Goal: Task Accomplishment & Management: Use online tool/utility

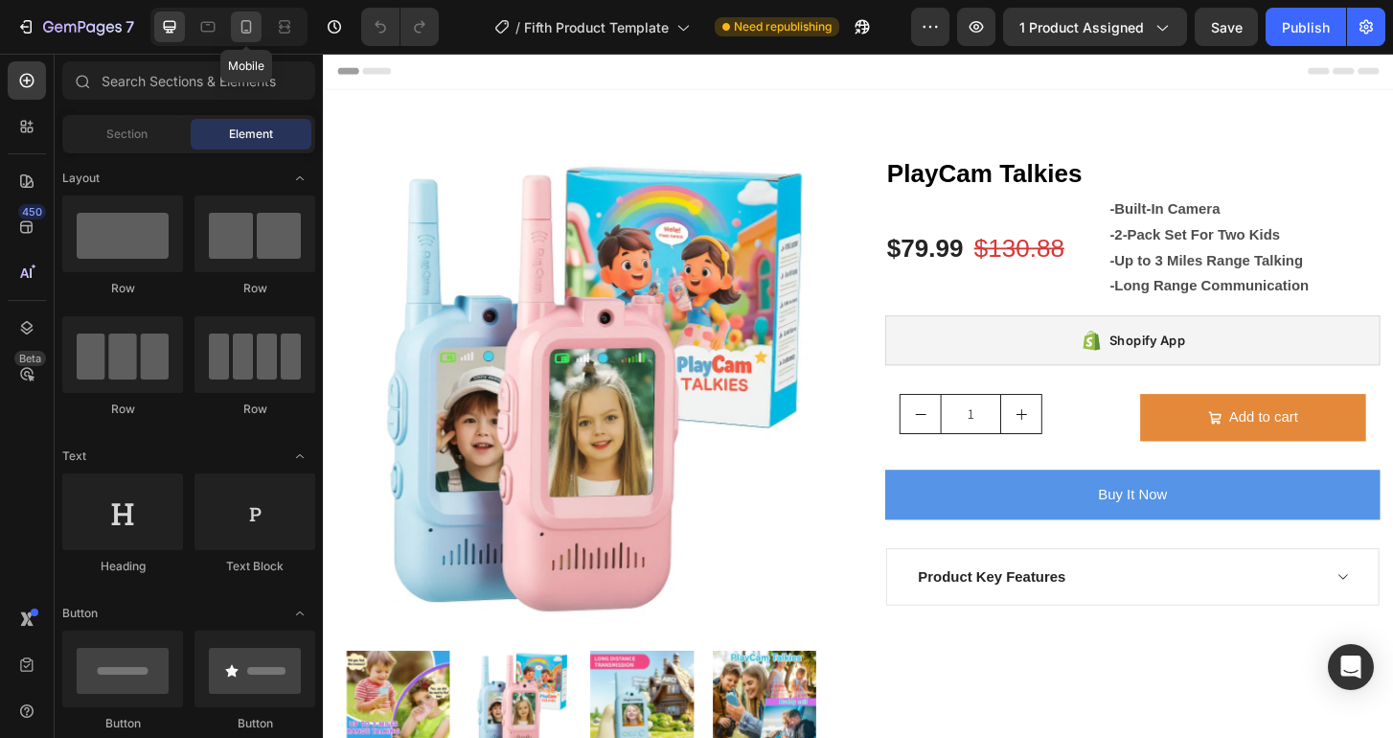
click at [250, 28] on icon at bounding box center [246, 26] width 11 height 13
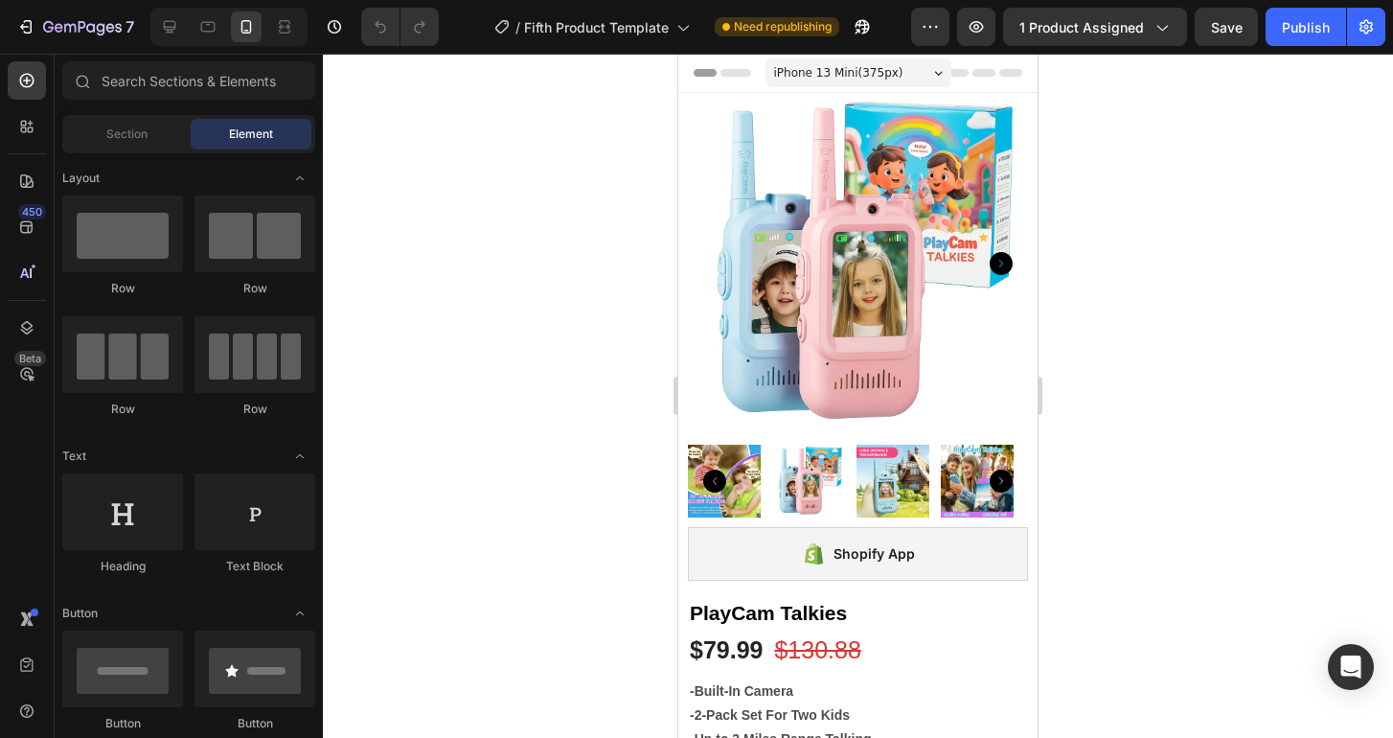
click at [1154, 261] on div at bounding box center [858, 396] width 1070 height 684
click at [31, 33] on icon "button" at bounding box center [28, 26] width 9 height 13
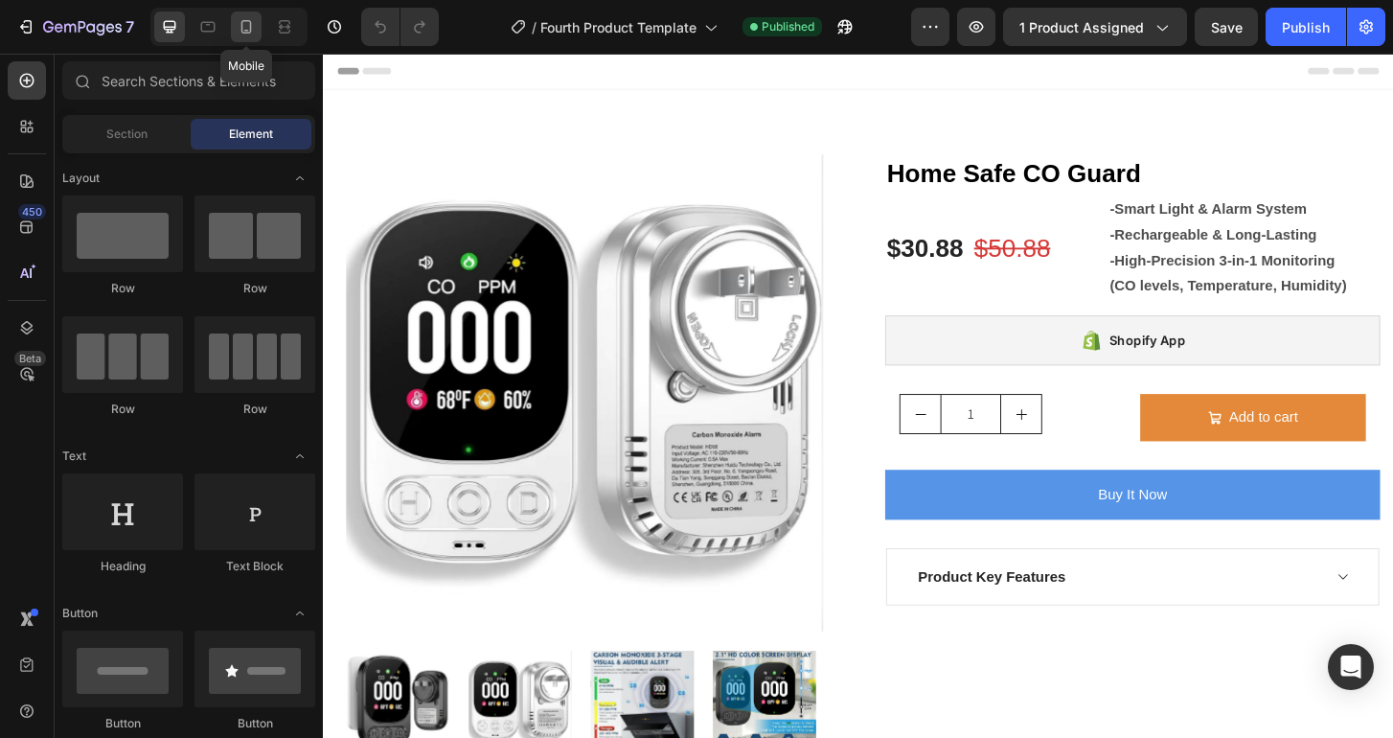
click at [248, 27] on icon at bounding box center [246, 26] width 19 height 19
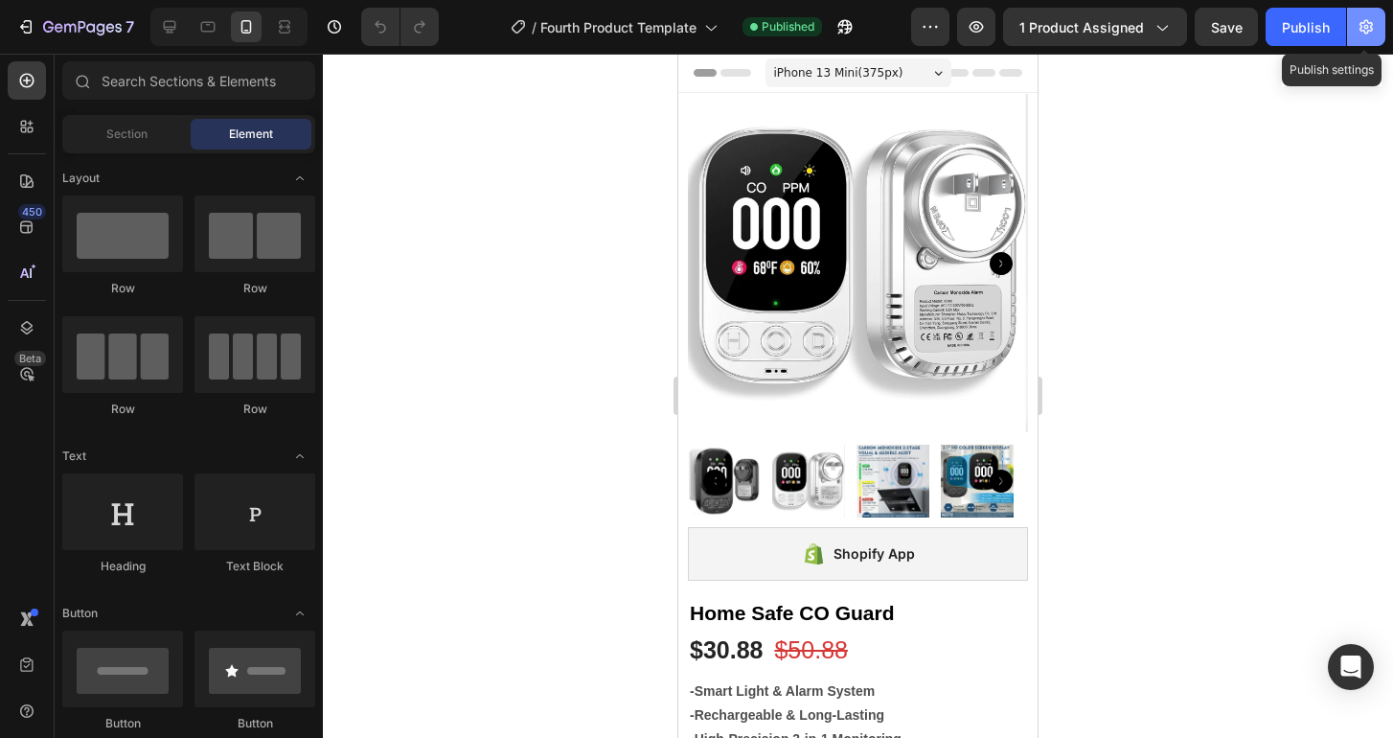
click at [1358, 30] on icon "button" at bounding box center [1365, 26] width 19 height 19
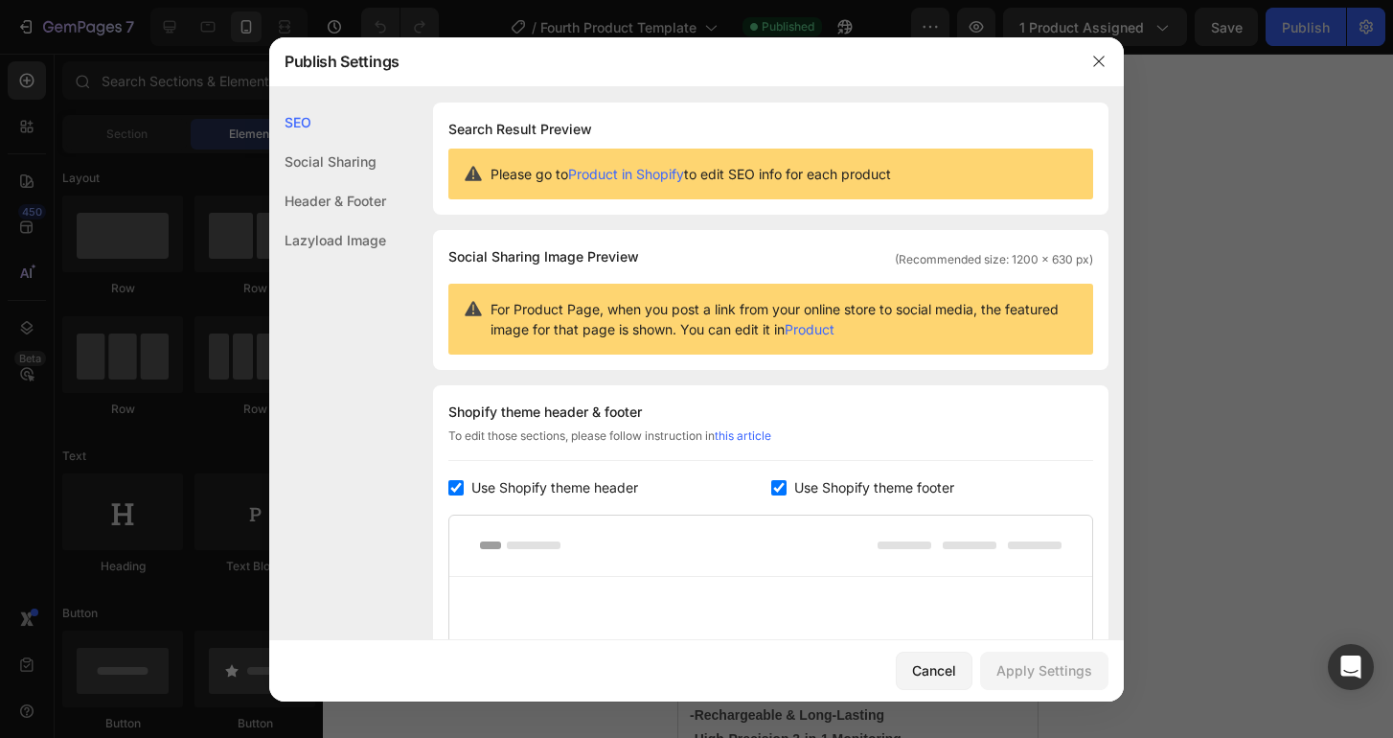
click at [454, 499] on div "Shopify theme header & footer To edit those sections, please follow instruction…" at bounding box center [770, 616] width 675 height 462
click at [457, 487] on input "checkbox" at bounding box center [455, 487] width 15 height 15
checkbox input "false"
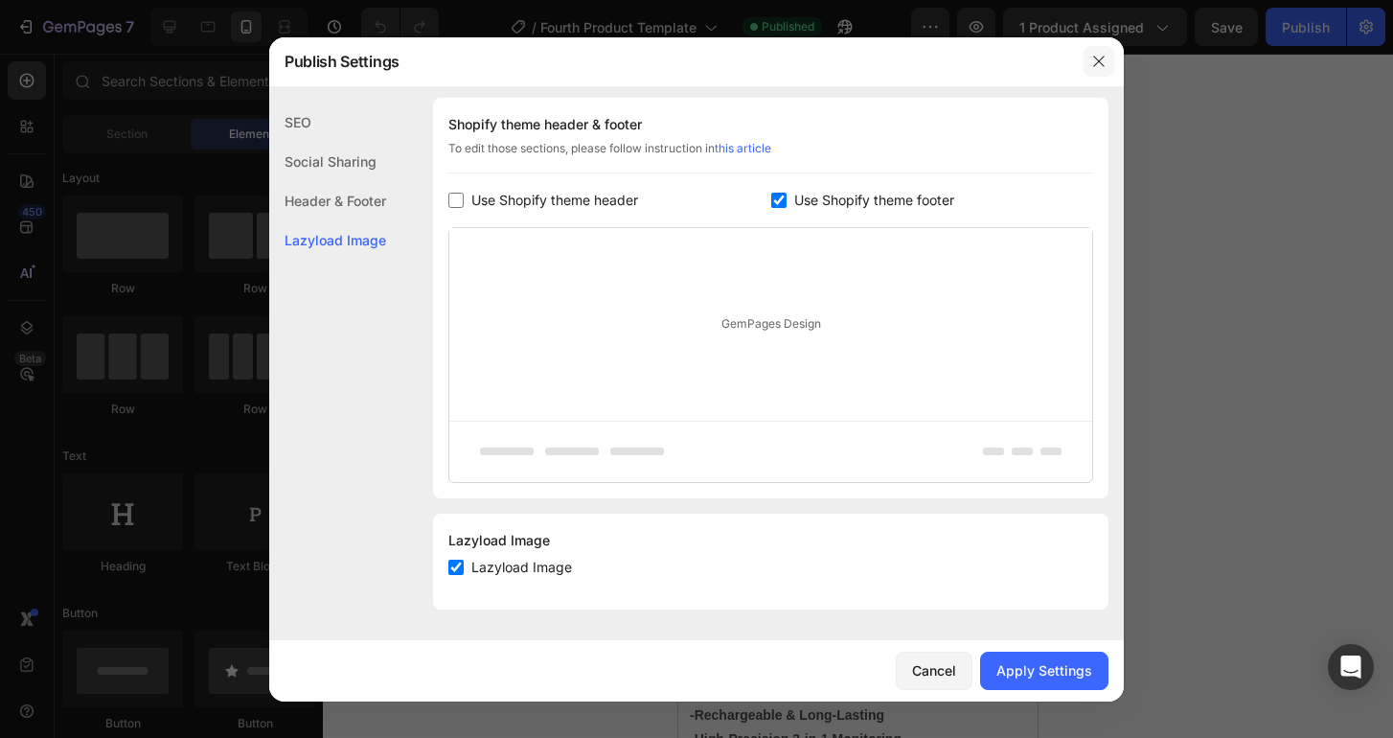
click at [1102, 61] on icon "button" at bounding box center [1098, 61] width 15 height 15
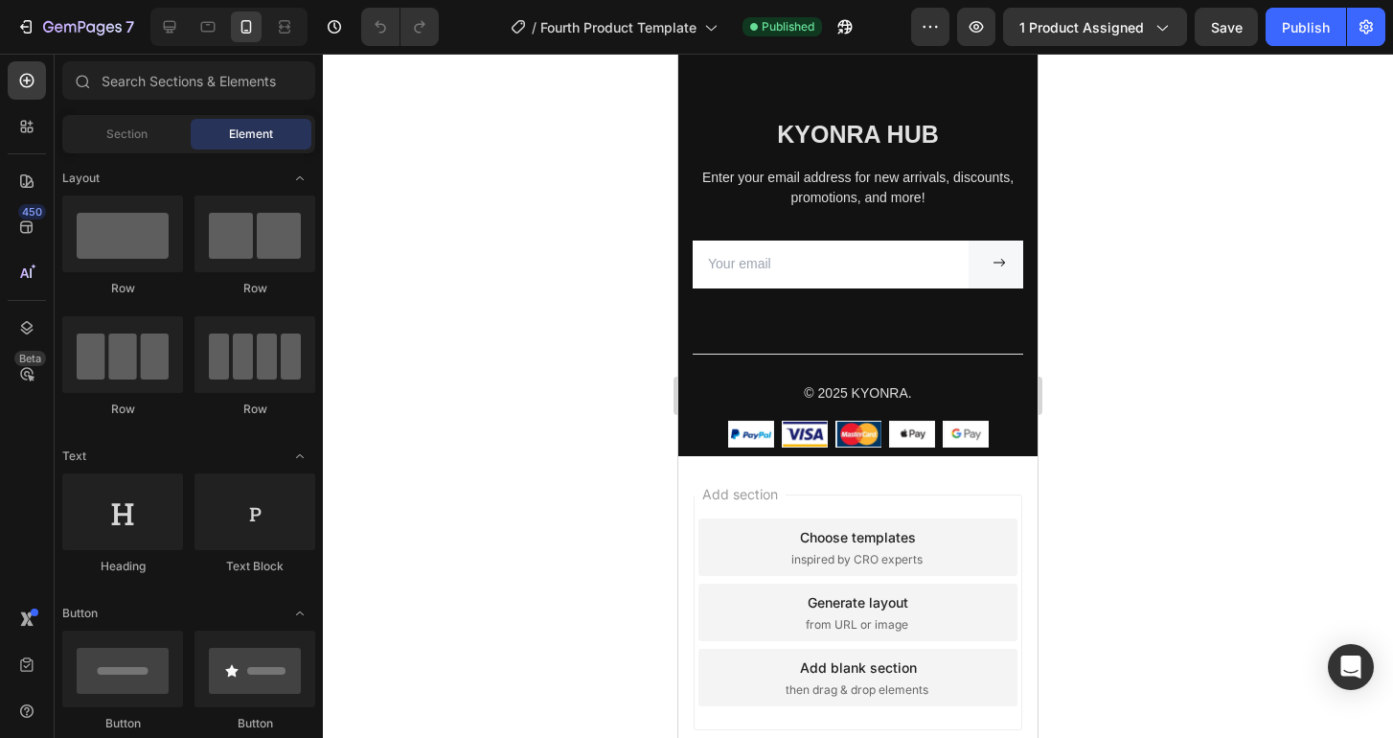
scroll to position [3025, 0]
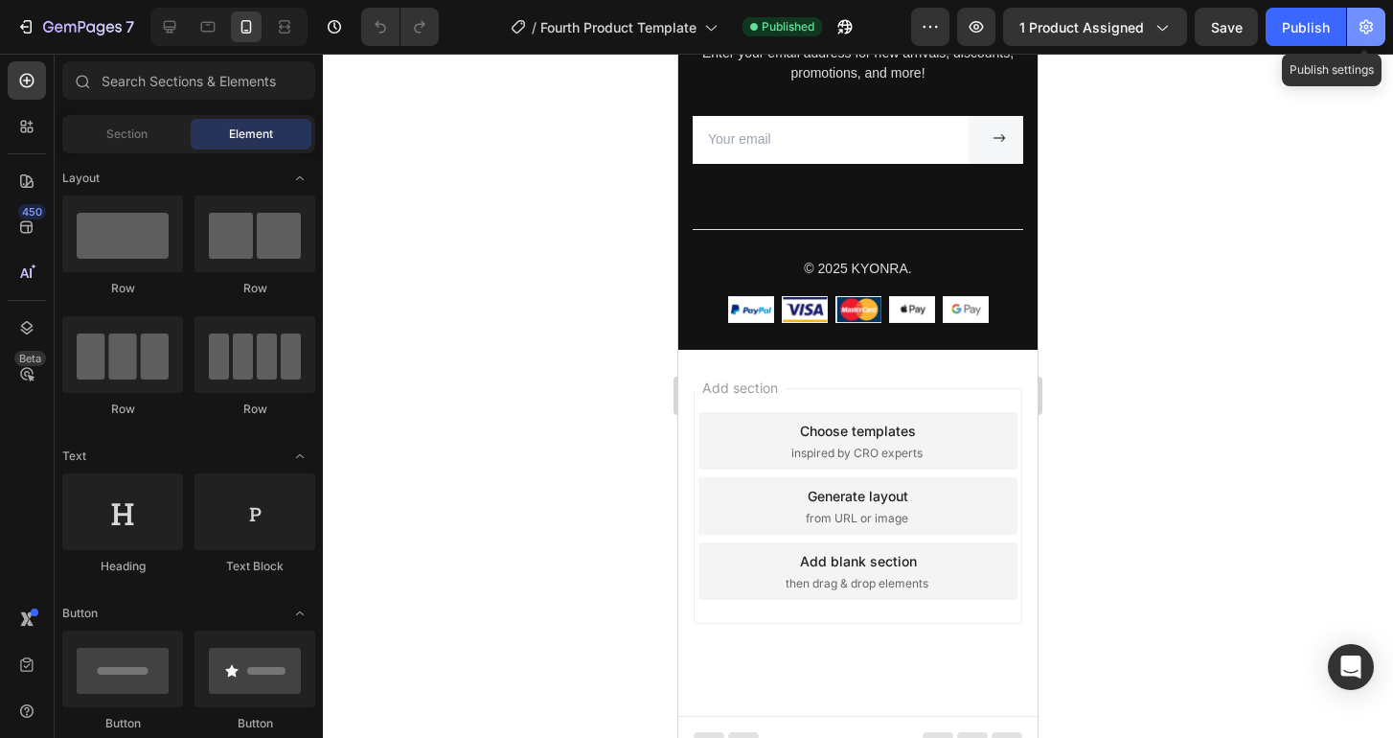
click at [1363, 32] on icon "button" at bounding box center [1365, 26] width 19 height 19
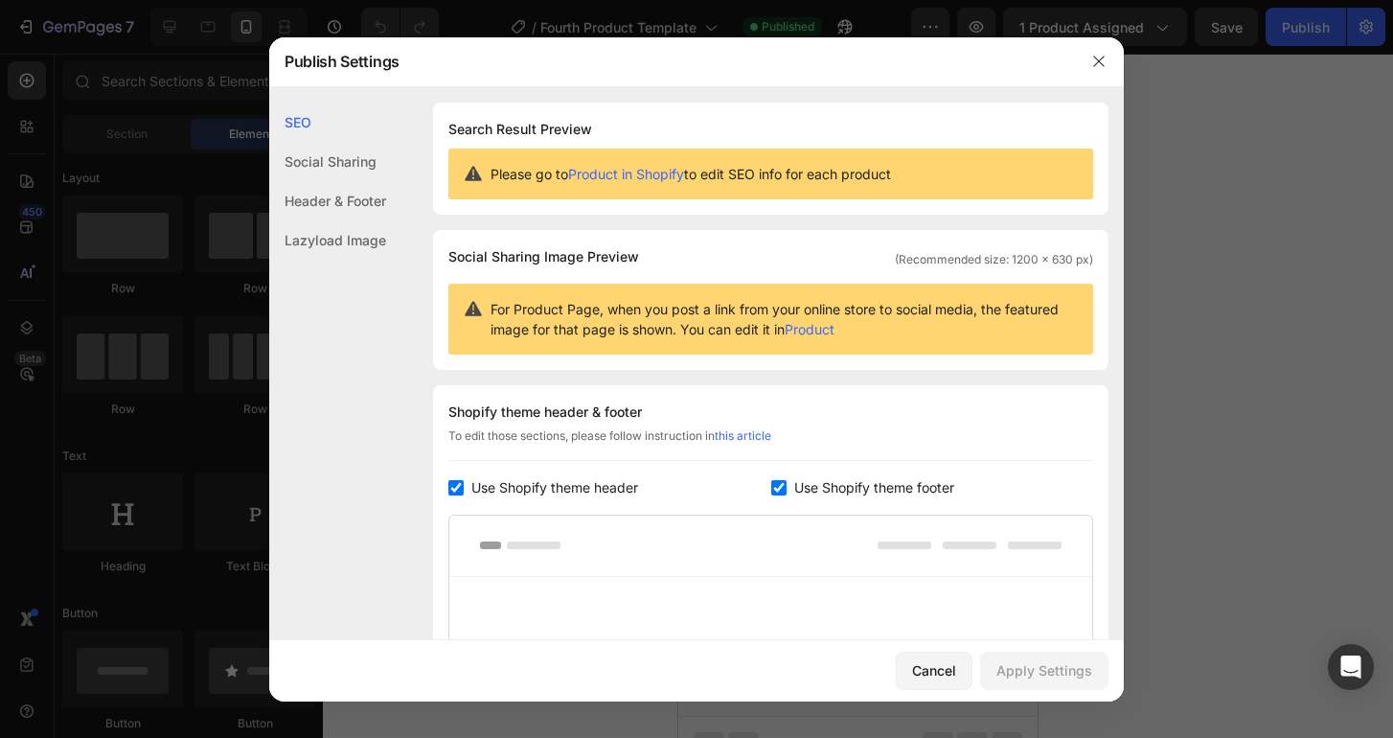
scroll to position [349, 0]
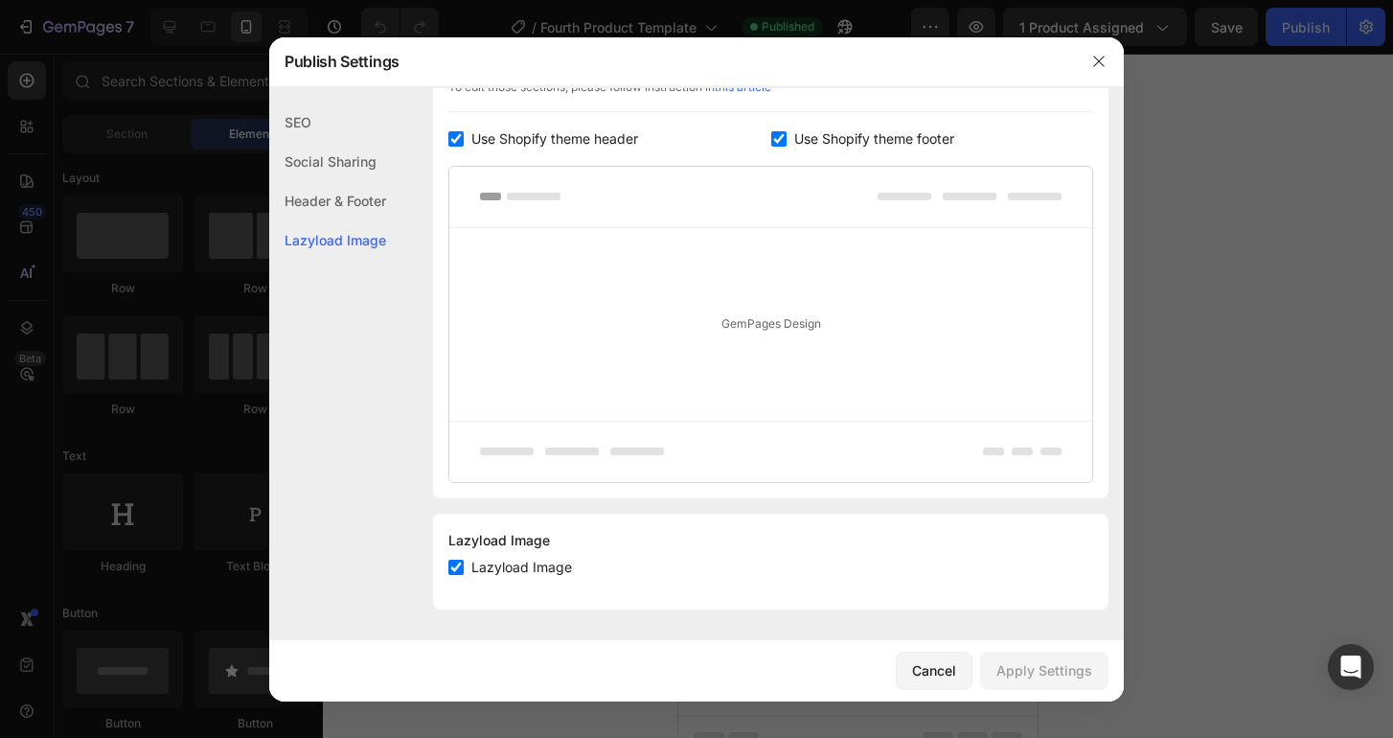
click at [453, 139] on input "checkbox" at bounding box center [455, 138] width 15 height 15
checkbox input "false"
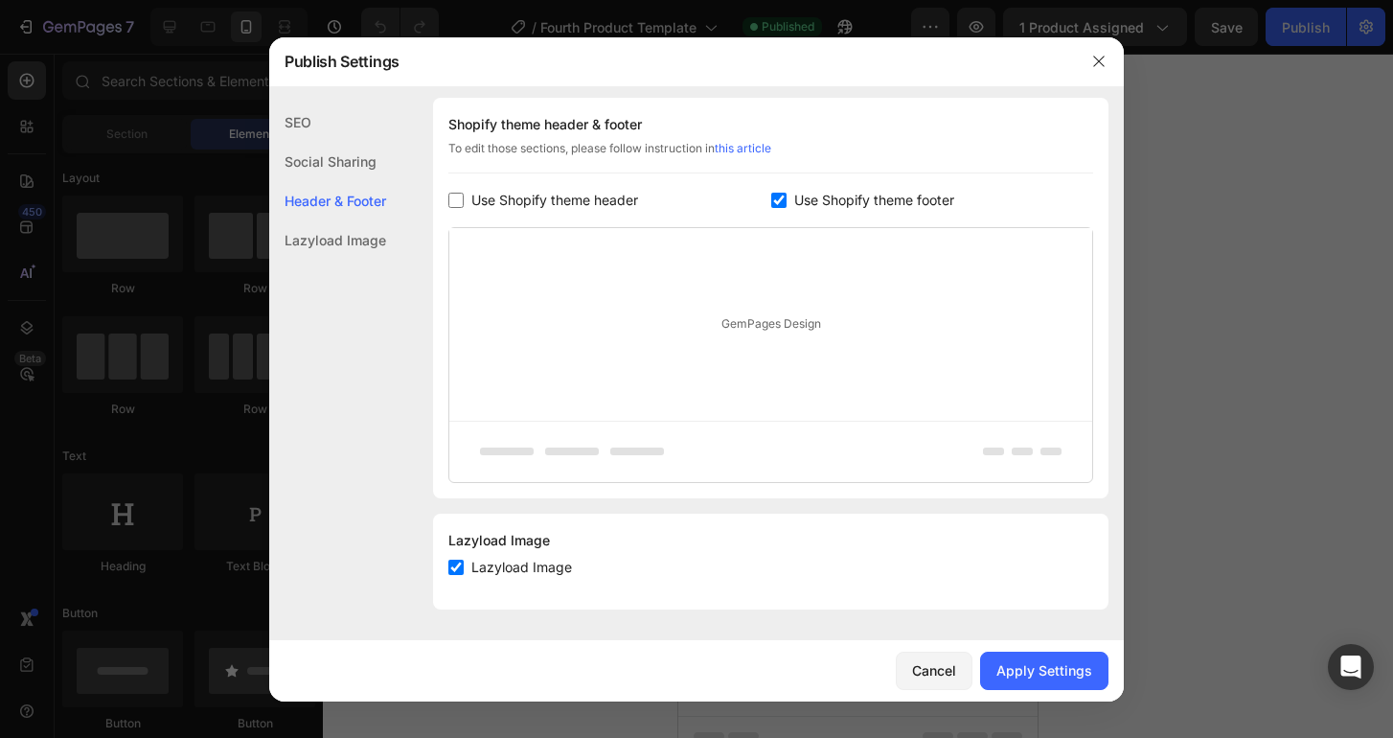
click at [773, 199] on input "checkbox" at bounding box center [778, 200] width 15 height 15
checkbox input "false"
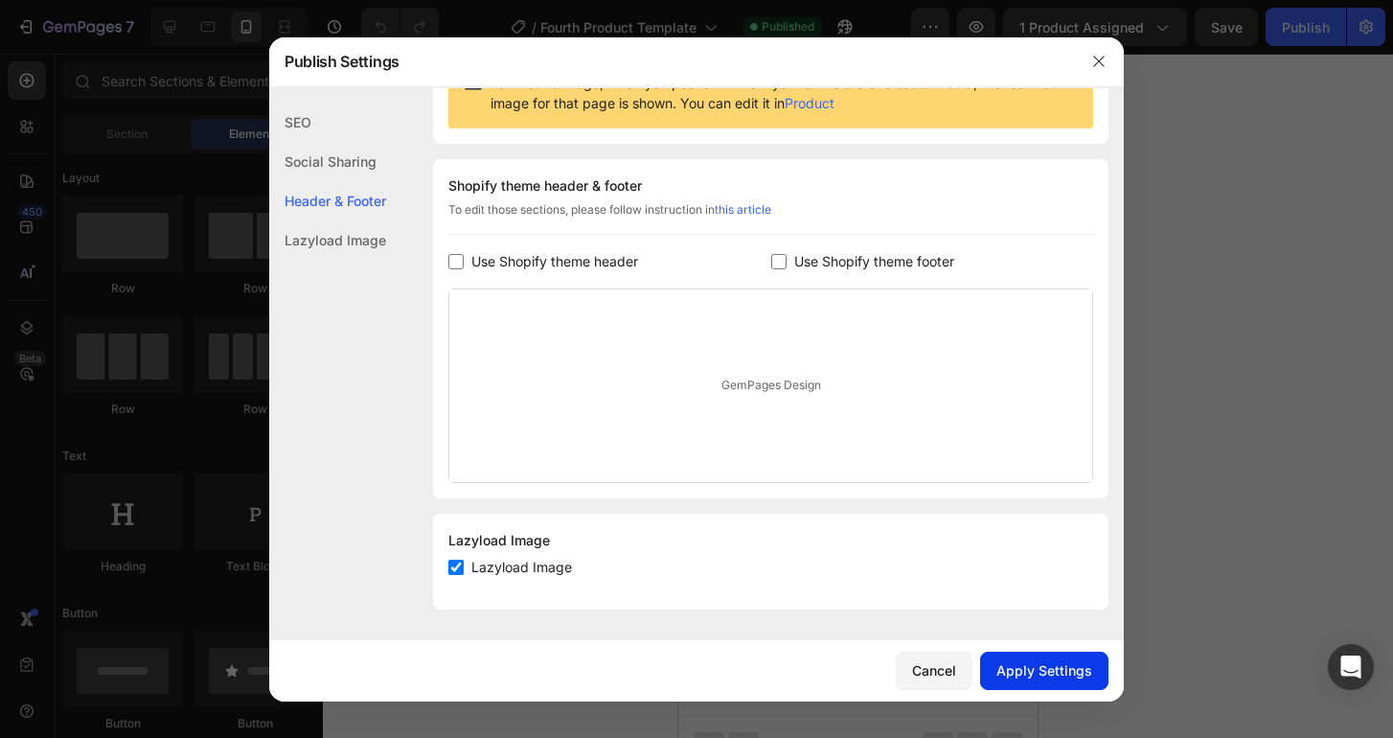
click at [1012, 658] on button "Apply Settings" at bounding box center [1044, 670] width 128 height 38
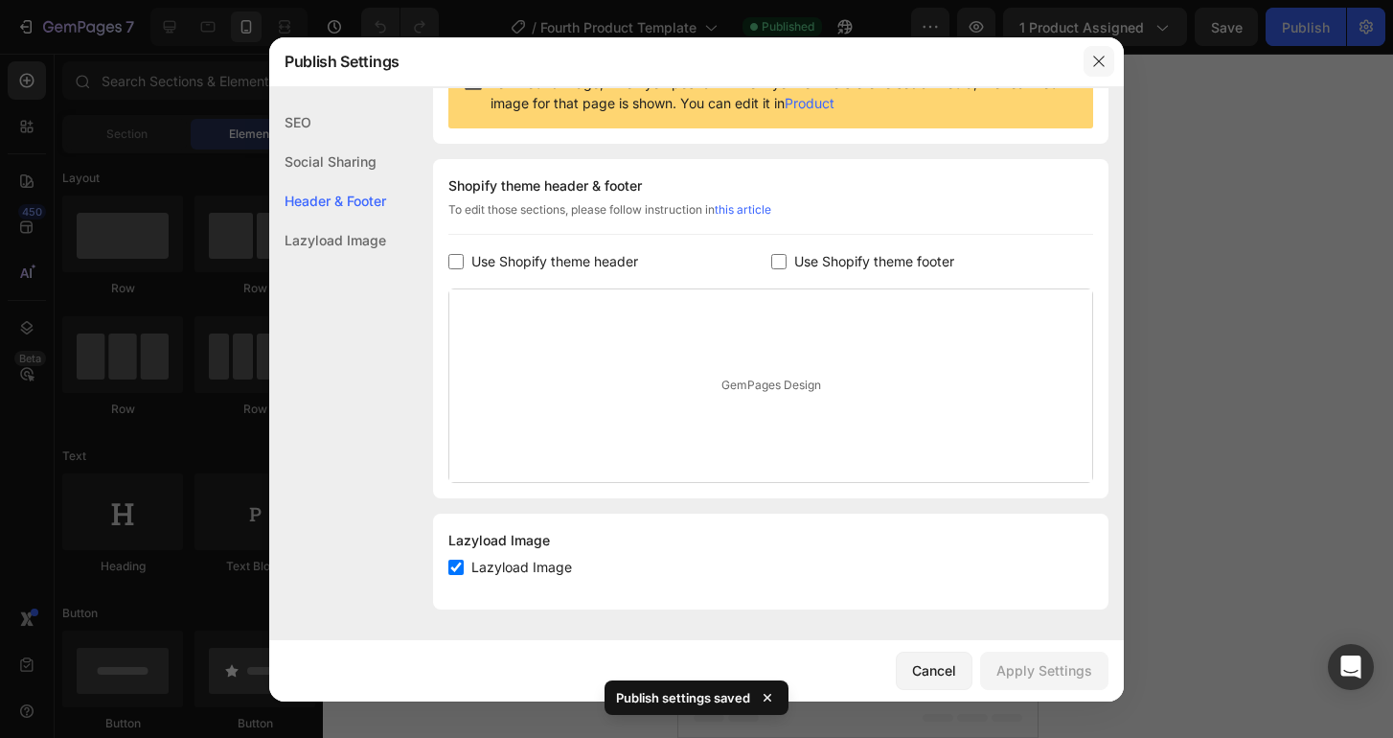
click at [1104, 69] on button "button" at bounding box center [1098, 61] width 31 height 31
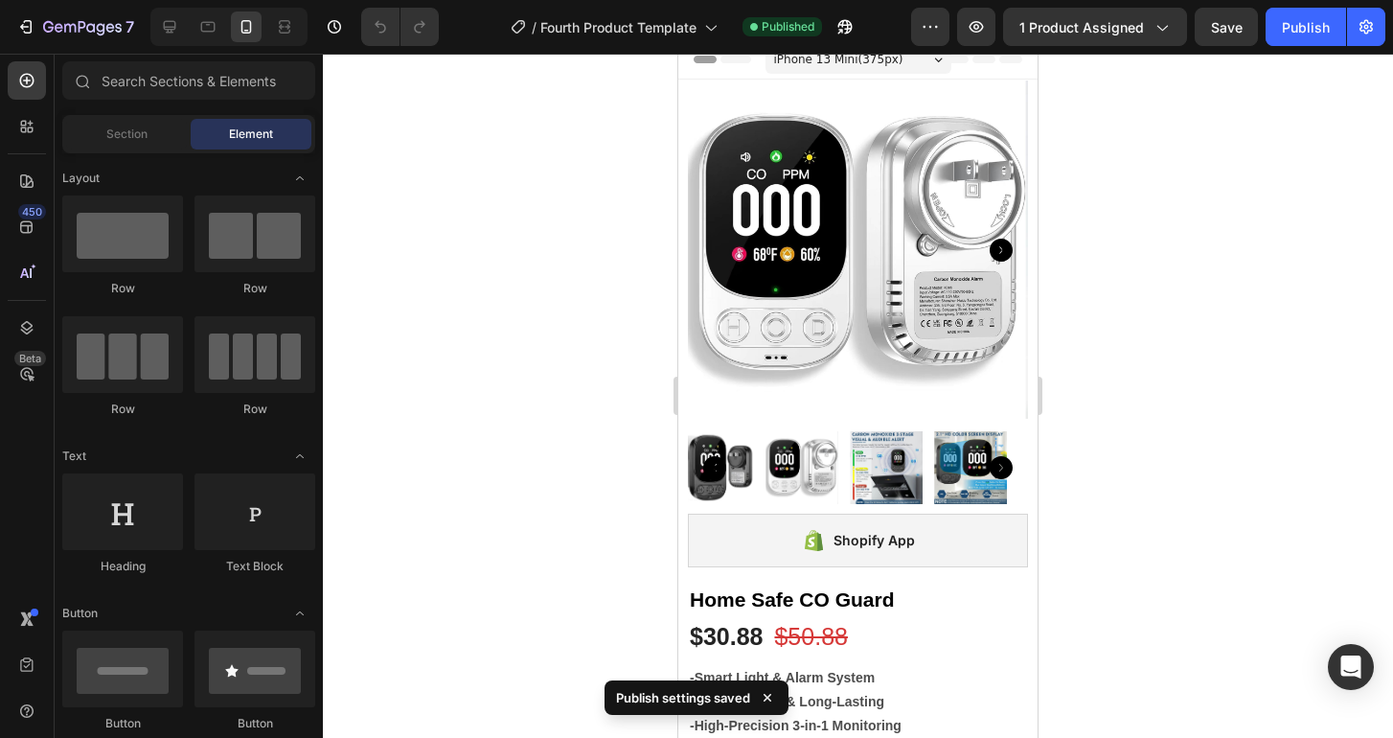
scroll to position [0, 0]
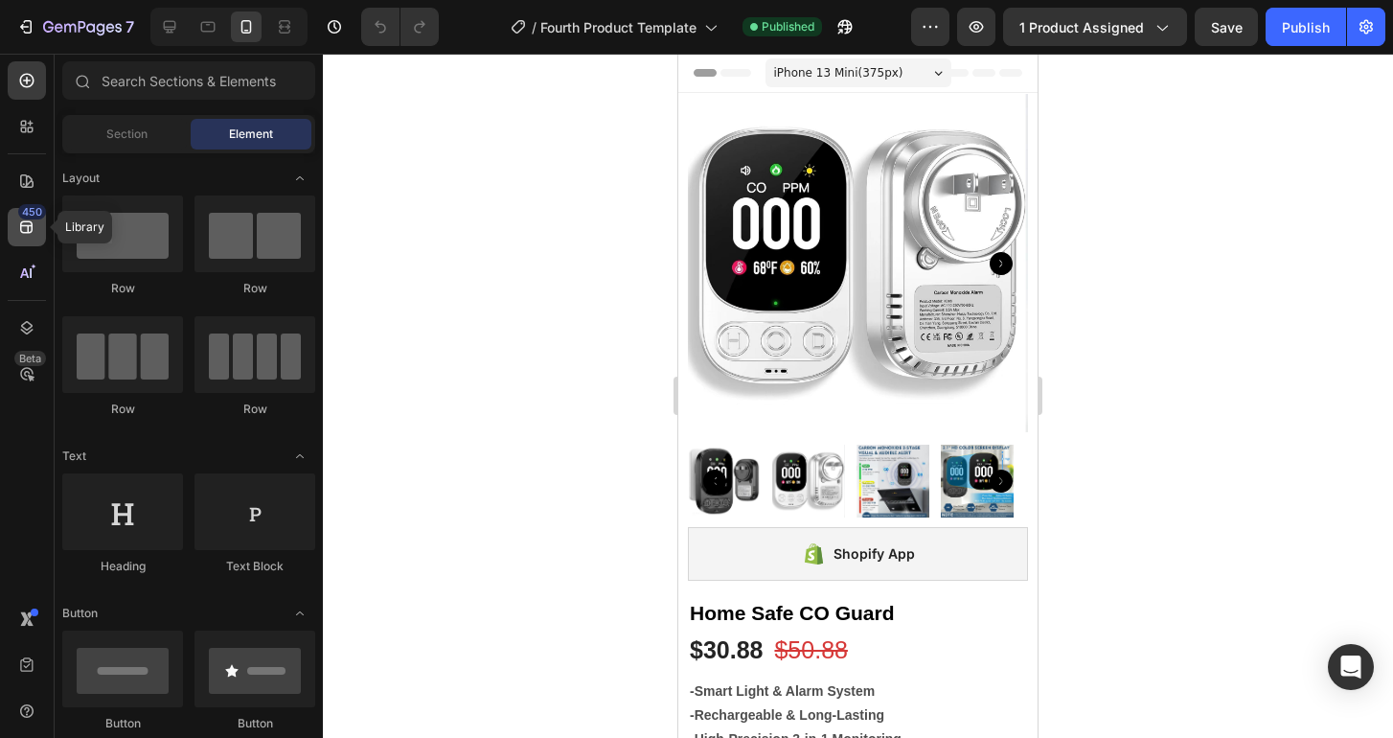
click at [31, 229] on icon at bounding box center [26, 227] width 12 height 12
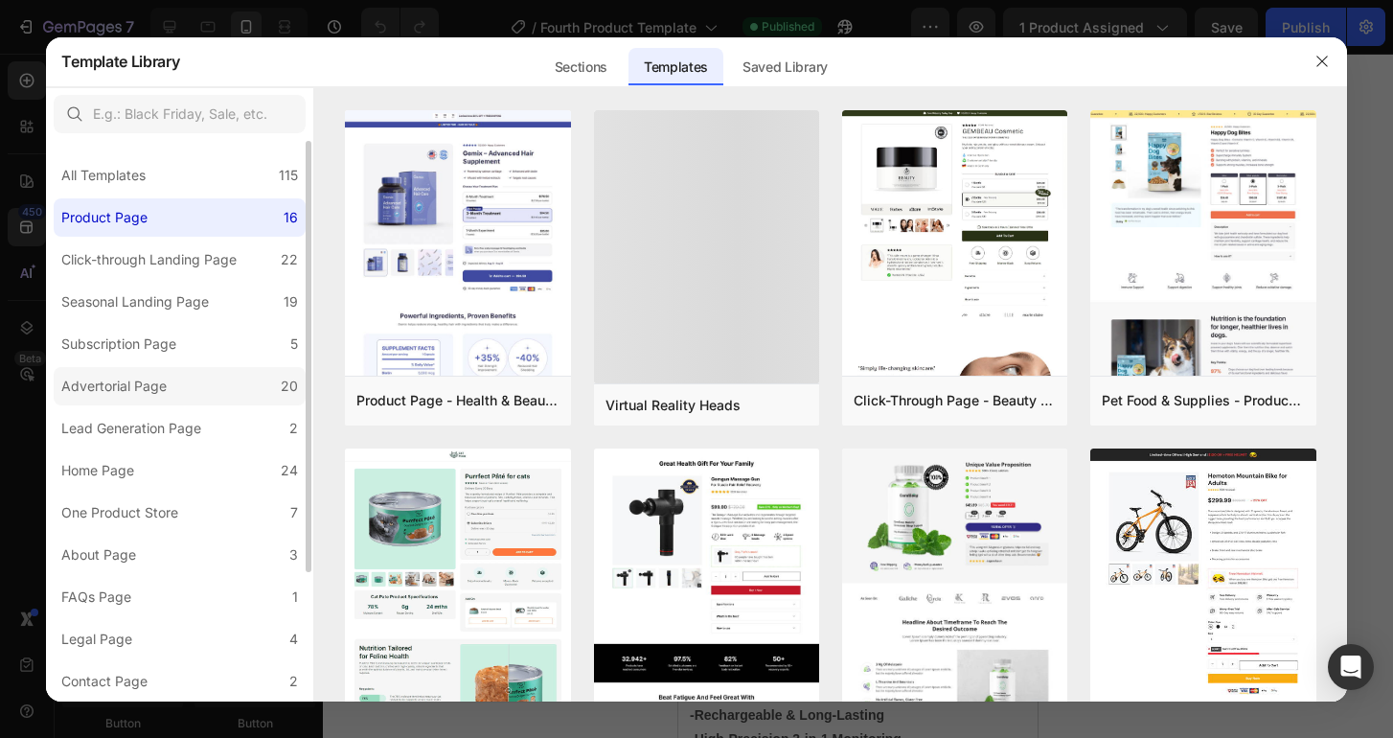
scroll to position [168, 0]
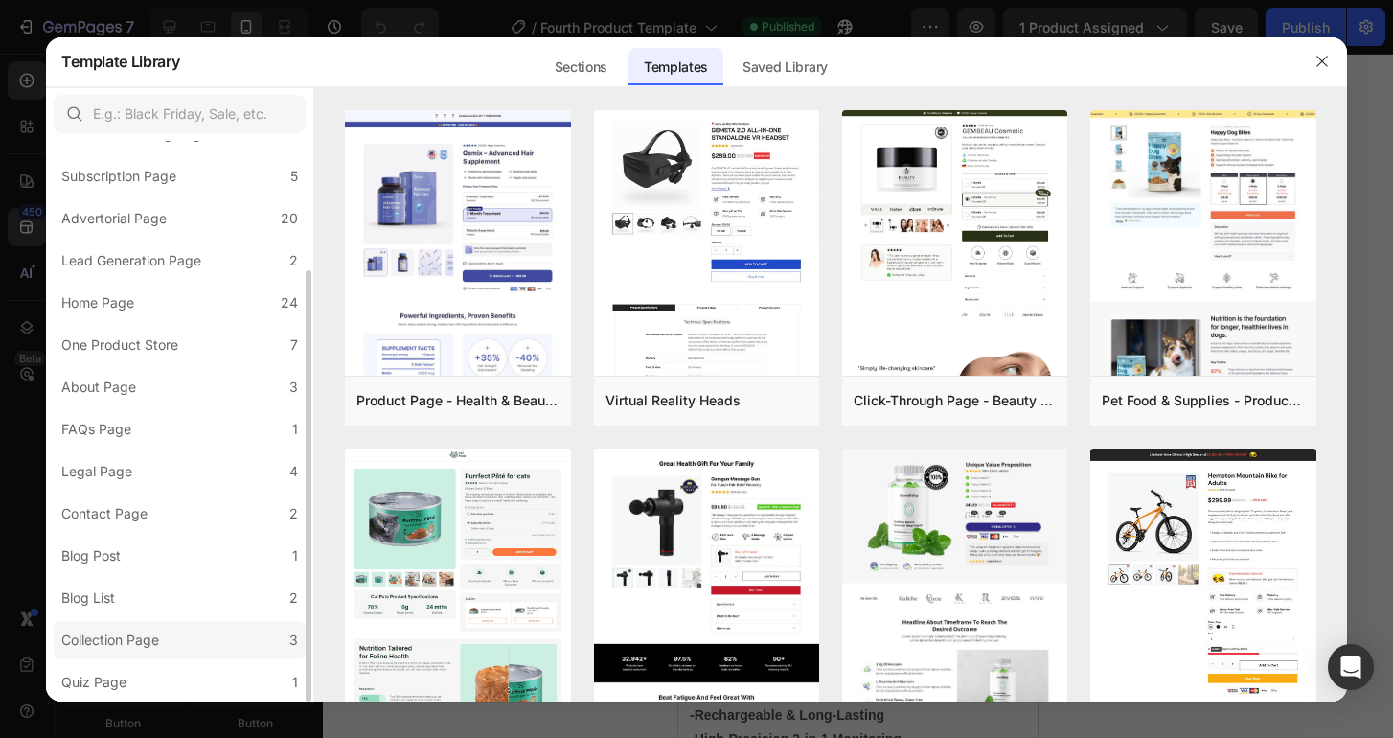
click at [143, 635] on div "Collection Page" at bounding box center [110, 639] width 98 height 23
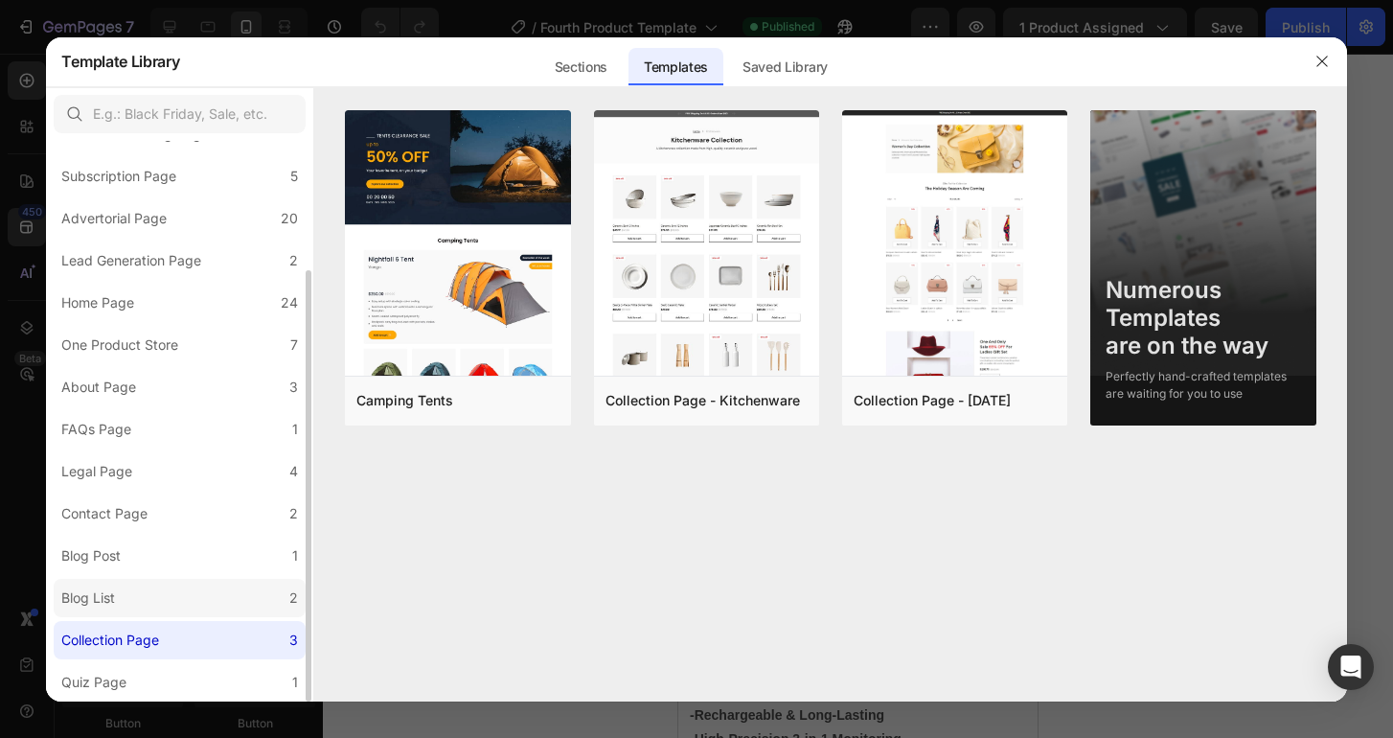
click at [138, 594] on label "Blog List 2" at bounding box center [180, 598] width 252 height 38
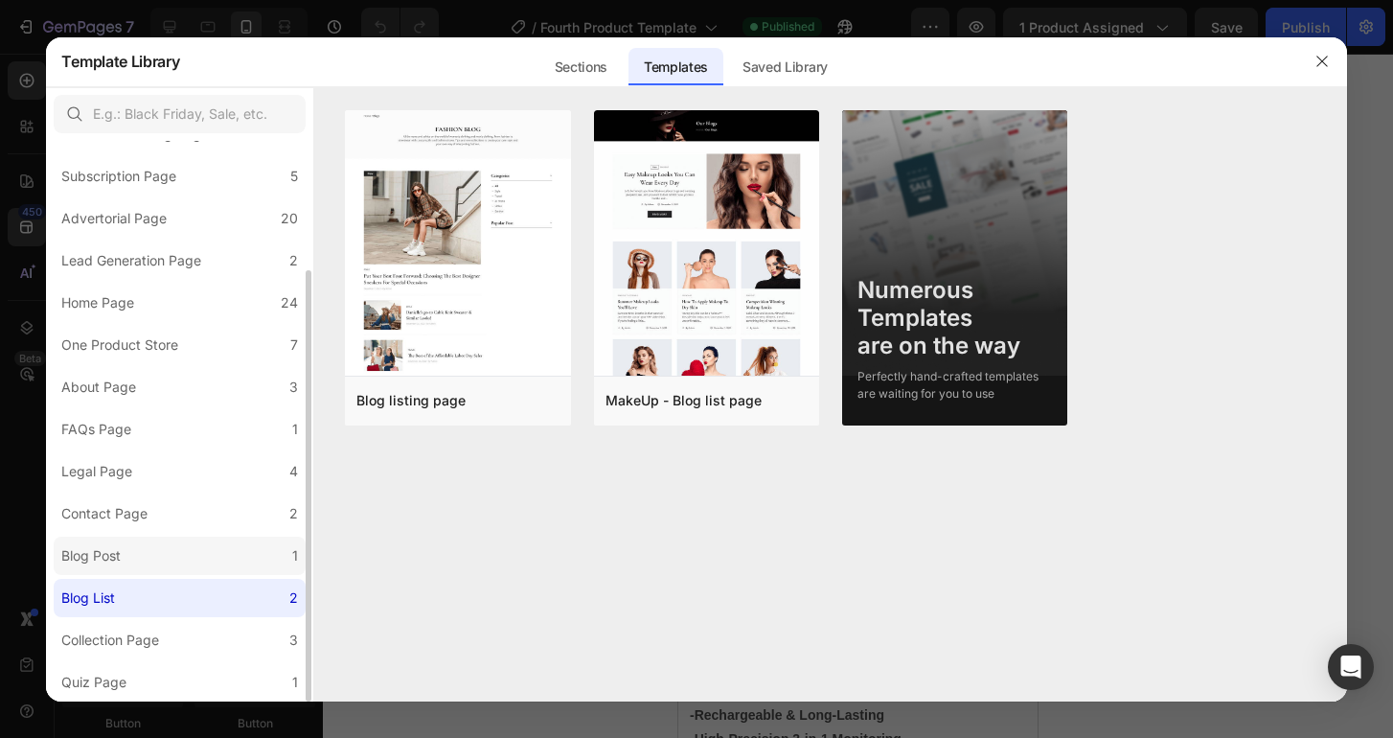
click at [134, 547] on label "Blog Post 1" at bounding box center [180, 555] width 252 height 38
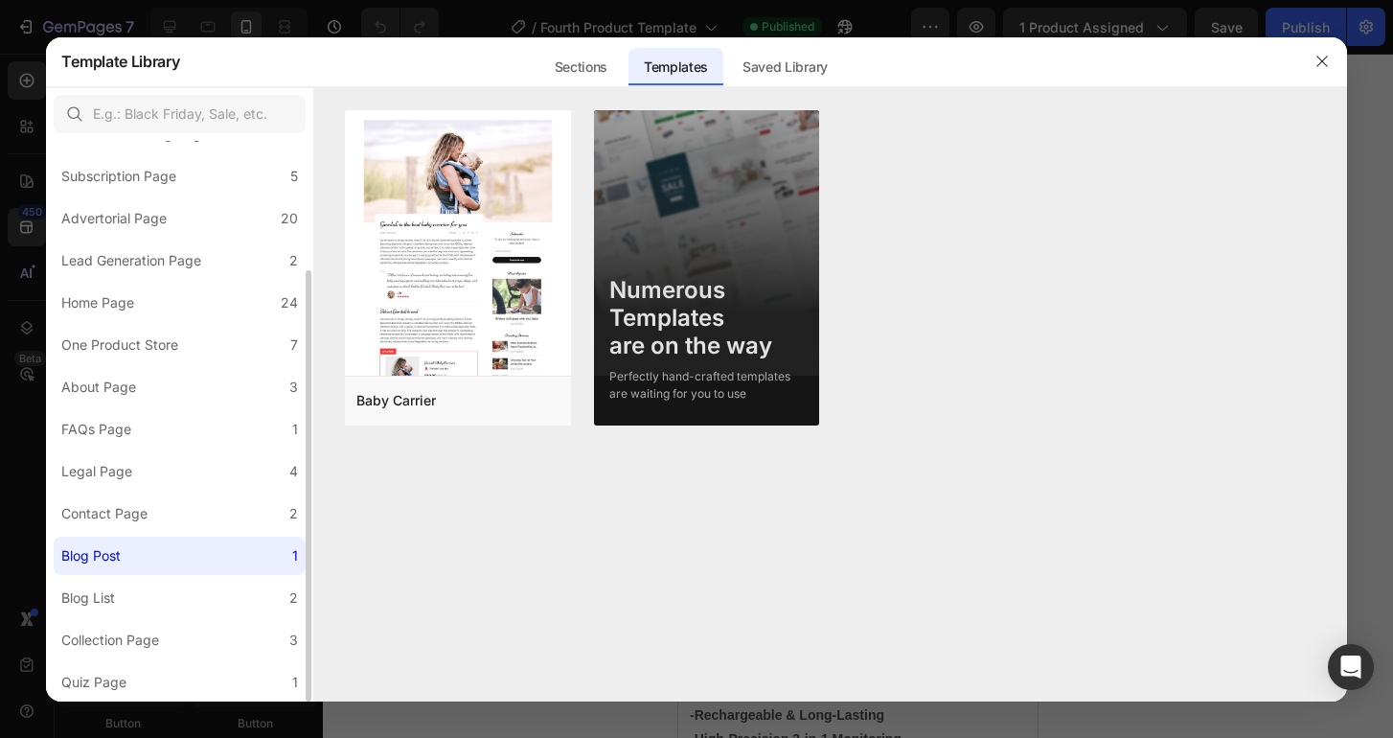
click at [131, 490] on div "All Templates 115 Product Page 16 Click-through Landing Page 22 Seasonal Landin…" at bounding box center [179, 337] width 267 height 728
click at [136, 338] on div "One Product Store" at bounding box center [119, 344] width 117 height 23
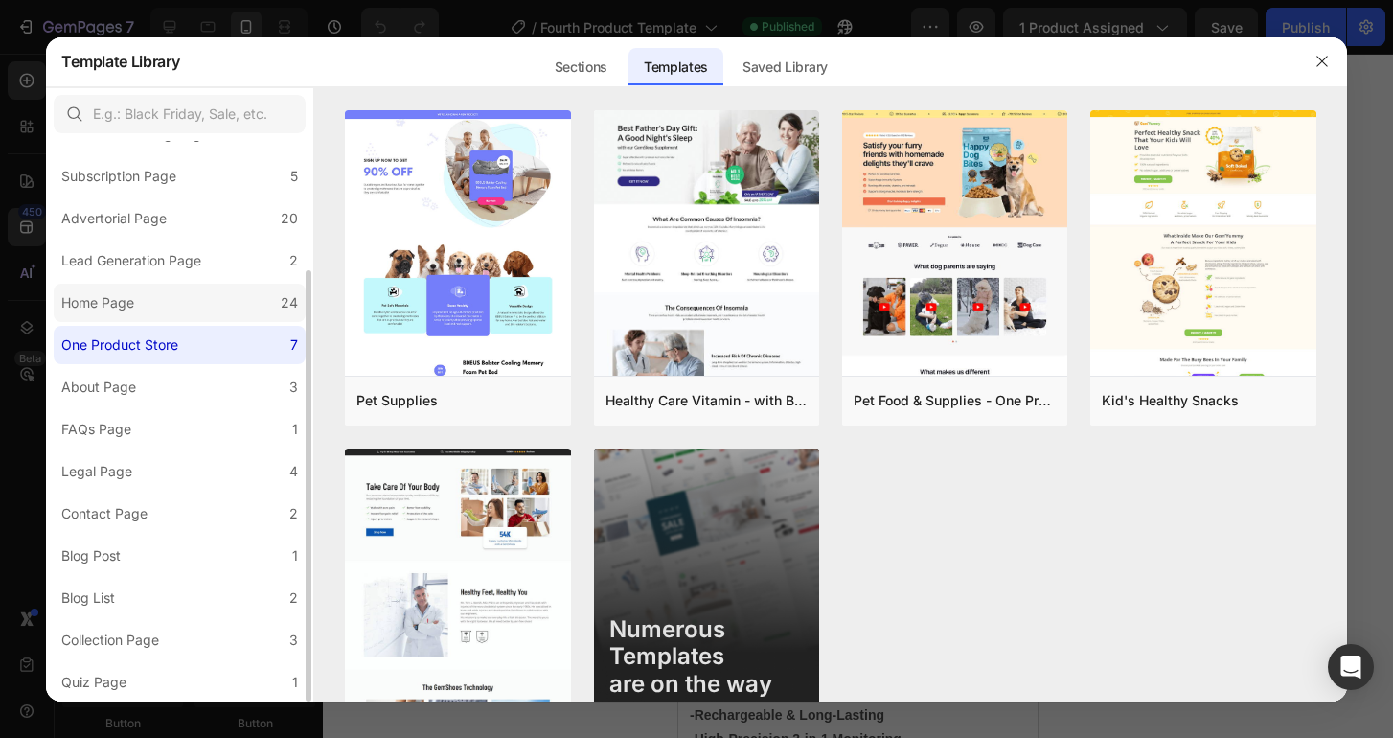
click at [131, 319] on label "Home Page 24" at bounding box center [180, 303] width 252 height 38
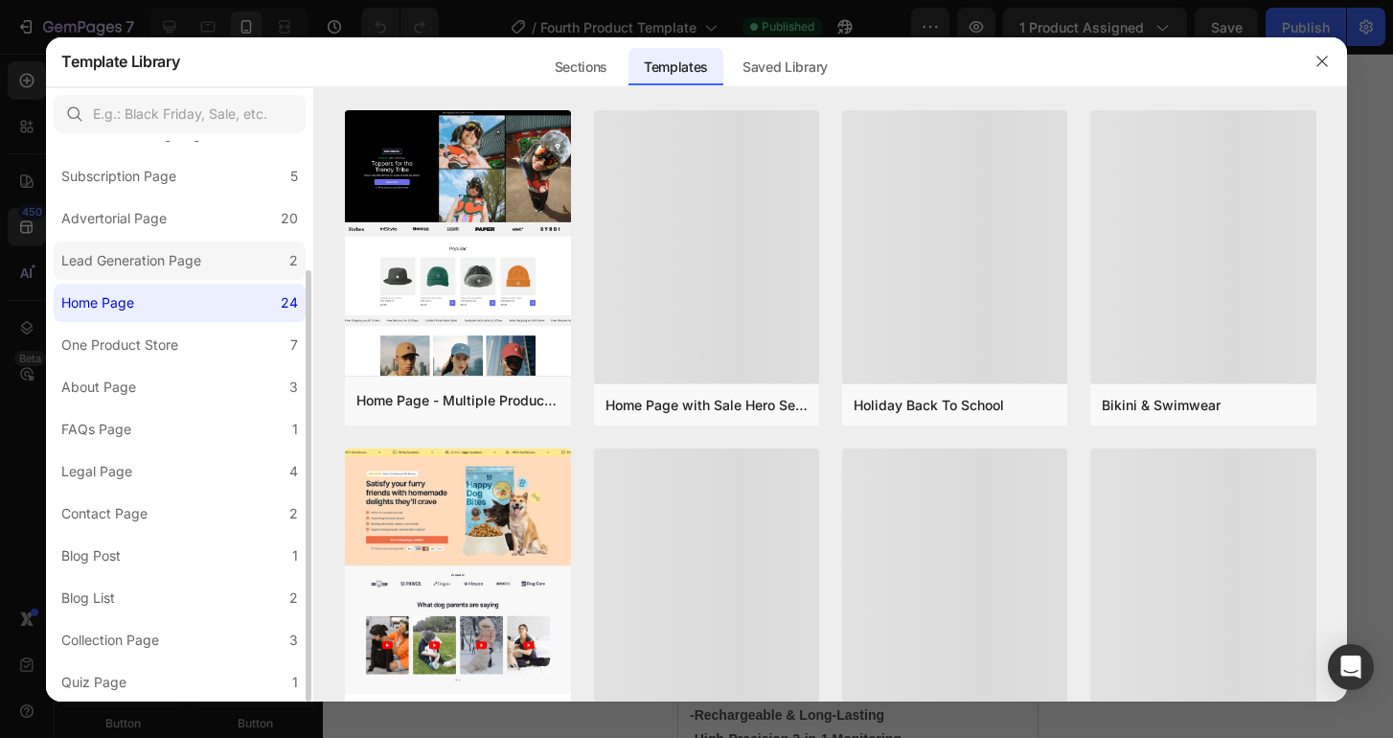
click at [132, 271] on div "Lead Generation Page" at bounding box center [131, 260] width 140 height 23
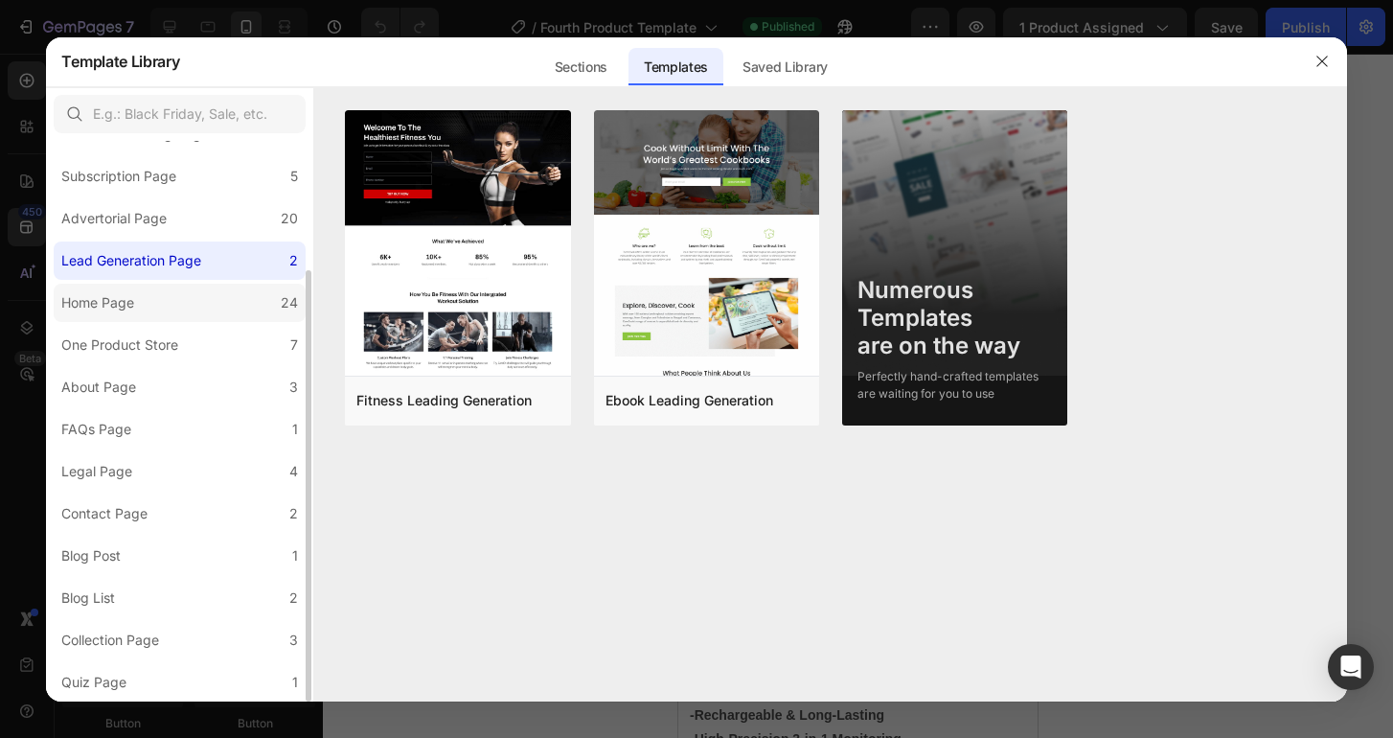
click at [123, 312] on div "Home Page" at bounding box center [97, 302] width 73 height 23
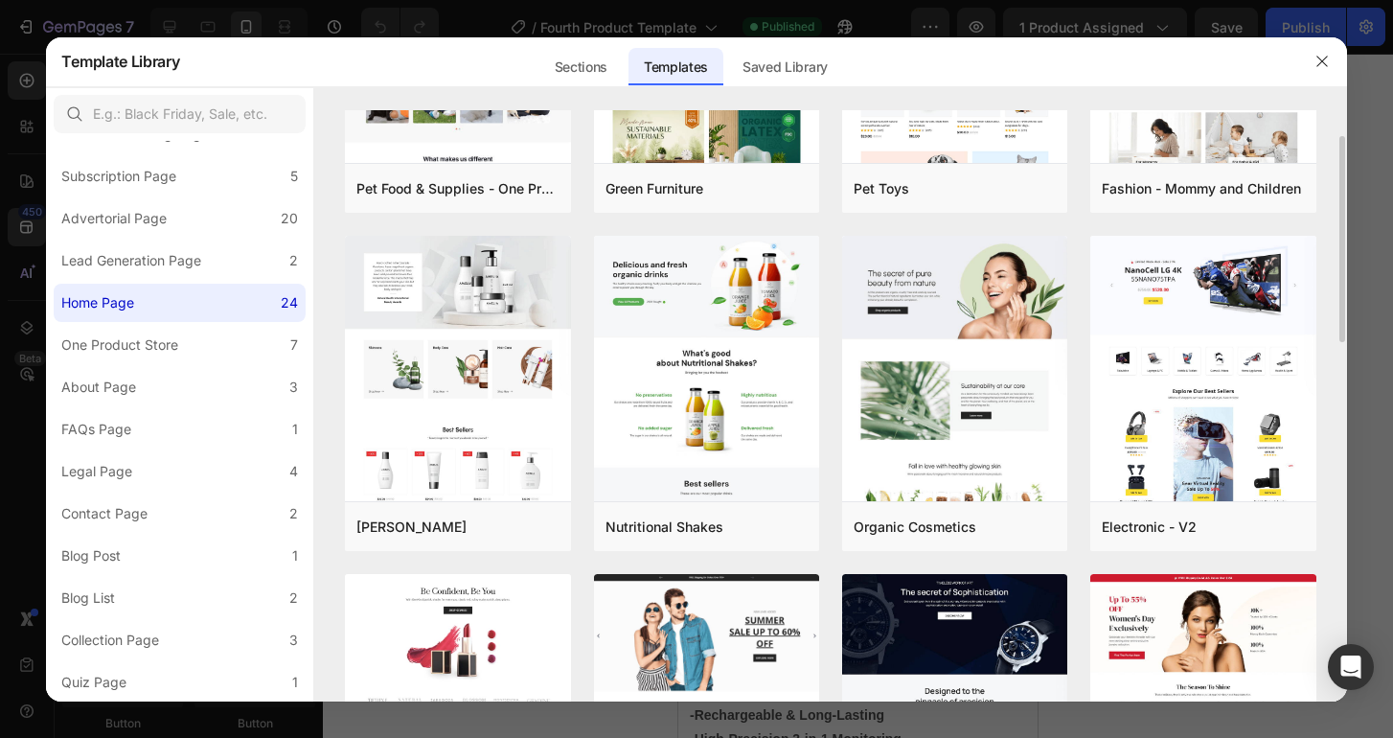
scroll to position [0, 0]
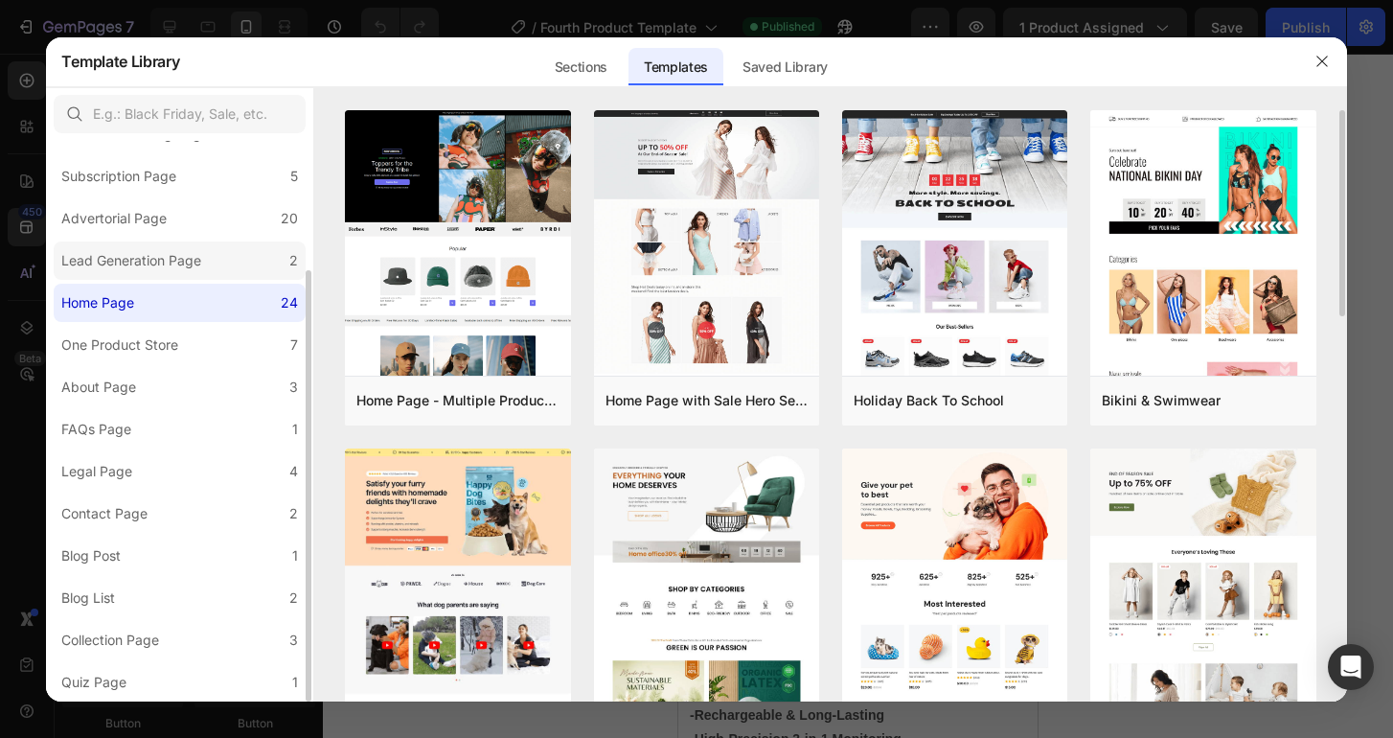
click at [212, 262] on label "Lead Generation Page 2" at bounding box center [180, 260] width 252 height 38
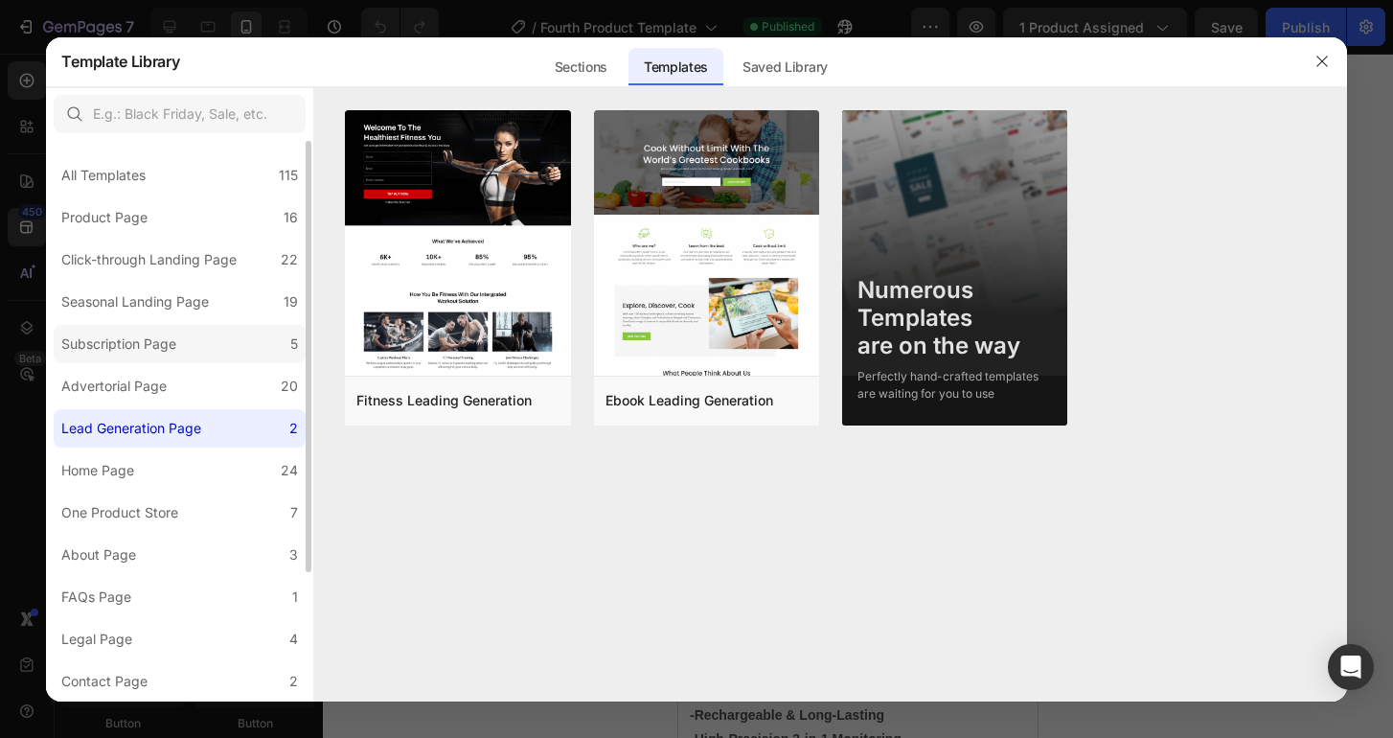
click at [139, 348] on div "Subscription Page" at bounding box center [118, 343] width 115 height 23
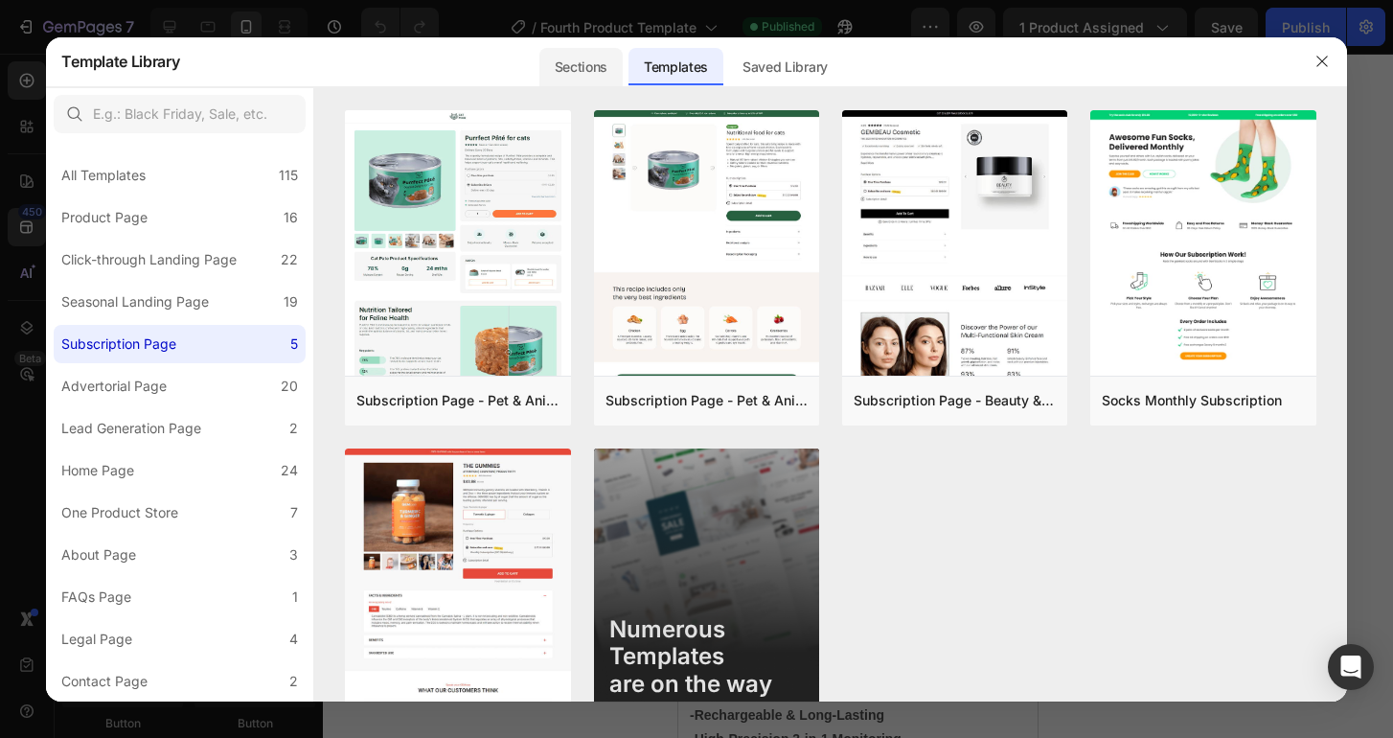
click at [601, 57] on div "Sections" at bounding box center [580, 67] width 83 height 38
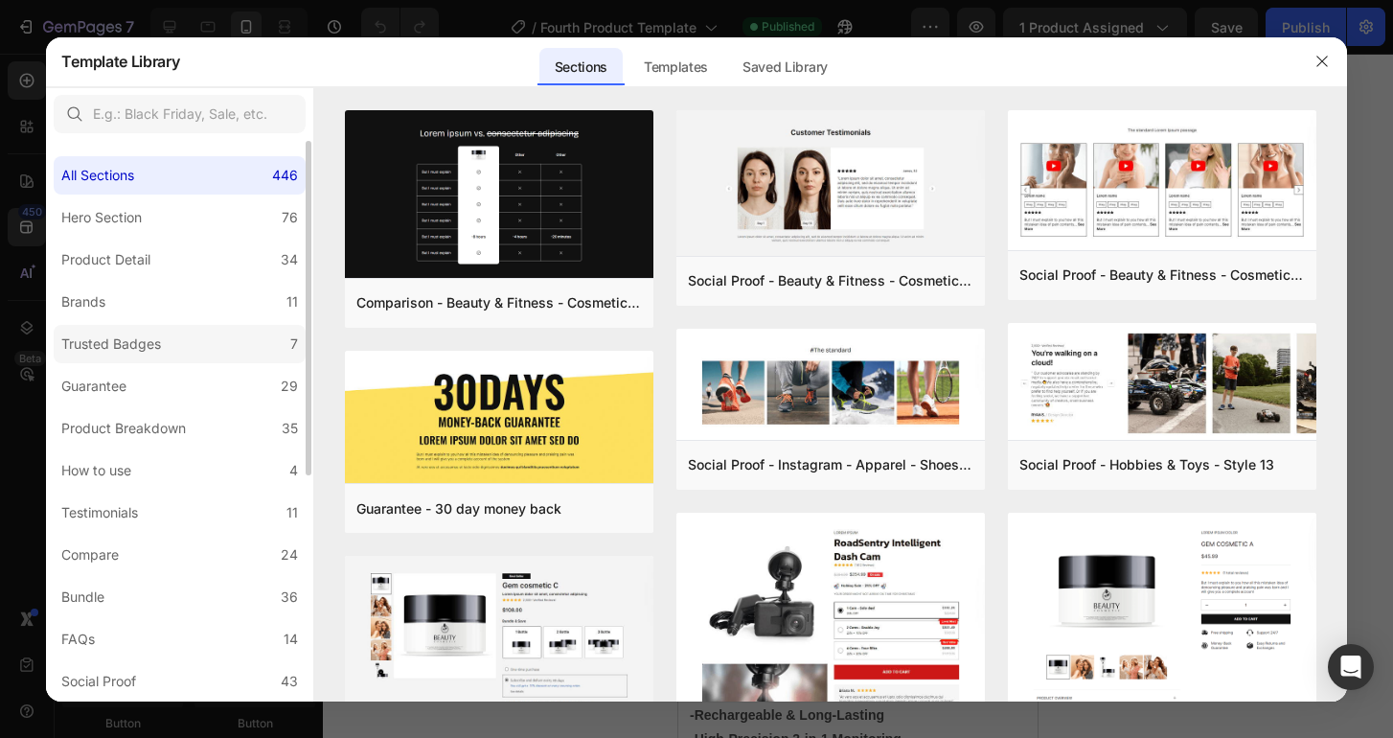
scroll to position [378, 0]
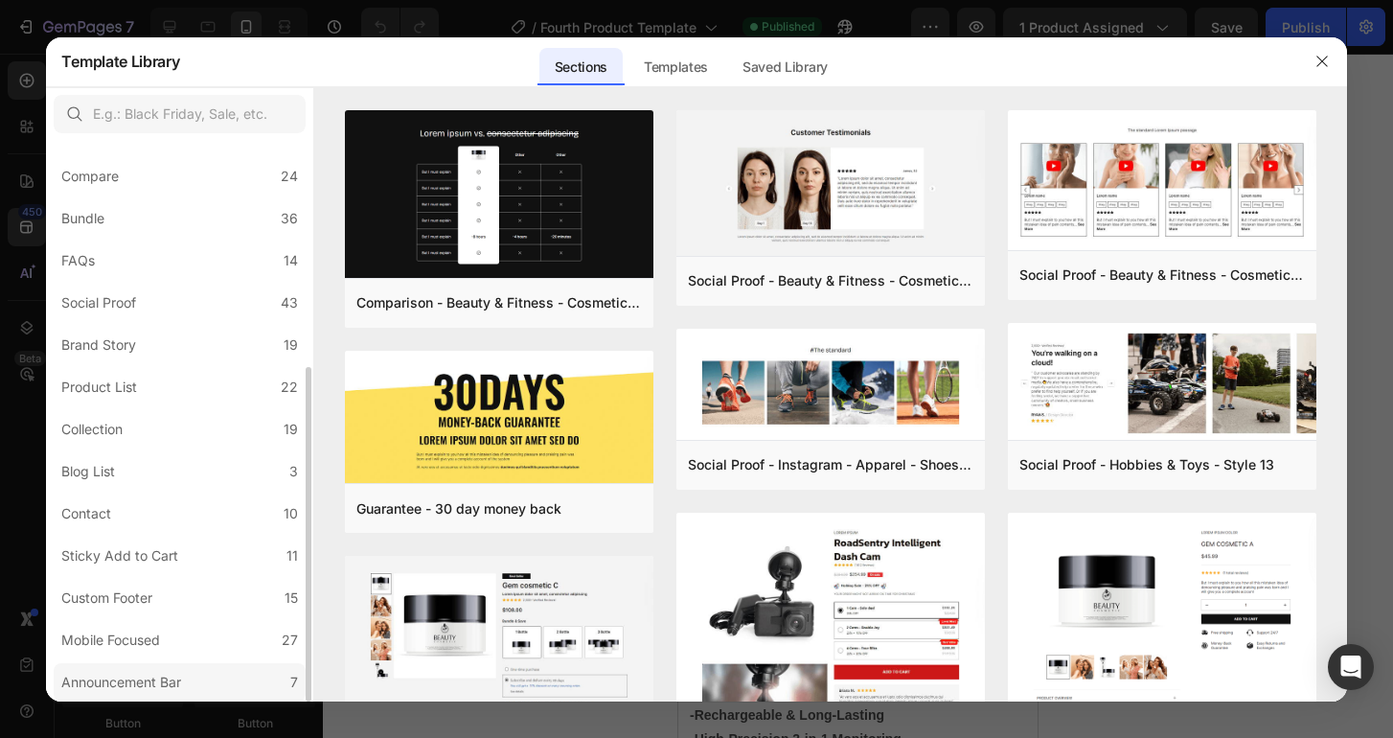
click at [174, 679] on div "Announcement Bar" at bounding box center [121, 682] width 120 height 23
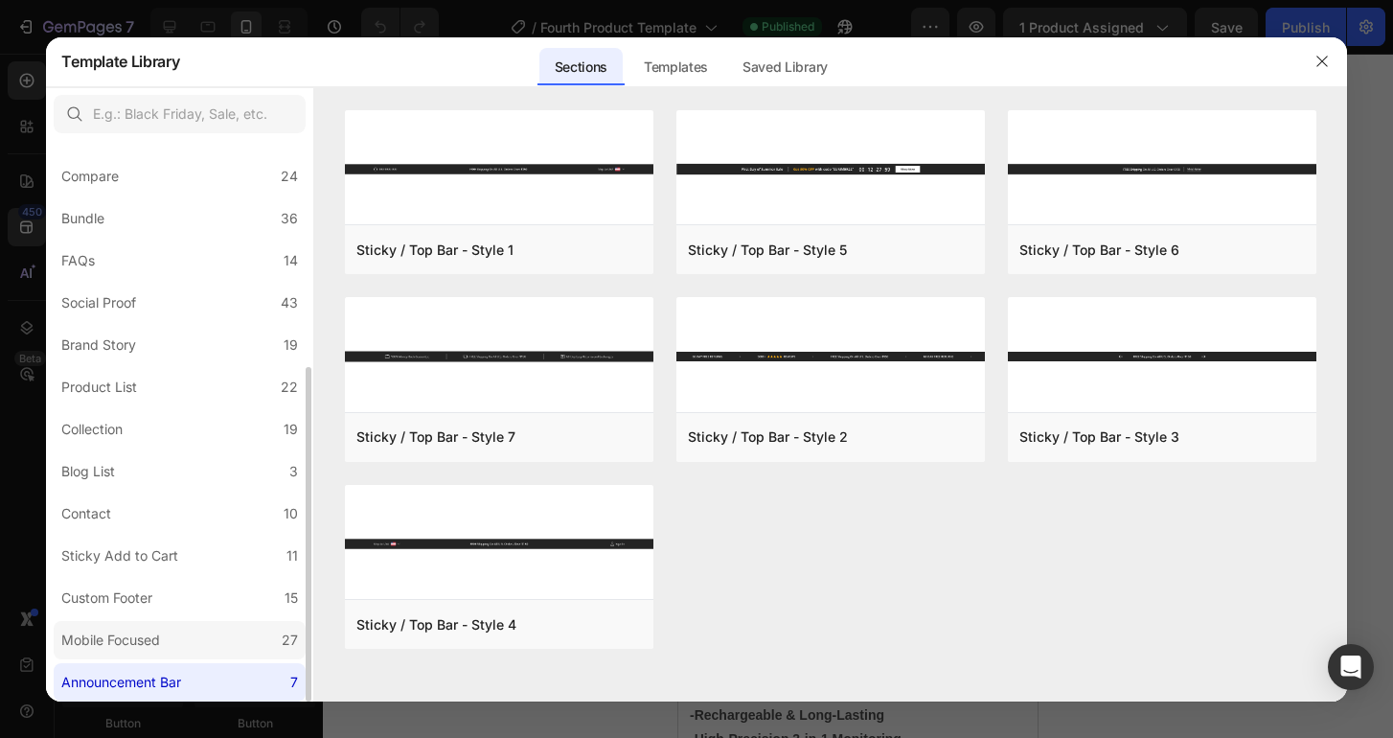
click at [158, 633] on div "Mobile Focused" at bounding box center [110, 639] width 99 height 23
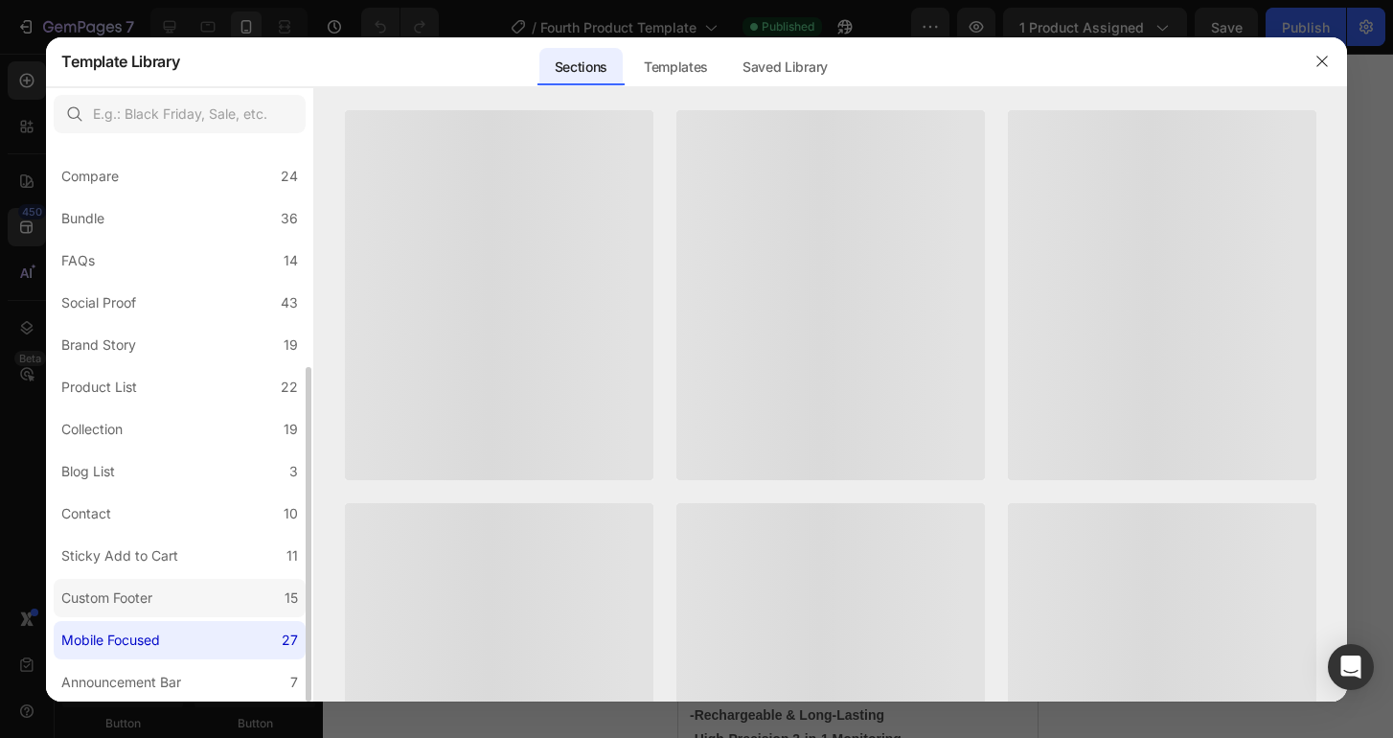
click at [158, 598] on div "Custom Footer" at bounding box center [110, 597] width 99 height 23
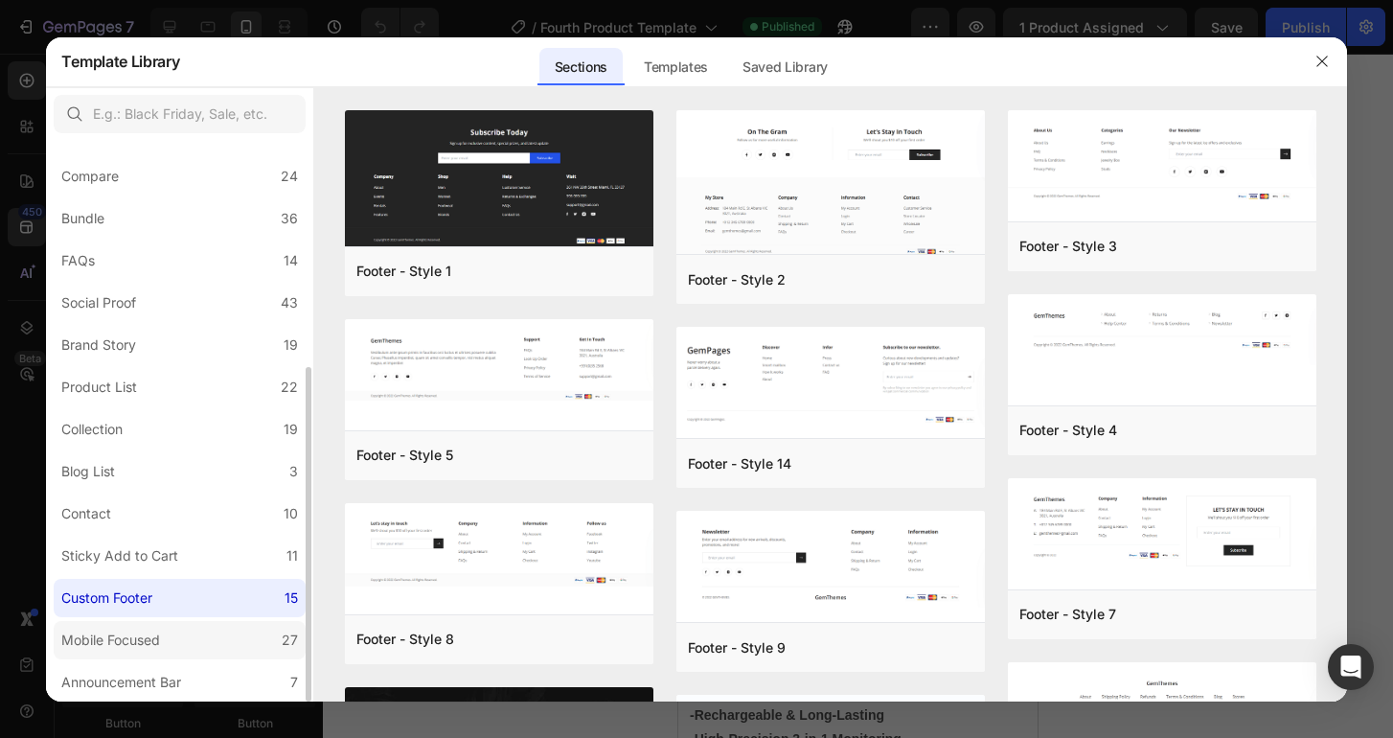
click at [159, 632] on div "Mobile Focused" at bounding box center [110, 639] width 99 height 23
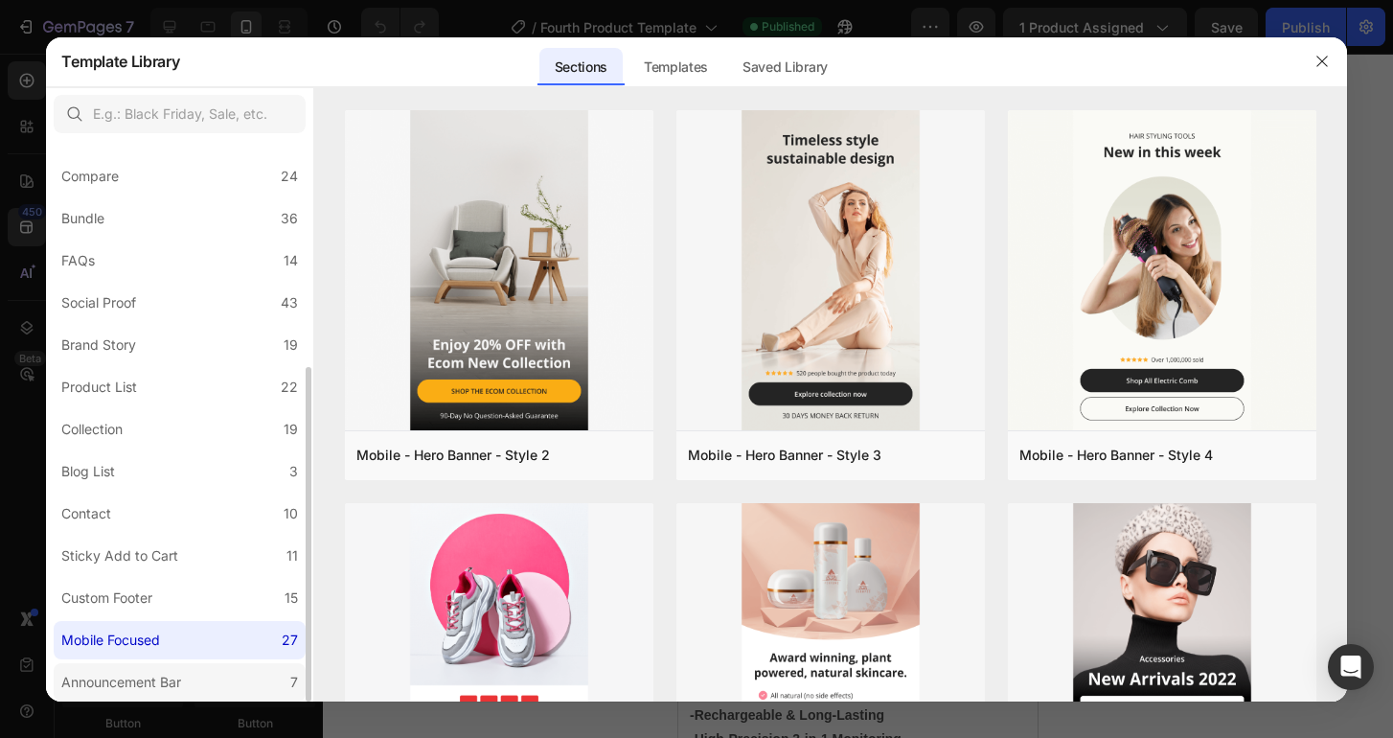
click at [165, 685] on div "Announcement Bar" at bounding box center [121, 682] width 120 height 23
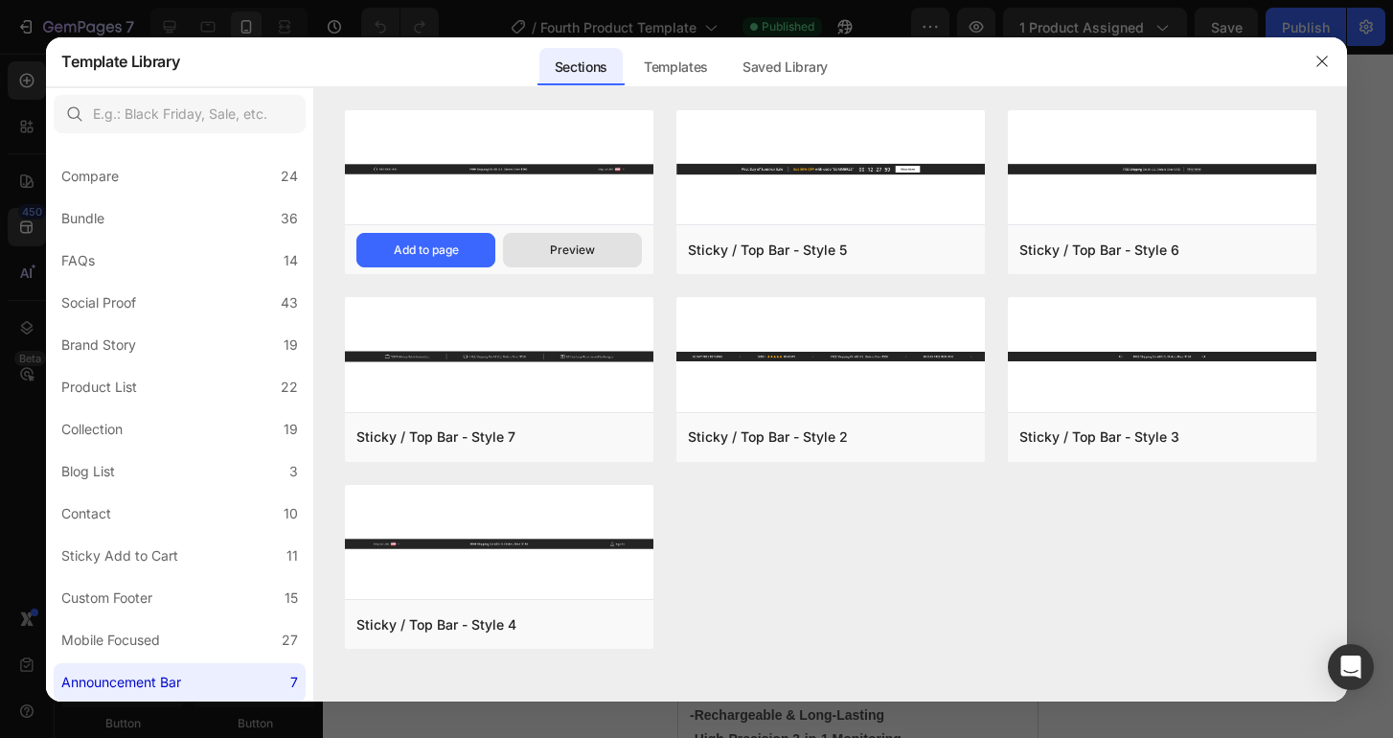
click at [550, 261] on button "Preview" at bounding box center [572, 250] width 139 height 34
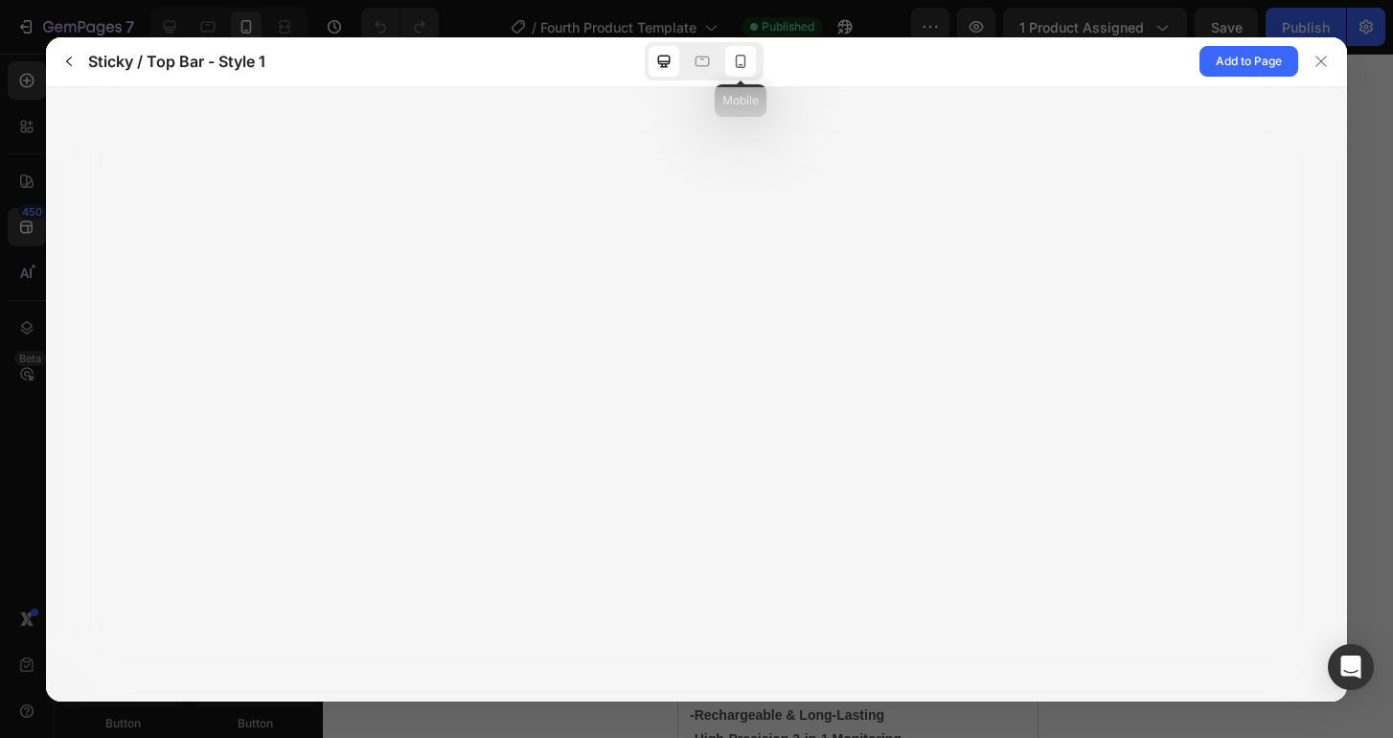
click at [746, 61] on icon at bounding box center [740, 61] width 19 height 19
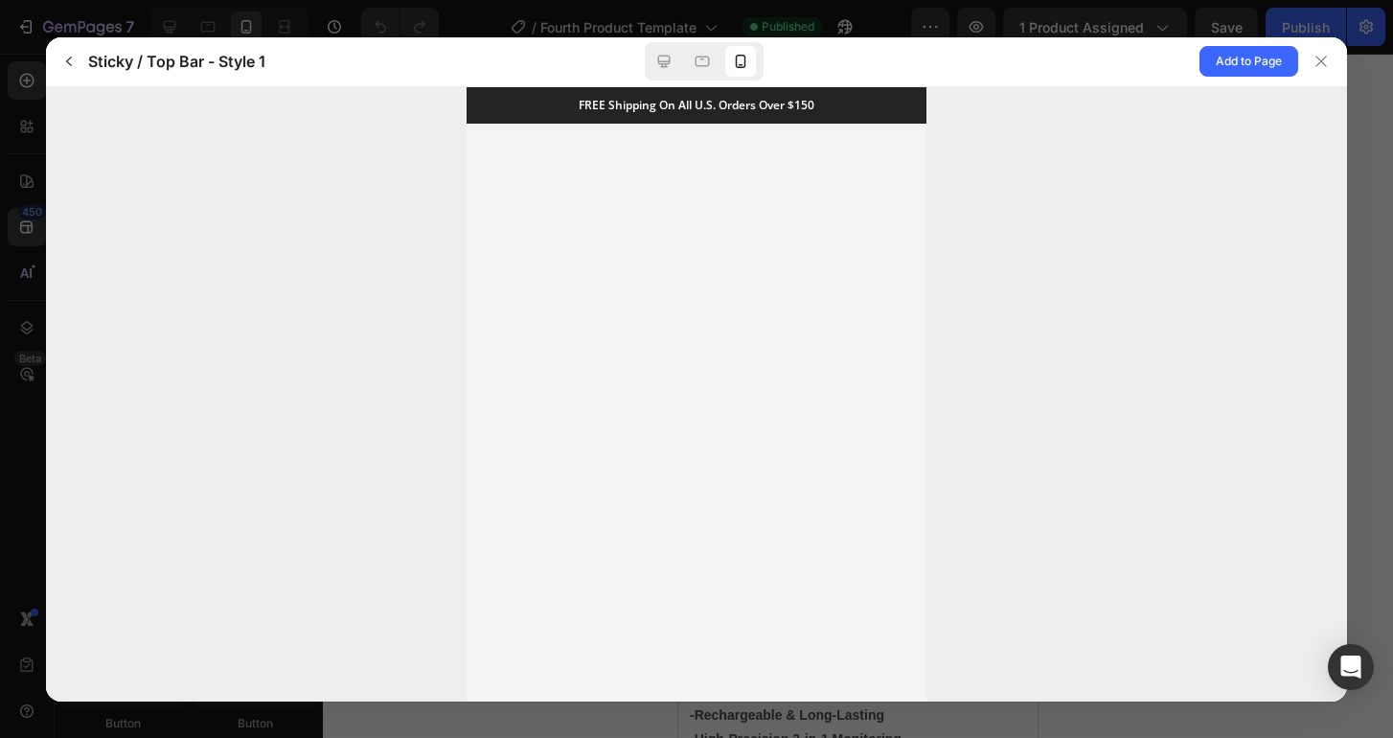
scroll to position [0, 0]
click at [70, 60] on icon "button" at bounding box center [68, 61] width 15 height 15
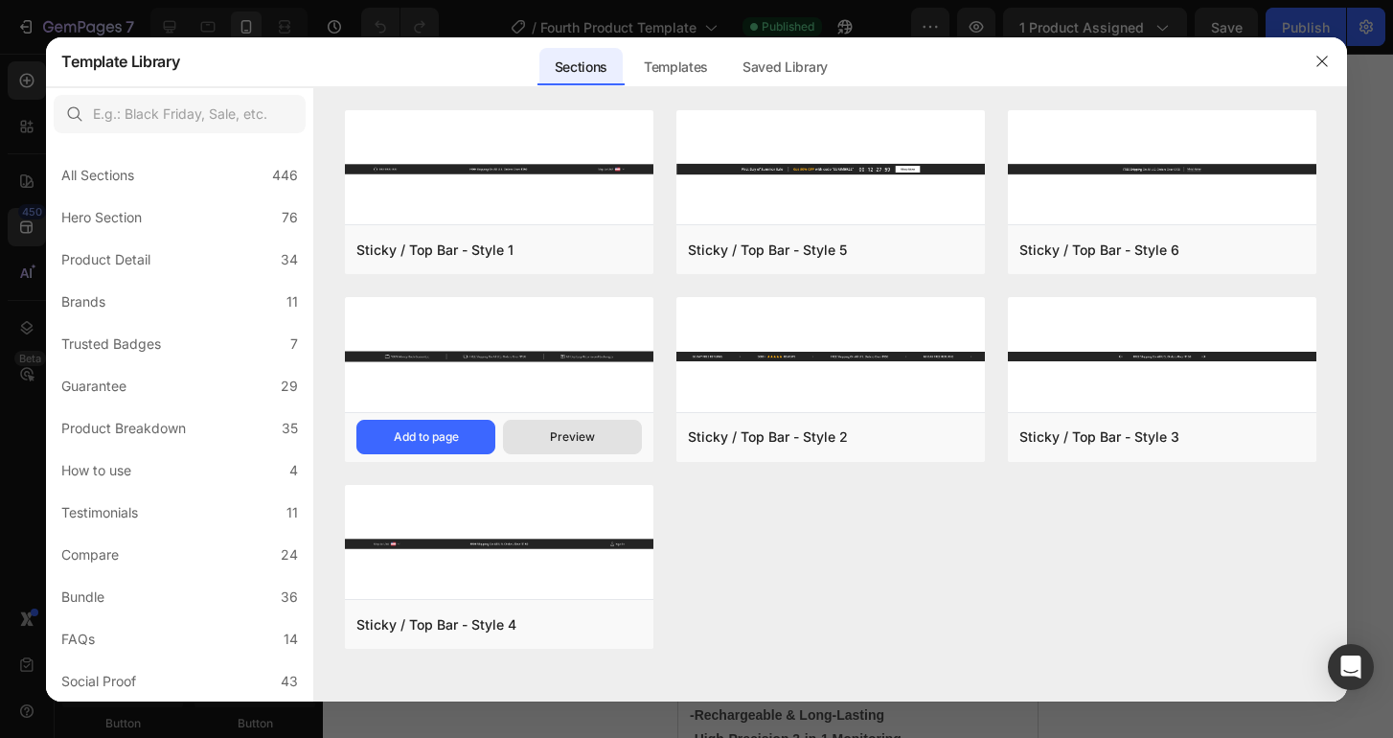
click at [573, 431] on div "Preview" at bounding box center [572, 436] width 45 height 17
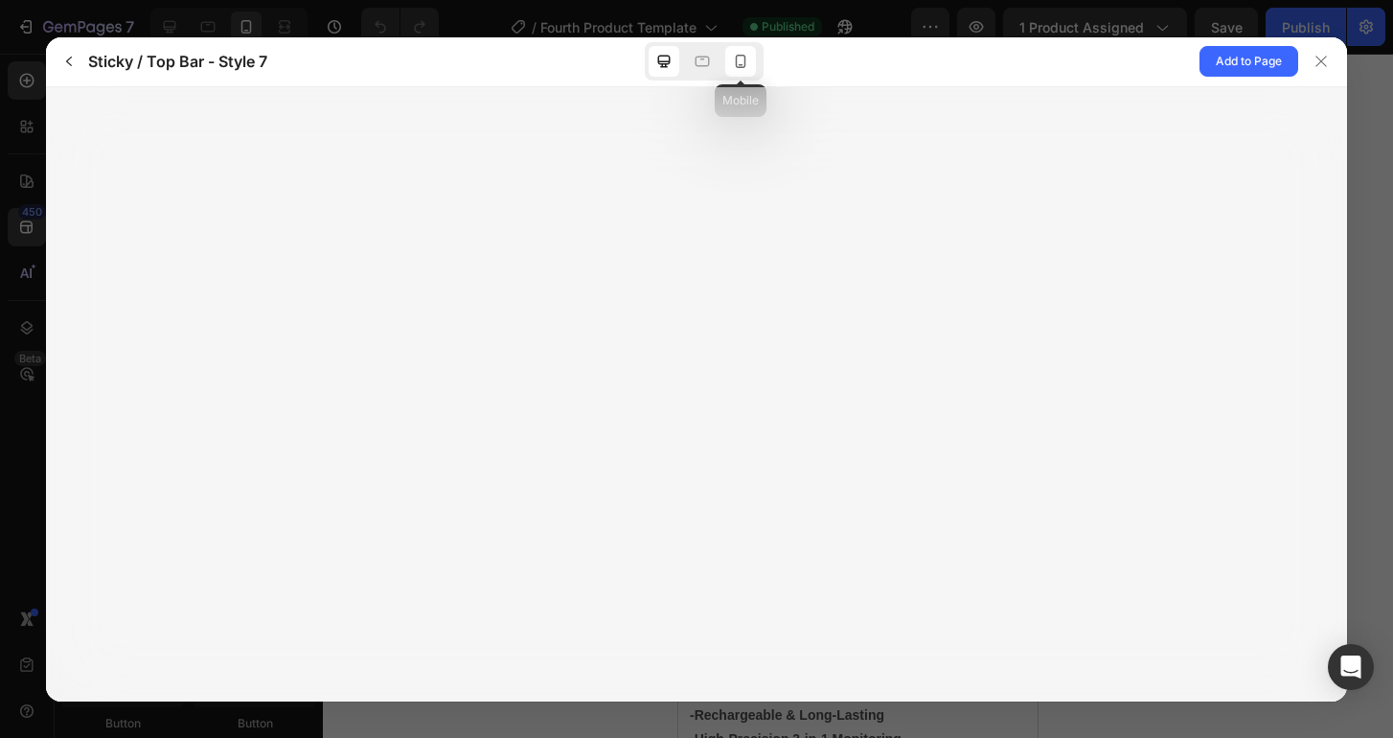
click at [746, 51] on div at bounding box center [740, 61] width 31 height 31
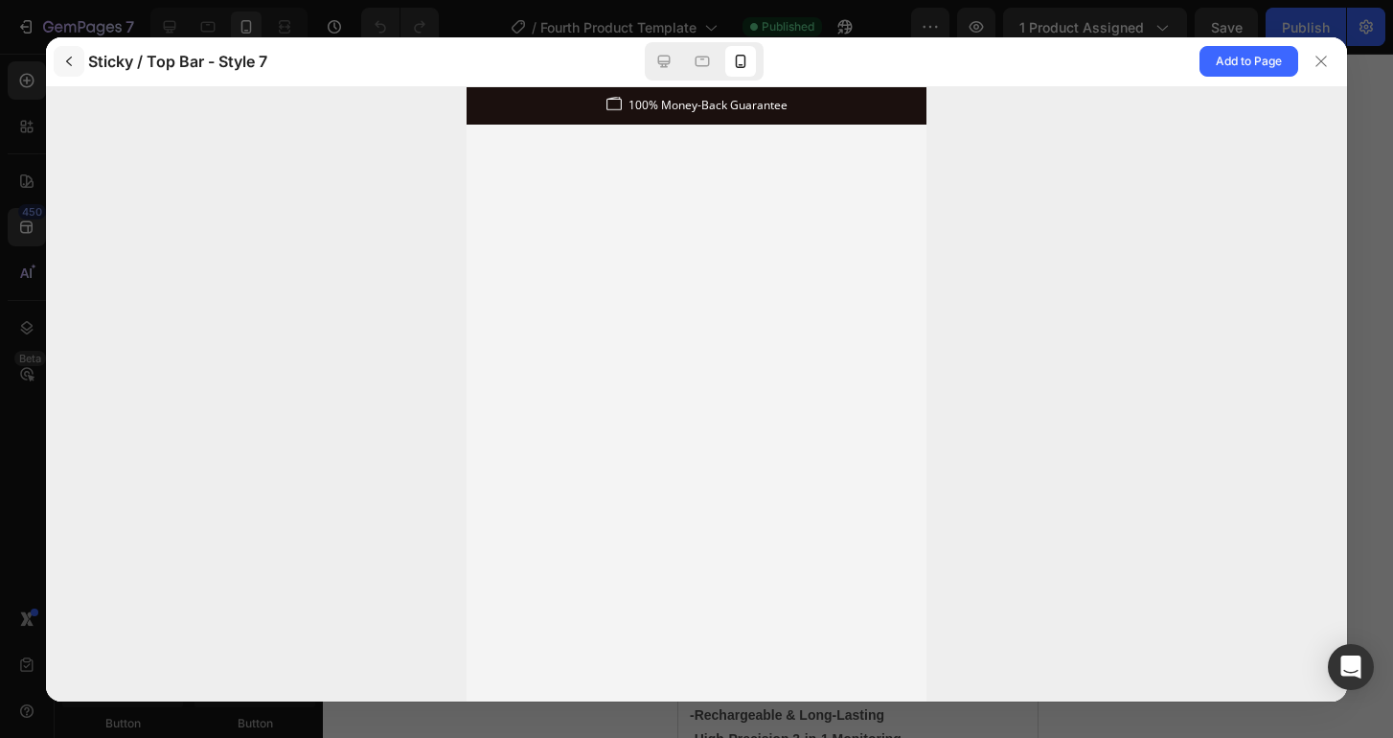
click at [70, 59] on icon "button" at bounding box center [68, 61] width 15 height 15
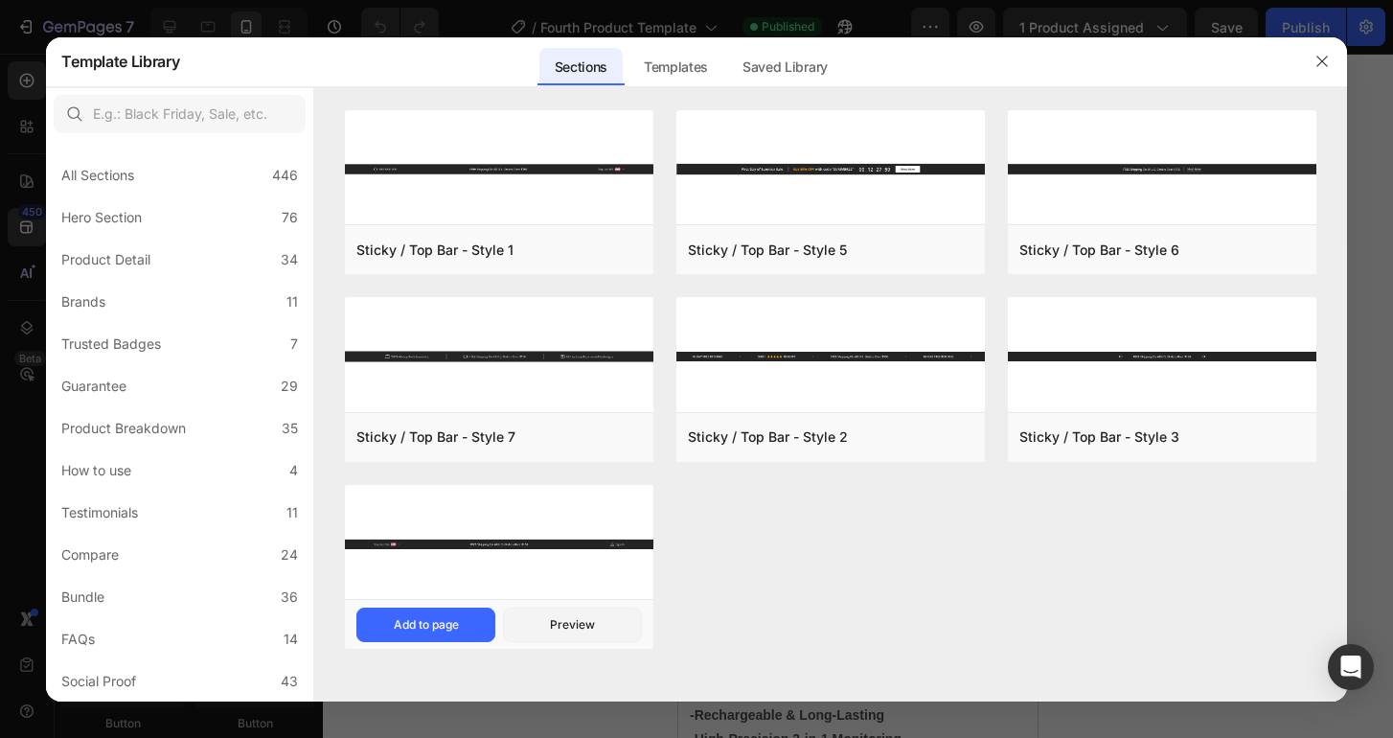
click at [406, 529] on img at bounding box center [499, 544] width 308 height 119
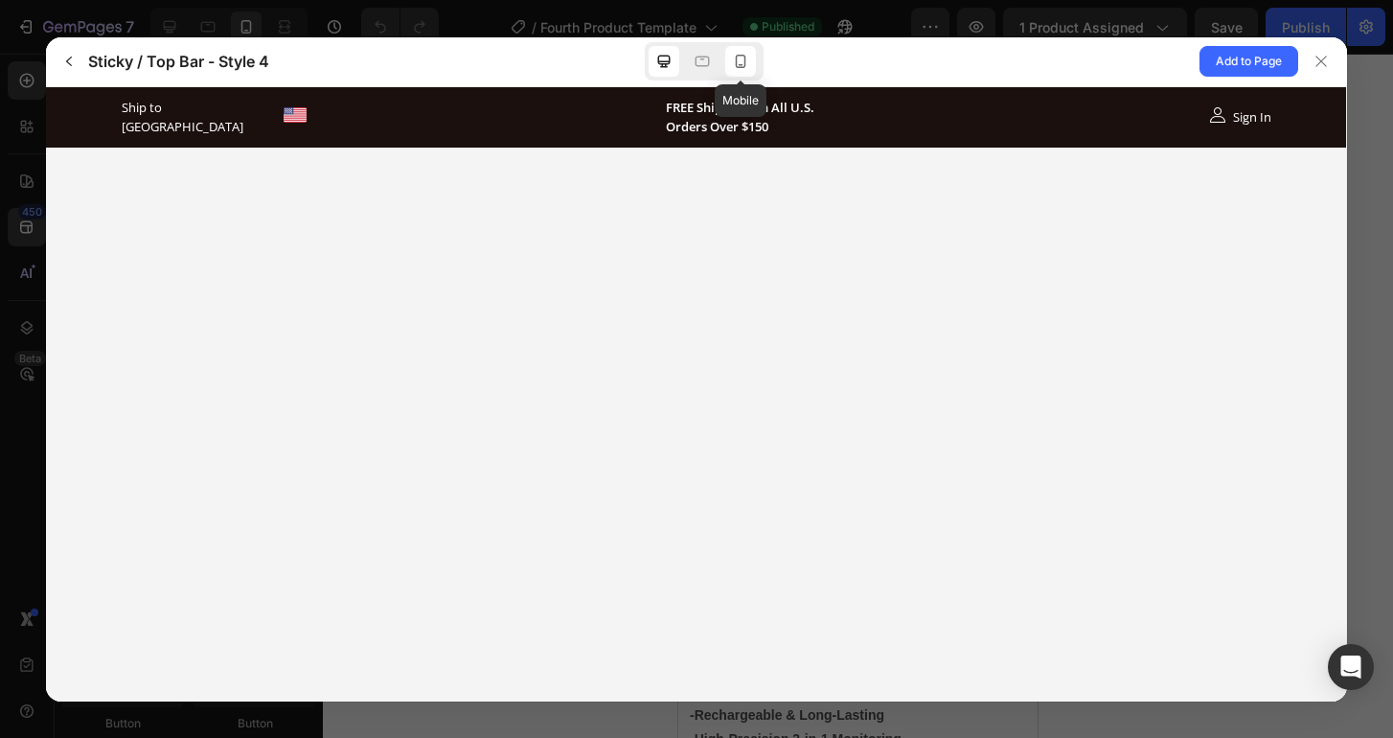
click at [743, 61] on icon at bounding box center [741, 61] width 11 height 13
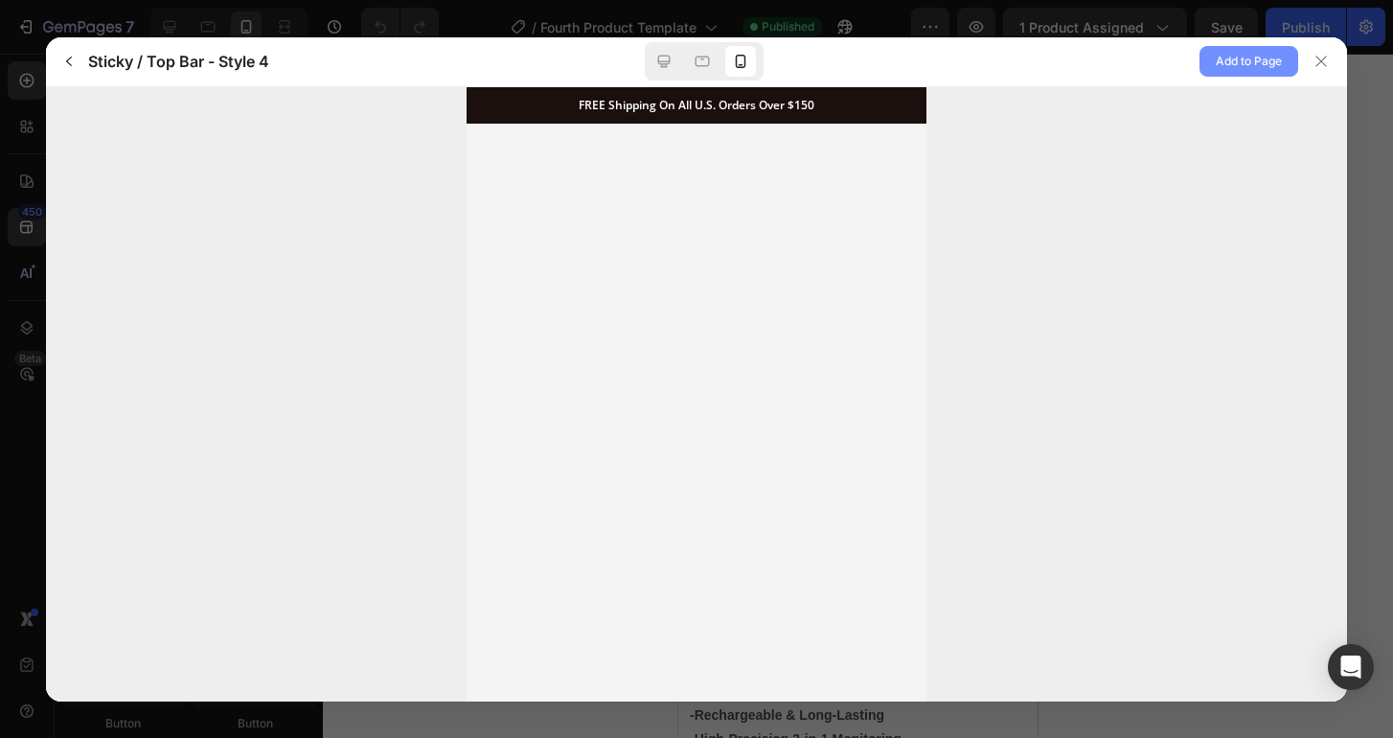
click at [1259, 64] on span "Add to Page" at bounding box center [1249, 61] width 66 height 23
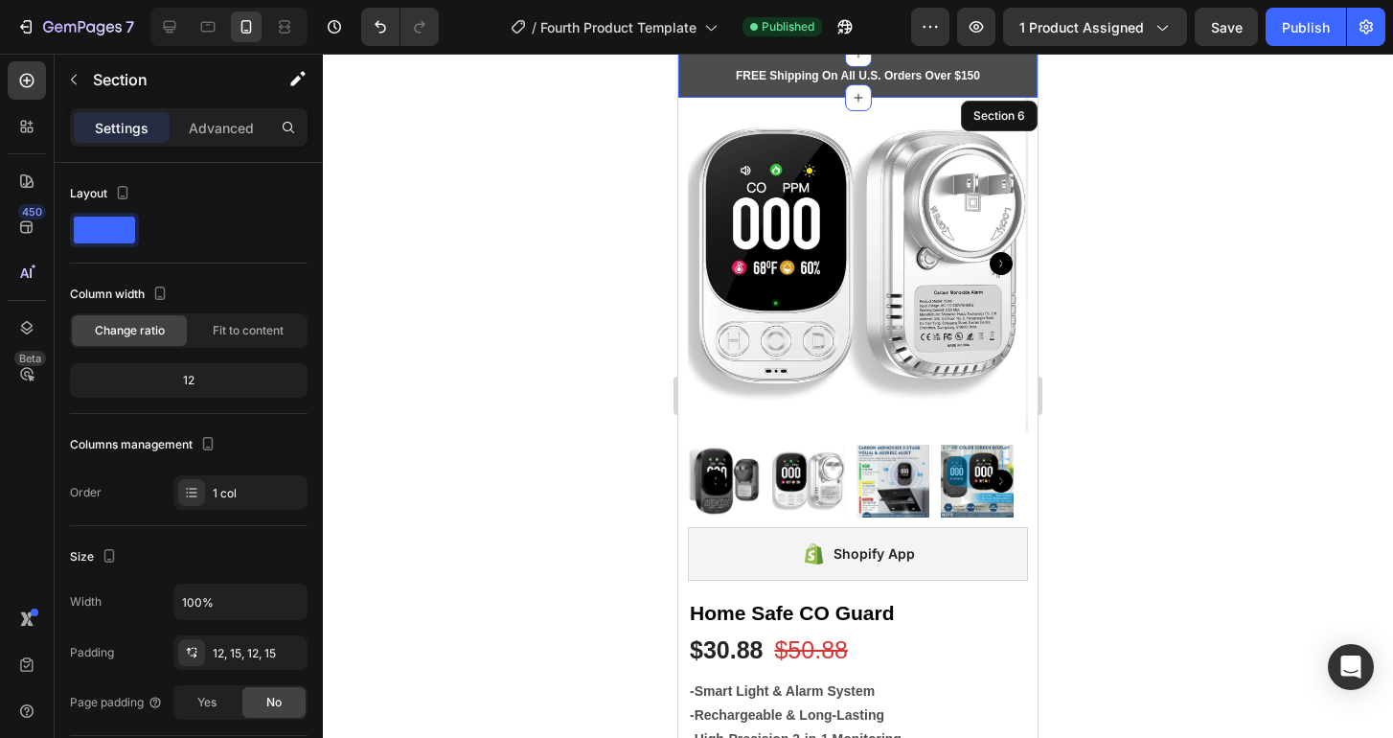
click at [1161, 150] on div at bounding box center [858, 396] width 1070 height 684
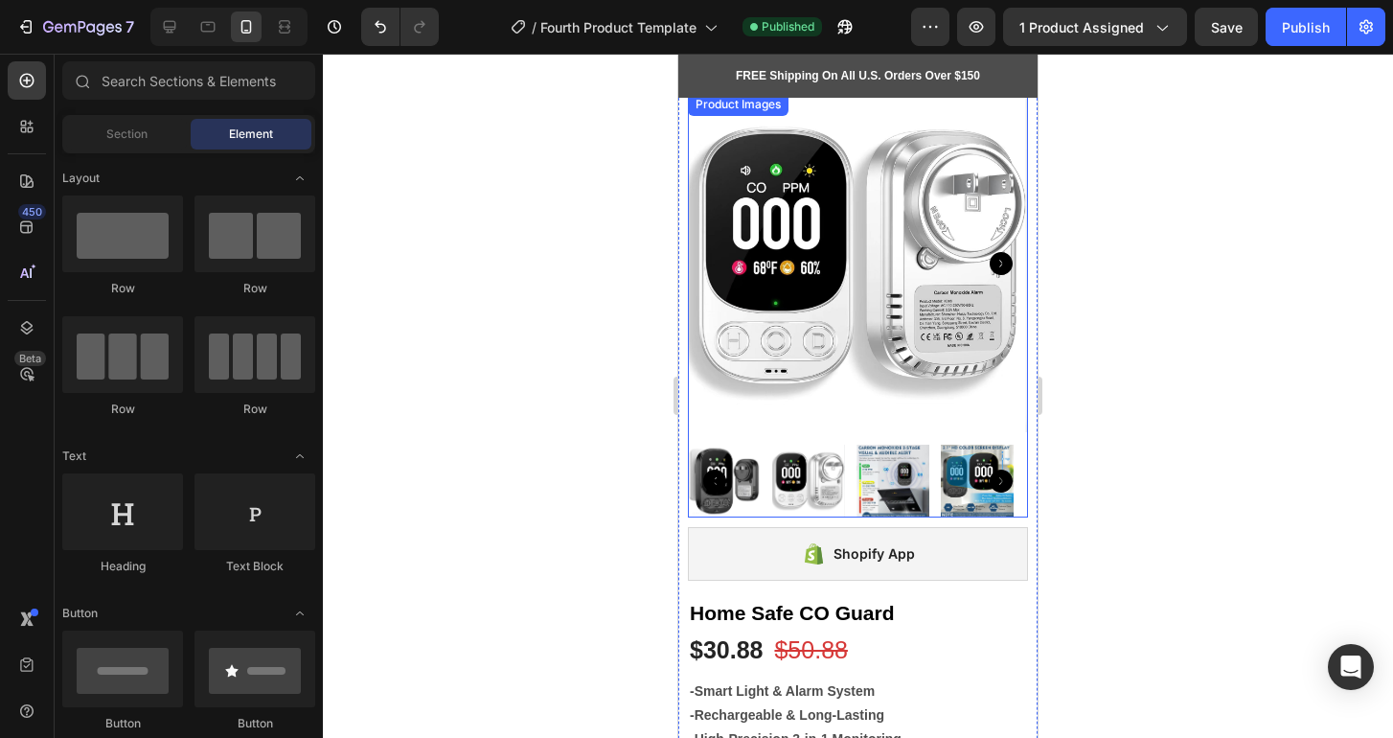
click at [1149, 245] on div at bounding box center [858, 396] width 1070 height 684
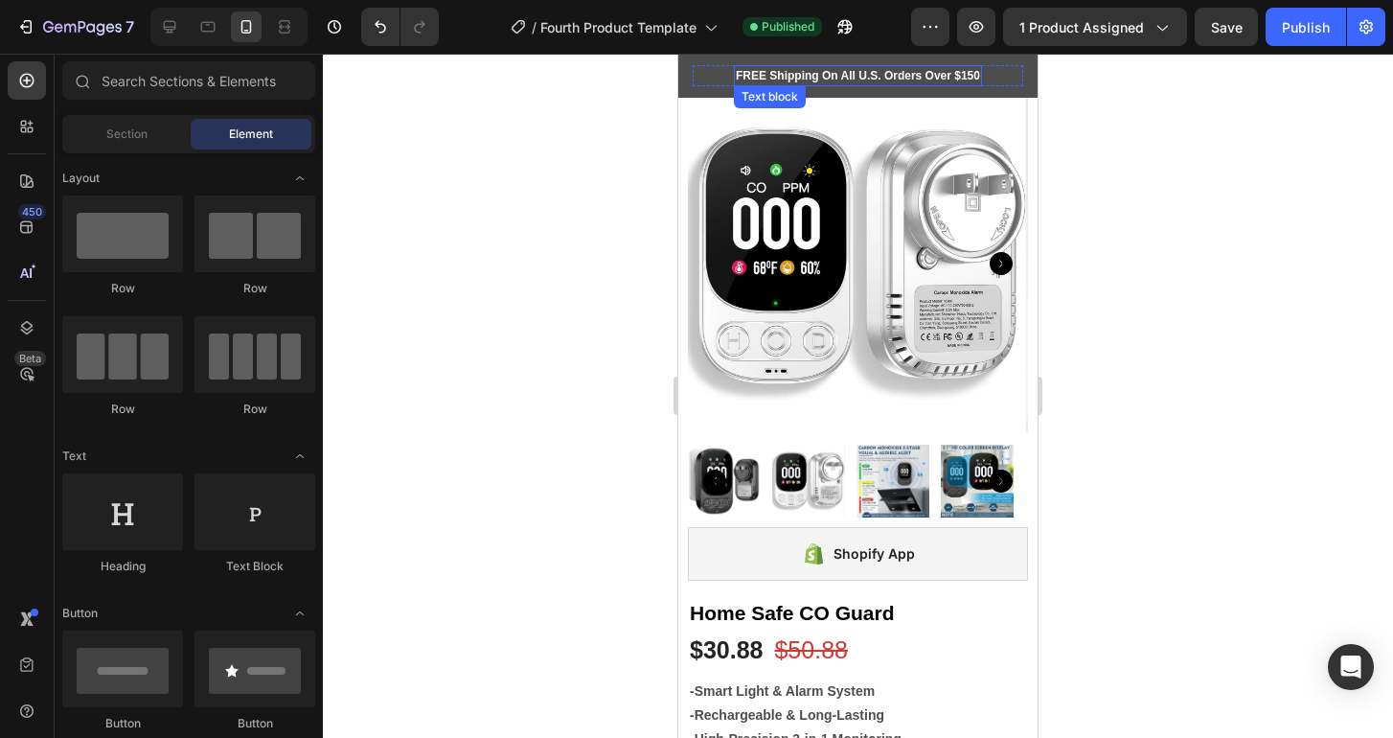
click at [925, 73] on p "FREE Shipping On All U.S. Orders Over $150" at bounding box center [858, 75] width 244 height 17
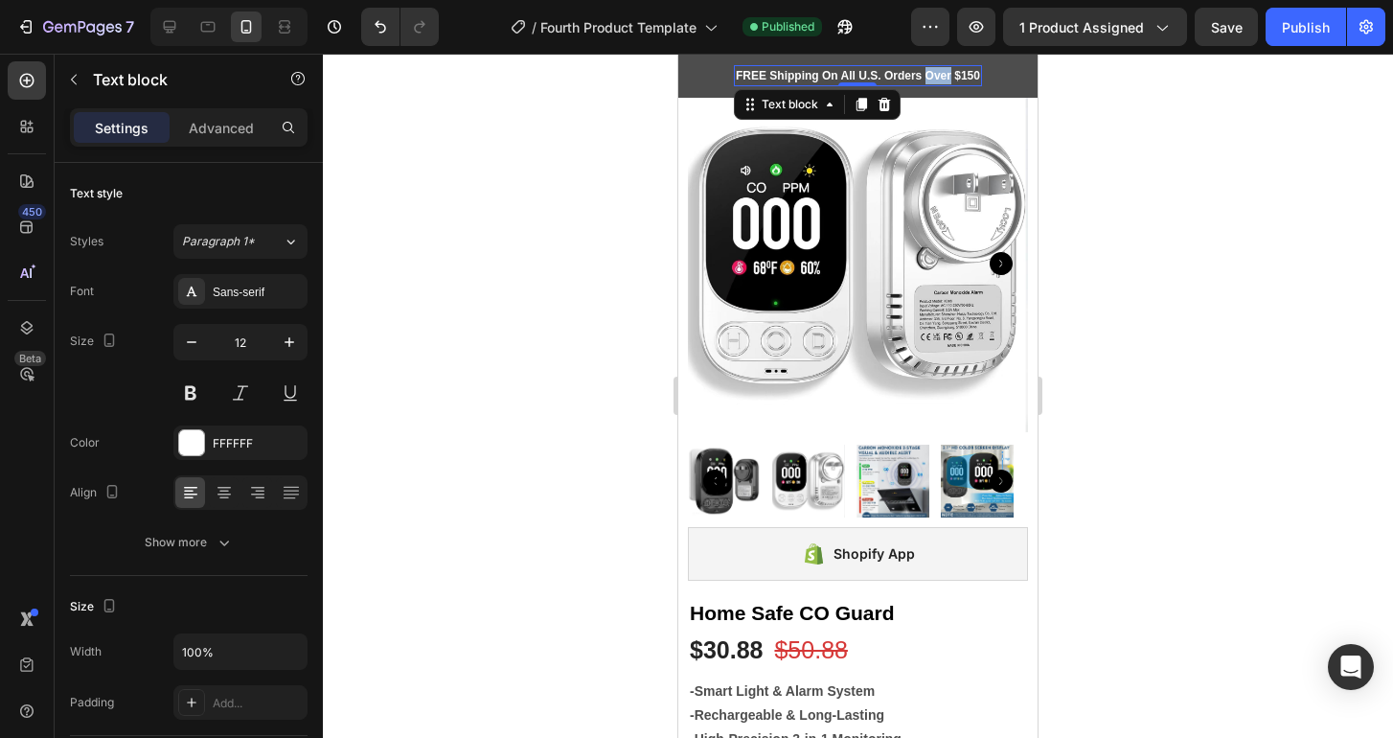
click at [925, 73] on p "FREE Shipping On All U.S. Orders Over $150" at bounding box center [858, 75] width 244 height 17
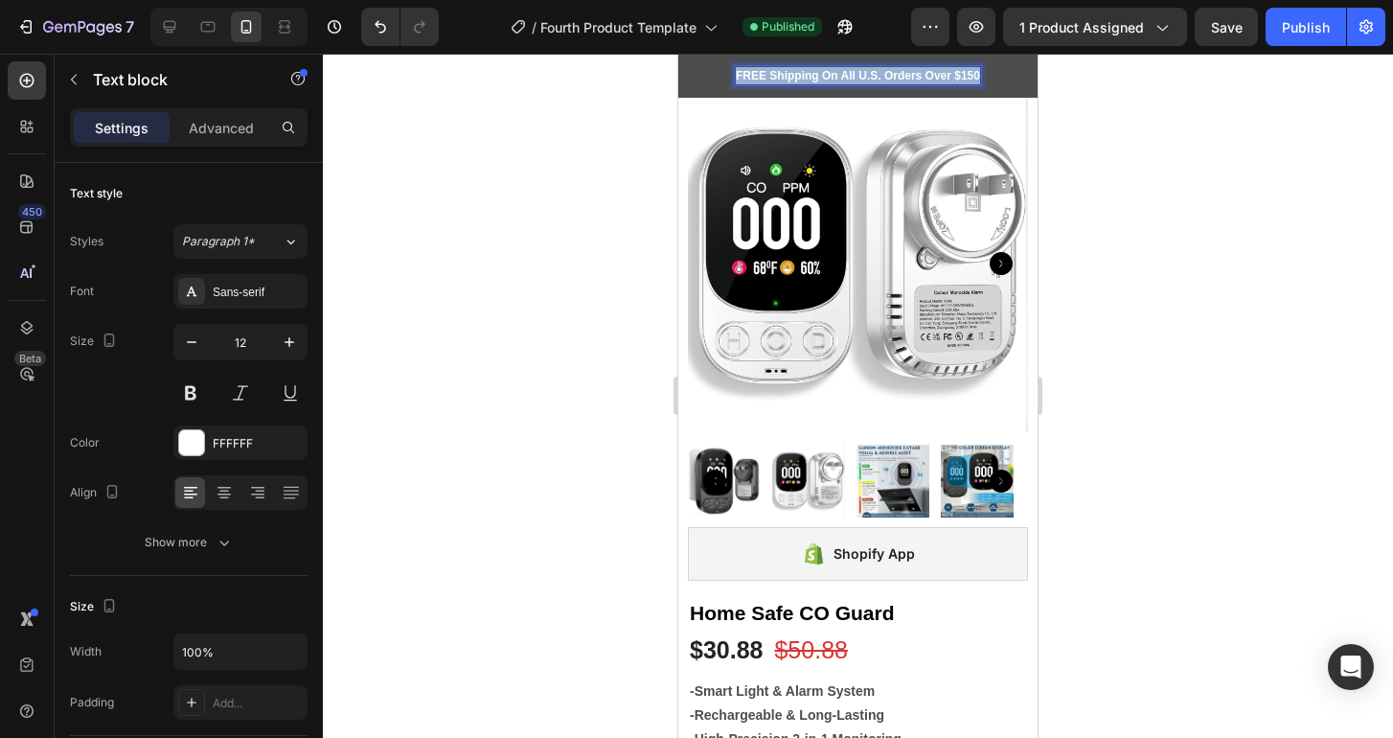
click at [925, 73] on p "FREE Shipping On All U.S. Orders Over $150" at bounding box center [858, 75] width 244 height 17
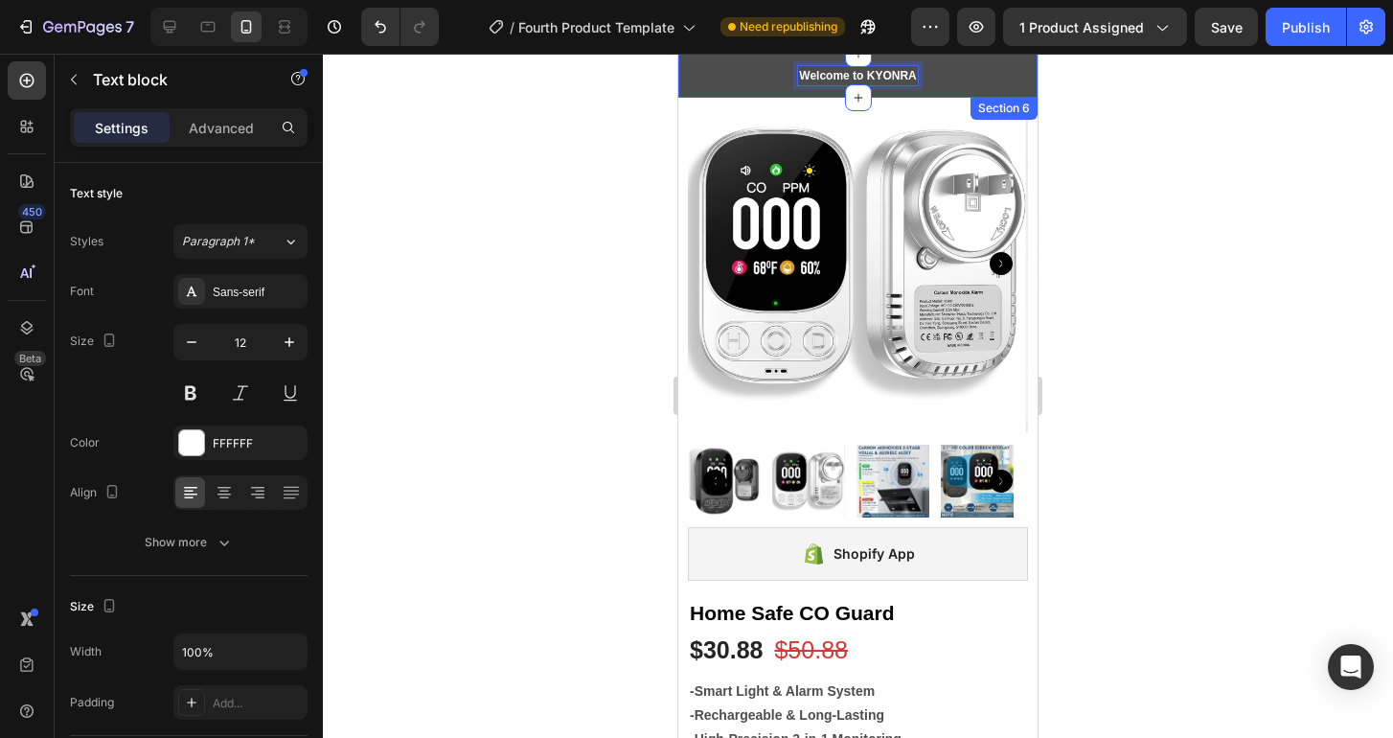
click at [1245, 140] on div at bounding box center [858, 396] width 1070 height 684
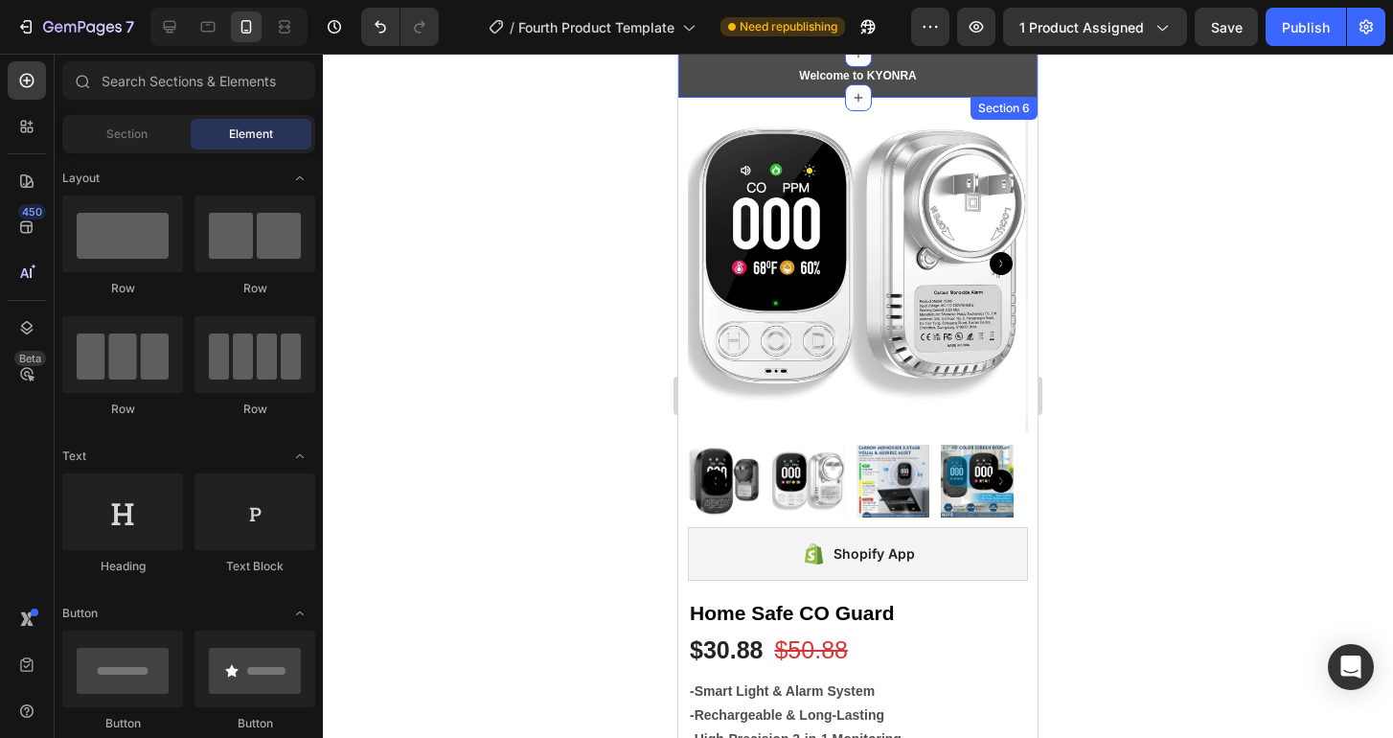
click at [1245, 140] on div at bounding box center [858, 396] width 1070 height 684
click at [702, 78] on div "Ship to USA Text block Image Row Welcome to KYONRA Text block Image Sign In Tex…" at bounding box center [858, 75] width 330 height 21
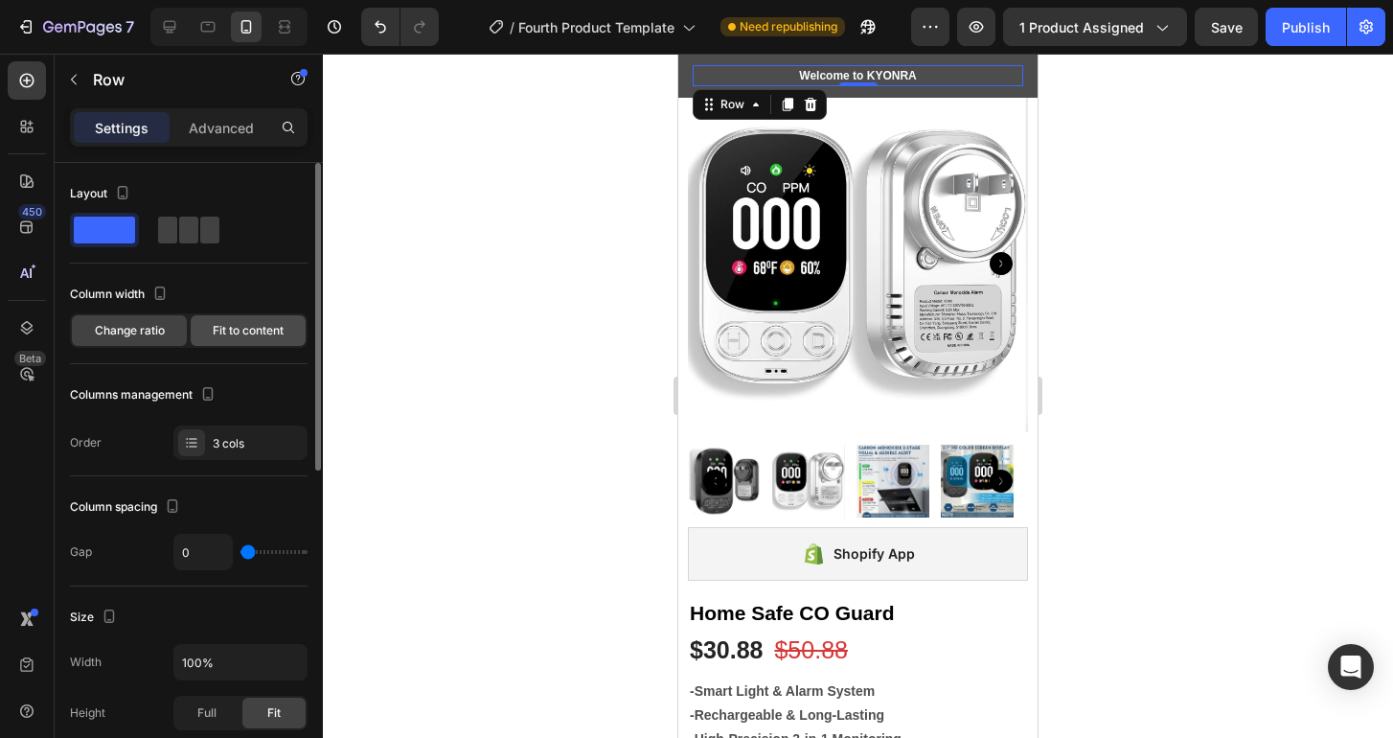
click at [231, 331] on span "Fit to content" at bounding box center [248, 330] width 71 height 17
click at [153, 333] on span "Change ratio" at bounding box center [130, 330] width 70 height 17
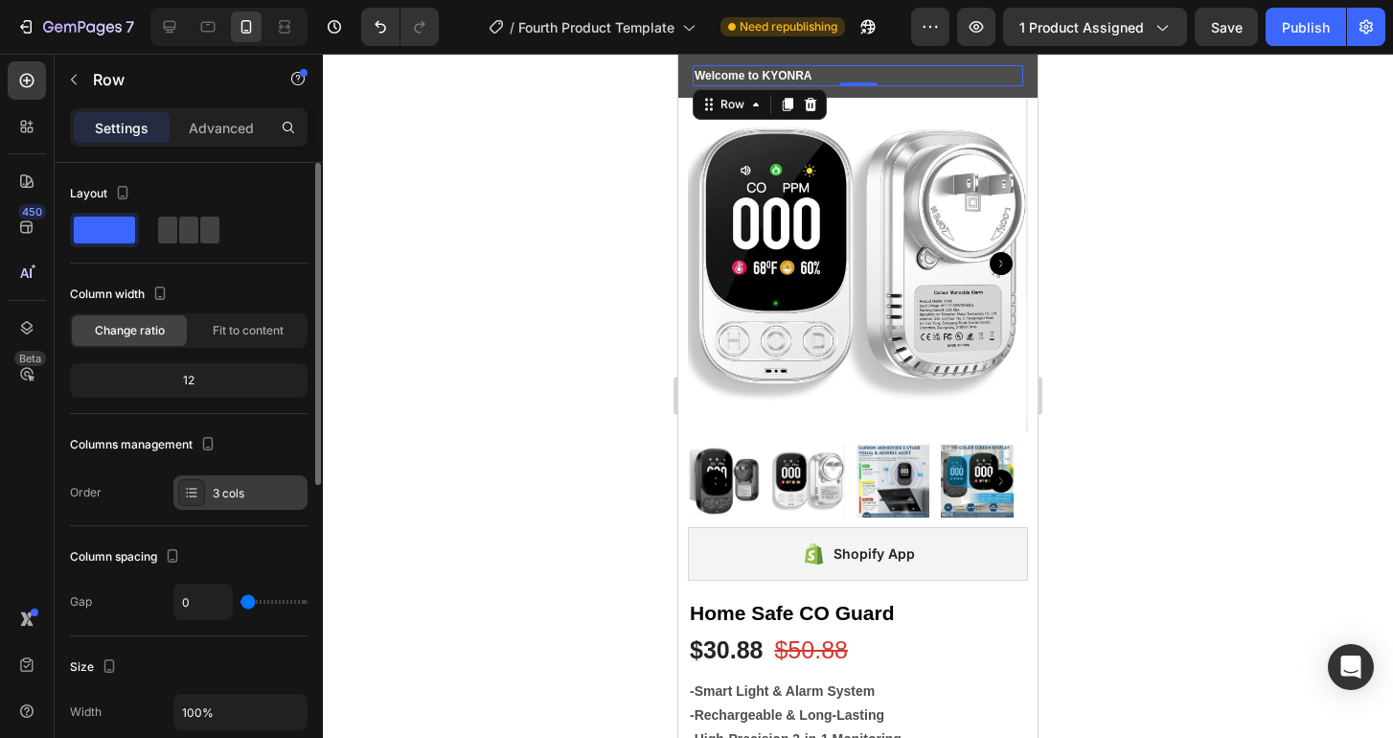
click at [203, 500] on div at bounding box center [191, 492] width 27 height 27
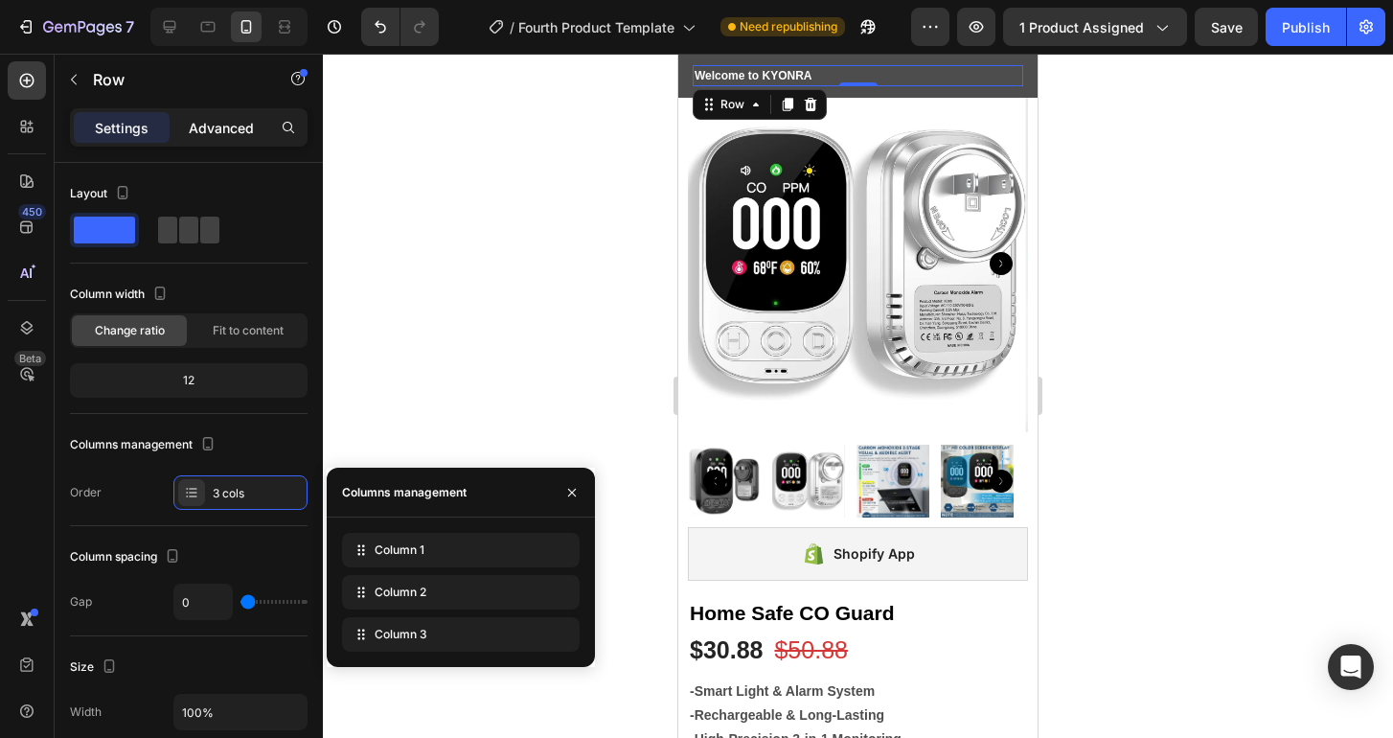
click at [216, 122] on p "Advanced" at bounding box center [221, 128] width 65 height 20
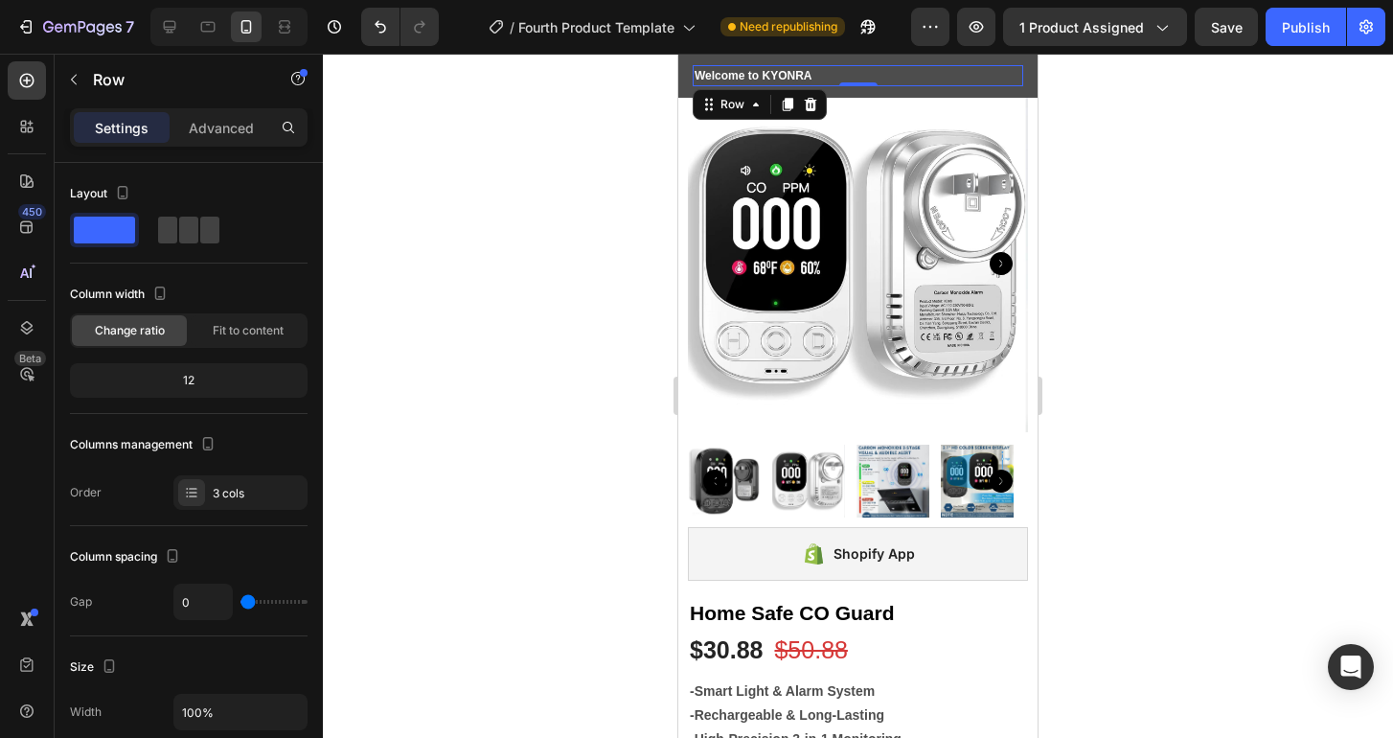
click at [462, 187] on div at bounding box center [858, 396] width 1070 height 684
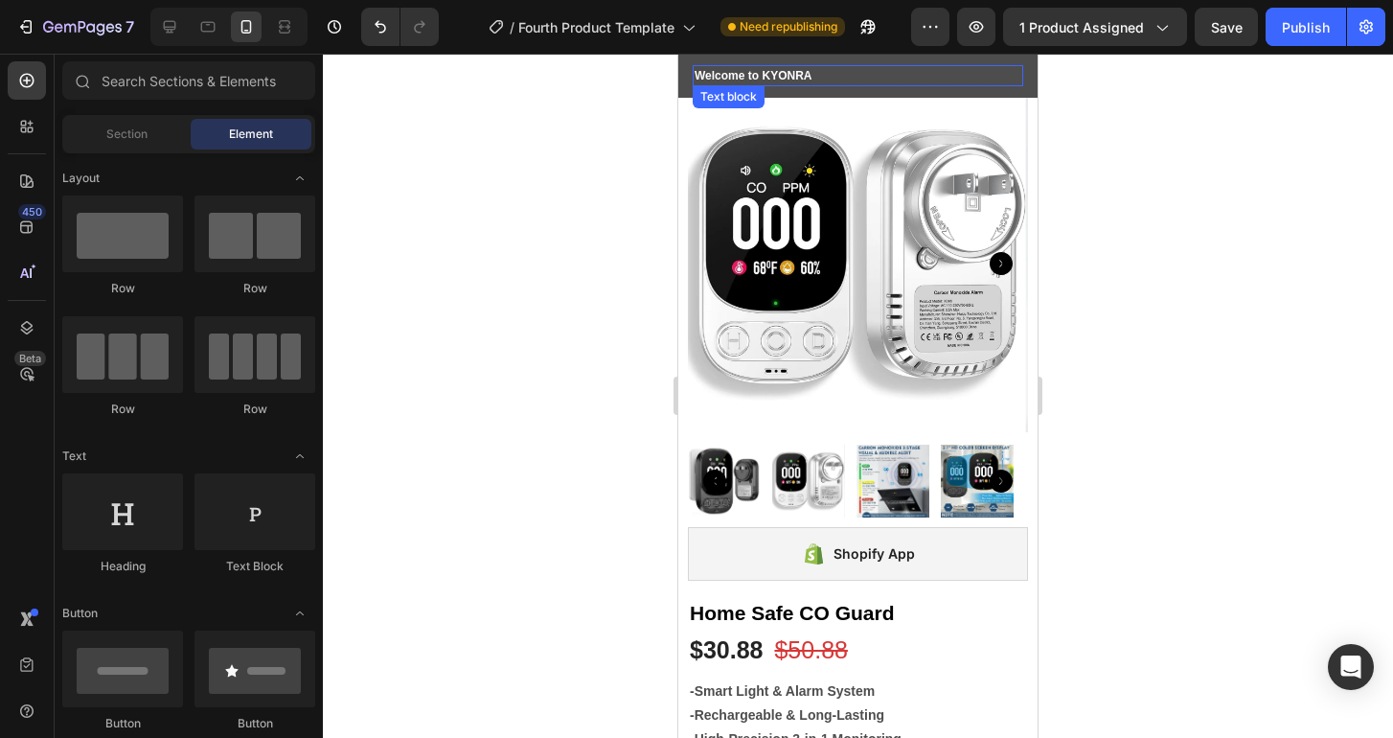
click at [815, 76] on p "Welcome to KYONRA" at bounding box center [857, 75] width 327 height 17
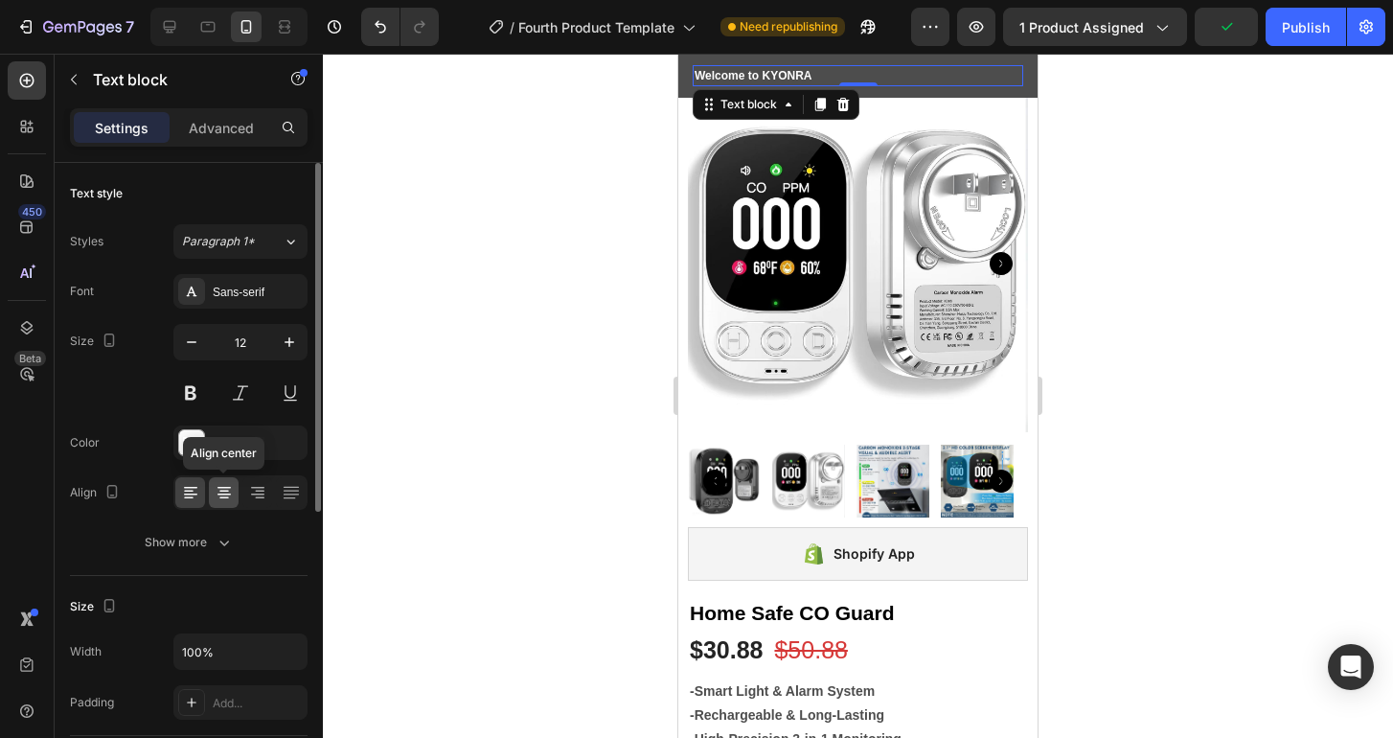
click at [227, 499] on icon at bounding box center [224, 492] width 19 height 19
click at [288, 340] on icon "button" at bounding box center [289, 342] width 10 height 10
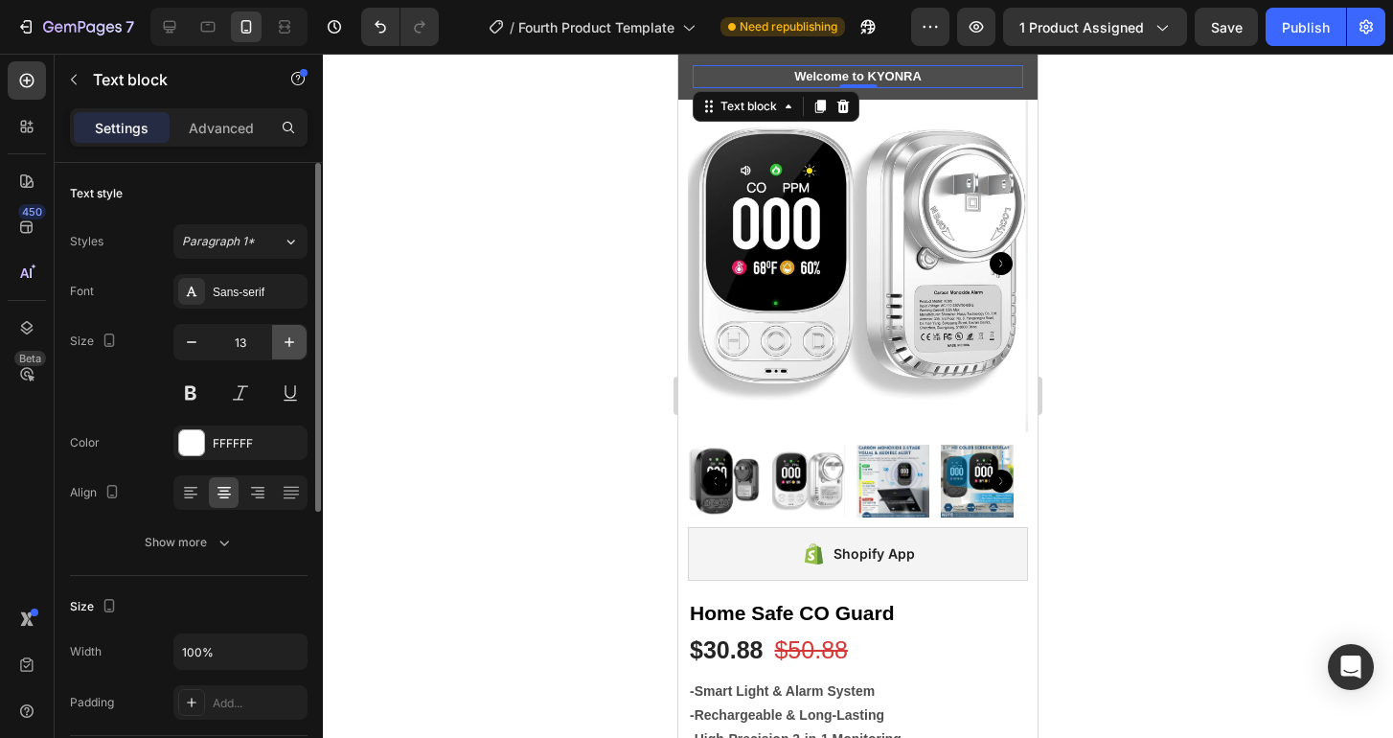
click at [288, 340] on icon "button" at bounding box center [289, 342] width 10 height 10
type input "14"
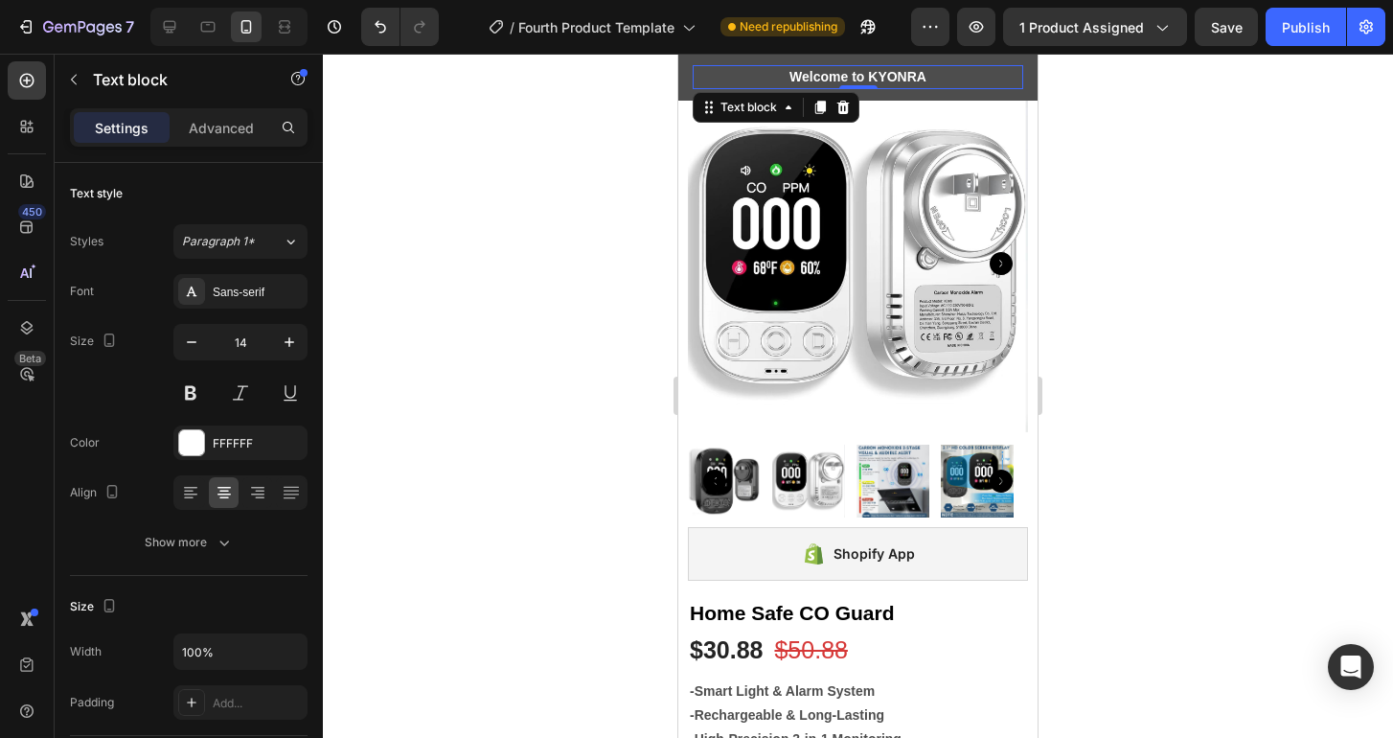
click at [427, 332] on div at bounding box center [858, 396] width 1070 height 684
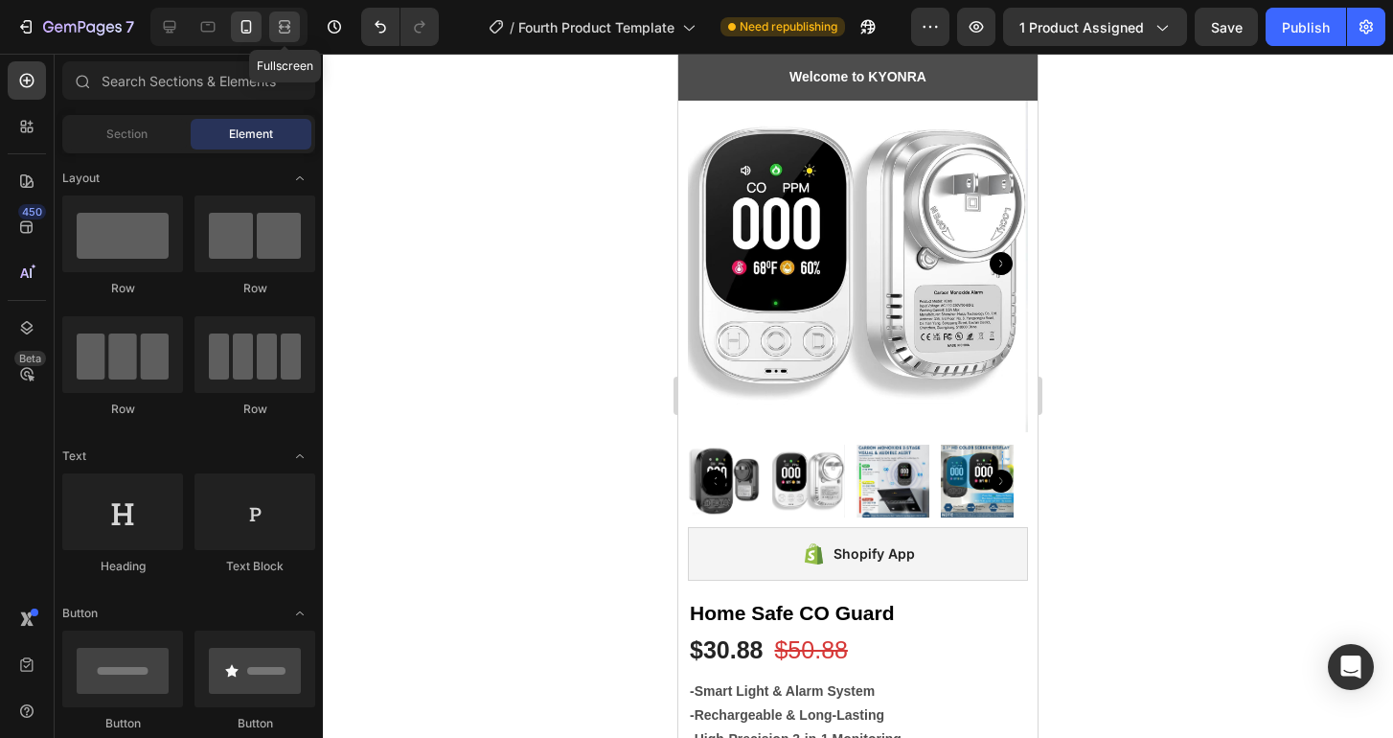
click at [290, 30] on icon at bounding box center [284, 32] width 11 height 4
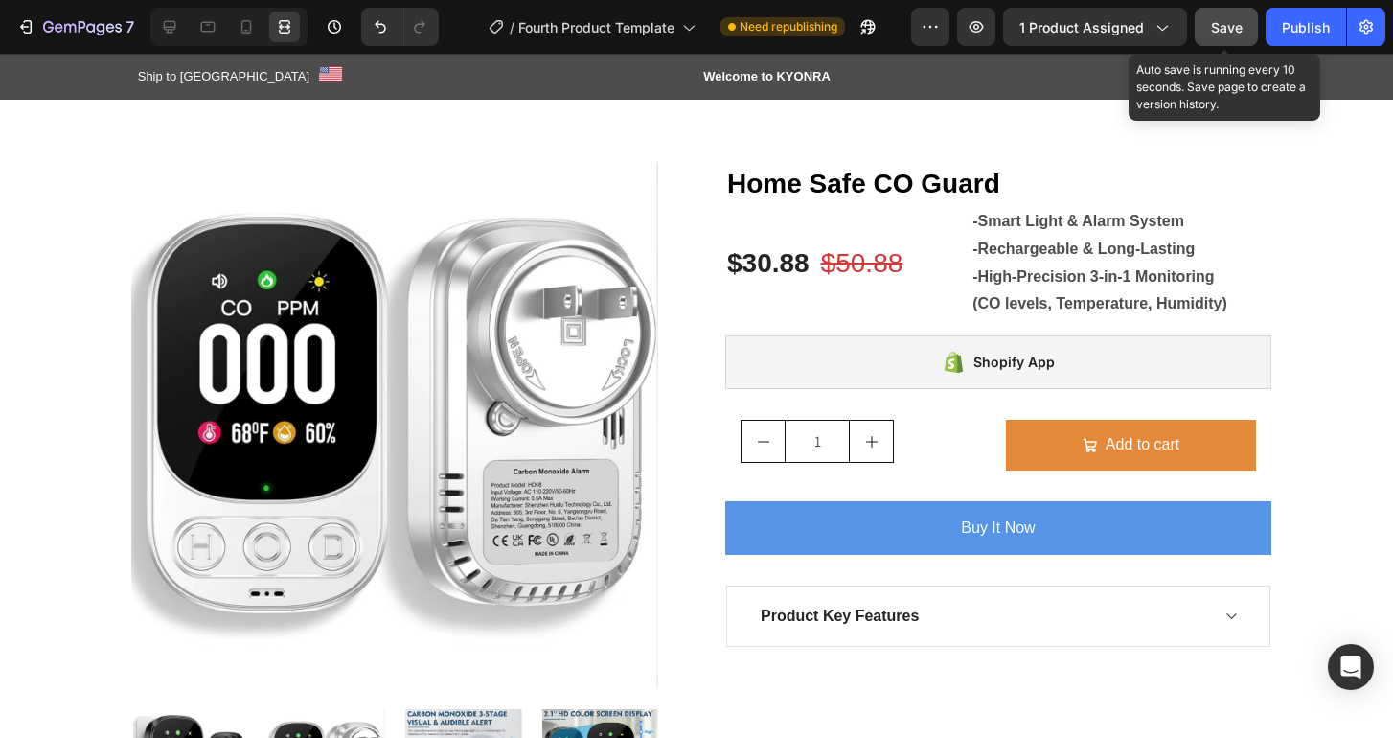
click at [1236, 27] on span "Save" at bounding box center [1227, 27] width 32 height 16
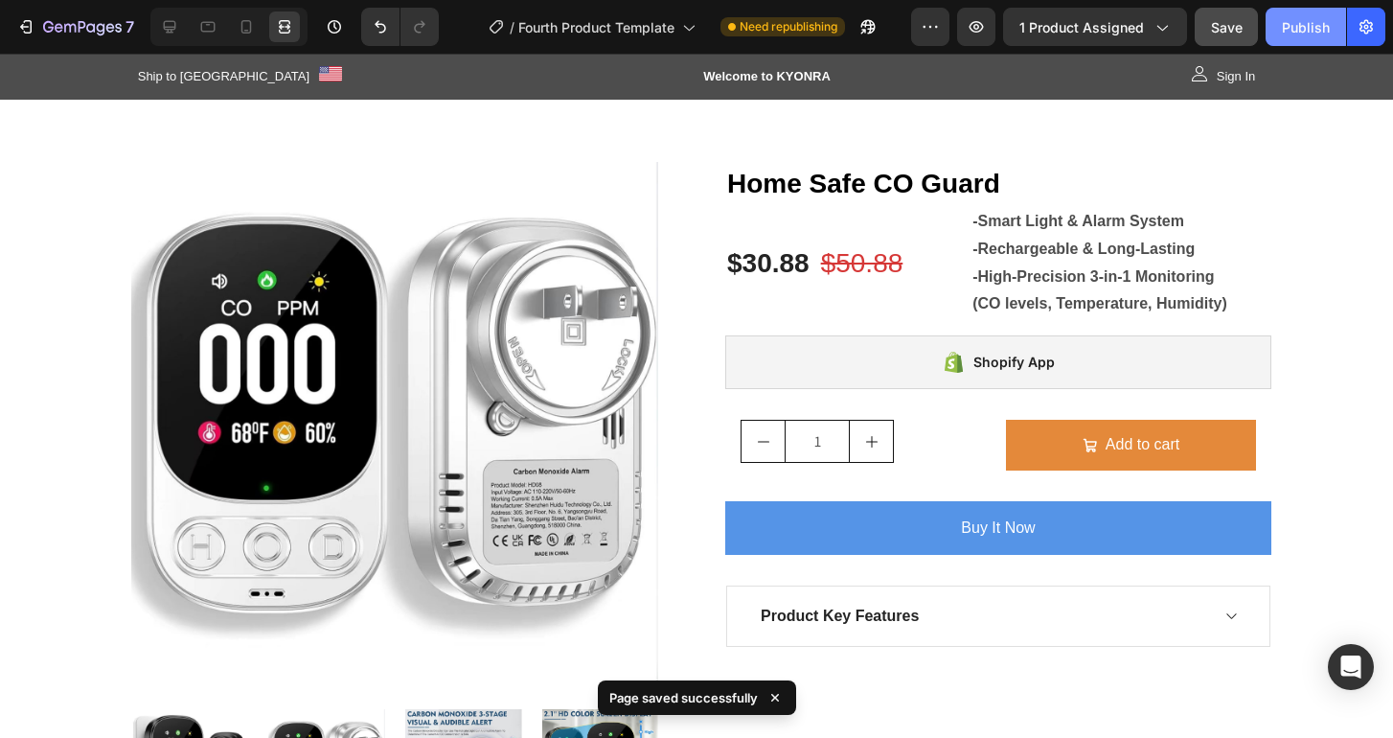
click at [1302, 30] on div "Publish" at bounding box center [1306, 27] width 48 height 20
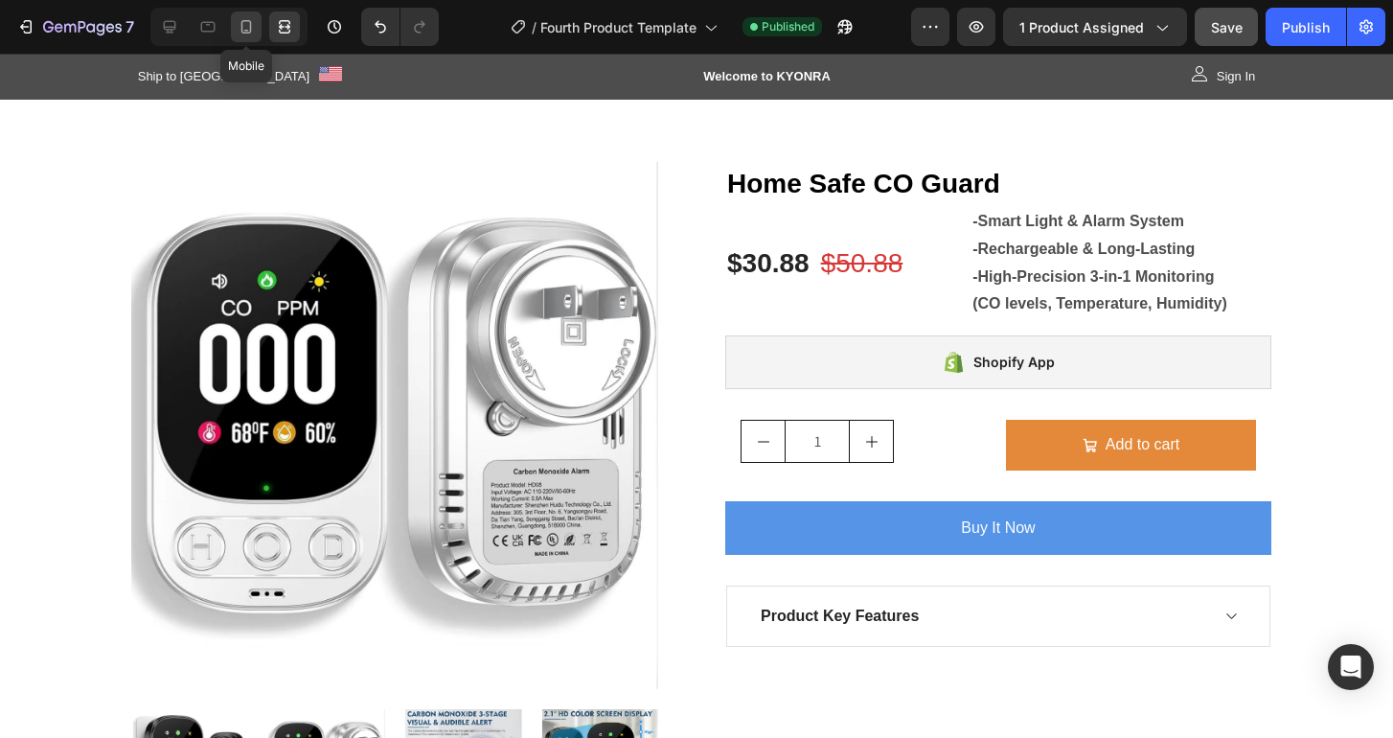
click at [253, 20] on icon at bounding box center [246, 26] width 19 height 19
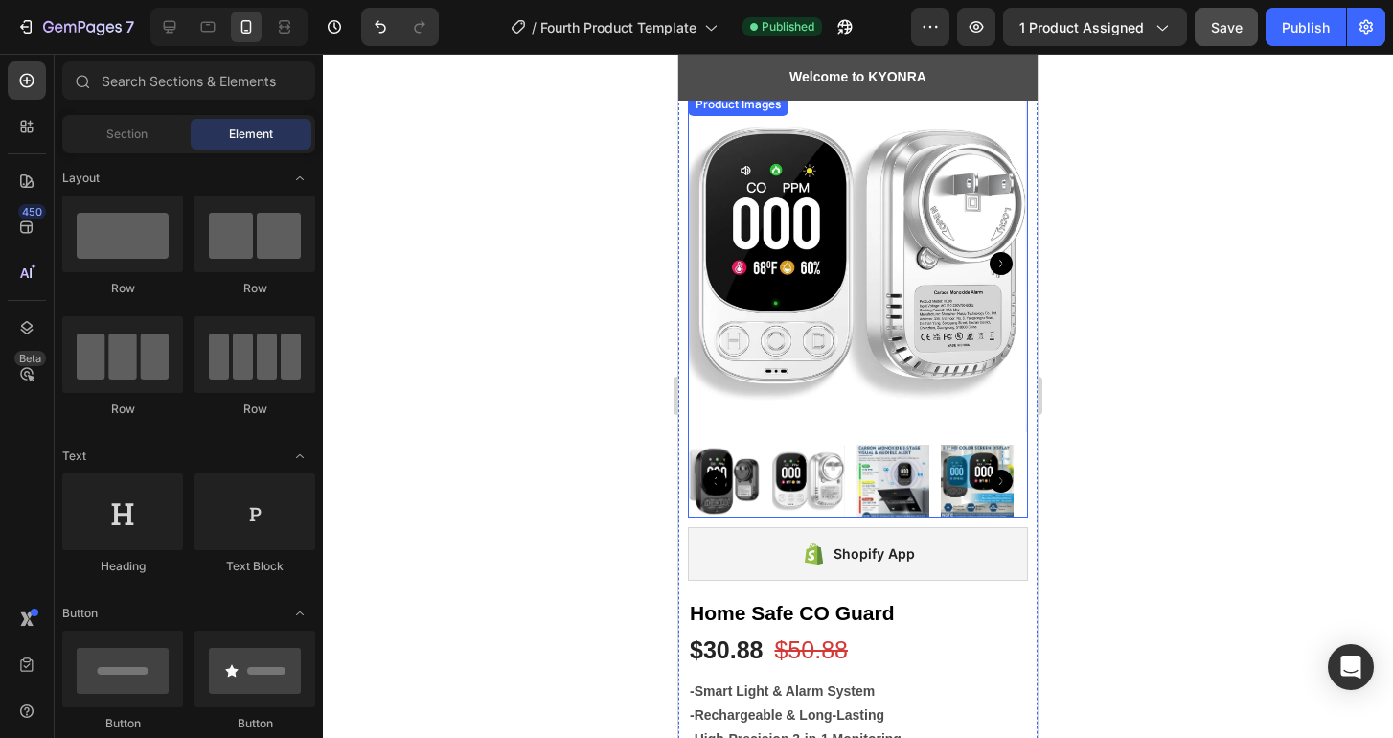
click at [842, 115] on div "Product Images" at bounding box center [858, 305] width 340 height 424
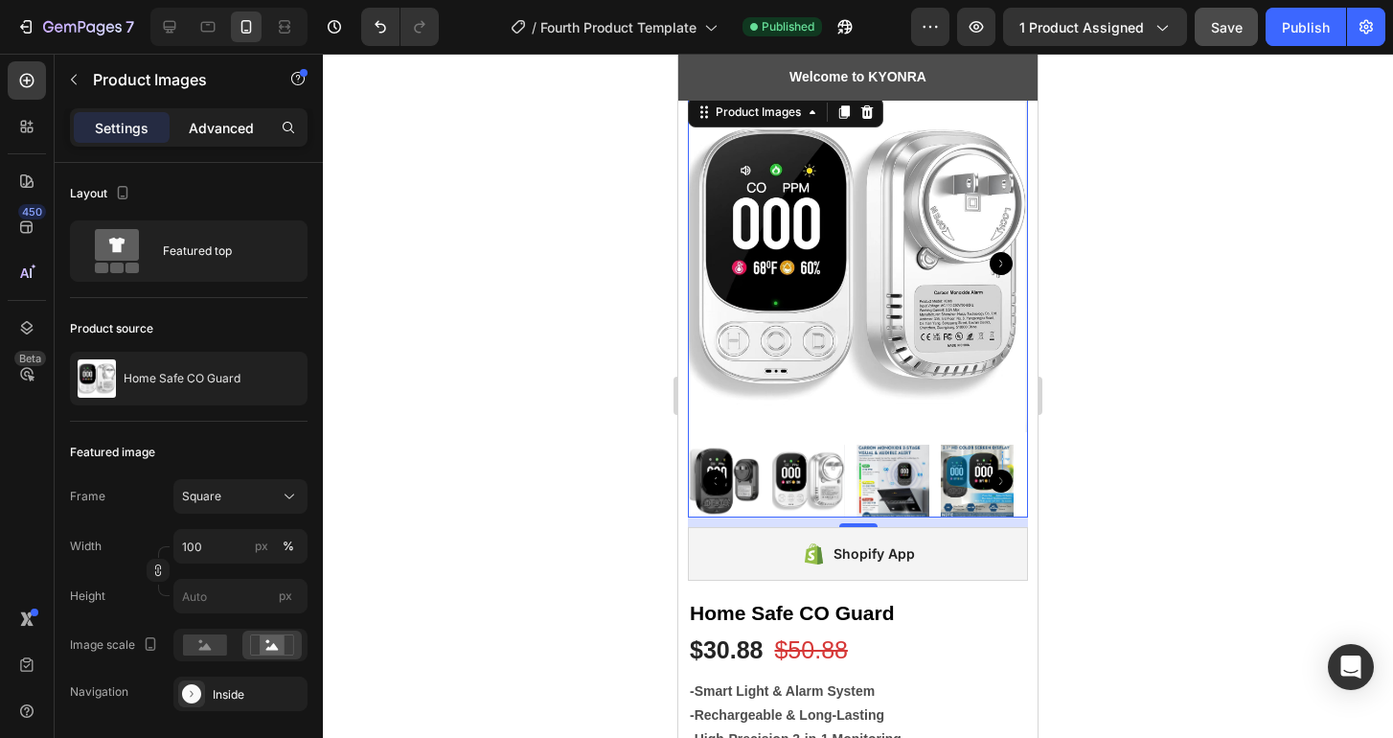
click at [239, 125] on p "Advanced" at bounding box center [221, 128] width 65 height 20
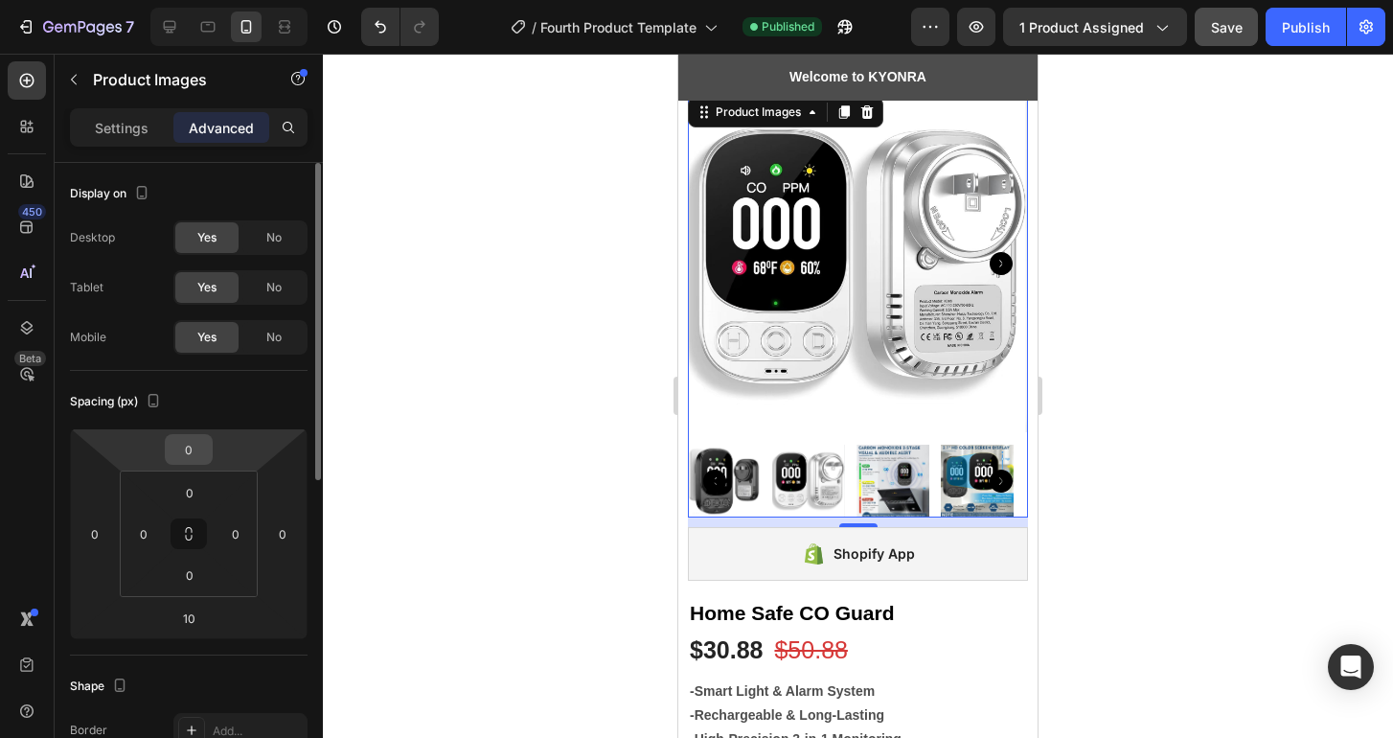
click at [195, 447] on input "0" at bounding box center [189, 449] width 38 height 29
type input "15"
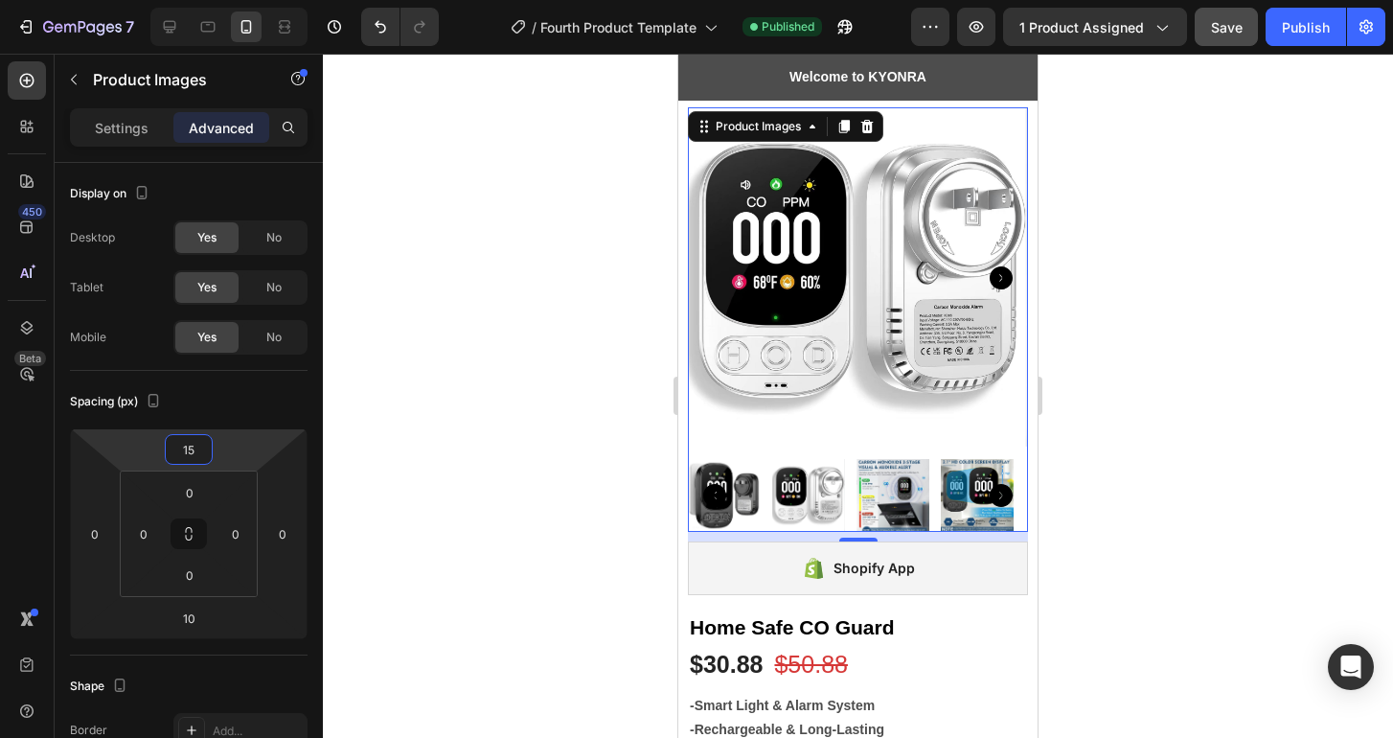
click at [538, 366] on div at bounding box center [858, 396] width 1070 height 684
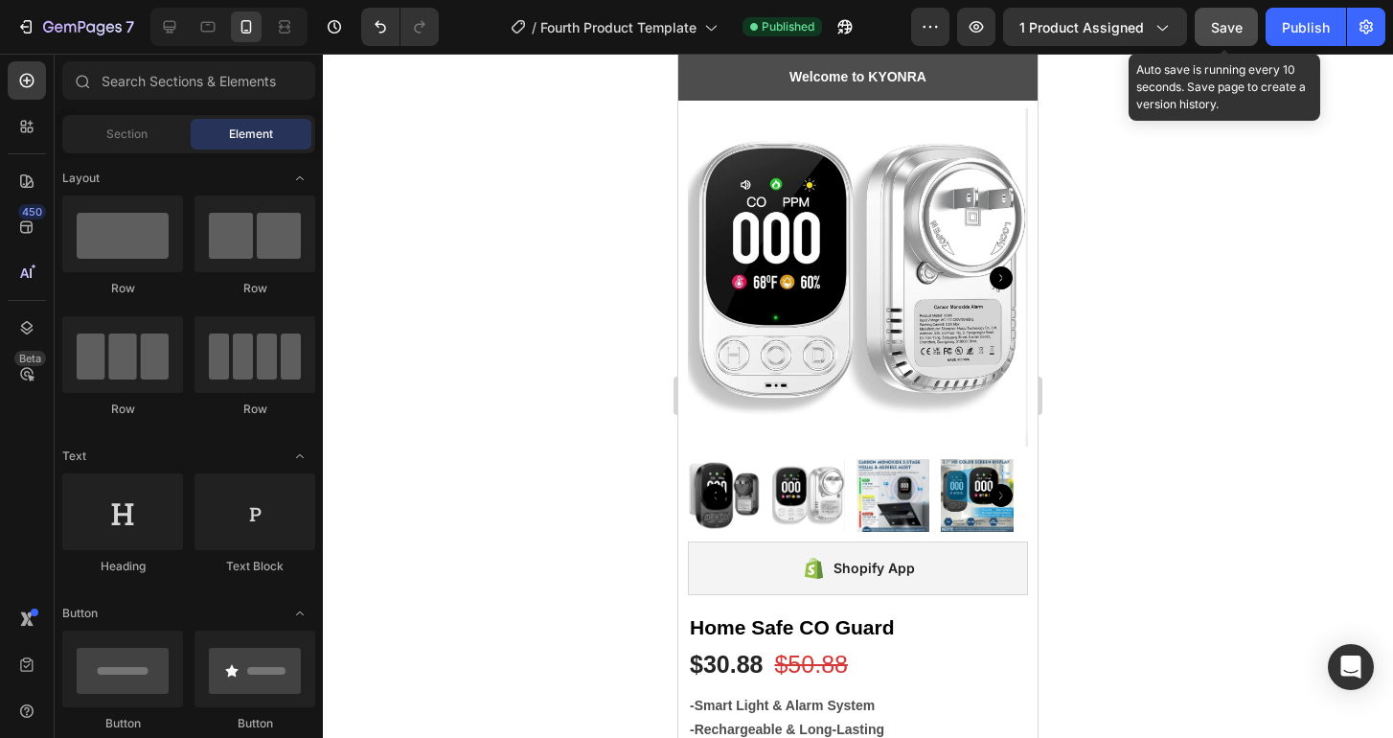
click at [1240, 23] on span "Save" at bounding box center [1227, 27] width 32 height 16
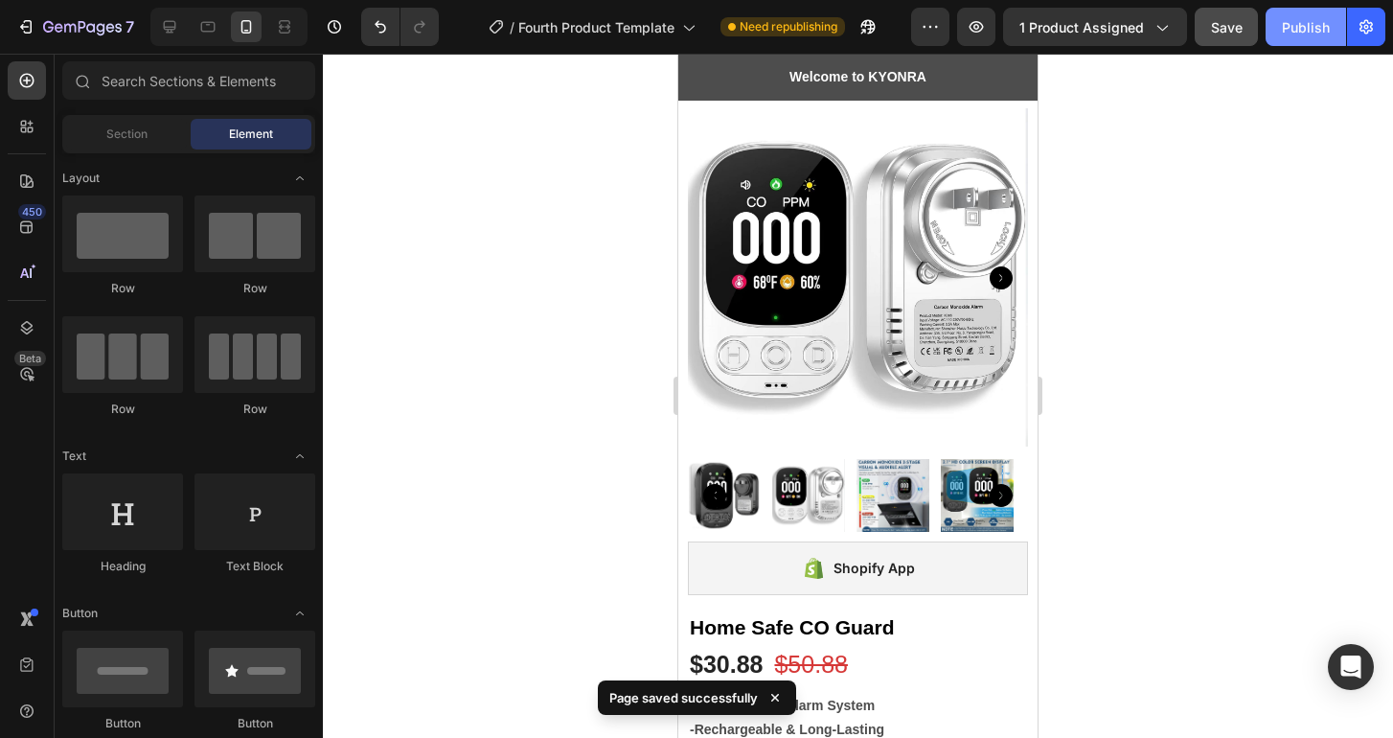
click at [1317, 31] on div "Publish" at bounding box center [1306, 27] width 48 height 20
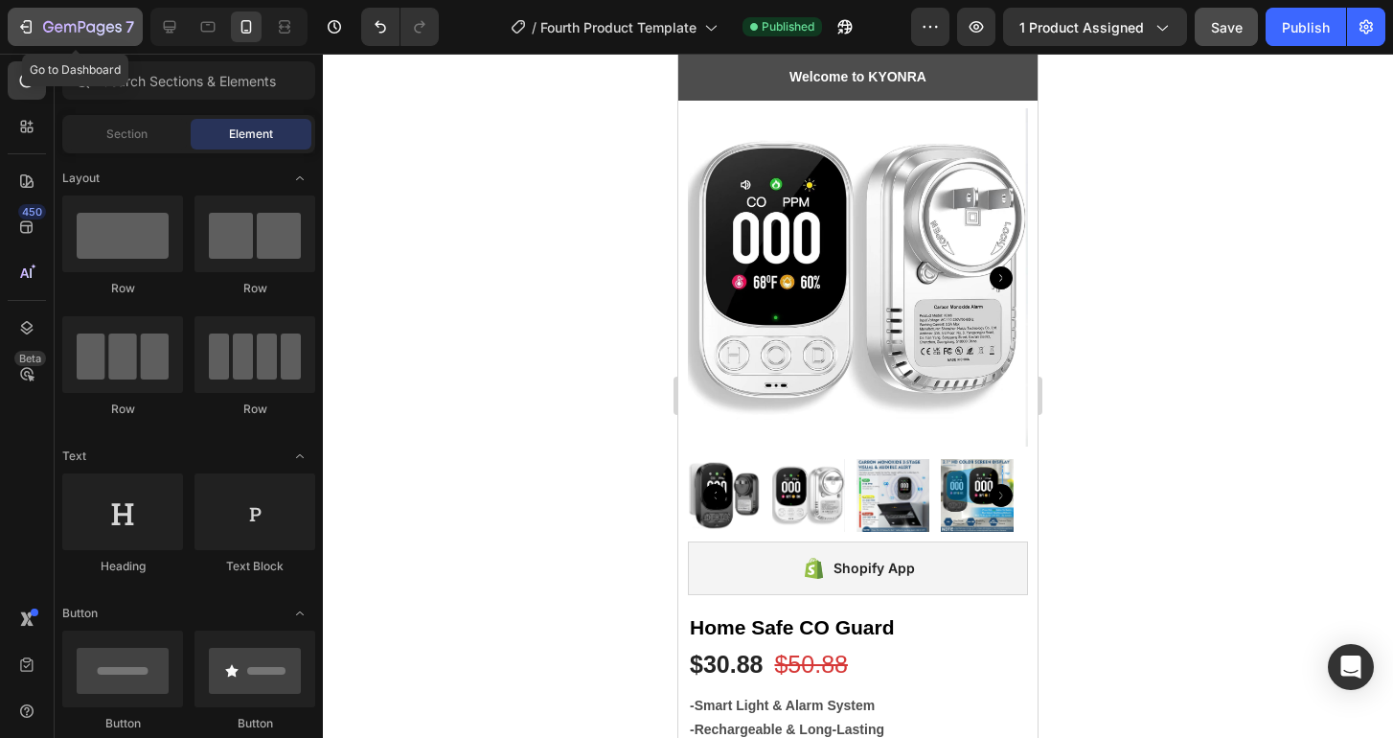
click at [28, 18] on icon "button" at bounding box center [25, 26] width 19 height 19
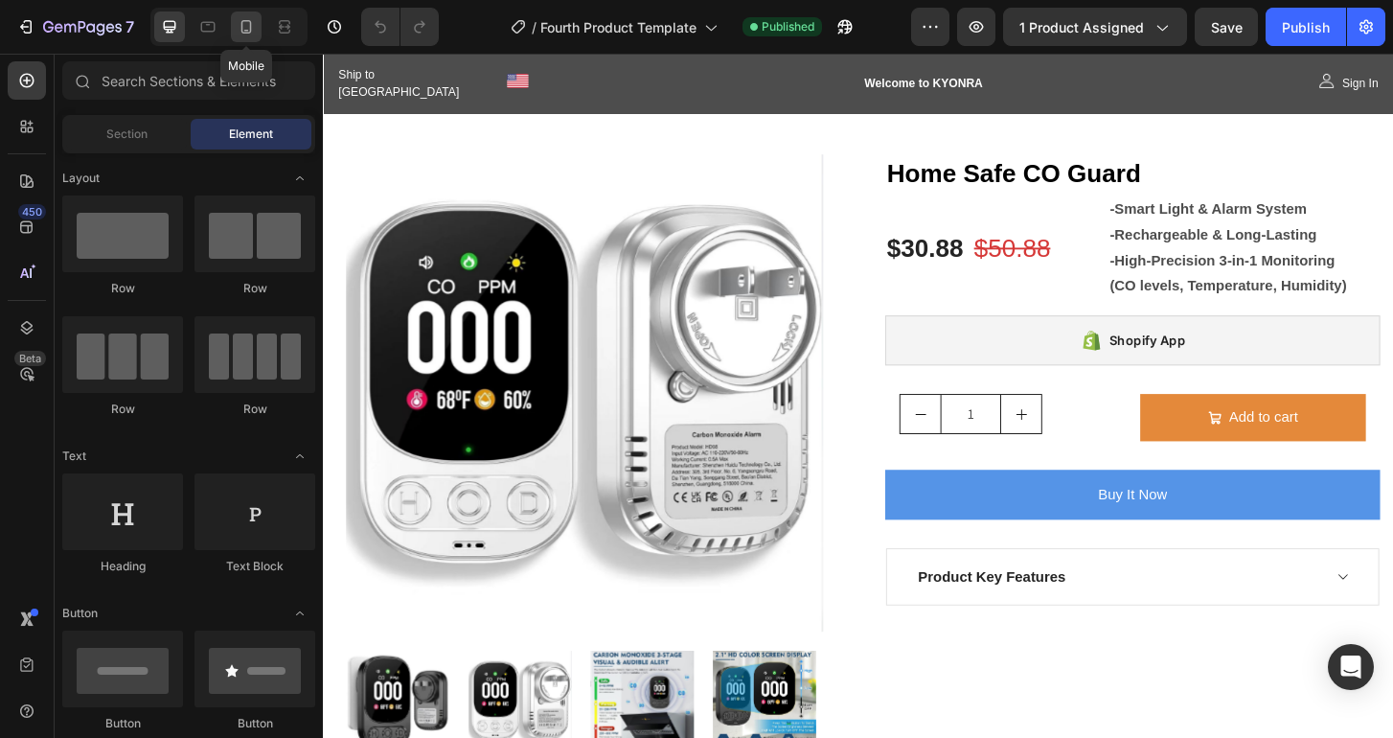
click at [242, 15] on div at bounding box center [246, 26] width 31 height 31
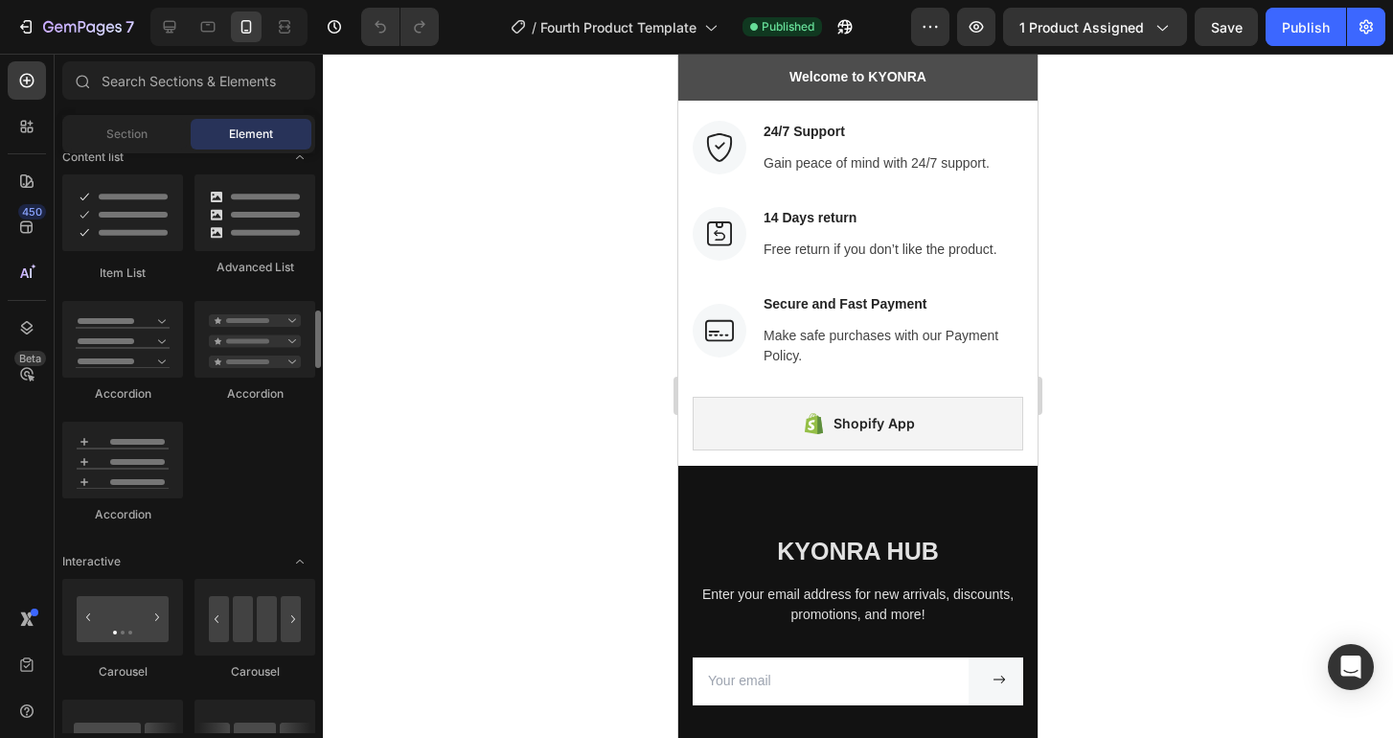
scroll to position [1536, 0]
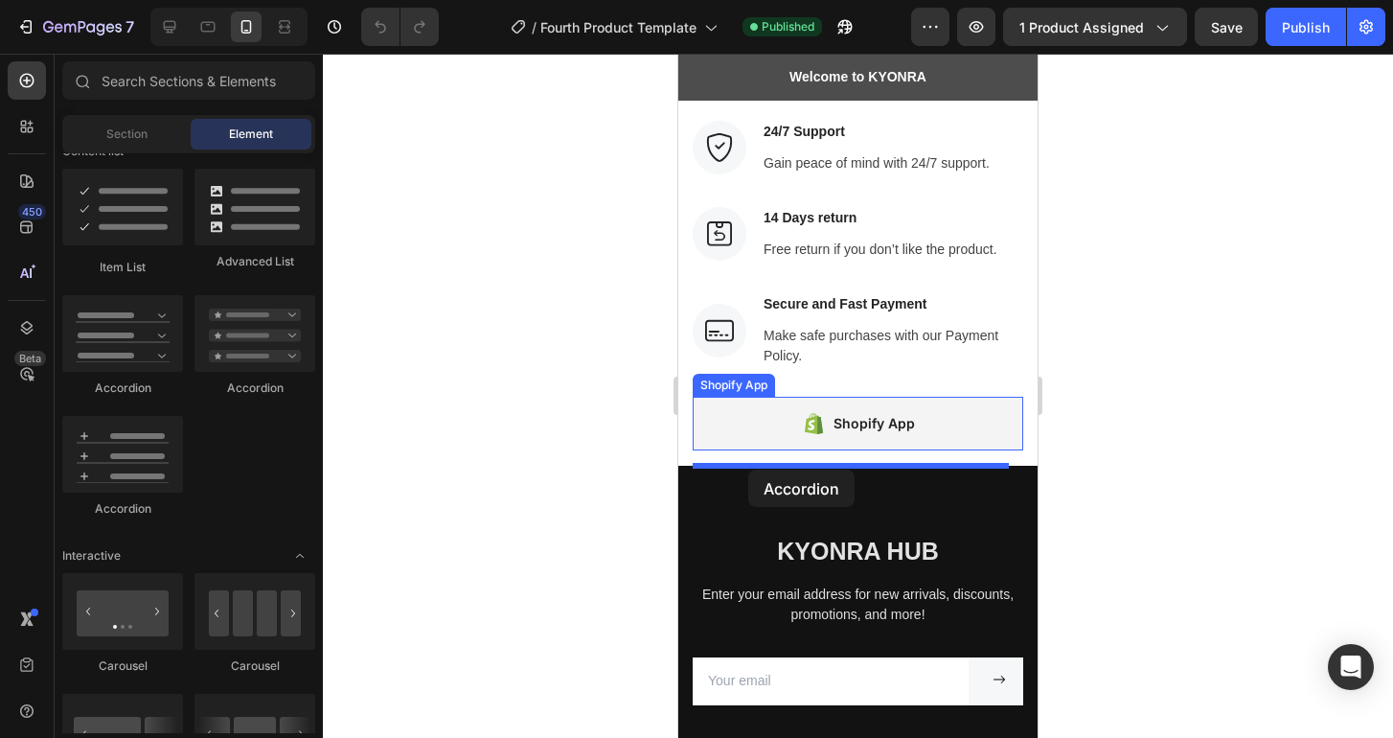
drag, startPoint x: 908, startPoint y: 390, endPoint x: 748, endPoint y: 469, distance: 178.6
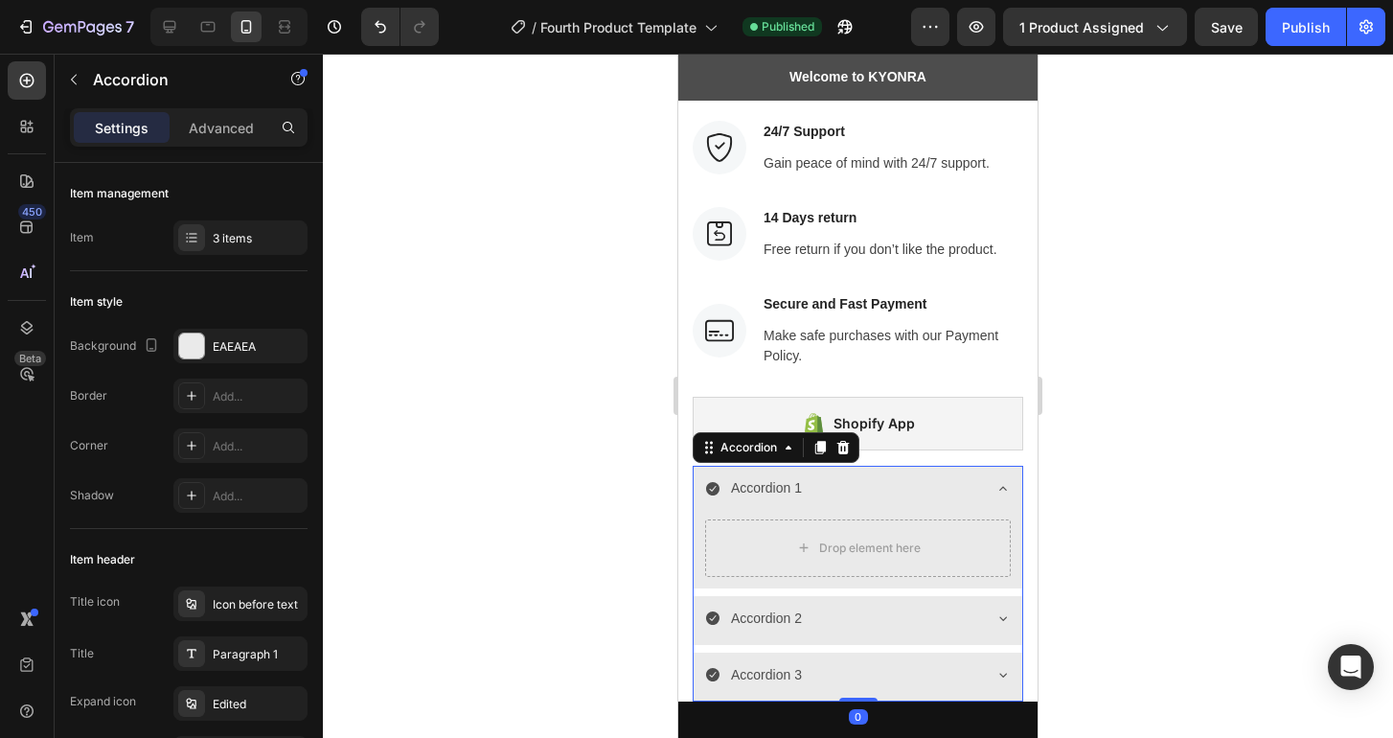
click at [995, 484] on icon at bounding box center [1002, 488] width 15 height 15
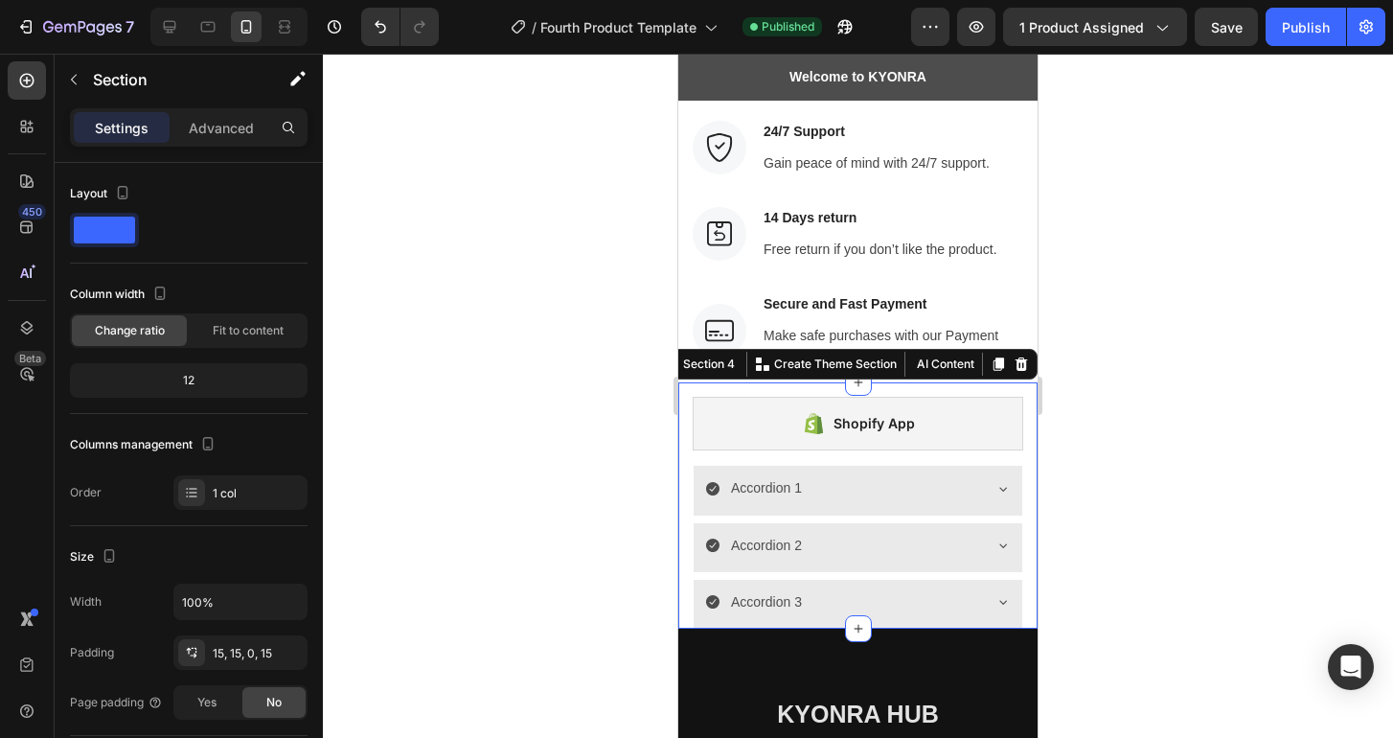
click at [1013, 528] on div "Shopify App Shopify App Accordion 1 Accordion 2 Accordion 3 Accordion Section 4…" at bounding box center [857, 505] width 359 height 246
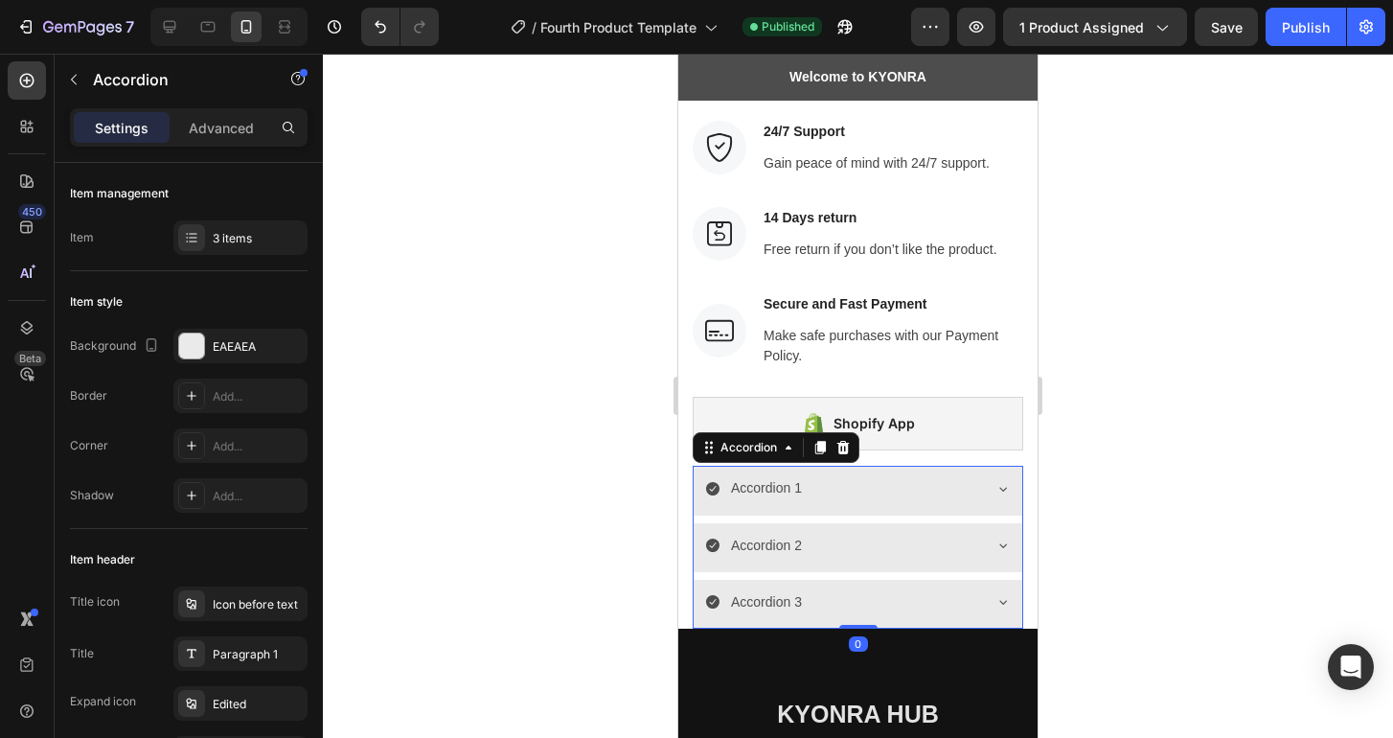
click at [942, 488] on div "Accordion 1" at bounding box center [842, 488] width 275 height 30
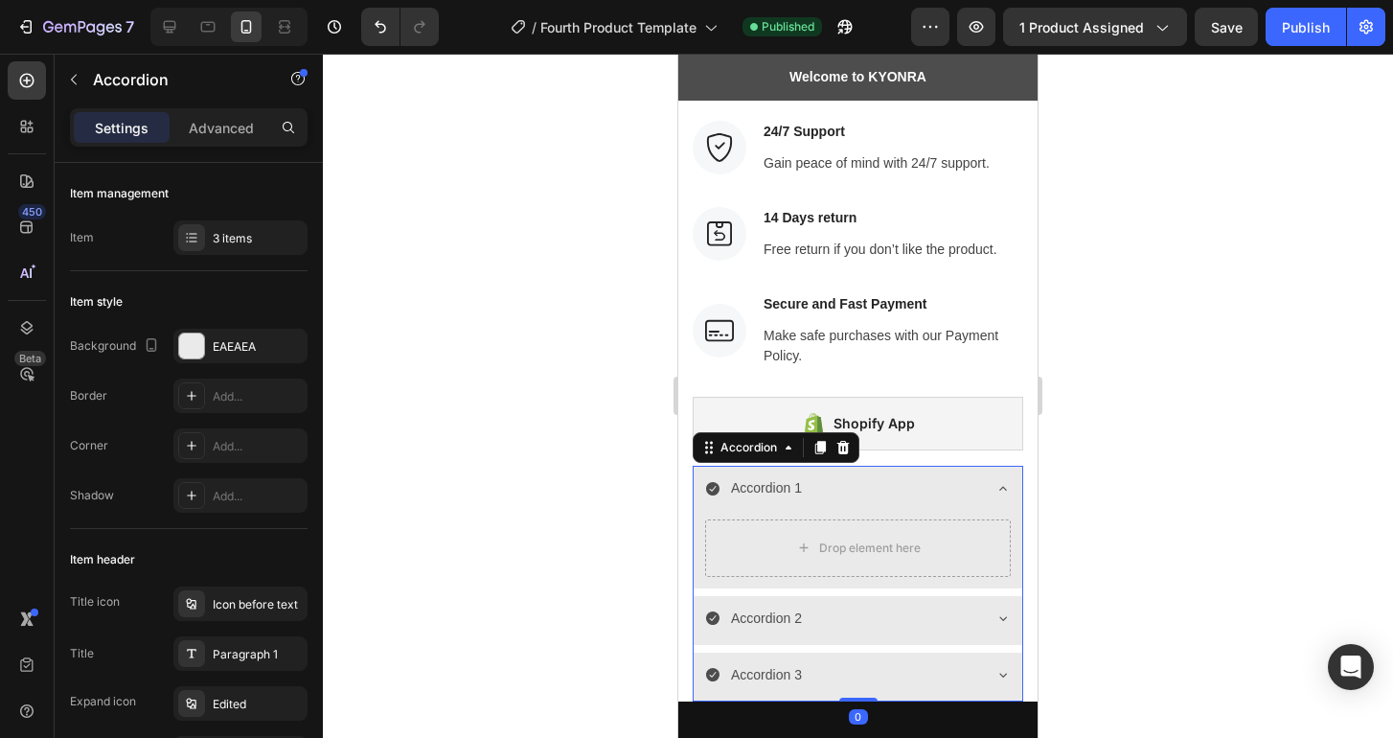
click at [942, 488] on div "Accordion 1" at bounding box center [842, 488] width 275 height 30
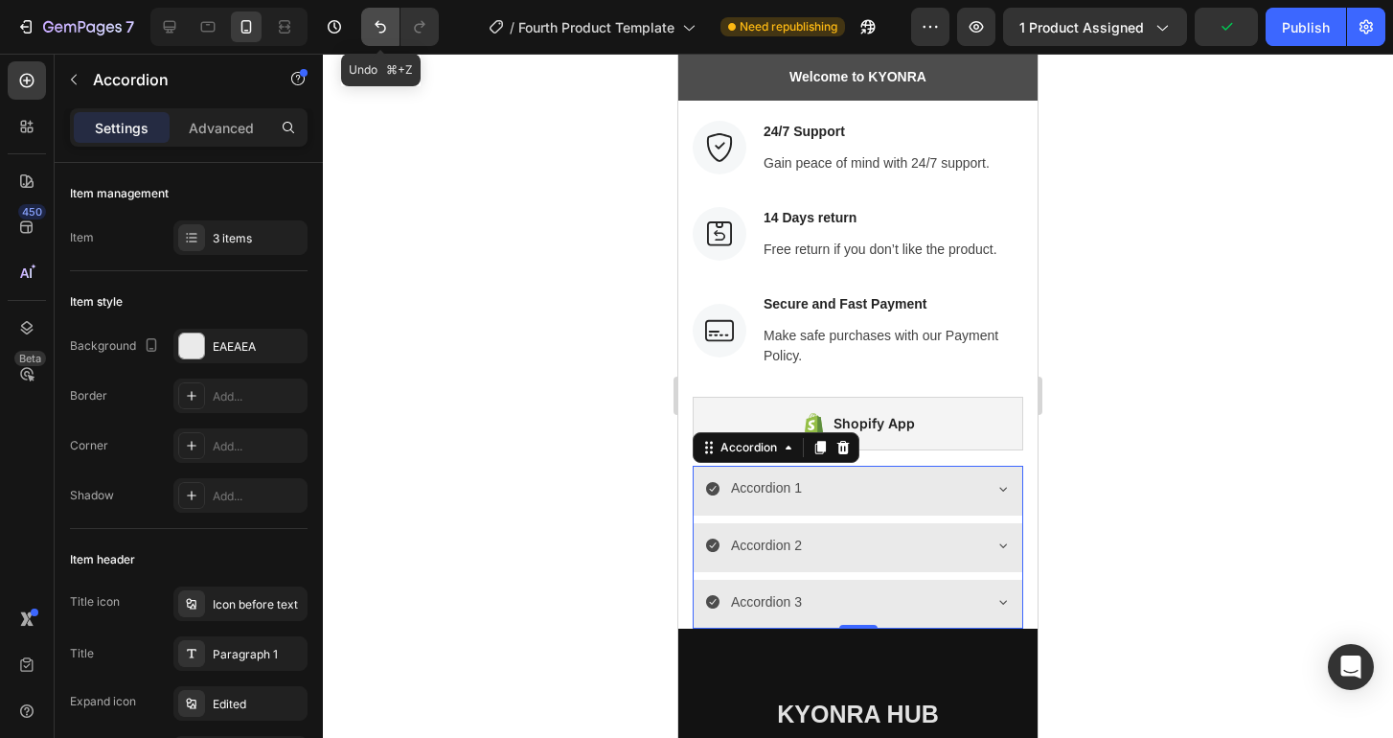
click at [376, 23] on icon "Undo/Redo" at bounding box center [380, 27] width 11 height 12
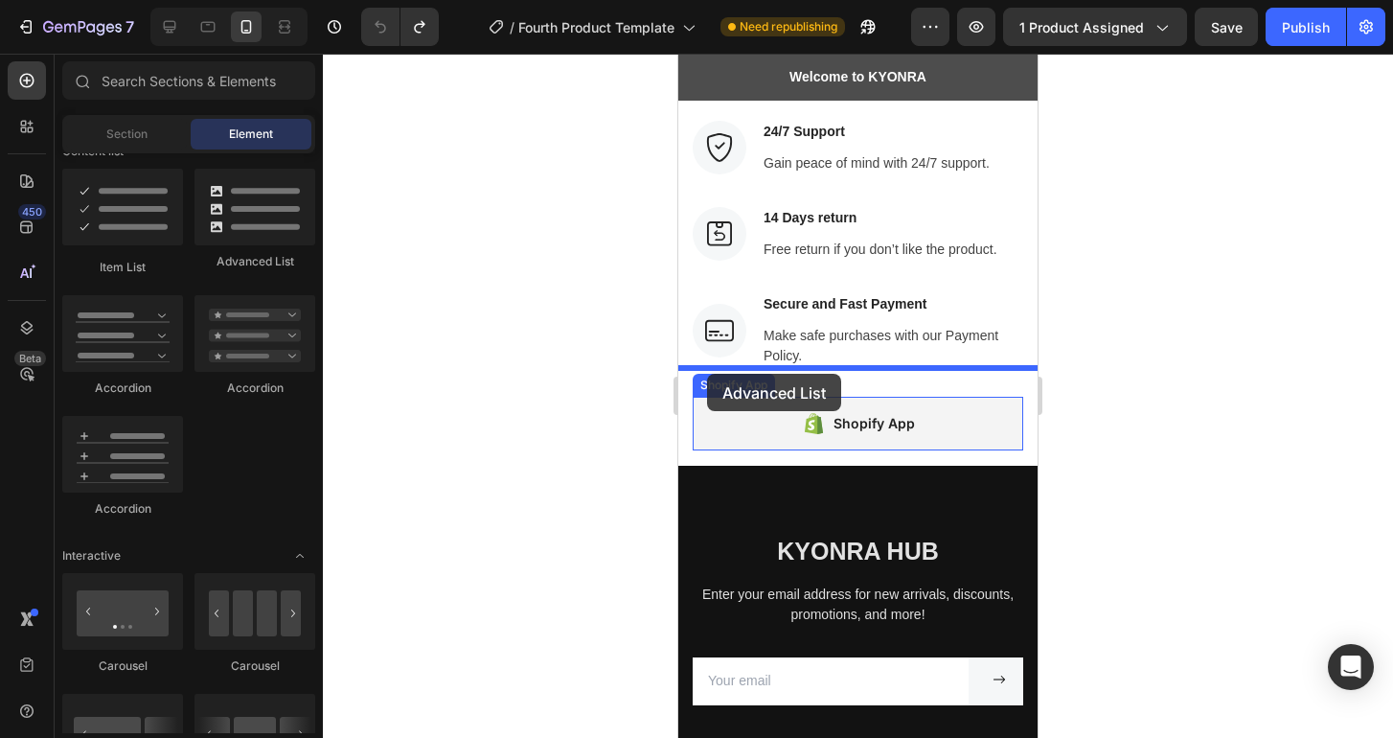
drag, startPoint x: 903, startPoint y: 284, endPoint x: 707, endPoint y: 374, distance: 216.0
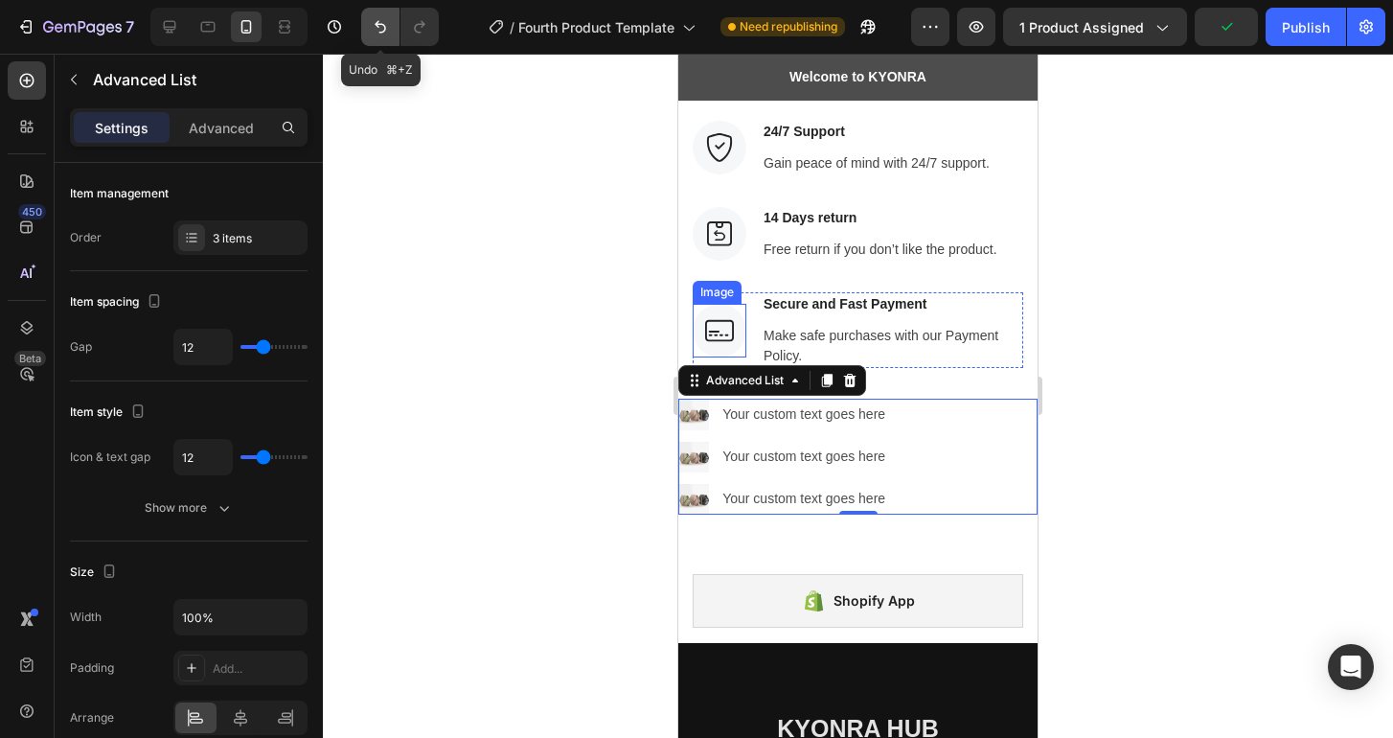
click at [374, 17] on icon "Undo/Redo" at bounding box center [380, 26] width 19 height 19
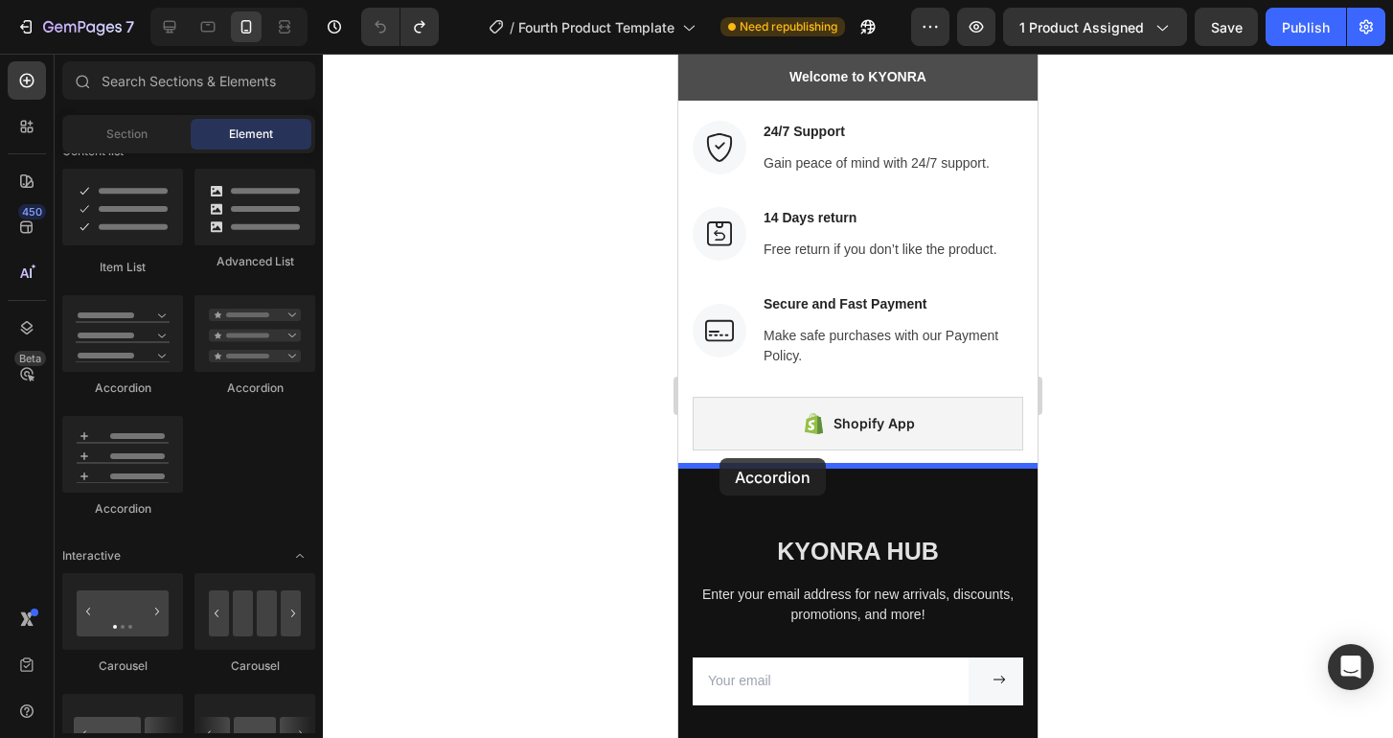
drag, startPoint x: 916, startPoint y: 376, endPoint x: 719, endPoint y: 458, distance: 212.6
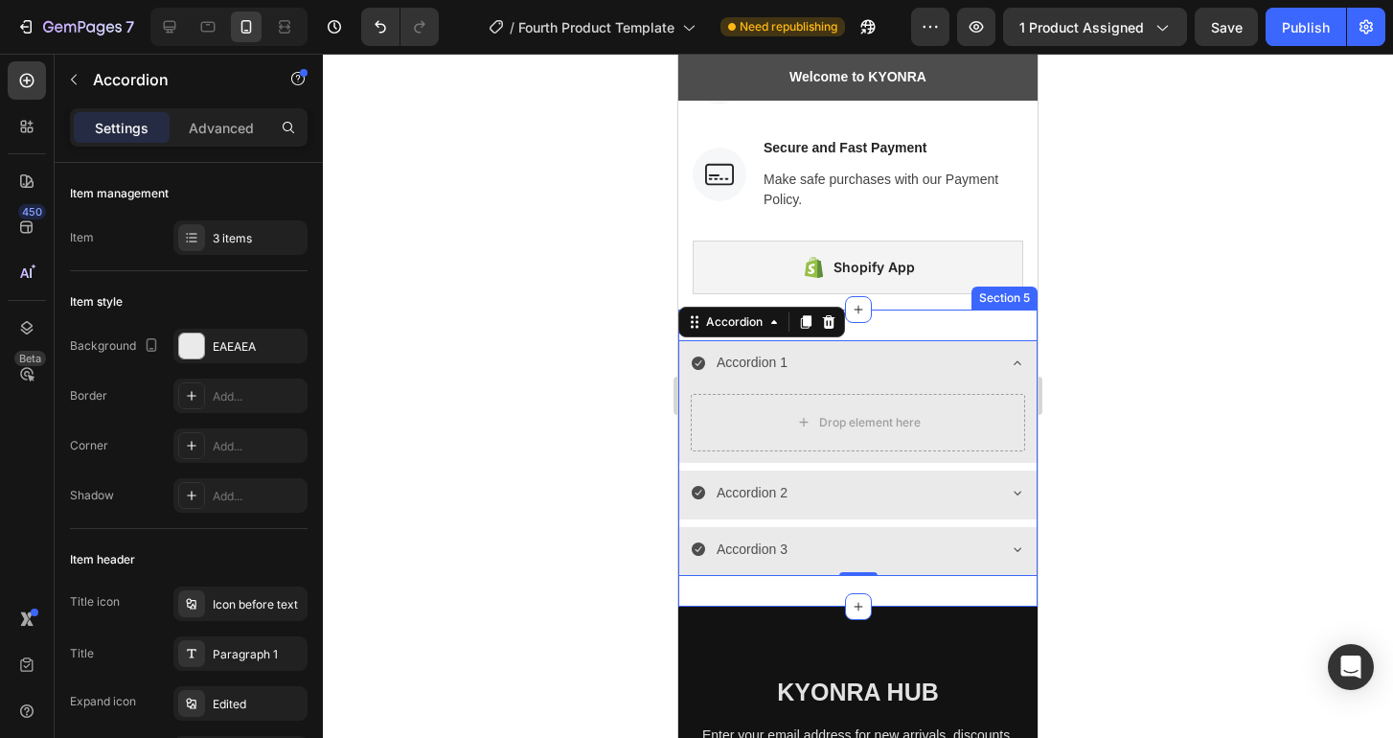
scroll to position [2835, 0]
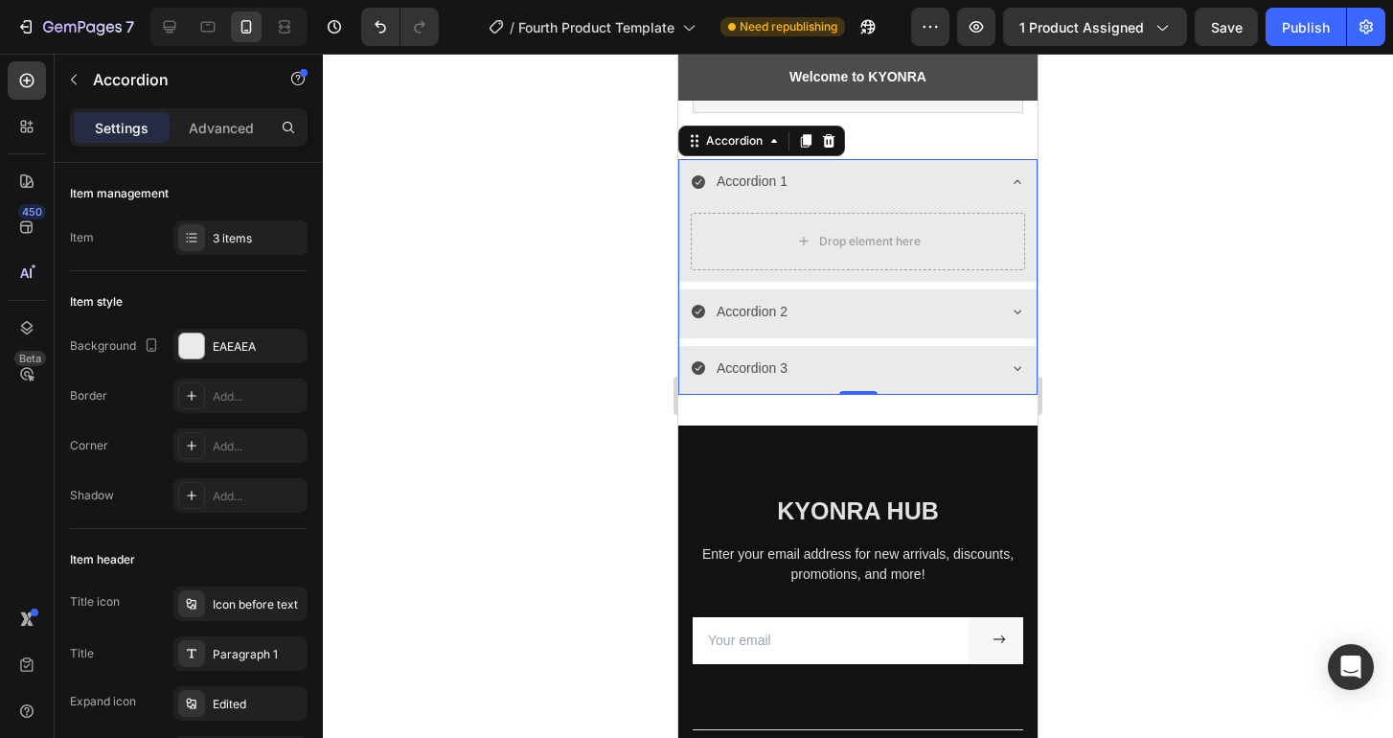
click at [1013, 183] on icon at bounding box center [1017, 182] width 8 height 4
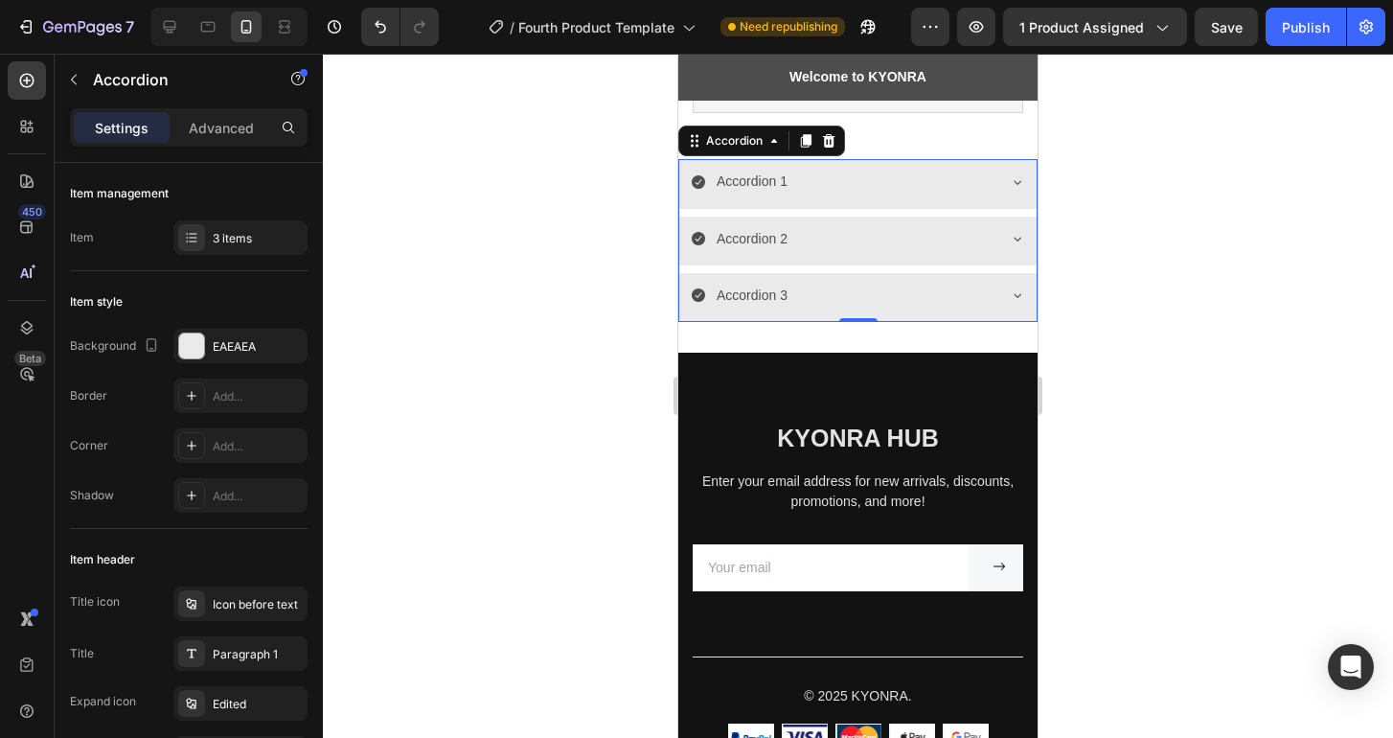
click at [1121, 274] on div at bounding box center [858, 396] width 1070 height 684
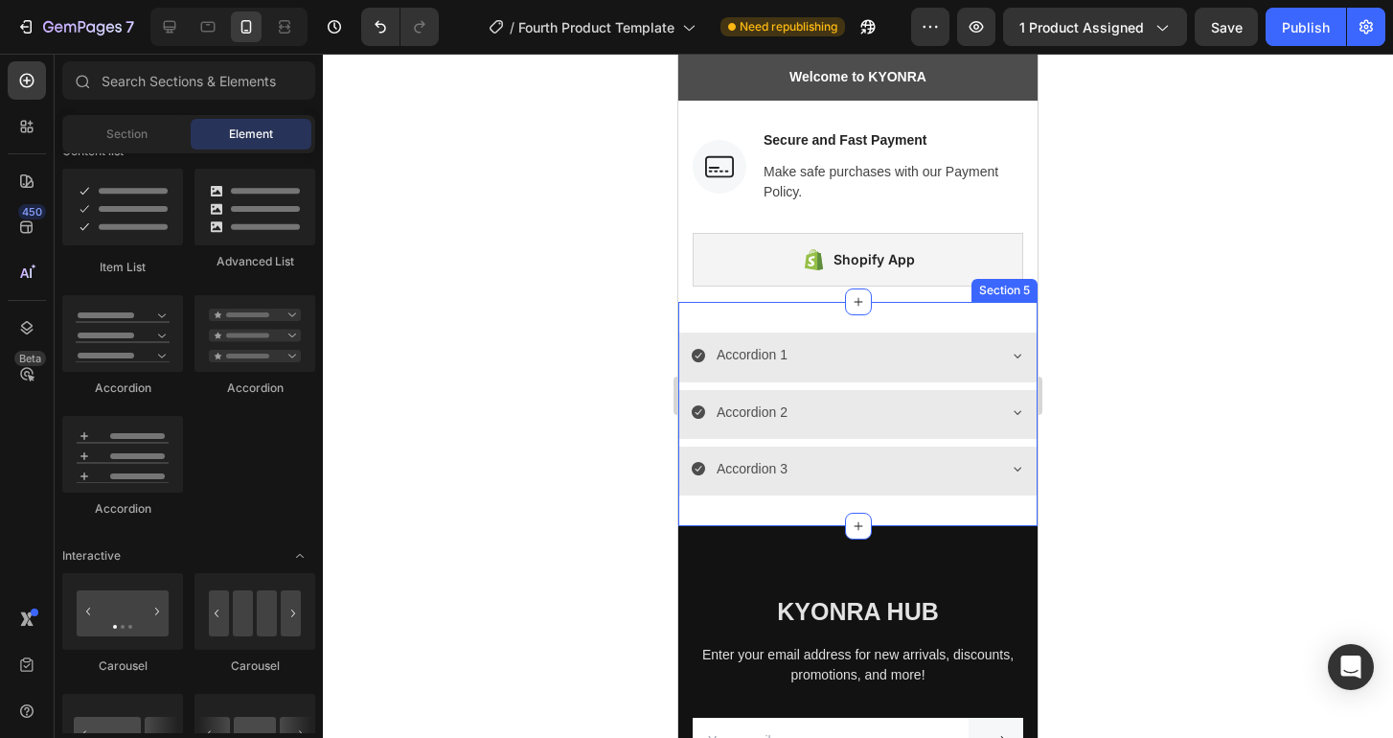
scroll to position [2629, 0]
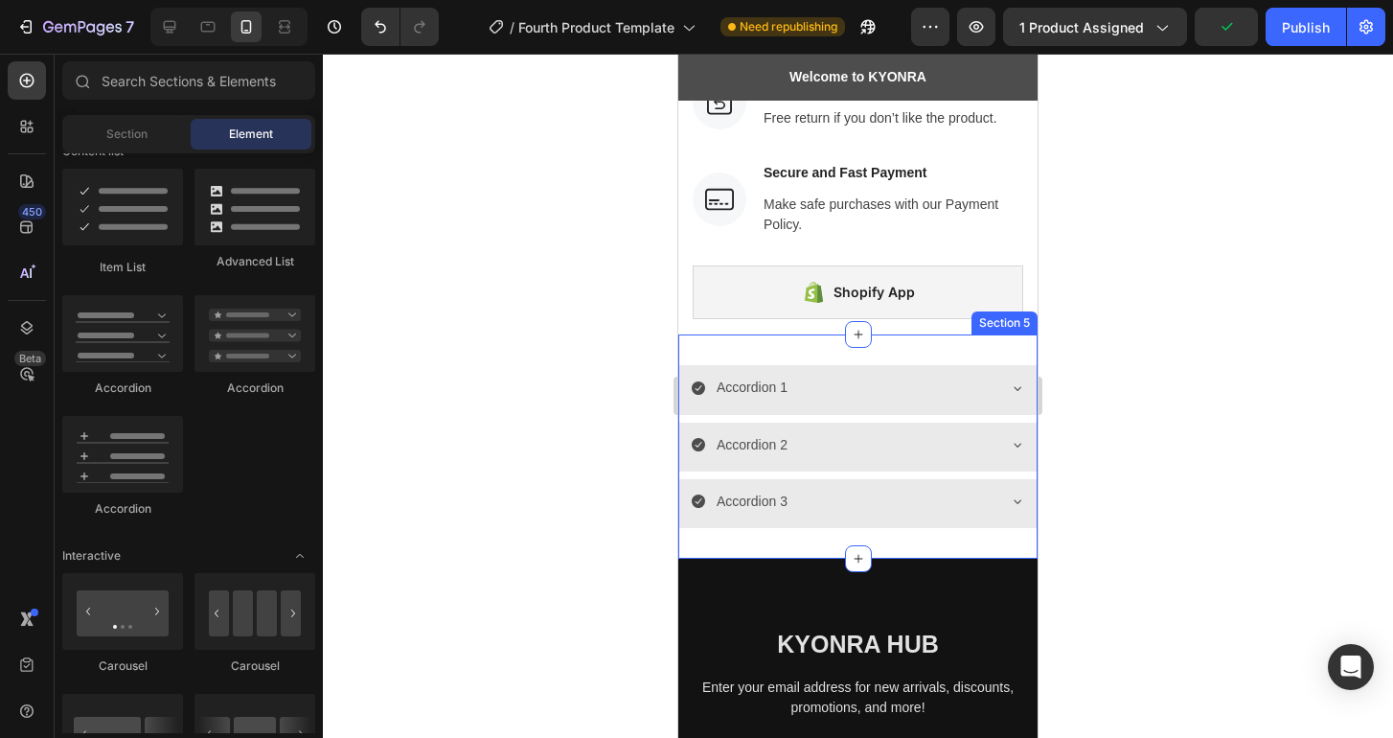
click at [1219, 502] on div at bounding box center [858, 396] width 1070 height 684
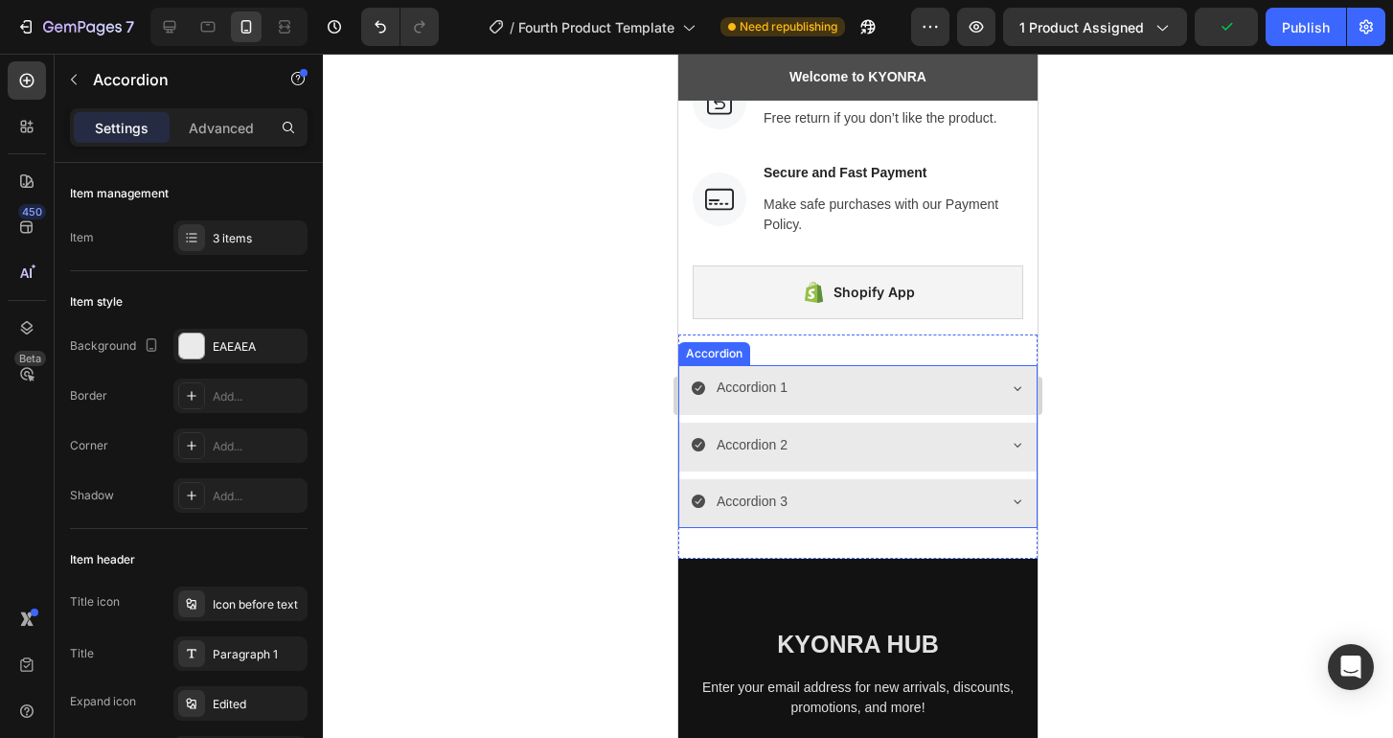
click at [1010, 385] on icon at bounding box center [1017, 387] width 15 height 15
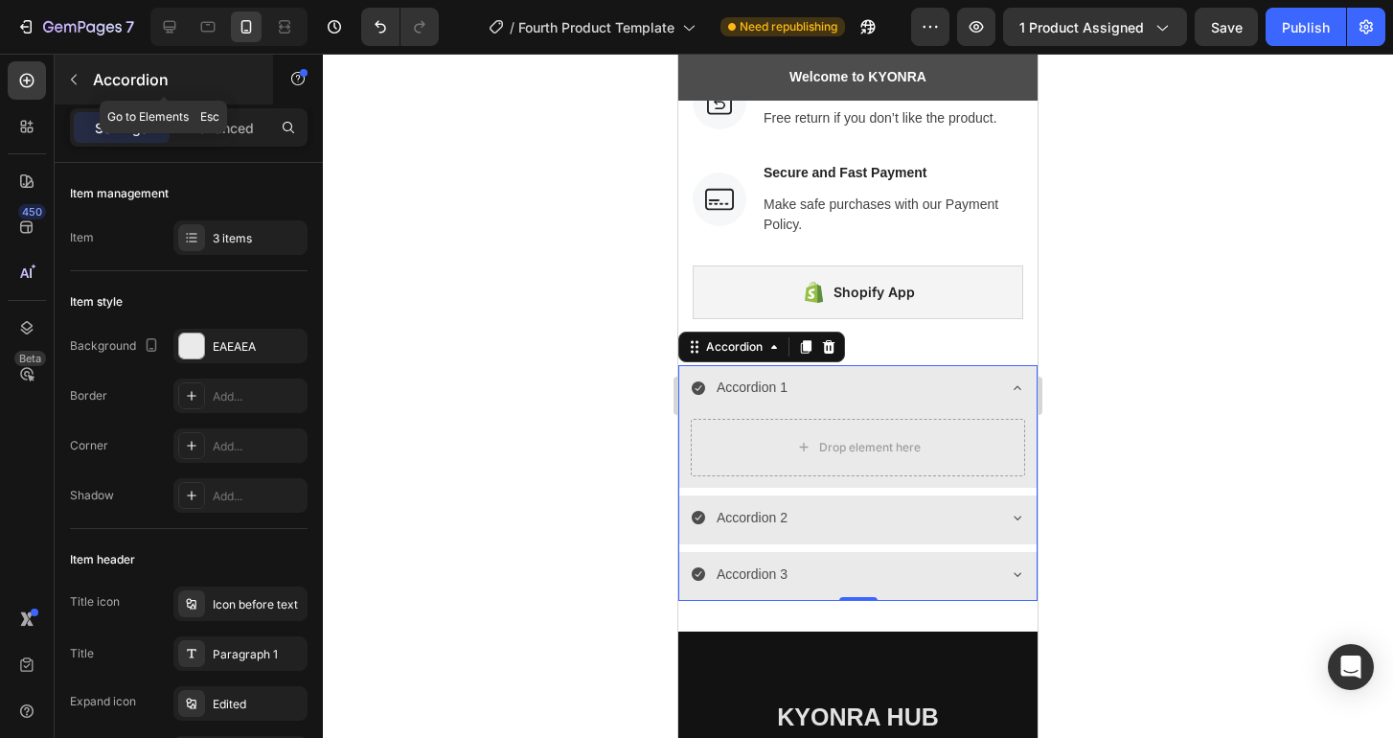
click at [76, 73] on icon "button" at bounding box center [73, 79] width 15 height 15
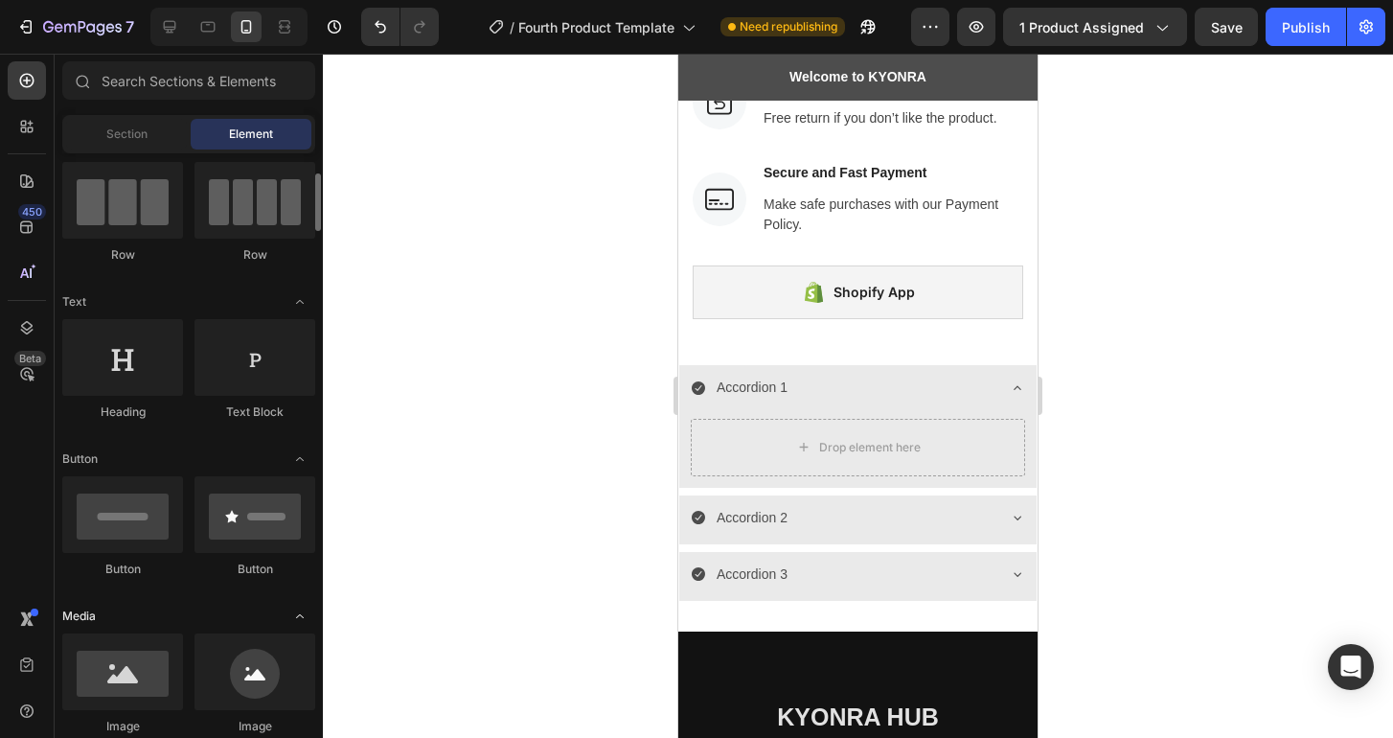
scroll to position [159, 0]
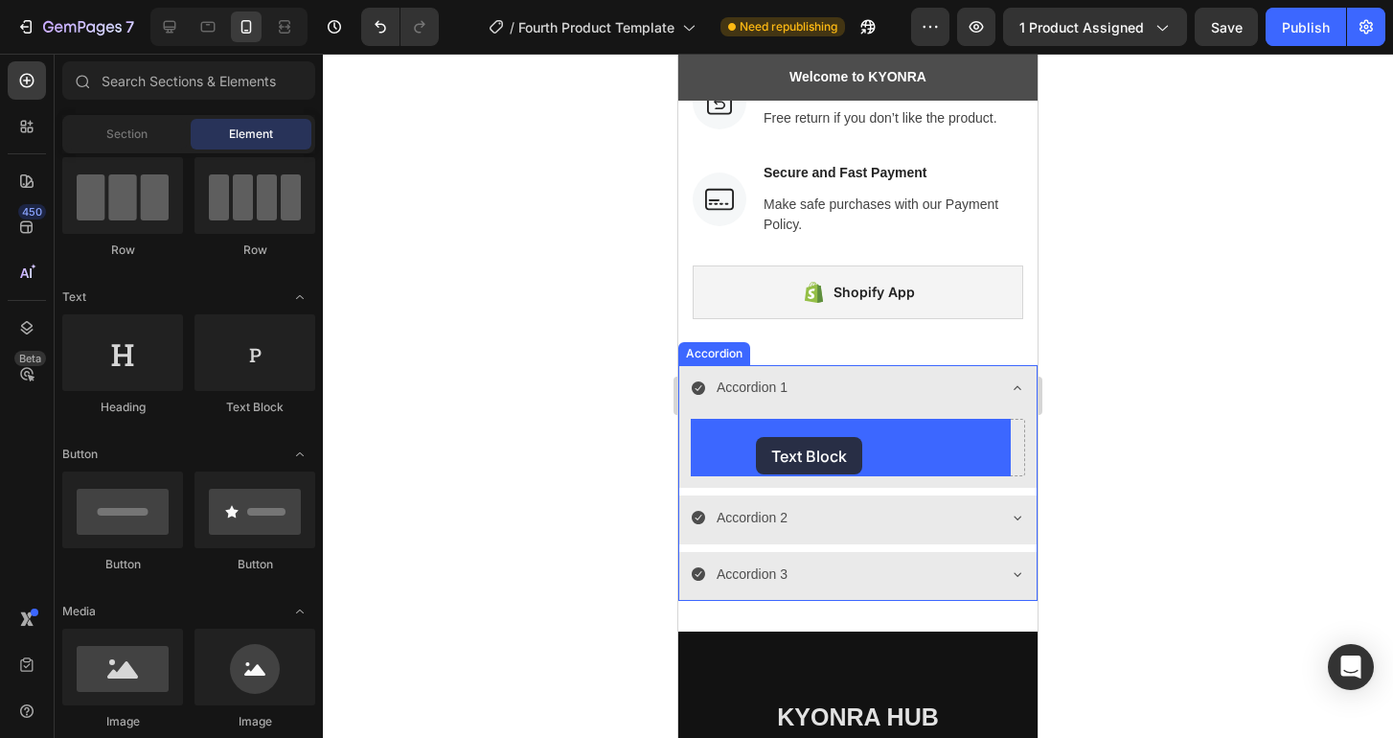
drag, startPoint x: 929, startPoint y: 398, endPoint x: 756, endPoint y: 437, distance: 177.6
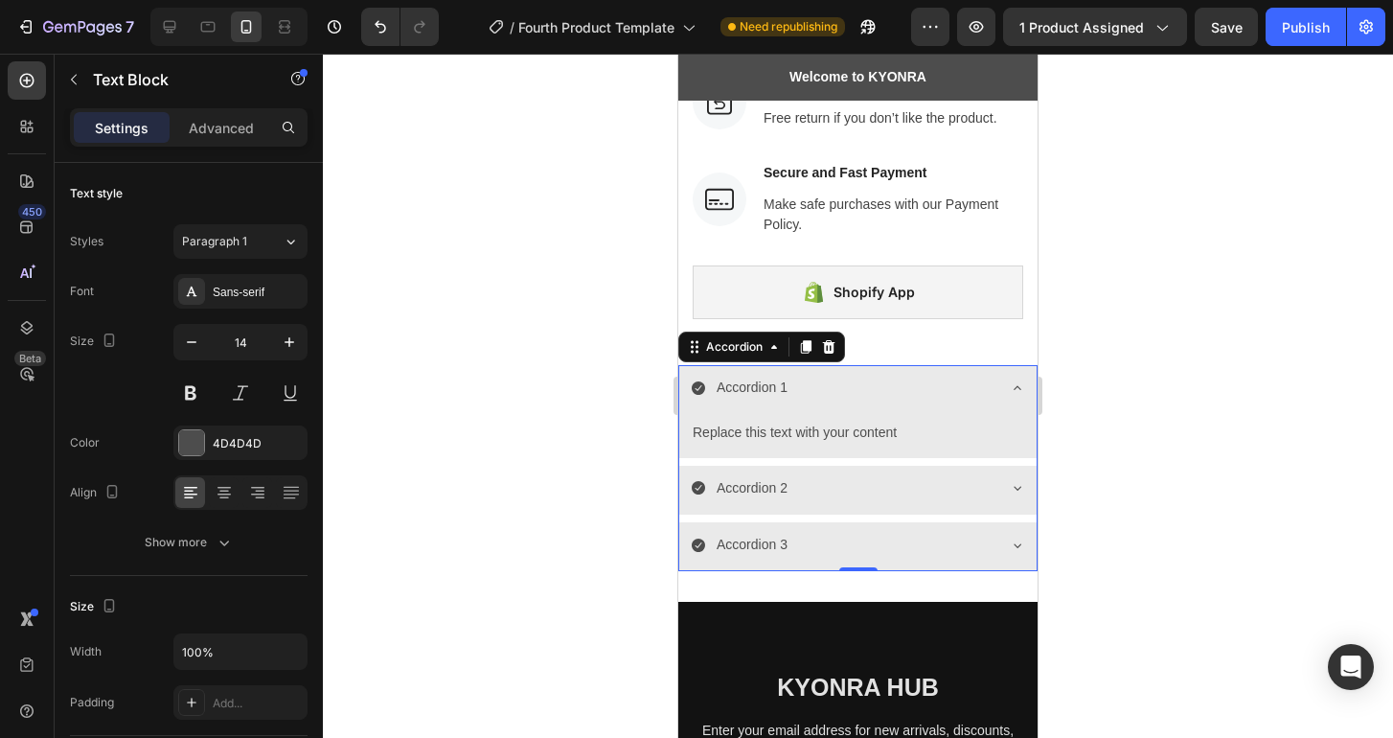
click at [1010, 486] on icon at bounding box center [1017, 487] width 15 height 15
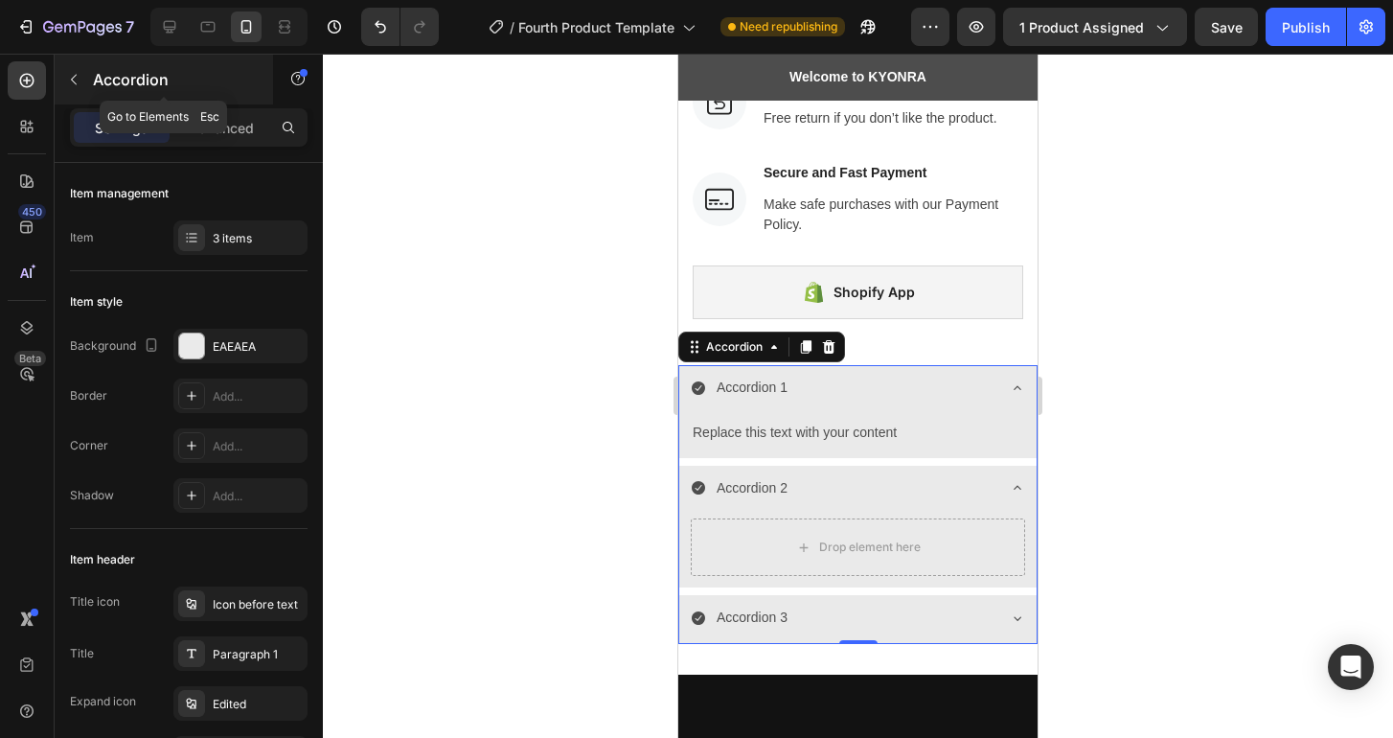
click at [73, 80] on icon "button" at bounding box center [74, 80] width 6 height 11
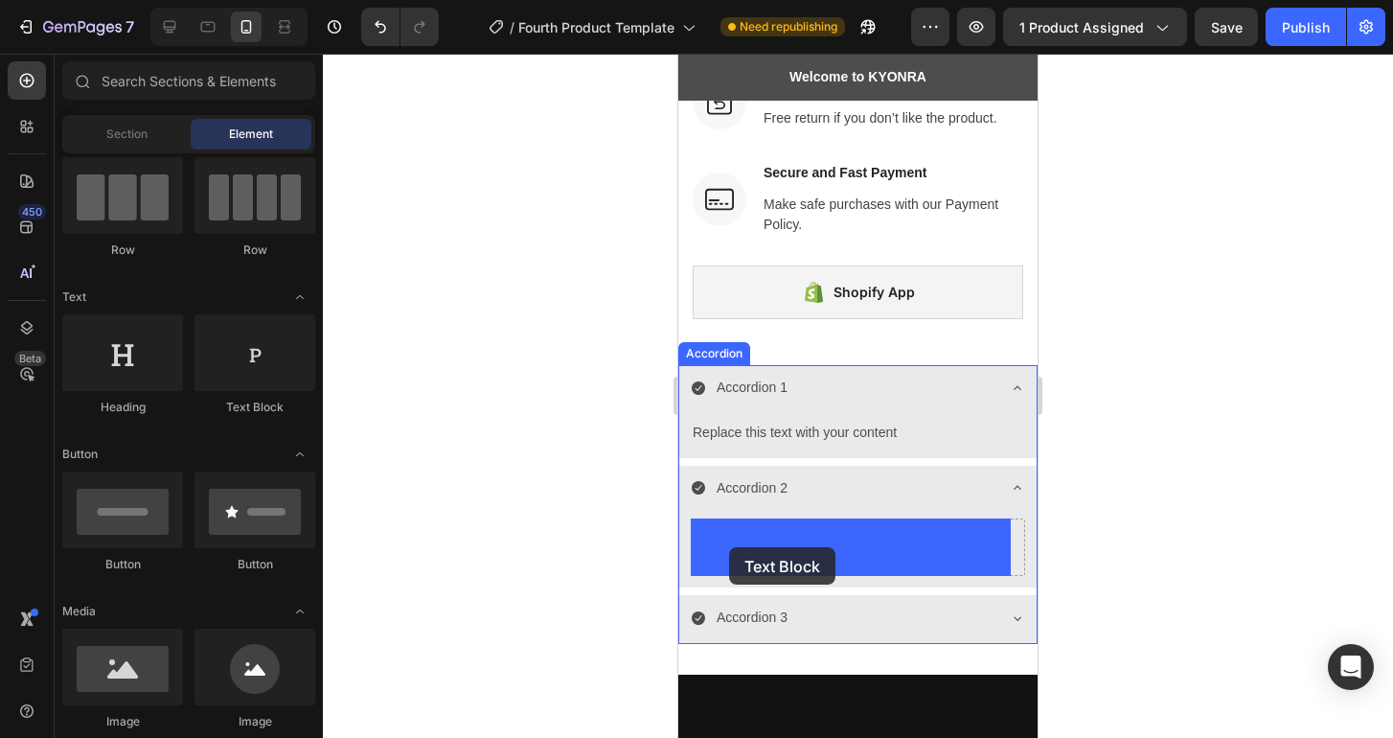
drag, startPoint x: 921, startPoint y: 429, endPoint x: 729, endPoint y: 547, distance: 224.9
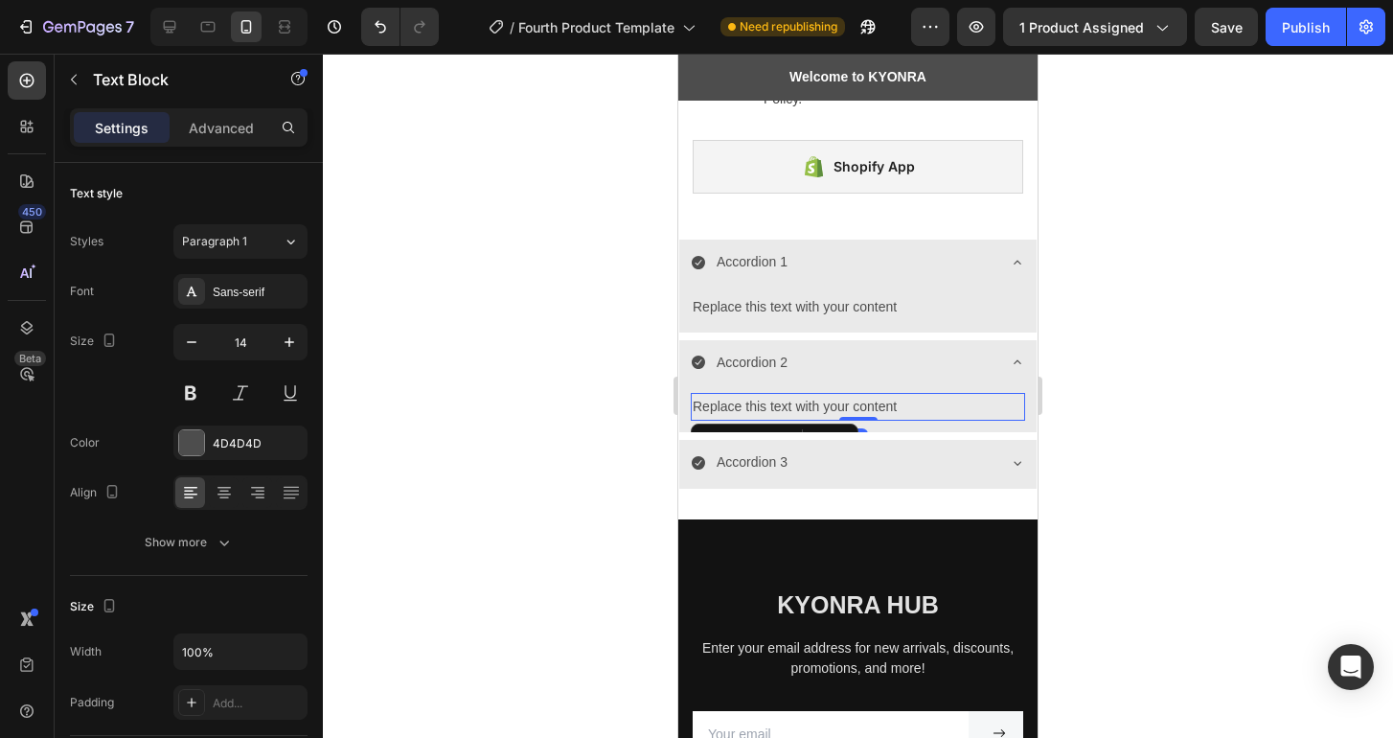
scroll to position [2765, 0]
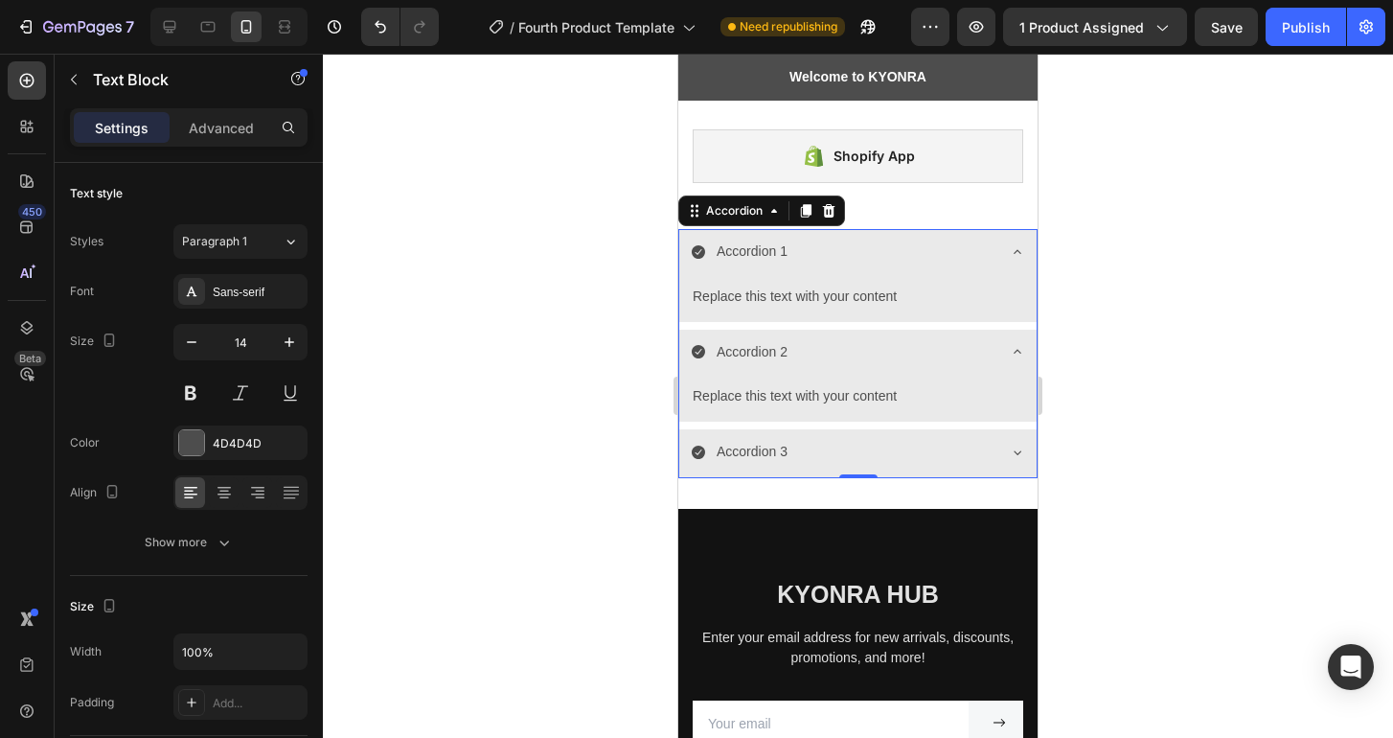
click at [1010, 453] on icon at bounding box center [1017, 451] width 15 height 15
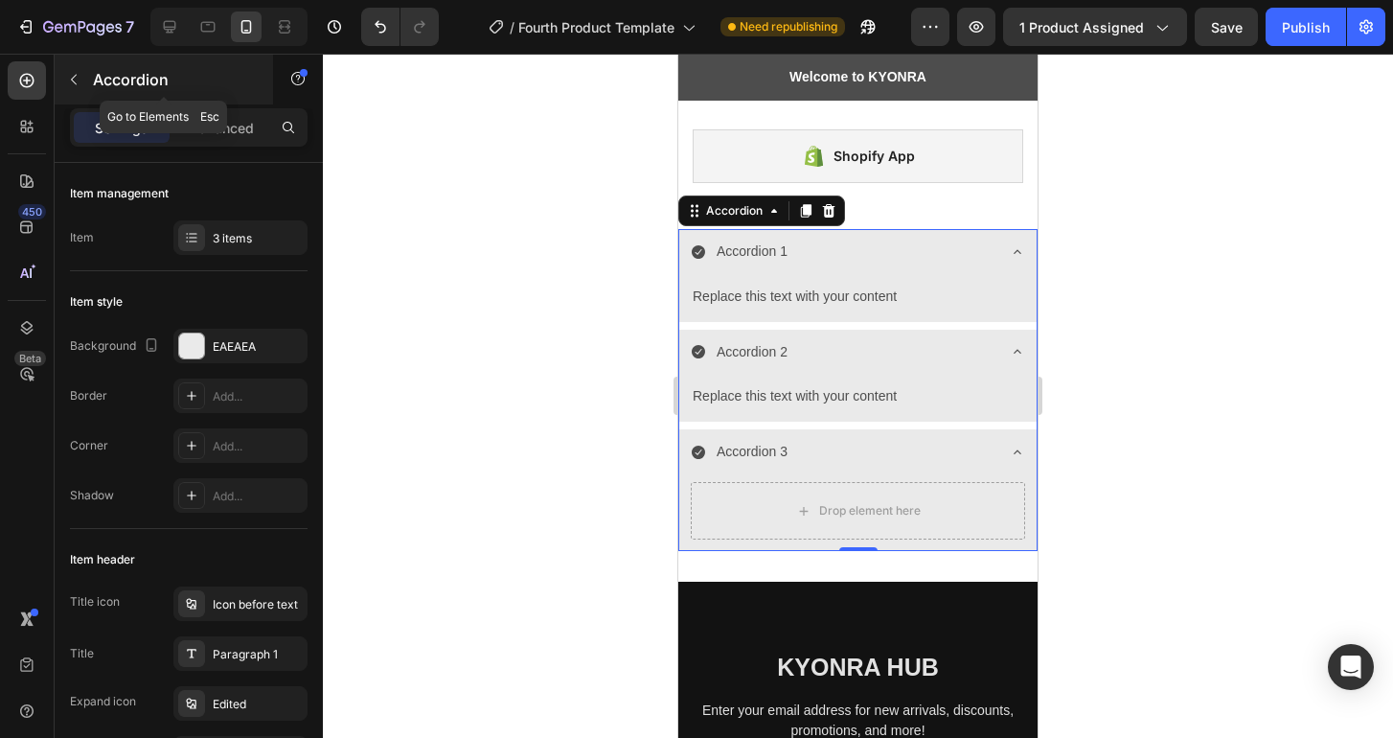
click at [74, 79] on icon "button" at bounding box center [73, 79] width 15 height 15
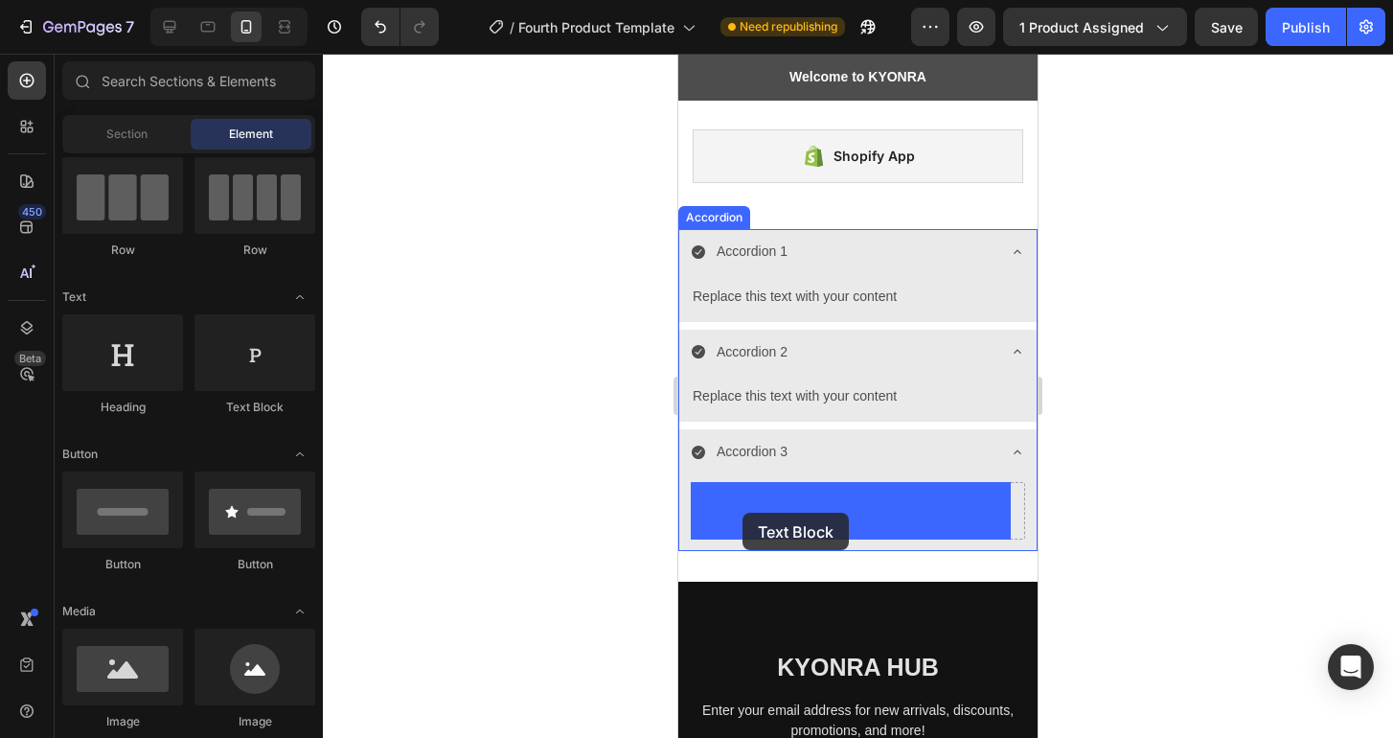
drag, startPoint x: 931, startPoint y: 427, endPoint x: 743, endPoint y: 512, distance: 206.2
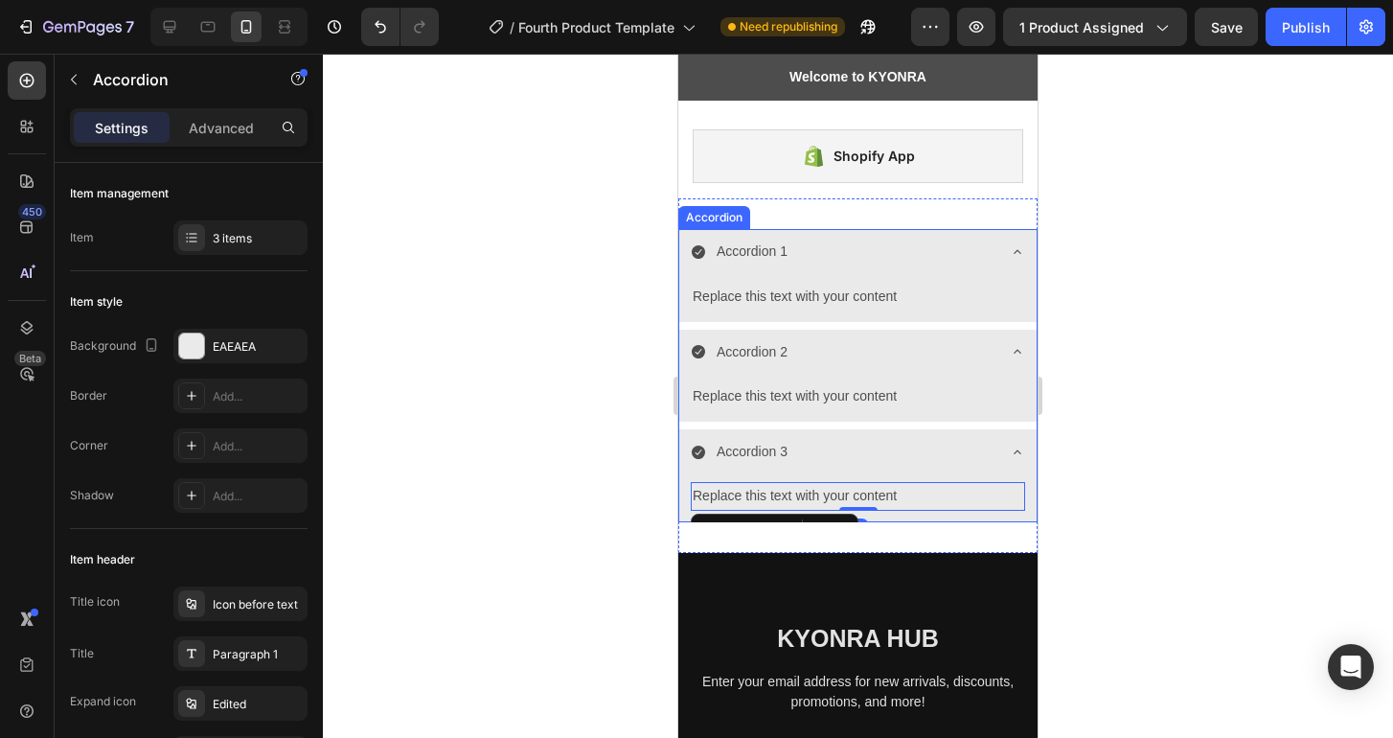
click at [1010, 450] on icon at bounding box center [1017, 451] width 15 height 15
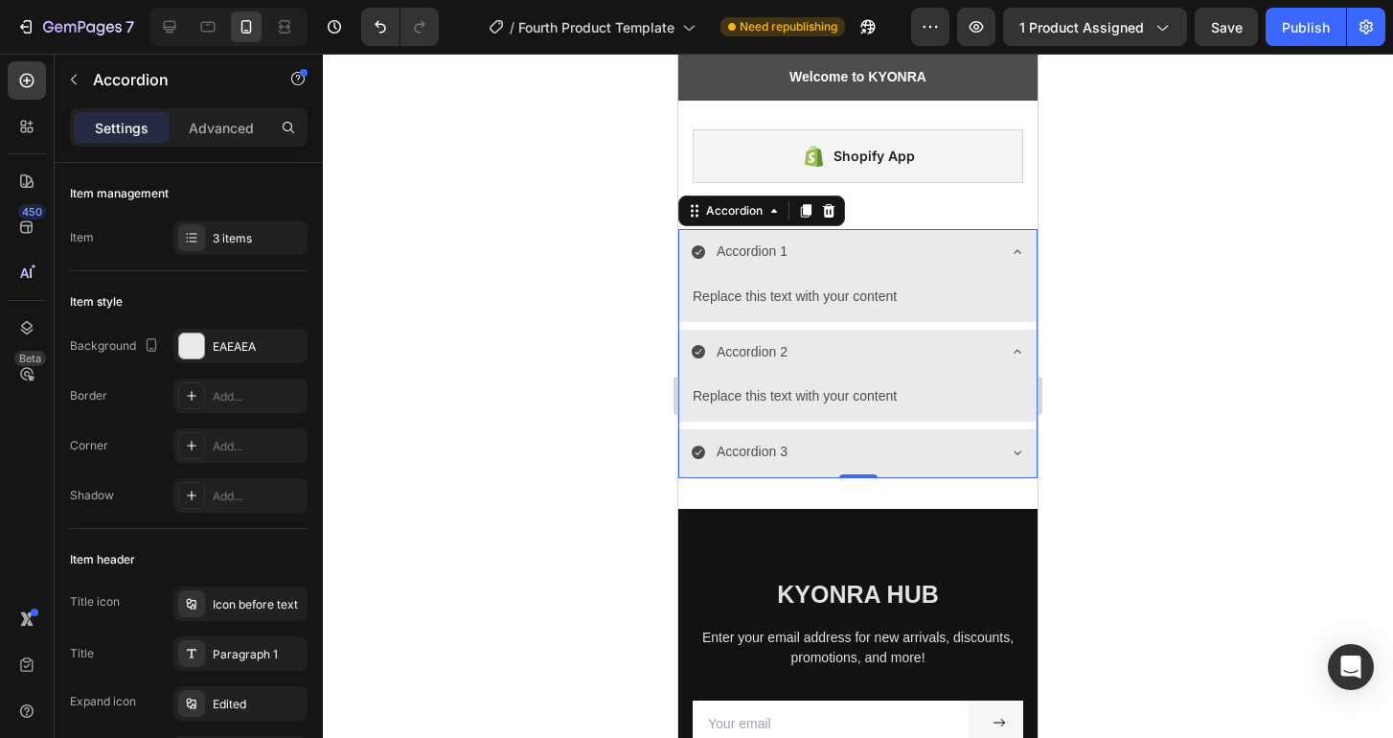
click at [1137, 458] on div at bounding box center [858, 396] width 1070 height 684
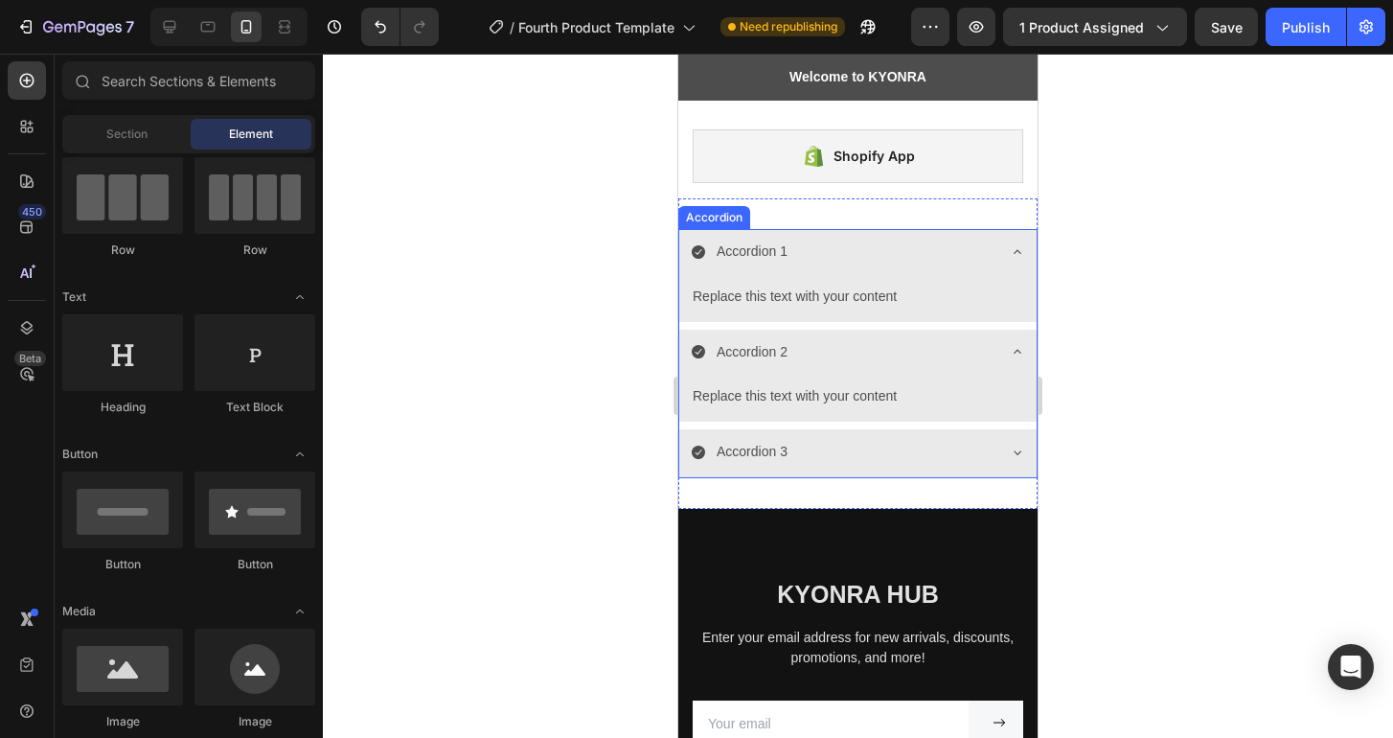
click at [1010, 346] on icon at bounding box center [1017, 351] width 15 height 15
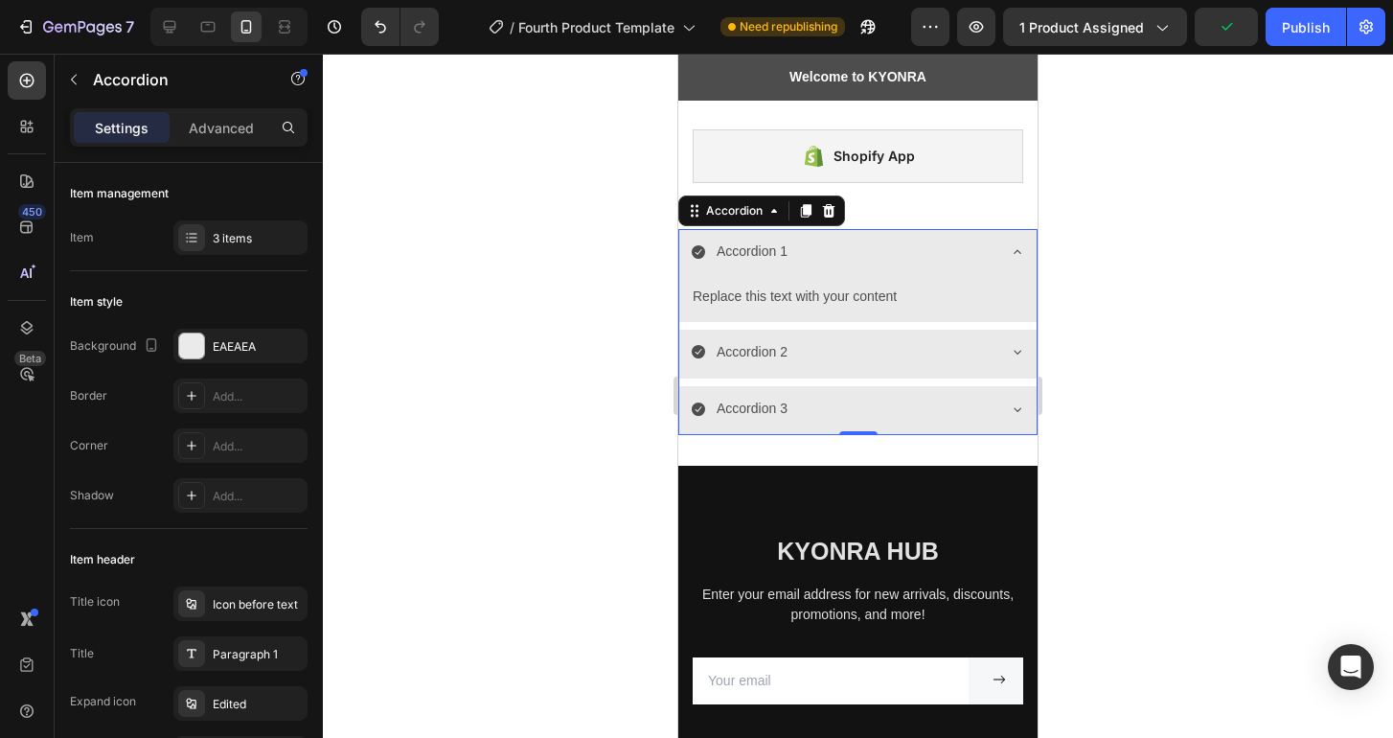
click at [1013, 250] on icon at bounding box center [1017, 252] width 8 height 4
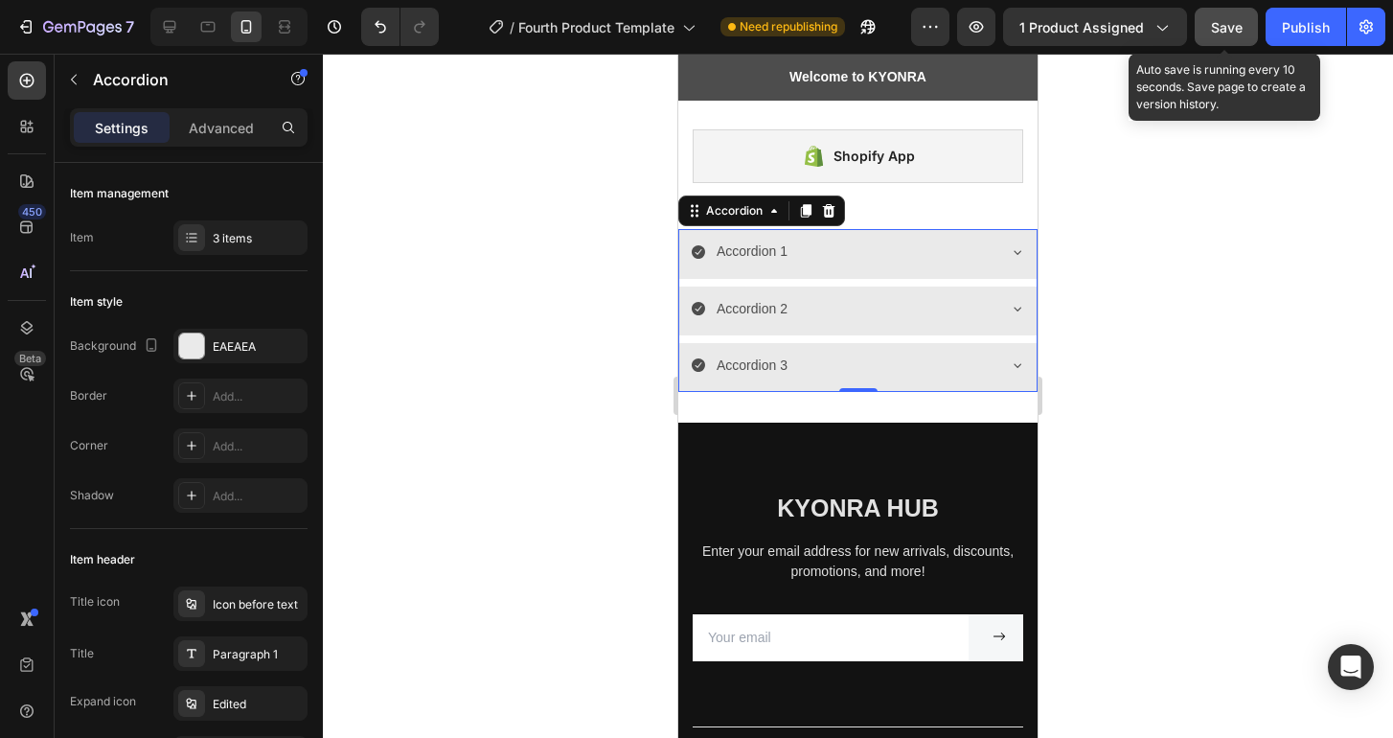
click at [1234, 29] on span "Save" at bounding box center [1227, 27] width 32 height 16
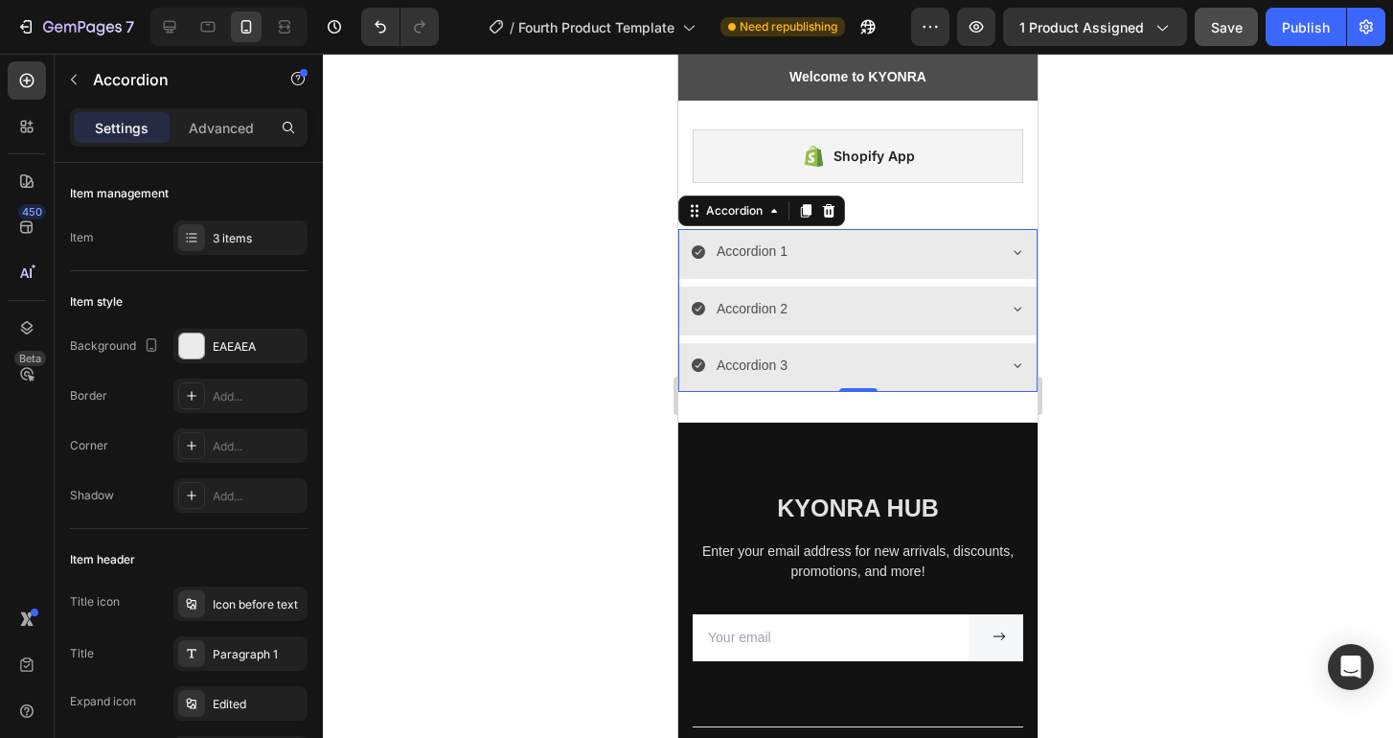
click at [1010, 249] on icon at bounding box center [1017, 251] width 15 height 15
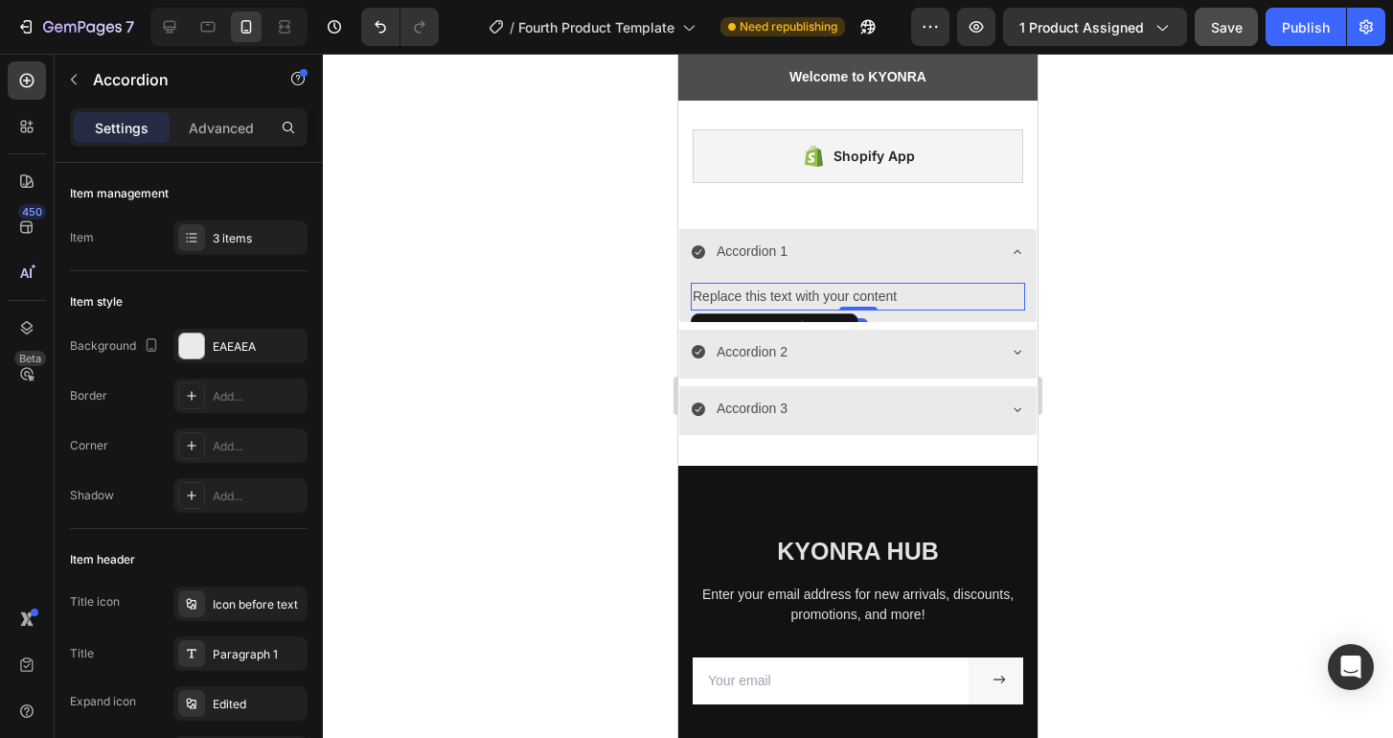
click at [789, 286] on div "Replace this text with your content" at bounding box center [858, 297] width 334 height 28
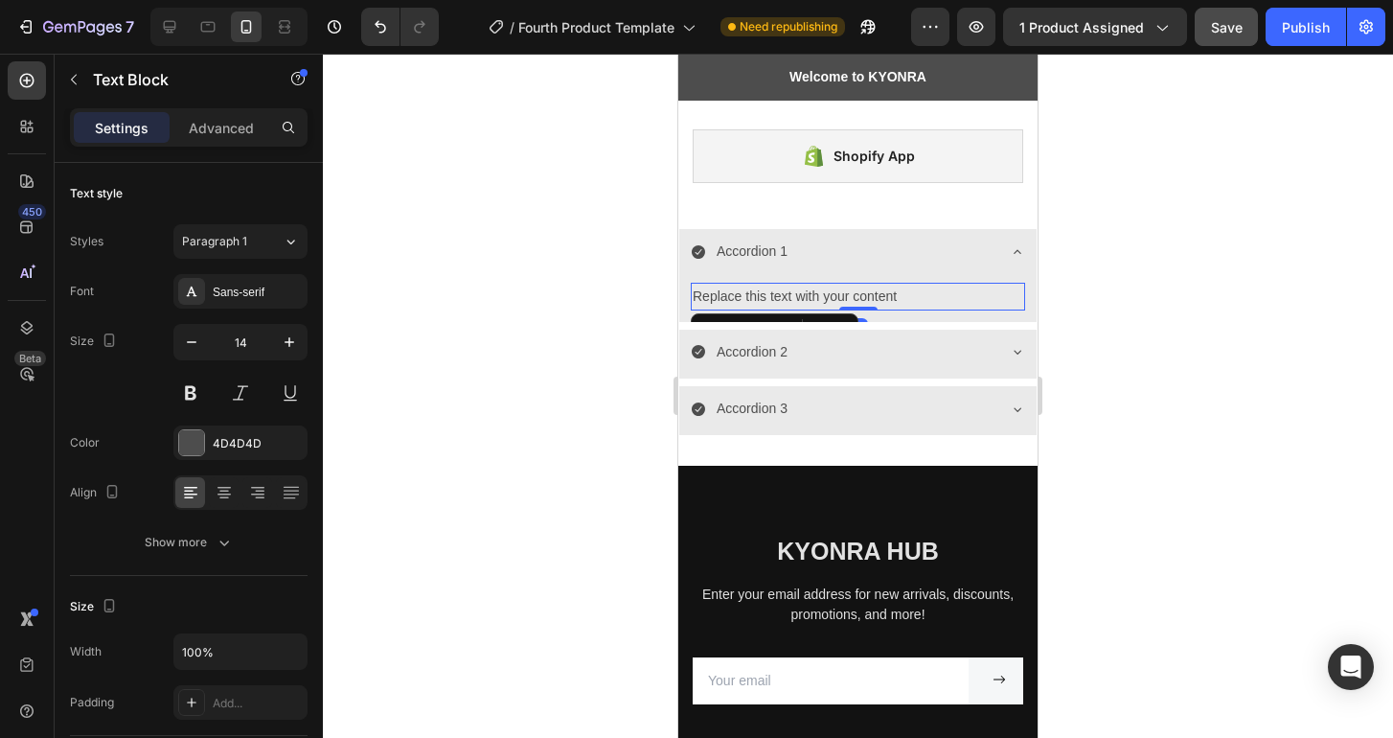
click at [789, 286] on div "Replace this text with your content" at bounding box center [858, 297] width 334 height 28
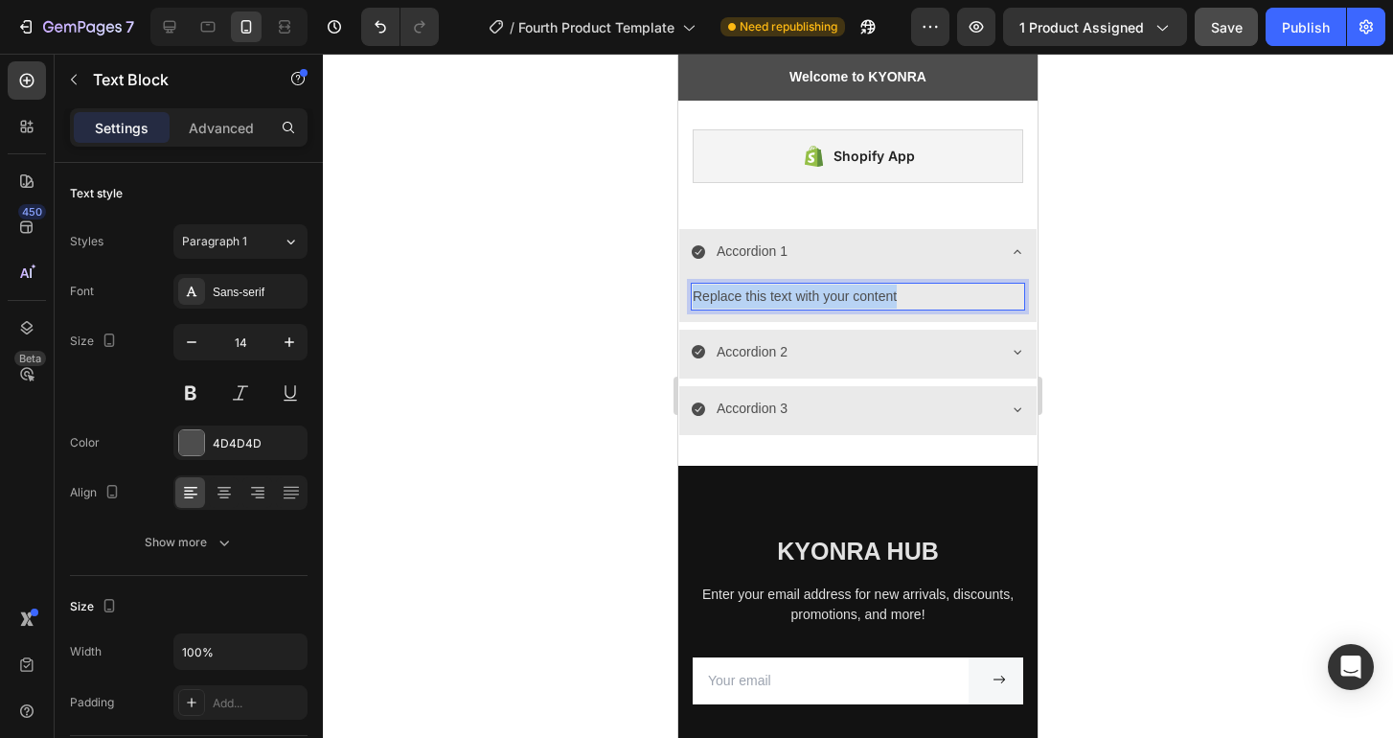
click at [789, 286] on p "Replace this text with your content" at bounding box center [858, 296] width 330 height 24
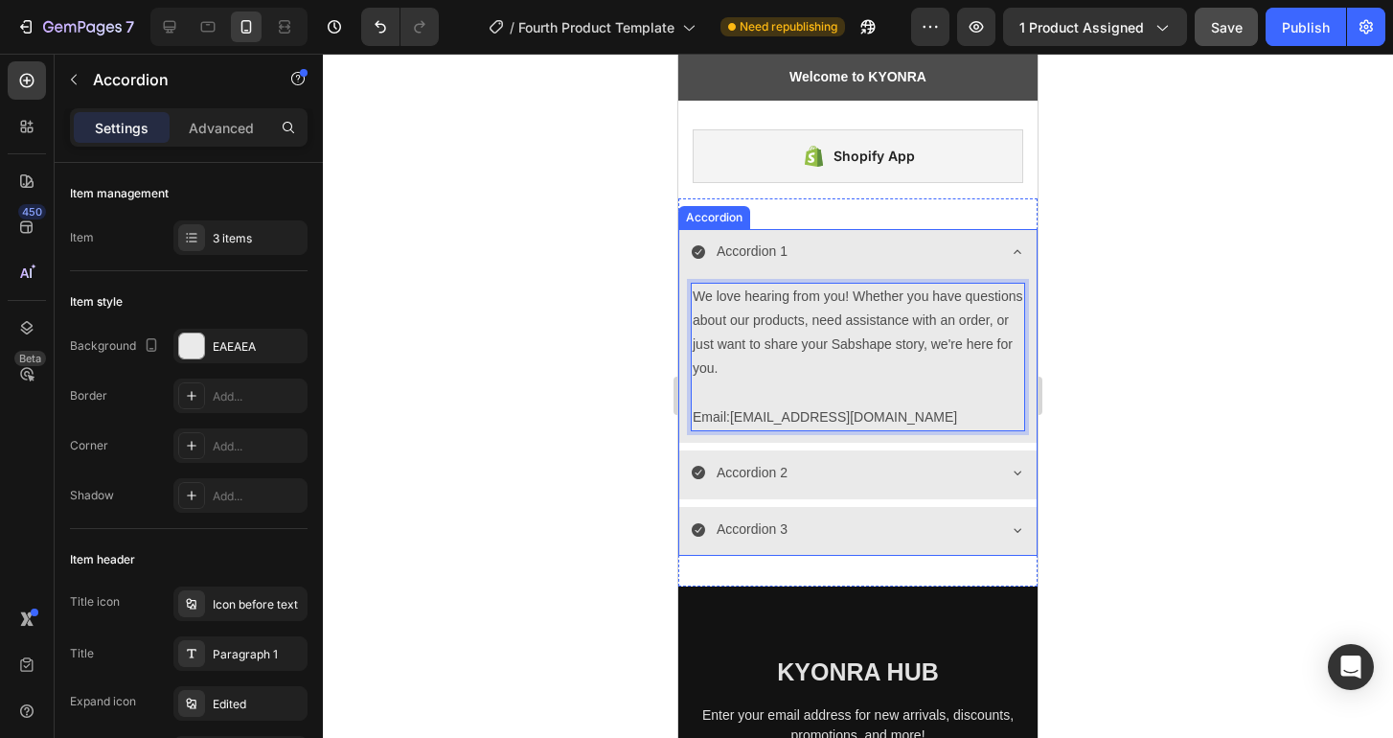
click at [744, 250] on div "Accordion 1" at bounding box center [752, 252] width 77 height 30
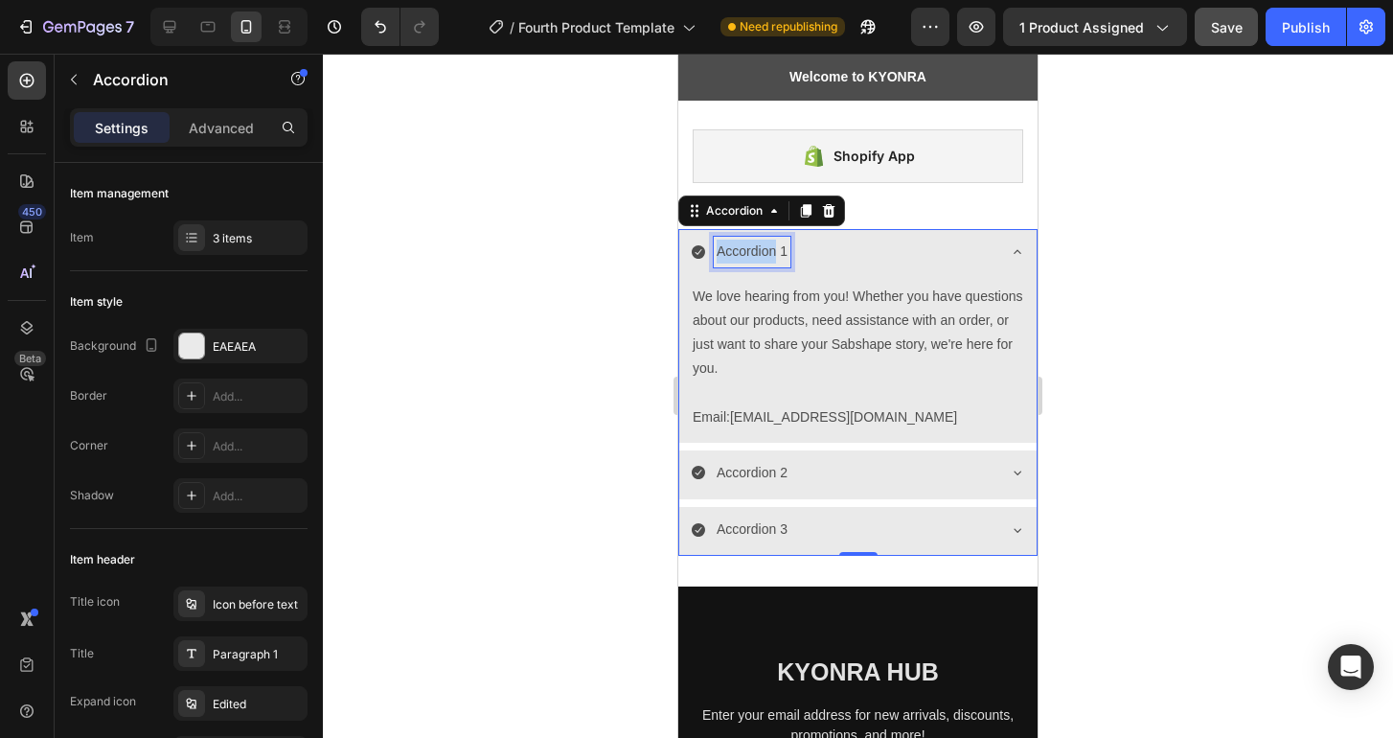
click at [744, 250] on div "Accordion 1" at bounding box center [752, 252] width 77 height 30
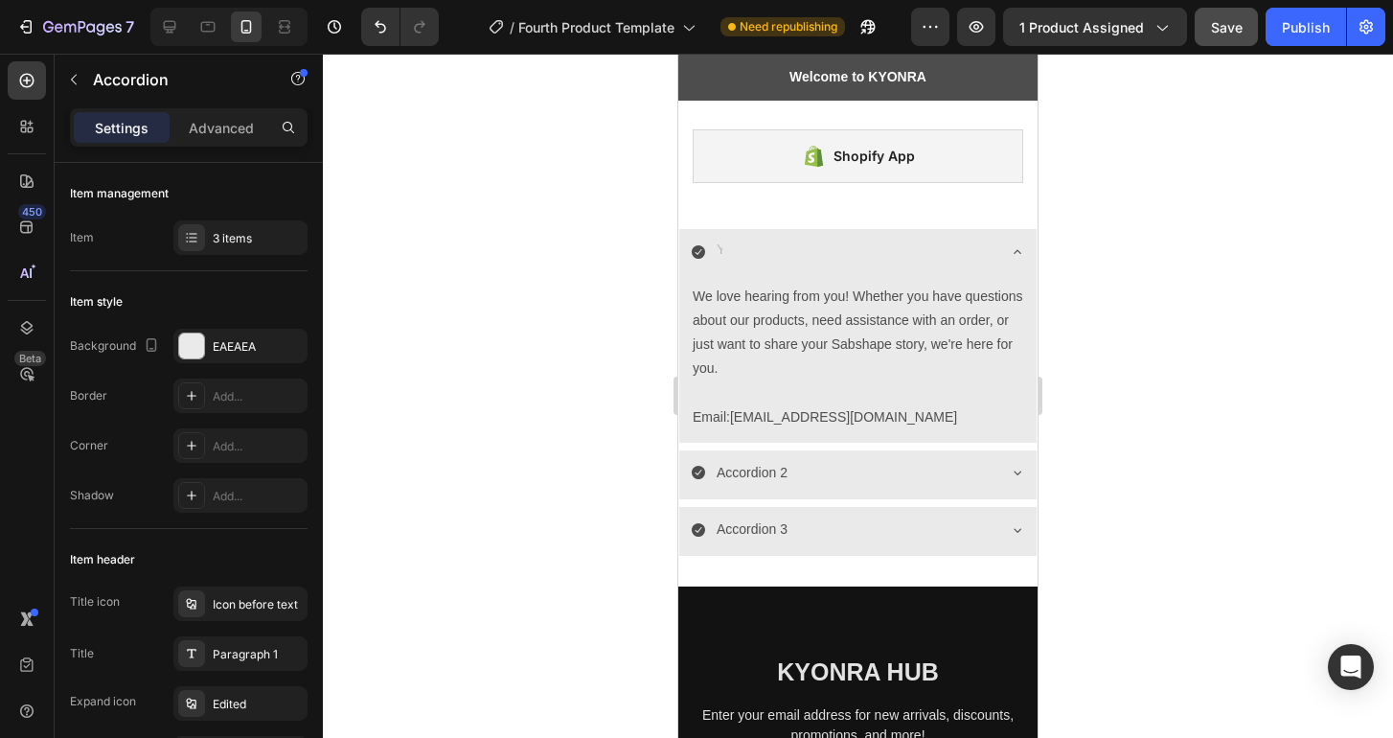
scroll to position [2761, 0]
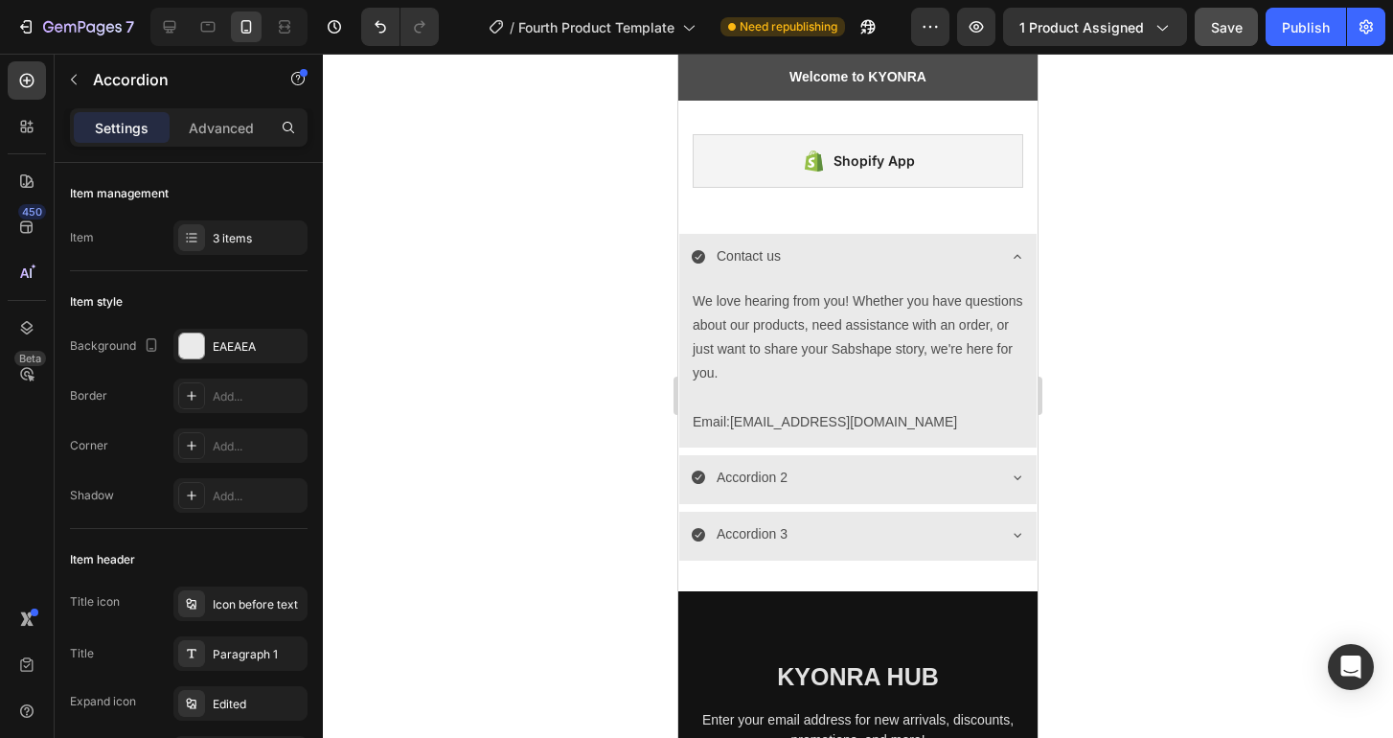
click at [1010, 256] on icon at bounding box center [1017, 256] width 15 height 15
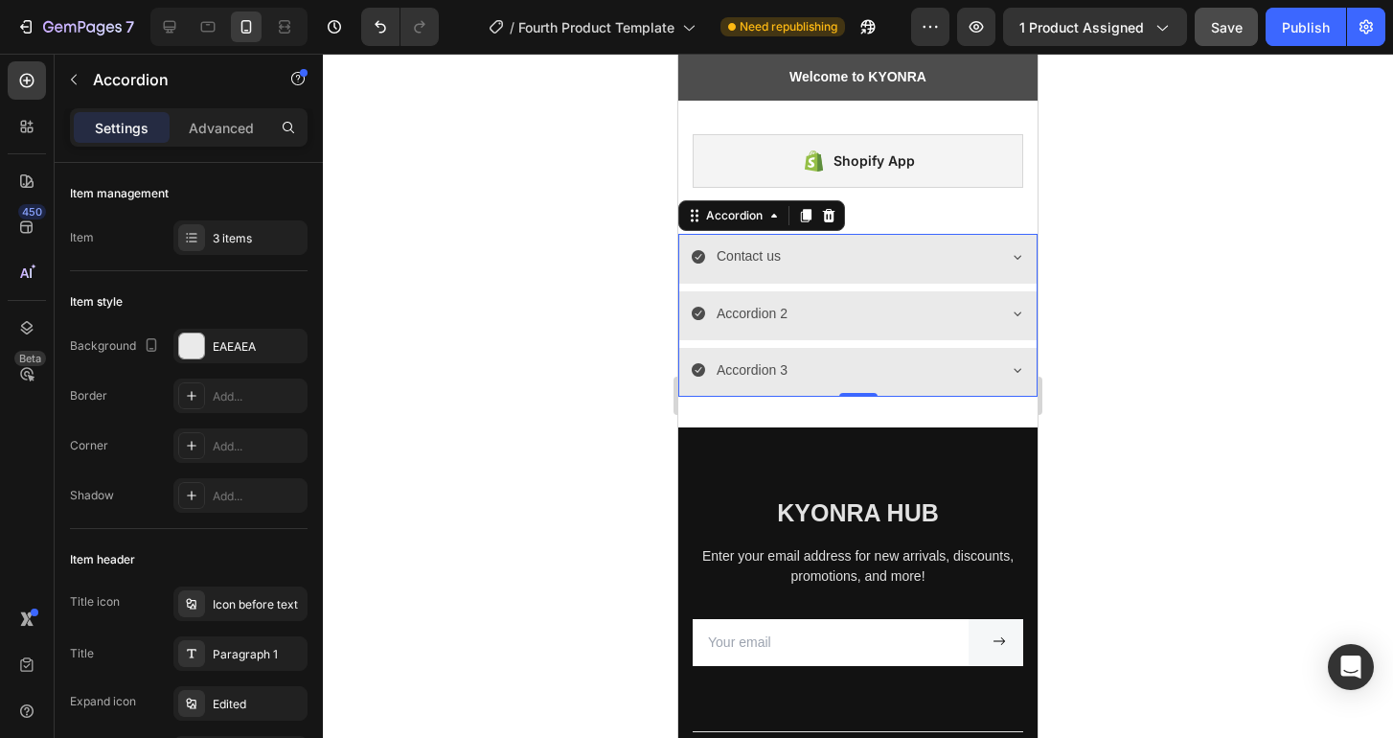
click at [747, 310] on p "Accordion 2" at bounding box center [752, 314] width 71 height 24
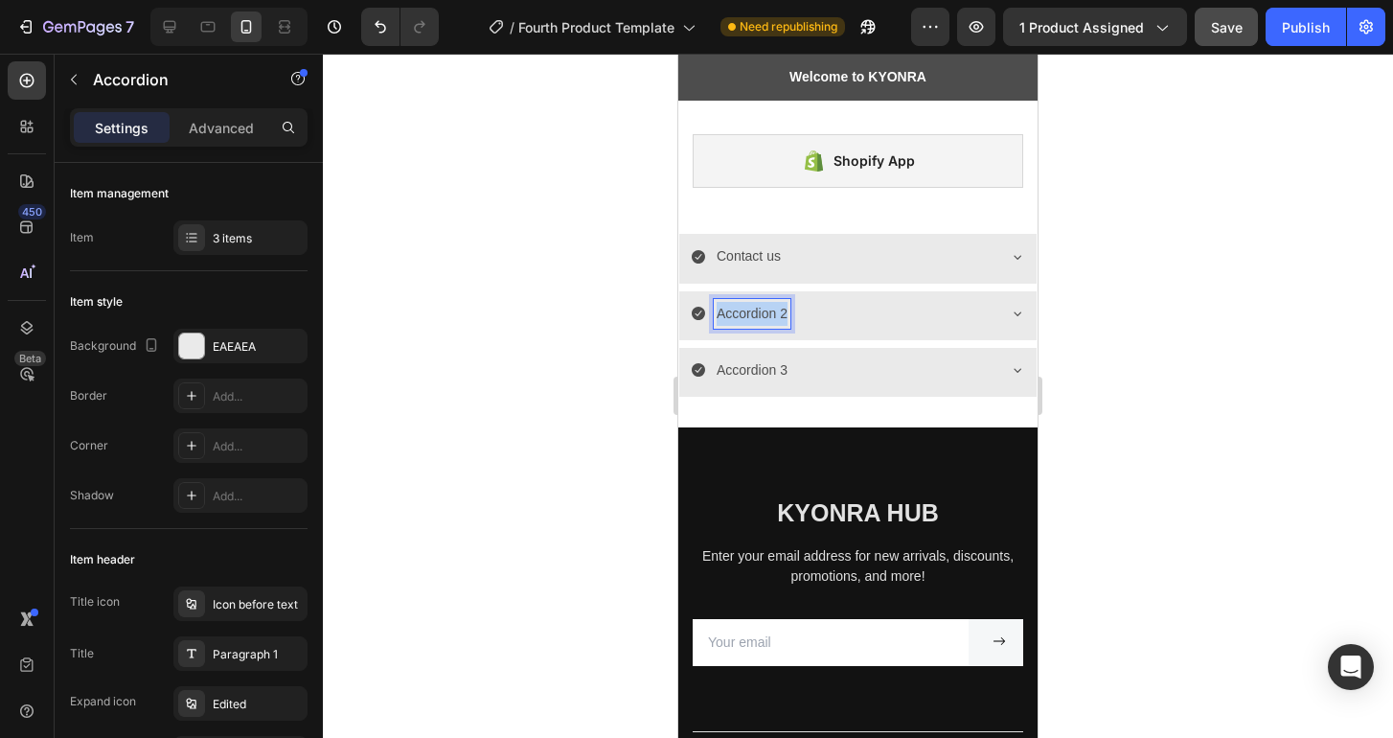
click at [747, 310] on p "Accordion 2" at bounding box center [752, 314] width 71 height 24
click at [1010, 310] on icon at bounding box center [1017, 313] width 15 height 15
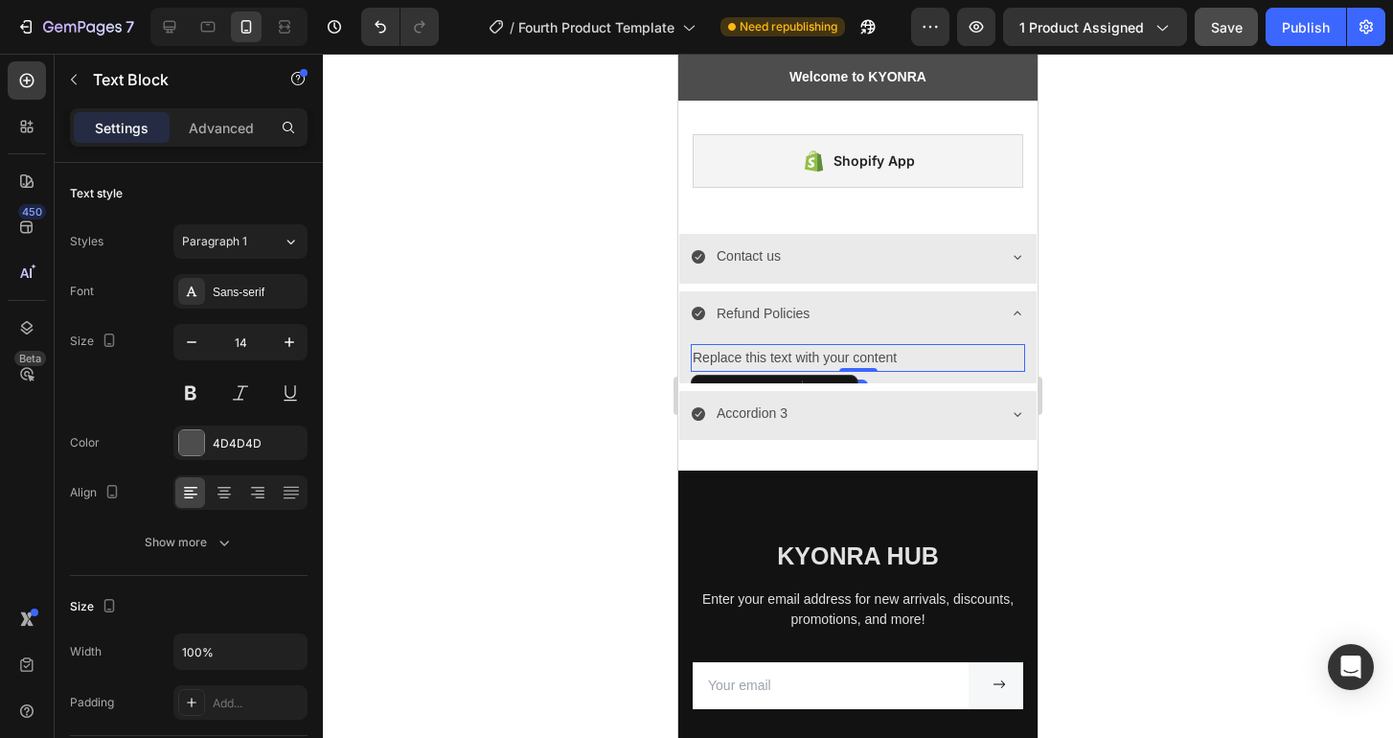
click at [801, 355] on div "Replace this text with your content" at bounding box center [858, 358] width 334 height 28
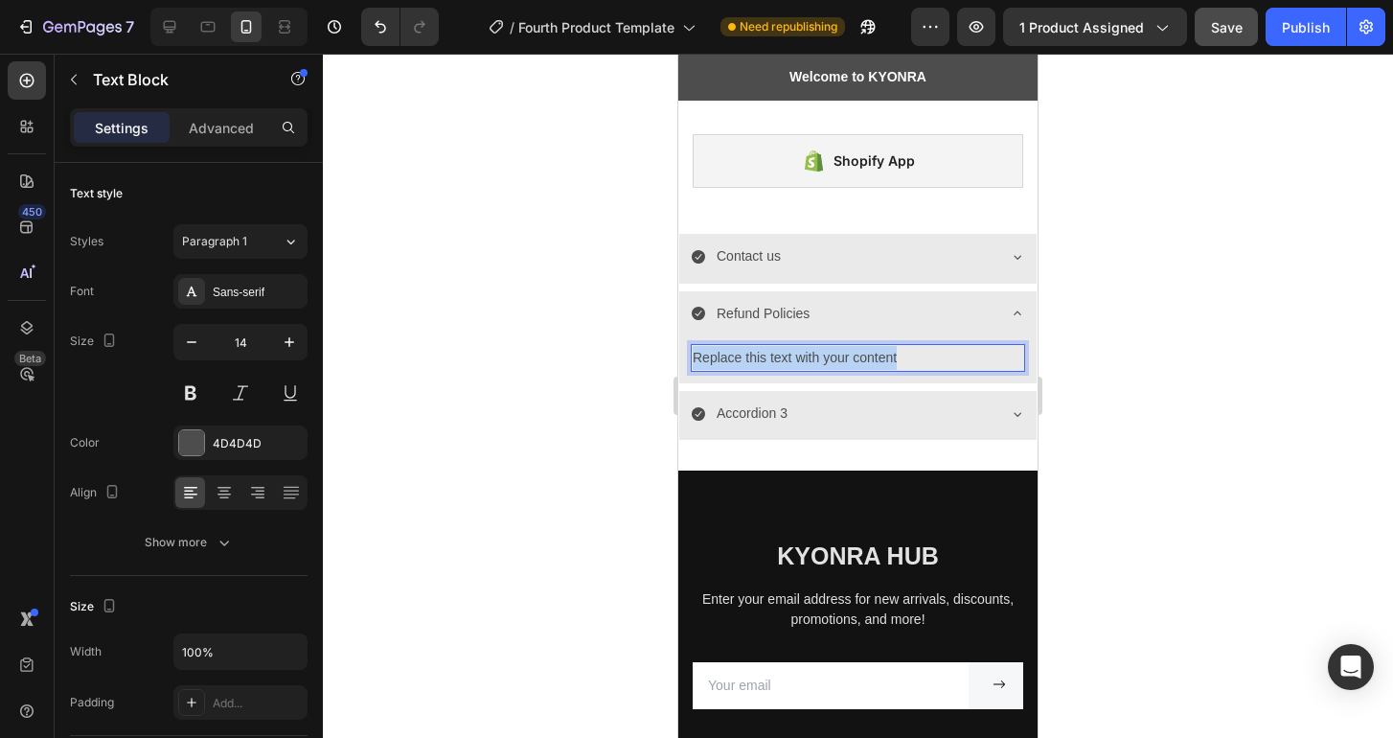
click at [801, 355] on p "Replace this text with your content" at bounding box center [858, 358] width 330 height 24
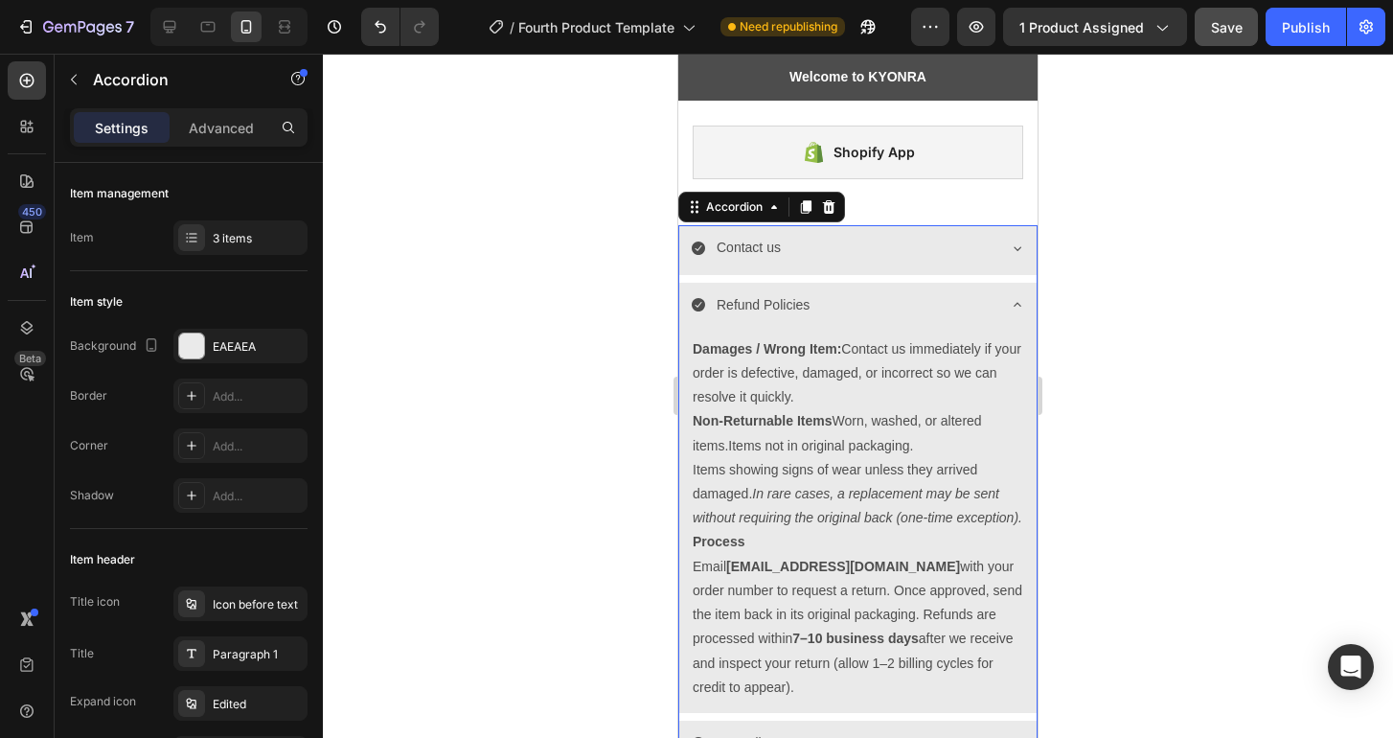
click at [1010, 299] on icon at bounding box center [1017, 304] width 15 height 15
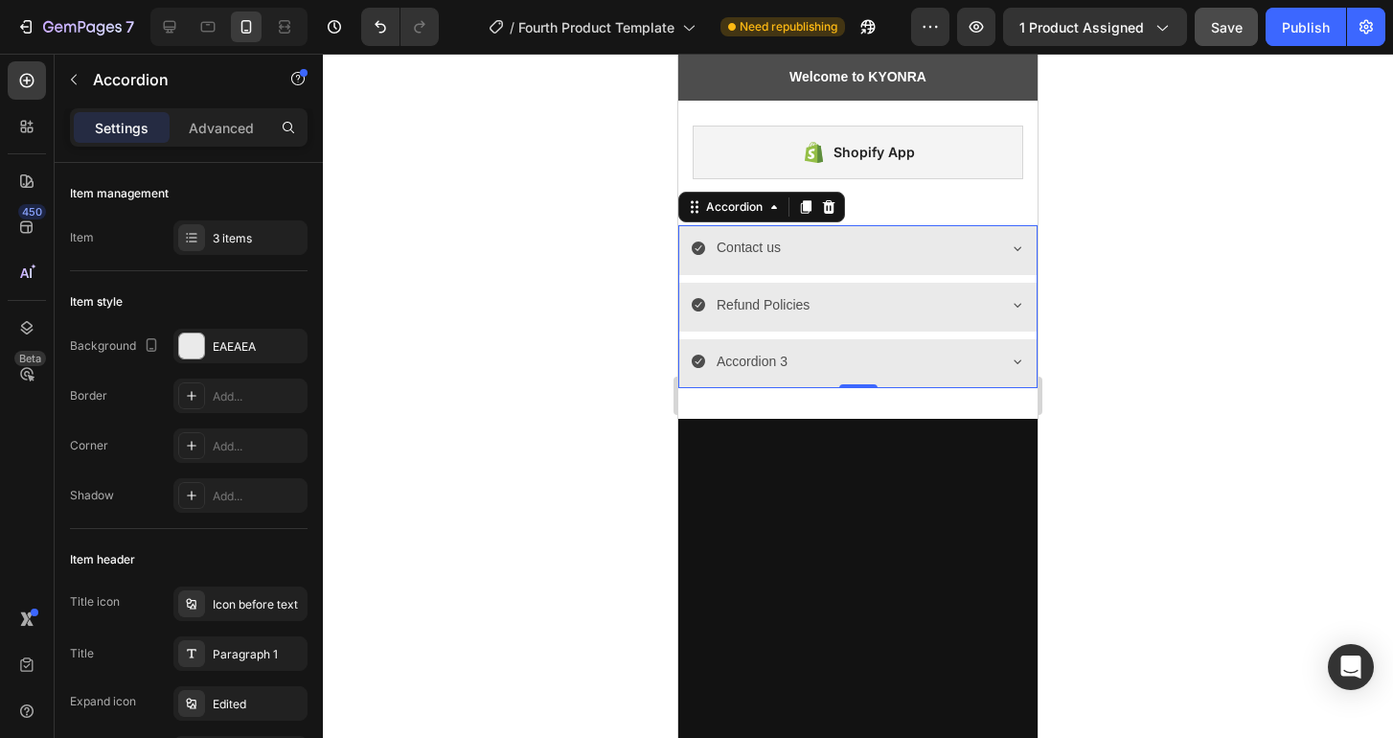
click at [1010, 359] on icon at bounding box center [1017, 360] width 15 height 15
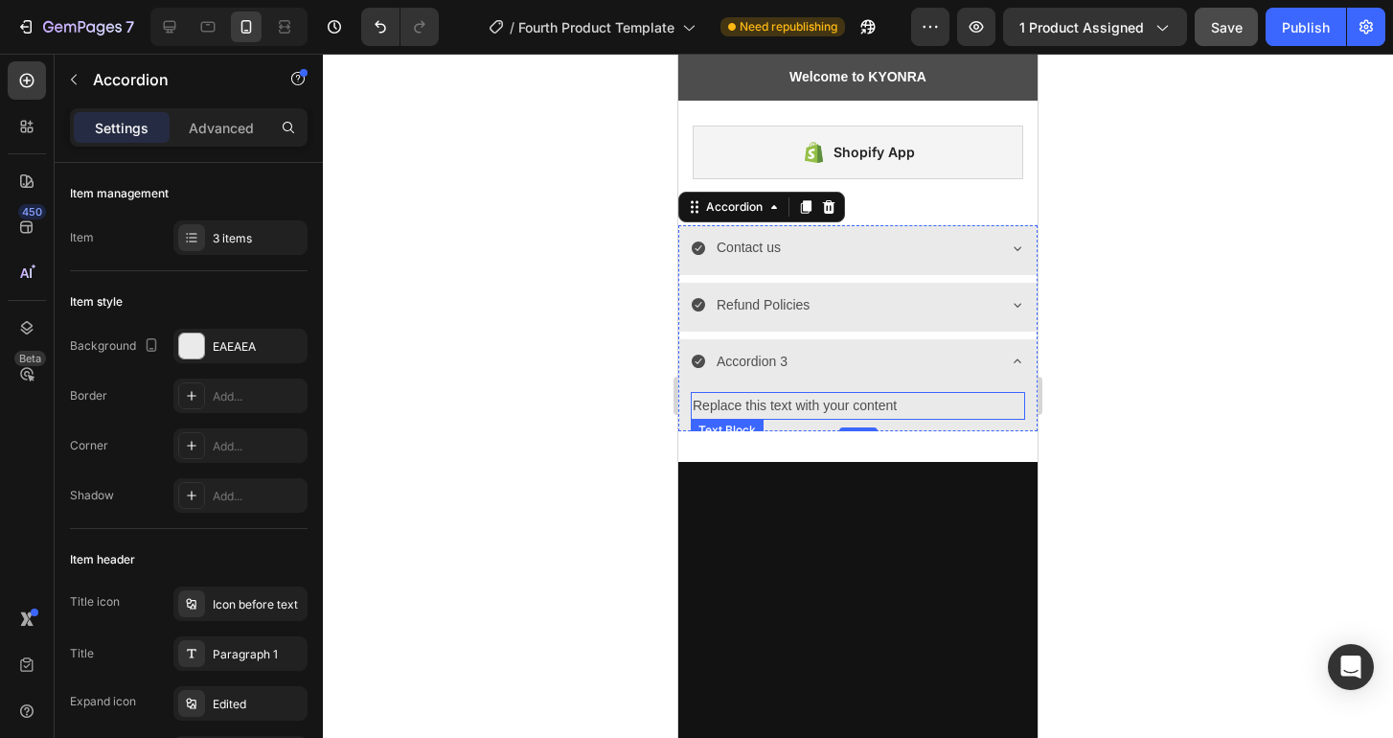
click at [815, 403] on div "Replace this text with your content" at bounding box center [858, 406] width 334 height 28
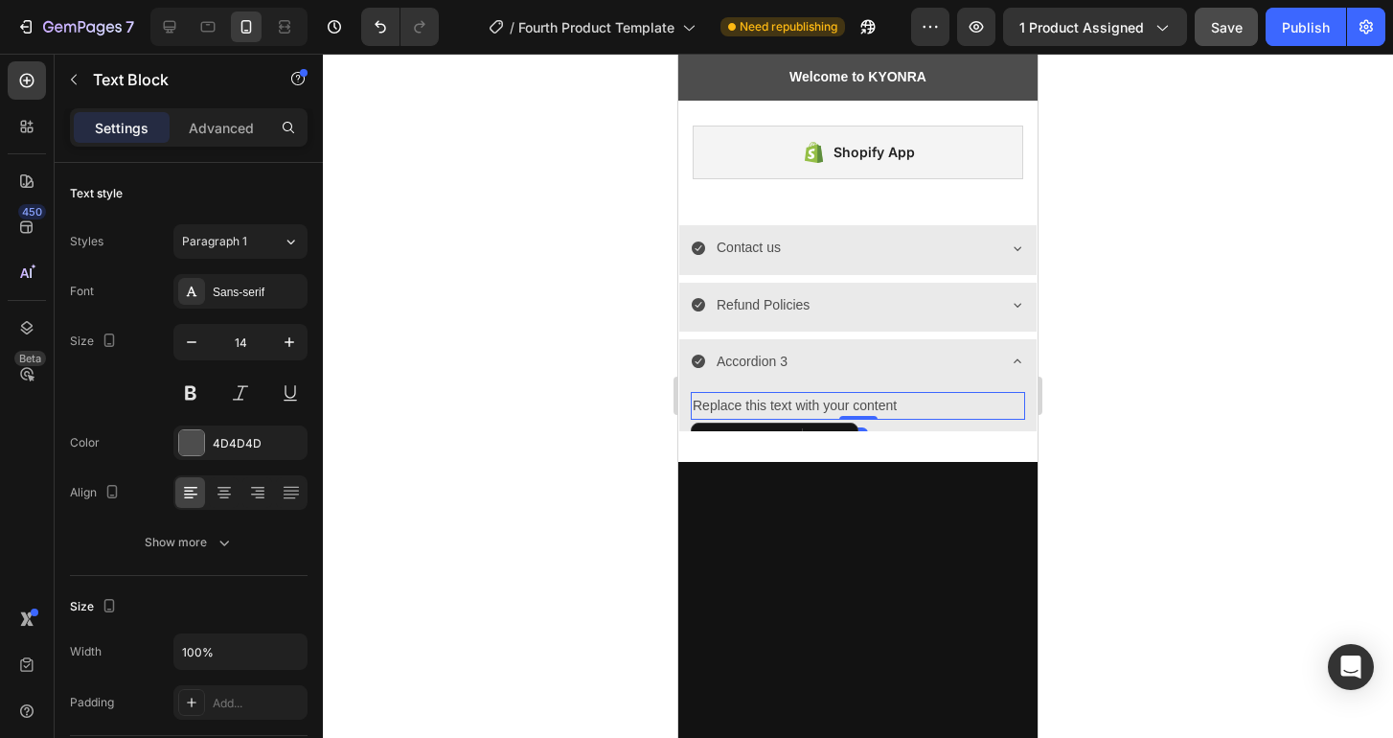
click at [815, 403] on div "Replace this text with your content" at bounding box center [858, 406] width 334 height 28
click at [815, 403] on p "Replace this text with your content" at bounding box center [858, 406] width 330 height 24
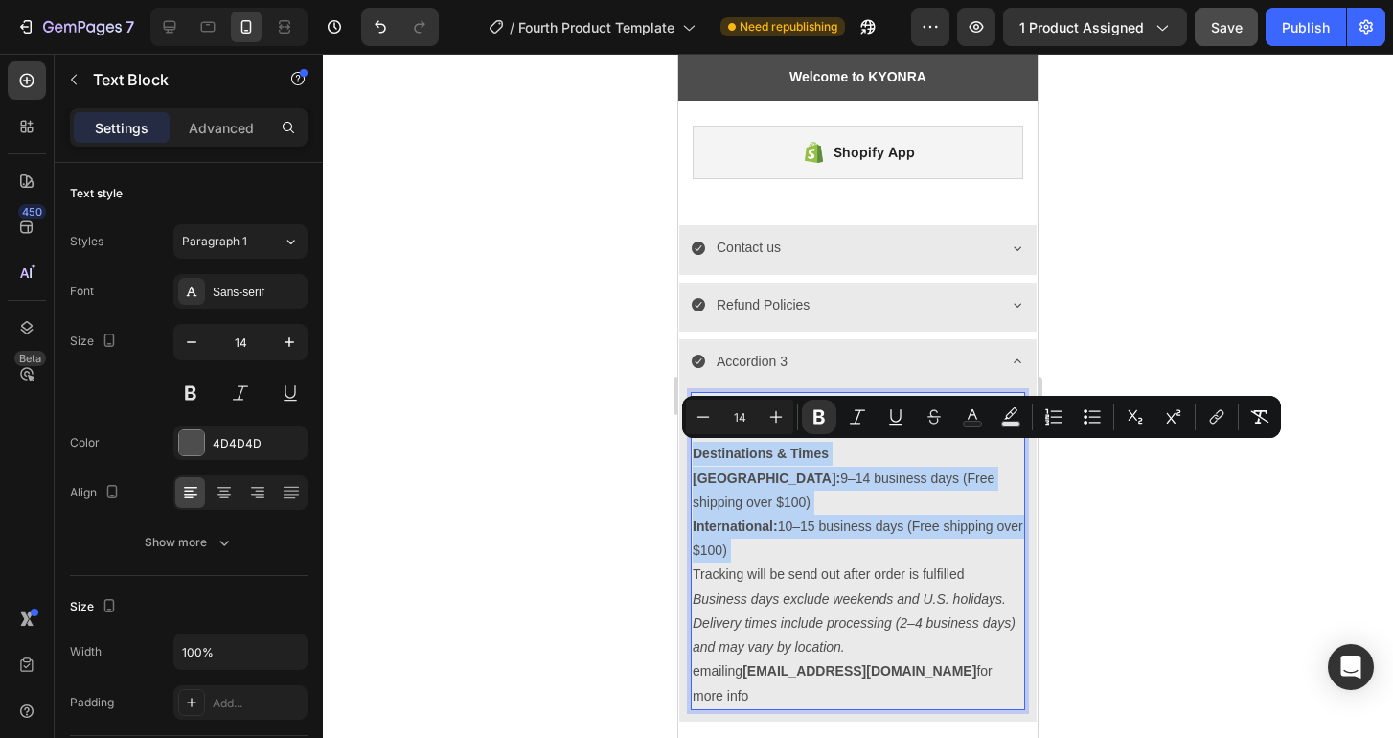
drag, startPoint x: 694, startPoint y: 573, endPoint x: 695, endPoint y: 452, distance: 120.7
click at [695, 452] on div "Kyonra Shipping Policy Destinations & Times United States: 9–14 business days (…" at bounding box center [858, 551] width 334 height 318
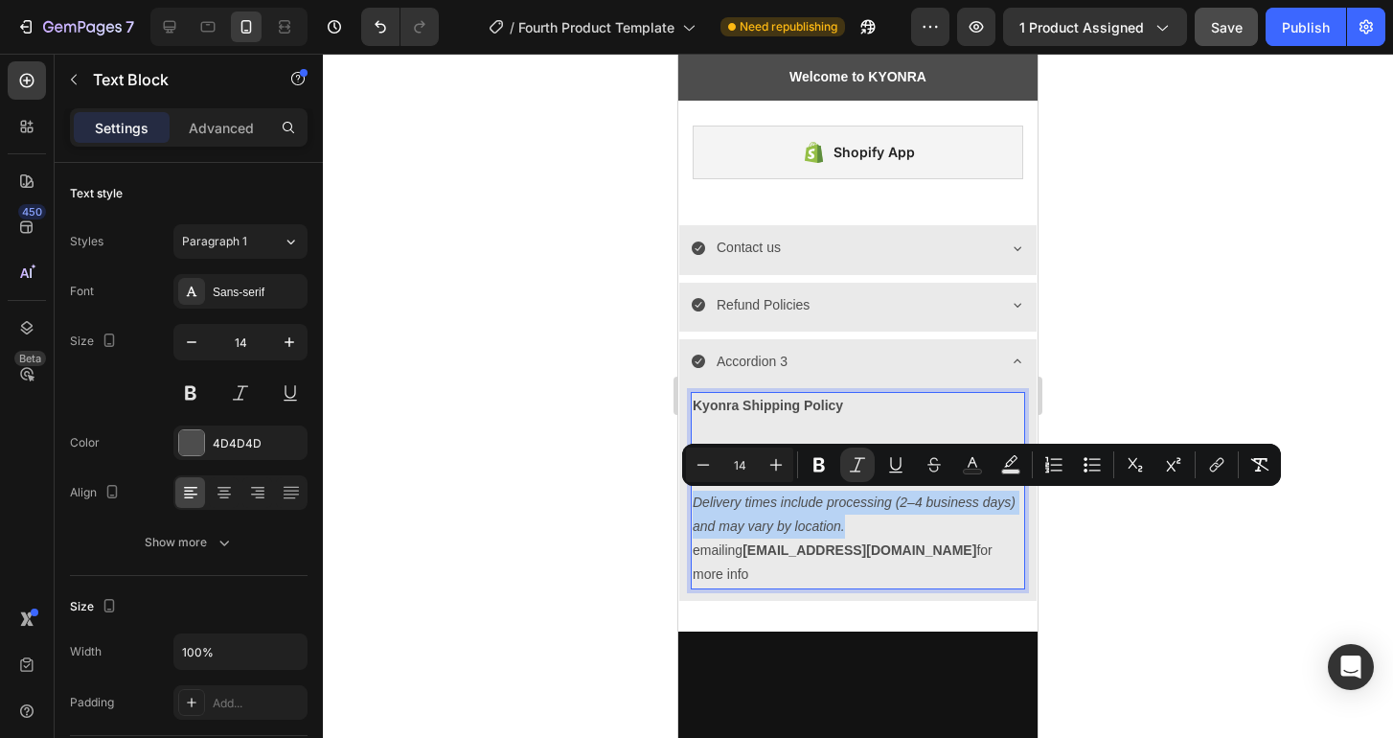
drag, startPoint x: 696, startPoint y: 497, endPoint x: 891, endPoint y: 517, distance: 195.5
click at [891, 517] on p "Business days exclude weekends and U.S. holidays. Delivery times include proces…" at bounding box center [858, 502] width 330 height 73
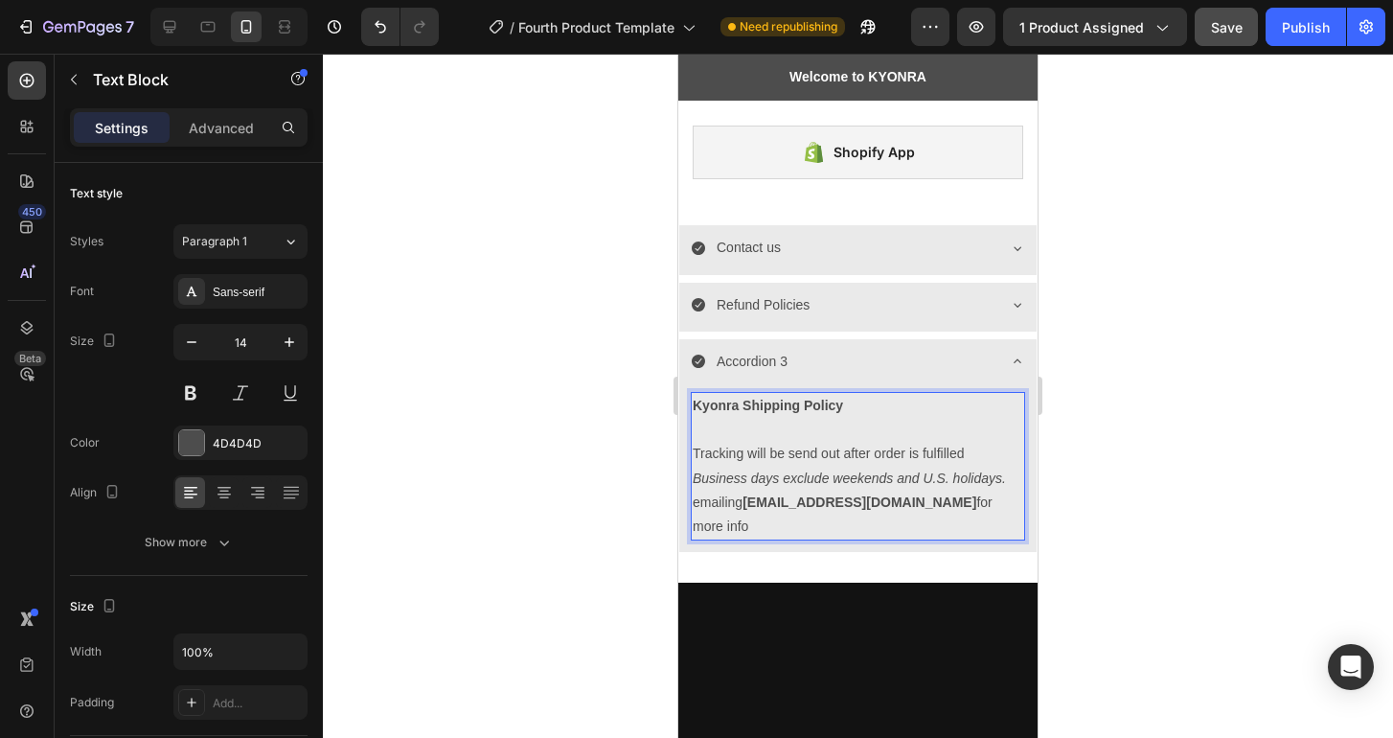
click at [741, 503] on p "emailing infokyonra@gmail.com for more info" at bounding box center [858, 514] width 330 height 48
click at [1006, 477] on p "Business days exclude weekends and U.S. holidays." at bounding box center [858, 478] width 330 height 24
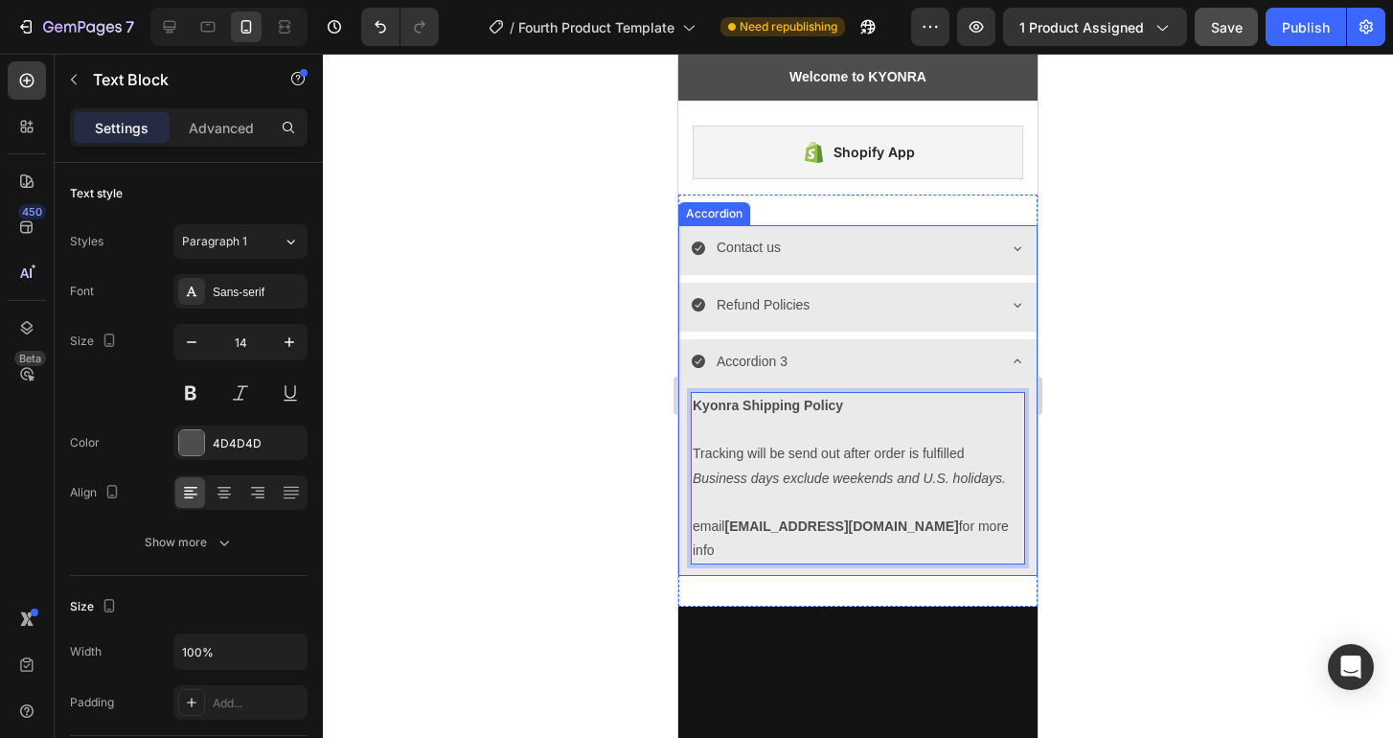
click at [756, 359] on p "Accordion 3" at bounding box center [752, 362] width 71 height 24
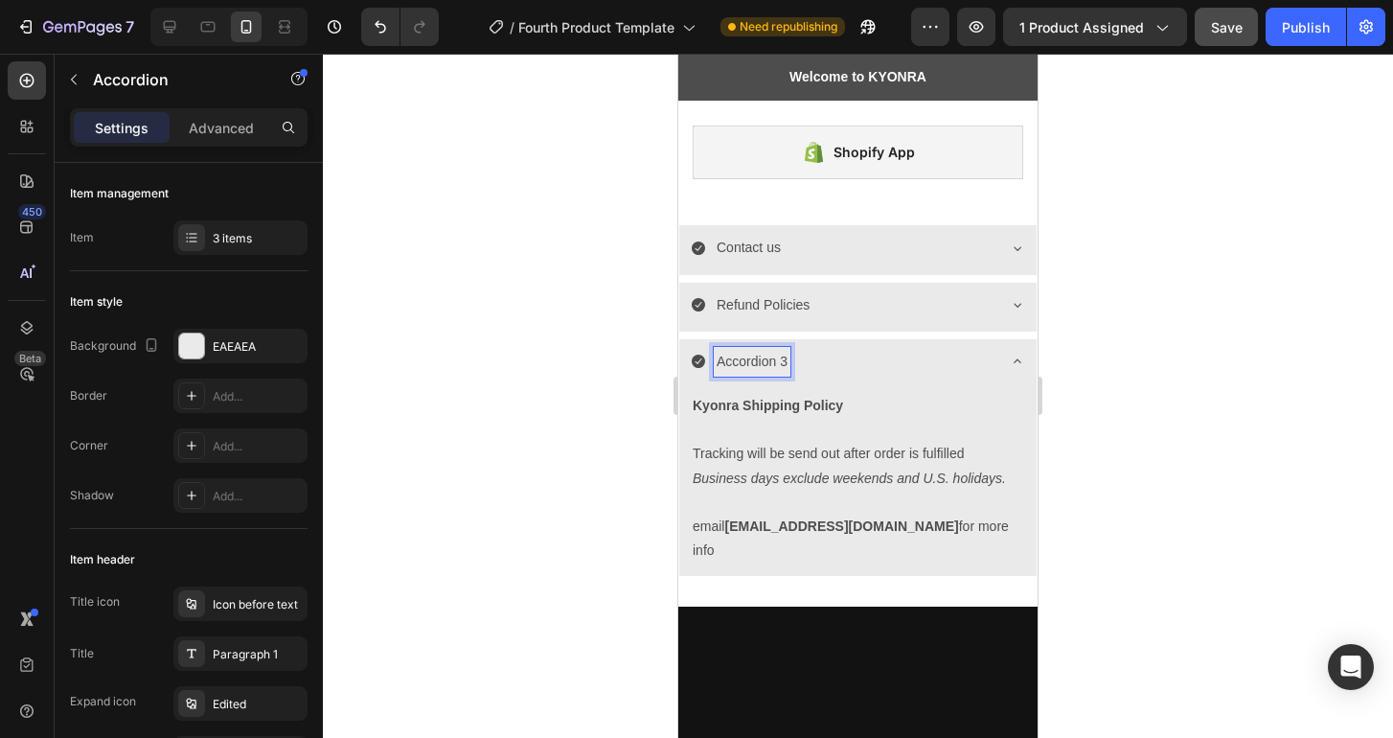
click at [756, 359] on p "Accordion 3" at bounding box center [752, 362] width 71 height 24
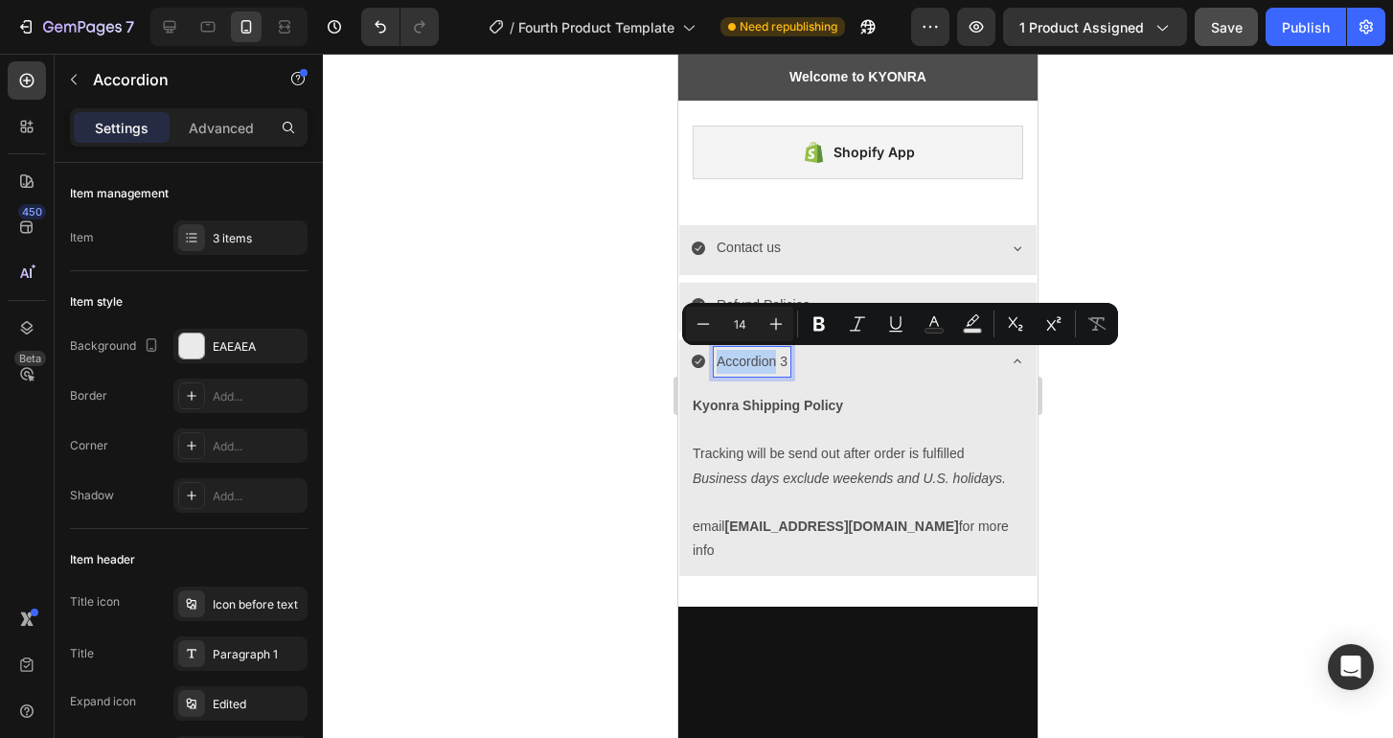
click at [756, 359] on p "Accordion 3" at bounding box center [752, 362] width 71 height 24
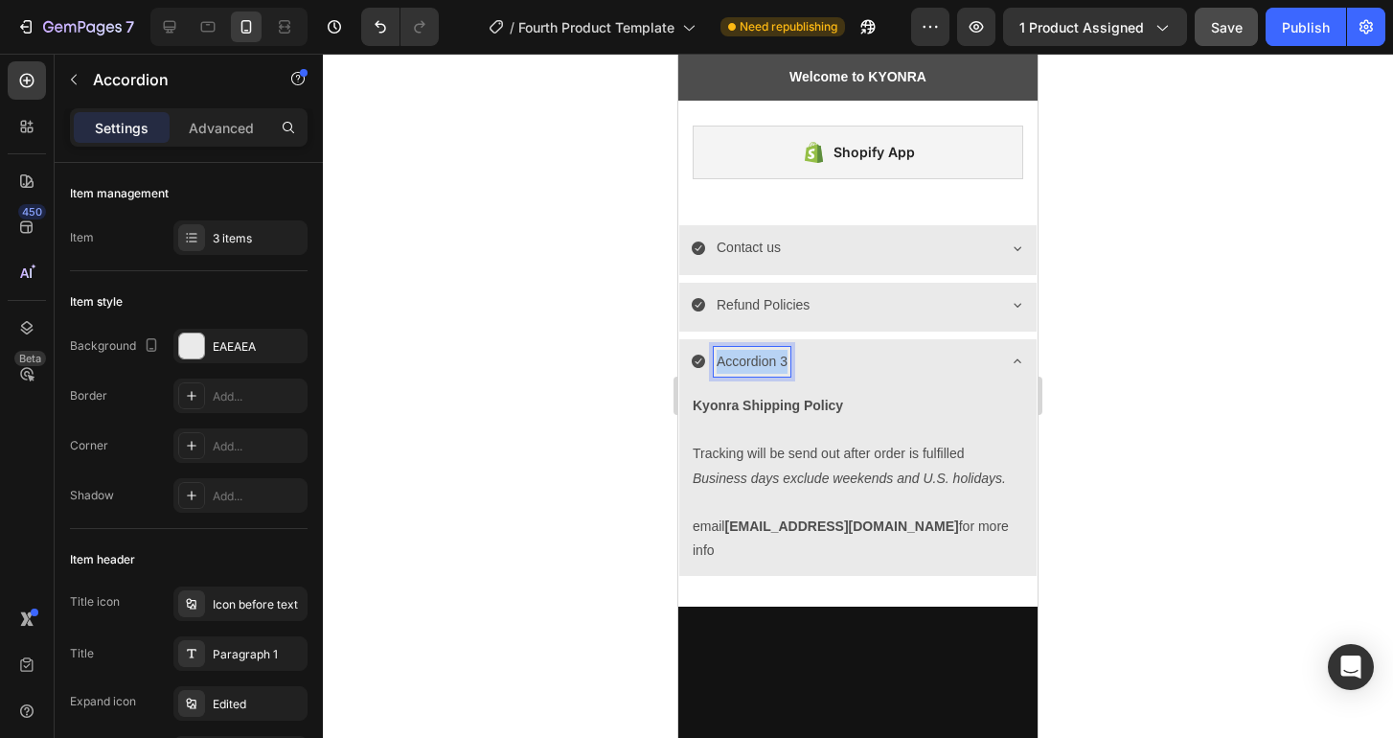
click at [756, 359] on p "Accordion 3" at bounding box center [752, 362] width 71 height 24
click at [1010, 359] on icon at bounding box center [1017, 360] width 15 height 15
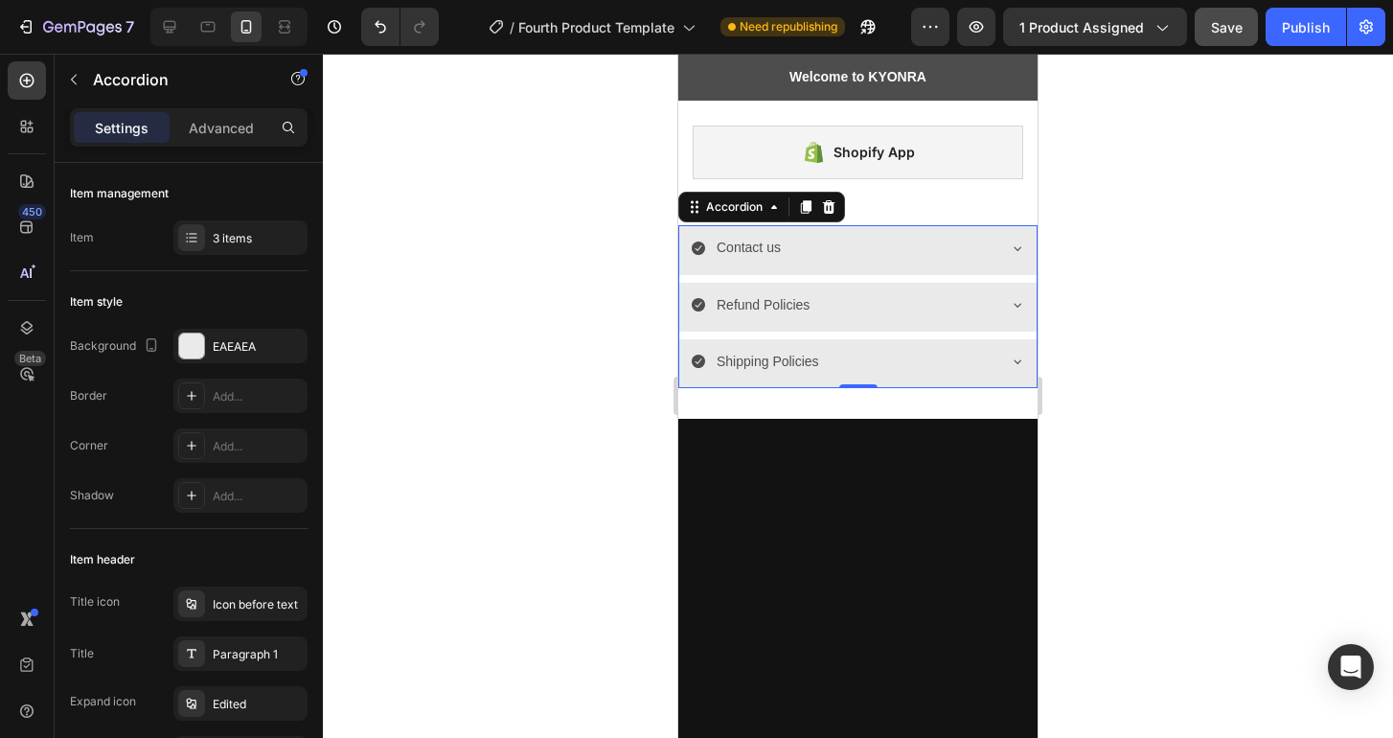
click at [888, 273] on div "Contact us" at bounding box center [857, 249] width 357 height 49
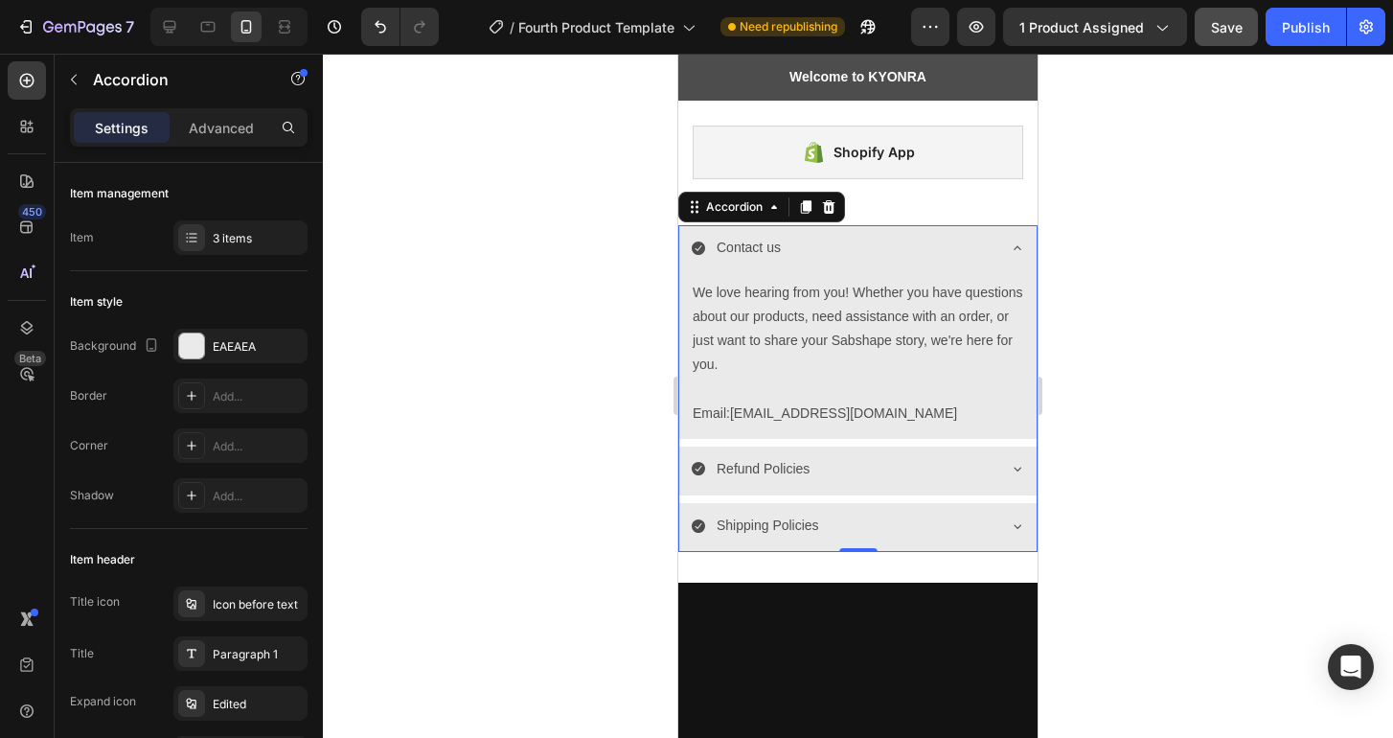
click at [1010, 250] on icon at bounding box center [1017, 247] width 15 height 15
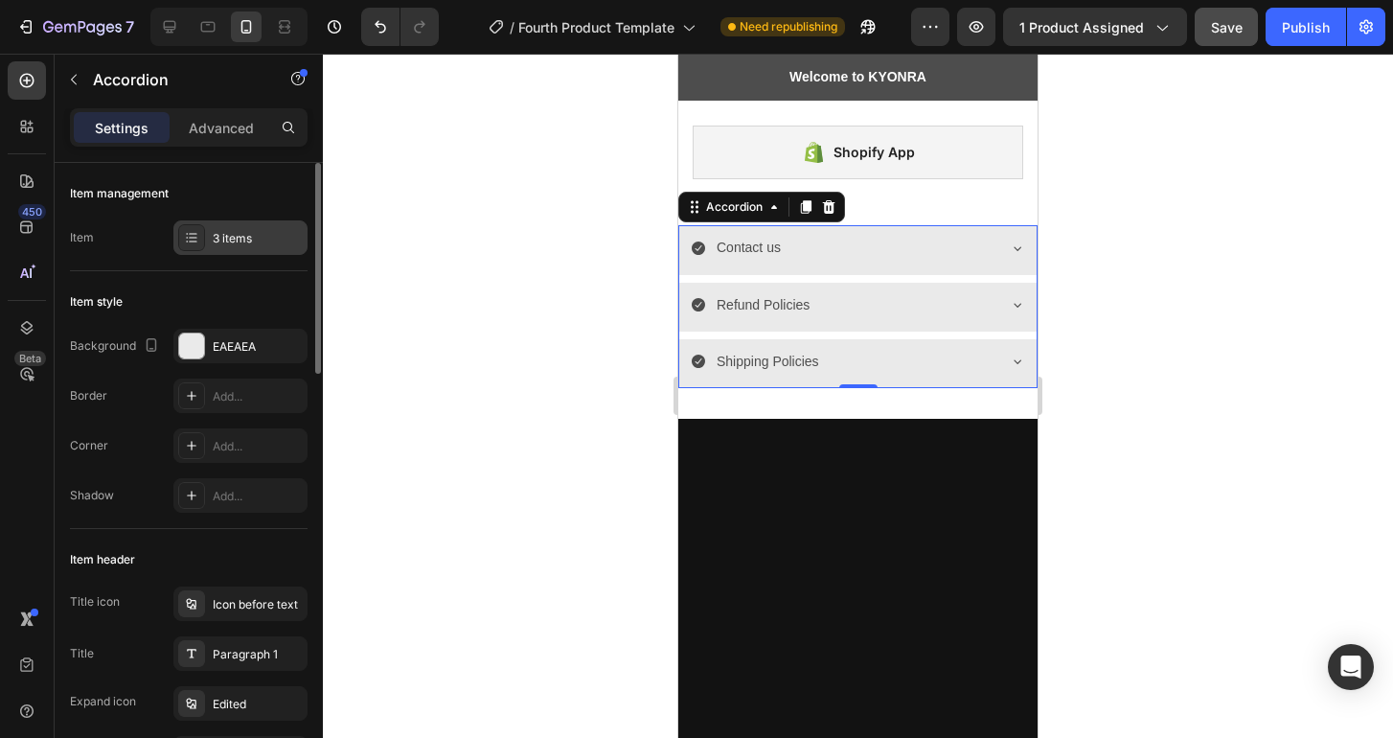
click at [211, 242] on div "3 items" at bounding box center [240, 237] width 134 height 34
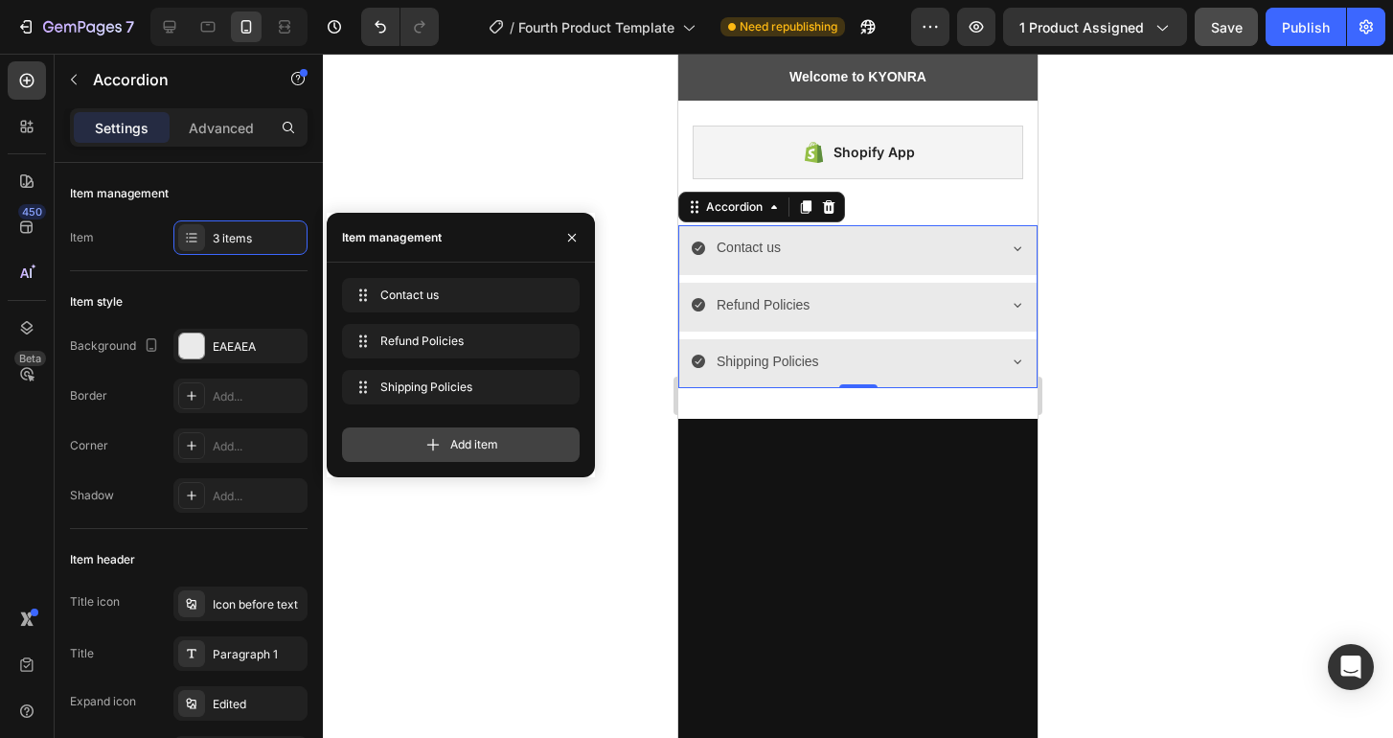
click at [487, 442] on span "Add item" at bounding box center [474, 444] width 48 height 17
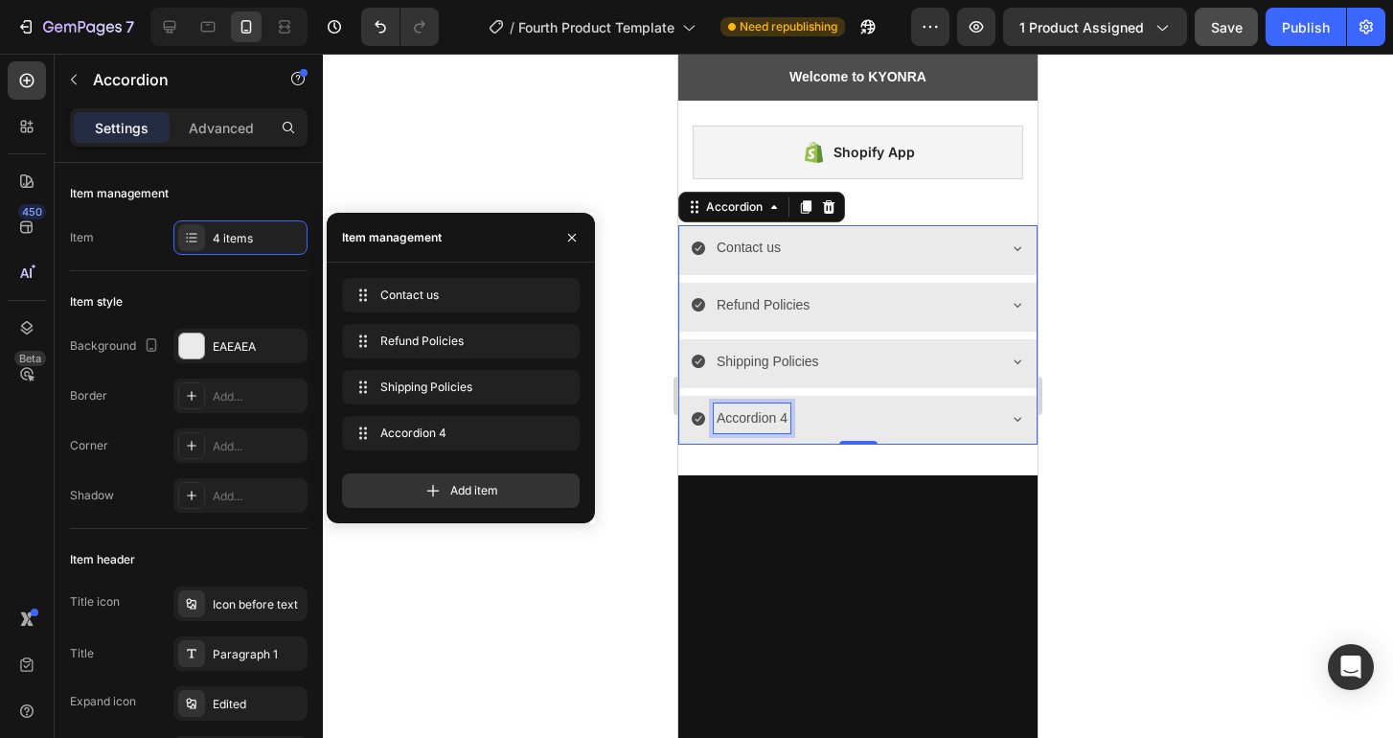
click at [761, 417] on div "Accordion 4" at bounding box center [752, 418] width 77 height 30
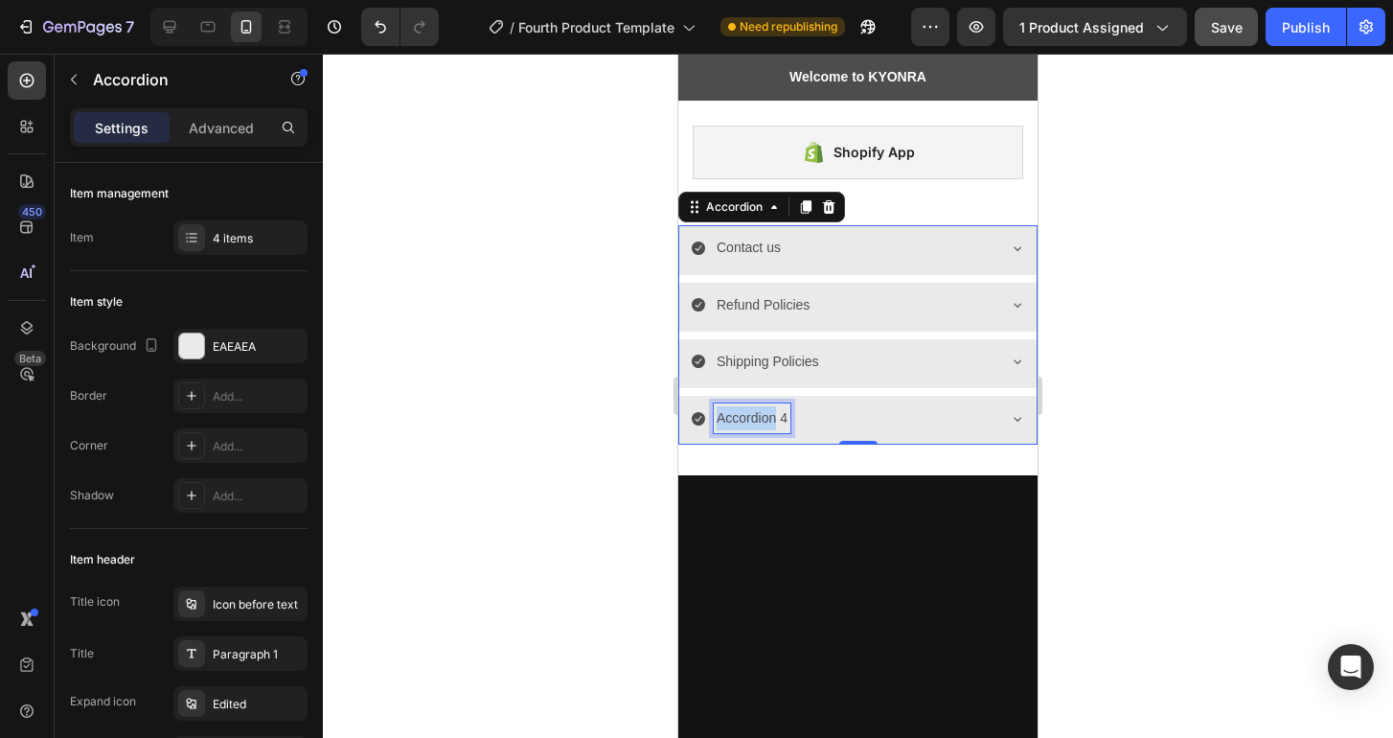
click at [761, 417] on p "Accordion 4" at bounding box center [752, 418] width 71 height 24
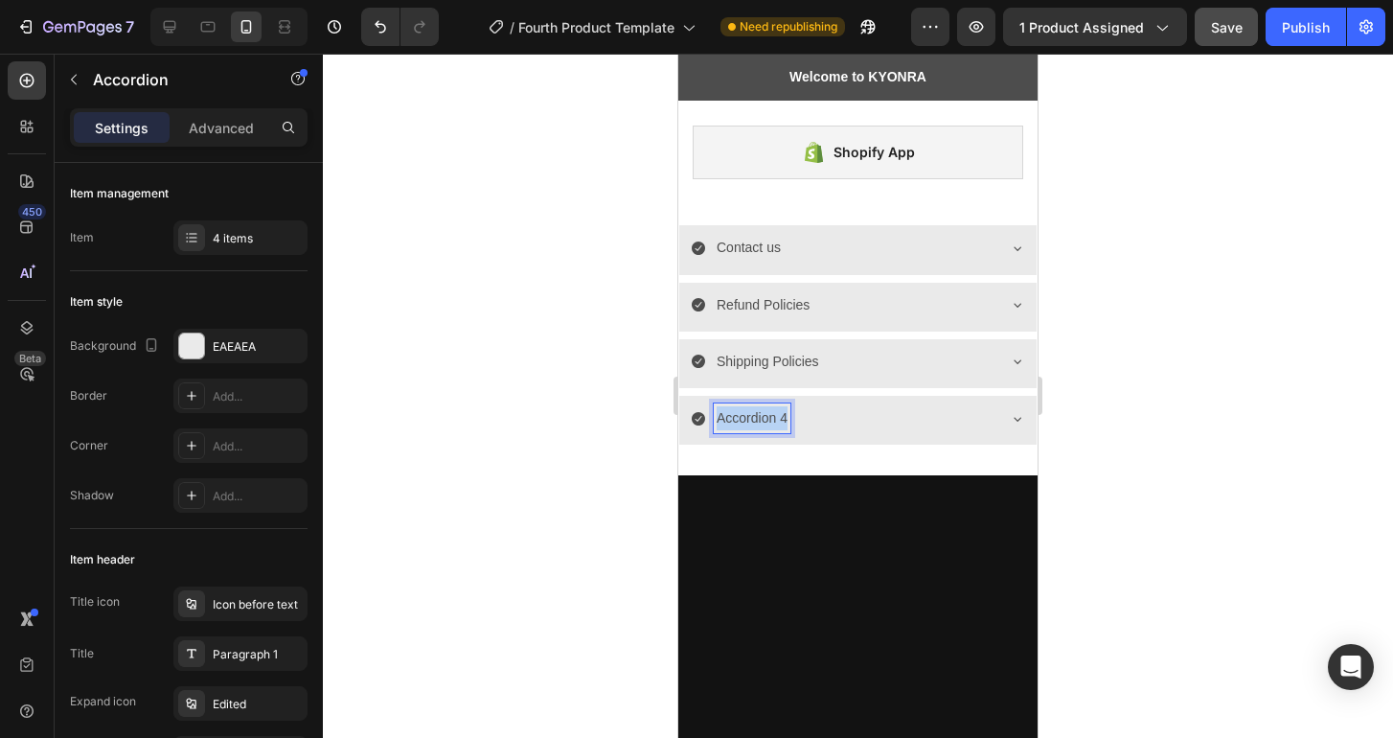
click at [761, 417] on p "Accordion 4" at bounding box center [752, 418] width 71 height 24
click at [1010, 412] on icon at bounding box center [1017, 418] width 15 height 15
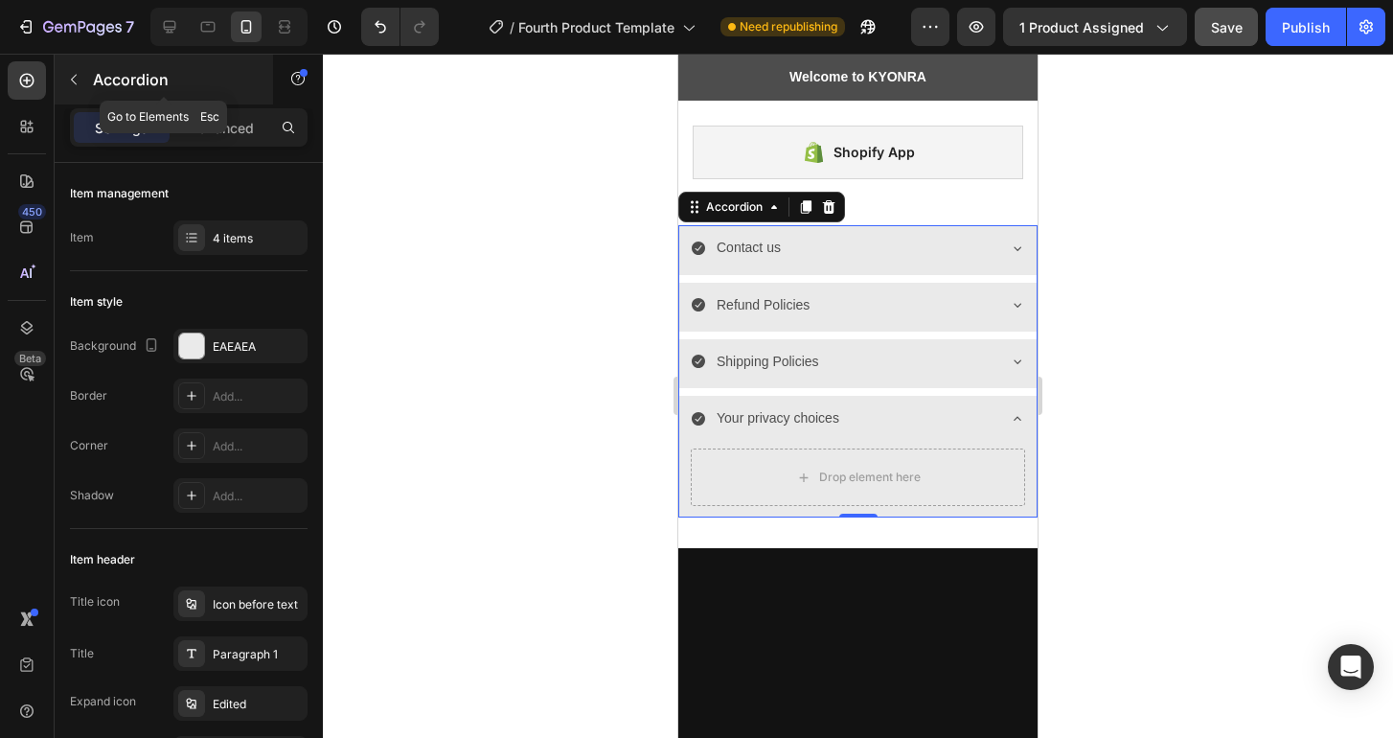
click at [72, 70] on button "button" at bounding box center [73, 79] width 31 height 31
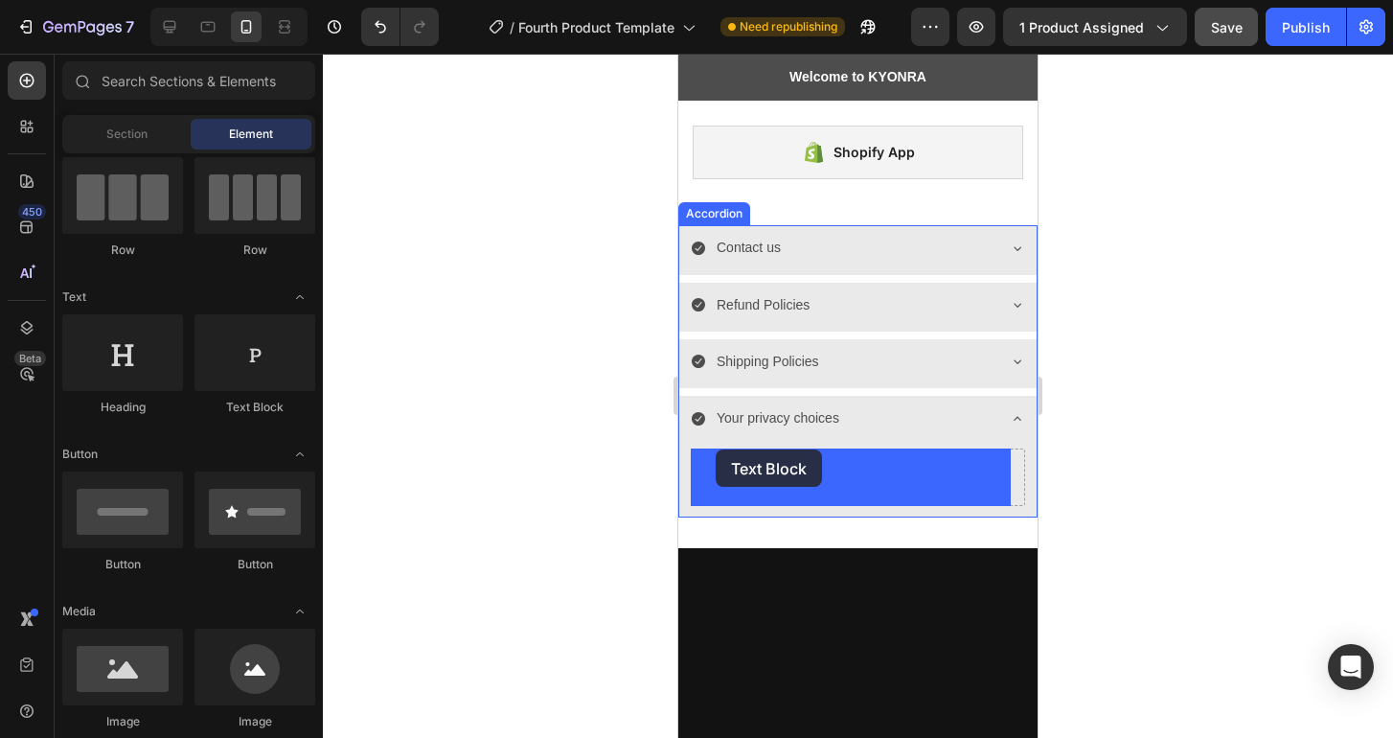
drag, startPoint x: 912, startPoint y: 421, endPoint x: 717, endPoint y: 449, distance: 197.4
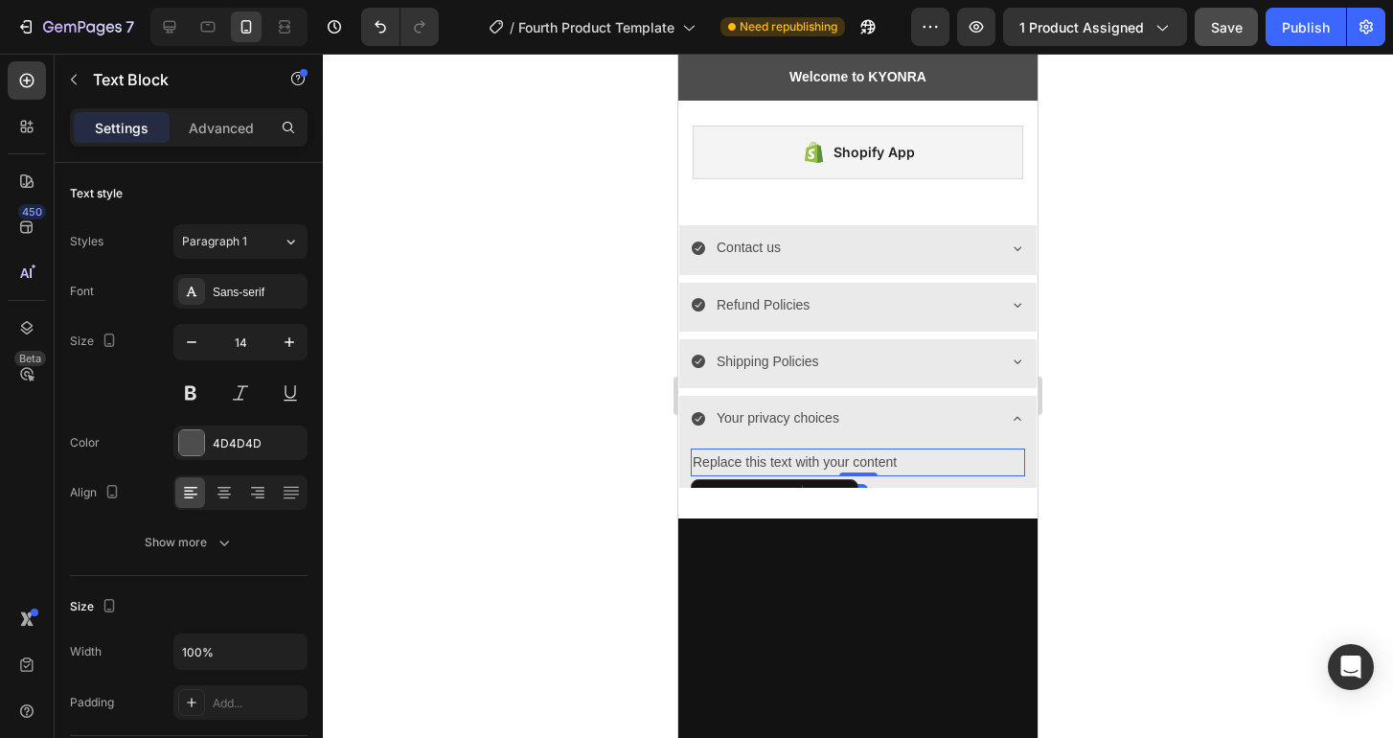
click at [725, 459] on div "Replace this text with your content" at bounding box center [858, 462] width 334 height 28
click at [725, 459] on p "Replace this text with your content" at bounding box center [858, 462] width 330 height 24
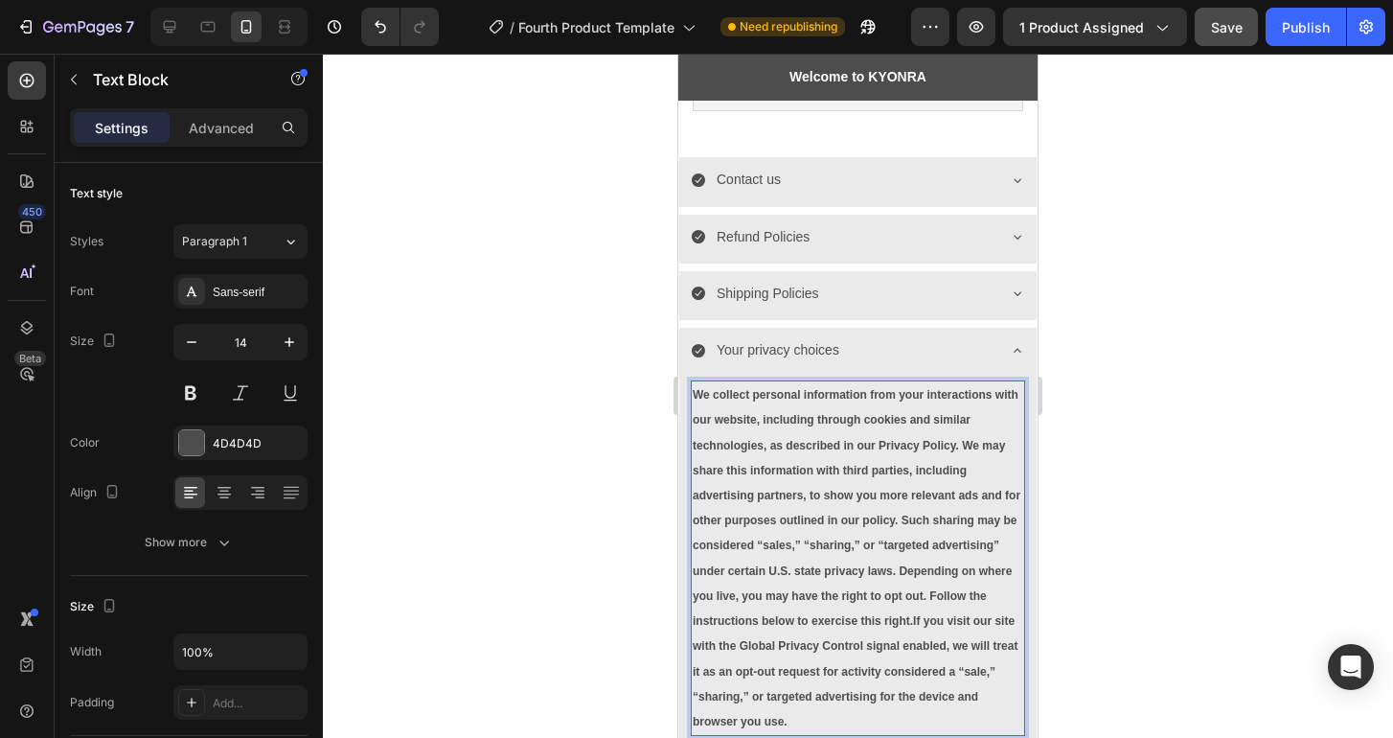
scroll to position [2847, 0]
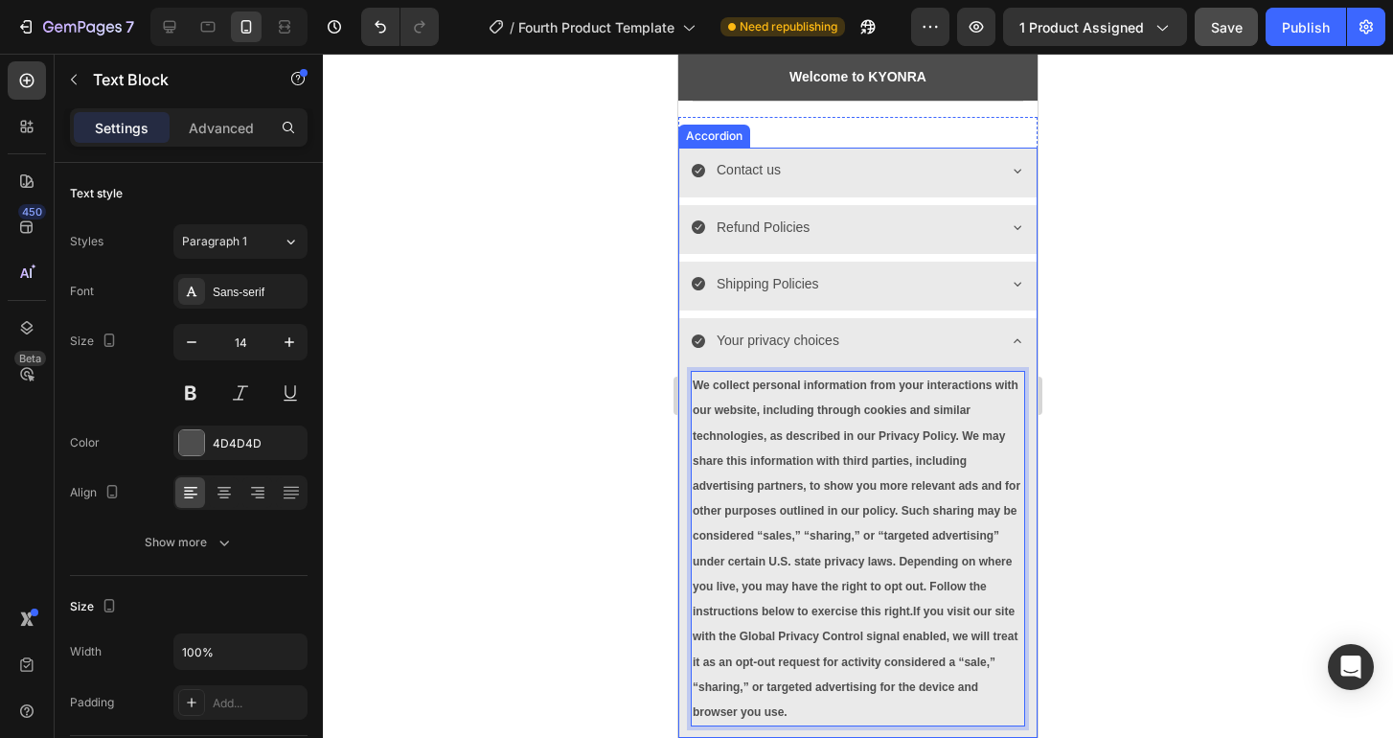
click at [1010, 342] on icon at bounding box center [1017, 340] width 15 height 15
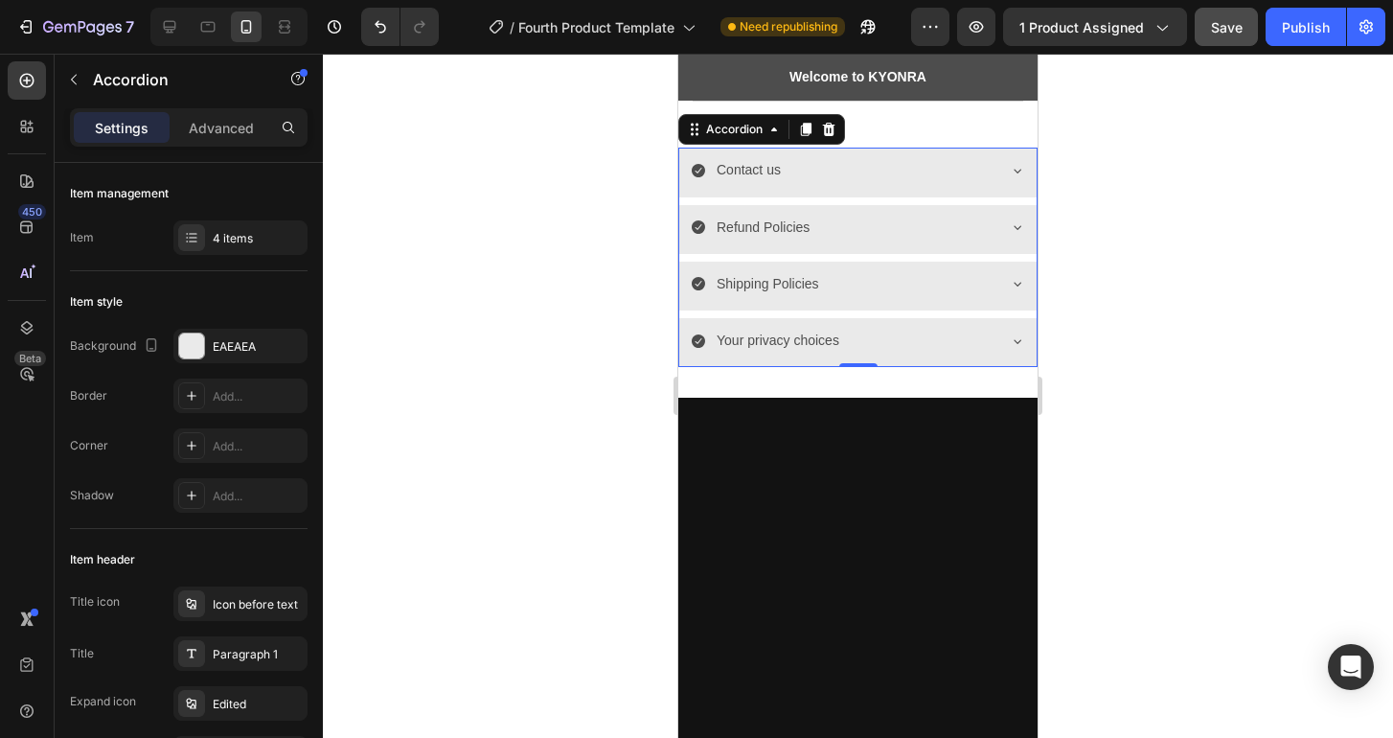
click at [1194, 391] on div at bounding box center [858, 396] width 1070 height 684
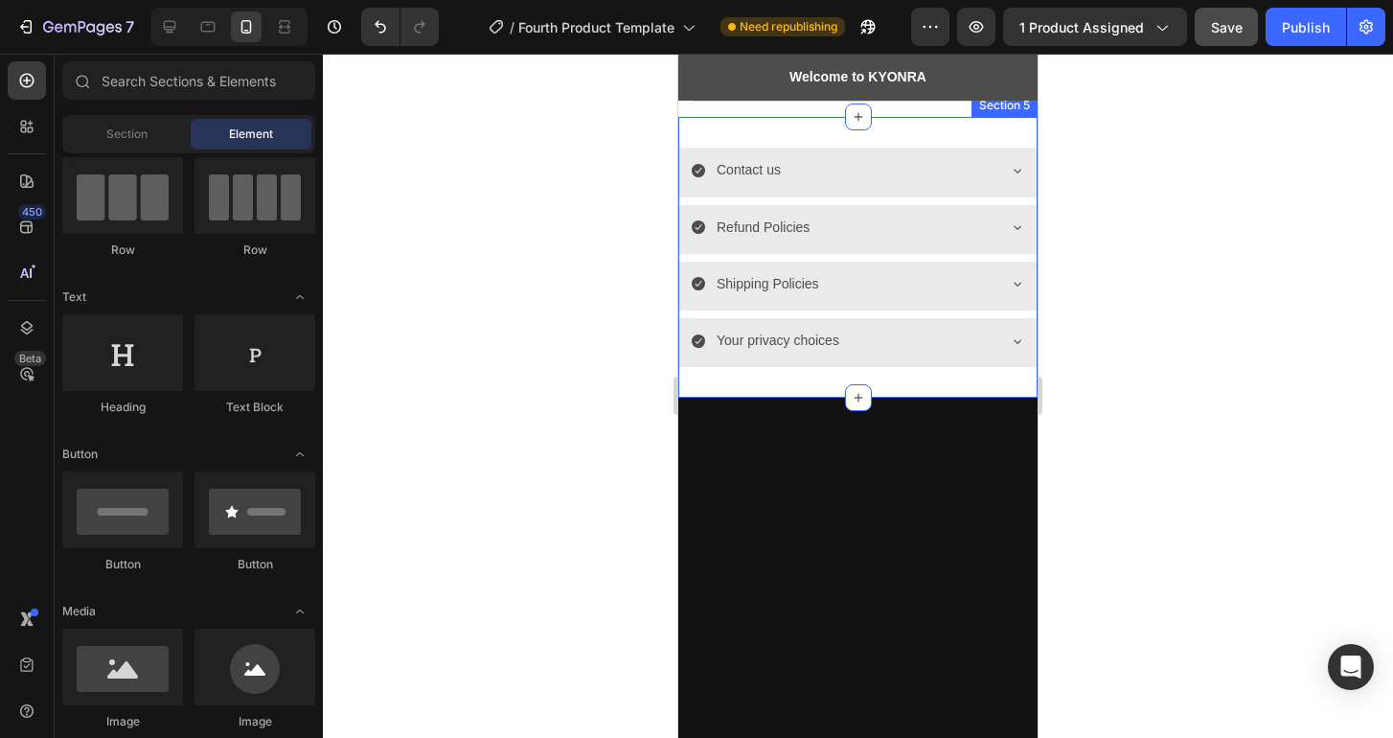
click at [990, 384] on div "Contact us Refund Policies Shipping Policies Your privacy choices Accordion Sec…" at bounding box center [857, 257] width 359 height 281
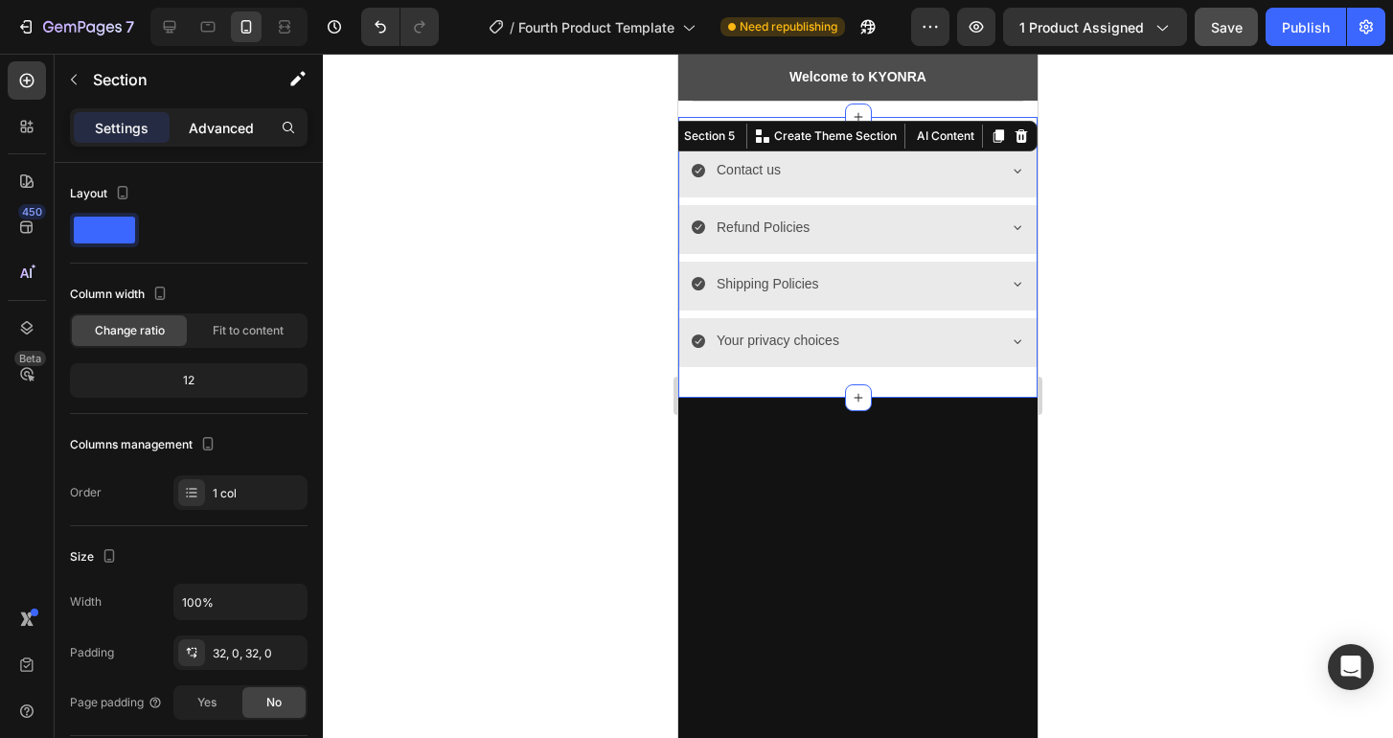
click at [207, 125] on p "Advanced" at bounding box center [221, 128] width 65 height 20
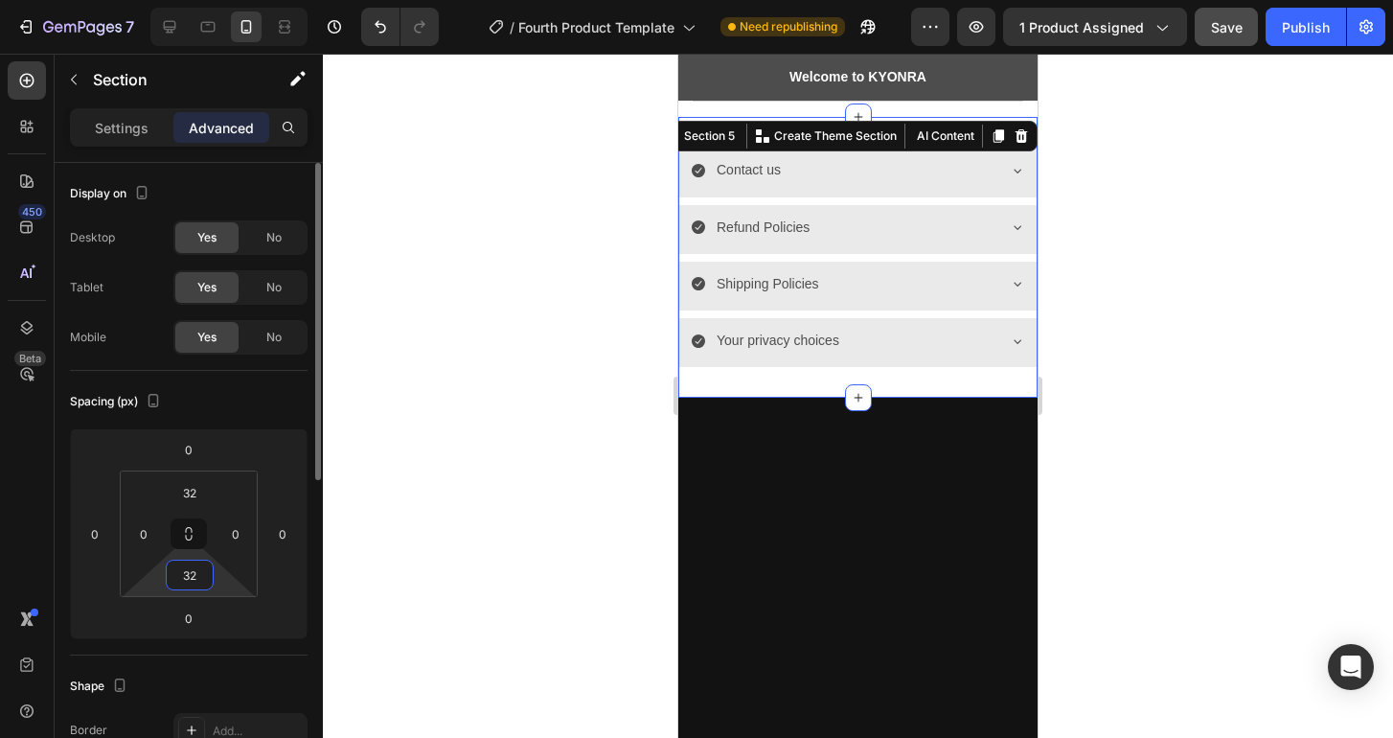
click at [198, 569] on input "32" at bounding box center [190, 574] width 38 height 29
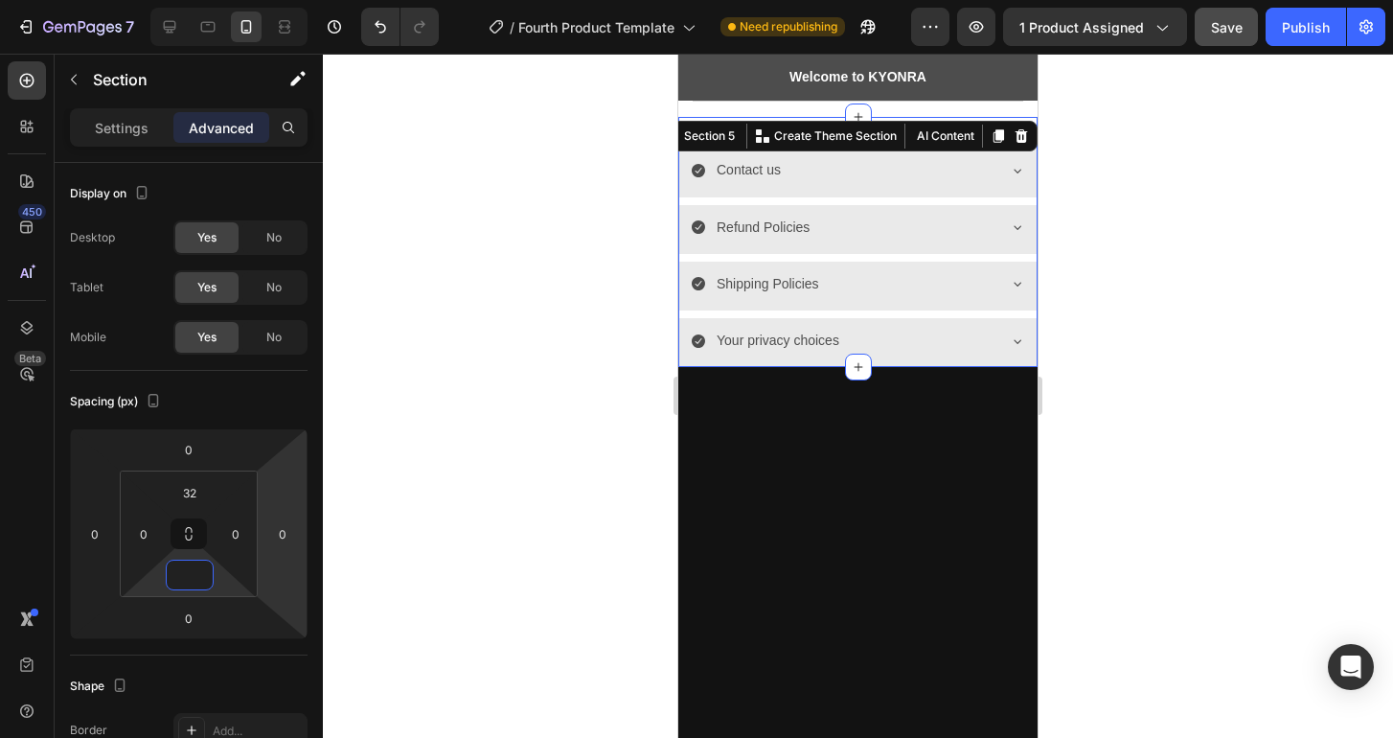
type input "0"
click at [461, 465] on div at bounding box center [858, 396] width 1070 height 684
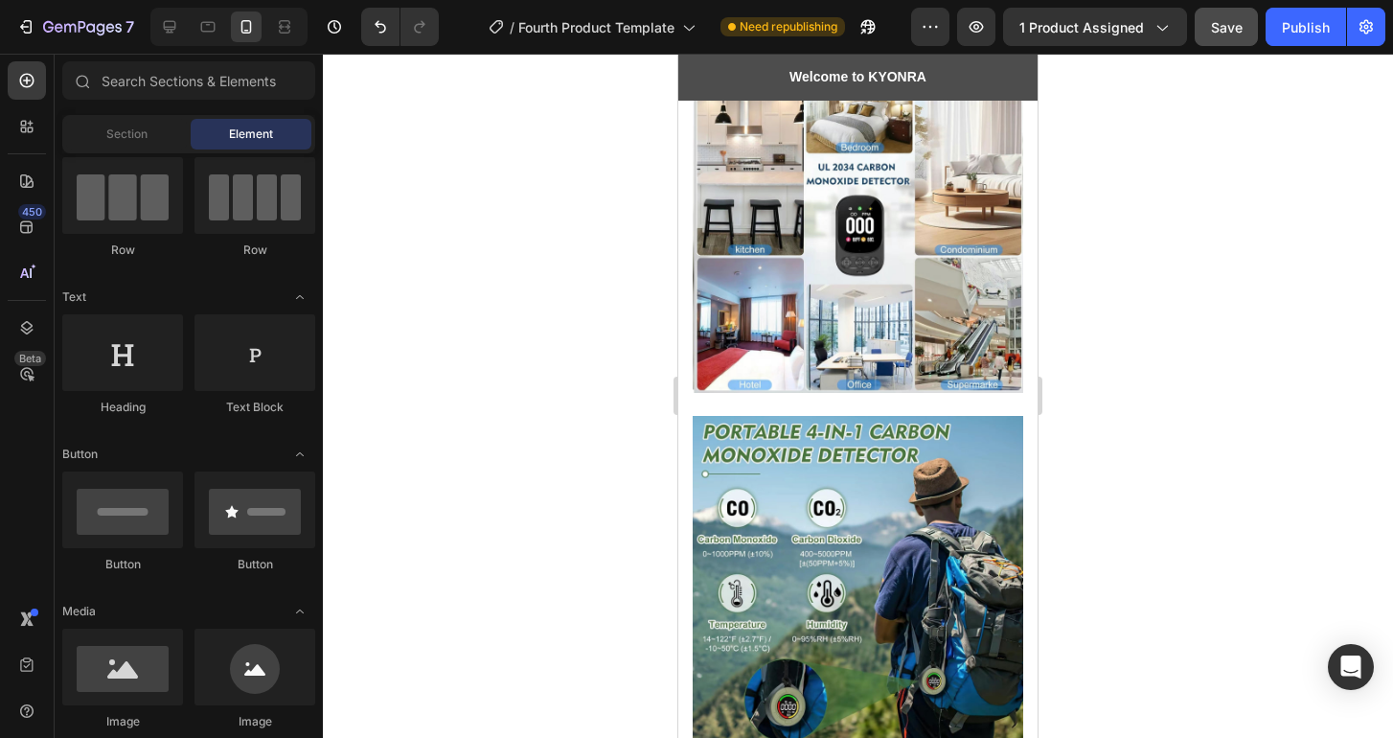
scroll to position [1281, 0]
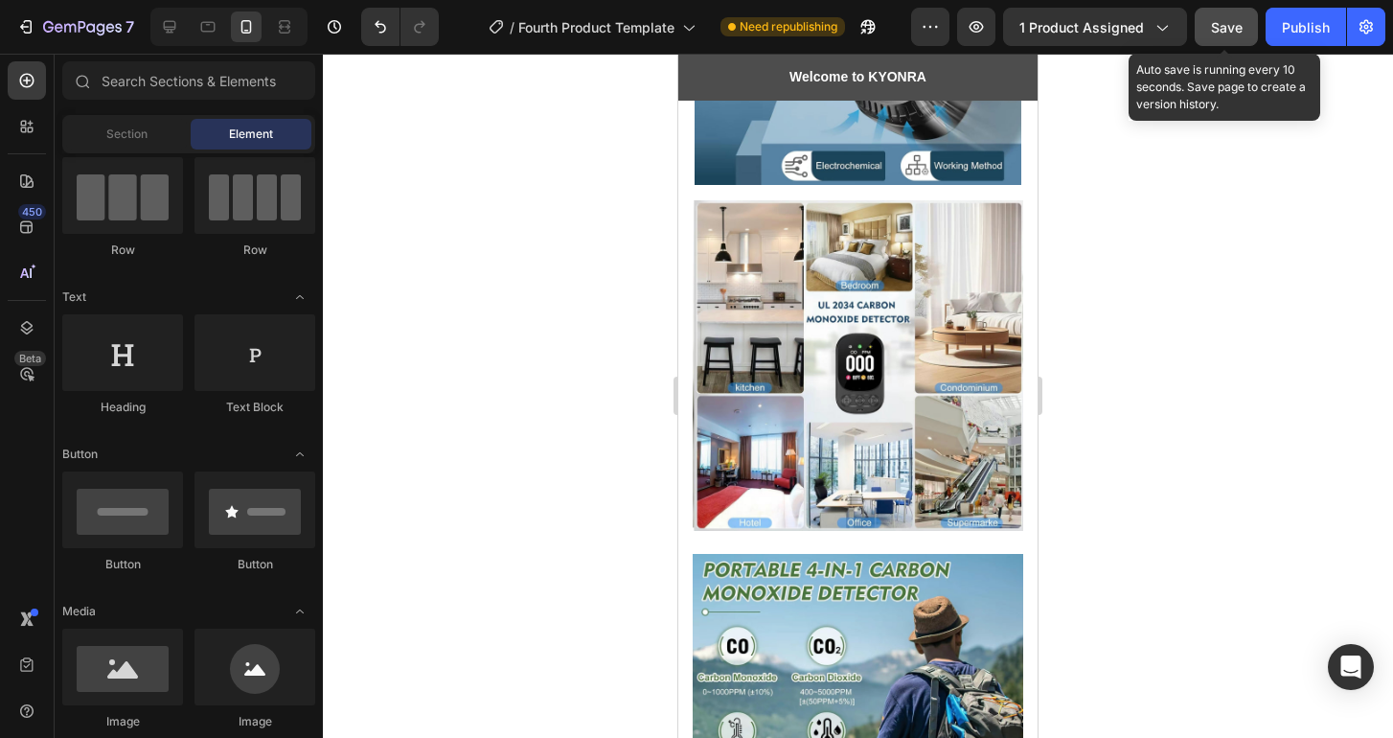
click at [1233, 36] on div "Save" at bounding box center [1227, 27] width 32 height 20
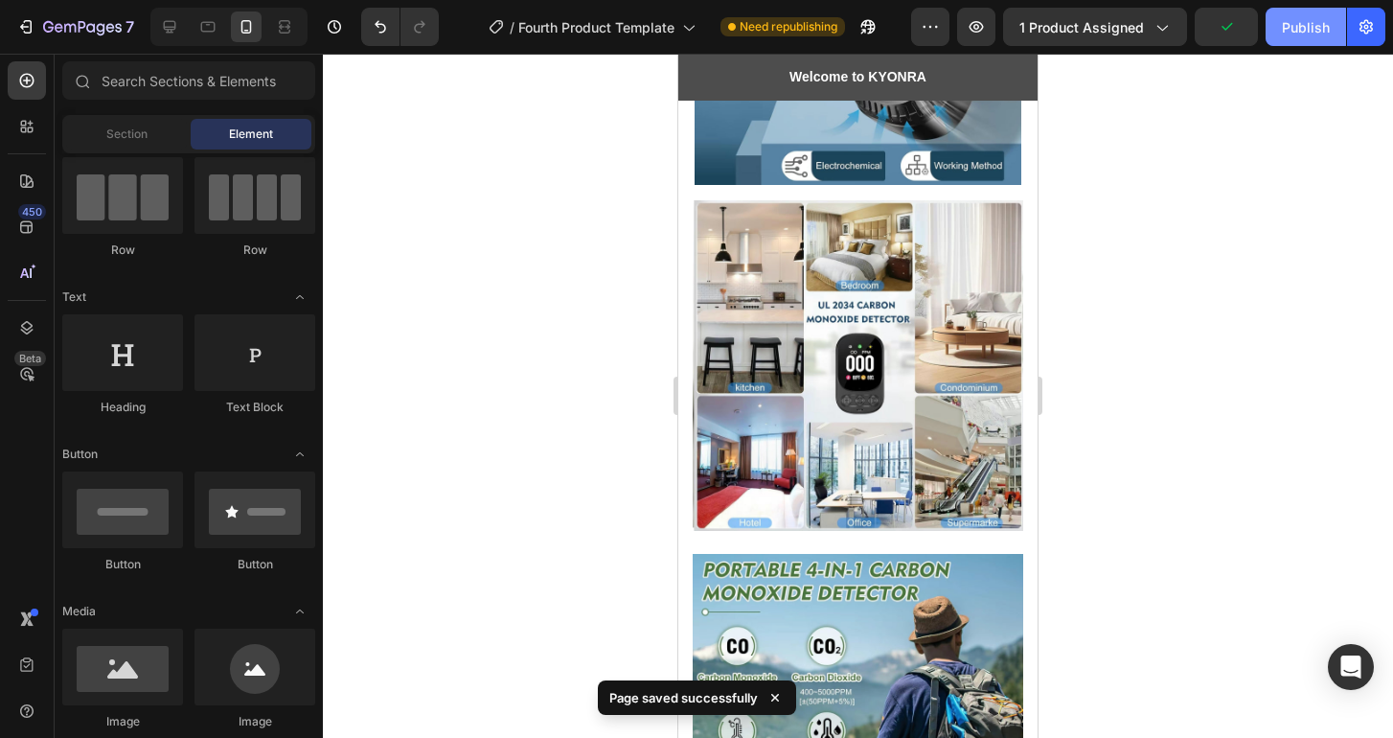
click at [1282, 32] on button "Publish" at bounding box center [1305, 27] width 80 height 38
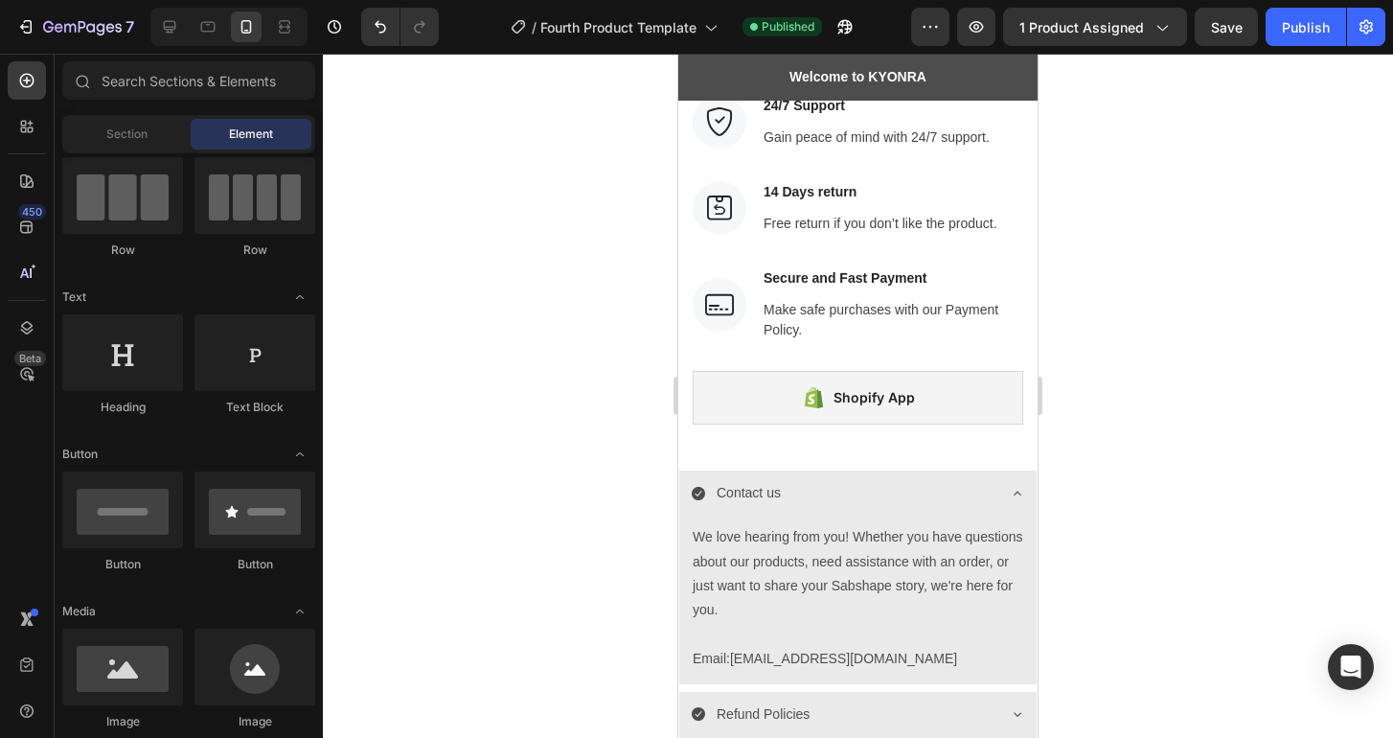
scroll to position [3134, 0]
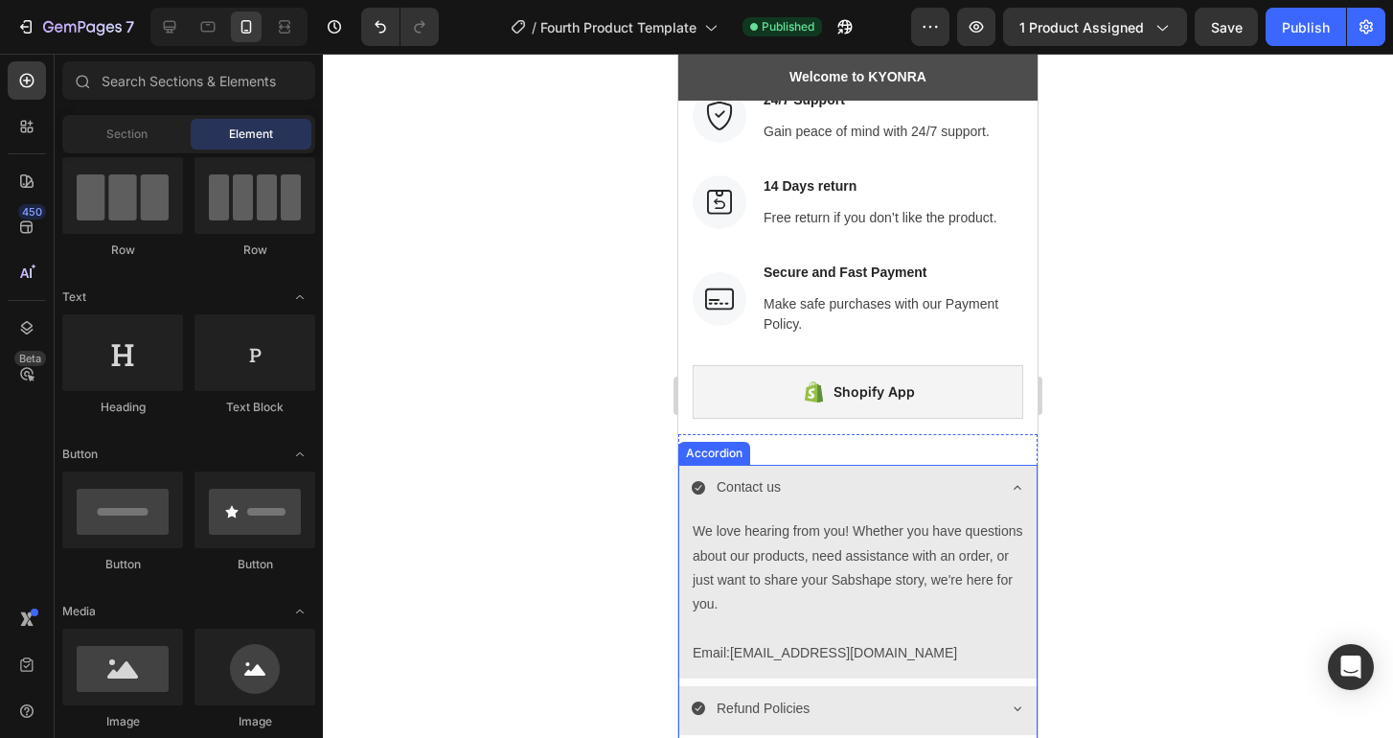
click at [982, 482] on div "Contact us" at bounding box center [857, 489] width 357 height 49
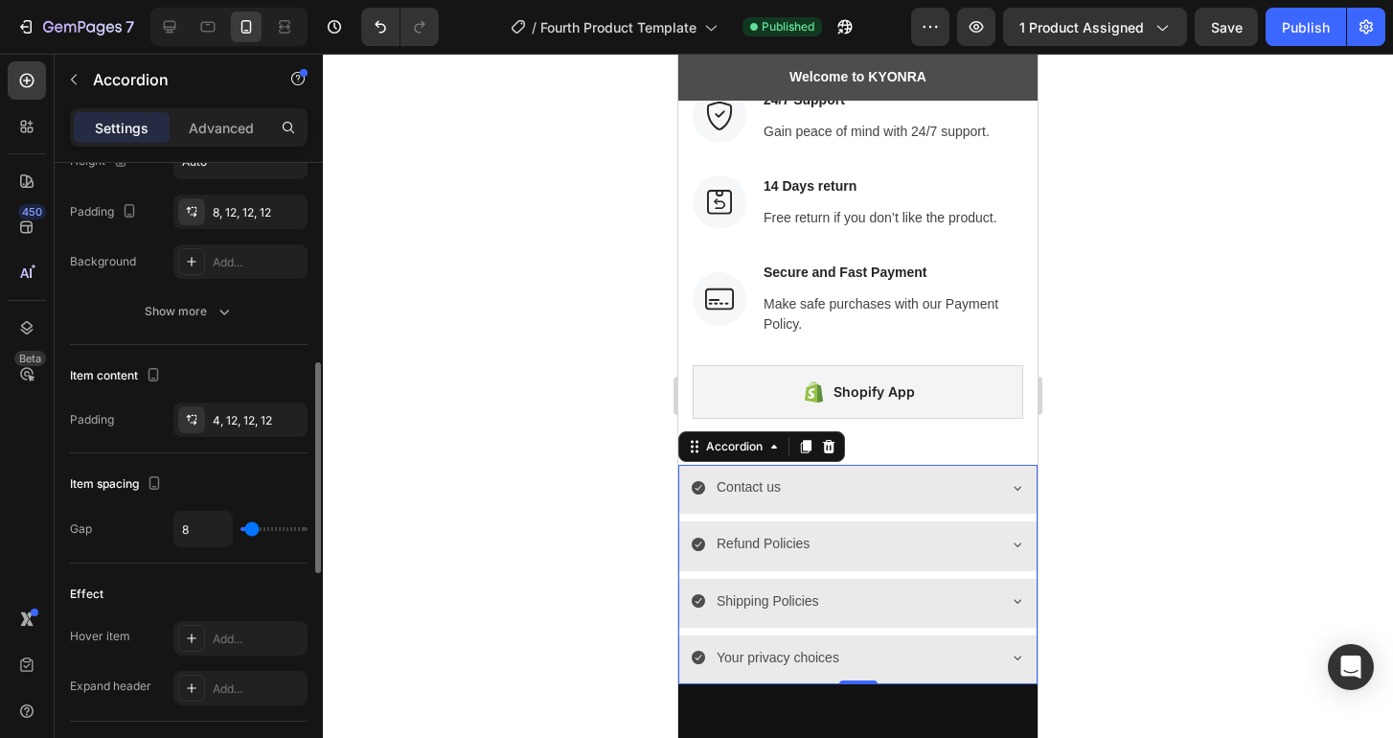
scroll to position [0, 0]
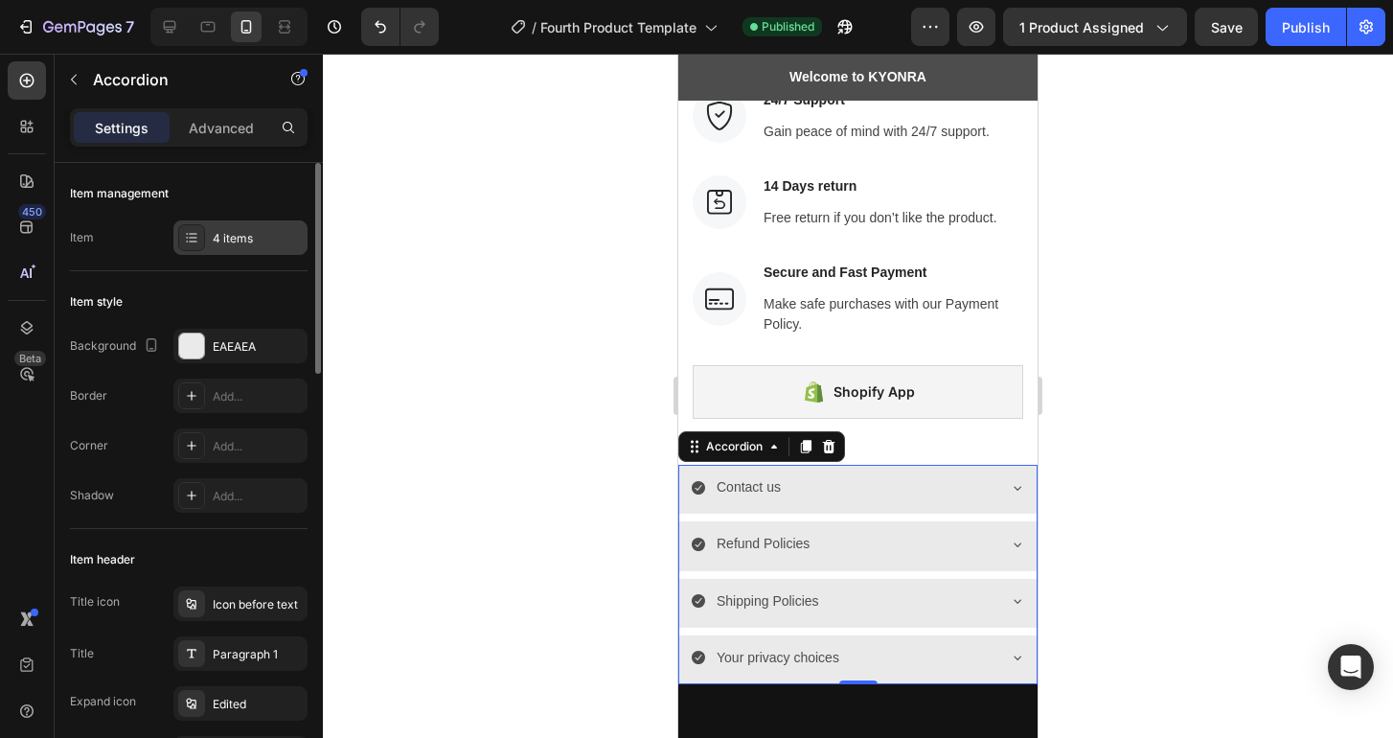
click at [244, 244] on div "4 items" at bounding box center [258, 238] width 90 height 17
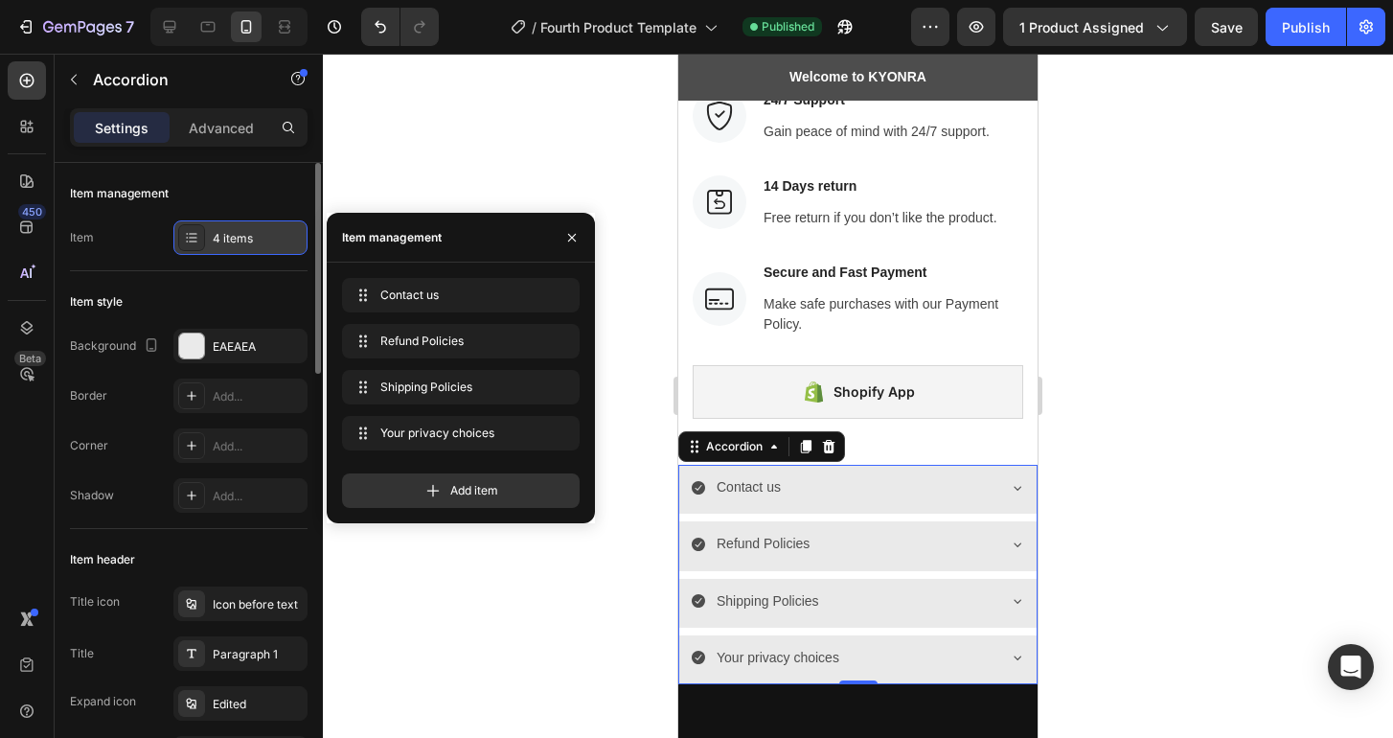
click at [244, 244] on div "4 items" at bounding box center [258, 238] width 90 height 17
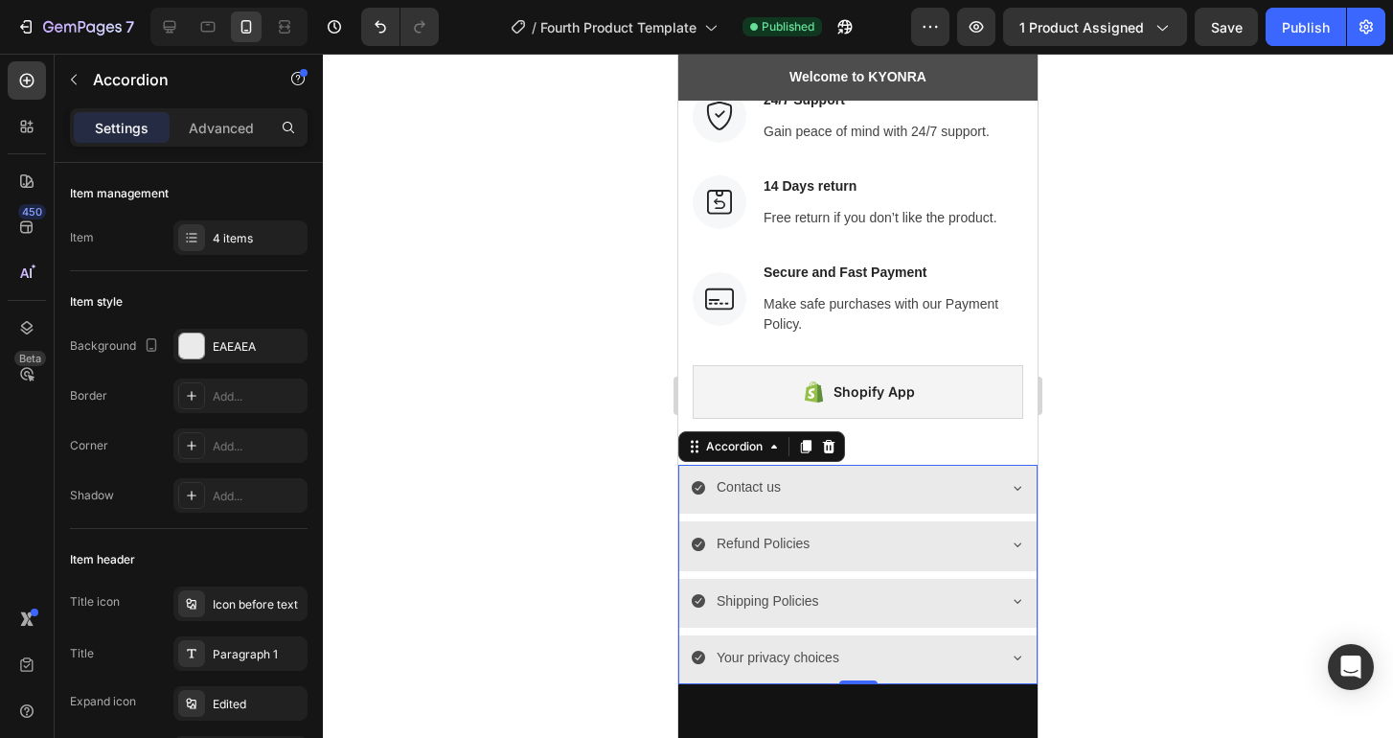
click at [1010, 485] on icon at bounding box center [1017, 487] width 15 height 15
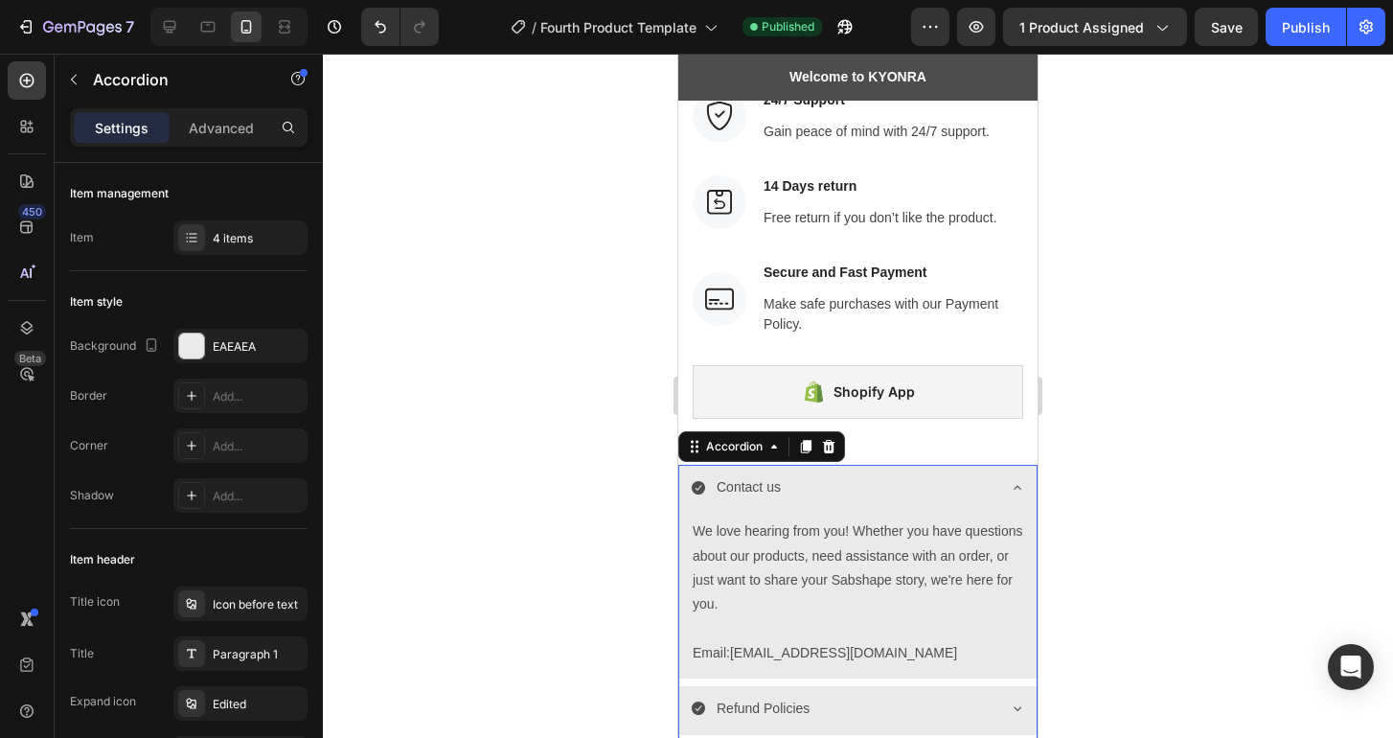
click at [940, 499] on div "Contact us" at bounding box center [843, 487] width 304 height 30
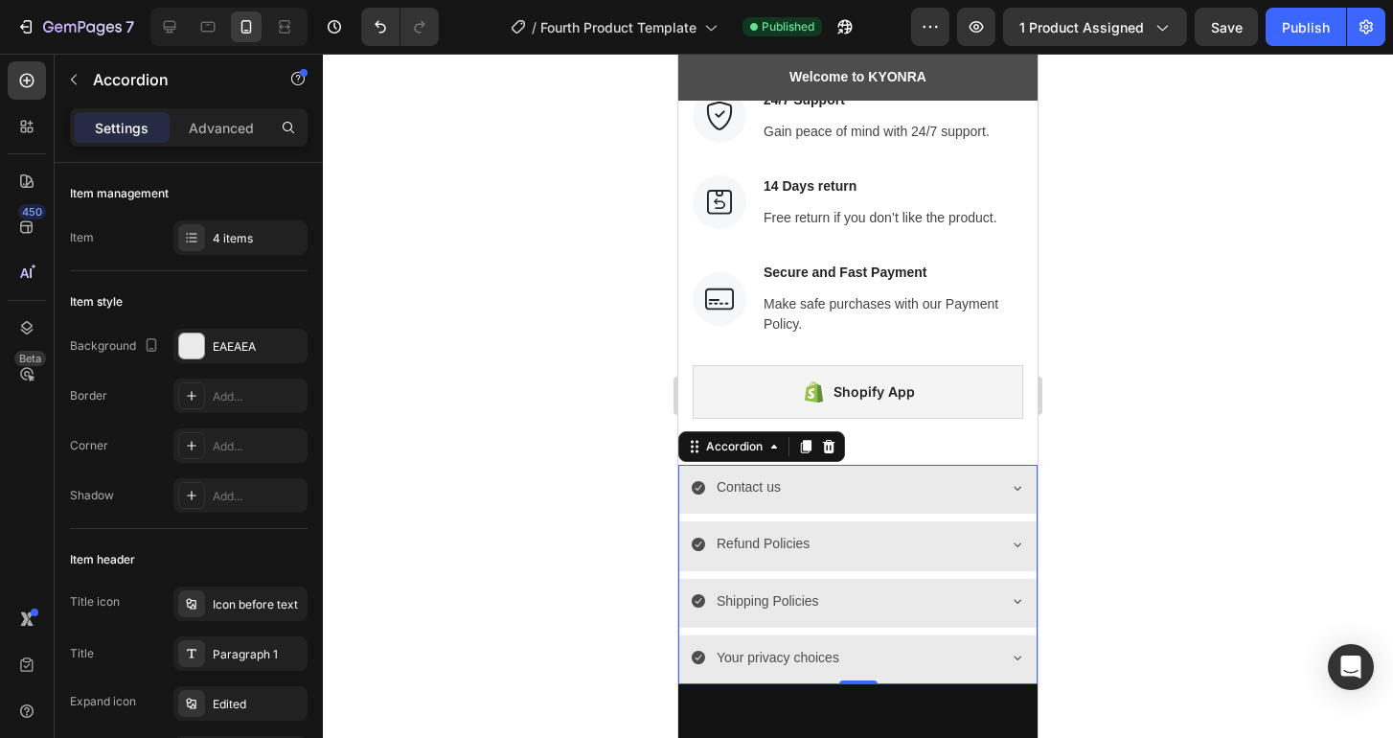
click at [940, 499] on div "Contact us" at bounding box center [843, 487] width 304 height 30
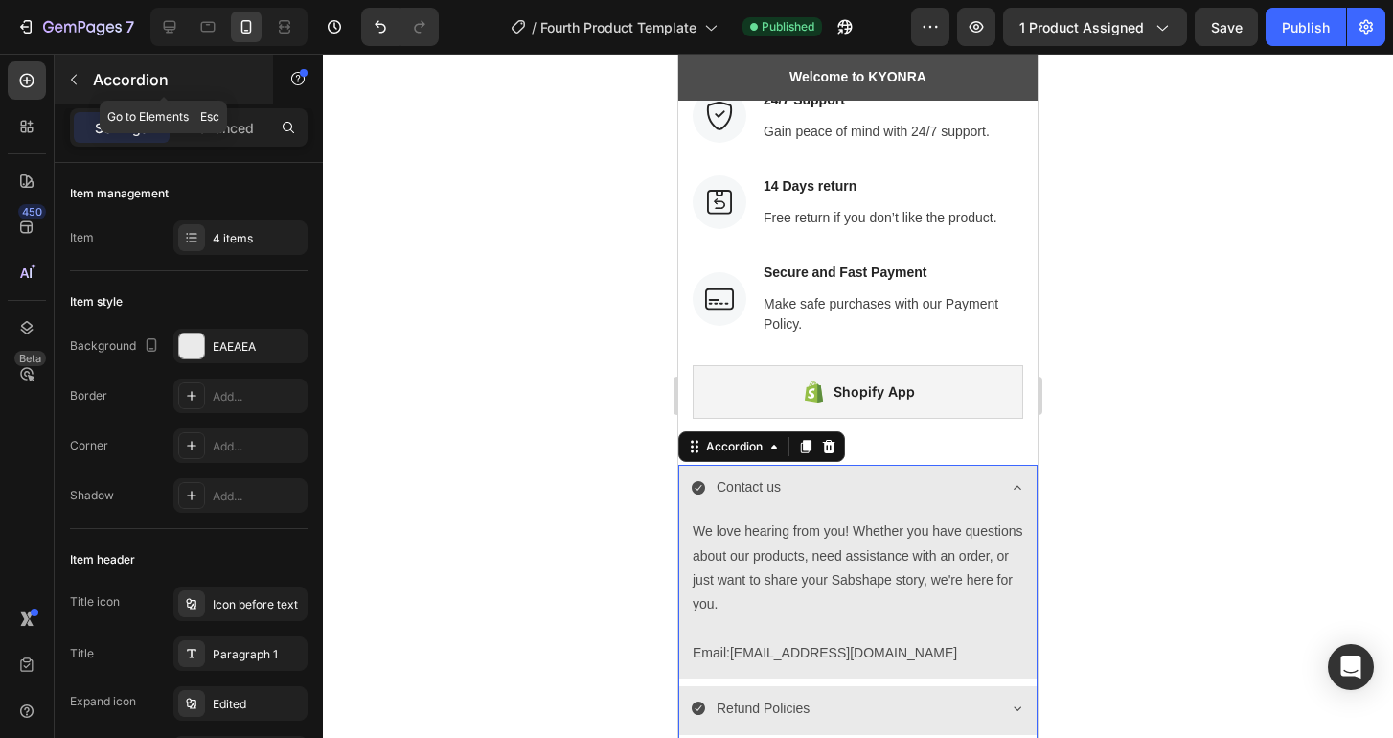
click at [75, 73] on icon "button" at bounding box center [73, 79] width 15 height 15
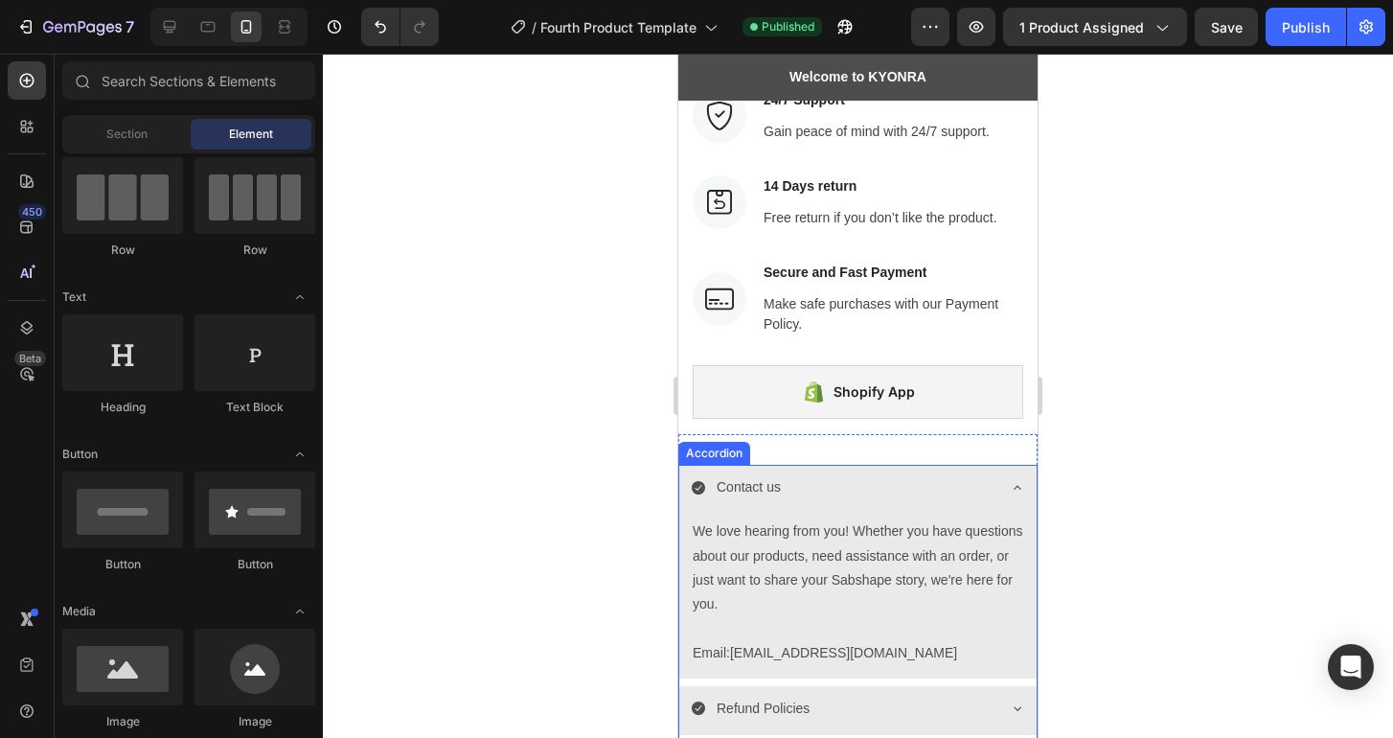
click at [693, 511] on div "Contact us" at bounding box center [857, 489] width 357 height 49
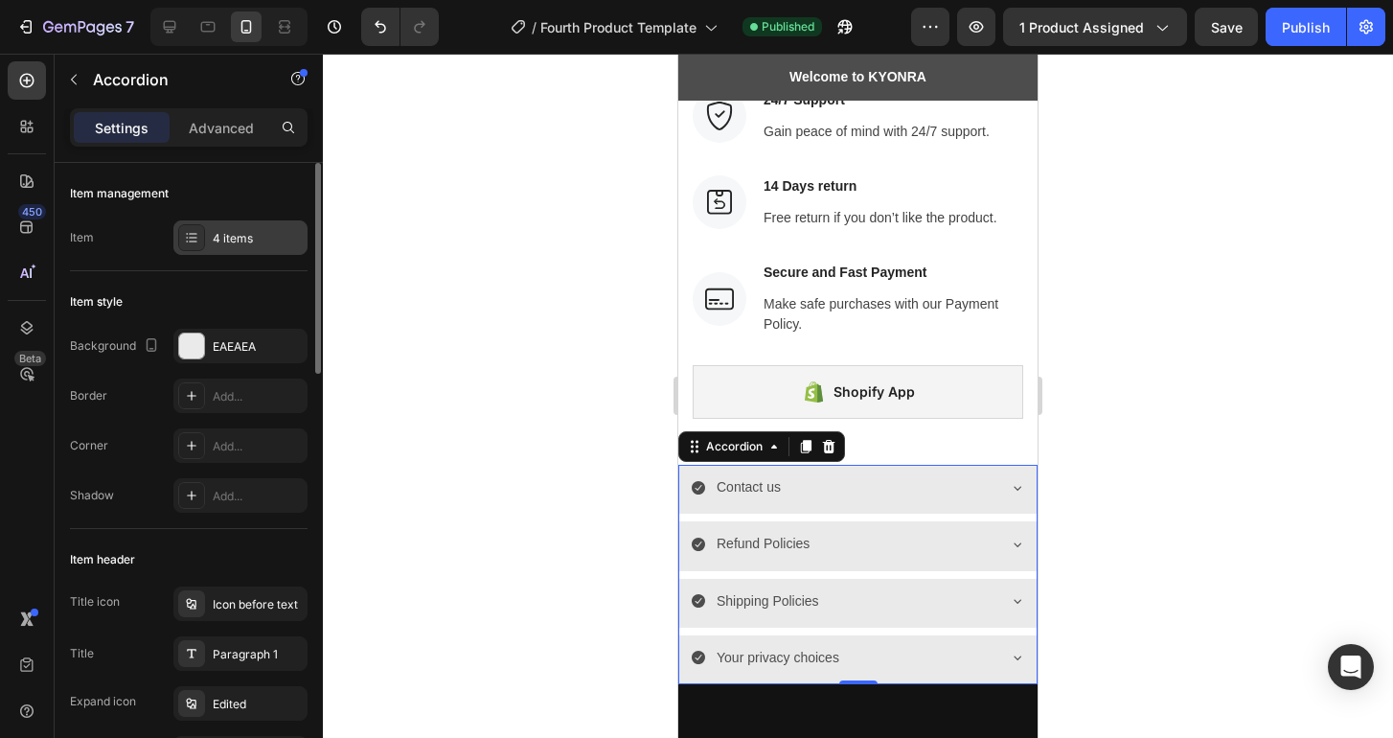
click at [213, 230] on div "4 items" at bounding box center [258, 238] width 90 height 17
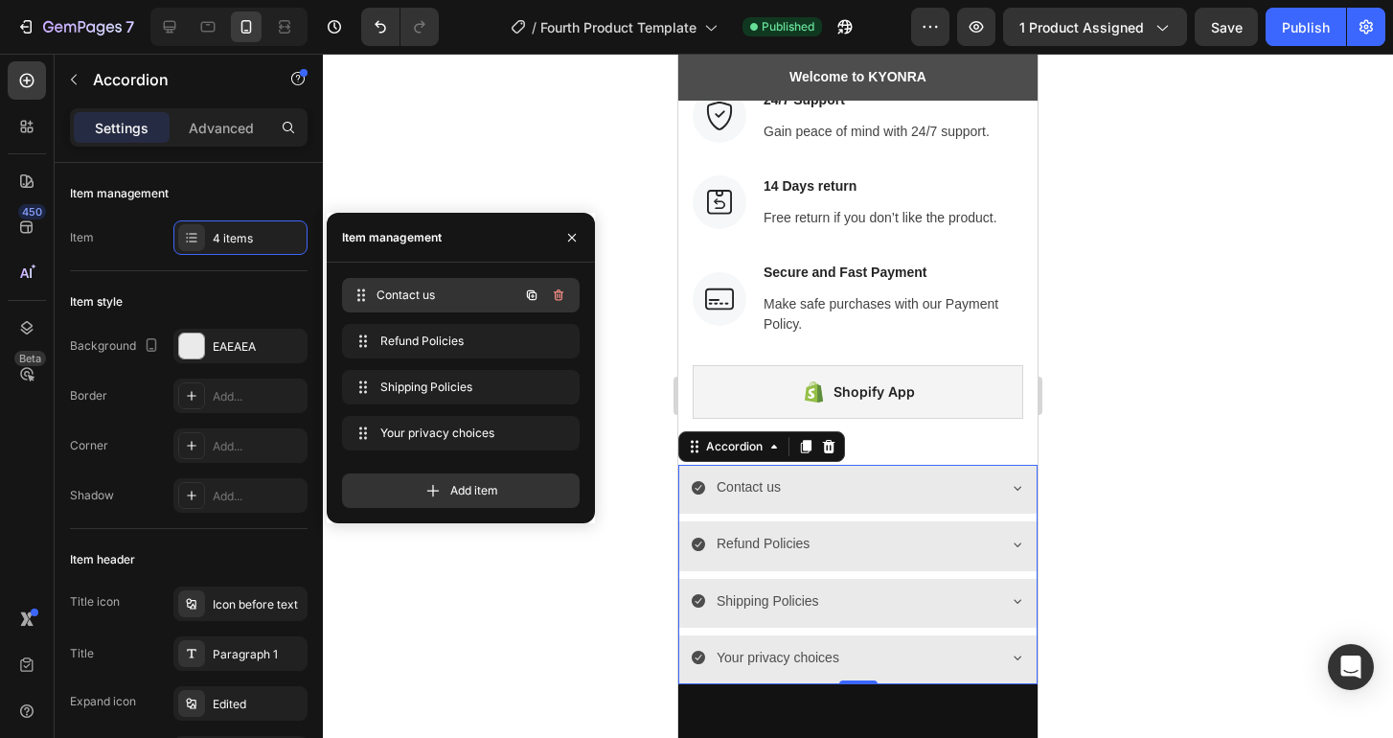
click at [421, 298] on span "Contact us" at bounding box center [447, 294] width 142 height 17
click at [421, 298] on span "Contact us" at bounding box center [434, 294] width 108 height 17
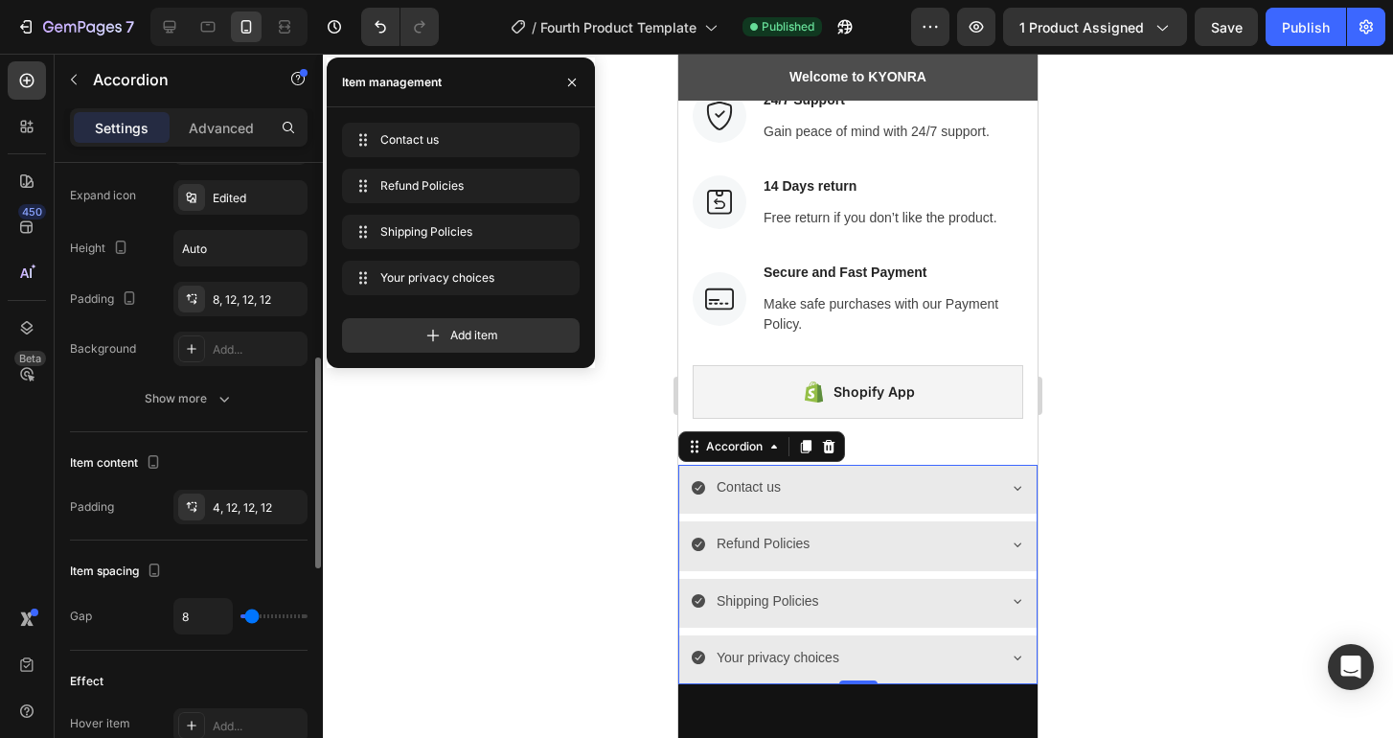
scroll to position [551, 0]
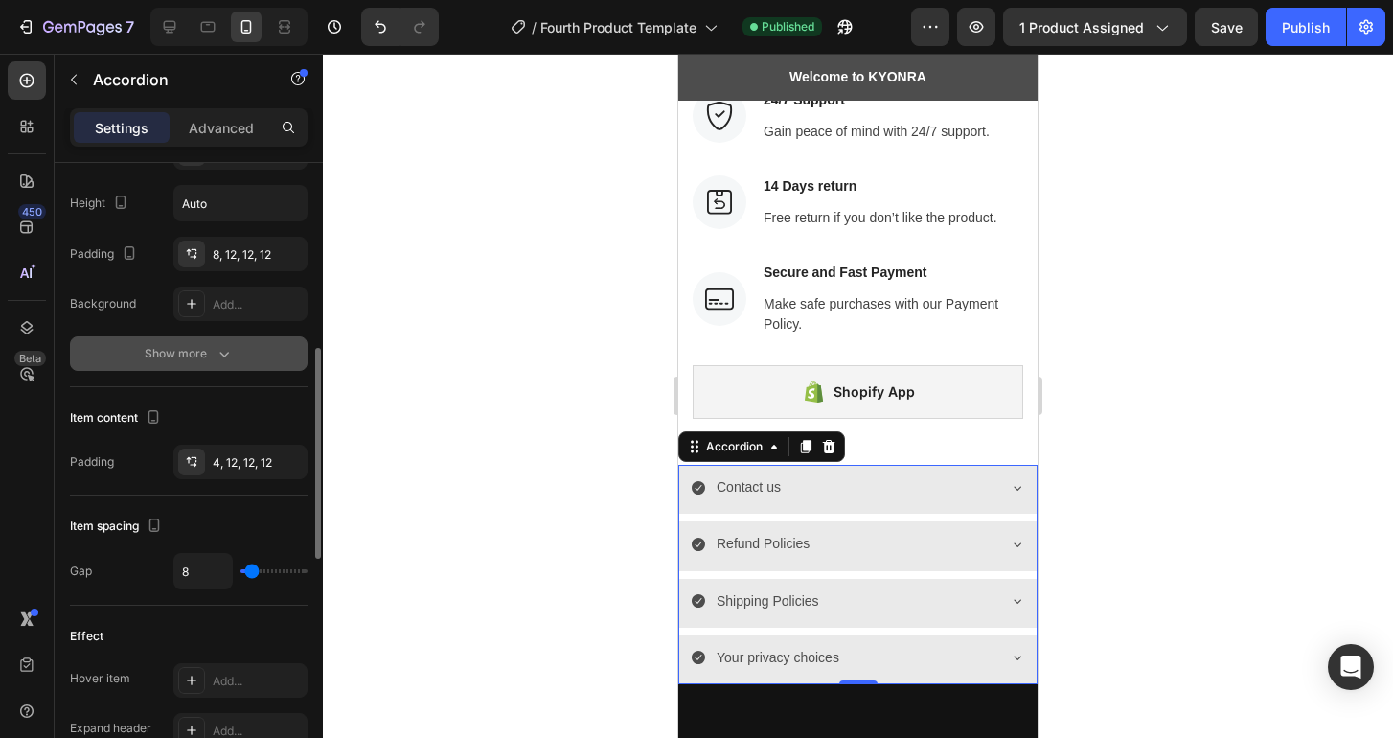
click at [205, 349] on div "Show more" at bounding box center [189, 353] width 89 height 19
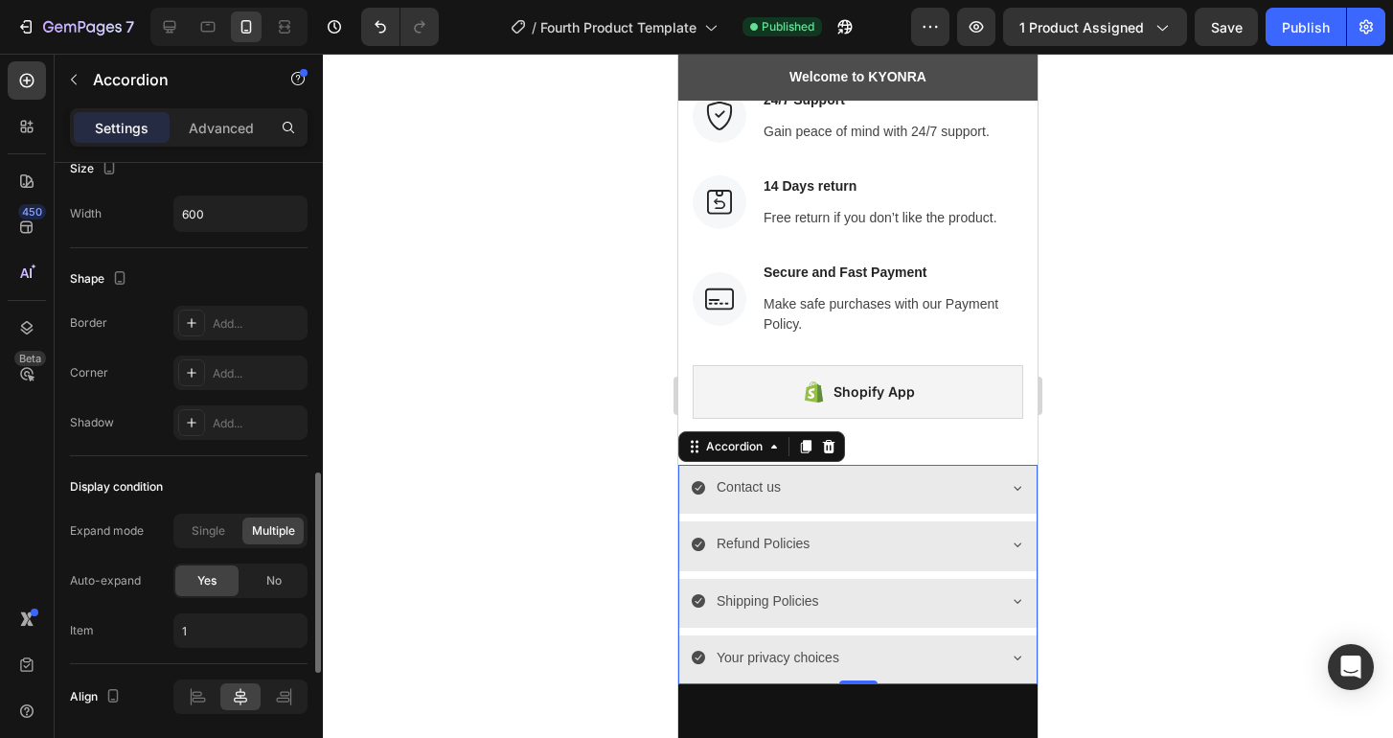
scroll to position [1344, 0]
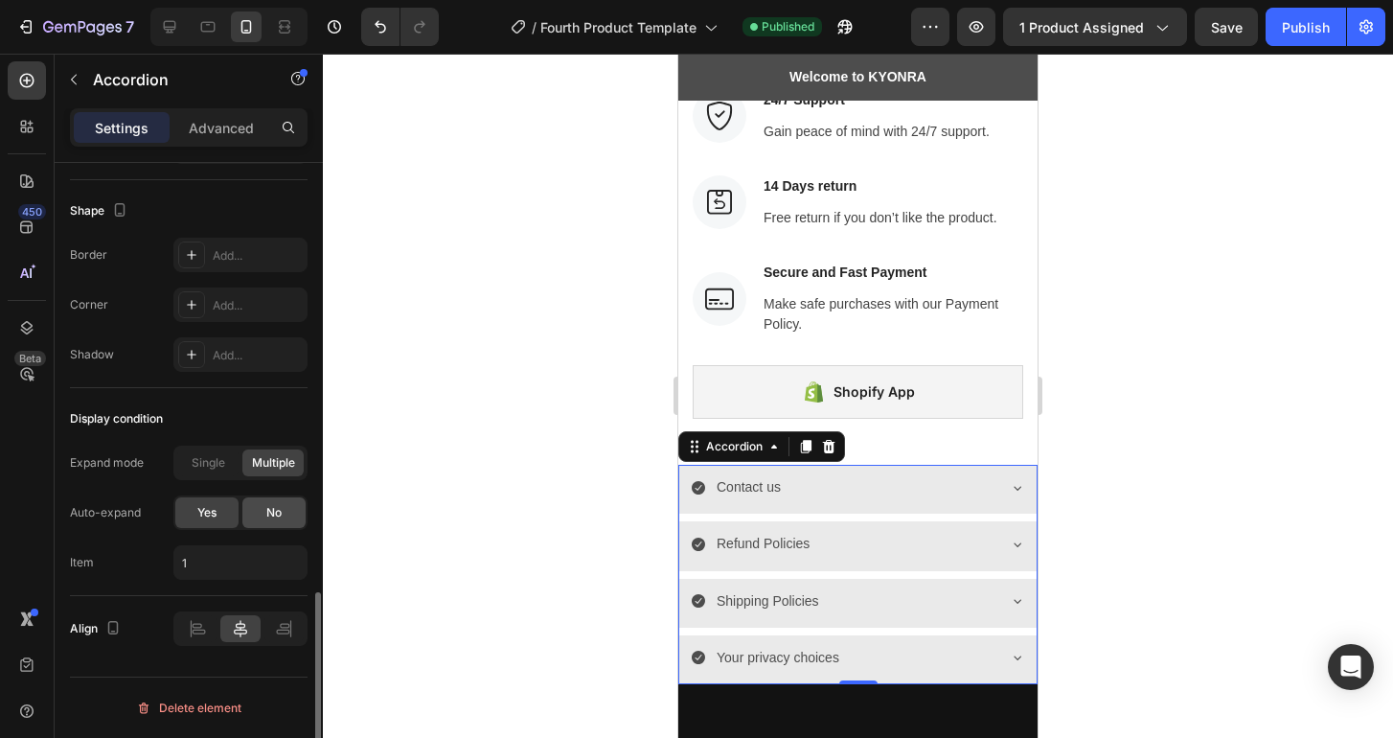
click at [273, 508] on span "No" at bounding box center [273, 512] width 15 height 17
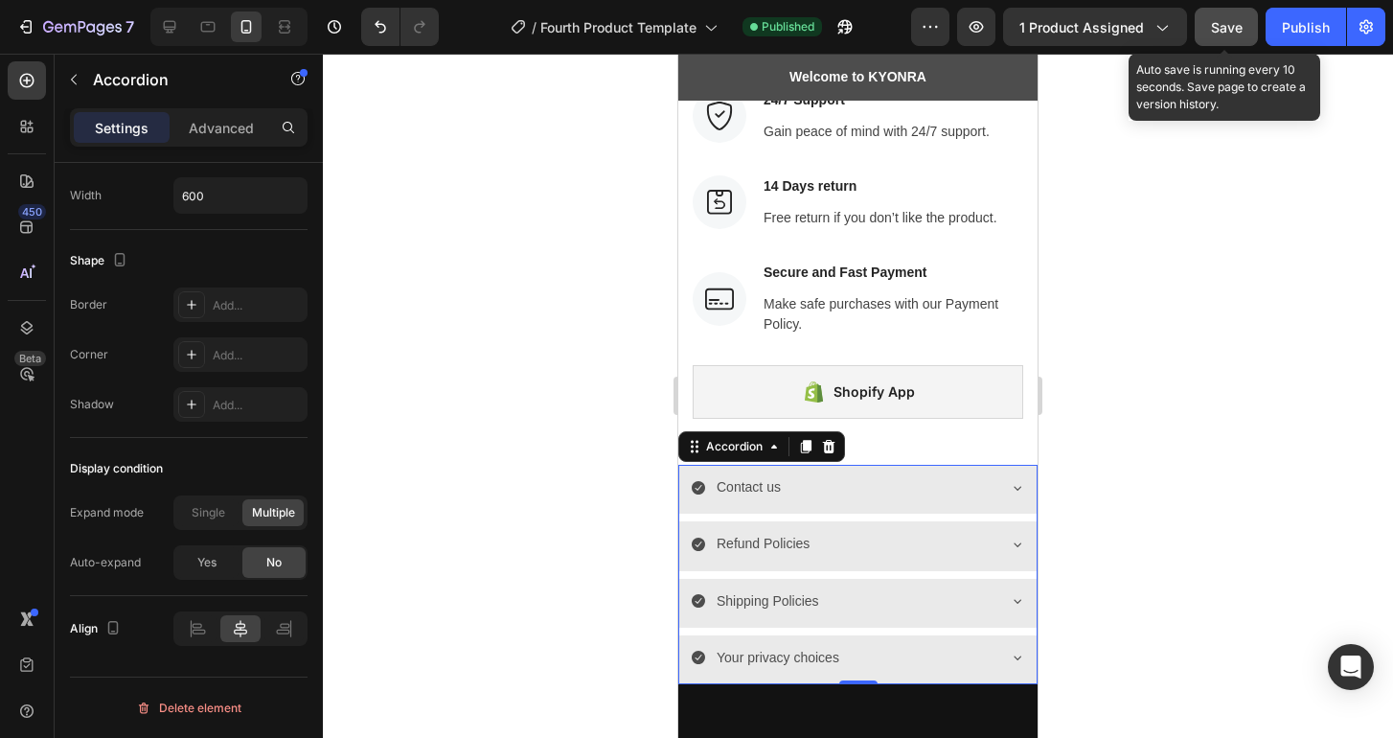
click at [1218, 15] on button "Save" at bounding box center [1225, 27] width 63 height 38
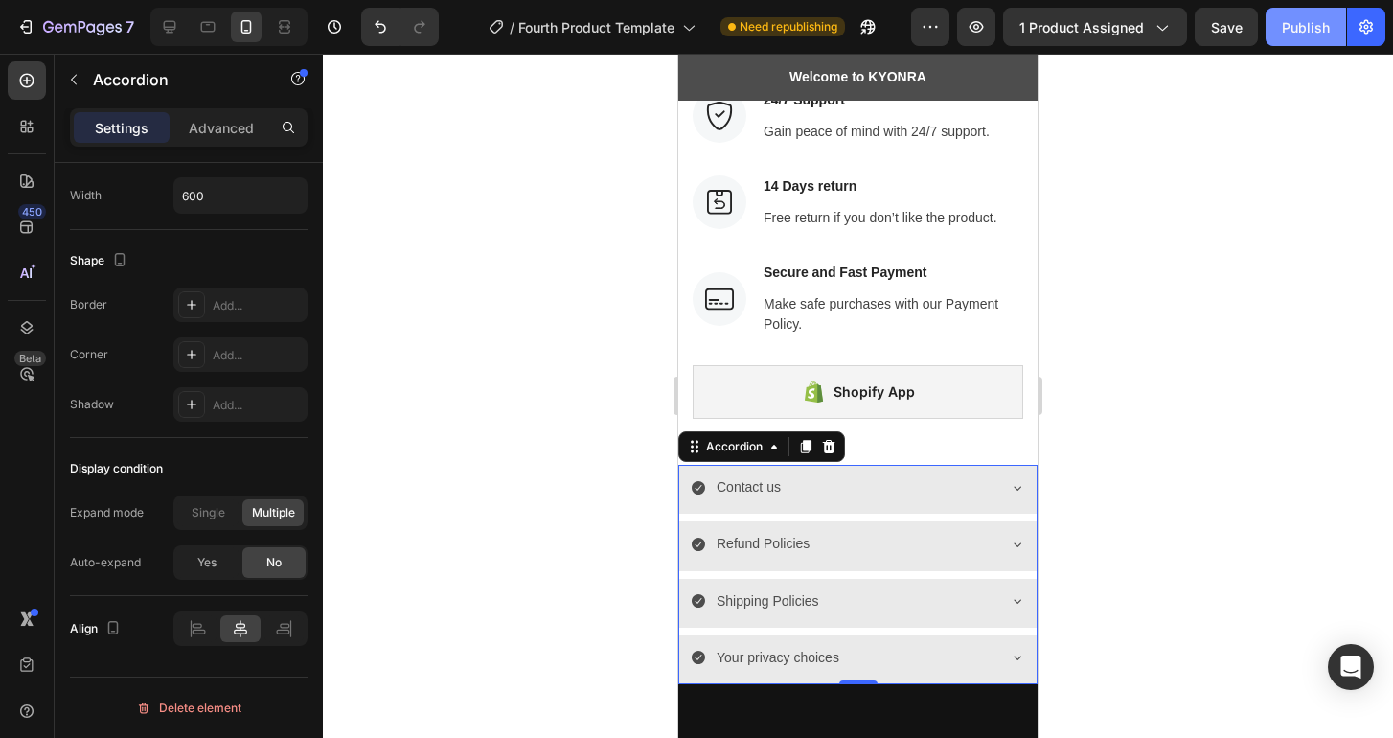
click at [1310, 29] on div "Publish" at bounding box center [1306, 27] width 48 height 20
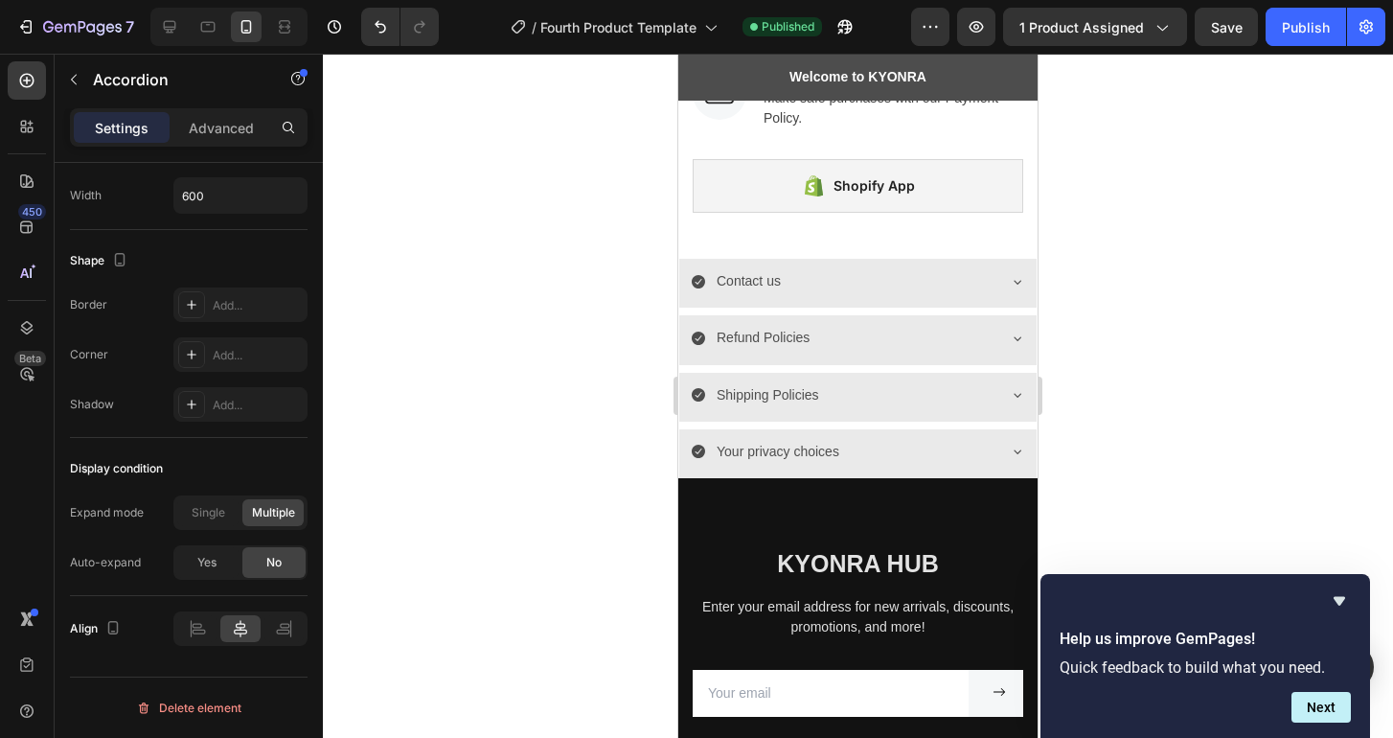
scroll to position [3339, 0]
click at [1010, 275] on icon at bounding box center [1017, 282] width 15 height 15
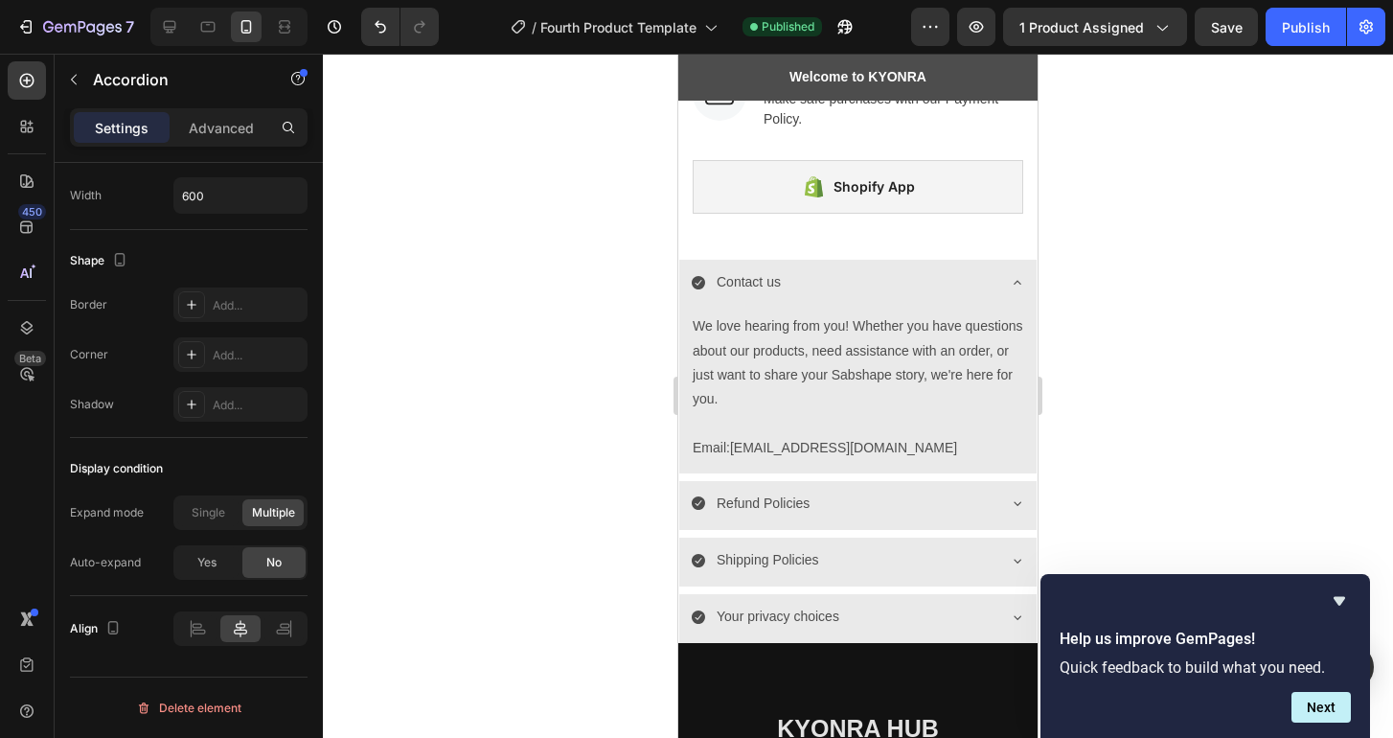
click at [1010, 275] on icon at bounding box center [1017, 282] width 15 height 15
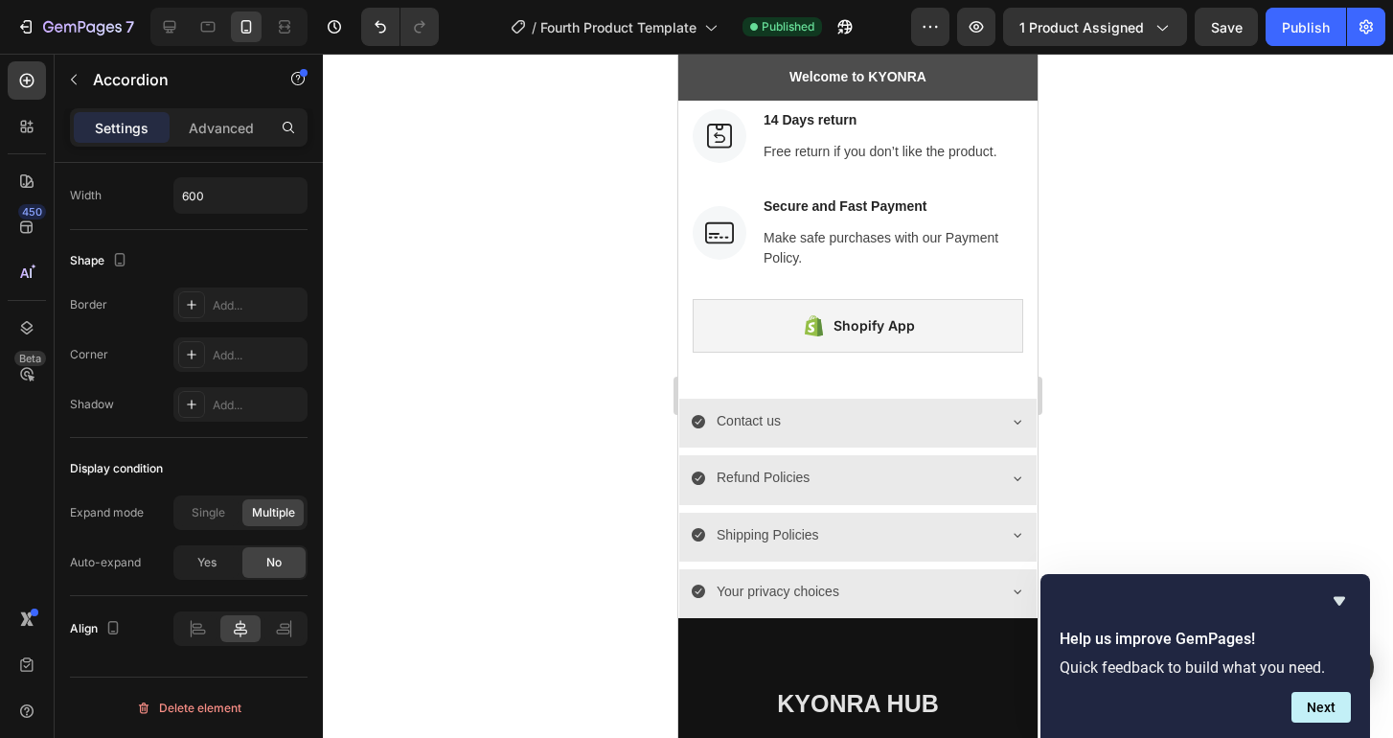
scroll to position [3184, 0]
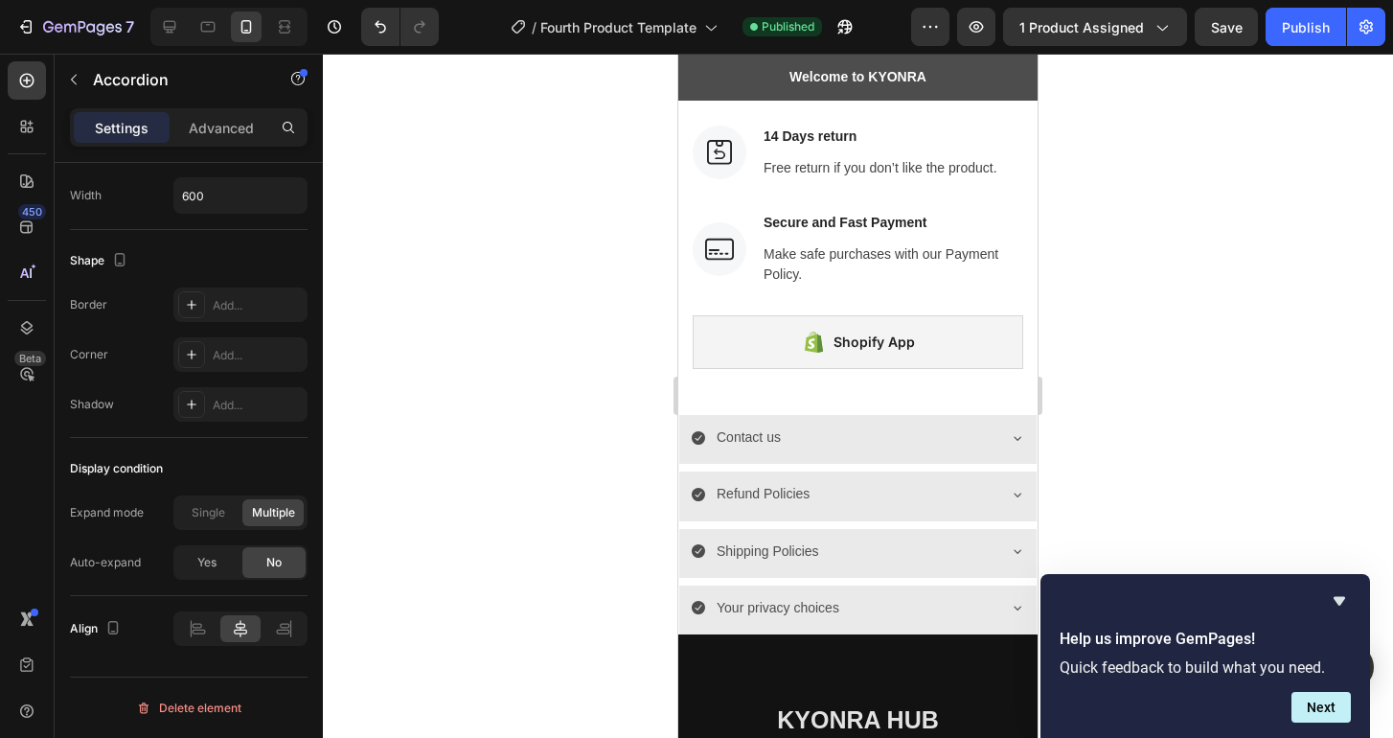
click at [926, 466] on div "Contact us Refund Policies Shipping Policies Your privacy choices" at bounding box center [857, 524] width 359 height 219
click at [877, 452] on div "Contact us" at bounding box center [843, 437] width 304 height 30
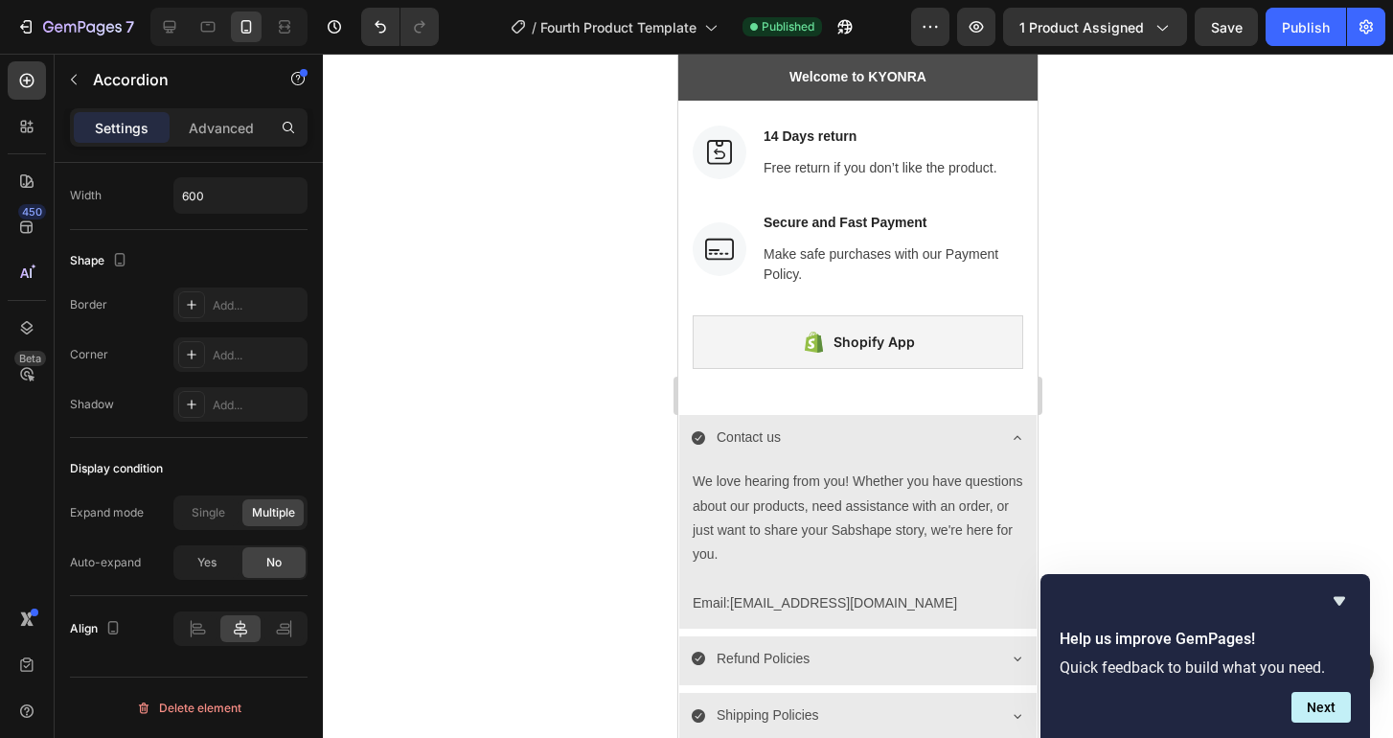
click at [1010, 440] on icon at bounding box center [1017, 437] width 15 height 15
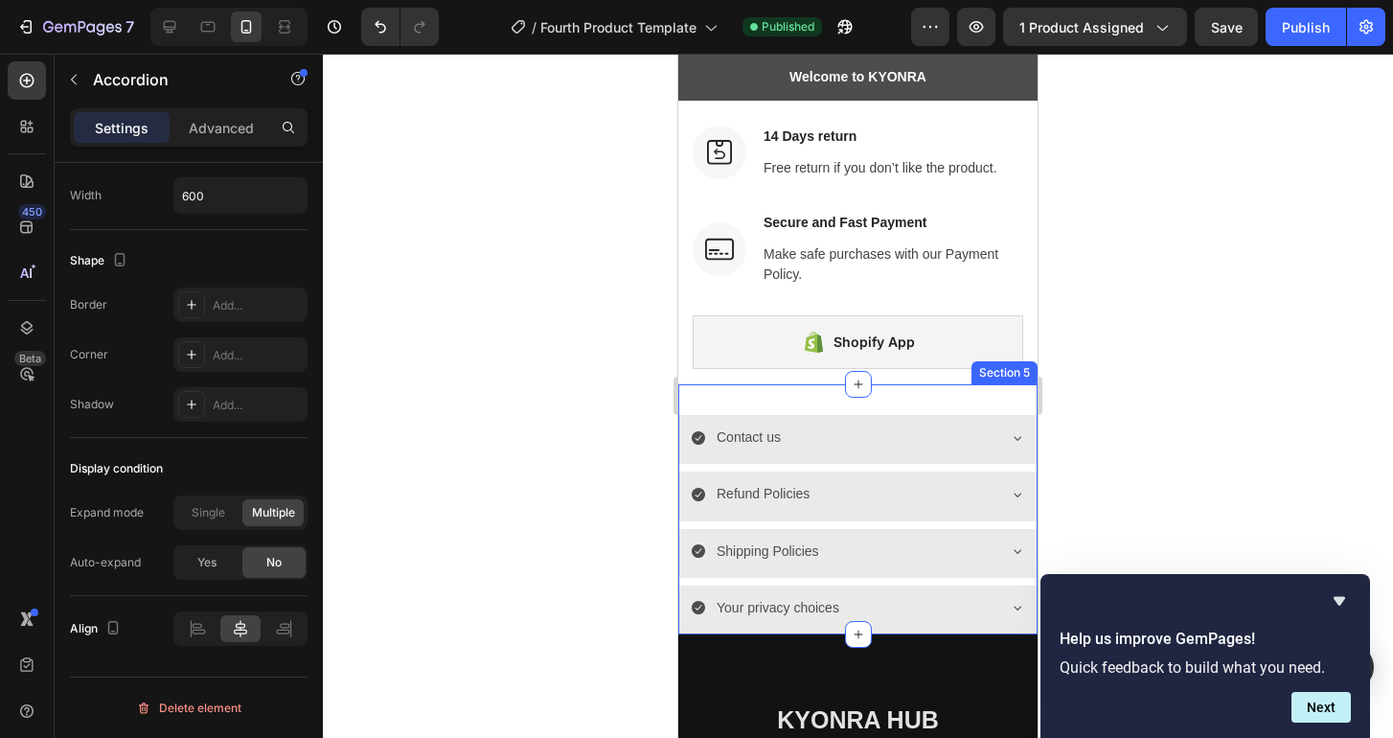
click at [964, 397] on div "Contact us Refund Policies Shipping Policies Your privacy choices Accordion Sec…" at bounding box center [857, 509] width 359 height 250
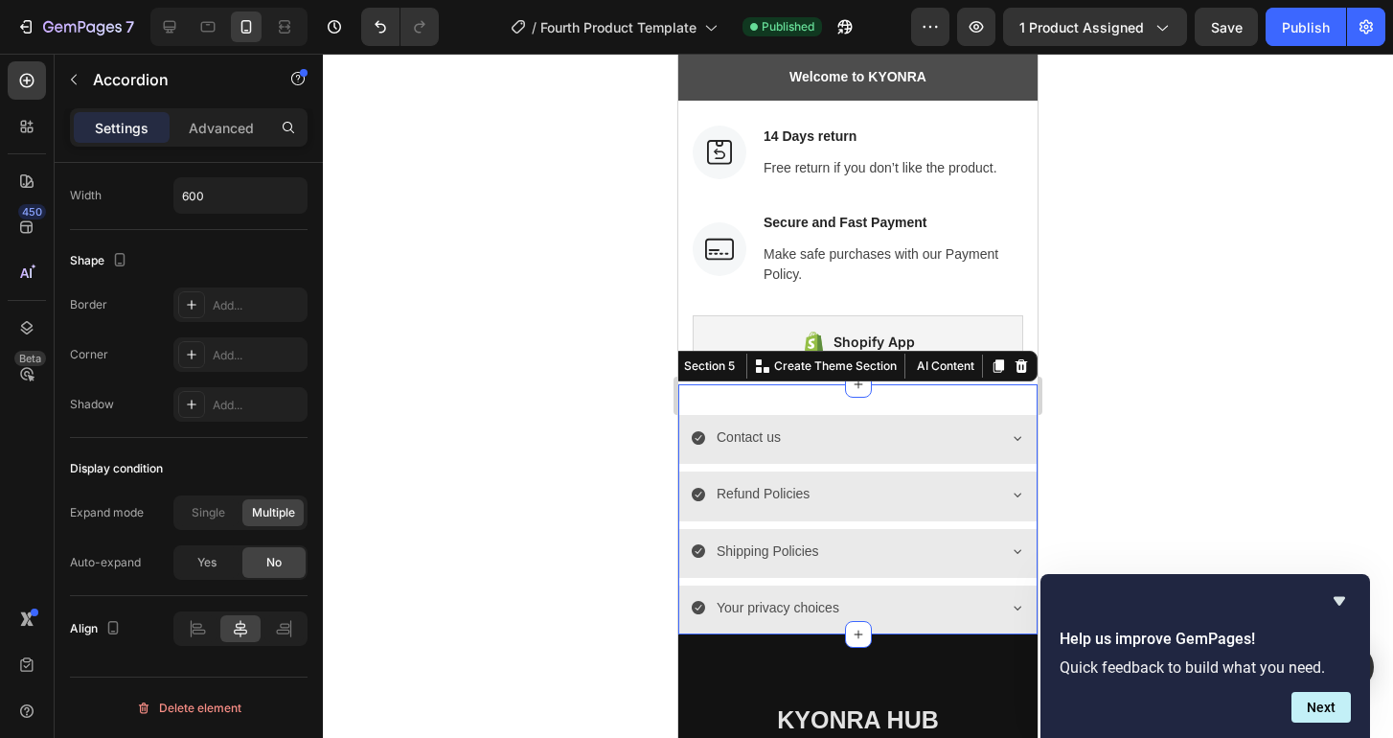
scroll to position [0, 0]
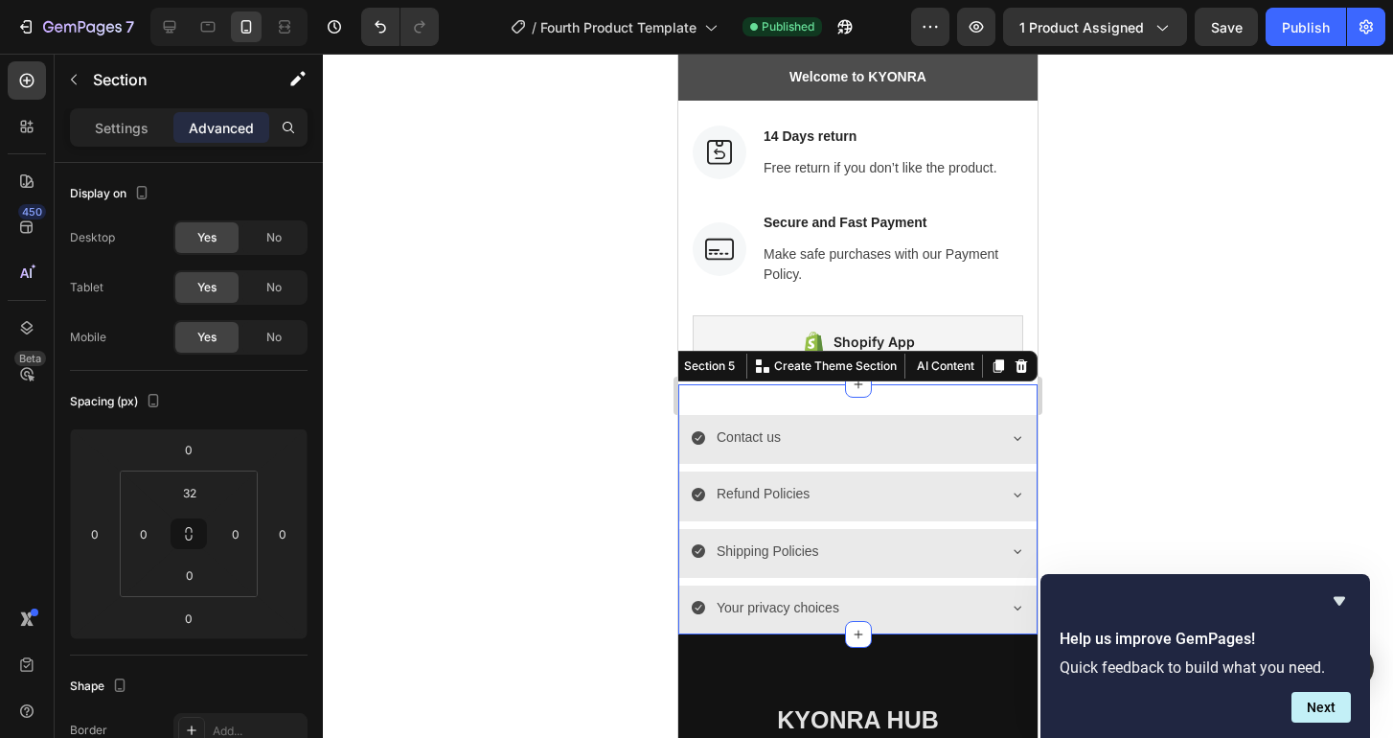
click at [1121, 333] on div at bounding box center [858, 396] width 1070 height 684
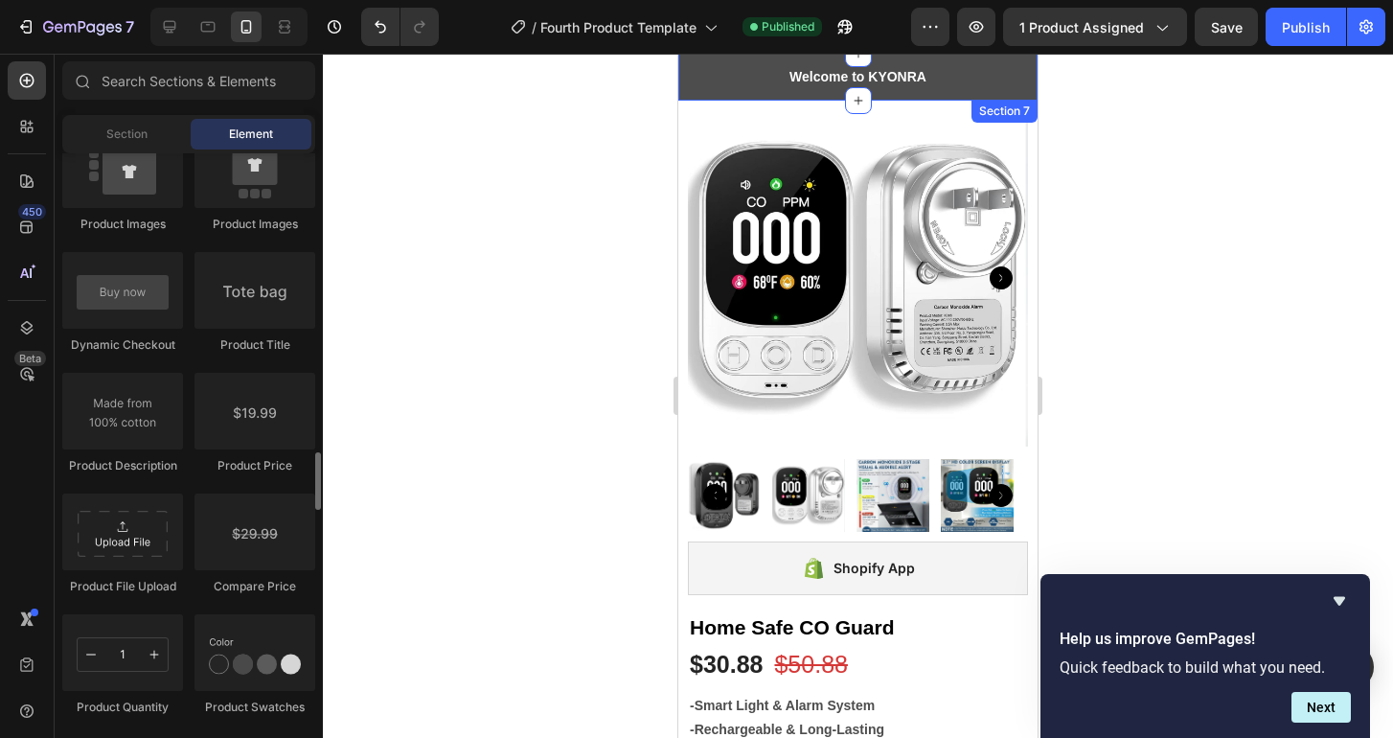
scroll to position [2598, 0]
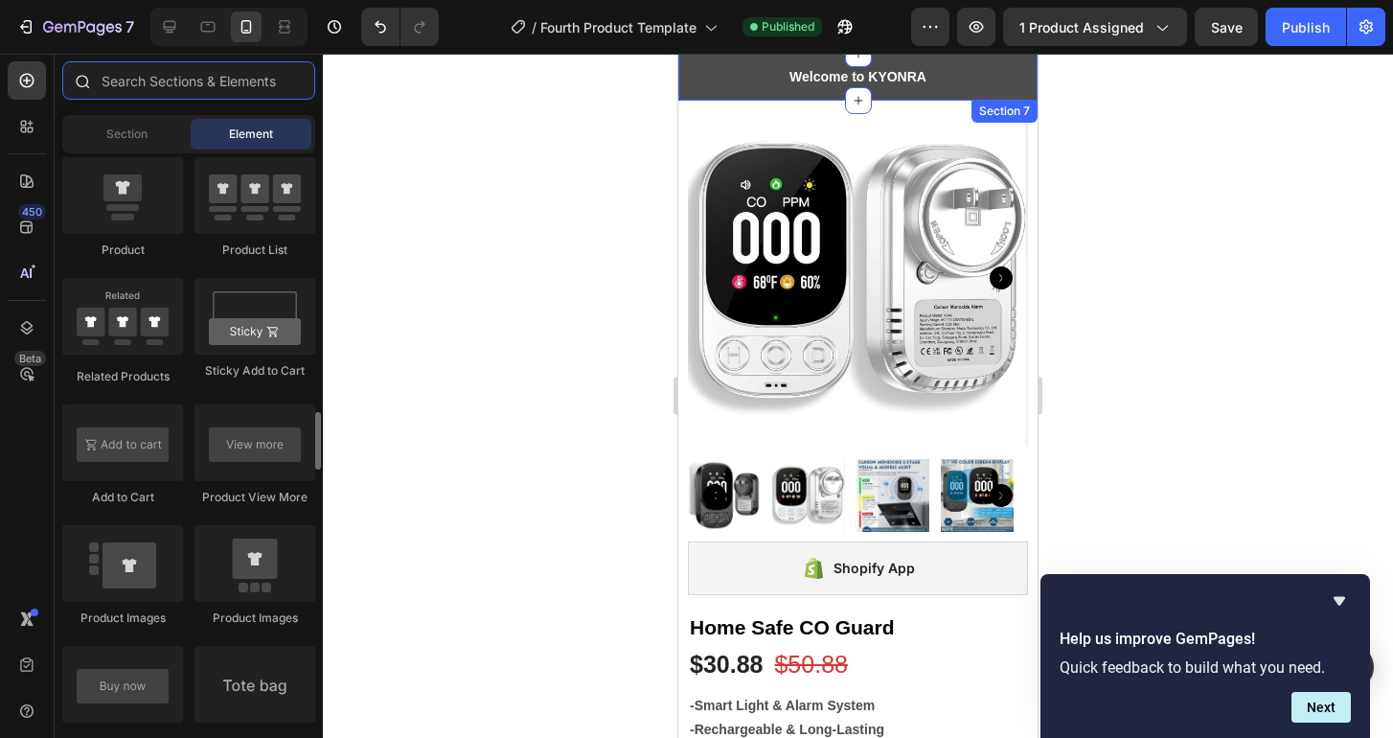
click at [186, 79] on input "text" at bounding box center [188, 80] width 253 height 38
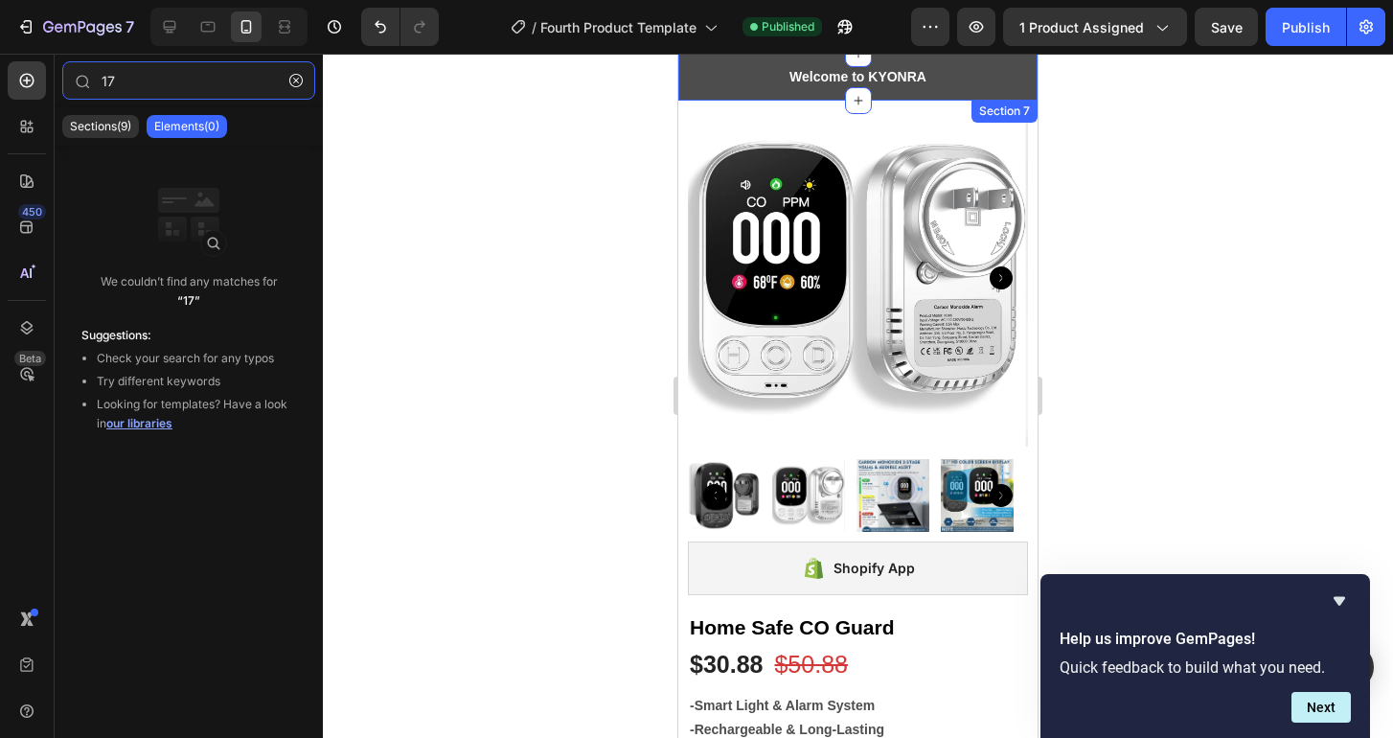
type input "1"
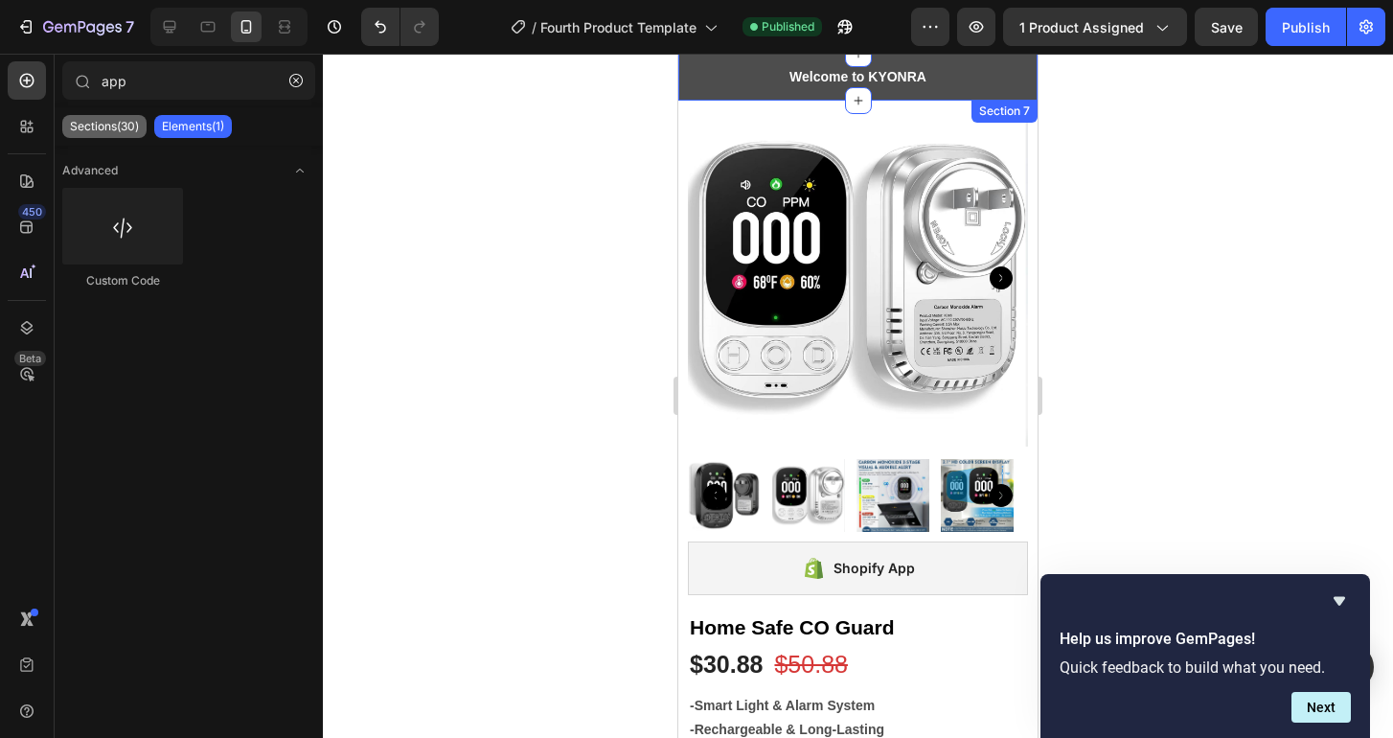
click at [109, 128] on p "Sections(30)" at bounding box center [104, 126] width 69 height 15
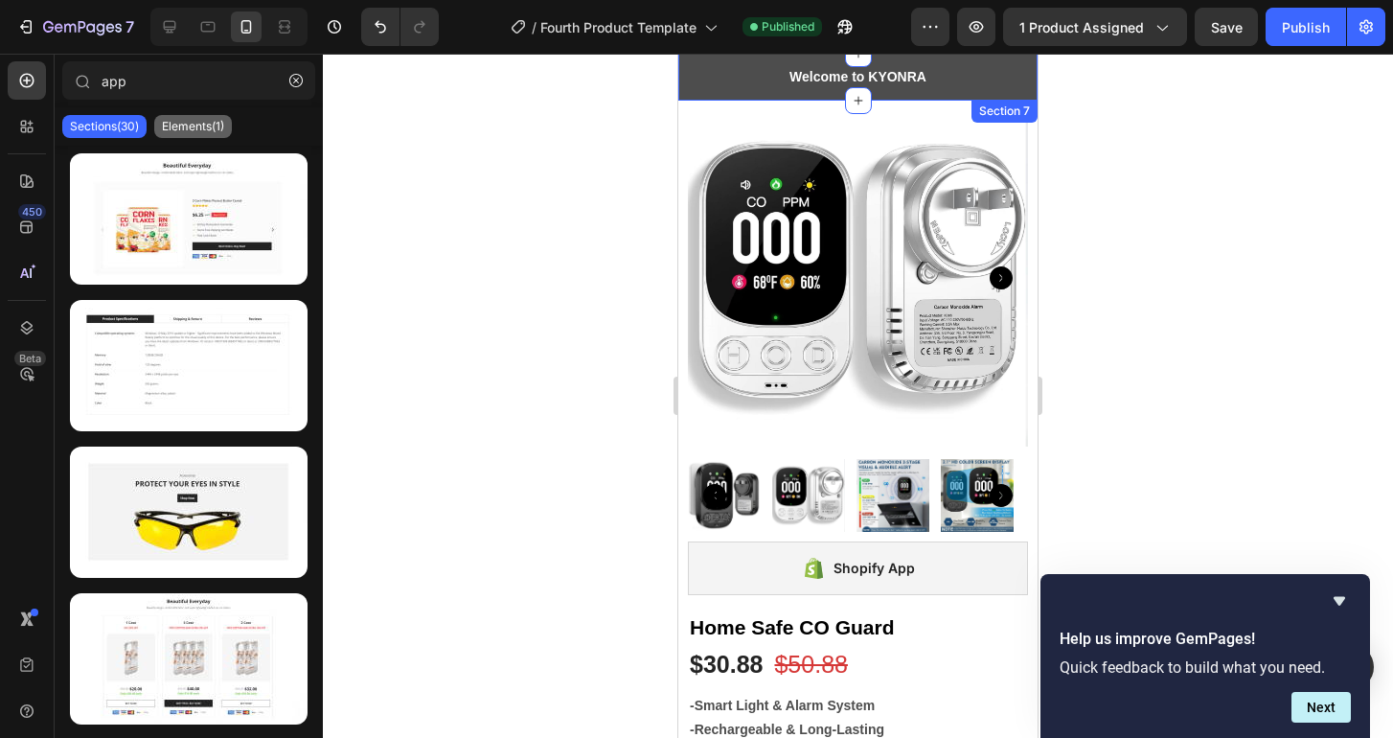
click at [187, 124] on p "Elements(1)" at bounding box center [193, 126] width 62 height 15
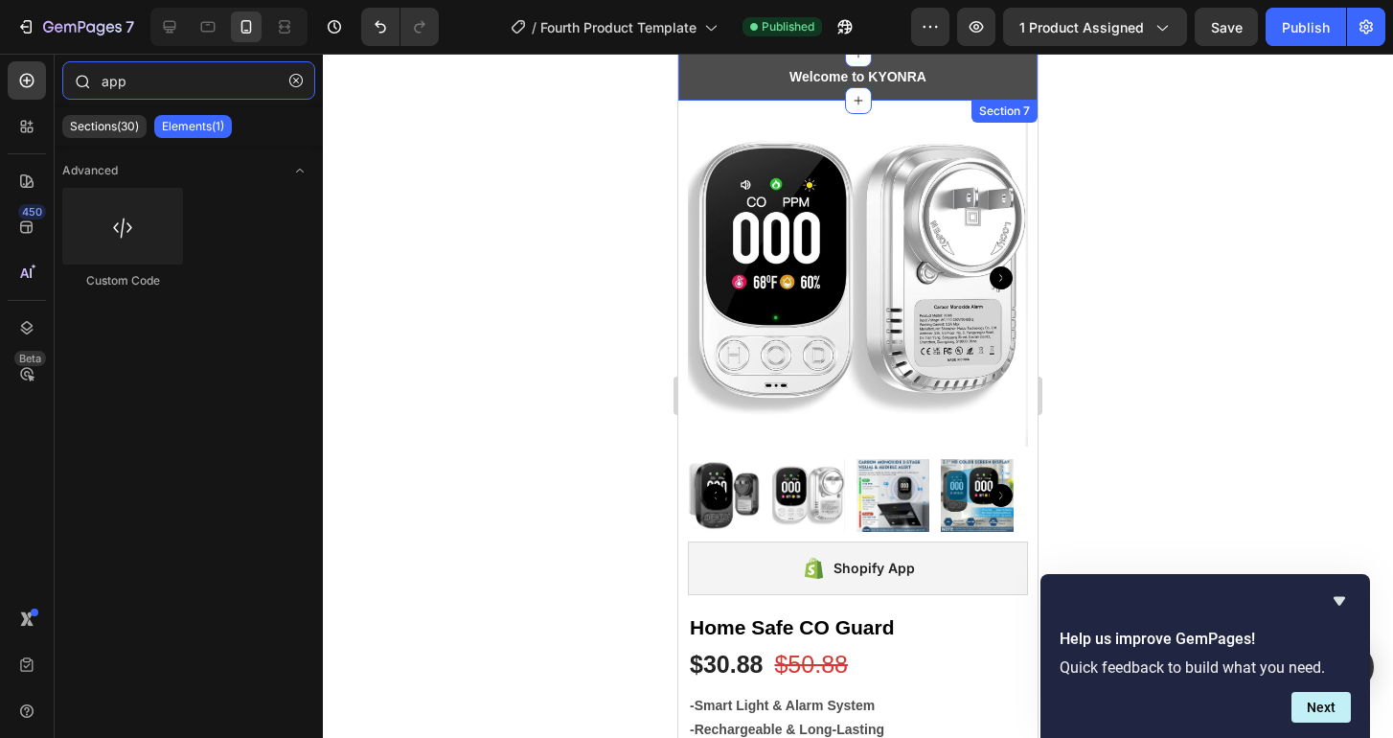
click at [173, 84] on input "app" at bounding box center [188, 80] width 253 height 38
type input "a"
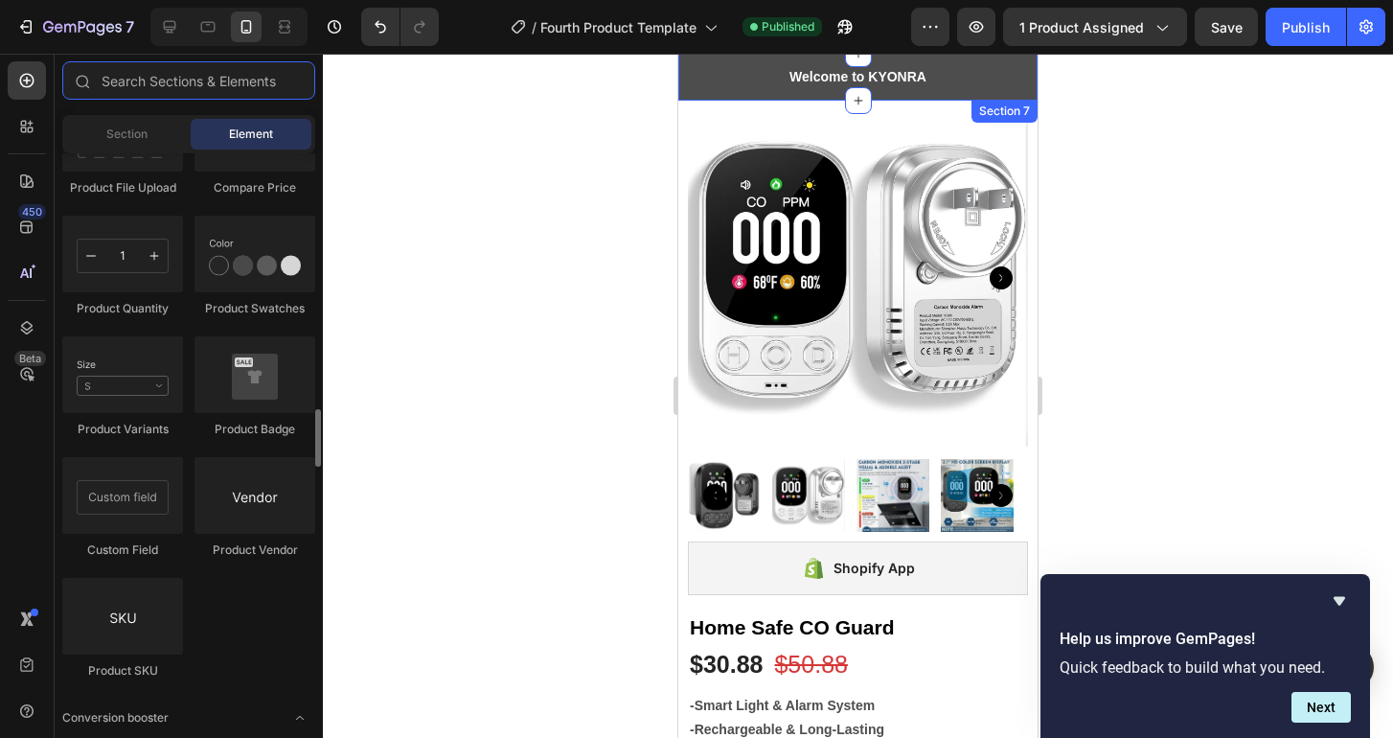
scroll to position [3315, 0]
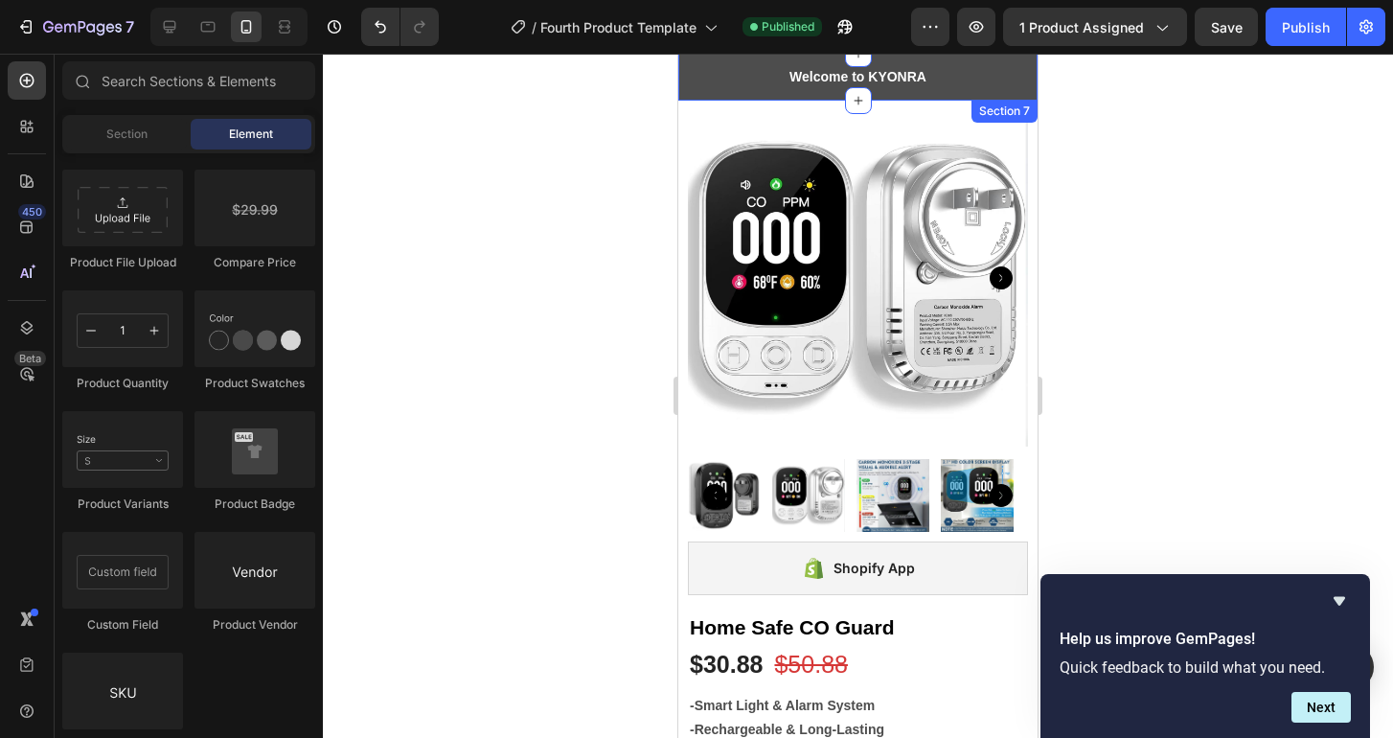
click at [478, 301] on div at bounding box center [858, 396] width 1070 height 684
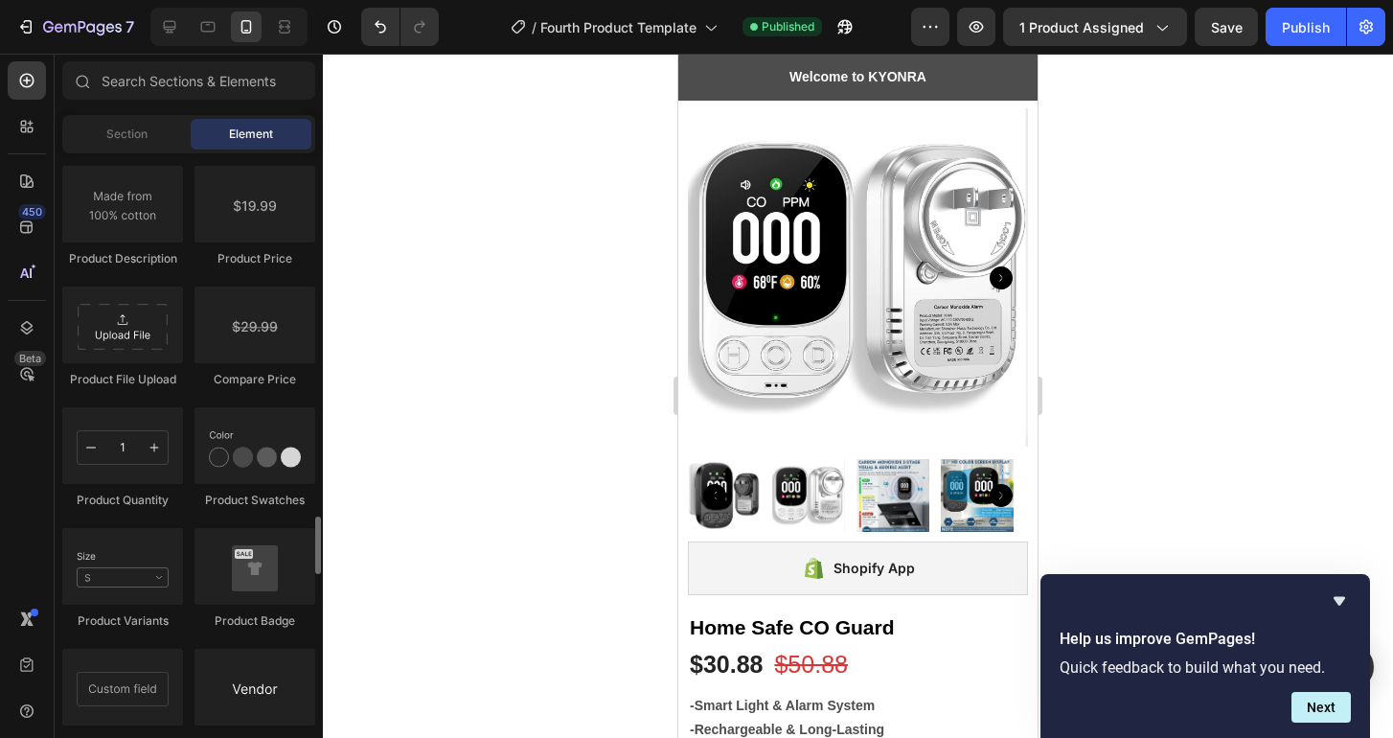
scroll to position [3180, 0]
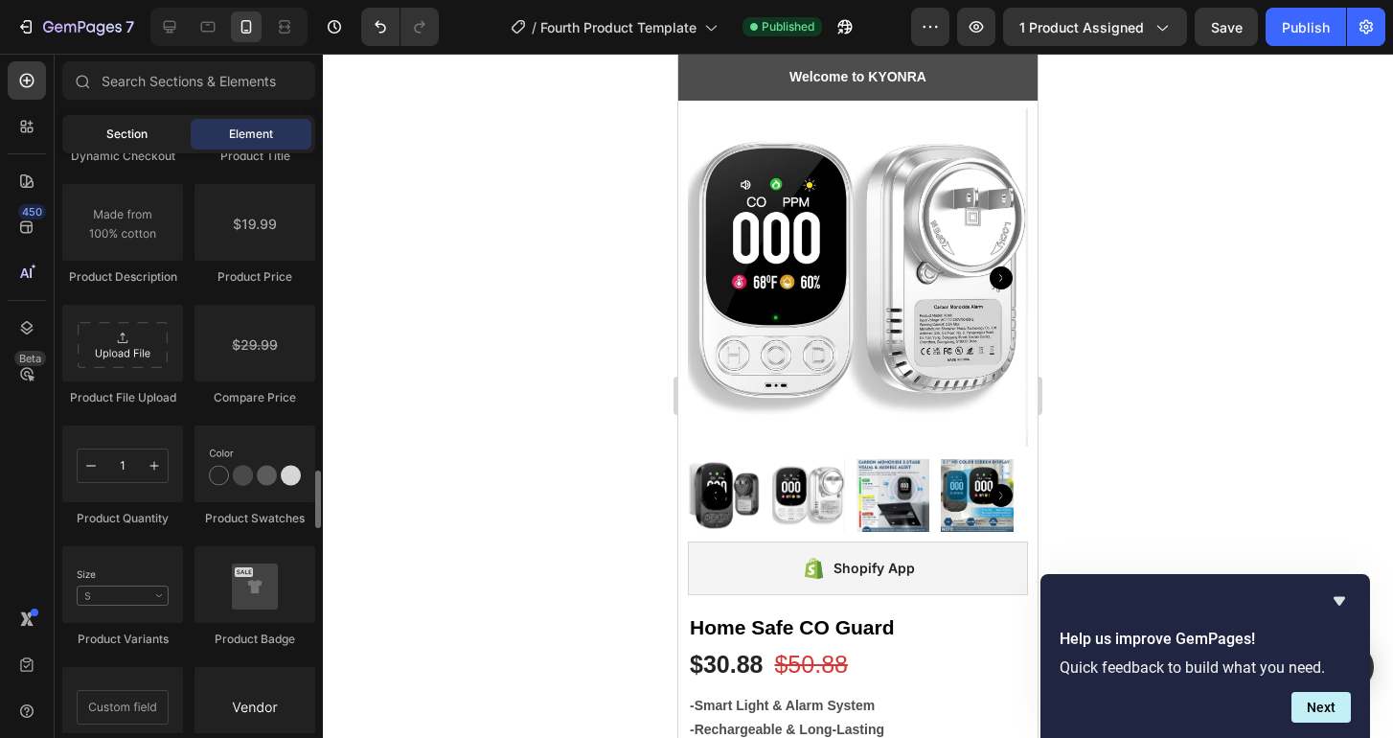
click at [150, 127] on div "Section" at bounding box center [126, 134] width 121 height 31
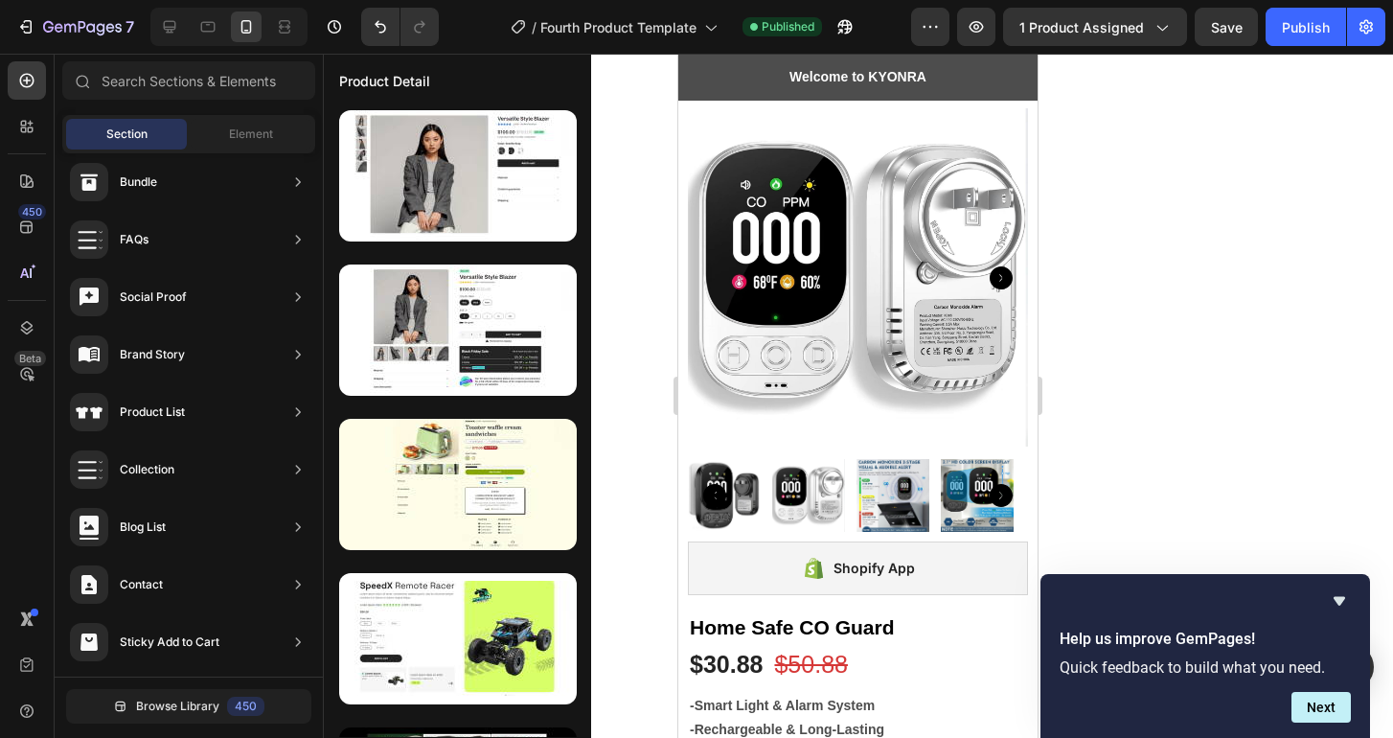
scroll to position [588, 0]
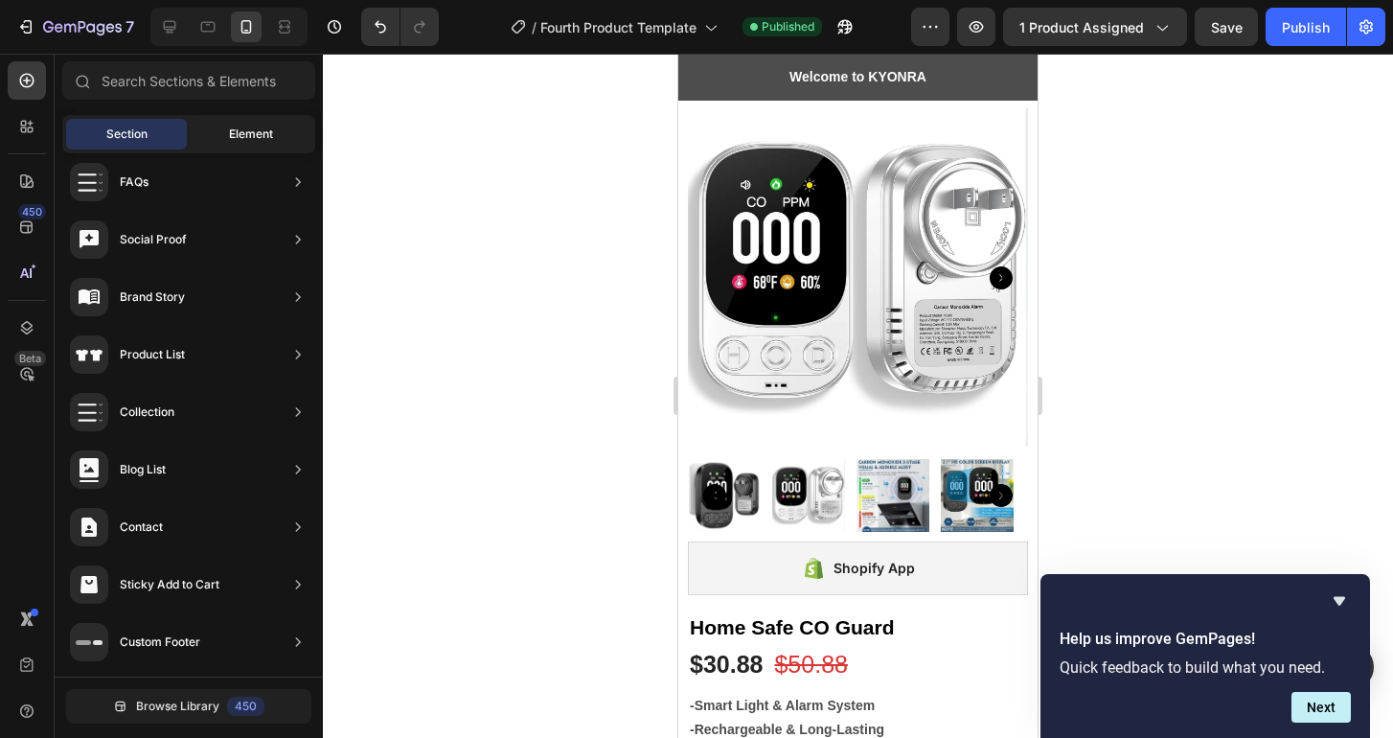
click at [254, 125] on span "Element" at bounding box center [251, 133] width 44 height 17
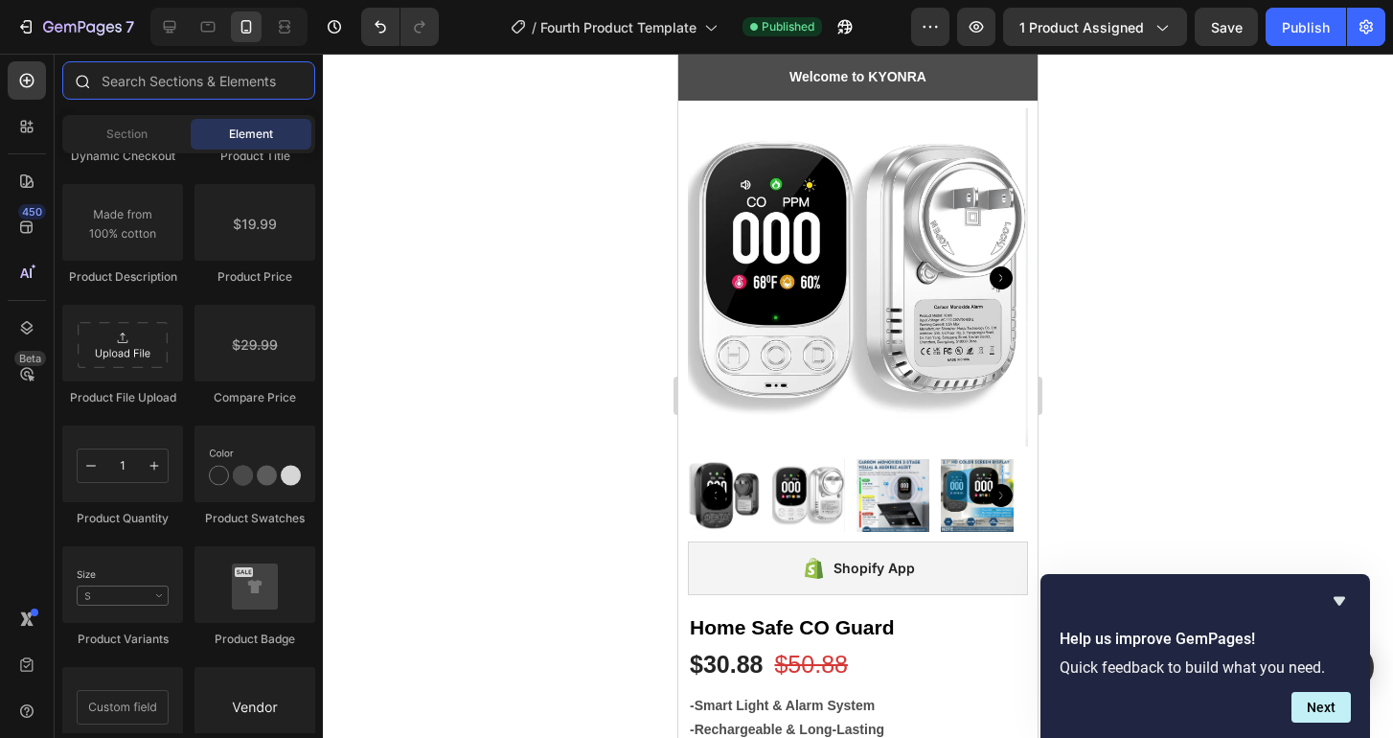
click at [227, 83] on input "text" at bounding box center [188, 80] width 253 height 38
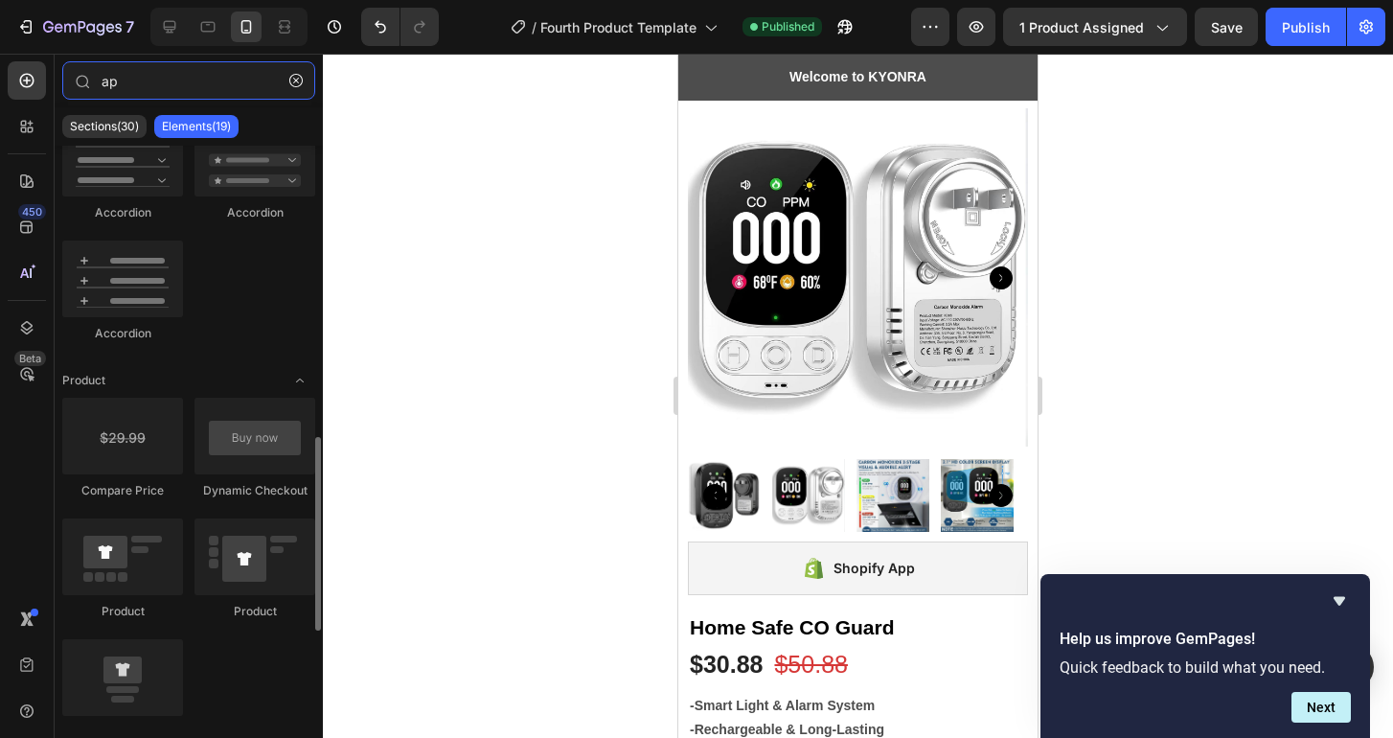
scroll to position [1150, 0]
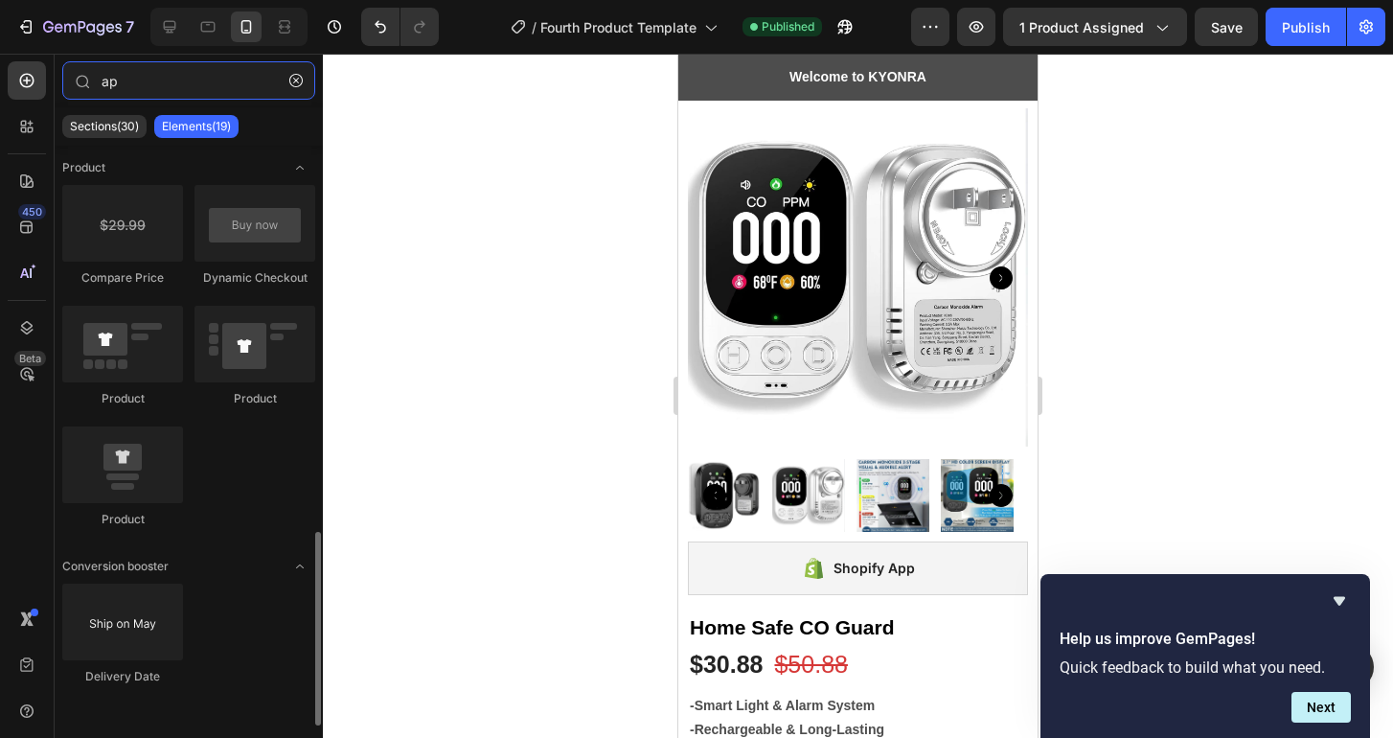
type input "a"
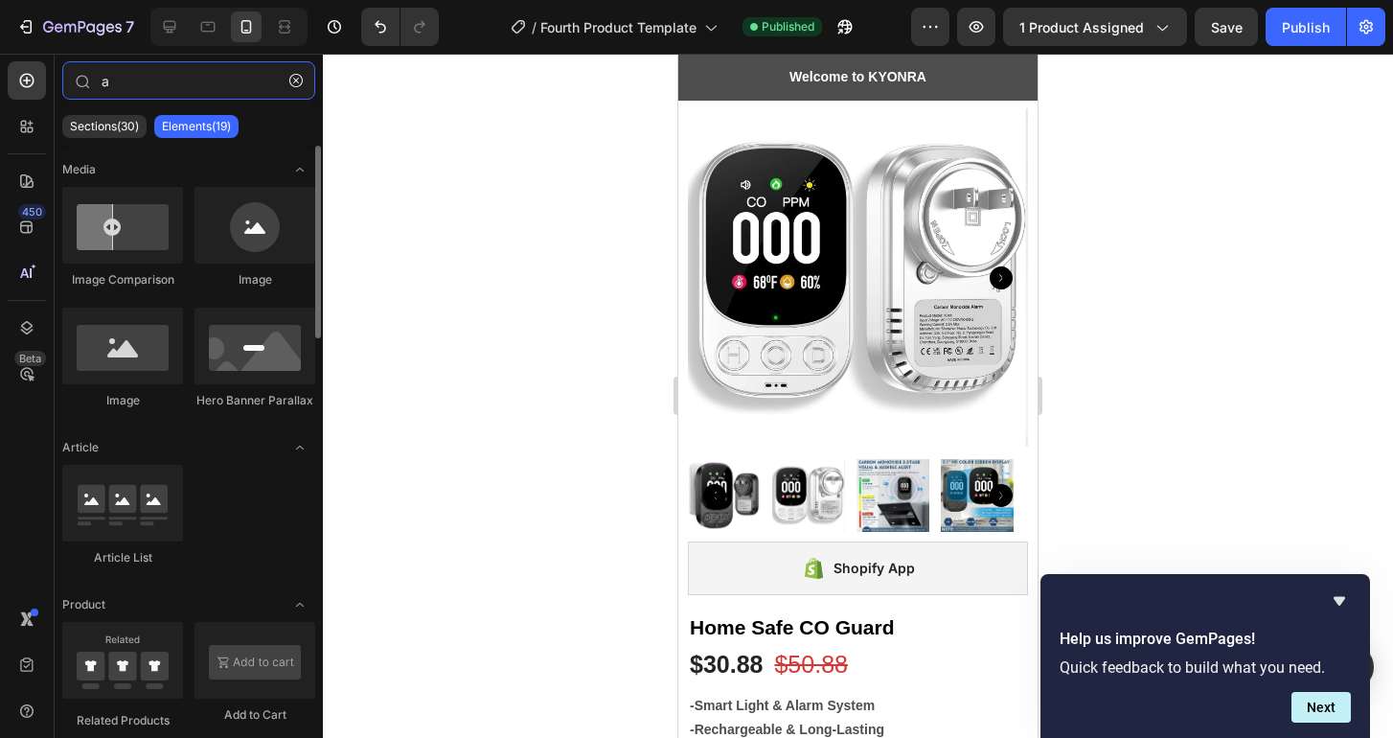
scroll to position [0, 0]
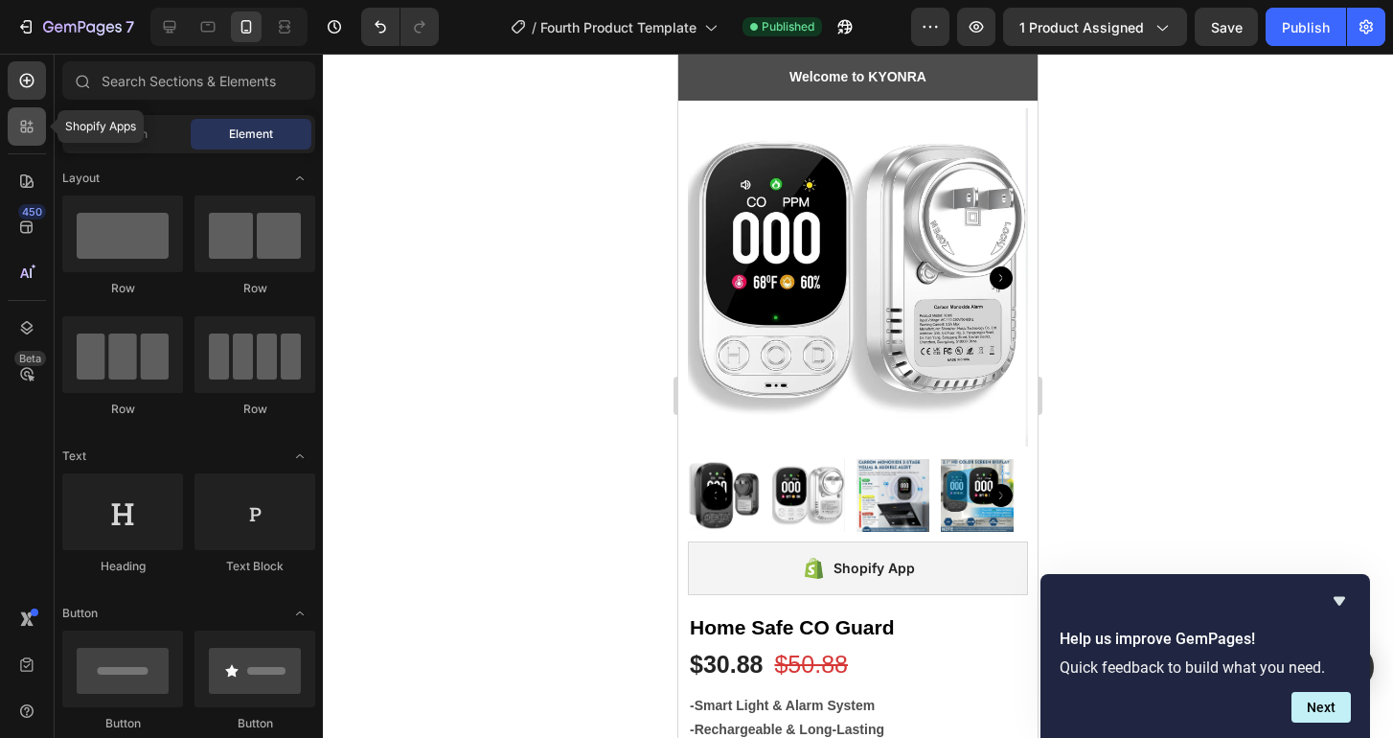
click at [33, 124] on icon at bounding box center [26, 126] width 19 height 19
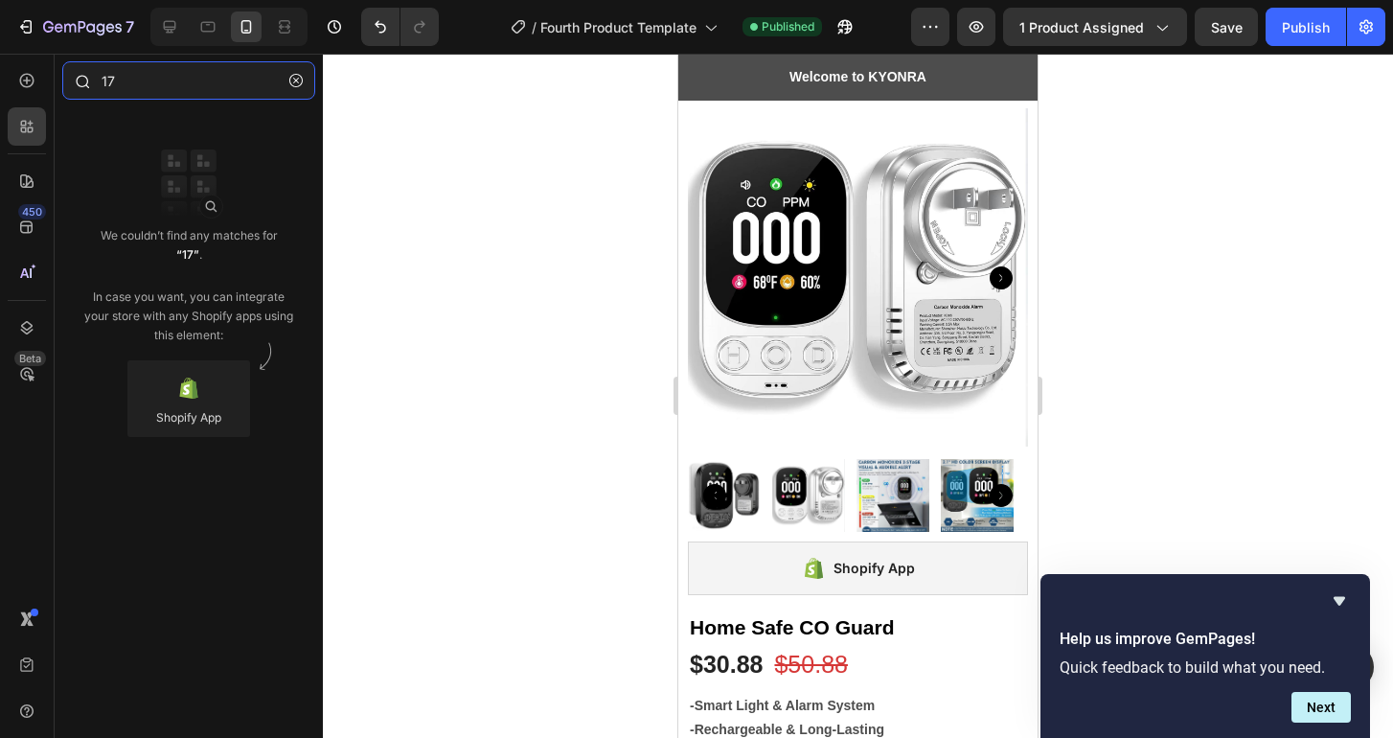
type input "1"
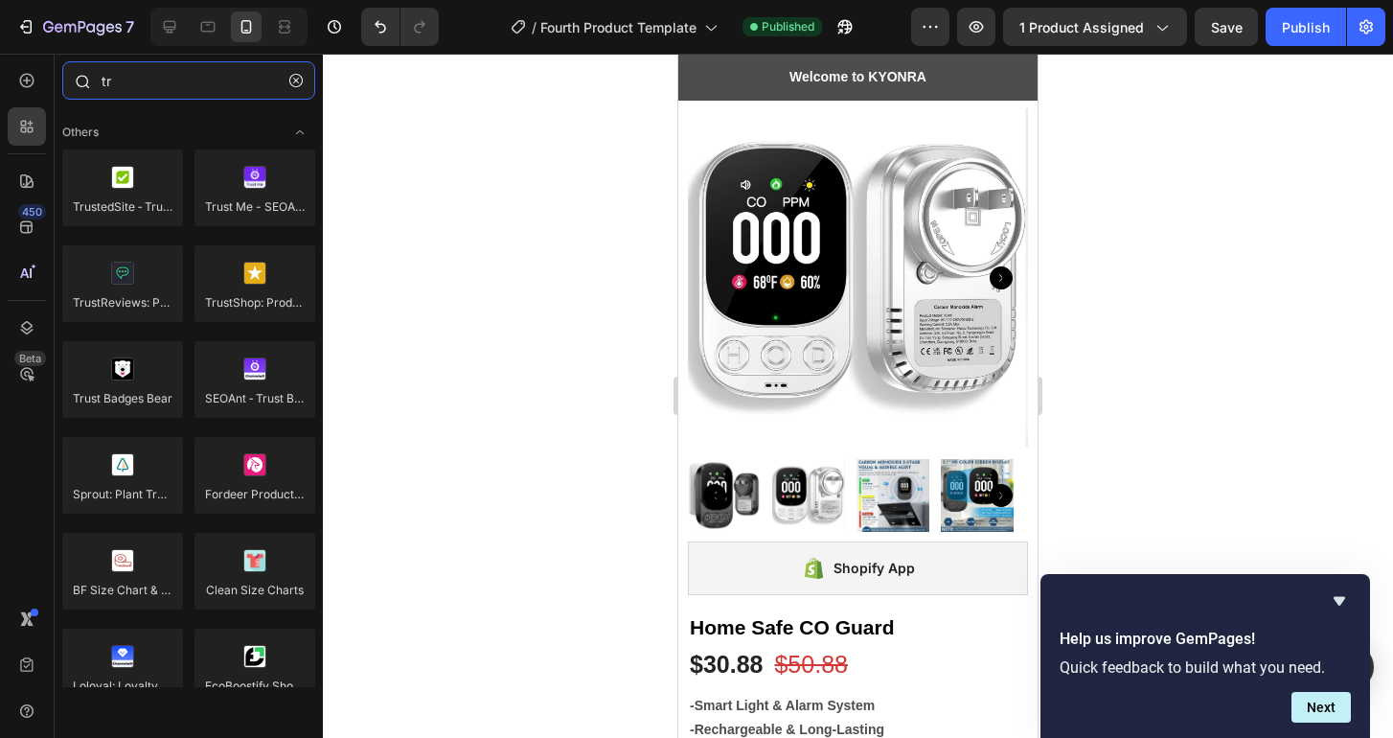
type input "t"
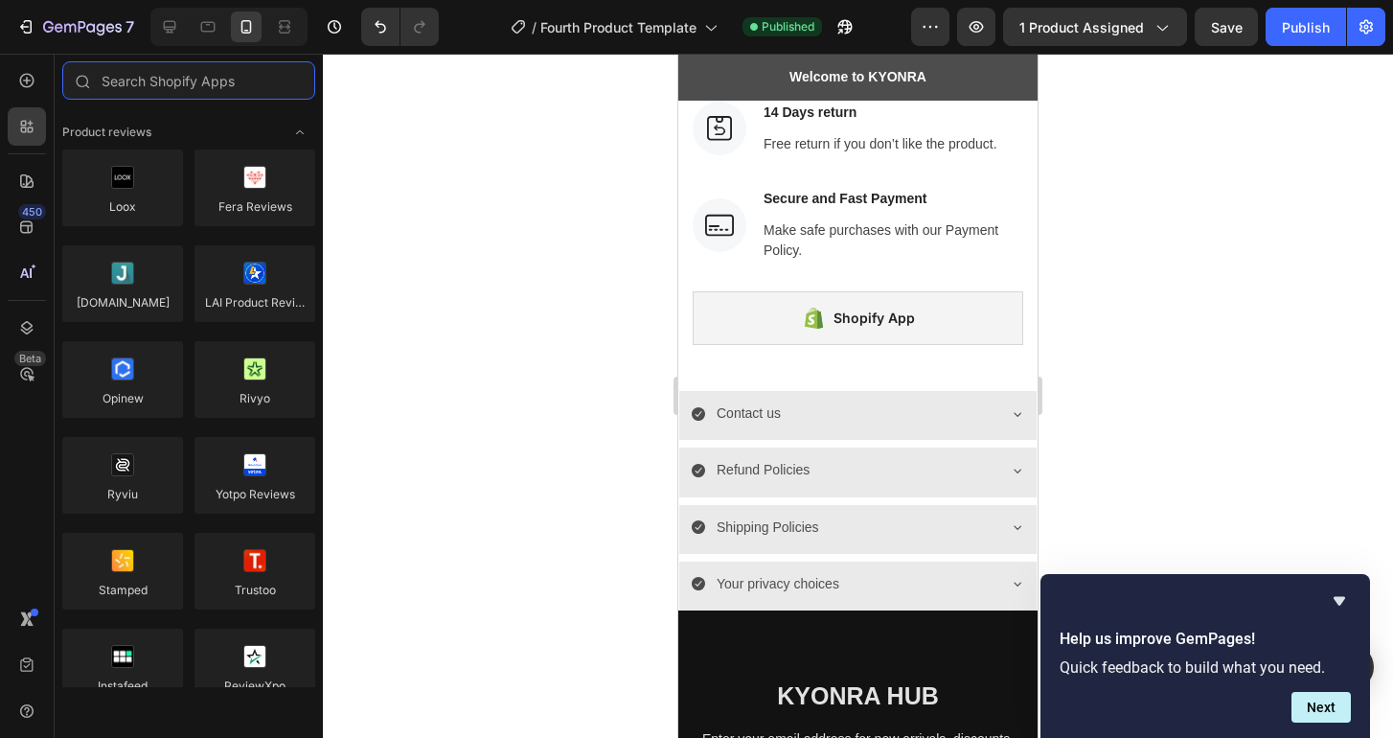
scroll to position [3204, 0]
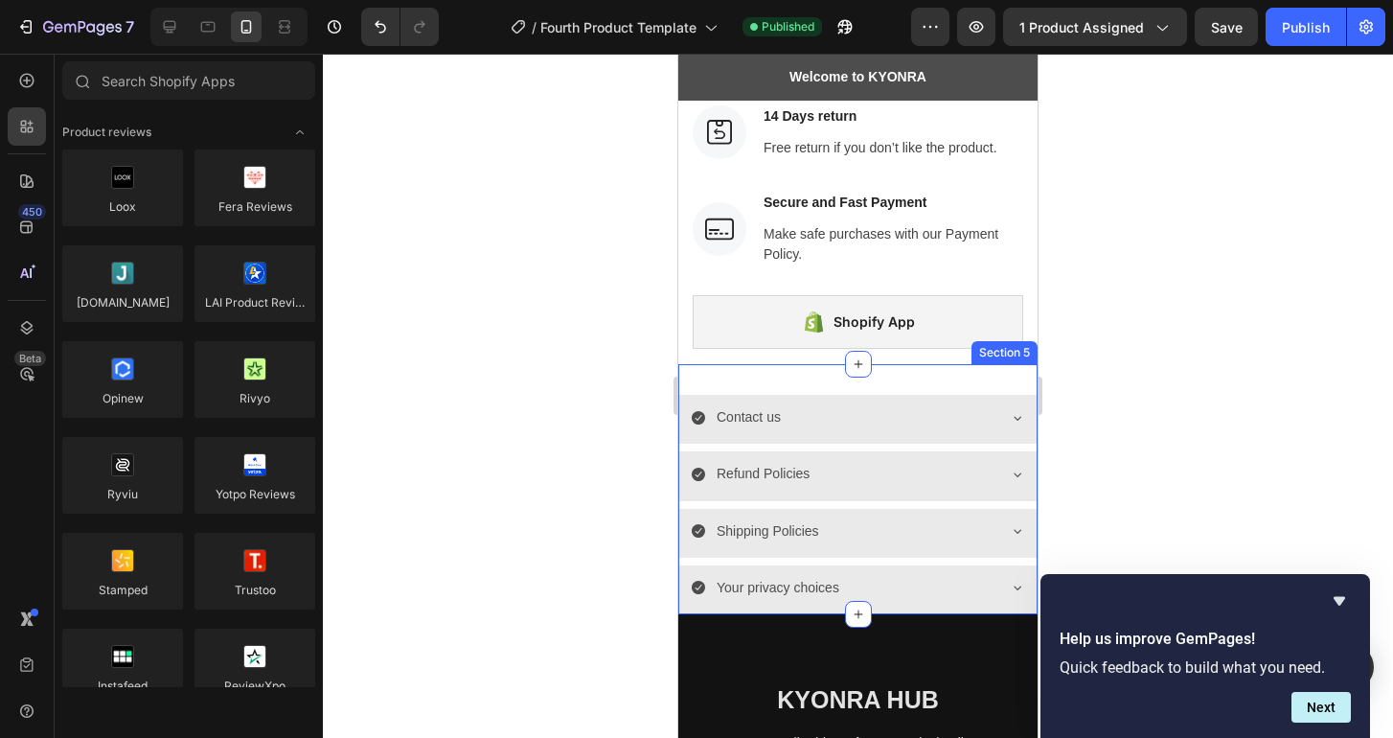
click at [1007, 383] on div "Contact us Refund Policies Shipping Policies Your privacy choices Accordion Sec…" at bounding box center [857, 489] width 359 height 250
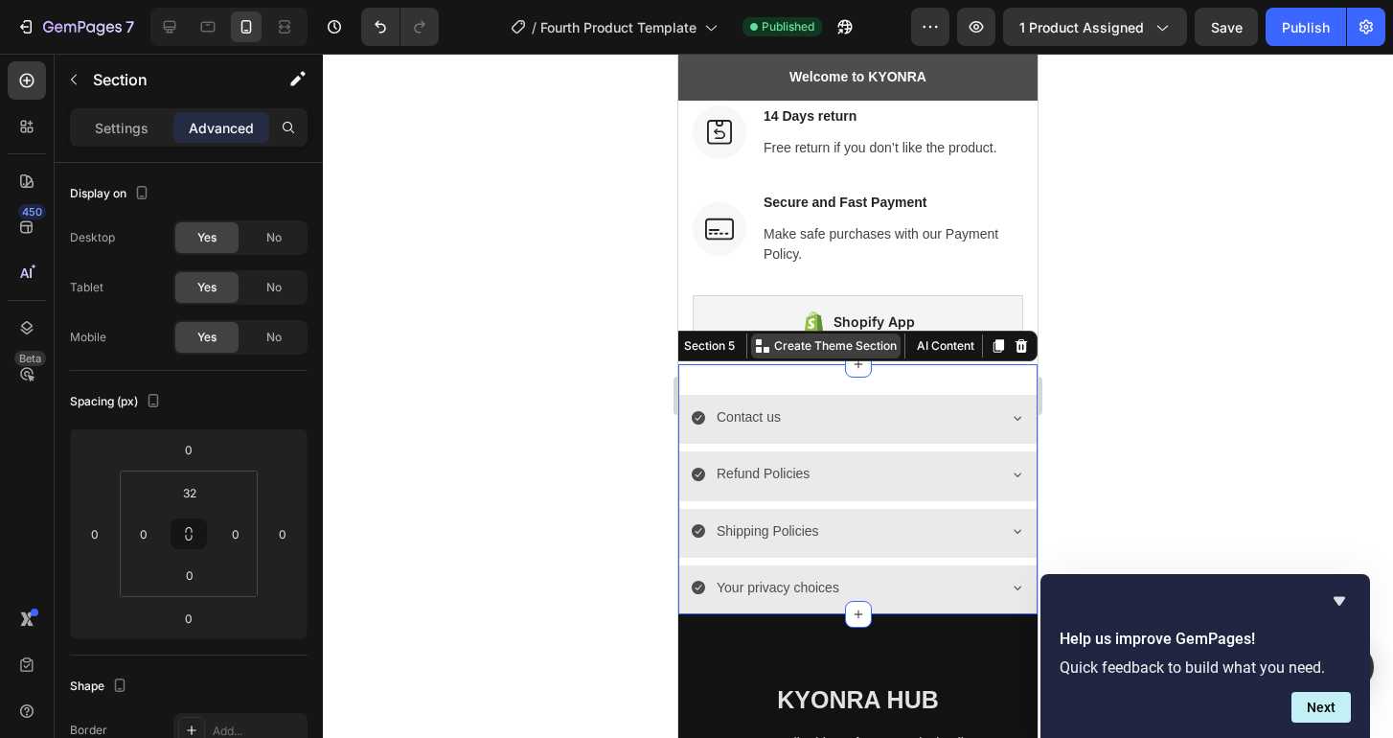
click at [863, 344] on p "Create Theme Section" at bounding box center [835, 345] width 123 height 17
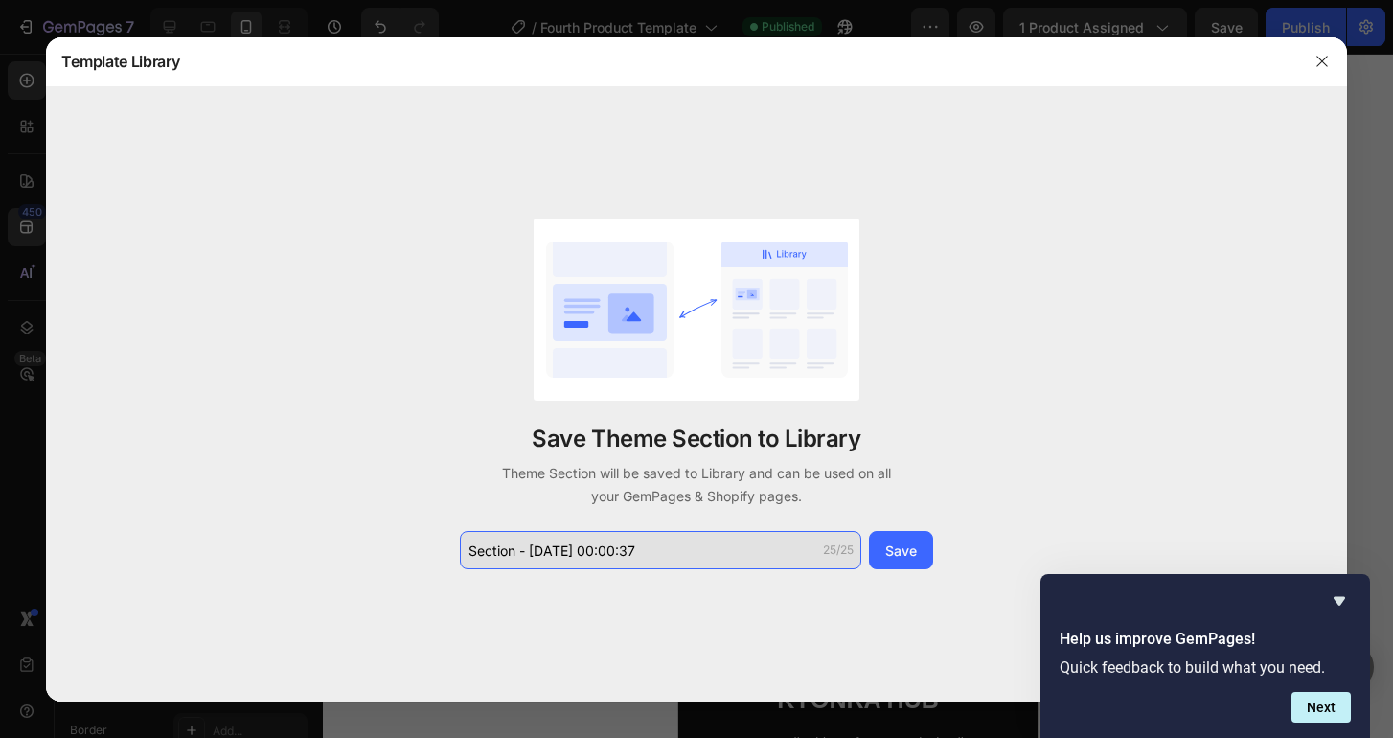
drag, startPoint x: 643, startPoint y: 546, endPoint x: 649, endPoint y: 561, distance: 16.7
click at [649, 561] on input "Section - Sep 28 00:00:37" at bounding box center [660, 550] width 401 height 38
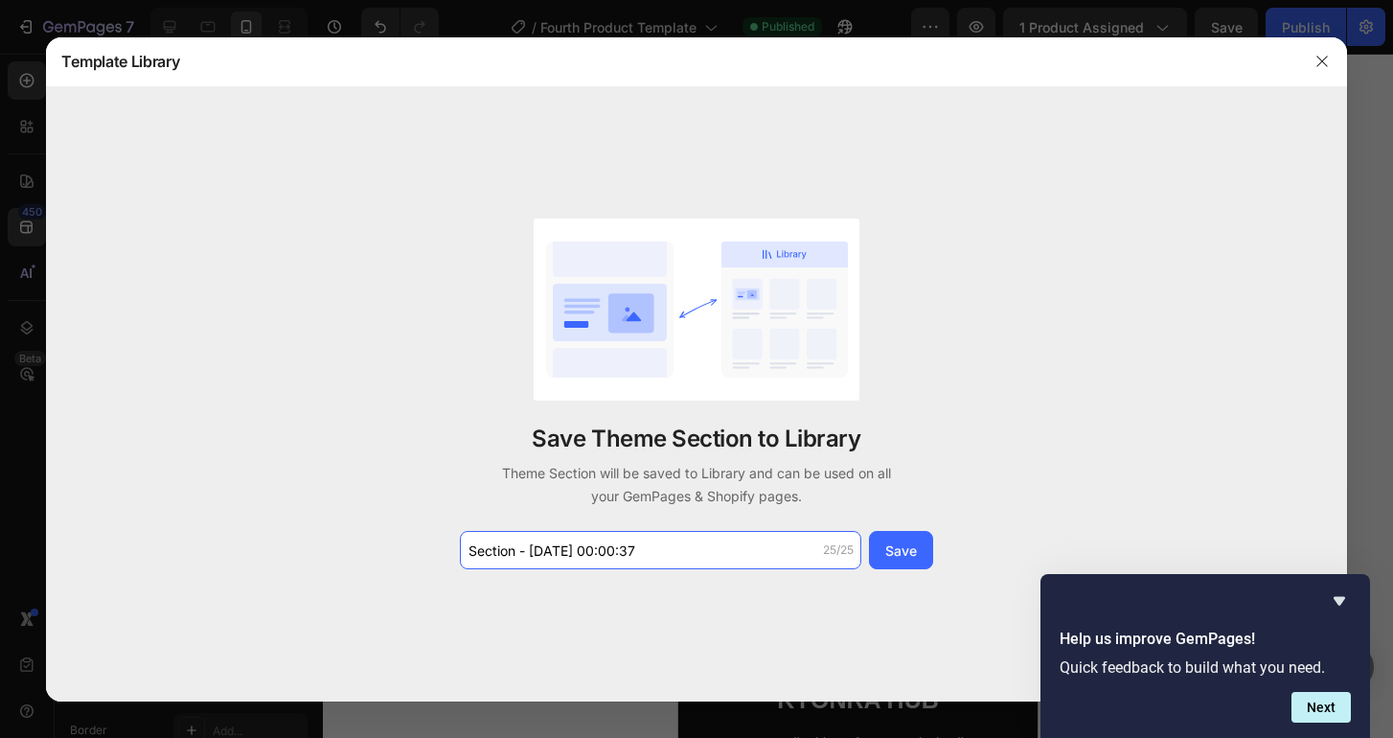
drag, startPoint x: 643, startPoint y: 551, endPoint x: 454, endPoint y: 541, distance: 188.9
click at [452, 541] on div "Save Theme Section to Library Theme Section will be saved to Library and can be…" at bounding box center [696, 394] width 1300 height 614
type input "Policies"
click at [892, 536] on button "Save" at bounding box center [901, 550] width 64 height 38
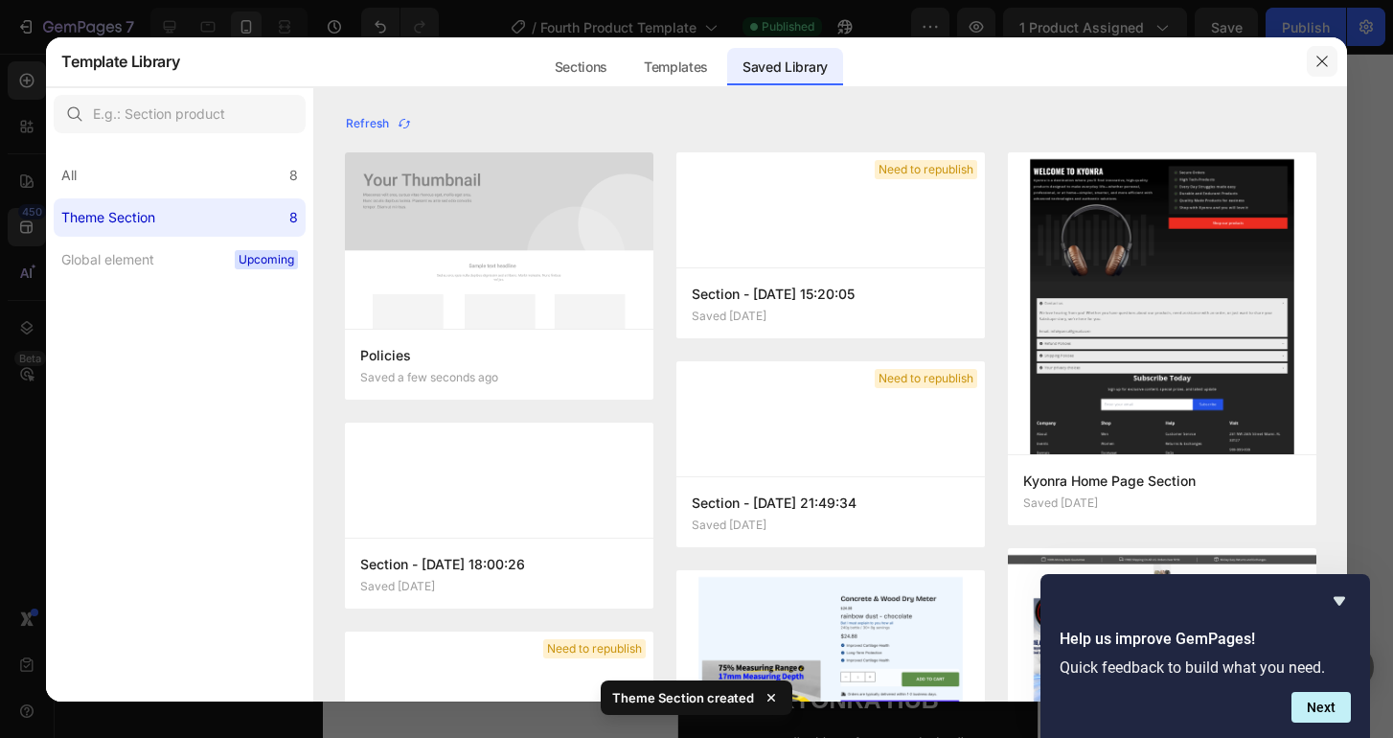
click at [1325, 59] on icon "button" at bounding box center [1321, 61] width 15 height 15
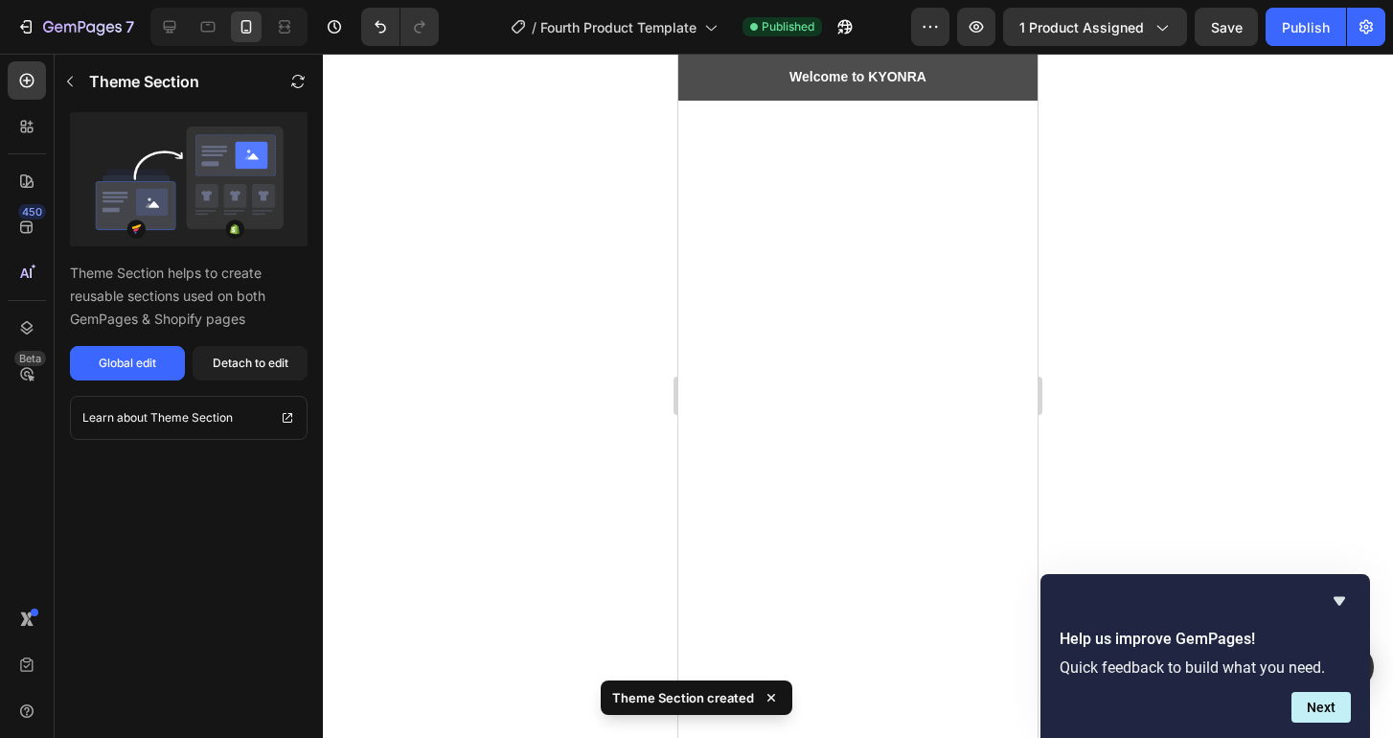
scroll to position [0, 0]
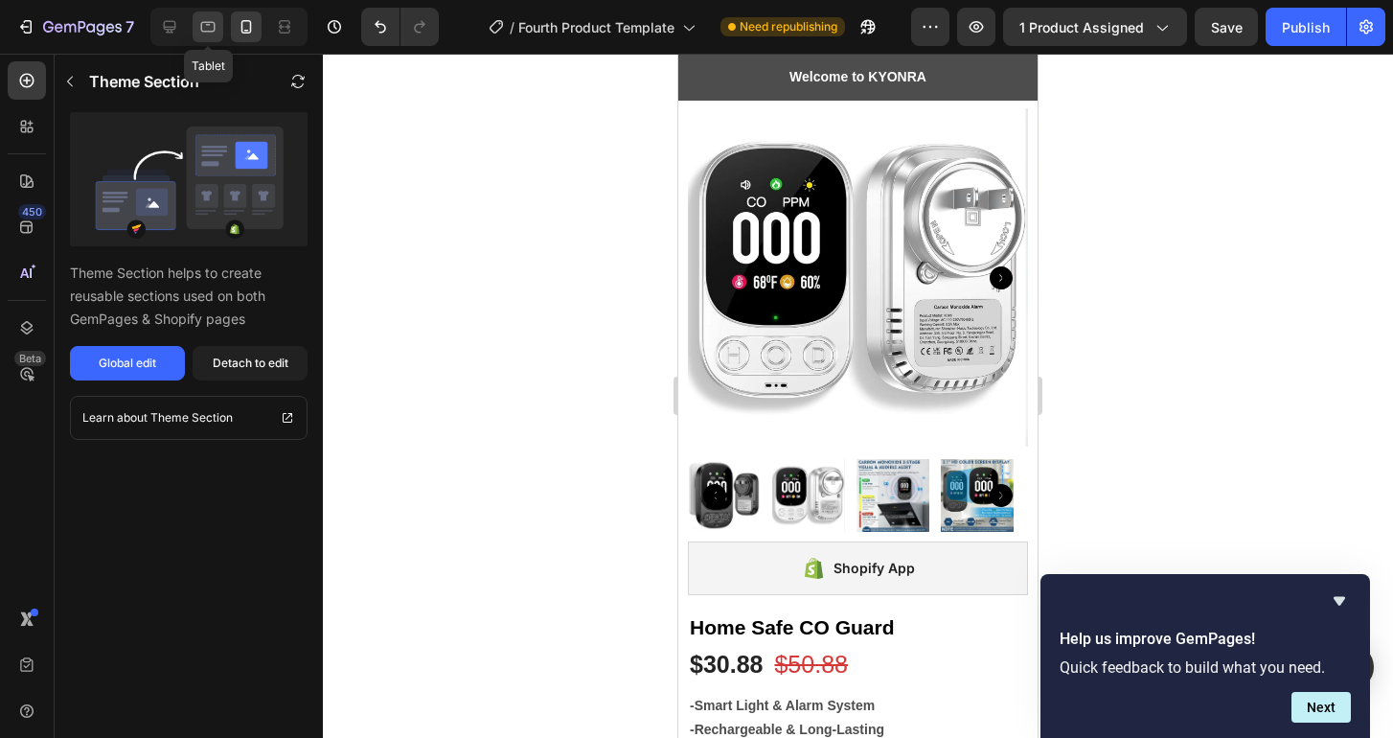
click at [207, 30] on icon at bounding box center [207, 26] width 19 height 19
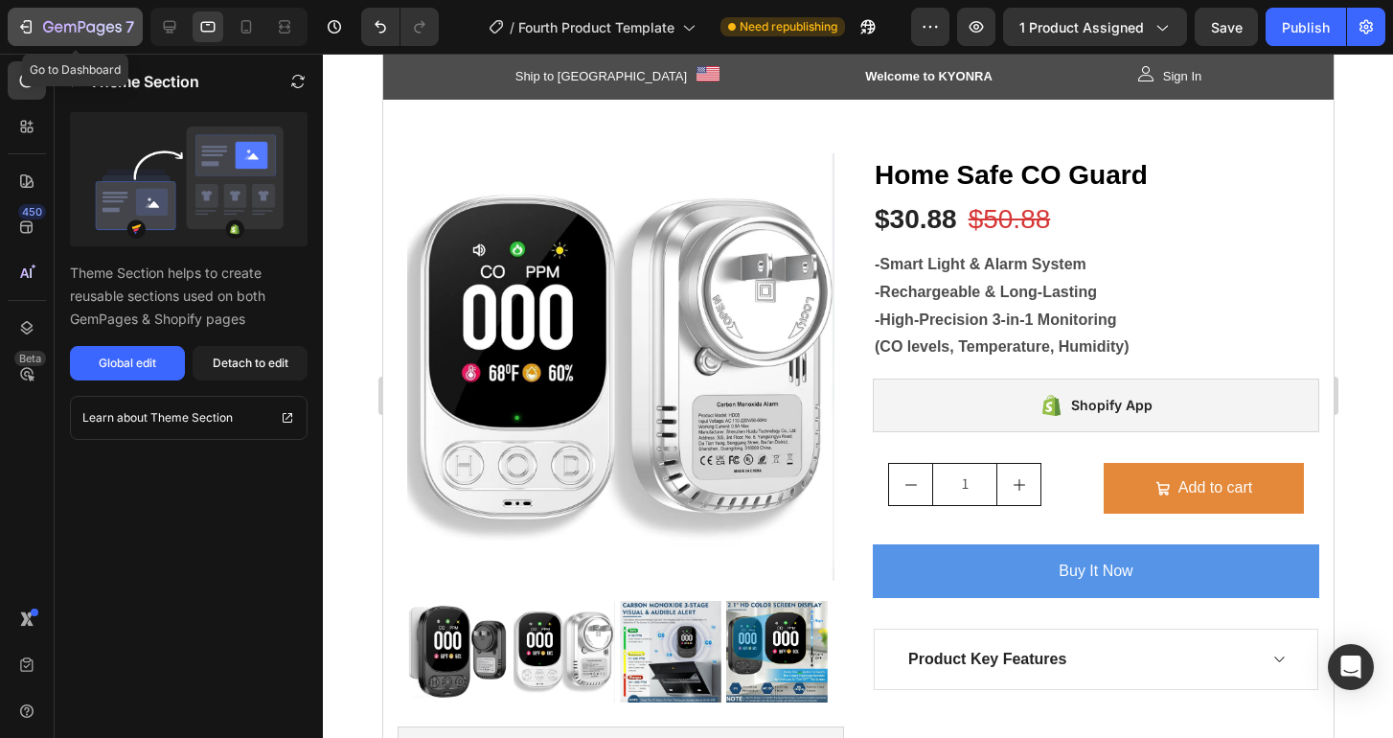
click at [22, 23] on icon "button" at bounding box center [25, 26] width 19 height 19
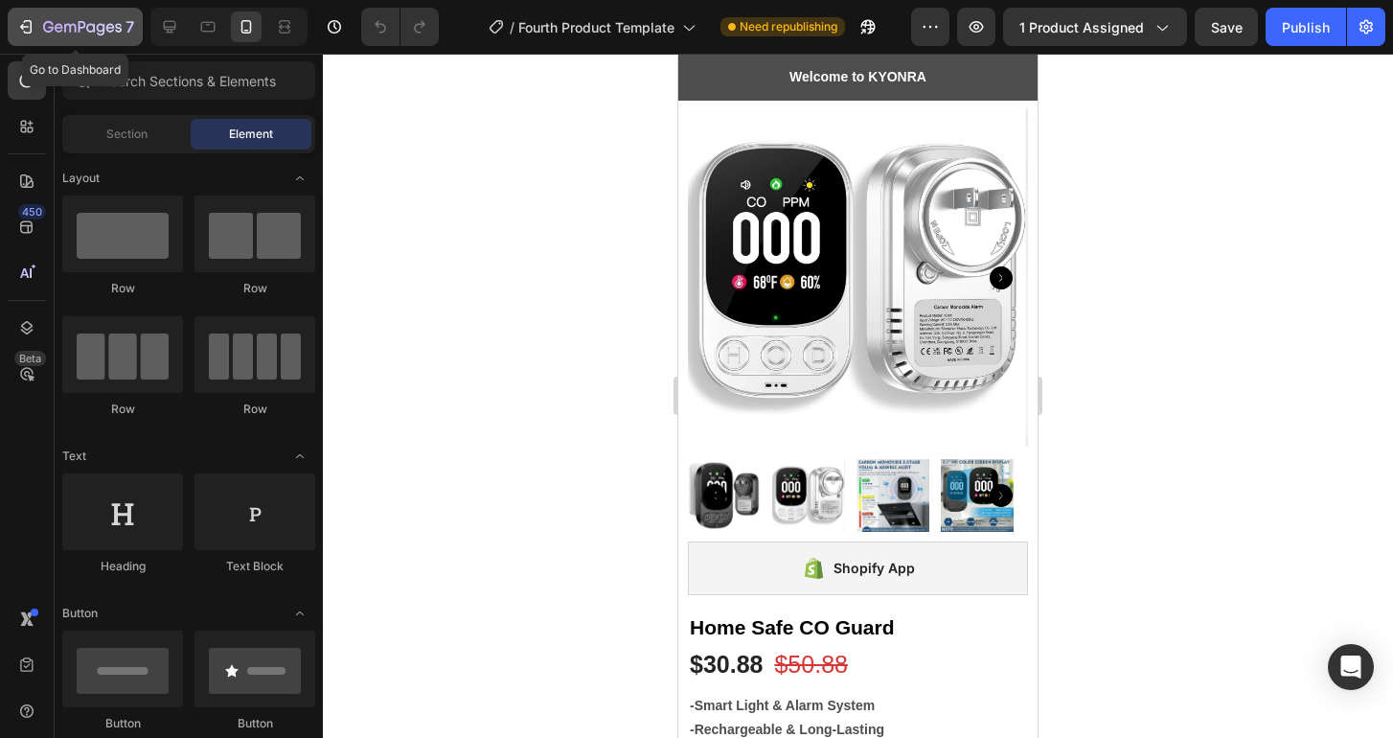
click at [28, 31] on icon "button" at bounding box center [25, 26] width 19 height 19
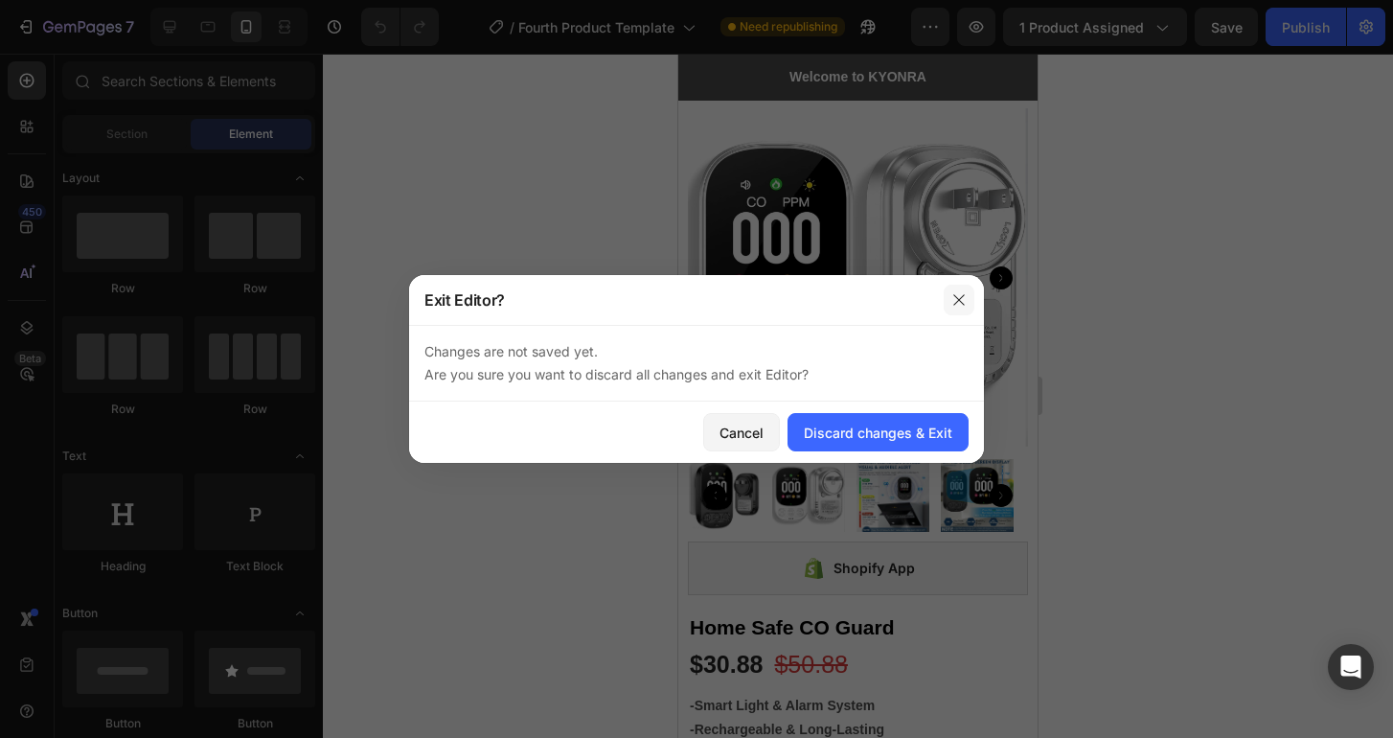
click at [969, 297] on button "button" at bounding box center [959, 299] width 31 height 31
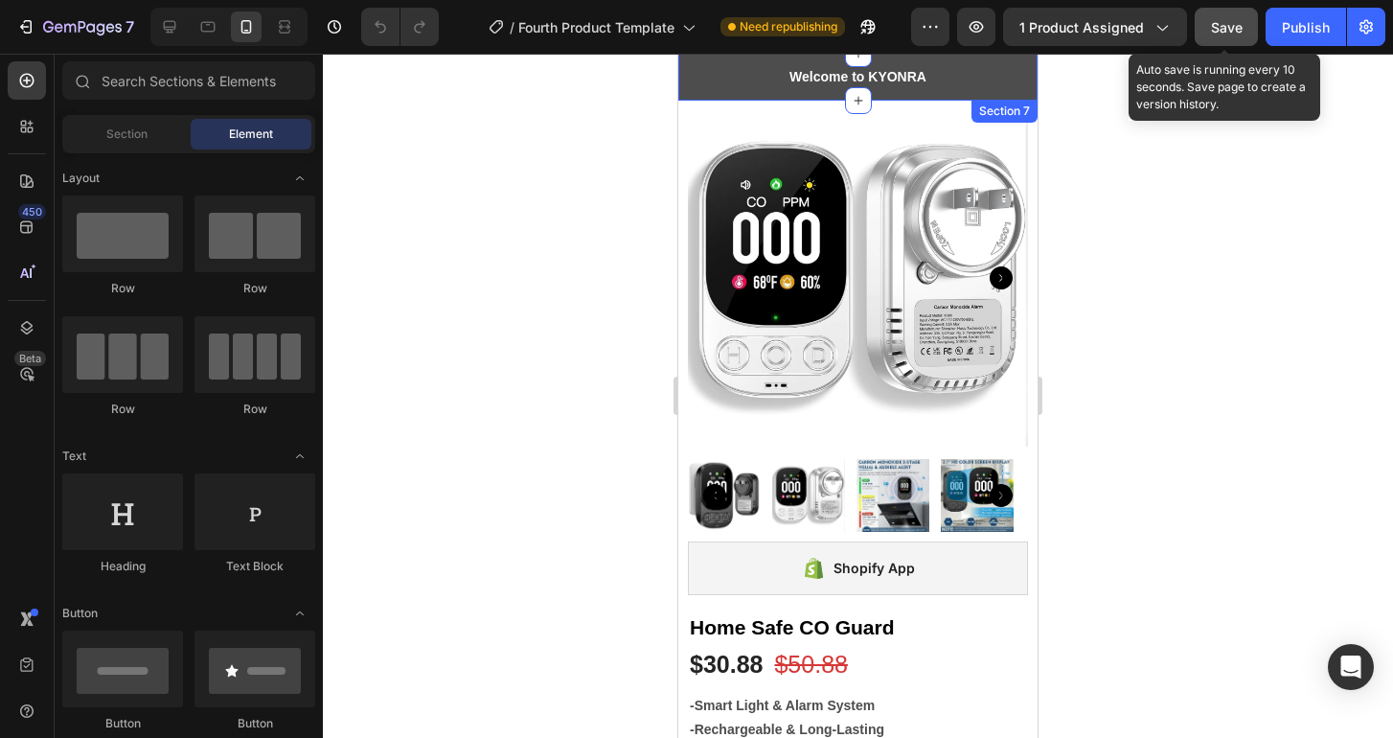
click at [1228, 22] on span "Save" at bounding box center [1227, 27] width 32 height 16
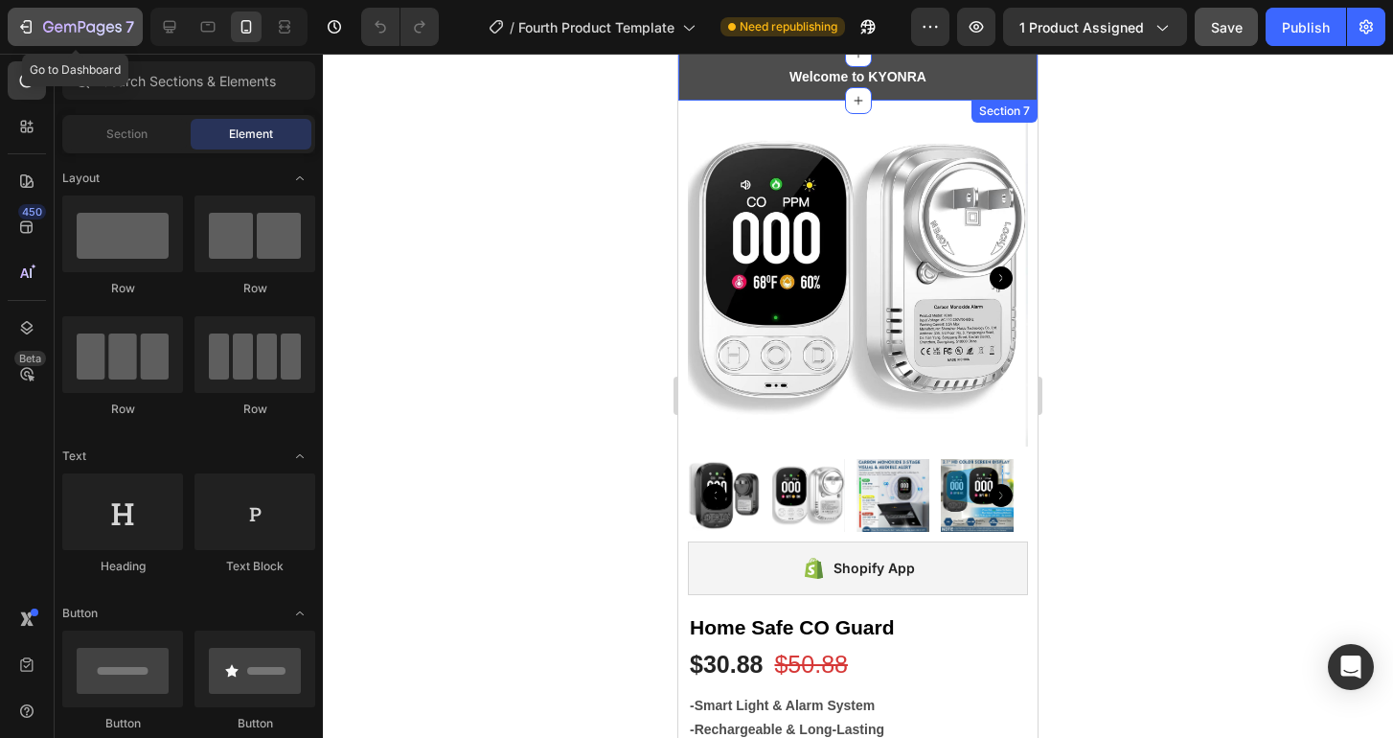
click at [26, 34] on icon "button" at bounding box center [25, 26] width 19 height 19
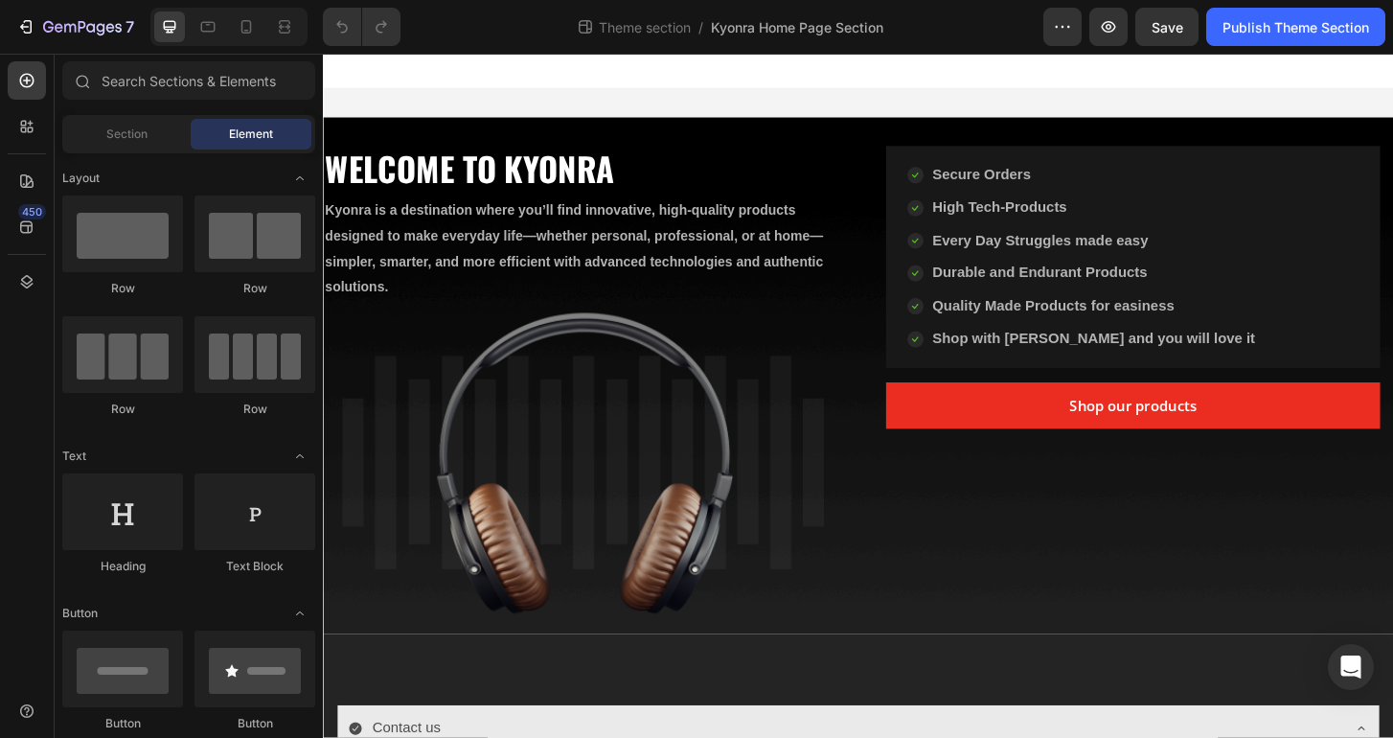
scroll to position [951, 0]
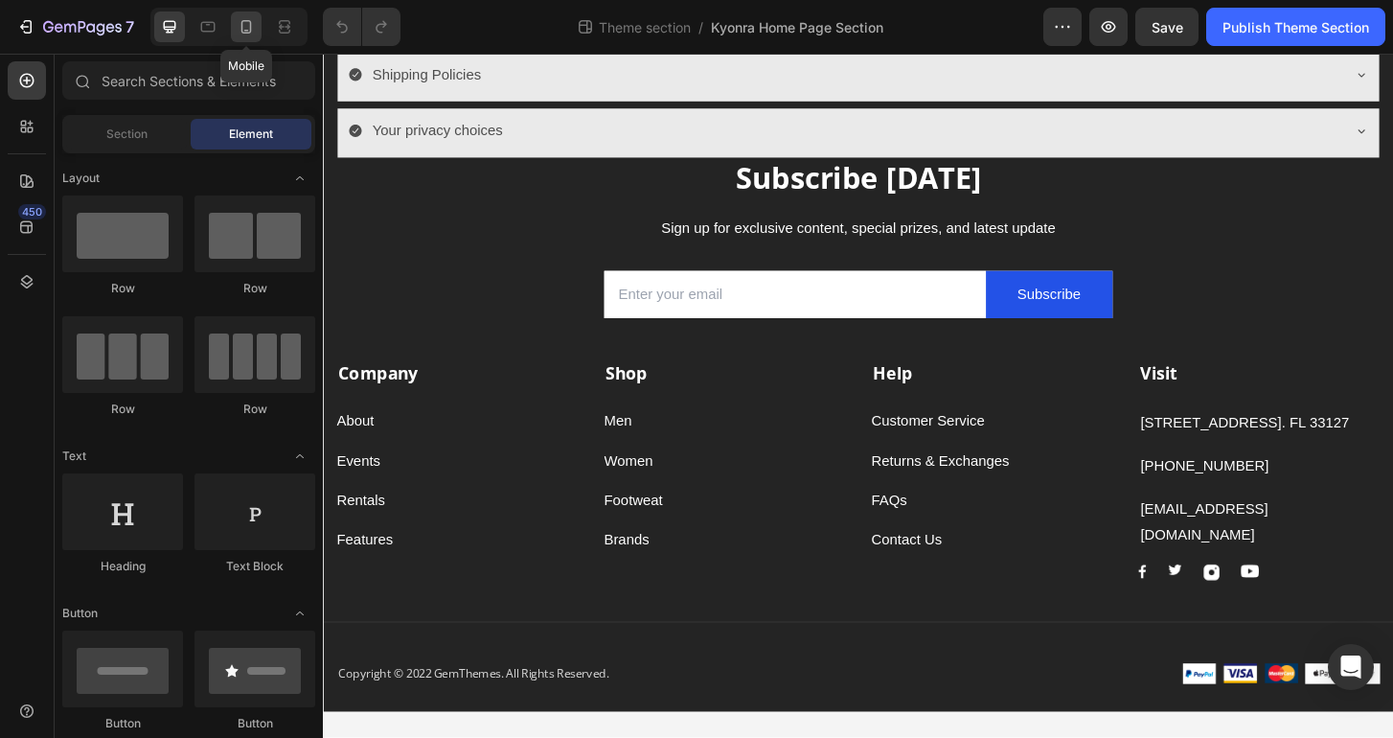
click at [248, 26] on icon at bounding box center [246, 26] width 19 height 19
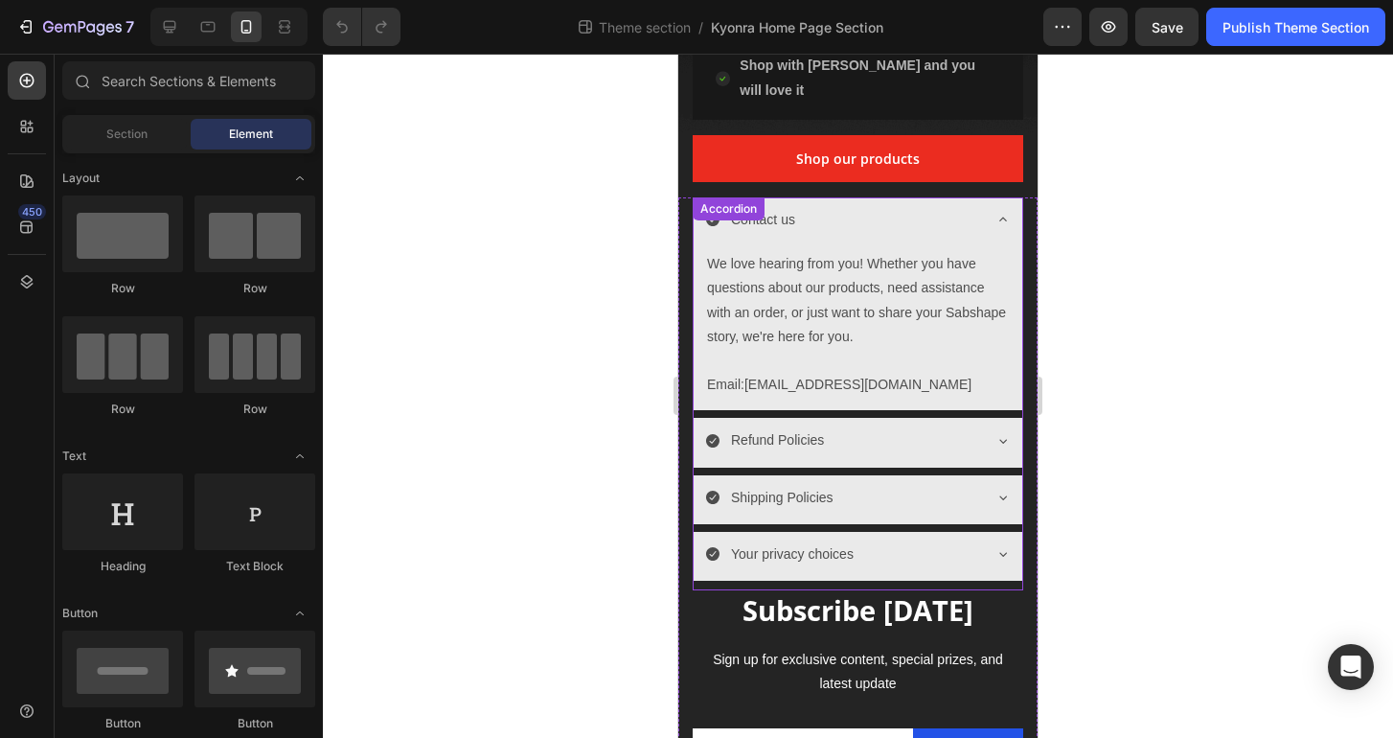
scroll to position [877, 0]
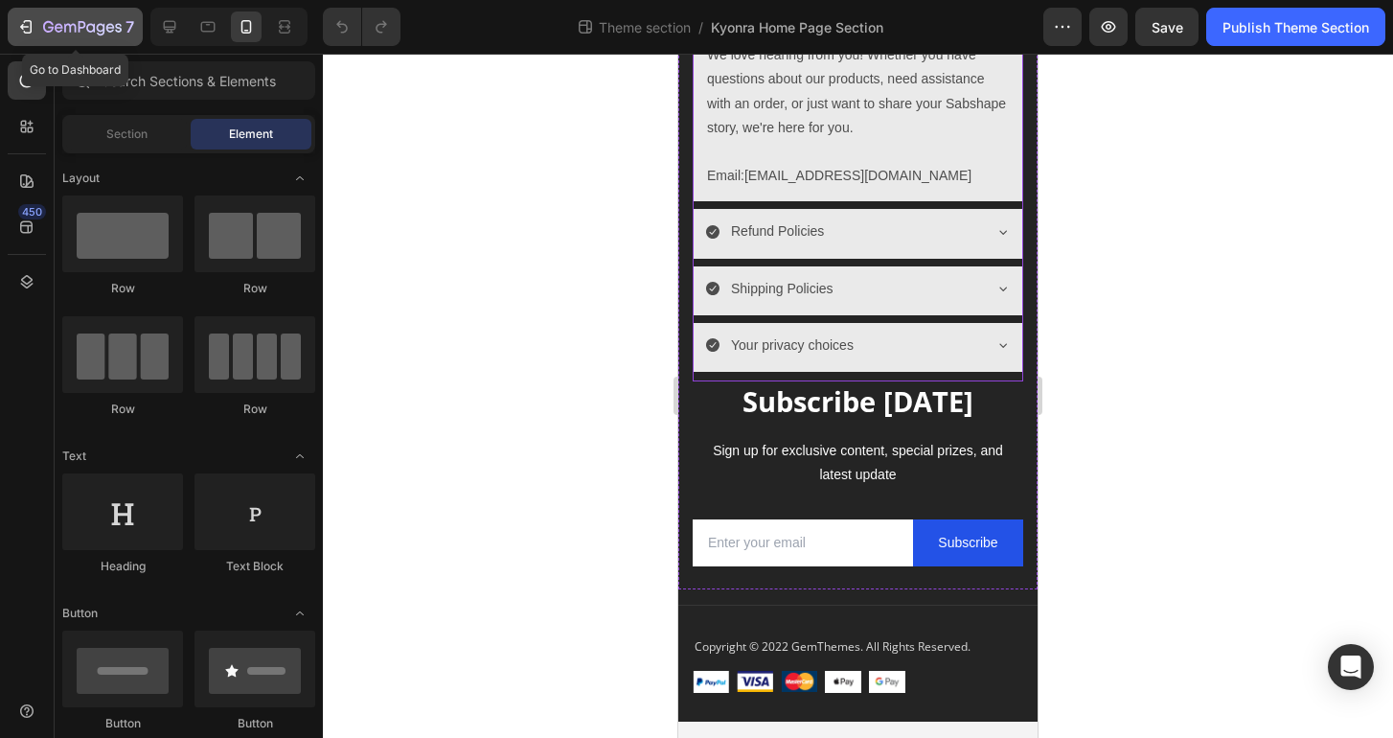
click at [30, 20] on icon "button" at bounding box center [28, 26] width 9 height 13
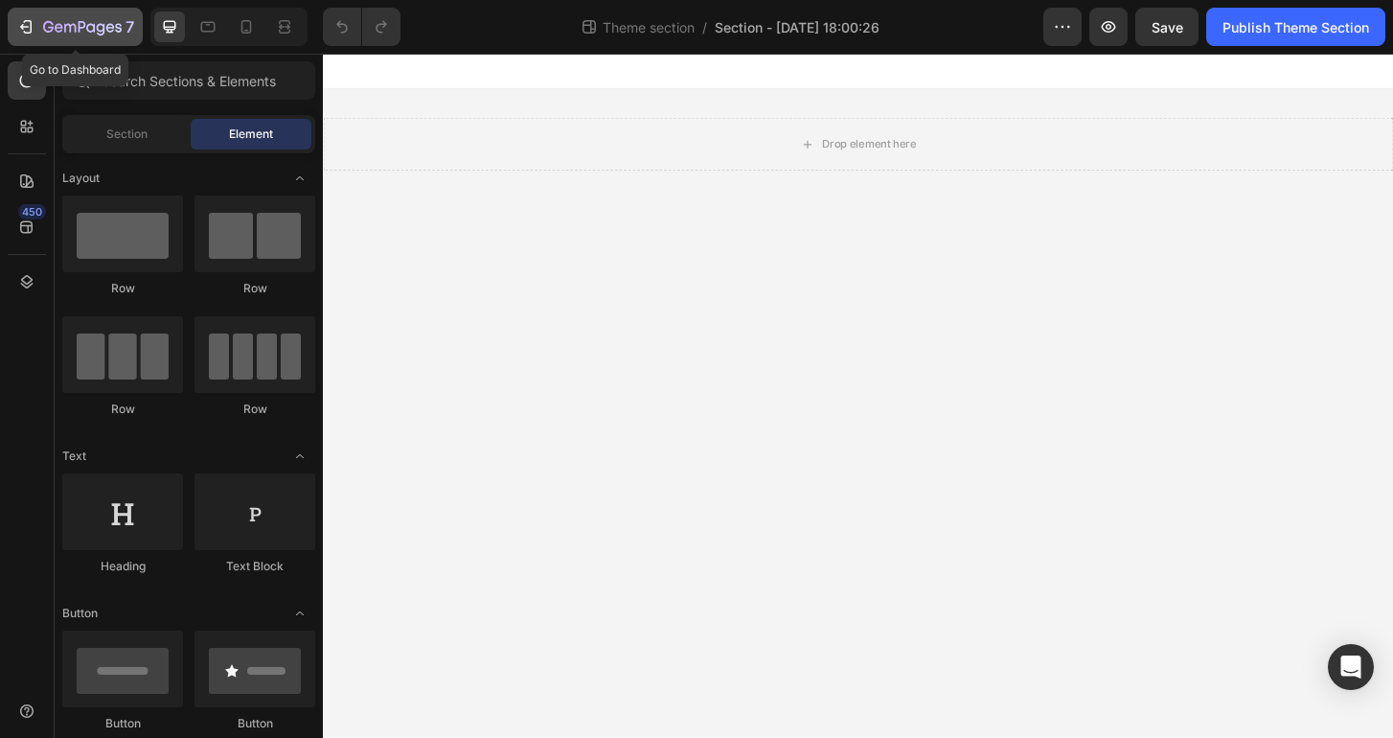
click at [32, 25] on icon "button" at bounding box center [25, 26] width 19 height 19
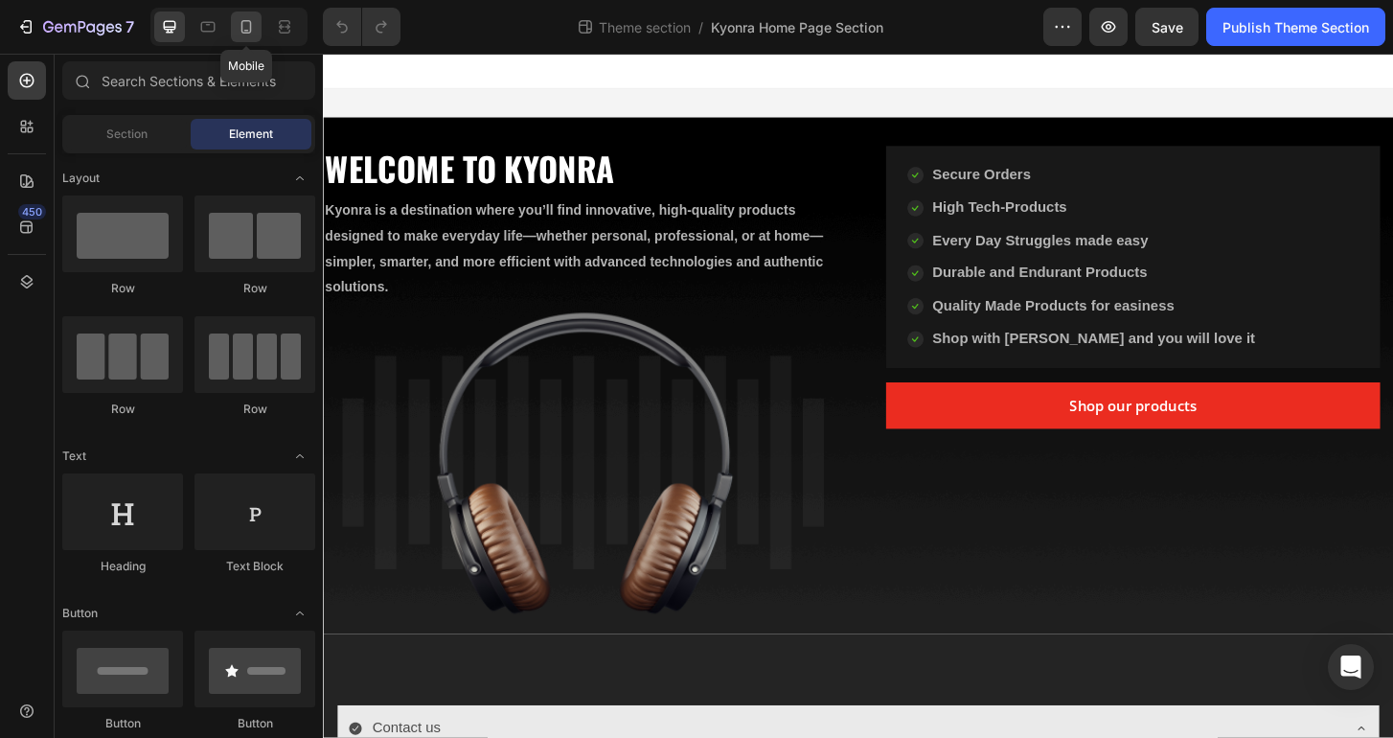
click at [239, 28] on icon at bounding box center [246, 26] width 19 height 19
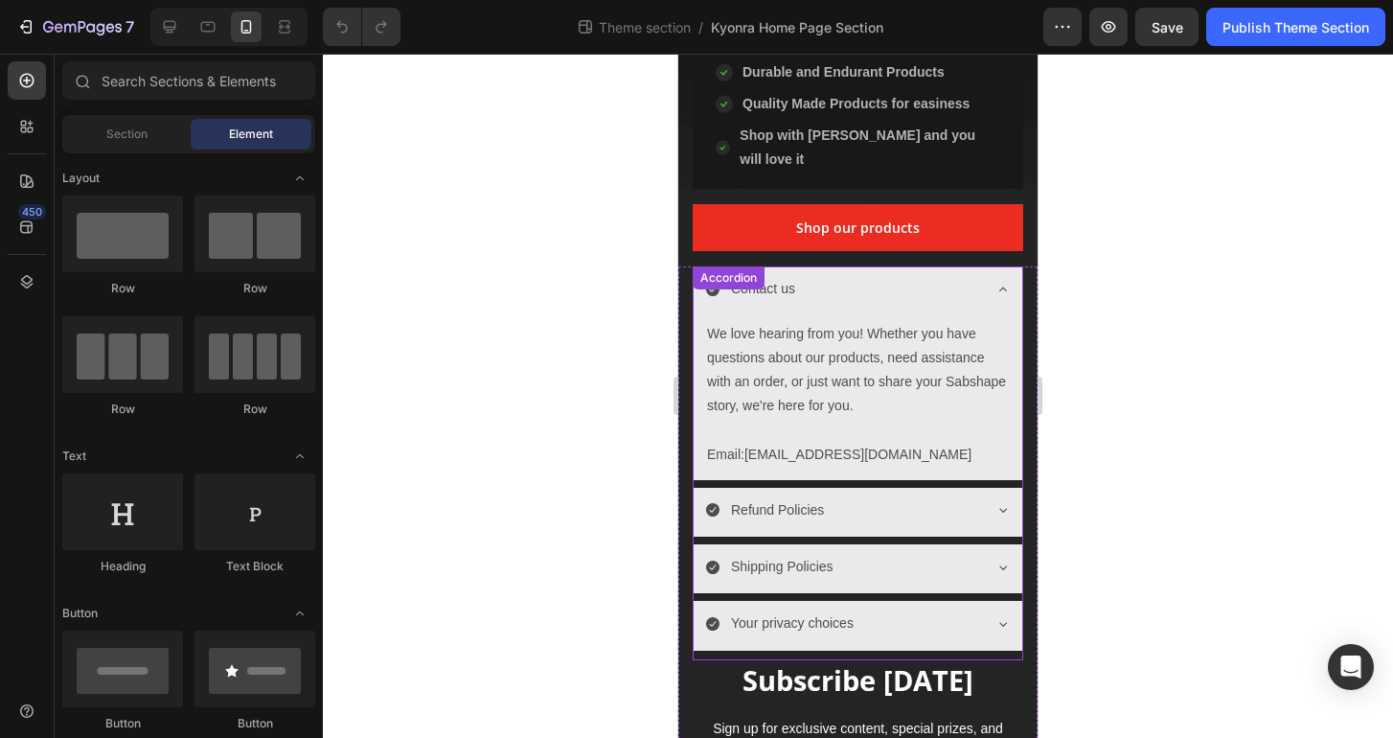
scroll to position [604, 0]
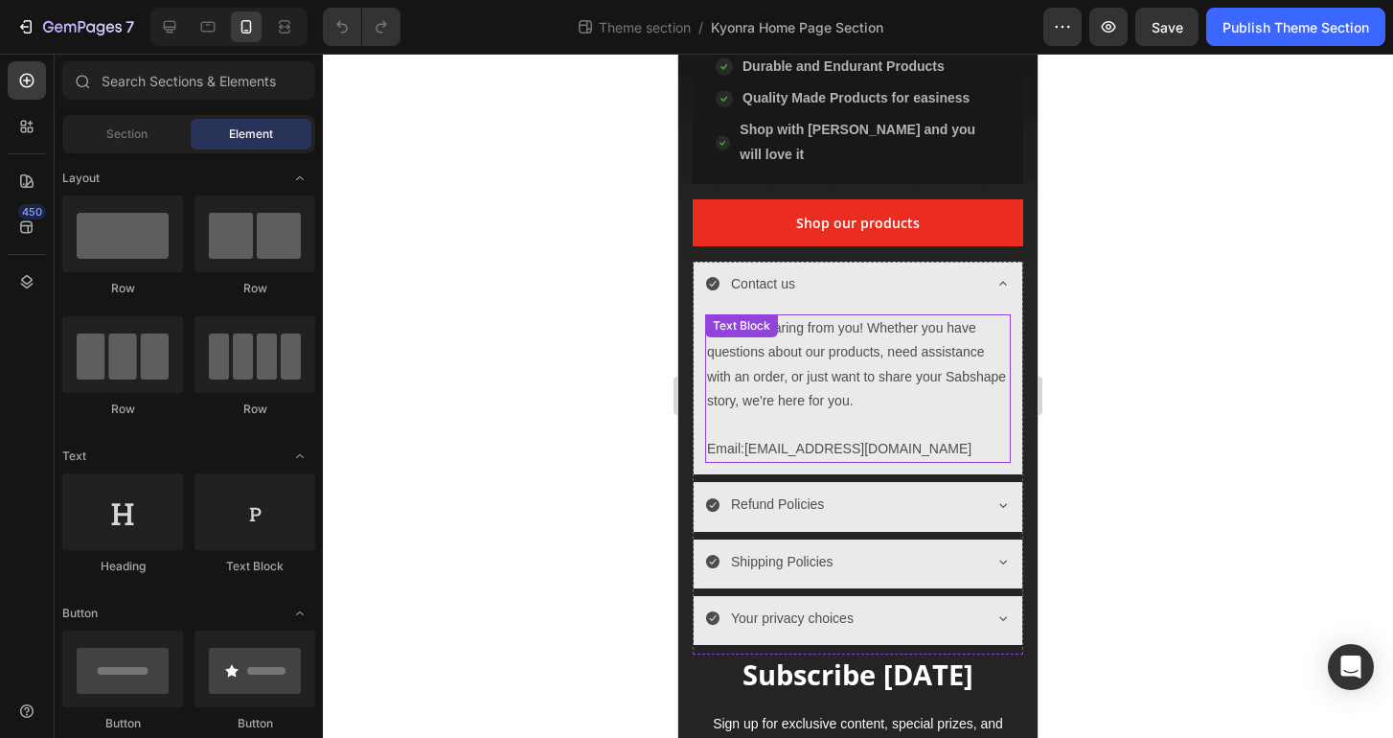
click at [806, 342] on p "We love hearing from you! Whether you have questions about our products, need a…" at bounding box center [858, 364] width 302 height 97
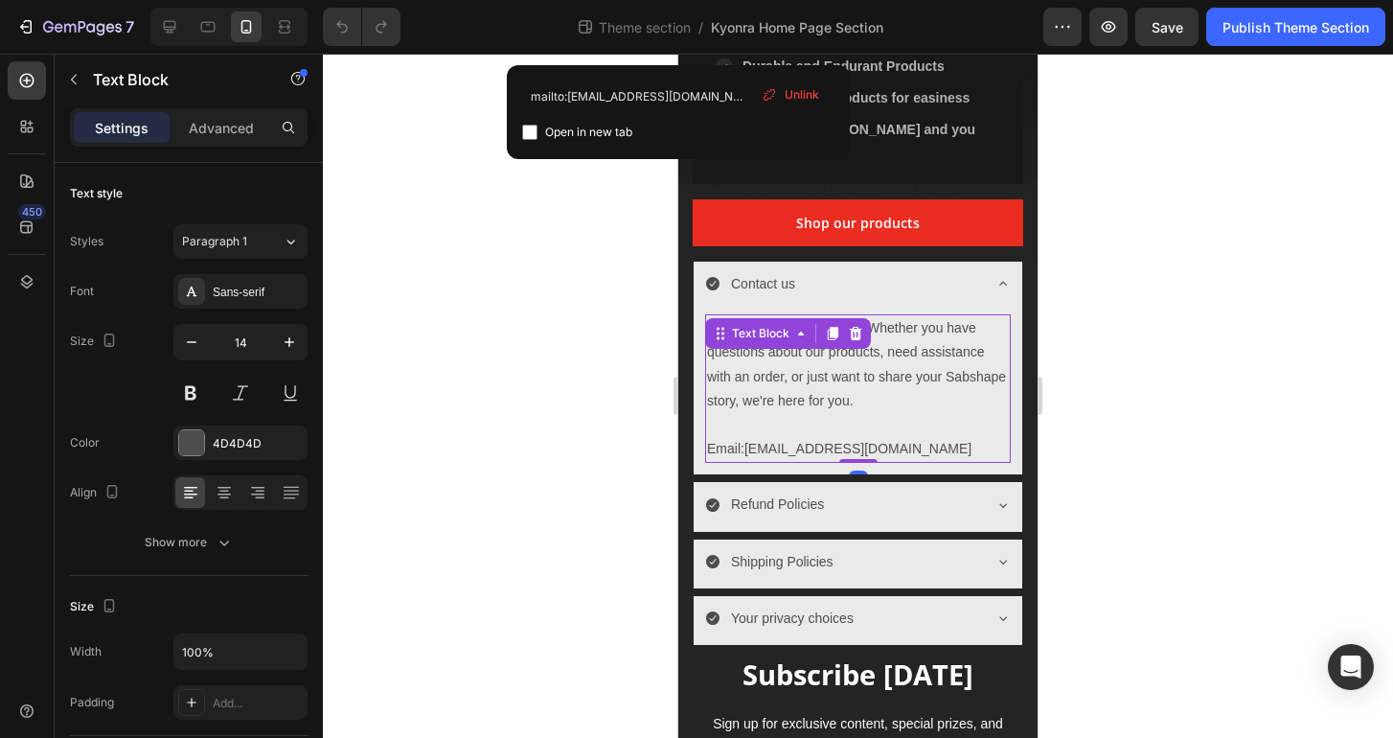
click at [887, 437] on p "Email: infokyonra@gmail.com" at bounding box center [858, 449] width 302 height 24
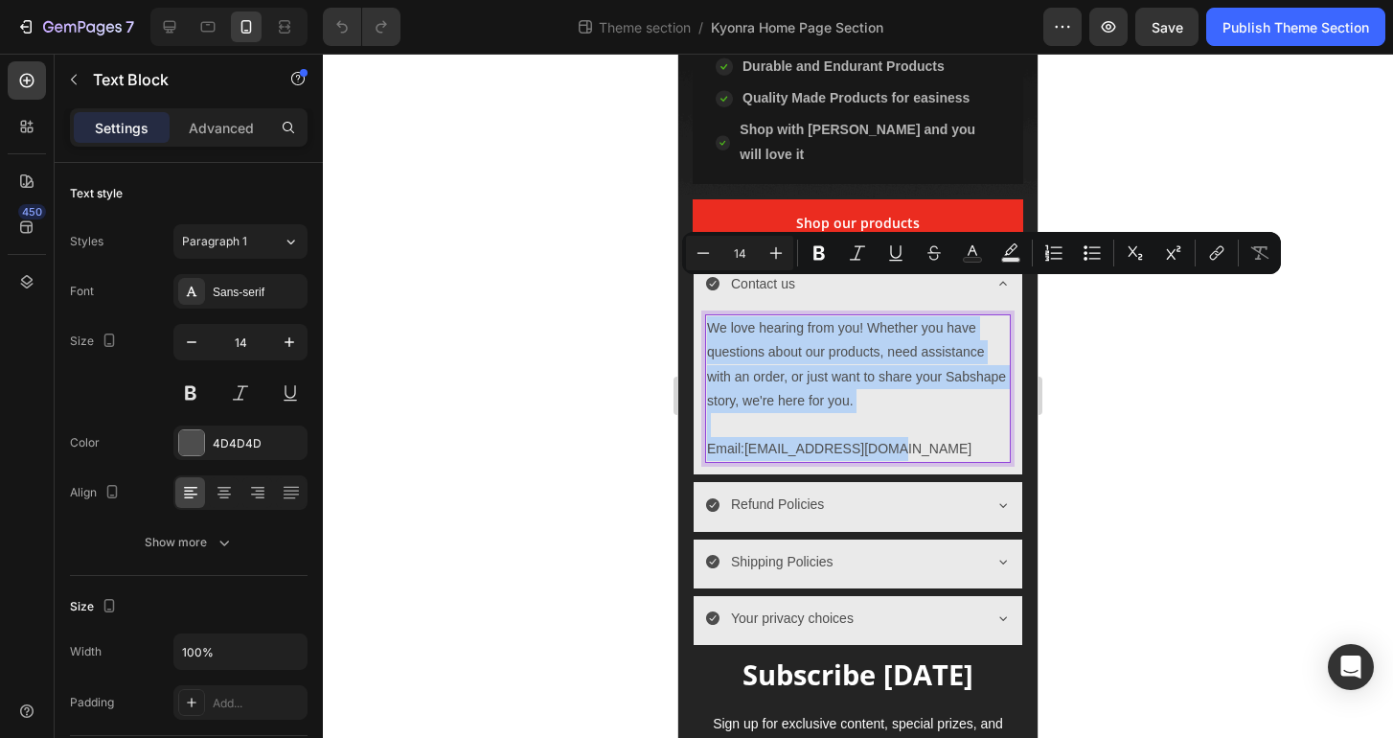
drag, startPoint x: 887, startPoint y: 409, endPoint x: 713, endPoint y: 287, distance: 212.6
click at [713, 314] on div "We love hearing from you! Whether you have questions about our products, need a…" at bounding box center [858, 388] width 306 height 148
copy div "We love hearing from you! Whether you have questions about our products, need a…"
click at [995, 497] on icon at bounding box center [1002, 504] width 15 height 15
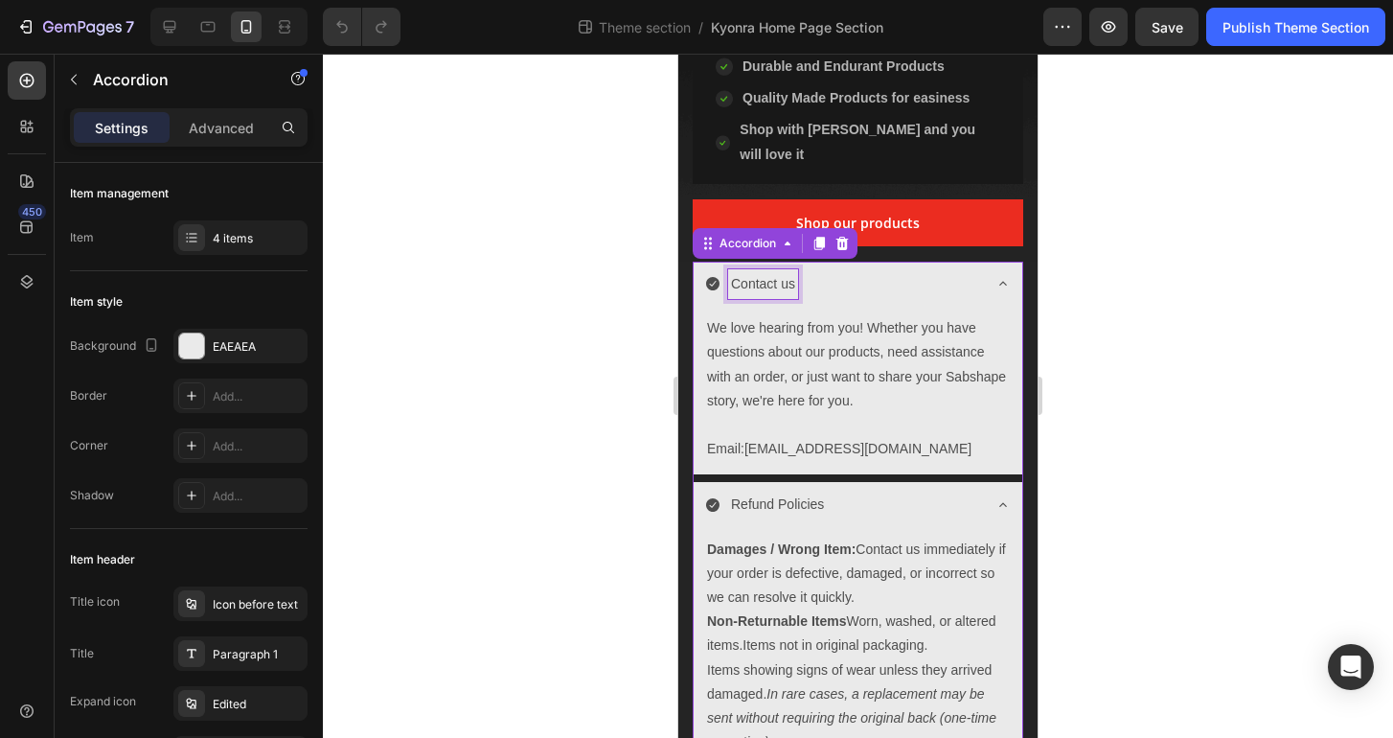
click at [776, 272] on p "Contact us" at bounding box center [763, 284] width 64 height 24
click at [765, 272] on p "Contact us" at bounding box center [763, 284] width 64 height 24
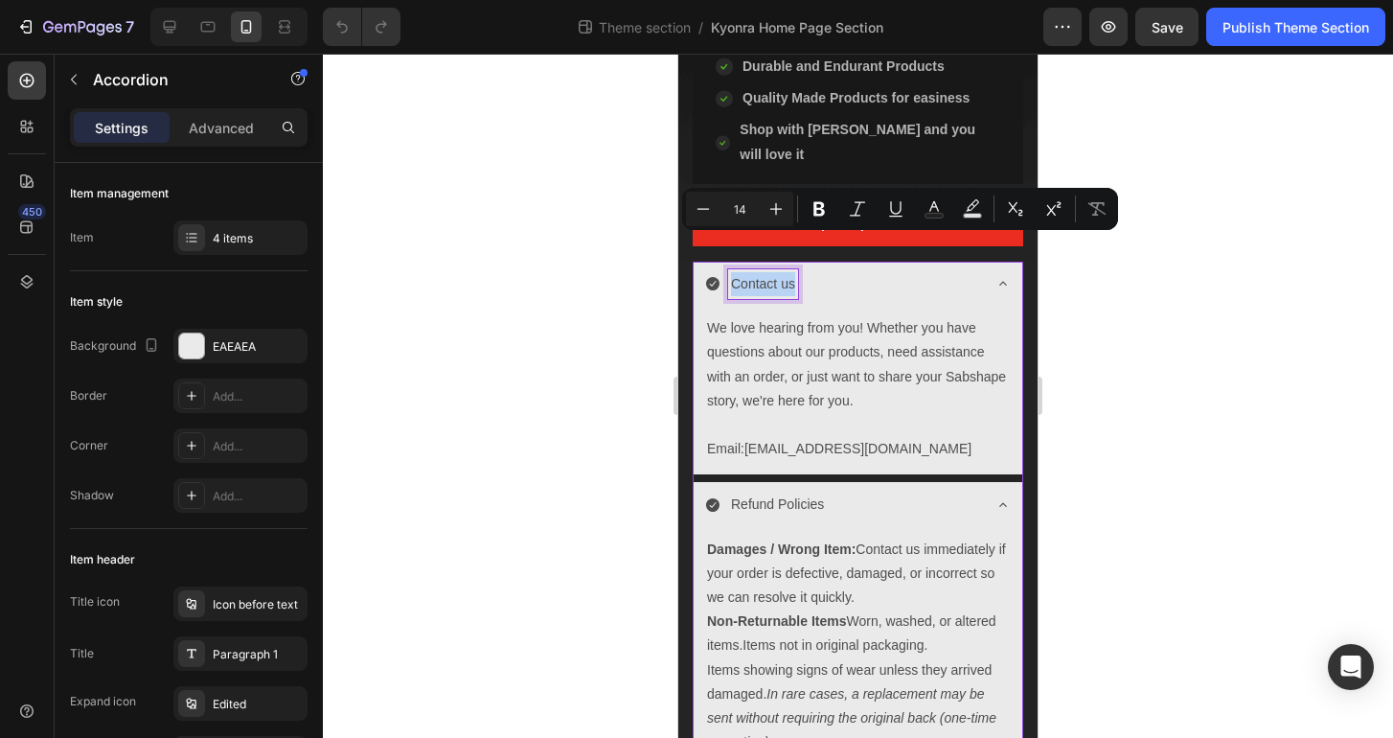
copy p "Contact us"
click at [784, 492] on p "Refund Policies" at bounding box center [777, 504] width 93 height 24
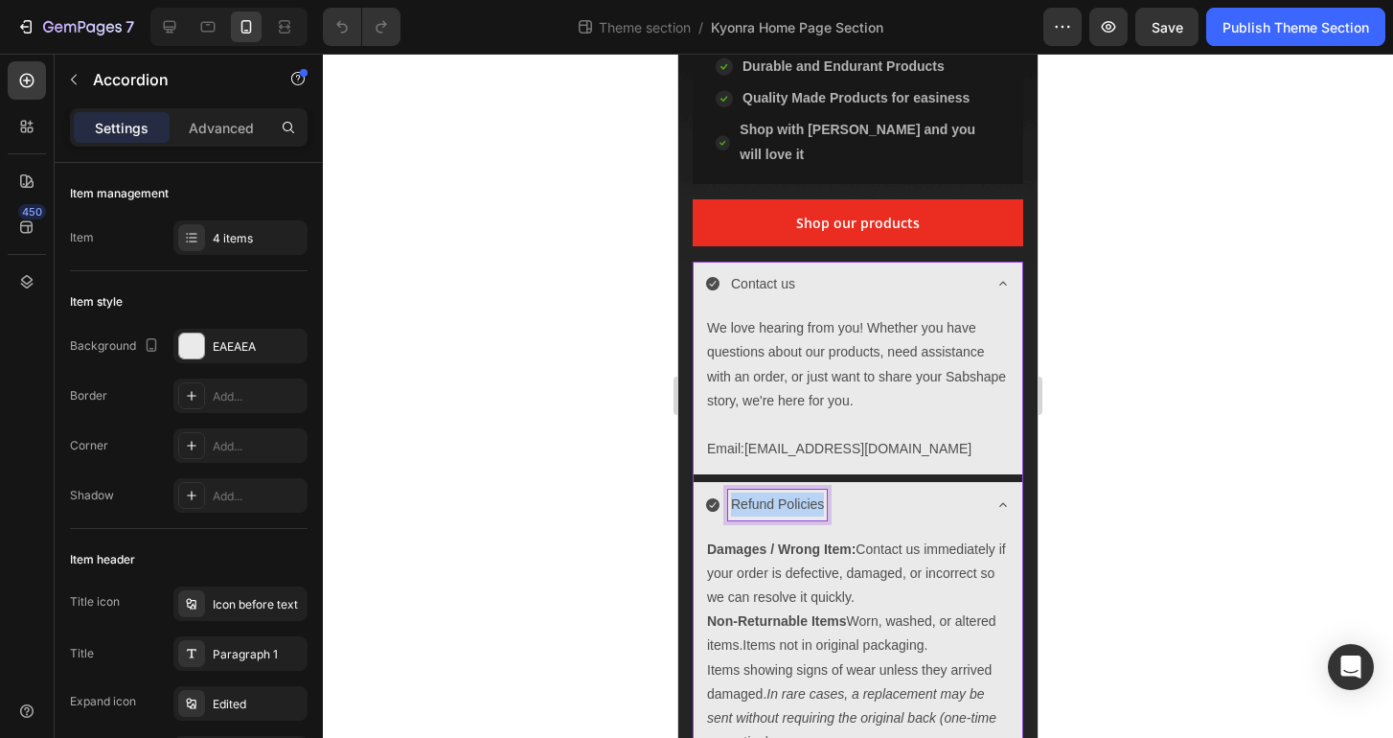
click at [784, 492] on p "Refund Policies" at bounding box center [777, 504] width 93 height 24
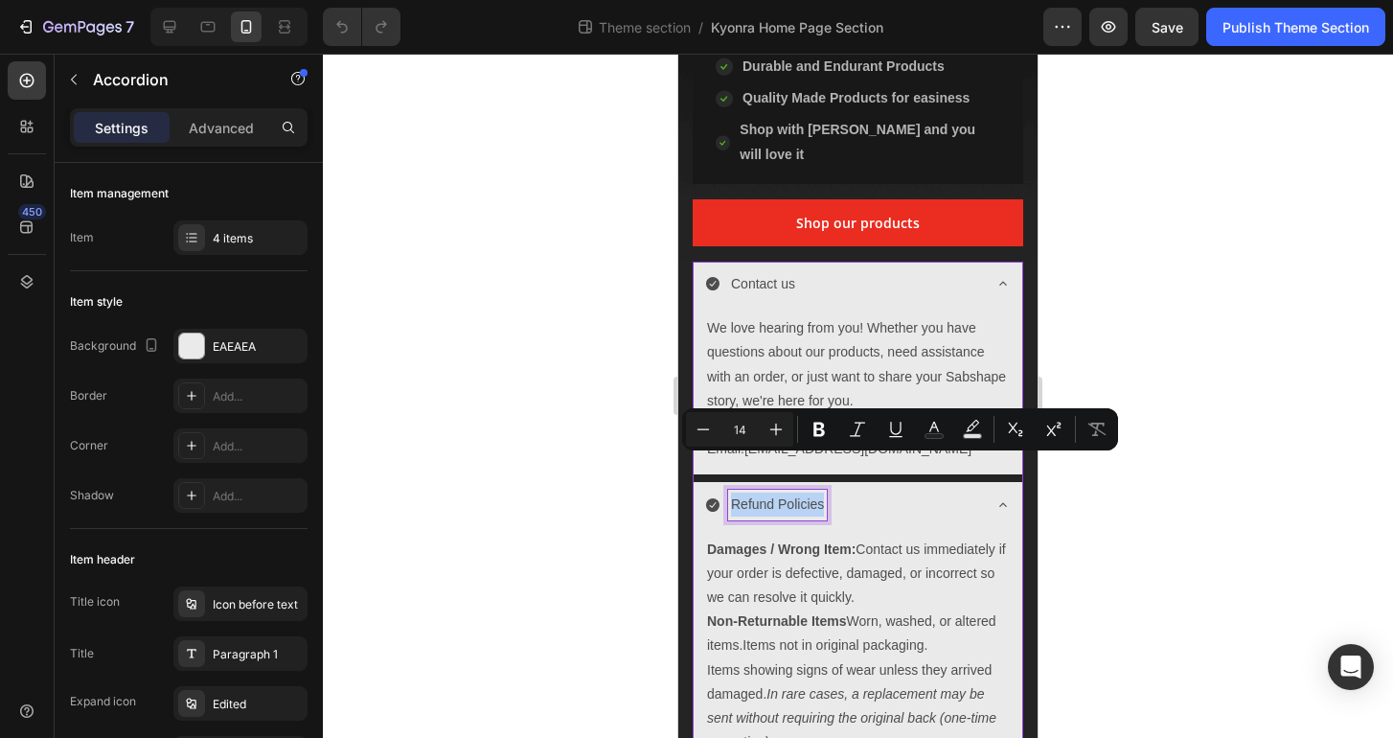
copy p "Refund Policies"
click at [858, 555] on p "Damages / Wrong Item: Contact us immediately if your order is defective, damage…" at bounding box center [858, 573] width 302 height 73
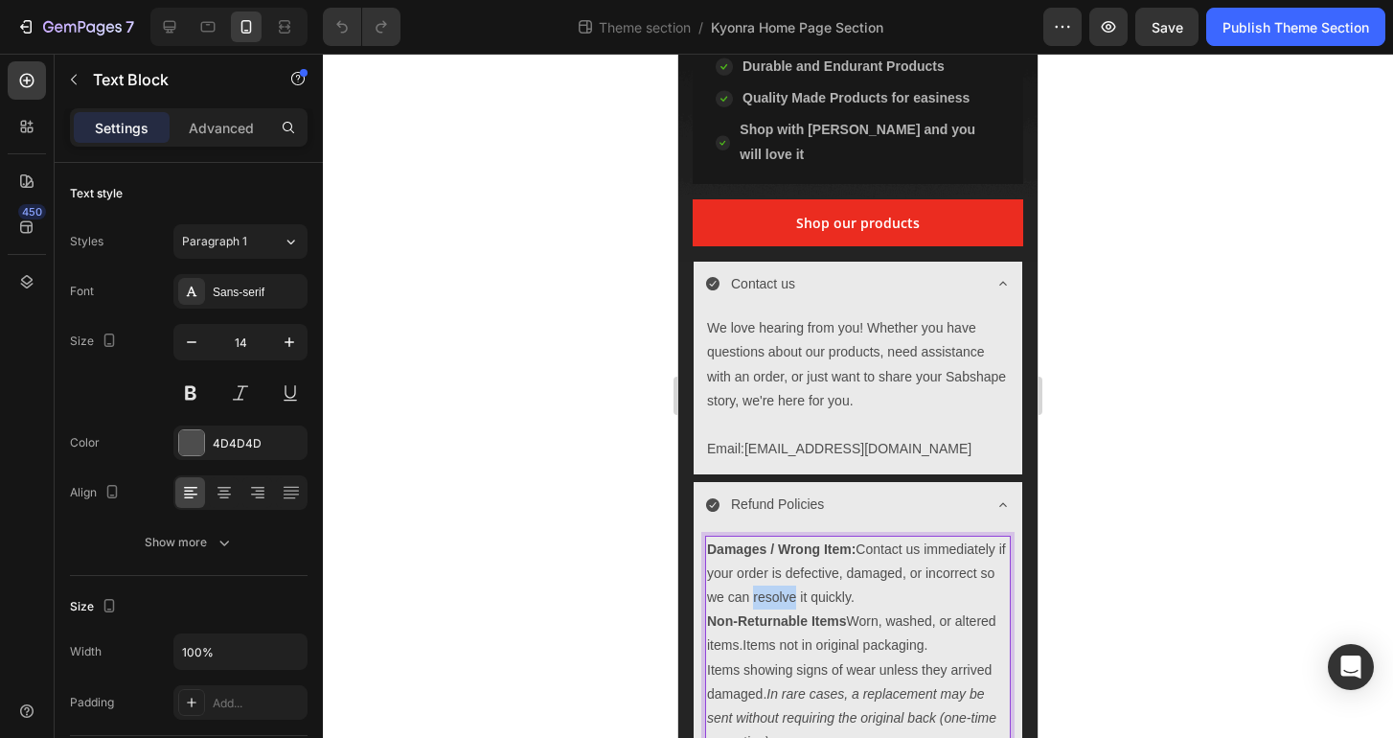
click at [858, 555] on p "Damages / Wrong Item: Contact us immediately if your order is defective, damage…" at bounding box center [858, 573] width 302 height 73
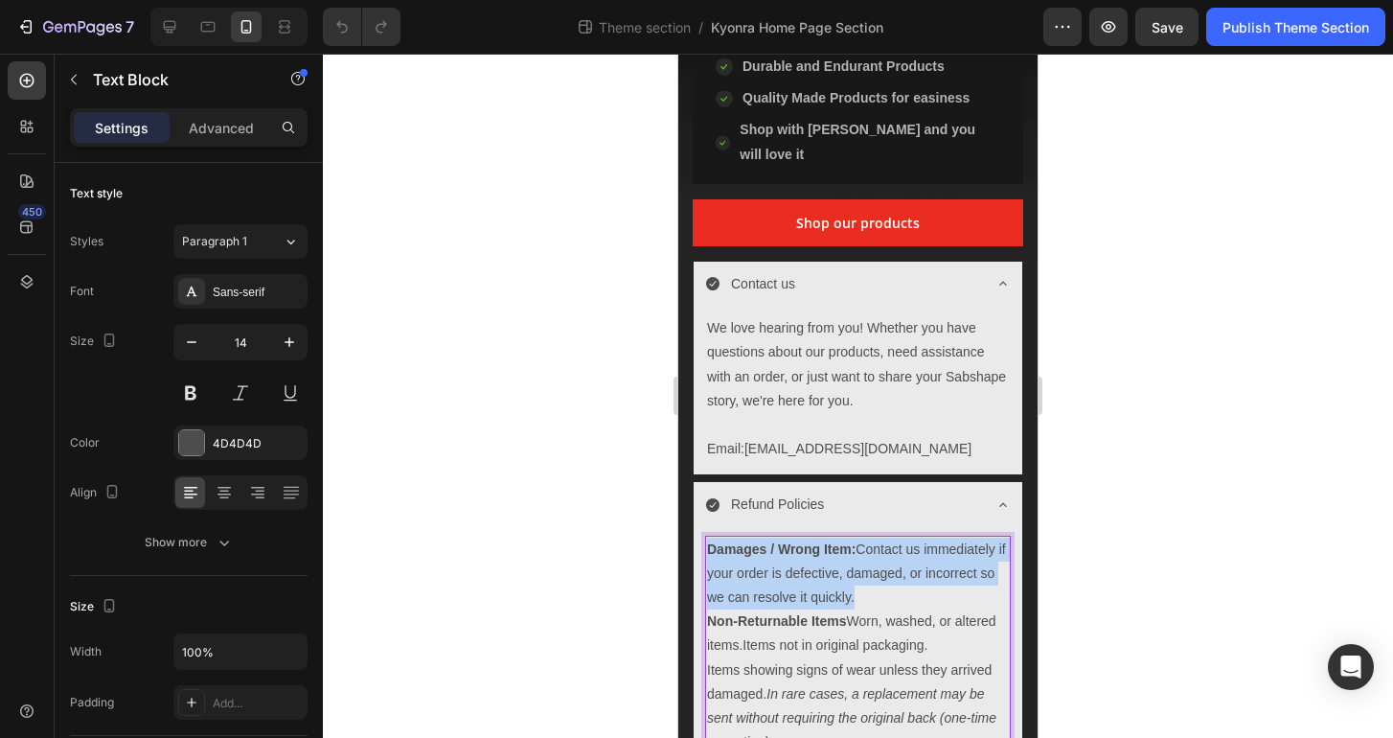
click at [858, 555] on p "Damages / Wrong Item: Contact us immediately if your order is defective, damage…" at bounding box center [858, 573] width 302 height 73
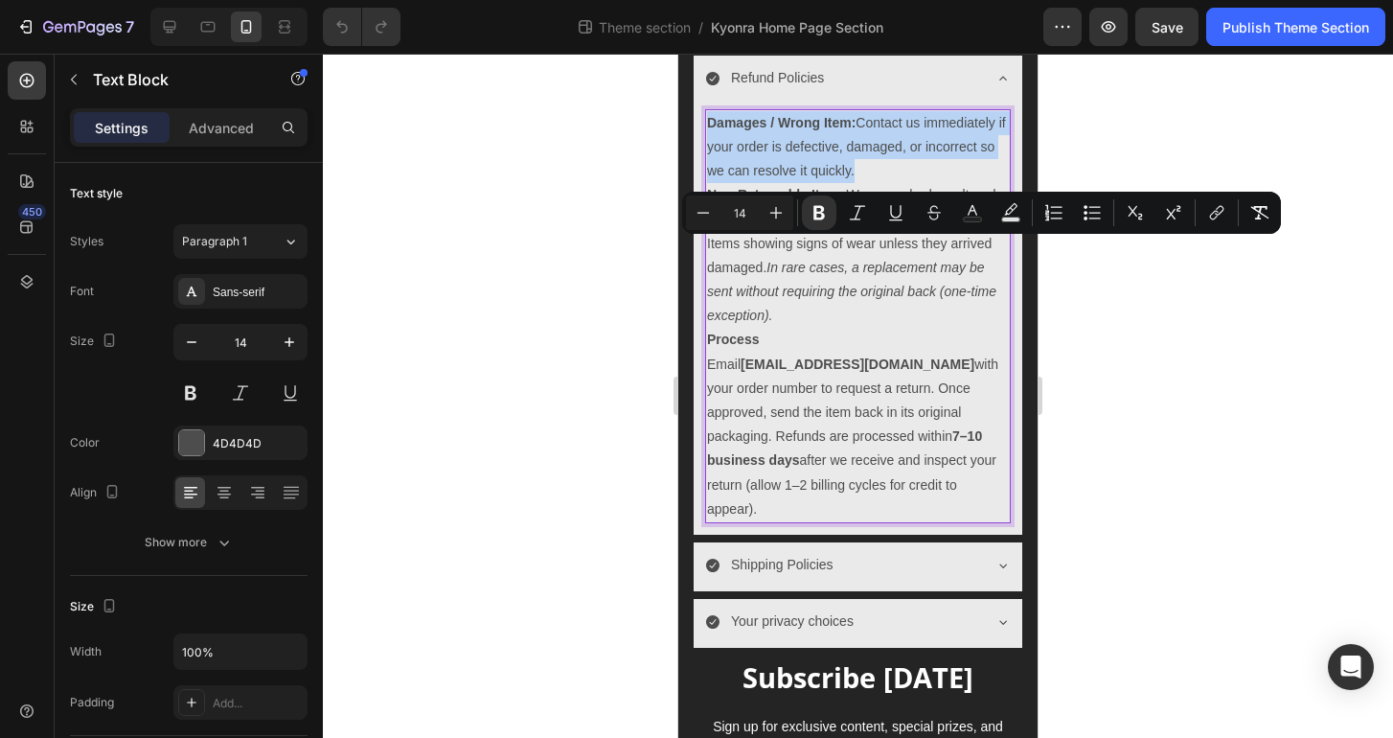
scroll to position [1089, 0]
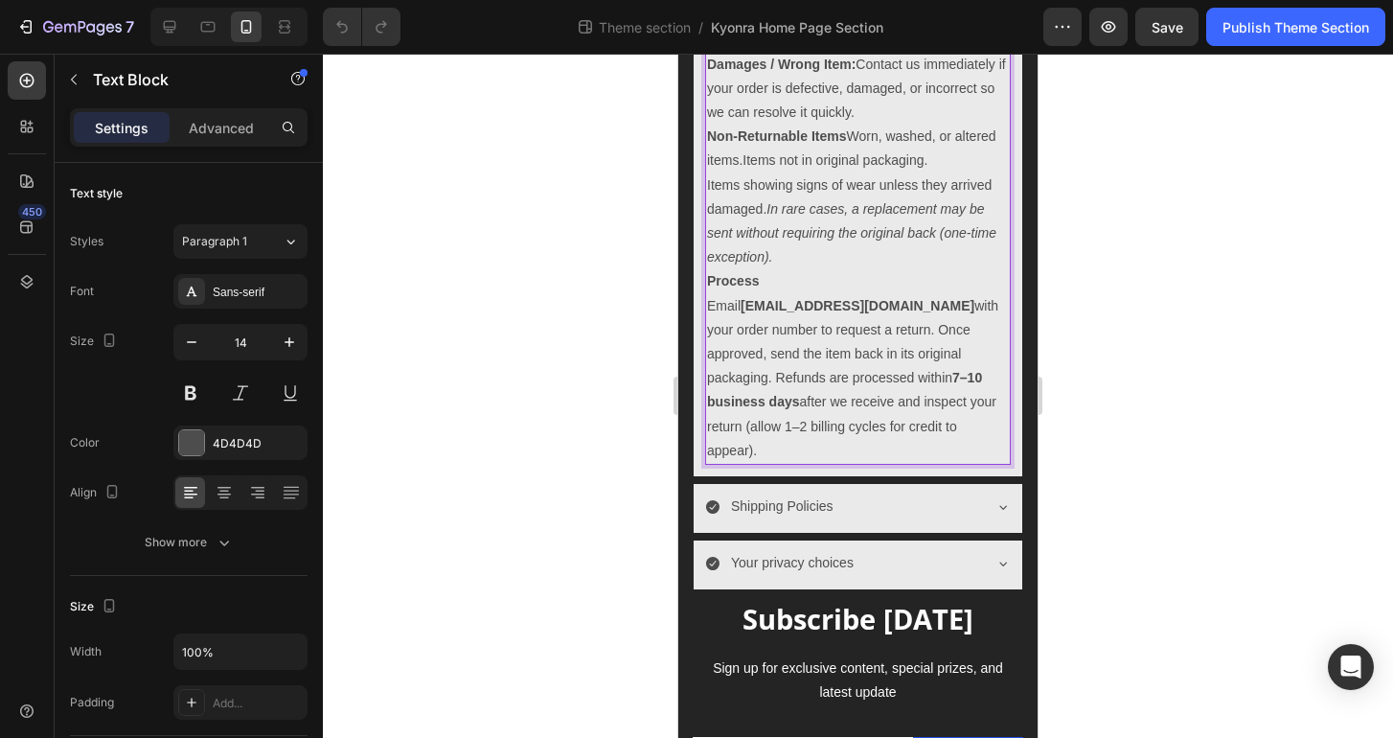
click at [973, 388] on p "Email infokyonra@gmail.com with your order number to request a return. Once app…" at bounding box center [858, 378] width 302 height 169
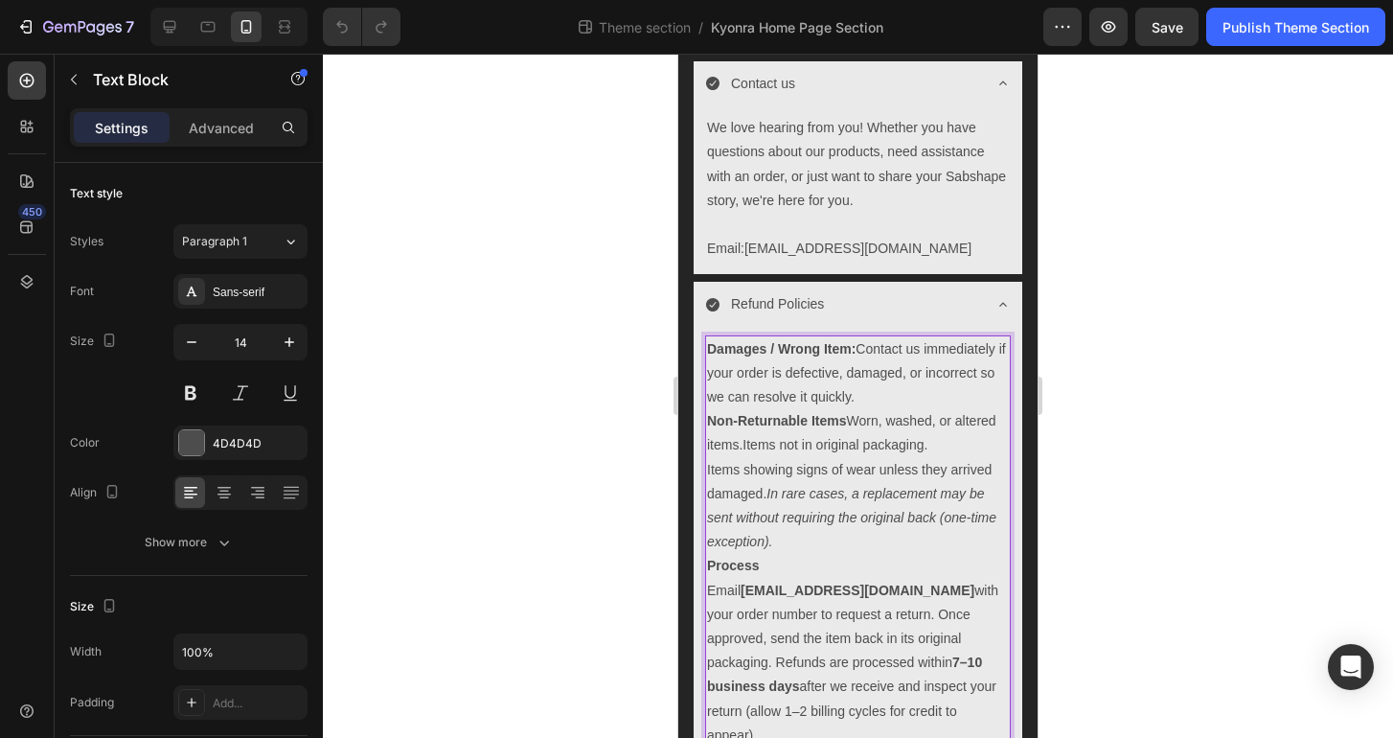
scroll to position [782, 0]
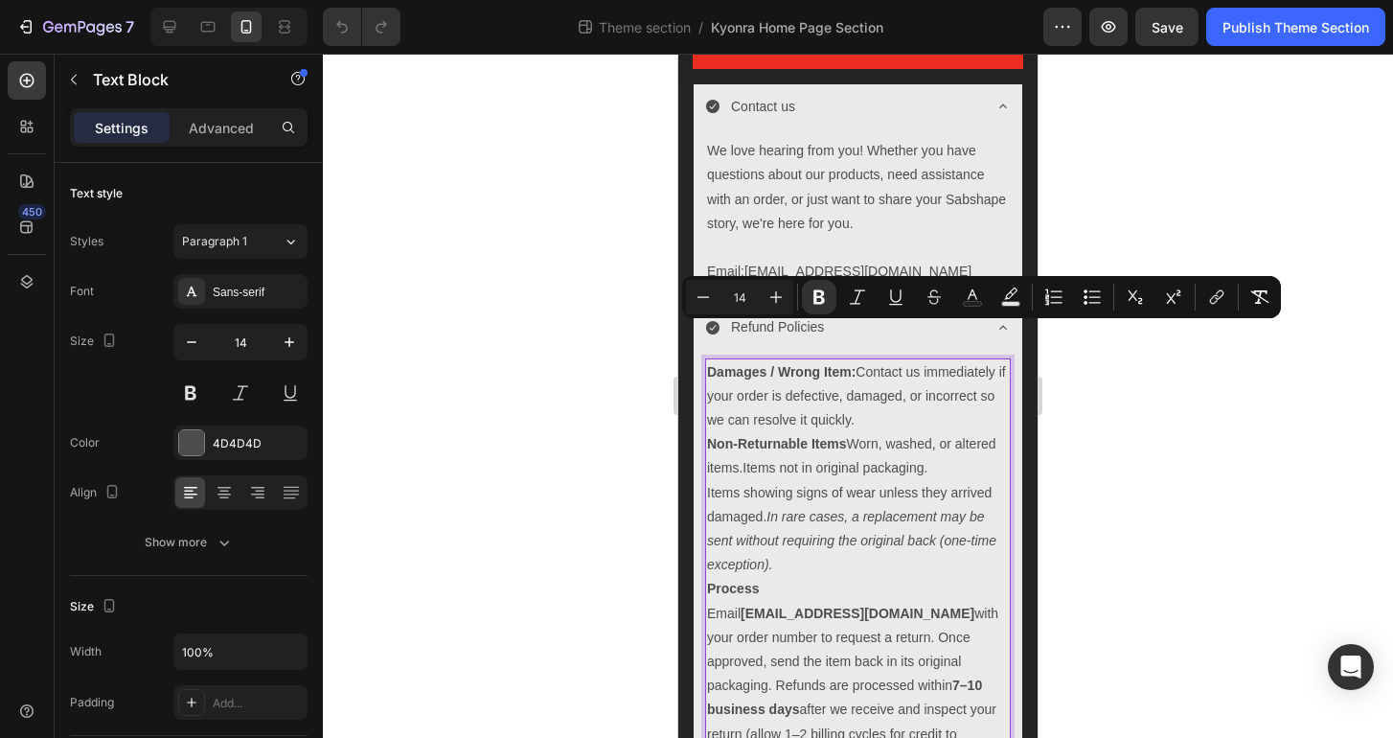
drag, startPoint x: 973, startPoint y: 388, endPoint x: 708, endPoint y: 335, distance: 270.5
click at [708, 358] on div "Damages / Wrong Item: Contact us immediately if your order is defective, damage…" at bounding box center [858, 565] width 306 height 414
copy div "Damages / Wrong Item: Contact us immediately if your order is defective, damage…"
click at [1102, 456] on div at bounding box center [858, 396] width 1070 height 684
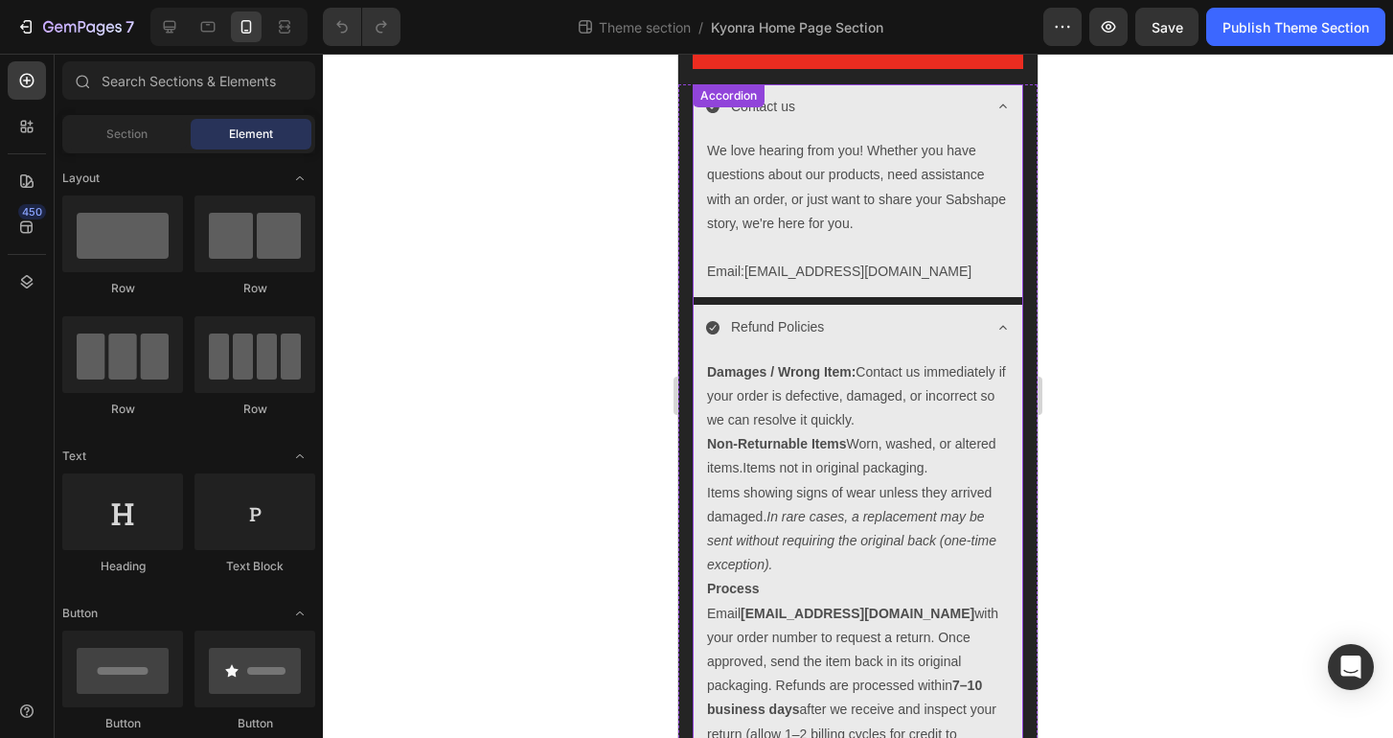
click at [995, 320] on icon at bounding box center [1002, 327] width 15 height 15
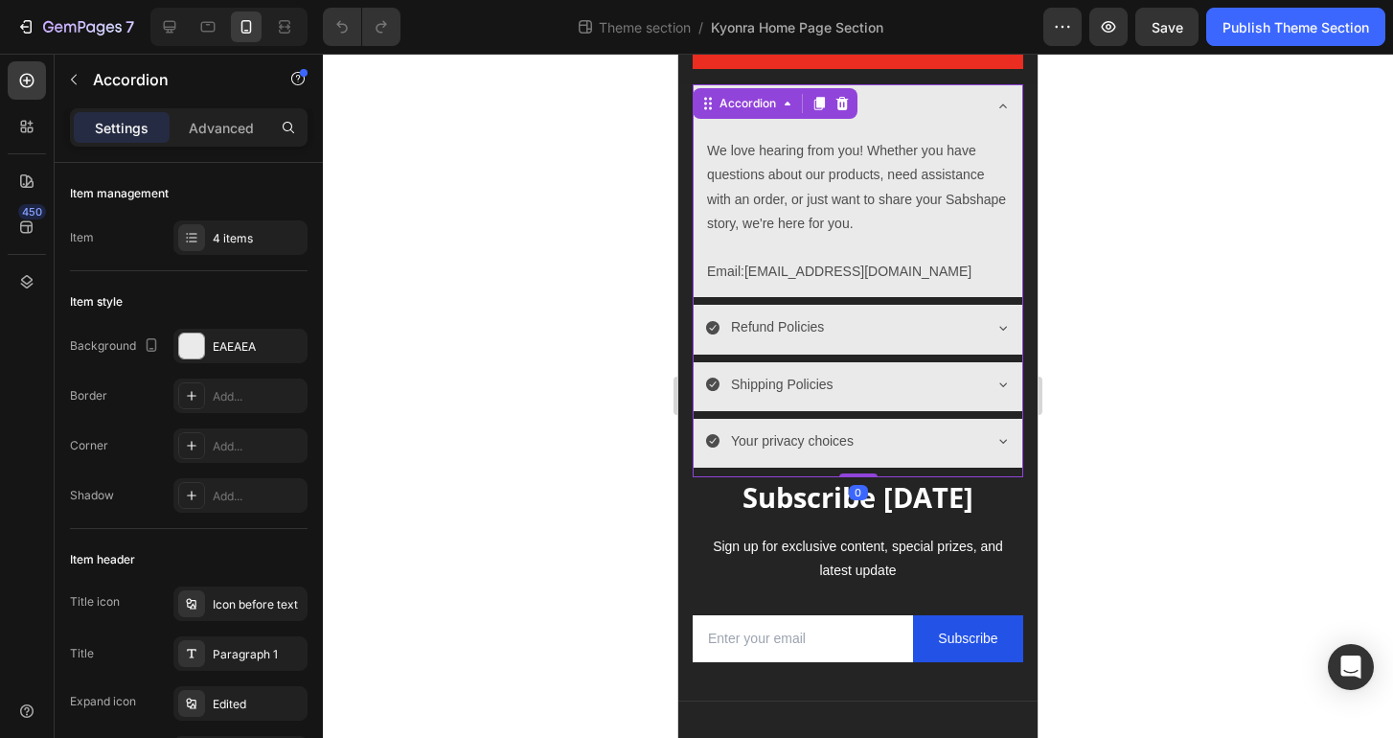
click at [995, 376] on icon at bounding box center [1002, 383] width 15 height 15
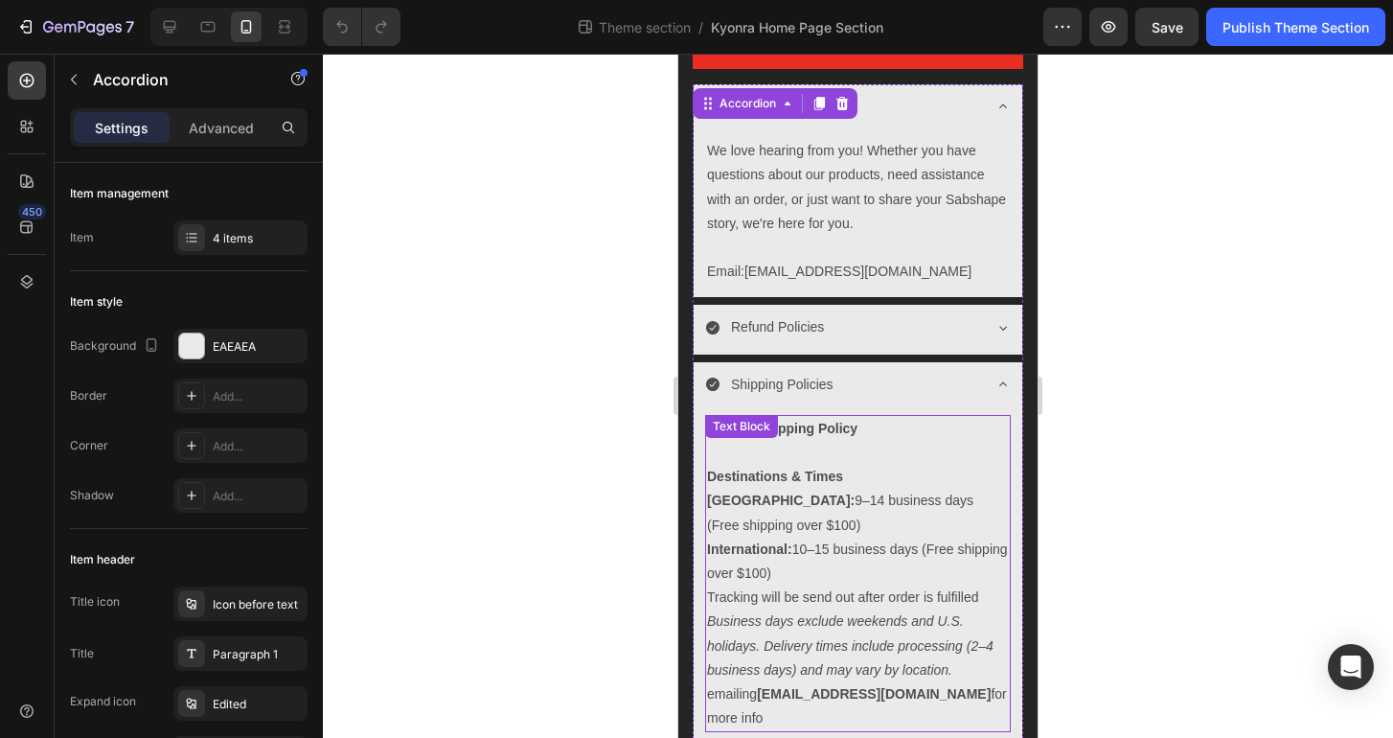
click at [988, 682] on p "emailing infokyonra@gmail.com for more info" at bounding box center [858, 706] width 302 height 48
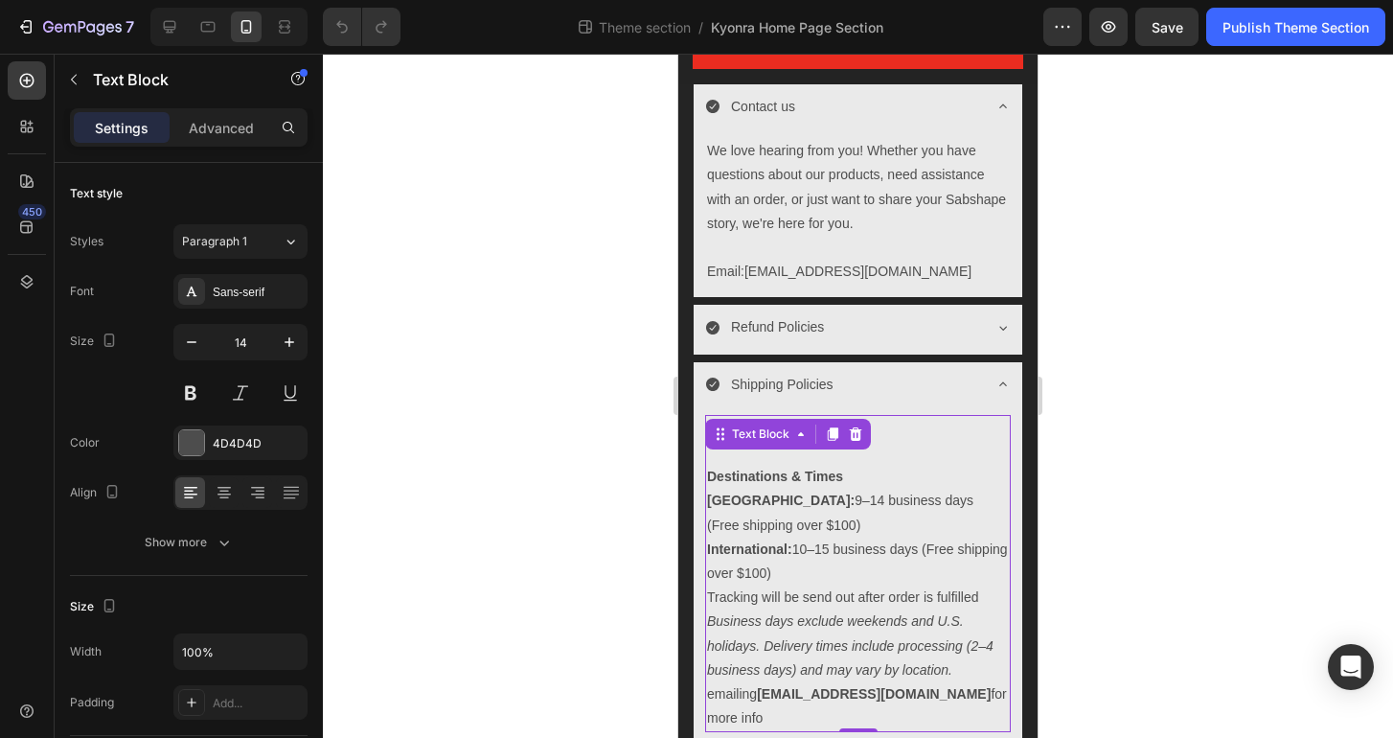
click at [988, 682] on p "emailing infokyonra@gmail.com for more info" at bounding box center [858, 706] width 302 height 48
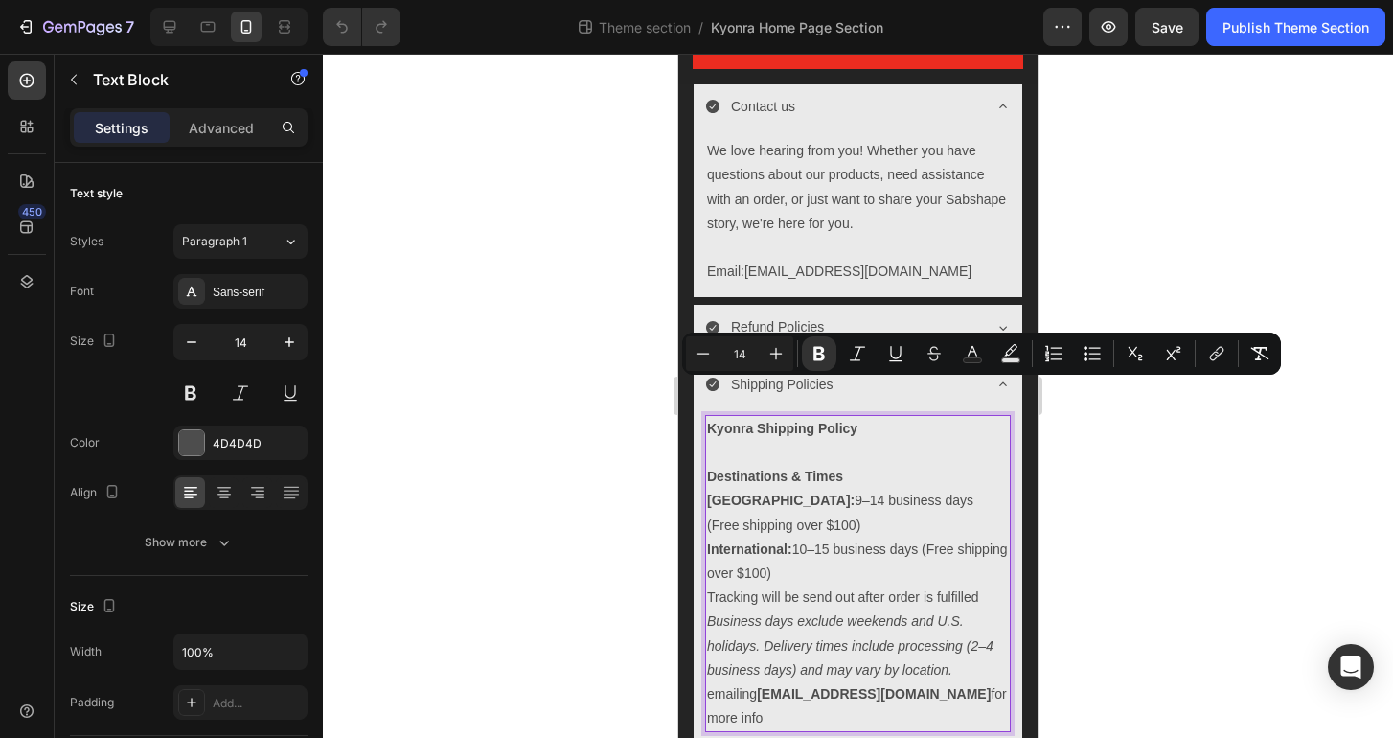
drag, startPoint x: 988, startPoint y: 658, endPoint x: 709, endPoint y: 391, distance: 386.2
click at [709, 415] on div "Kyonra Shipping Policy Destinations & Times United States: 9–14 business days (…" at bounding box center [858, 574] width 306 height 318
copy div "Kyonra Shipping Policy Destinations & Times United States: 9–14 business days (…"
click at [1142, 538] on div at bounding box center [858, 396] width 1070 height 684
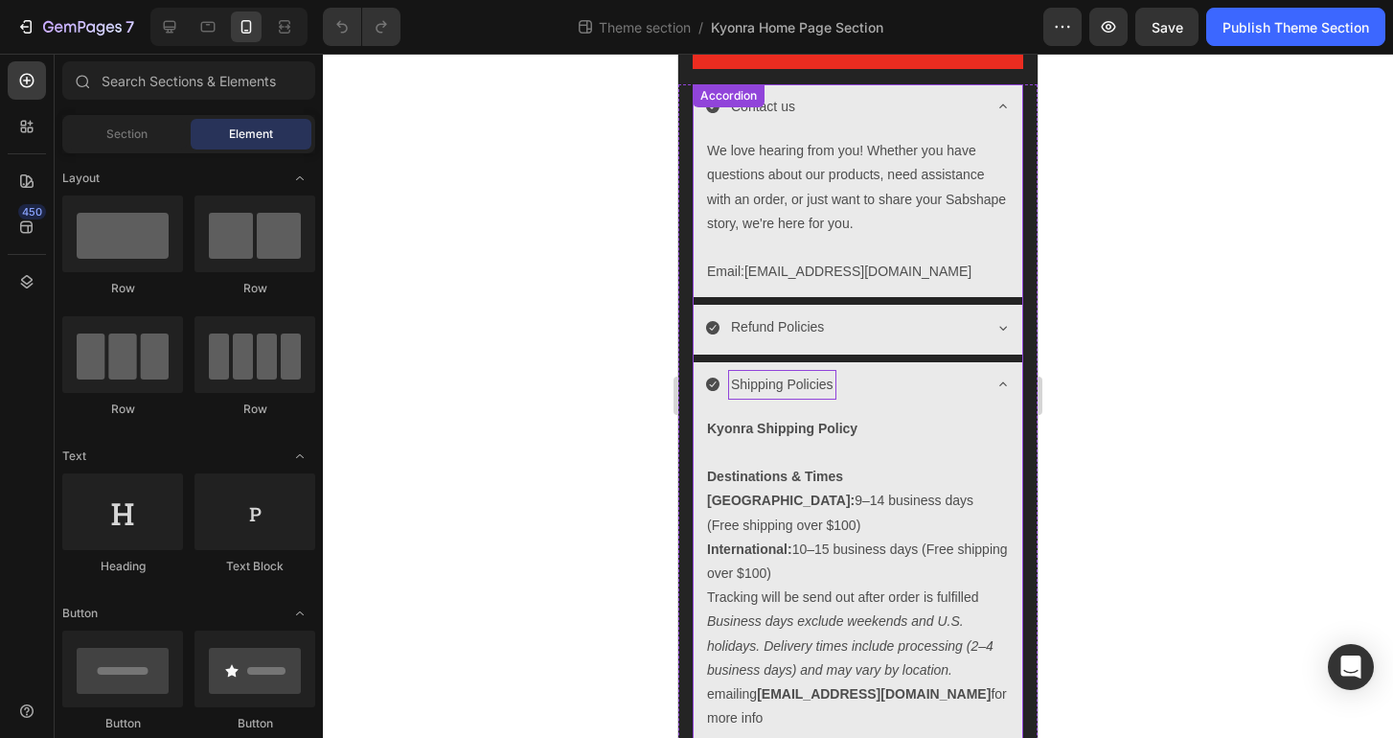
click at [794, 373] on p "Shipping Policies" at bounding box center [782, 385] width 102 height 24
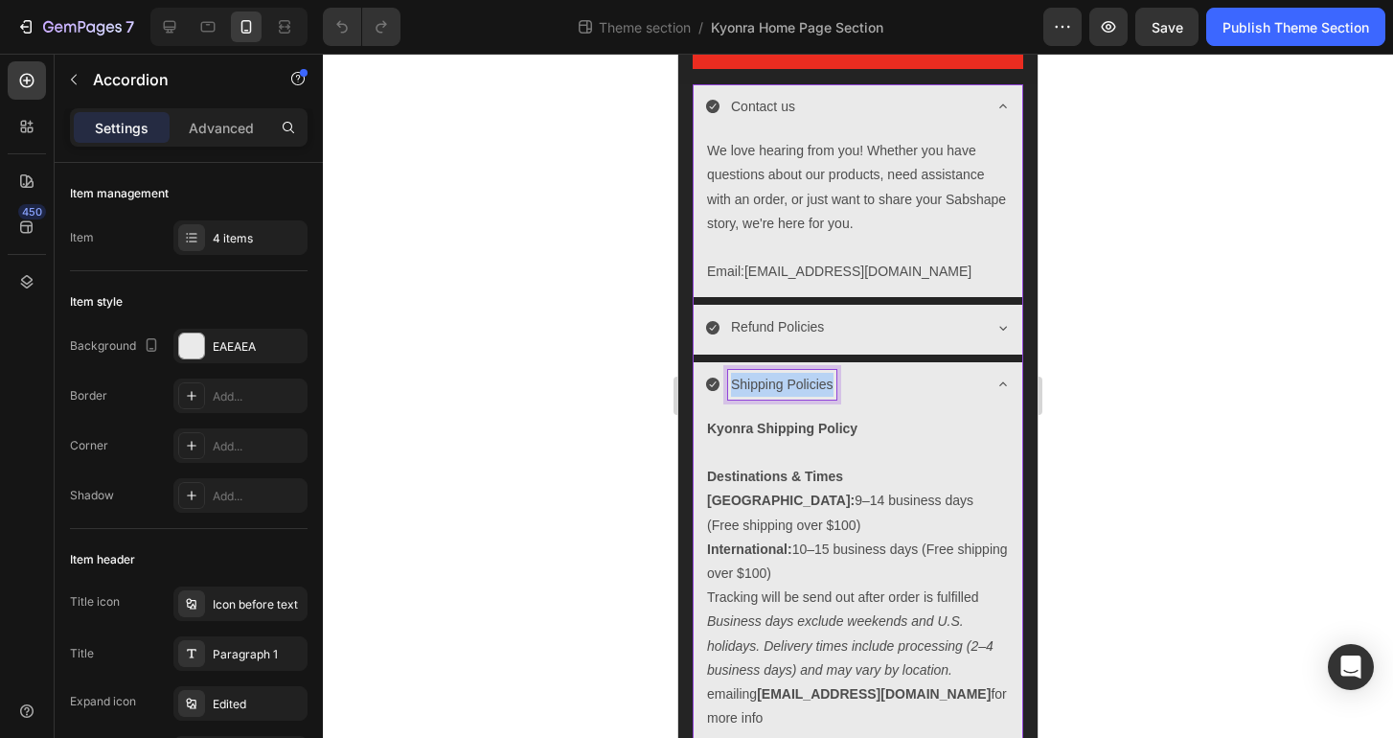
click at [794, 373] on p "Shipping Policies" at bounding box center [782, 385] width 102 height 24
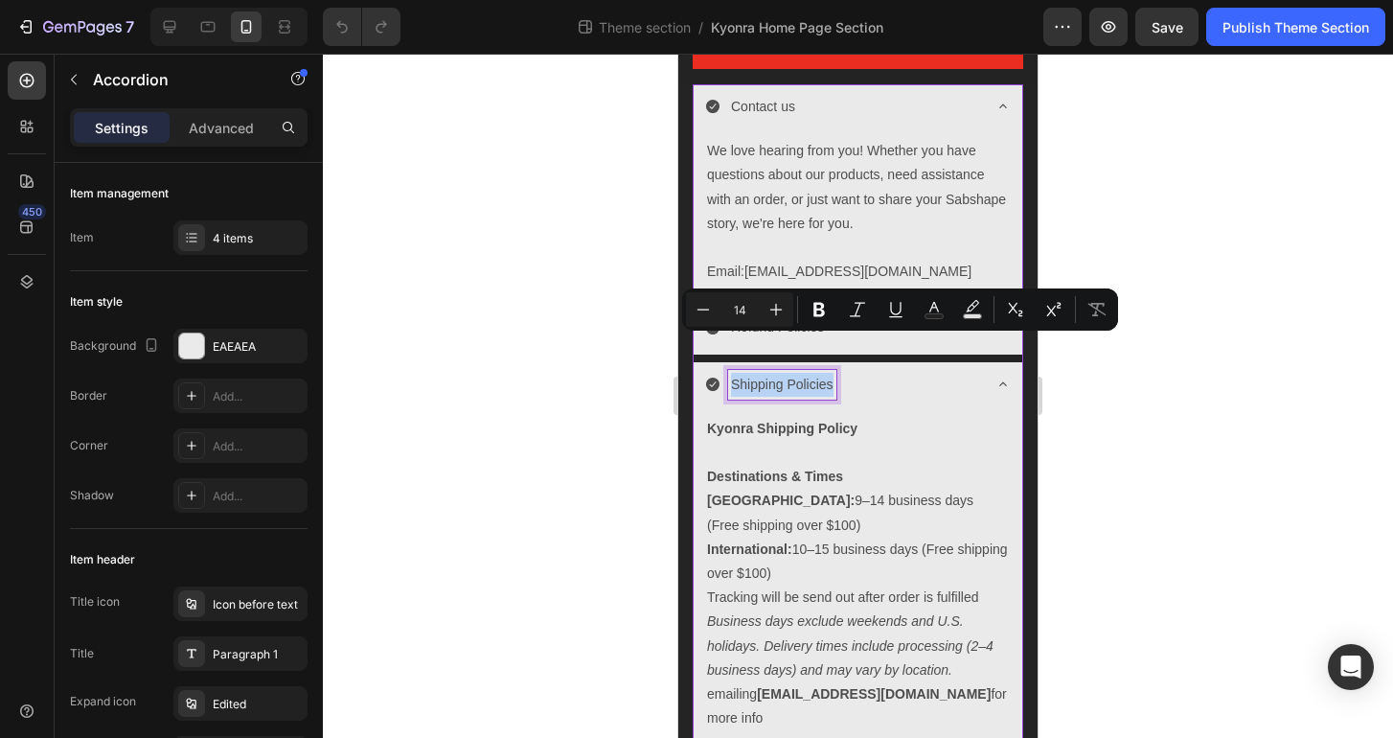
copy p "Shipping Policies"
click at [995, 376] on icon at bounding box center [1002, 383] width 15 height 15
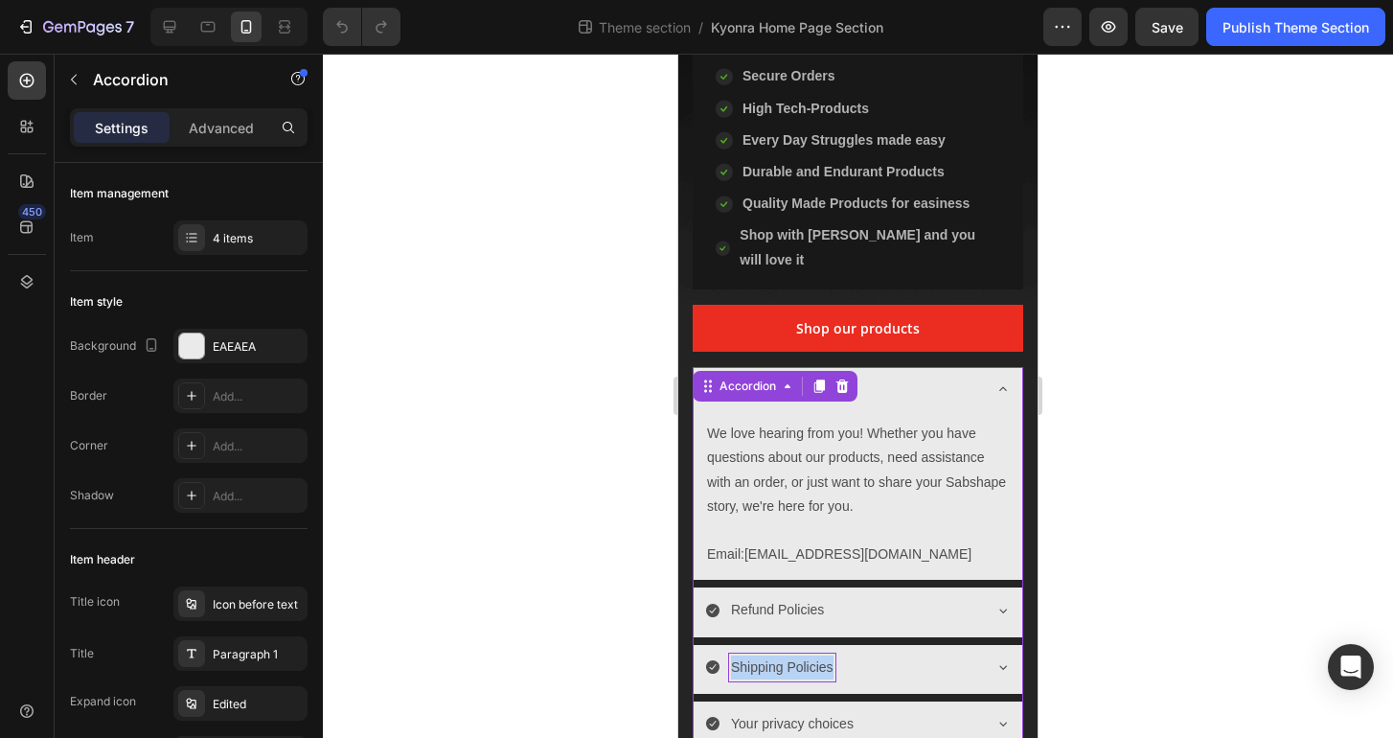
scroll to position [493, 0]
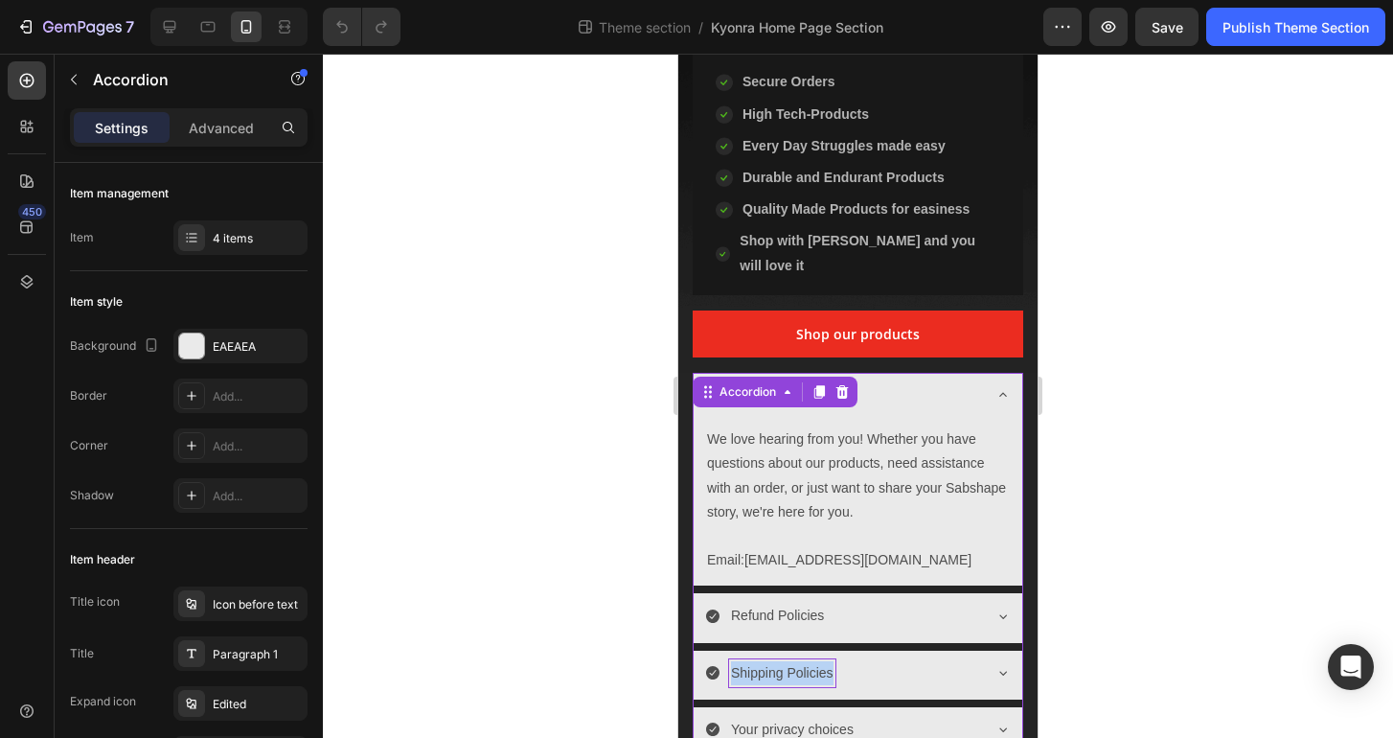
click at [995, 387] on icon at bounding box center [1002, 394] width 15 height 15
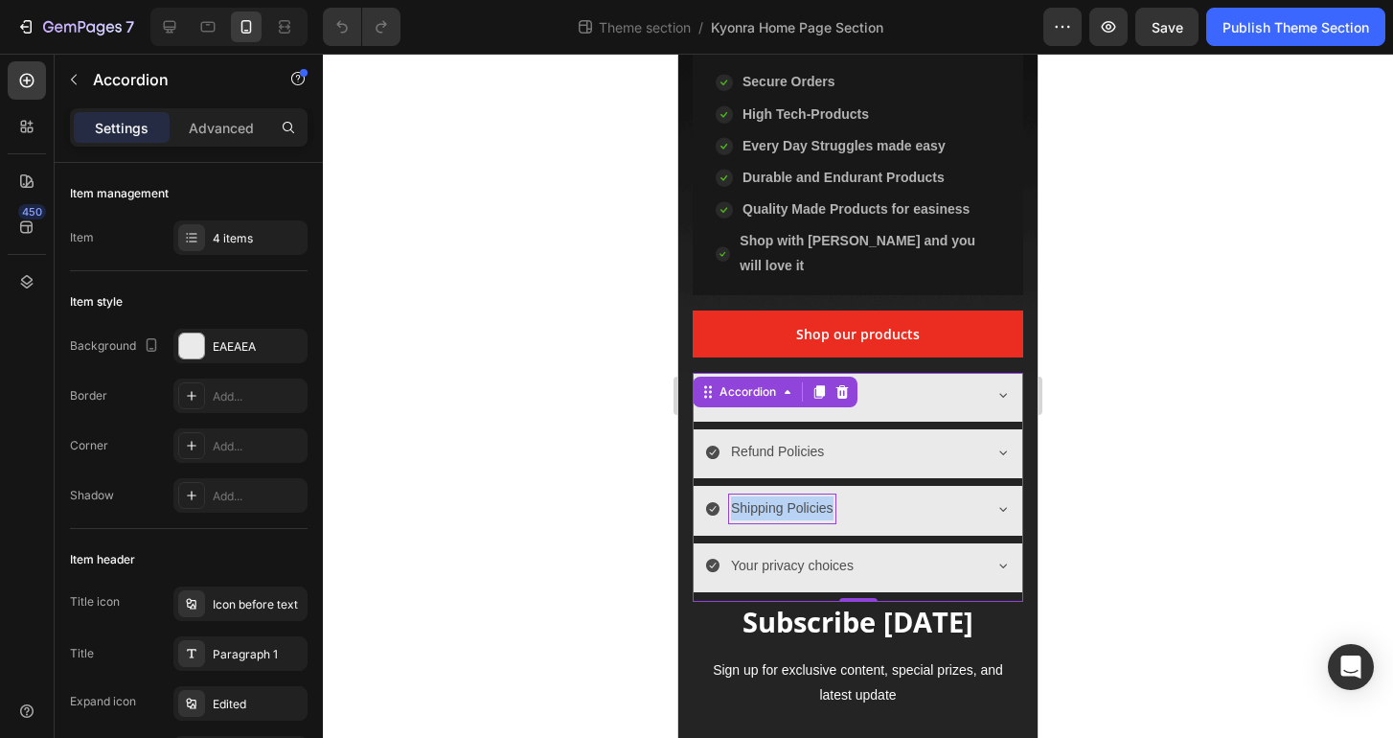
click at [999, 564] on icon at bounding box center [1003, 566] width 8 height 4
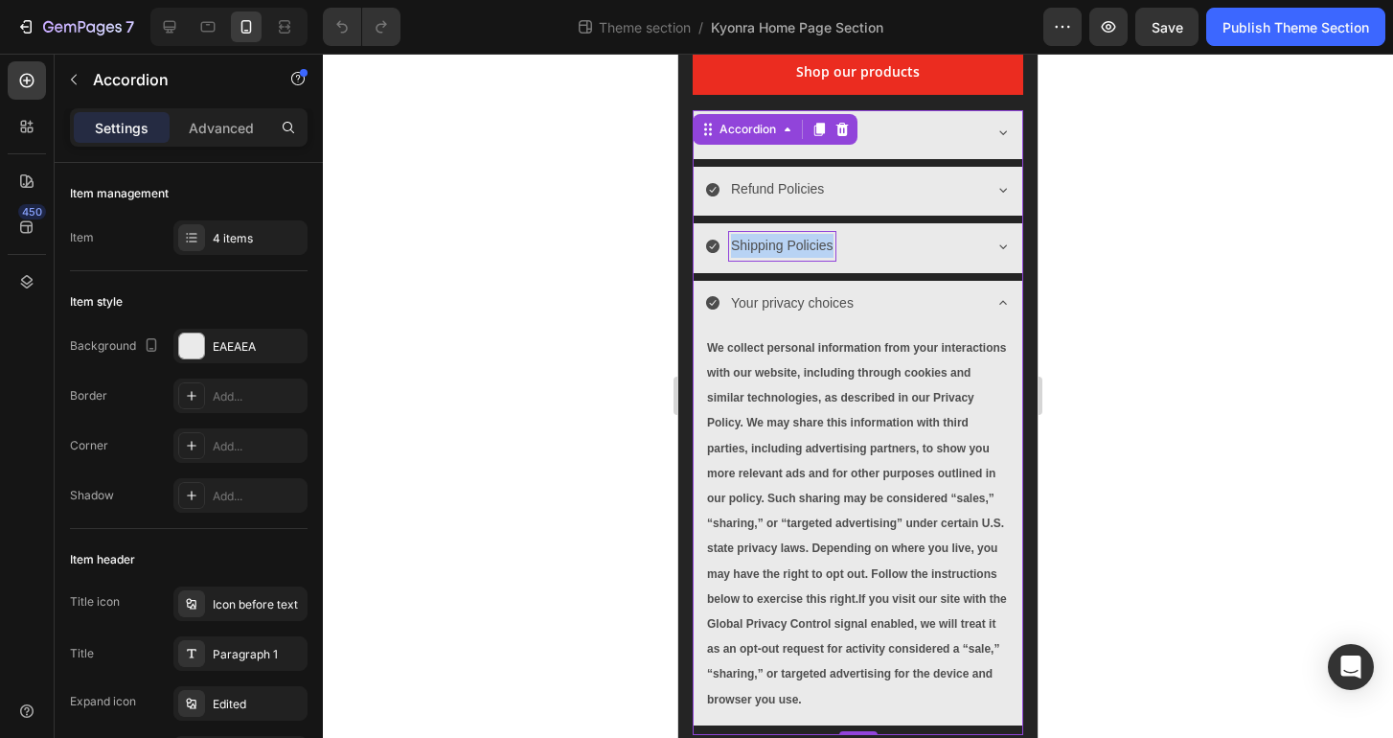
scroll to position [762, 0]
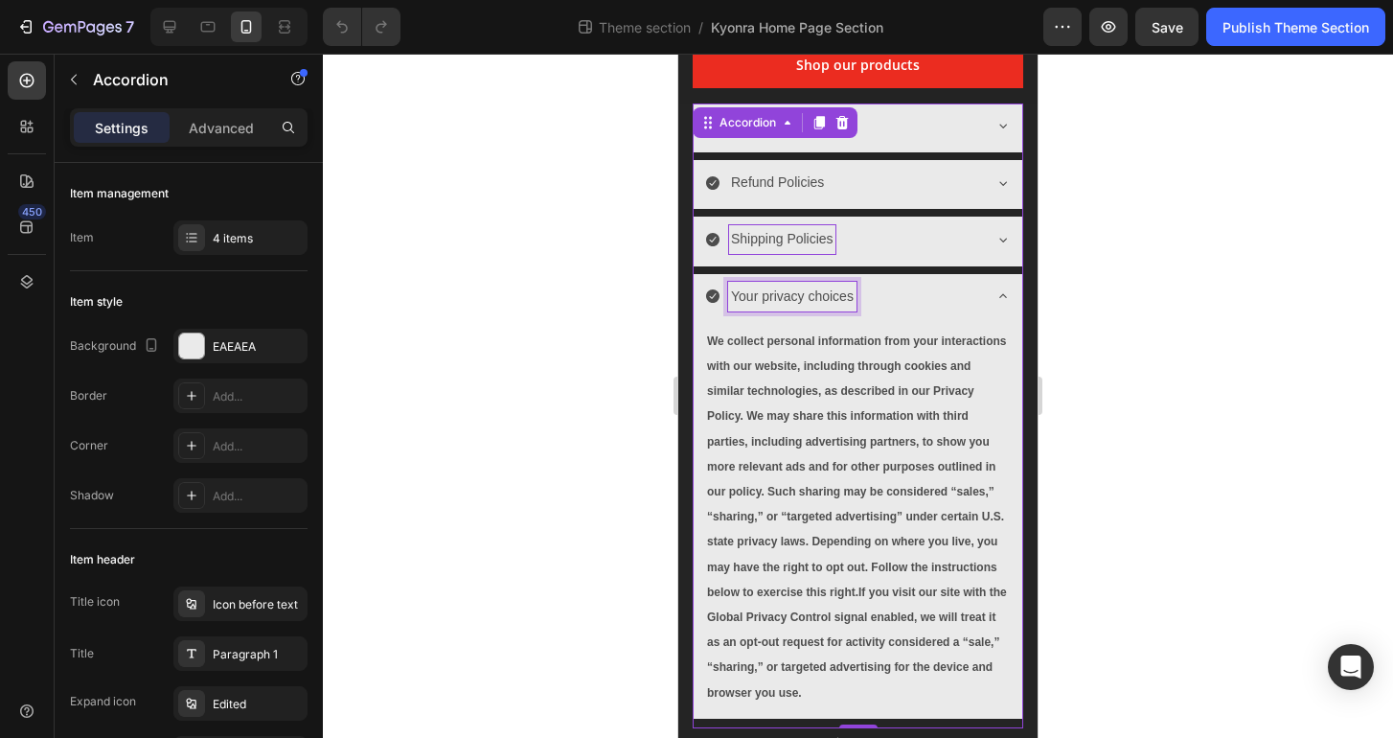
click at [777, 284] on p "Your privacy choices" at bounding box center [792, 296] width 123 height 24
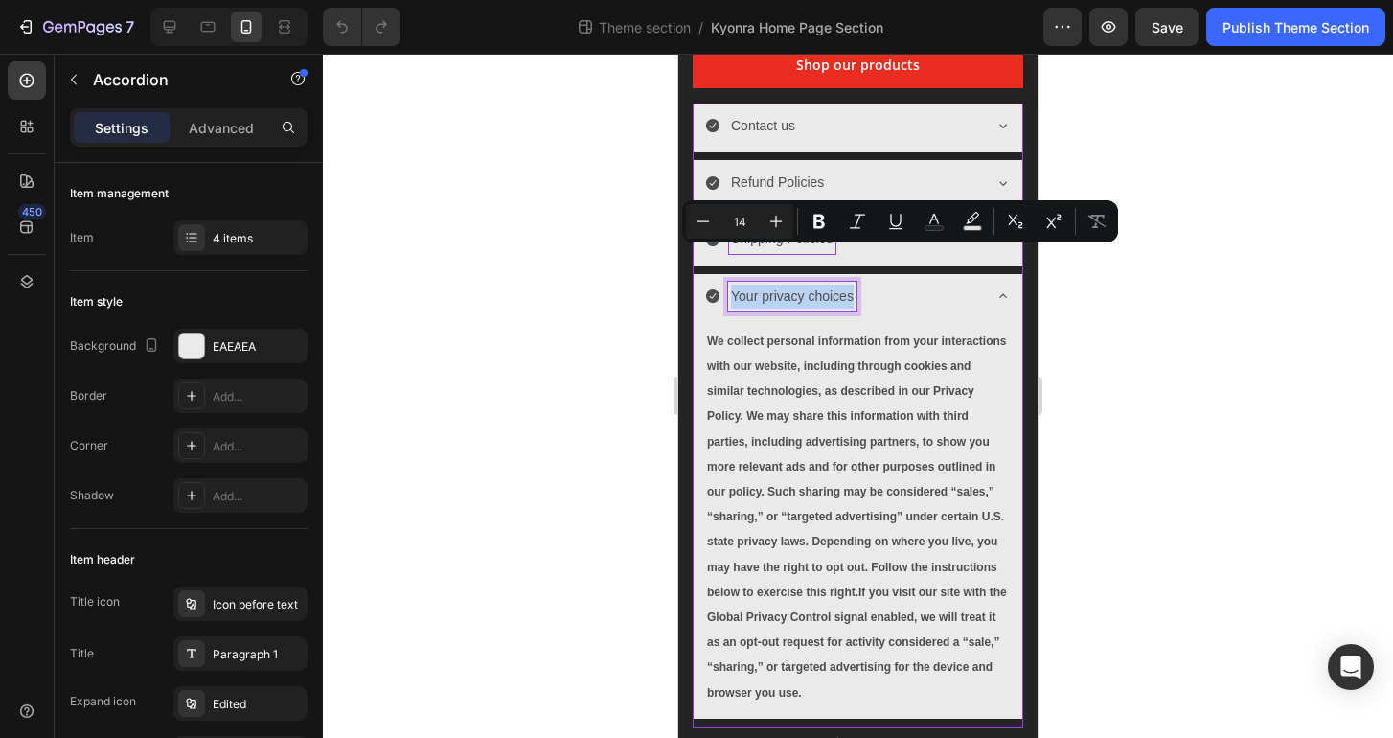
copy p "Your privacy choices"
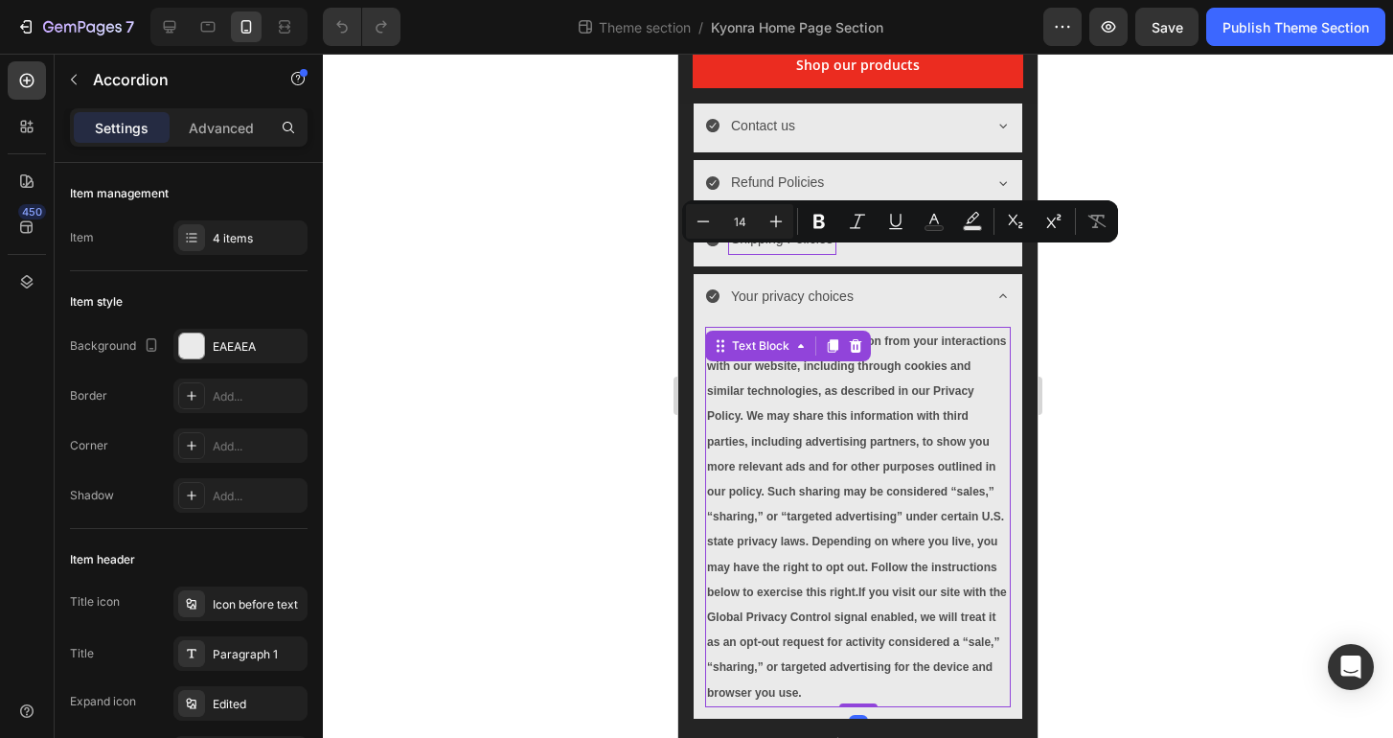
click at [830, 483] on strong "We collect personal information from your interactions with our website, includ…" at bounding box center [857, 516] width 300 height 365
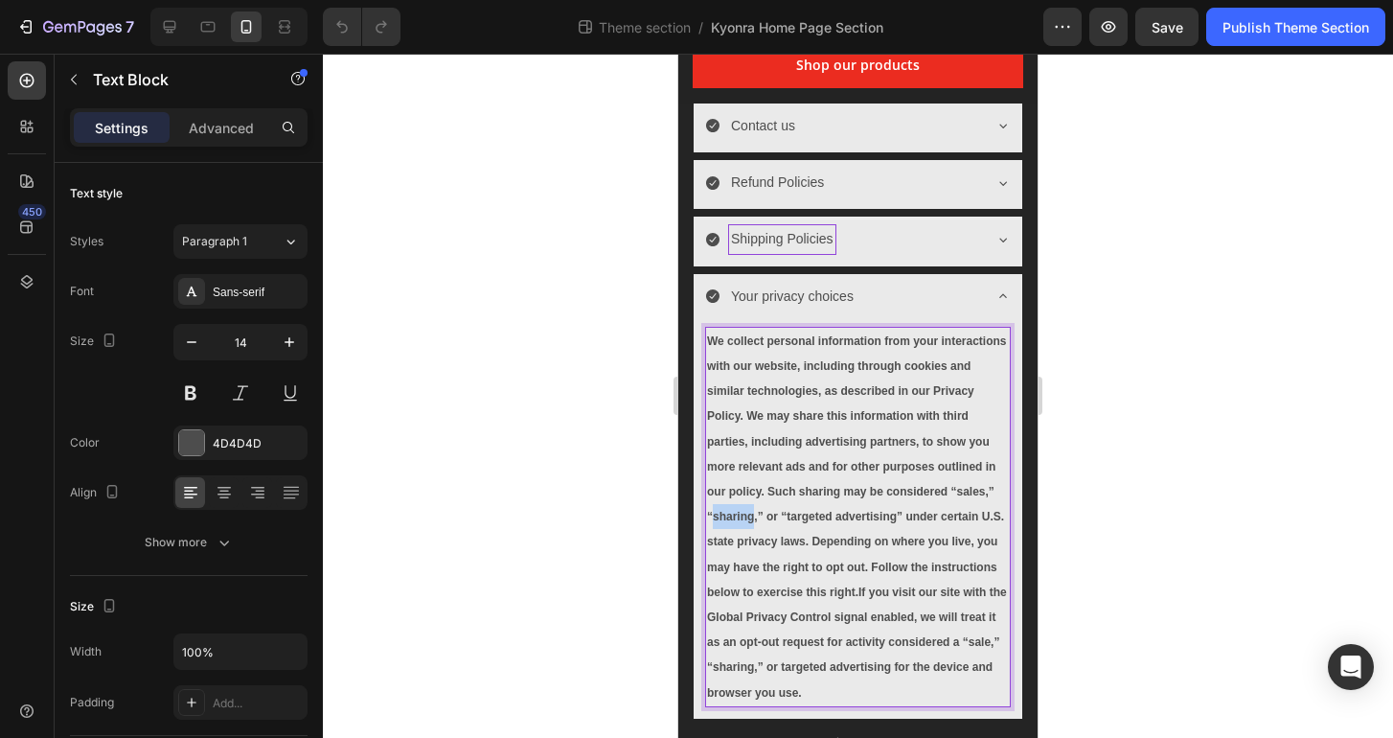
click at [830, 483] on strong "We collect personal information from your interactions with our website, includ…" at bounding box center [857, 516] width 300 height 365
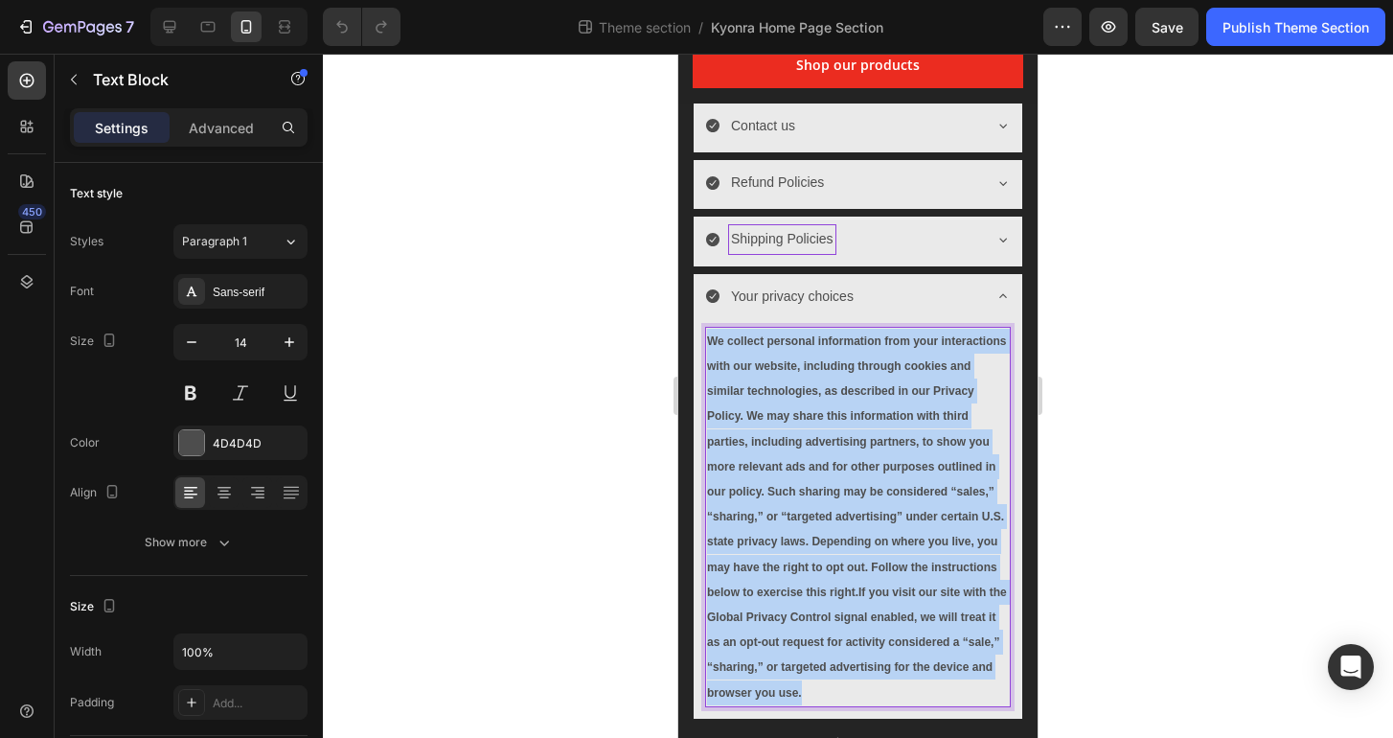
click at [830, 483] on strong "We collect personal information from your interactions with our website, includ…" at bounding box center [857, 516] width 300 height 365
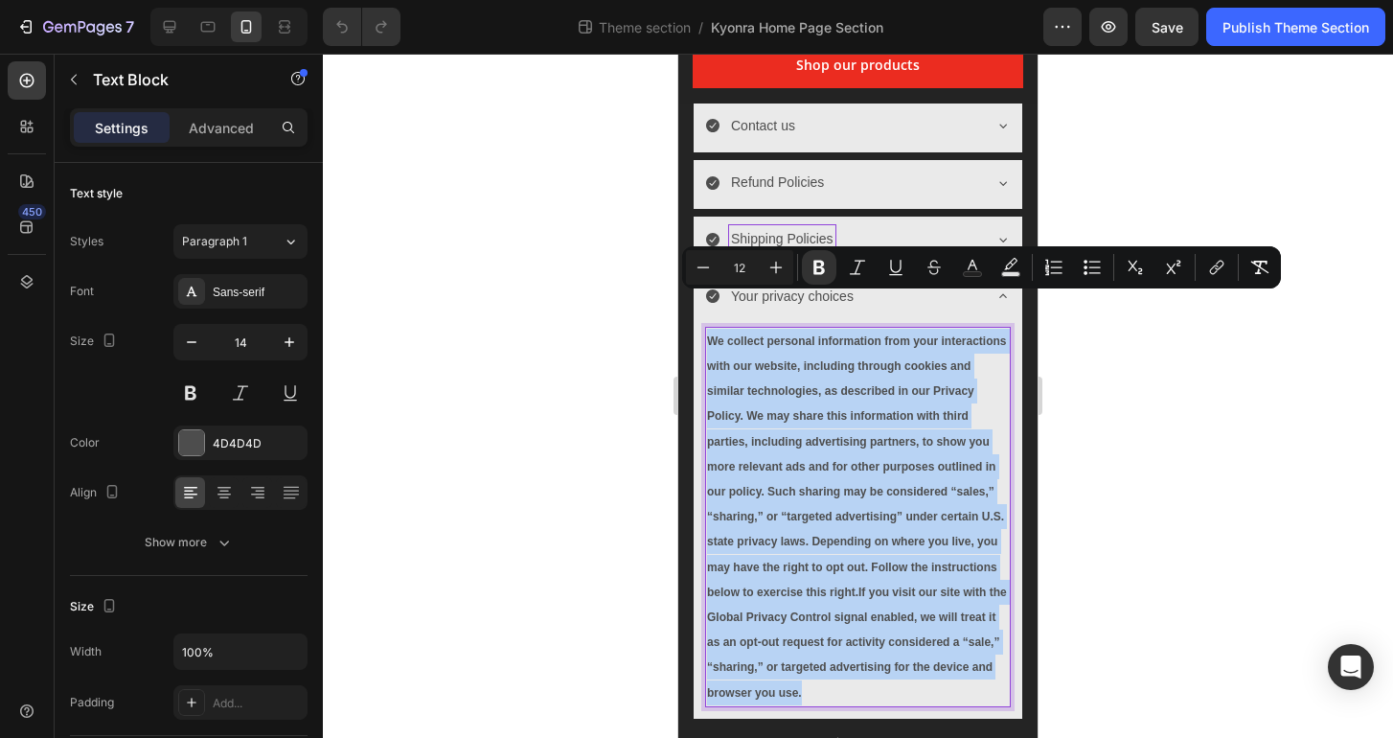
copy strong "We collect personal information from your interactions with our website, includ…"
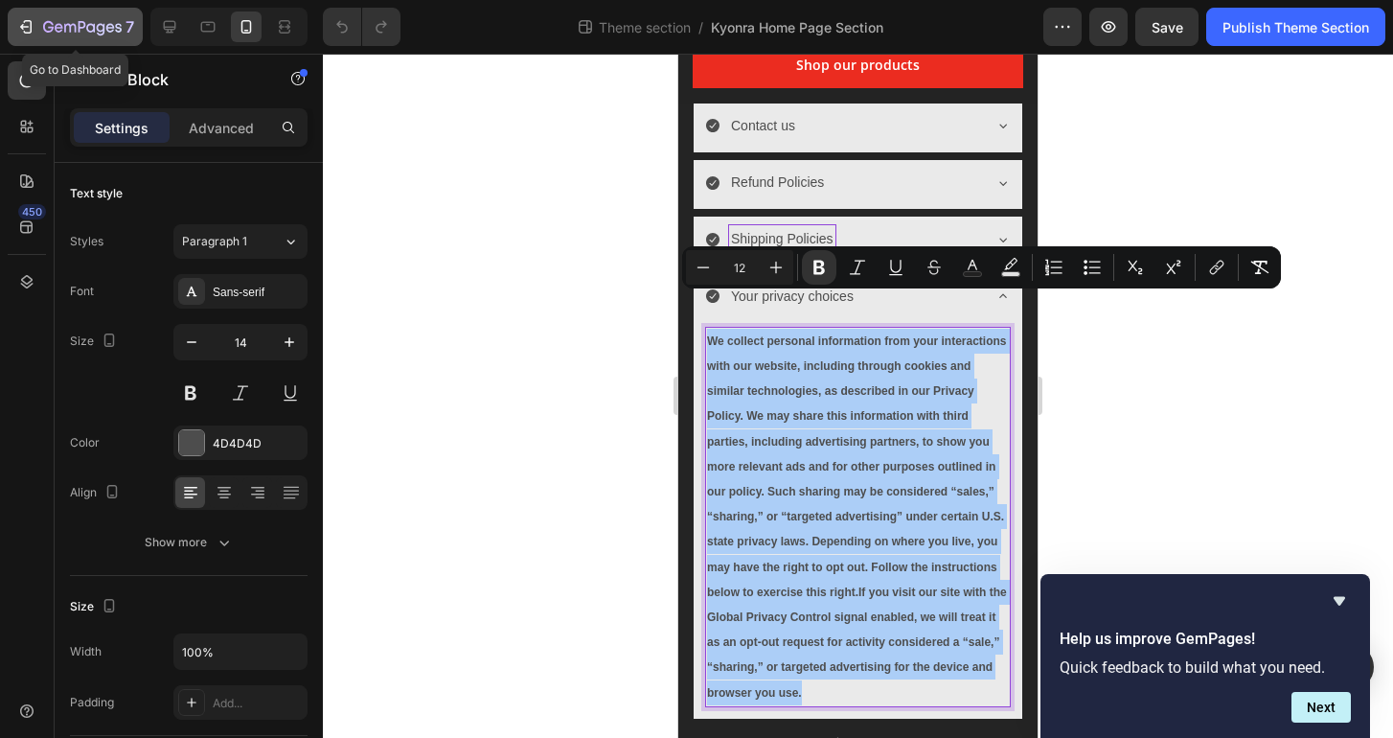
click at [35, 20] on div "7" at bounding box center [75, 26] width 118 height 23
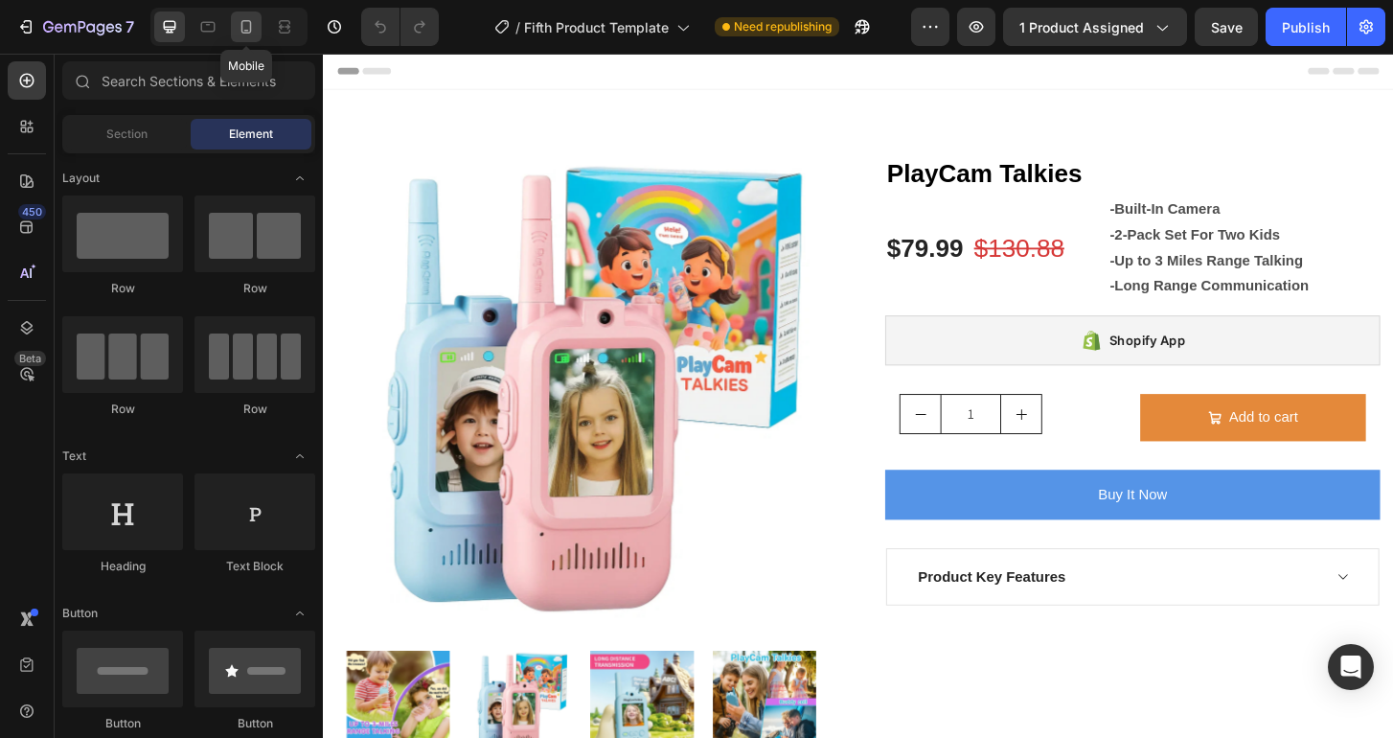
click at [240, 29] on icon at bounding box center [246, 26] width 19 height 19
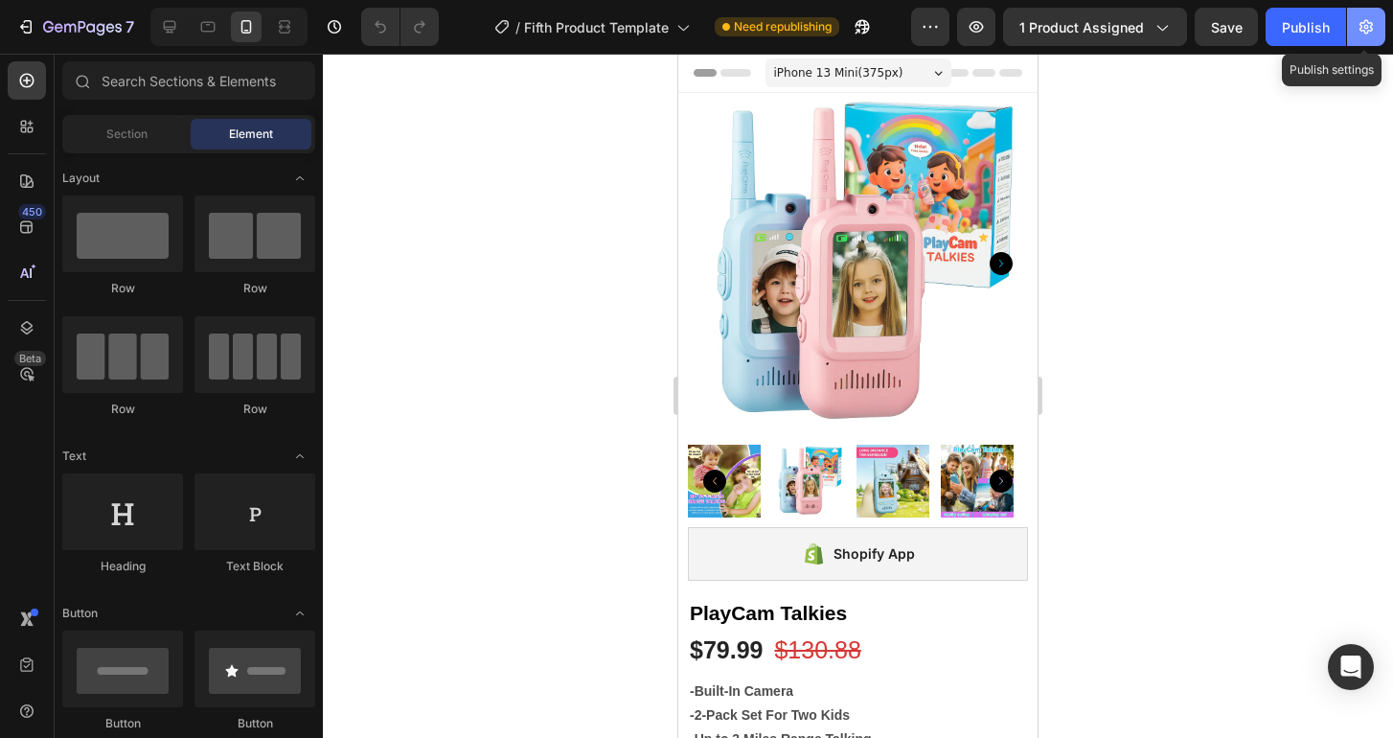
click at [1371, 24] on icon "button" at bounding box center [1365, 27] width 13 height 14
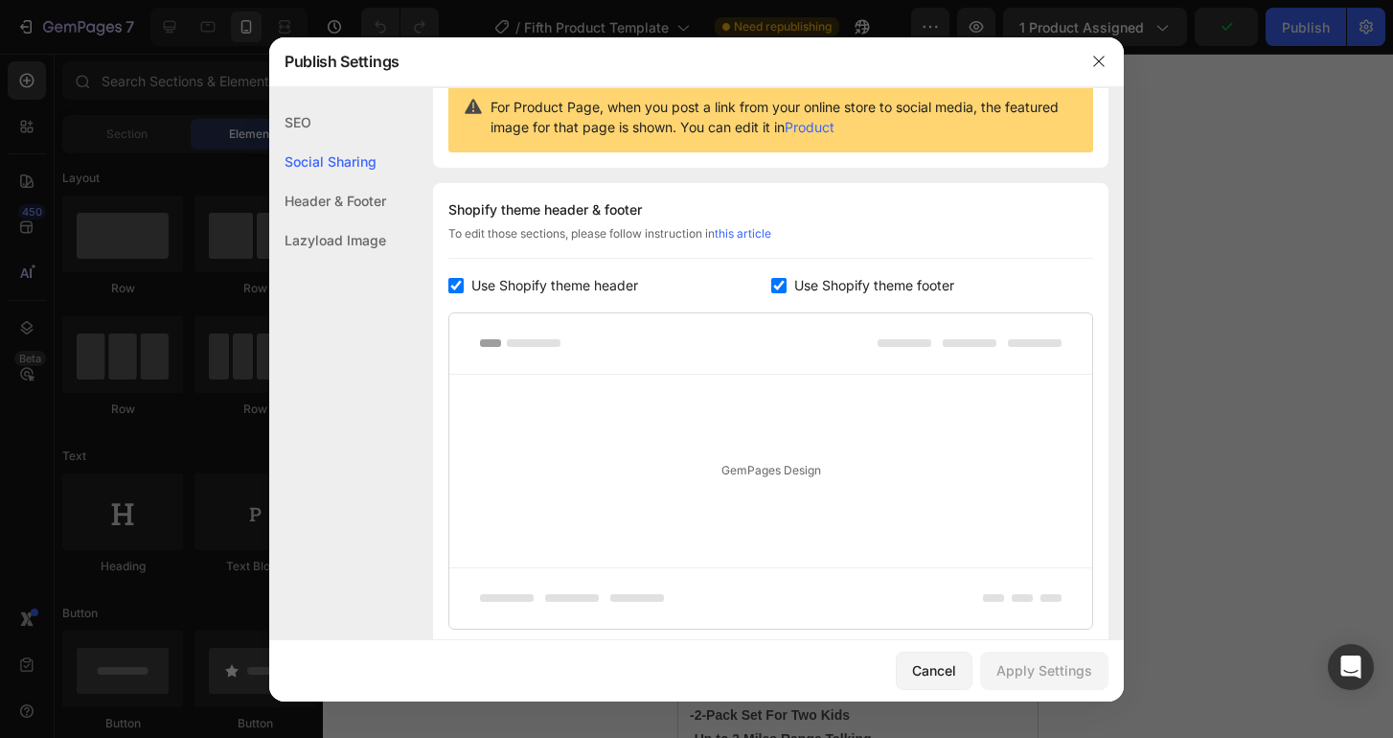
scroll to position [49, 0]
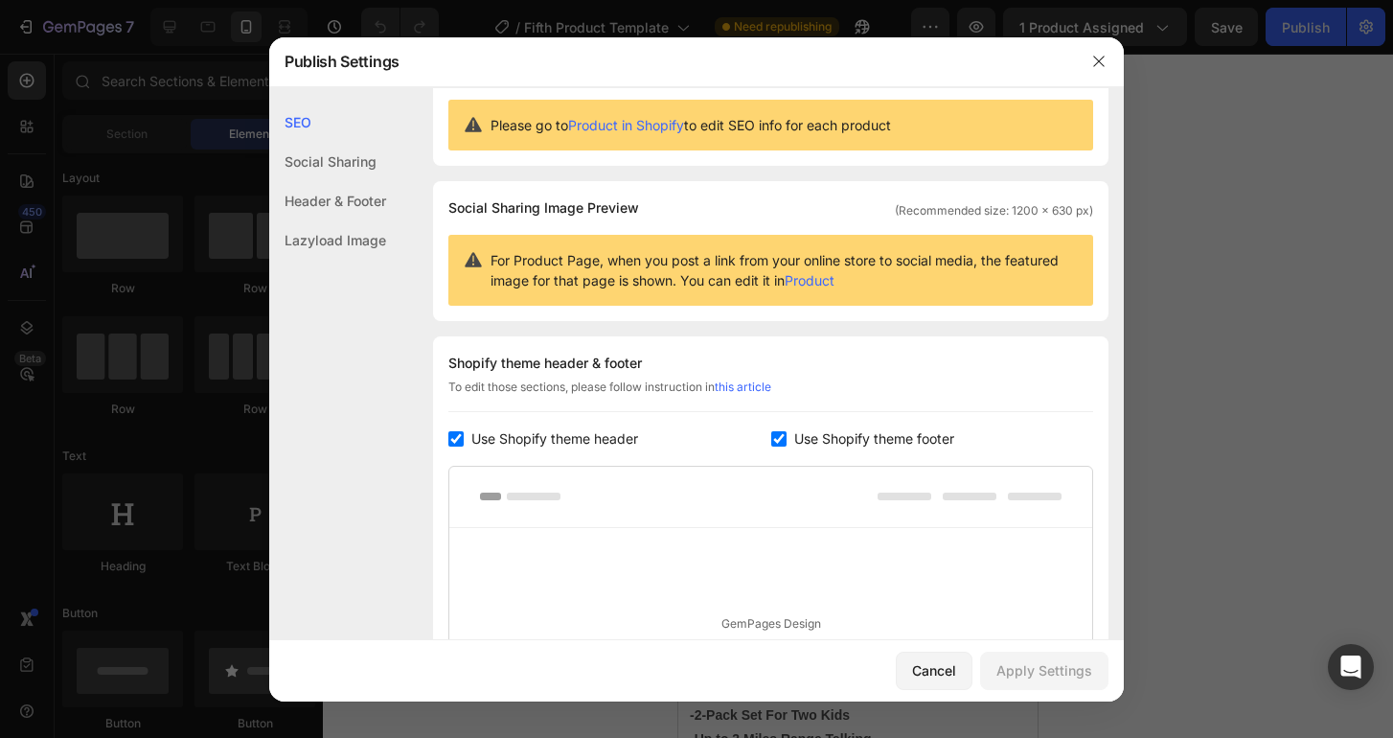
click at [454, 431] on input "checkbox" at bounding box center [455, 438] width 15 height 15
checkbox input "false"
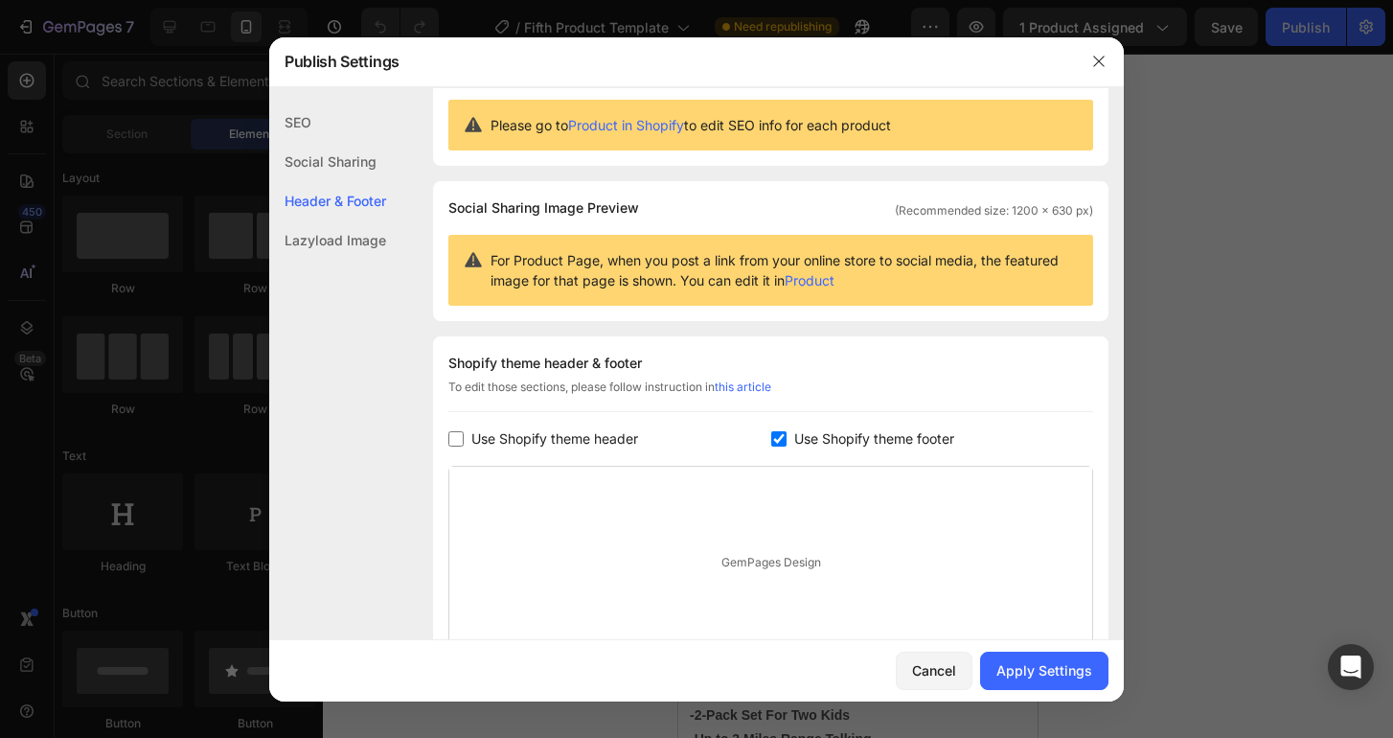
click at [772, 438] on input "checkbox" at bounding box center [778, 438] width 15 height 15
checkbox input "false"
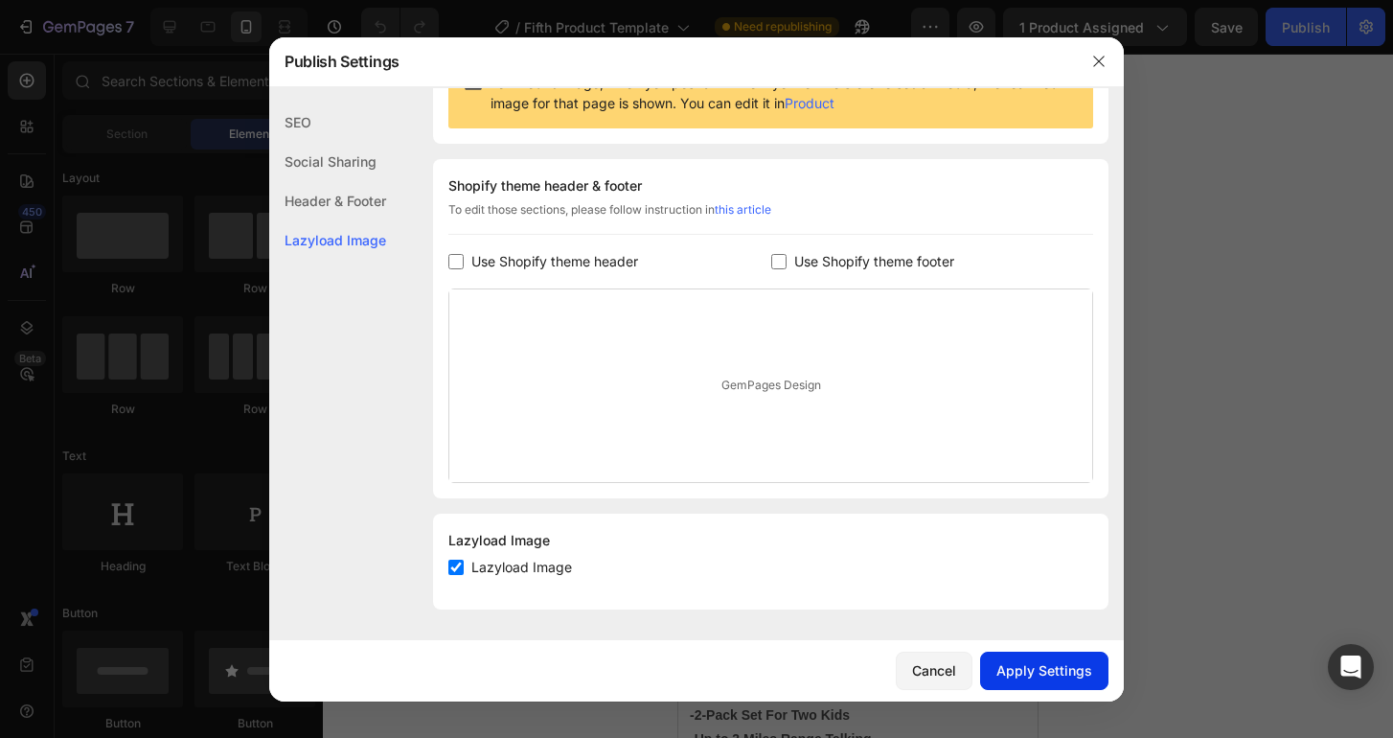
click at [1022, 664] on div "Apply Settings" at bounding box center [1044, 670] width 96 height 20
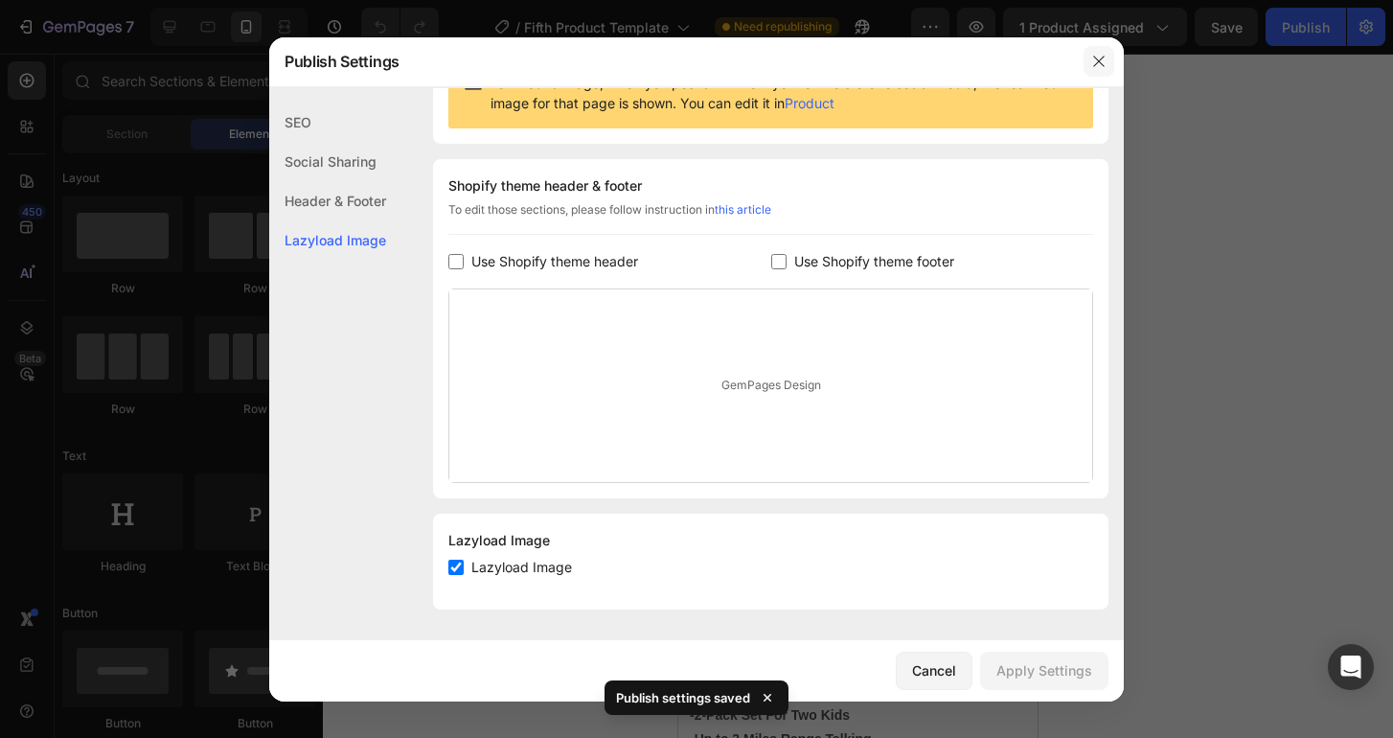
click at [1101, 62] on icon "button" at bounding box center [1098, 61] width 15 height 15
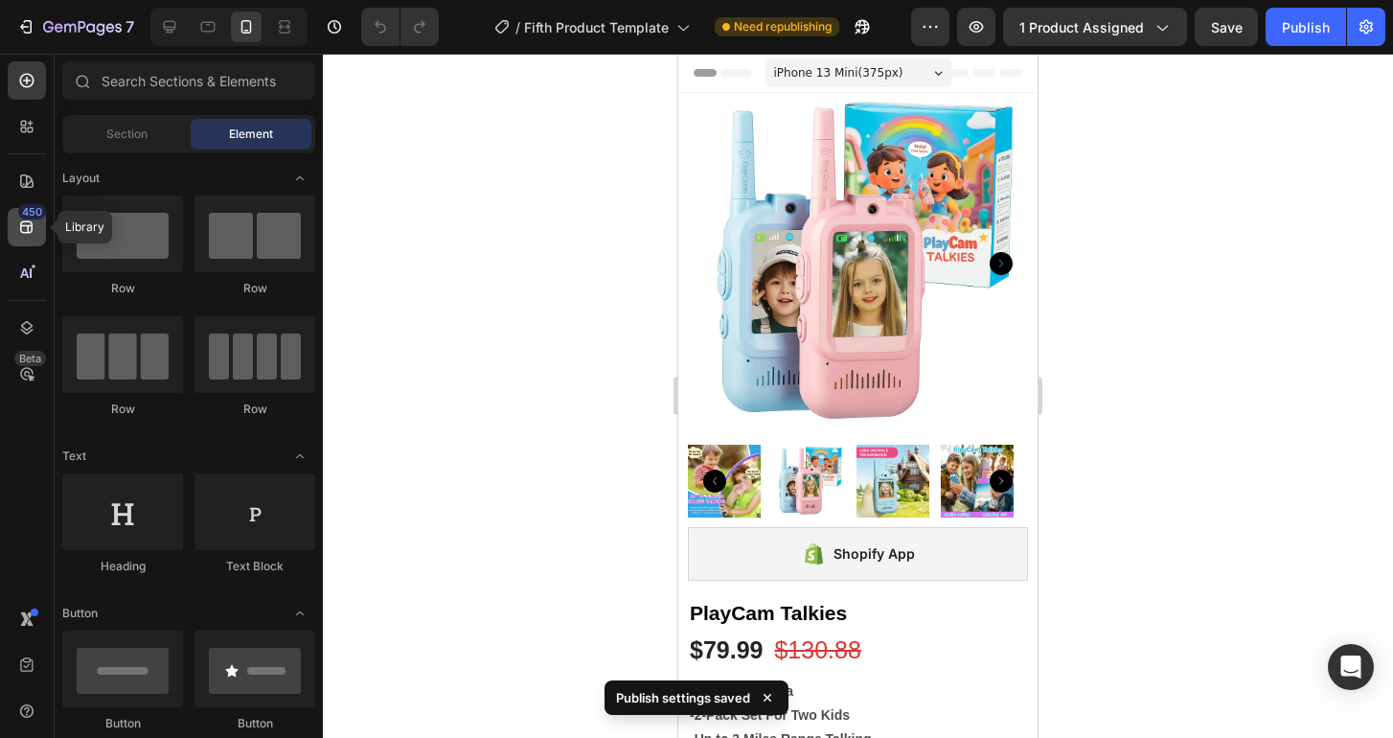
click at [27, 205] on div "450" at bounding box center [32, 211] width 28 height 15
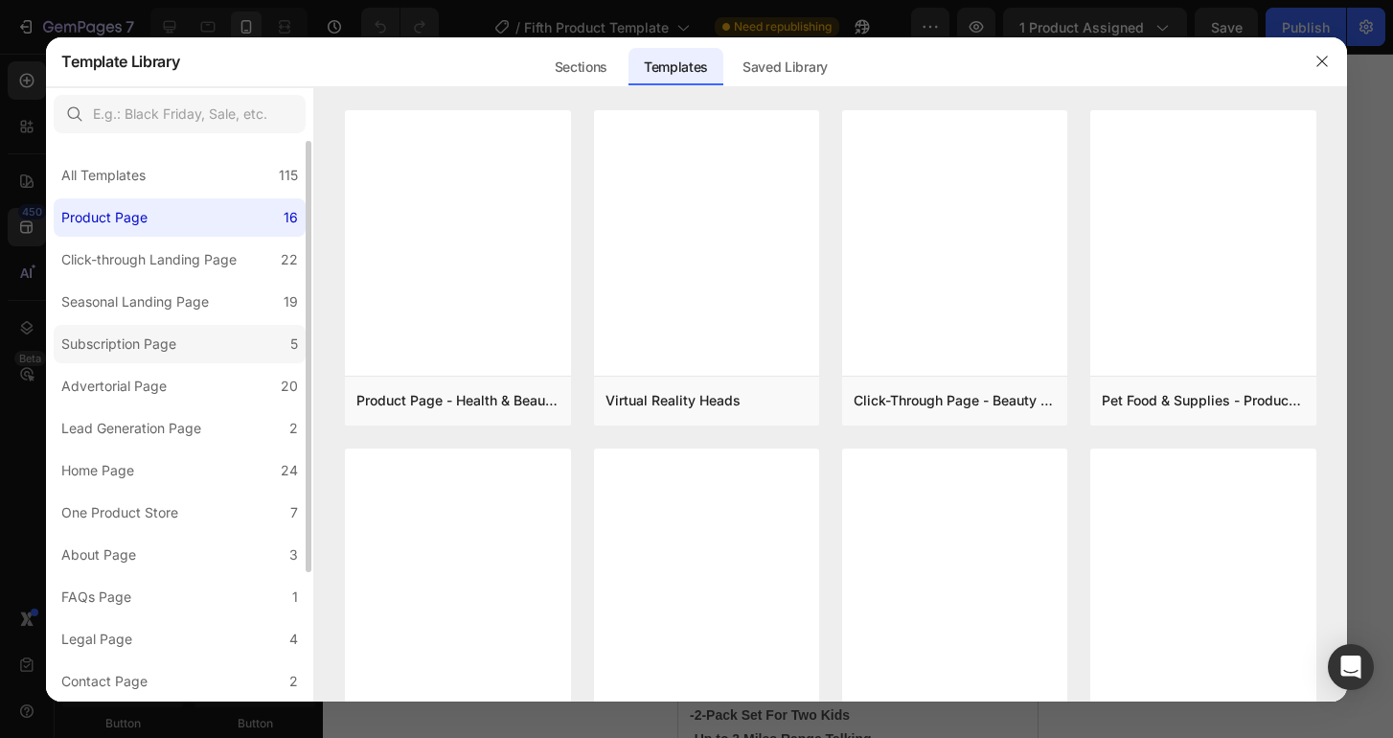
scroll to position [168, 0]
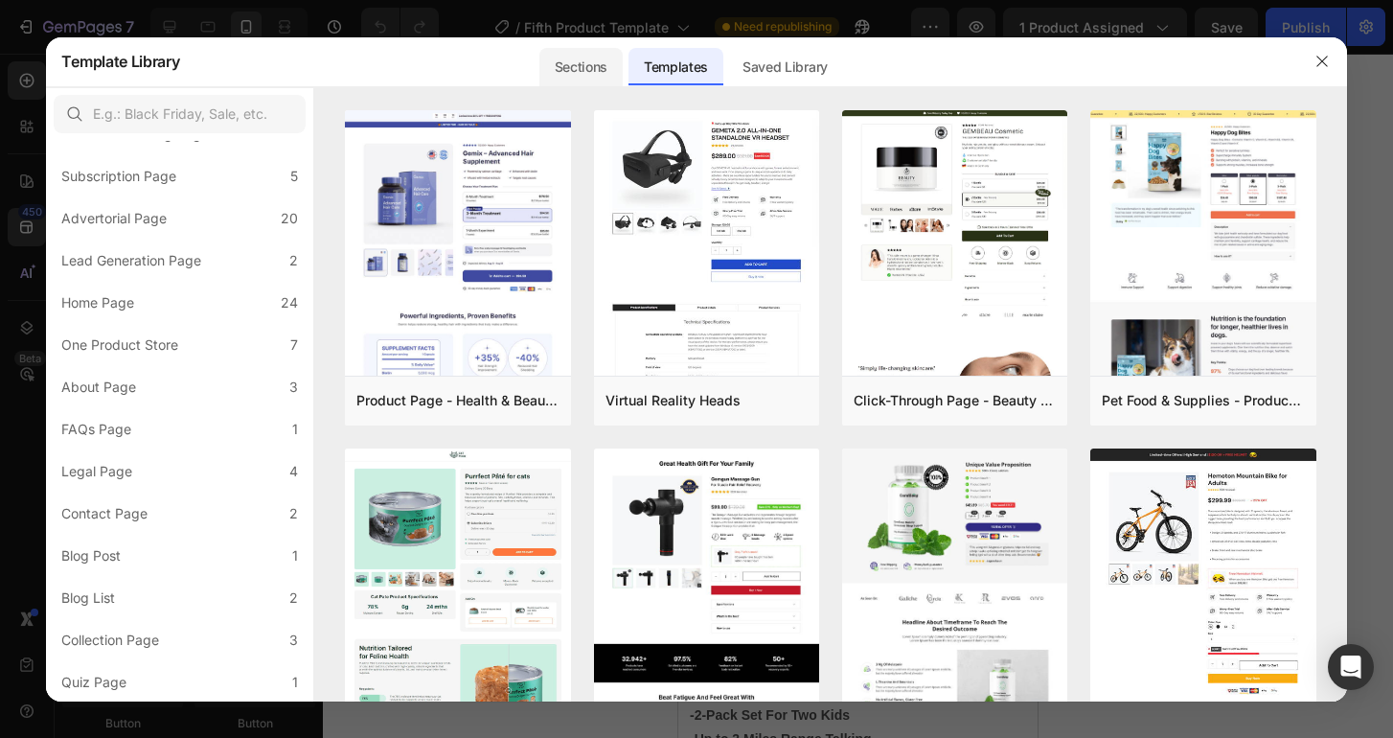
click at [583, 60] on div "Sections" at bounding box center [580, 67] width 83 height 38
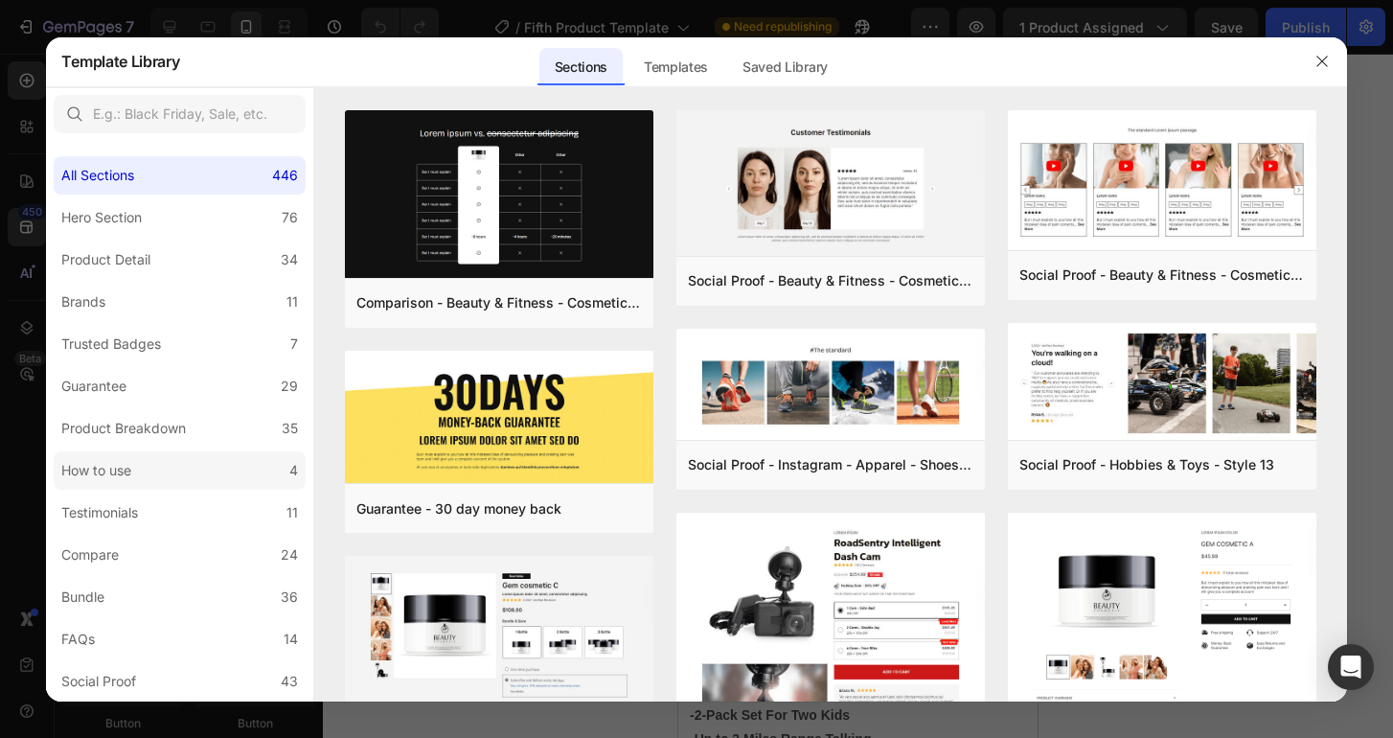
scroll to position [378, 0]
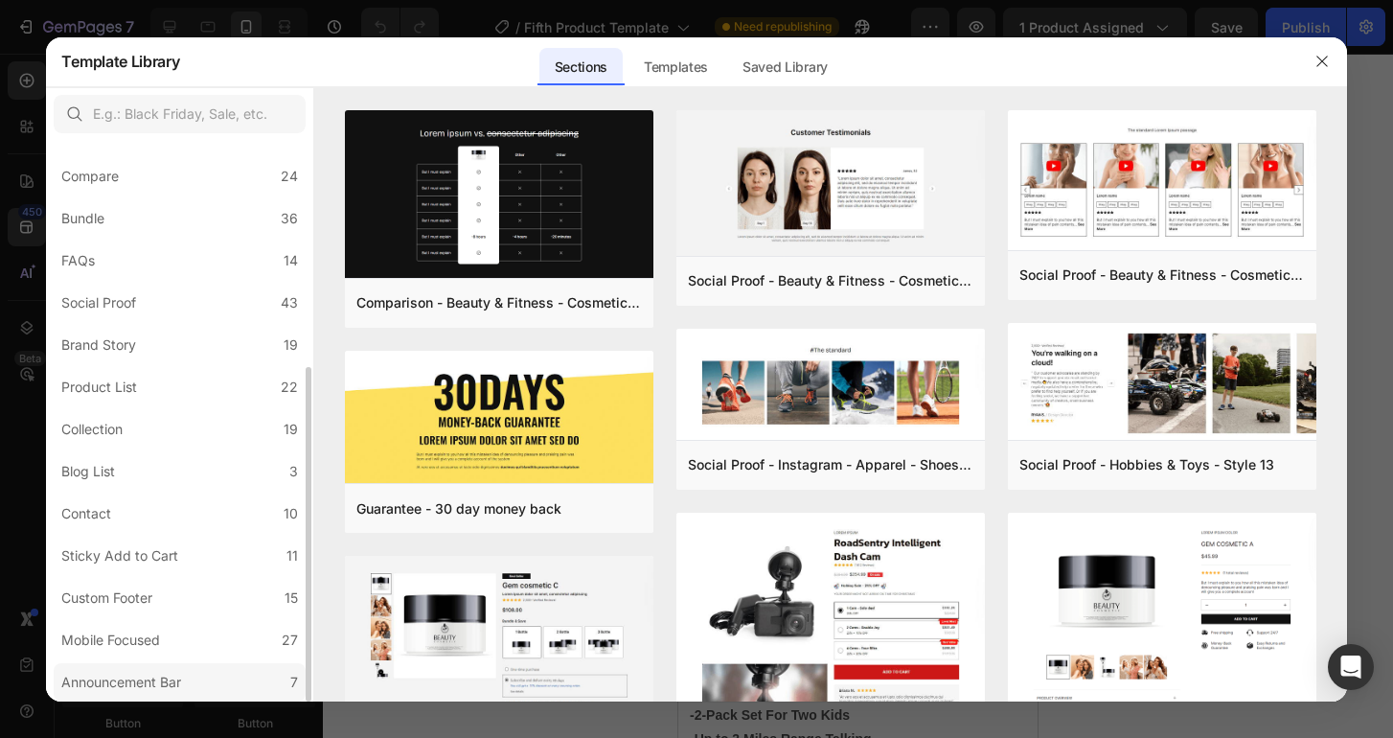
click at [170, 681] on div "Announcement Bar" at bounding box center [121, 682] width 120 height 23
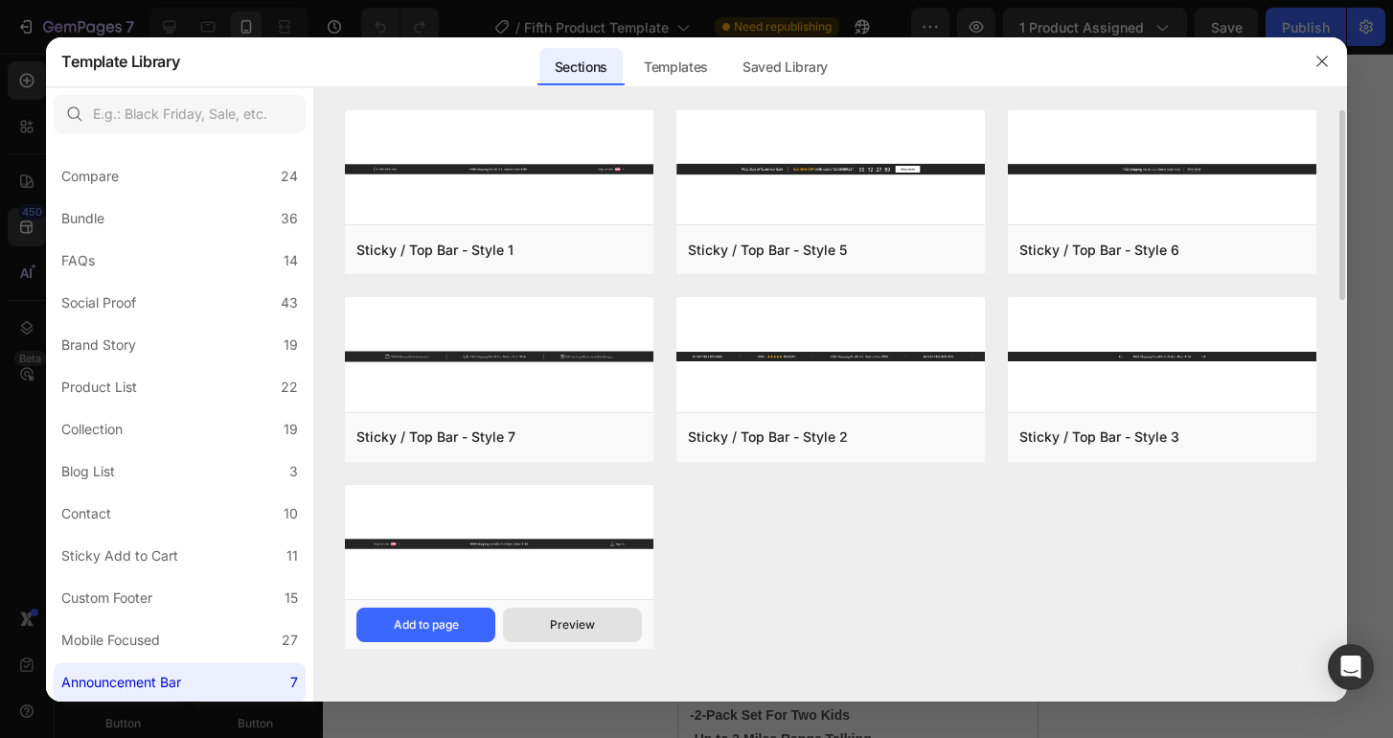
click at [557, 623] on div "Preview" at bounding box center [572, 624] width 45 height 17
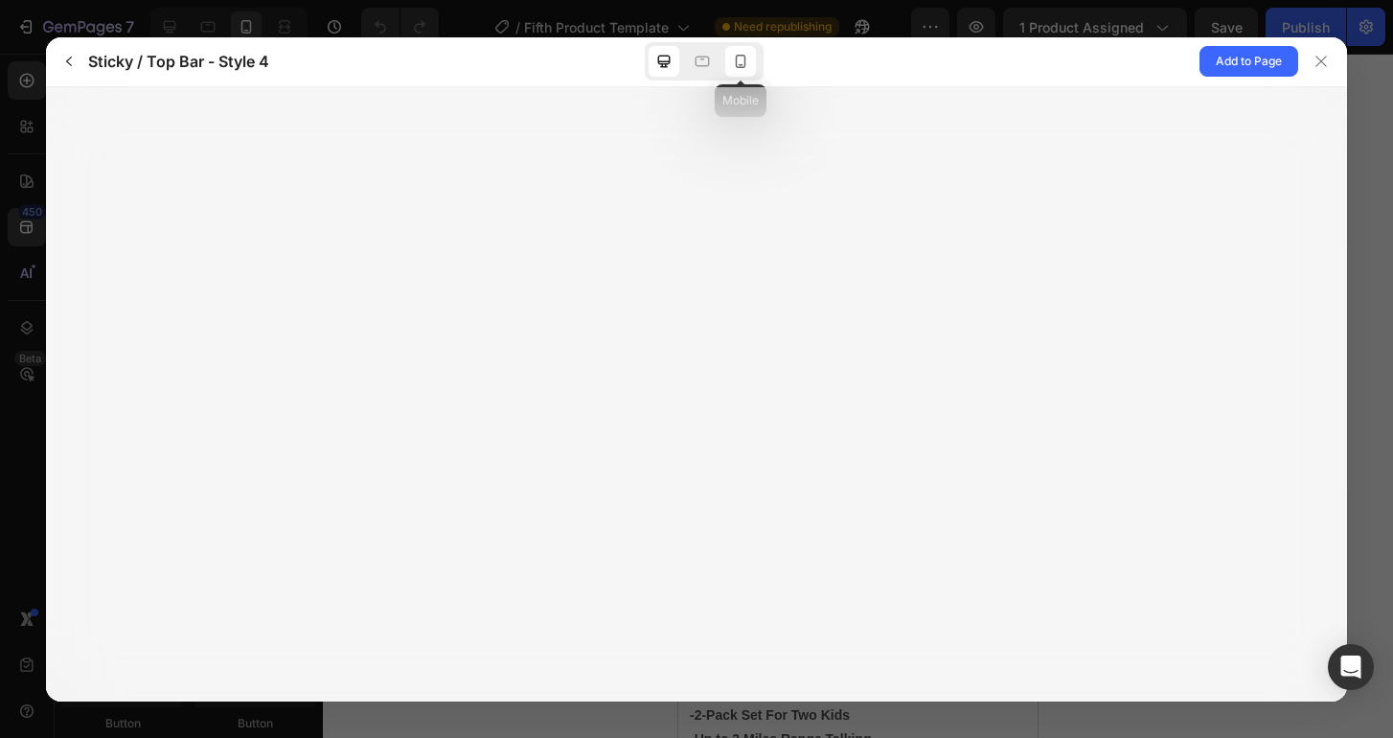
click at [738, 57] on icon at bounding box center [740, 61] width 19 height 19
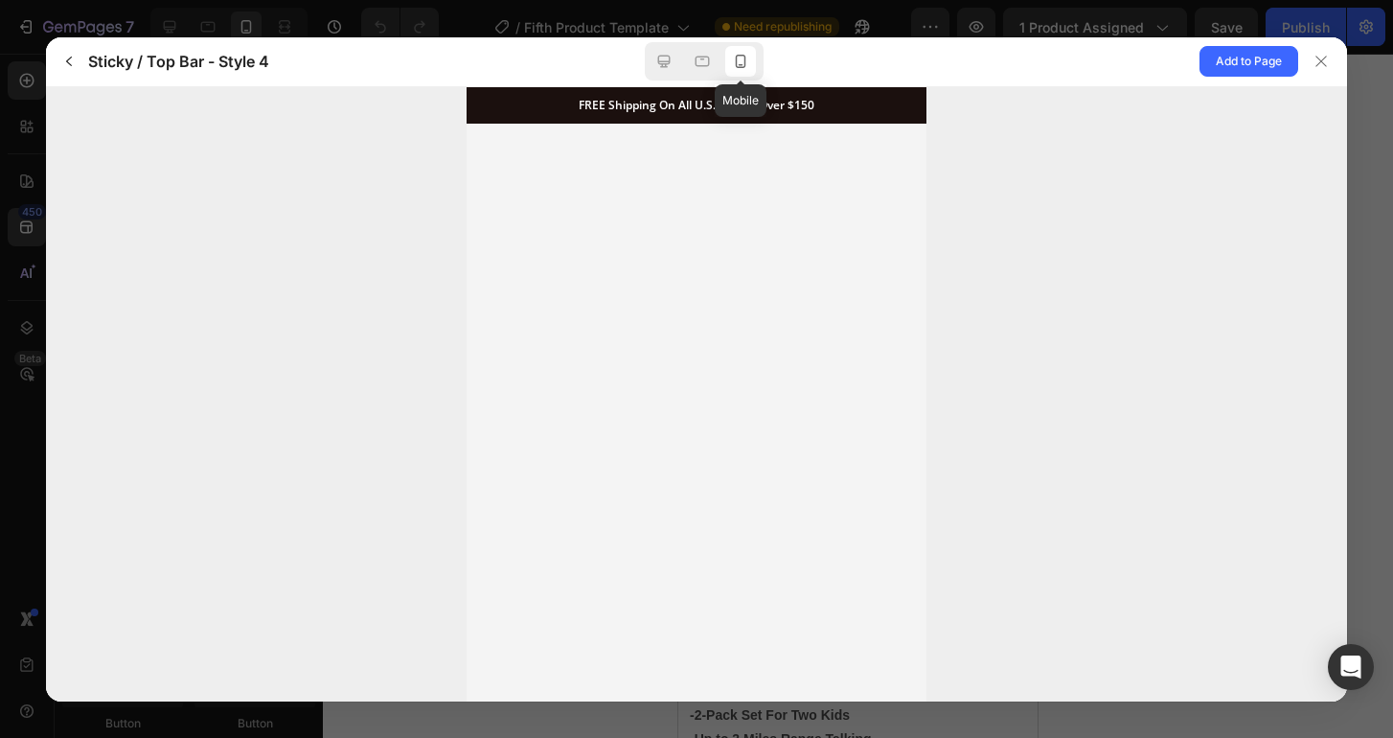
scroll to position [0, 0]
click at [1259, 61] on span "Add to Page" at bounding box center [1249, 61] width 66 height 23
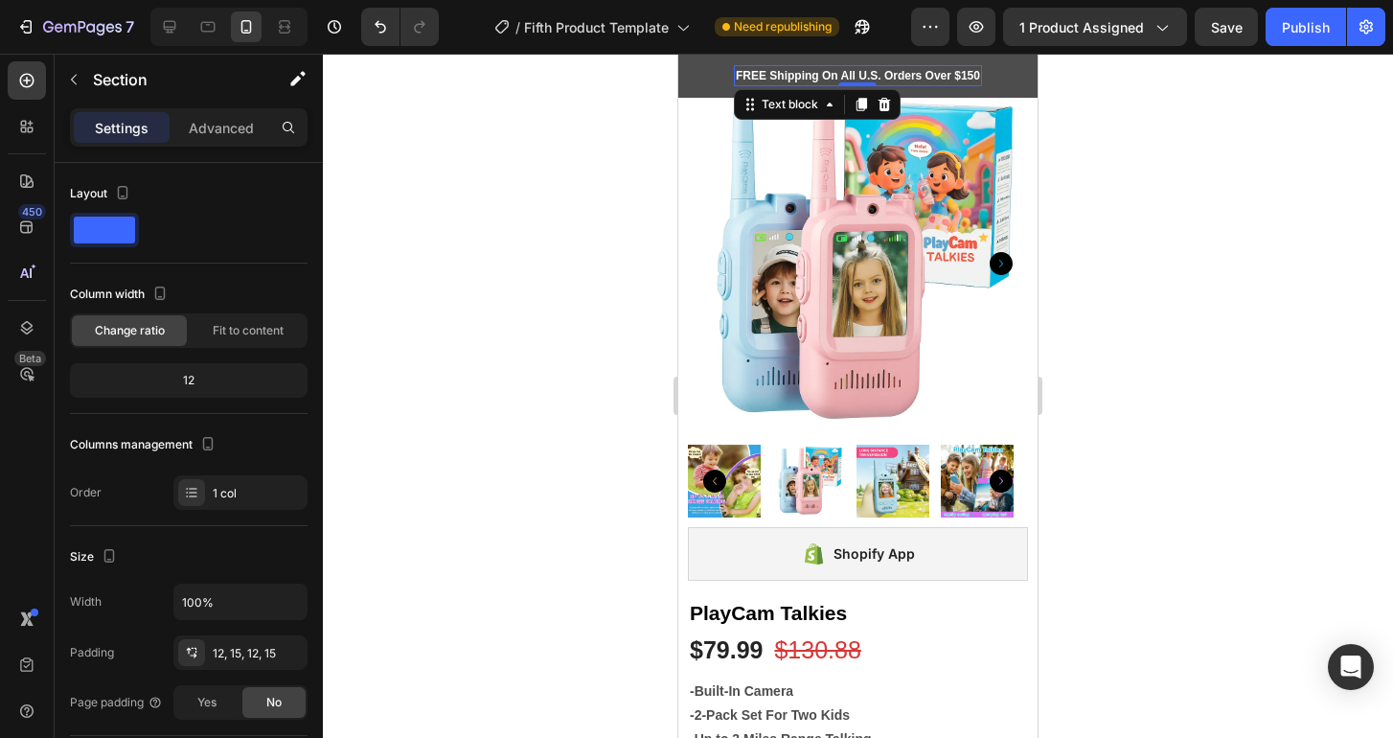
click at [888, 77] on p "FREE Shipping On All U.S. Orders Over $150" at bounding box center [858, 75] width 244 height 17
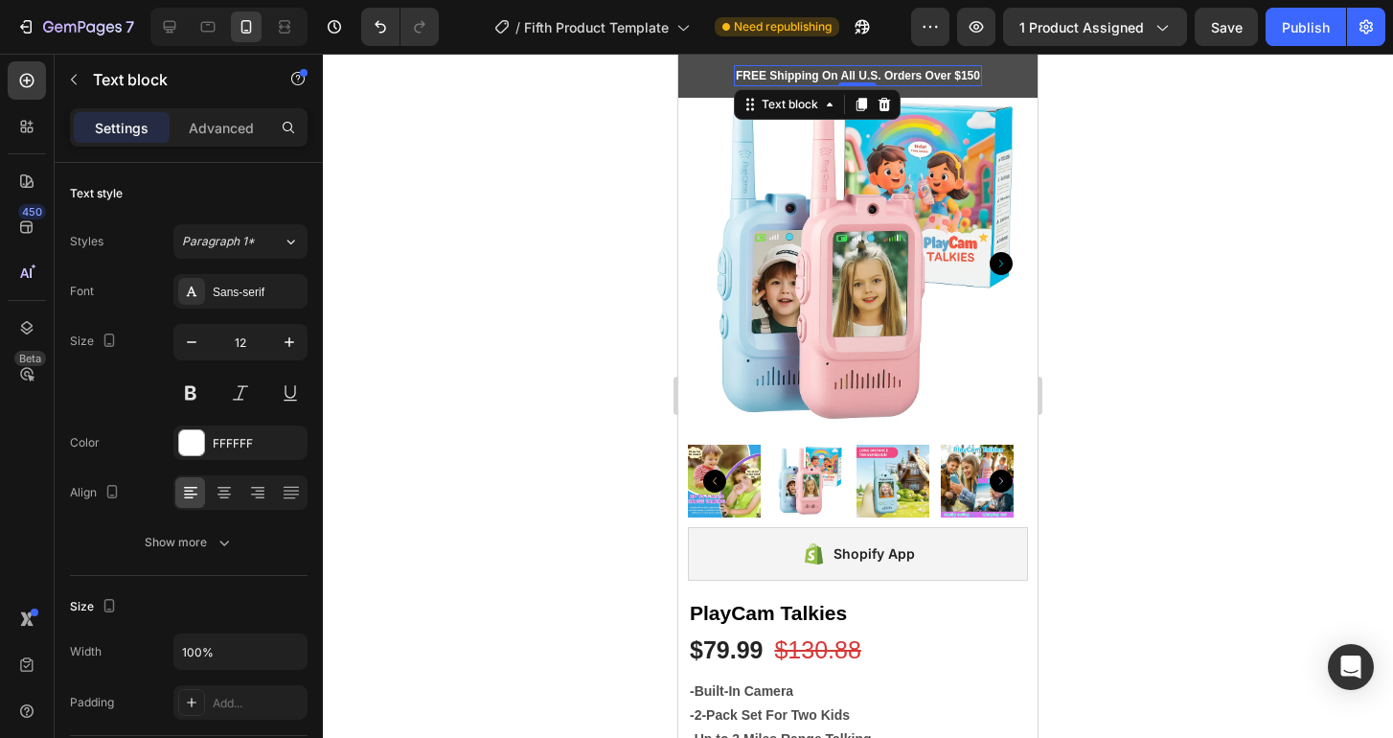
click at [888, 77] on p "FREE Shipping On All U.S. Orders Over $150" at bounding box center [858, 75] width 244 height 17
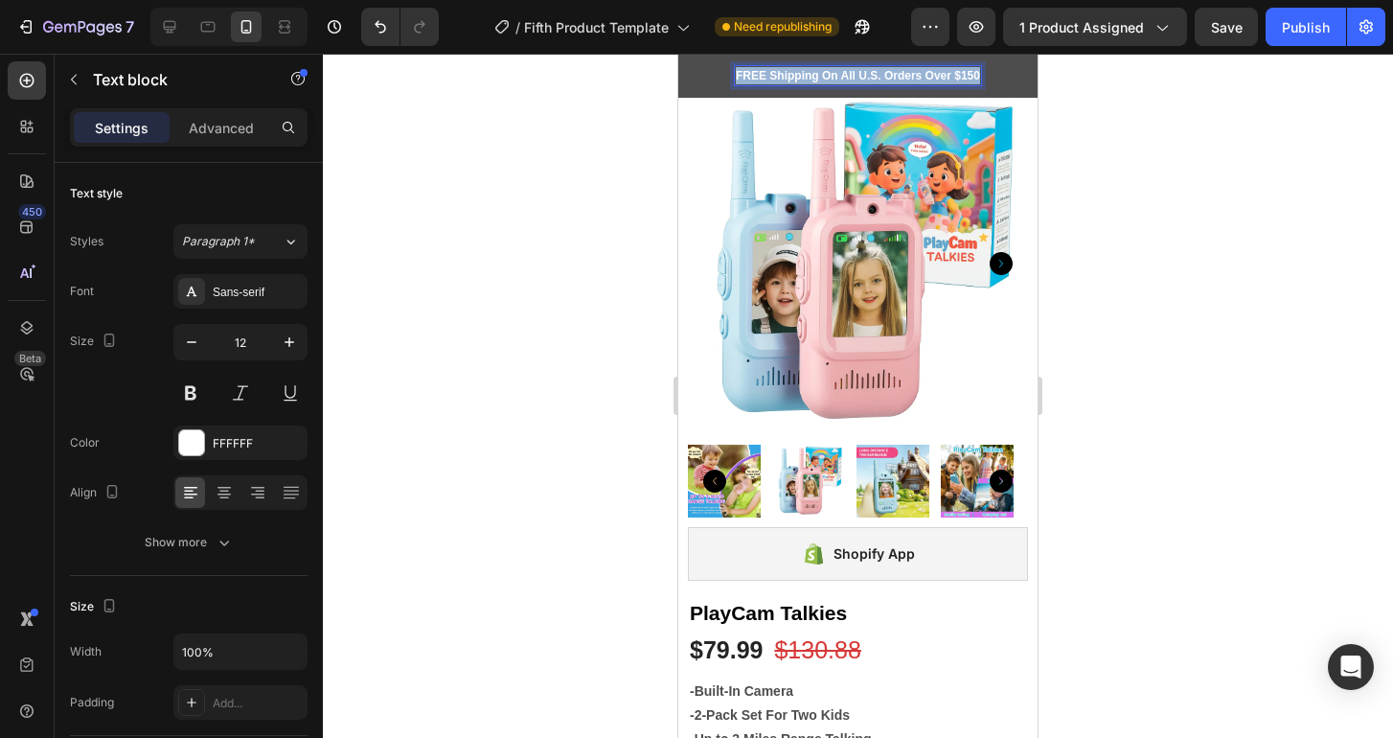
click at [888, 77] on p "FREE Shipping On All U.S. Orders Over $150" at bounding box center [858, 75] width 244 height 17
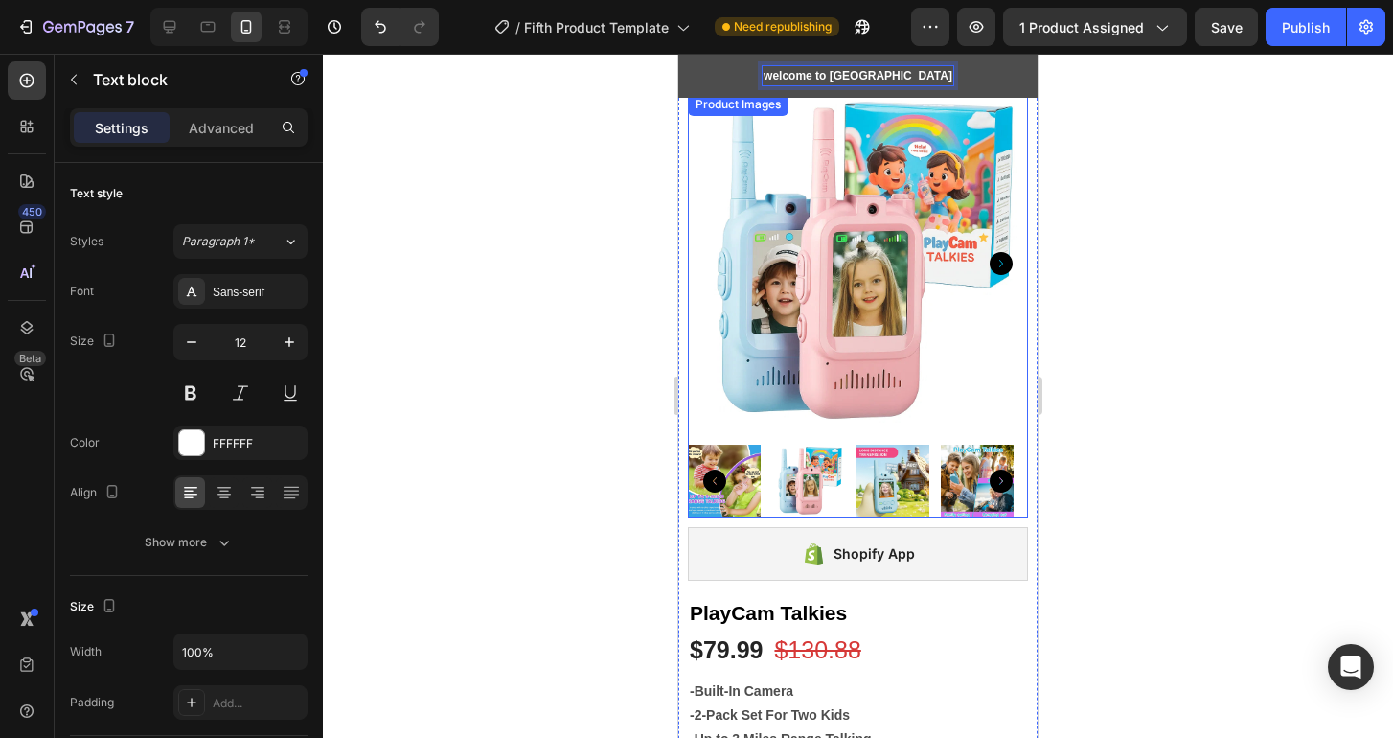
click at [694, 147] on img at bounding box center [858, 263] width 340 height 340
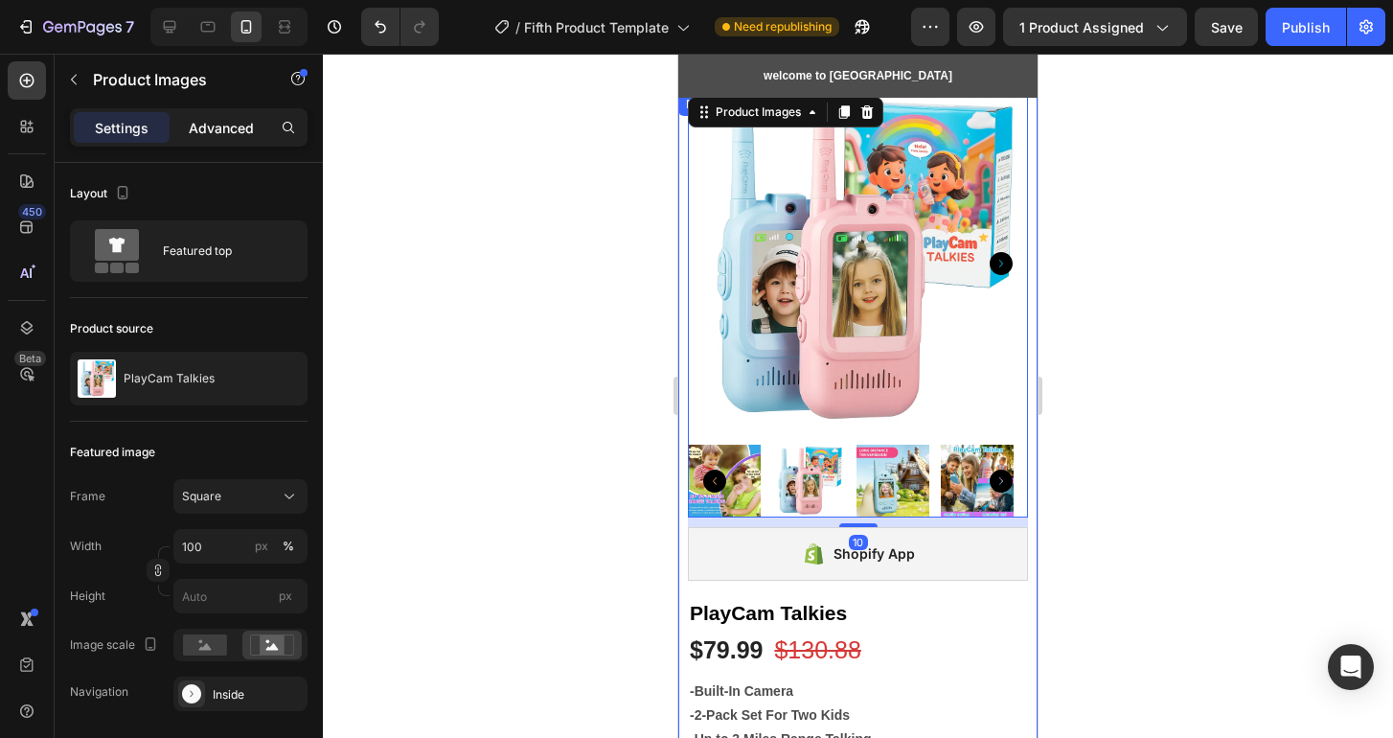
click at [214, 126] on p "Advanced" at bounding box center [221, 128] width 65 height 20
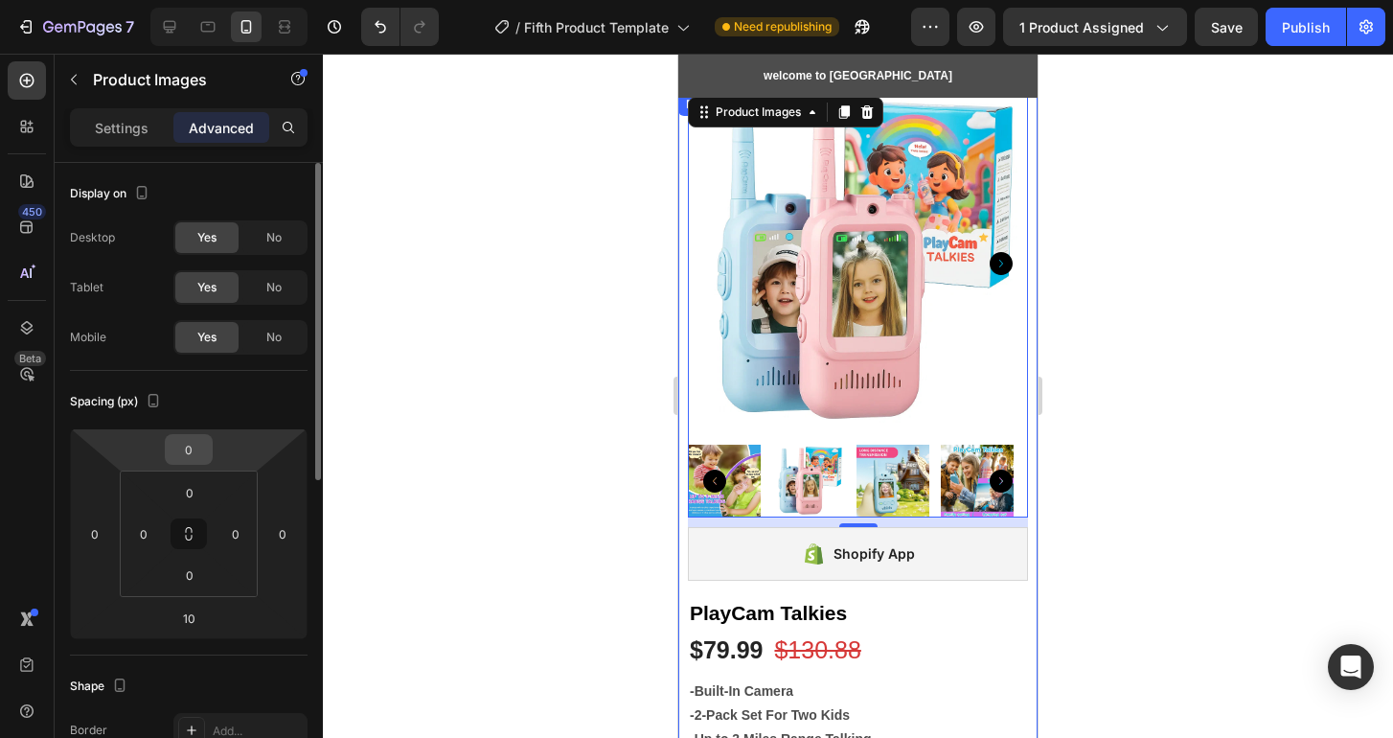
click at [191, 453] on input "0" at bounding box center [189, 449] width 38 height 29
type input "15"
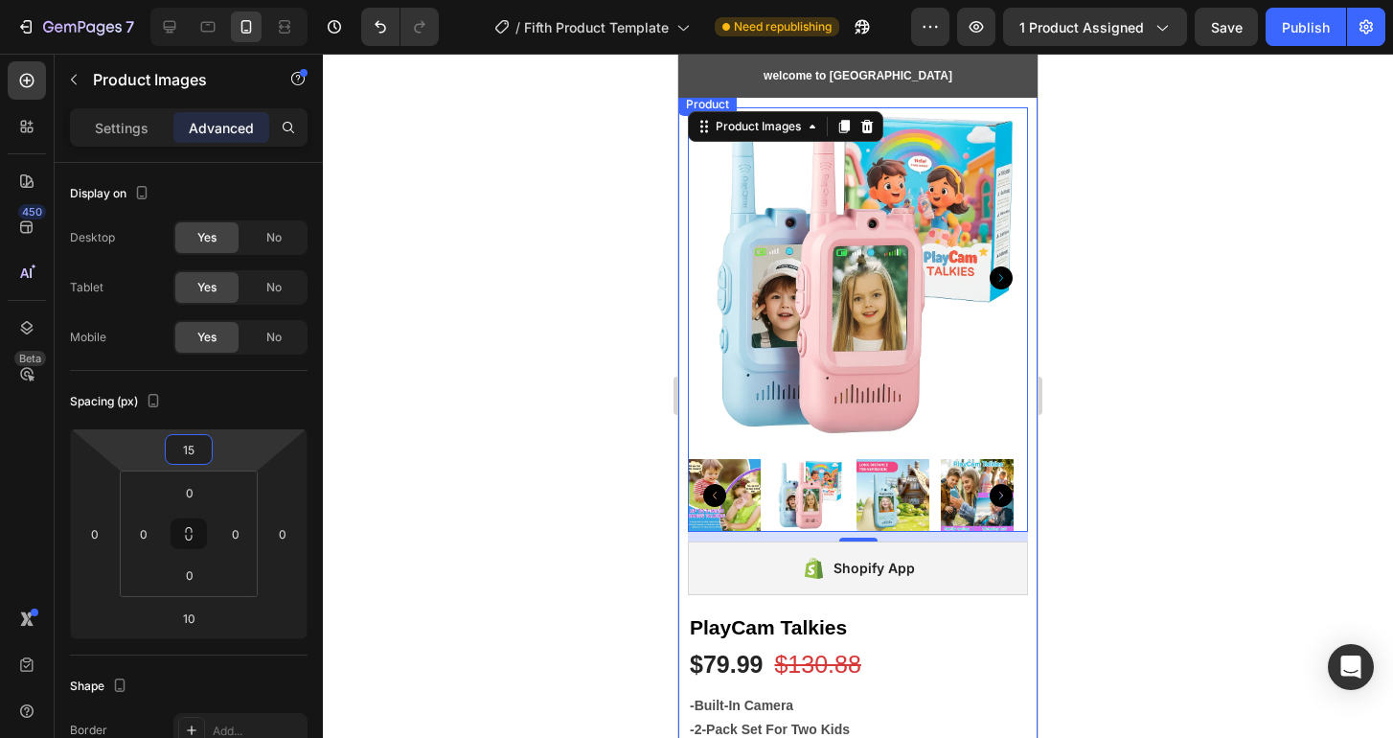
click at [454, 328] on div at bounding box center [858, 396] width 1070 height 684
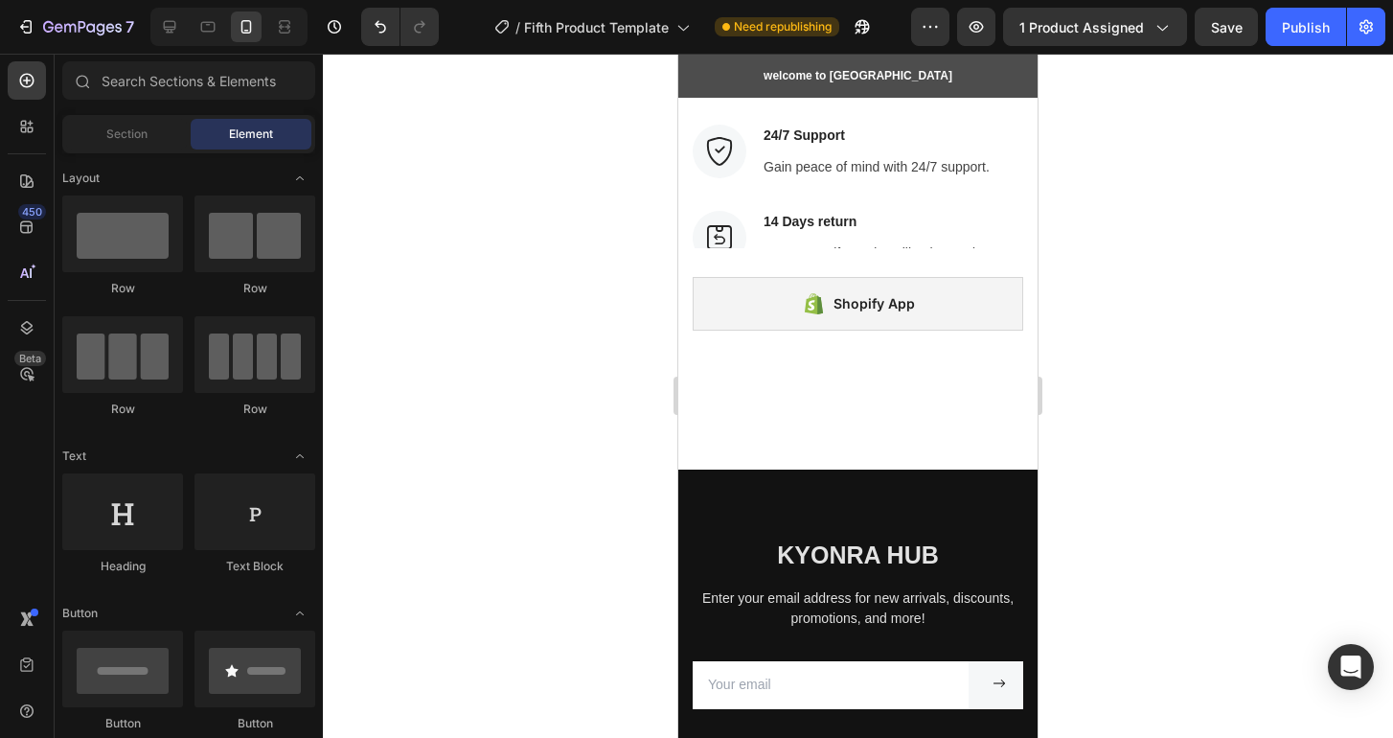
scroll to position [2173, 0]
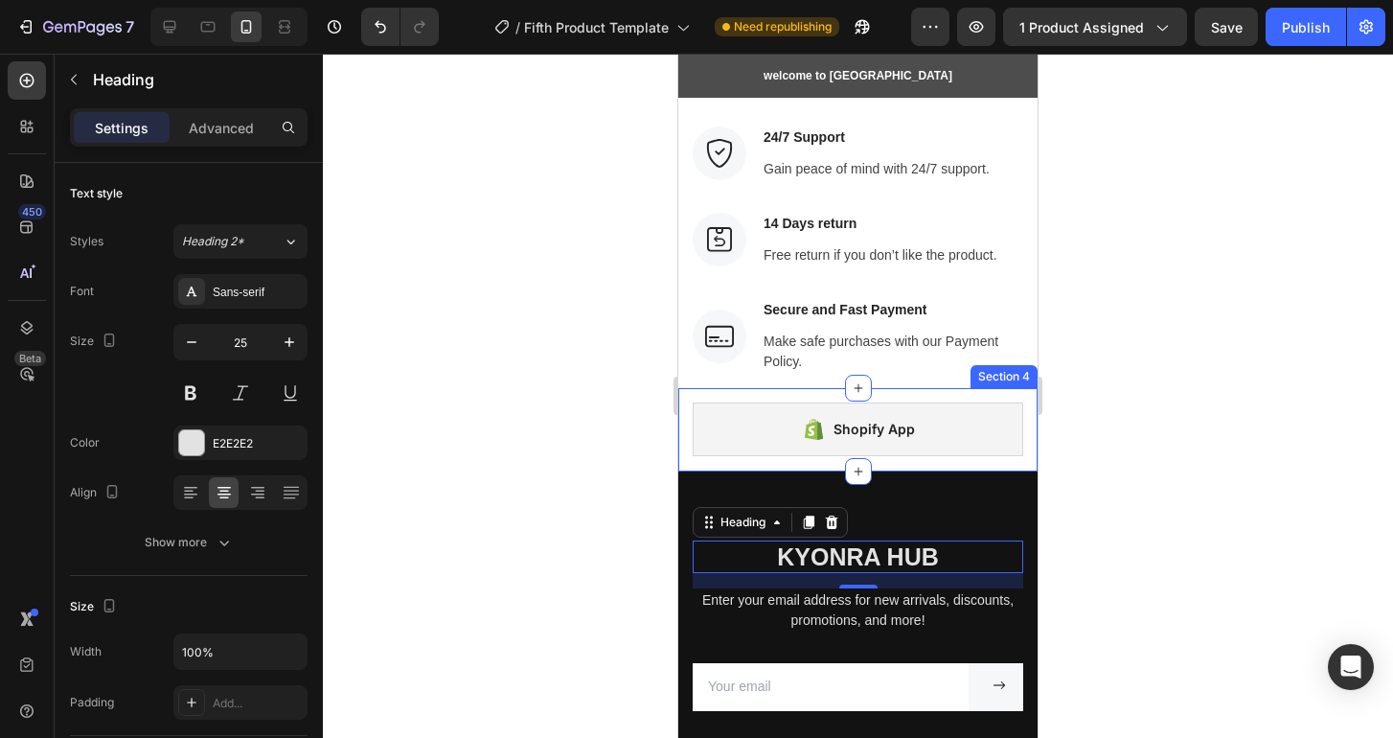
click at [745, 468] on div "Shopify App Shopify App" at bounding box center [858, 436] width 330 height 69
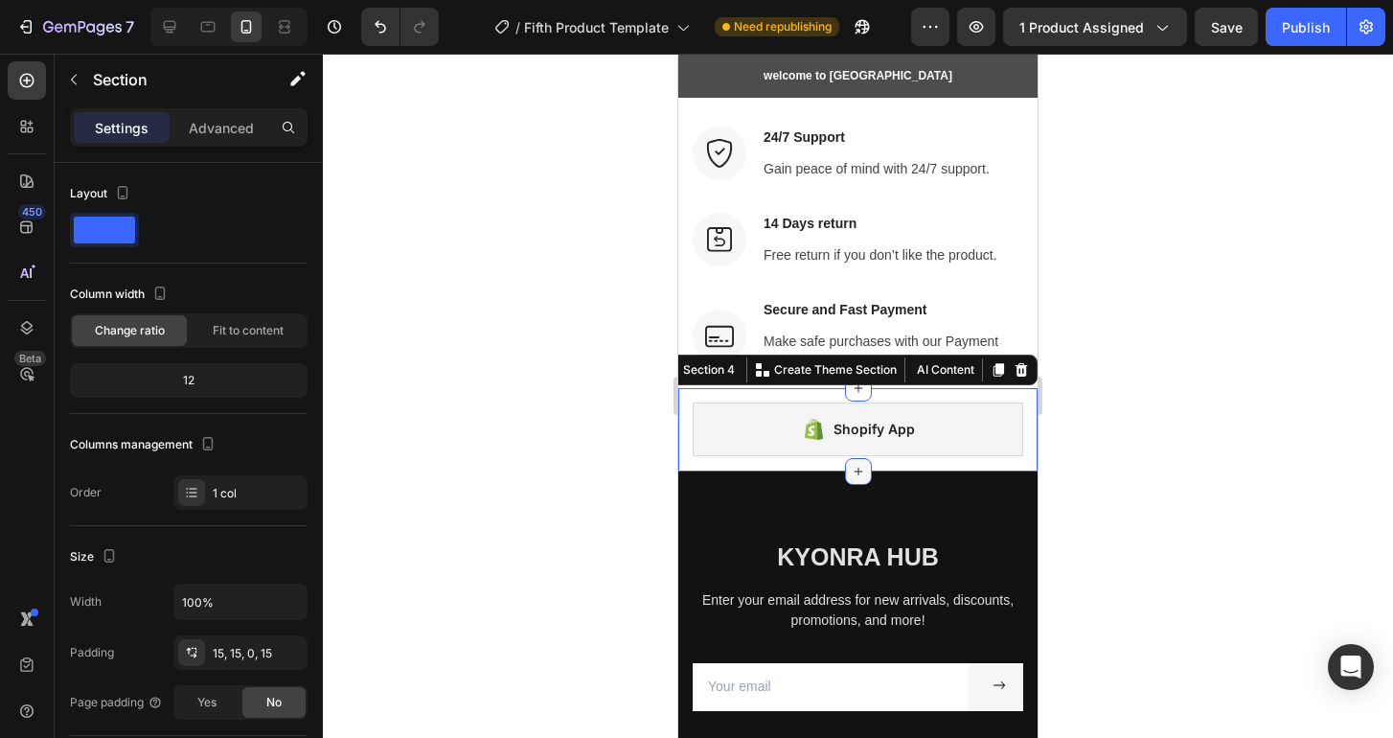
click at [853, 470] on icon at bounding box center [857, 471] width 9 height 9
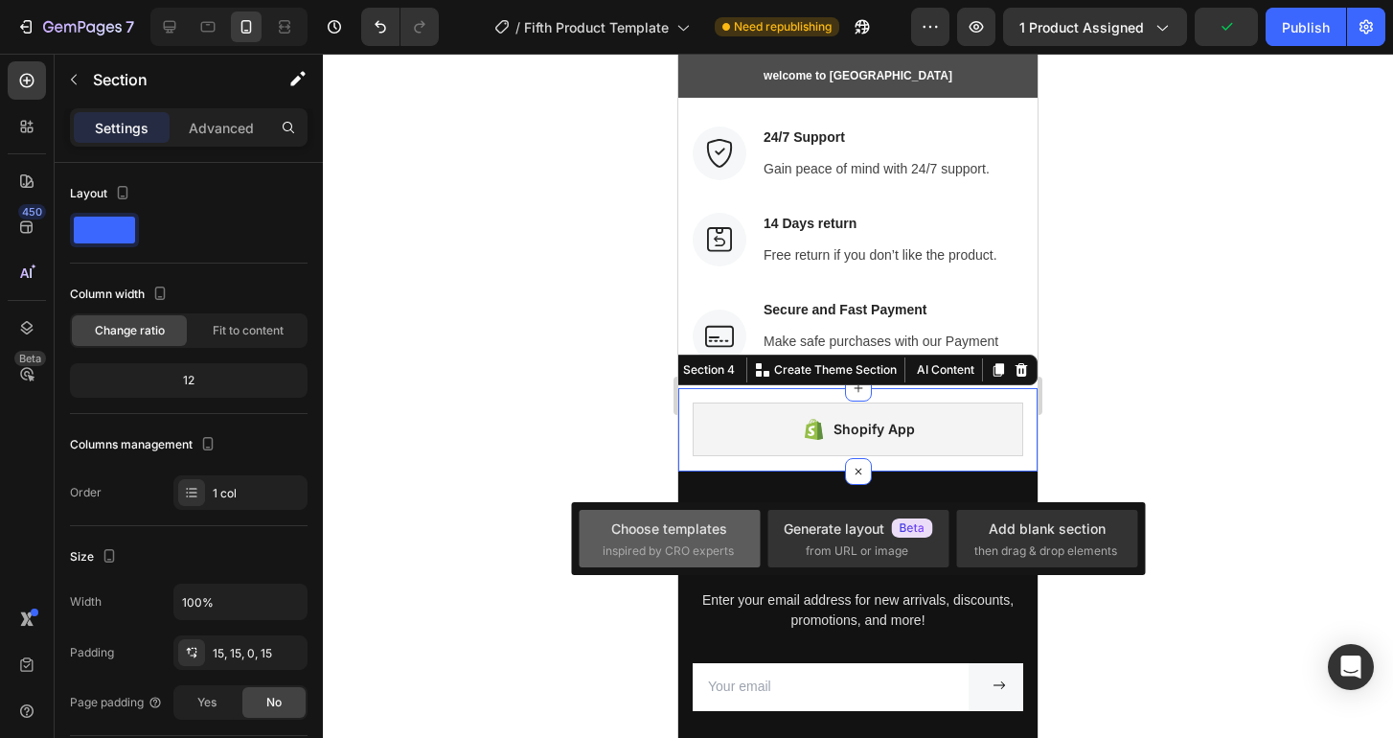
click at [714, 537] on div "Choose templates inspired by CRO experts" at bounding box center [670, 538] width 134 height 41
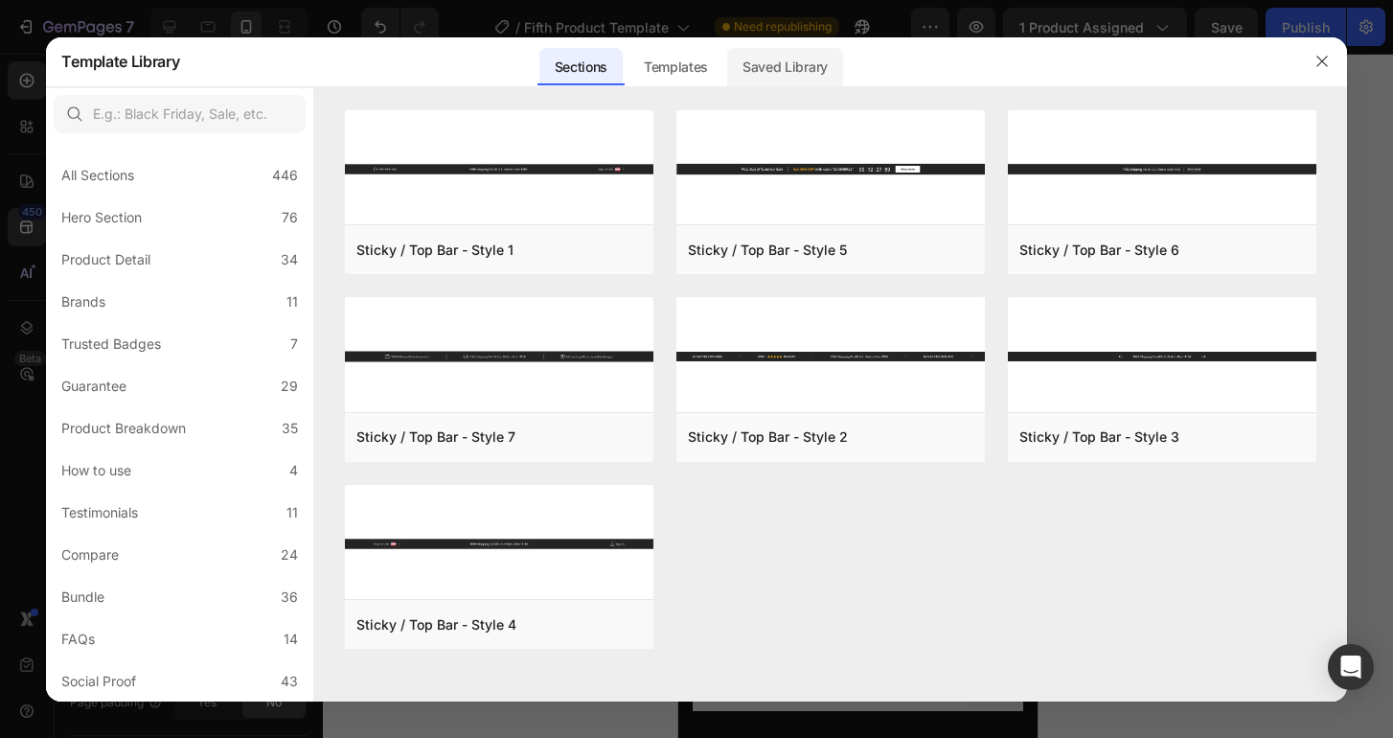
click at [790, 68] on div "Saved Library" at bounding box center [785, 67] width 116 height 38
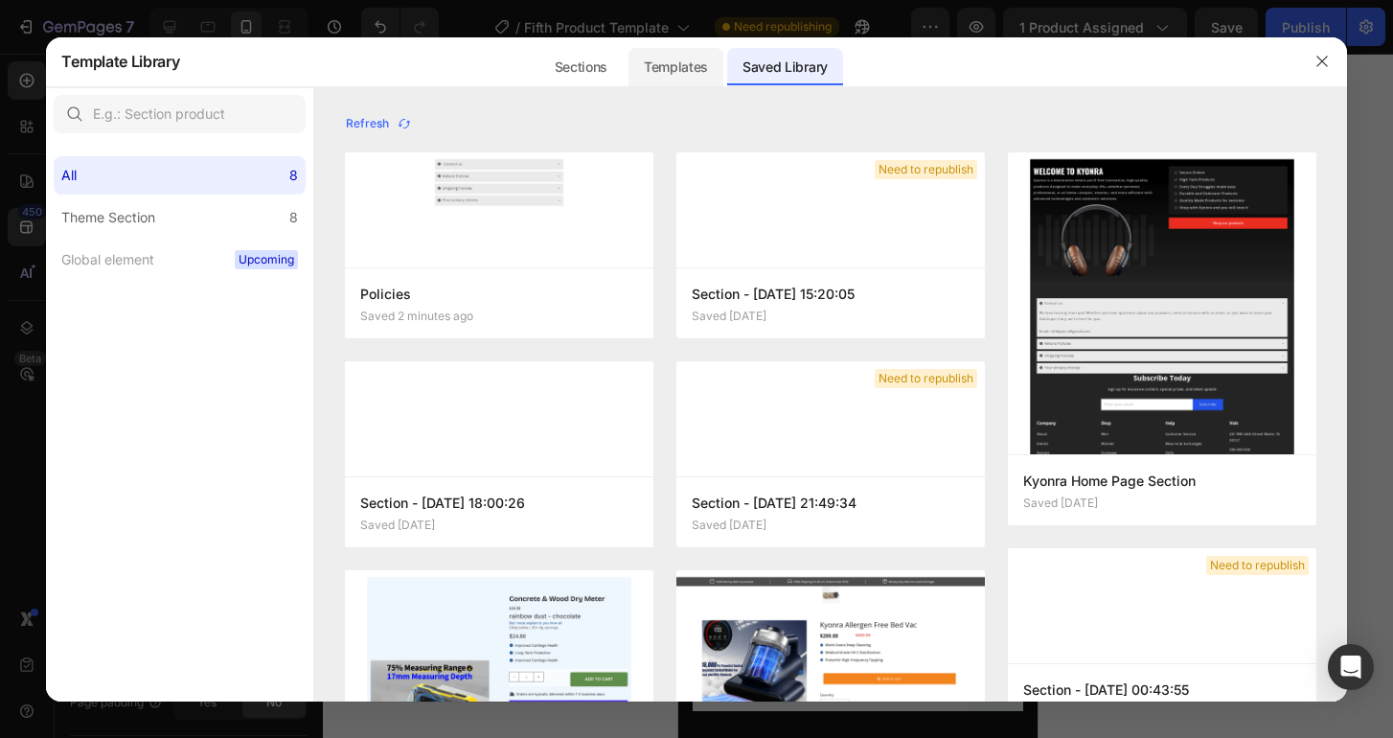
click at [688, 72] on div "Templates" at bounding box center [675, 67] width 95 height 38
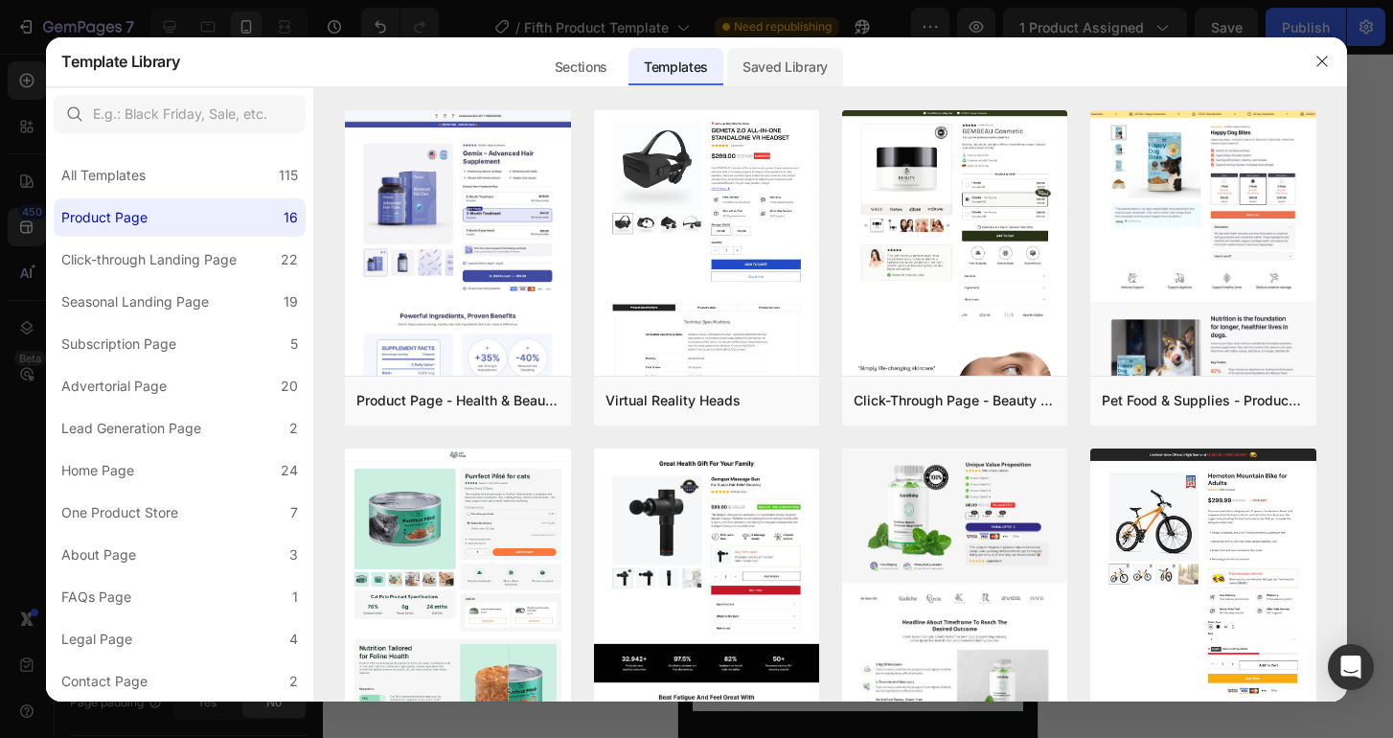
click at [789, 62] on div "Saved Library" at bounding box center [785, 67] width 116 height 38
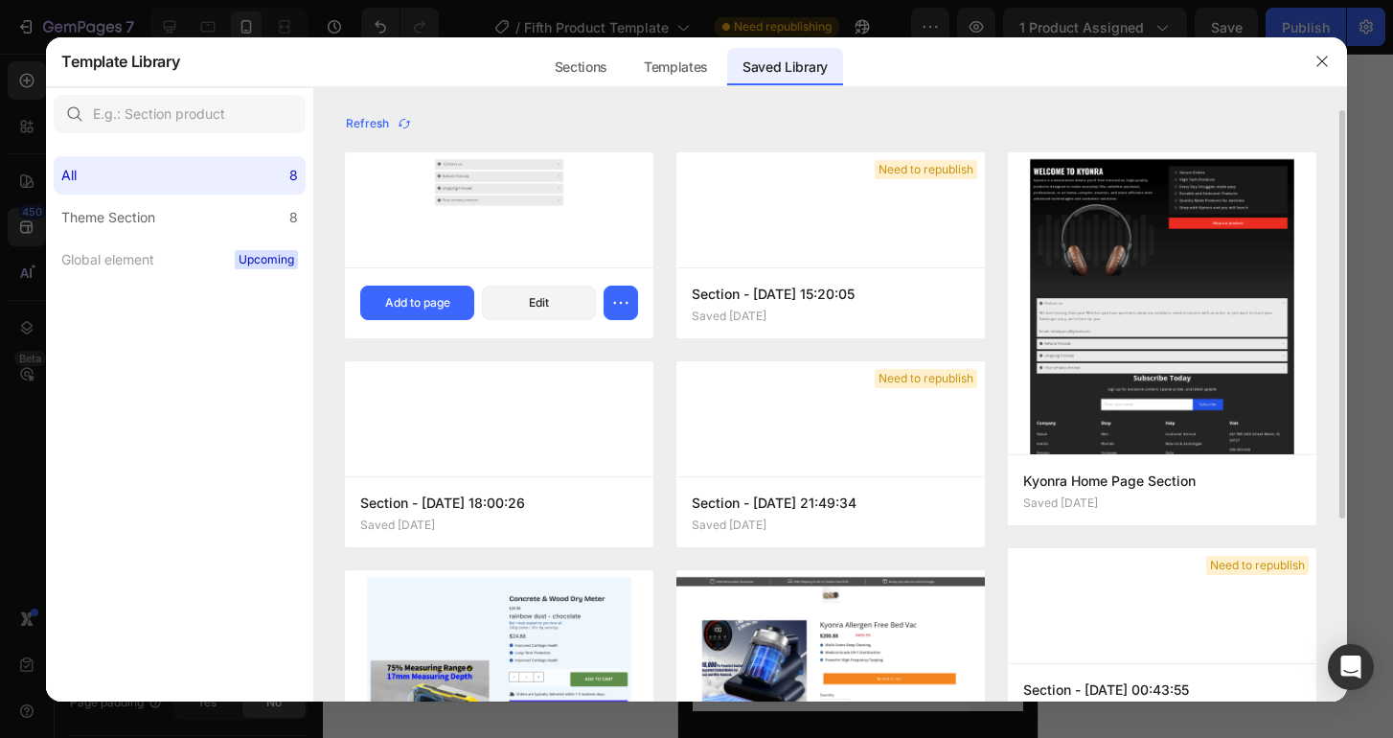
click at [521, 203] on img at bounding box center [499, 189] width 308 height 75
click at [442, 306] on div "Add to page" at bounding box center [417, 302] width 65 height 17
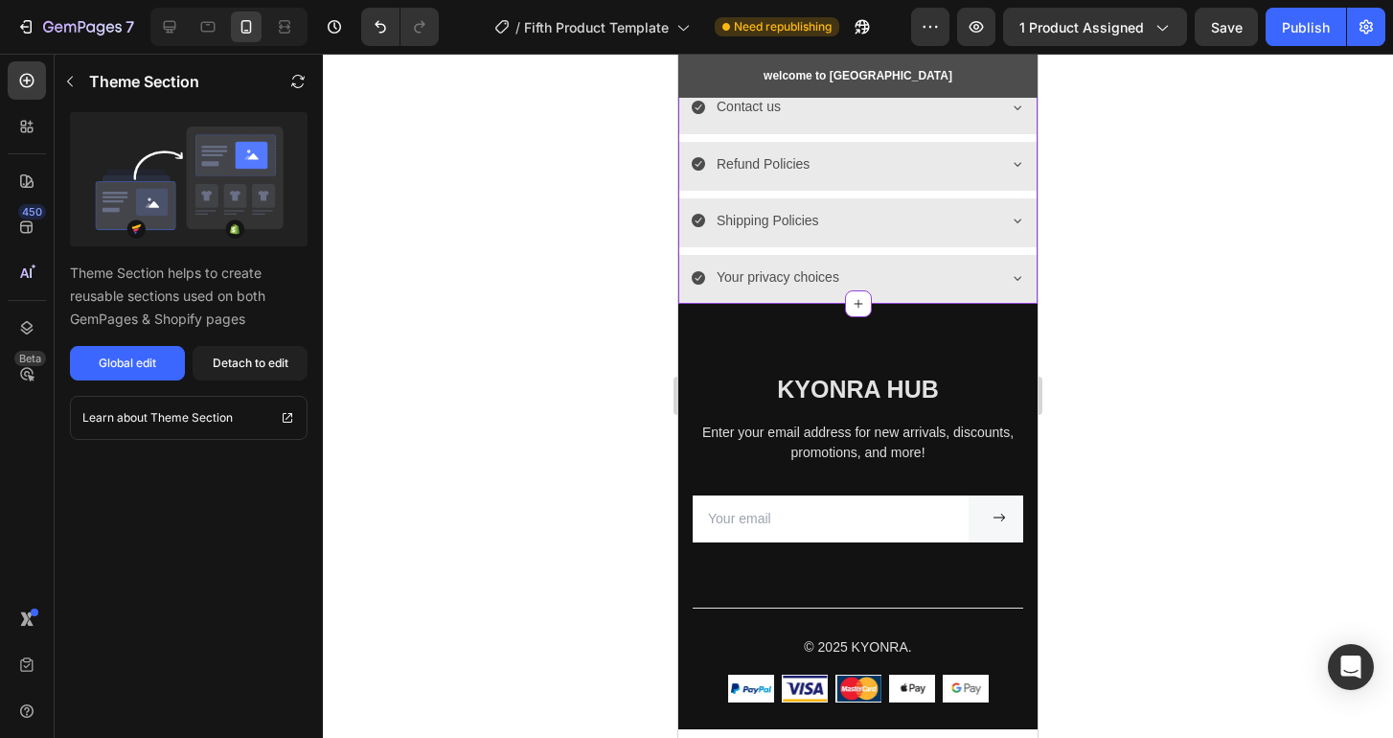
scroll to position [2590, 0]
click at [1196, 283] on div at bounding box center [858, 396] width 1070 height 684
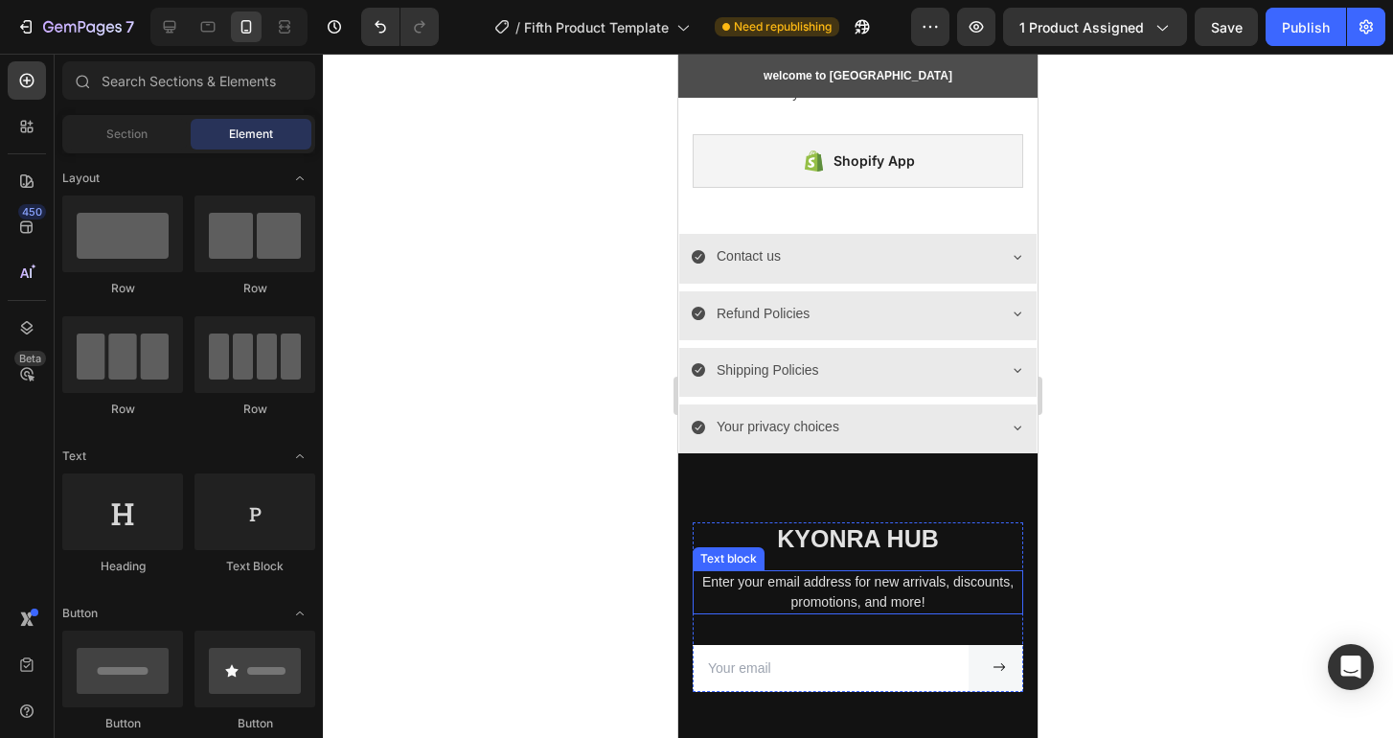
scroll to position [2384, 0]
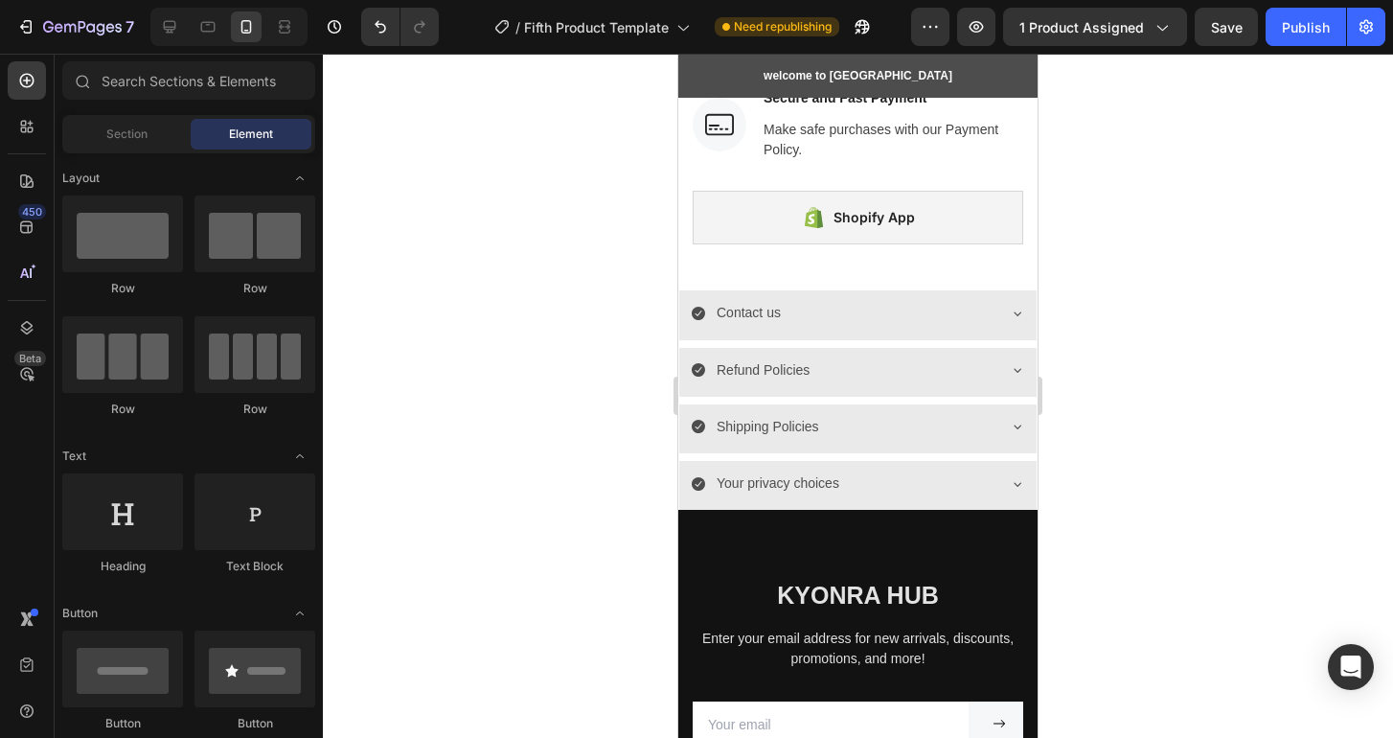
click at [1186, 309] on div at bounding box center [858, 396] width 1070 height 684
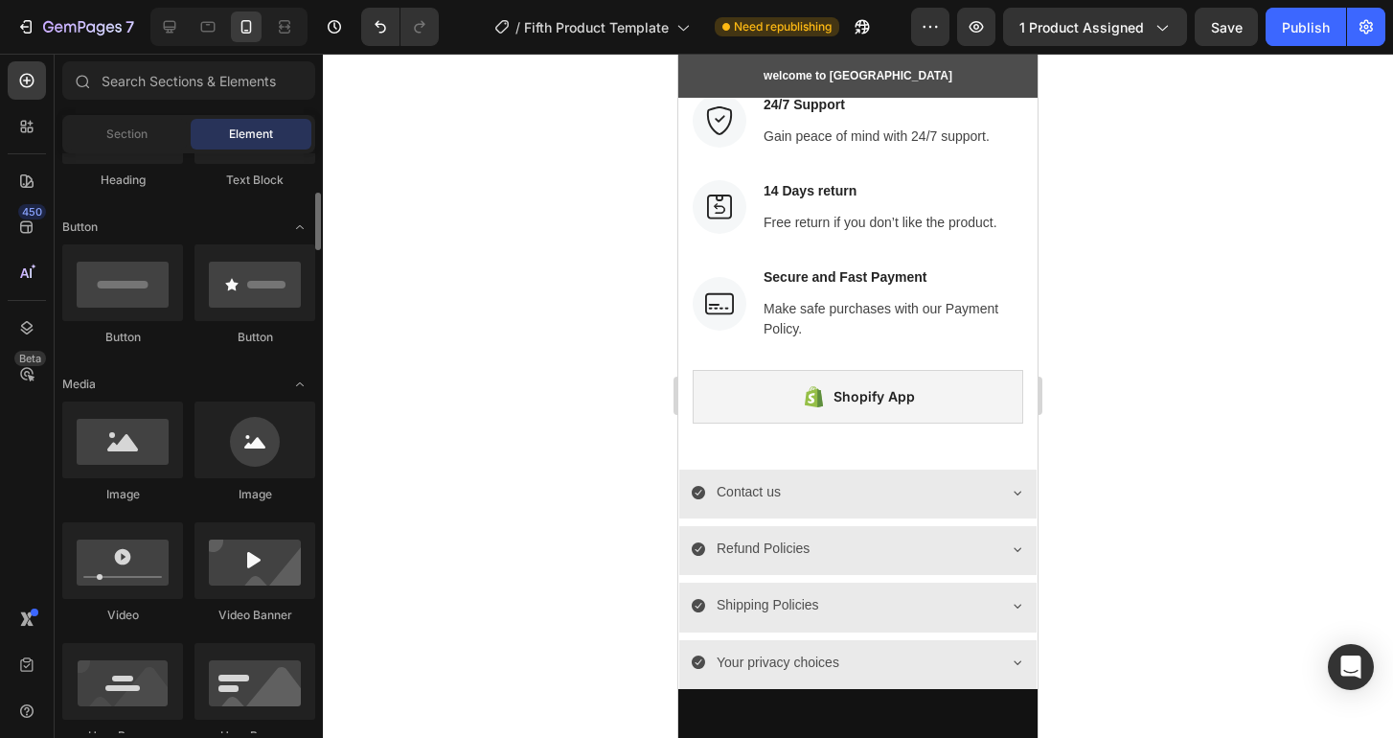
scroll to position [387, 0]
drag, startPoint x: 800, startPoint y: 351, endPoint x: 707, endPoint y: 434, distance: 124.8
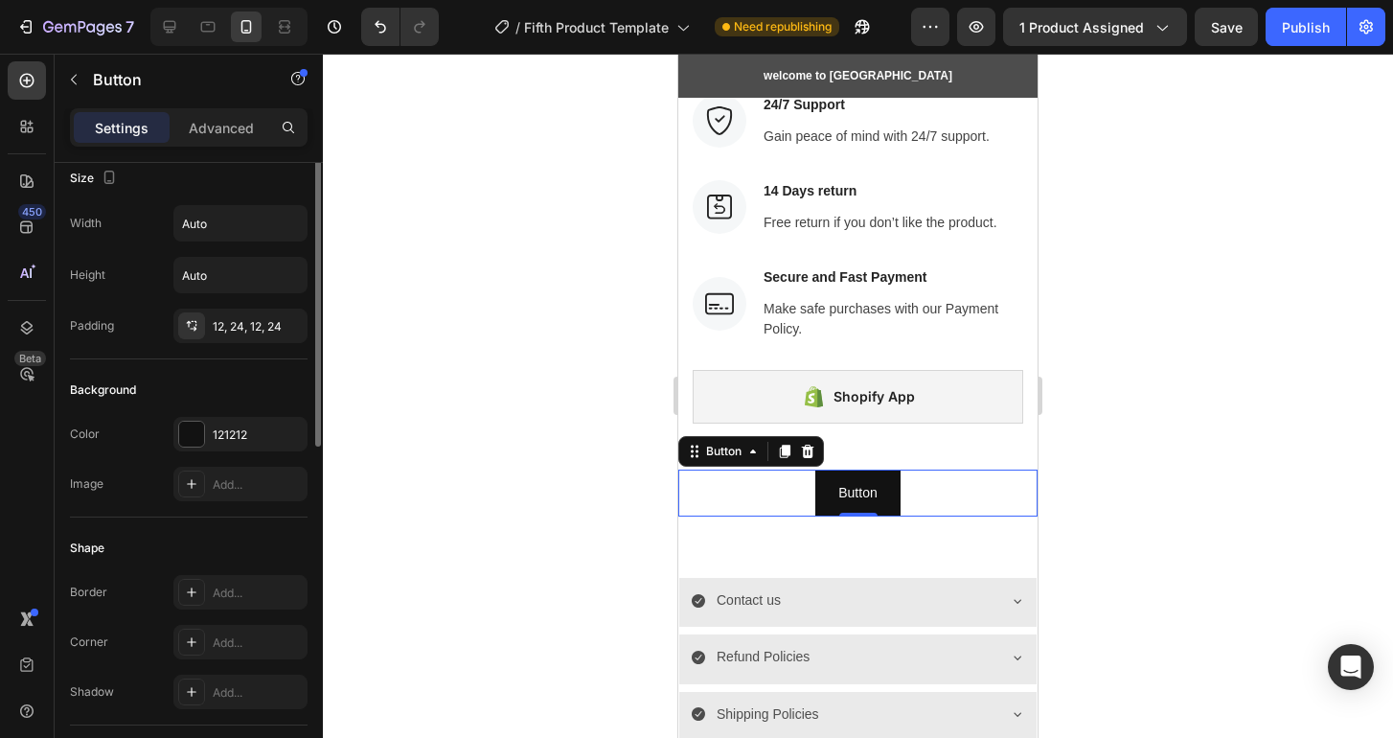
scroll to position [0, 0]
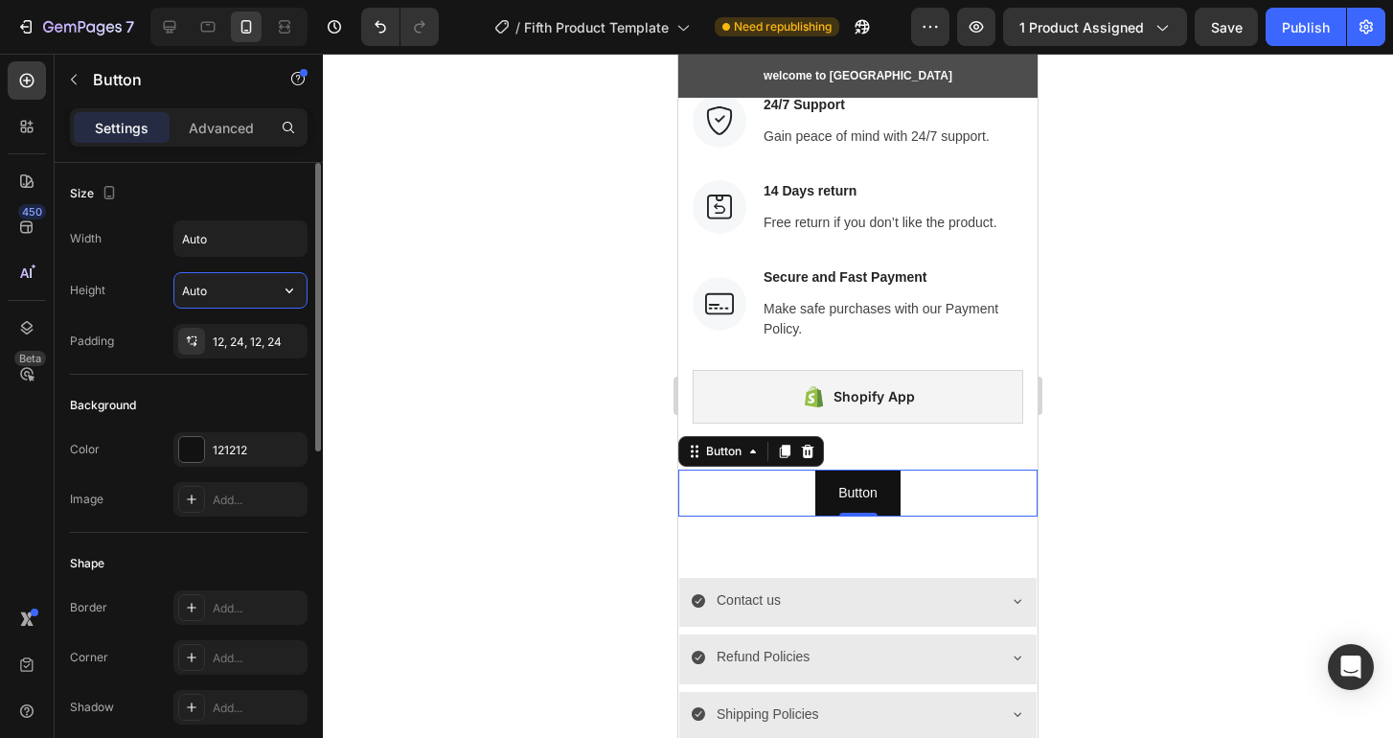
click at [221, 292] on input "Auto" at bounding box center [240, 290] width 132 height 34
click at [286, 290] on icon "button" at bounding box center [289, 290] width 19 height 19
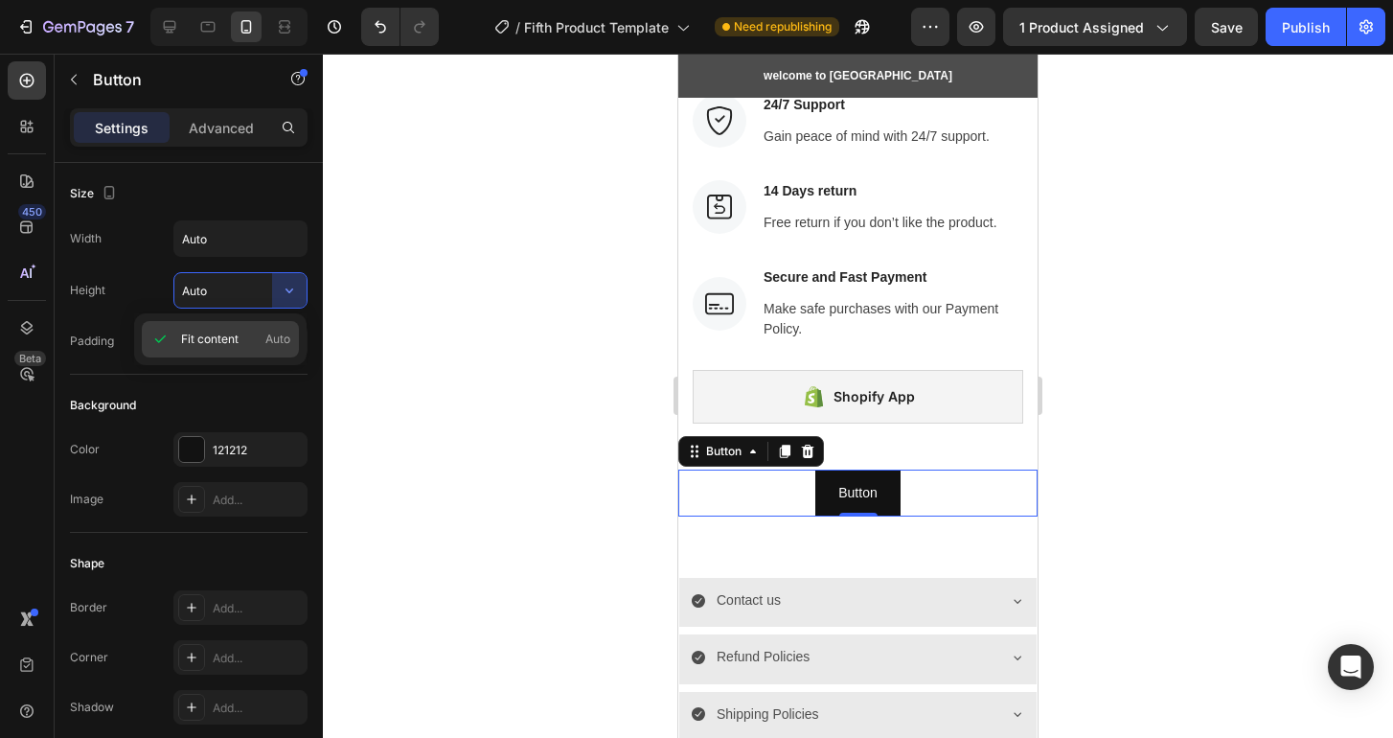
click at [243, 330] on p "Fit content Auto" at bounding box center [235, 338] width 109 height 17
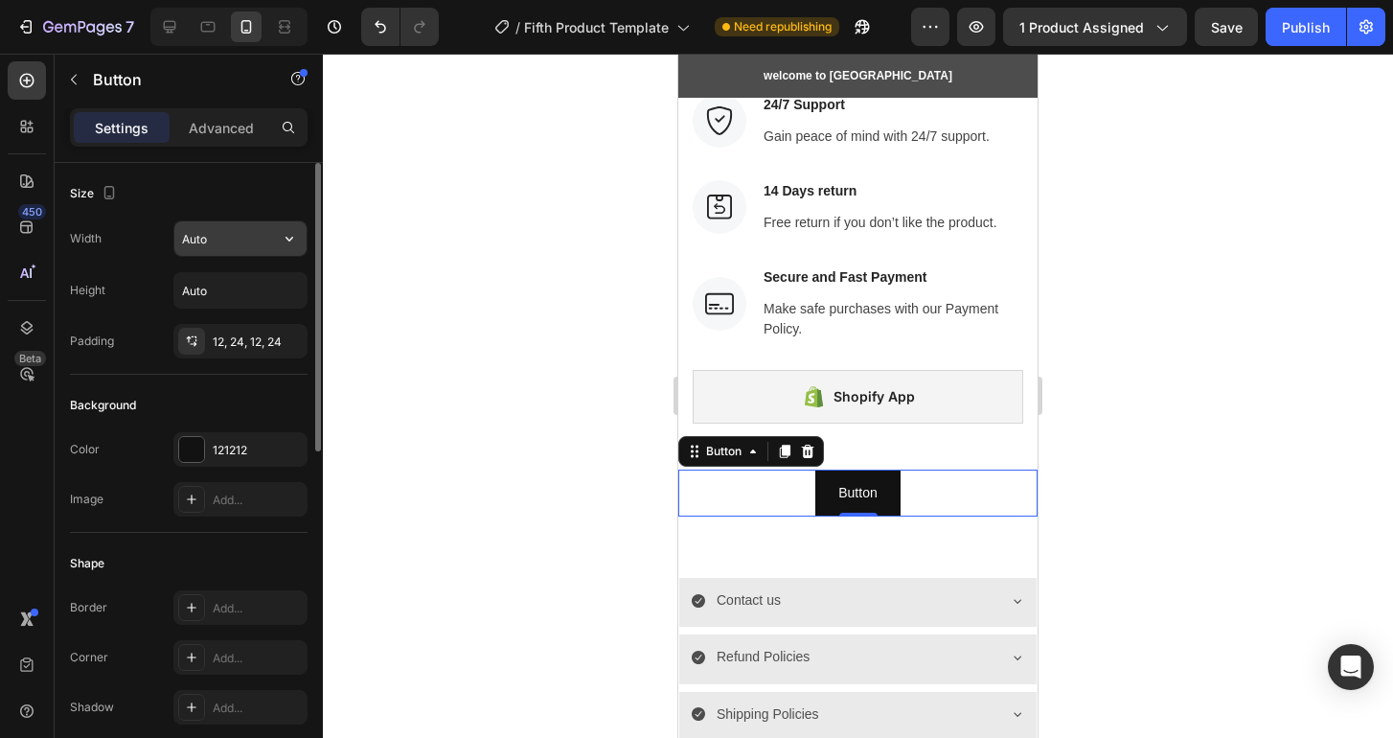
click at [253, 237] on input "Auto" at bounding box center [240, 238] width 132 height 34
click at [280, 239] on icon "button" at bounding box center [289, 238] width 19 height 19
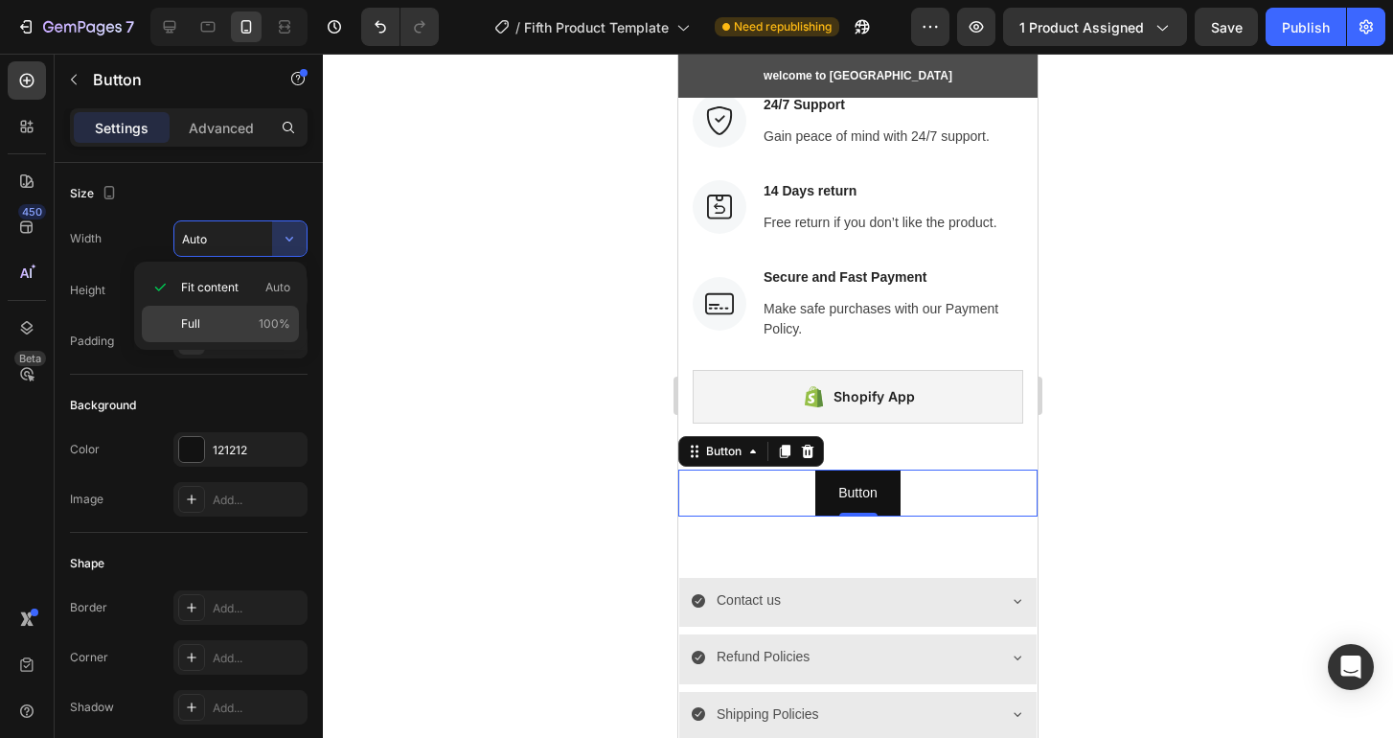
click at [236, 313] on div "Full 100%" at bounding box center [220, 324] width 157 height 36
type input "100%"
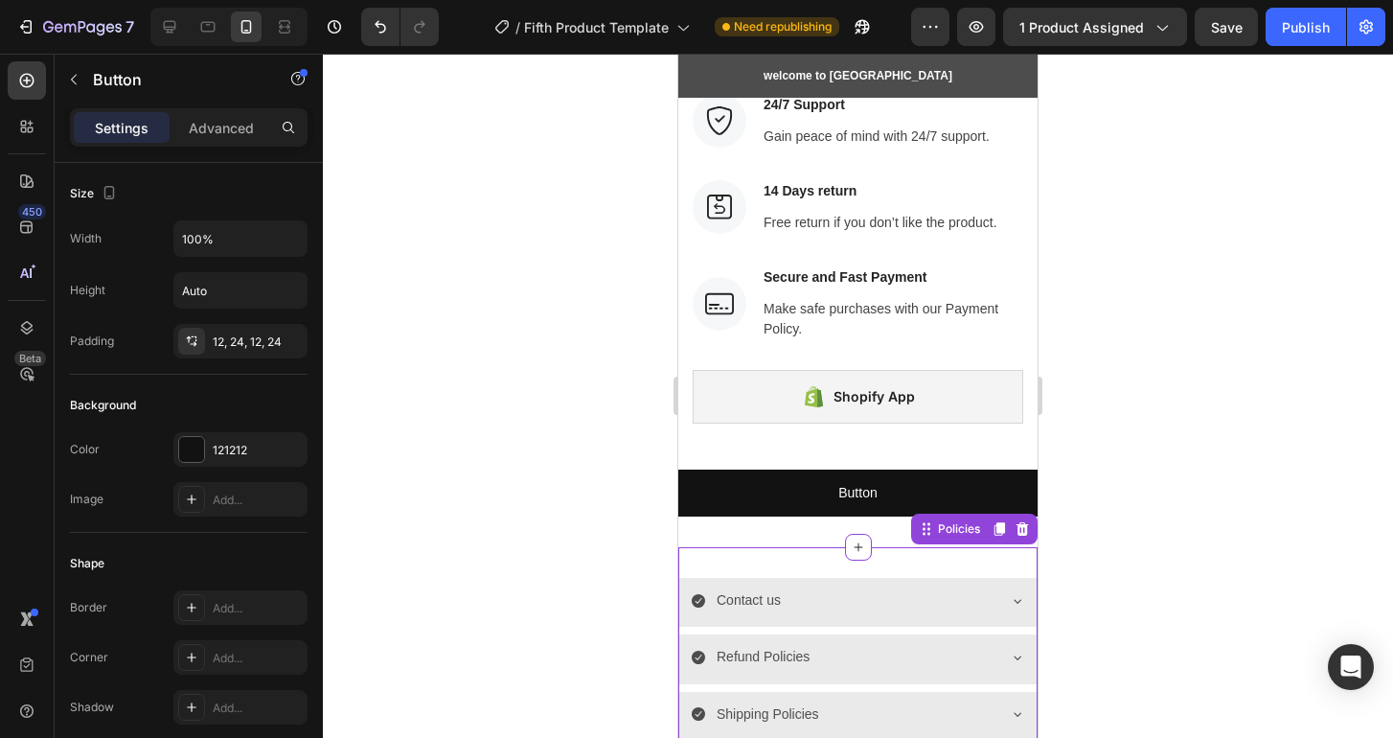
click at [962, 559] on div "Contact us Refund Policies Shipping Policies Your privacy choices Accordion Pol…" at bounding box center [857, 672] width 359 height 250
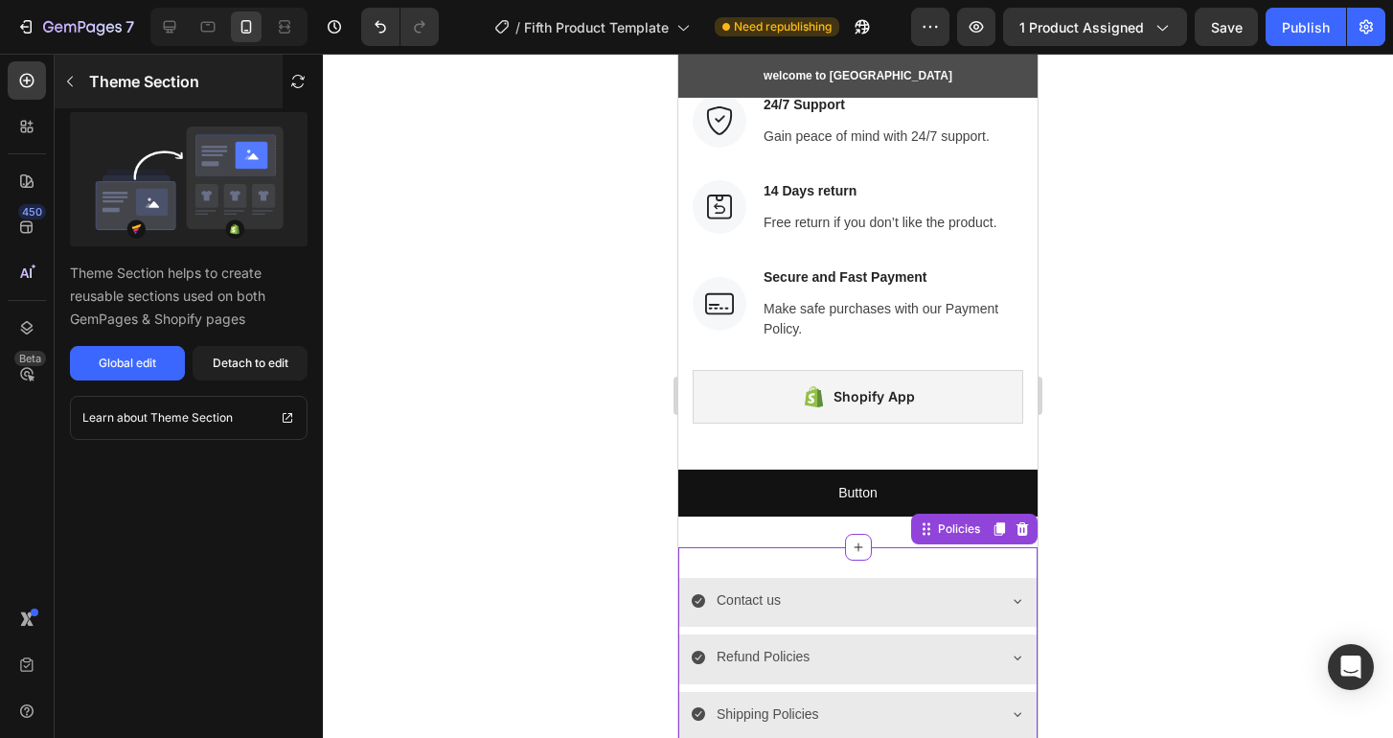
click at [66, 82] on icon "button" at bounding box center [69, 81] width 15 height 15
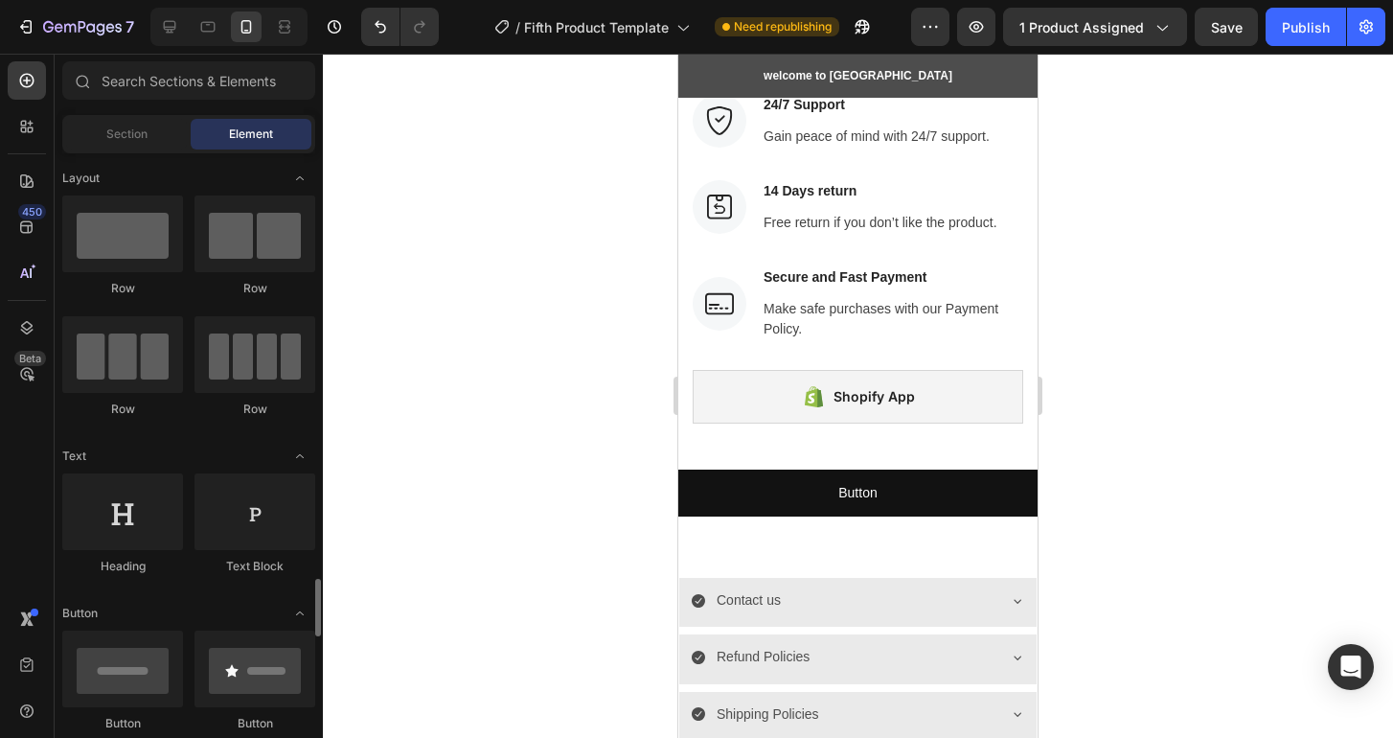
scroll to position [387, 0]
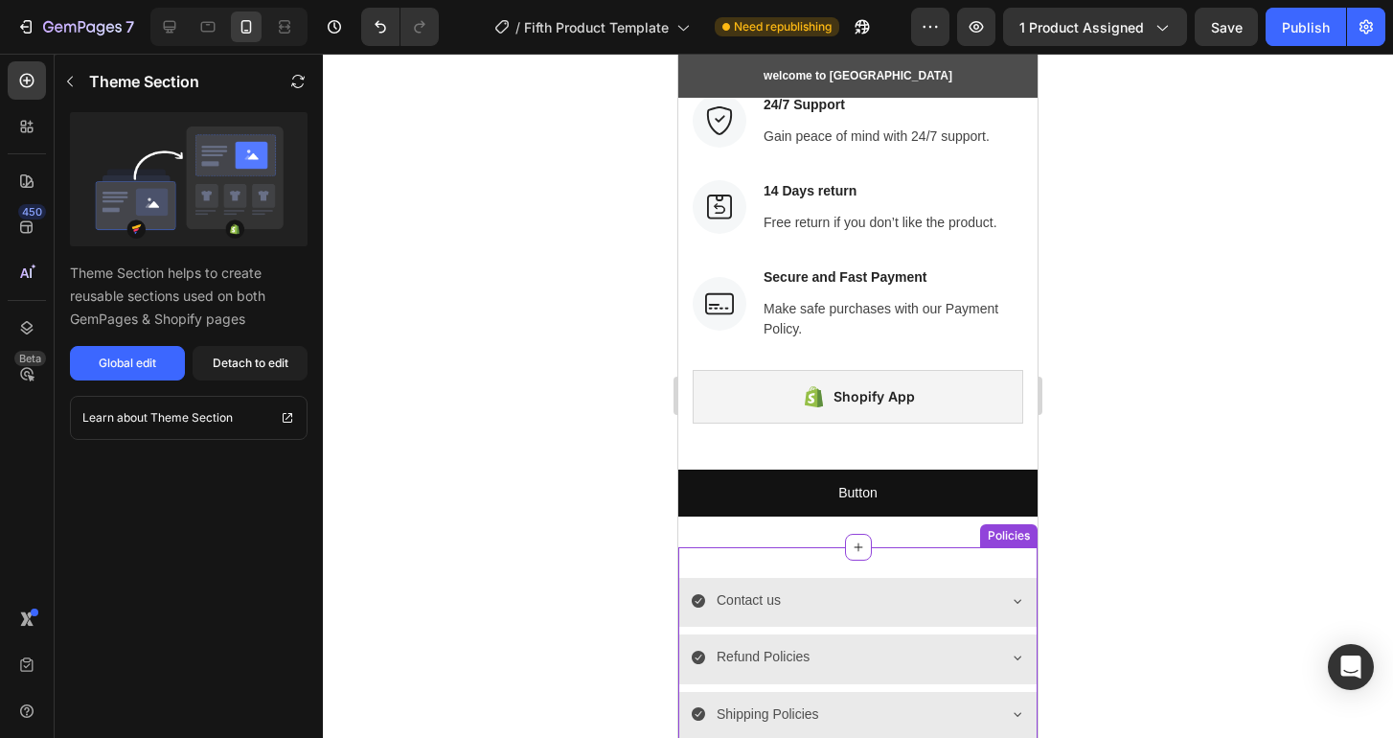
click at [760, 572] on div "Contact us Refund Policies Shipping Policies Your privacy choices Accordion Pol…" at bounding box center [857, 672] width 359 height 250
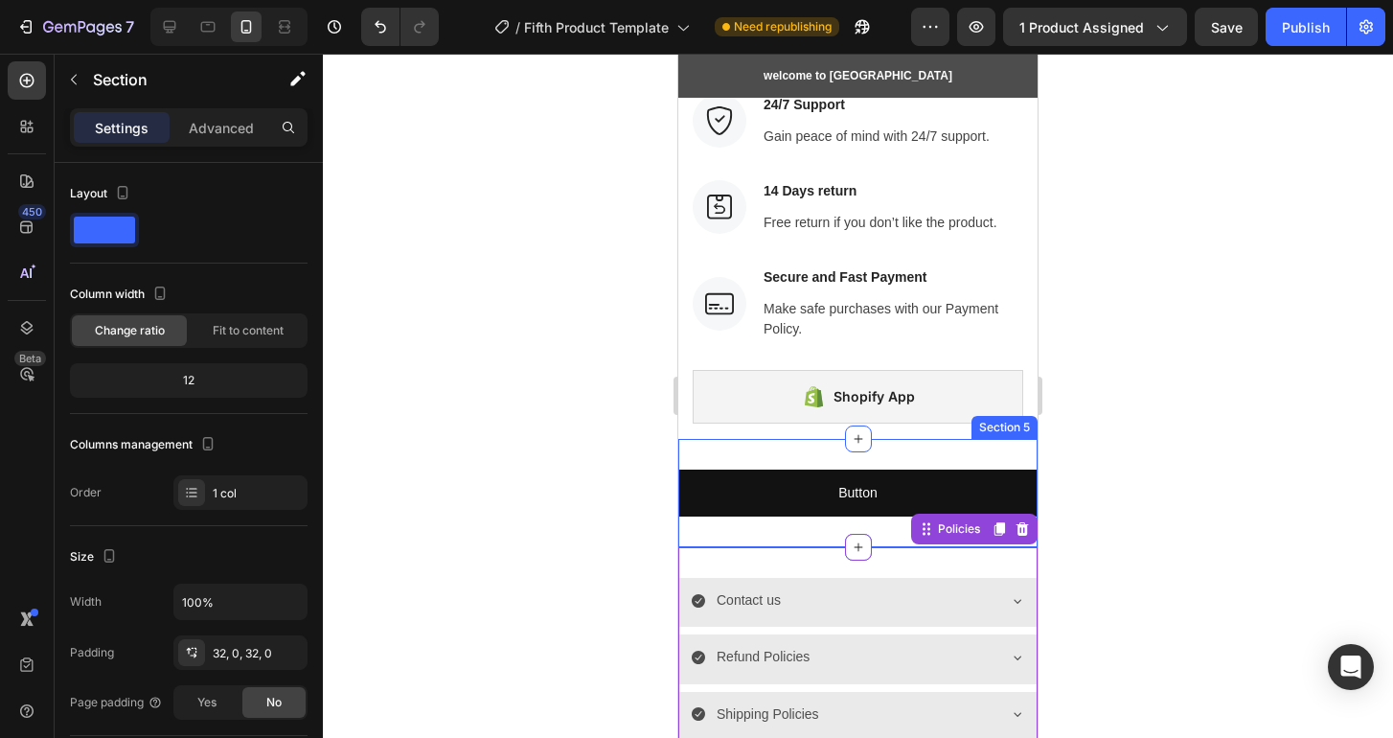
click at [753, 532] on div "Button Button Section 5" at bounding box center [857, 493] width 359 height 108
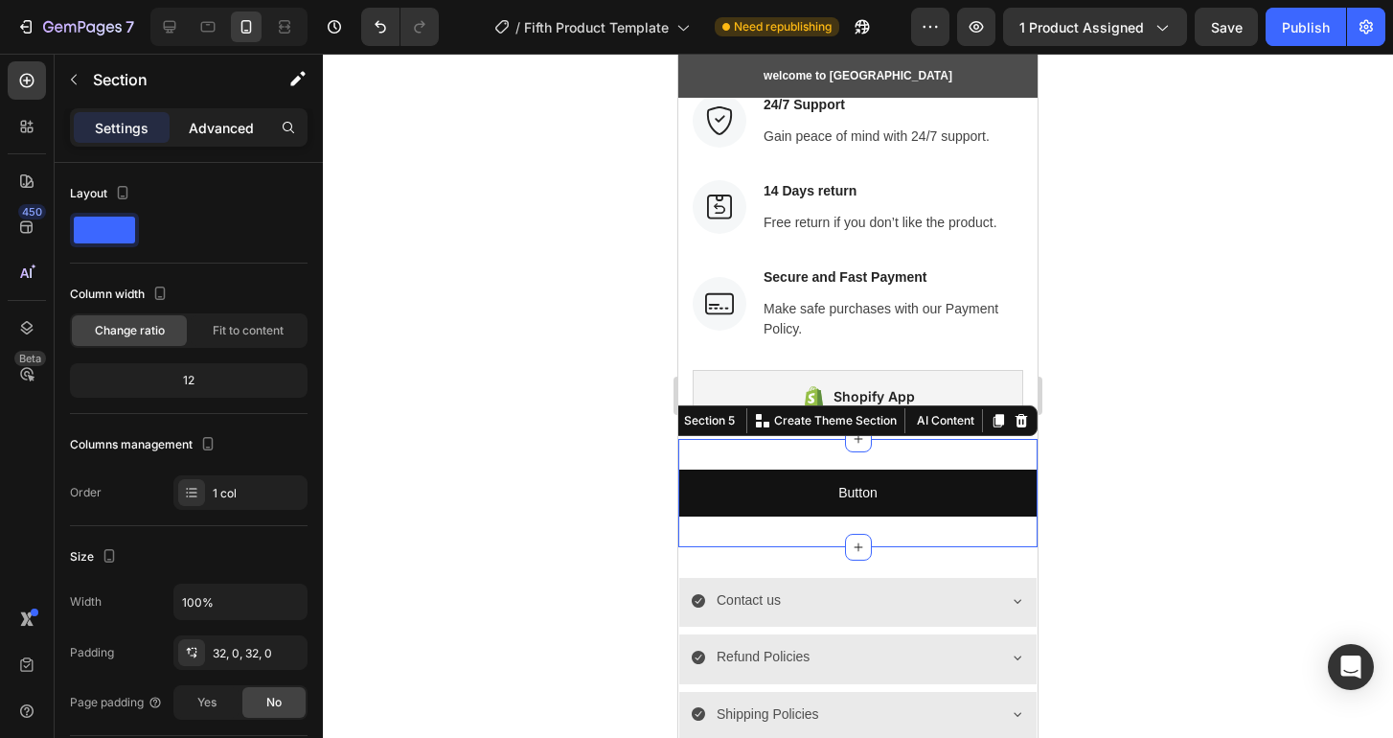
click at [242, 127] on p "Advanced" at bounding box center [221, 128] width 65 height 20
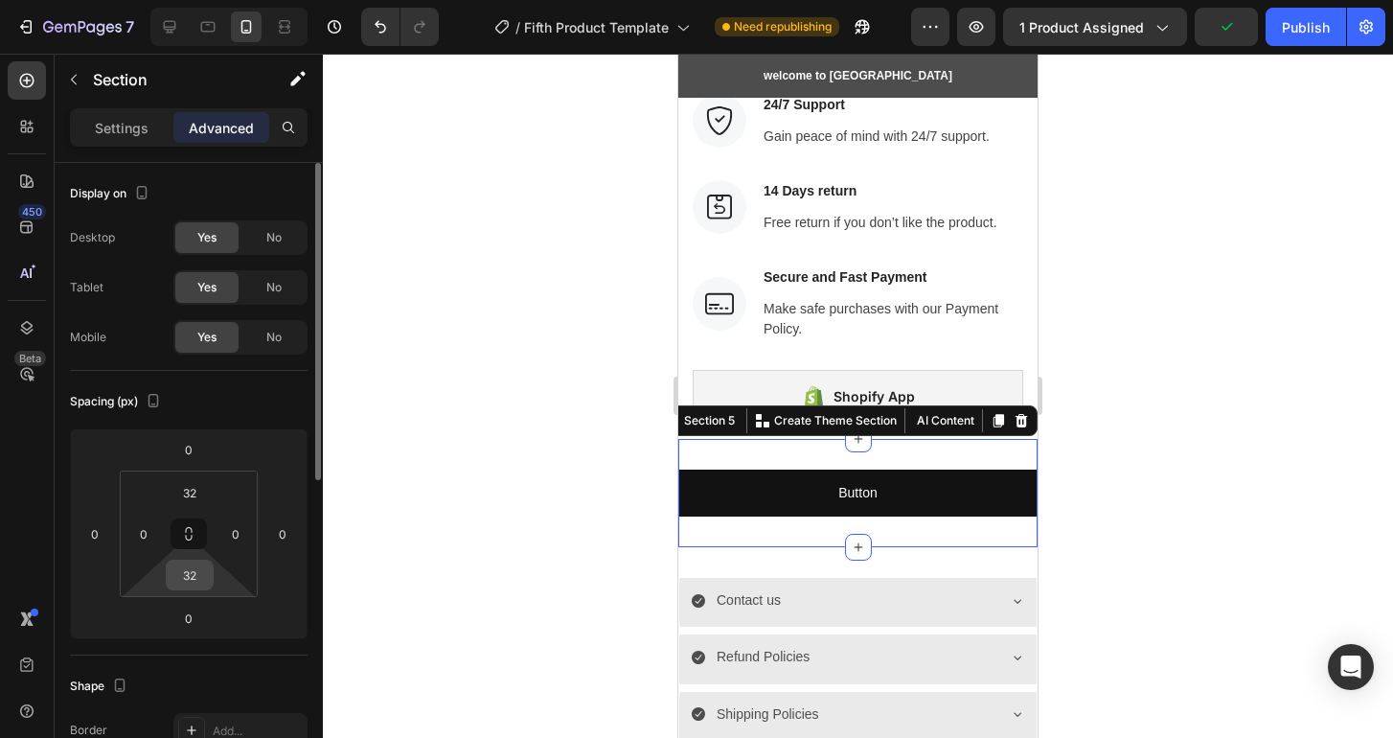
click at [198, 571] on input "32" at bounding box center [190, 574] width 38 height 29
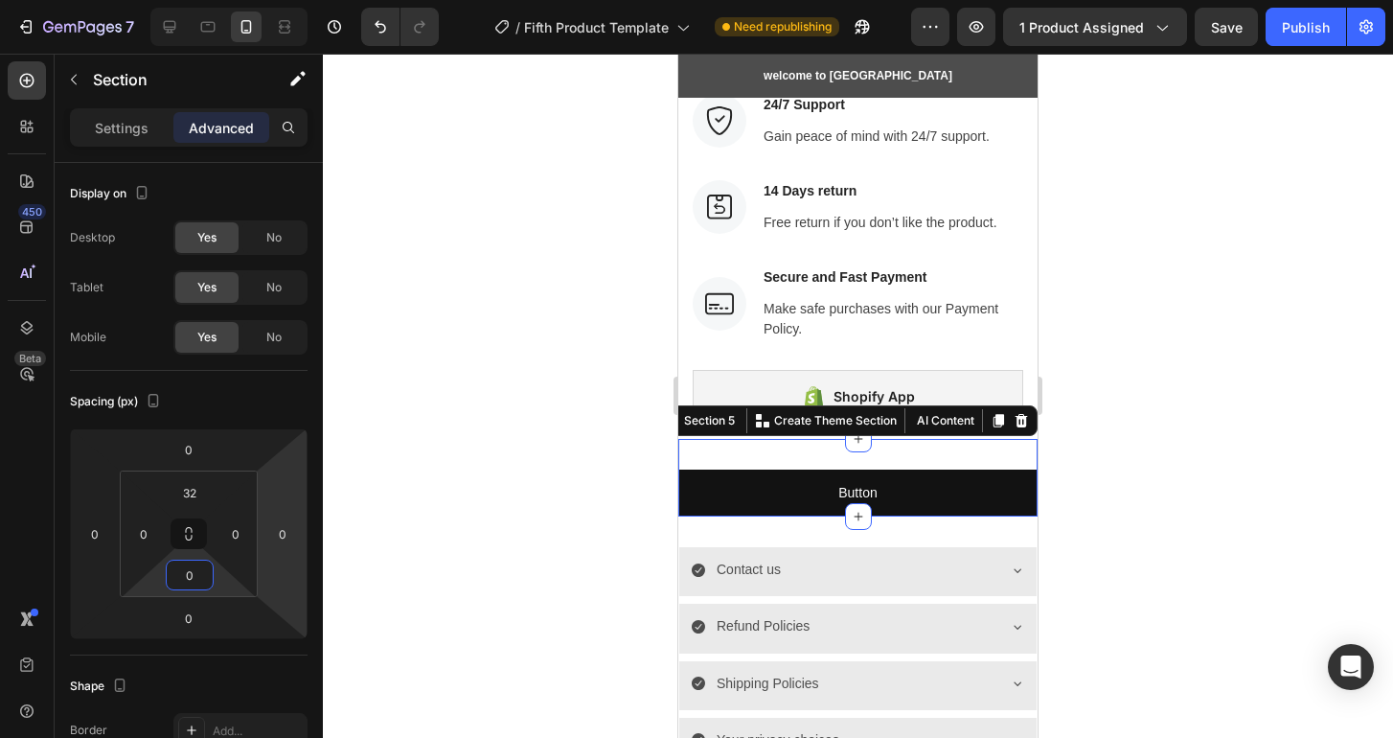
click at [471, 500] on div at bounding box center [858, 396] width 1070 height 684
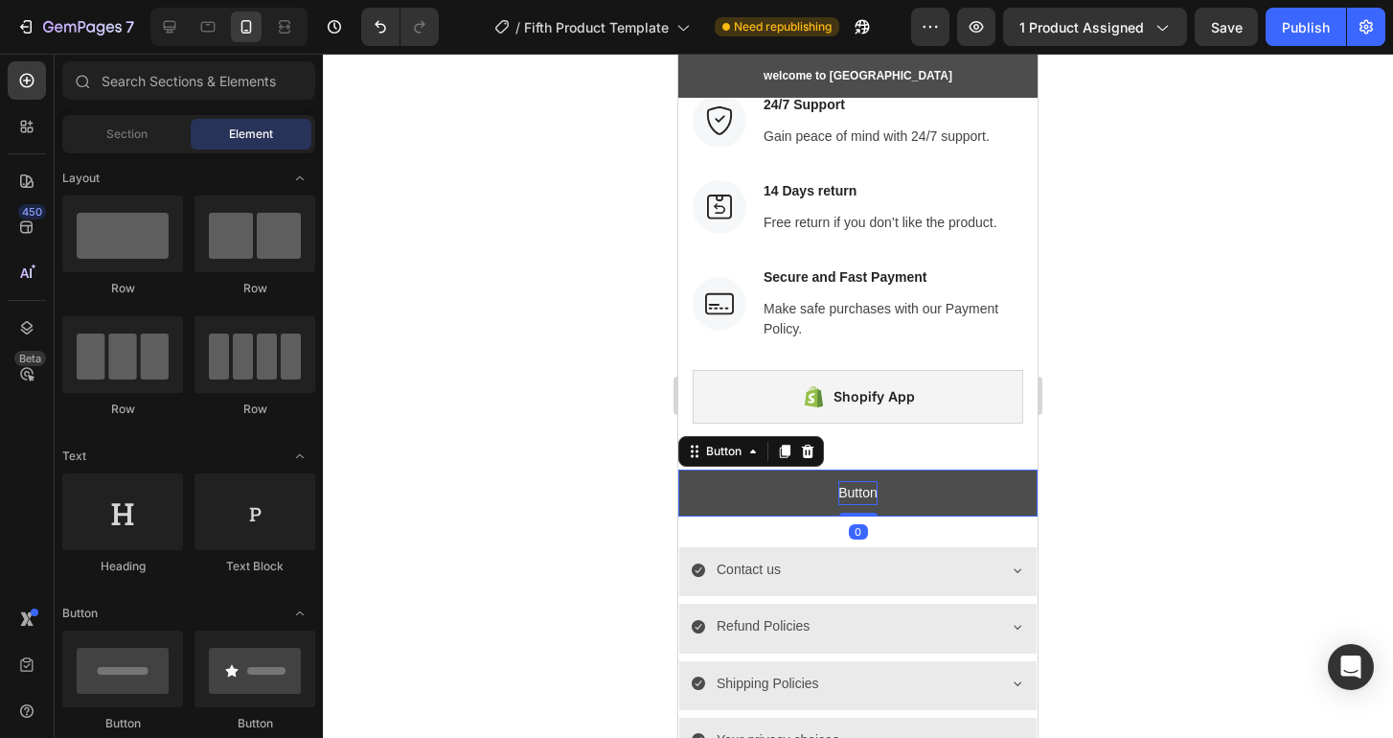
click at [853, 497] on p "Button" at bounding box center [857, 493] width 38 height 24
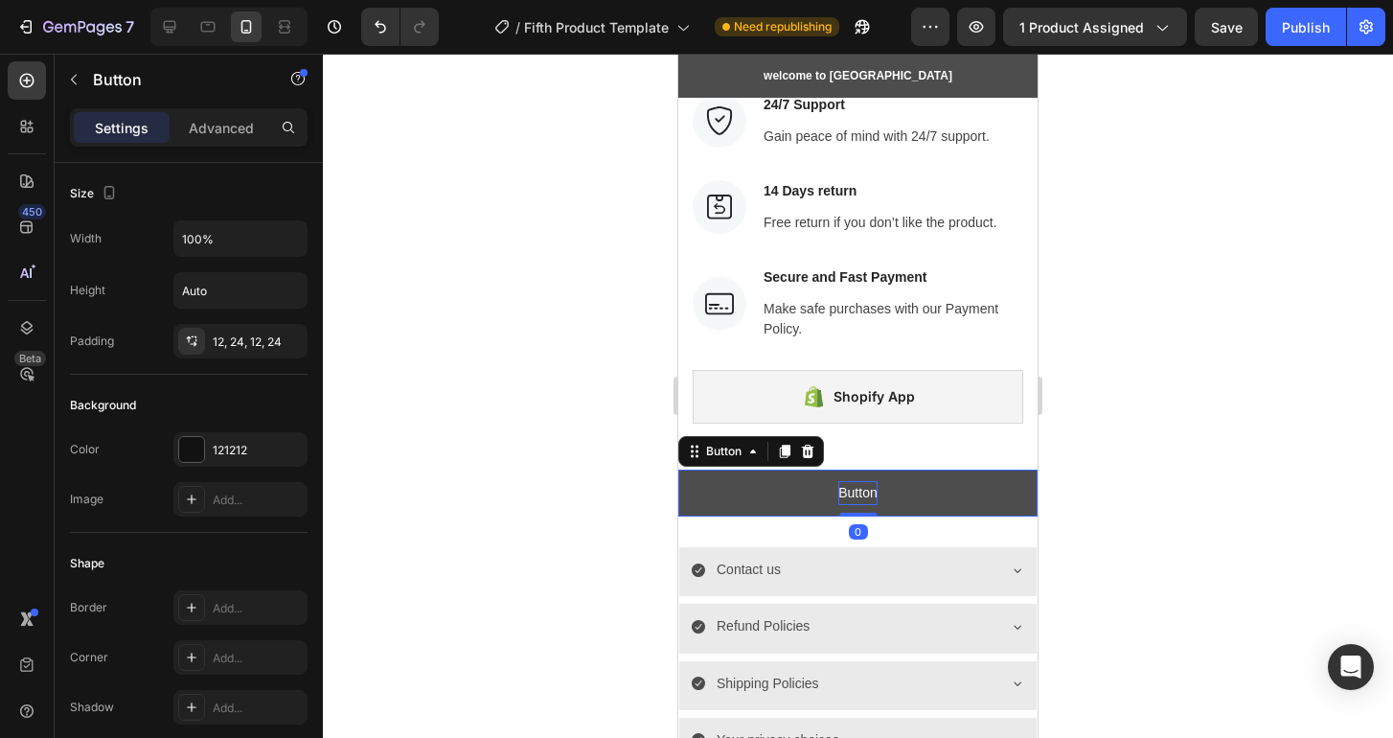
click at [853, 497] on p "Button" at bounding box center [857, 493] width 38 height 24
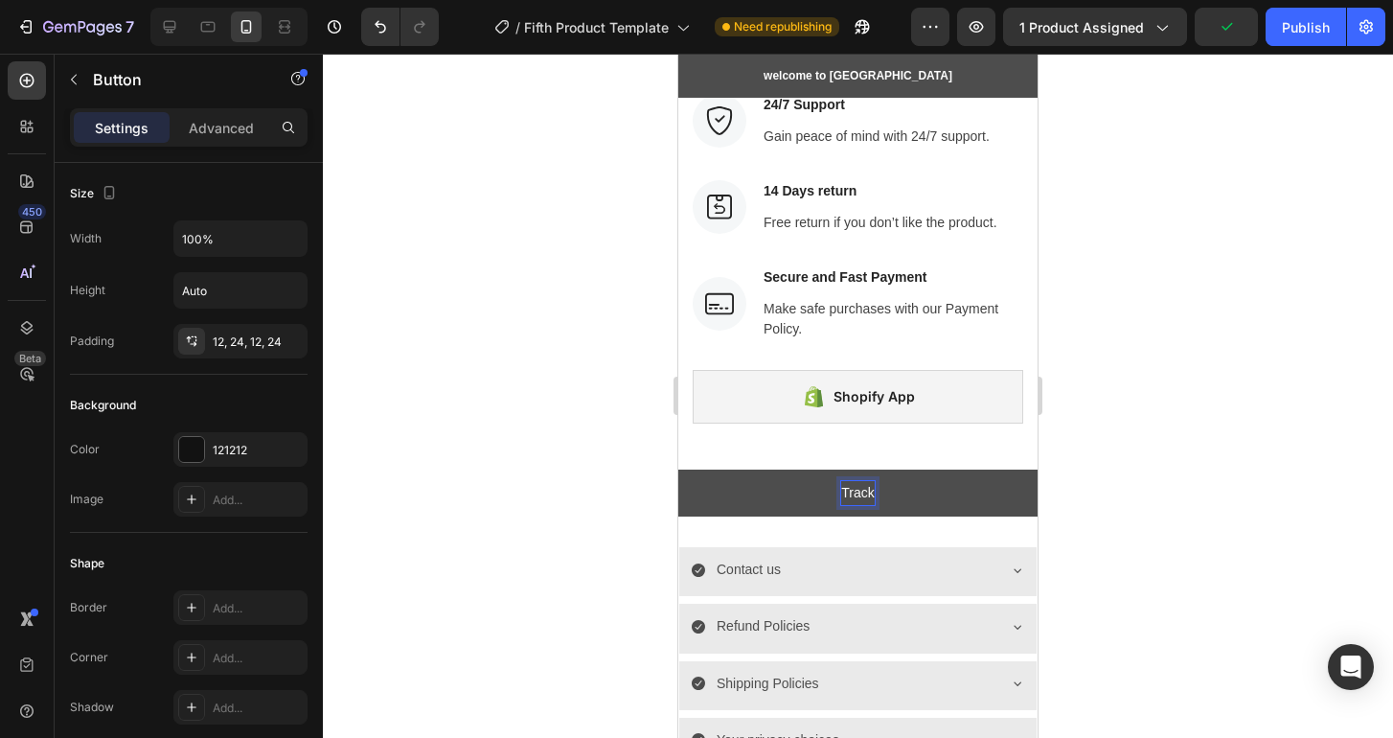
click at [678, 469] on button "Track" at bounding box center [857, 492] width 359 height 47
click at [678, 469] on button "Track Your" at bounding box center [857, 492] width 359 height 47
click at [692, 500] on button "Track Your Order" at bounding box center [857, 492] width 359 height 47
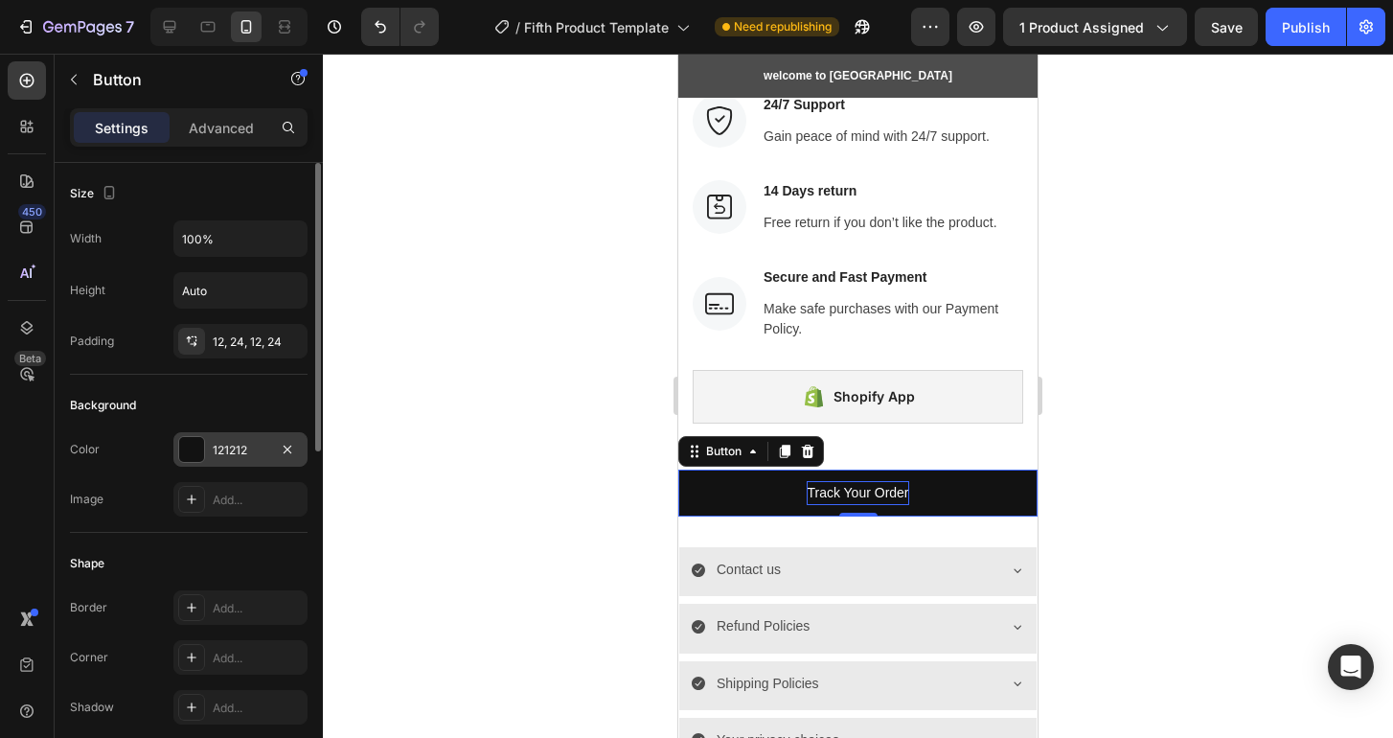
click at [182, 449] on div at bounding box center [191, 449] width 25 height 25
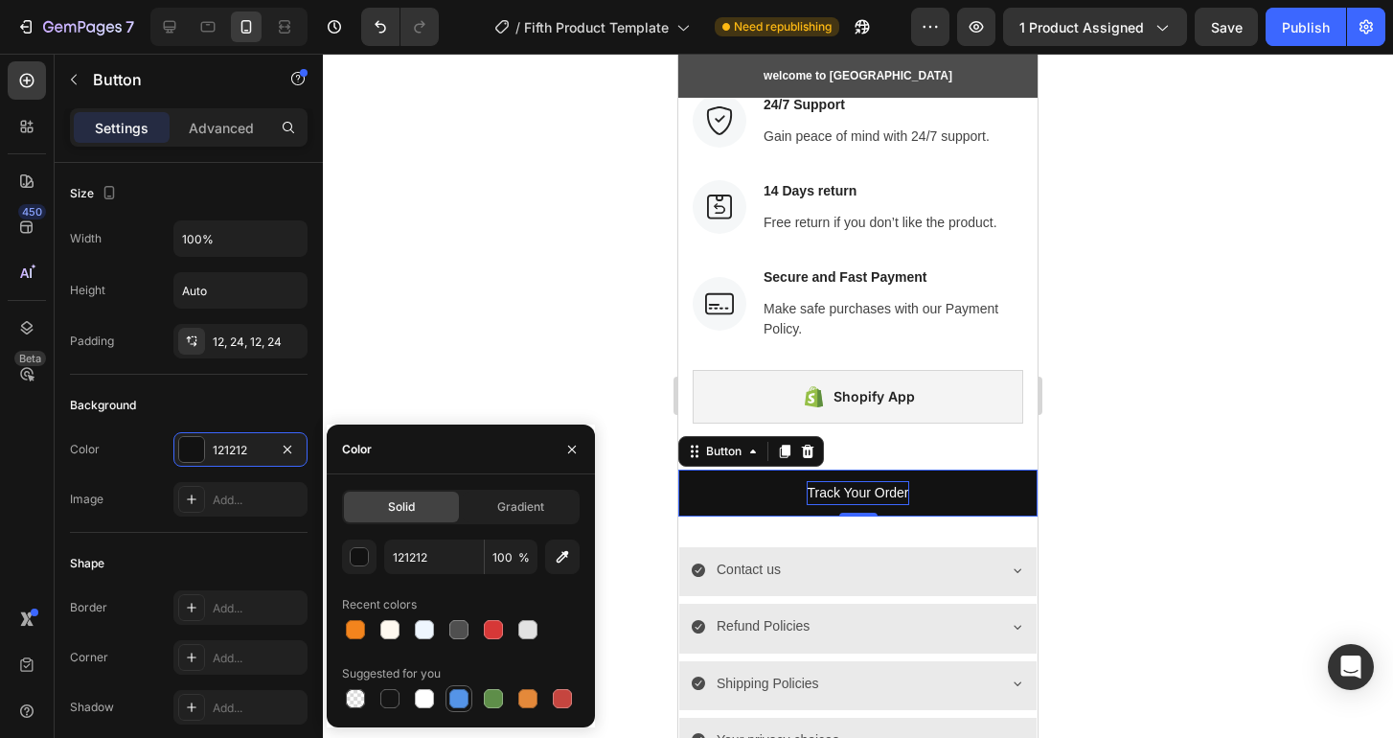
click at [462, 711] on div at bounding box center [458, 698] width 27 height 27
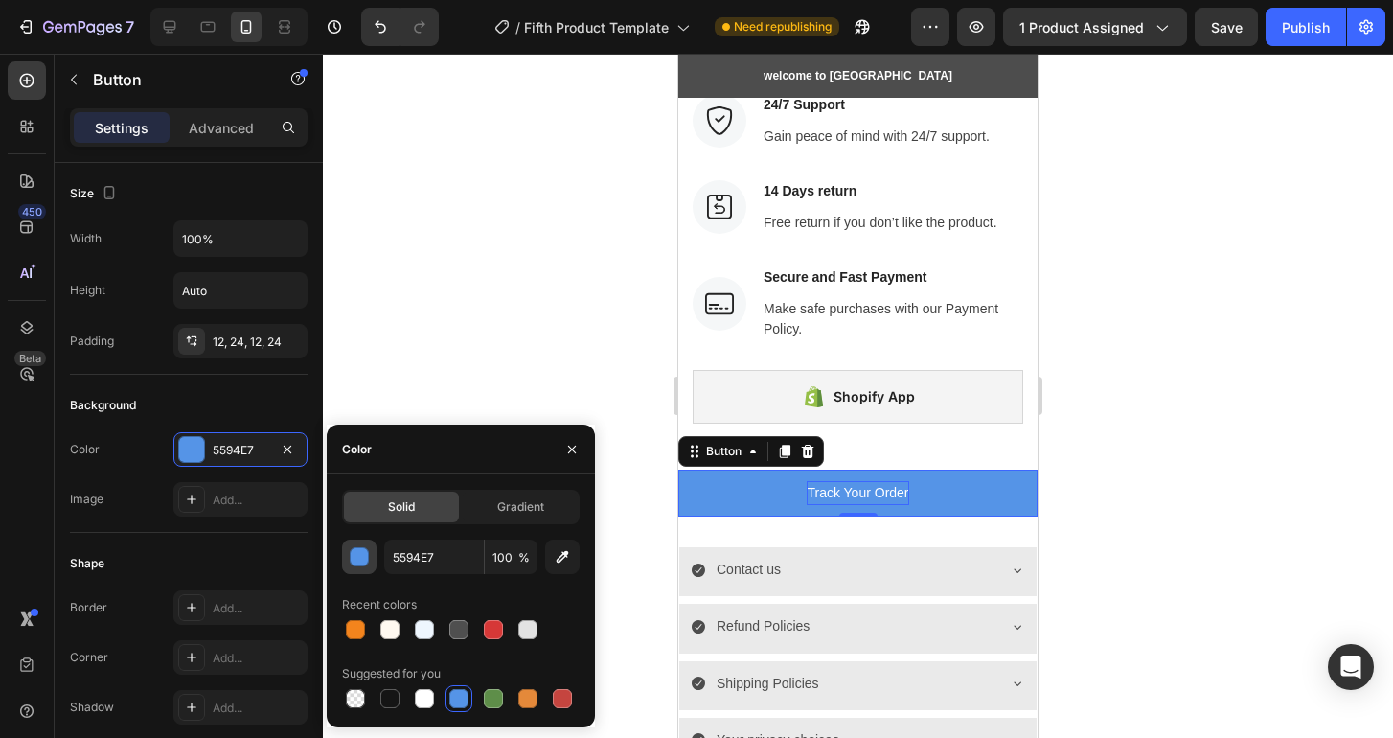
click at [364, 556] on div "button" at bounding box center [360, 557] width 19 height 19
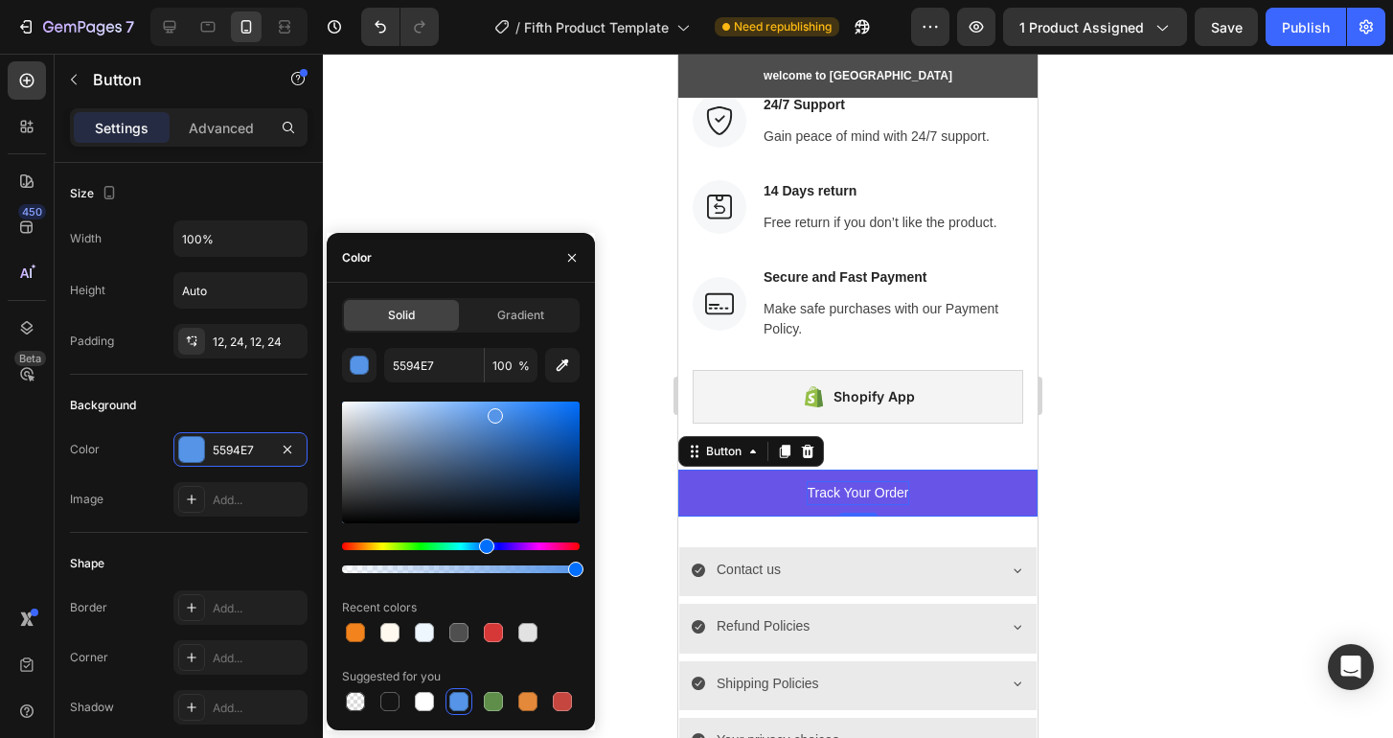
click at [507, 549] on div "Hue" at bounding box center [461, 546] width 238 height 8
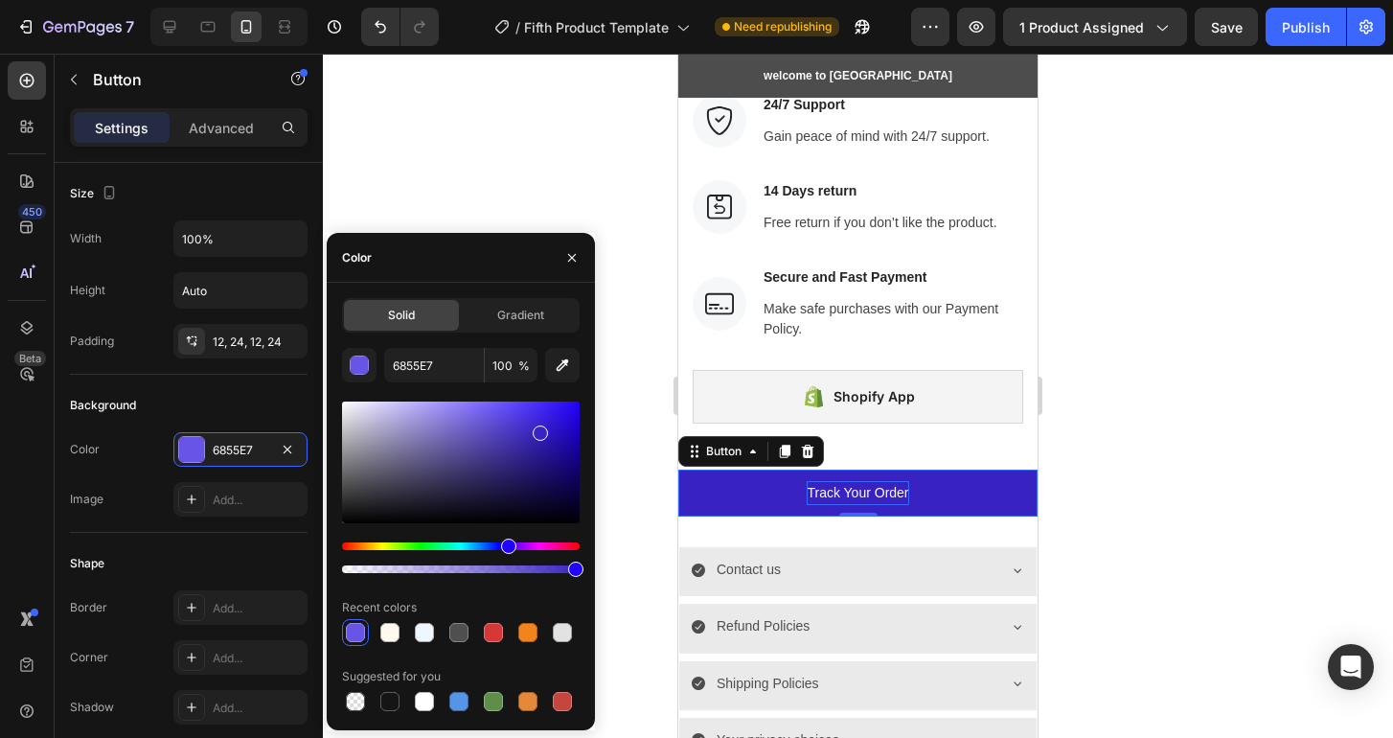
drag, startPoint x: 504, startPoint y: 462, endPoint x: 537, endPoint y: 429, distance: 46.7
click at [537, 429] on div at bounding box center [461, 462] width 238 height 122
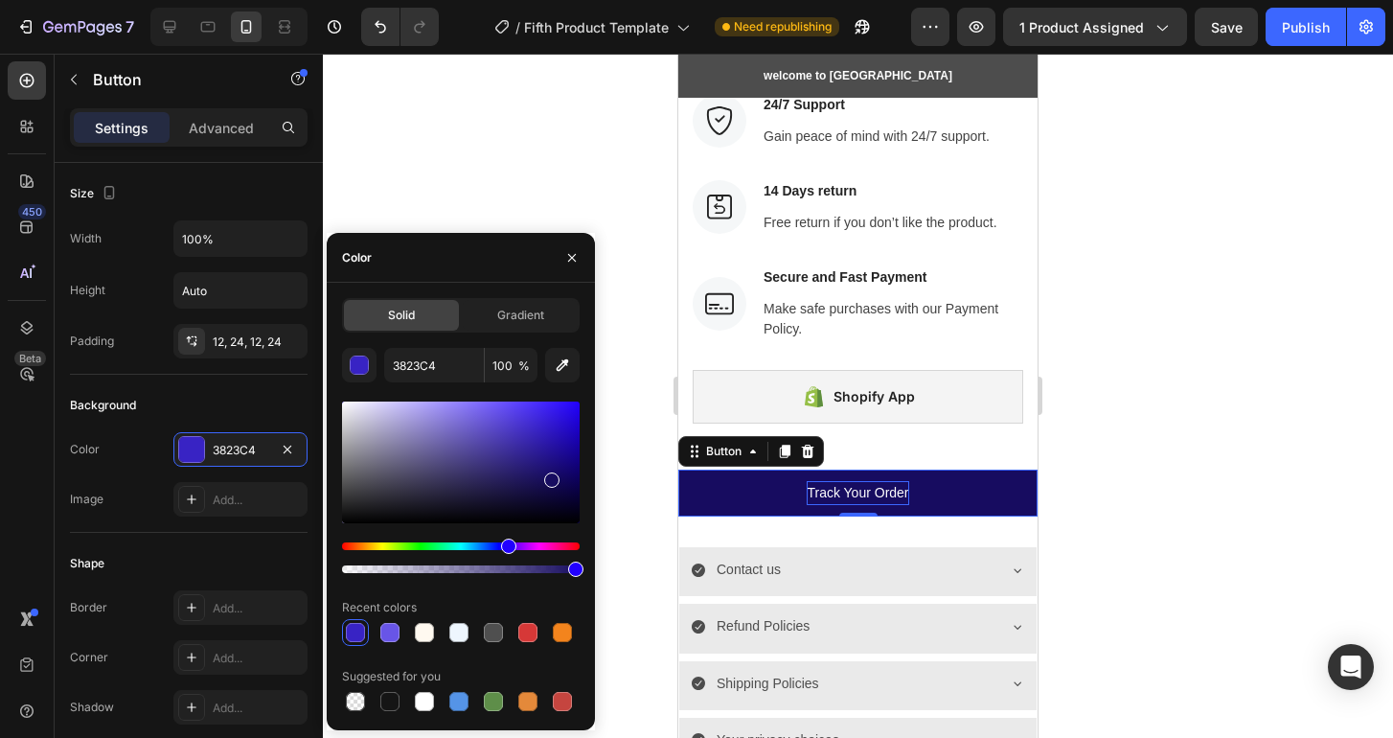
drag, startPoint x: 537, startPoint y: 429, endPoint x: 550, endPoint y: 476, distance: 48.6
click at [550, 476] on div at bounding box center [551, 479] width 15 height 15
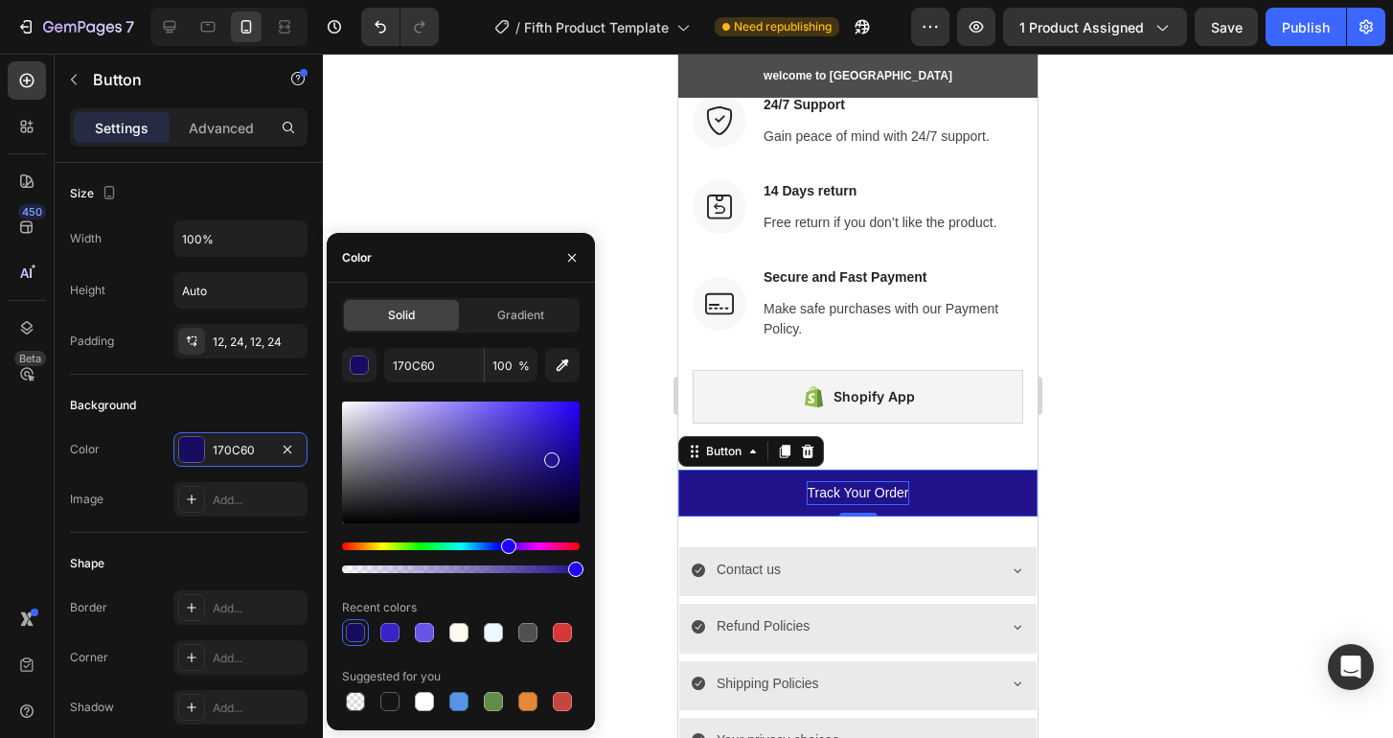
drag, startPoint x: 550, startPoint y: 476, endPoint x: 550, endPoint y: 456, distance: 20.1
click at [550, 456] on div at bounding box center [551, 459] width 15 height 15
type input "22128C"
click at [485, 153] on div at bounding box center [858, 396] width 1070 height 684
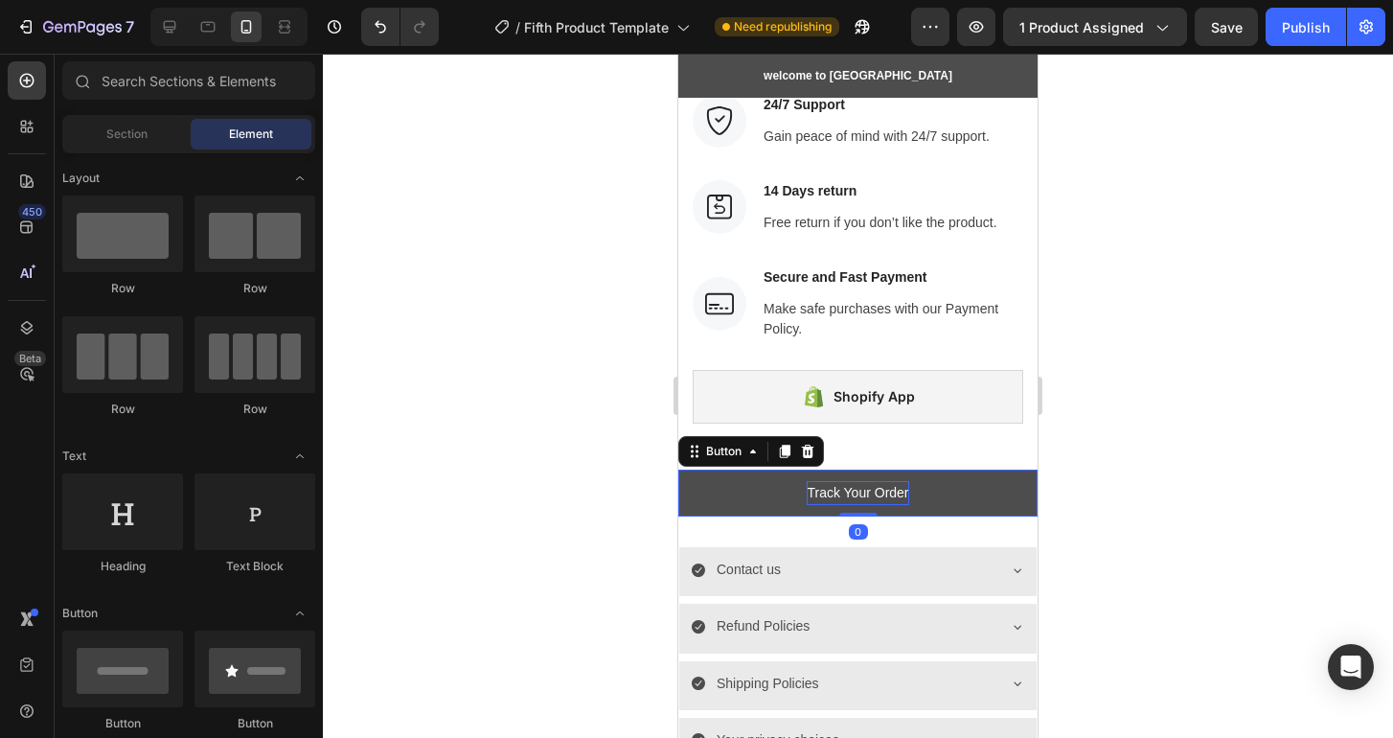
click at [717, 503] on button "Track Your Order" at bounding box center [857, 492] width 359 height 47
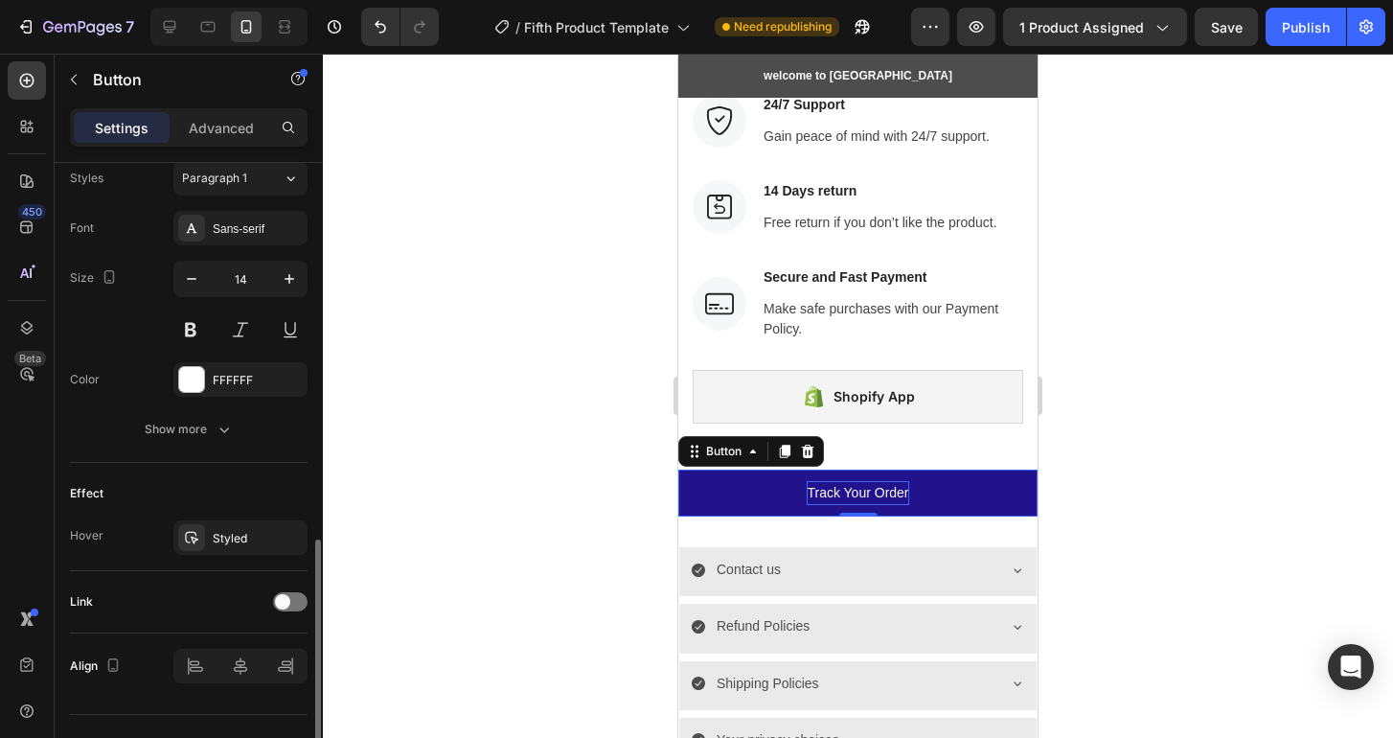
scroll to position [744, 0]
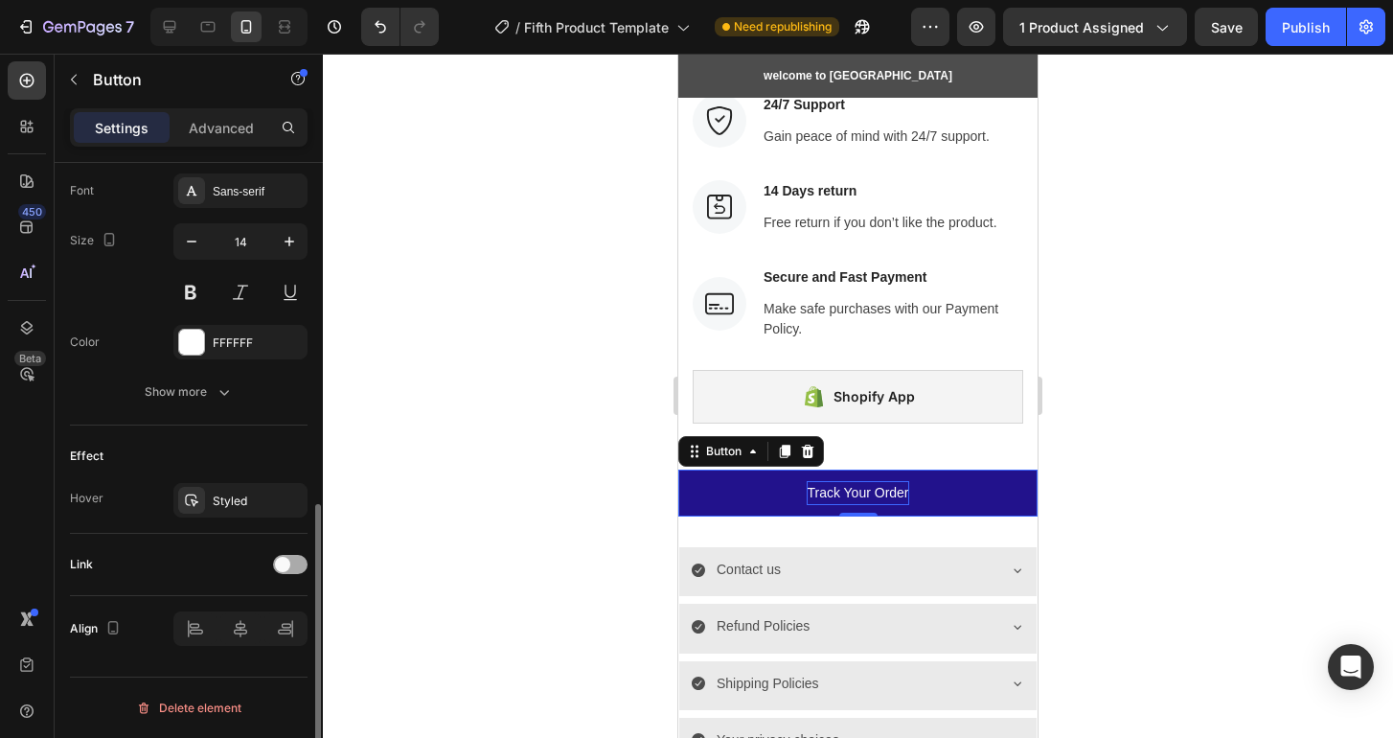
click at [285, 565] on span at bounding box center [282, 564] width 15 height 15
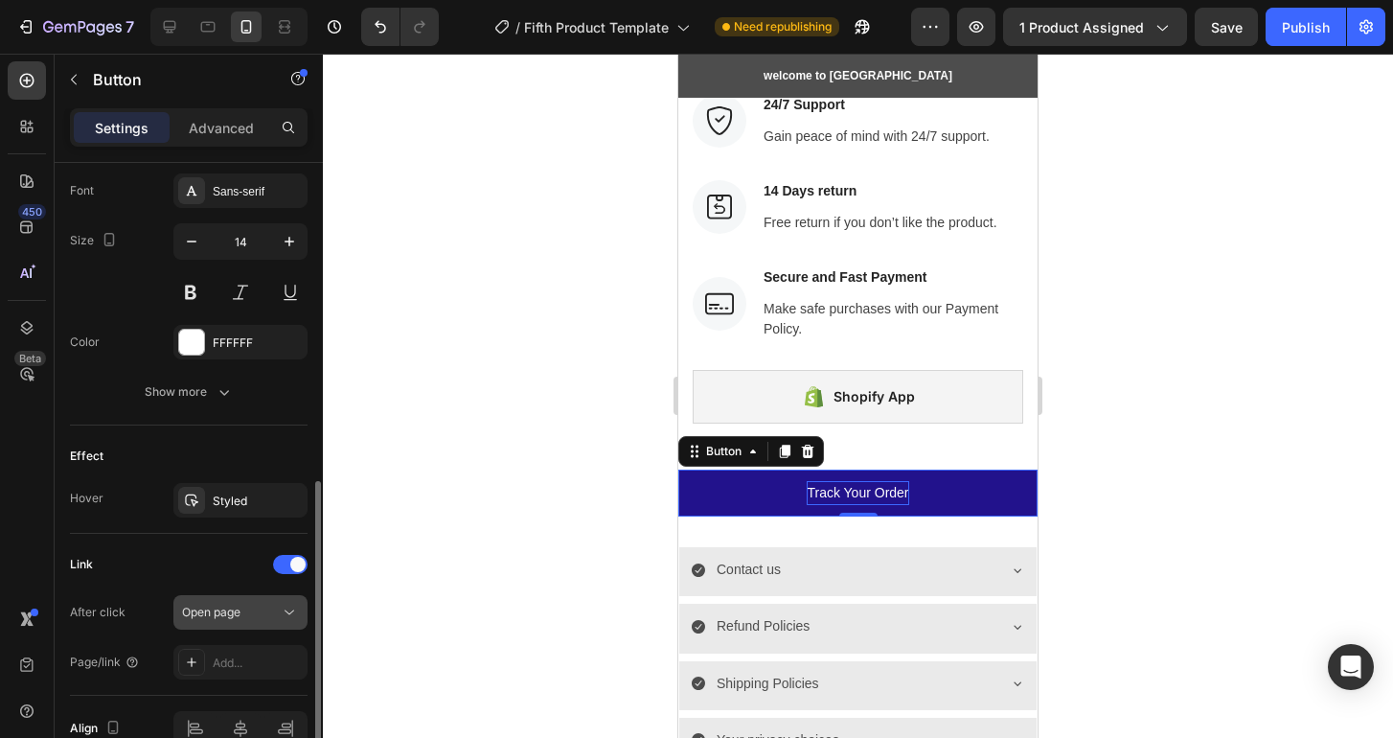
scroll to position [844, 0]
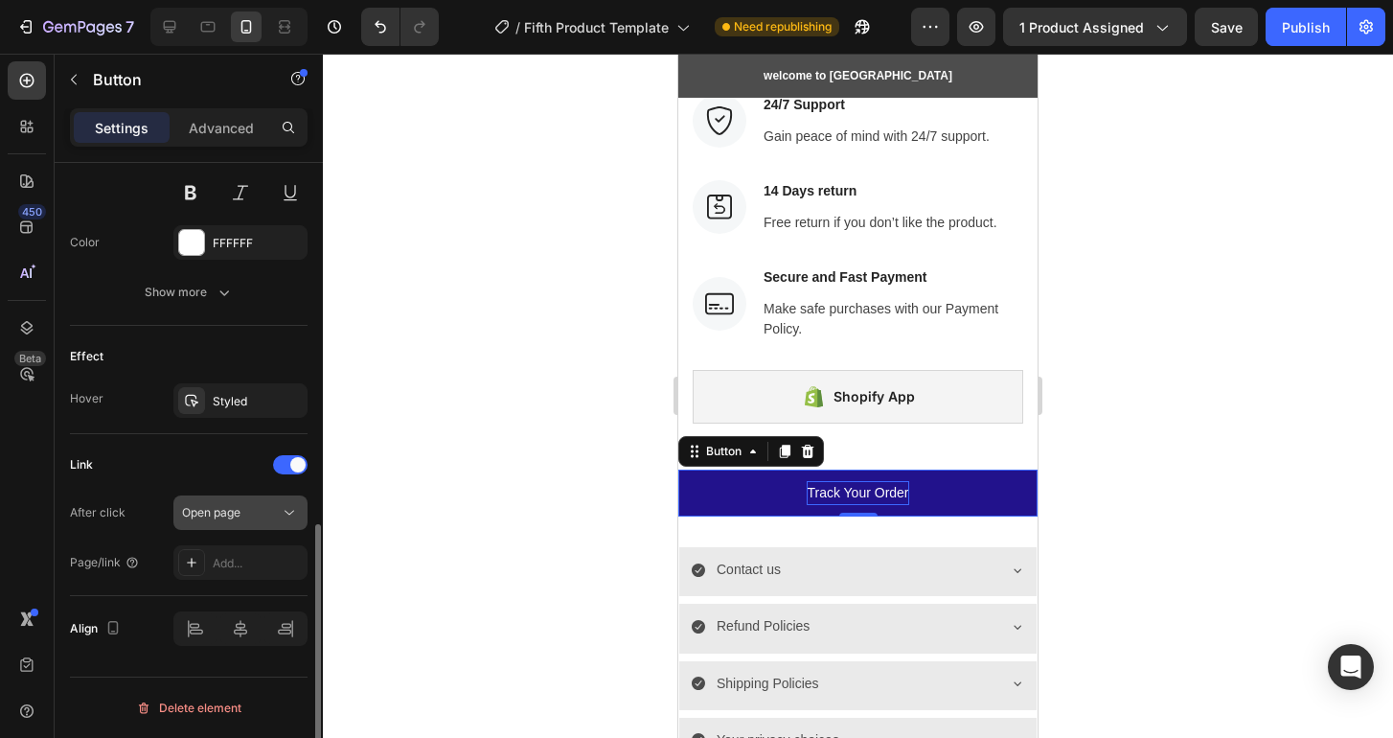
click at [214, 509] on span "Open page" at bounding box center [211, 512] width 58 height 14
click at [204, 459] on div "Link" at bounding box center [189, 464] width 238 height 31
click at [229, 557] on div "Add..." at bounding box center [258, 563] width 90 height 17
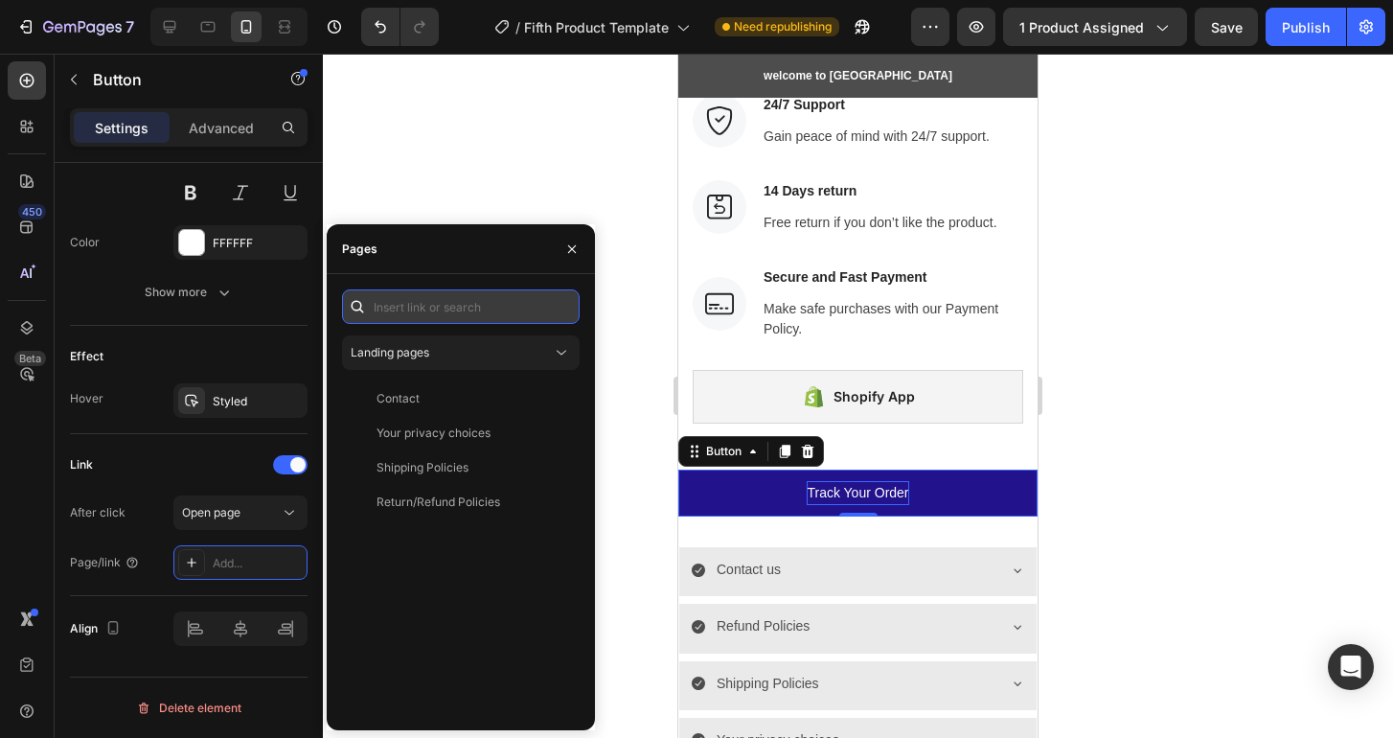
click at [412, 311] on input "text" at bounding box center [461, 306] width 238 height 34
paste input "https://kyonra.com/apps/17TRACK"
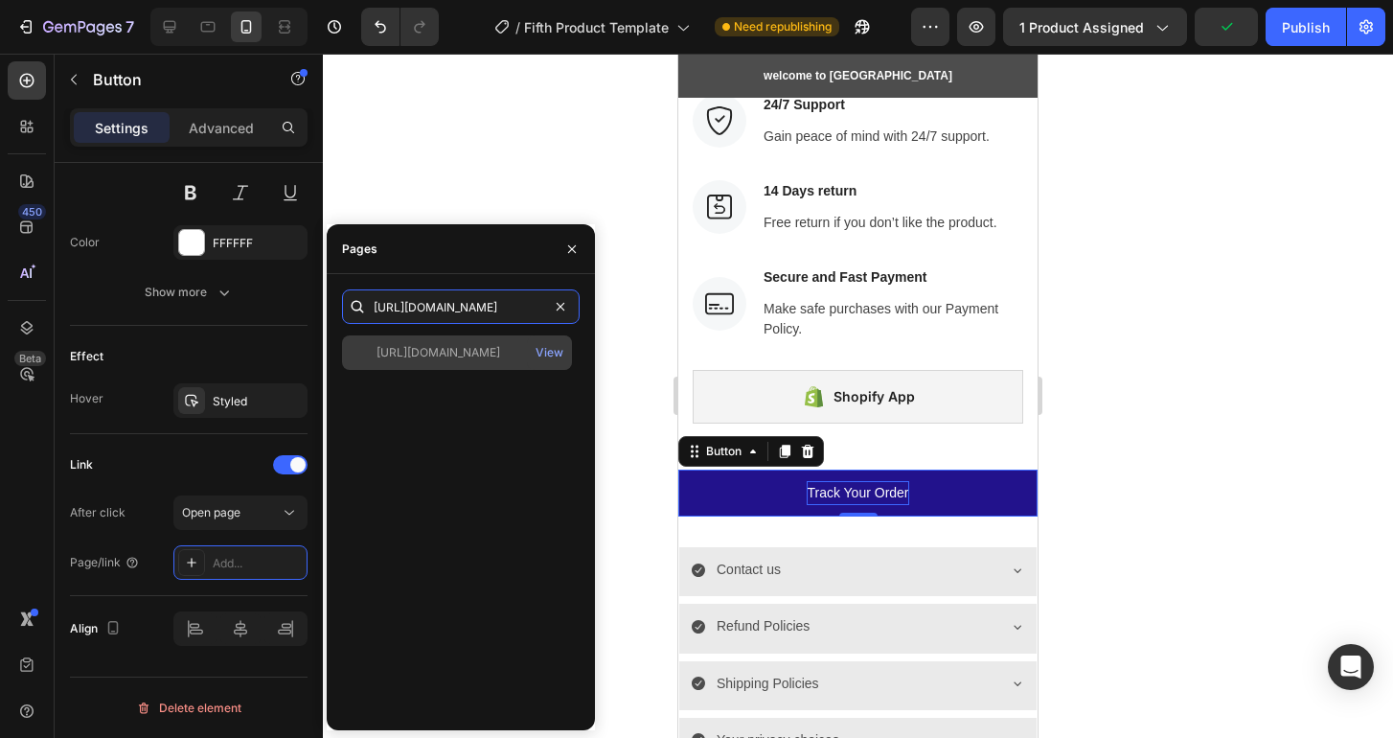
type input "https://kyonra.com/apps/17TRACK"
click at [454, 355] on div "https://kyonra.com/apps/17TRACK" at bounding box center [438, 352] width 124 height 17
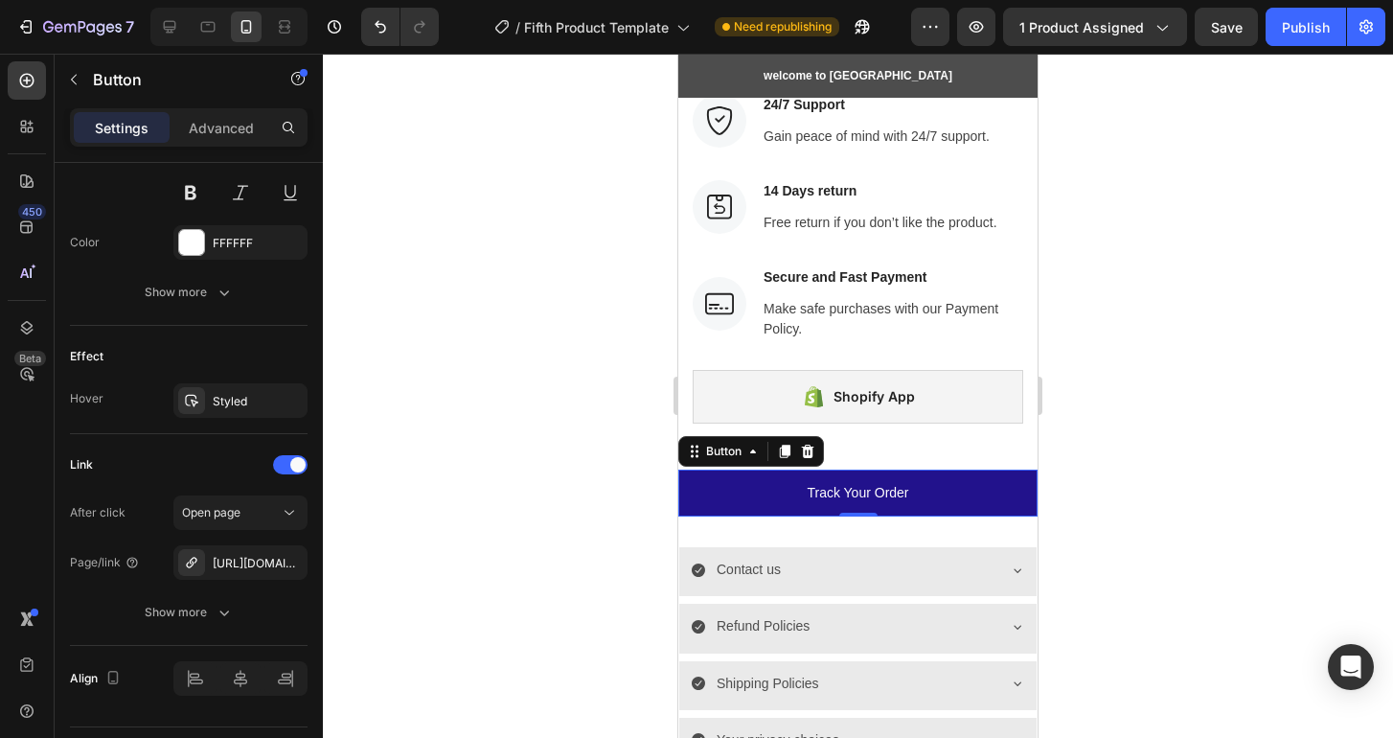
click at [489, 173] on div at bounding box center [858, 396] width 1070 height 684
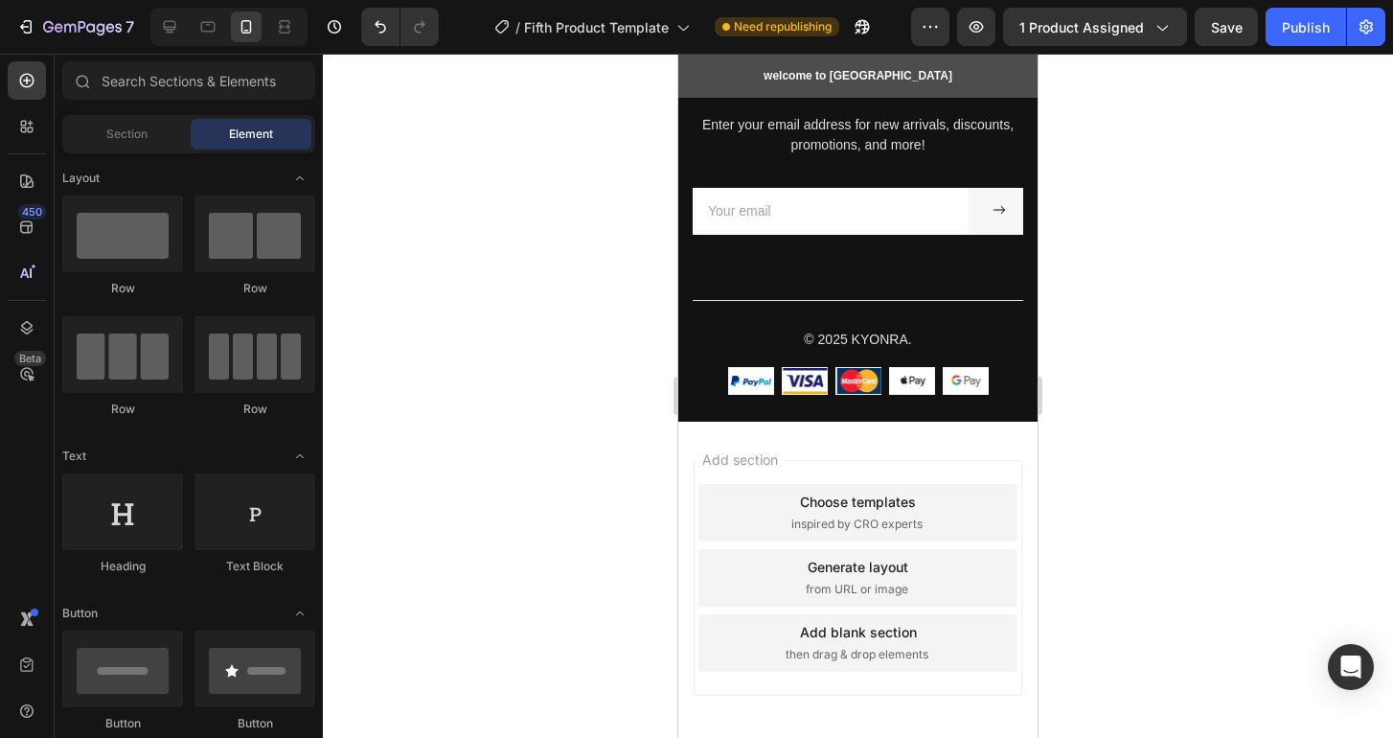
scroll to position [3288, 0]
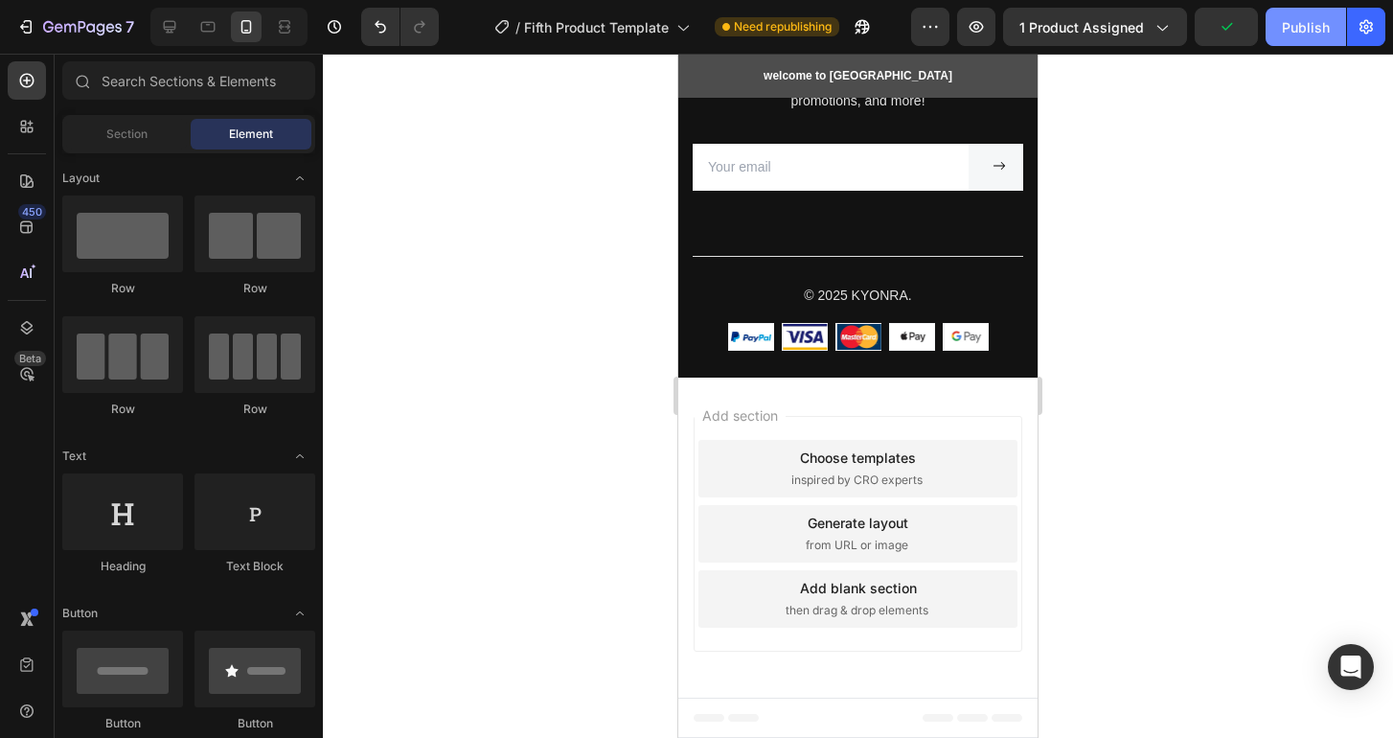
click at [1284, 23] on div "Publish" at bounding box center [1306, 27] width 48 height 20
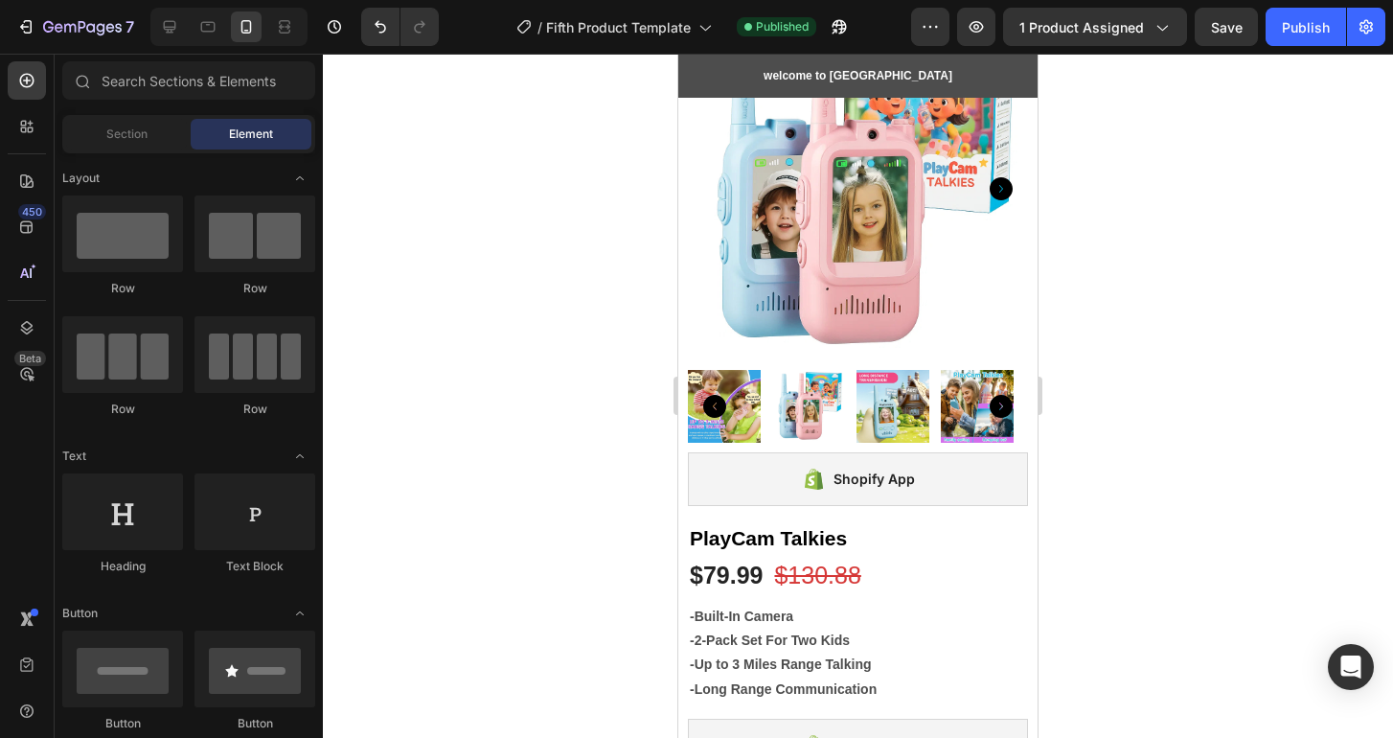
scroll to position [0, 0]
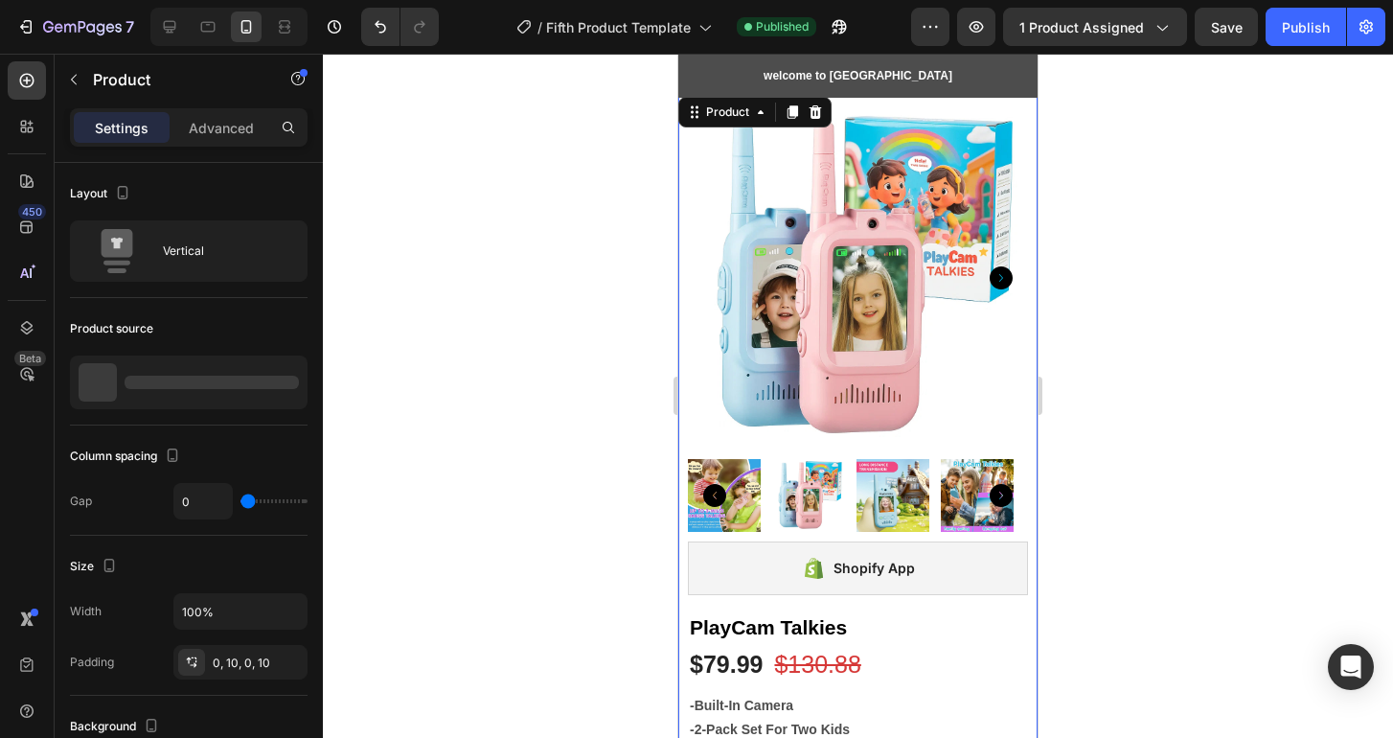
click at [1013, 139] on div "Product Images Shopify App Shopify App PlayCam Talkies (P) Title $79.99 (P) Pri…" at bounding box center [857, 586] width 359 height 986
click at [239, 128] on p "Advanced" at bounding box center [221, 128] width 65 height 20
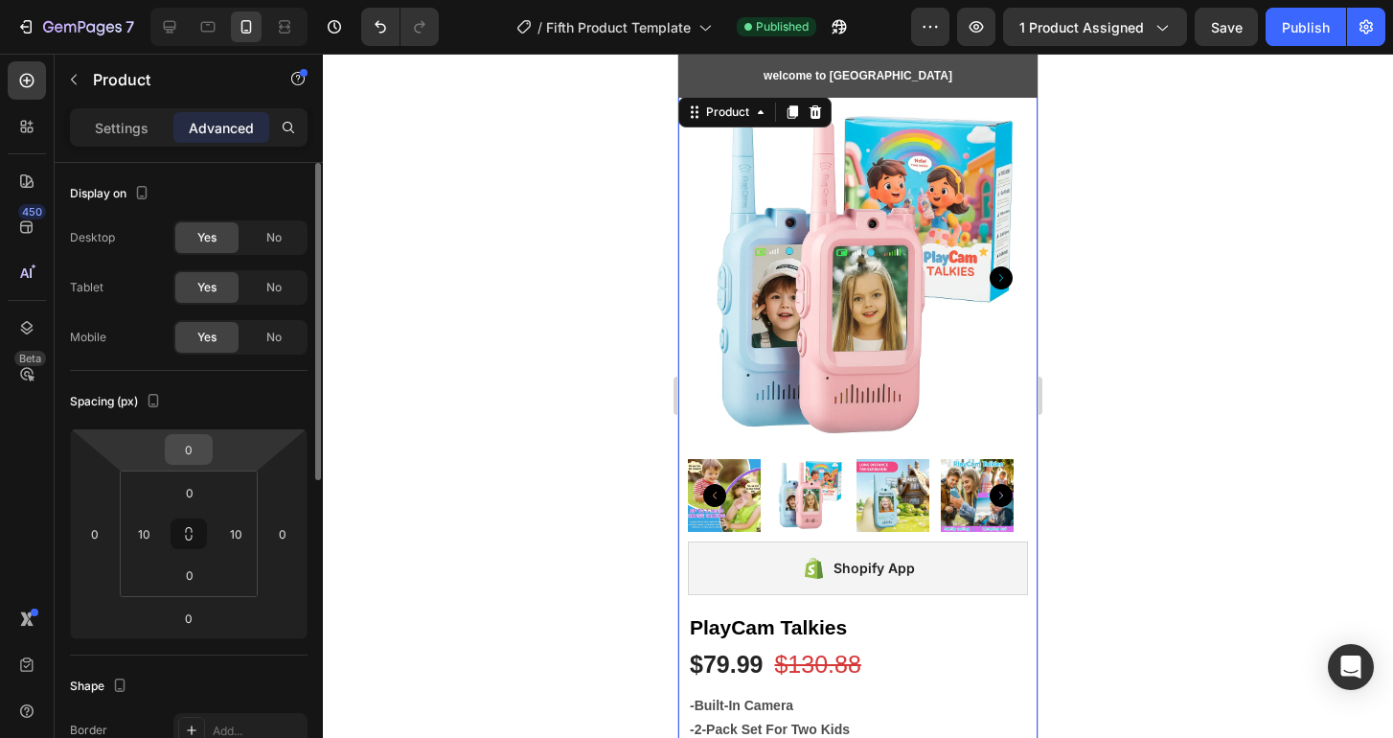
click at [193, 448] on input "0" at bounding box center [189, 449] width 38 height 29
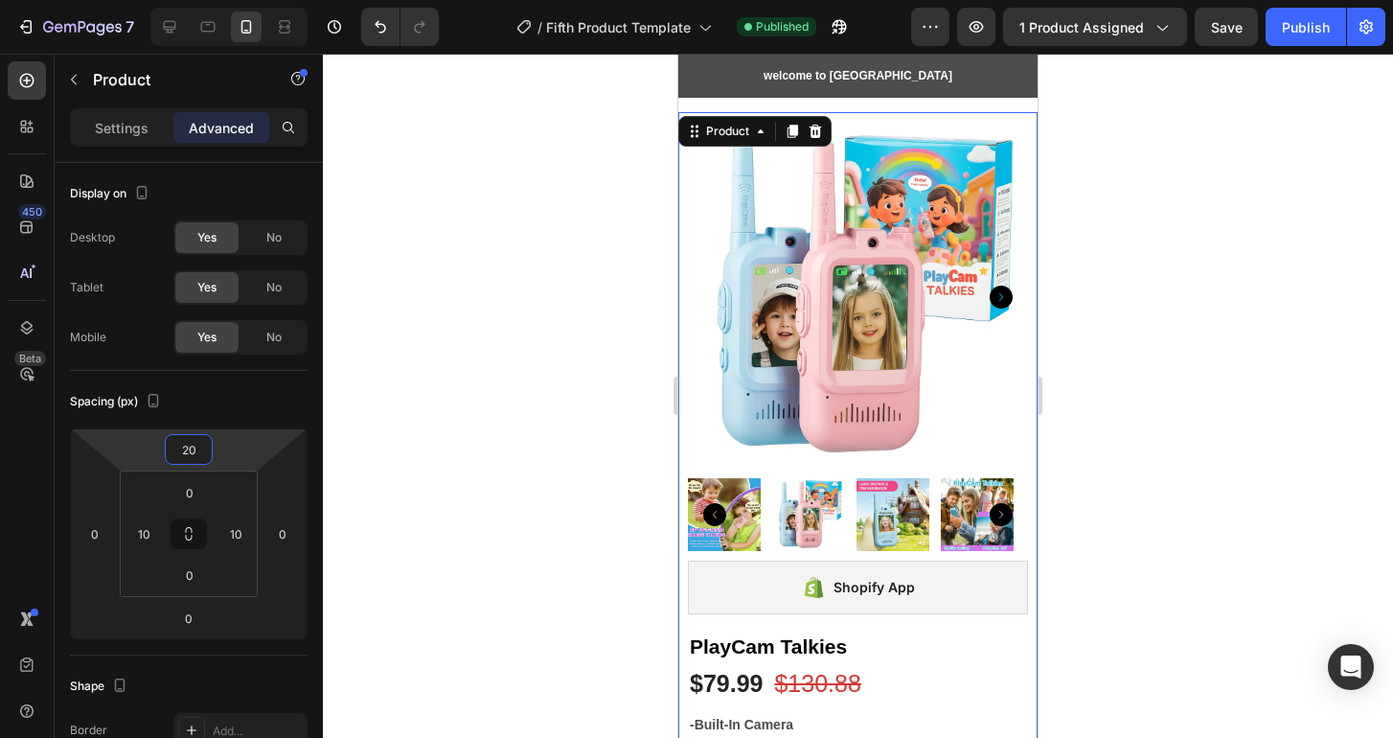
type input "20"
click at [384, 300] on div at bounding box center [858, 396] width 1070 height 684
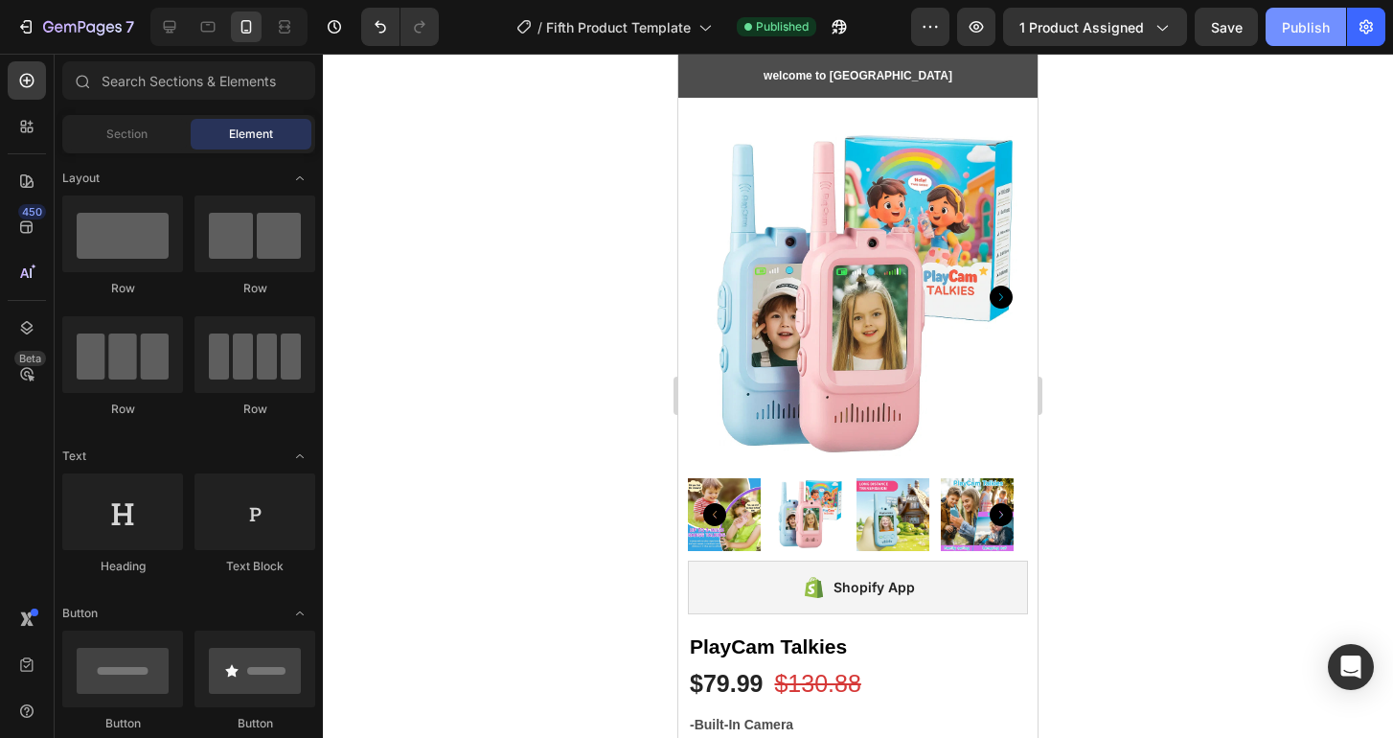
click at [1301, 27] on div "Publish" at bounding box center [1306, 27] width 48 height 20
click at [201, 27] on icon at bounding box center [208, 27] width 14 height 11
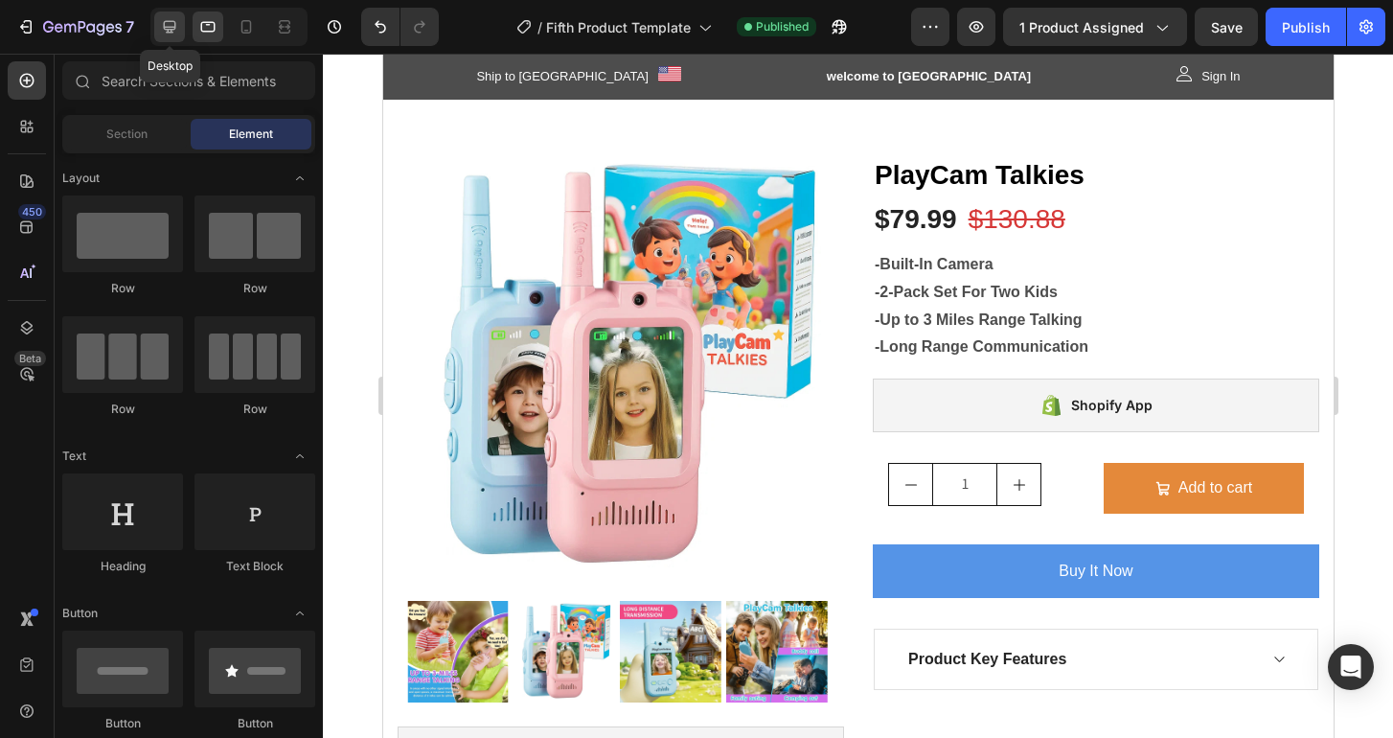
click at [169, 27] on icon at bounding box center [170, 27] width 12 height 12
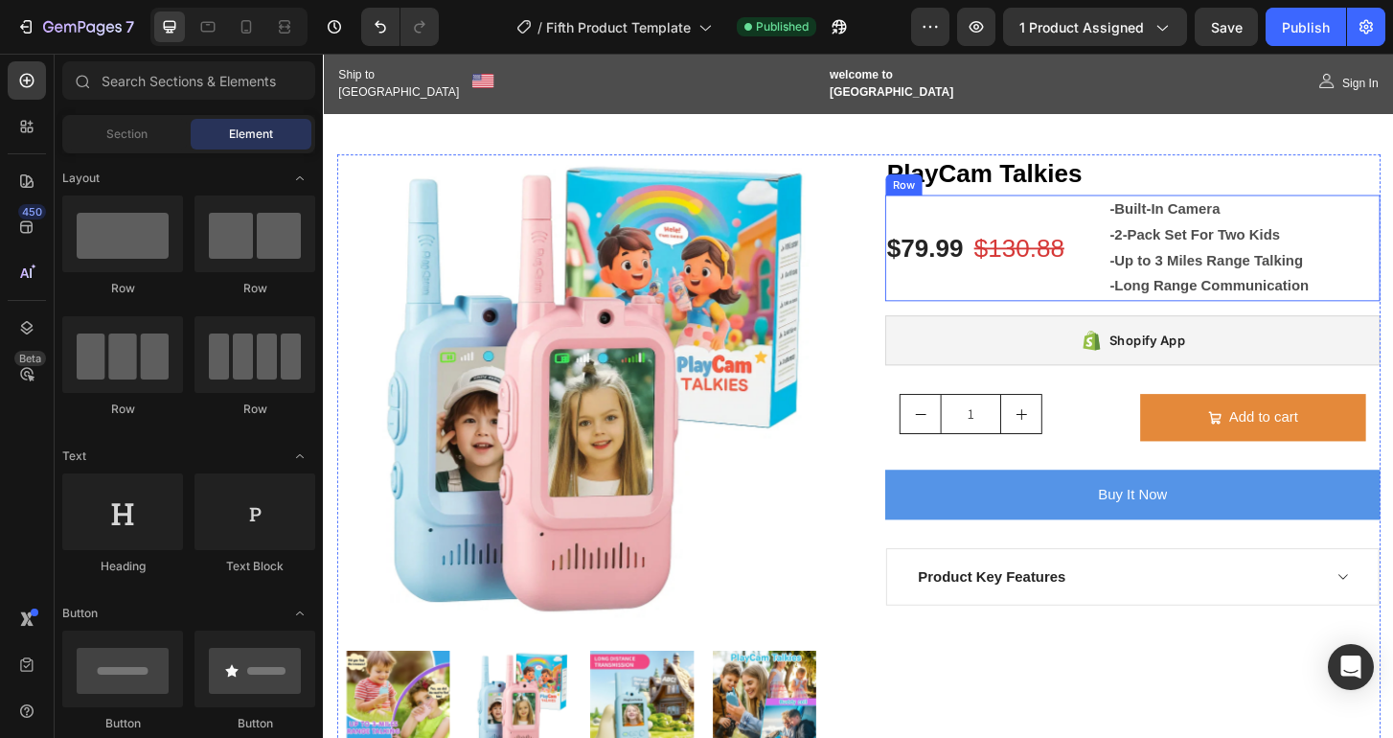
click at [1146, 242] on div "$79.99 (P) Price (P) Price $130.88 (P) Price (P) Price Row -Built-In Camera -2-…" at bounding box center [1192, 263] width 532 height 114
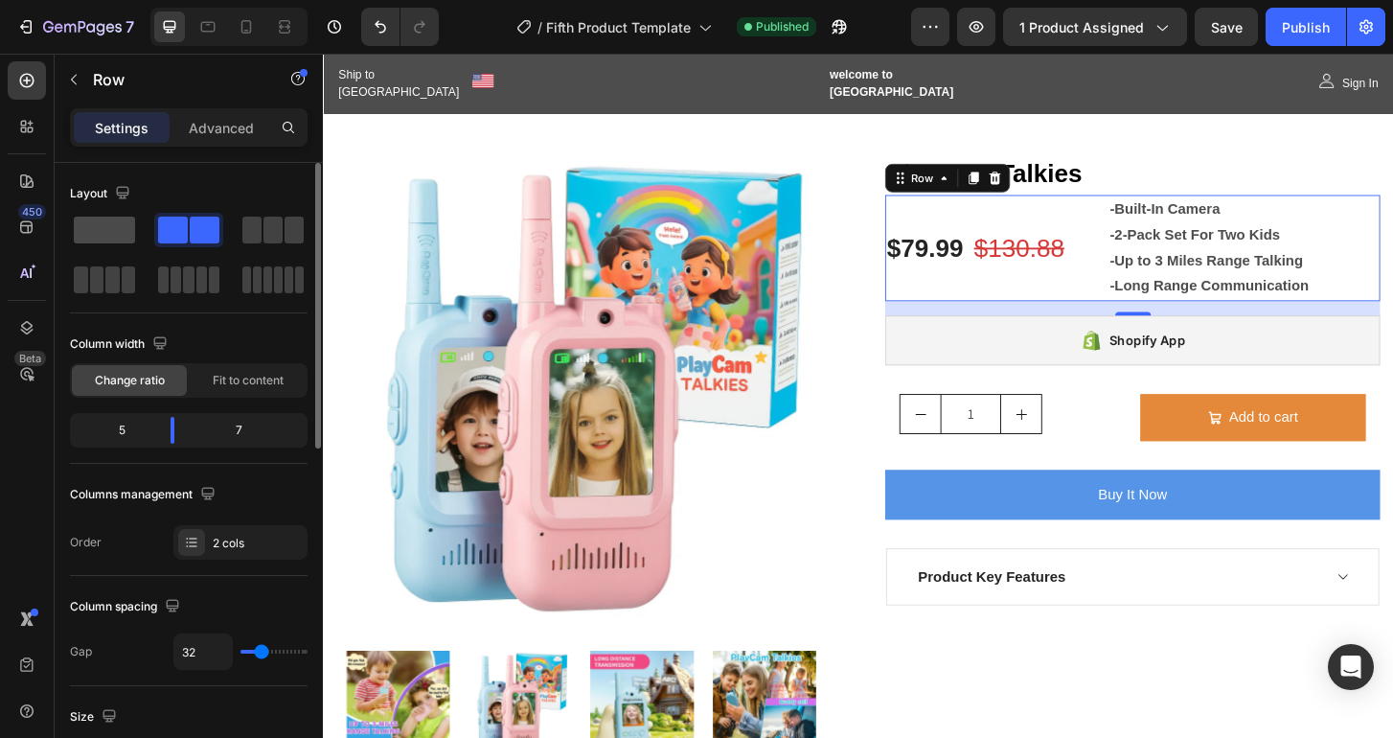
click at [89, 227] on span at bounding box center [104, 229] width 61 height 27
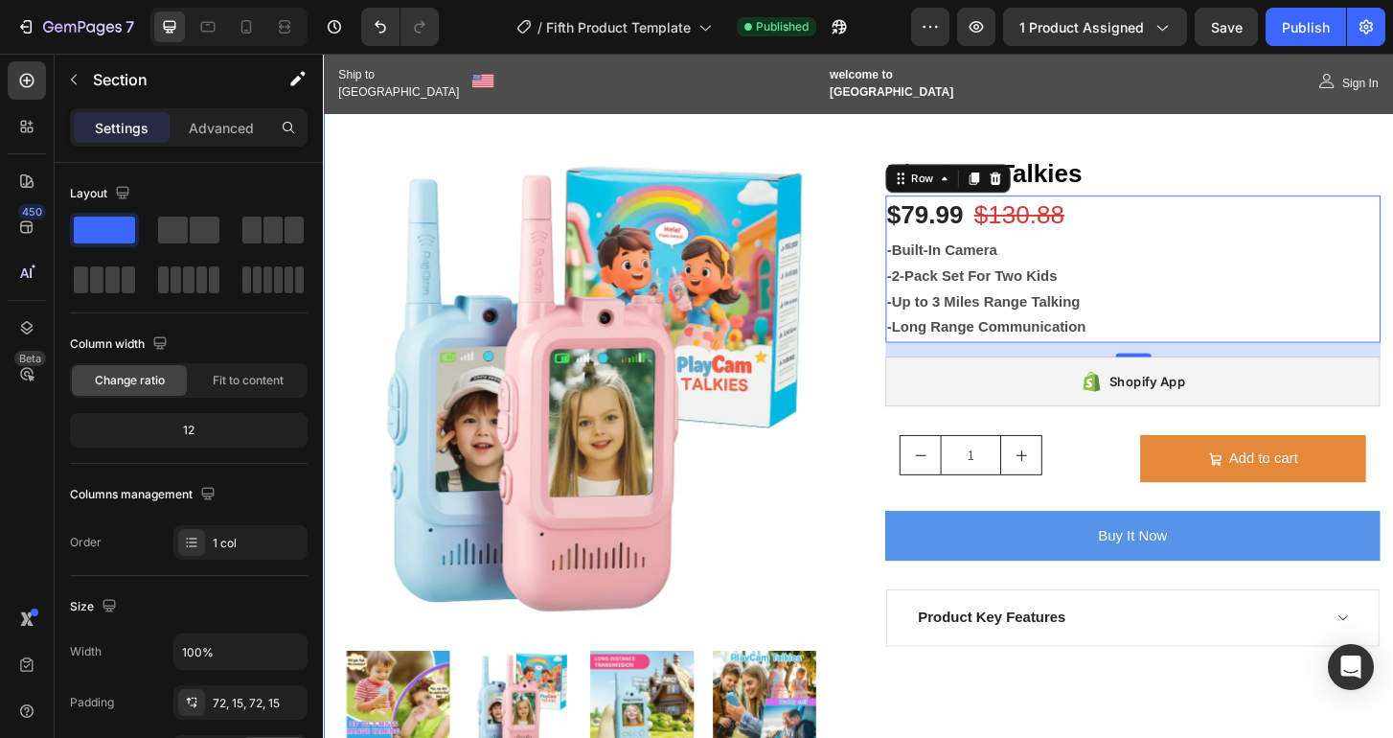
click at [596, 100] on div "Product Images Shopify App Shopify App PlayCam Talkies (P) Title $79.99 (P) Pri…" at bounding box center [897, 530] width 1149 height 875
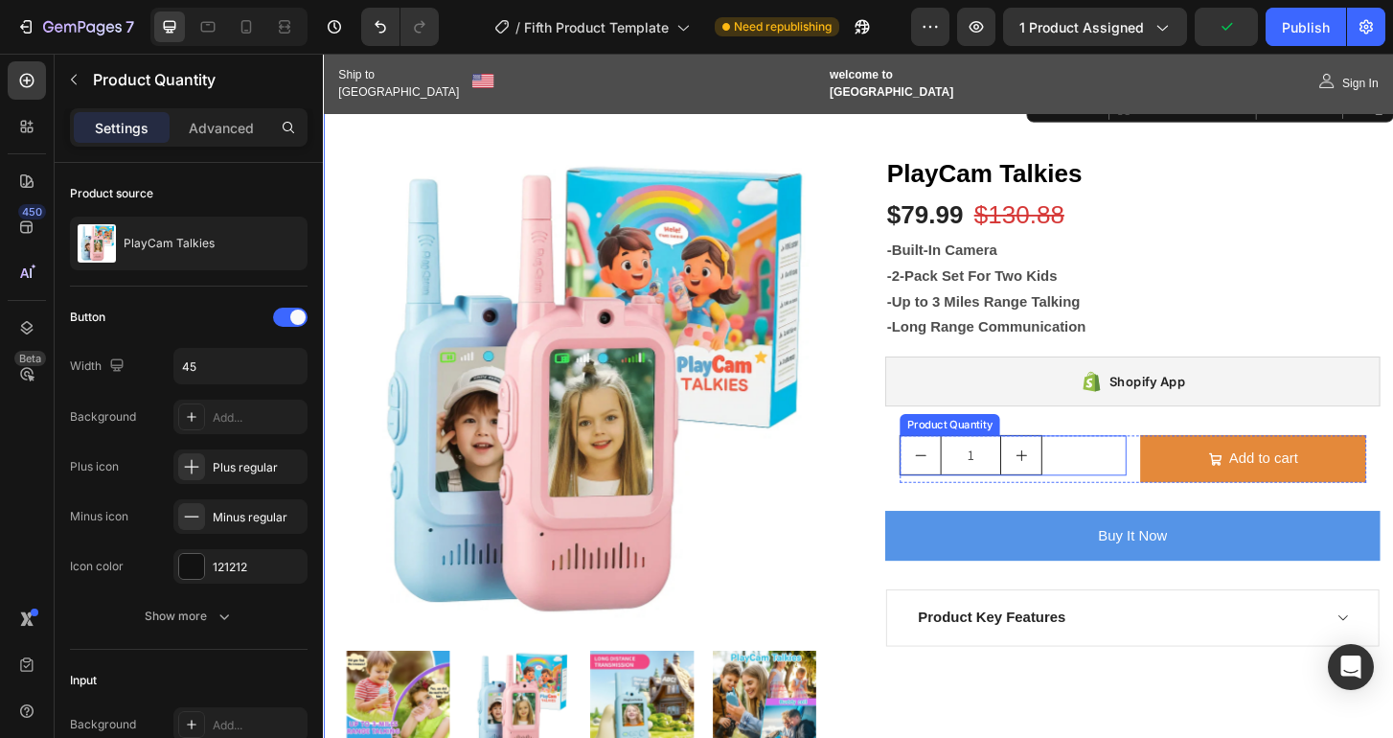
click at [1097, 487] on div "1" at bounding box center [1063, 485] width 243 height 43
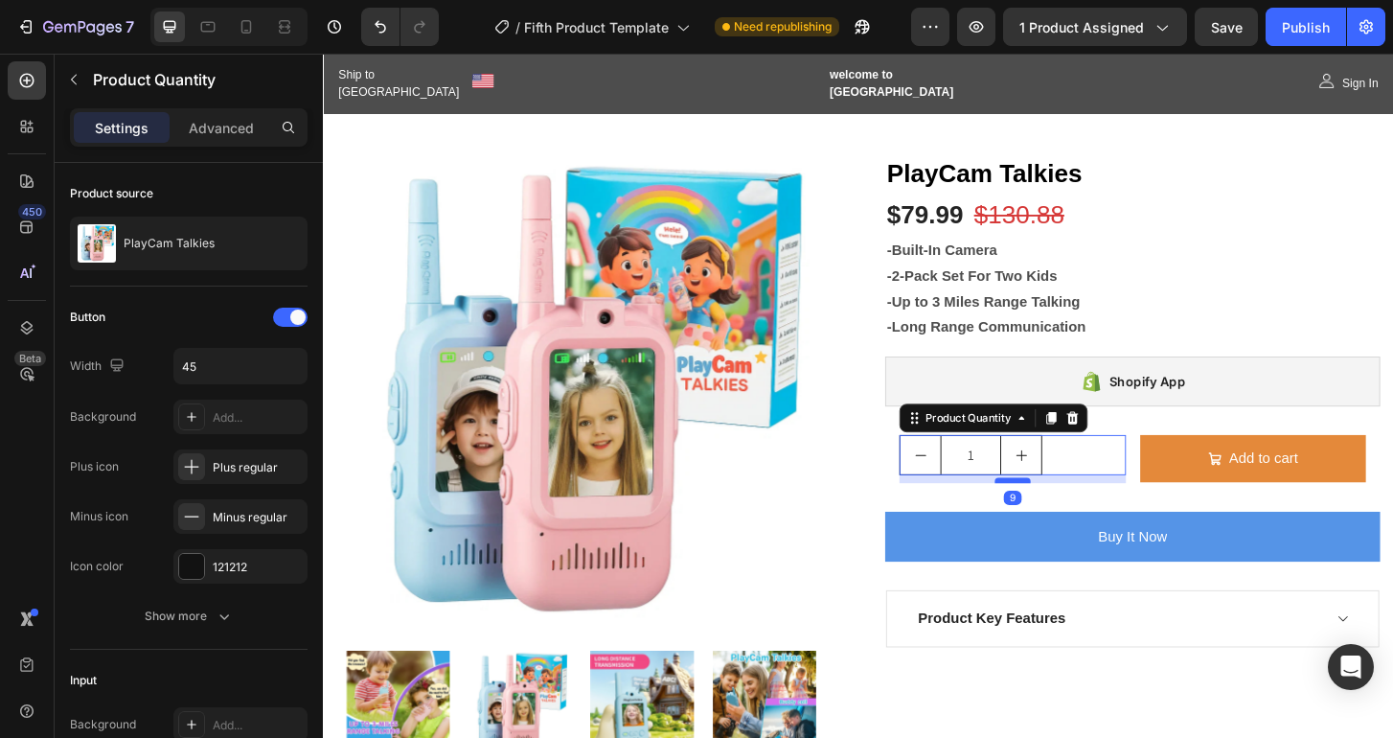
click at [1046, 511] on div at bounding box center [1063, 513] width 38 height 6
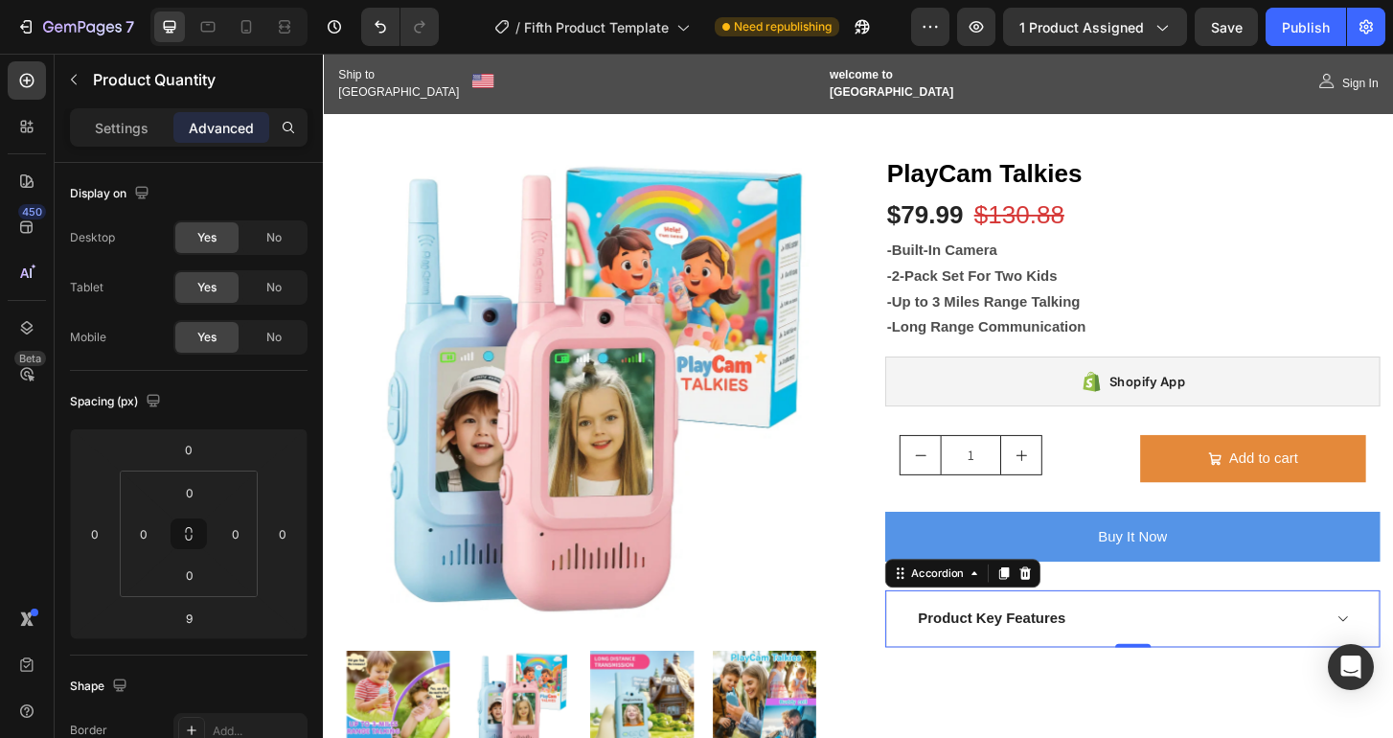
click at [1230, 682] on div "Product Key Features" at bounding box center [1192, 660] width 528 height 59
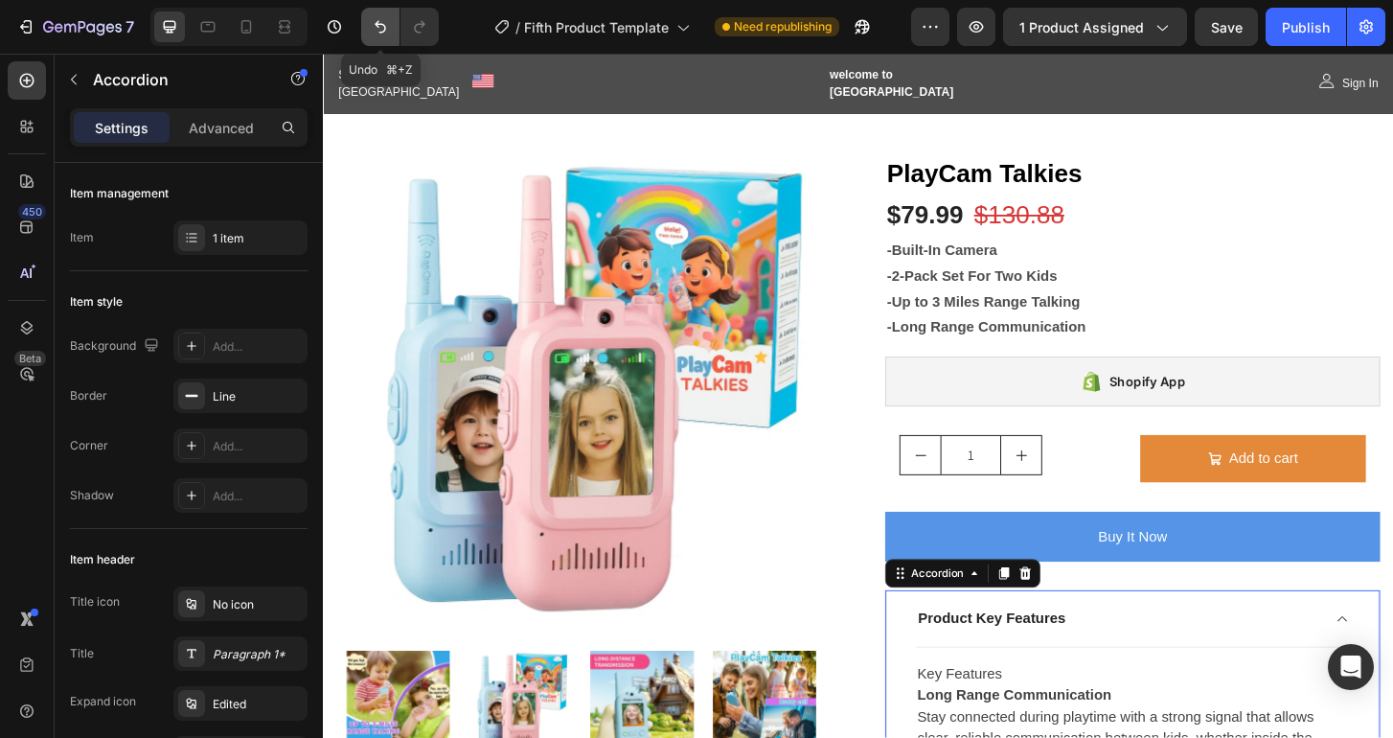
click at [377, 28] on icon "Undo/Redo" at bounding box center [380, 26] width 19 height 19
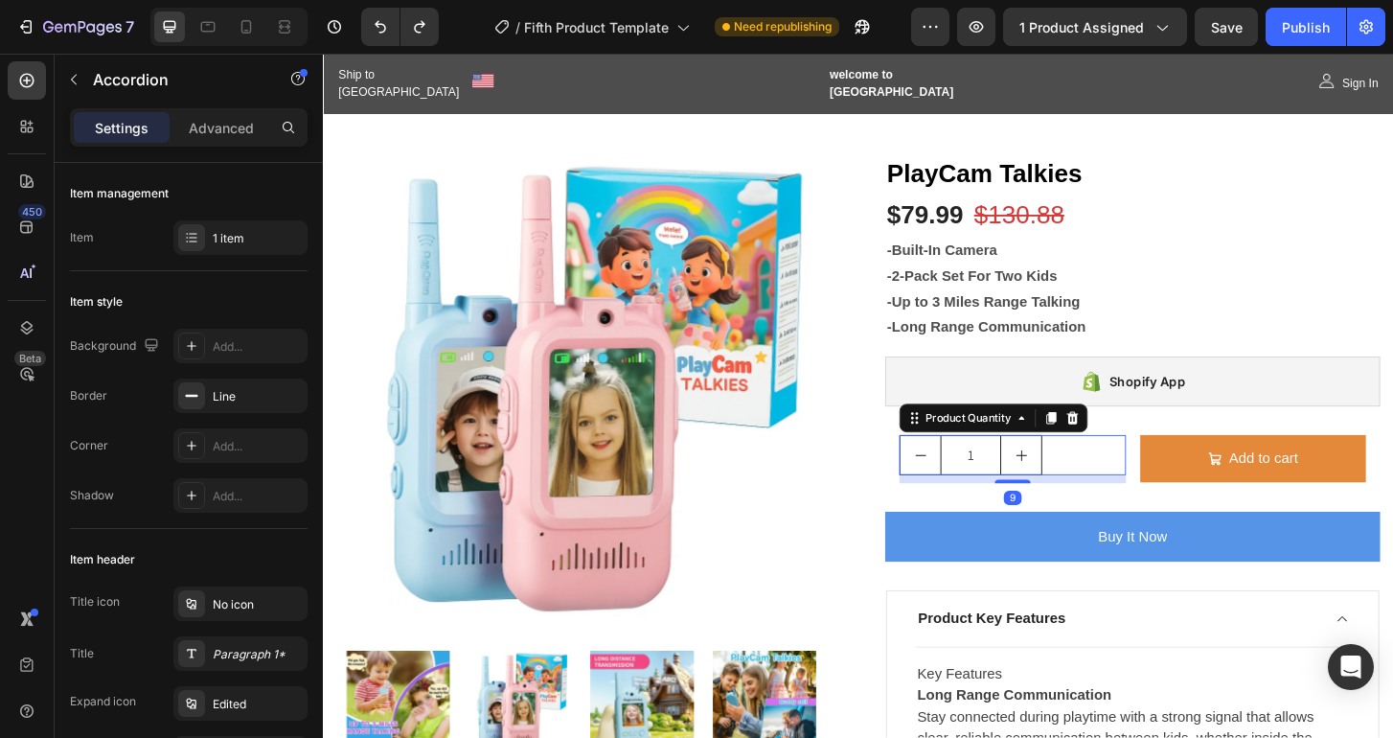
click at [1157, 502] on div "1" at bounding box center [1063, 485] width 243 height 43
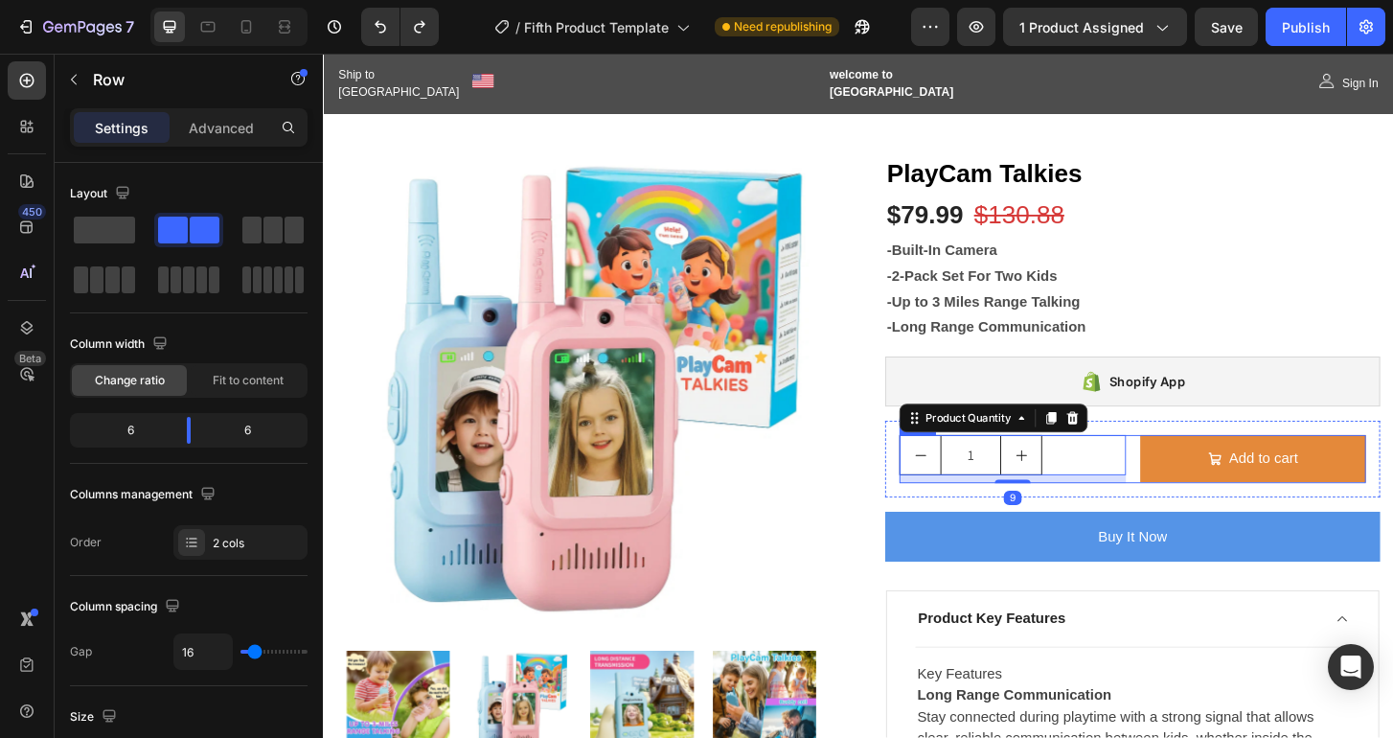
click at [1180, 497] on div "1 Product Quantity 9 Add to cart Add to Cart Row" at bounding box center [1192, 490] width 501 height 52
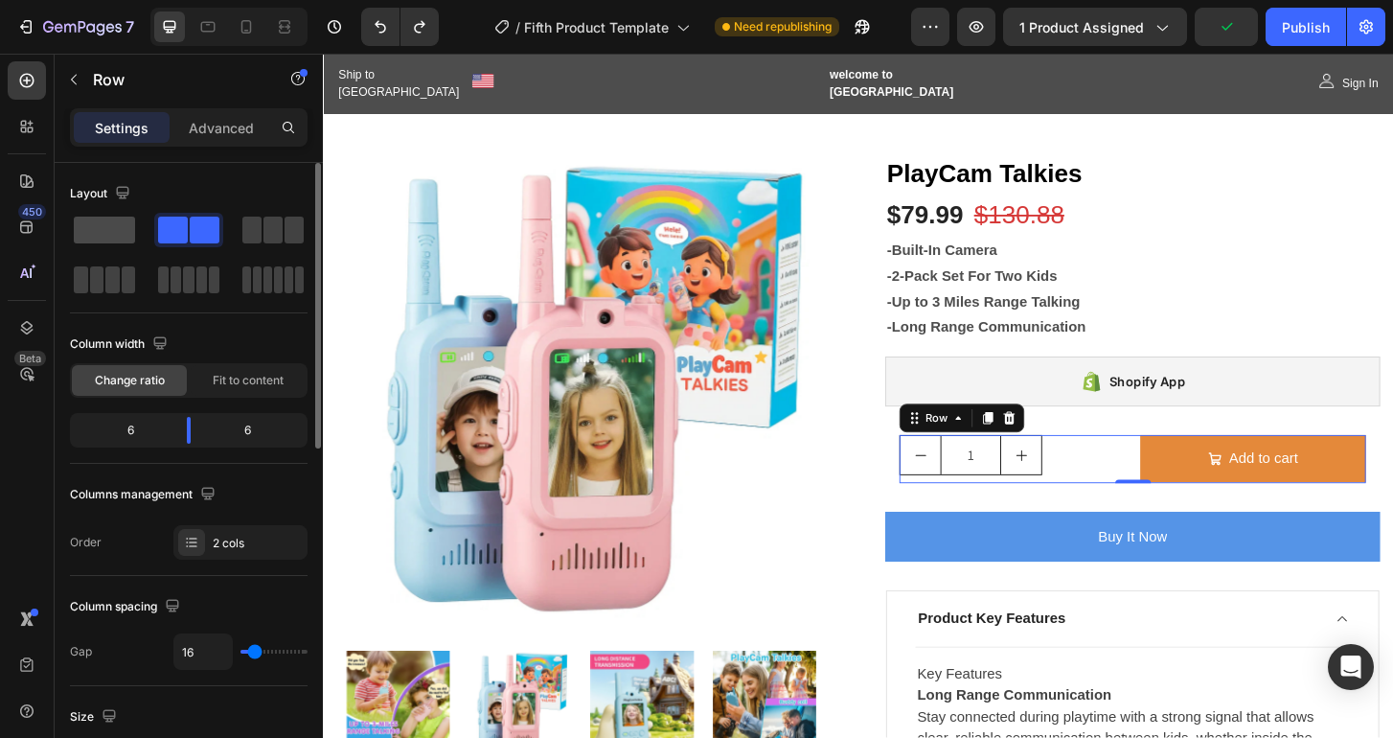
click at [99, 231] on span at bounding box center [104, 229] width 61 height 27
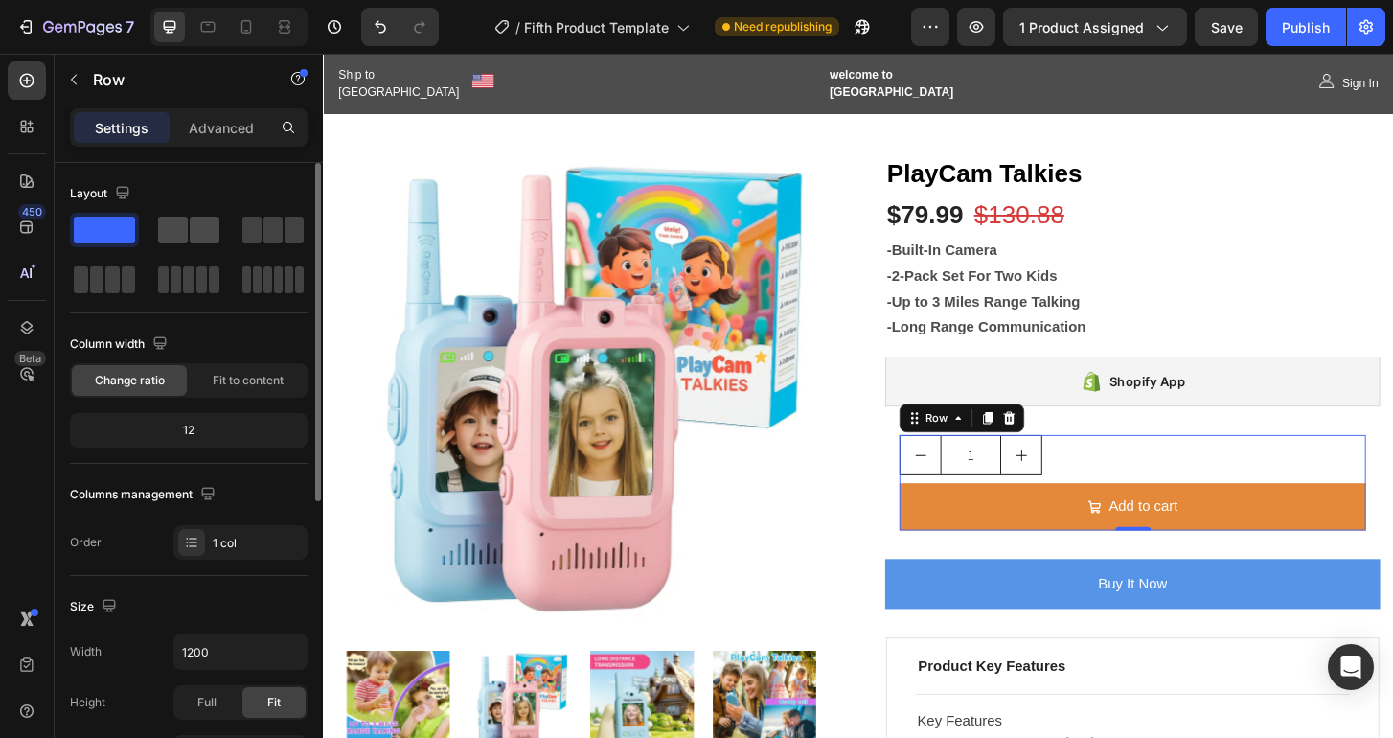
click at [177, 228] on span at bounding box center [173, 229] width 30 height 27
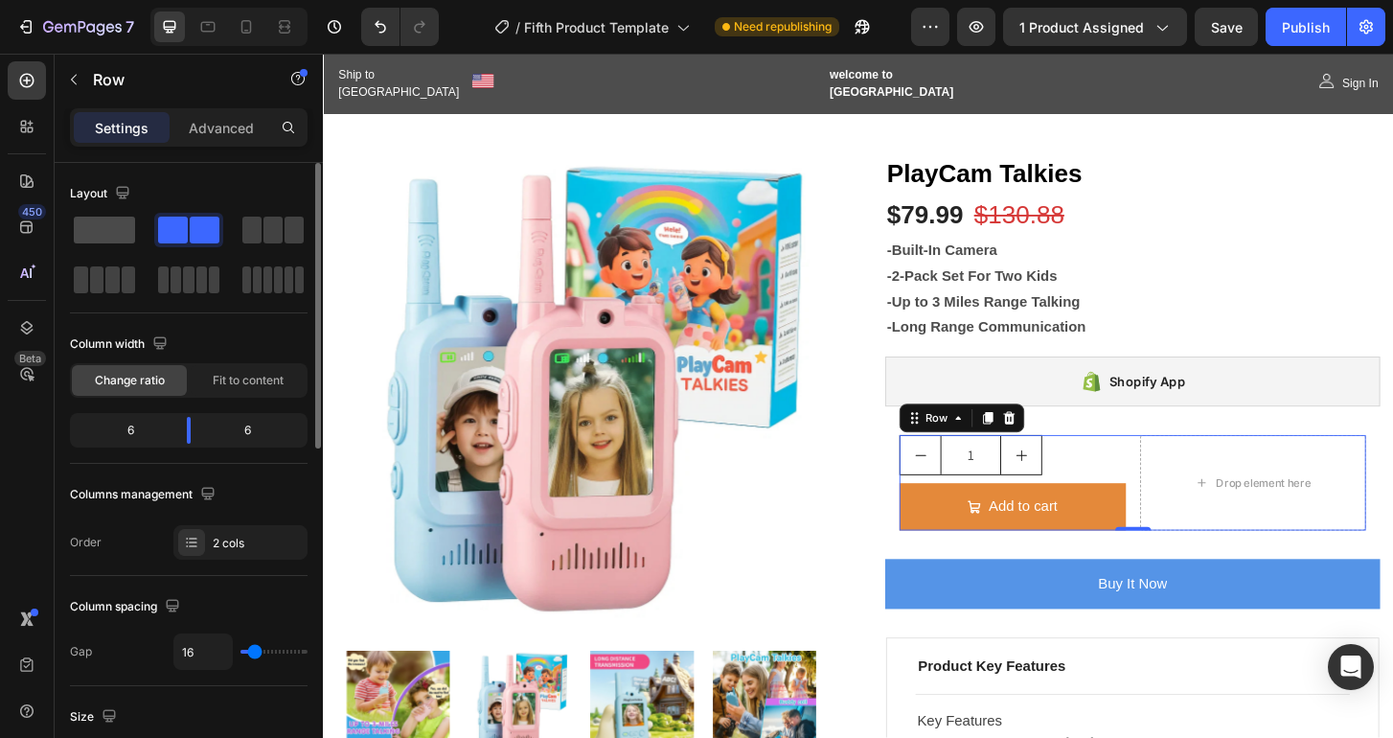
click at [108, 225] on span at bounding box center [104, 229] width 61 height 27
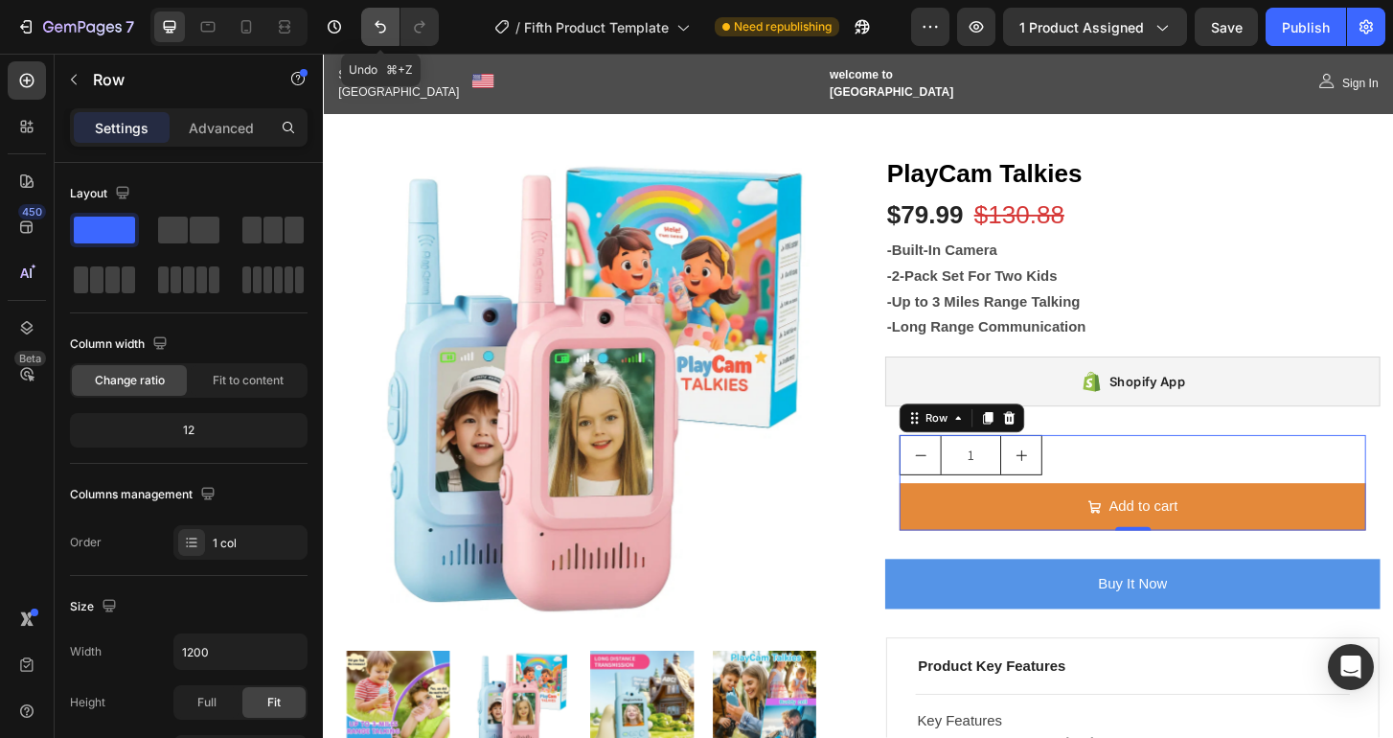
click at [377, 36] on button "Undo/Redo" at bounding box center [380, 27] width 38 height 38
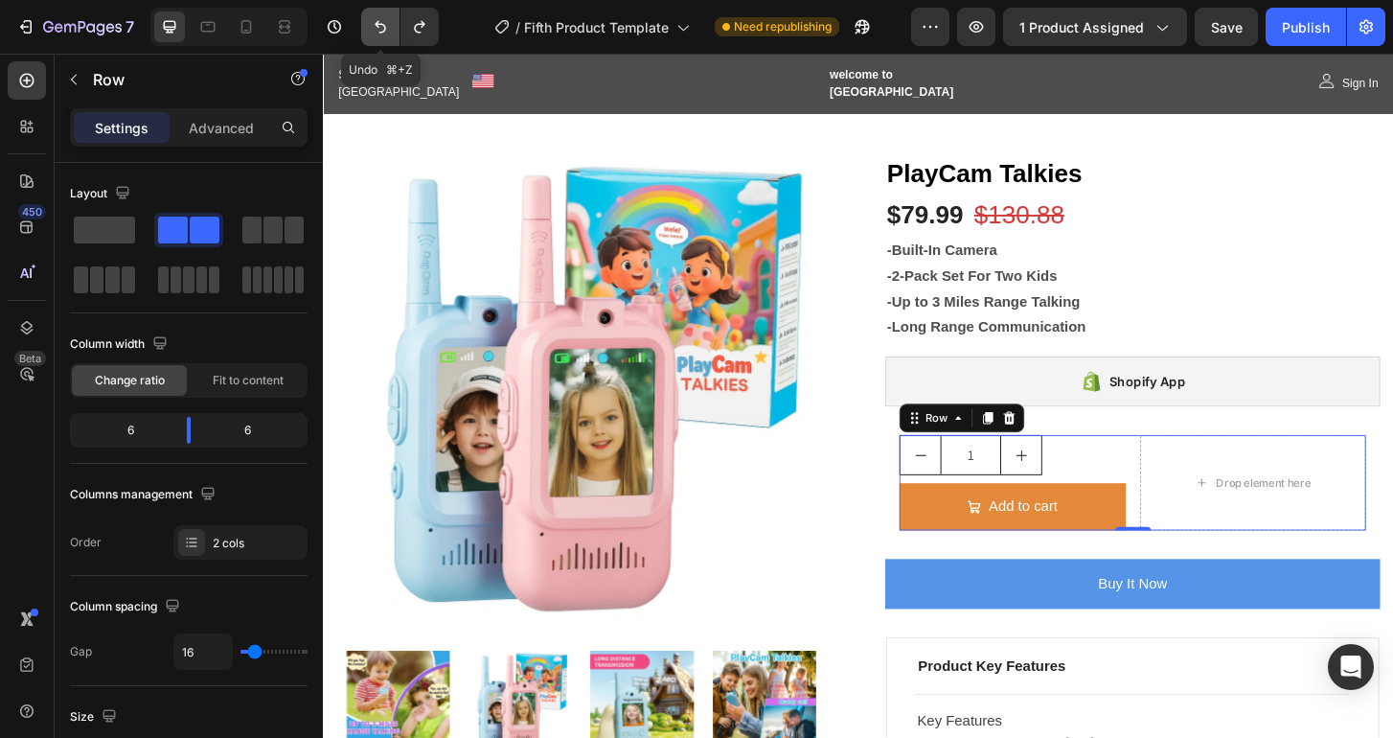
click at [377, 36] on button "Undo/Redo" at bounding box center [380, 27] width 38 height 38
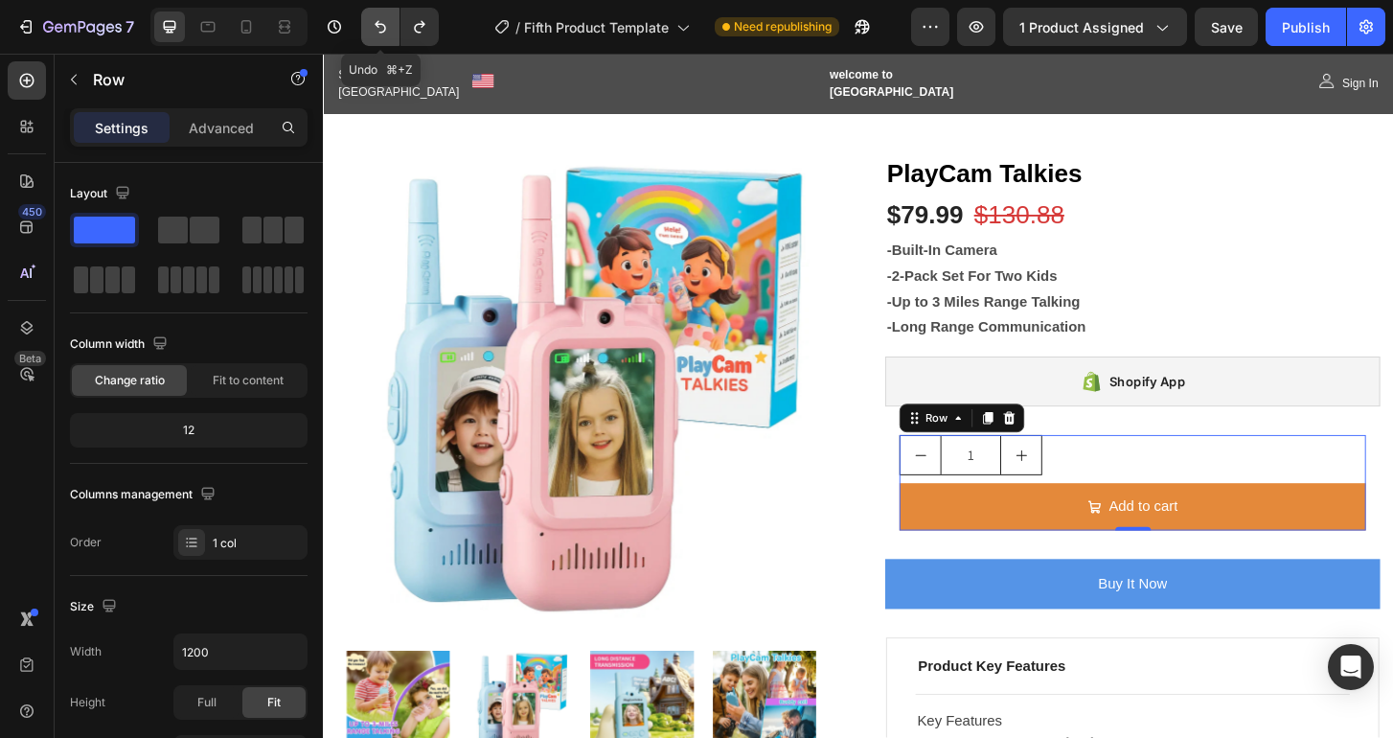
click at [377, 36] on button "Undo/Redo" at bounding box center [380, 27] width 38 height 38
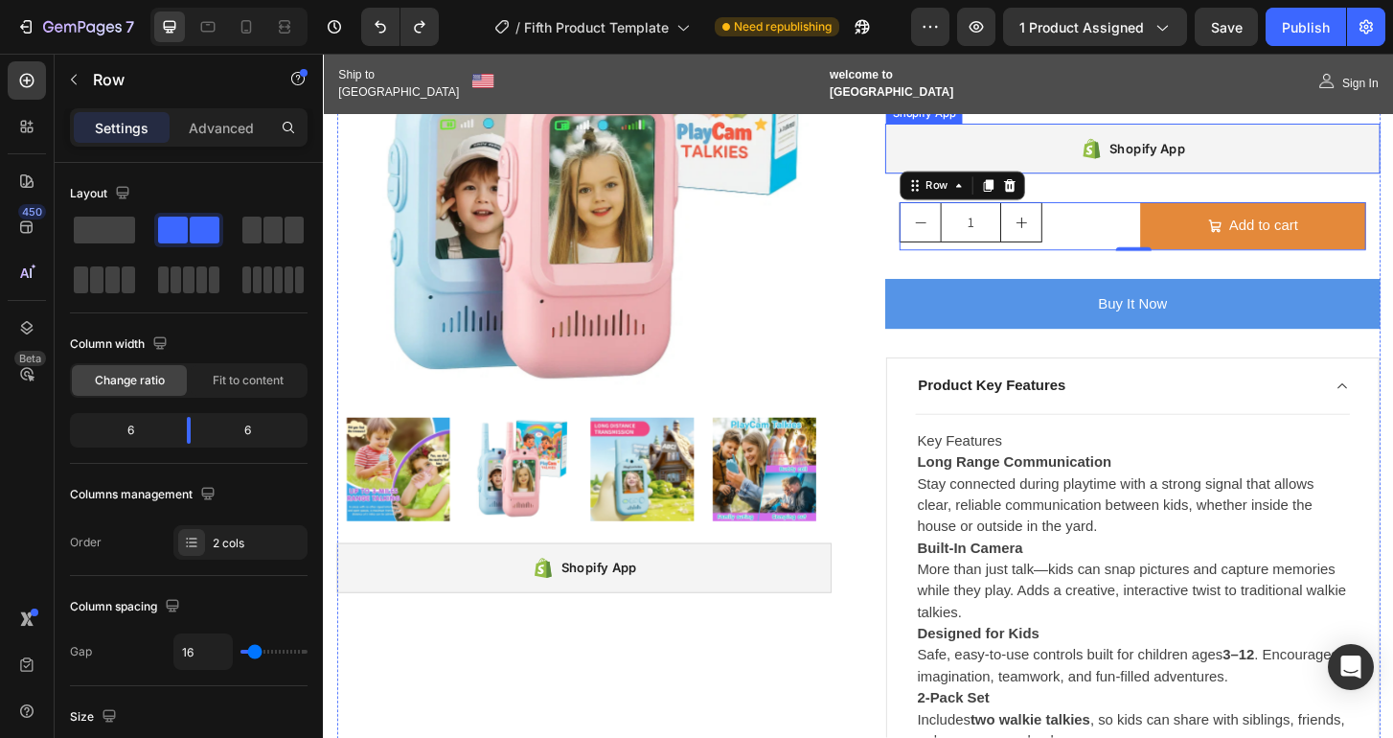
scroll to position [316, 0]
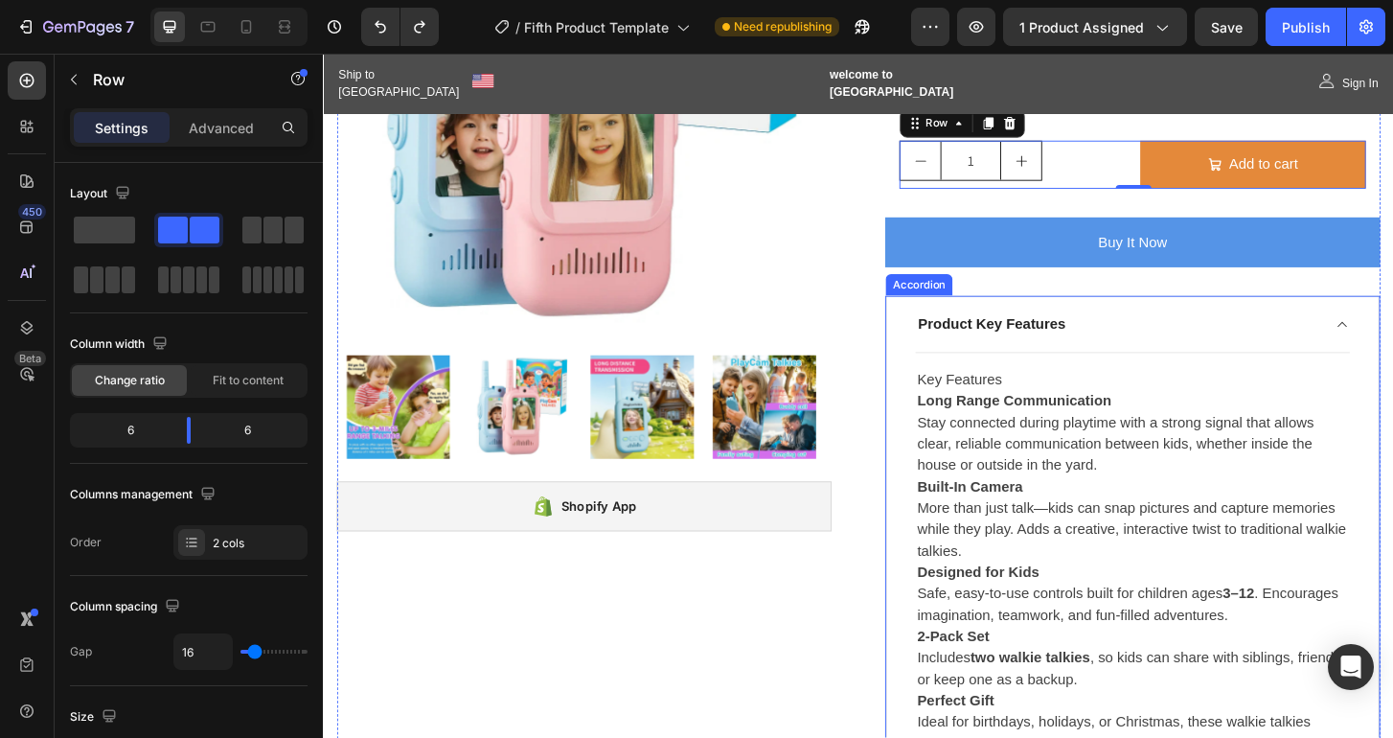
click at [1392, 348] on icon at bounding box center [1417, 344] width 14 height 15
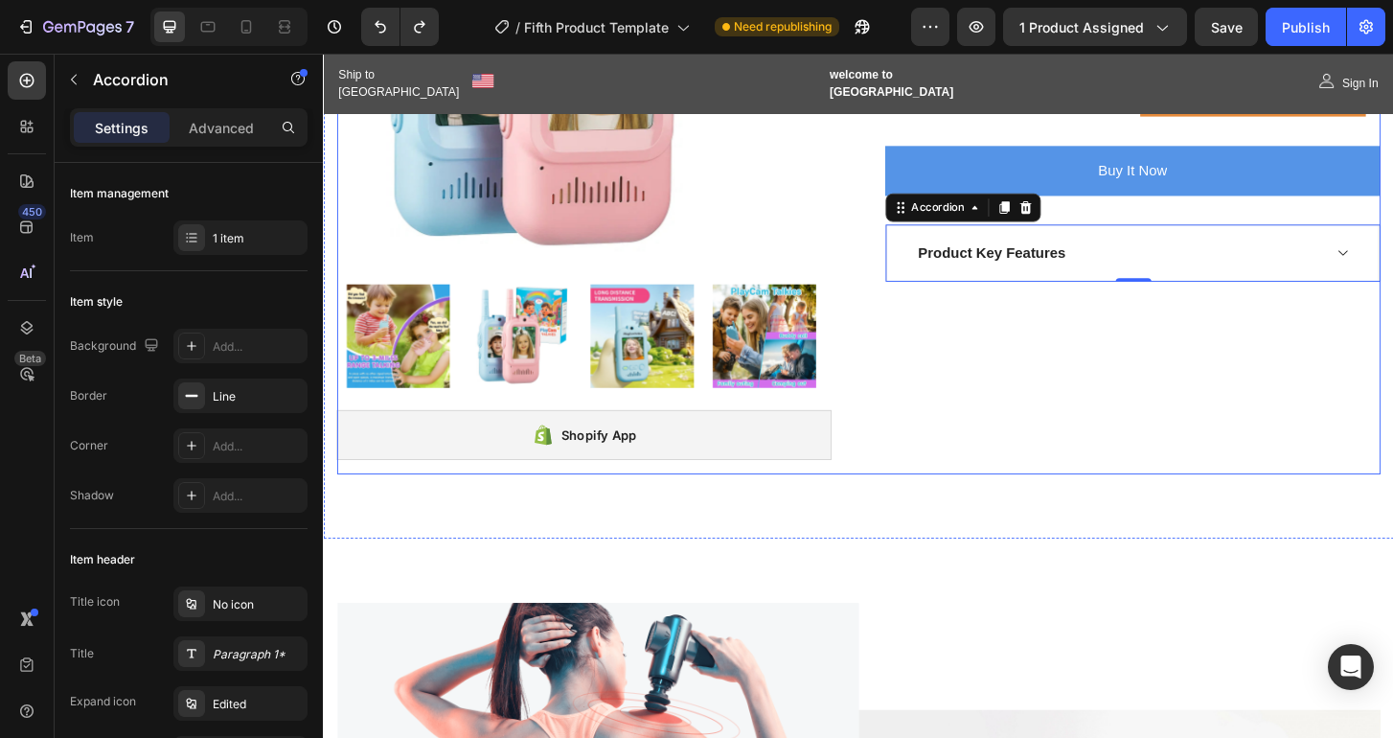
scroll to position [0, 0]
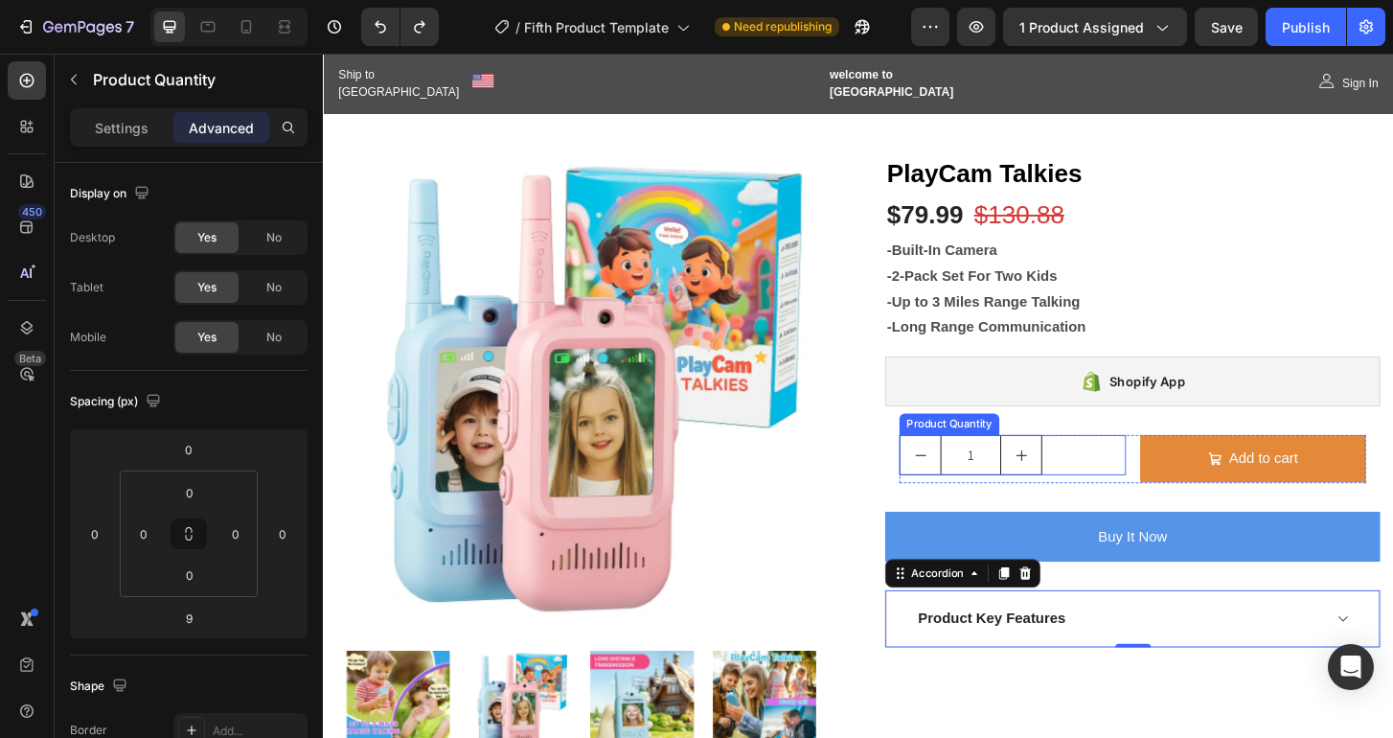
click at [1107, 488] on div "1" at bounding box center [1063, 485] width 243 height 43
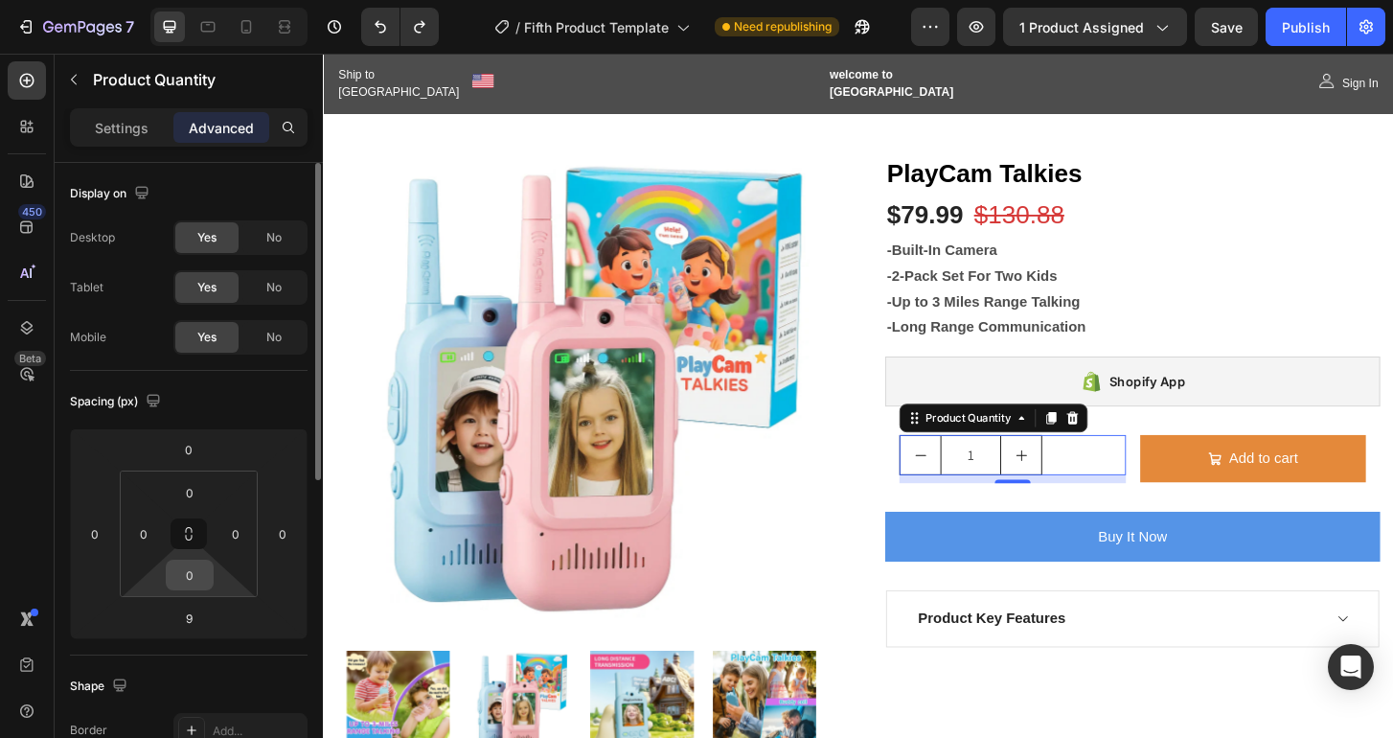
click at [189, 572] on input "0" at bounding box center [190, 574] width 38 height 29
type input "5"
type input "0"
click at [1104, 476] on div "1" at bounding box center [1063, 485] width 243 height 43
click at [1062, 509] on div "9" at bounding box center [1063, 511] width 243 height 9
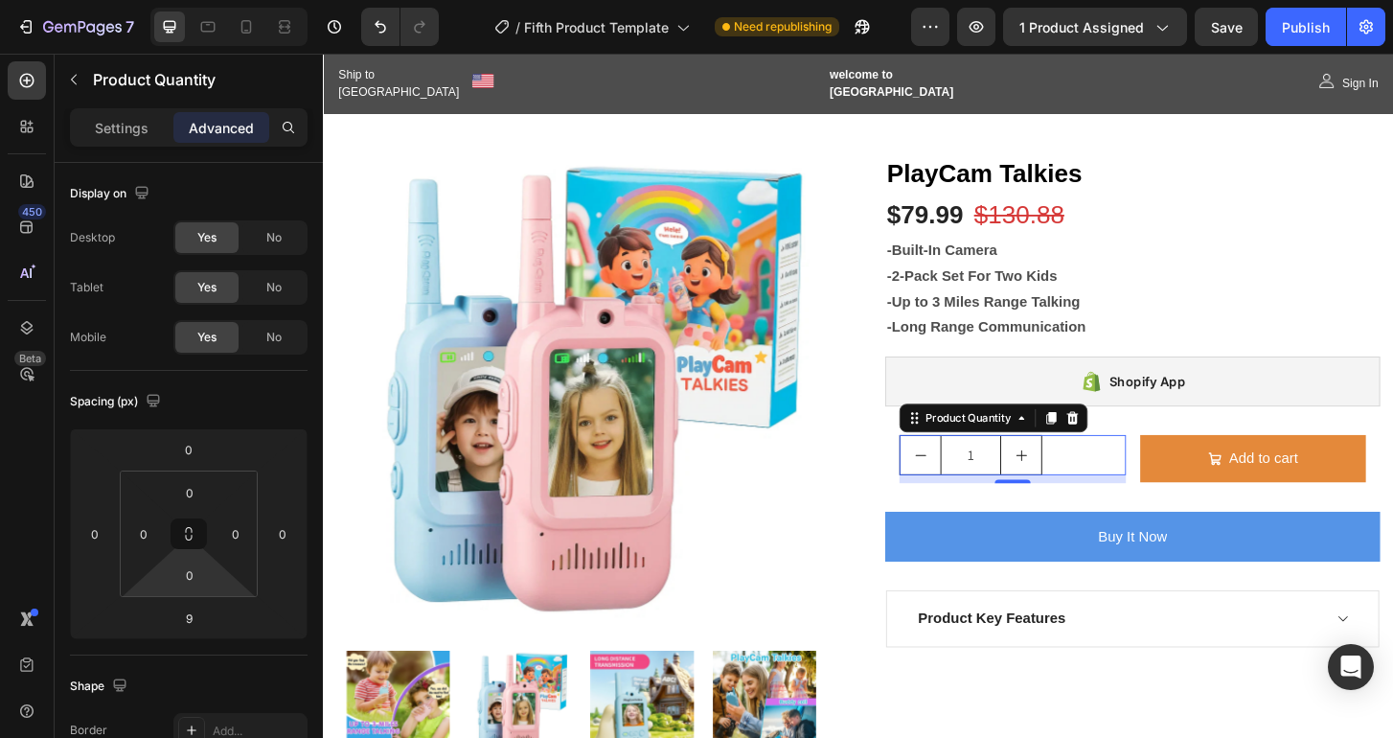
drag, startPoint x: 1062, startPoint y: 509, endPoint x: 1065, endPoint y: 466, distance: 42.2
click at [1065, 466] on div "1 Product Quantity 9" at bounding box center [1063, 485] width 243 height 43
click at [1049, 448] on div "Product Quantity" at bounding box center [1016, 445] width 100 height 17
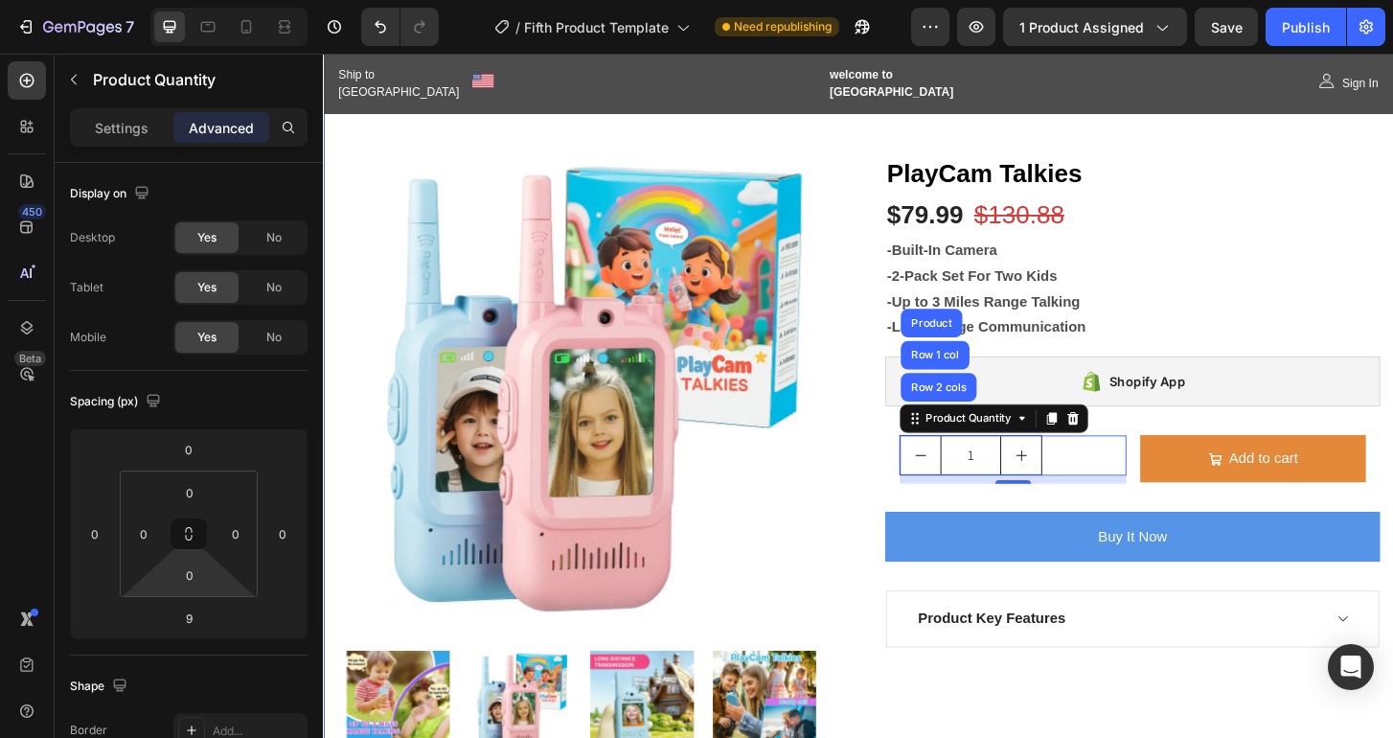
click at [1242, 118] on div "Product Images Shopify App Shopify App PlayCam Talkies (P) Title $79.99 (P) Pri…" at bounding box center [897, 530] width 1149 height 875
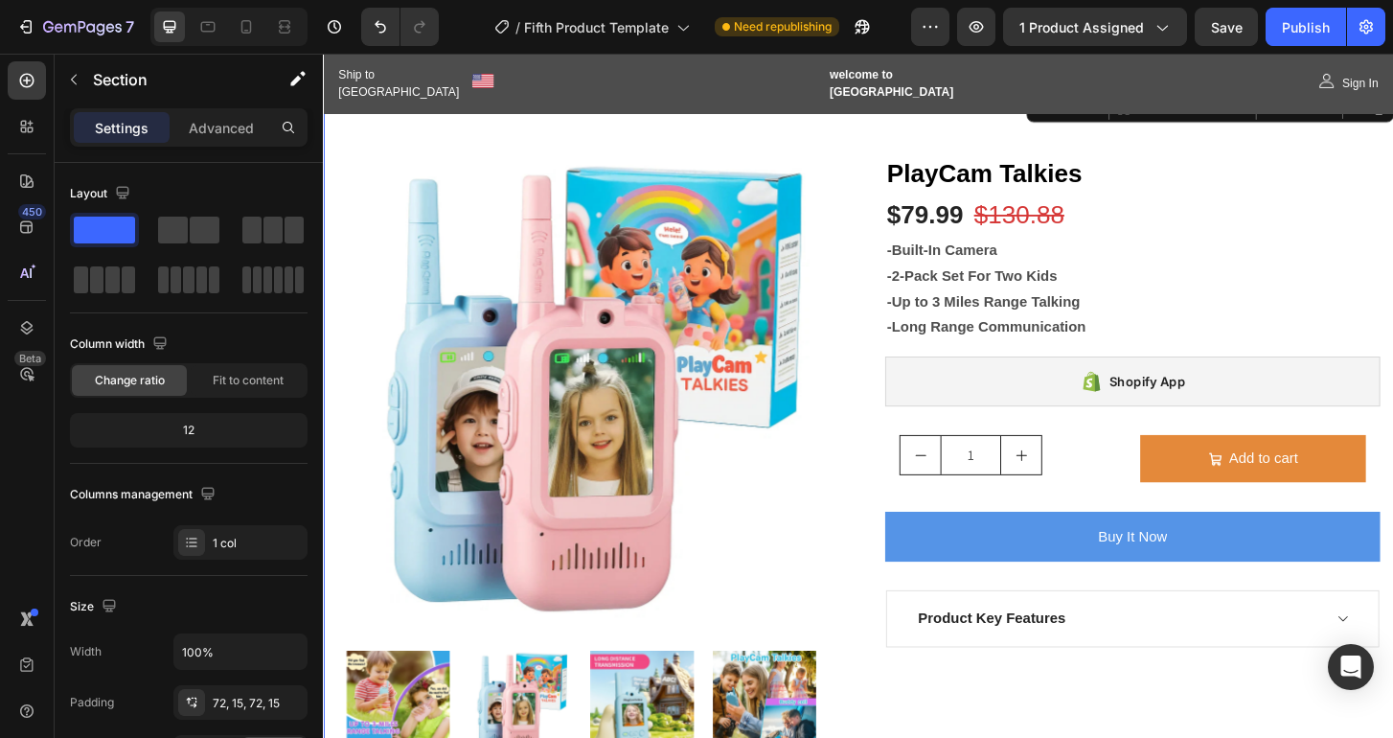
click at [946, 122] on div "Product Images Shopify App Shopify App PlayCam Talkies (P) Title $79.99 (P) Pri…" at bounding box center [897, 530] width 1149 height 875
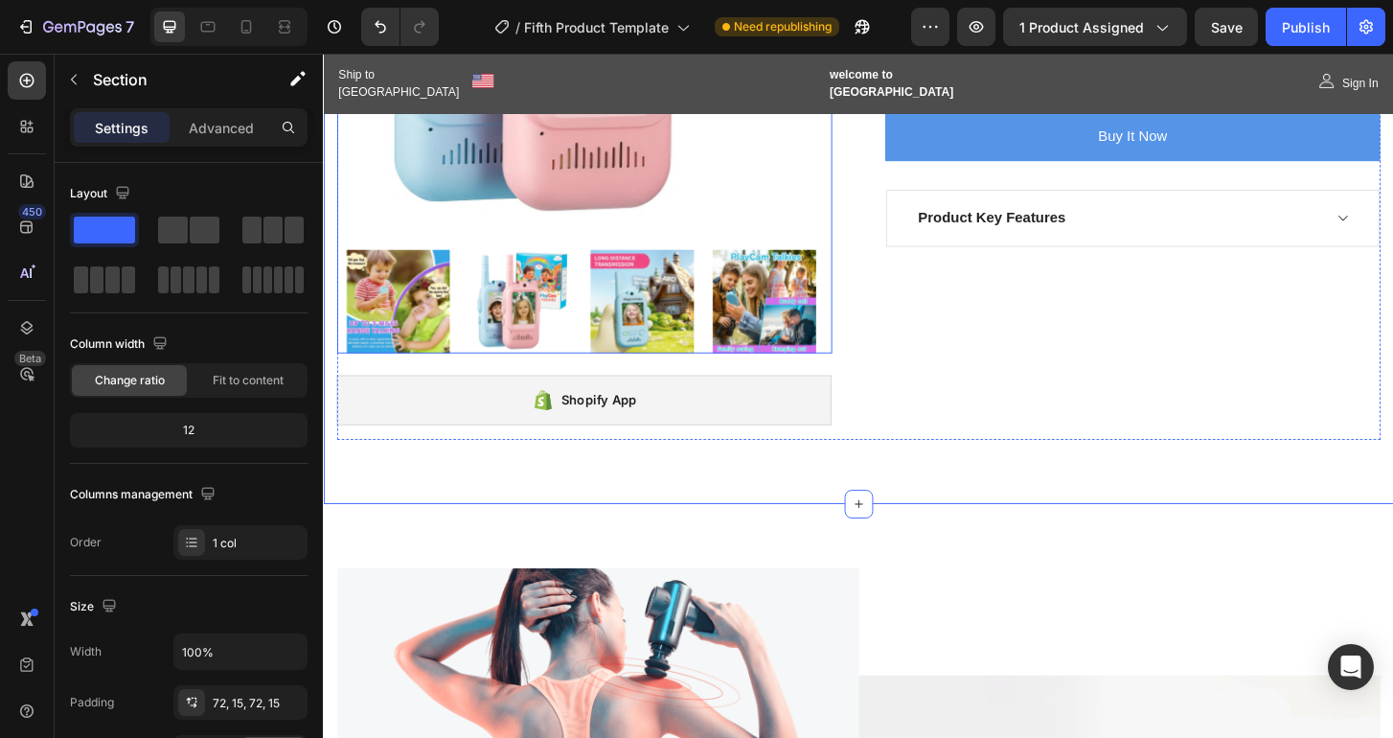
scroll to position [445, 0]
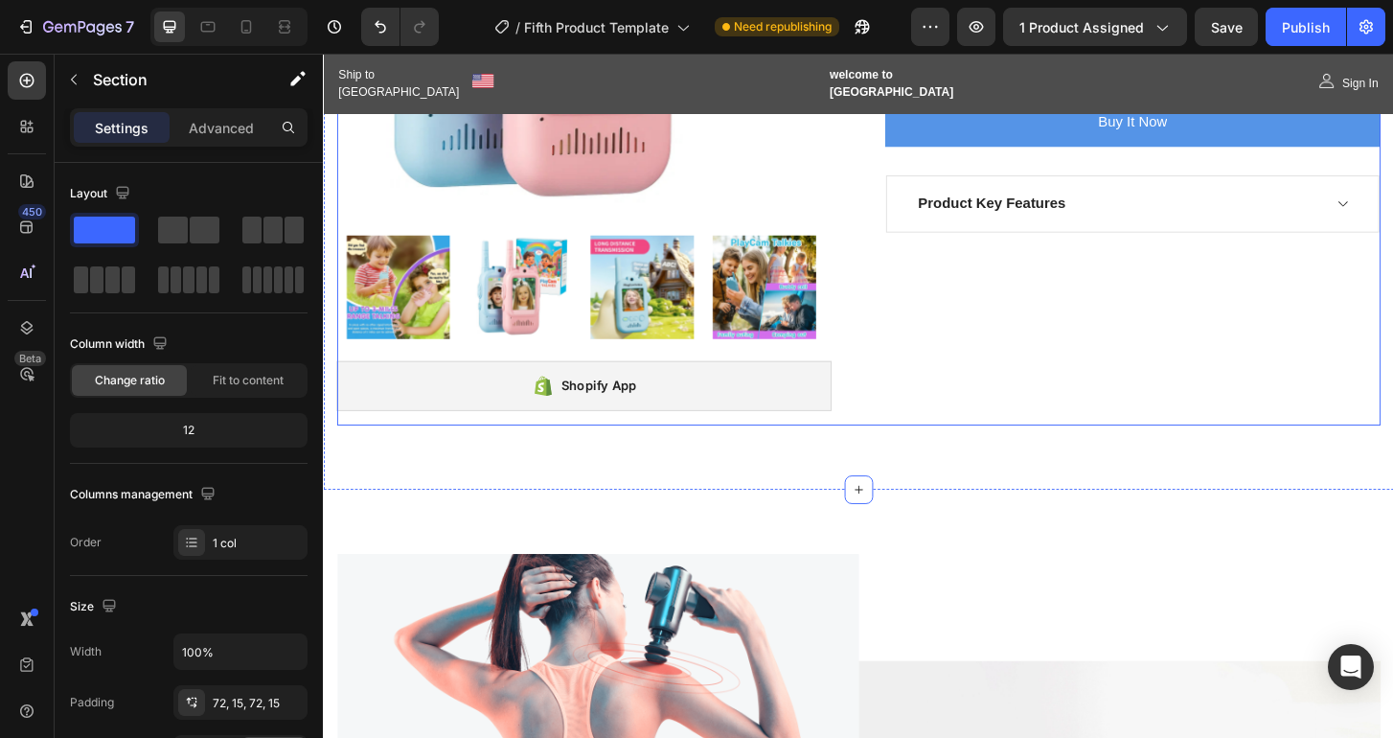
click at [1011, 396] on div "PlayCam Talkies (P) Title $79.99 (P) Price (P) Price $130.88 (P) Price (P) Pric…" at bounding box center [1192, 84] width 532 height 737
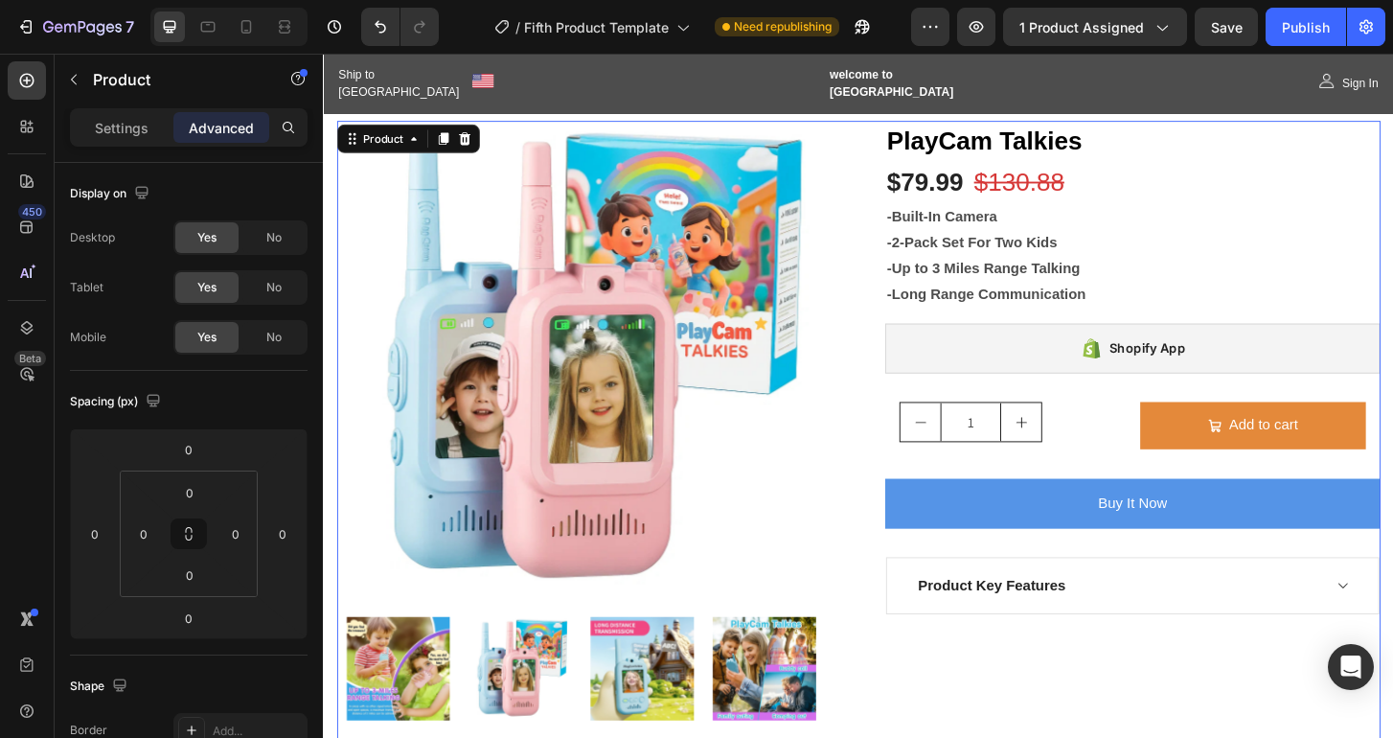
scroll to position [0, 0]
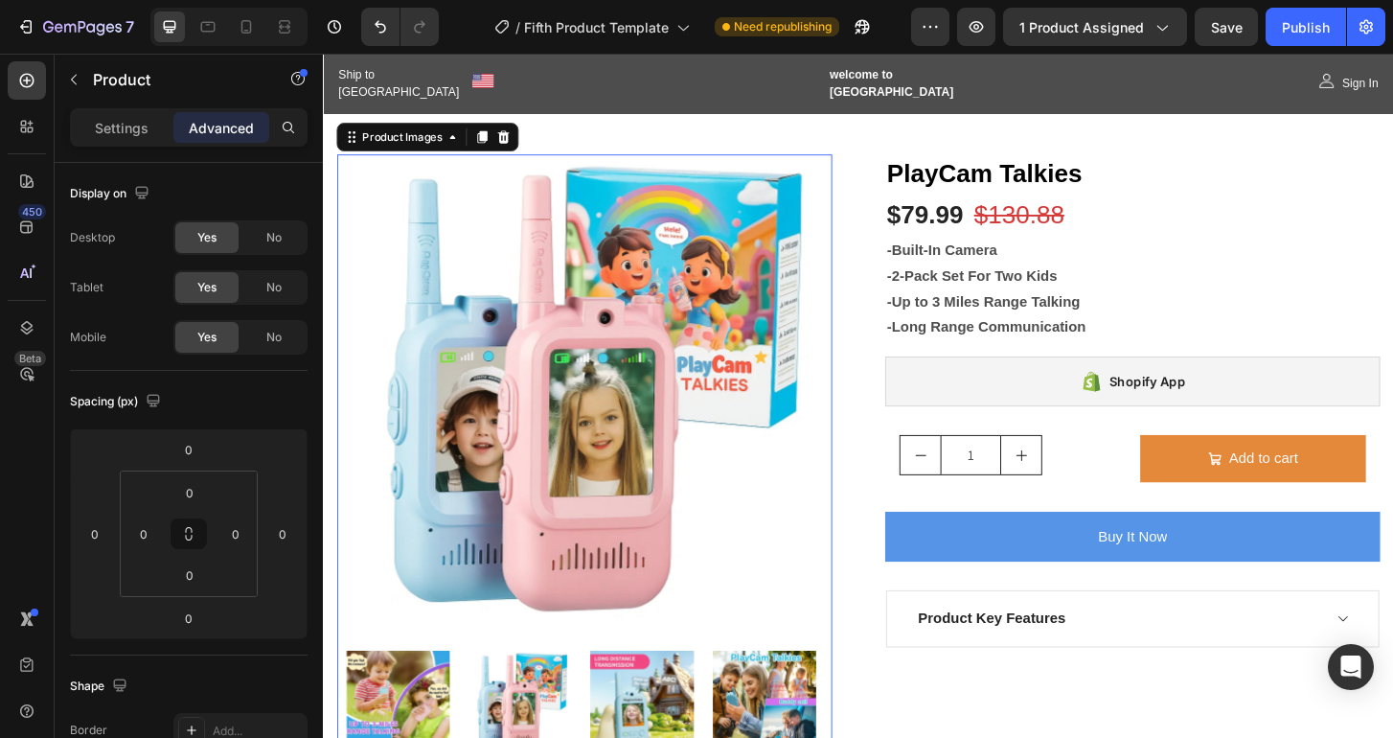
click at [813, 459] on img at bounding box center [603, 418] width 512 height 512
click at [104, 126] on p "Settings" at bounding box center [122, 128] width 54 height 20
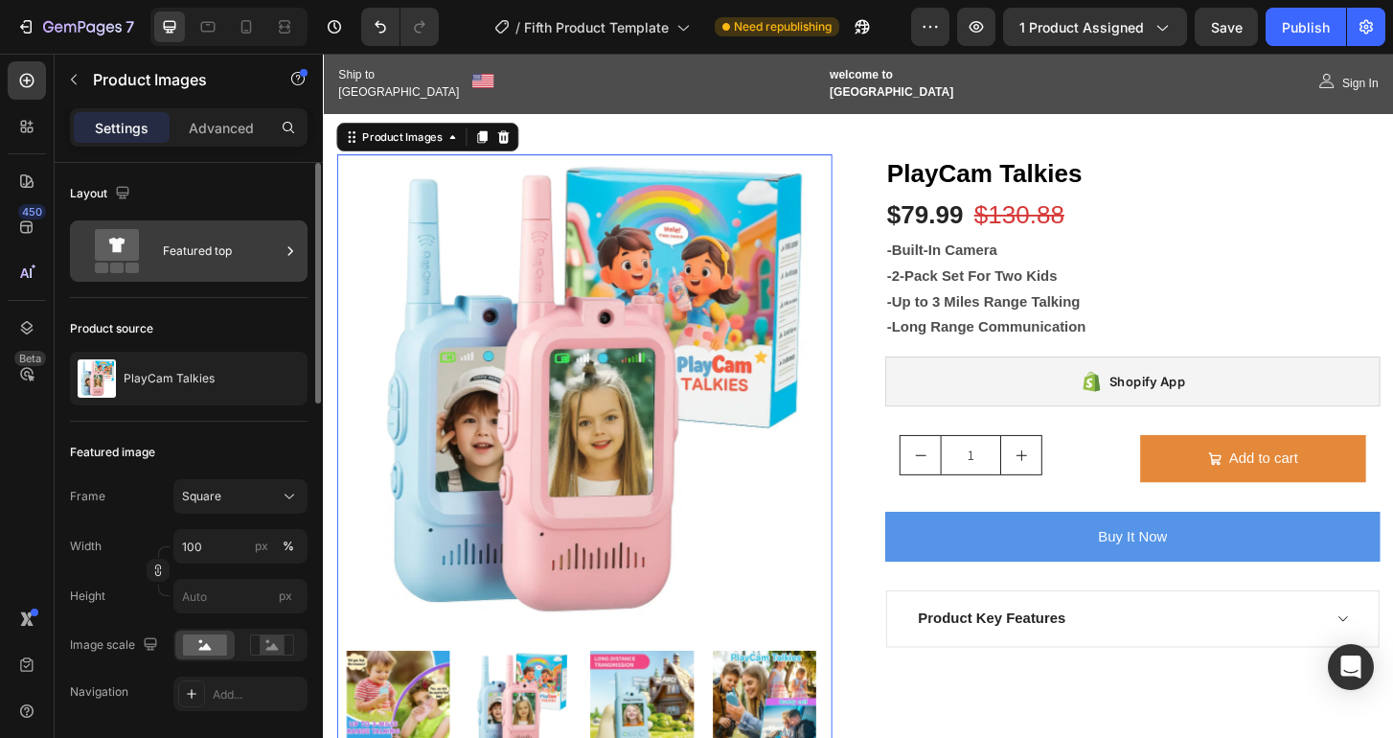
click at [203, 264] on div "Featured top" at bounding box center [221, 251] width 117 height 44
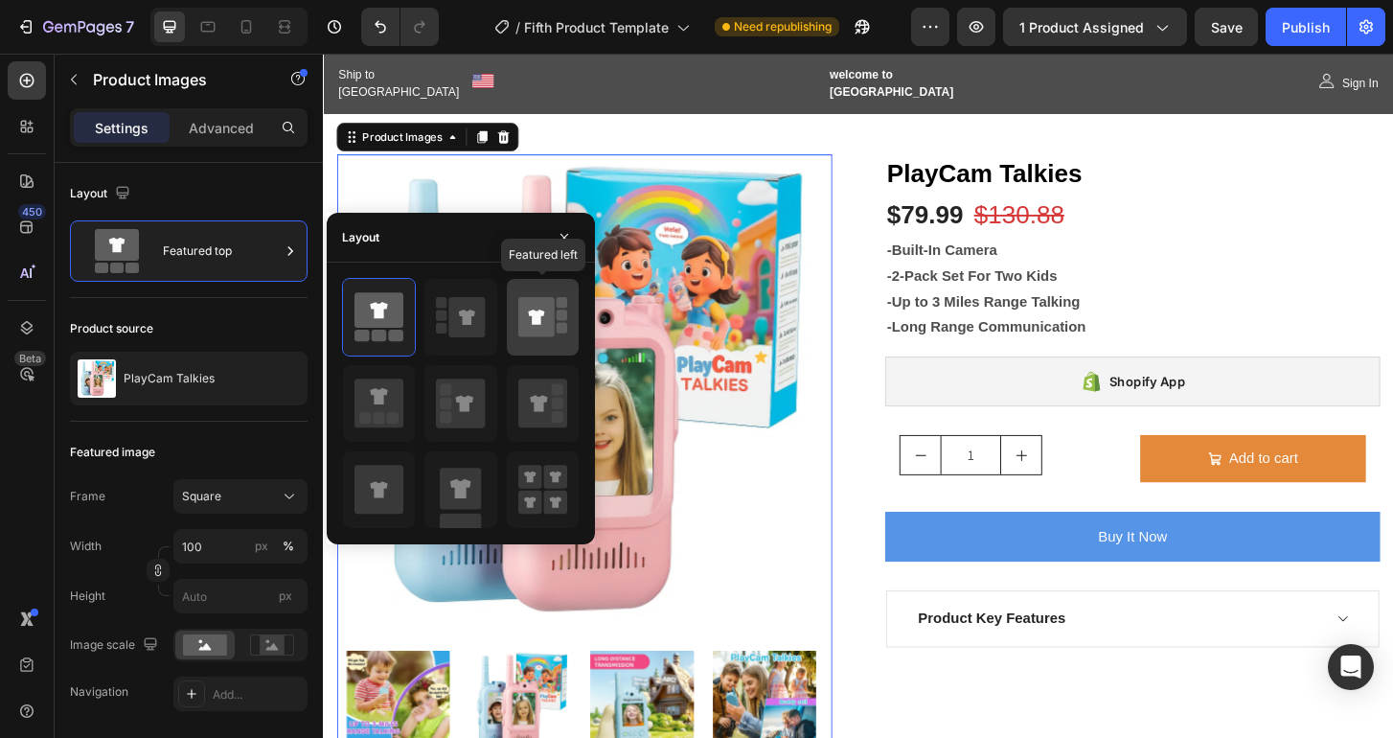
click at [526, 328] on icon at bounding box center [536, 317] width 36 height 40
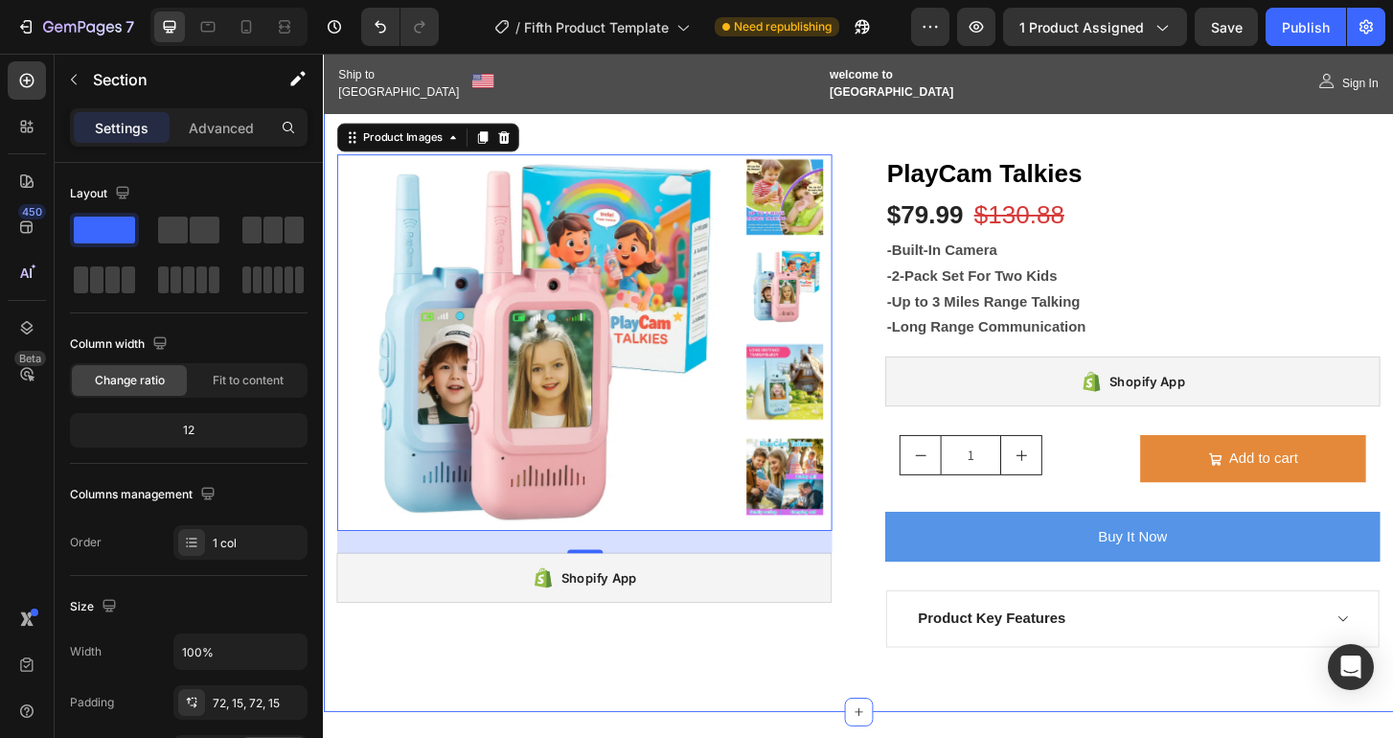
click at [834, 693] on div "Product Images 25 Shopify App Shopify App PlayCam Talkies (P) Title $79.99 (P) …" at bounding box center [897, 427] width 1149 height 668
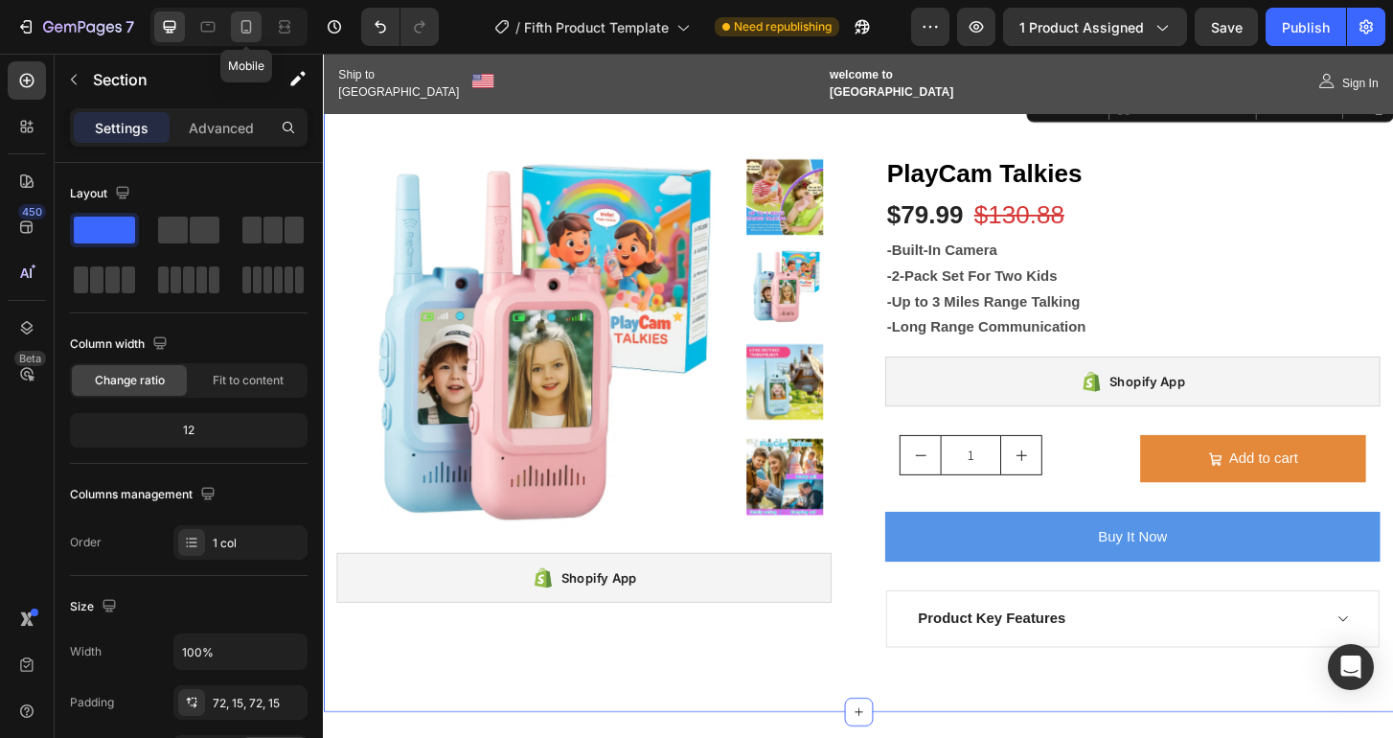
click at [245, 25] on icon at bounding box center [246, 26] width 19 height 19
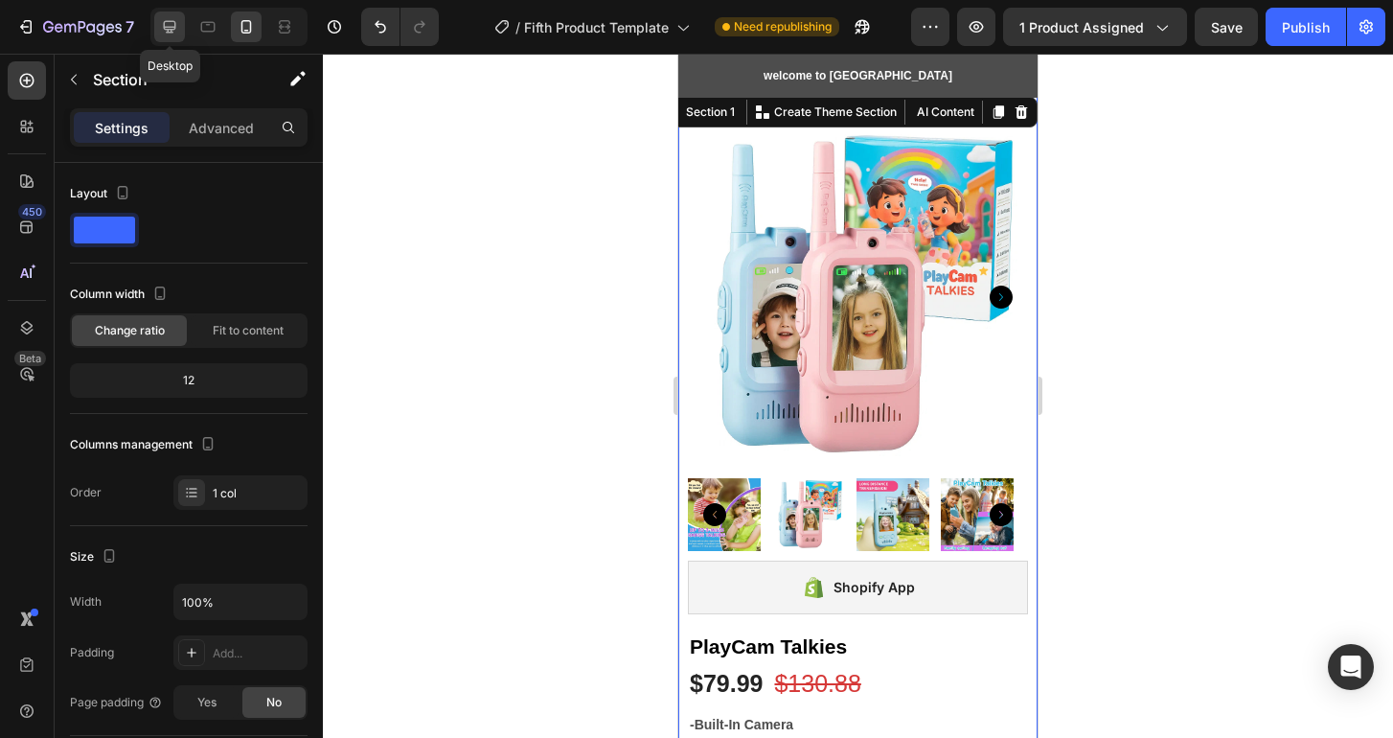
click at [170, 27] on icon at bounding box center [170, 27] width 12 height 12
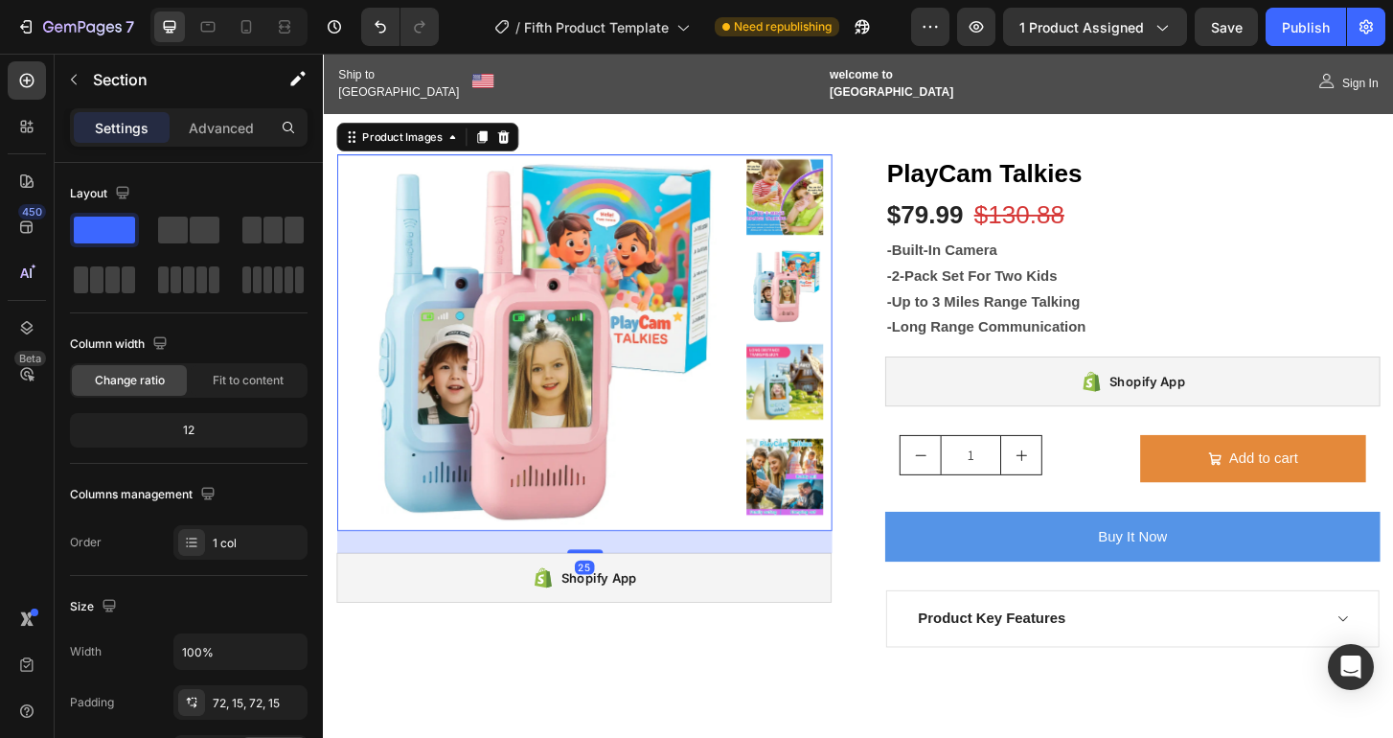
click at [538, 334] on img at bounding box center [552, 367] width 410 height 410
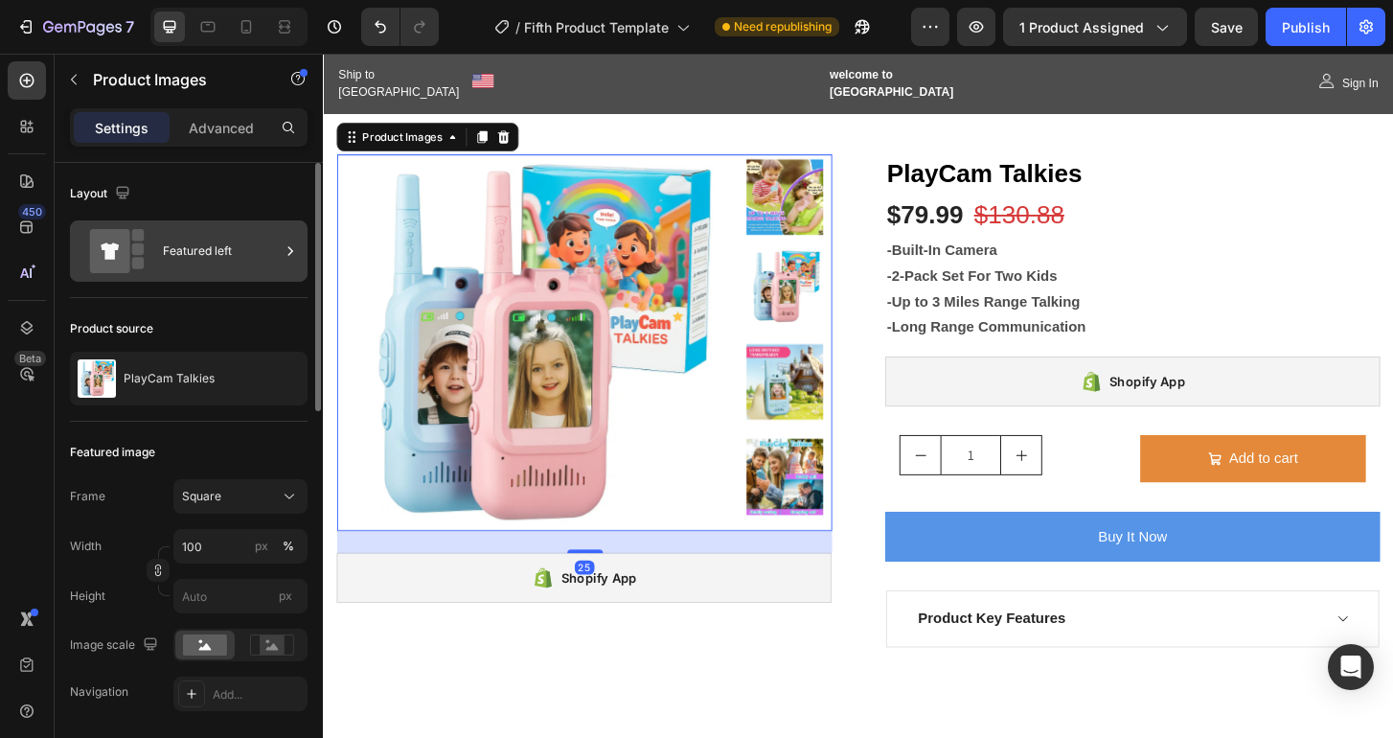
click at [177, 264] on div "Featured left" at bounding box center [221, 251] width 117 height 44
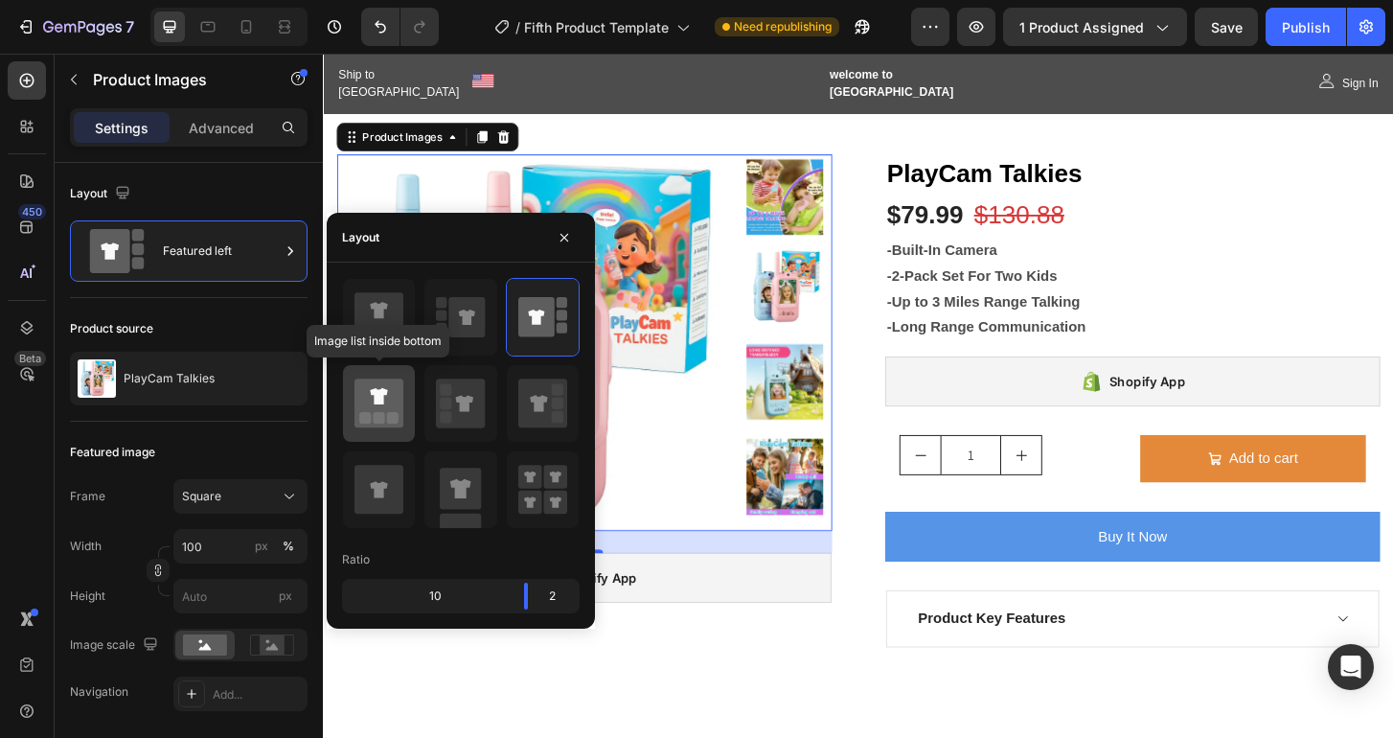
click at [388, 419] on rect at bounding box center [392, 417] width 11 height 11
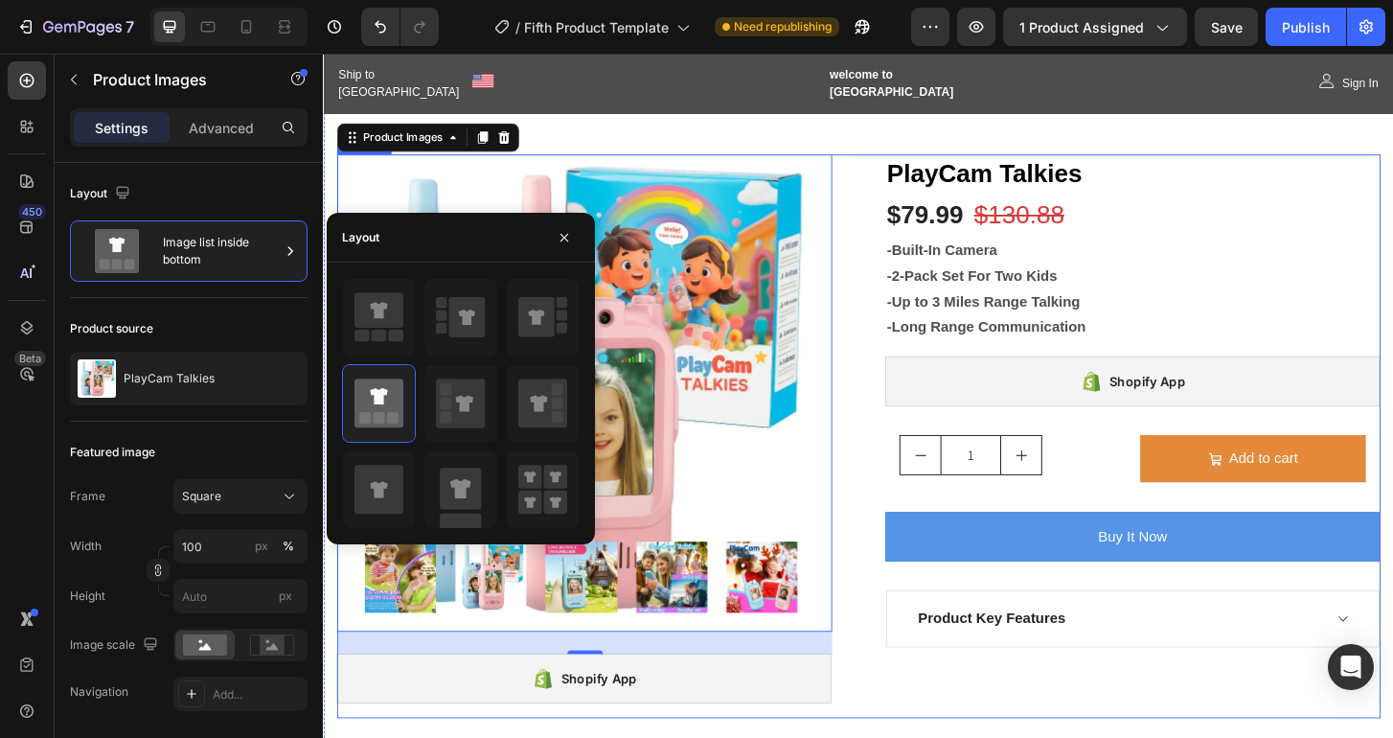
click at [916, 737] on div "Product Images 25 Shopify App Shopify App PlayCam Talkies (P) Title $79.99 (P) …" at bounding box center [897, 464] width 1121 height 605
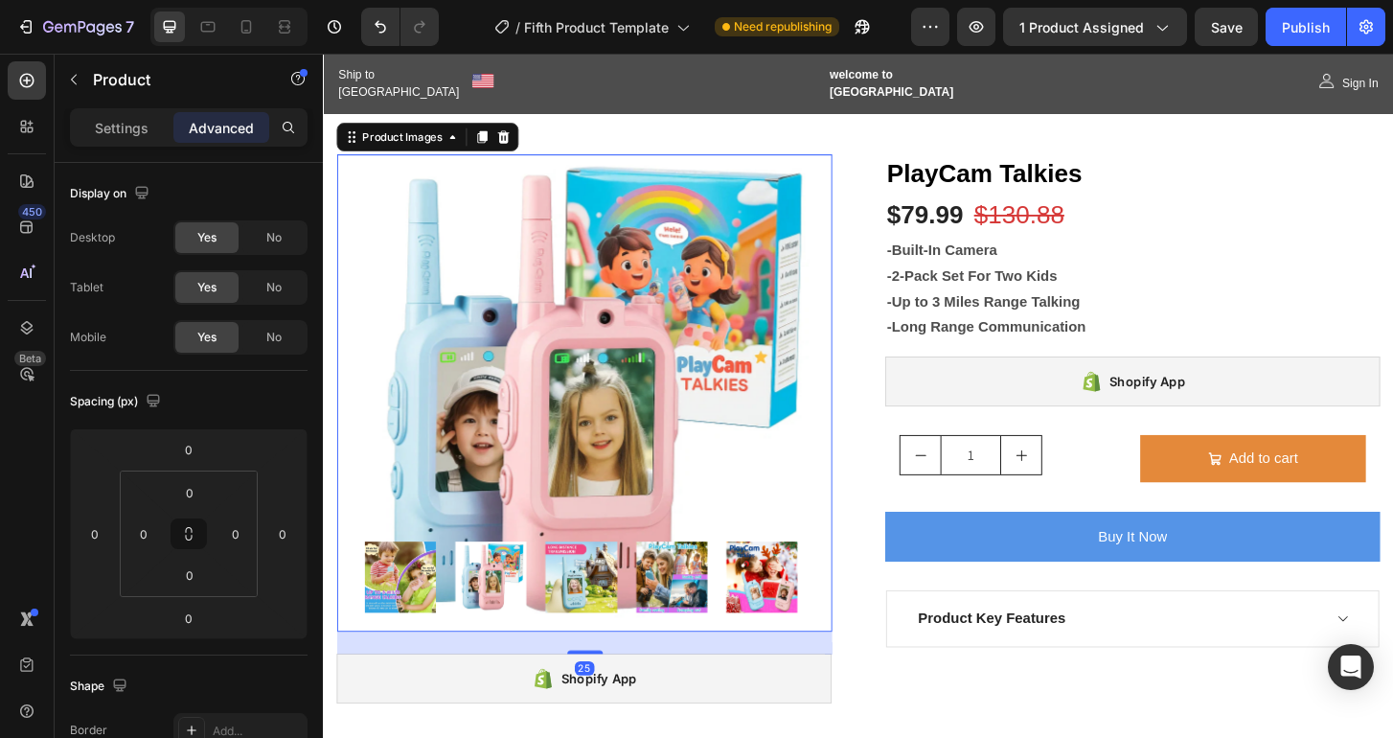
click at [501, 608] on img at bounding box center [502, 616] width 77 height 77
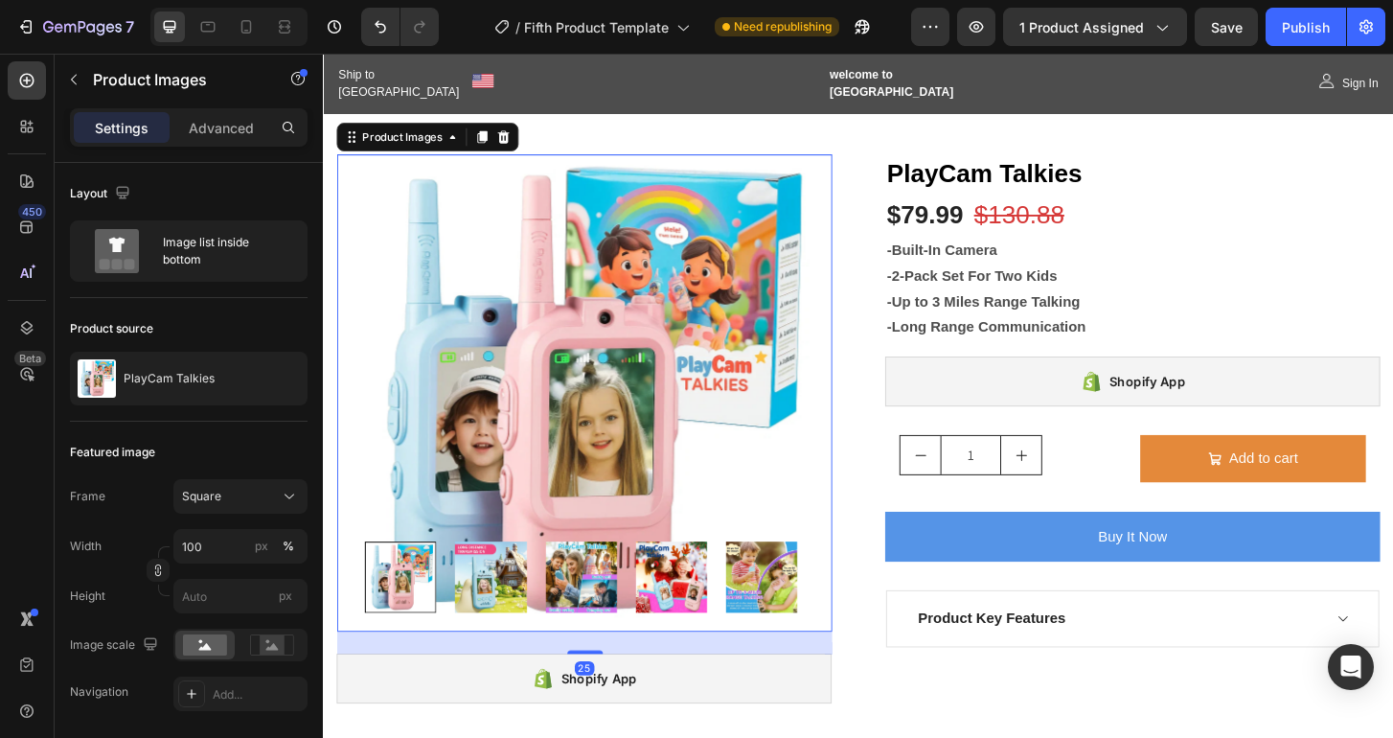
click at [598, 610] on img at bounding box center [599, 616] width 77 height 77
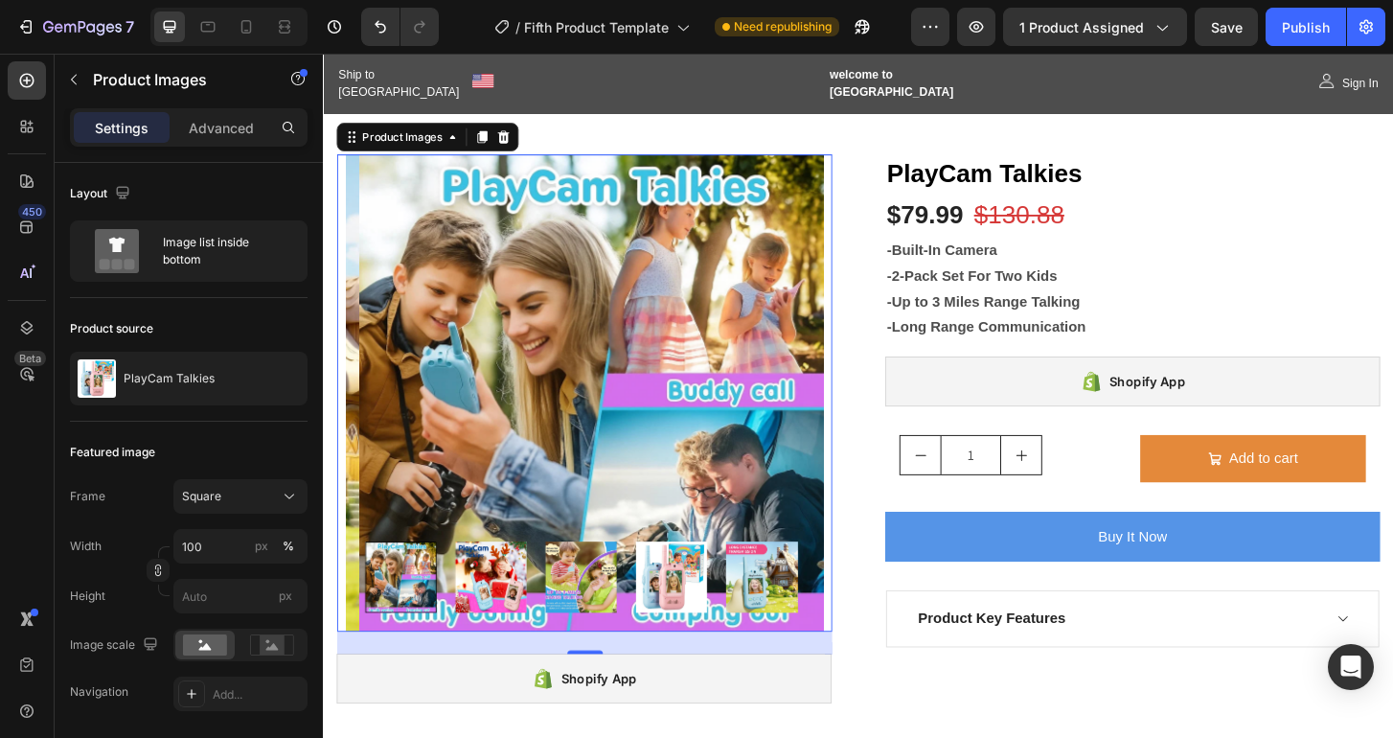
click at [689, 600] on img at bounding box center [696, 616] width 77 height 77
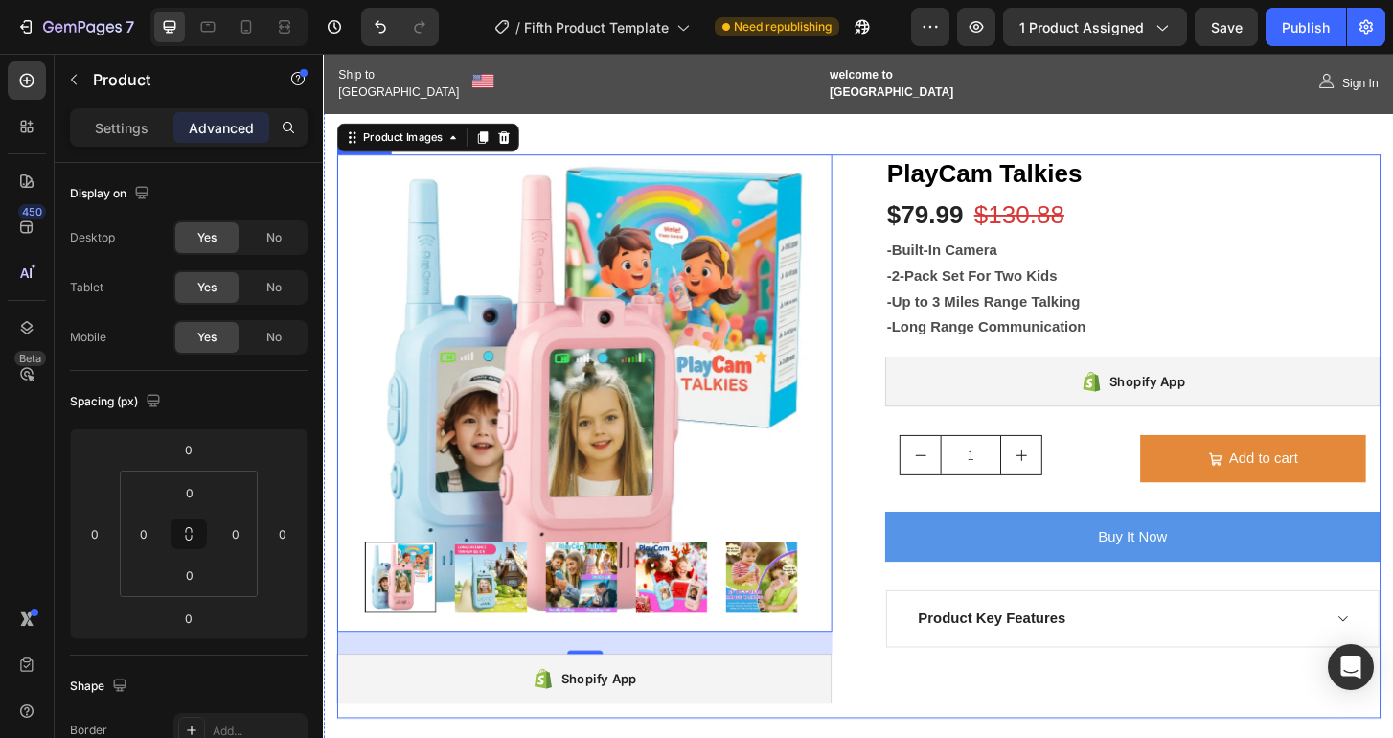
click at [882, 737] on div "Product Images 25 Shopify App Shopify App PlayCam Talkies (P) Title $79.99 (P) …" at bounding box center [897, 464] width 1121 height 605
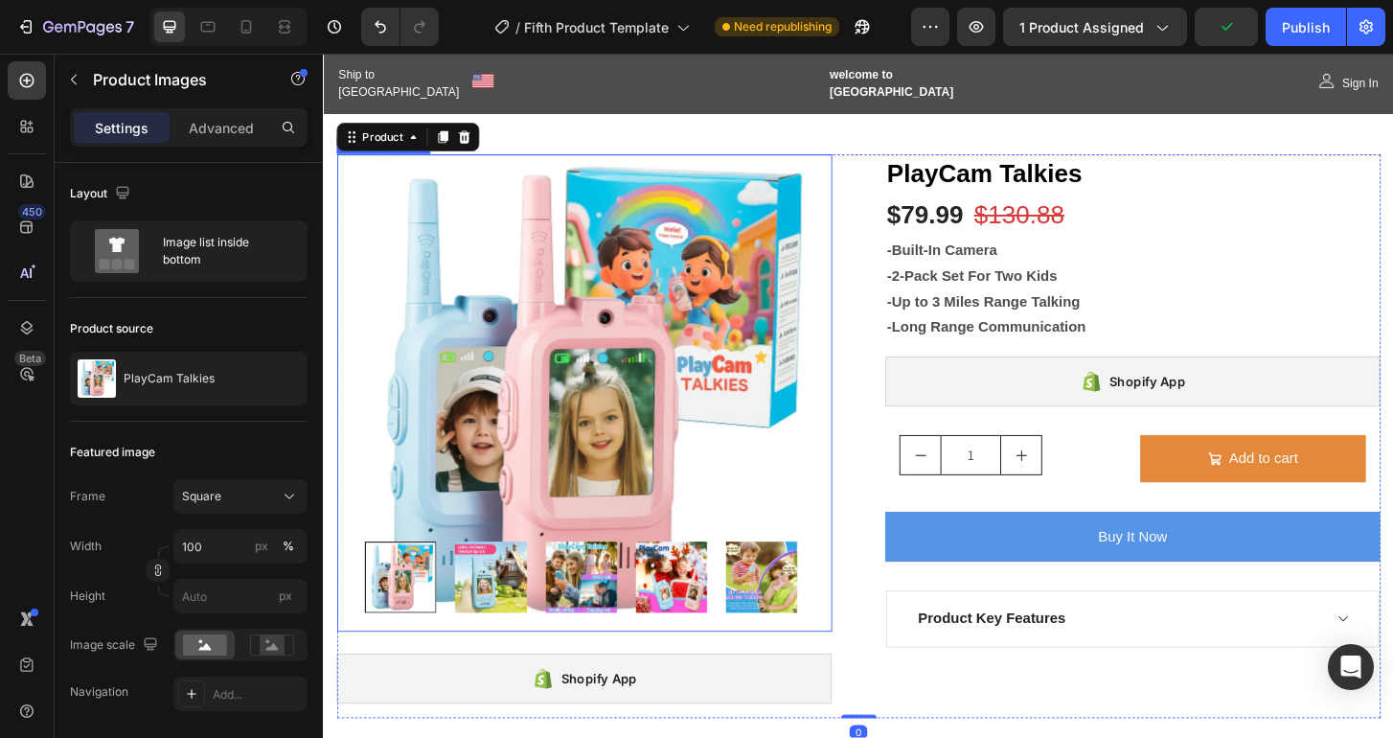
click at [802, 406] on img at bounding box center [603, 418] width 512 height 512
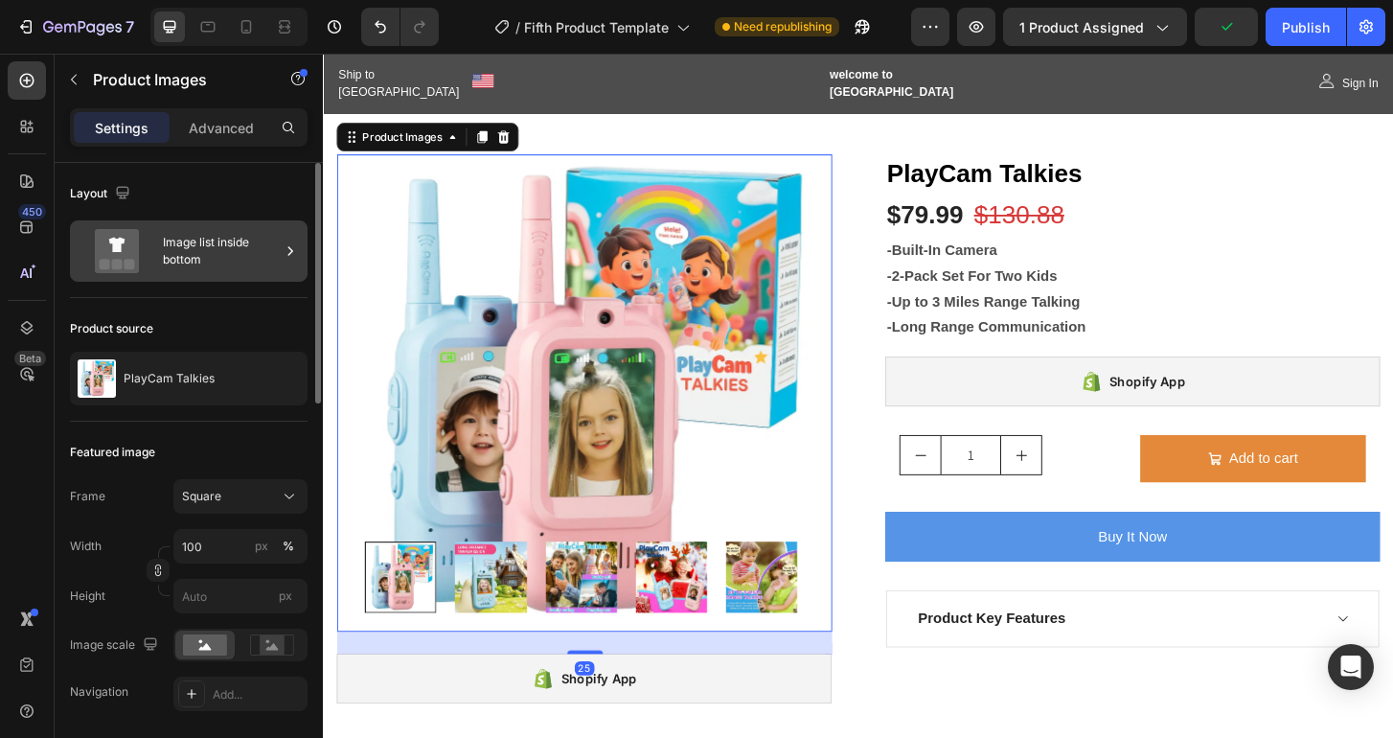
click at [212, 261] on div "Image list inside bottom" at bounding box center [221, 251] width 117 height 44
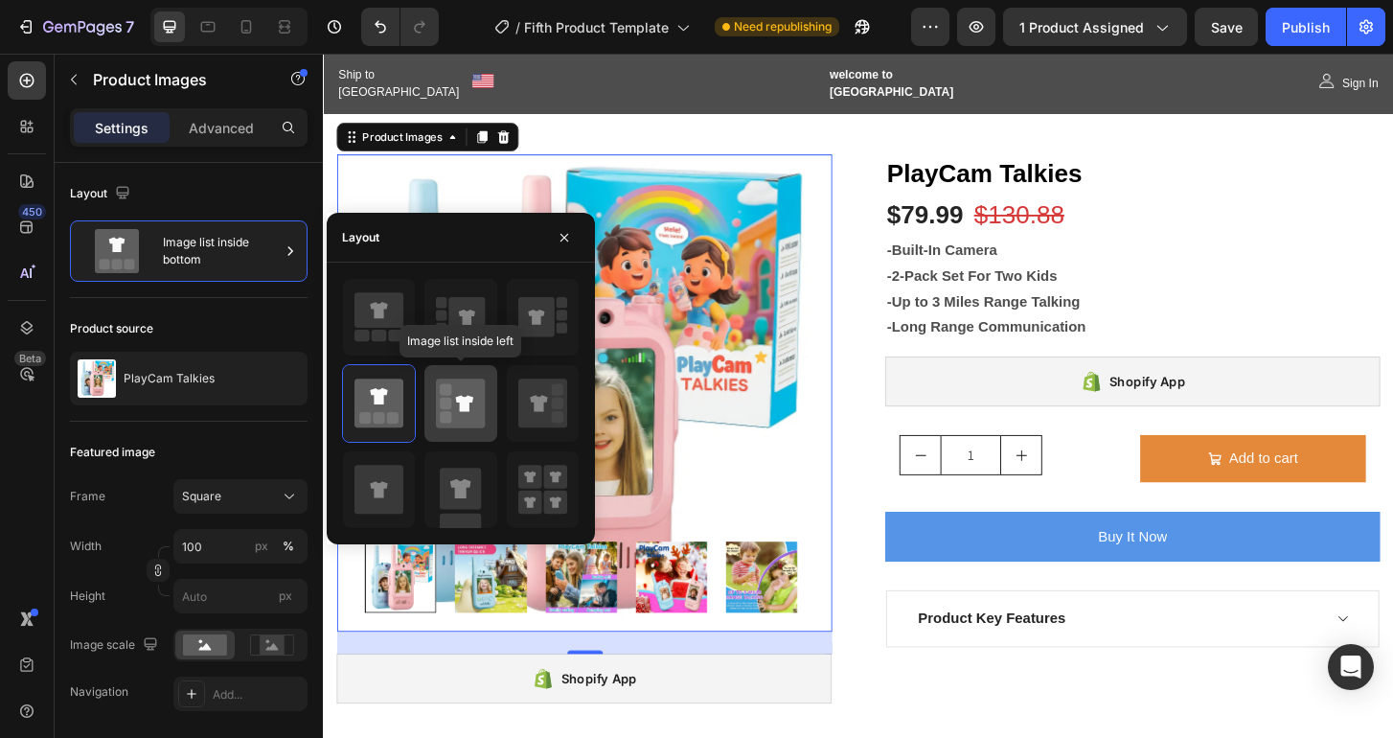
click at [466, 402] on icon at bounding box center [464, 403] width 17 height 16
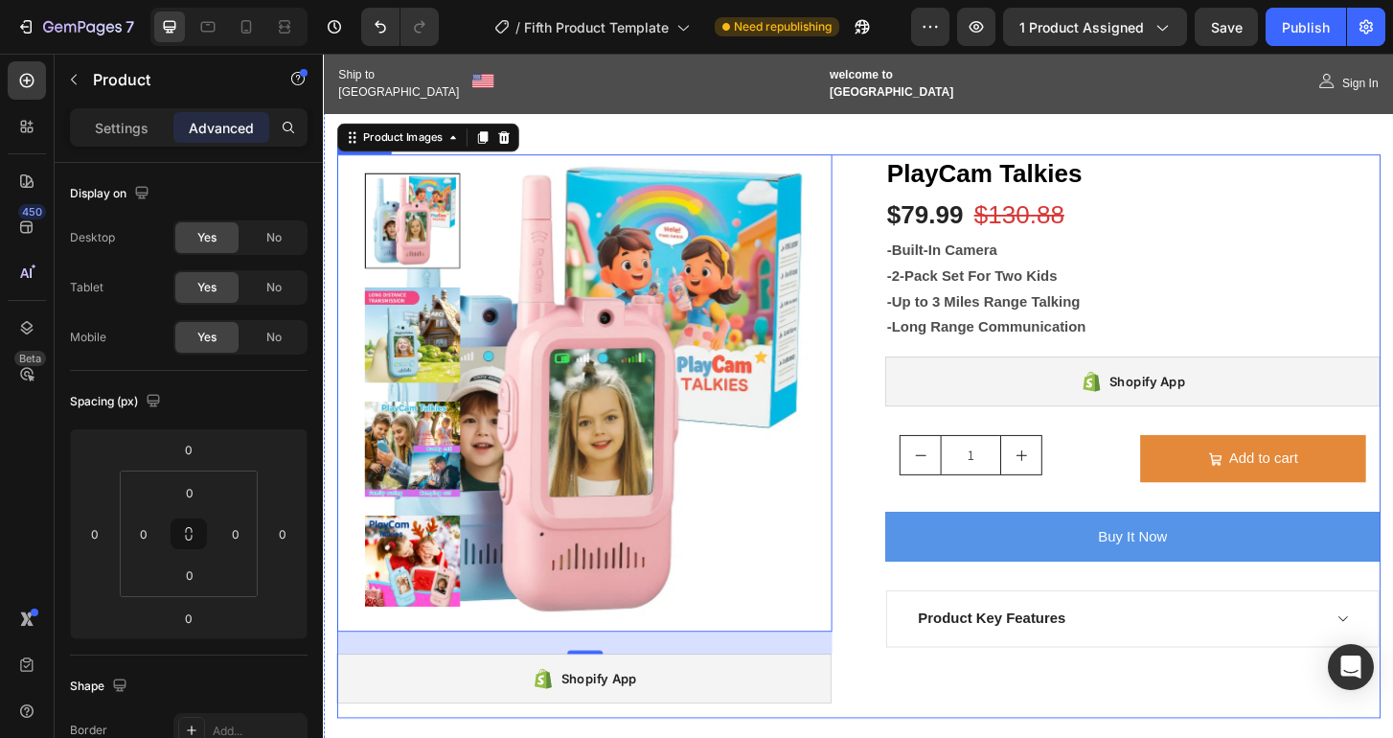
click at [894, 717] on div "Product Images 25 Shopify App Shopify App PlayCam Talkies (P) Title $79.99 (P) …" at bounding box center [897, 464] width 1121 height 605
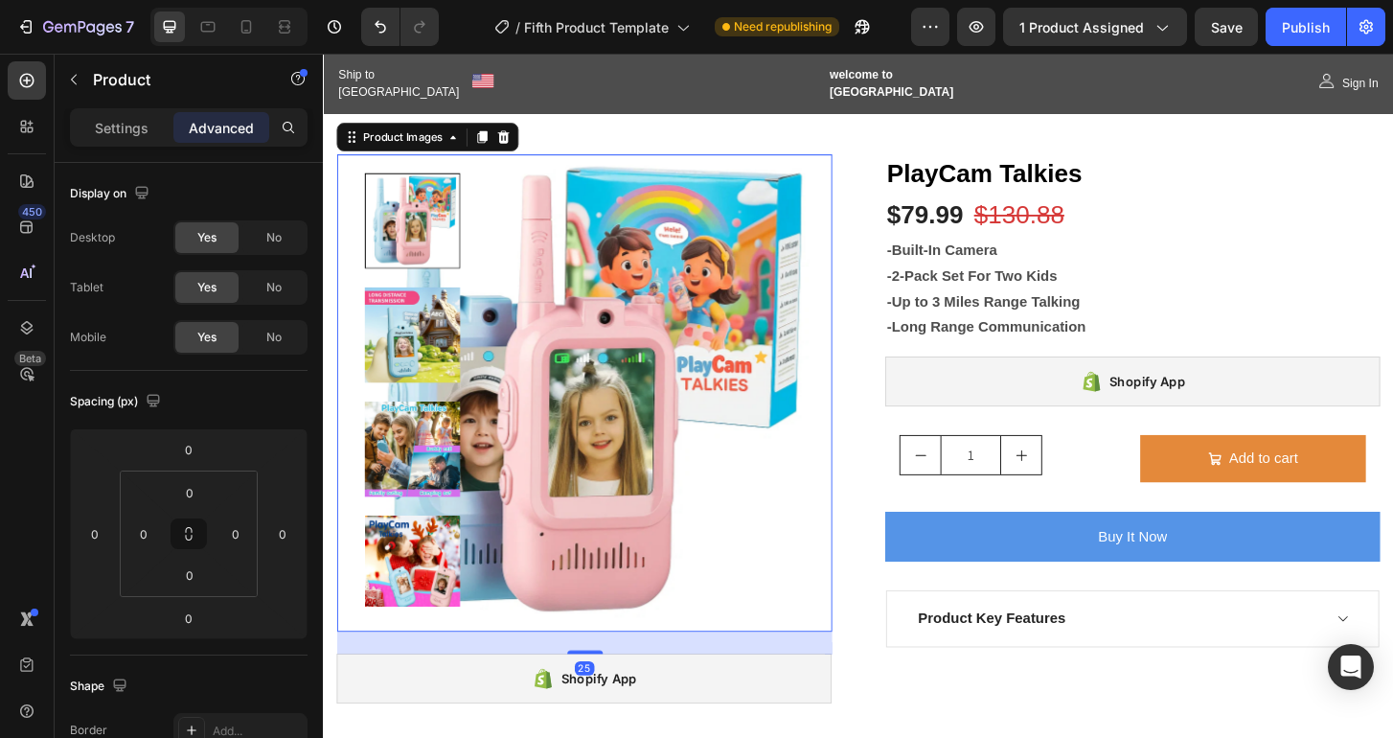
click at [490, 323] on img at bounding box center [603, 418] width 512 height 512
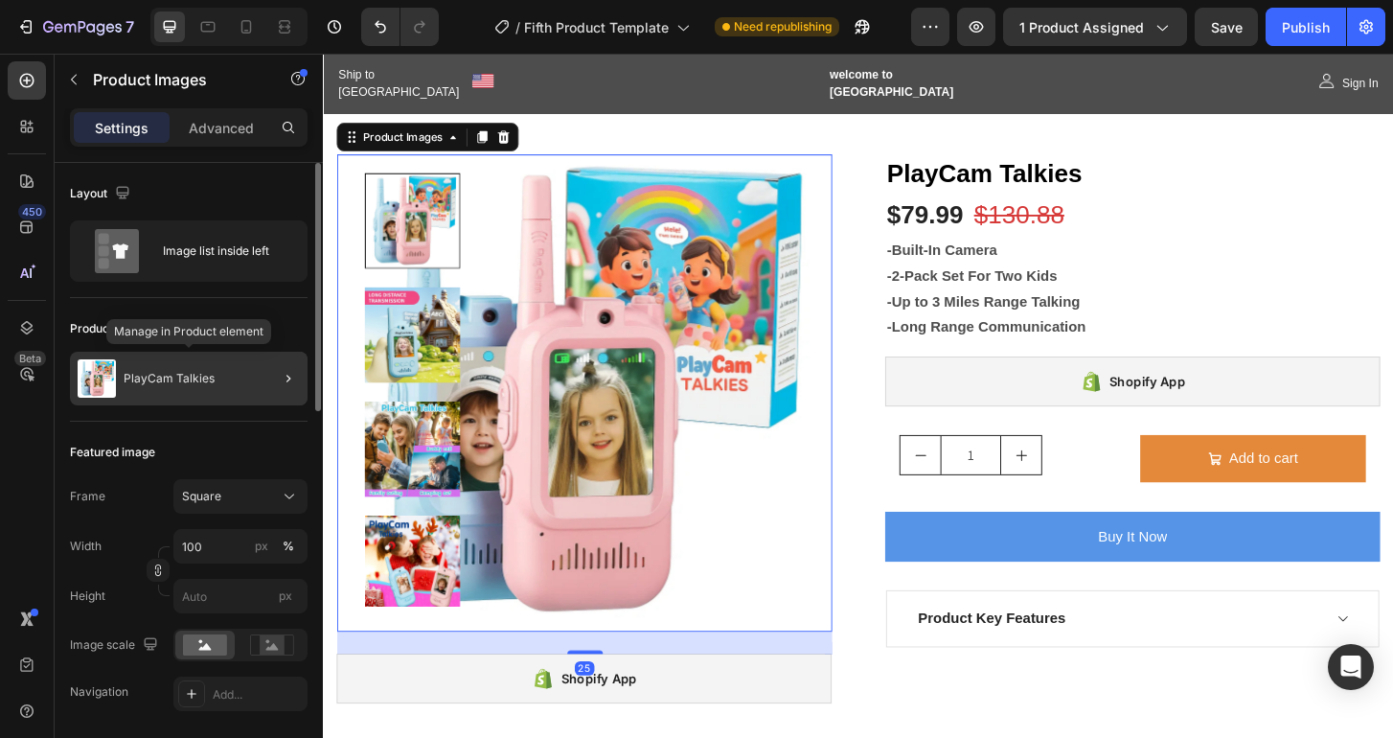
click at [146, 375] on p "PlayCam Talkies" at bounding box center [169, 378] width 91 height 13
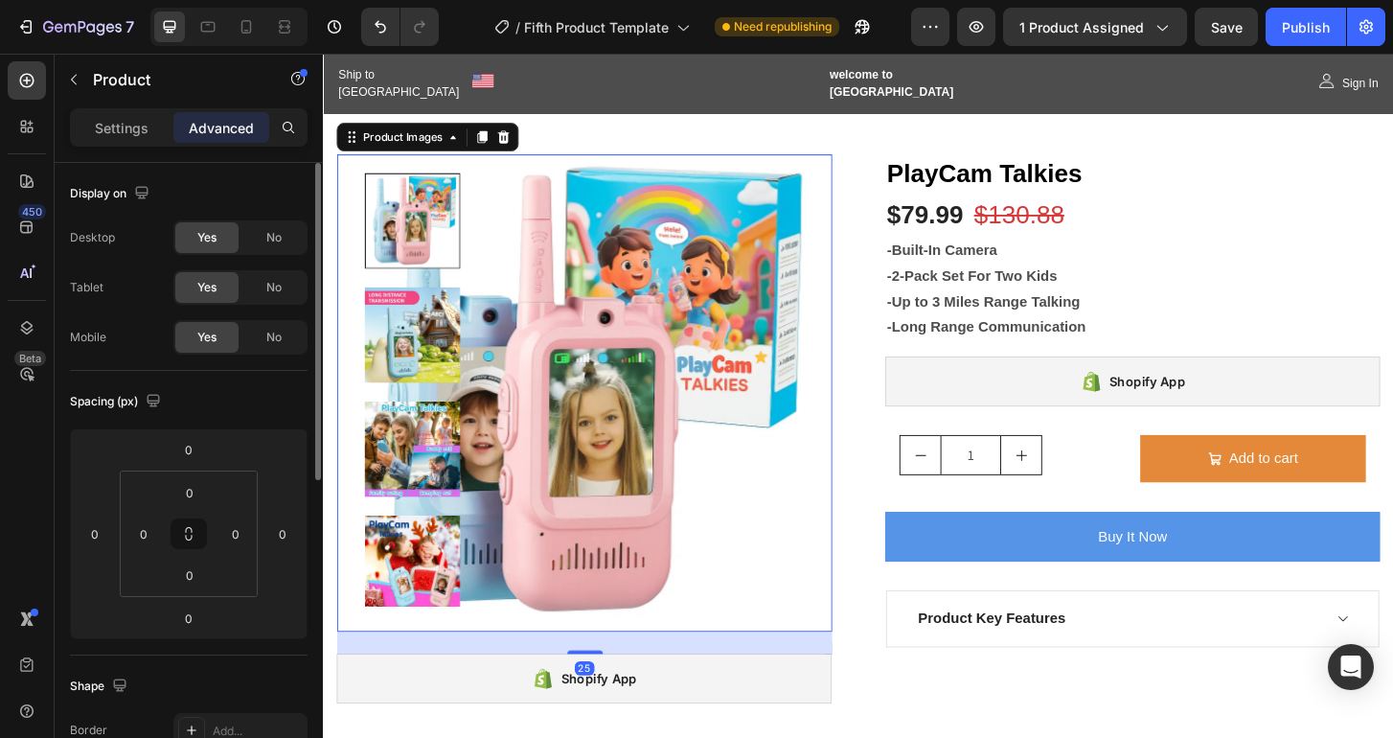
click at [564, 434] on img at bounding box center [603, 418] width 512 height 512
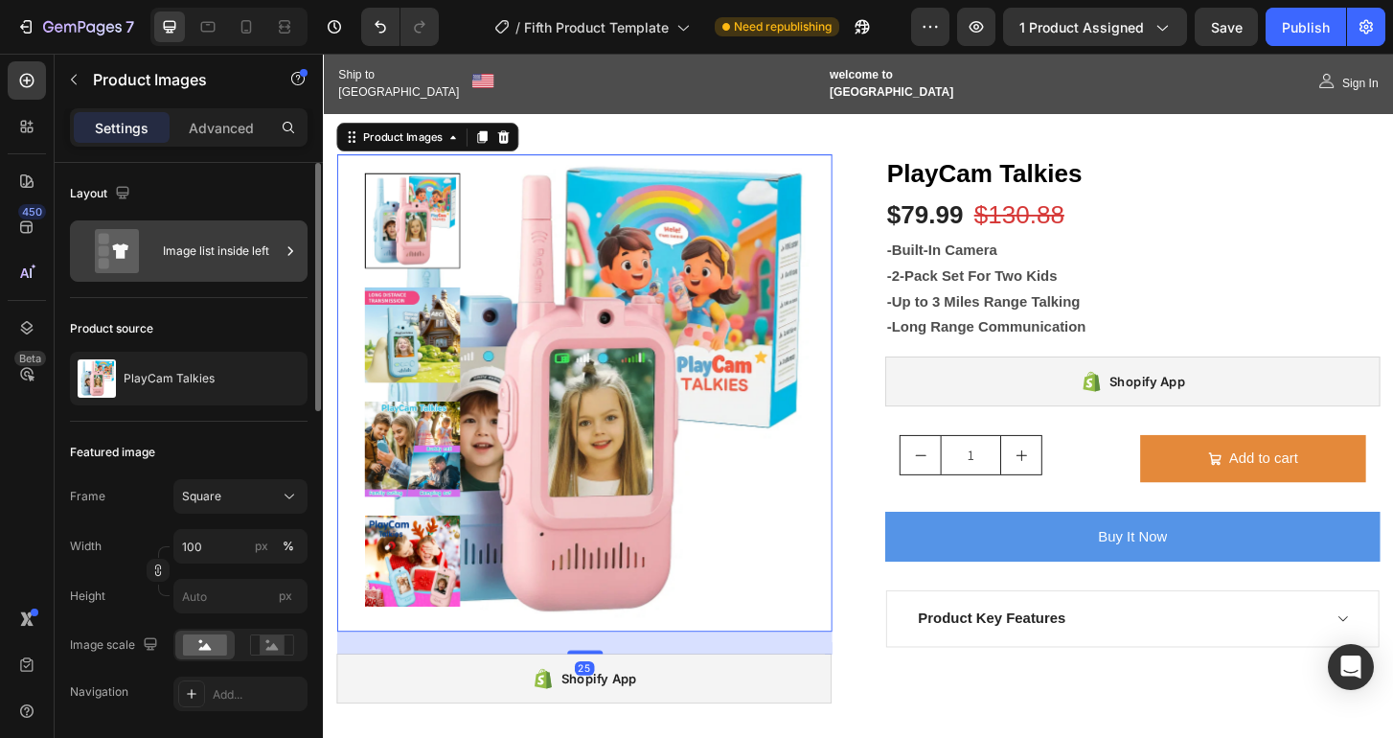
click at [250, 265] on div "Image list inside left" at bounding box center [221, 251] width 117 height 44
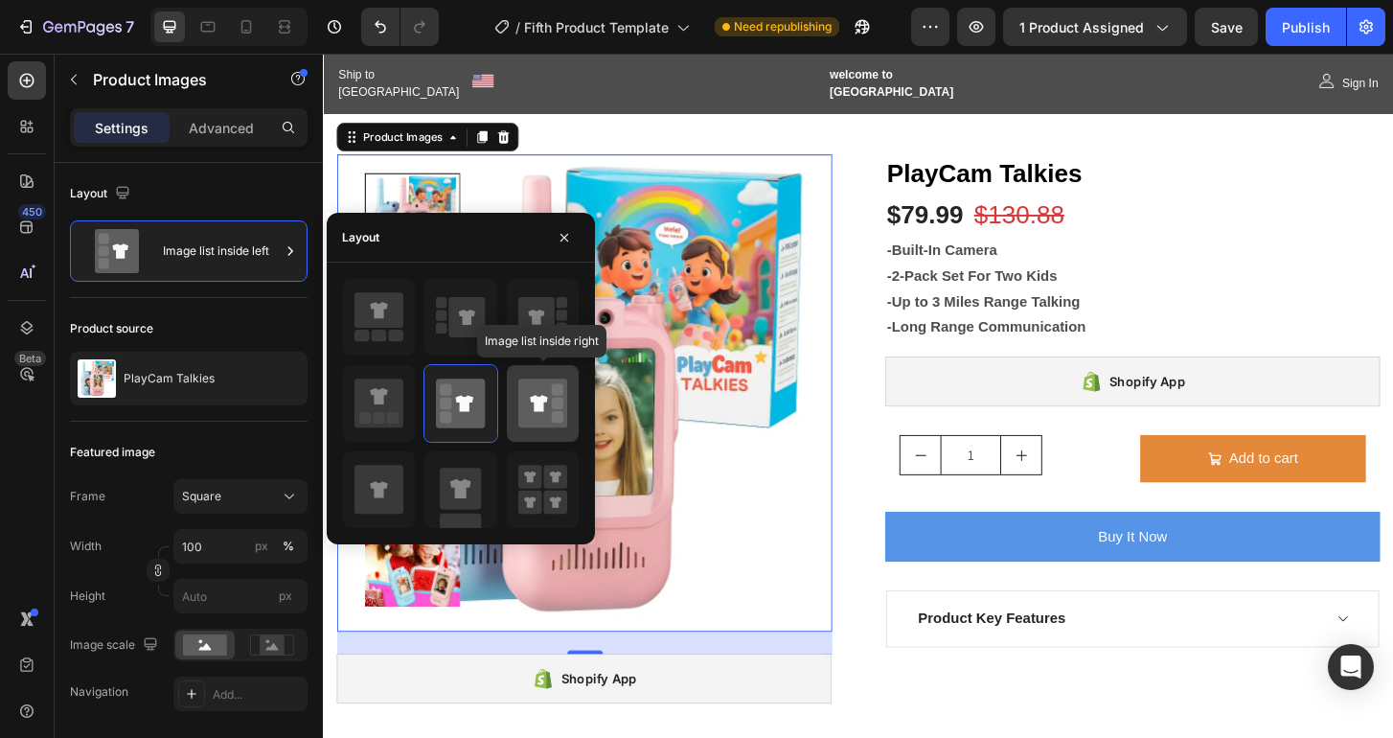
click at [535, 414] on icon at bounding box center [542, 402] width 49 height 49
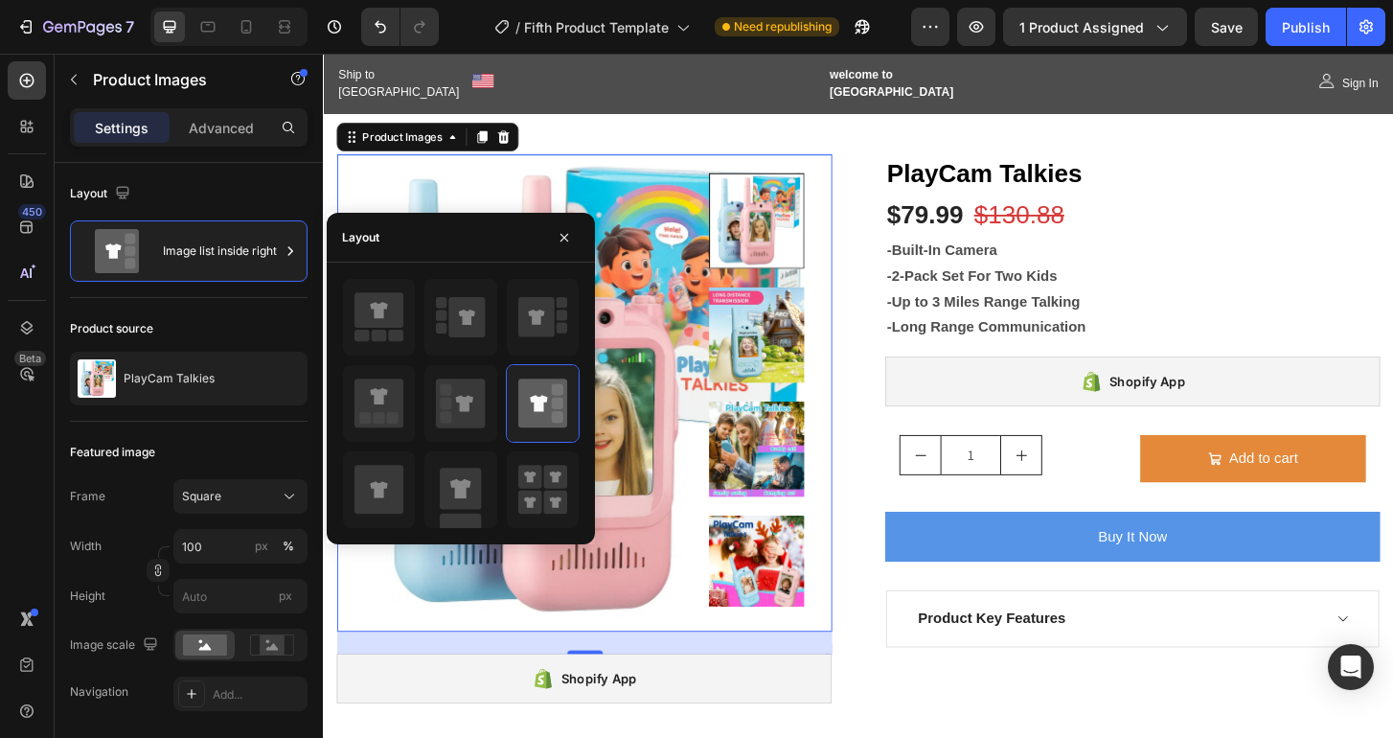
click at [793, 352] on img at bounding box center [788, 356] width 102 height 102
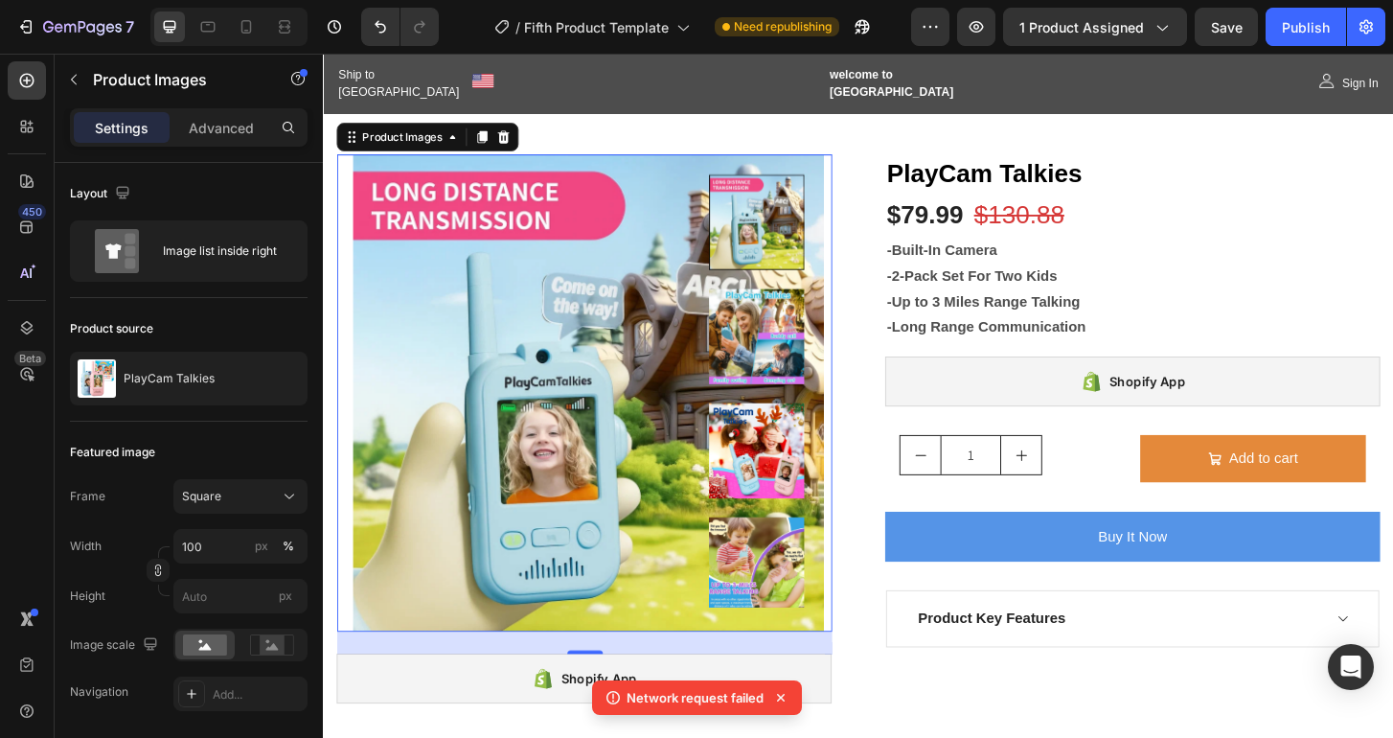
click at [782, 454] on img at bounding box center [788, 480] width 102 height 102
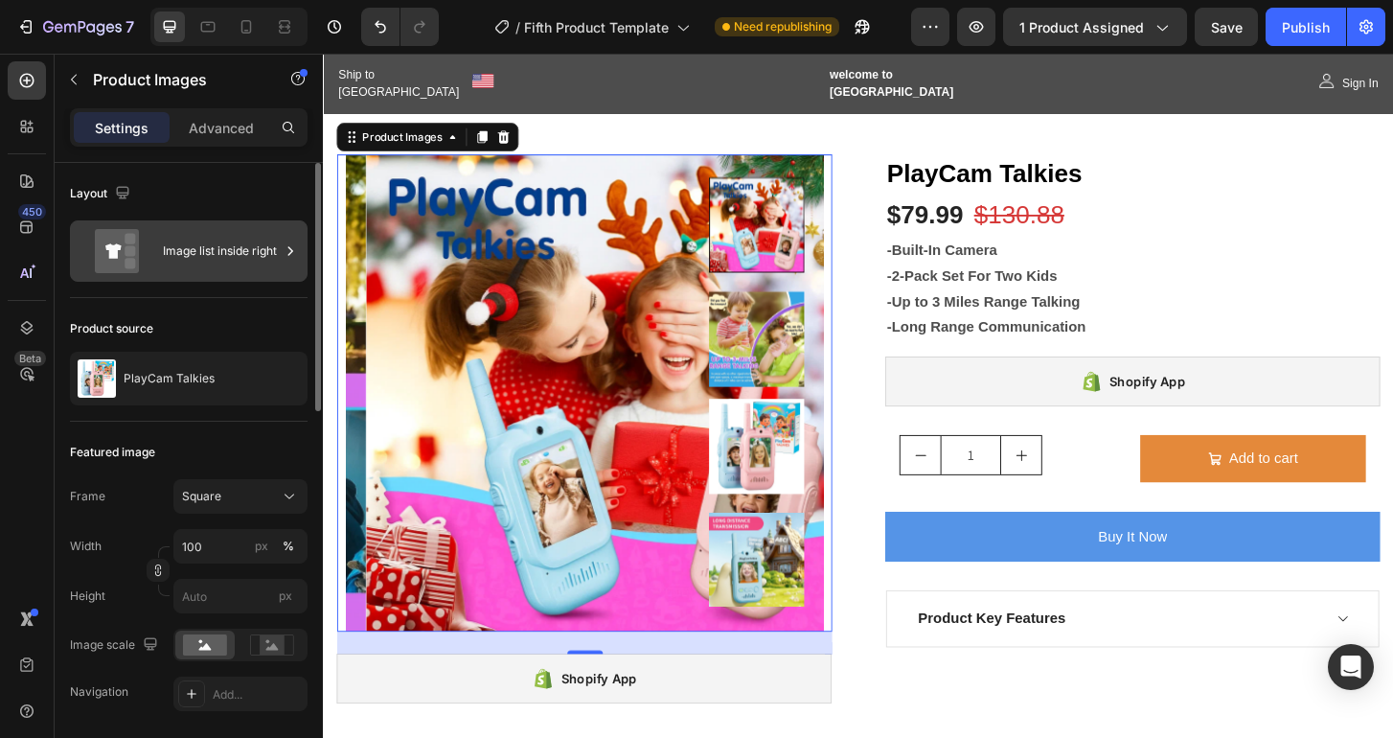
click at [263, 257] on div "Image list inside right" at bounding box center [221, 251] width 117 height 44
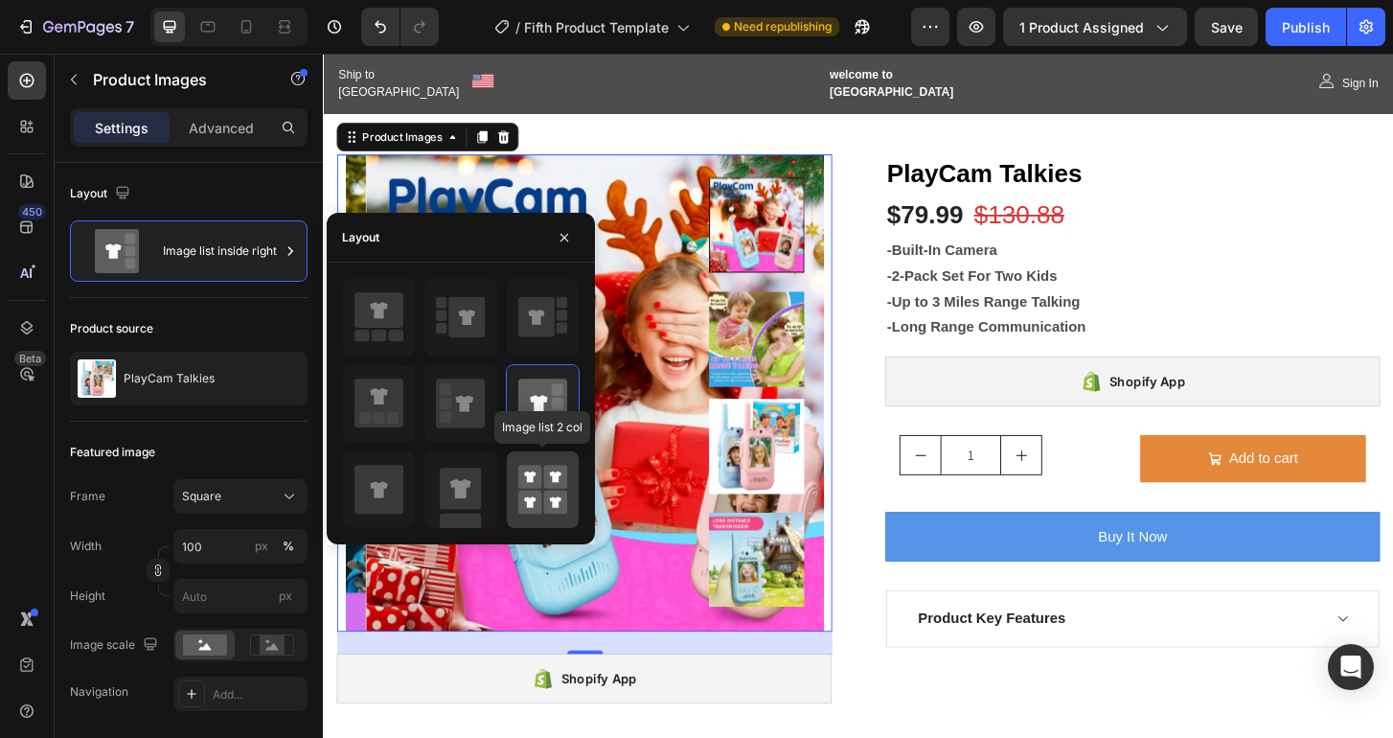
click at [533, 495] on rect at bounding box center [530, 502] width 24 height 24
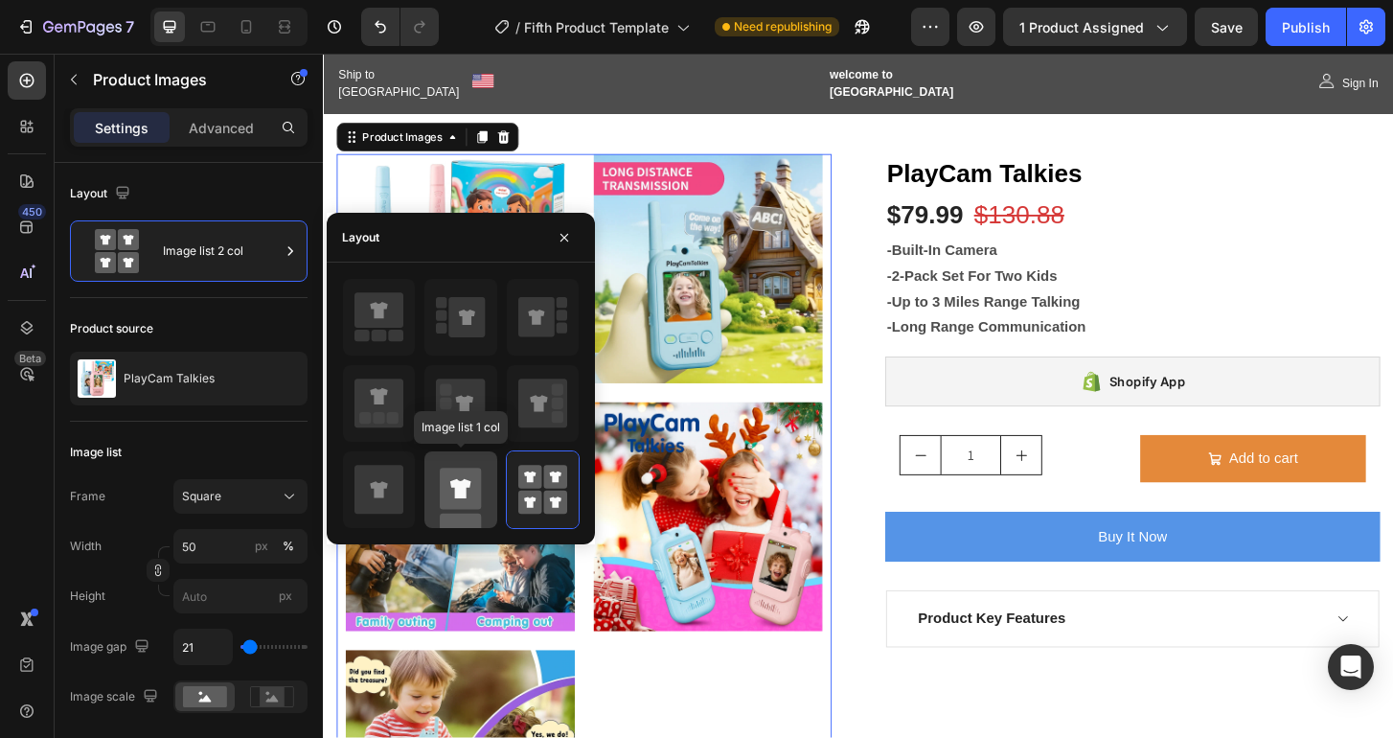
click at [451, 478] on rect at bounding box center [460, 487] width 41 height 41
type input "100"
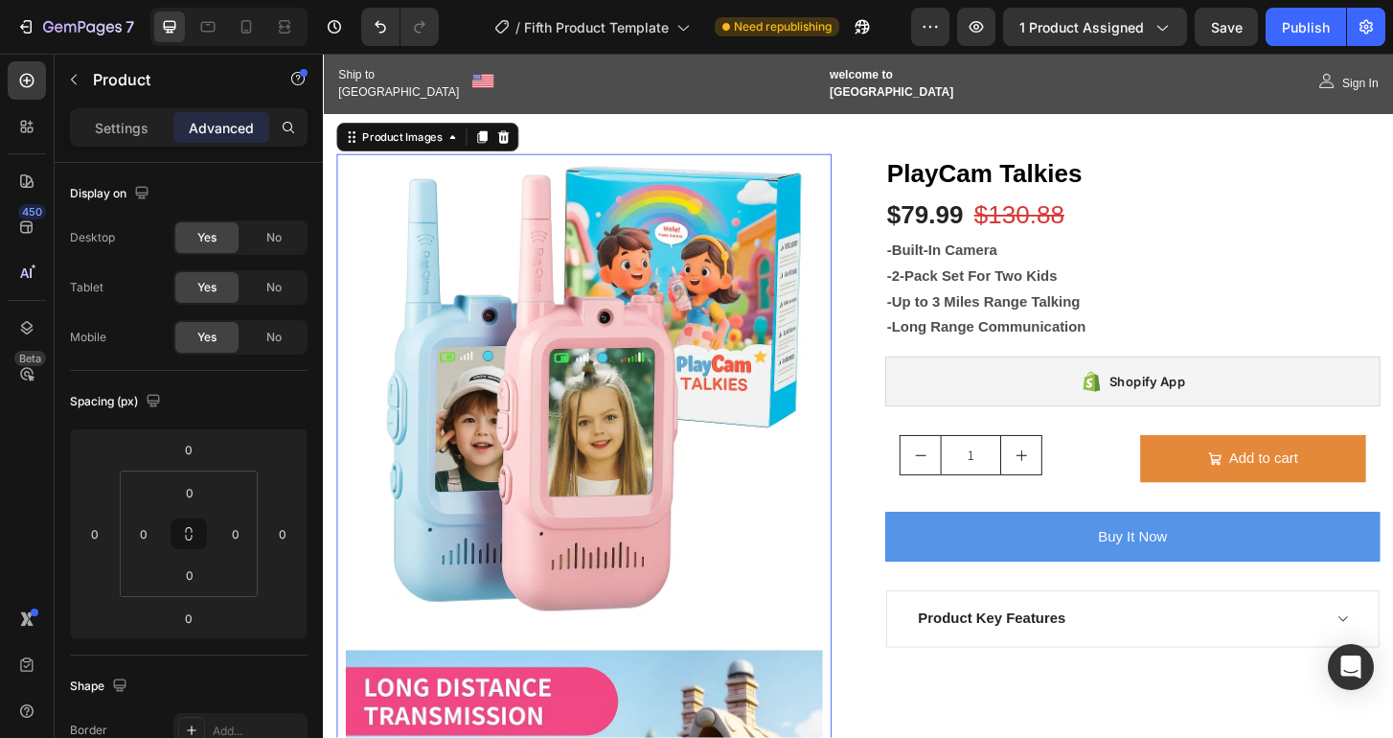
click at [764, 557] on img at bounding box center [603, 418] width 512 height 512
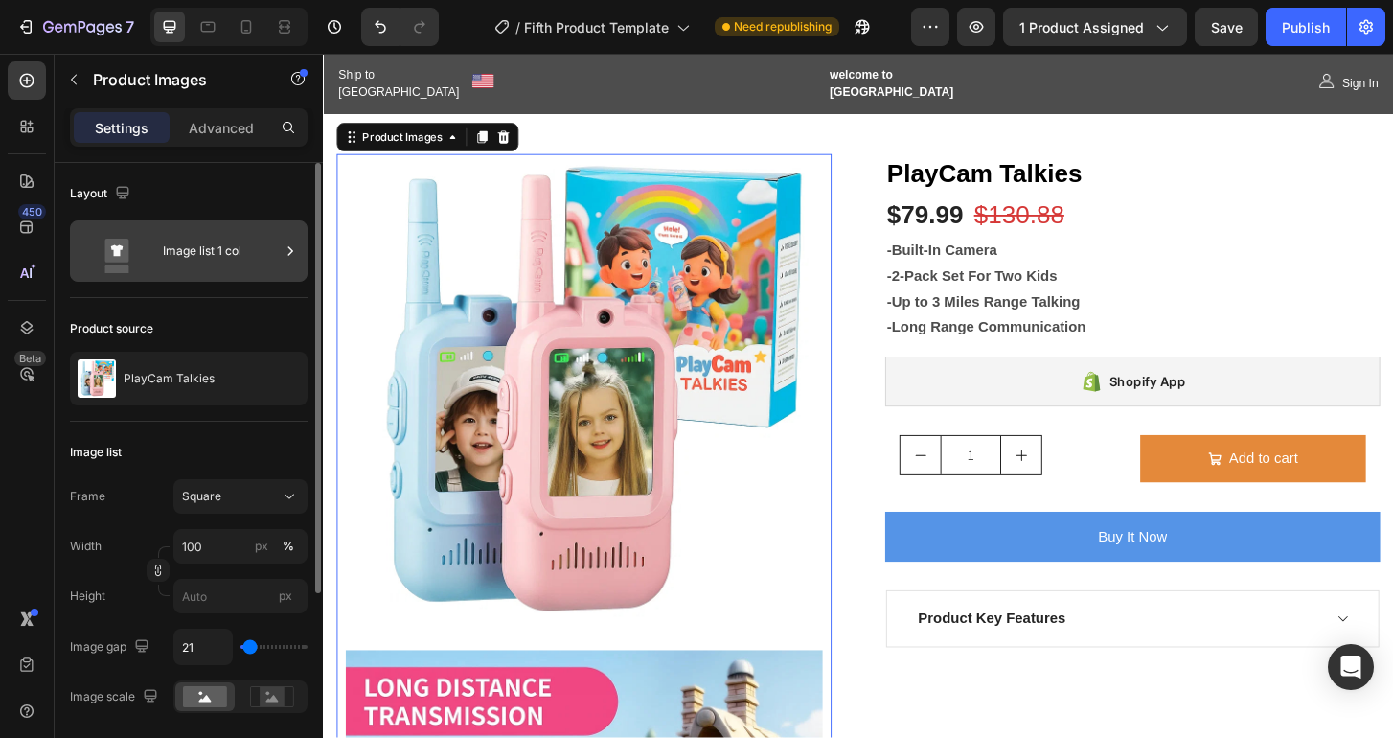
click at [244, 254] on div "Image list 1 col" at bounding box center [221, 251] width 117 height 44
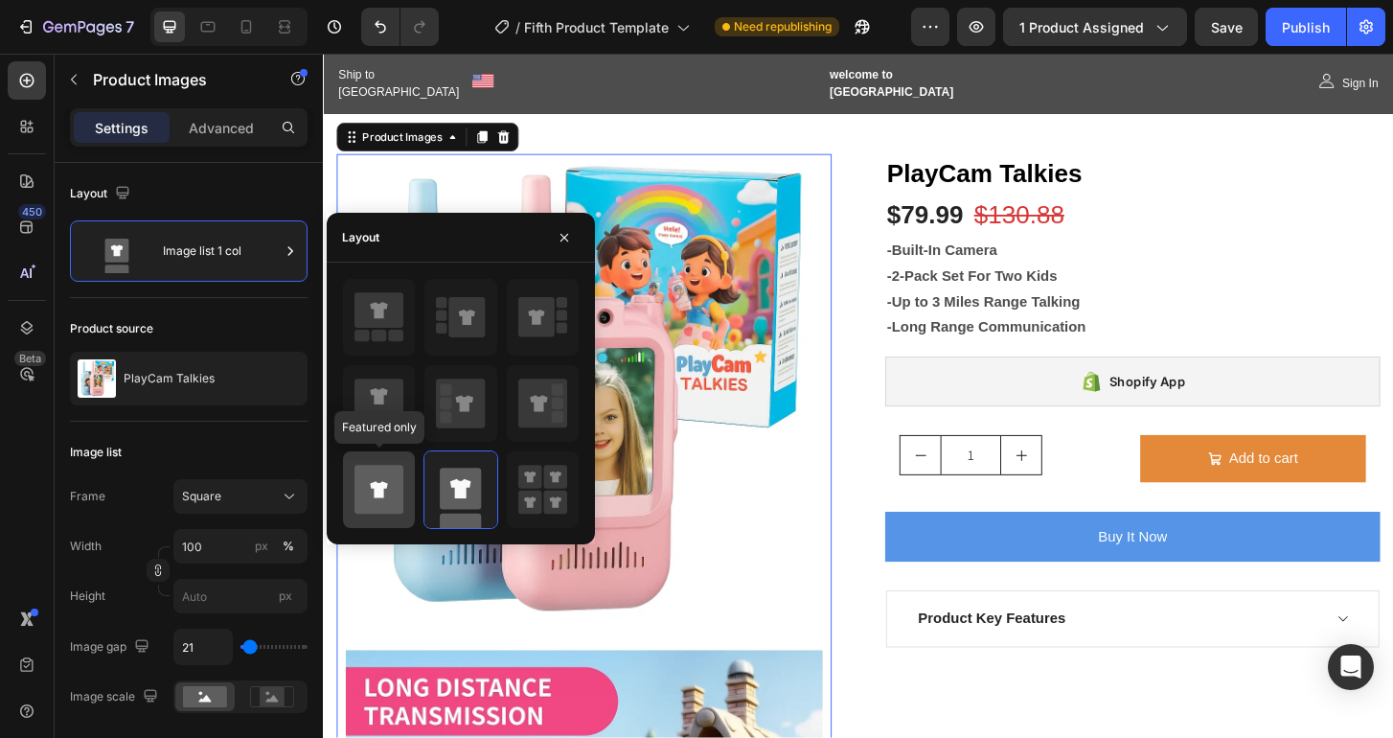
click at [377, 473] on icon at bounding box center [378, 489] width 49 height 49
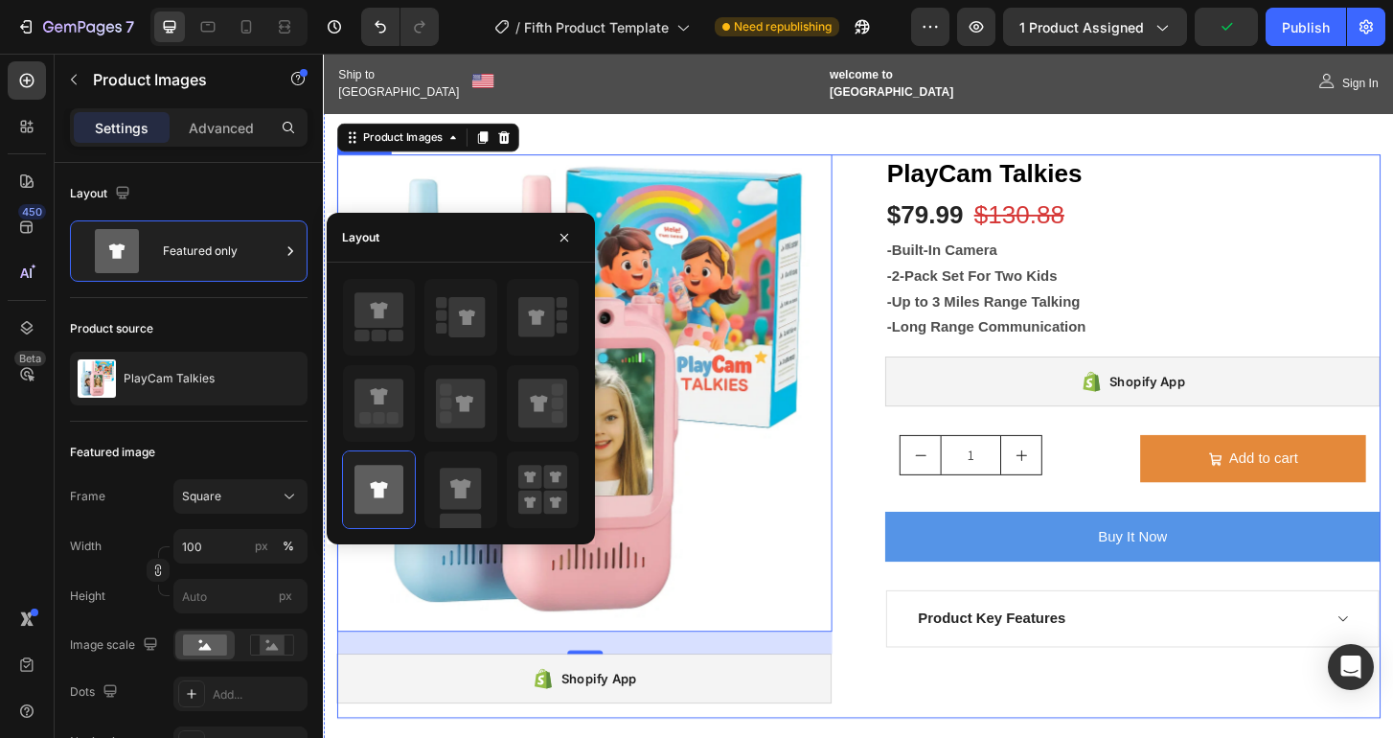
click at [888, 691] on div "Product Images 25 Shopify App Shopify App PlayCam Talkies (P) Title $79.99 (P) …" at bounding box center [897, 464] width 1121 height 605
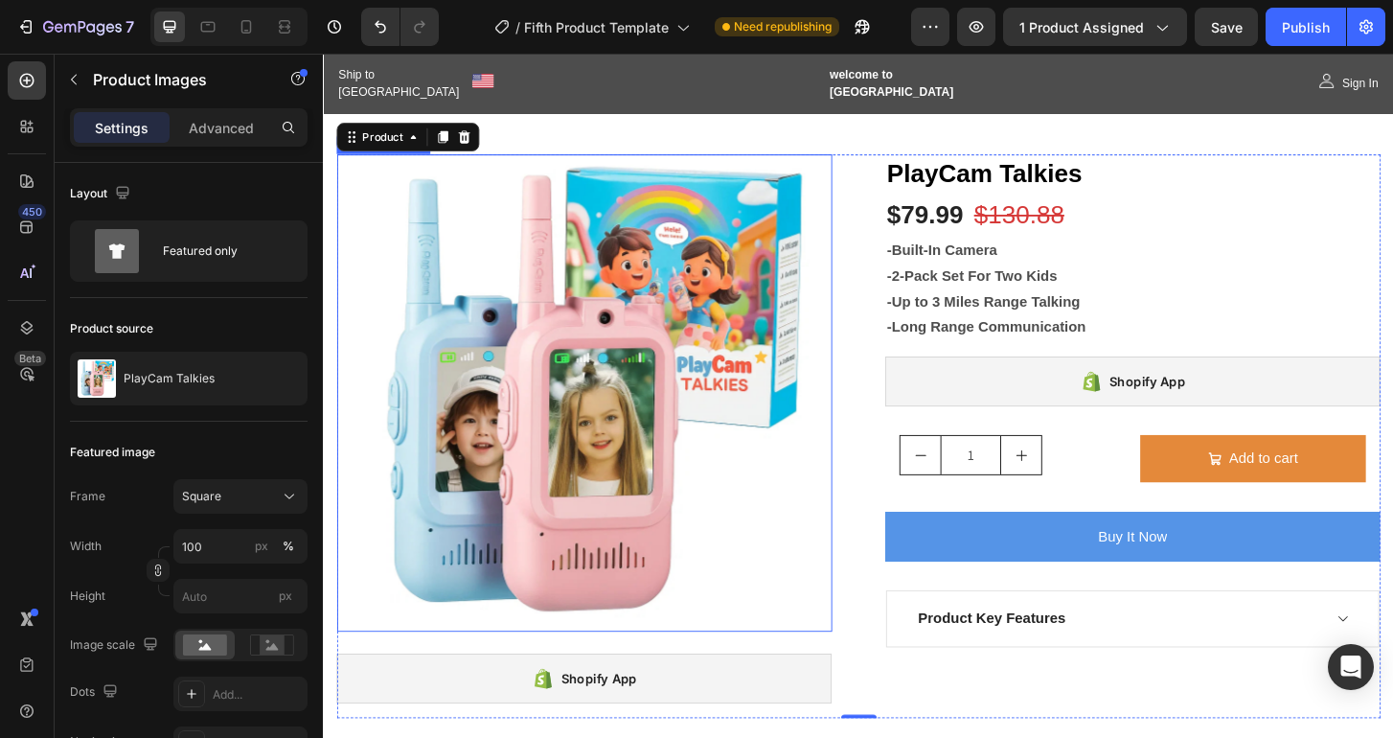
click at [785, 457] on img at bounding box center [603, 418] width 512 height 512
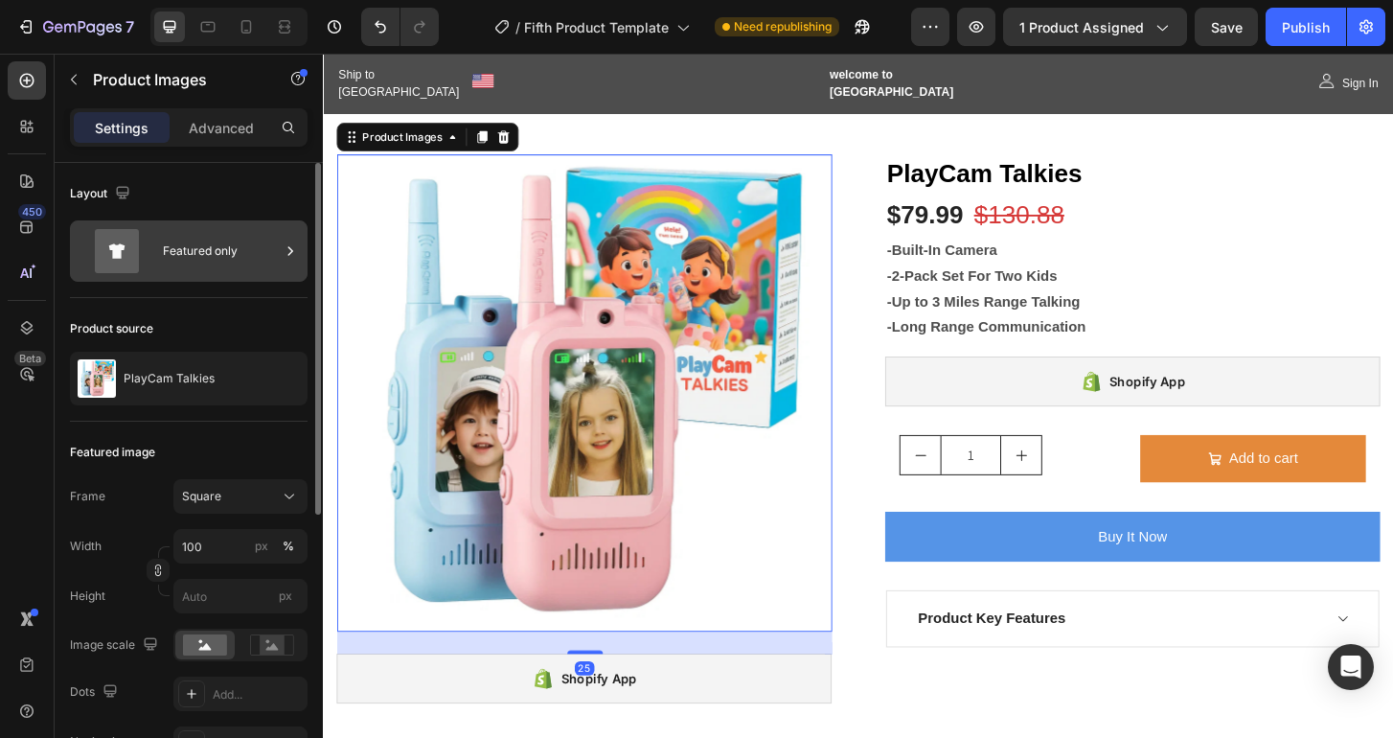
click at [196, 259] on div "Featured only" at bounding box center [221, 251] width 117 height 44
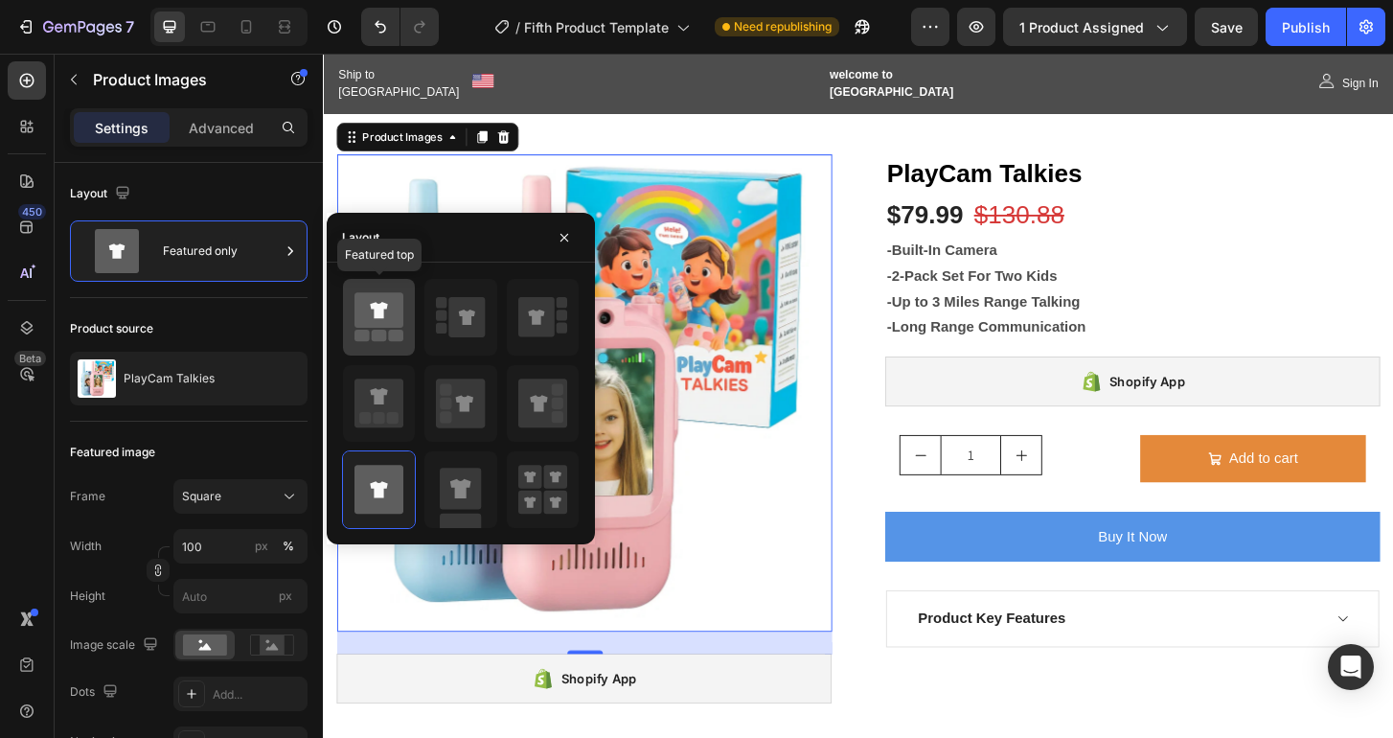
click at [395, 330] on rect at bounding box center [396, 335] width 15 height 11
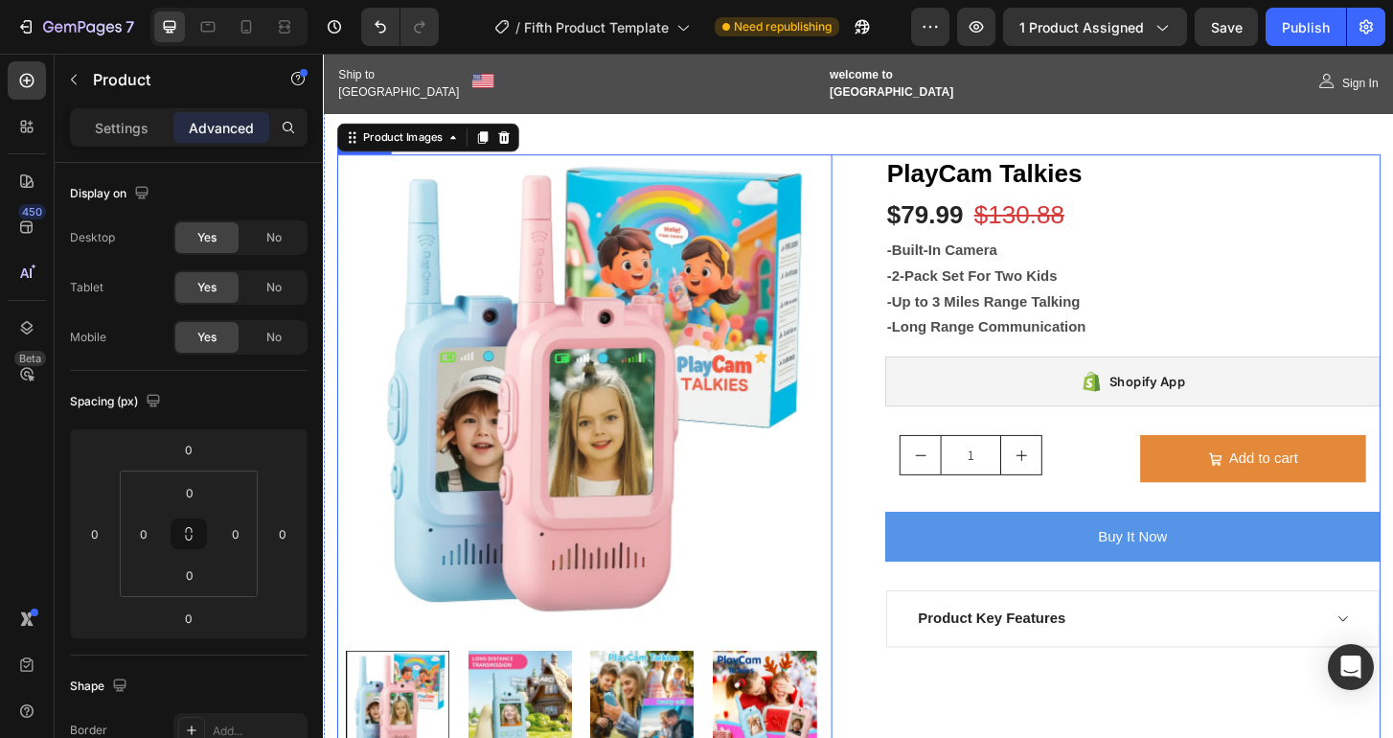
click at [888, 734] on div "Product Images 25 Shopify App Shopify App PlayCam Talkies (P) Title $79.99 (P) …" at bounding box center [897, 530] width 1121 height 737
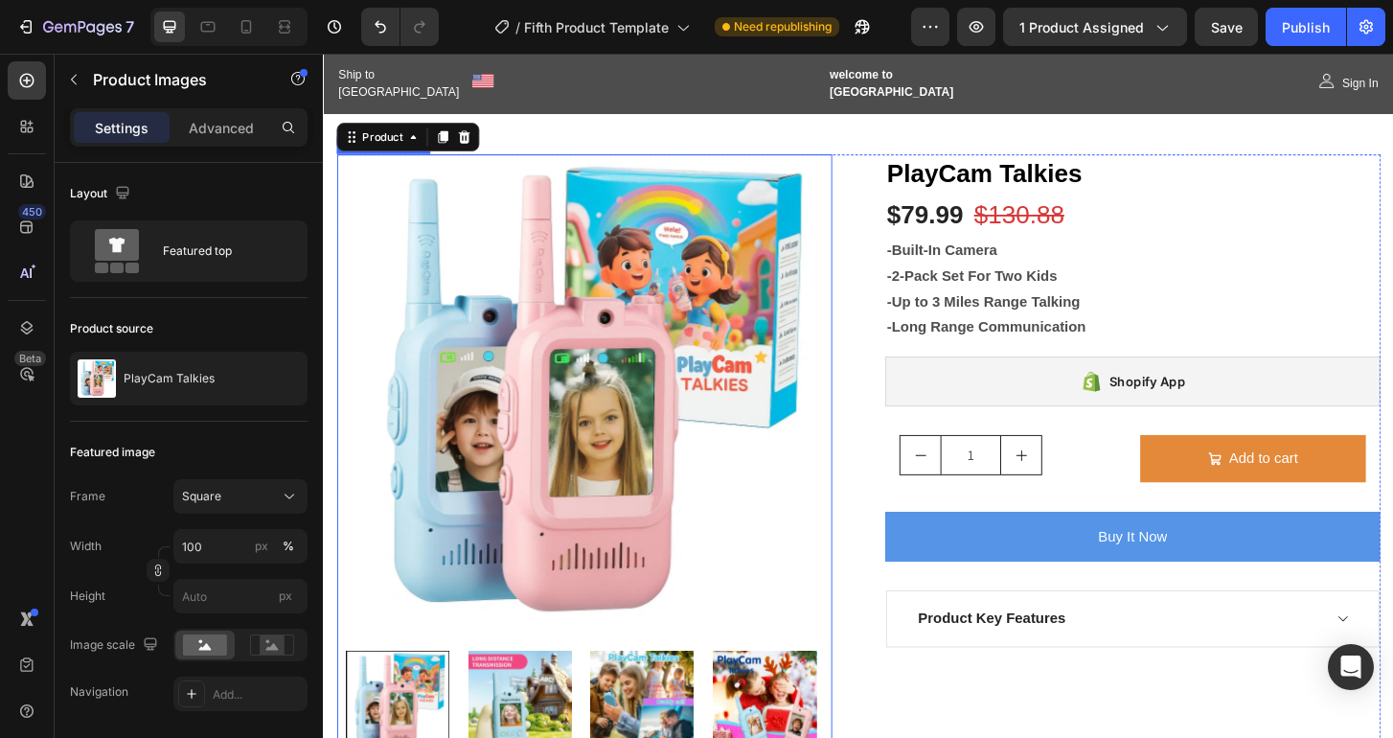
click at [787, 472] on img at bounding box center [603, 418] width 512 height 512
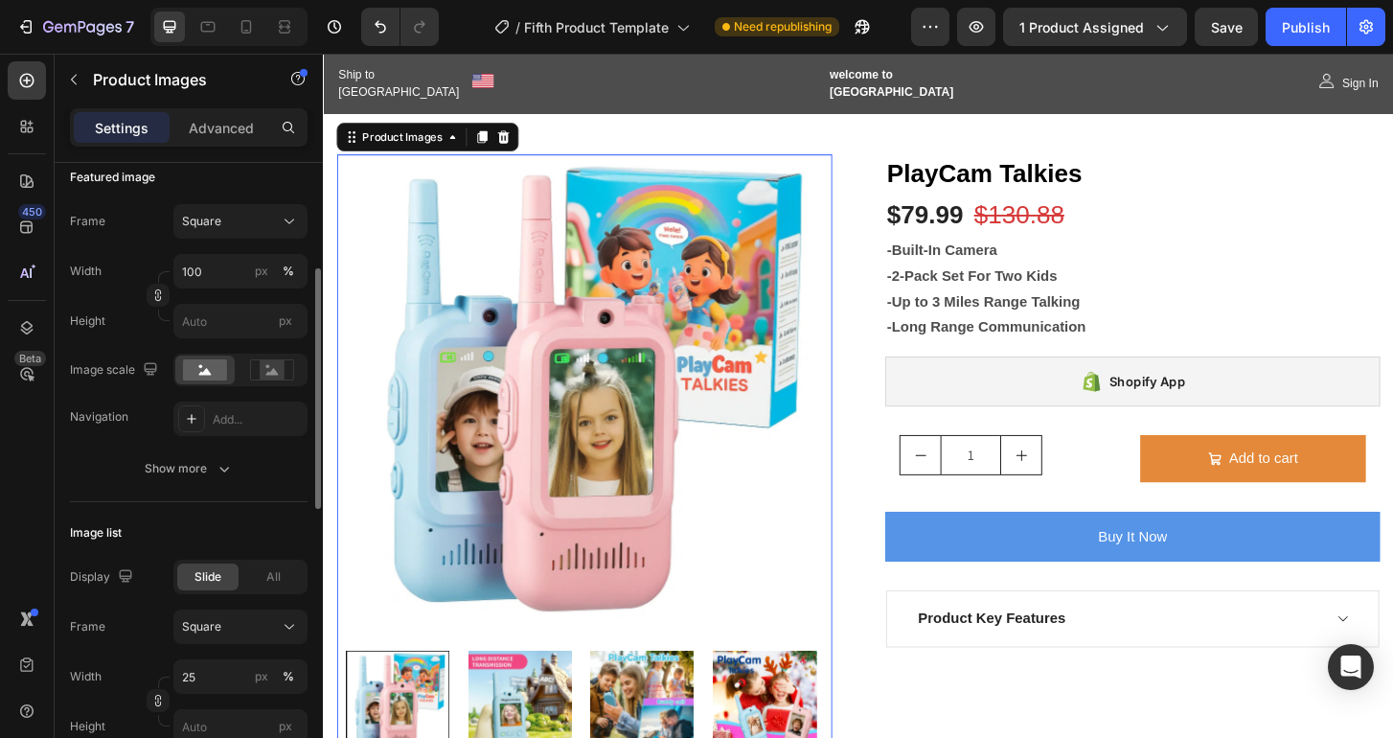
scroll to position [278, 0]
click at [233, 416] on div "Add..." at bounding box center [258, 416] width 90 height 17
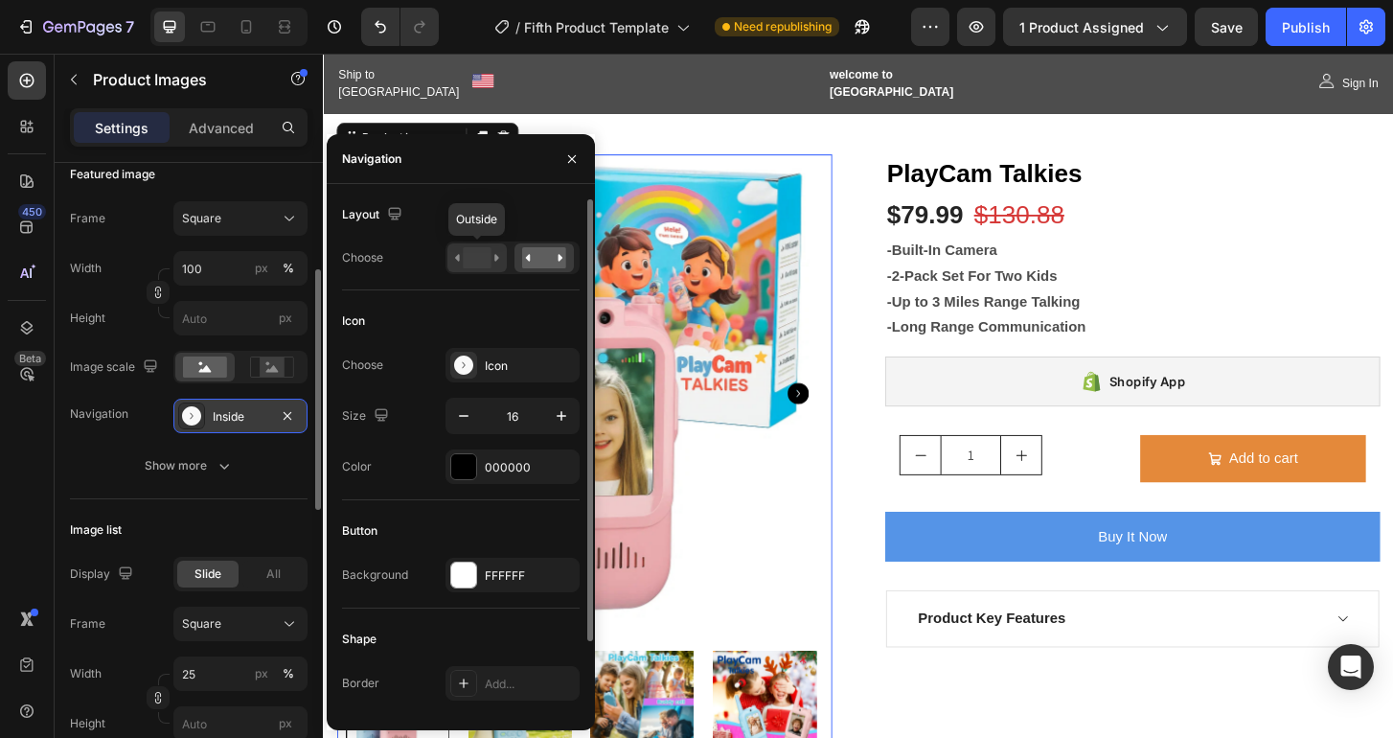
click at [488, 252] on rect at bounding box center [477, 257] width 28 height 21
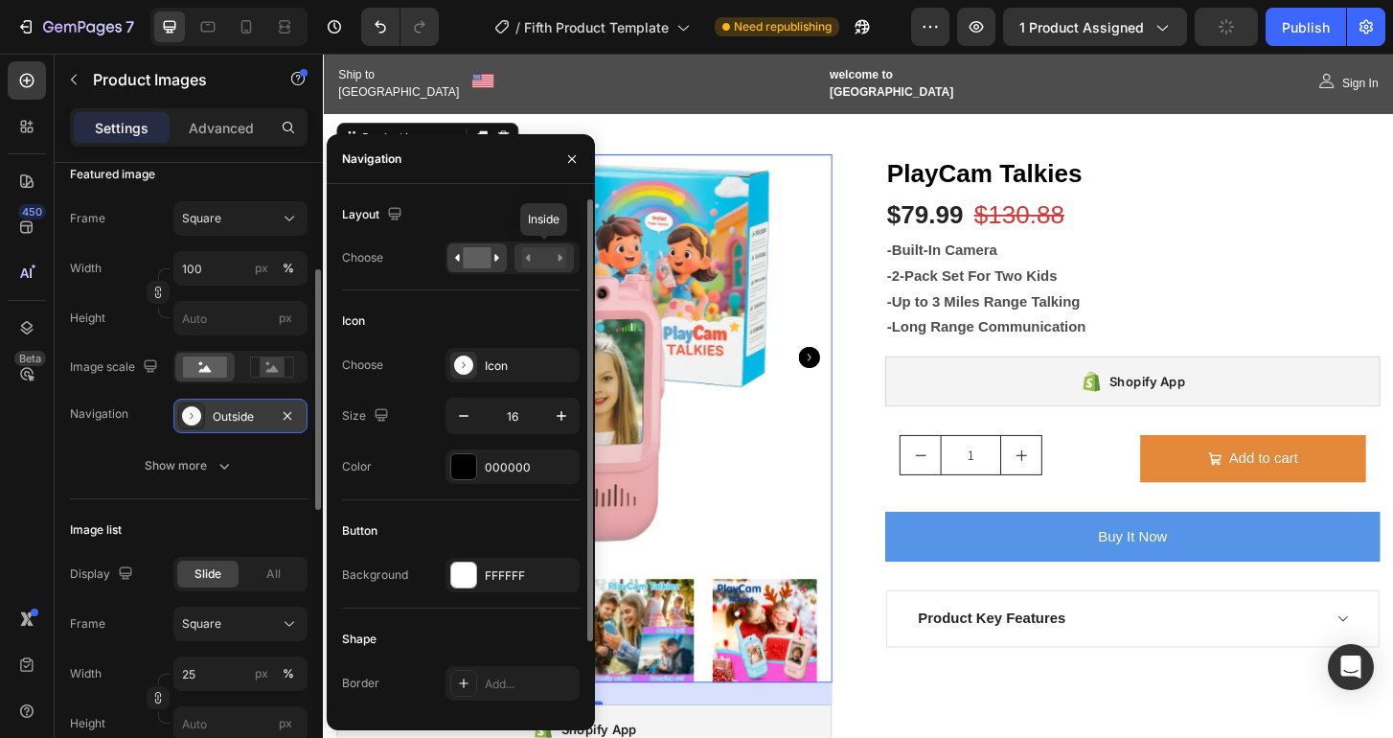
click at [537, 262] on rect at bounding box center [544, 257] width 44 height 21
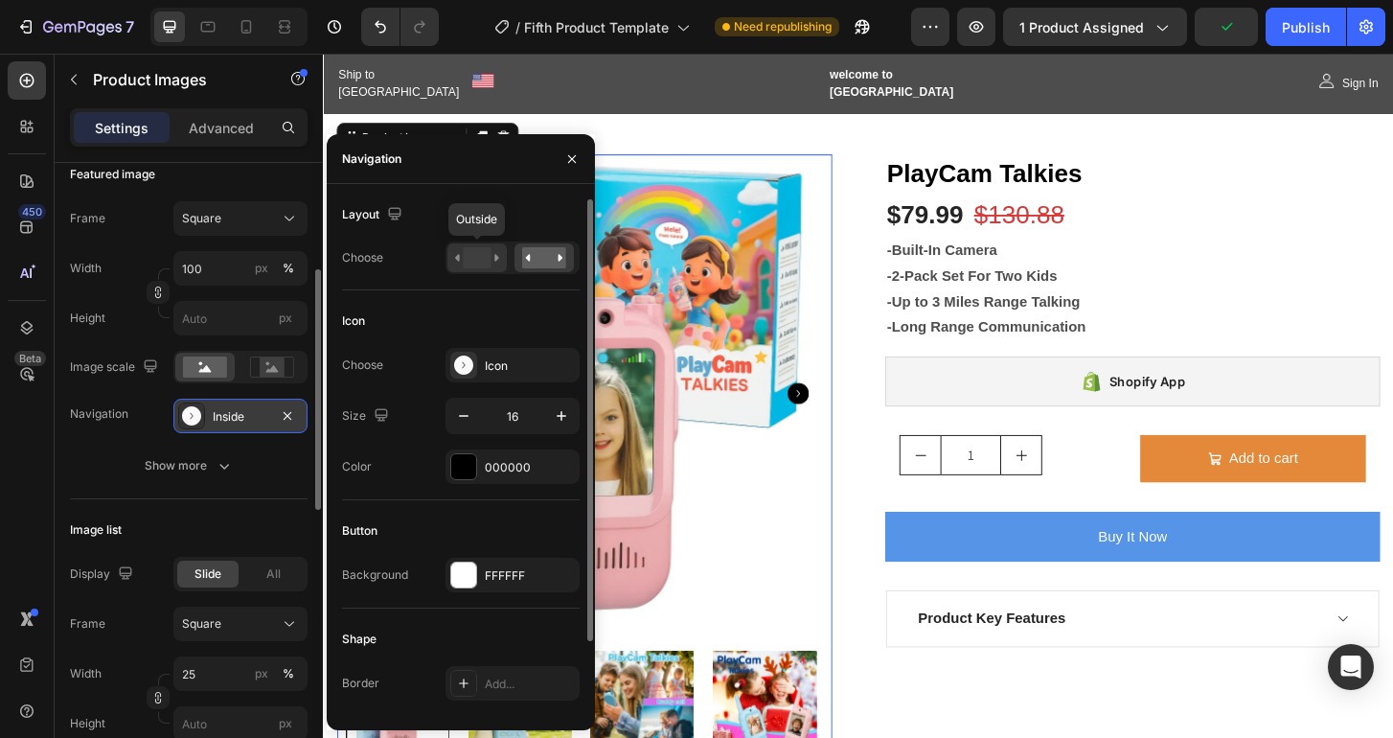
click at [483, 263] on rect at bounding box center [477, 257] width 28 height 21
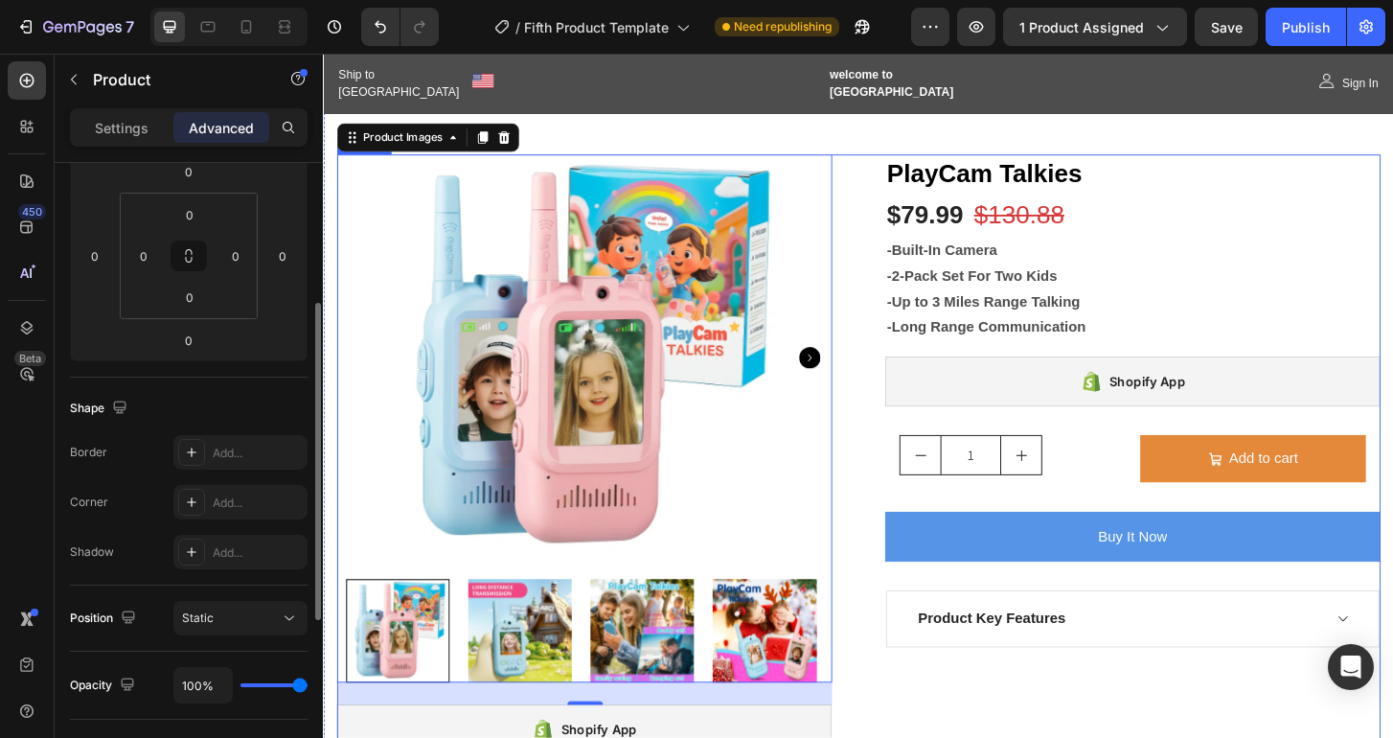
click at [887, 642] on div "Product Images 25 Shopify App Shopify App PlayCam Talkies (P) Title $79.99 (P) …" at bounding box center [897, 492] width 1121 height 660
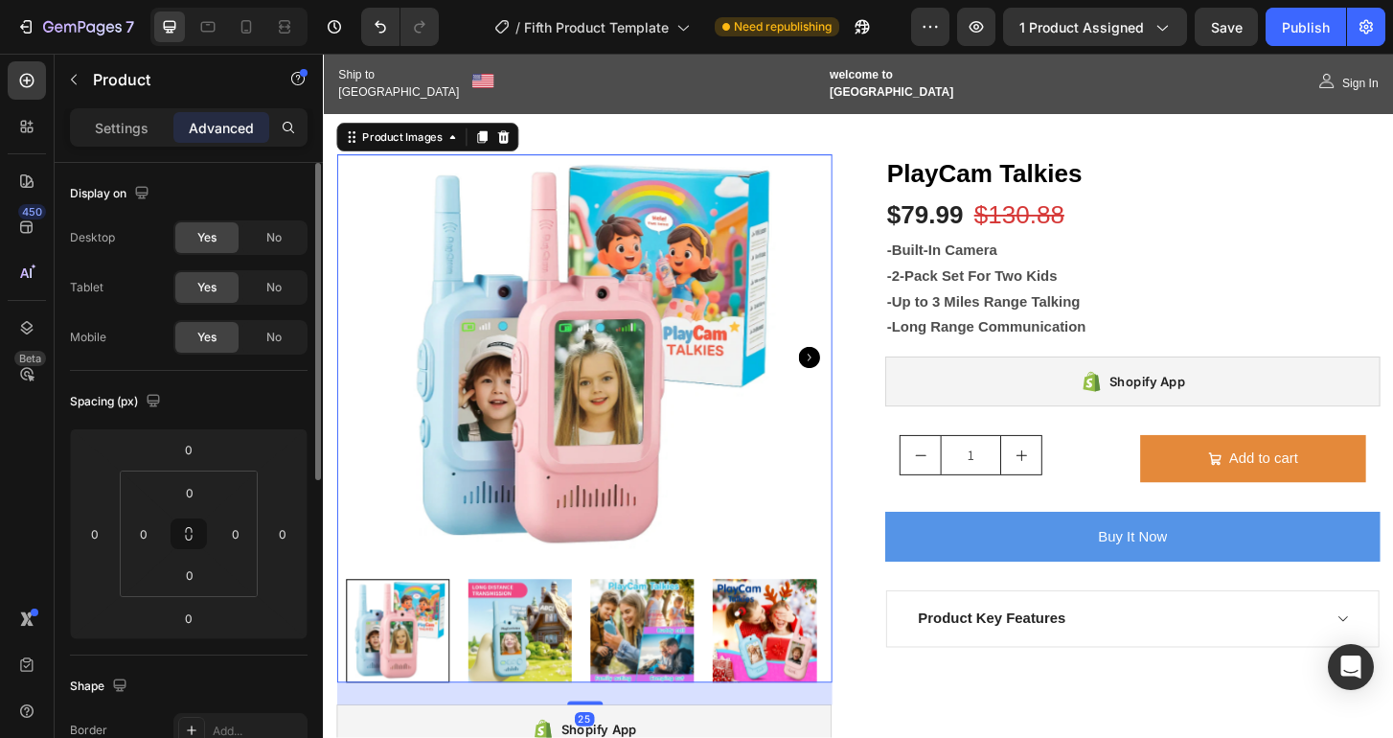
click at [838, 370] on icon "Carousel Next Arrow" at bounding box center [844, 380] width 23 height 23
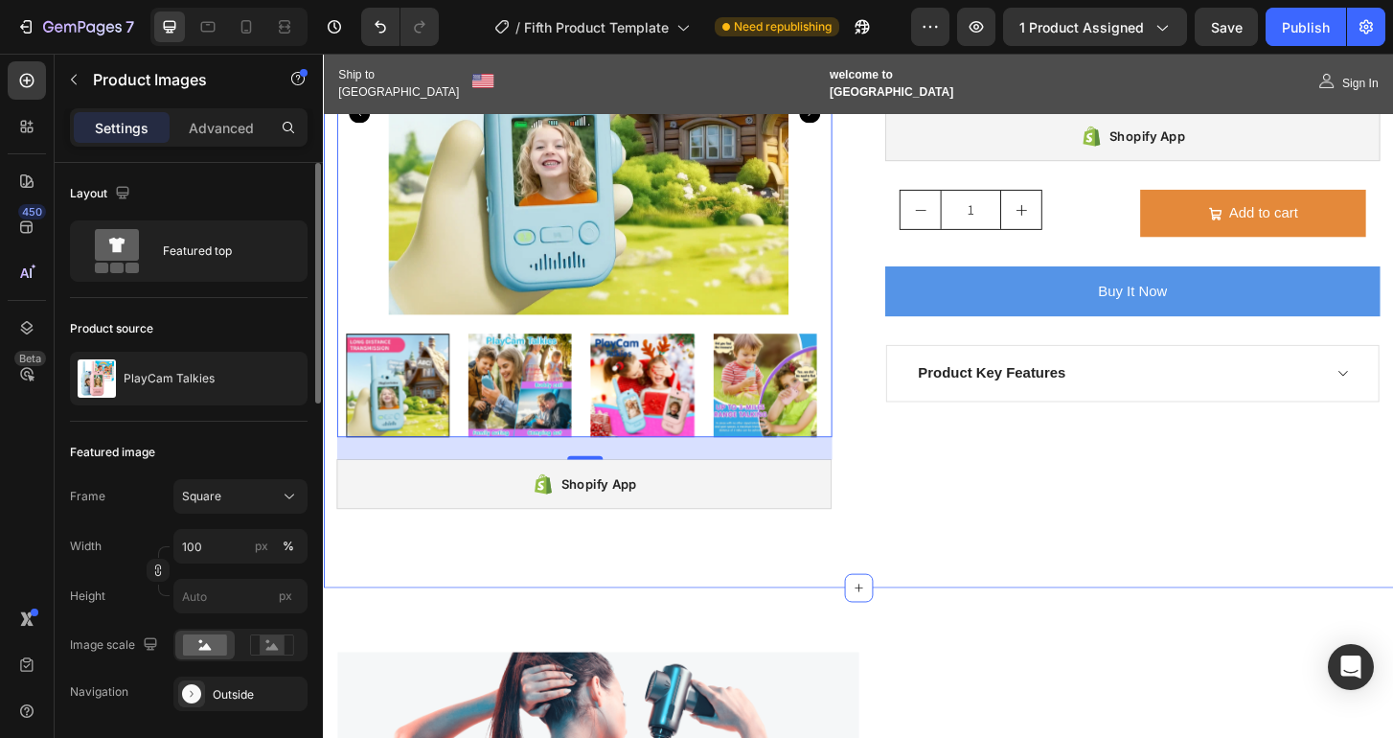
scroll to position [205, 0]
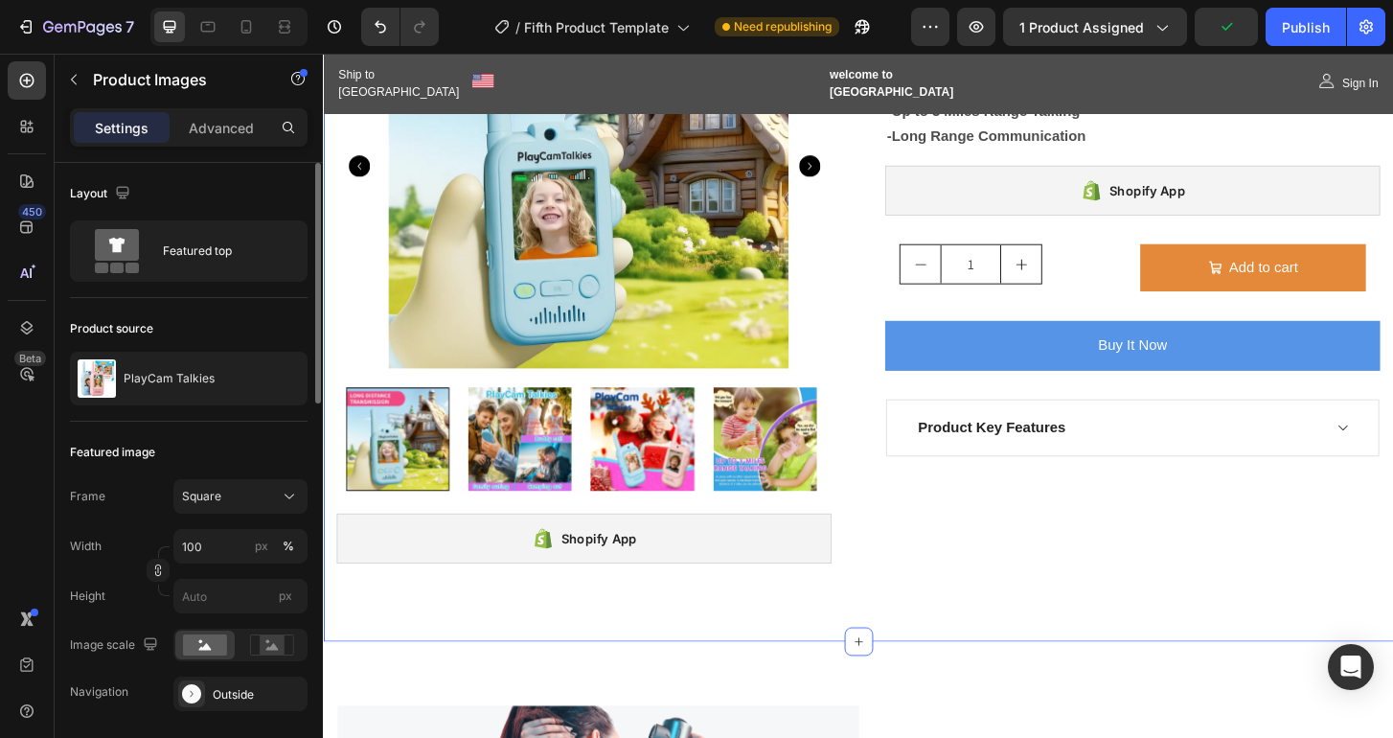
click at [899, 646] on div "Product Images Shopify App Shopify App PlayCam Talkies (P) Title $79.99 (P) Pri…" at bounding box center [897, 287] width 1149 height 798
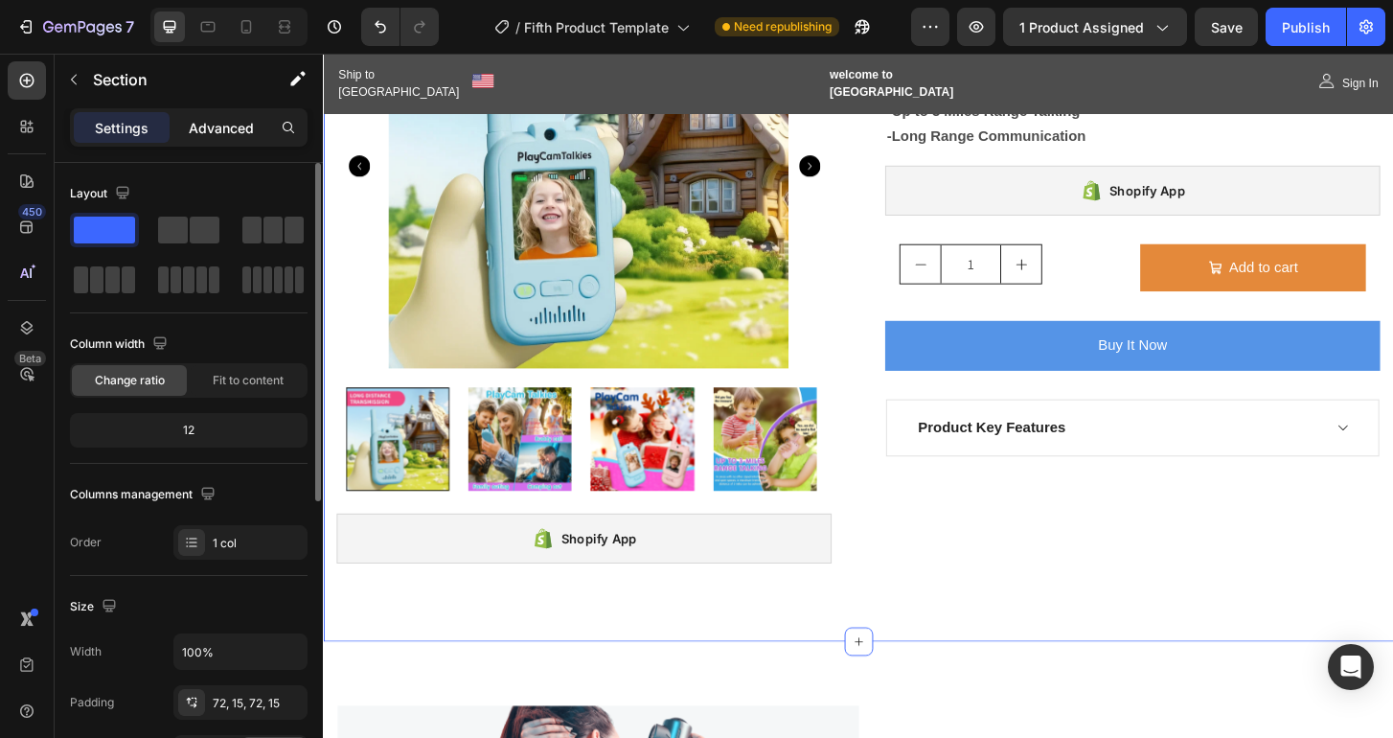
click at [195, 127] on p "Advanced" at bounding box center [221, 128] width 65 height 20
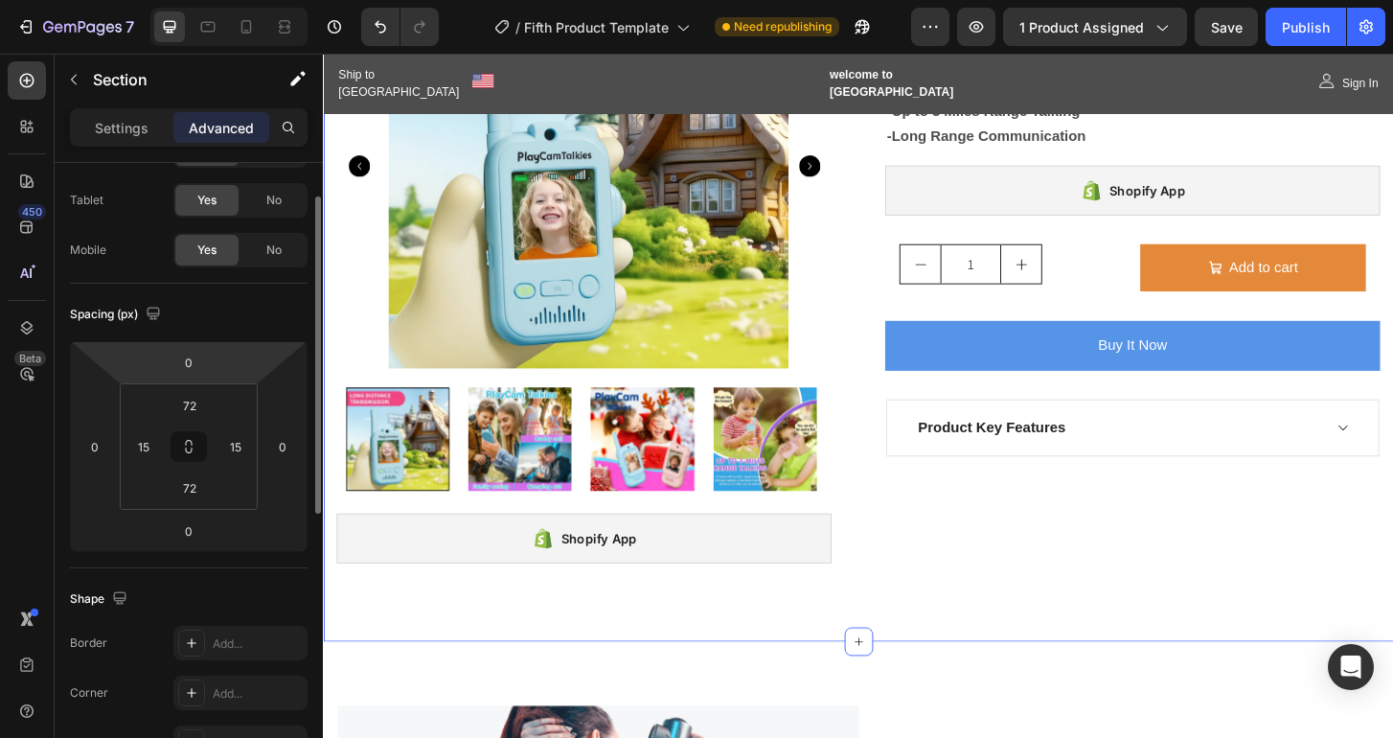
scroll to position [107, 0]
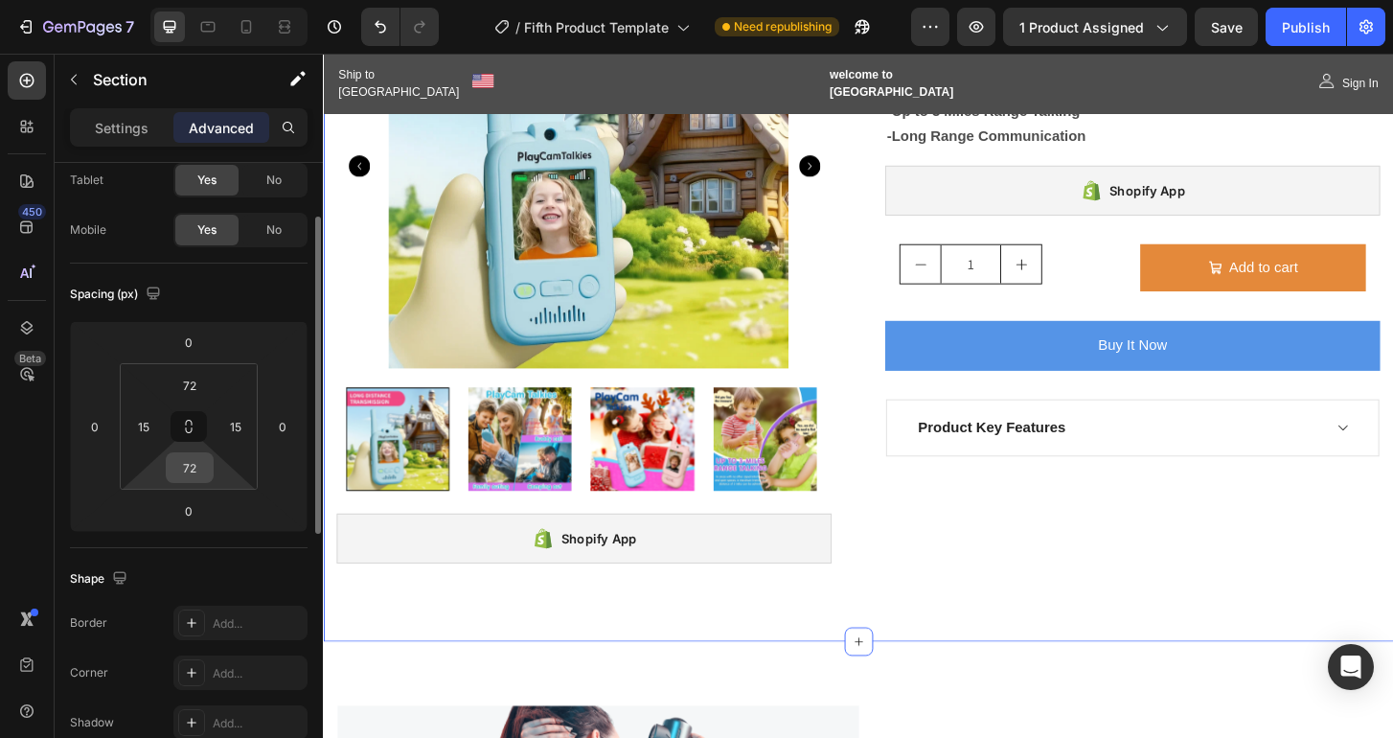
click at [197, 462] on input "72" at bounding box center [190, 467] width 38 height 29
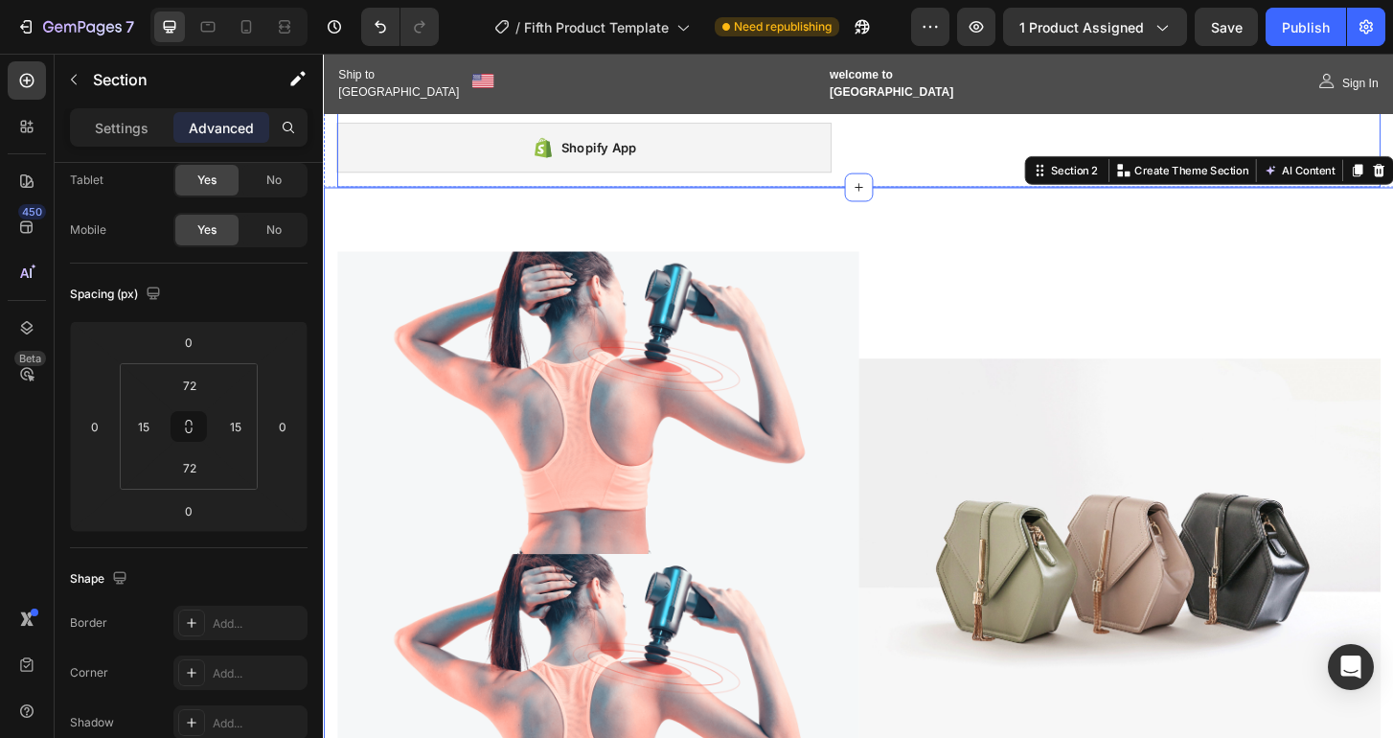
scroll to position [706, 0]
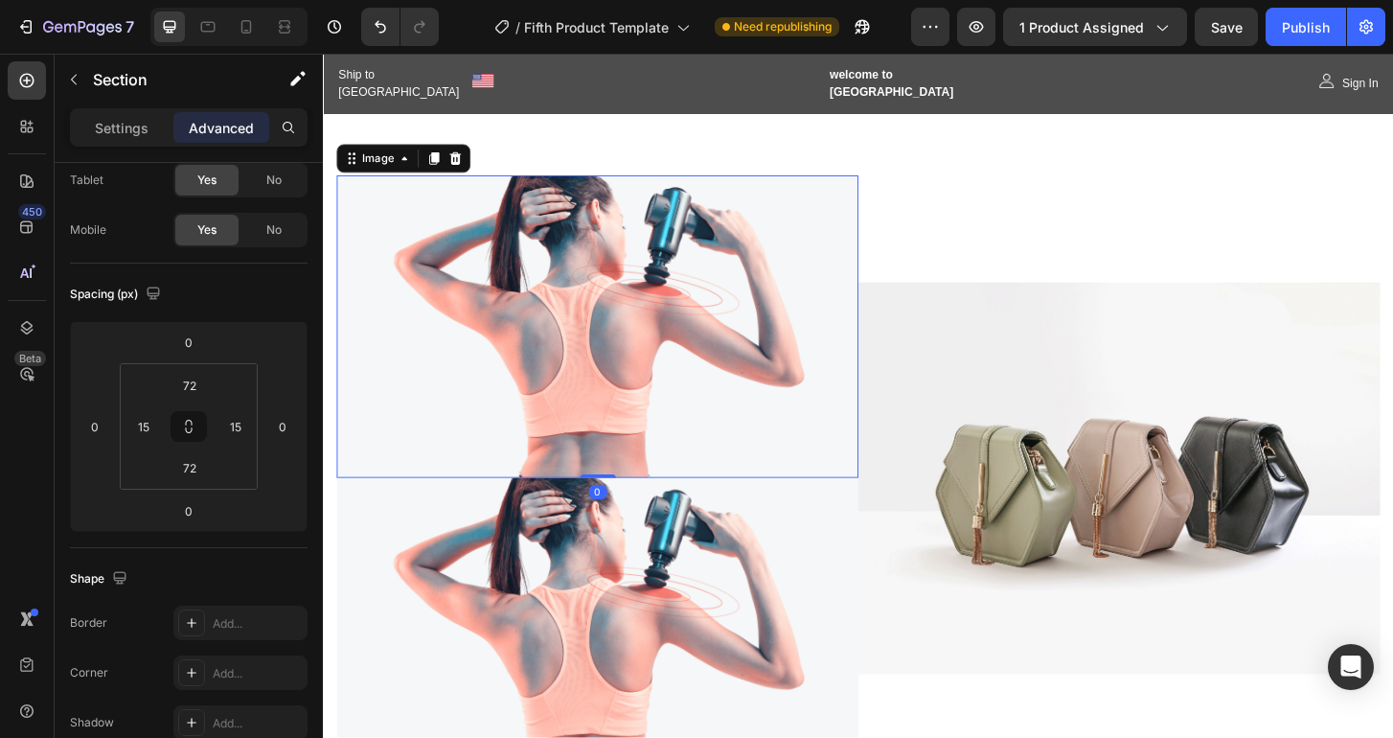
click at [731, 324] on img at bounding box center [617, 347] width 560 height 325
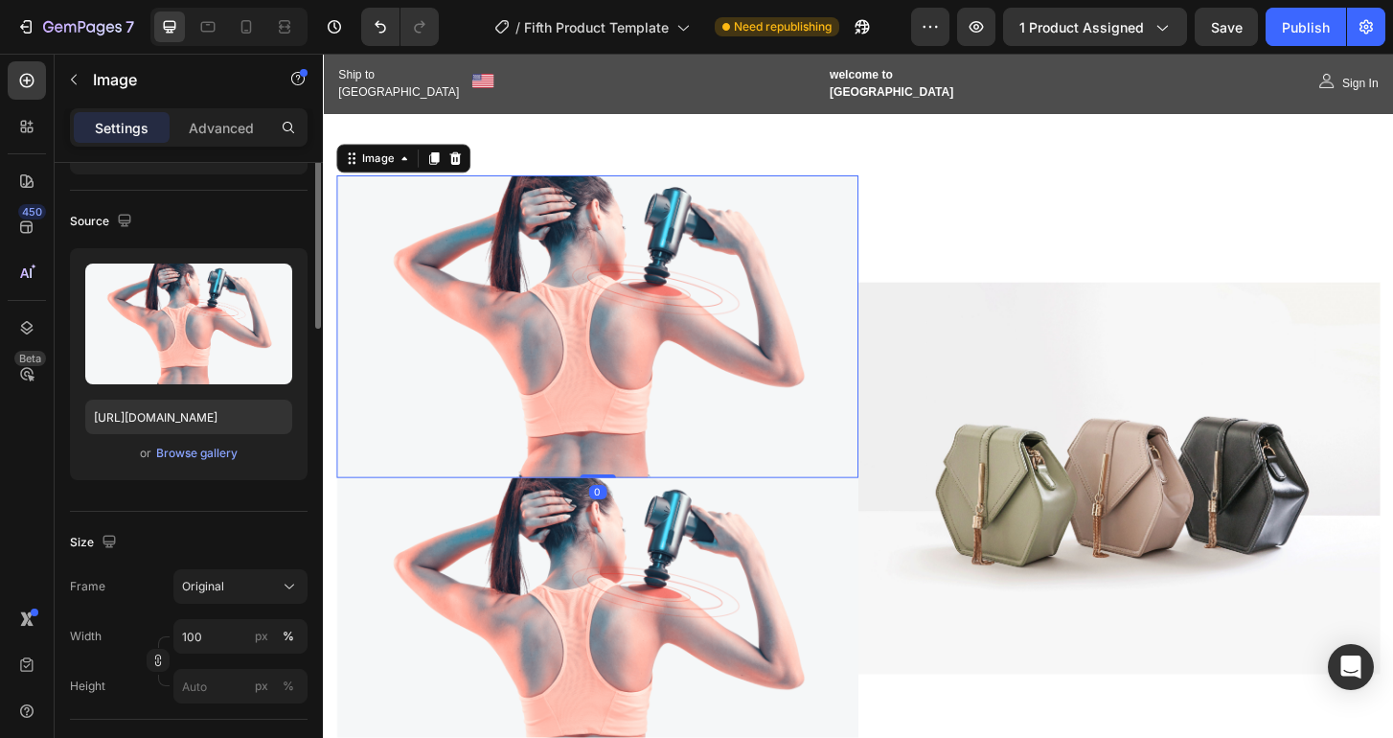
scroll to position [0, 0]
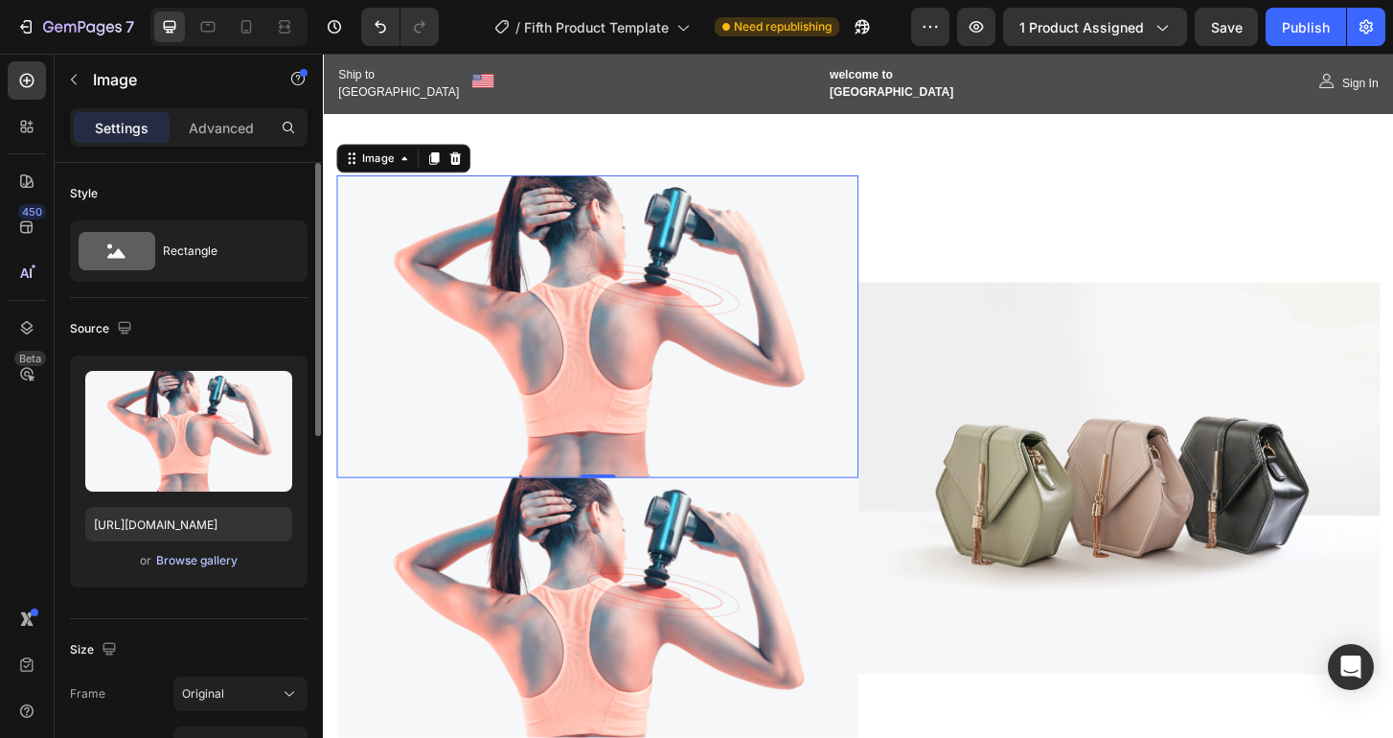
click at [216, 556] on div "Browse gallery" at bounding box center [196, 560] width 81 height 17
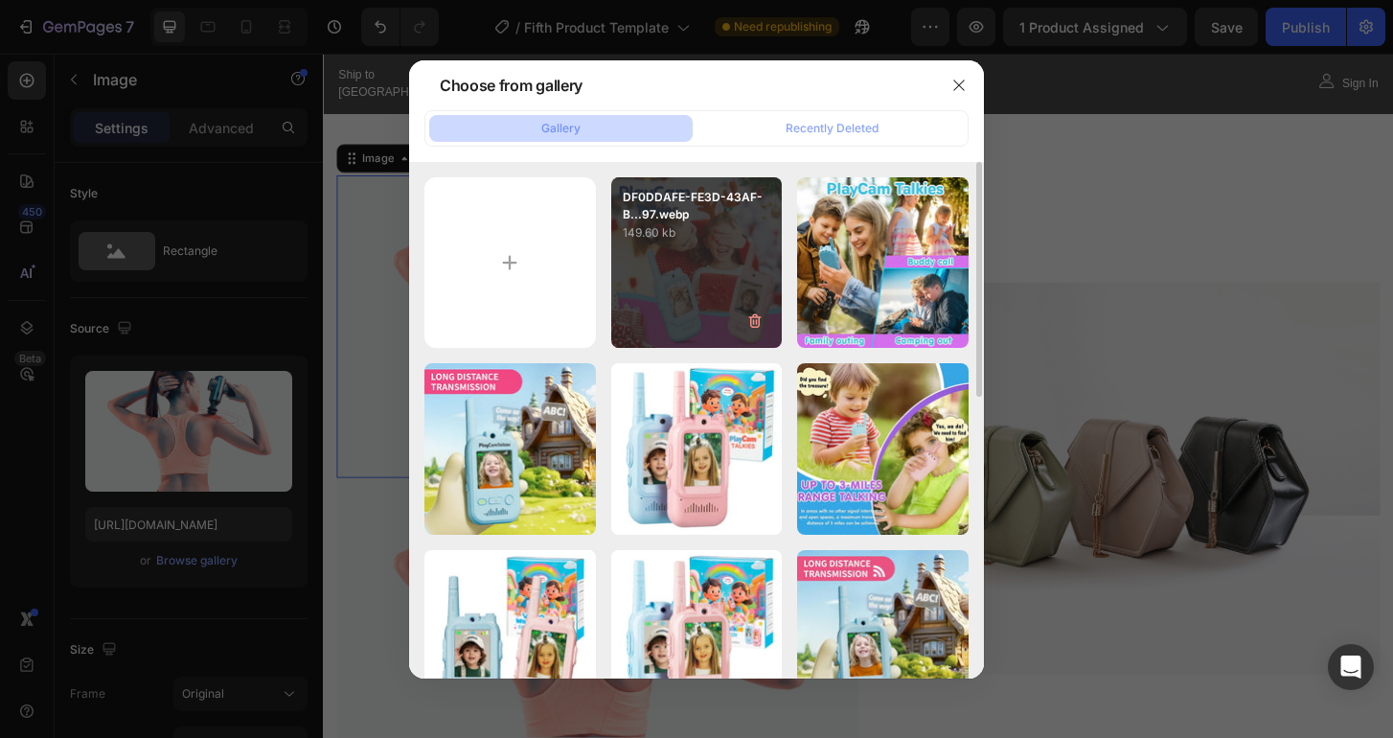
click at [695, 256] on div "DF0DDAFE-FE3D-43AF-B...97.webp 149.60 kb" at bounding box center [696, 262] width 171 height 171
type input "https://cdn.shopify.com/s/files/1/0930/5980/9577/files/gempages_575065792391939…"
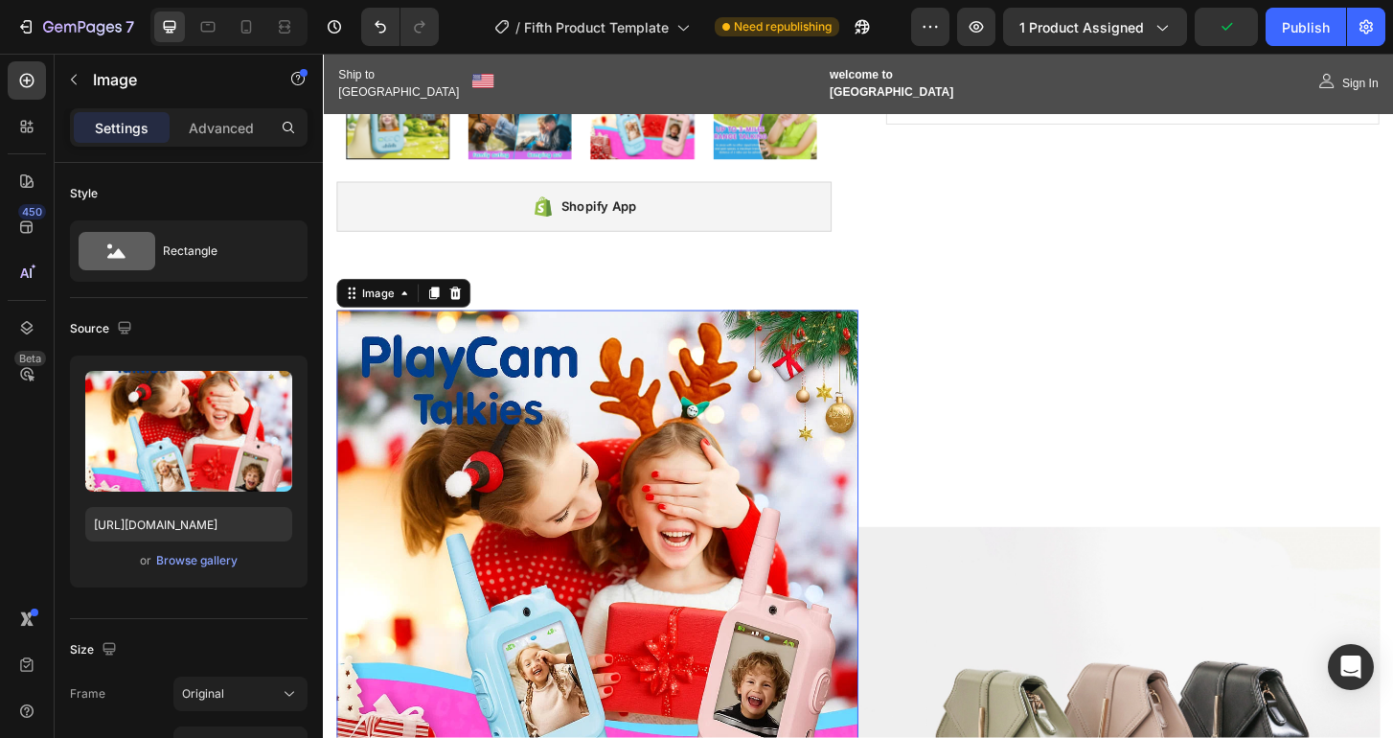
scroll to position [559, 0]
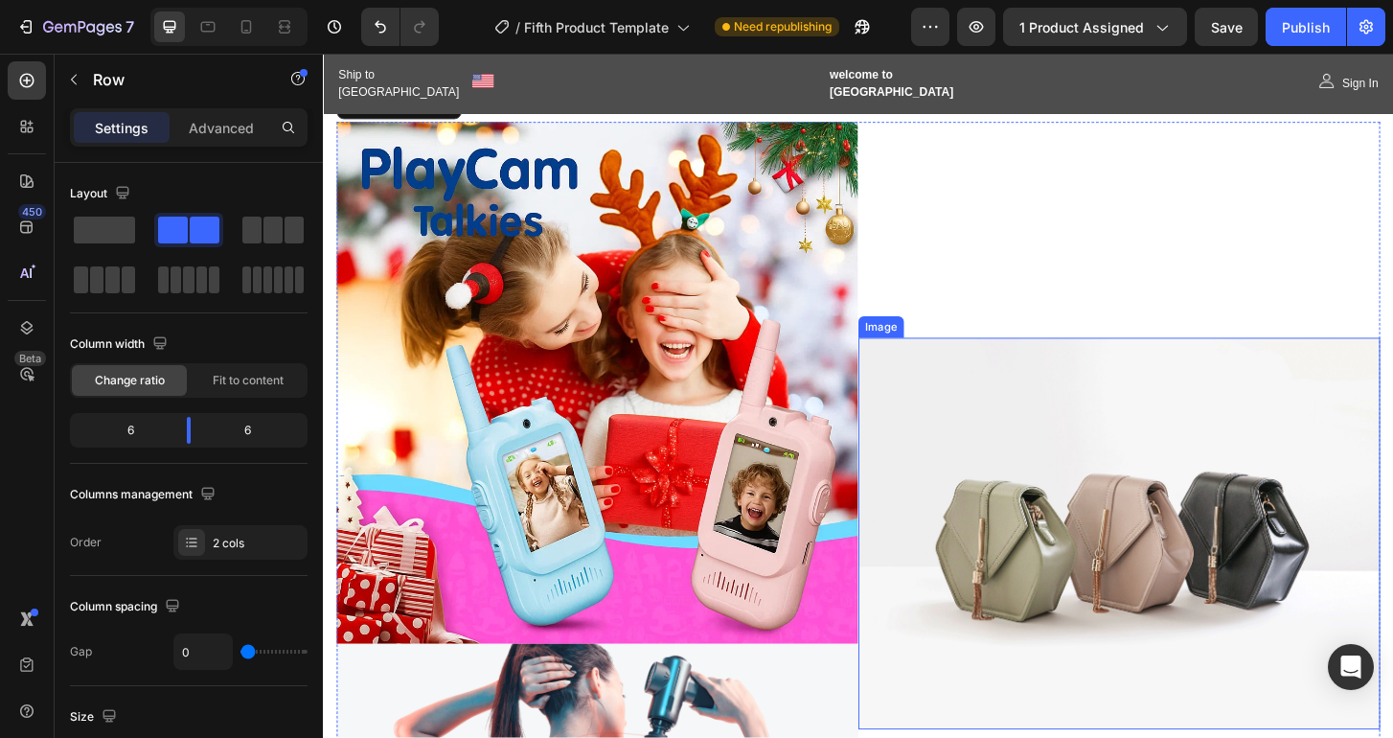
scroll to position [776, 0]
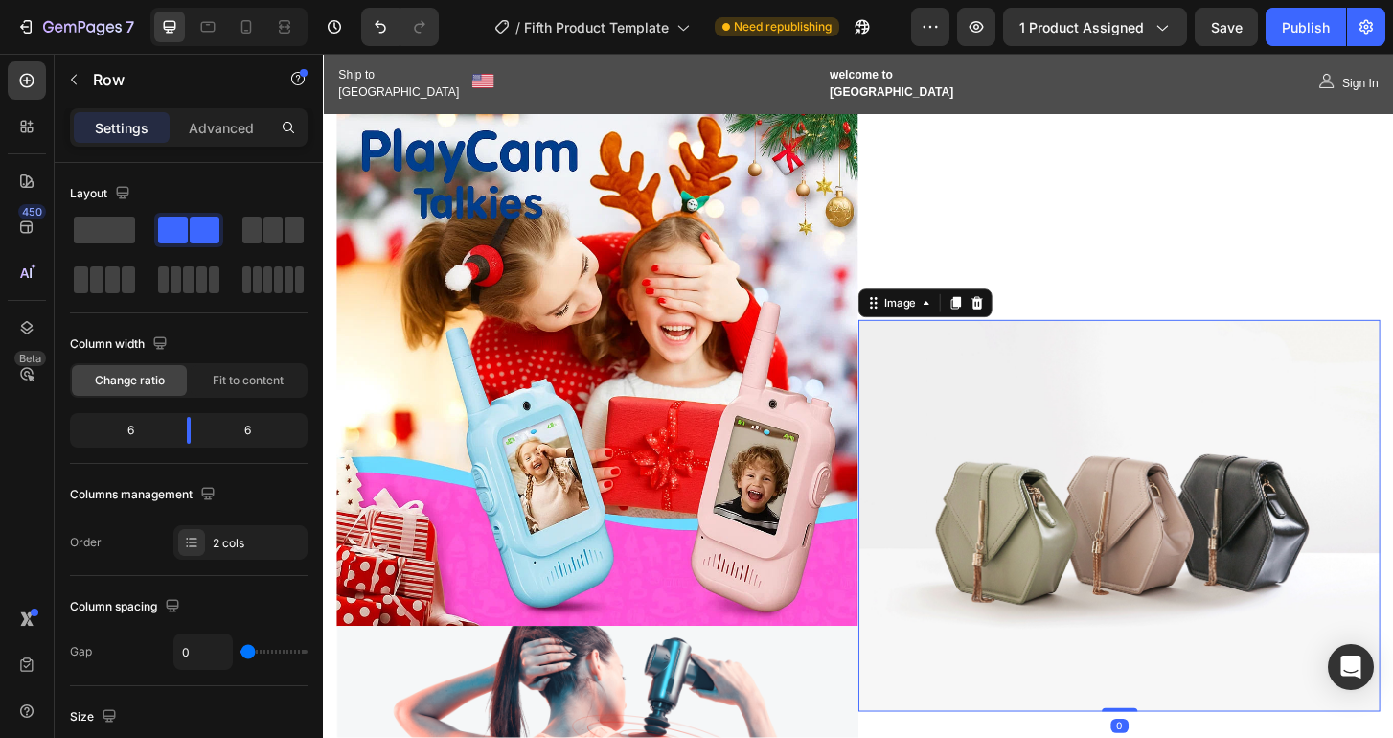
click at [1119, 425] on img at bounding box center [1178, 550] width 560 height 421
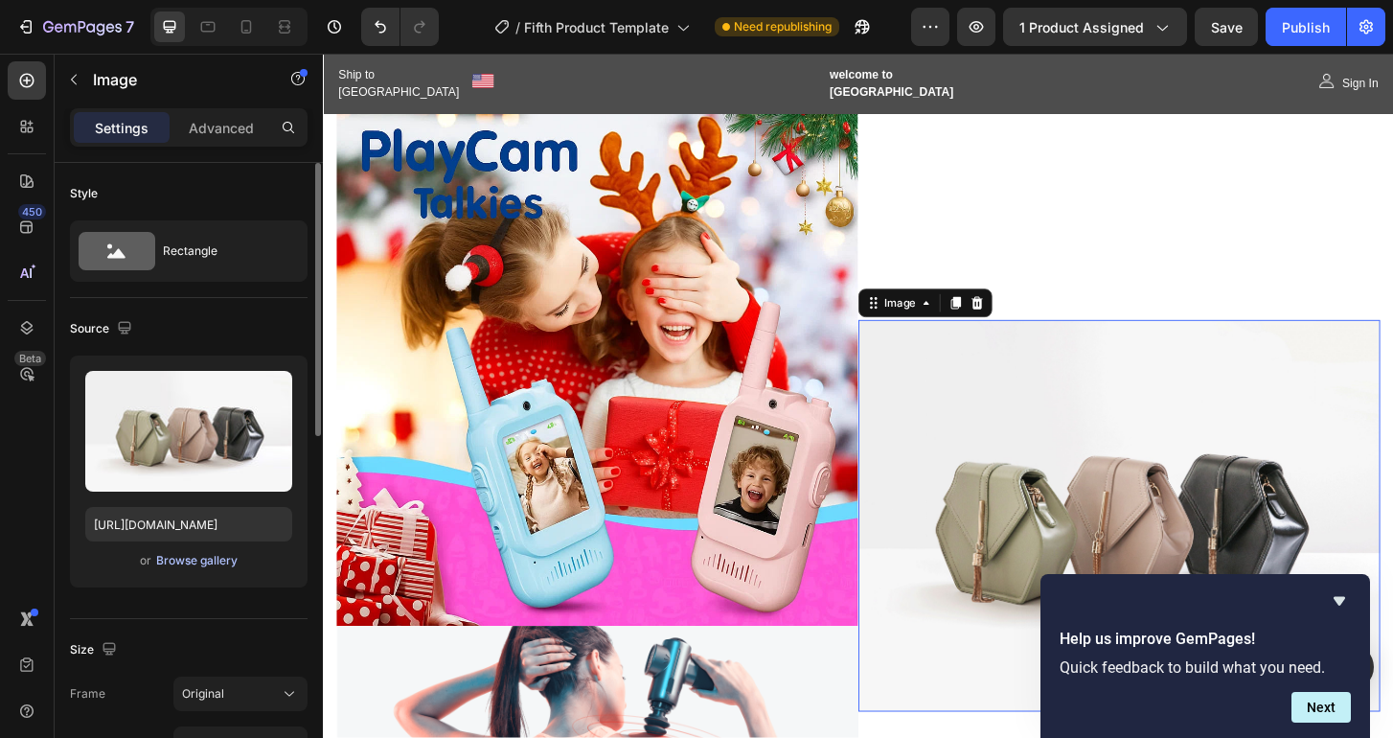
click at [215, 557] on div "Browse gallery" at bounding box center [196, 560] width 81 height 17
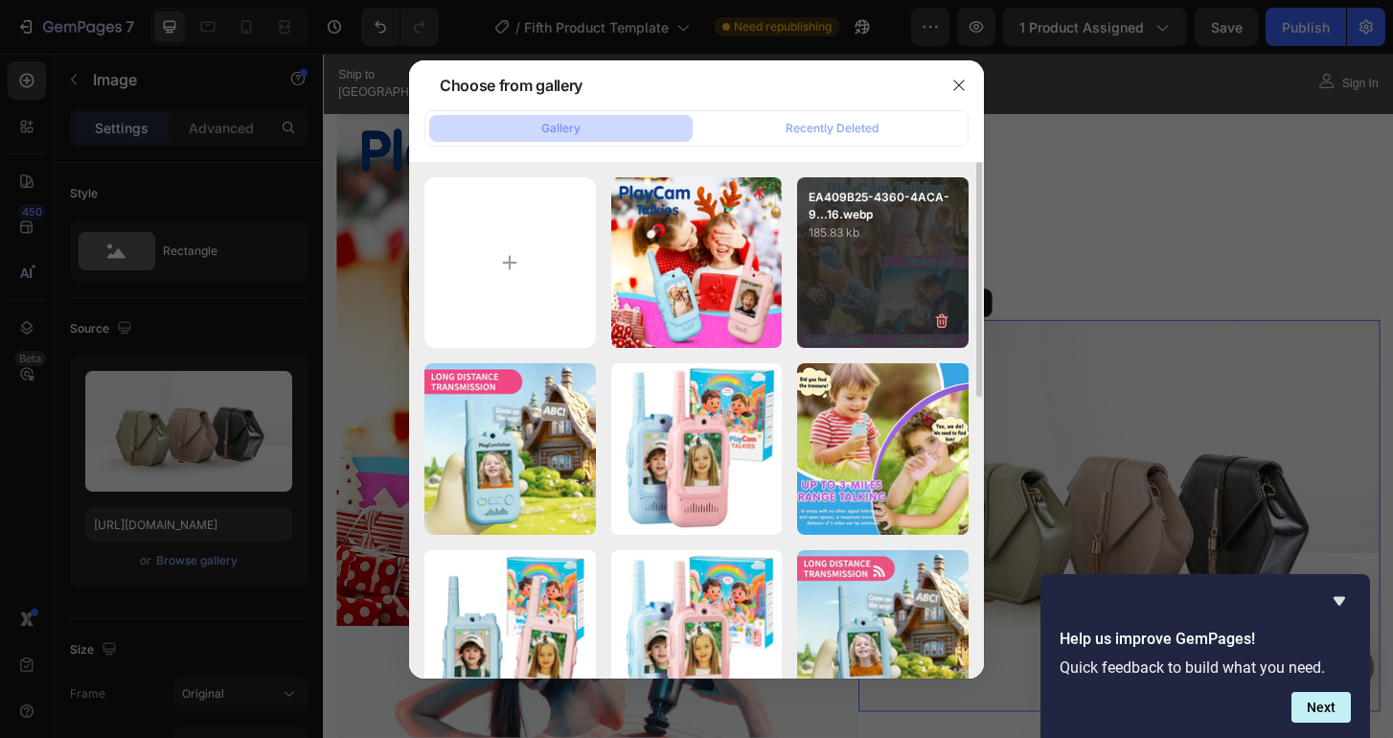
click at [873, 284] on div "EA409B25-4360-4ACA-9...16.webp 185.83 kb" at bounding box center [882, 262] width 171 height 171
type input "https://cdn.shopify.com/s/files/1/0930/5980/9577/files/gempages_575065792391939…"
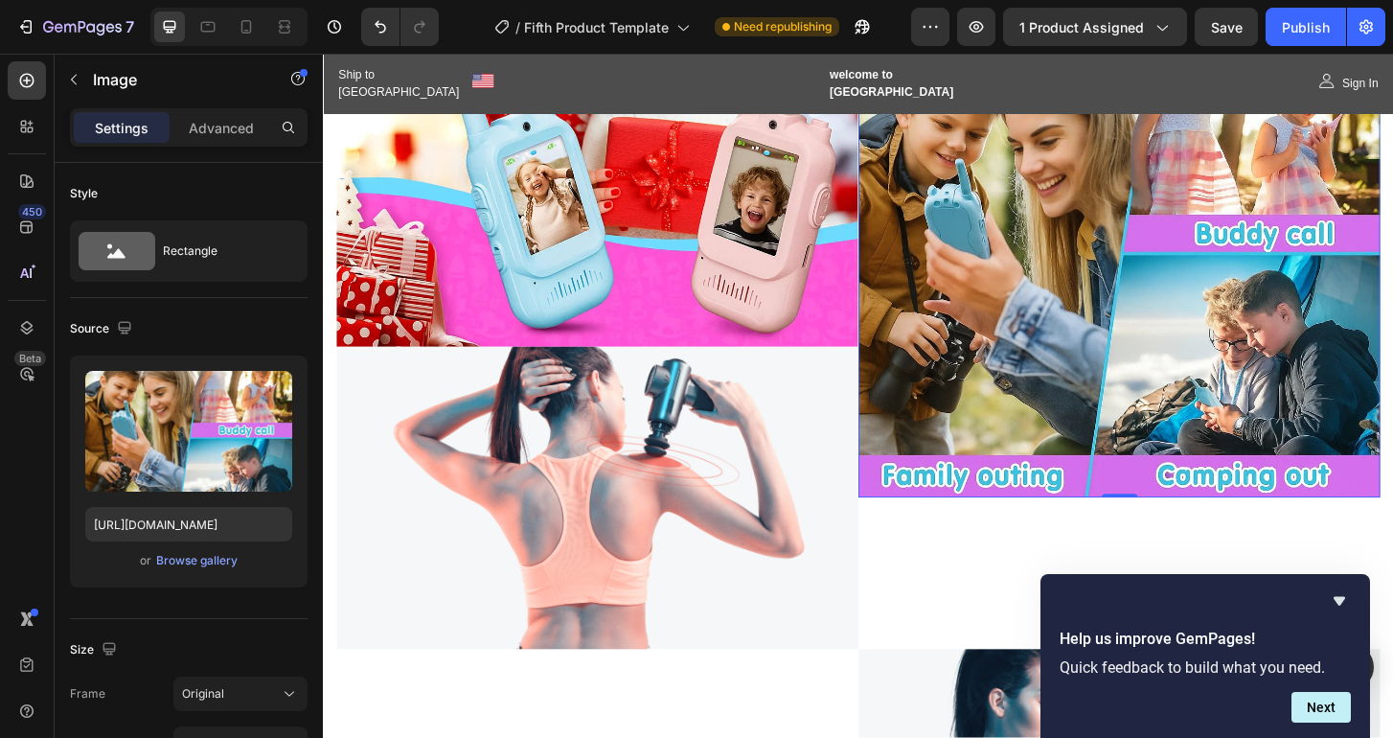
scroll to position [1113, 0]
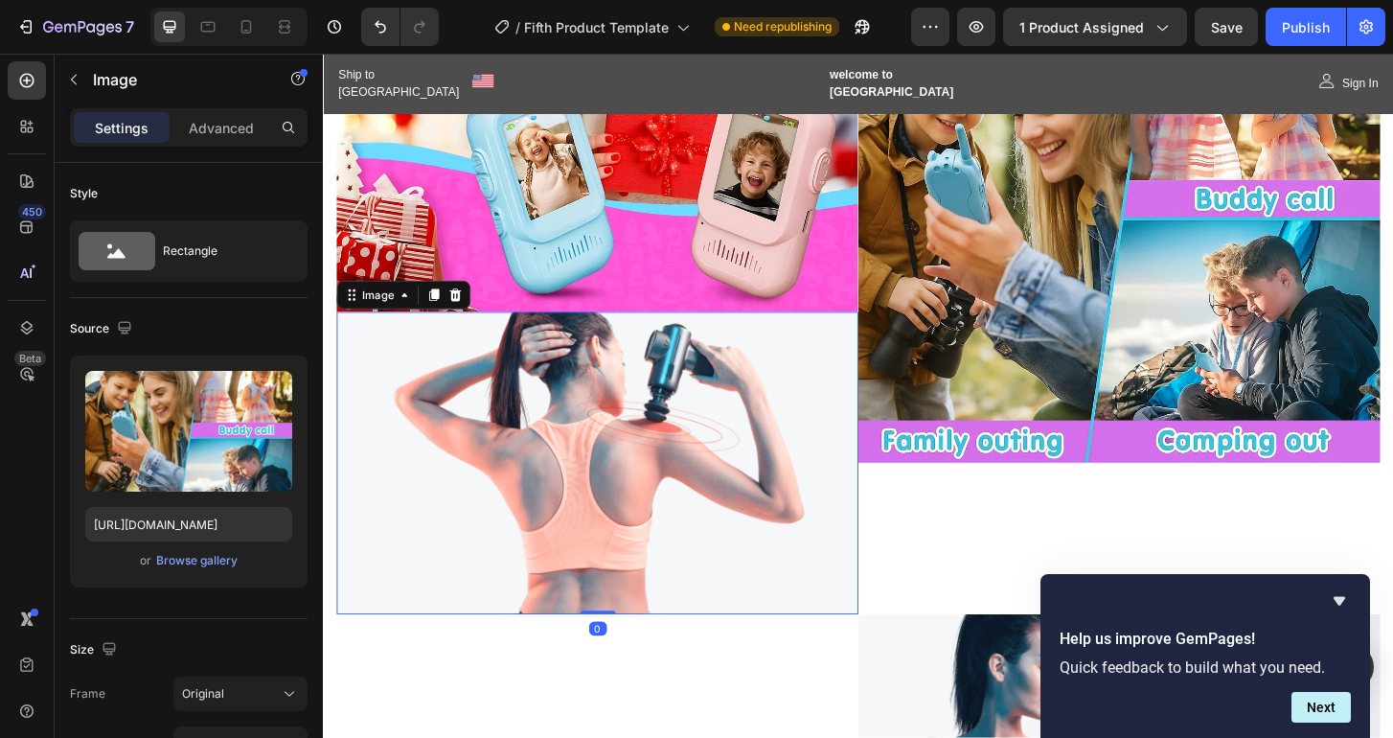
click at [662, 556] on img at bounding box center [617, 493] width 560 height 325
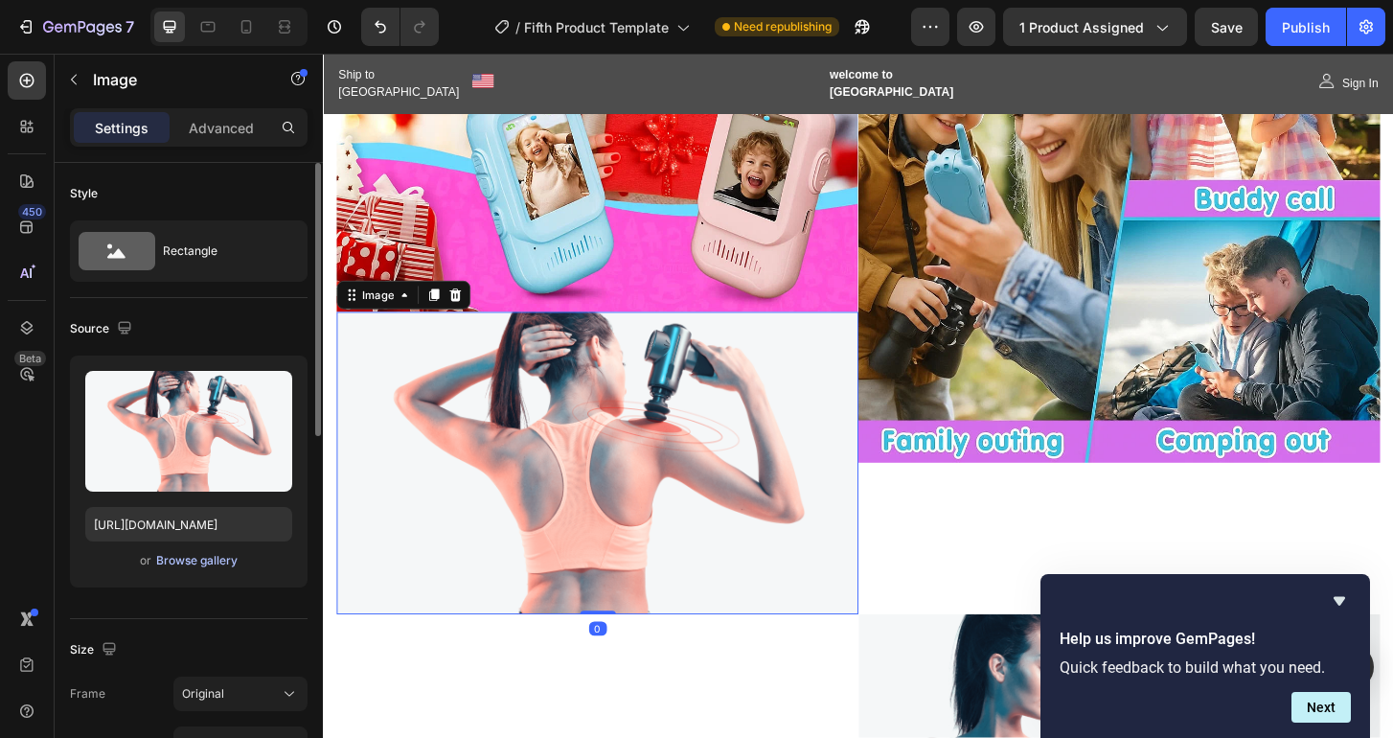
click at [166, 563] on div "Browse gallery" at bounding box center [196, 560] width 81 height 17
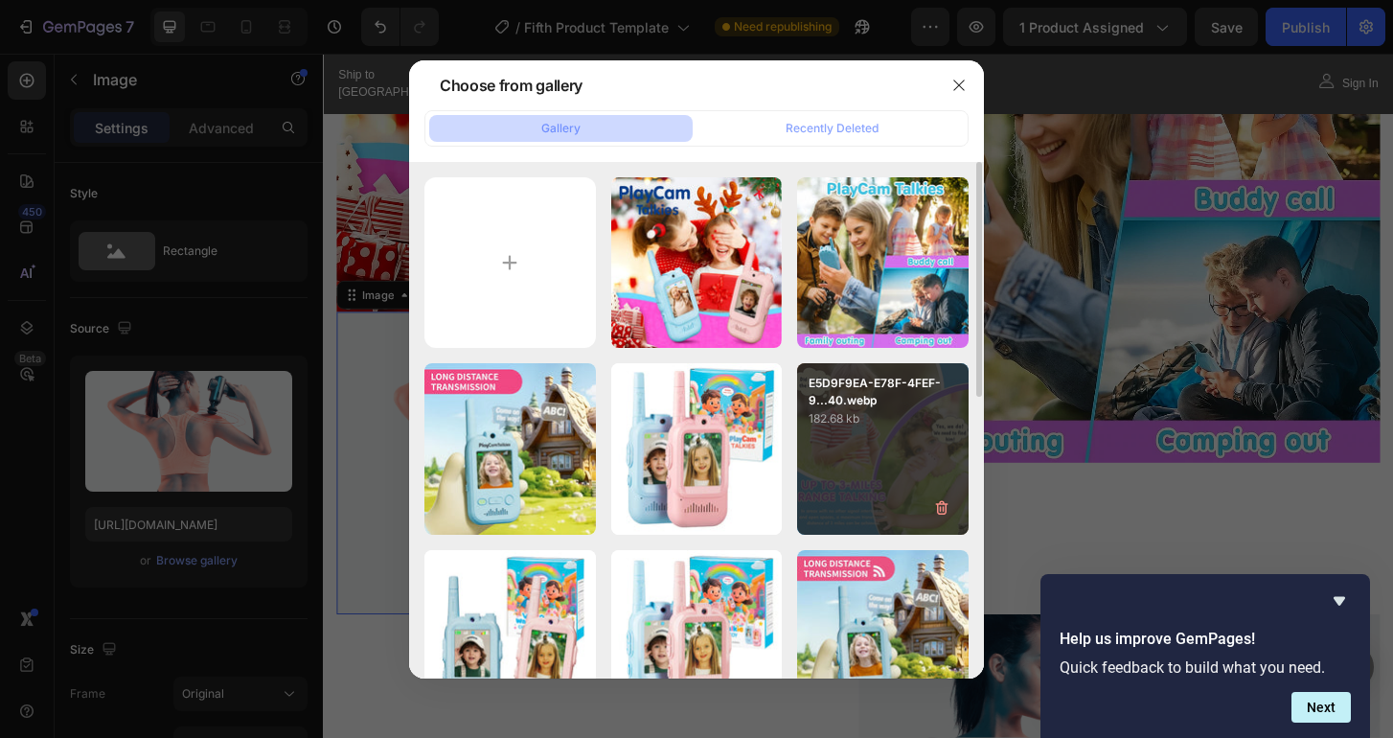
click at [891, 459] on div "E5D9F9EA-E78F-4FEF-9...40.webp 182.68 kb" at bounding box center [882, 448] width 171 height 171
type input "https://cdn.shopify.com/s/files/1/0930/5980/9577/files/gempages_575065792391939…"
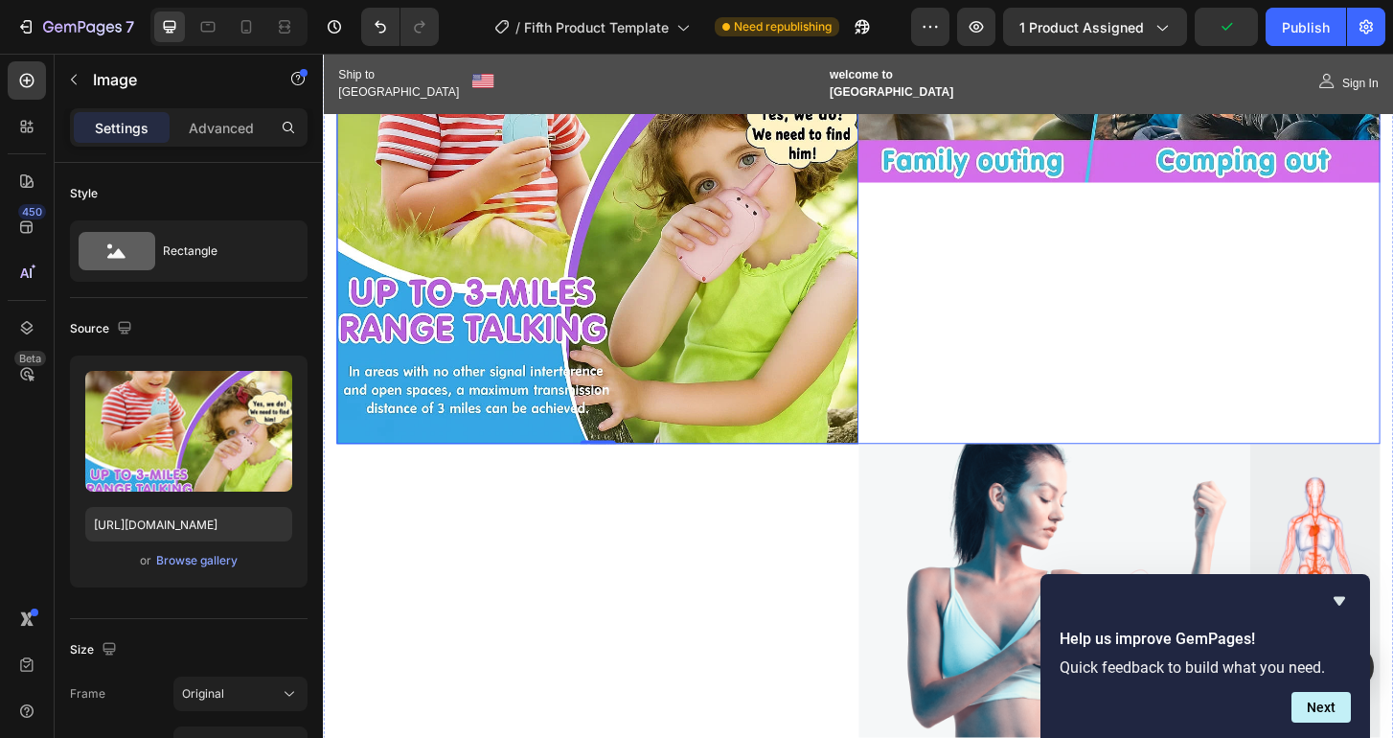
scroll to position [1606, 0]
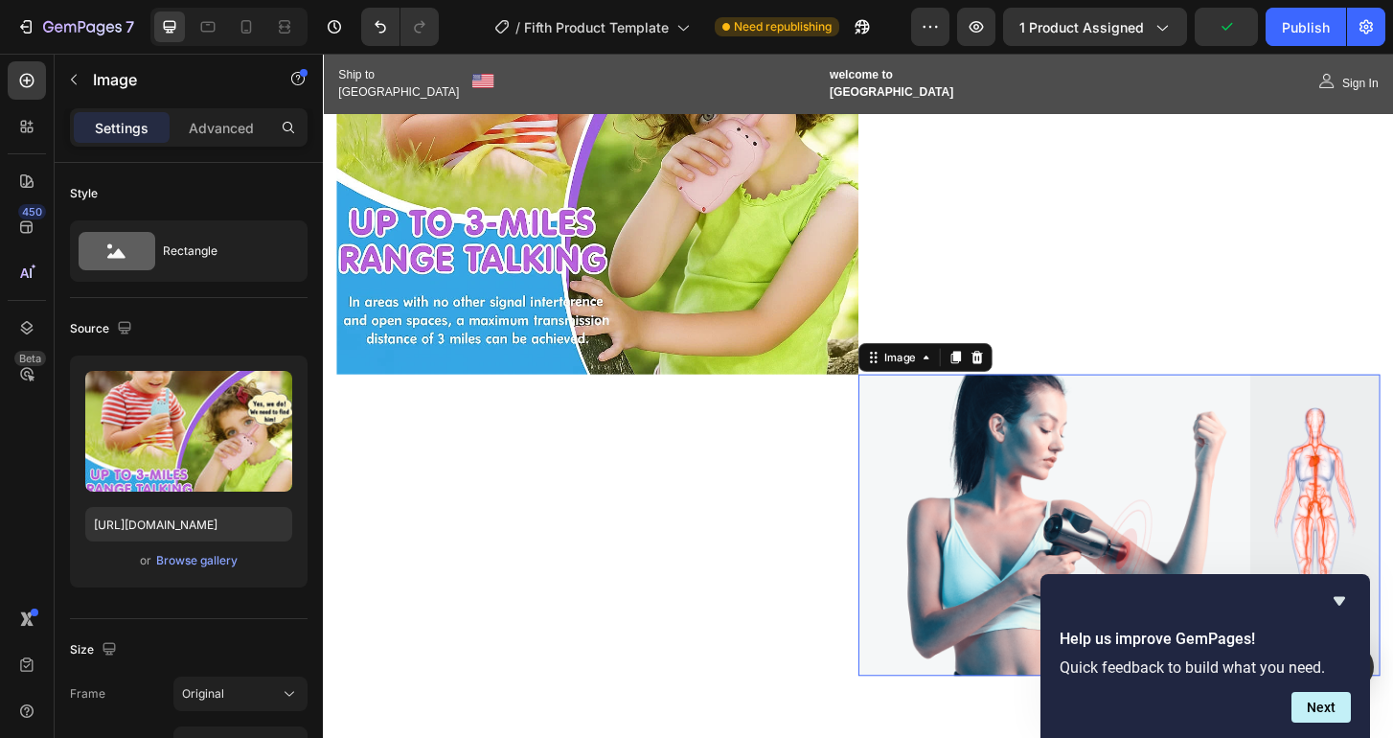
click at [1068, 482] on img at bounding box center [1178, 560] width 560 height 324
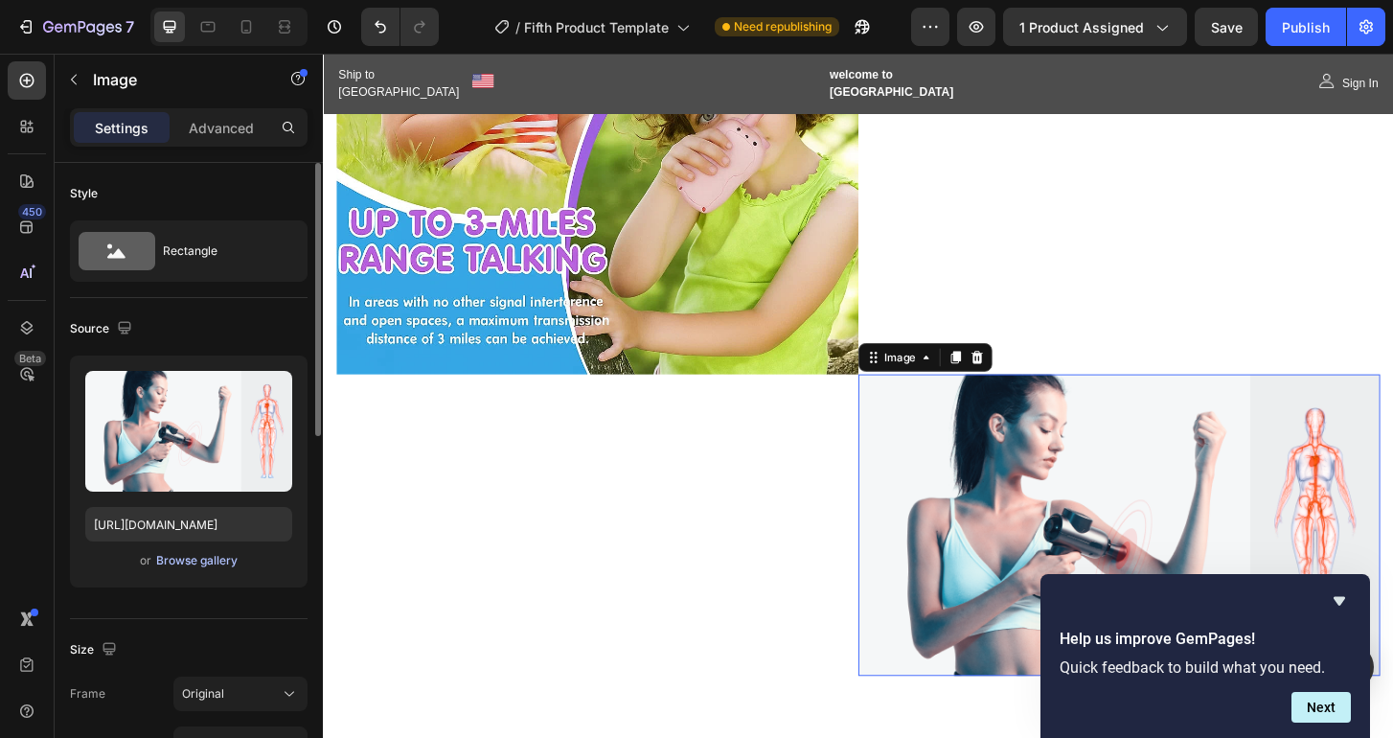
click at [205, 557] on div "Browse gallery" at bounding box center [196, 560] width 81 height 17
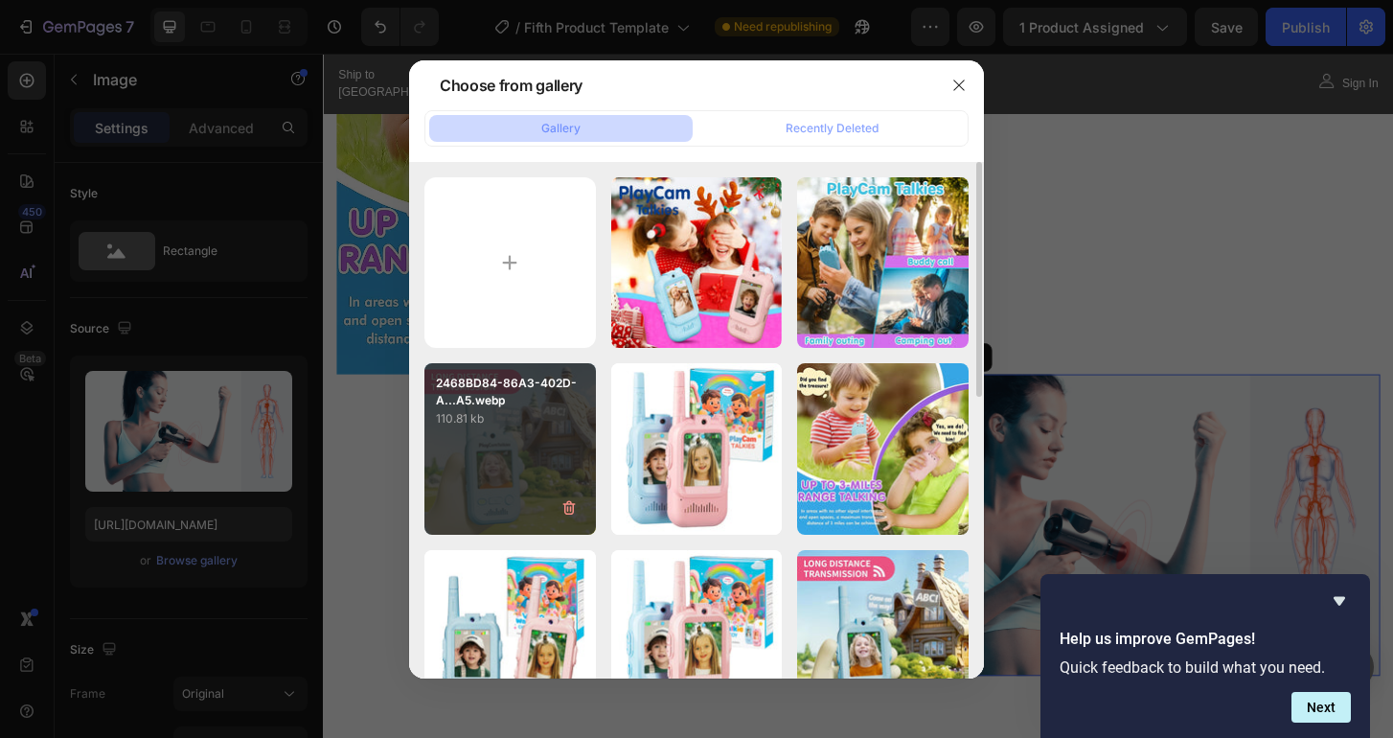
click at [497, 453] on div "2468BD84-86A3-402D-A...A5.webp 110.81 kb" at bounding box center [509, 448] width 171 height 171
type input "https://cdn.shopify.com/s/files/1/0930/5980/9577/files/gempages_575065792391939…"
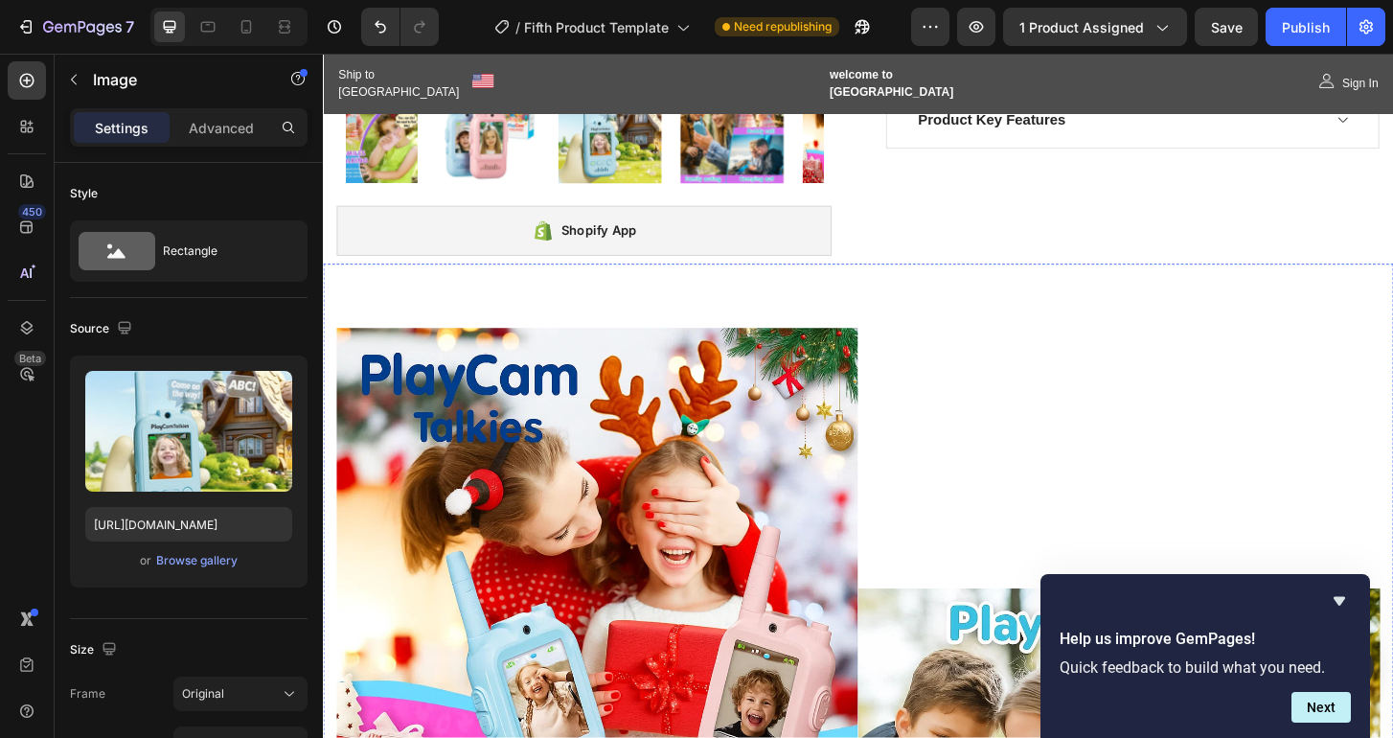
scroll to position [490, 0]
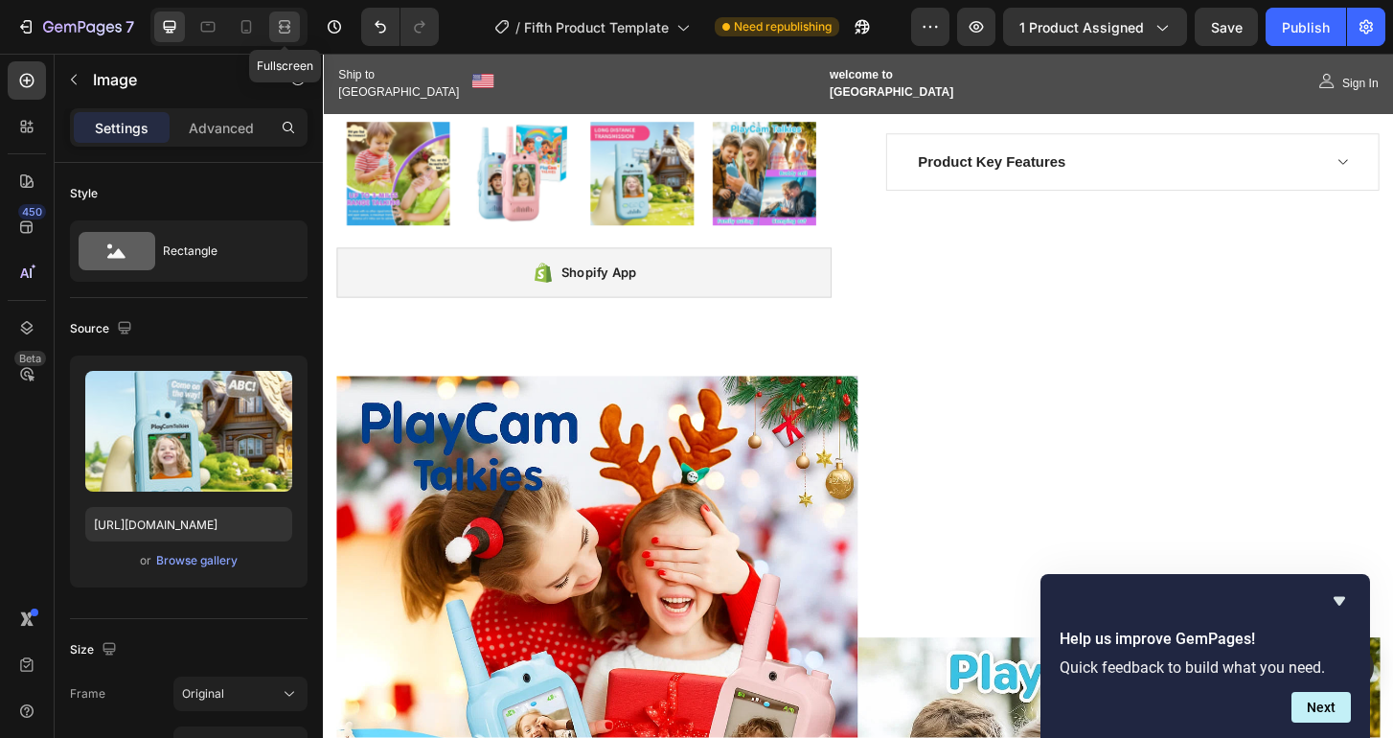
click at [285, 30] on icon at bounding box center [284, 26] width 19 height 19
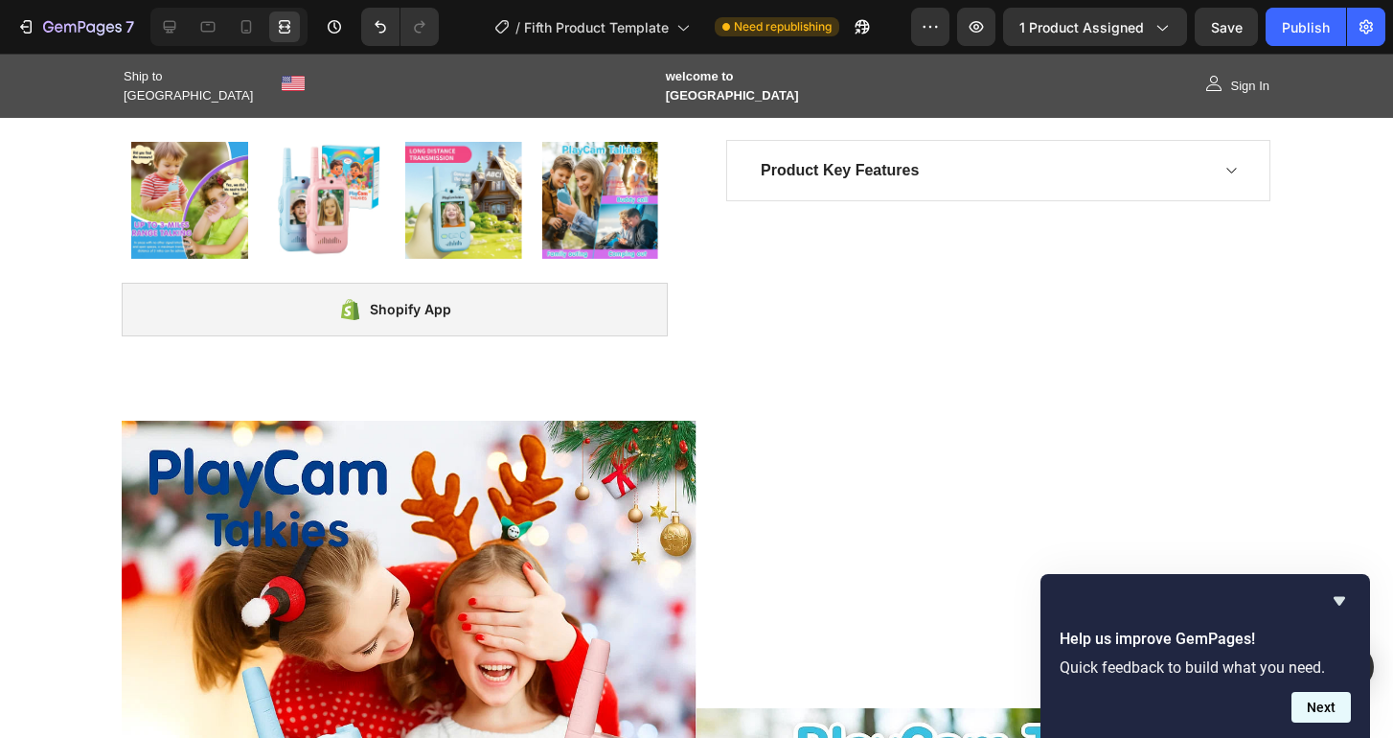
click at [1319, 705] on button "Next" at bounding box center [1320, 707] width 59 height 31
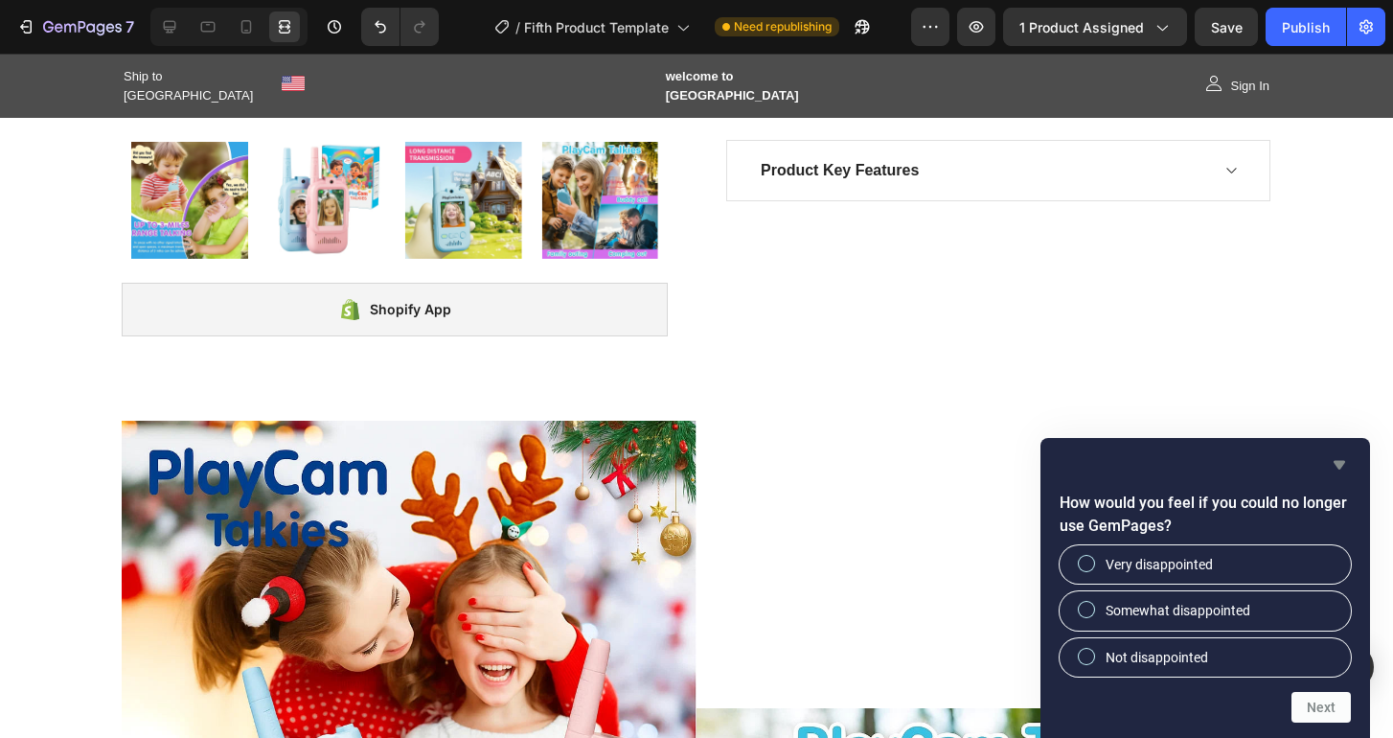
click at [1345, 458] on icon "Hide survey" at bounding box center [1339, 464] width 23 height 23
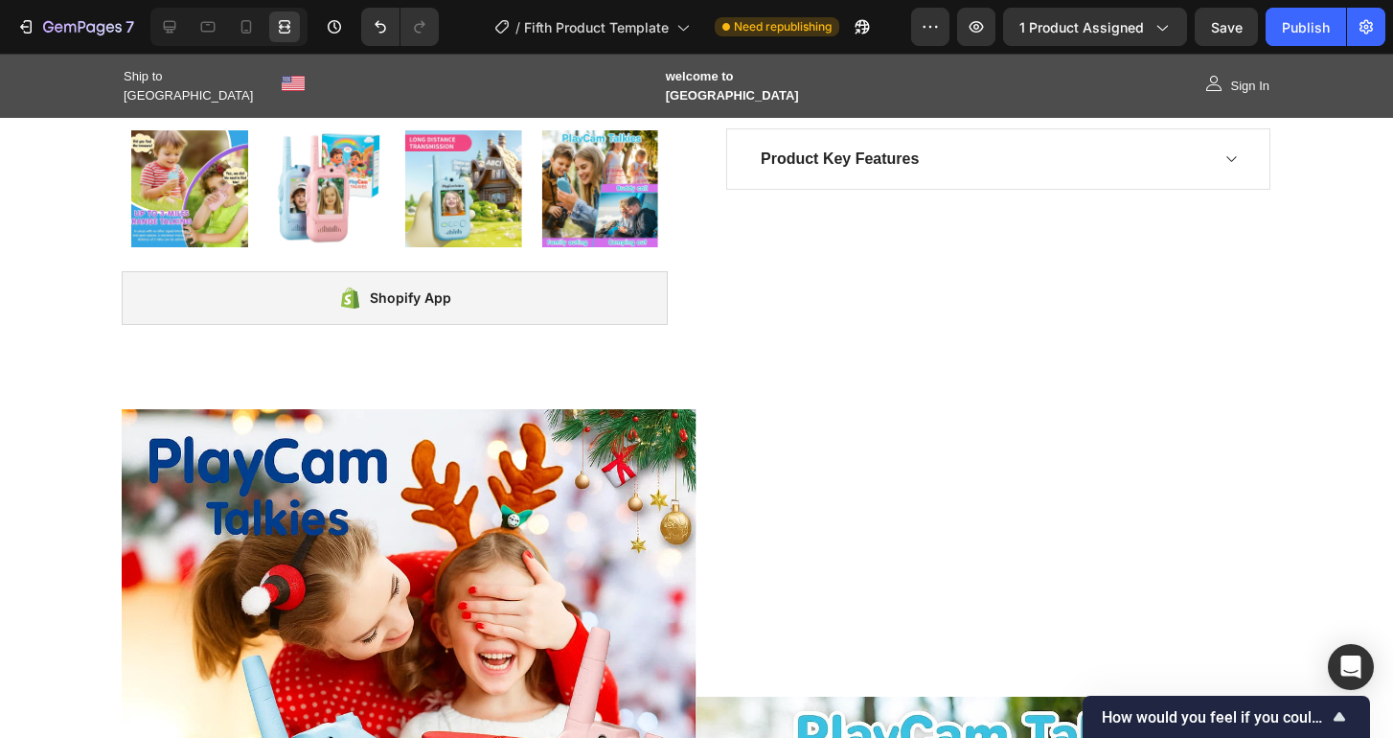
scroll to position [576, 0]
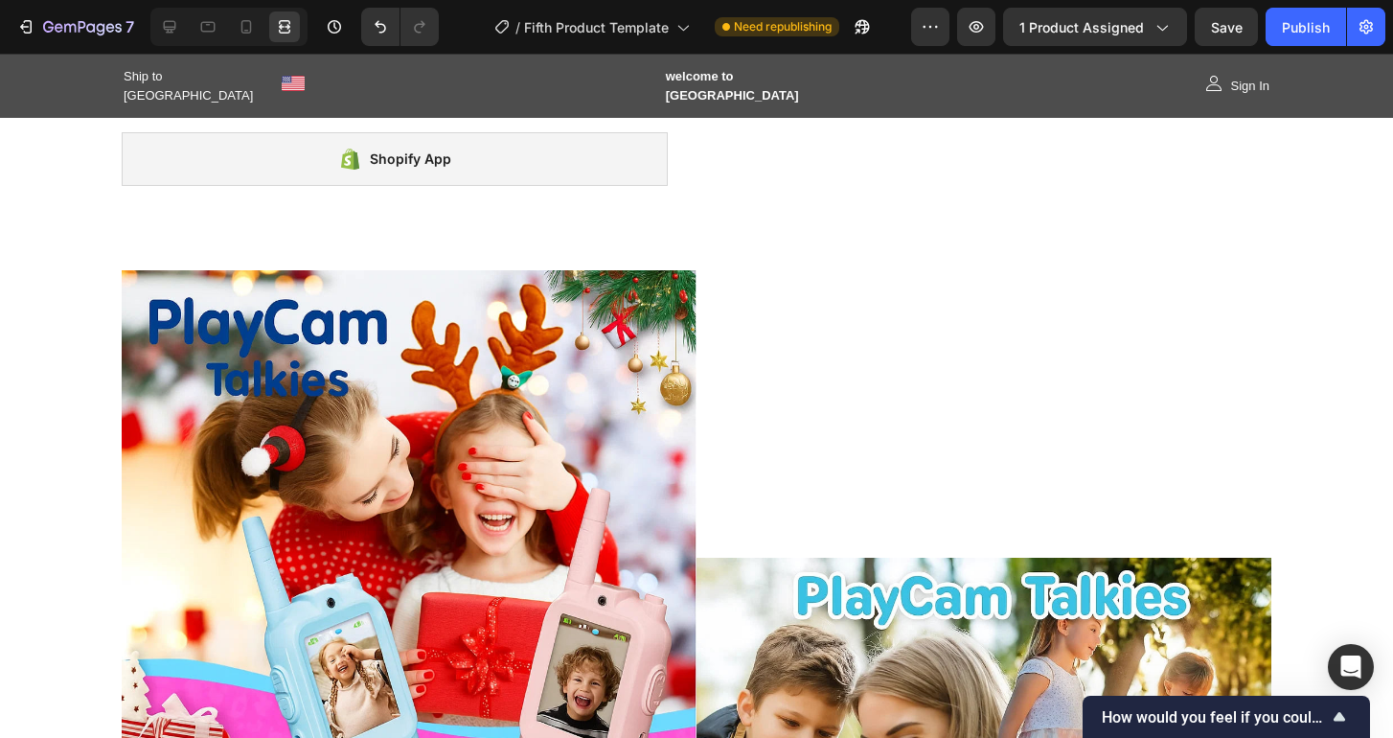
scroll to position [654, 0]
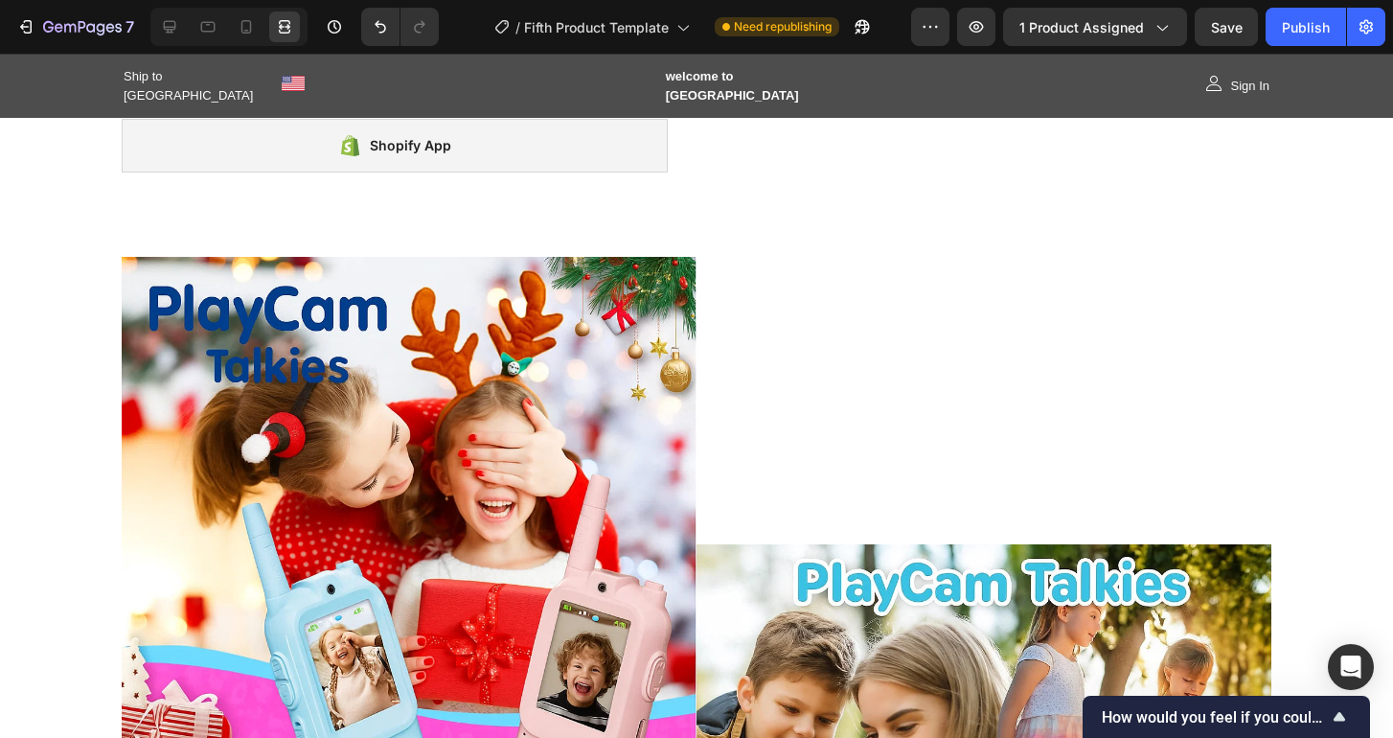
click at [214, 23] on icon at bounding box center [208, 27] width 14 height 11
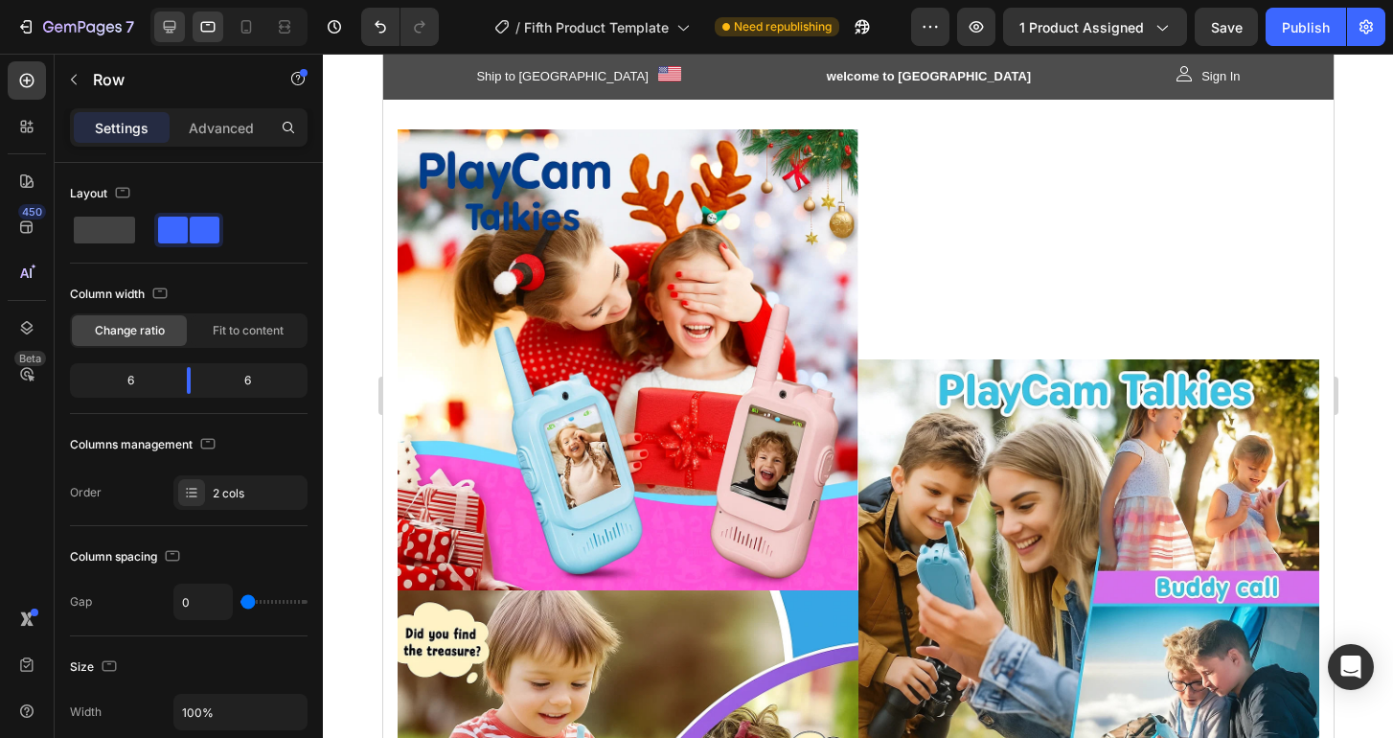
scroll to position [711, 0]
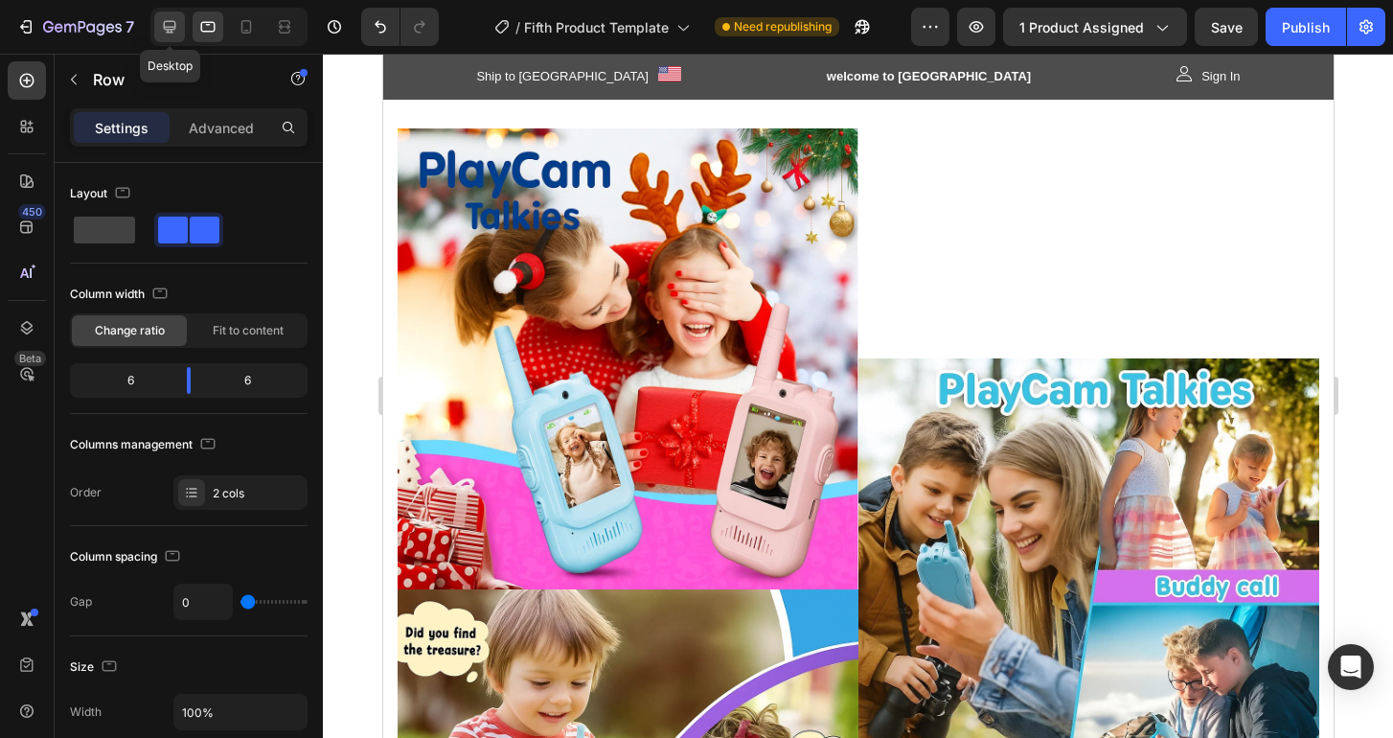
click at [181, 28] on div at bounding box center [169, 26] width 31 height 31
type input "1200"
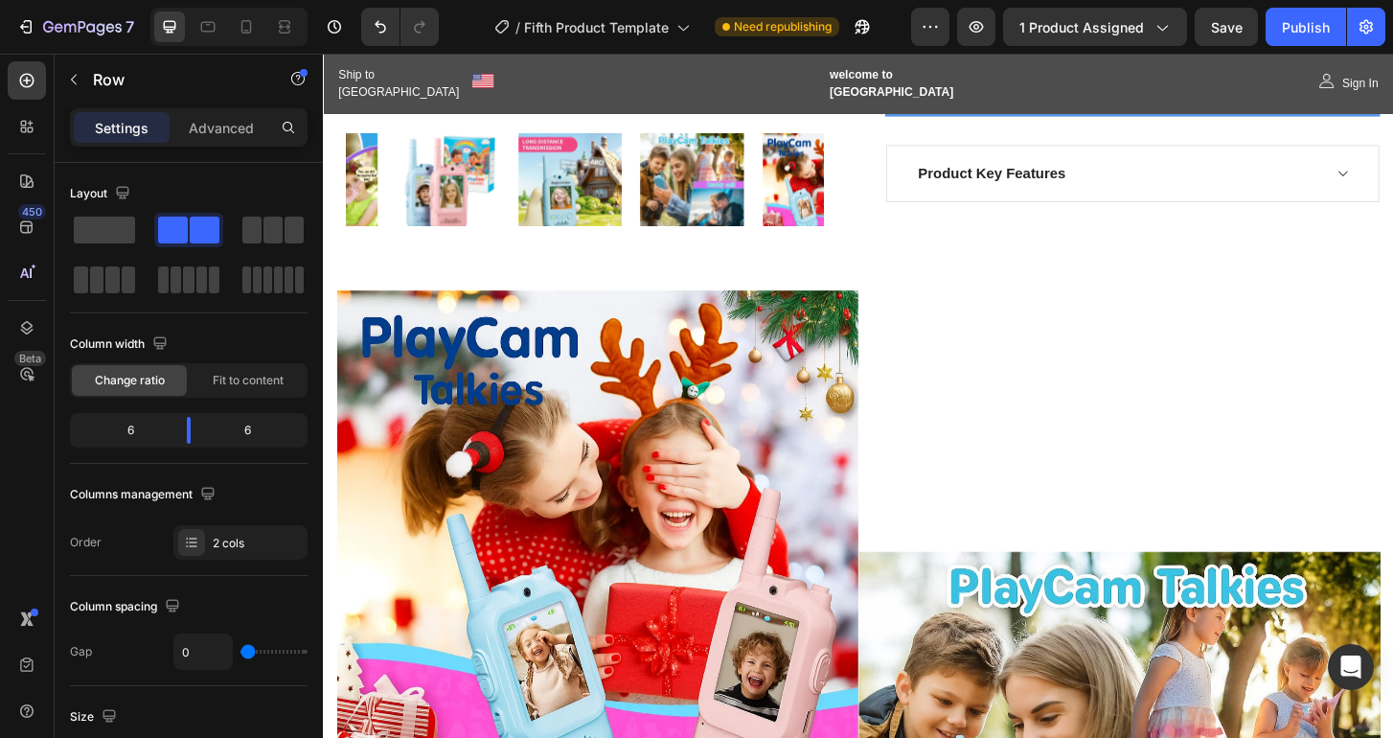
scroll to position [330, 0]
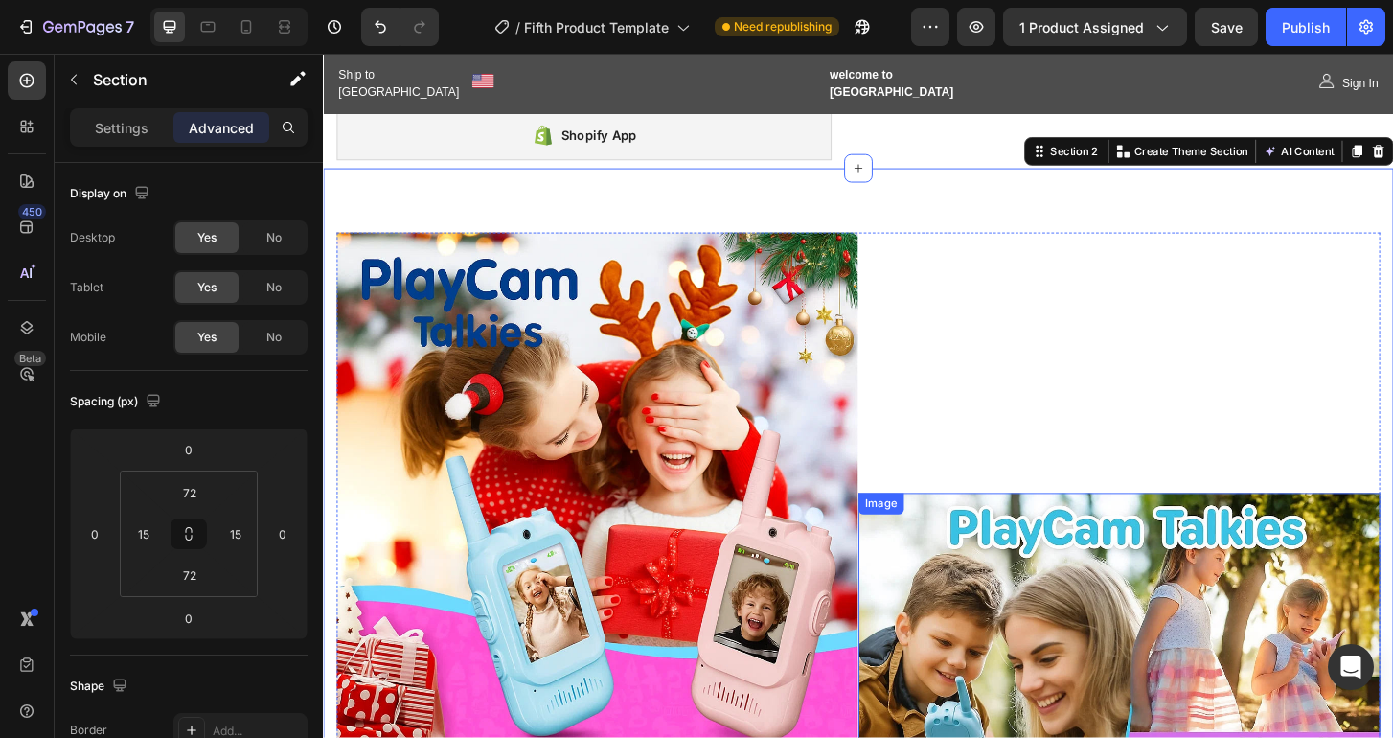
scroll to position [637, 0]
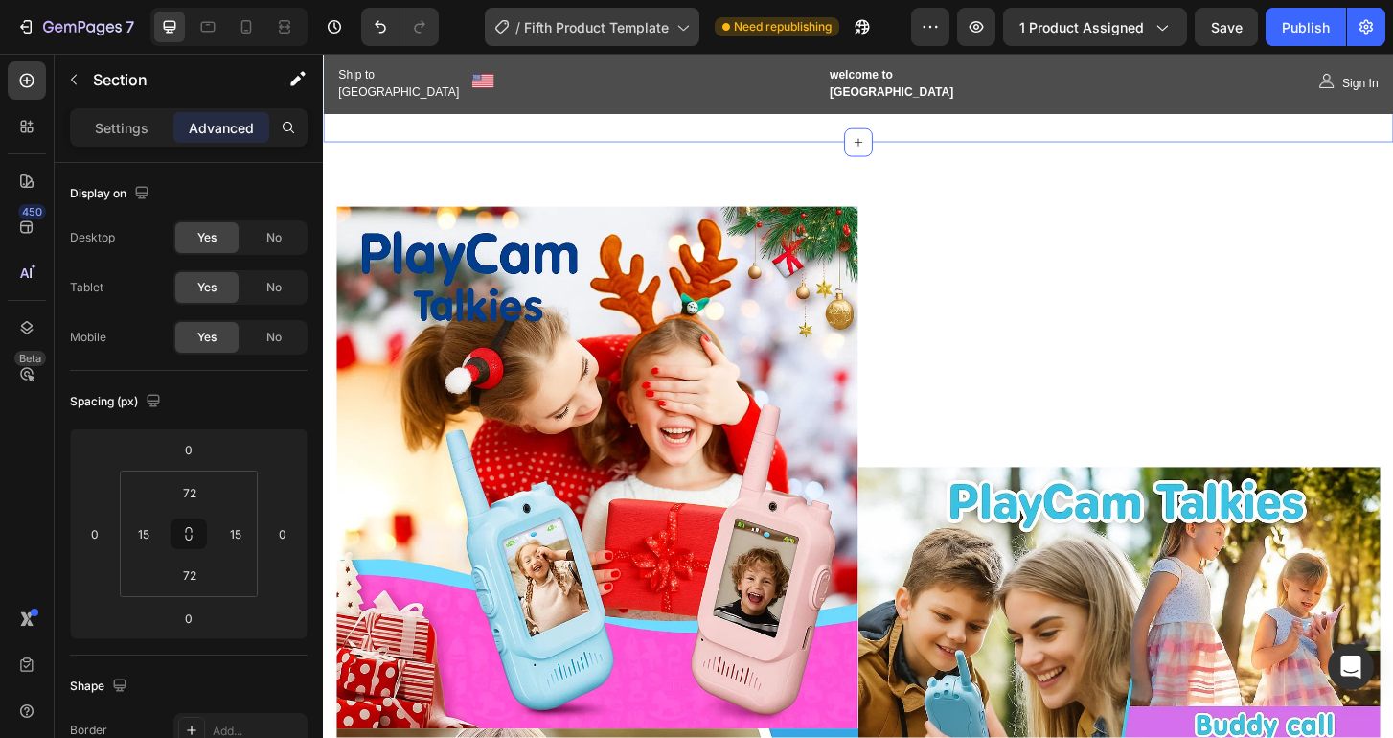
scroll to position [2491, 0]
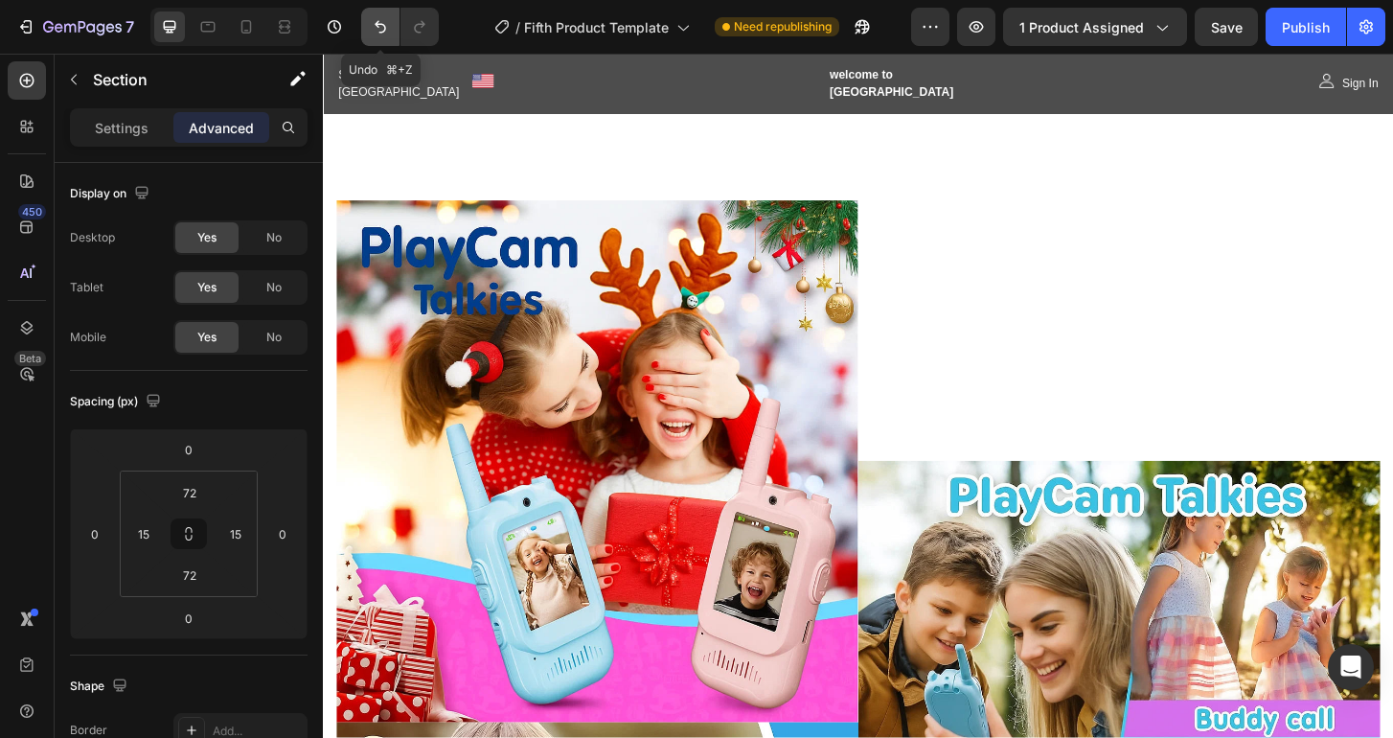
click at [378, 23] on icon "Undo/Redo" at bounding box center [380, 26] width 19 height 19
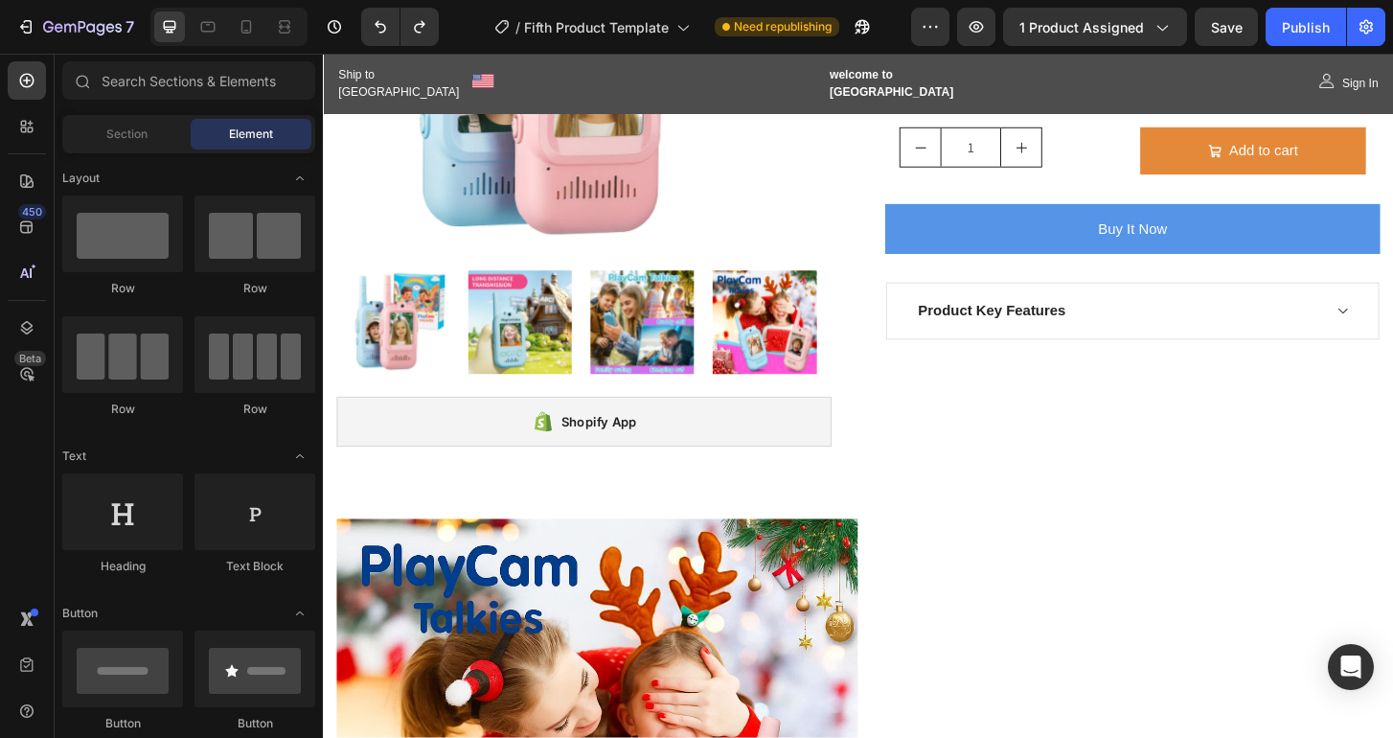
scroll to position [222, 0]
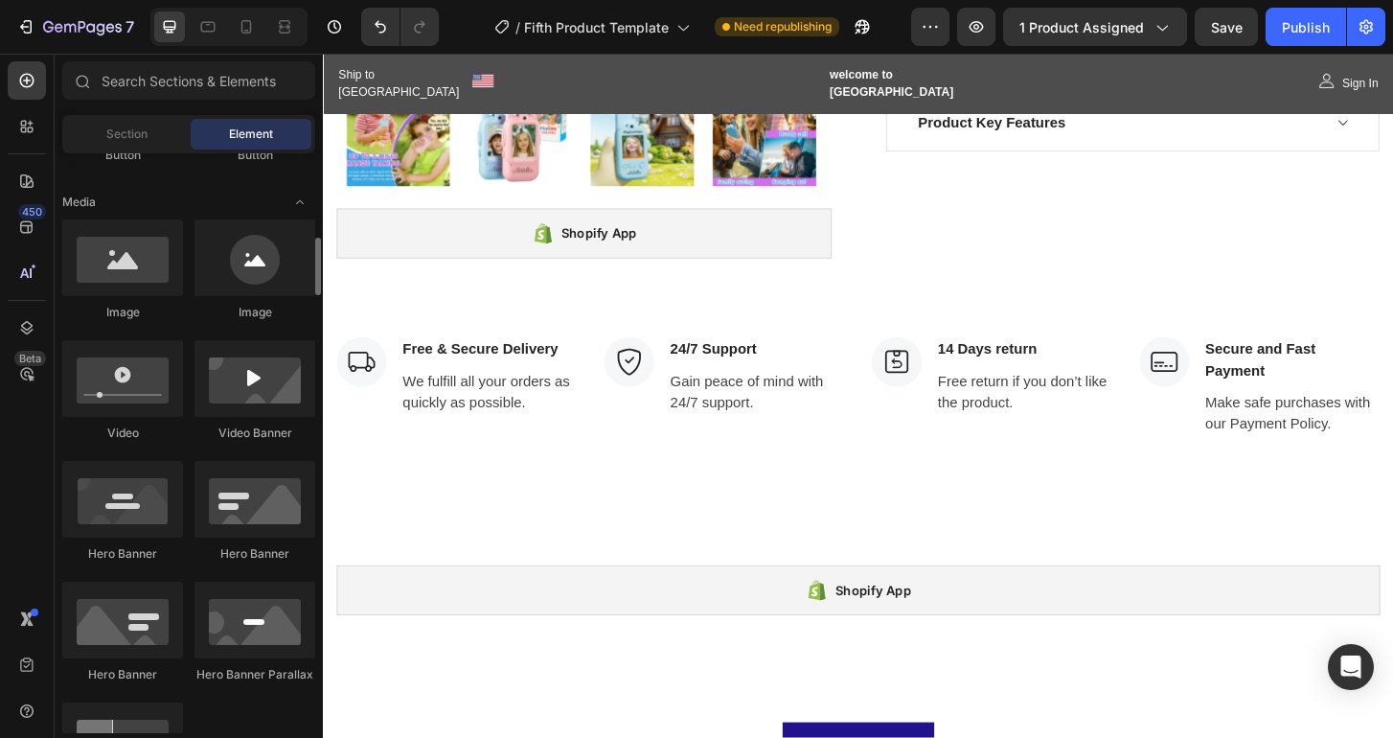
scroll to position [459, 0]
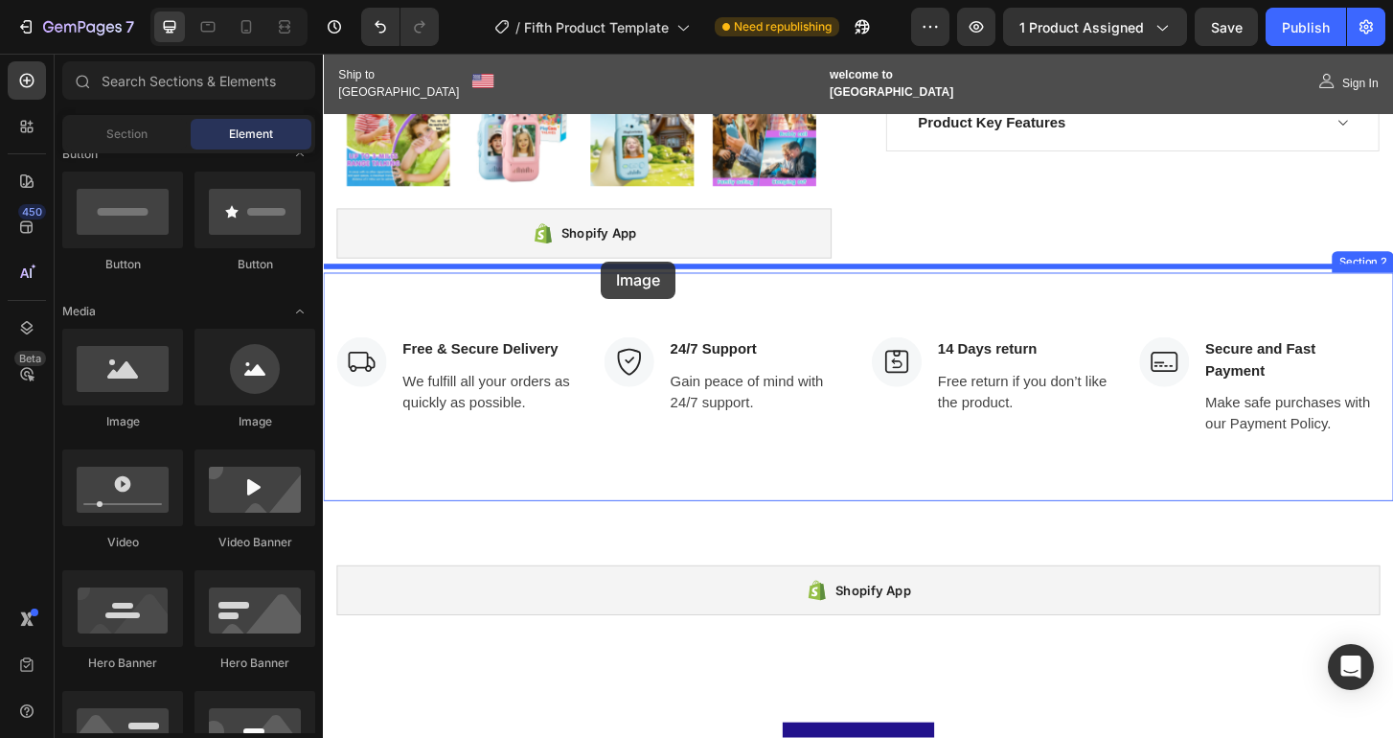
drag, startPoint x: 443, startPoint y: 435, endPoint x: 622, endPoint y: 277, distance: 238.9
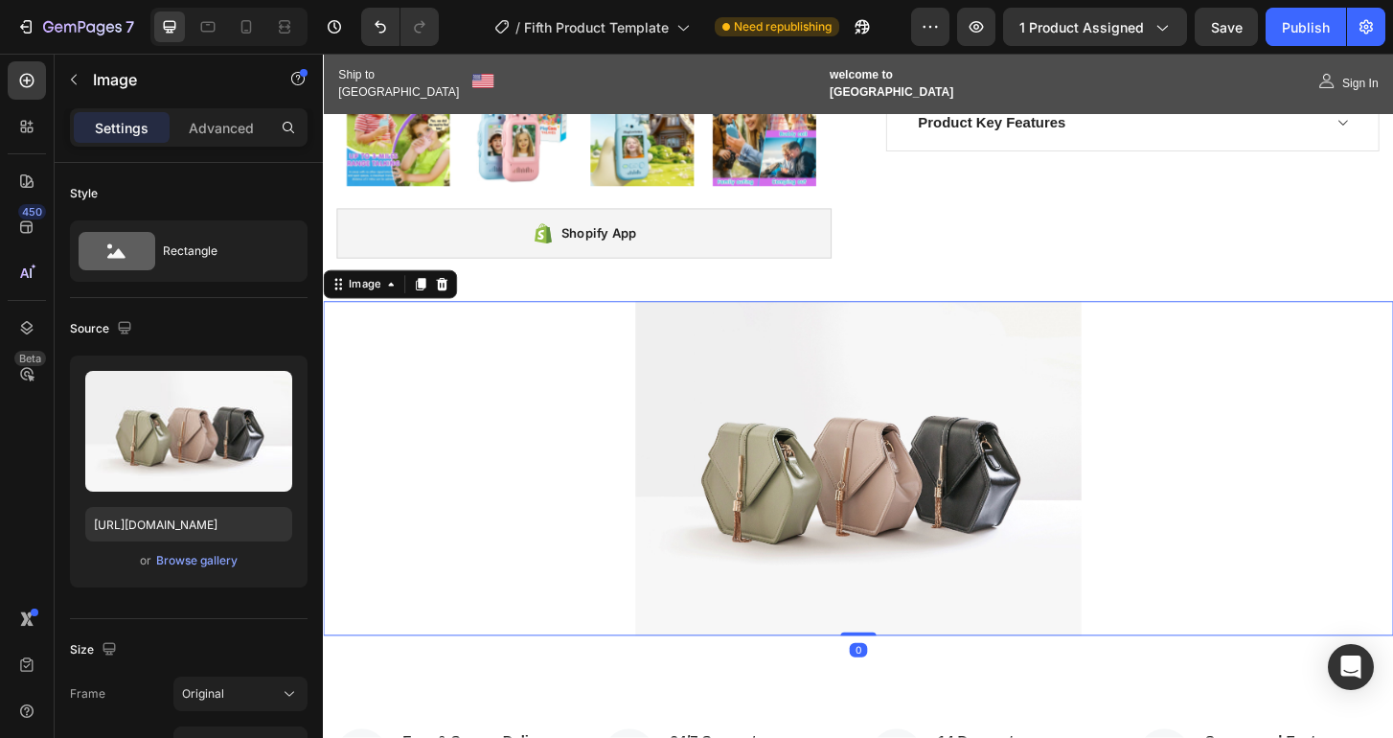
click at [838, 453] on img at bounding box center [897, 499] width 479 height 359
click at [195, 559] on div "Browse gallery" at bounding box center [196, 560] width 81 height 17
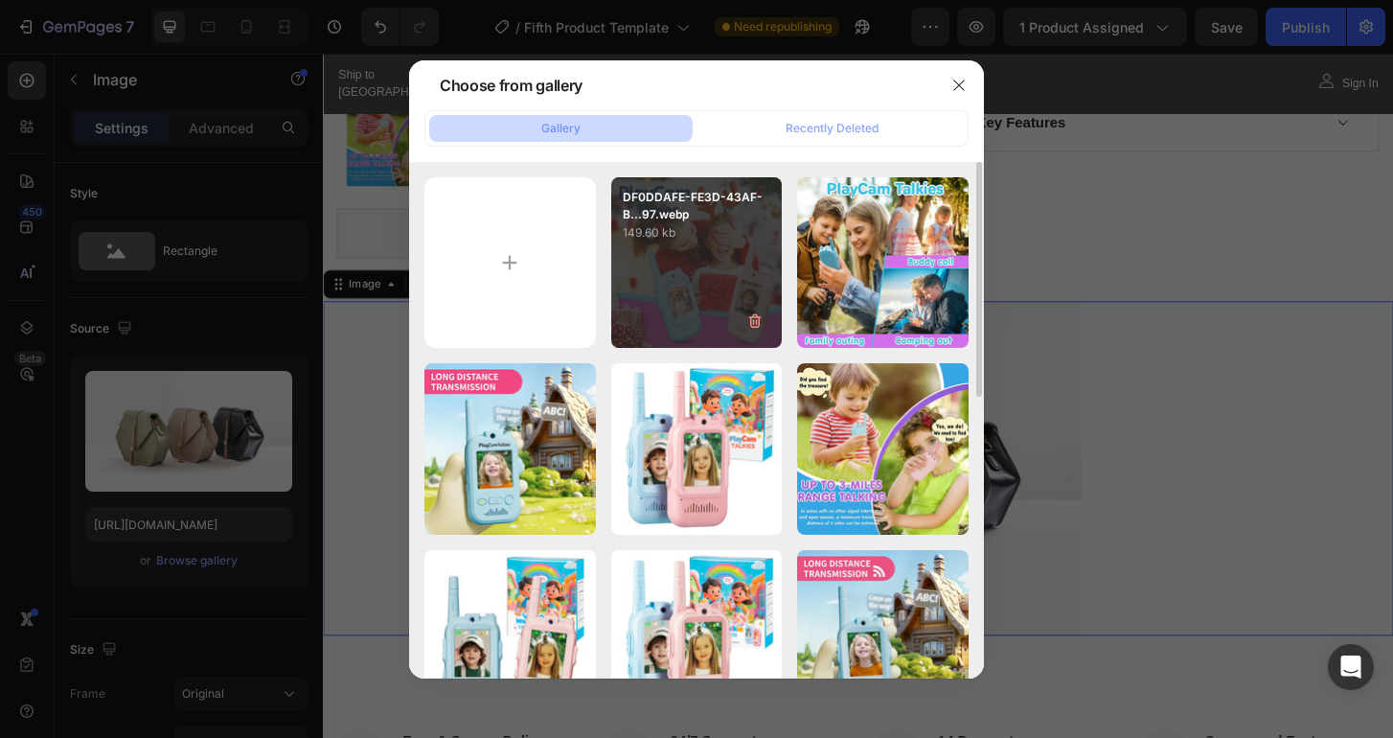
click at [713, 253] on div "DF0DDAFE-FE3D-43AF-B...97.webp 149.60 kb" at bounding box center [696, 262] width 171 height 171
type input "https://cdn.shopify.com/s/files/1/0930/5980/9577/files/gempages_575065792391939…"
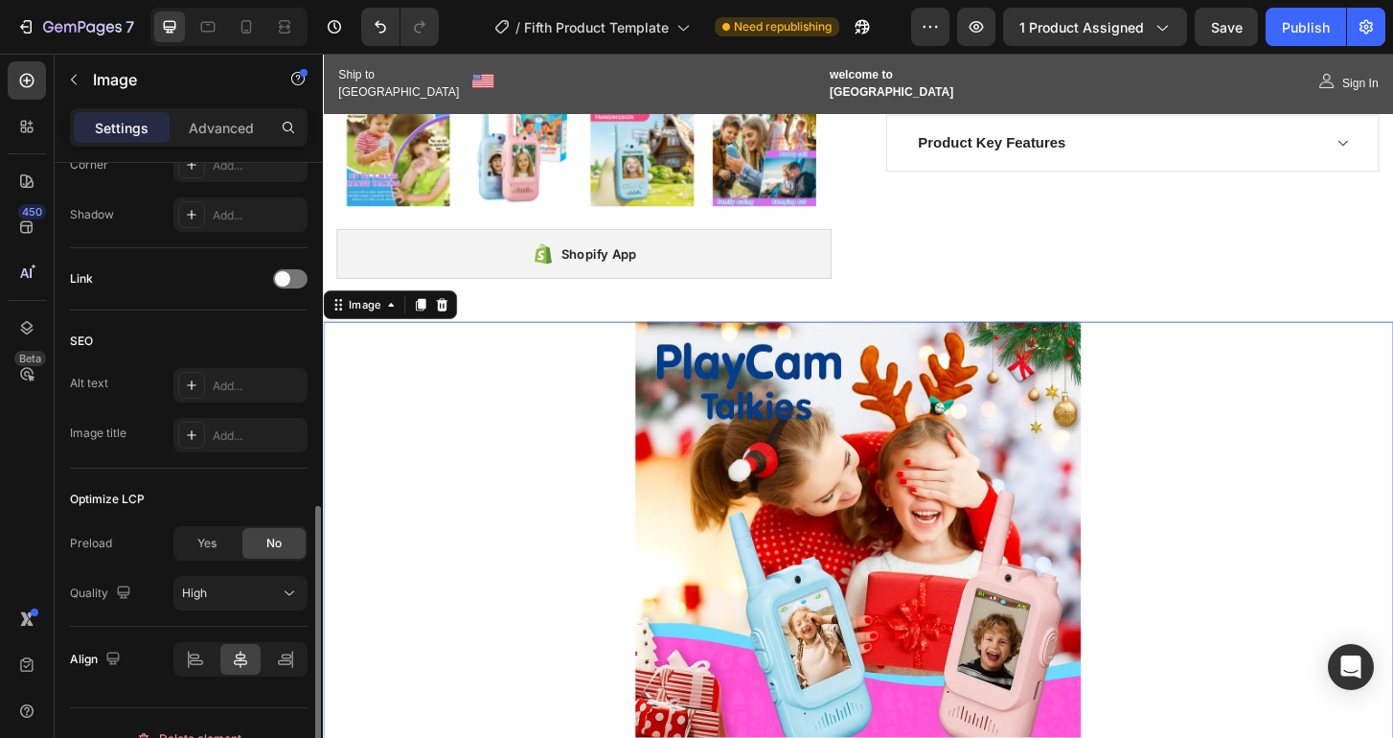
scroll to position [817, 0]
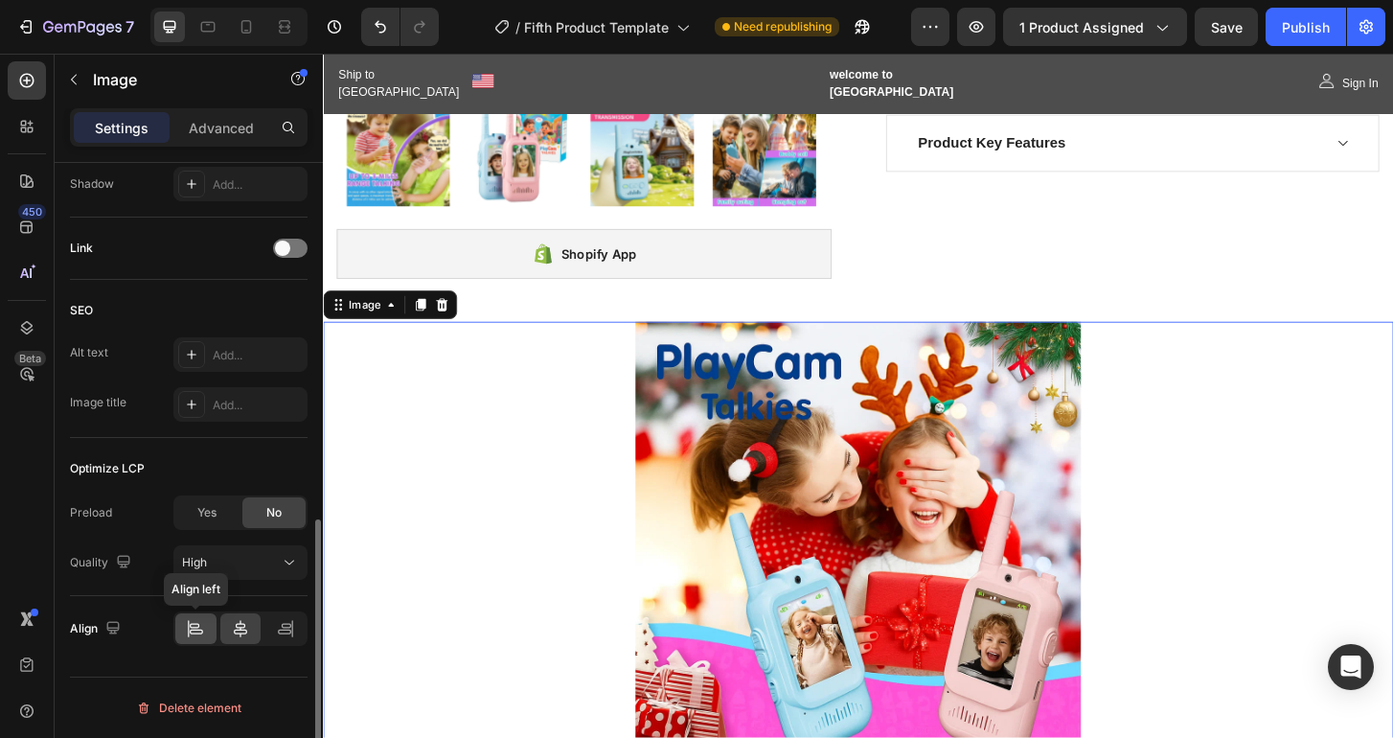
click at [205, 637] on div at bounding box center [195, 628] width 41 height 31
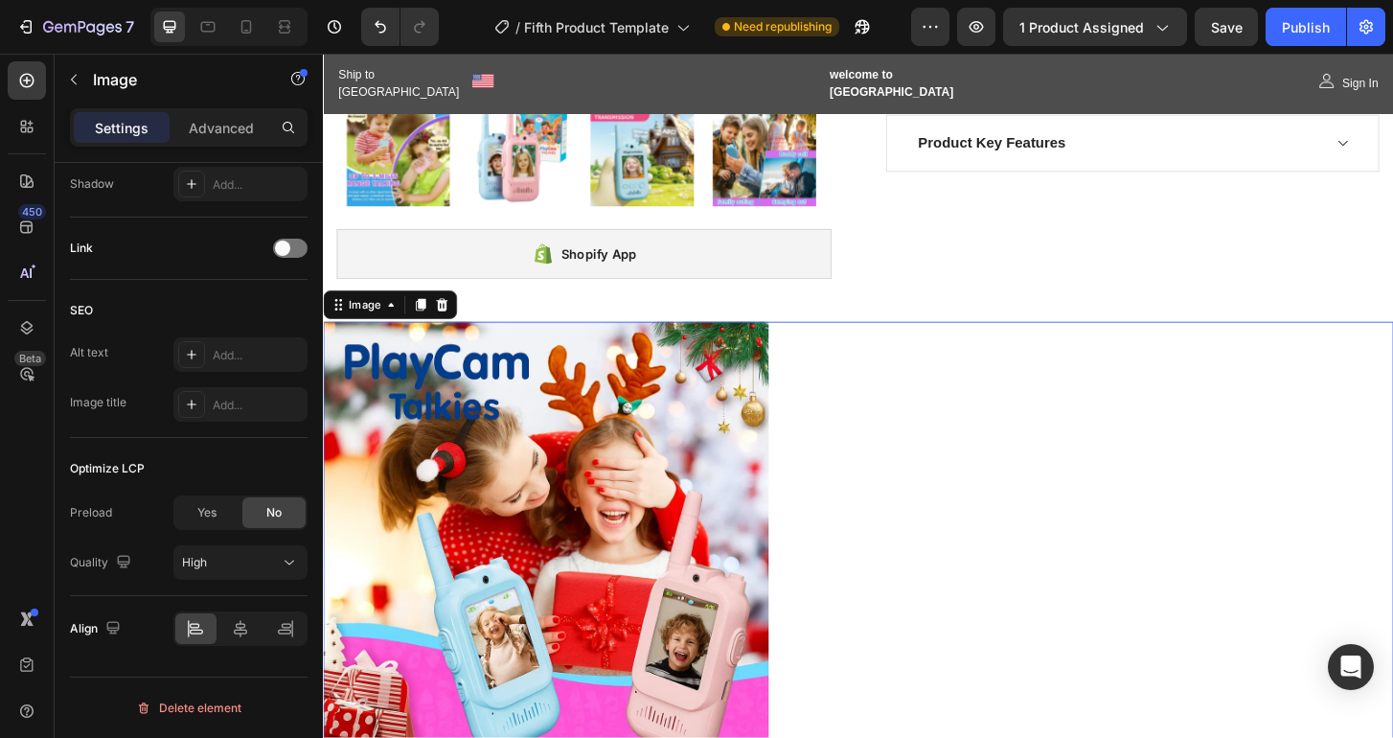
click at [975, 530] on div at bounding box center [897, 581] width 1149 height 479
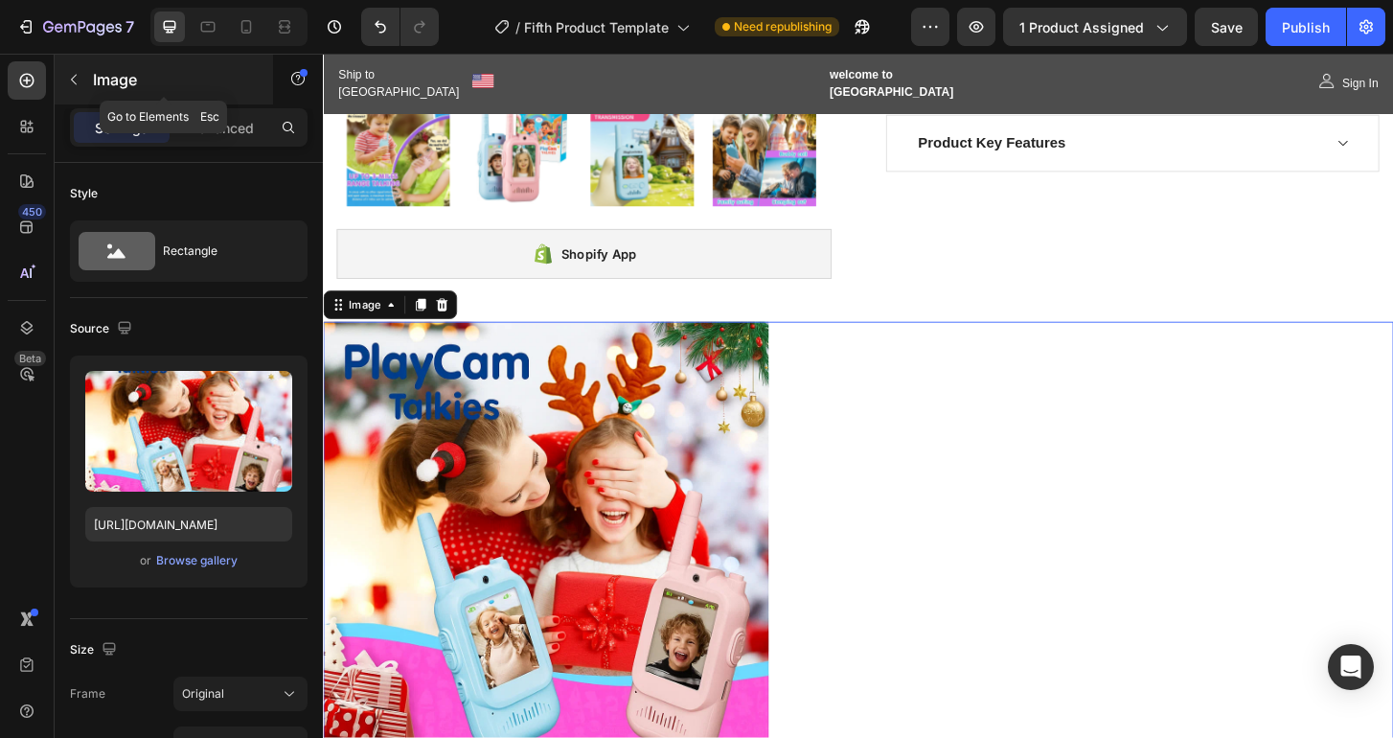
click at [76, 80] on icon "button" at bounding box center [73, 79] width 15 height 15
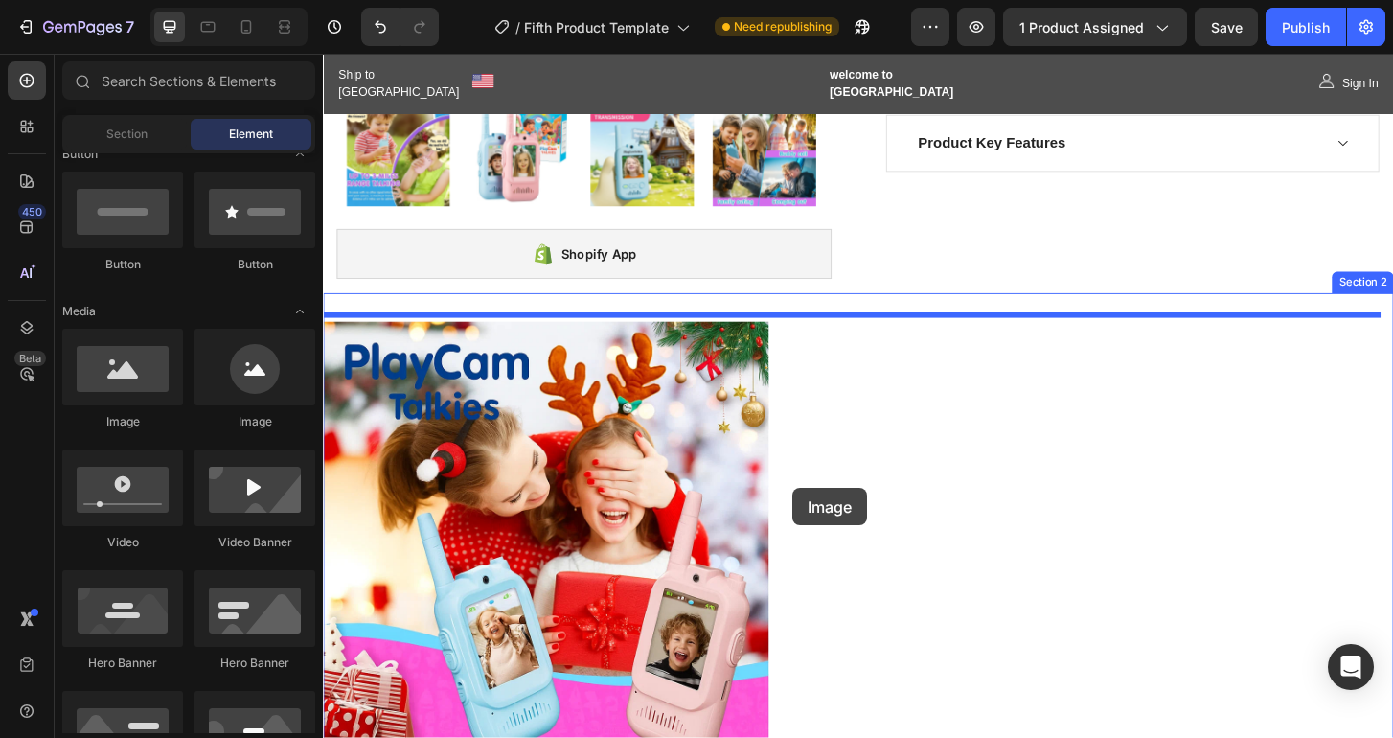
drag, startPoint x: 470, startPoint y: 442, endPoint x: 827, endPoint y: 520, distance: 364.9
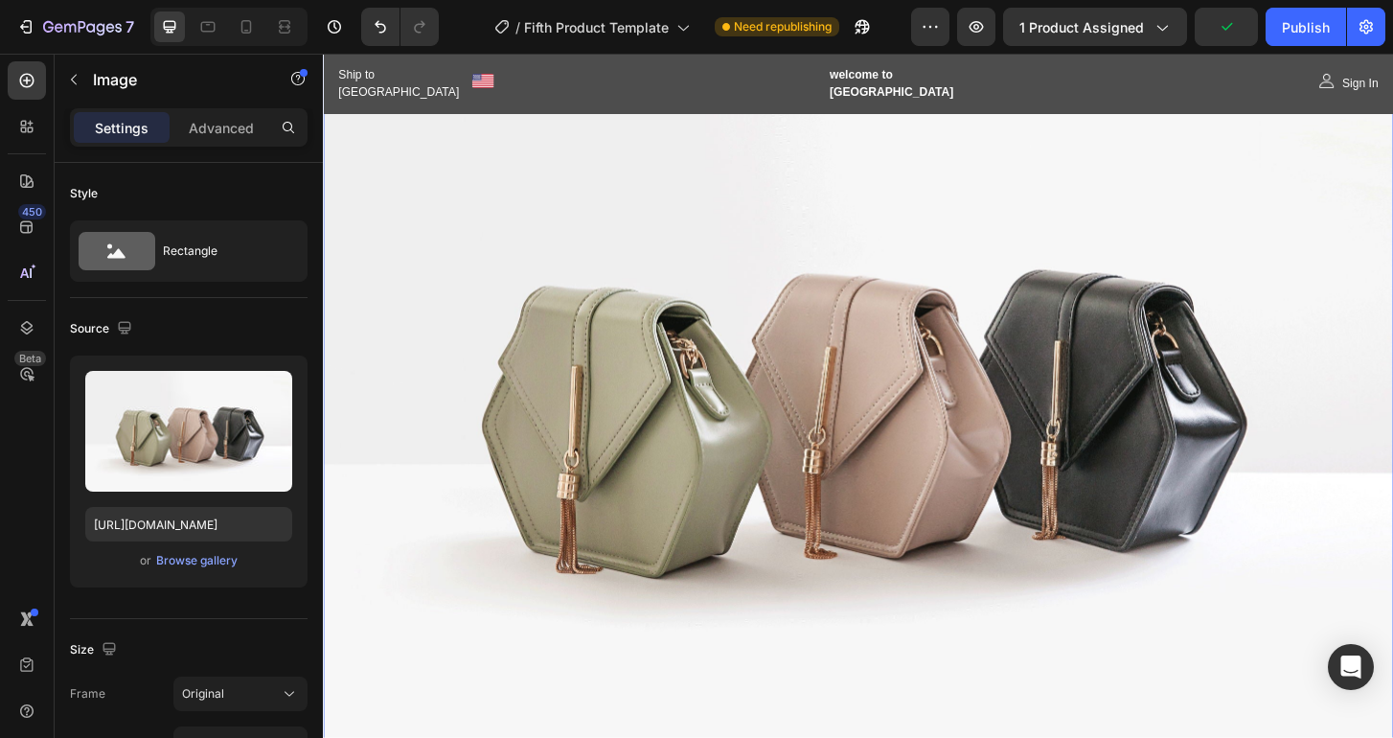
scroll to position [625, 0]
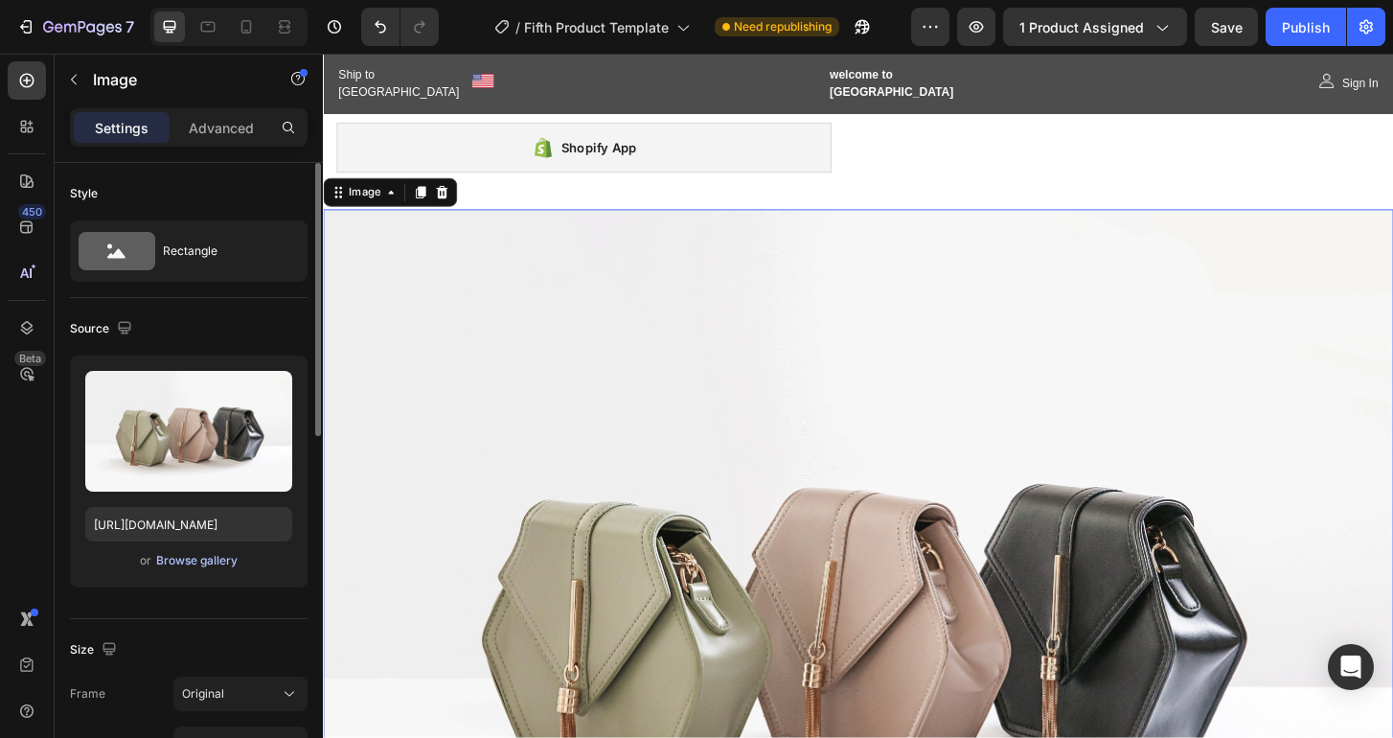
click at [170, 565] on div "Browse gallery" at bounding box center [196, 560] width 81 height 17
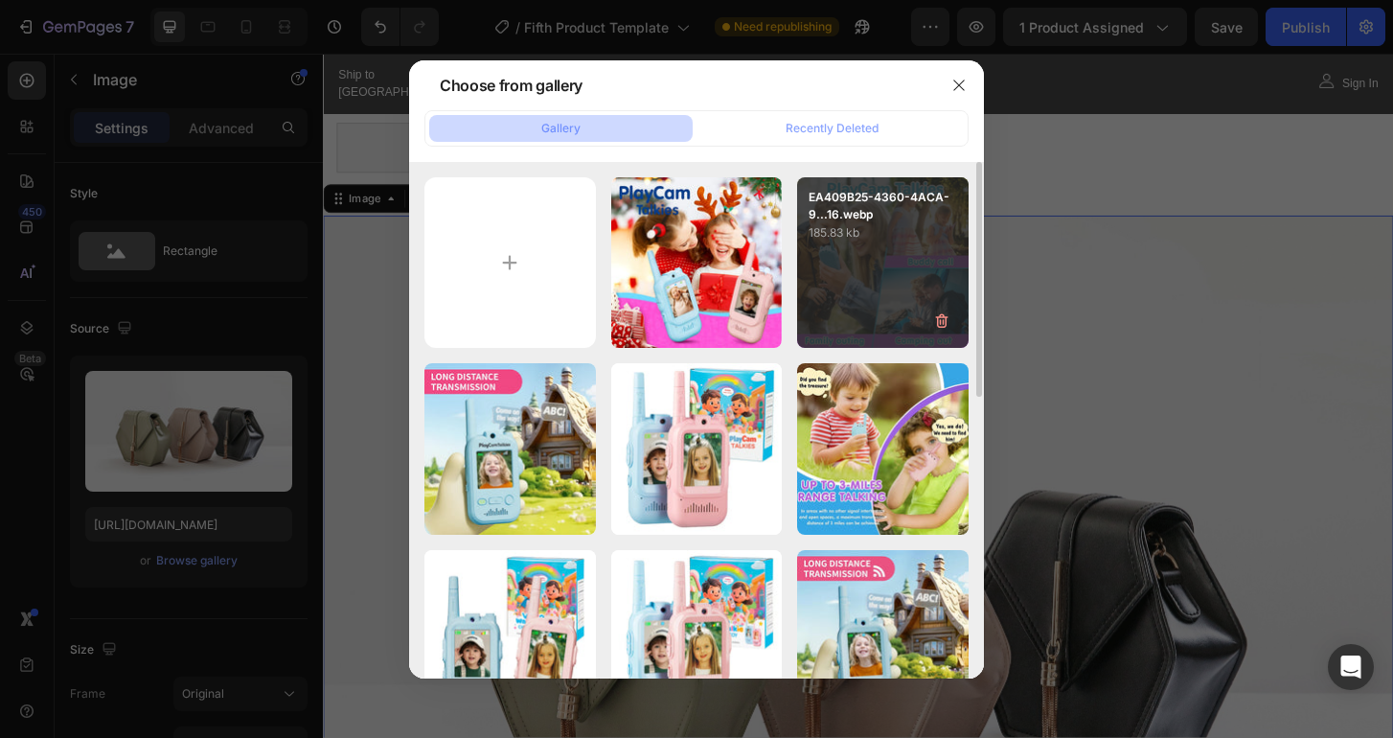
click at [865, 245] on div "EA409B25-4360-4ACA-9...16.webp 185.83 kb" at bounding box center [882, 262] width 171 height 171
type input "https://cdn.shopify.com/s/files/1/0930/5980/9577/files/gempages_575065792391939…"
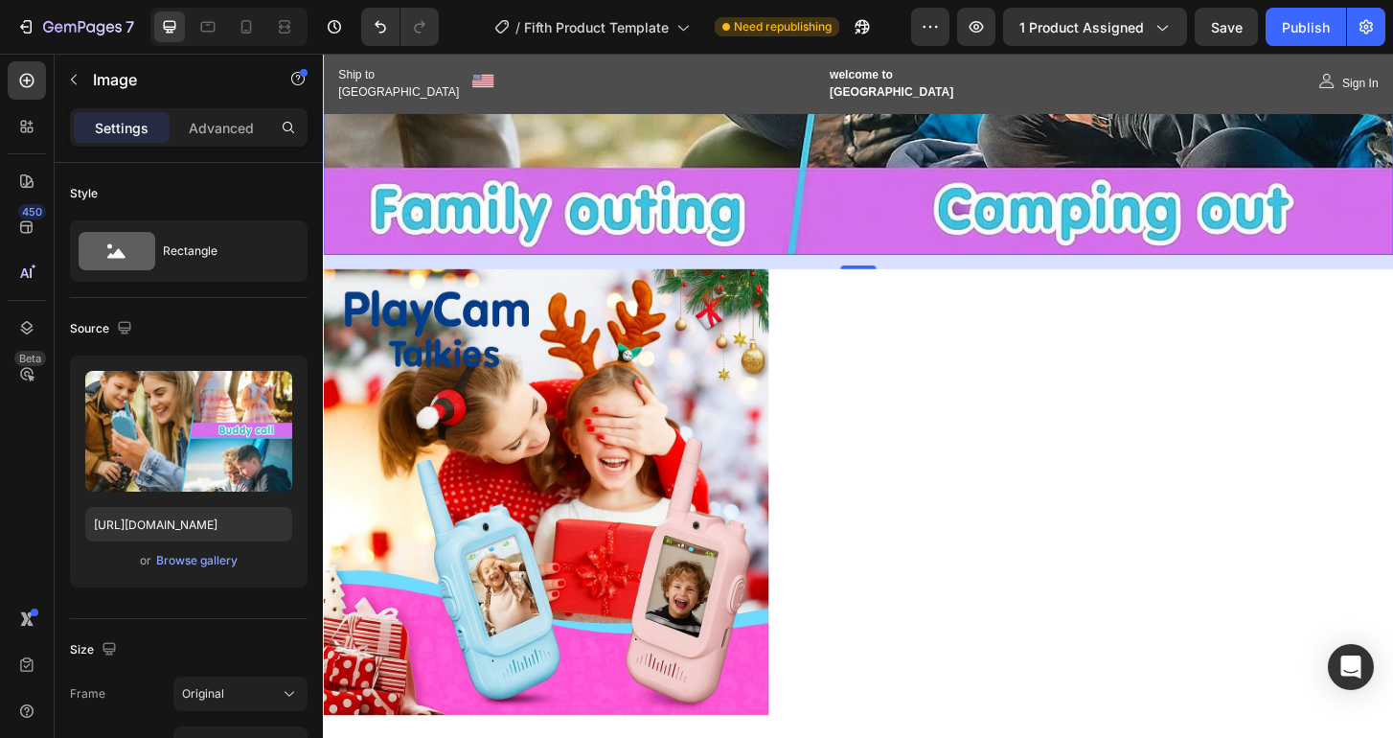
scroll to position [1809, 0]
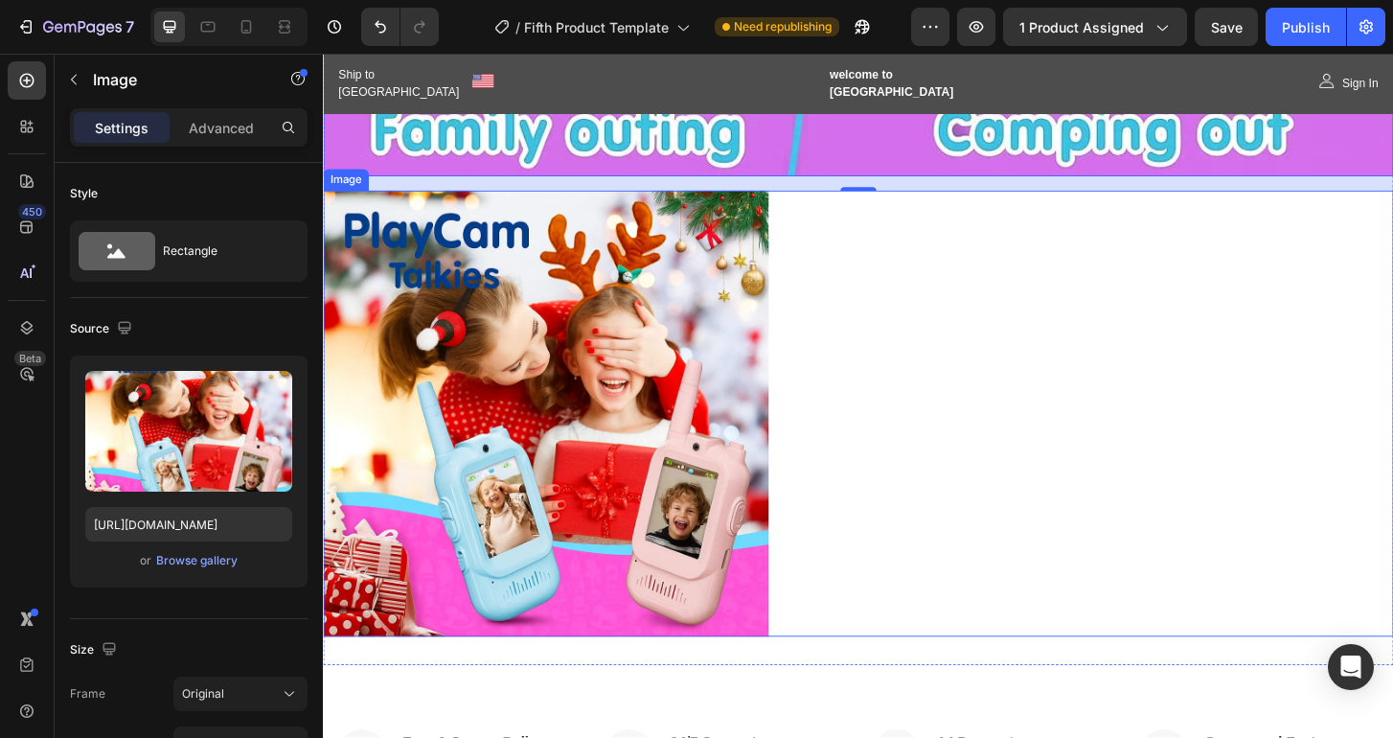
click at [761, 431] on img at bounding box center [562, 440] width 479 height 479
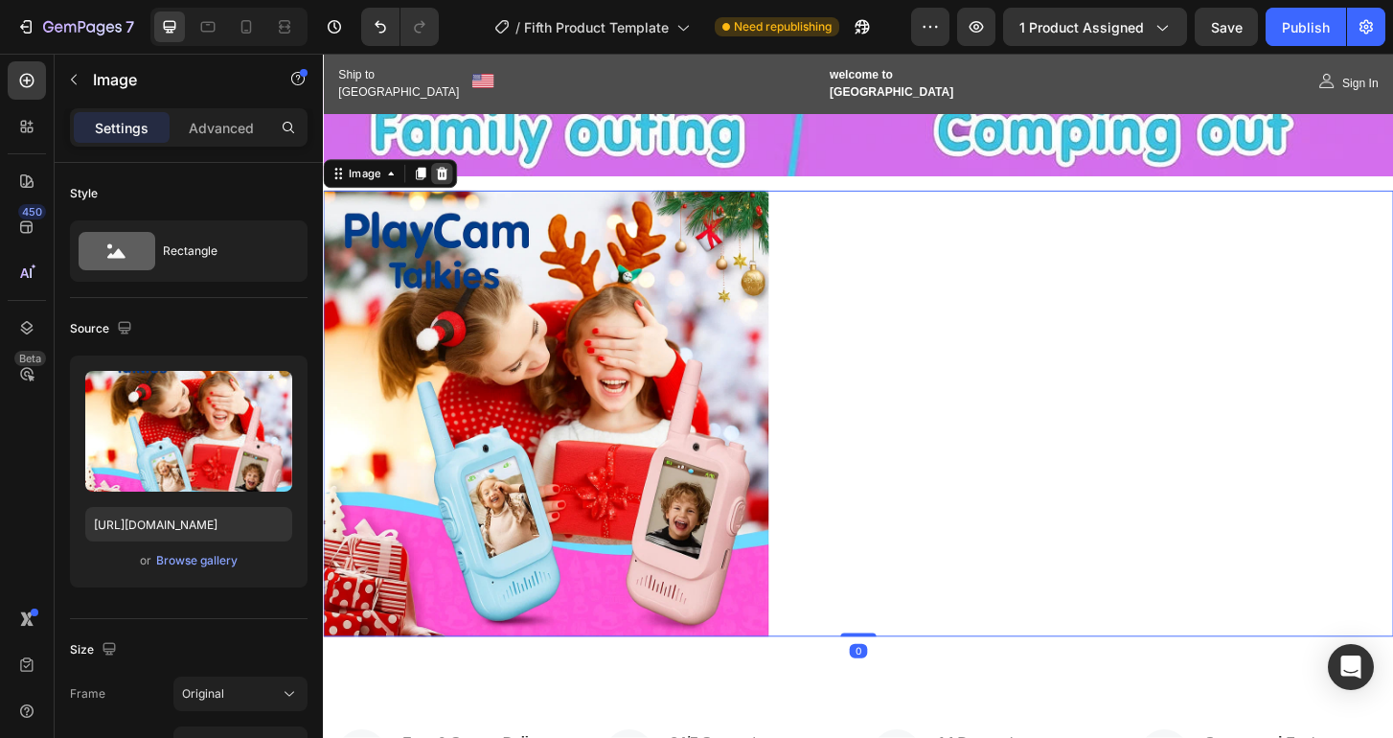
click at [452, 176] on icon at bounding box center [450, 182] width 12 height 13
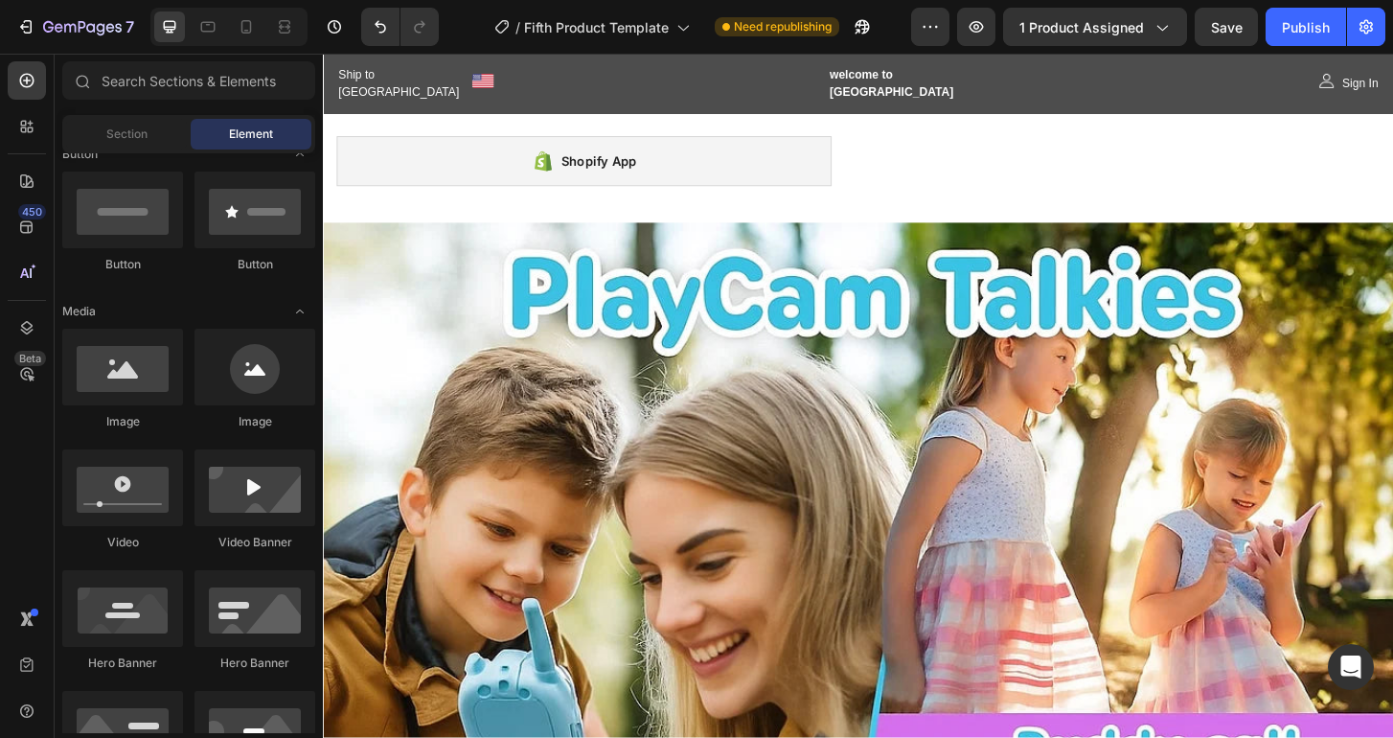
scroll to position [603, 0]
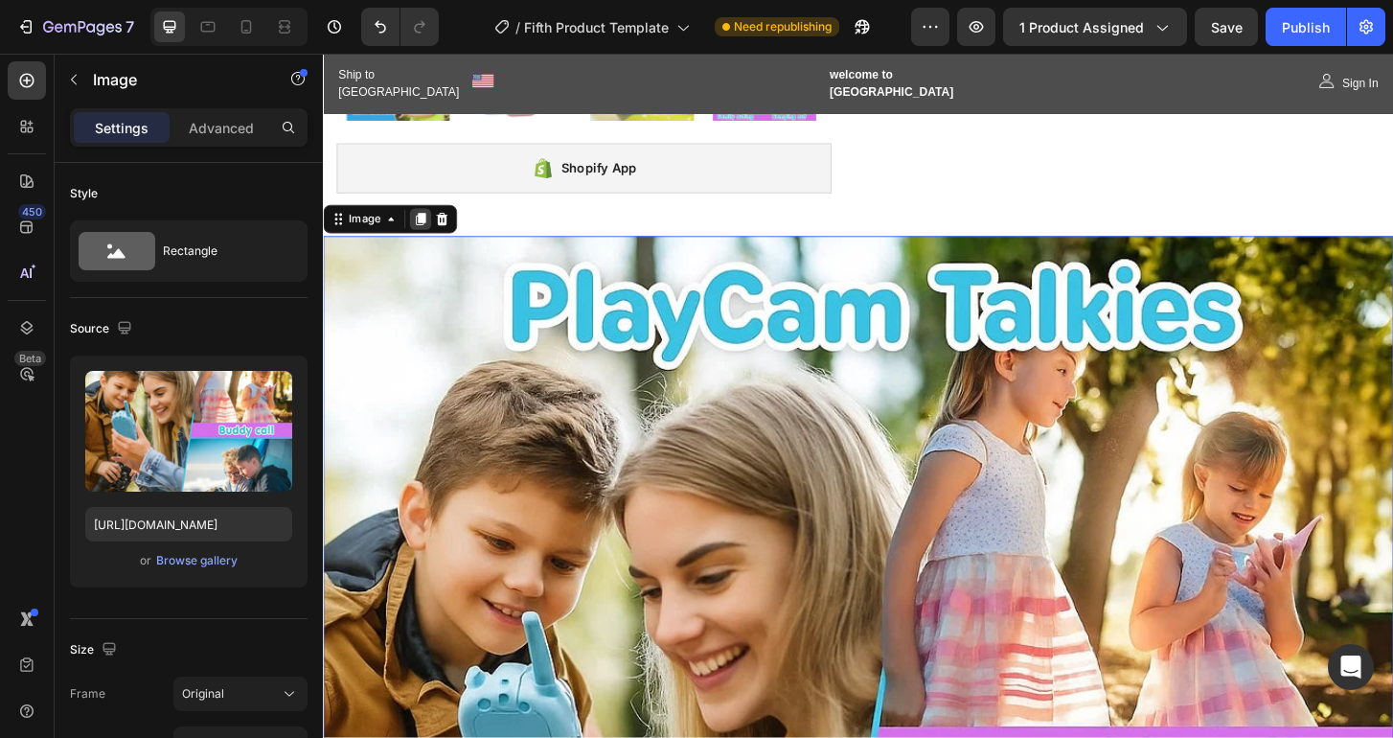
click at [421, 220] on div at bounding box center [427, 231] width 23 height 23
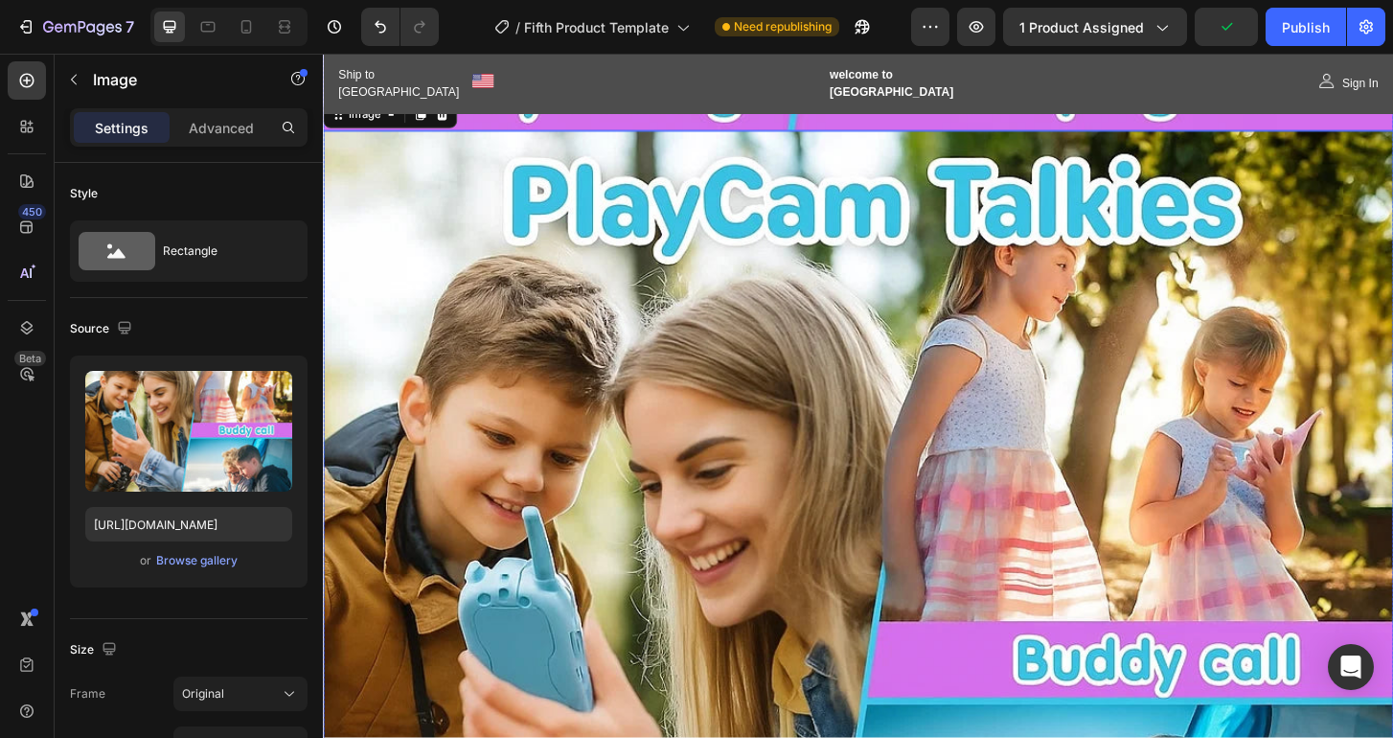
scroll to position [1859, 0]
click at [781, 452] on img at bounding box center [897, 710] width 1149 height 1149
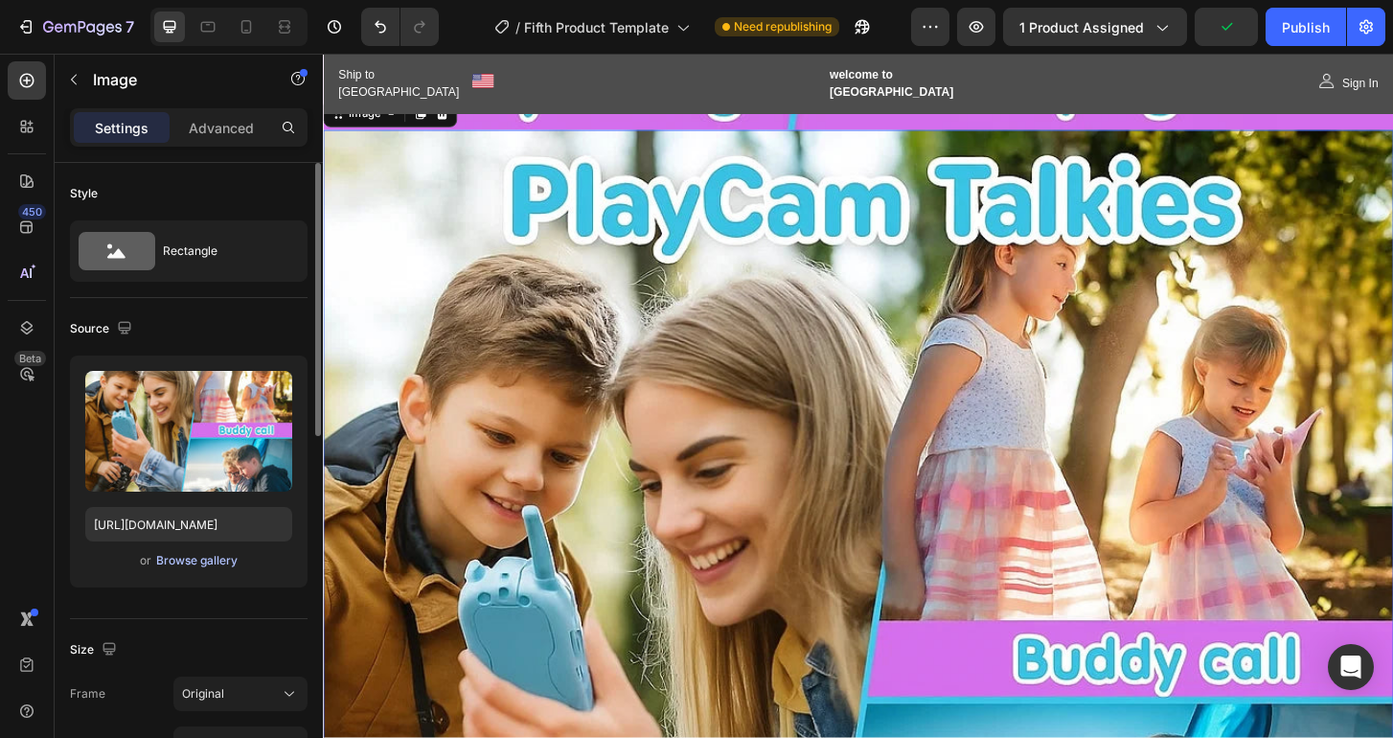
click at [195, 559] on div "Browse gallery" at bounding box center [196, 560] width 81 height 17
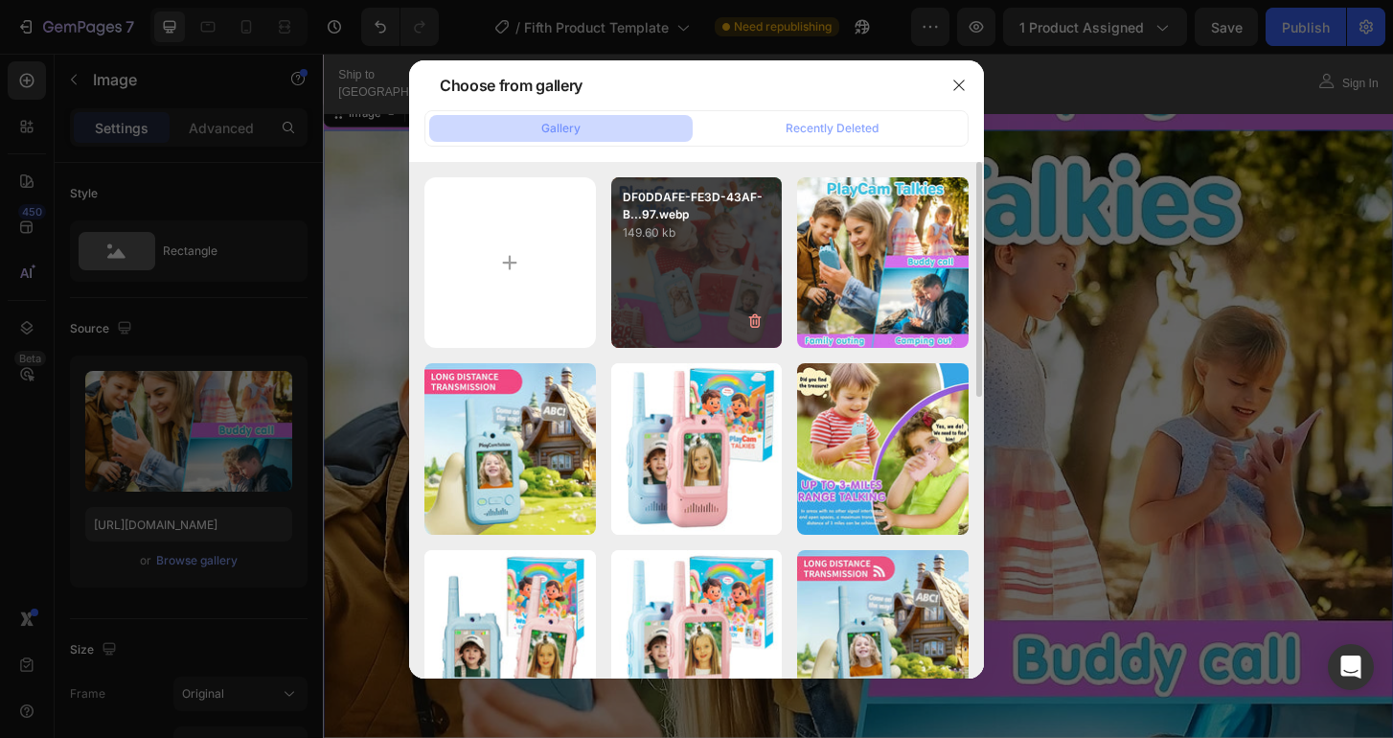
click at [682, 284] on div "DF0DDAFE-FE3D-43AF-B...97.webp 149.60 kb" at bounding box center [696, 262] width 171 height 171
type input "https://cdn.shopify.com/s/files/1/0930/5980/9577/files/gempages_575065792391939…"
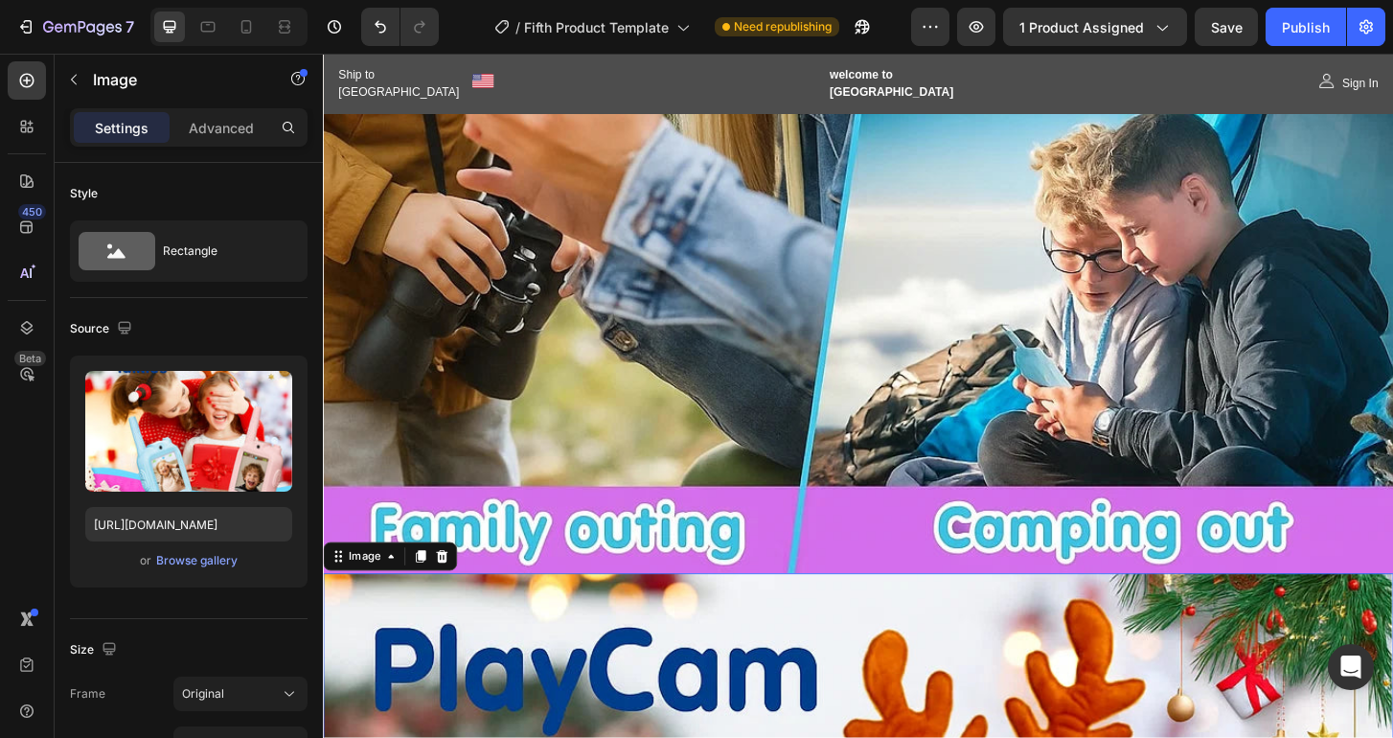
scroll to position [1401, 0]
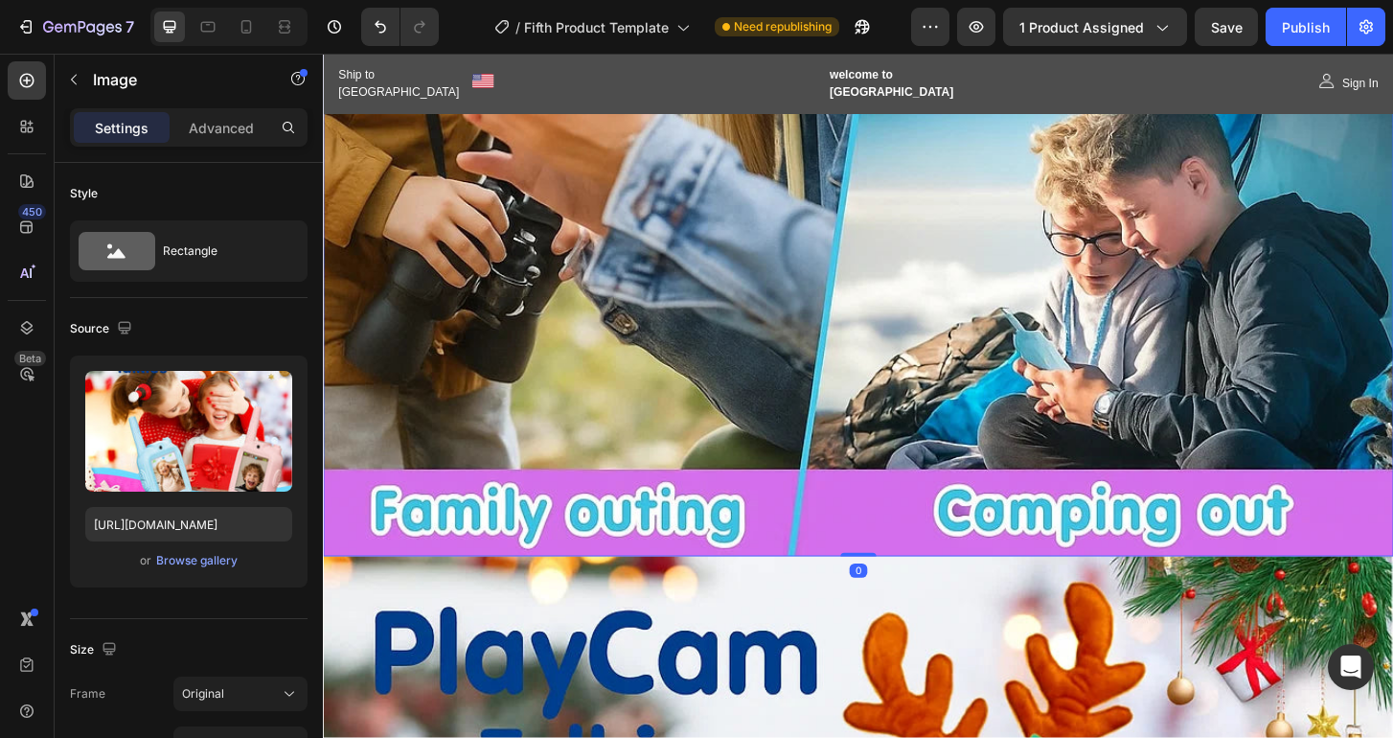
click at [863, 374] on img at bounding box center [897, 18] width 1149 height 1149
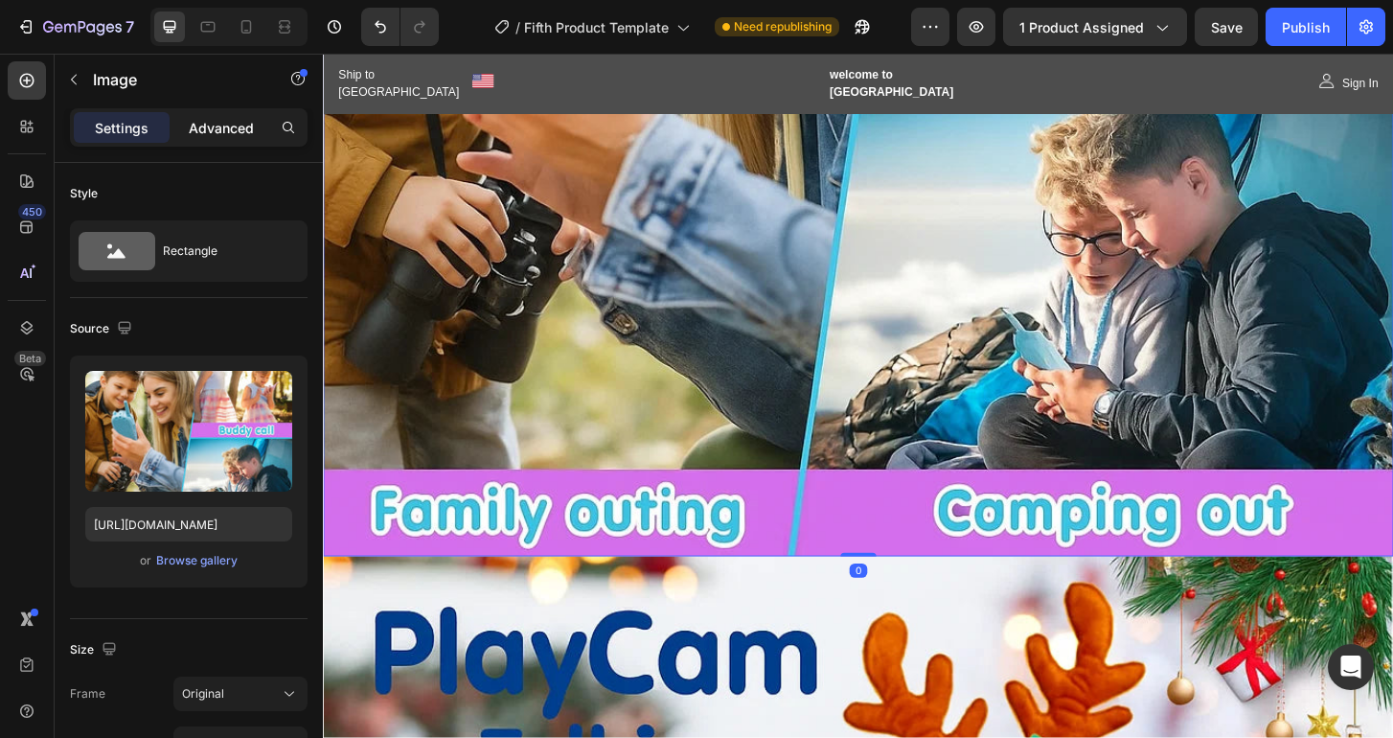
click at [214, 129] on p "Advanced" at bounding box center [221, 128] width 65 height 20
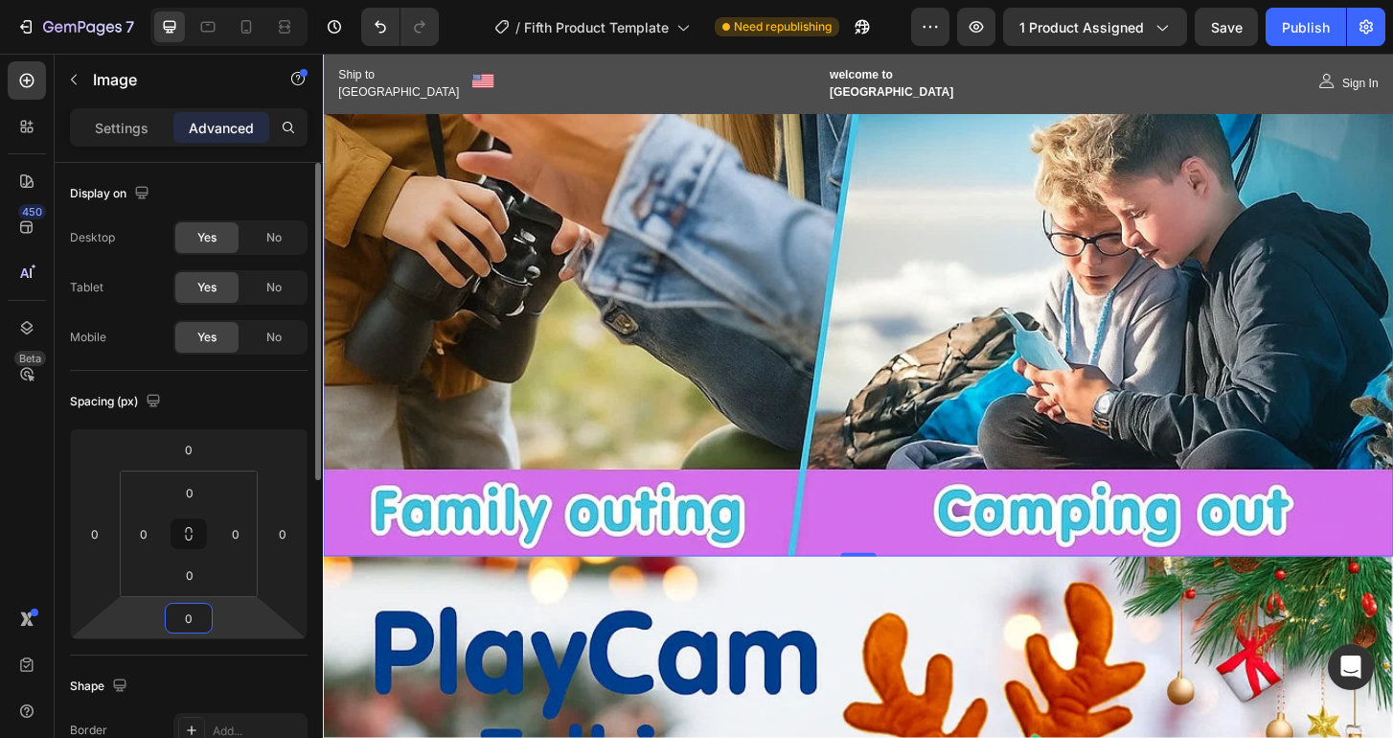
click at [197, 613] on input "0" at bounding box center [189, 617] width 38 height 29
type input "10"
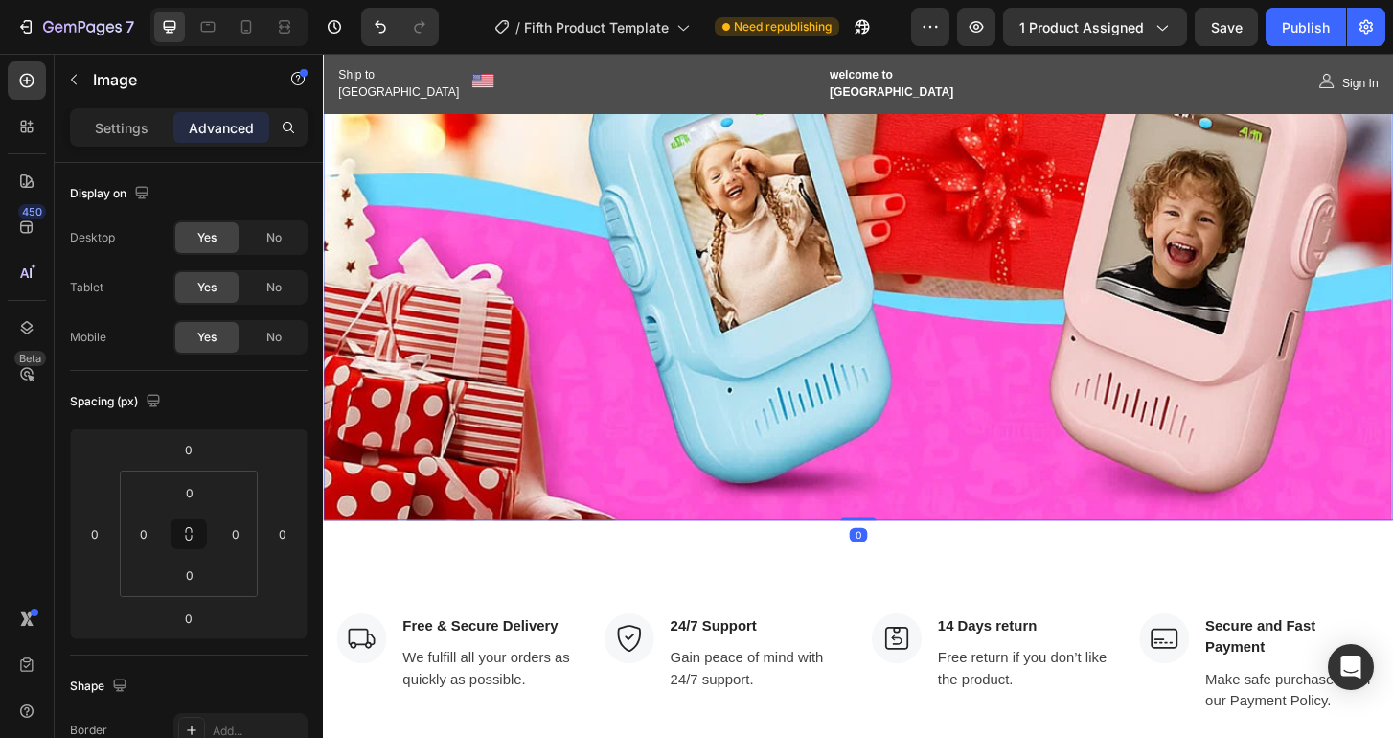
scroll to position [2602, 0]
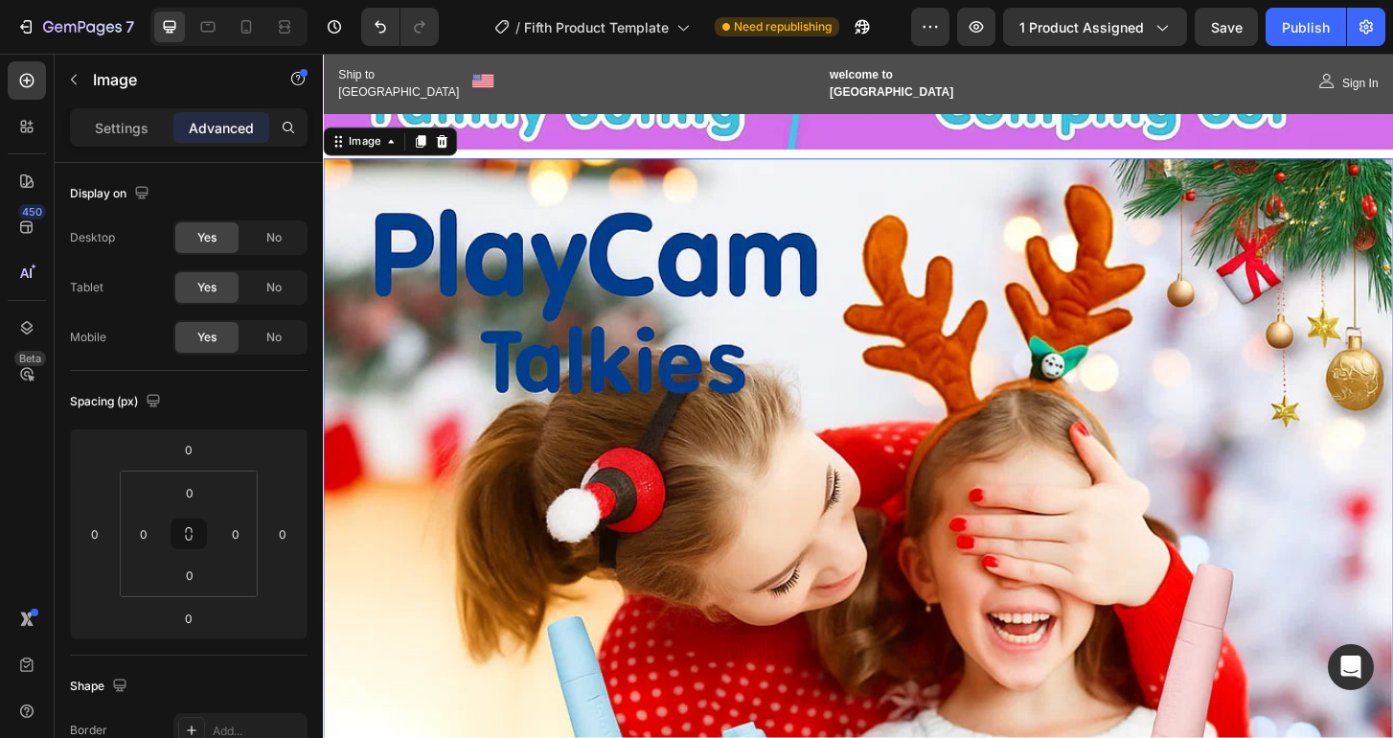
scroll to position [1672, 0]
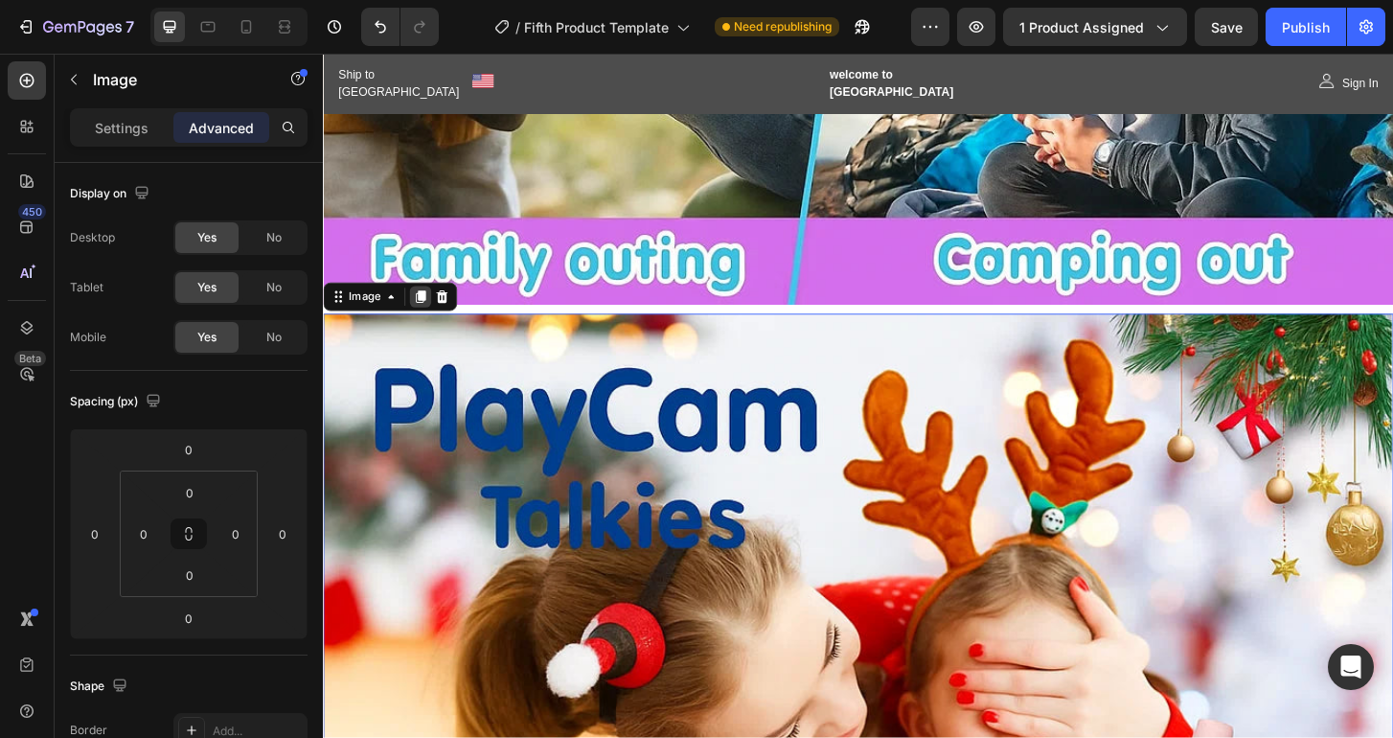
click at [421, 307] on icon at bounding box center [427, 314] width 15 height 15
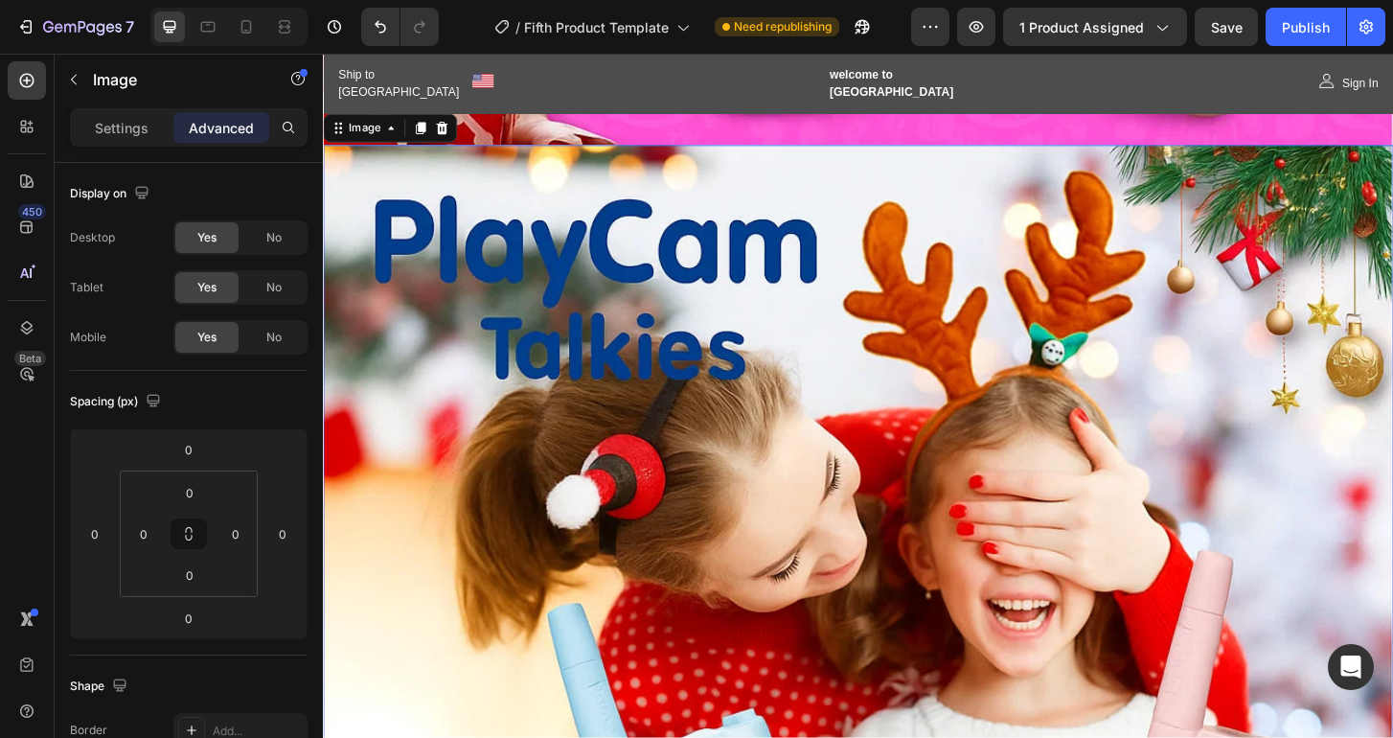
scroll to position [3004, 0]
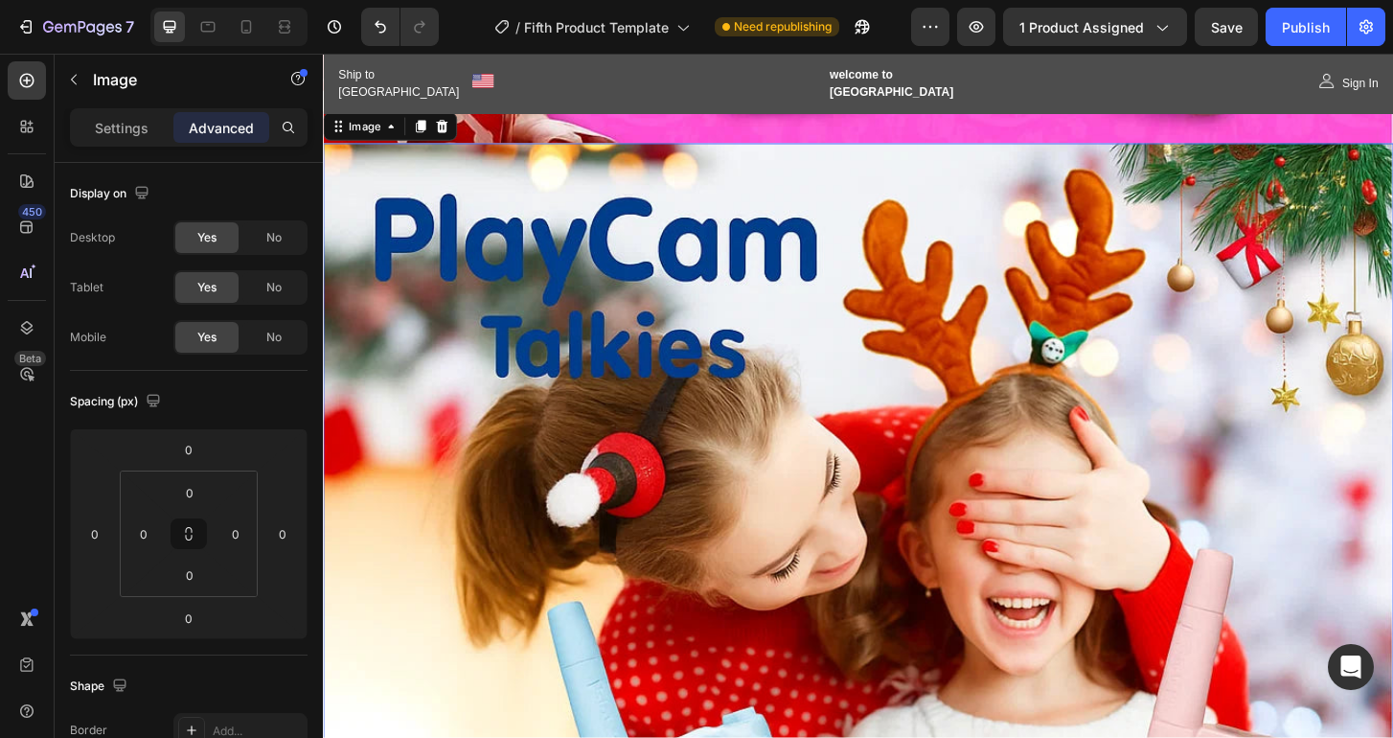
click at [563, 341] on img at bounding box center [897, 724] width 1149 height 1149
click at [429, 125] on icon at bounding box center [427, 131] width 11 height 13
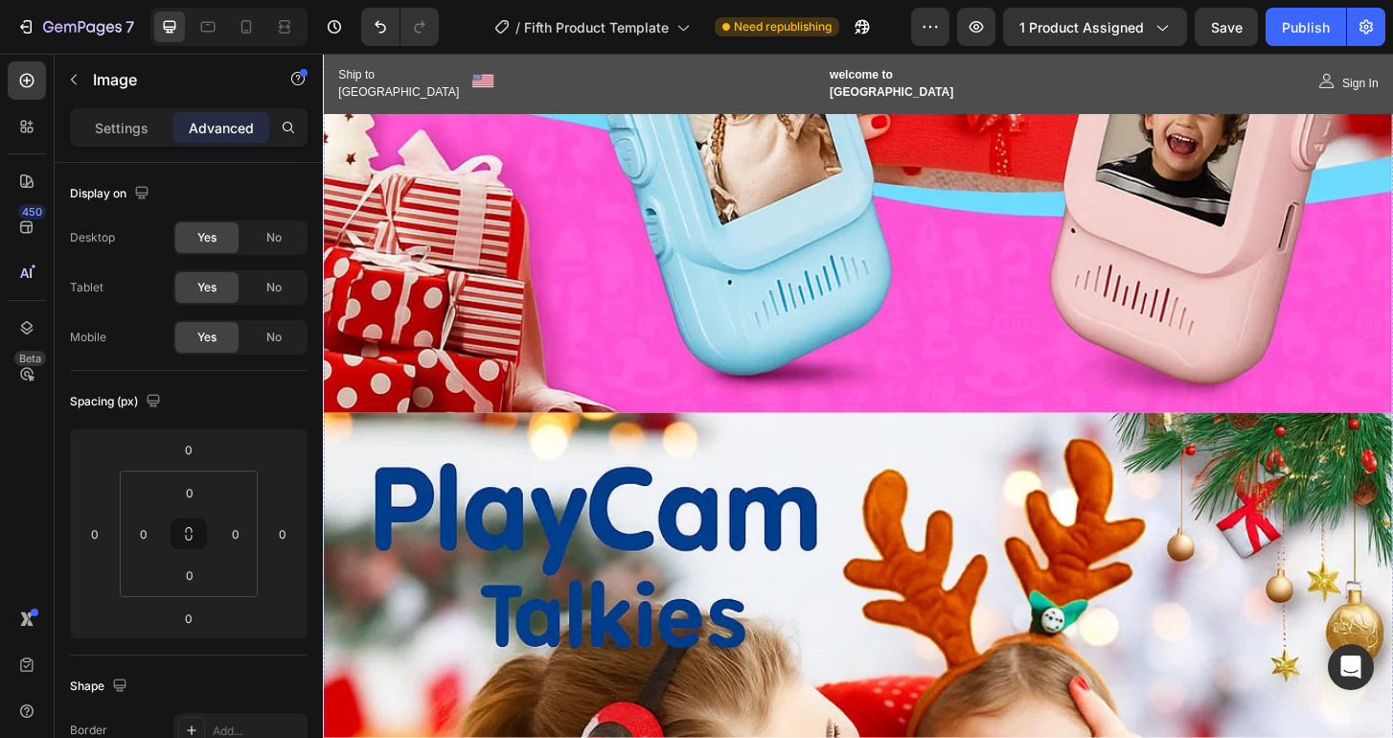
scroll to position [2755, 0]
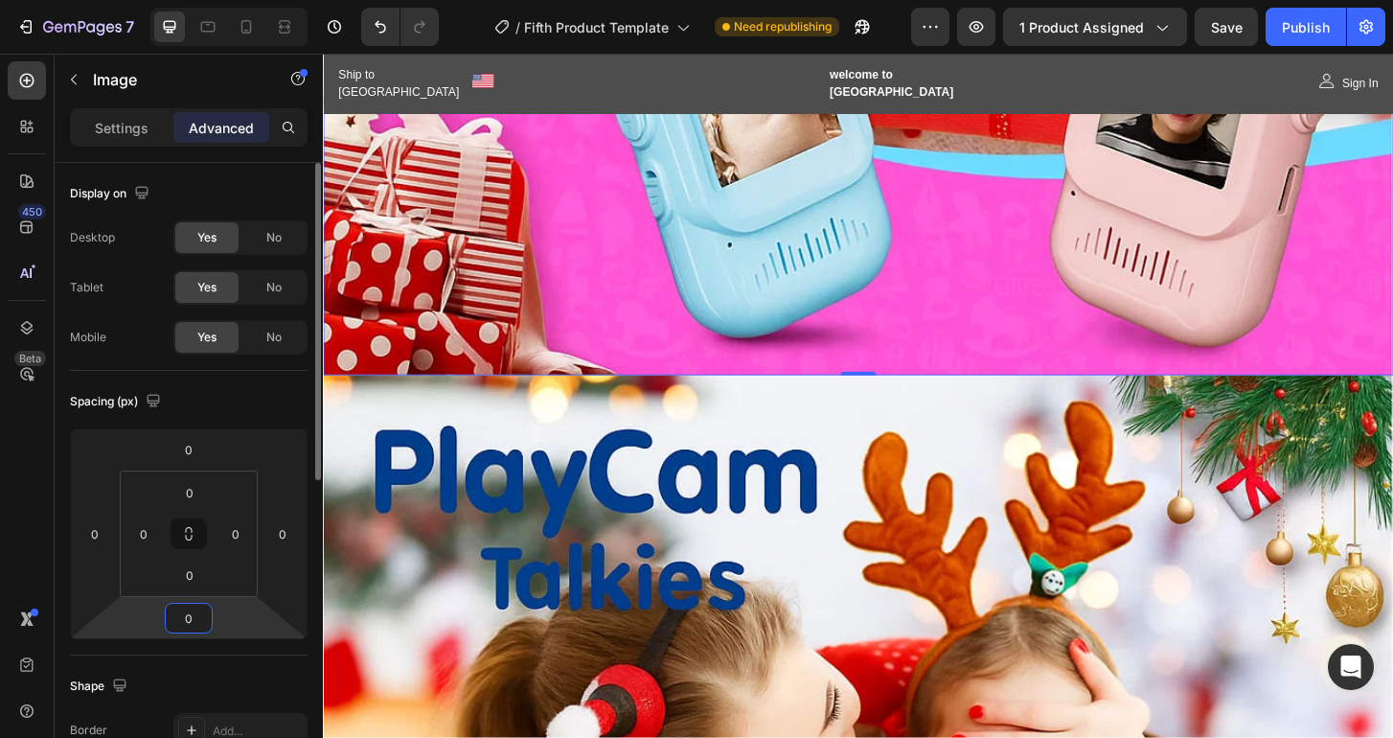
click at [191, 612] on input "0" at bounding box center [189, 617] width 38 height 29
type input "10"
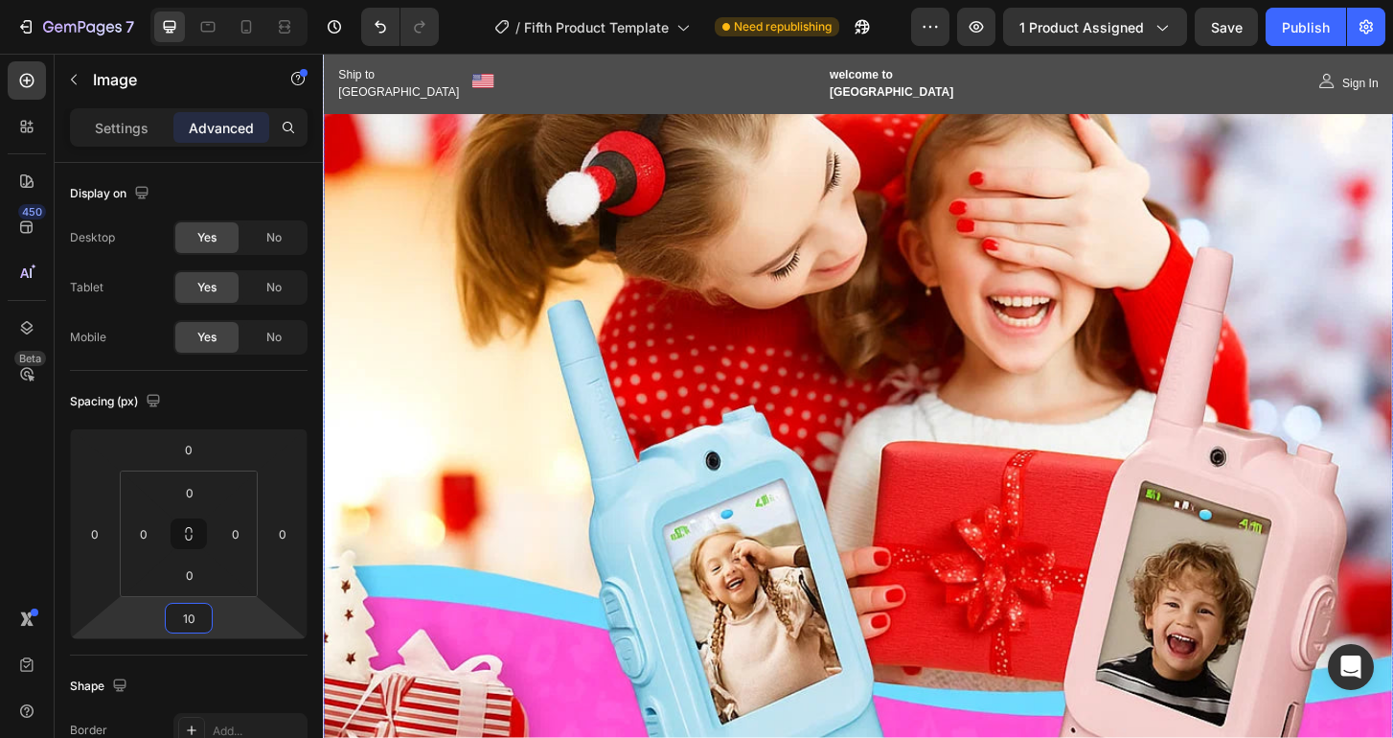
scroll to position [3354, 0]
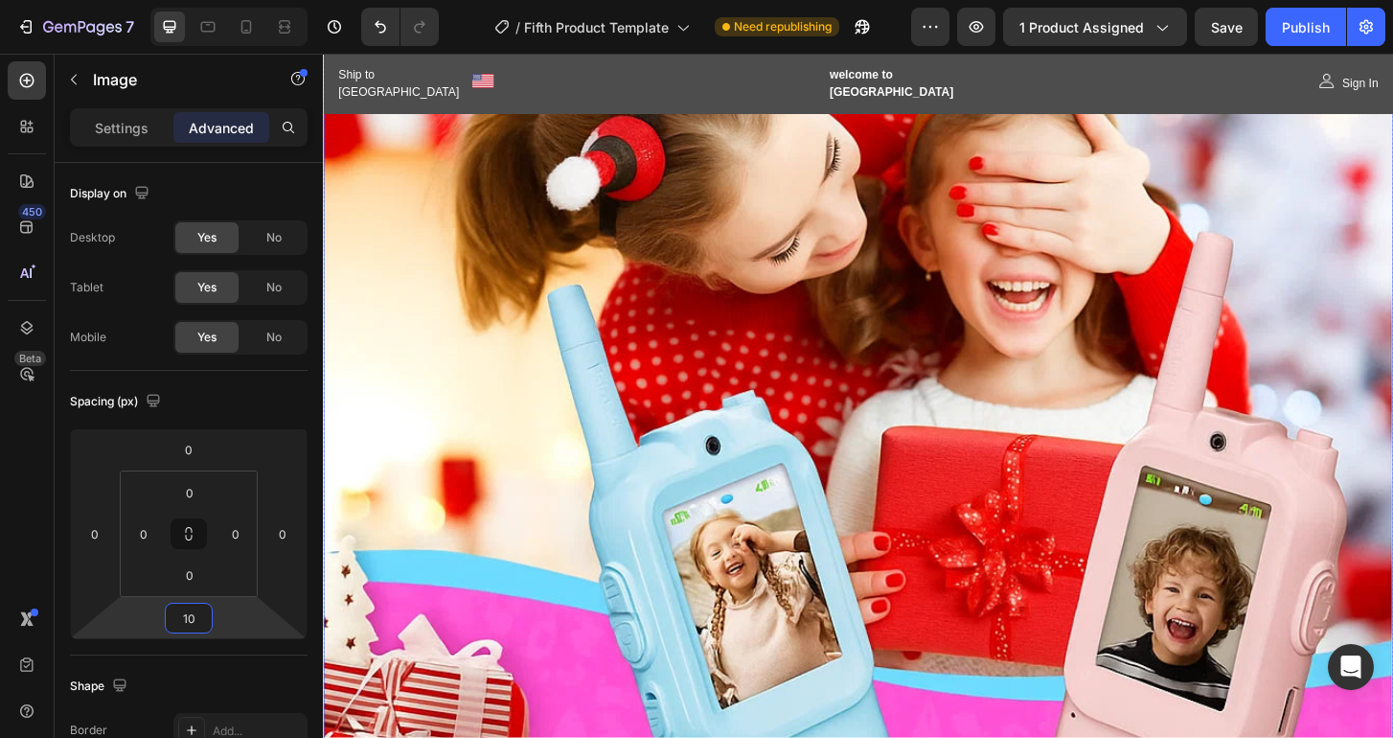
click at [822, 498] on img at bounding box center [897, 384] width 1149 height 1149
click at [633, 441] on img at bounding box center [897, 384] width 1149 height 1149
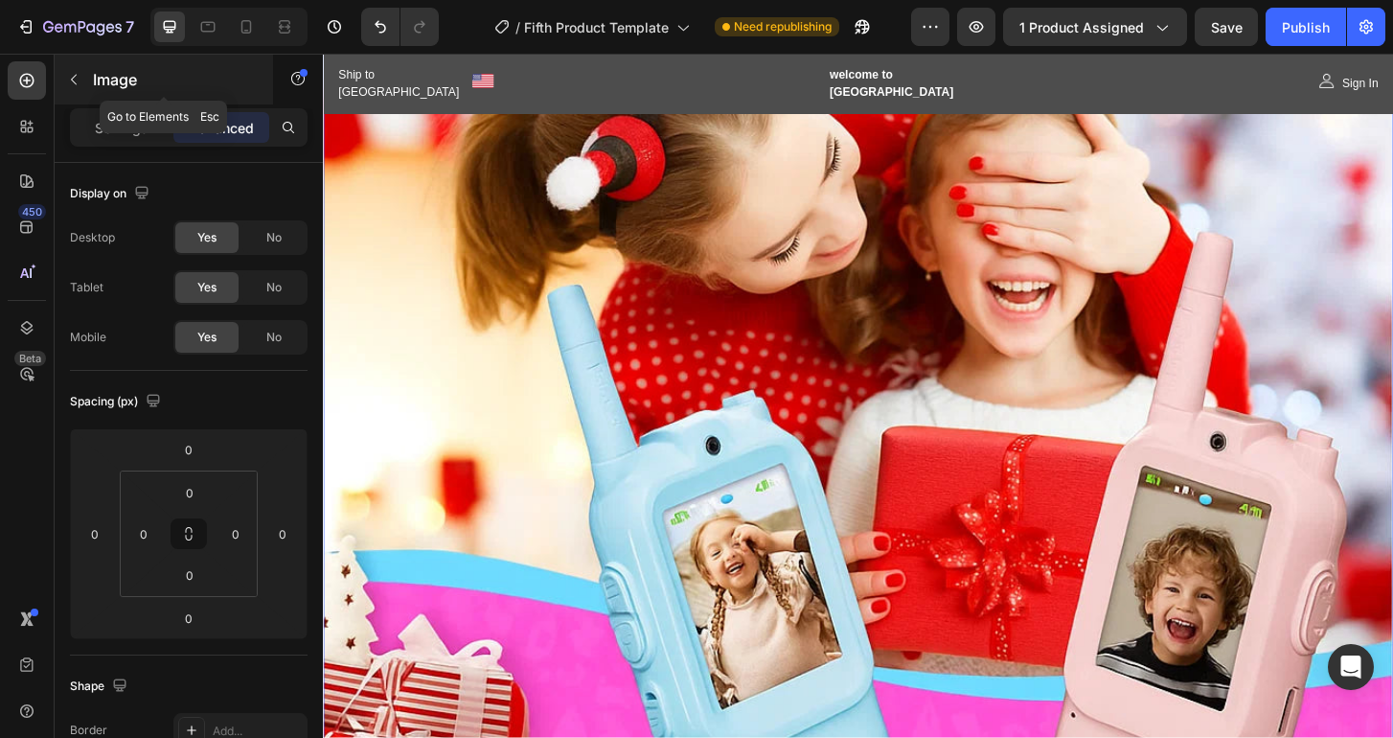
click at [69, 76] on icon "button" at bounding box center [73, 79] width 15 height 15
click at [663, 412] on img at bounding box center [897, 384] width 1149 height 1149
click at [130, 112] on div "Settings" at bounding box center [122, 127] width 96 height 31
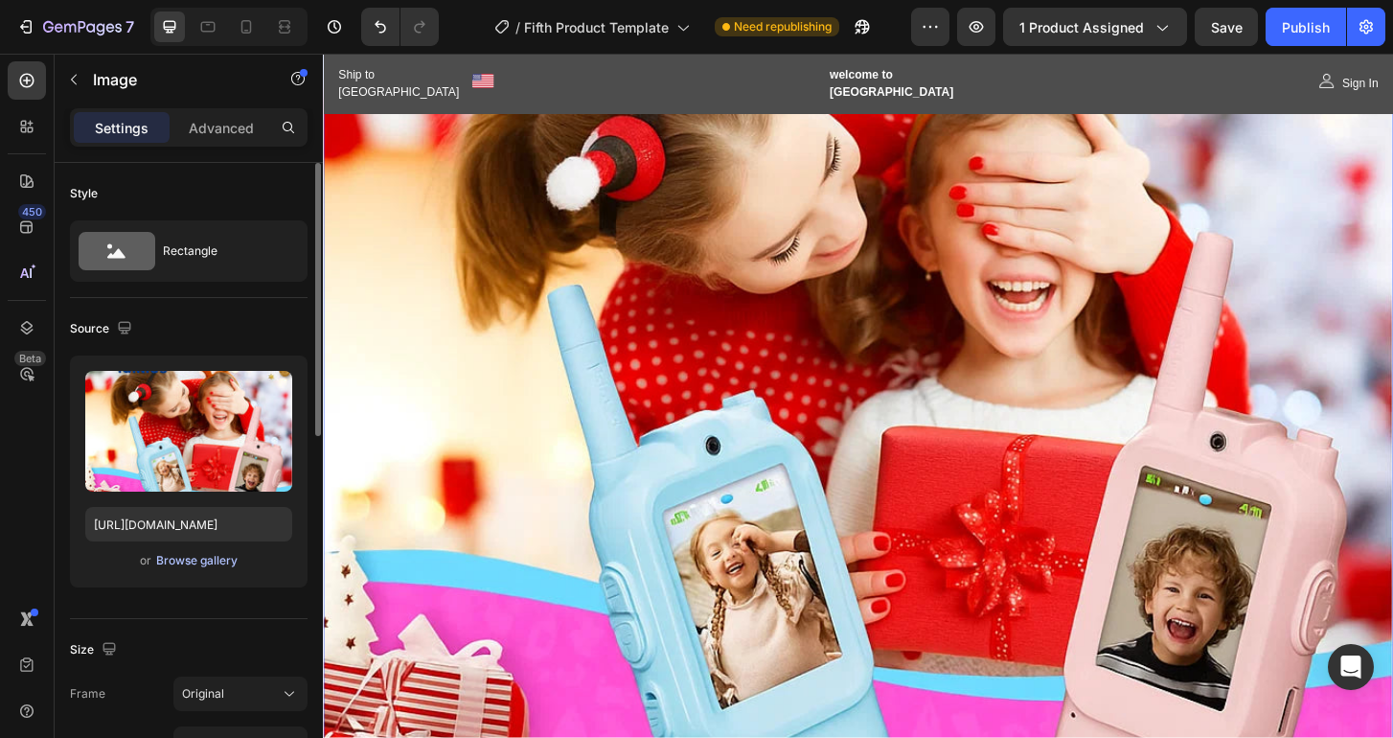
click at [198, 568] on div "Browse gallery" at bounding box center [196, 560] width 81 height 17
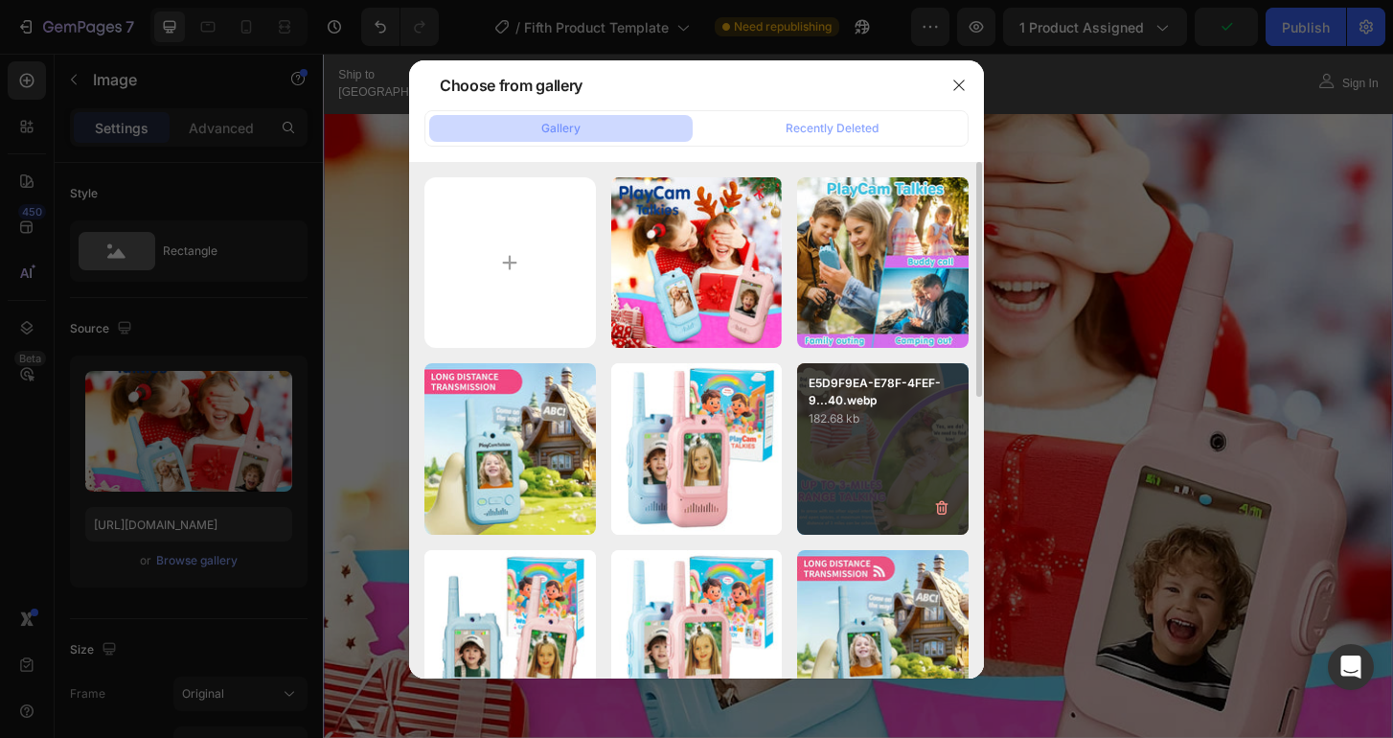
click at [864, 458] on div "E5D9F9EA-E78F-4FEF-9...40.webp 182.68 kb" at bounding box center [882, 448] width 171 height 171
type input "https://cdn.shopify.com/s/files/1/0930/5980/9577/files/gempages_575065792391939…"
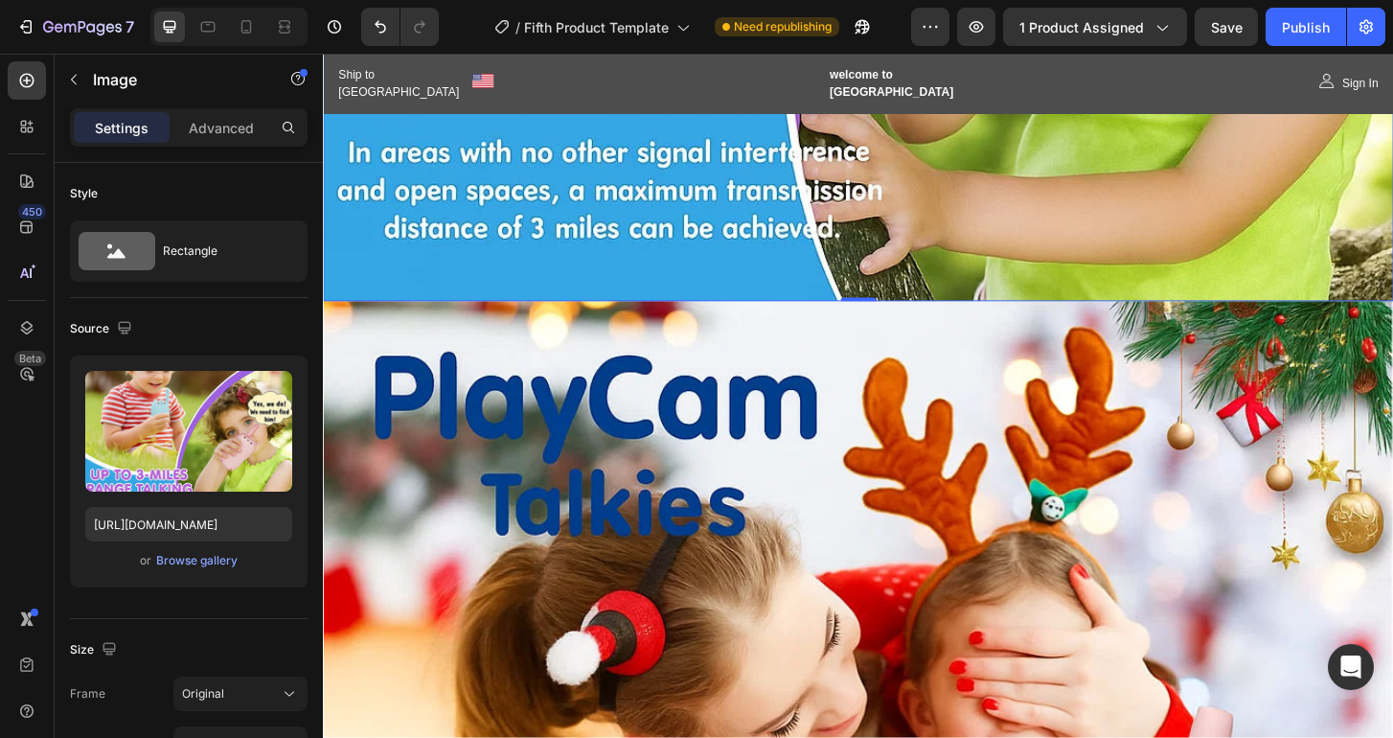
scroll to position [4019, 0]
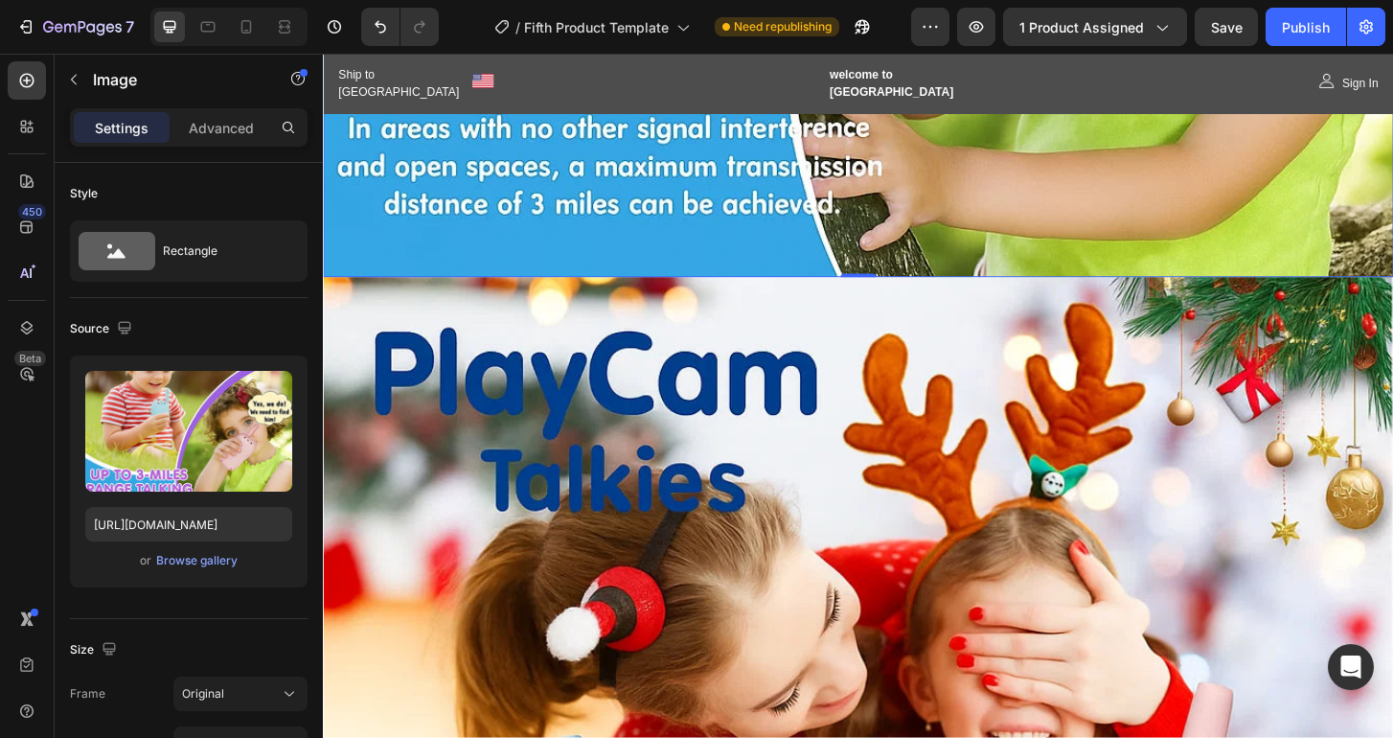
click at [215, 127] on p "Advanced" at bounding box center [221, 128] width 65 height 20
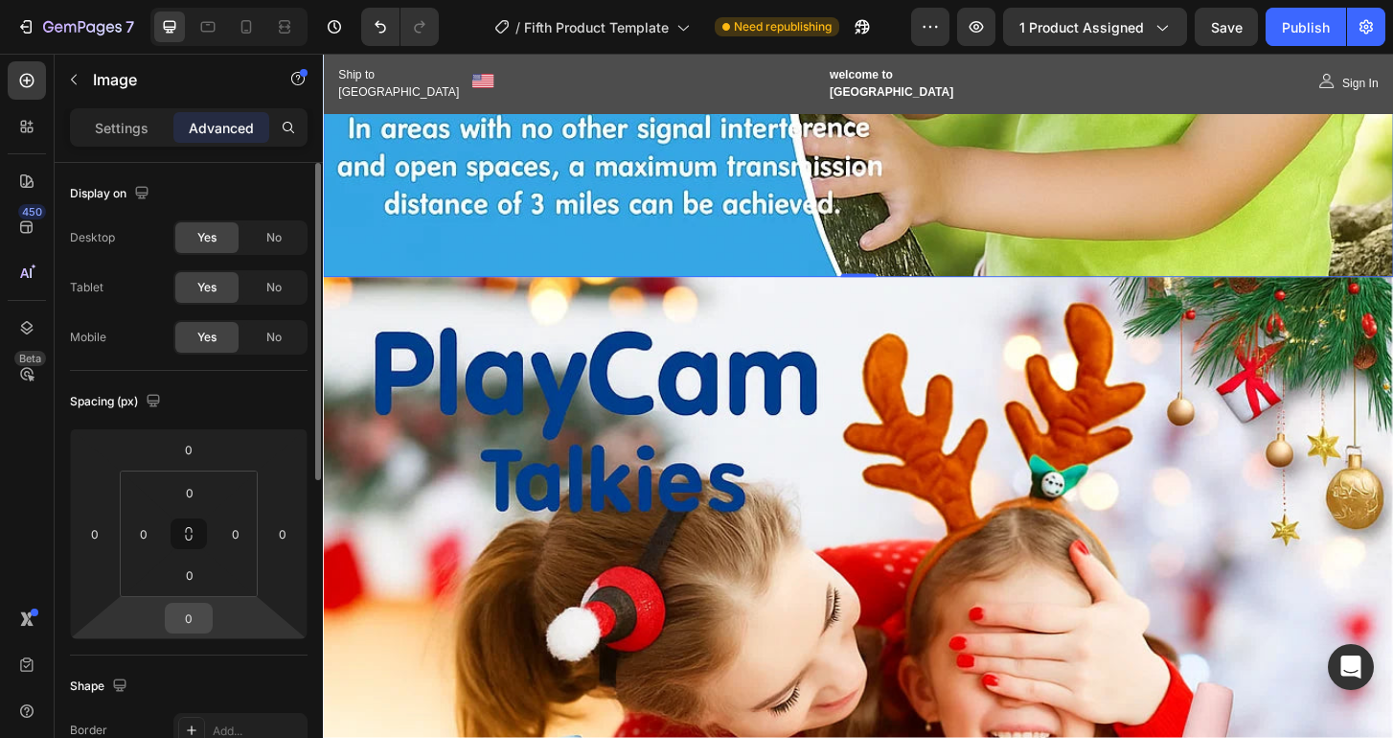
click at [196, 618] on input "0" at bounding box center [189, 617] width 38 height 29
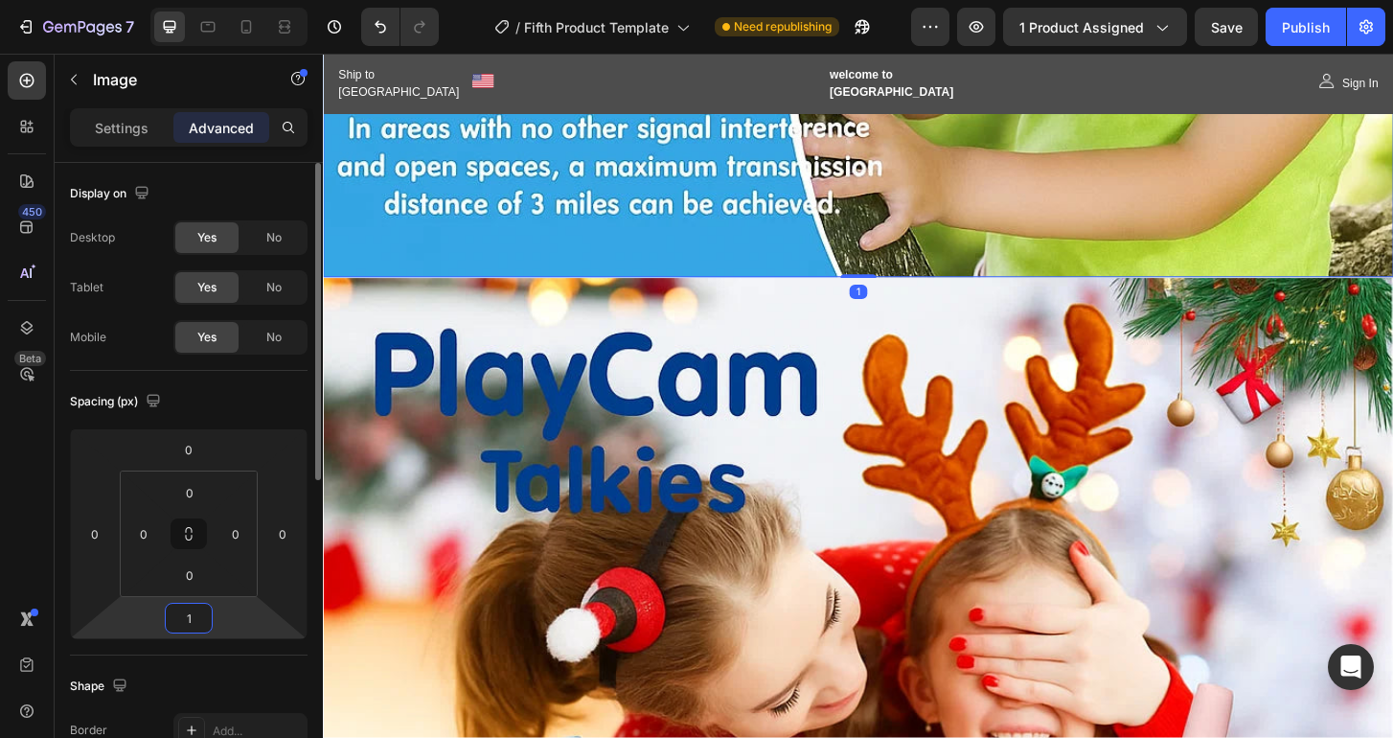
type input "10"
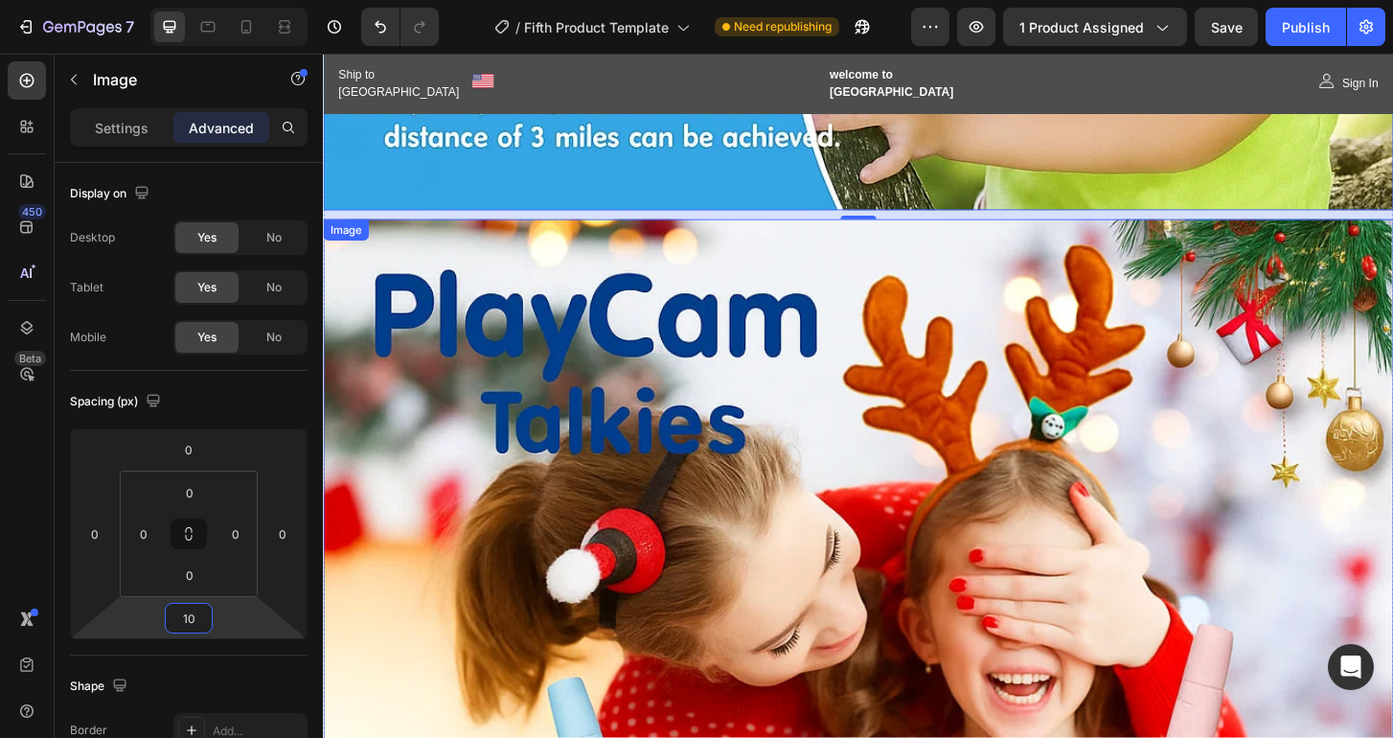
scroll to position [4088, 0]
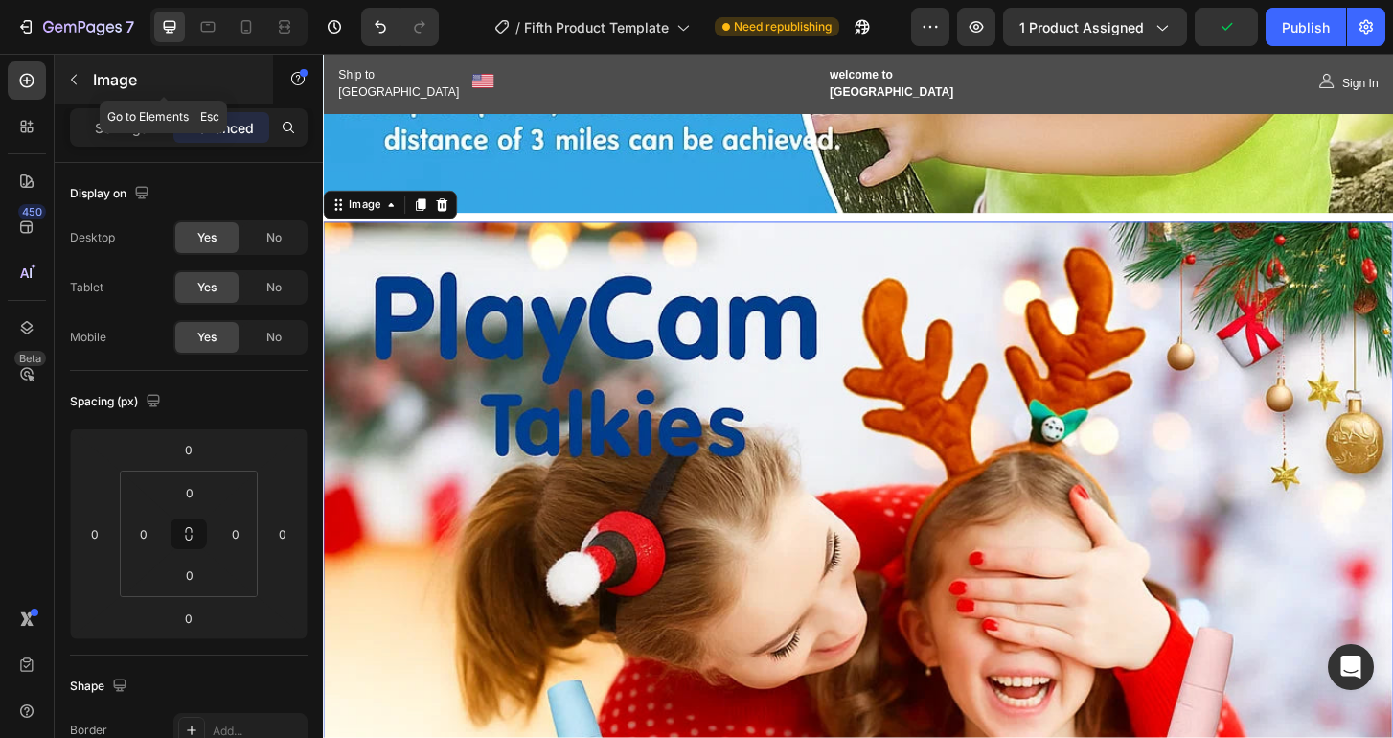
click at [76, 79] on icon "button" at bounding box center [73, 79] width 15 height 15
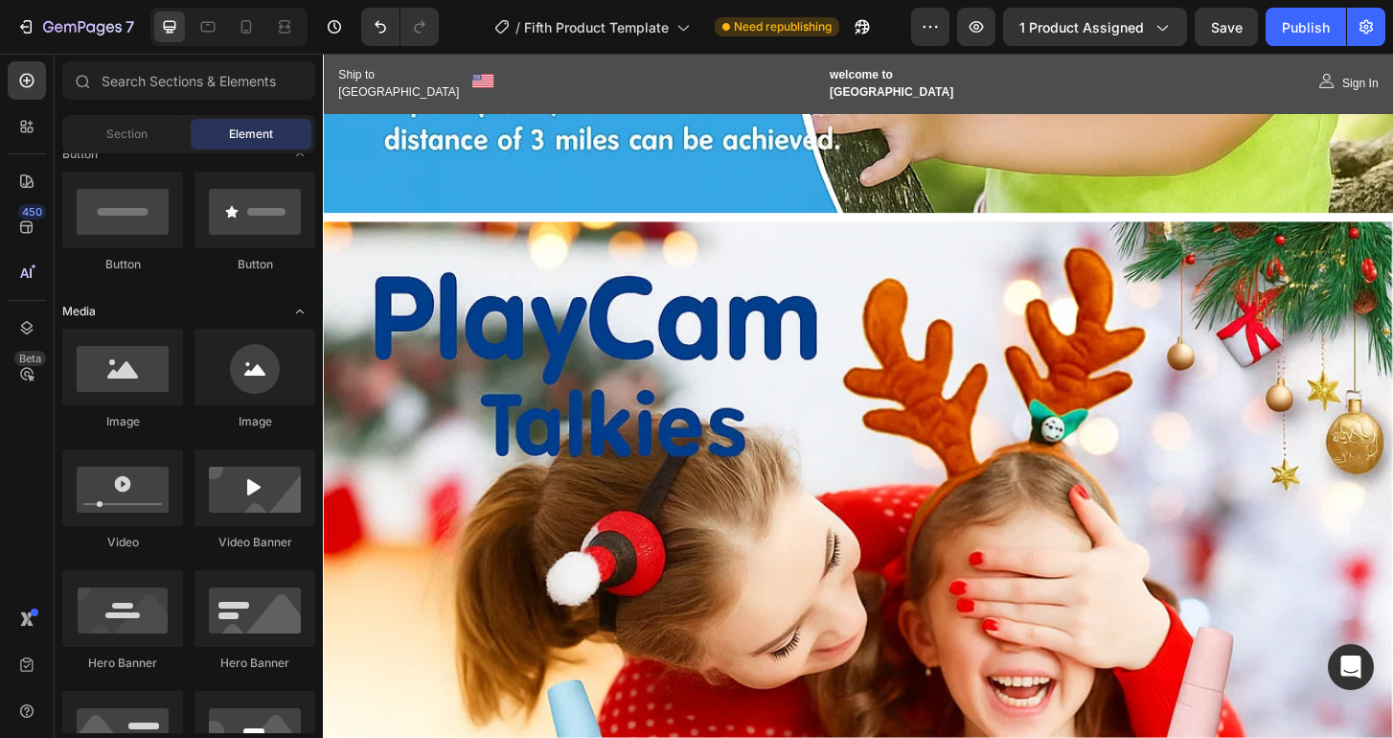
scroll to position [0, 0]
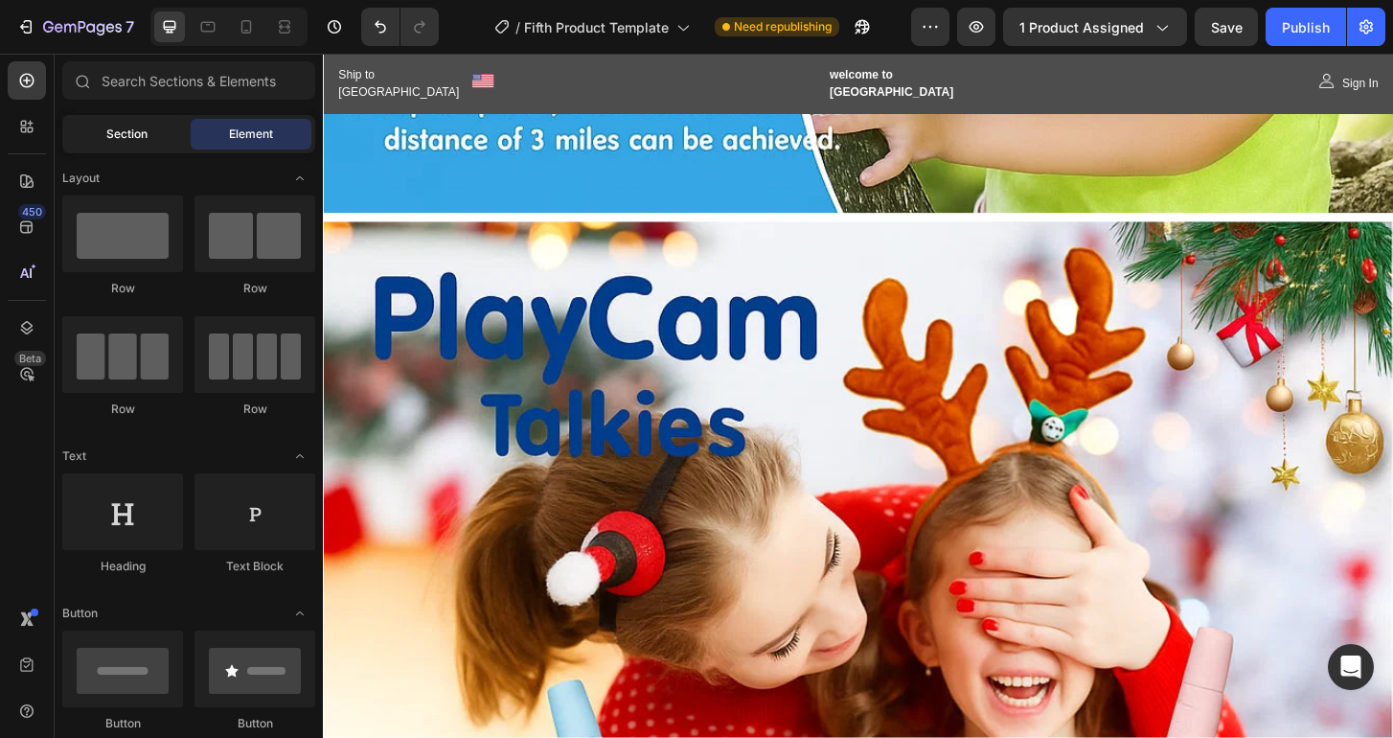
click at [138, 133] on span "Section" at bounding box center [126, 133] width 41 height 17
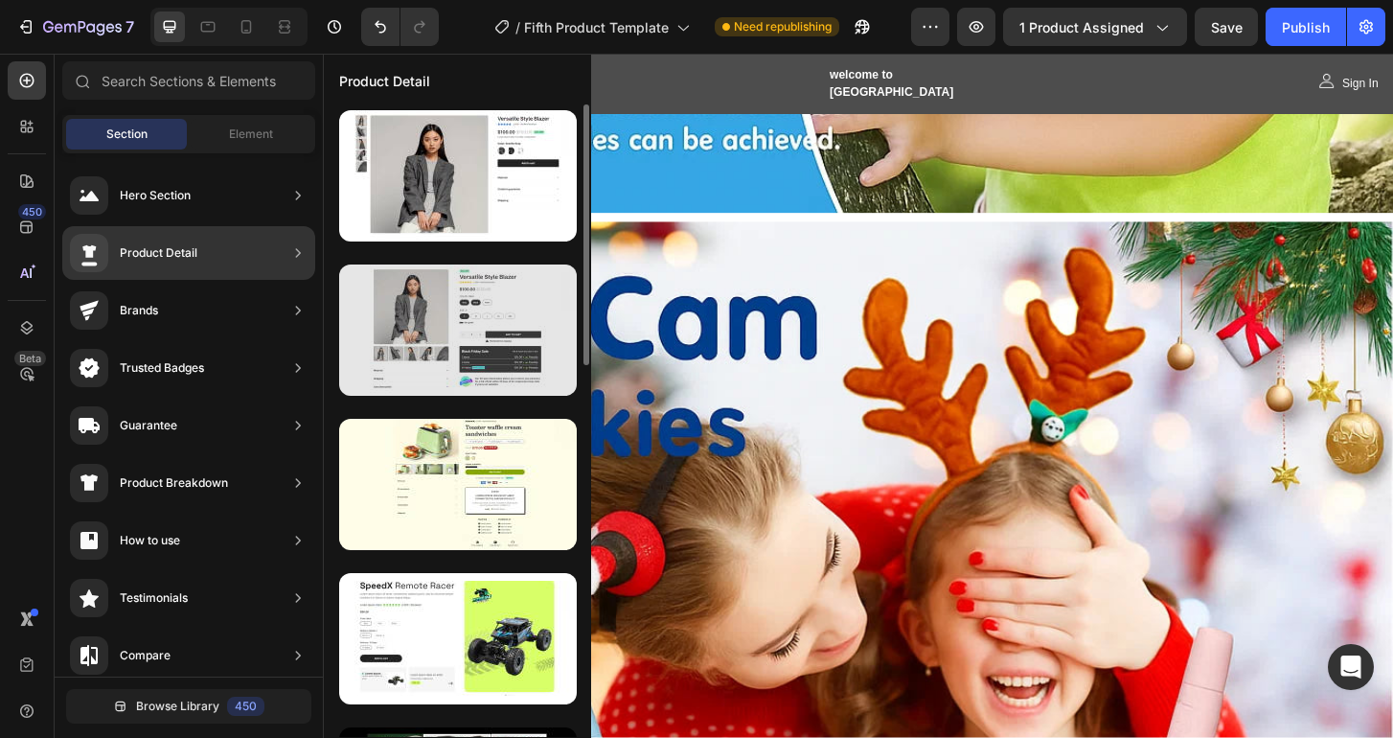
click at [421, 387] on div at bounding box center [458, 329] width 238 height 131
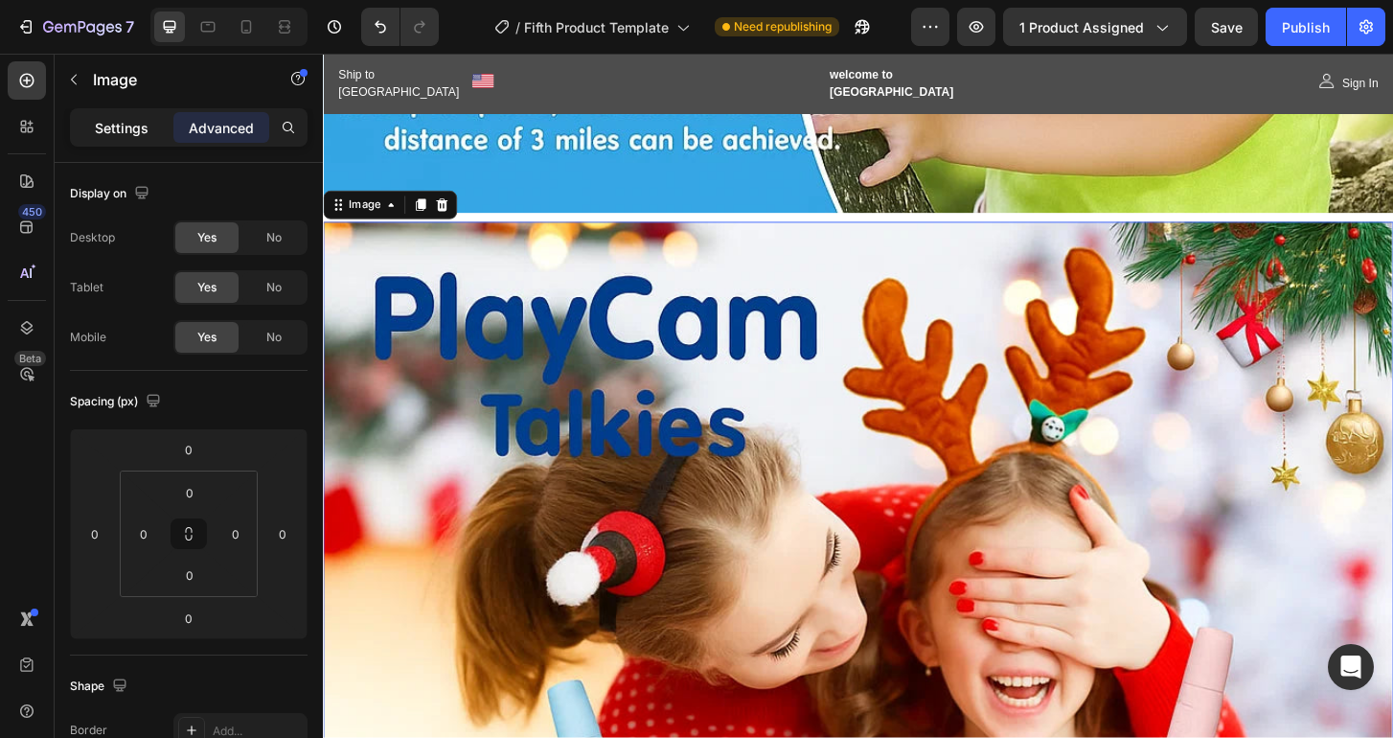
click at [135, 128] on p "Settings" at bounding box center [122, 128] width 54 height 20
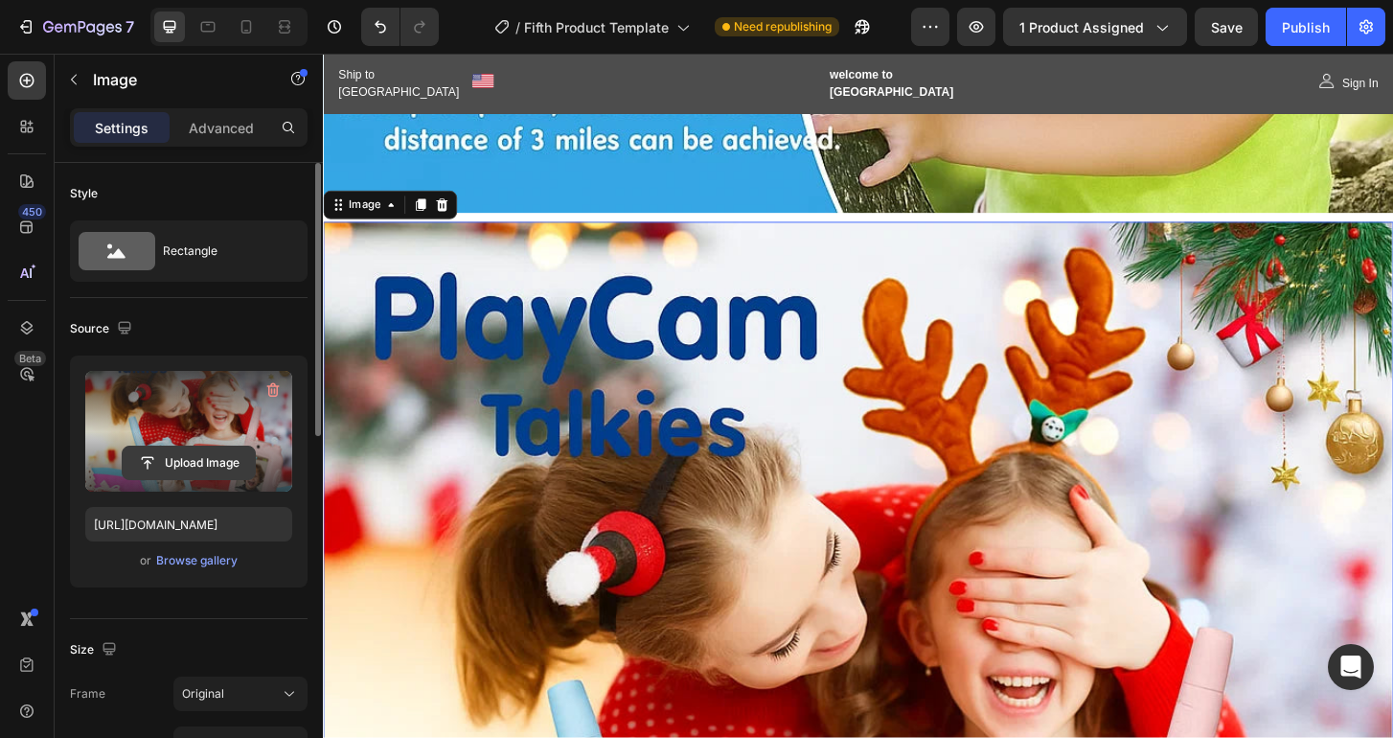
click at [217, 462] on input "file" at bounding box center [189, 462] width 132 height 33
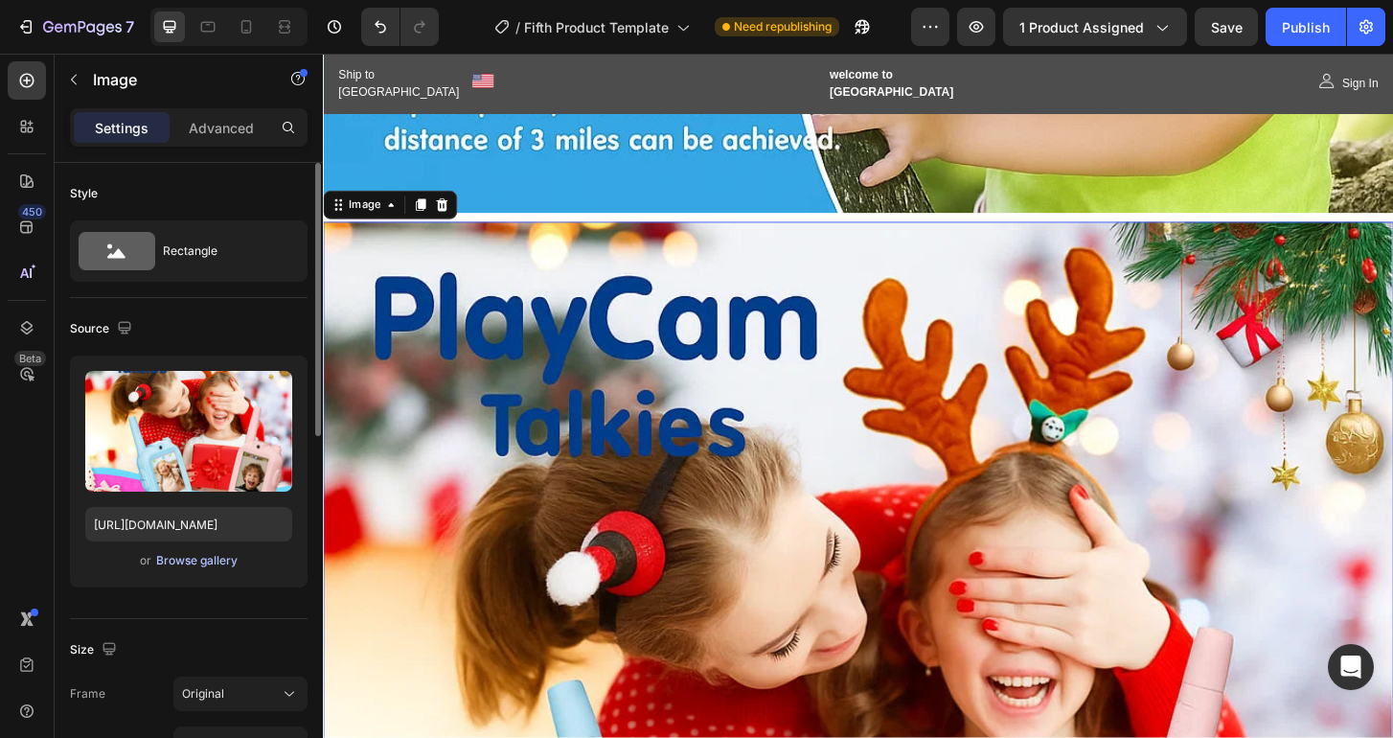
click at [221, 562] on div "Browse gallery" at bounding box center [196, 560] width 81 height 17
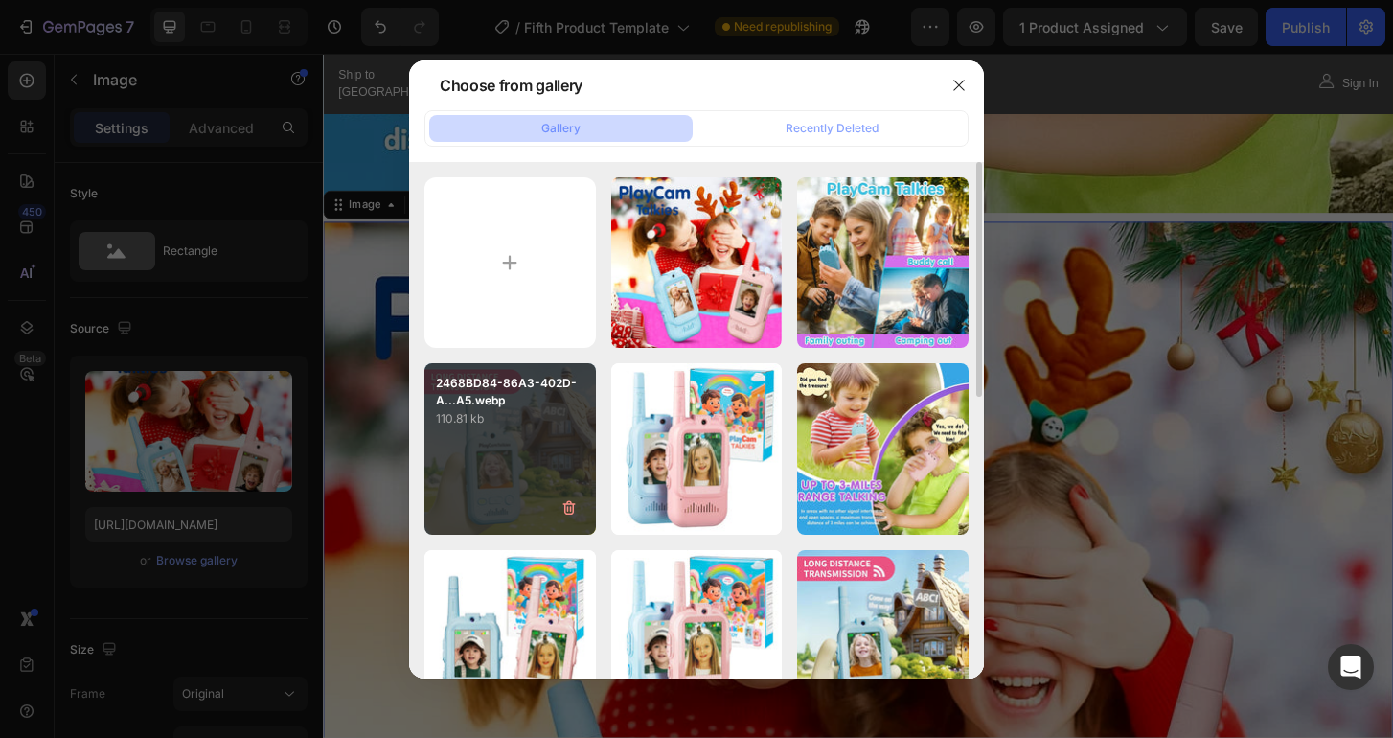
click at [487, 445] on div "2468BD84-86A3-402D-A...A5.webp 110.81 kb" at bounding box center [509, 448] width 171 height 171
type input "https://cdn.shopify.com/s/files/1/0930/5980/9577/files/gempages_575065792391939…"
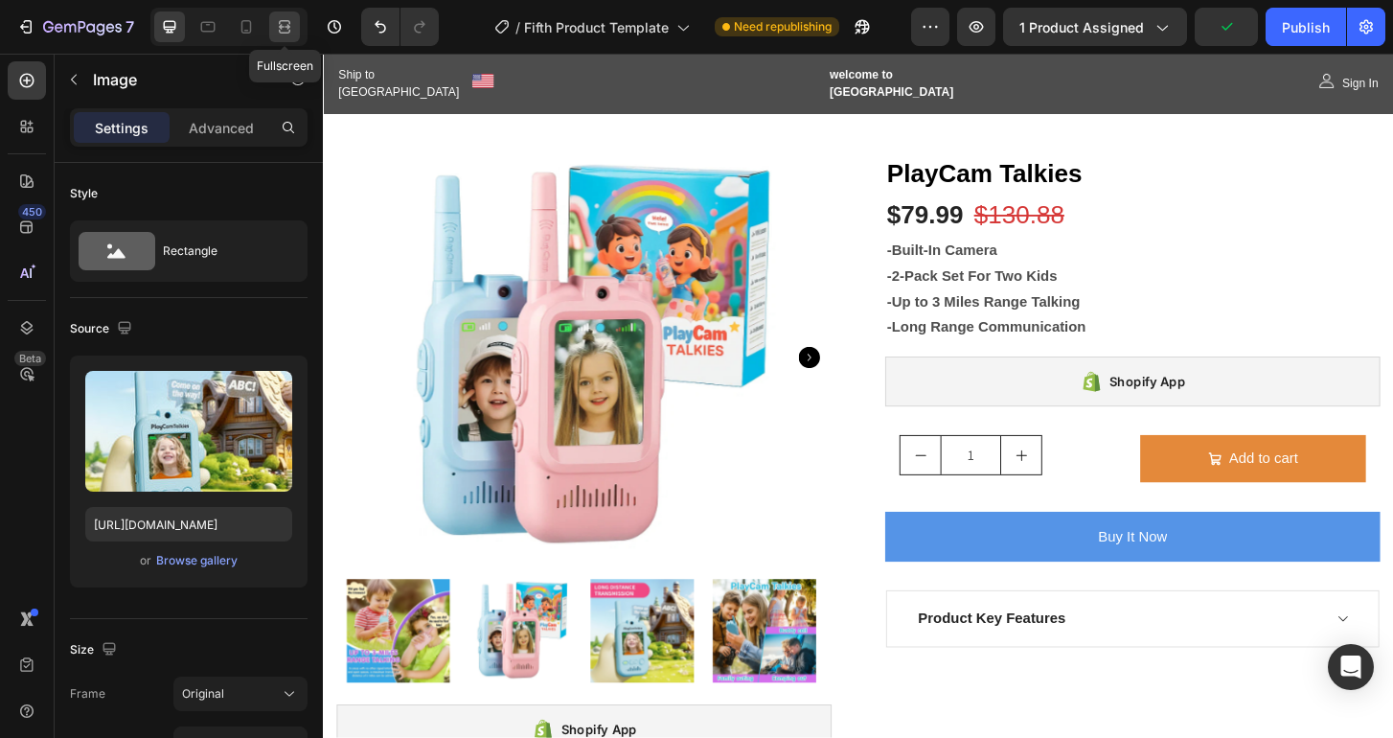
click at [288, 30] on icon at bounding box center [284, 26] width 19 height 19
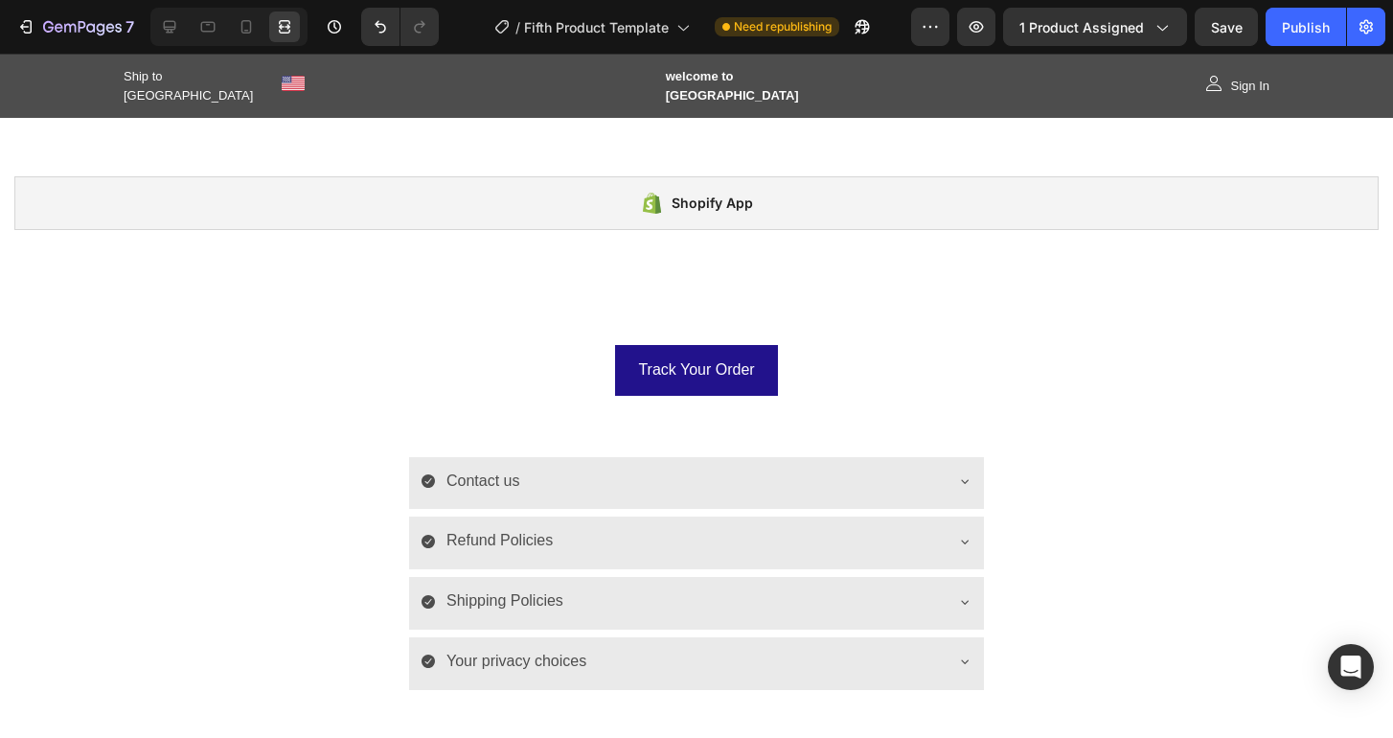
scroll to position [6595, 0]
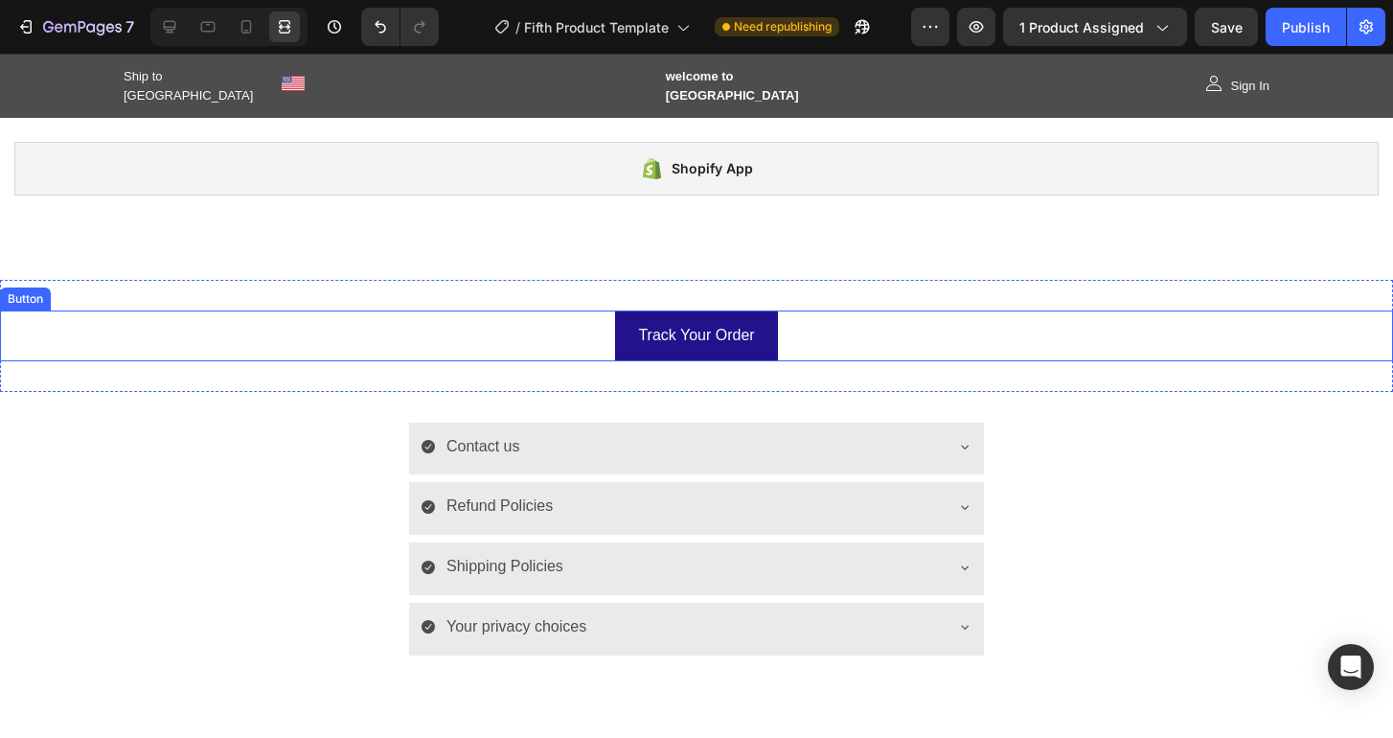
click at [838, 339] on div "Track Your Order Button" at bounding box center [696, 335] width 1393 height 51
click at [169, 21] on icon at bounding box center [170, 27] width 12 height 12
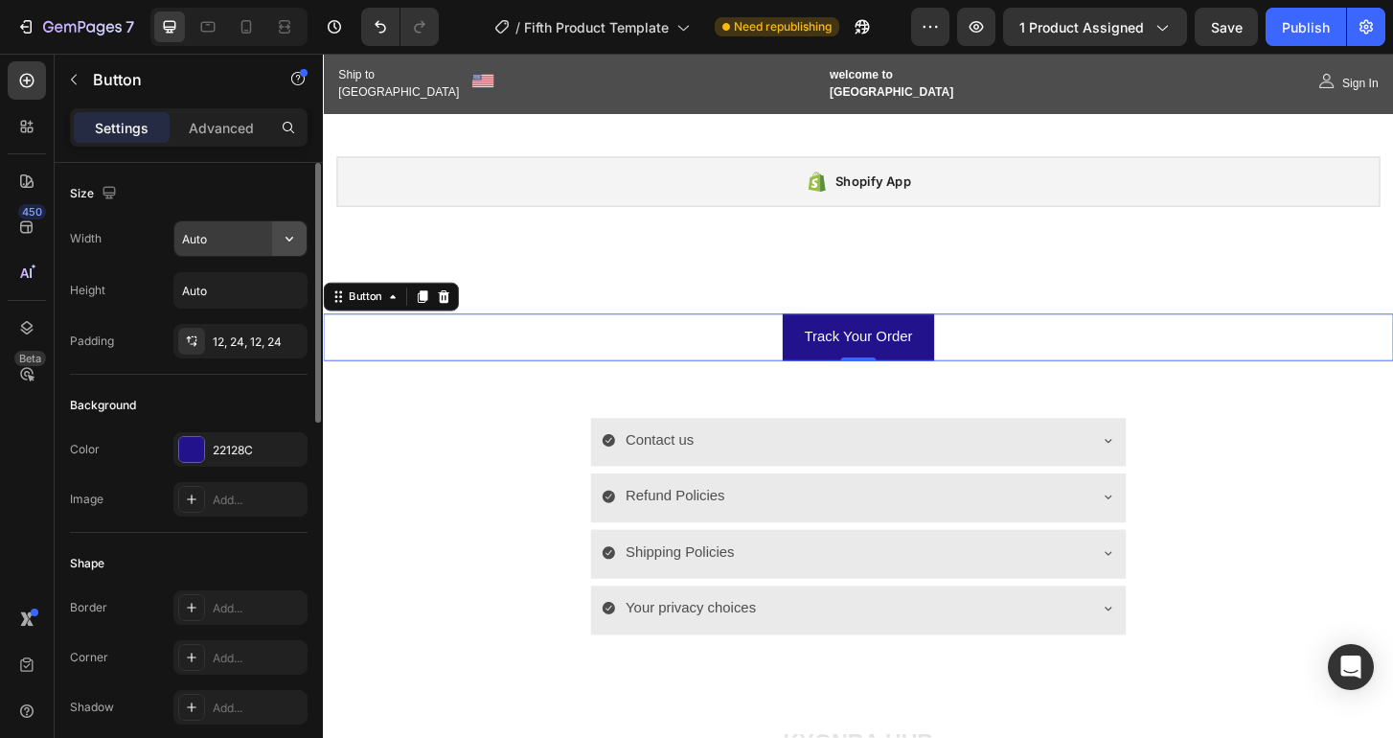
click at [291, 230] on icon "button" at bounding box center [289, 238] width 19 height 19
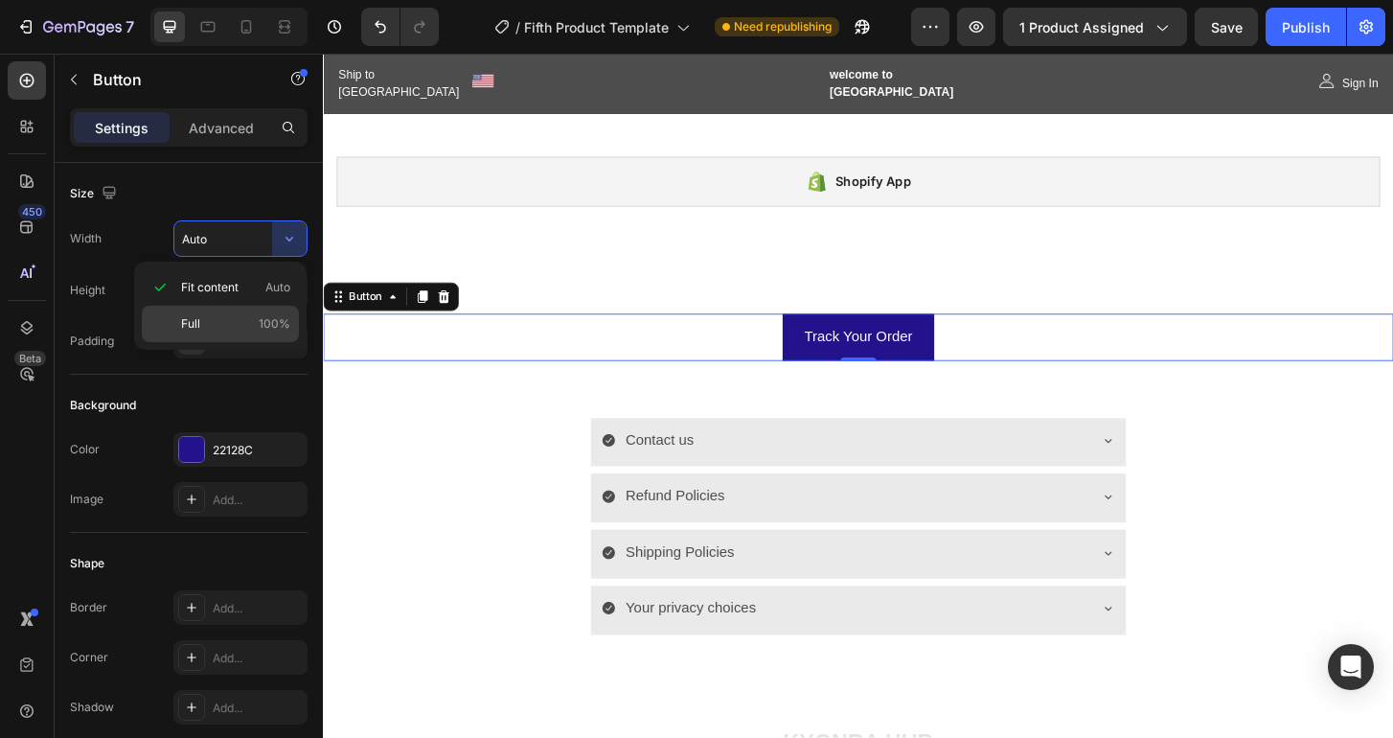
click at [198, 322] on span "Full" at bounding box center [190, 323] width 19 height 17
type input "100%"
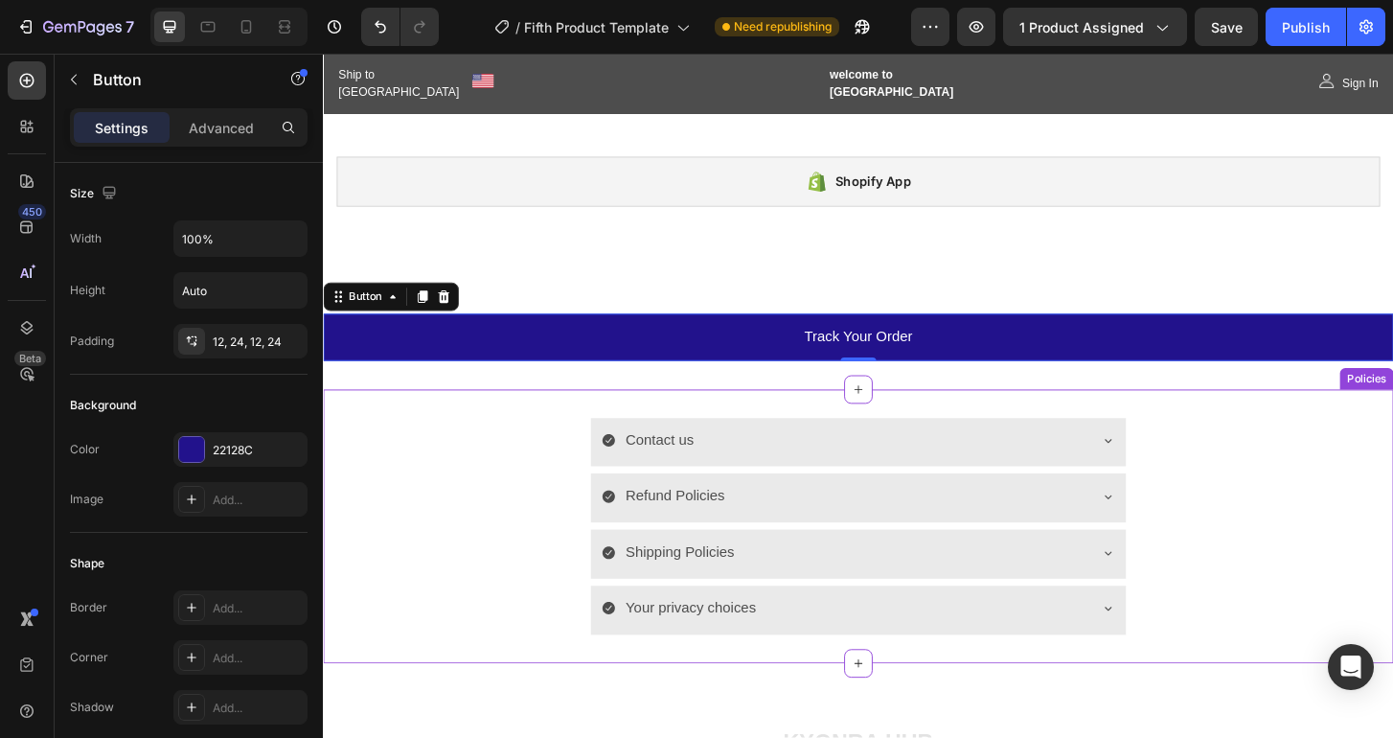
click at [512, 506] on div "Refund Policies" at bounding box center [898, 531] width 1148 height 53
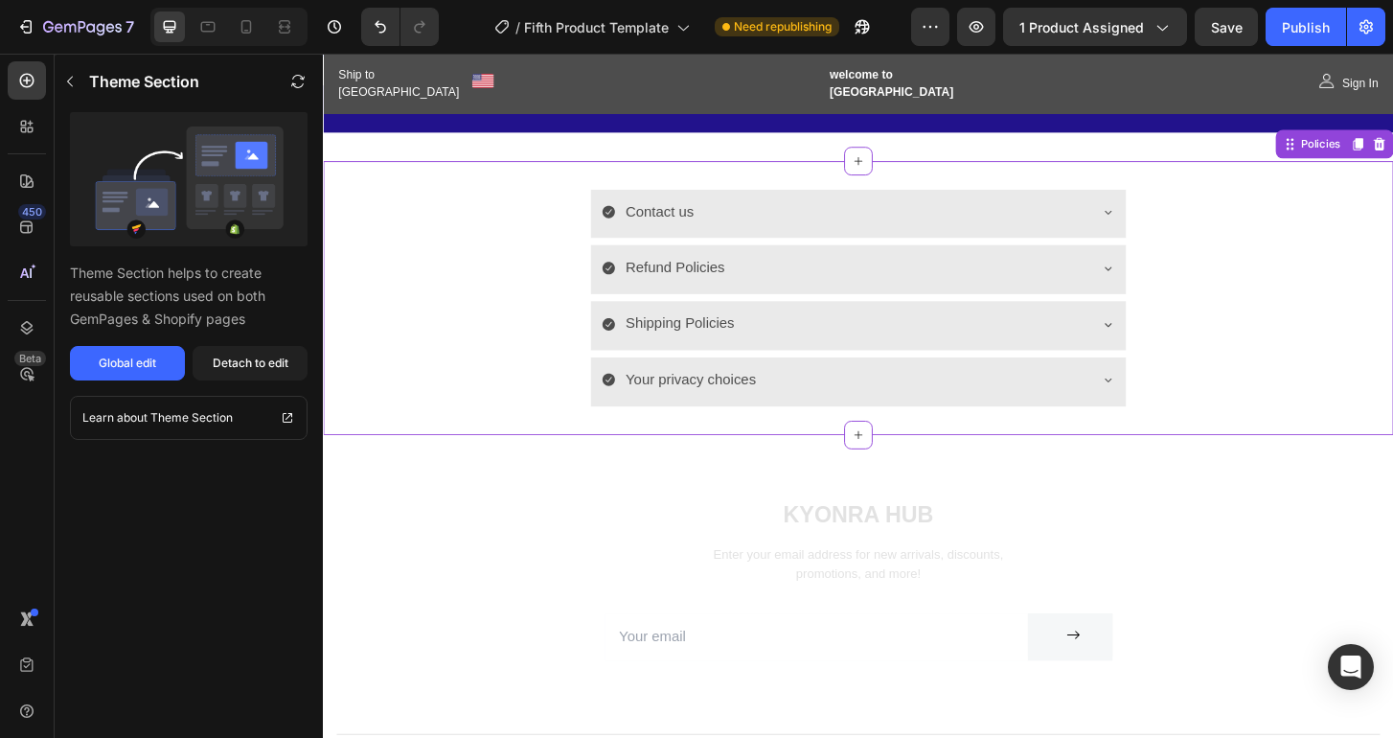
scroll to position [6841, 0]
click at [605, 506] on div "KYONRA Hub Heading Enter your email address for new arrivals, discounts, promot…" at bounding box center [897, 668] width 1149 height 410
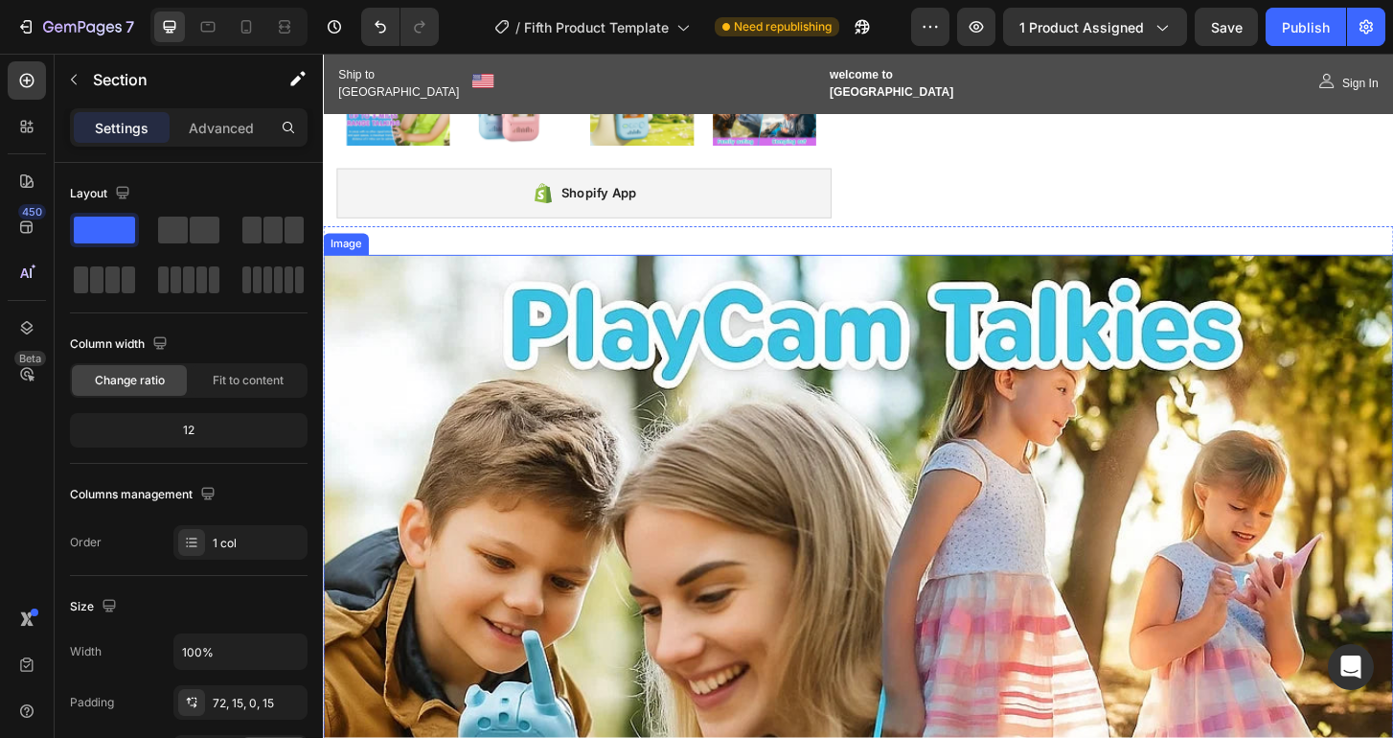
scroll to position [577, 0]
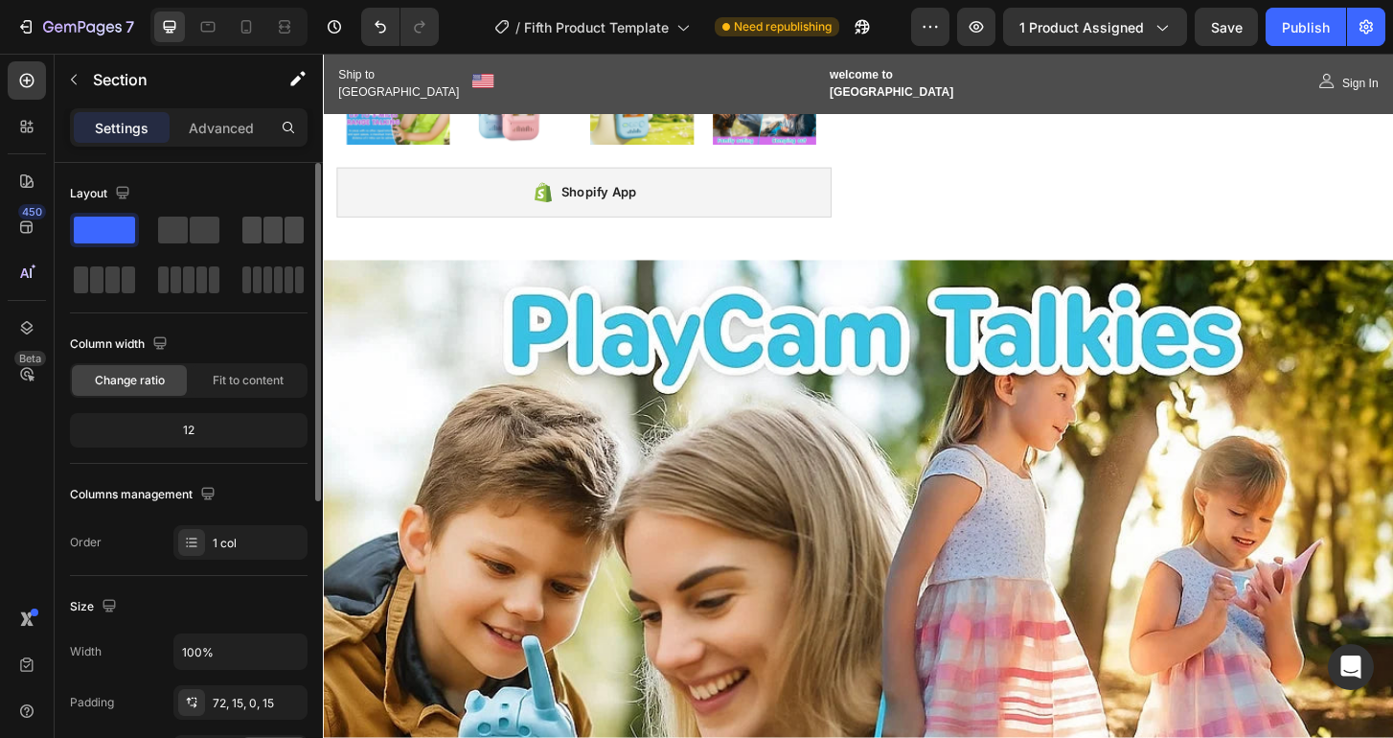
click at [247, 232] on span at bounding box center [251, 229] width 19 height 27
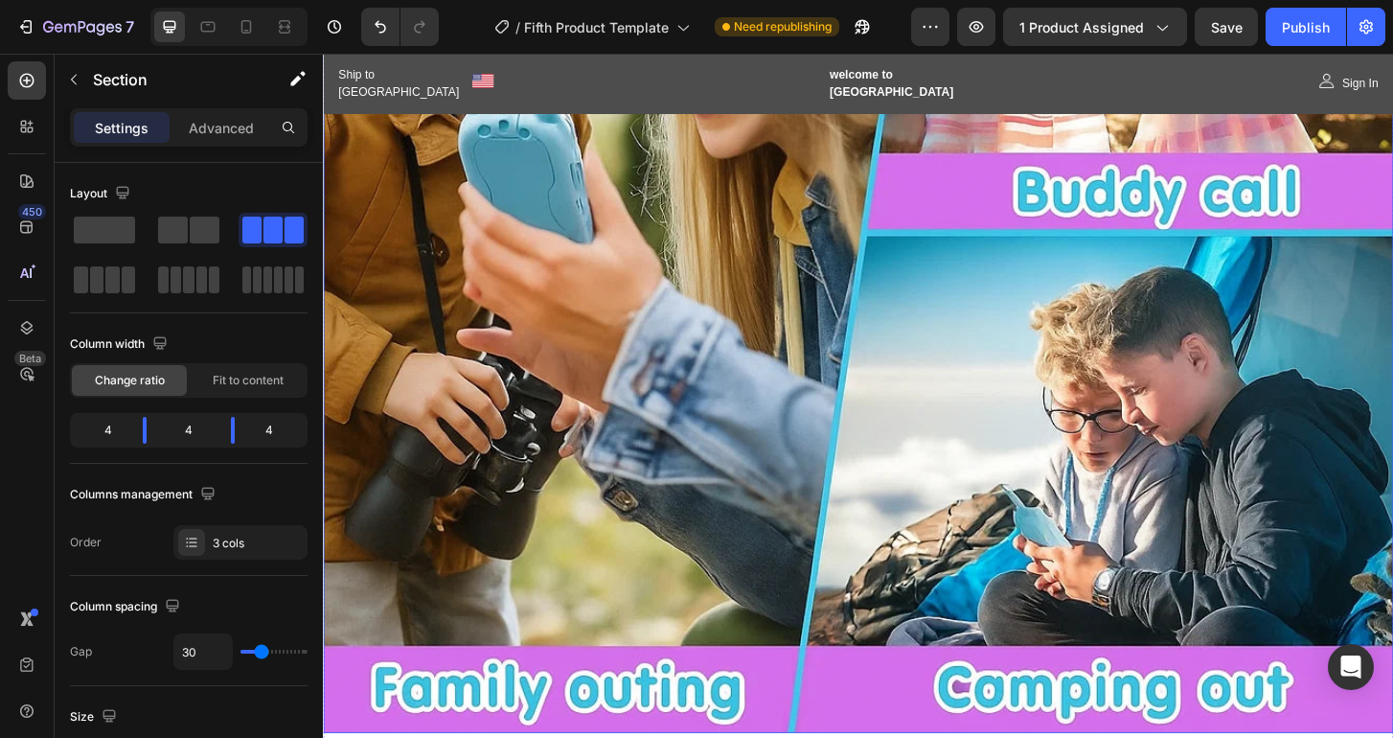
scroll to position [1219, 0]
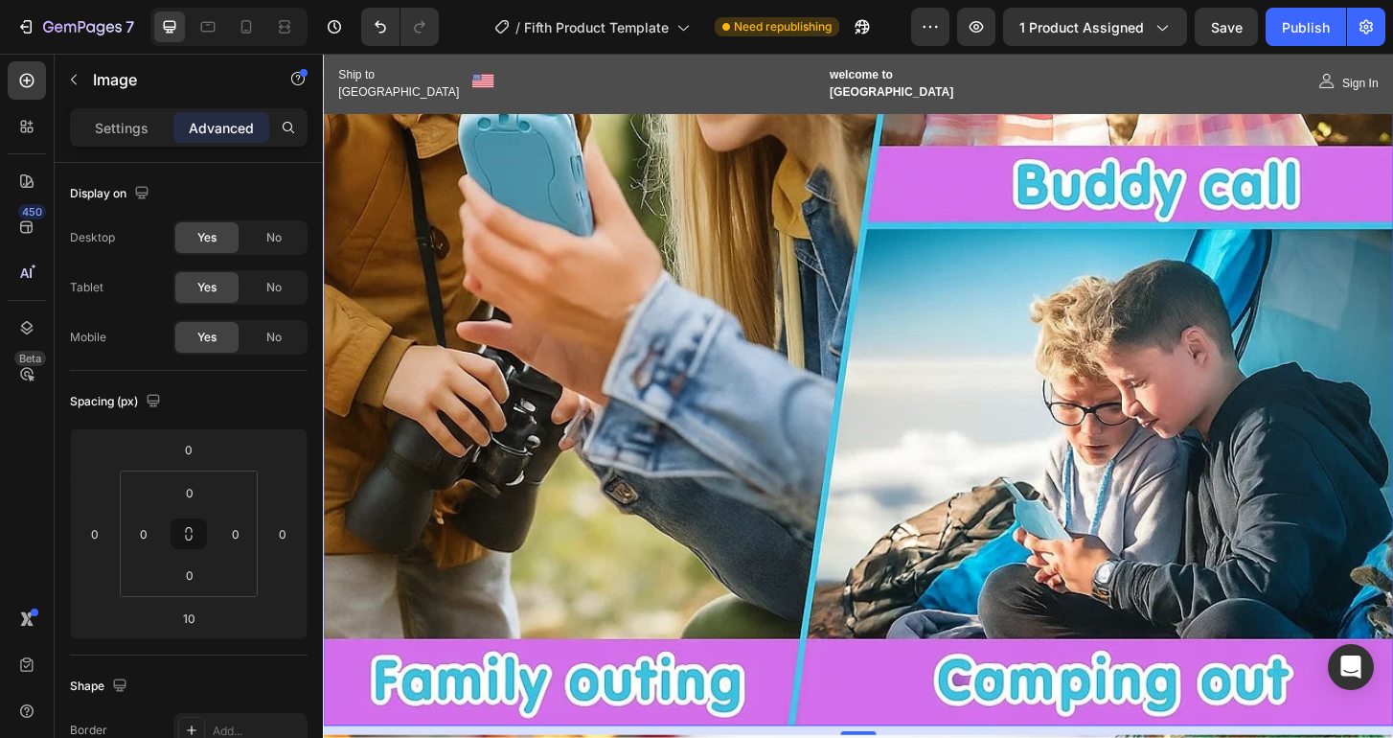
click at [607, 441] on img at bounding box center [897, 200] width 1149 height 1149
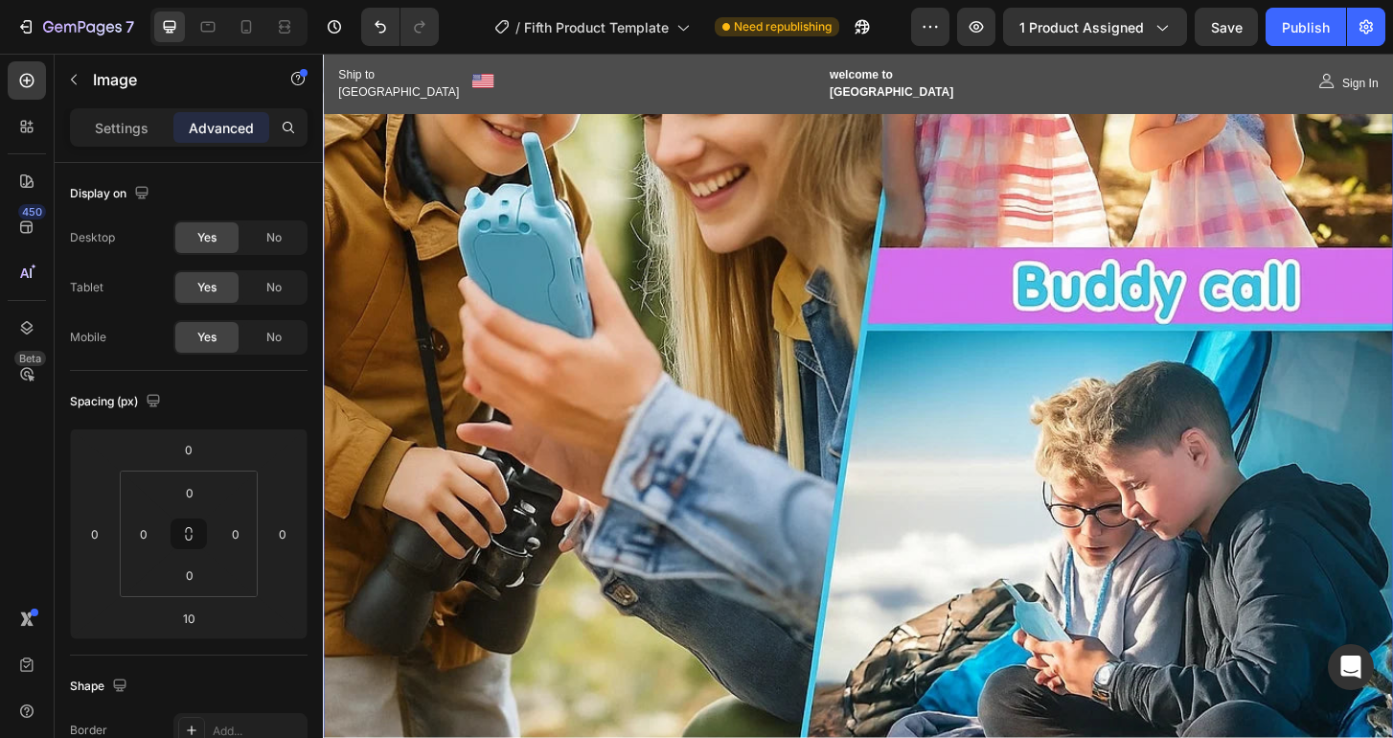
scroll to position [926, 0]
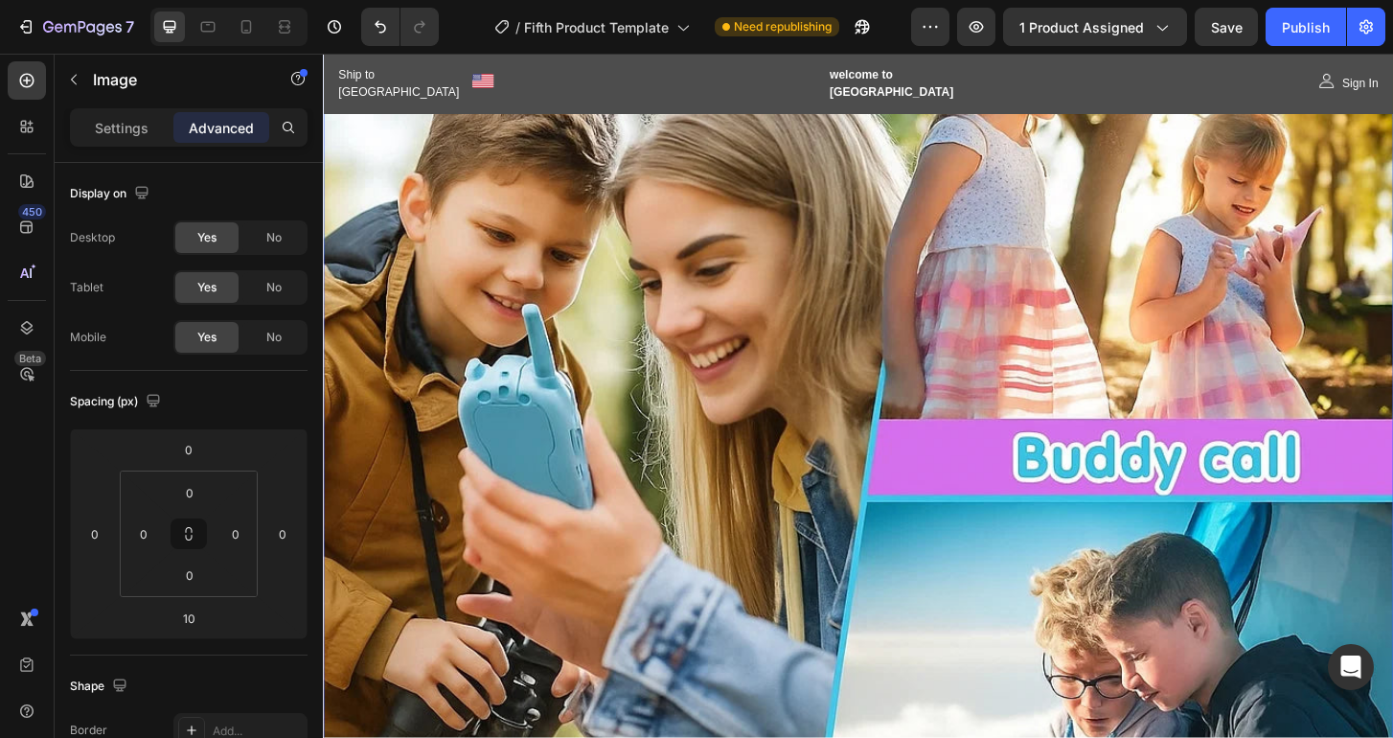
click at [596, 417] on img at bounding box center [897, 494] width 1149 height 1149
click at [99, 132] on p "Settings" at bounding box center [122, 128] width 54 height 20
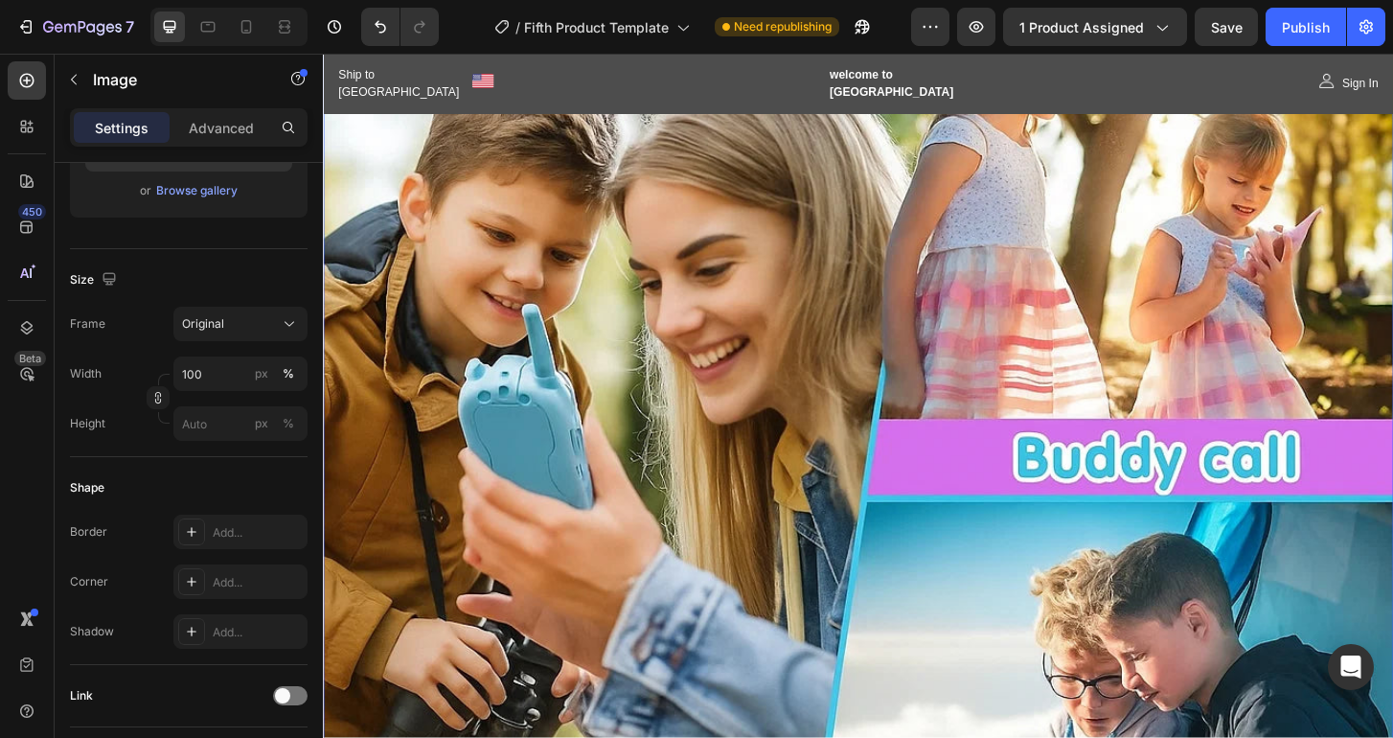
scroll to position [0, 0]
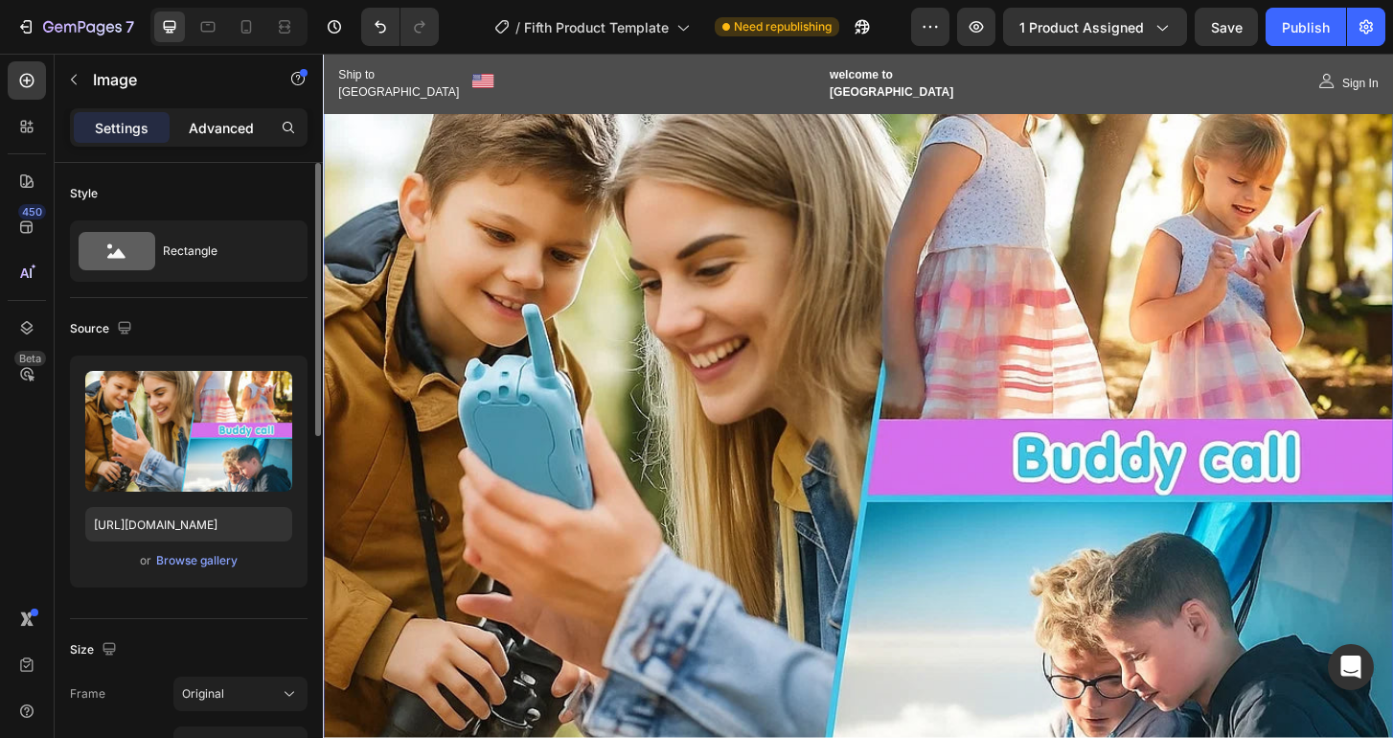
click at [217, 142] on div "Advanced" at bounding box center [221, 127] width 96 height 31
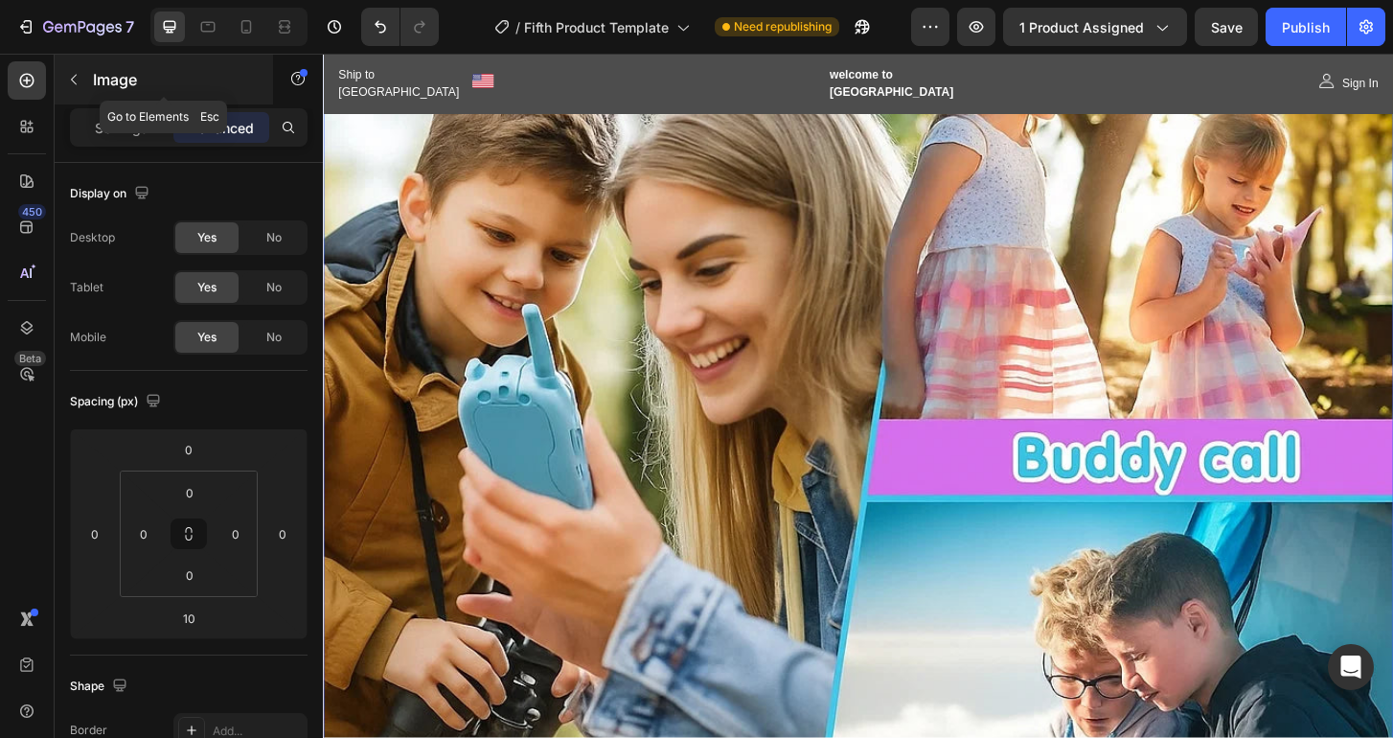
click at [70, 83] on icon "button" at bounding box center [73, 79] width 15 height 15
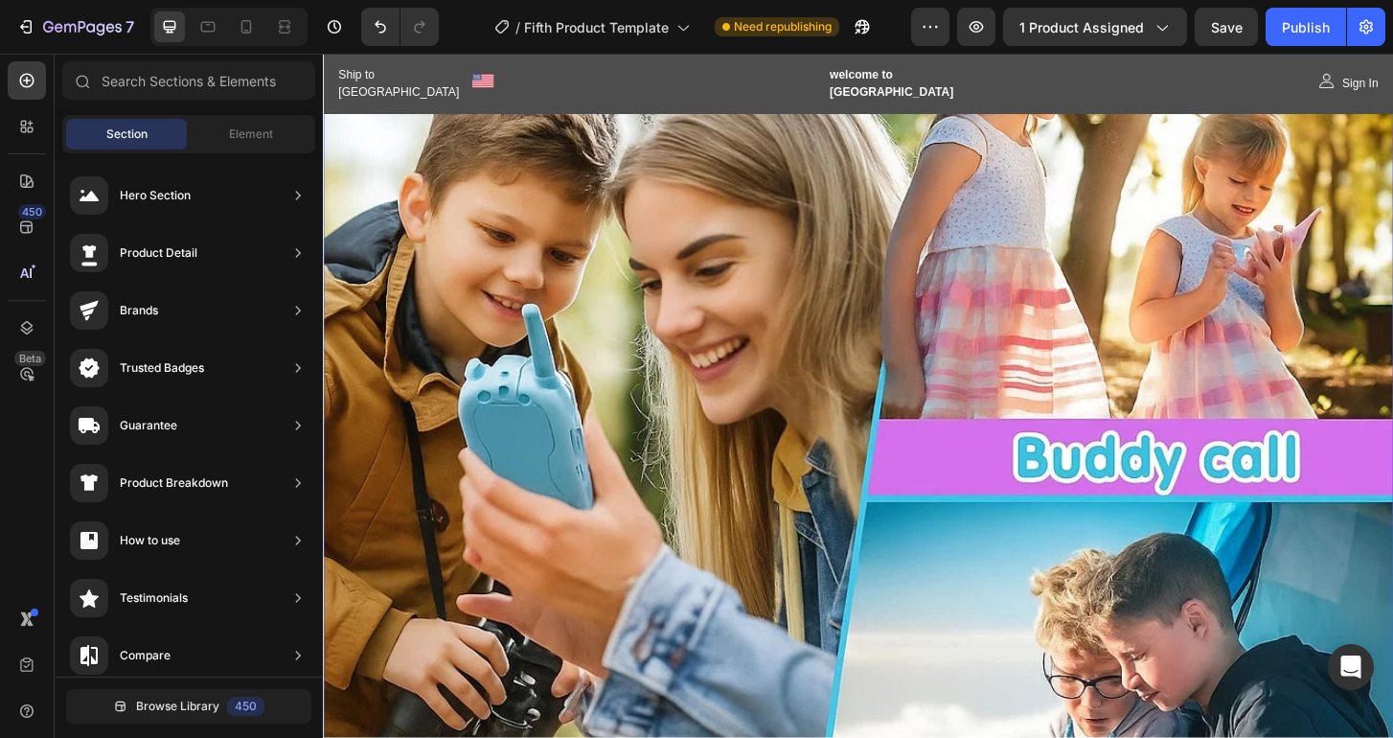
click at [789, 275] on img at bounding box center [897, 494] width 1149 height 1149
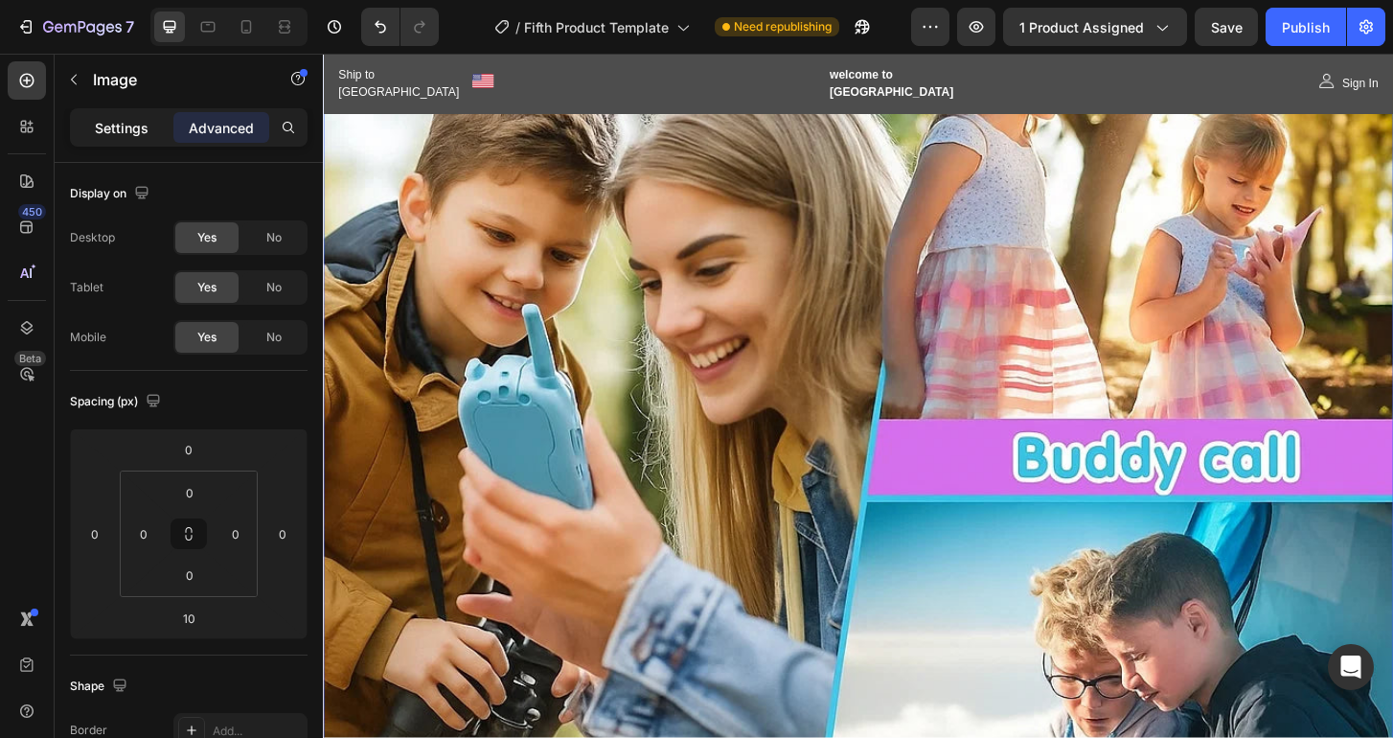
click at [108, 128] on p "Settings" at bounding box center [122, 128] width 54 height 20
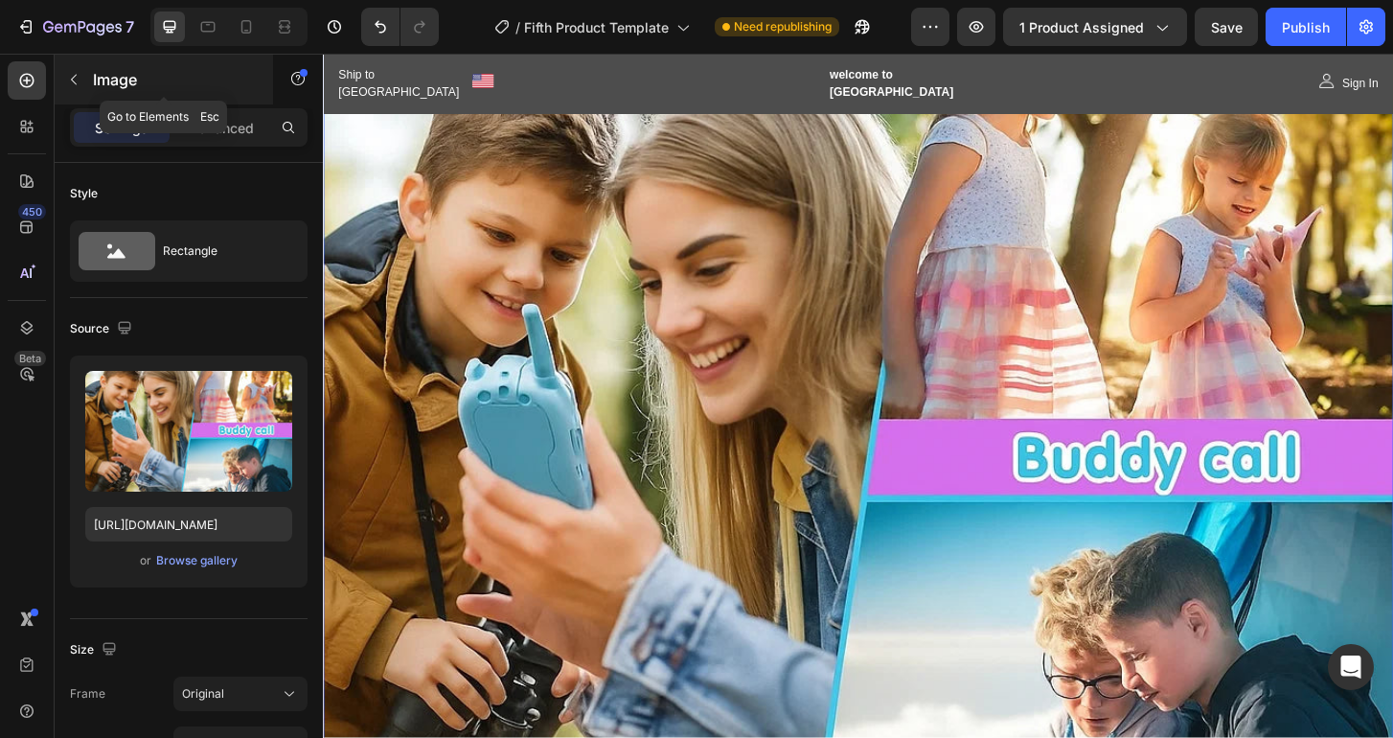
click at [66, 87] on button "button" at bounding box center [73, 79] width 31 height 31
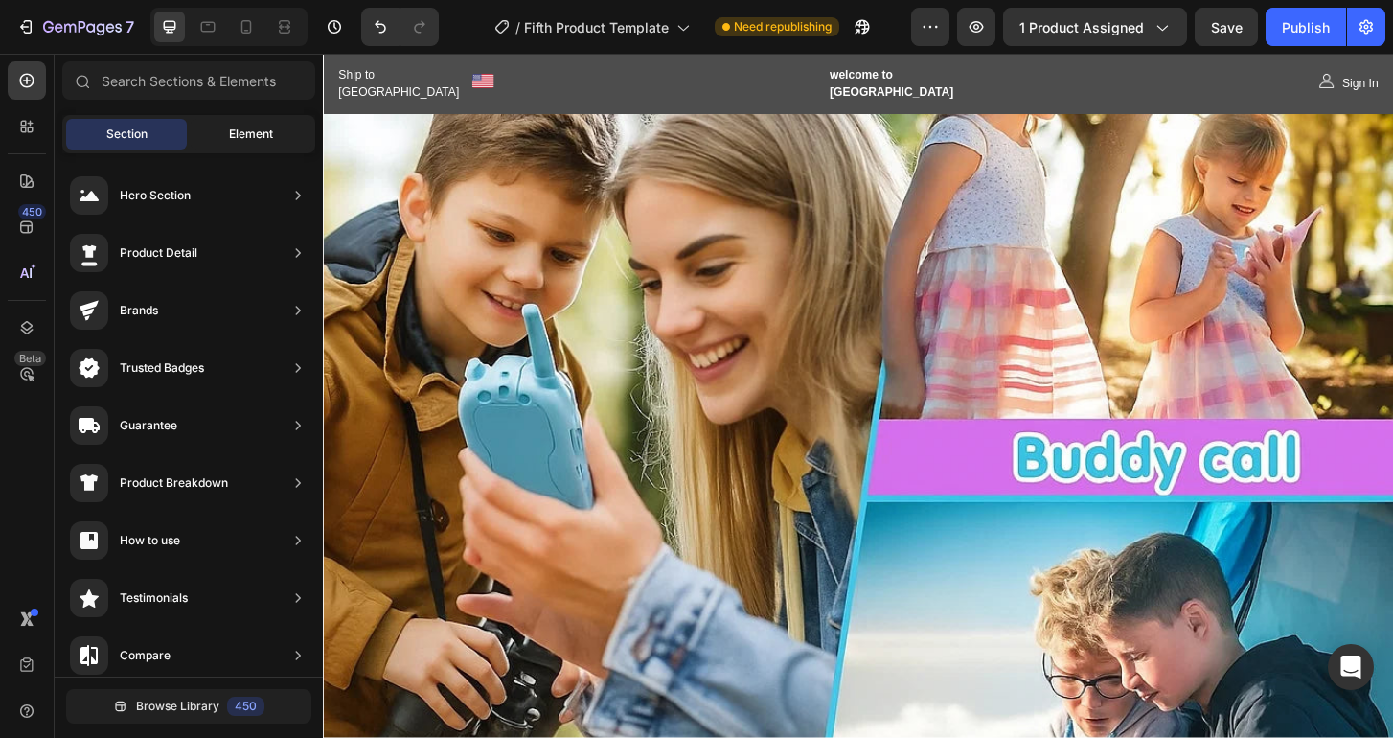
click at [217, 130] on div "Element" at bounding box center [251, 134] width 121 height 31
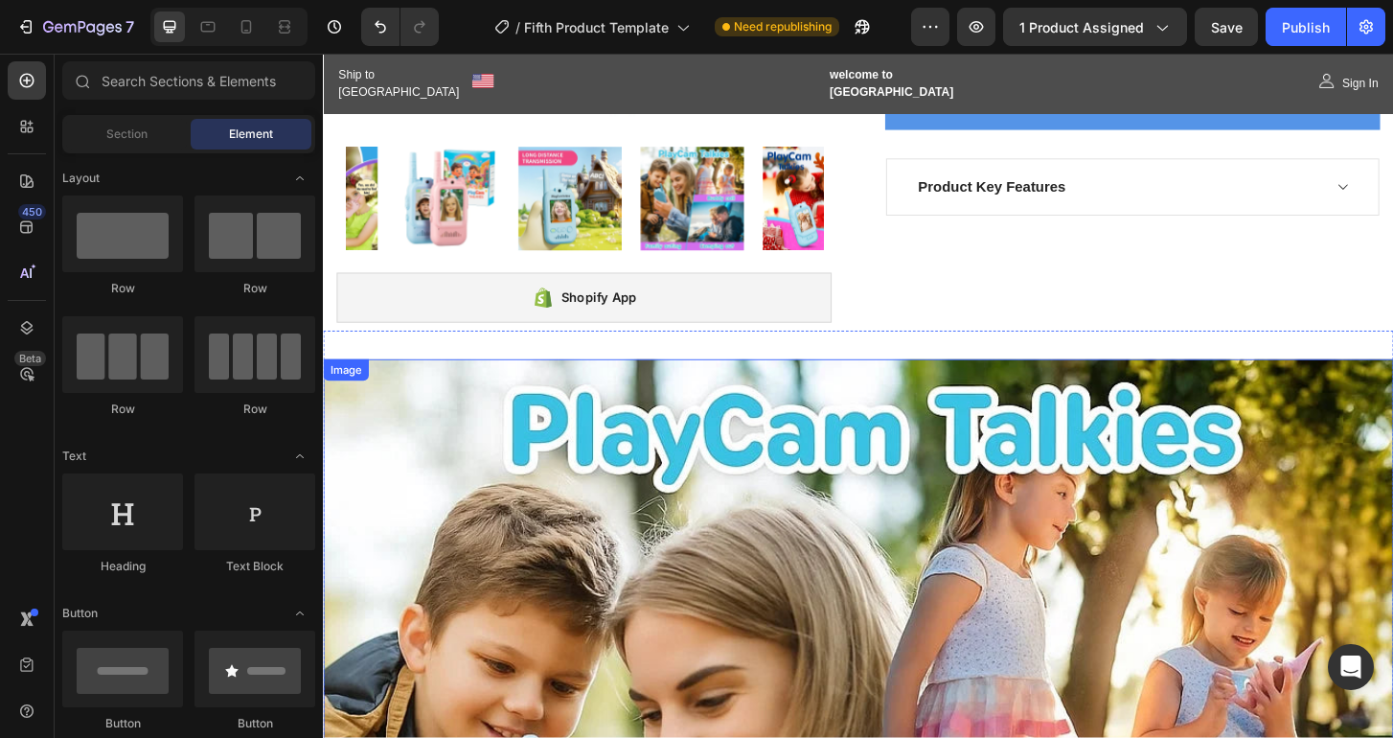
scroll to position [478, 0]
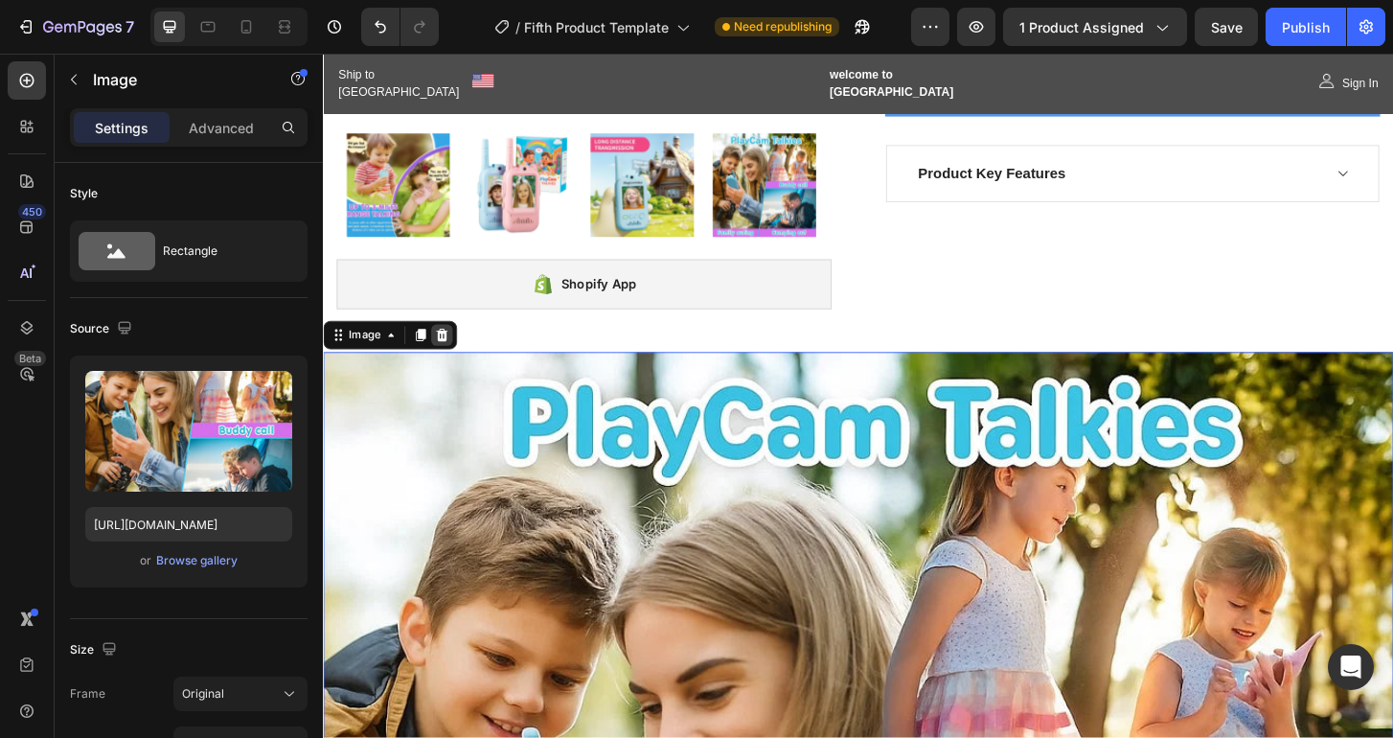
click at [457, 352] on icon at bounding box center [450, 356] width 15 height 15
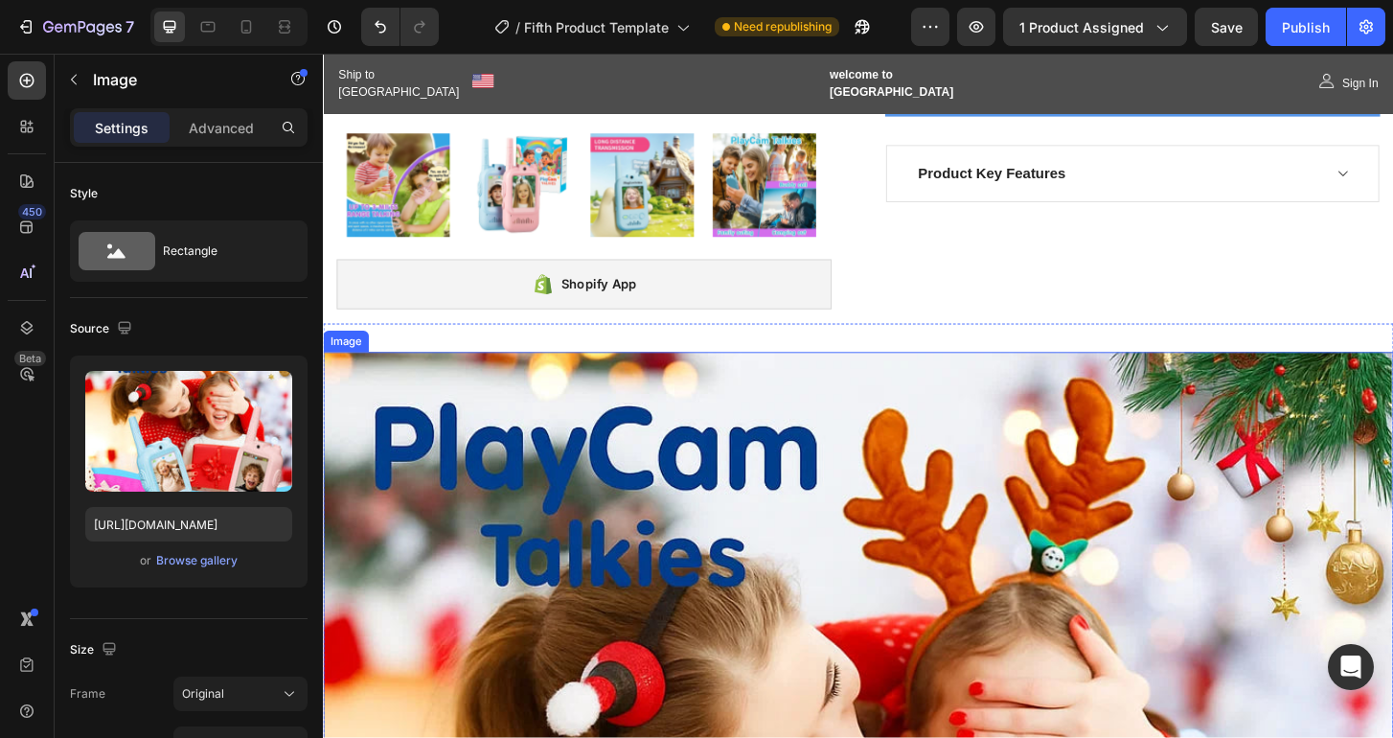
click at [445, 349] on icon at bounding box center [450, 356] width 15 height 15
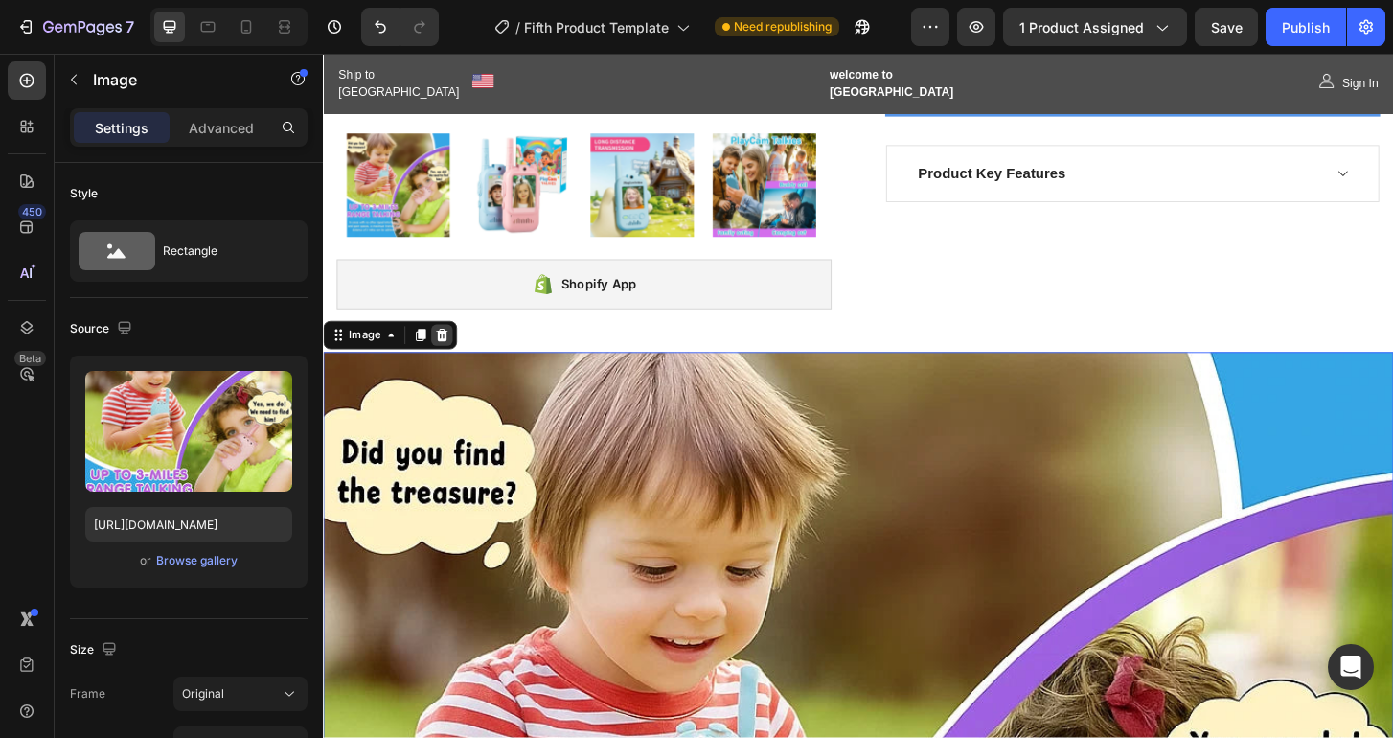
click at [448, 350] on icon at bounding box center [450, 356] width 15 height 15
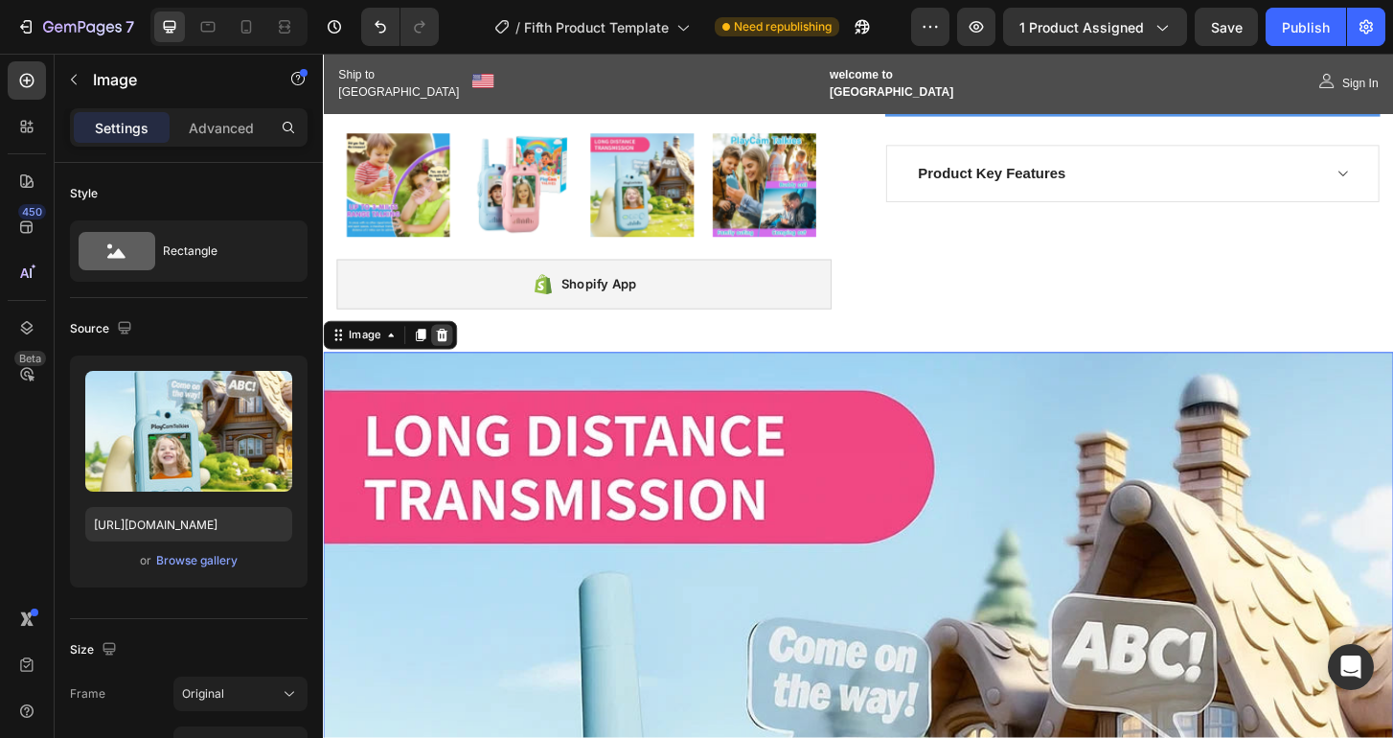
click at [450, 352] on icon at bounding box center [450, 356] width 12 height 13
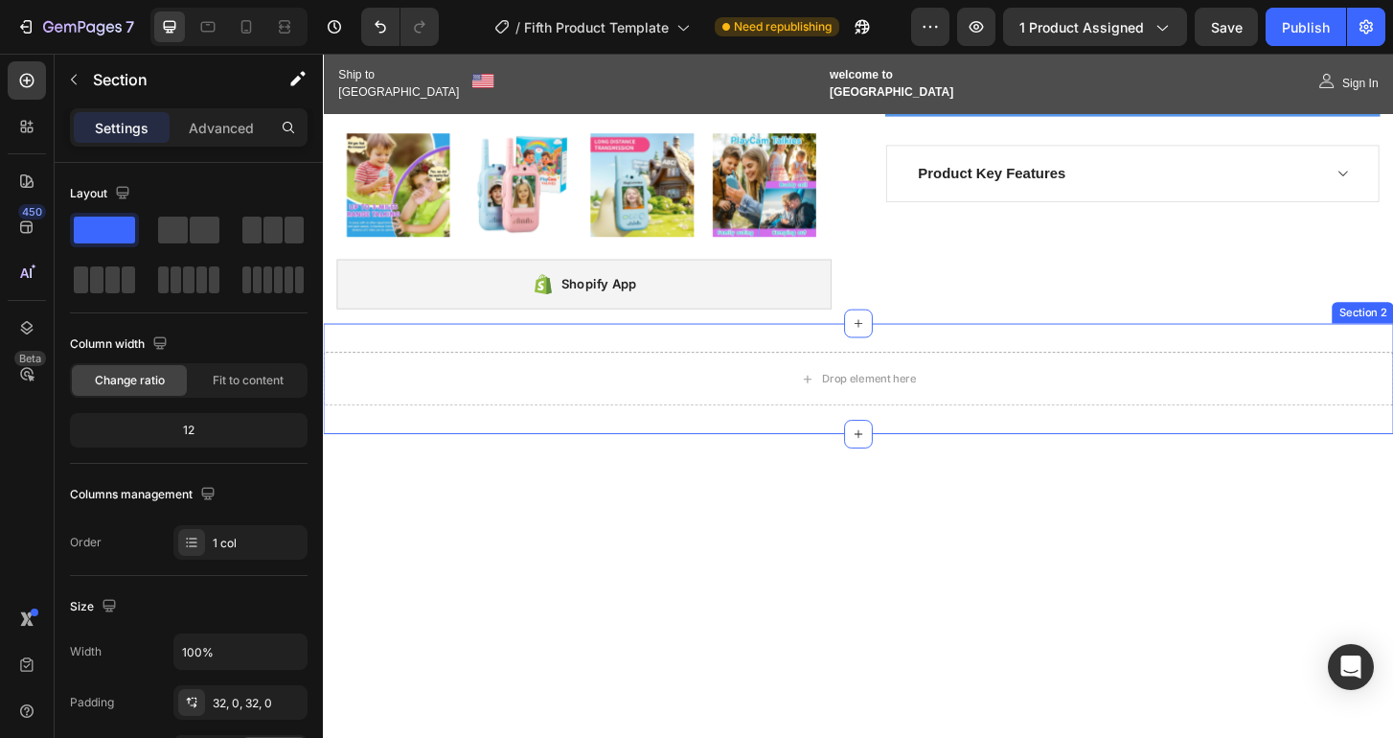
click at [1036, 354] on div "Drop element here Section 2" at bounding box center [897, 403] width 1149 height 119
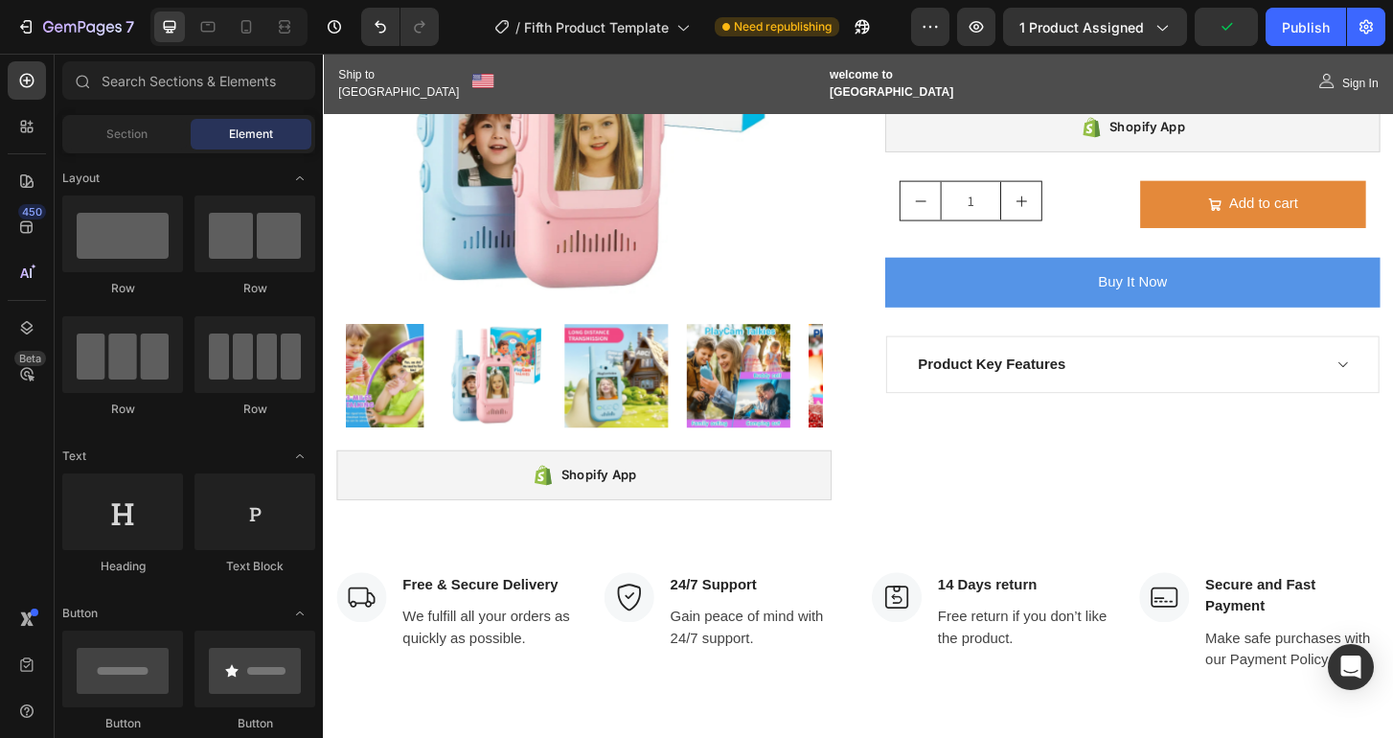
scroll to position [258, 0]
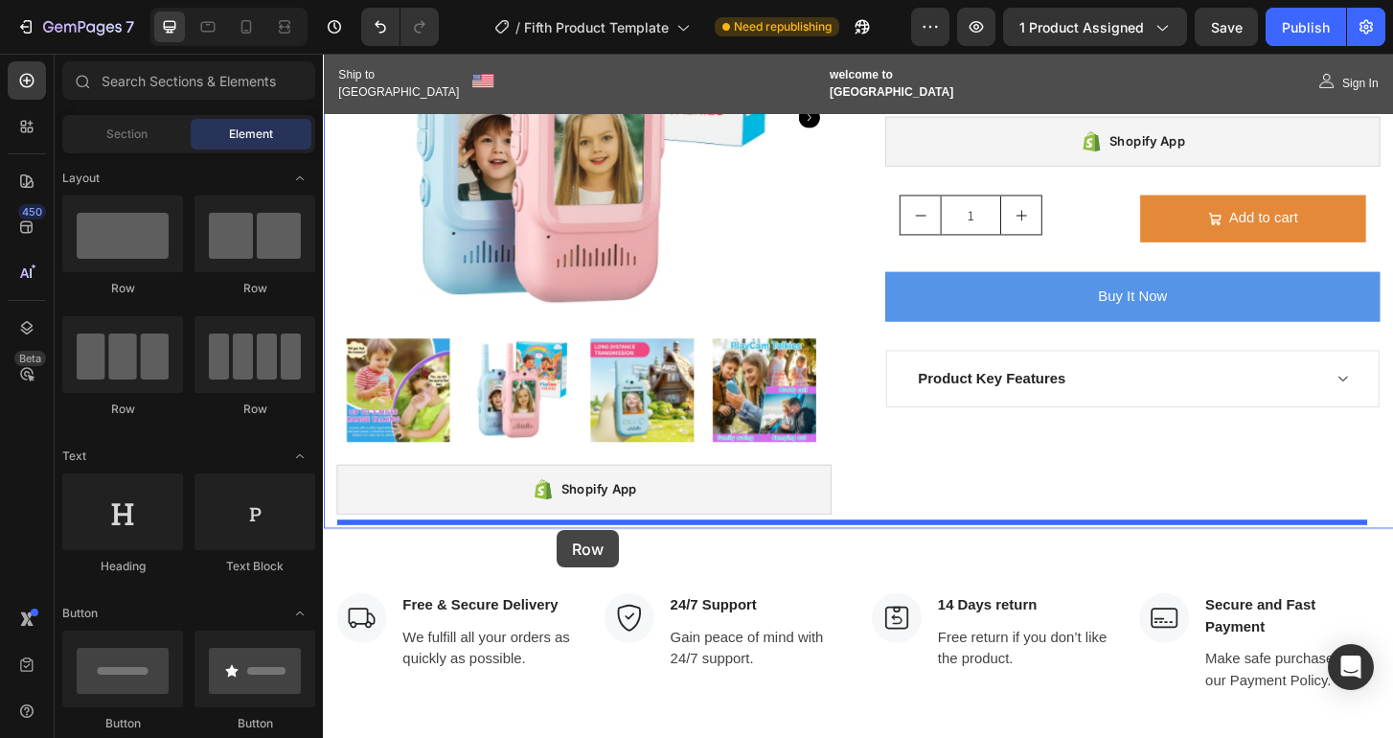
drag, startPoint x: 441, startPoint y: 417, endPoint x: 574, endPoint y: 565, distance: 199.4
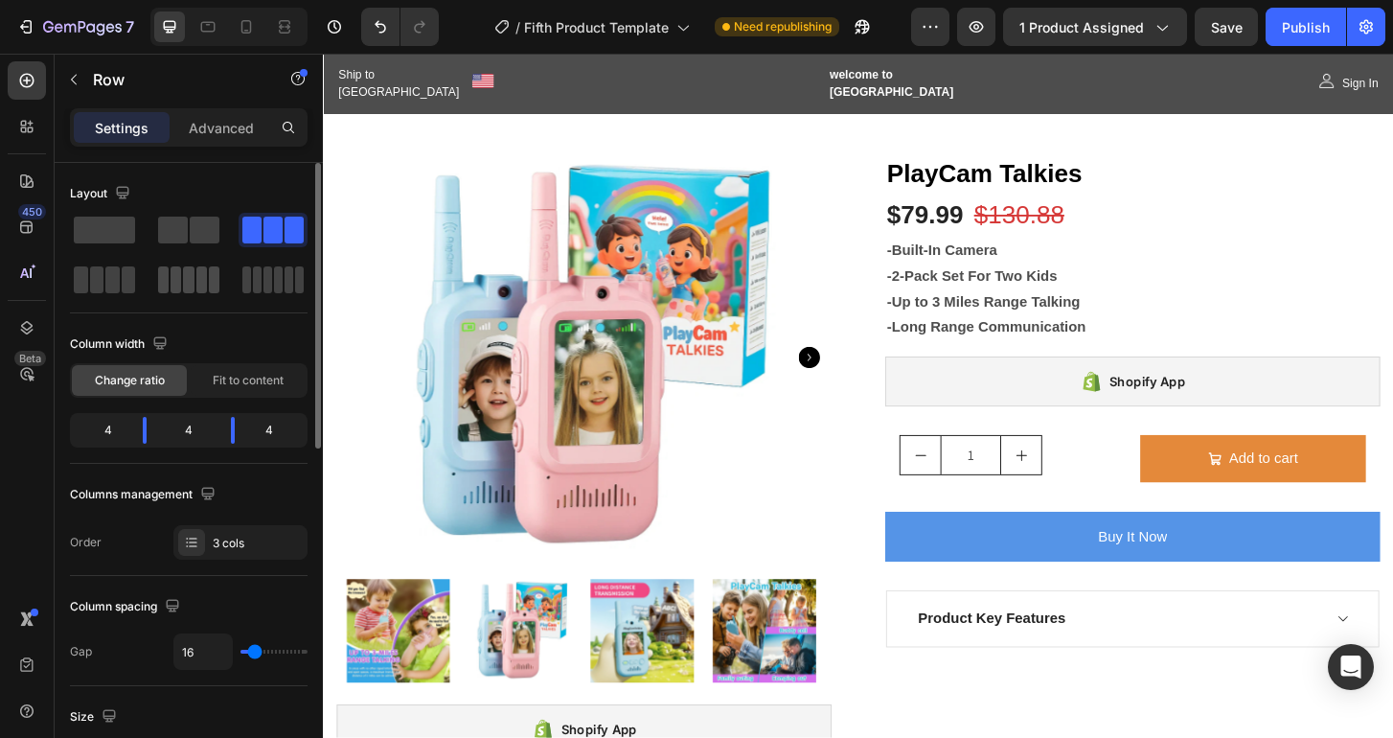
scroll to position [258, 0]
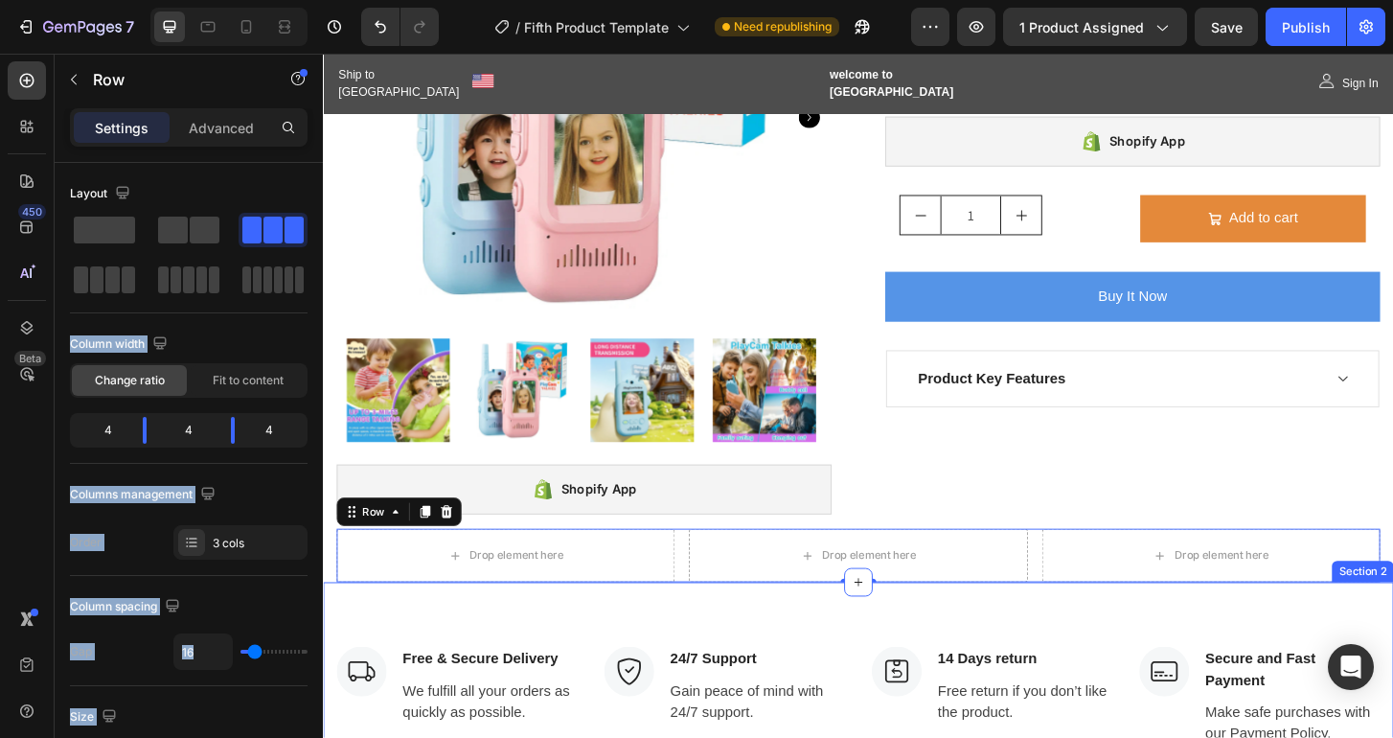
drag, startPoint x: 579, startPoint y: 295, endPoint x: 540, endPoint y: 645, distance: 351.7
click at [430, 540] on icon at bounding box center [432, 545] width 11 height 13
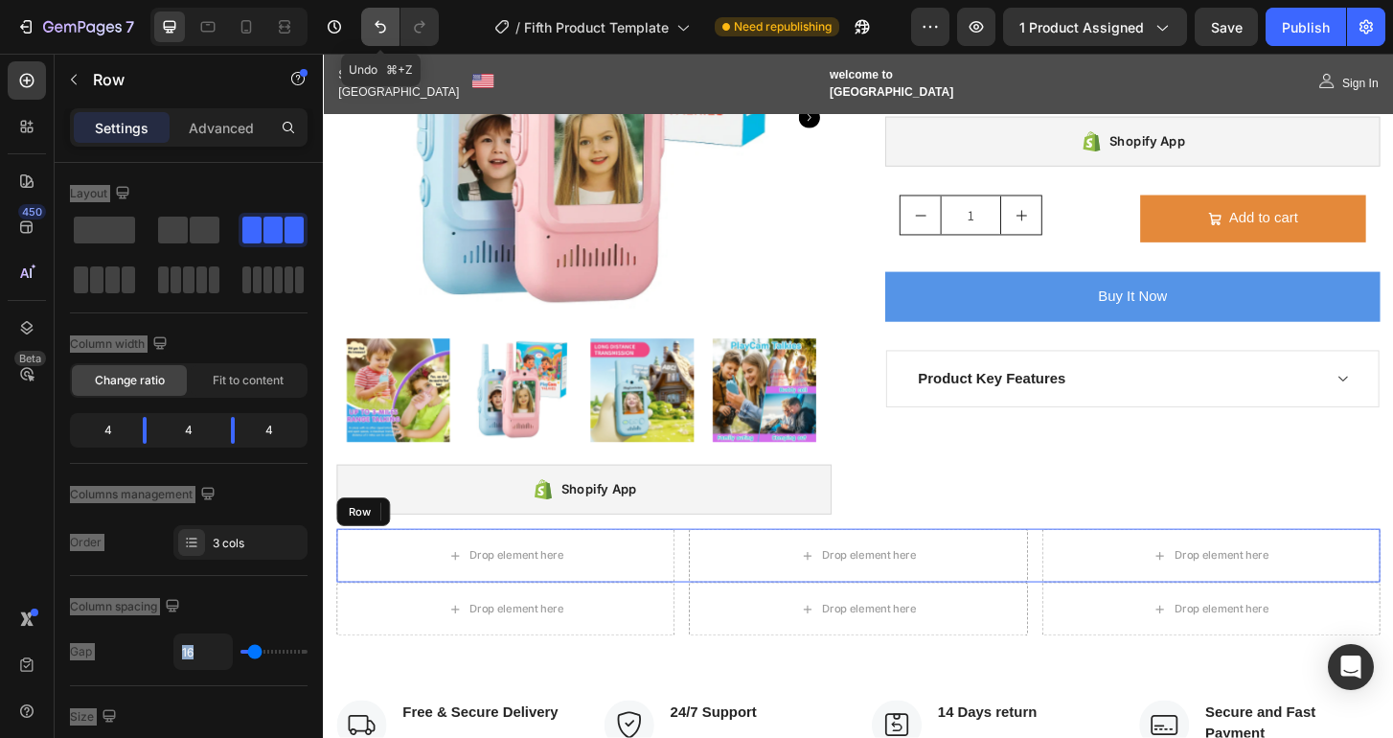
click at [375, 22] on icon "Undo/Redo" at bounding box center [380, 26] width 19 height 19
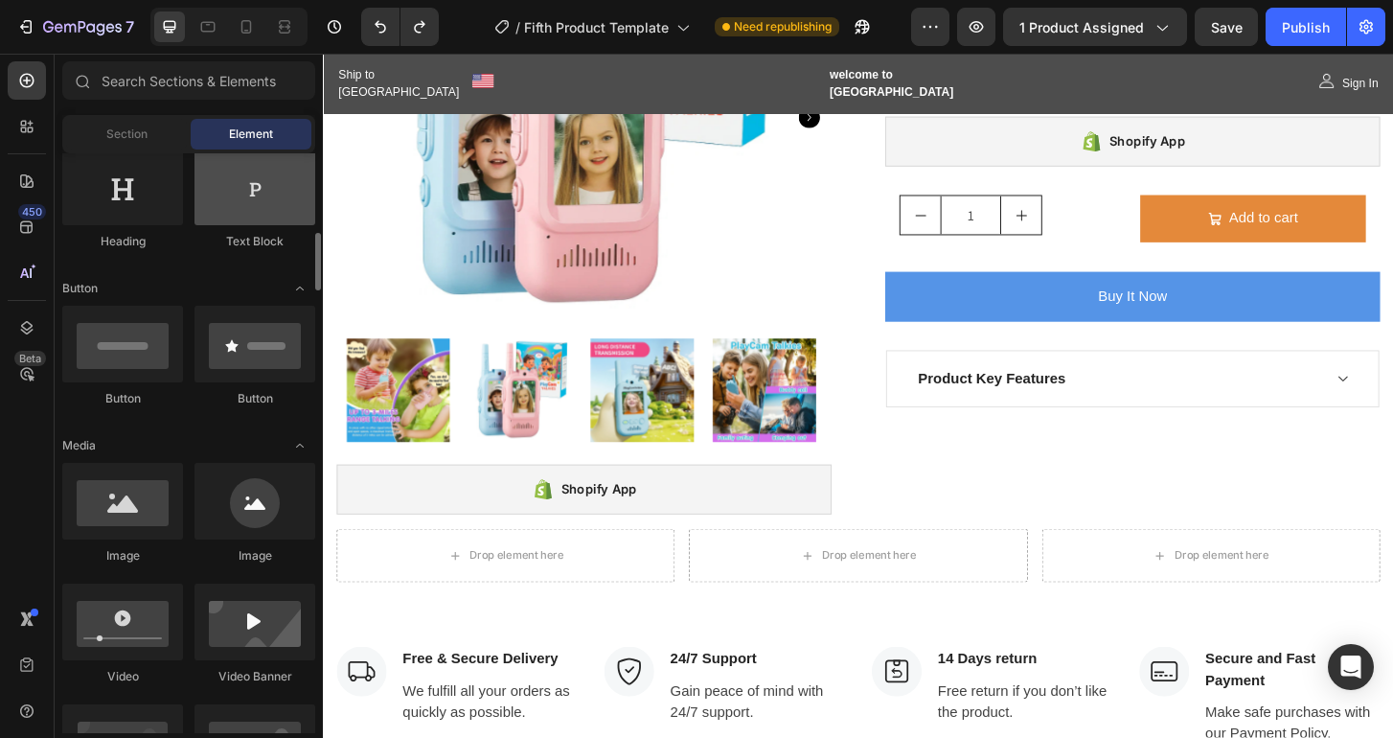
scroll to position [384, 0]
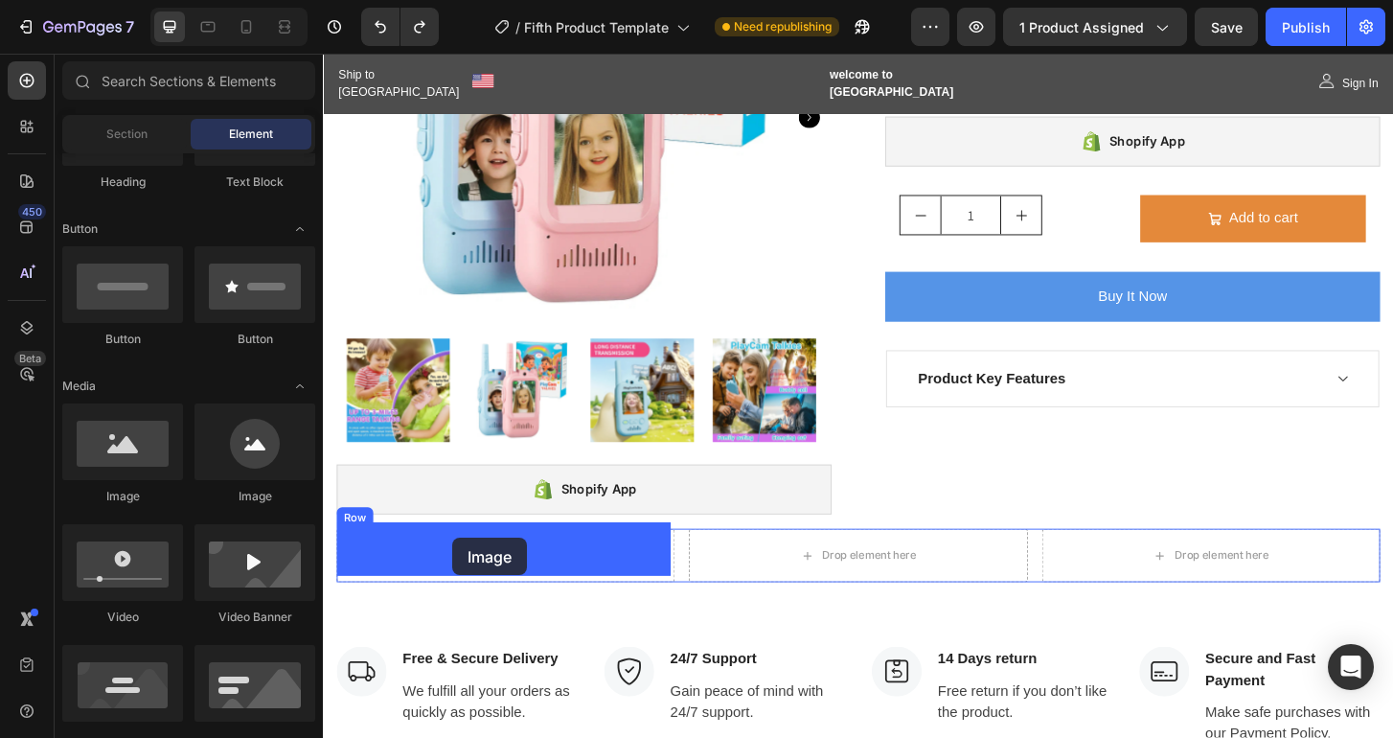
drag, startPoint x: 444, startPoint y: 493, endPoint x: 462, endPoint y: 574, distance: 82.3
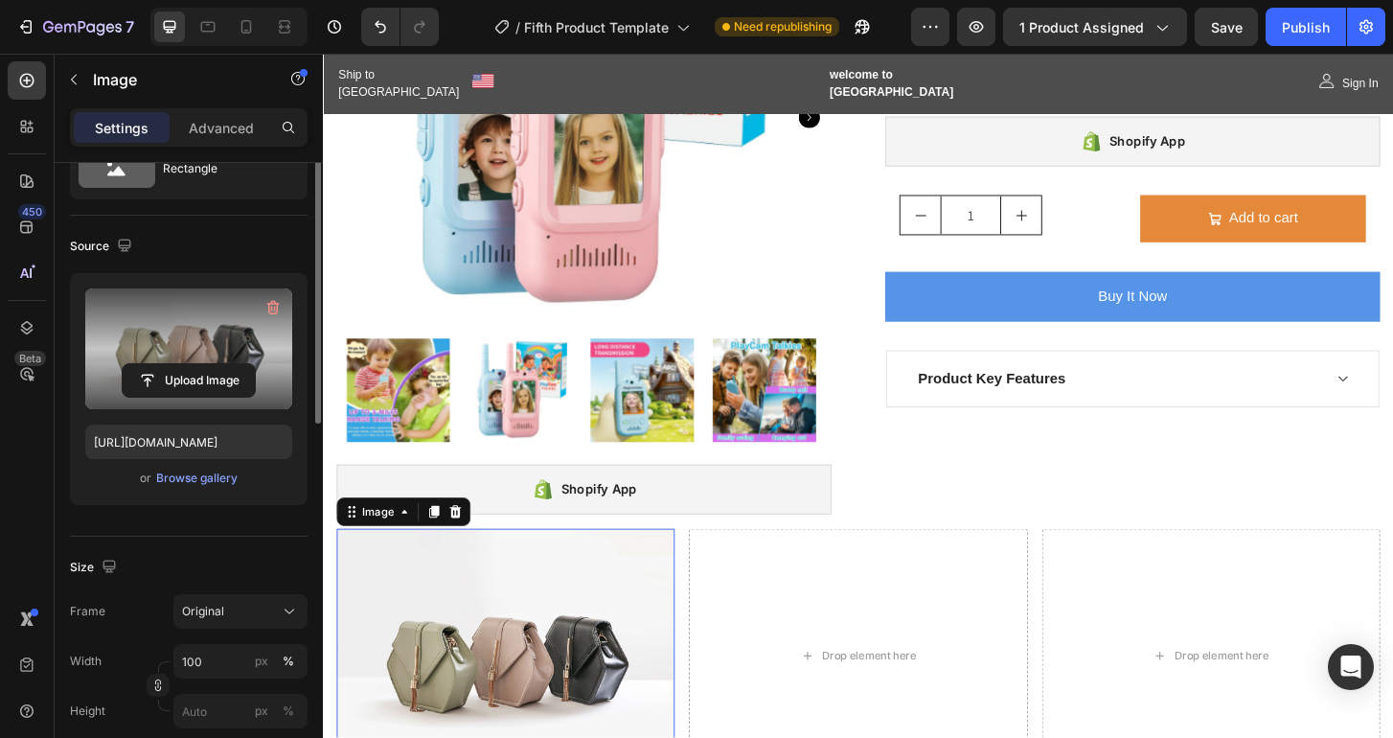
scroll to position [115, 0]
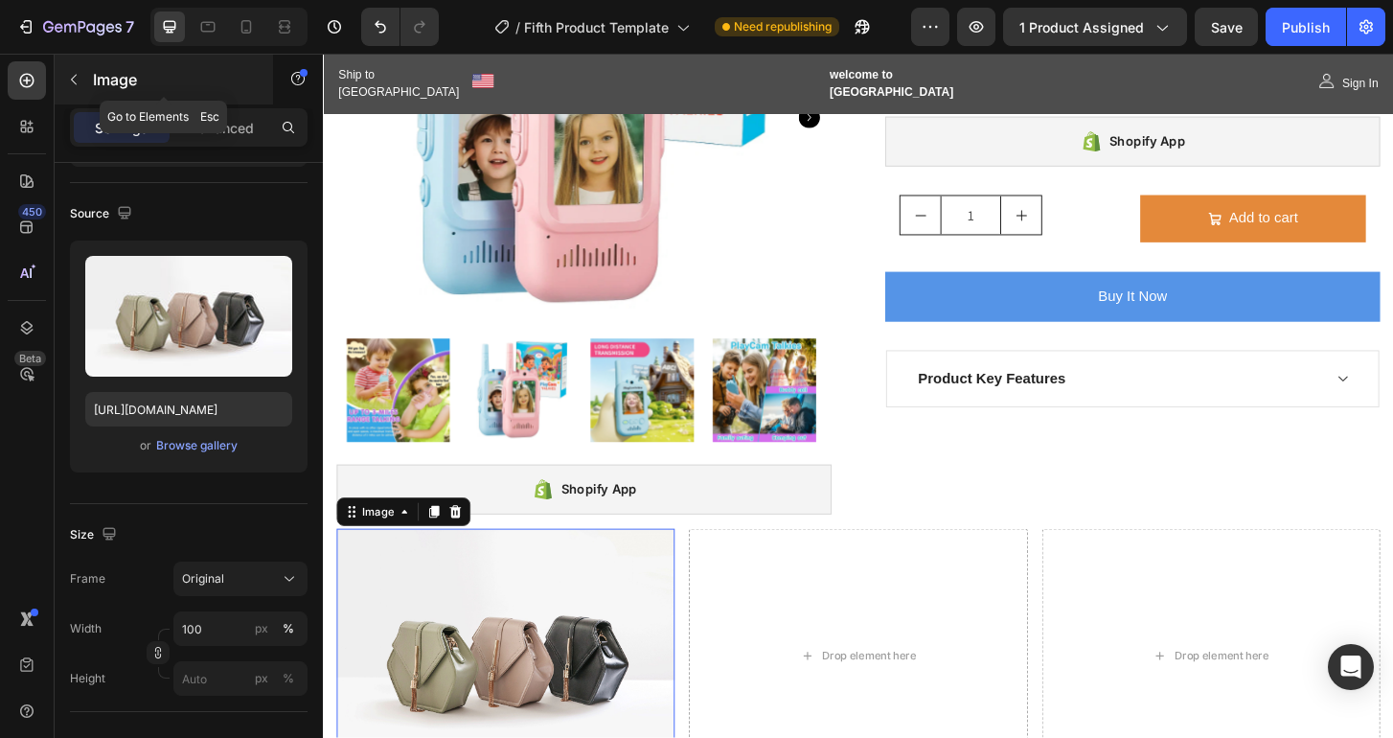
click at [72, 84] on icon "button" at bounding box center [73, 79] width 15 height 15
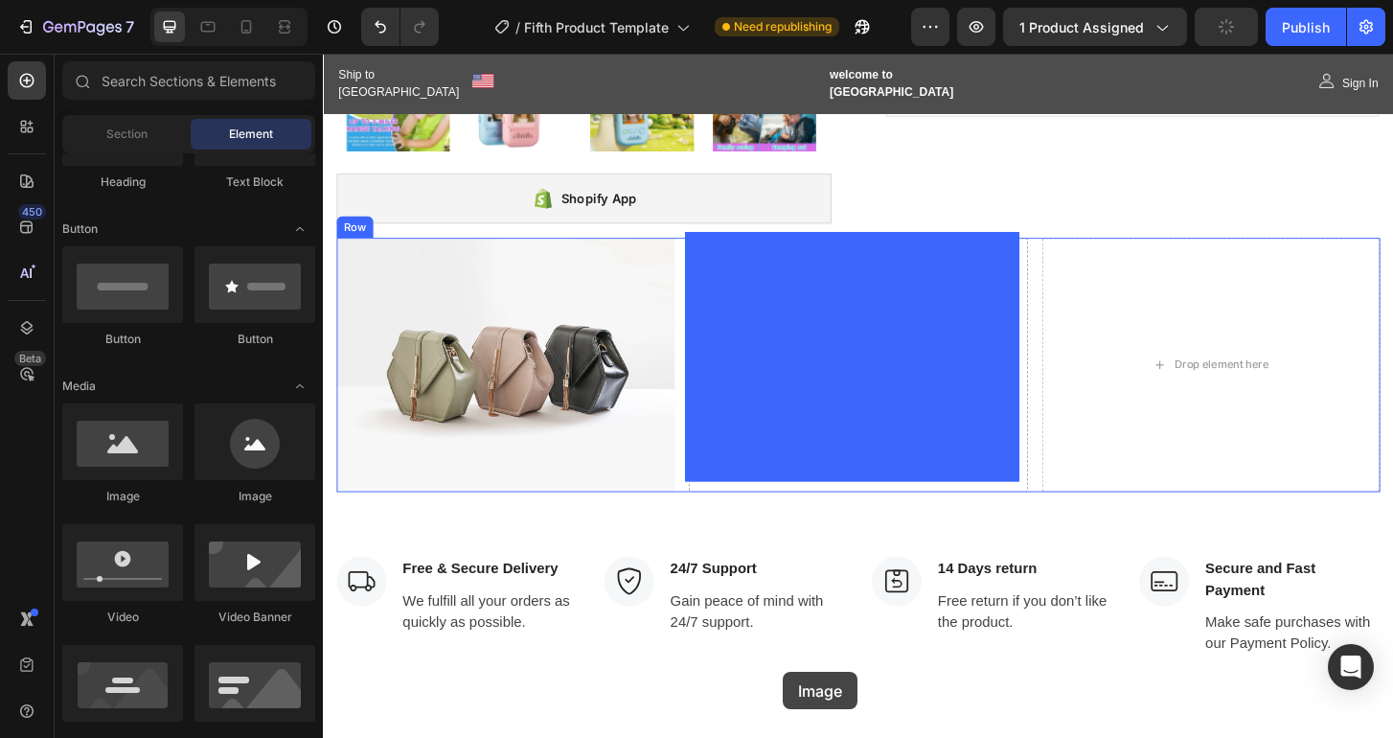
scroll to position [639, 0]
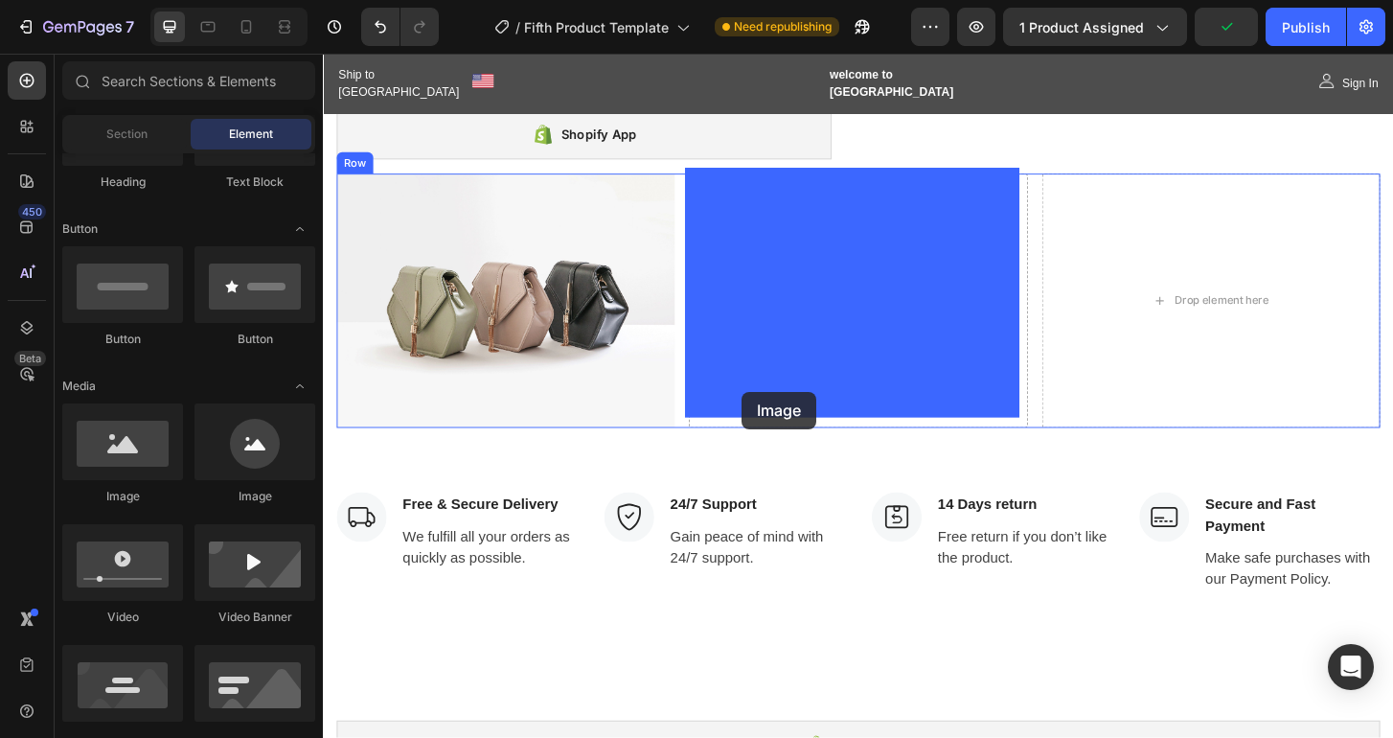
drag, startPoint x: 465, startPoint y: 515, endPoint x: 773, endPoint y: 417, distance: 323.8
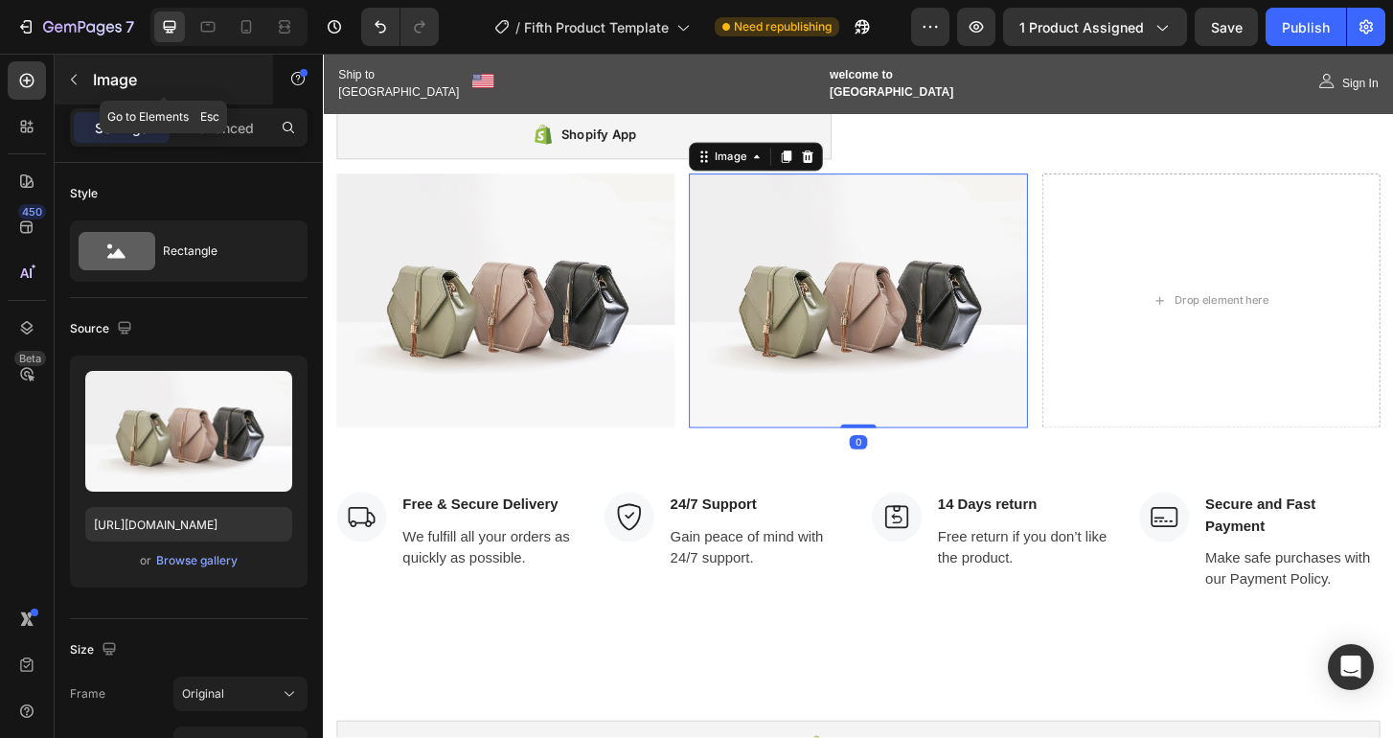
click at [73, 86] on icon "button" at bounding box center [73, 79] width 15 height 15
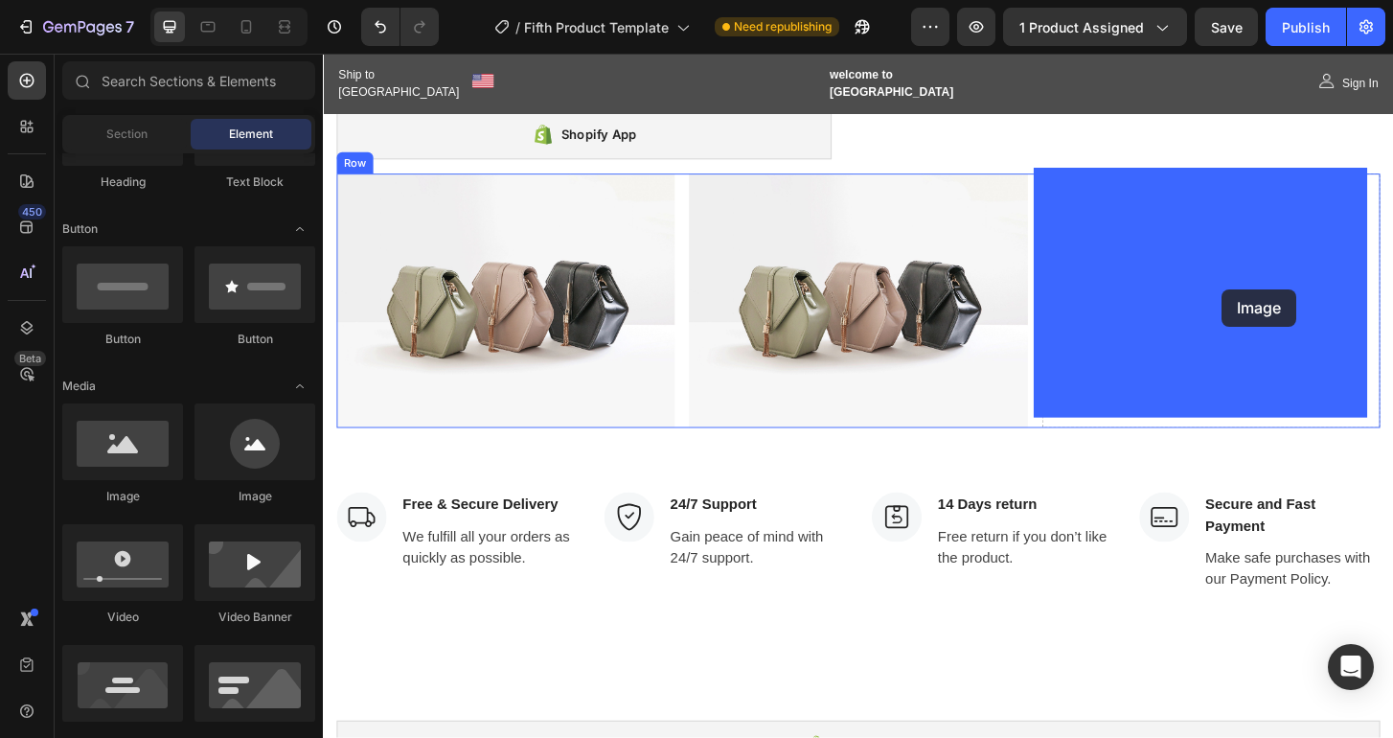
drag, startPoint x: 466, startPoint y: 516, endPoint x: 1286, endPoint y: 307, distance: 847.3
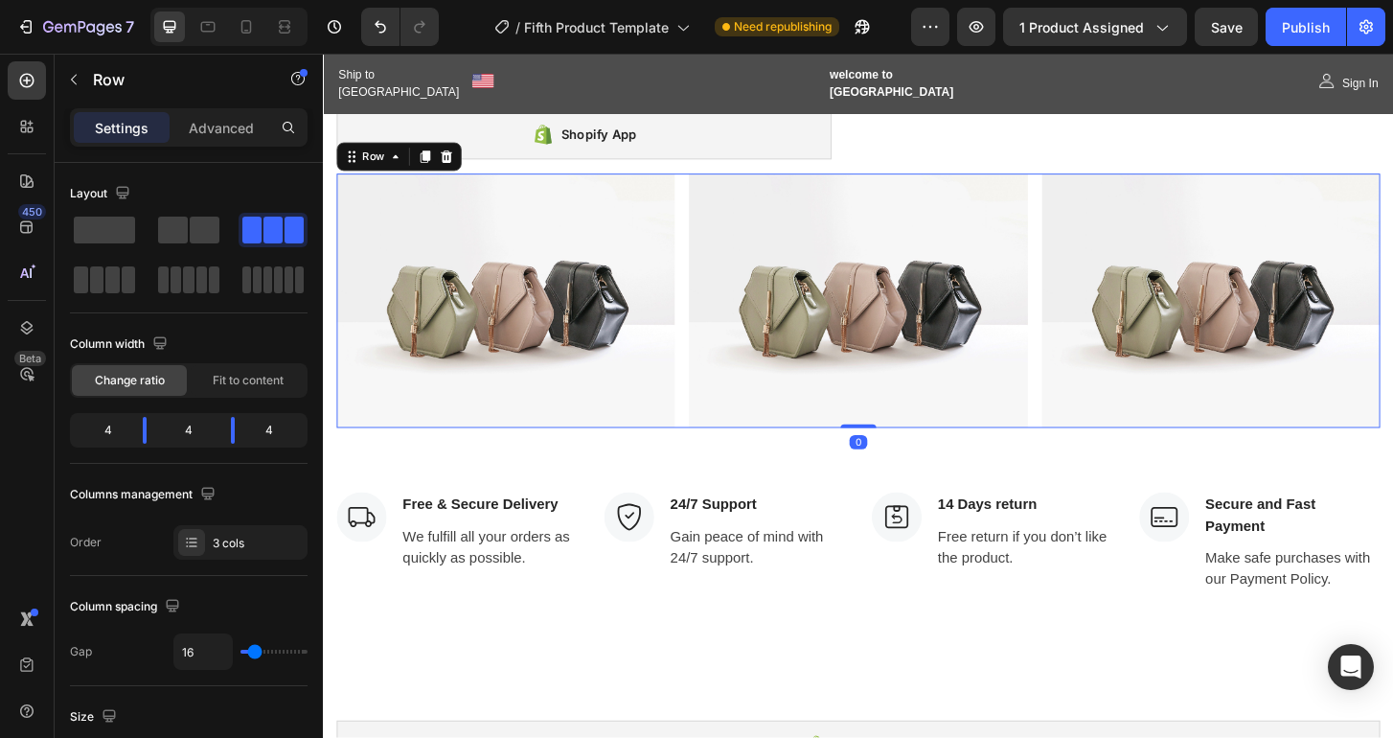
click at [1074, 183] on div "Image Image Image Row 0" at bounding box center [897, 319] width 1121 height 273
click at [432, 158] on icon at bounding box center [432, 164] width 11 height 13
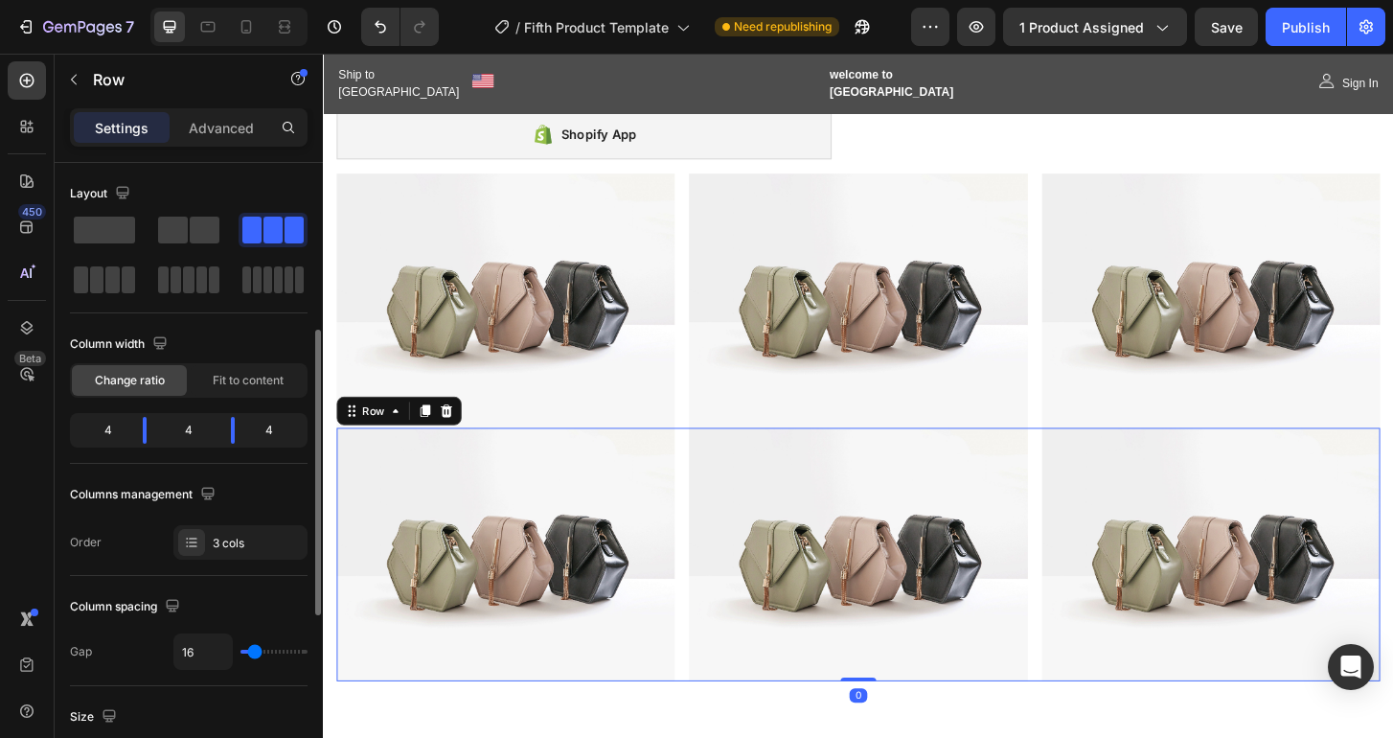
scroll to position [115, 0]
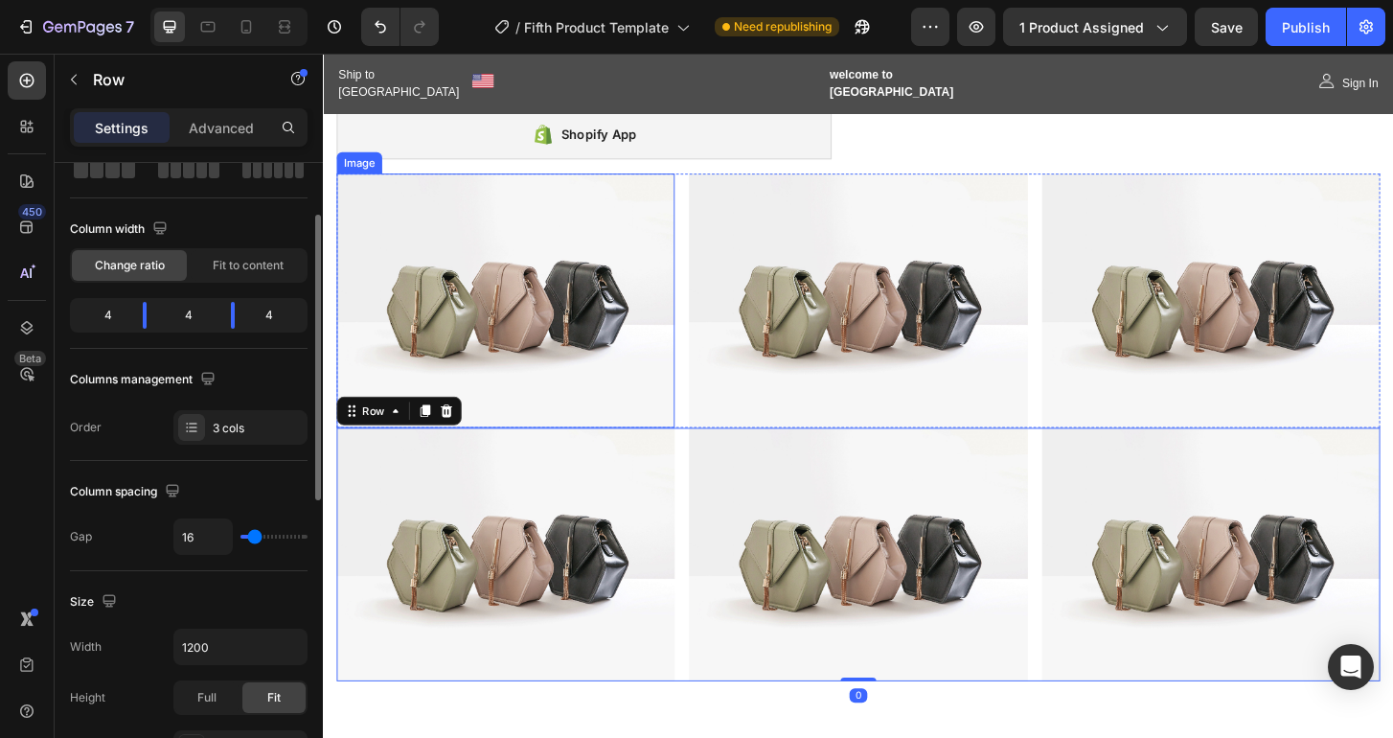
click at [570, 317] on img at bounding box center [518, 319] width 363 height 273
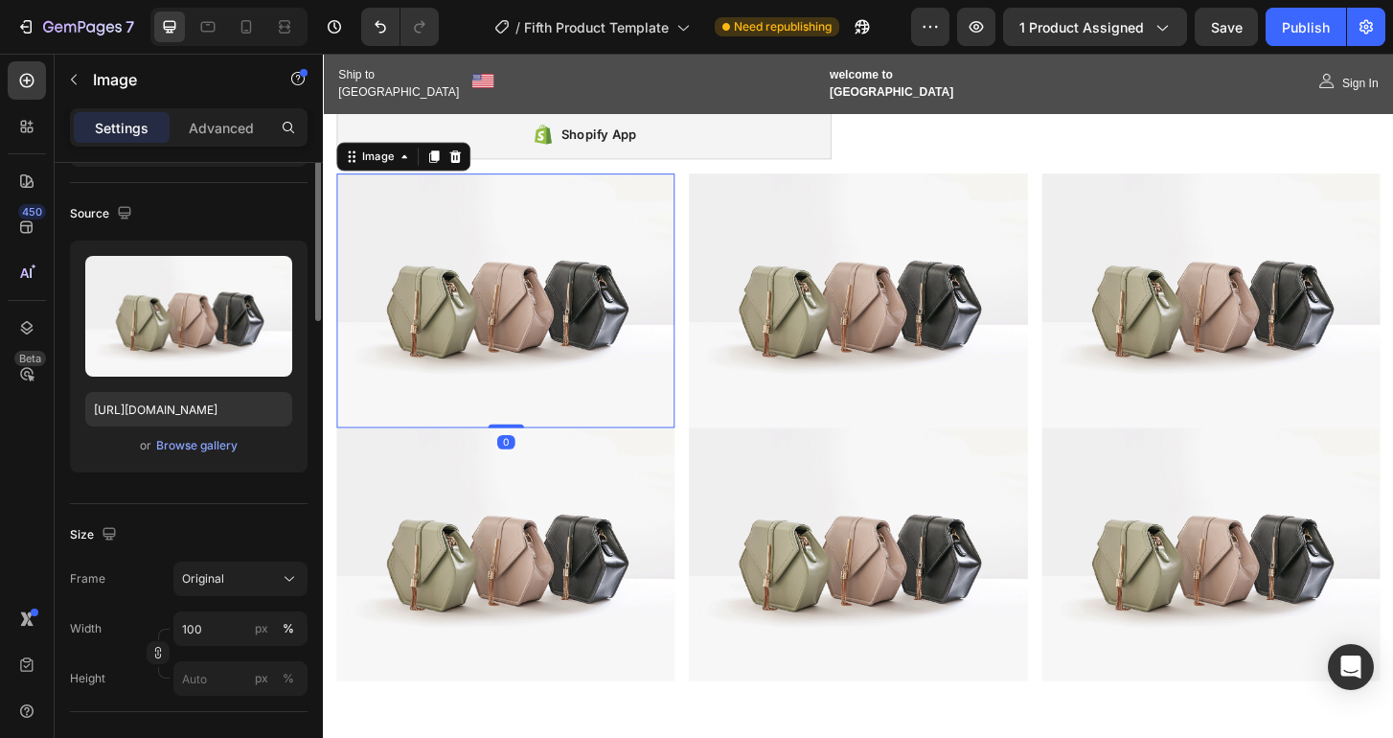
scroll to position [0, 0]
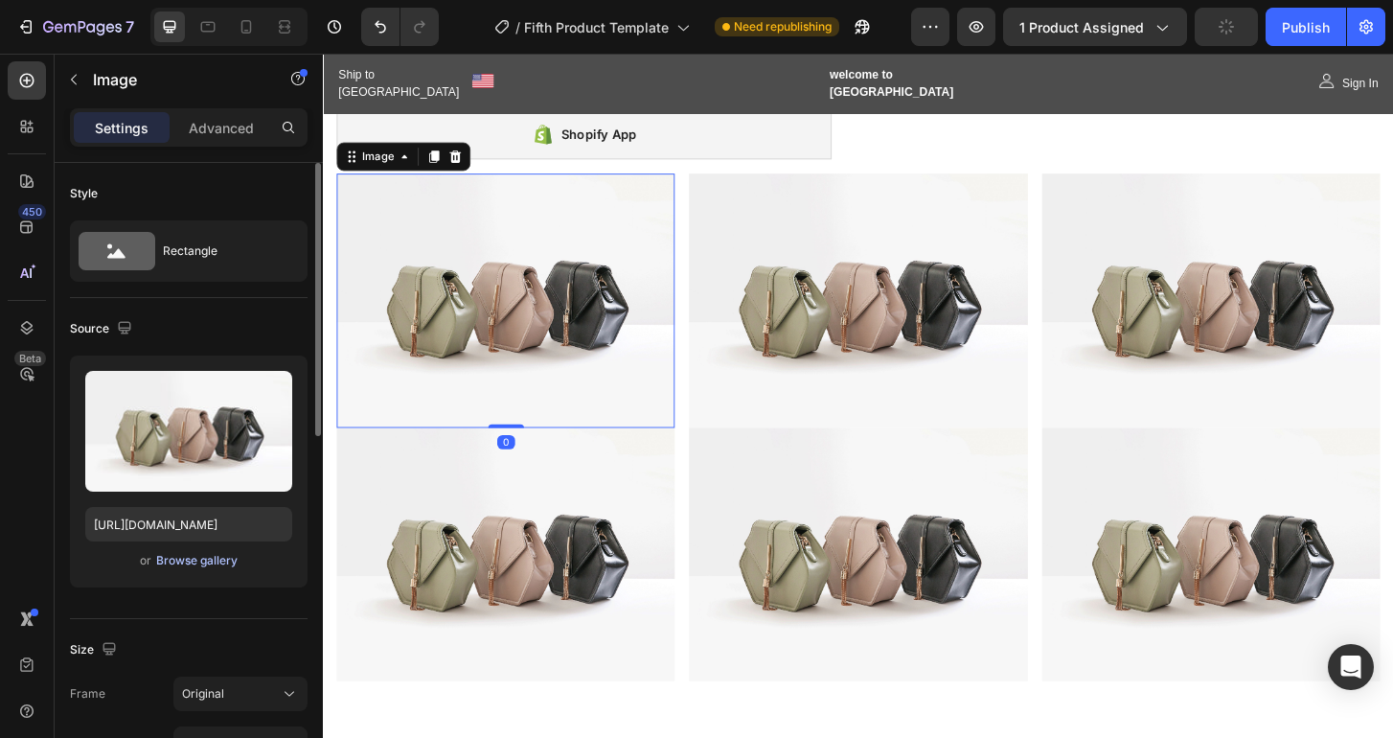
click at [210, 557] on div "Browse gallery" at bounding box center [196, 560] width 81 height 17
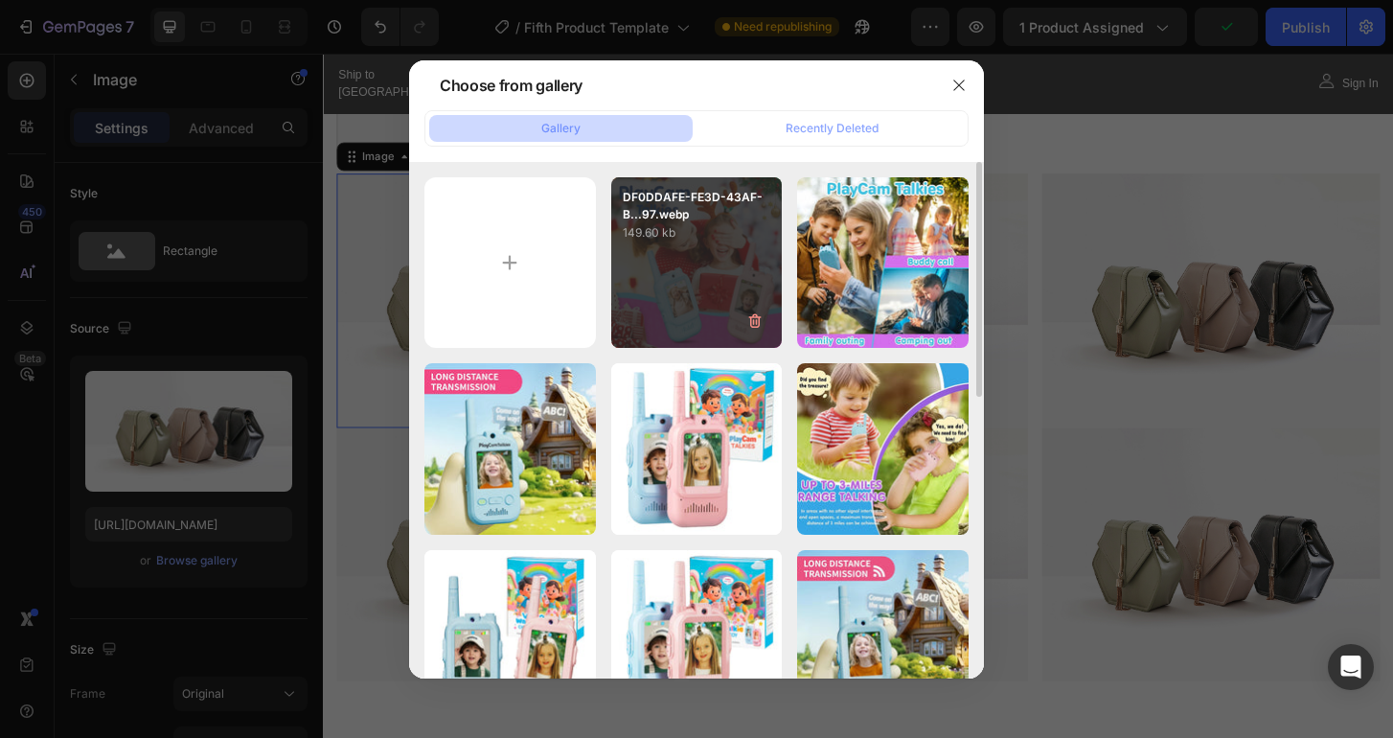
click at [748, 267] on div "DF0DDAFE-FE3D-43AF-B...97.webp 149.60 kb" at bounding box center [696, 262] width 171 height 171
type input "[URL][DOMAIN_NAME]"
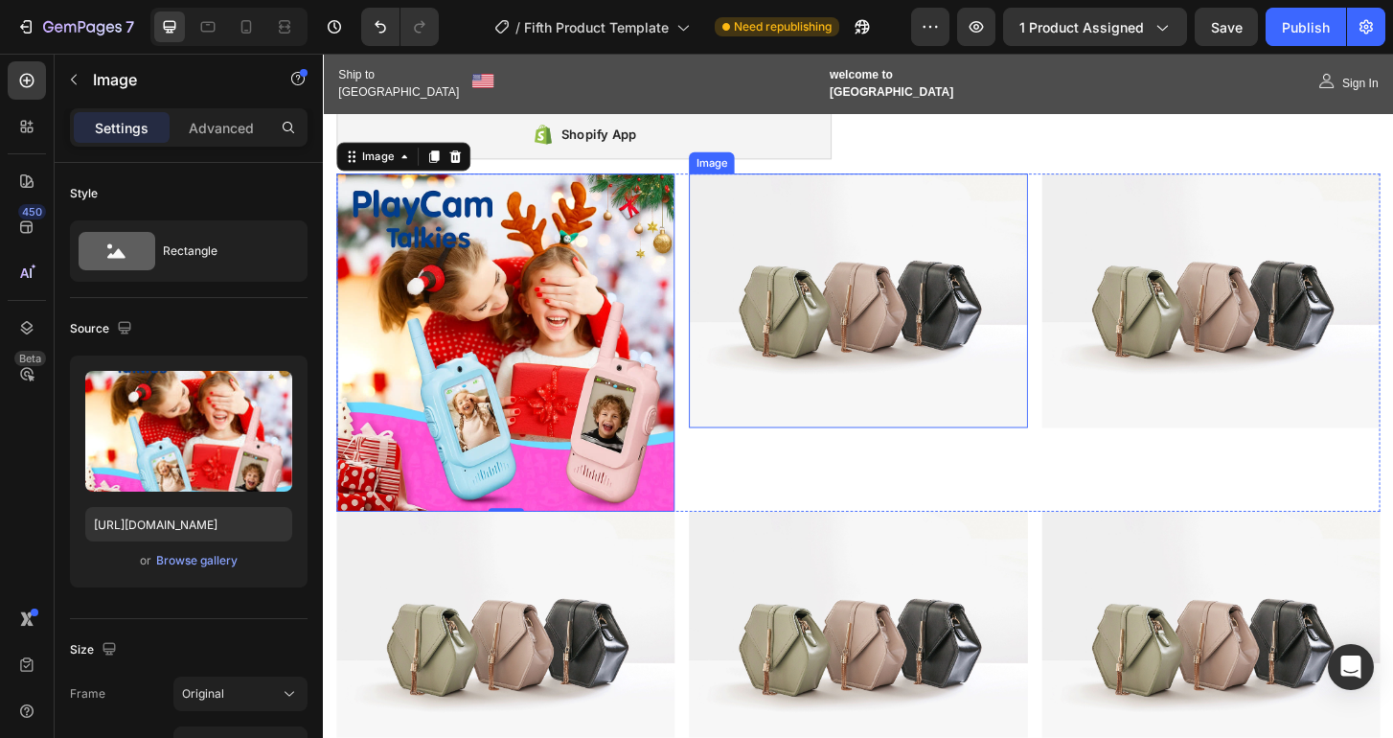
click at [838, 298] on img at bounding box center [897, 319] width 363 height 273
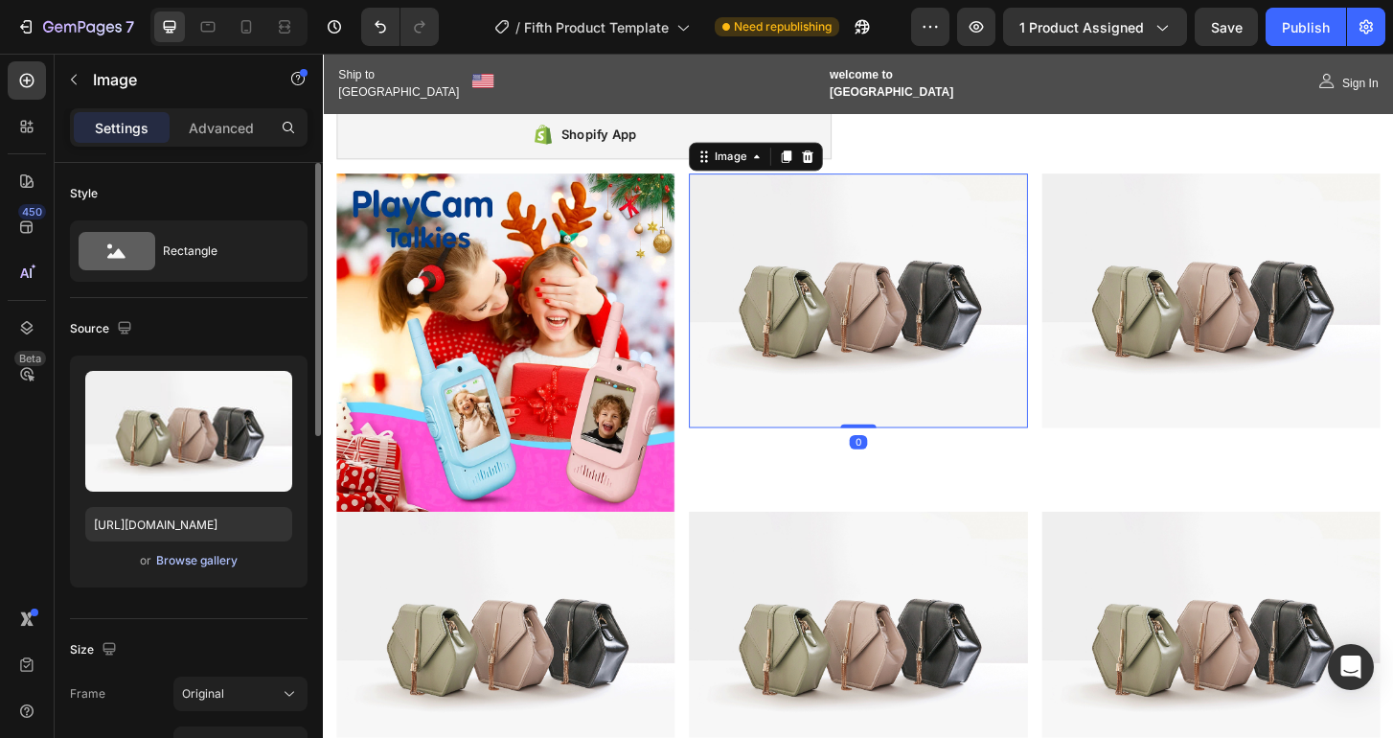
click at [178, 558] on div "Browse gallery" at bounding box center [196, 560] width 81 height 17
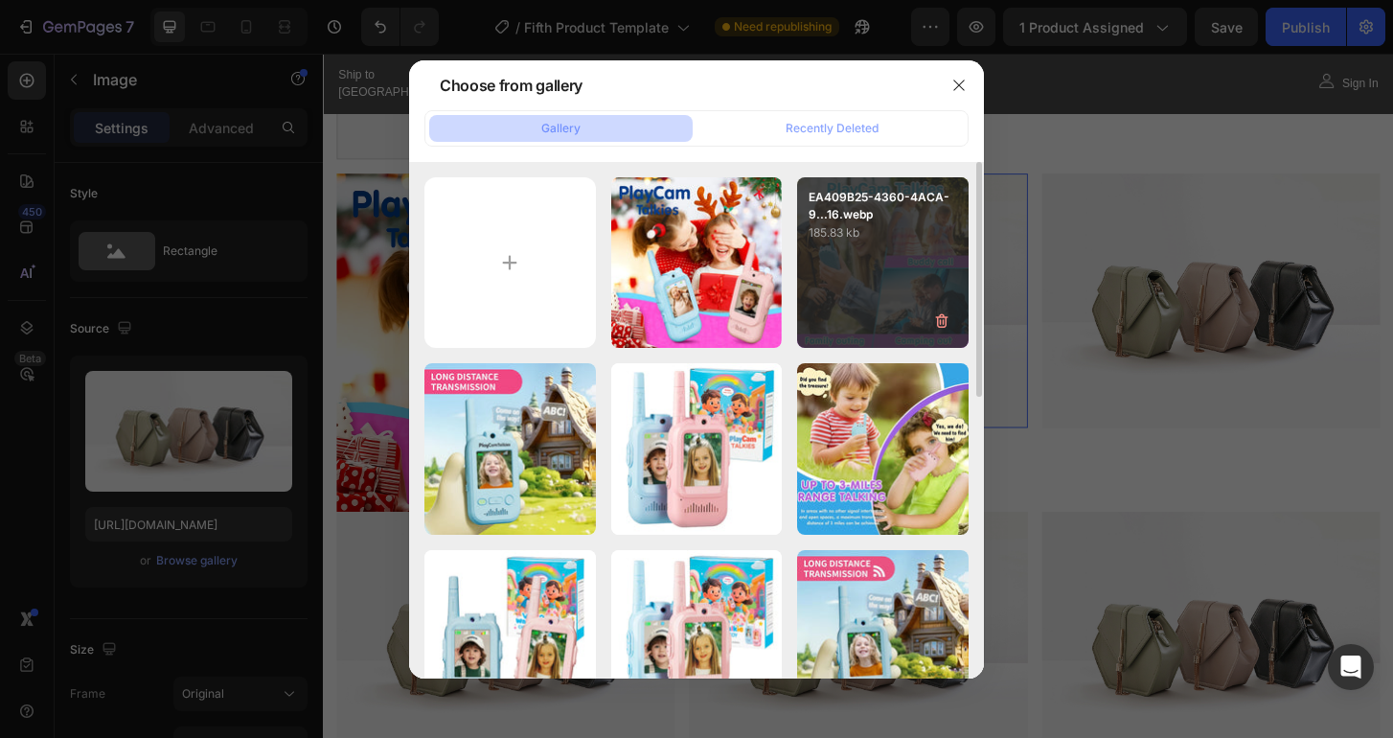
click at [840, 230] on p "185.83 kb" at bounding box center [882, 232] width 148 height 19
type input "[URL][DOMAIN_NAME]"
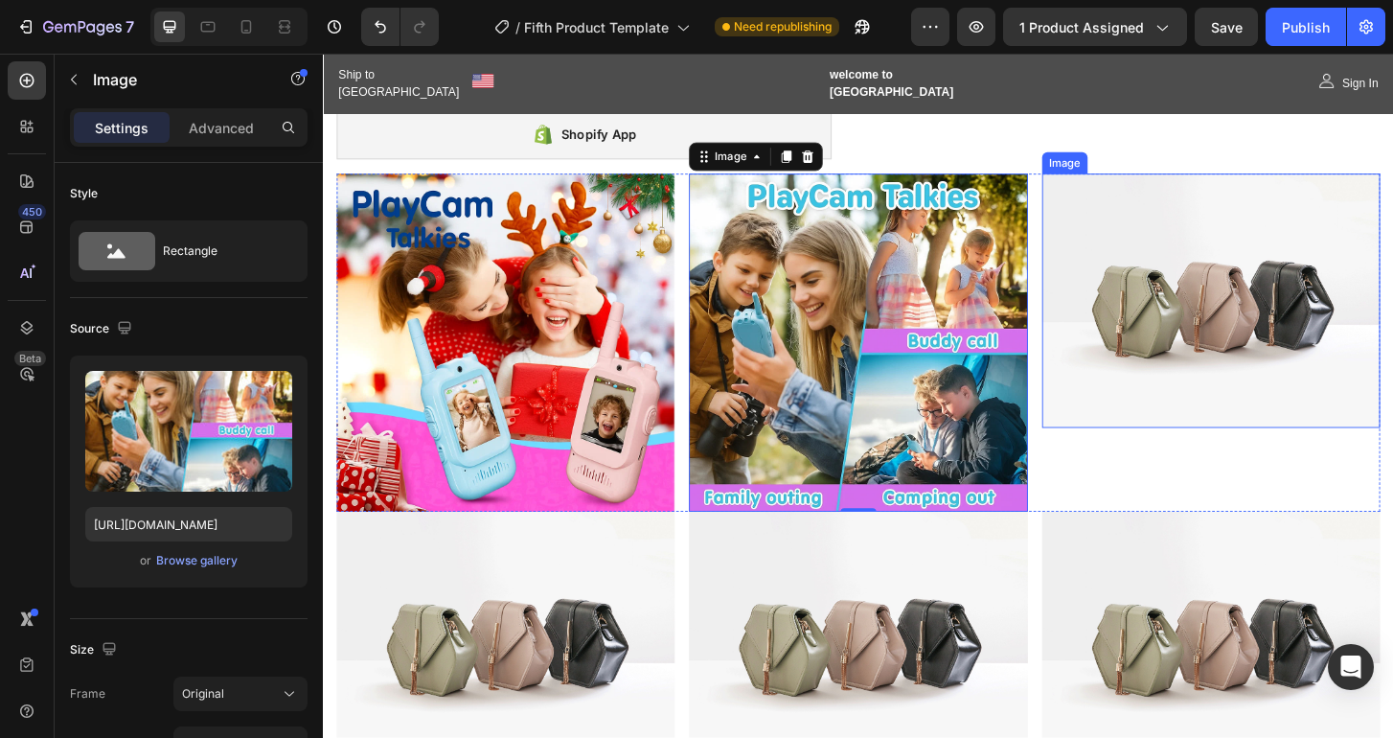
click at [1210, 291] on img at bounding box center [1276, 319] width 363 height 273
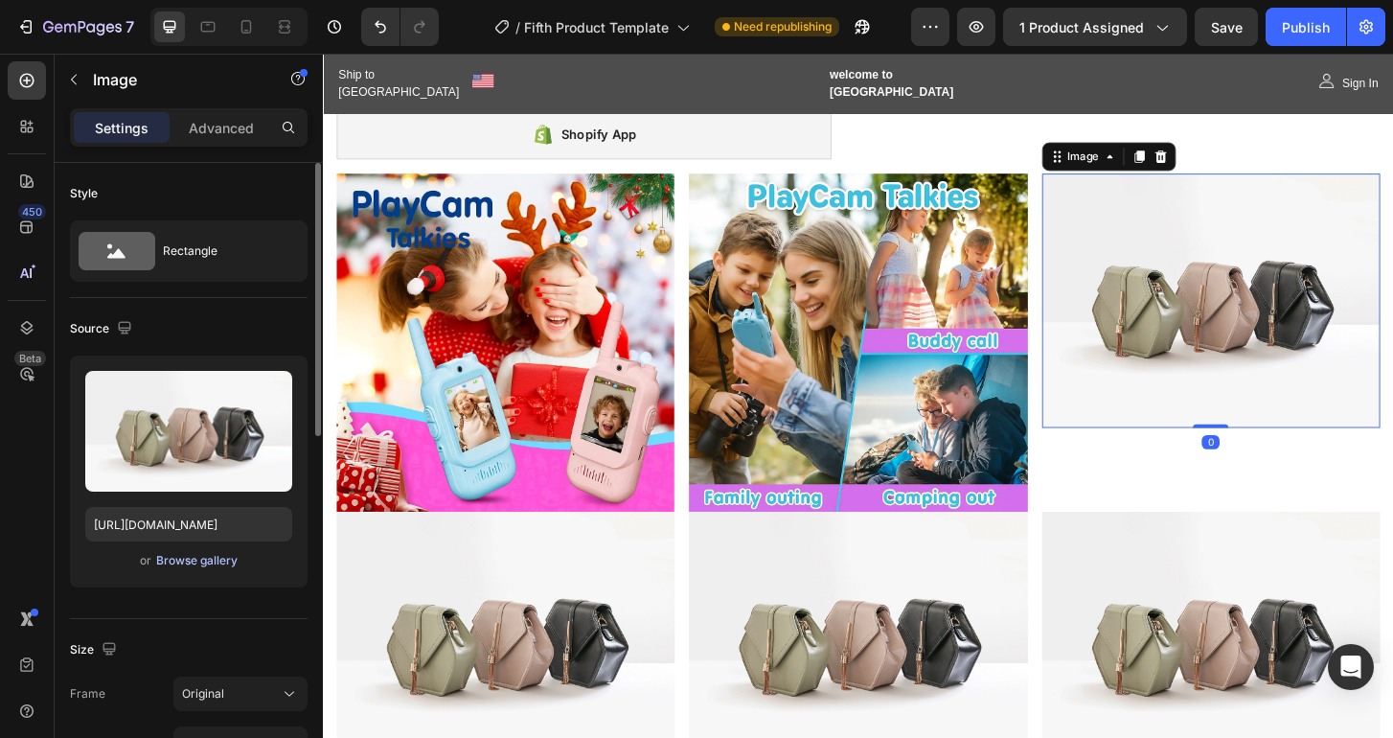
click at [217, 559] on div "Browse gallery" at bounding box center [196, 560] width 81 height 17
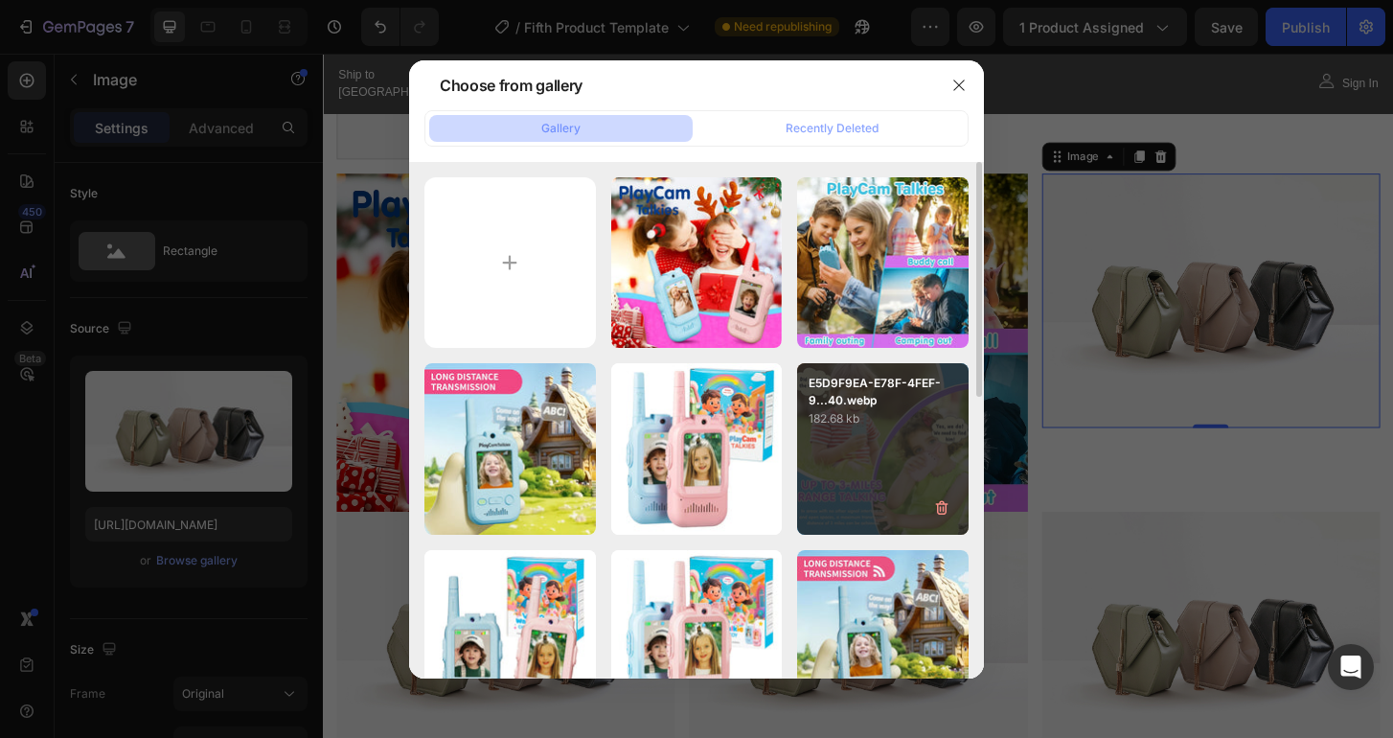
click at [867, 418] on p "182.68 kb" at bounding box center [882, 418] width 148 height 19
type input "[URL][DOMAIN_NAME]"
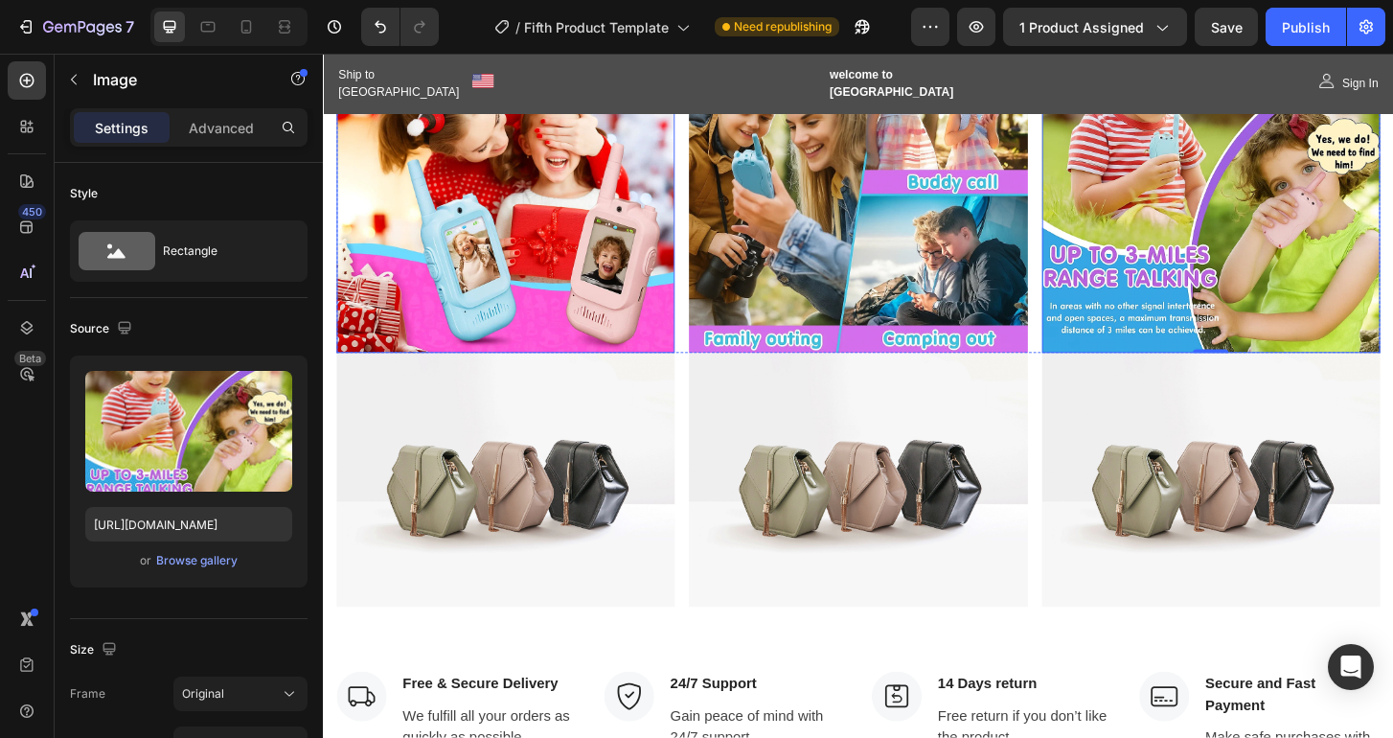
scroll to position [827, 0]
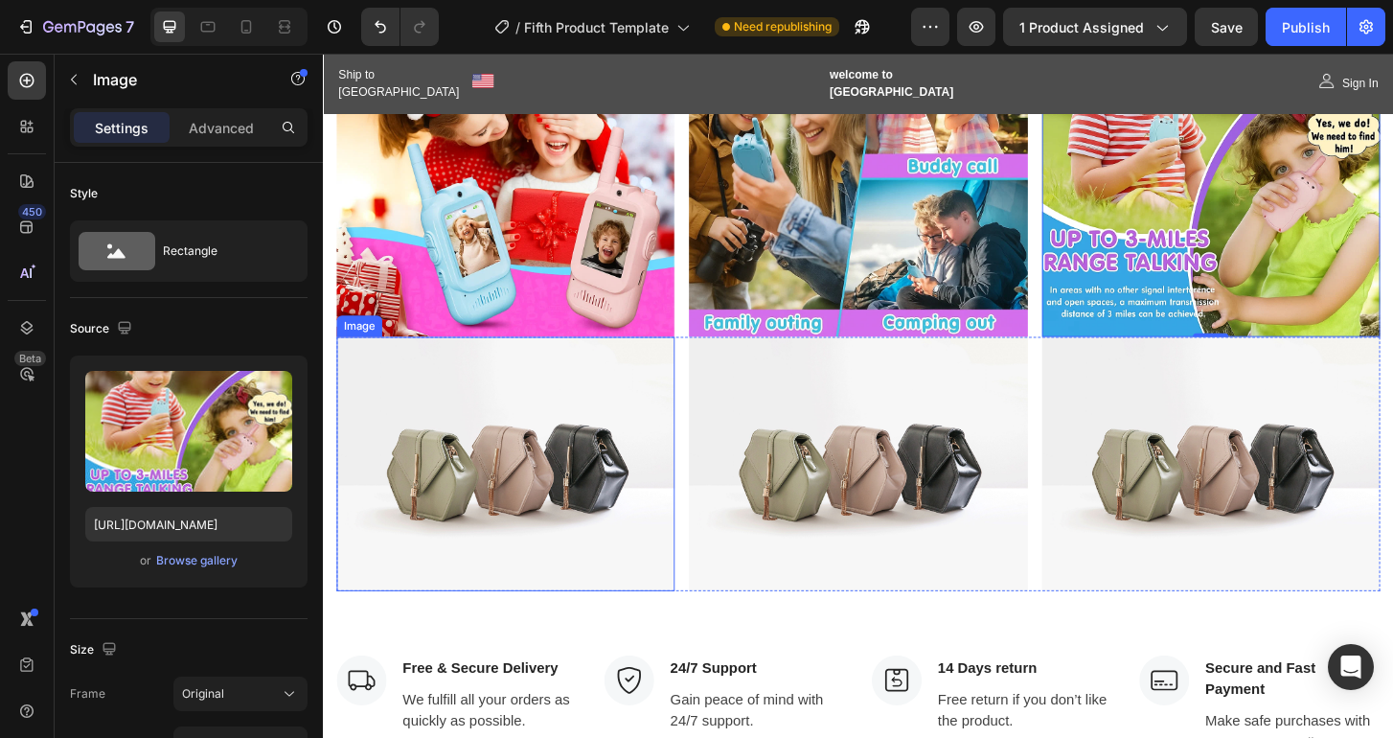
click at [510, 484] on img at bounding box center [518, 494] width 363 height 273
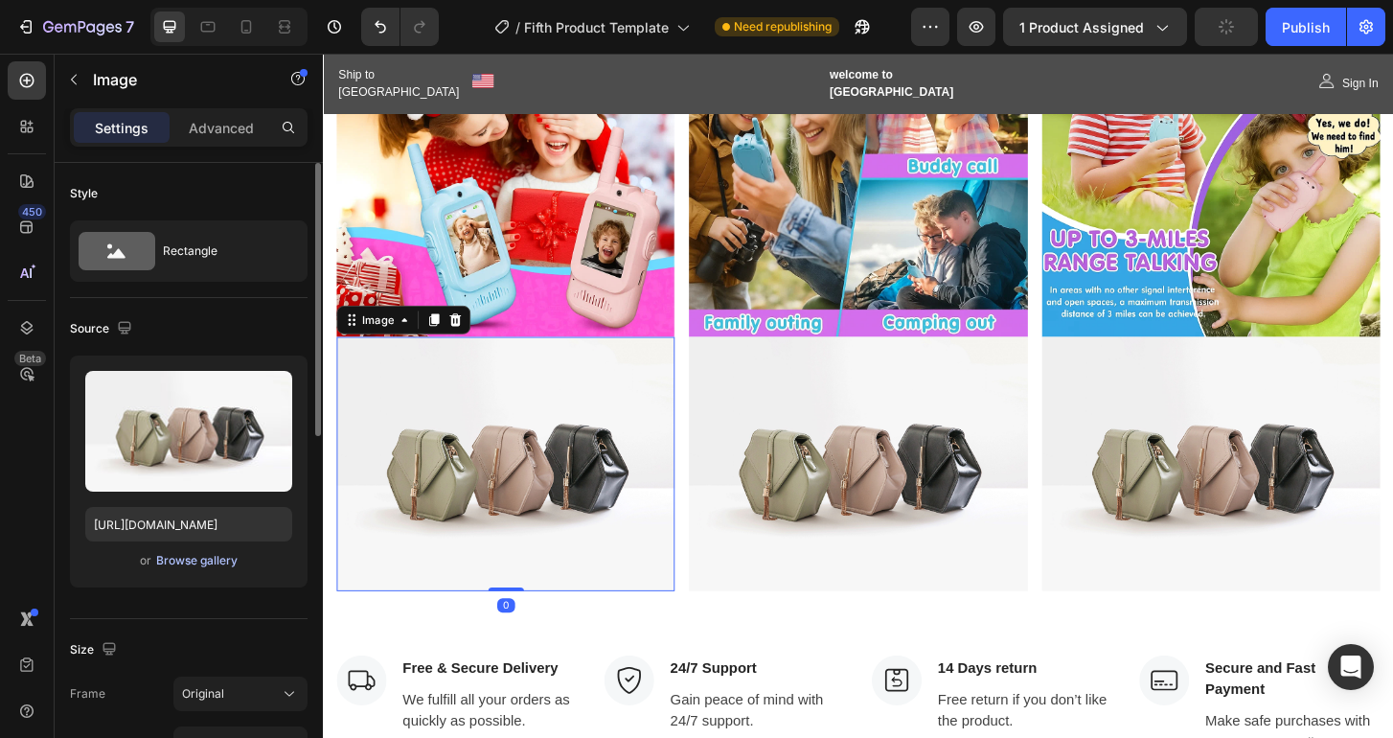
click at [191, 565] on div "Browse gallery" at bounding box center [196, 560] width 81 height 17
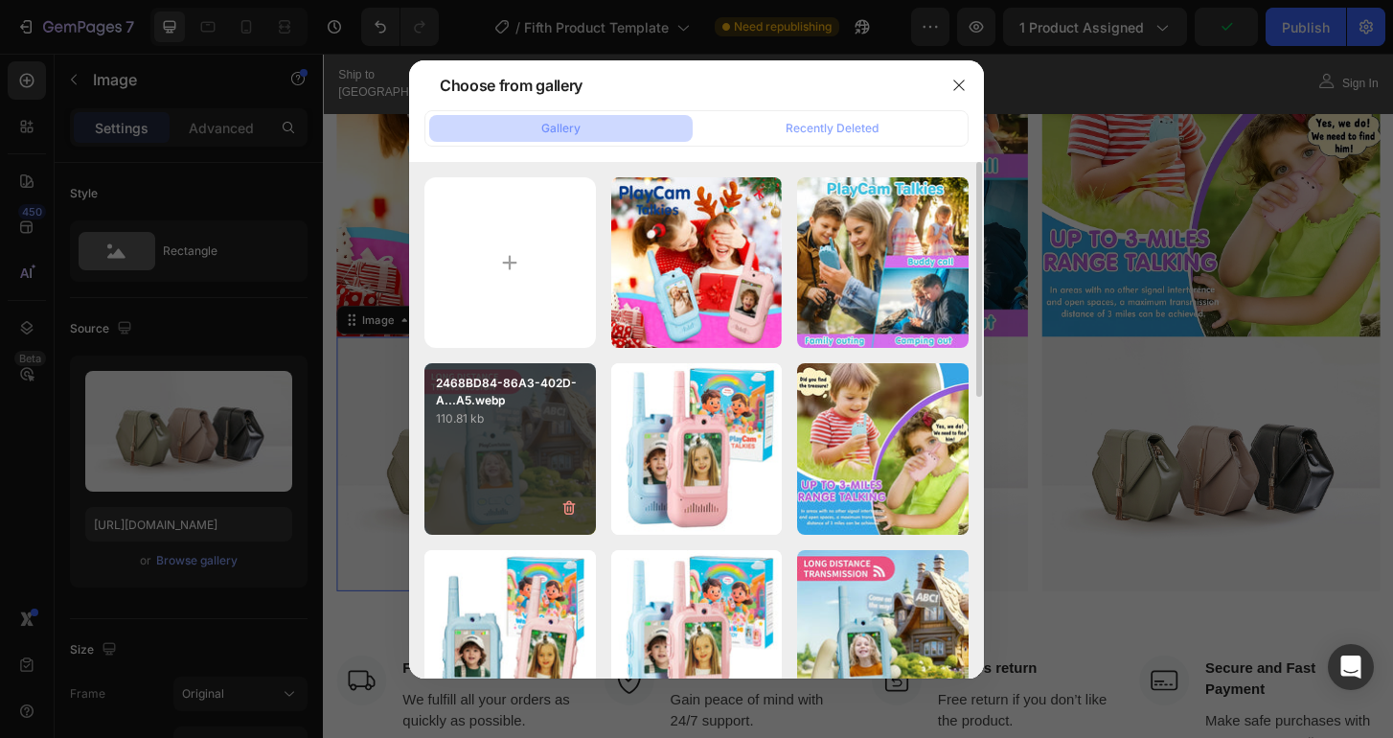
click at [525, 421] on p "110.81 kb" at bounding box center [510, 418] width 148 height 19
type input "[URL][DOMAIN_NAME]"
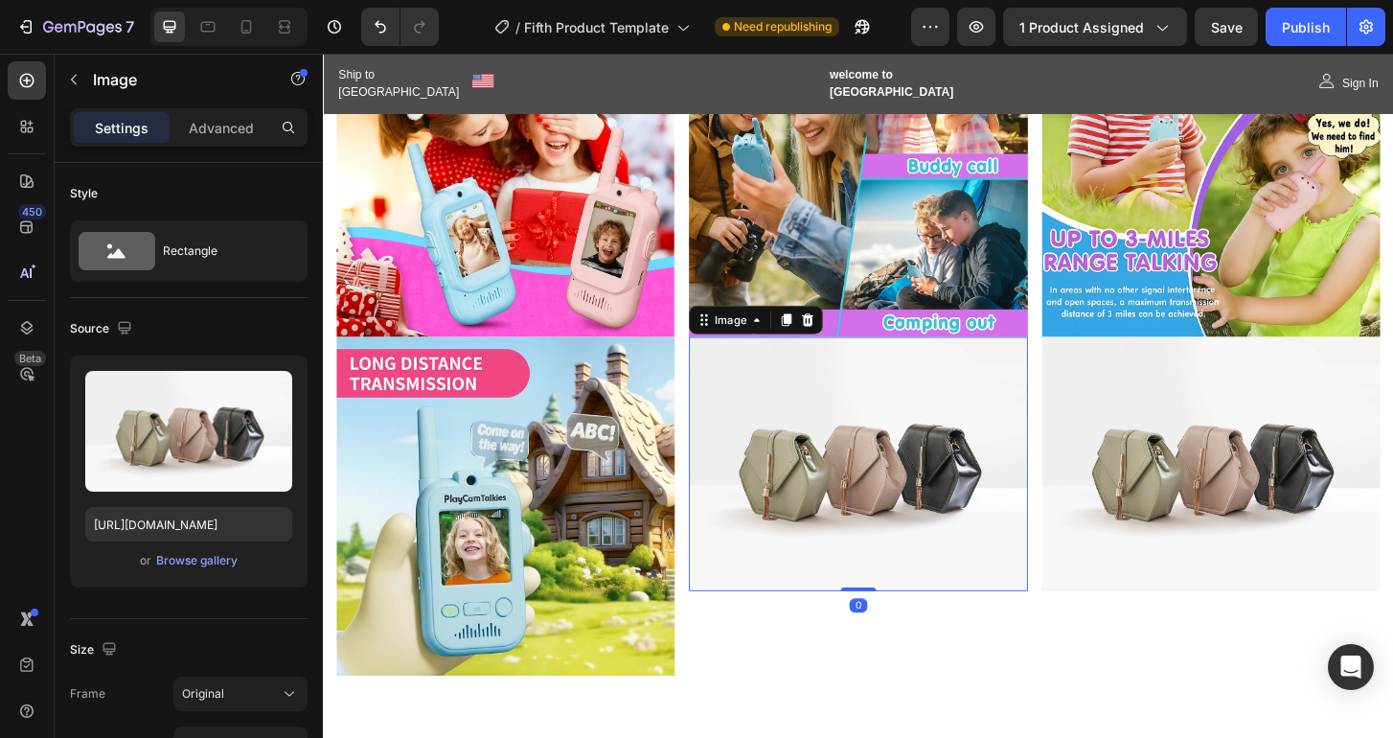
click at [888, 409] on img at bounding box center [897, 494] width 363 height 273
click at [220, 560] on div "Browse gallery" at bounding box center [196, 560] width 81 height 17
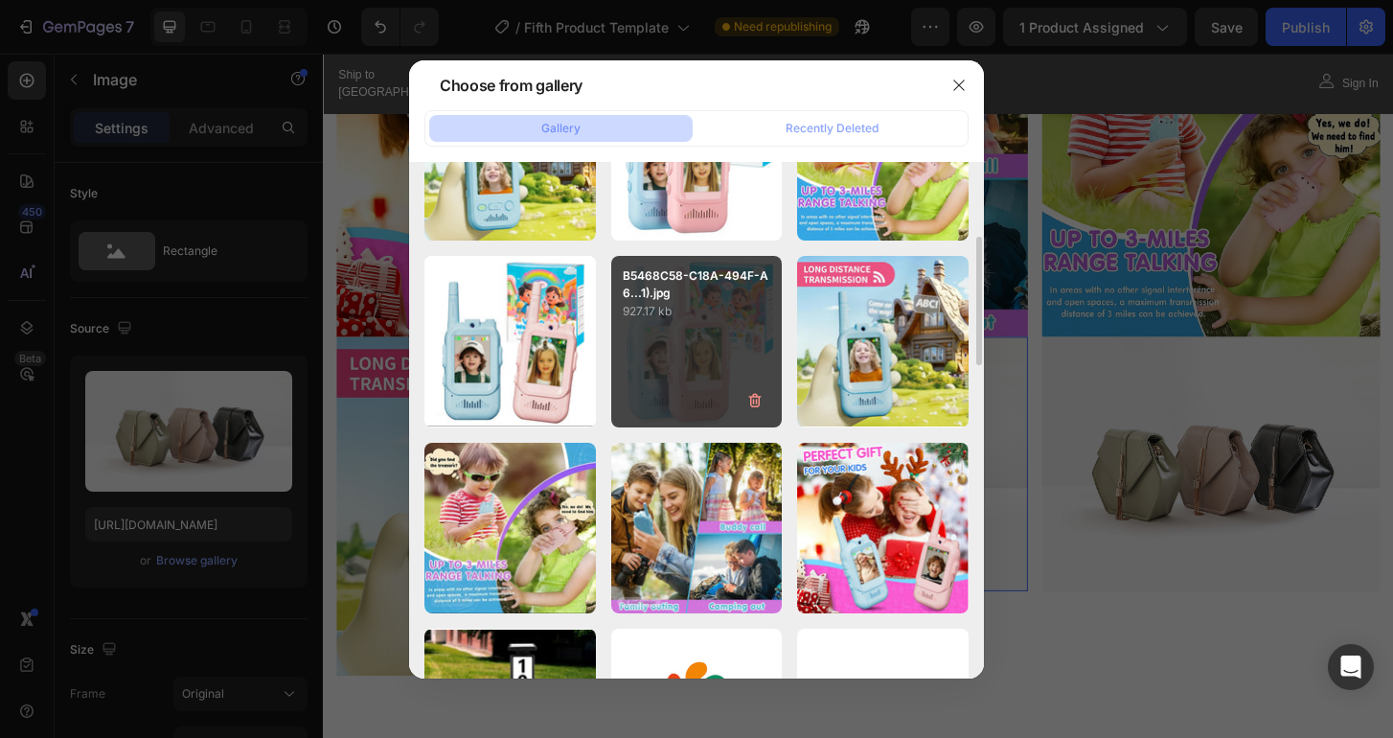
scroll to position [296, 0]
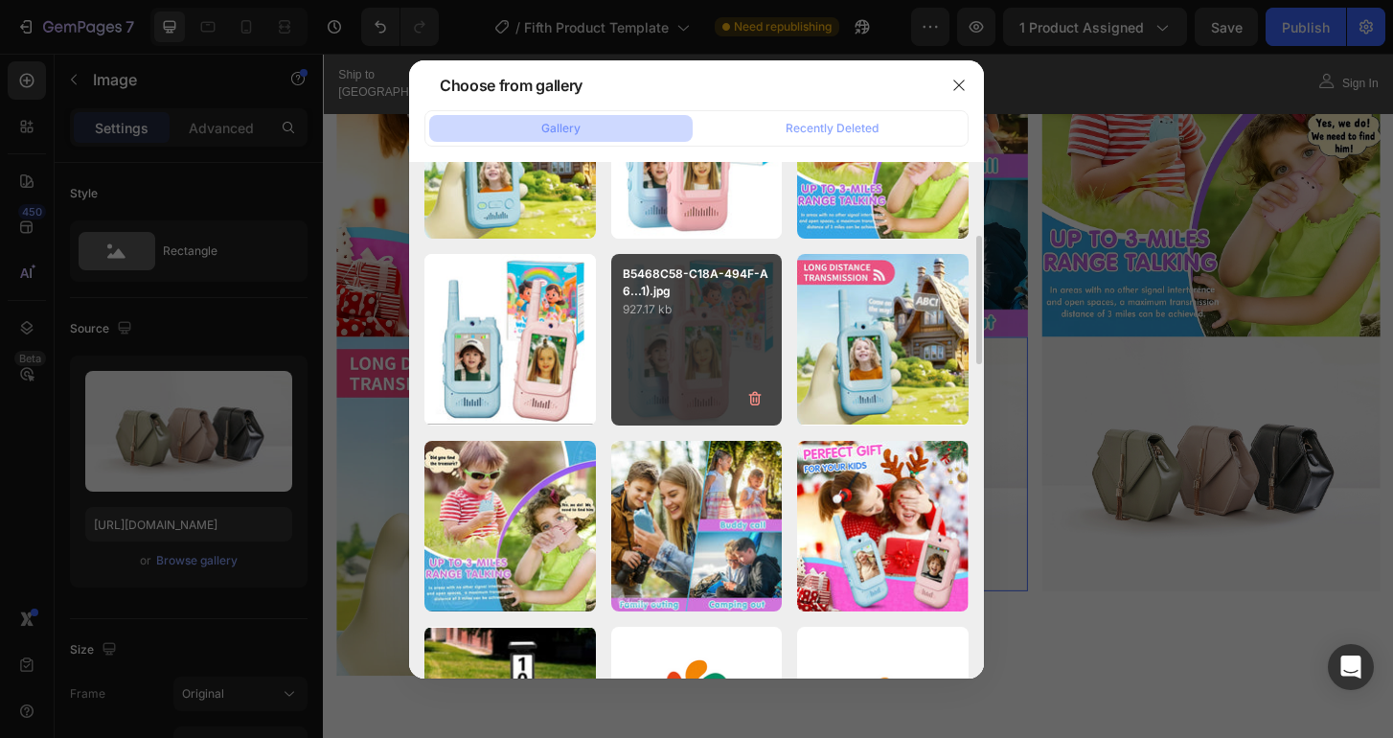
click at [669, 380] on div "B5468C58-C18A-494F-A6...1).jpg 927.17 kb" at bounding box center [696, 339] width 171 height 171
type input "[URL][DOMAIN_NAME]"
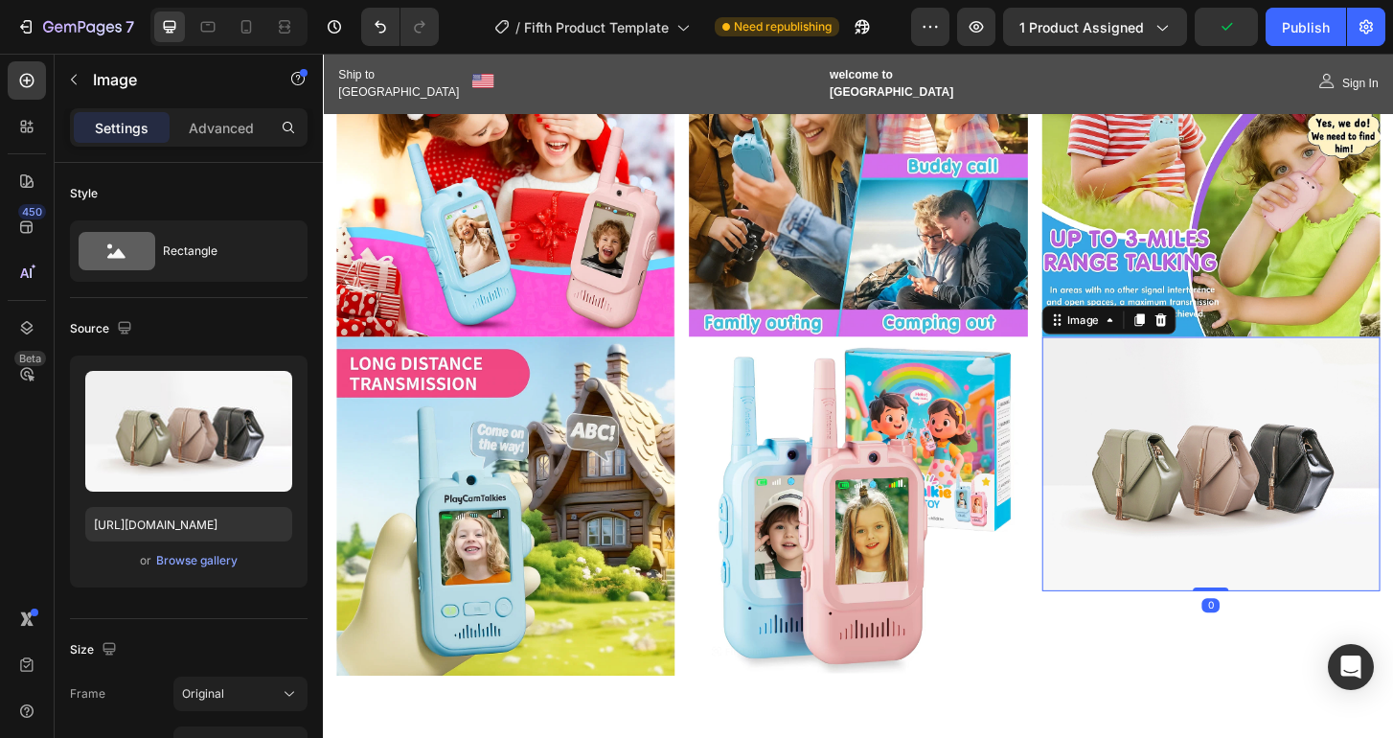
click at [1254, 499] on img at bounding box center [1276, 494] width 363 height 273
click at [220, 558] on div "Browse gallery" at bounding box center [196, 560] width 81 height 17
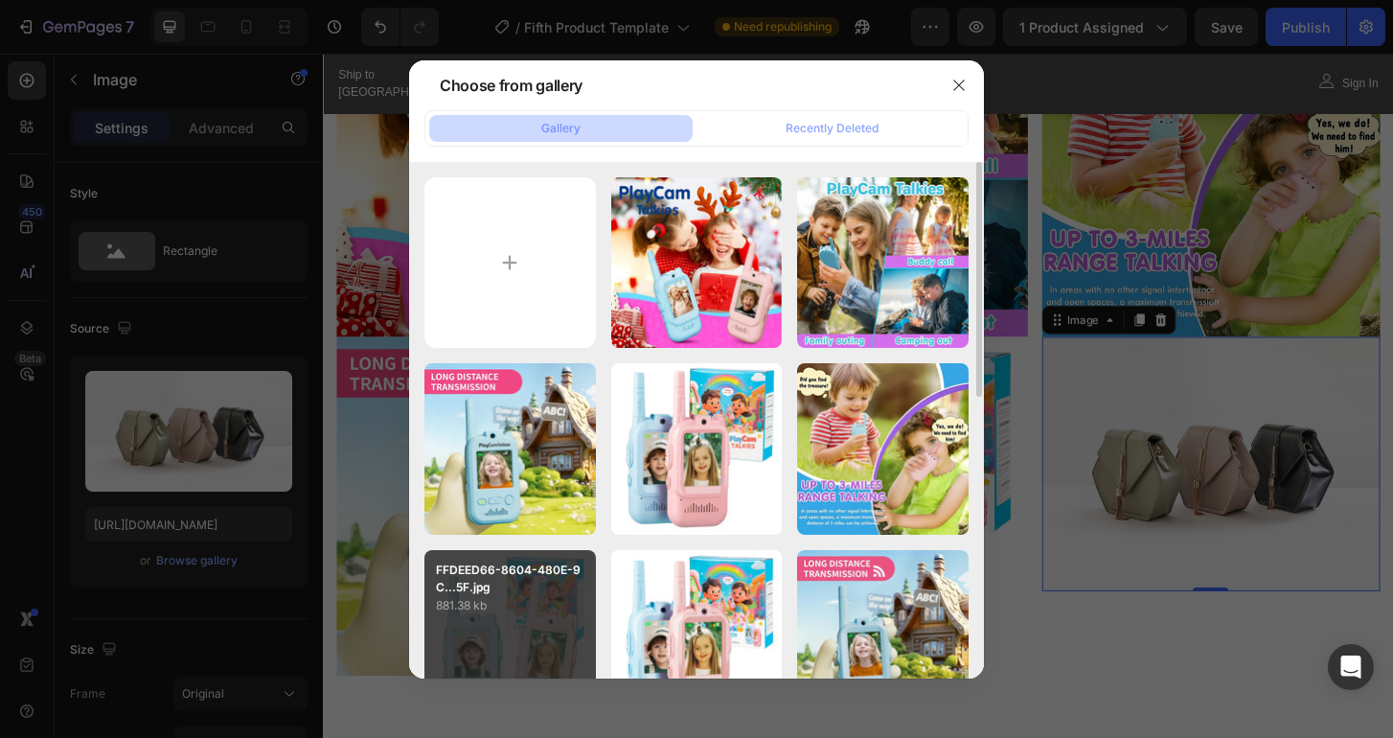
click at [544, 602] on p "881.38 kb" at bounding box center [510, 605] width 148 height 19
type input "[URL][DOMAIN_NAME]"
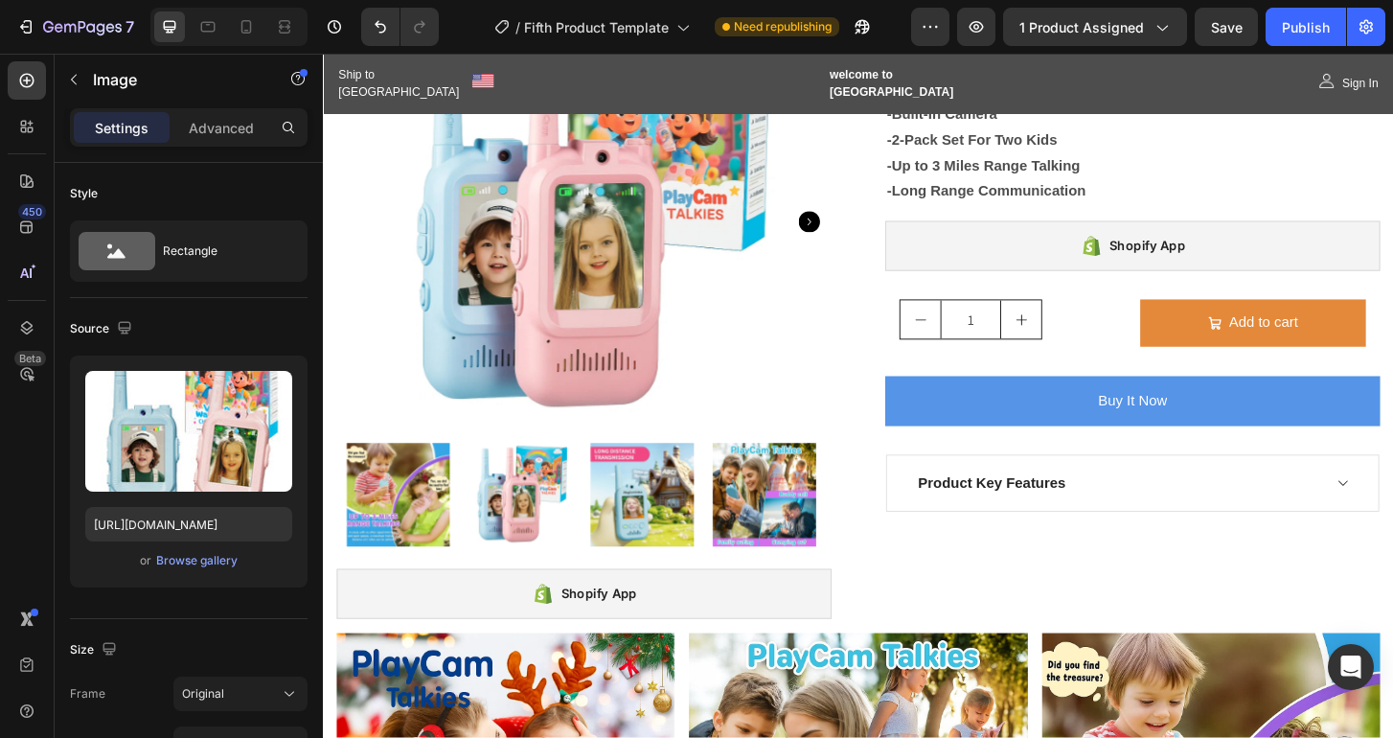
scroll to position [174, 0]
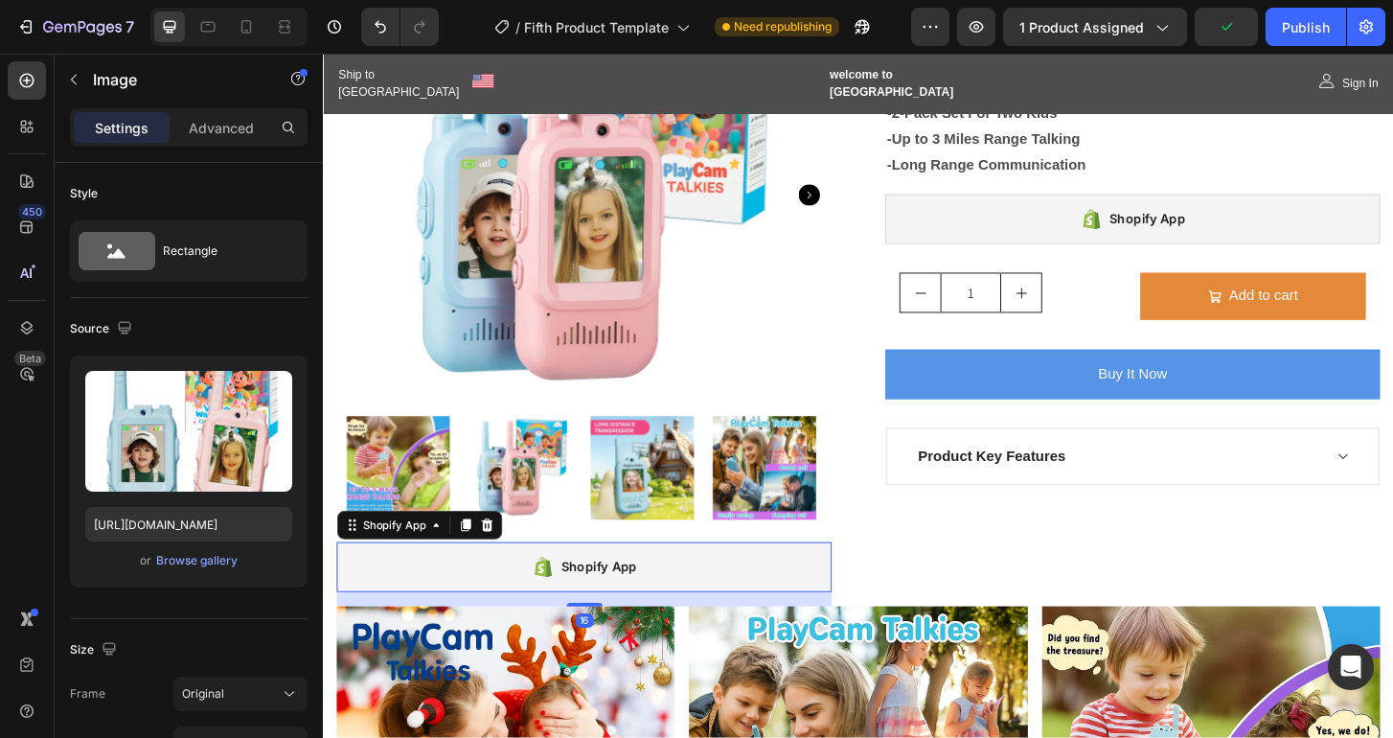
click at [813, 589] on div "Shopify App" at bounding box center [603, 606] width 532 height 54
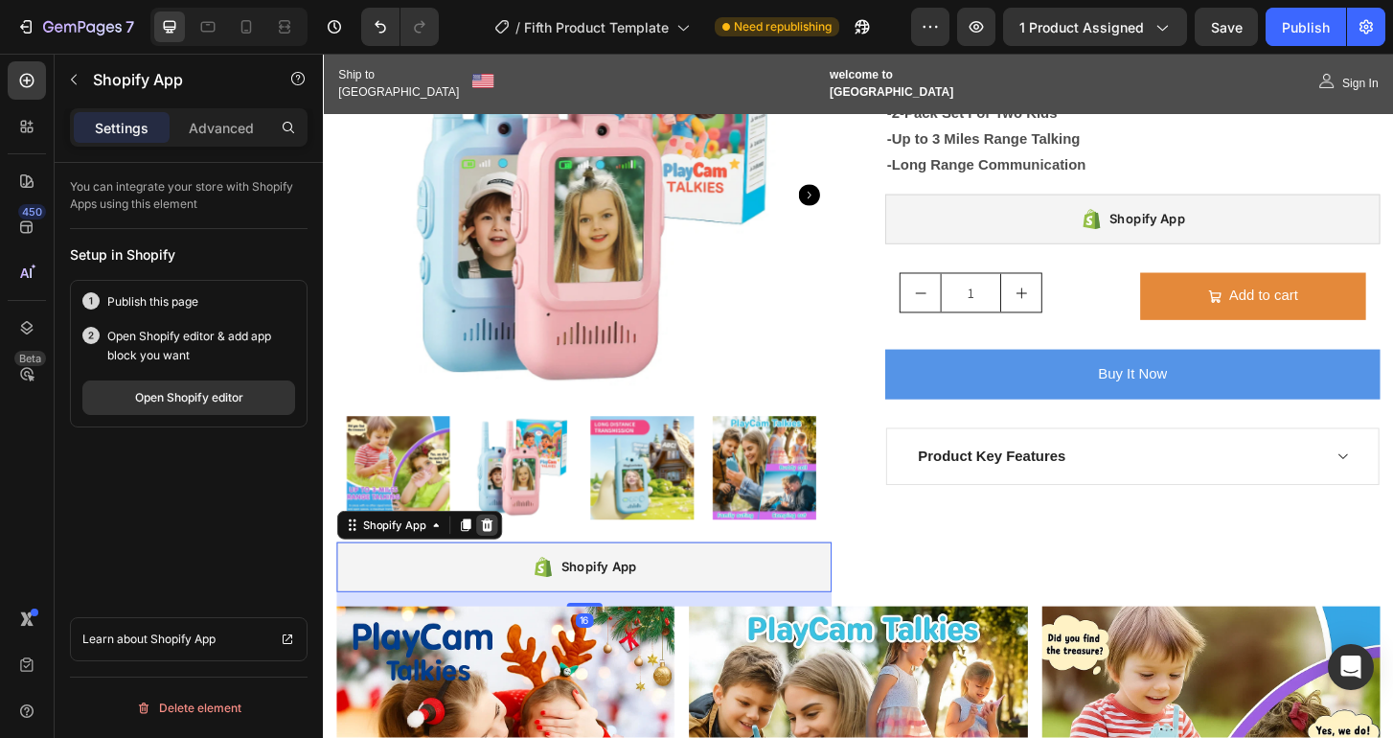
click at [498, 554] on icon at bounding box center [498, 560] width 12 height 13
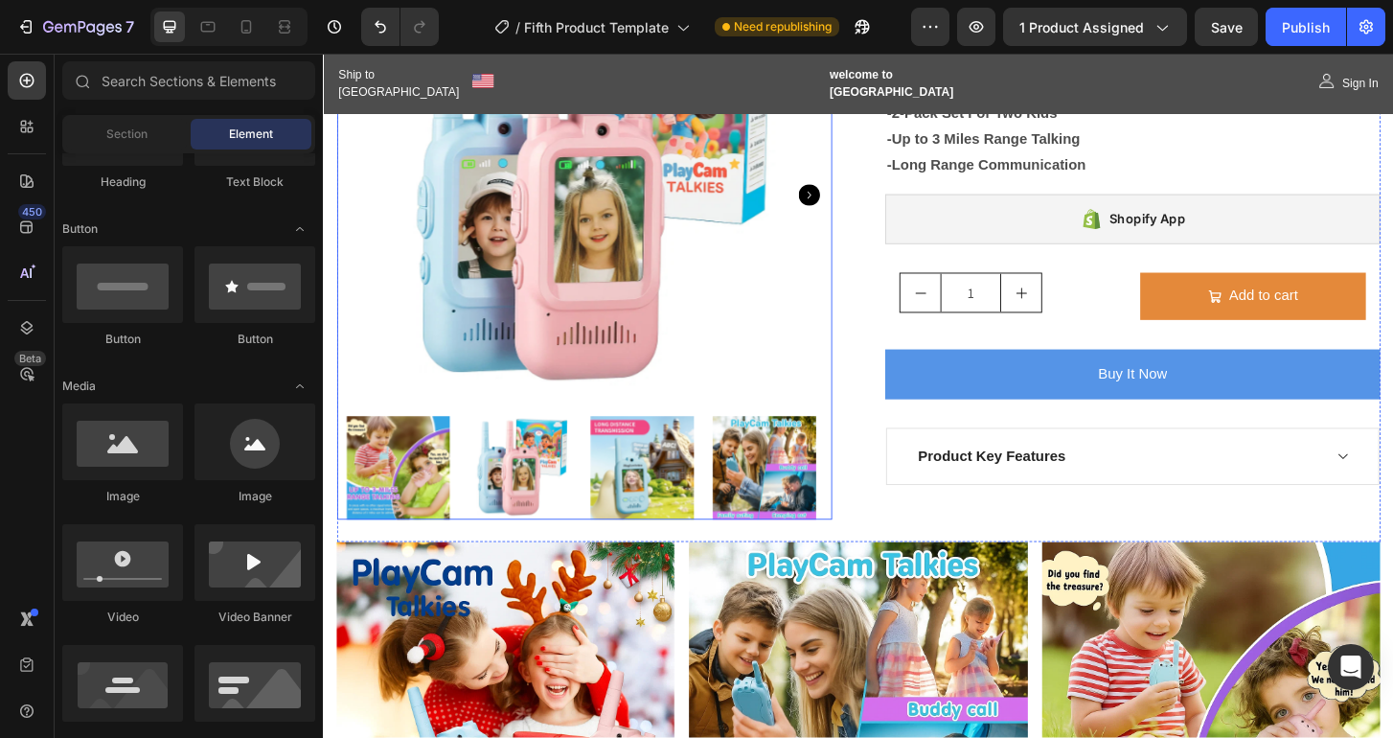
scroll to position [0, 0]
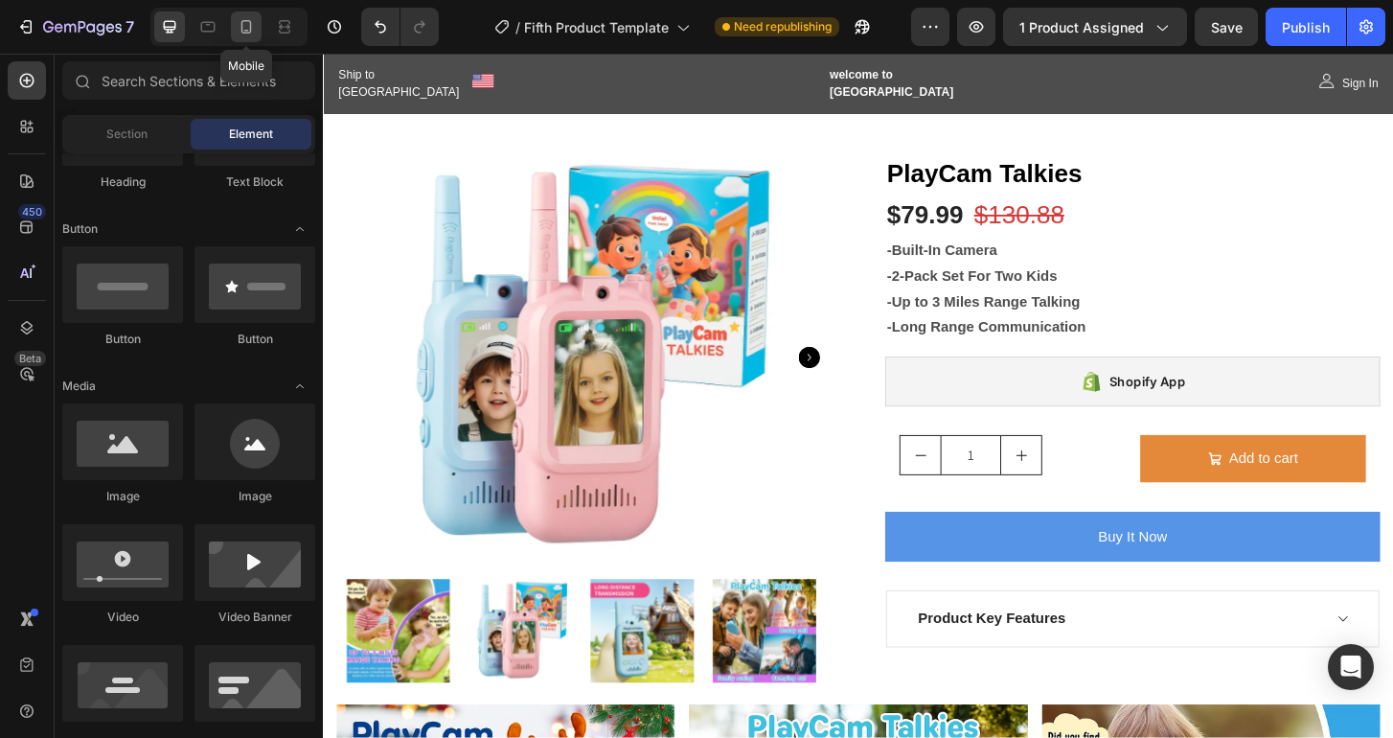
click at [250, 31] on icon at bounding box center [246, 26] width 11 height 13
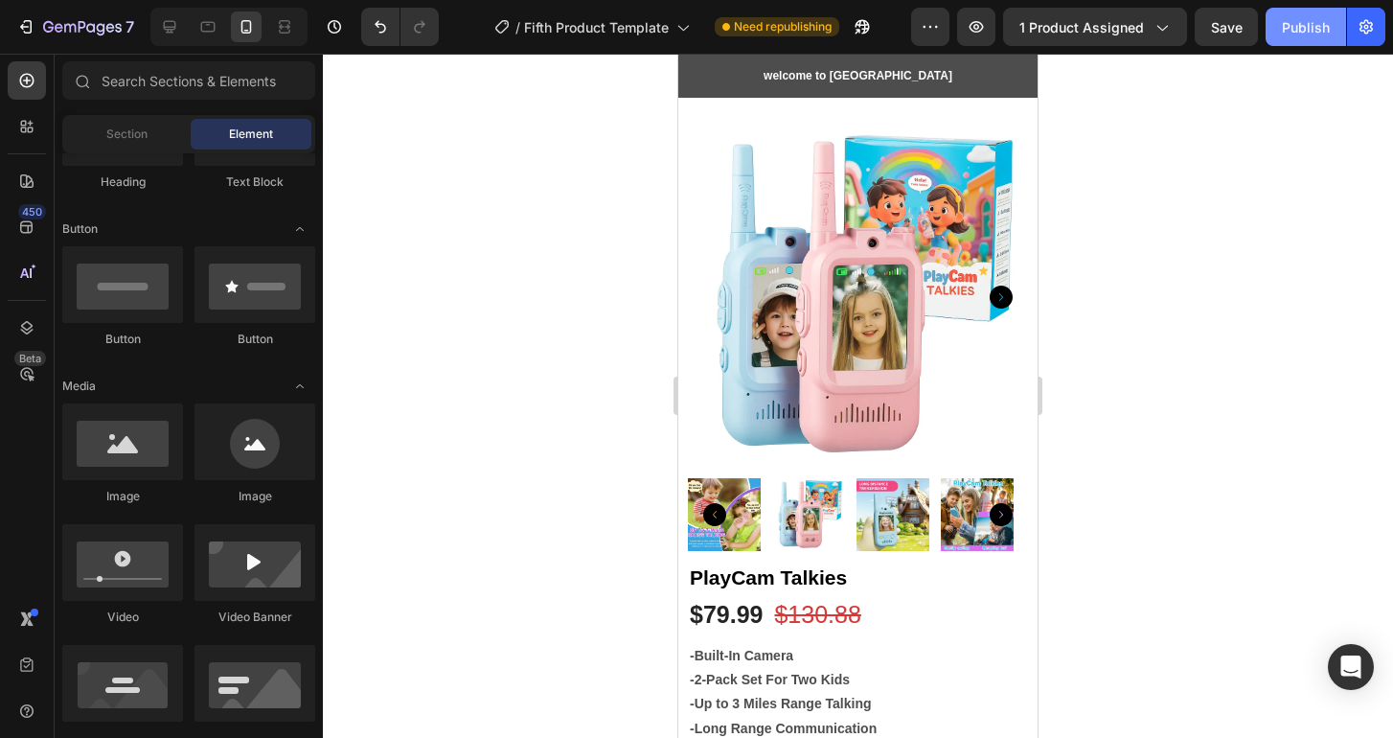
click at [1281, 28] on button "Publish" at bounding box center [1305, 27] width 80 height 38
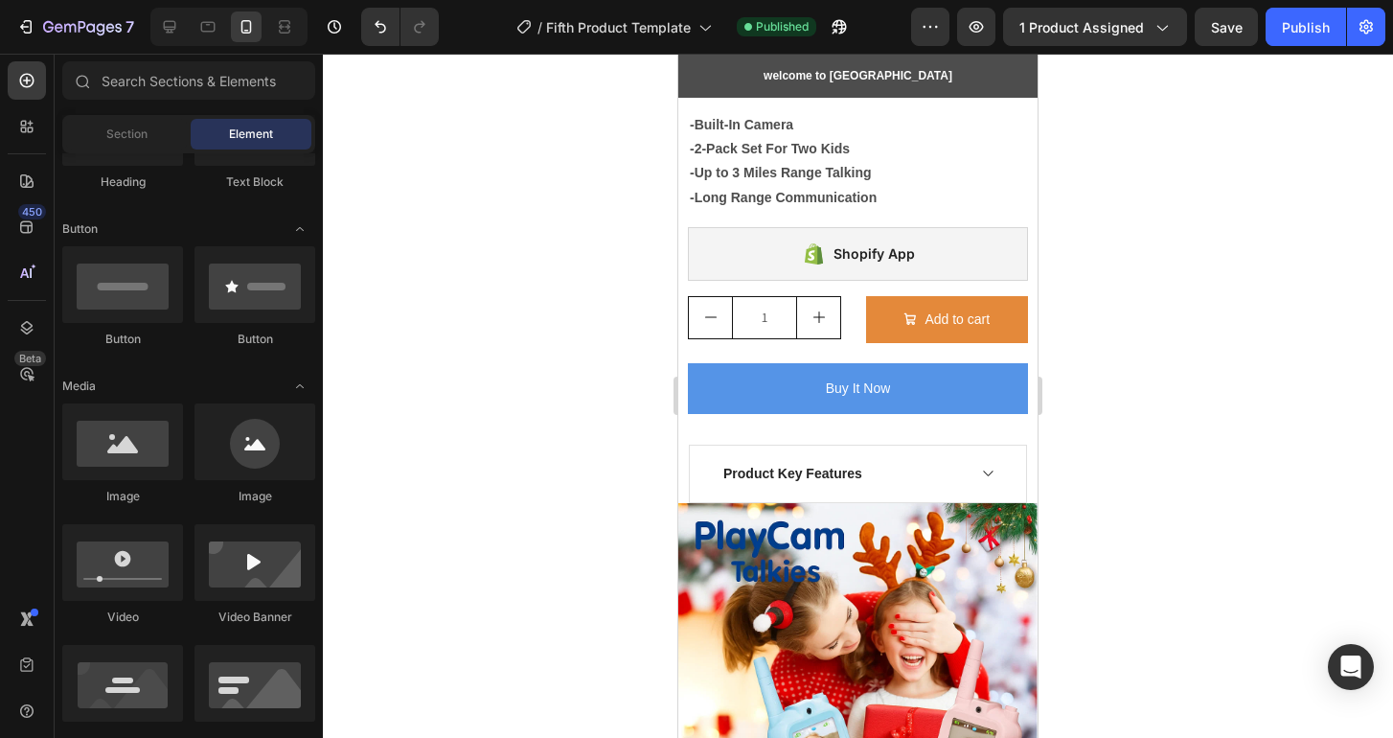
scroll to position [652, 0]
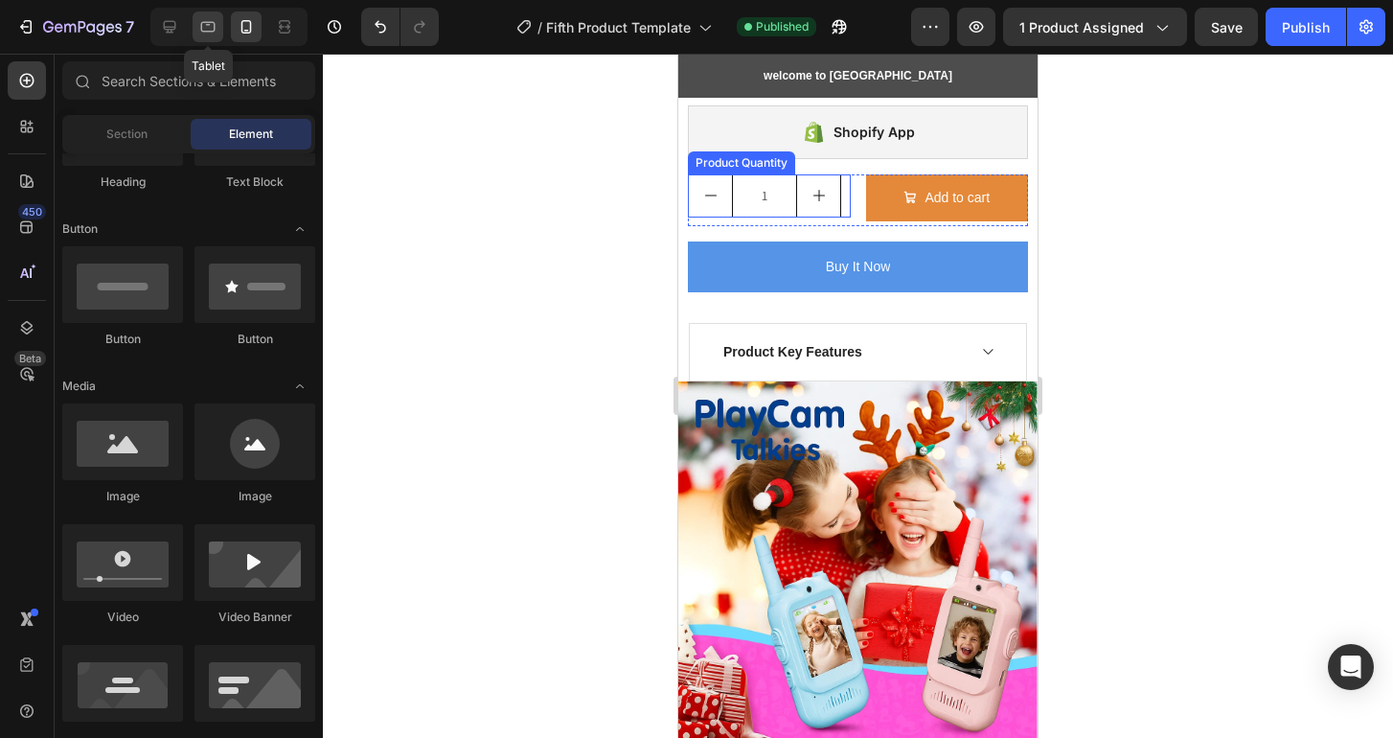
click at [203, 29] on icon at bounding box center [207, 26] width 19 height 19
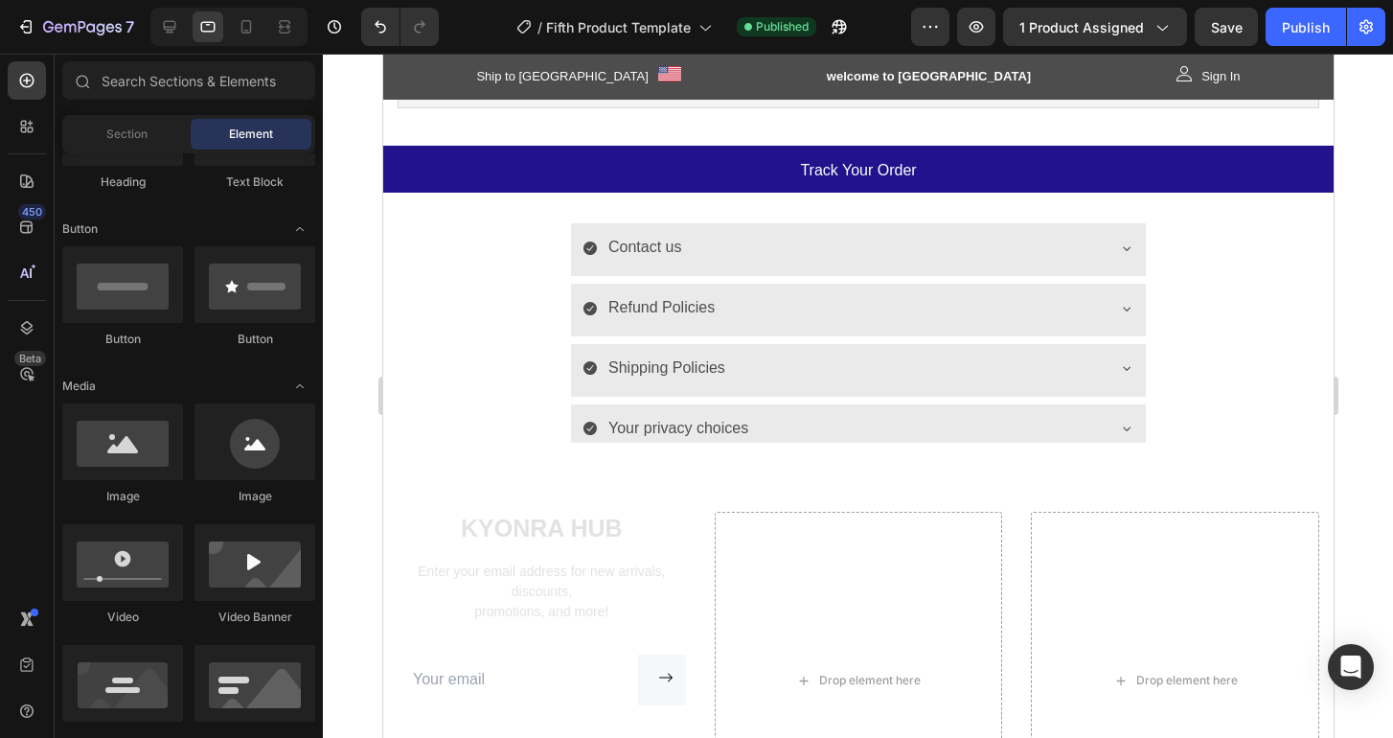
scroll to position [1864, 0]
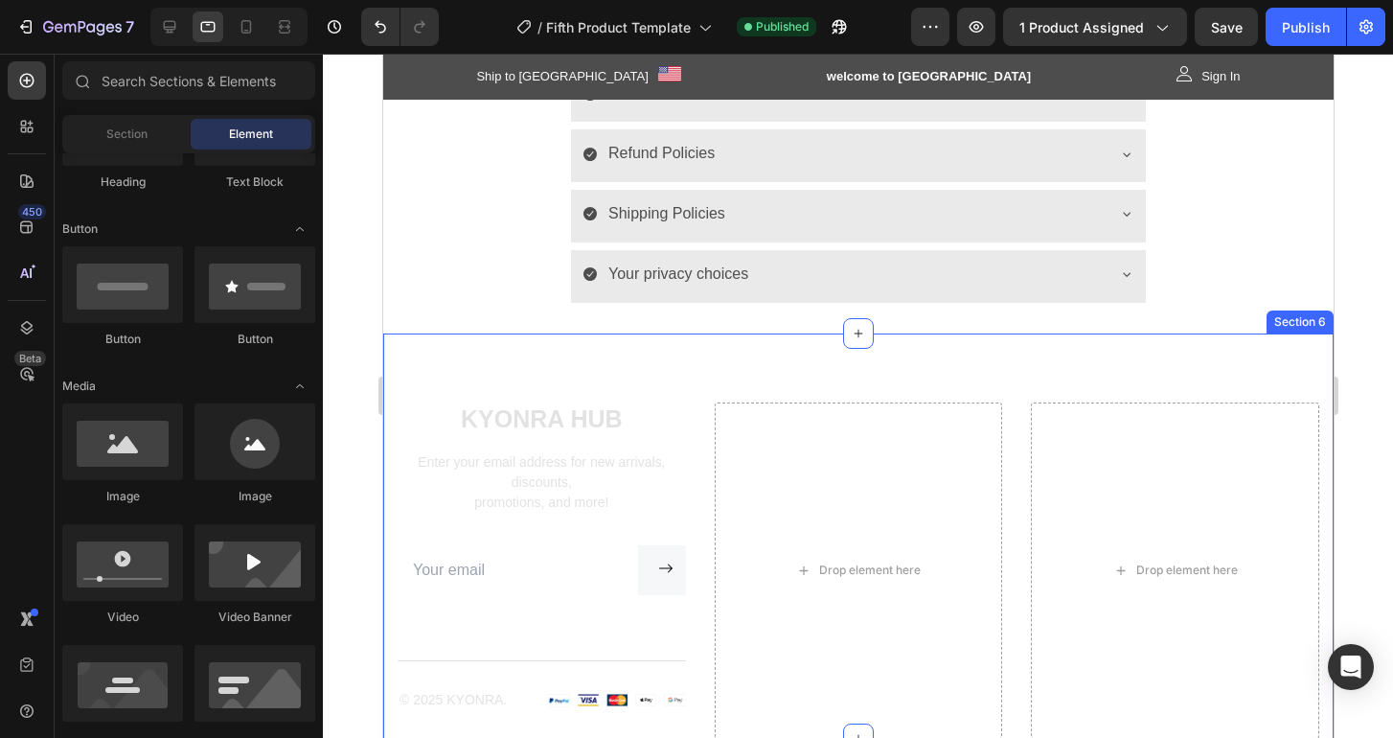
click at [1005, 384] on div "KYONRA Hub Heading Enter your email address for new arrivals, discounts, promot…" at bounding box center [857, 536] width 950 height 406
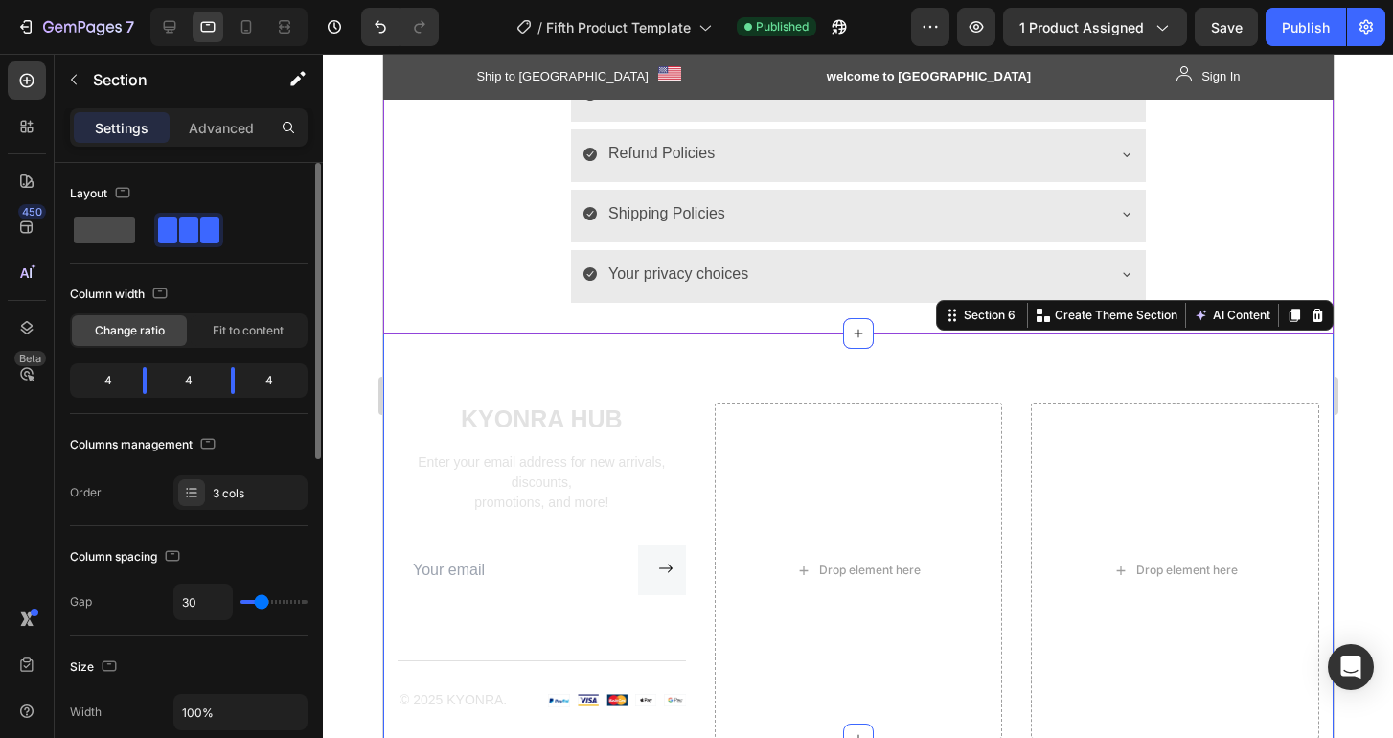
click at [115, 236] on span at bounding box center [104, 229] width 61 height 27
type input "0"
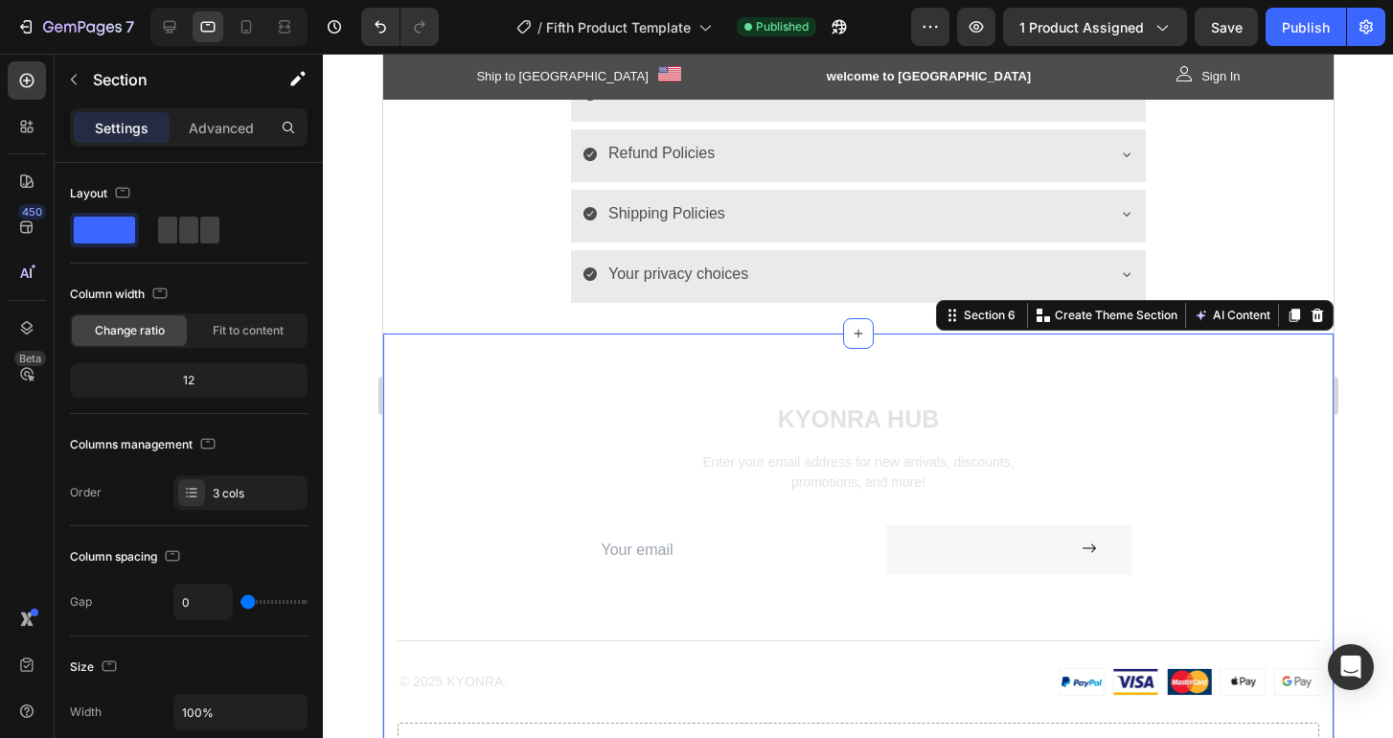
click at [540, 411] on div "KYONRA Hub Heading Enter your email address for new arrivals, discounts, promot…" at bounding box center [857, 562] width 921 height 320
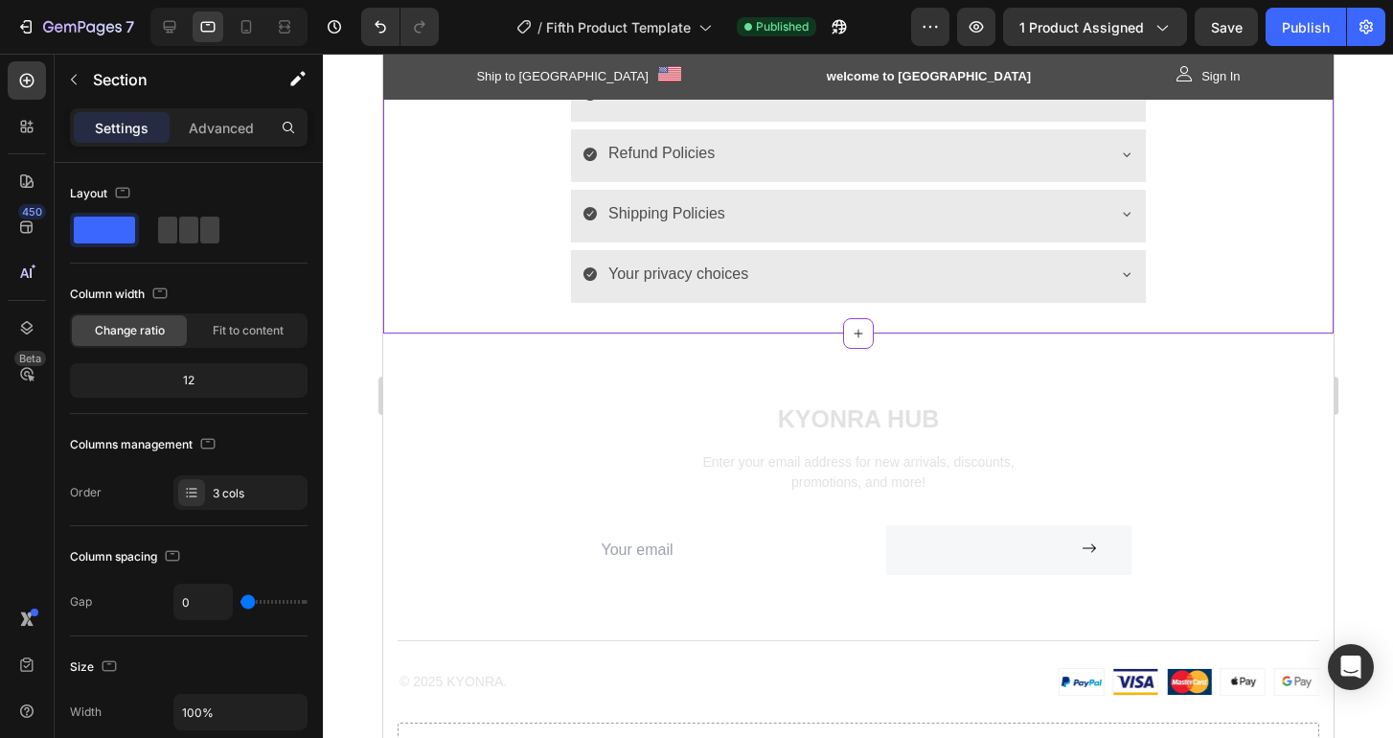
click at [499, 205] on div "Shipping Policies" at bounding box center [857, 216] width 948 height 53
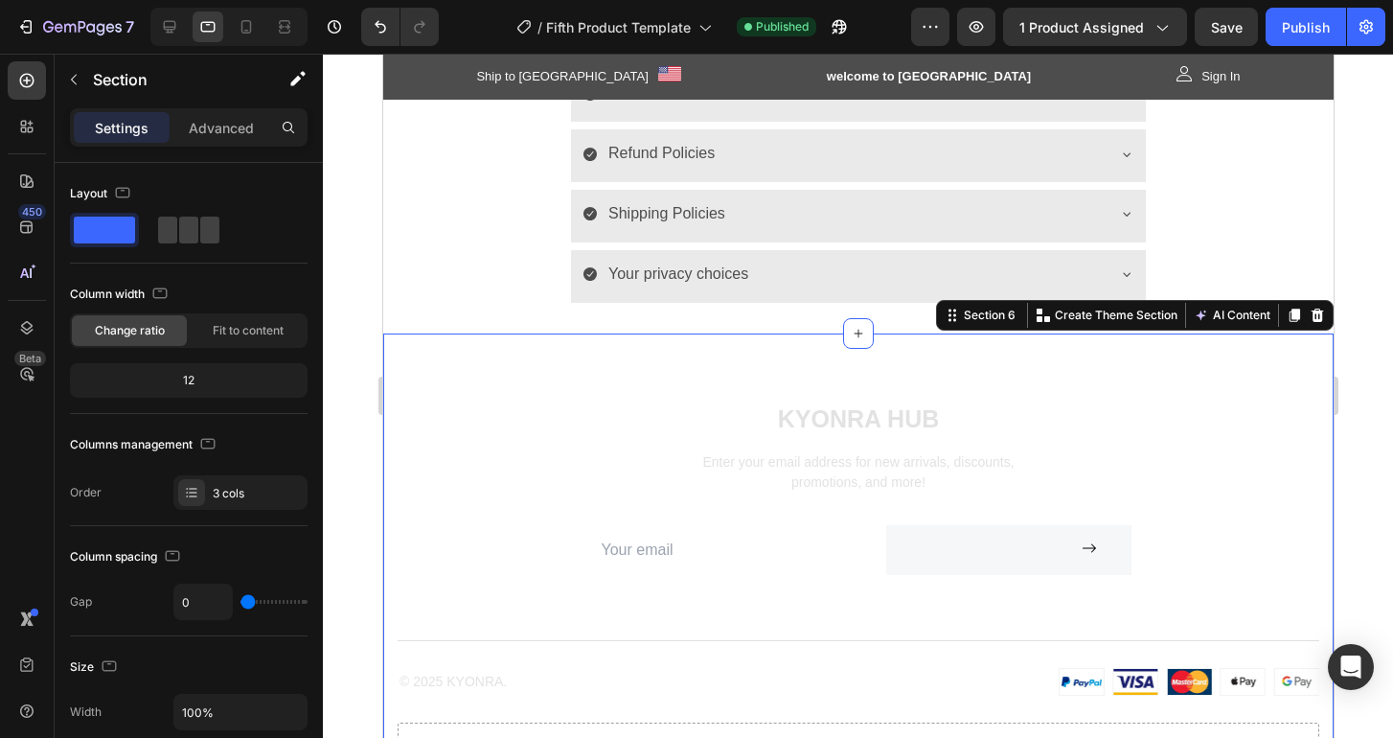
click at [510, 388] on div "KYONRA Hub Heading Enter your email address for new arrivals, discounts, promot…" at bounding box center [857, 585] width 950 height 504
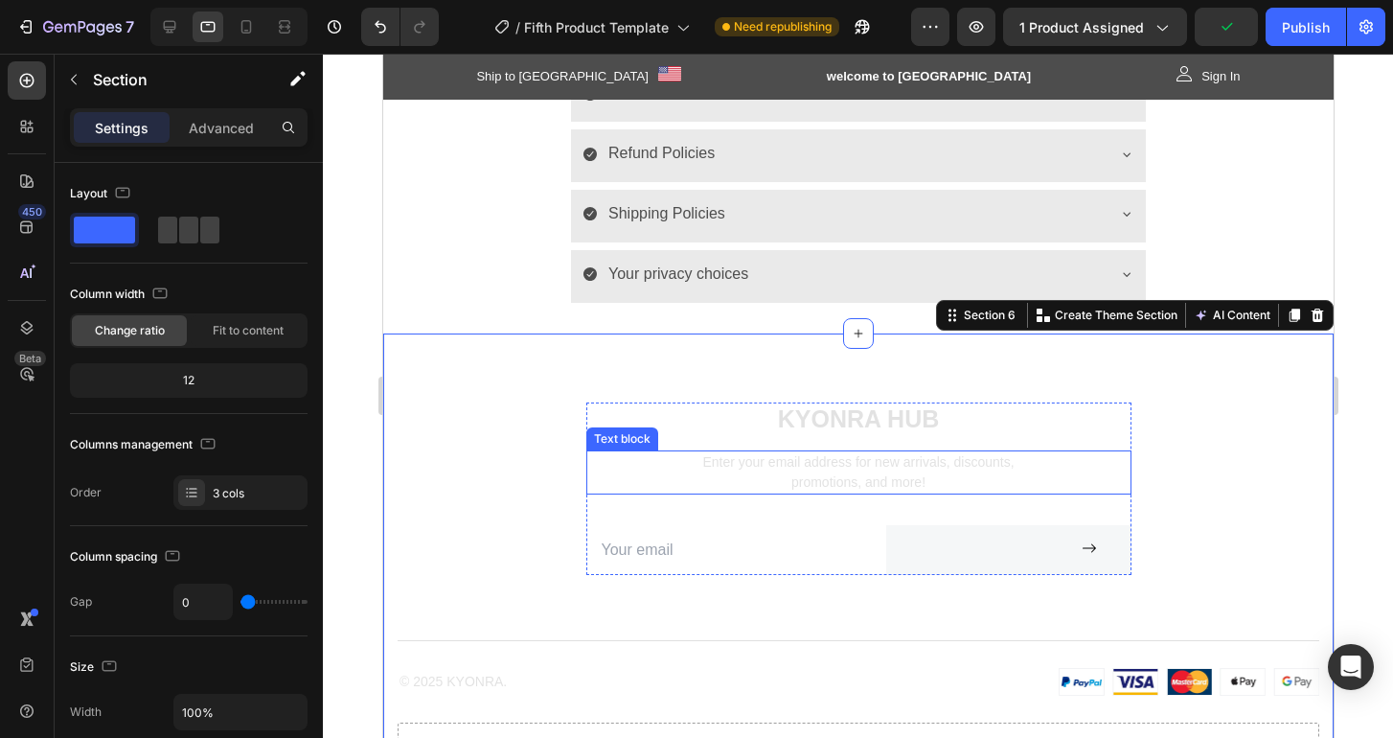
click at [752, 468] on p "Enter your email address for new arrivals, discounts, promotions, and more!" at bounding box center [857, 472] width 541 height 40
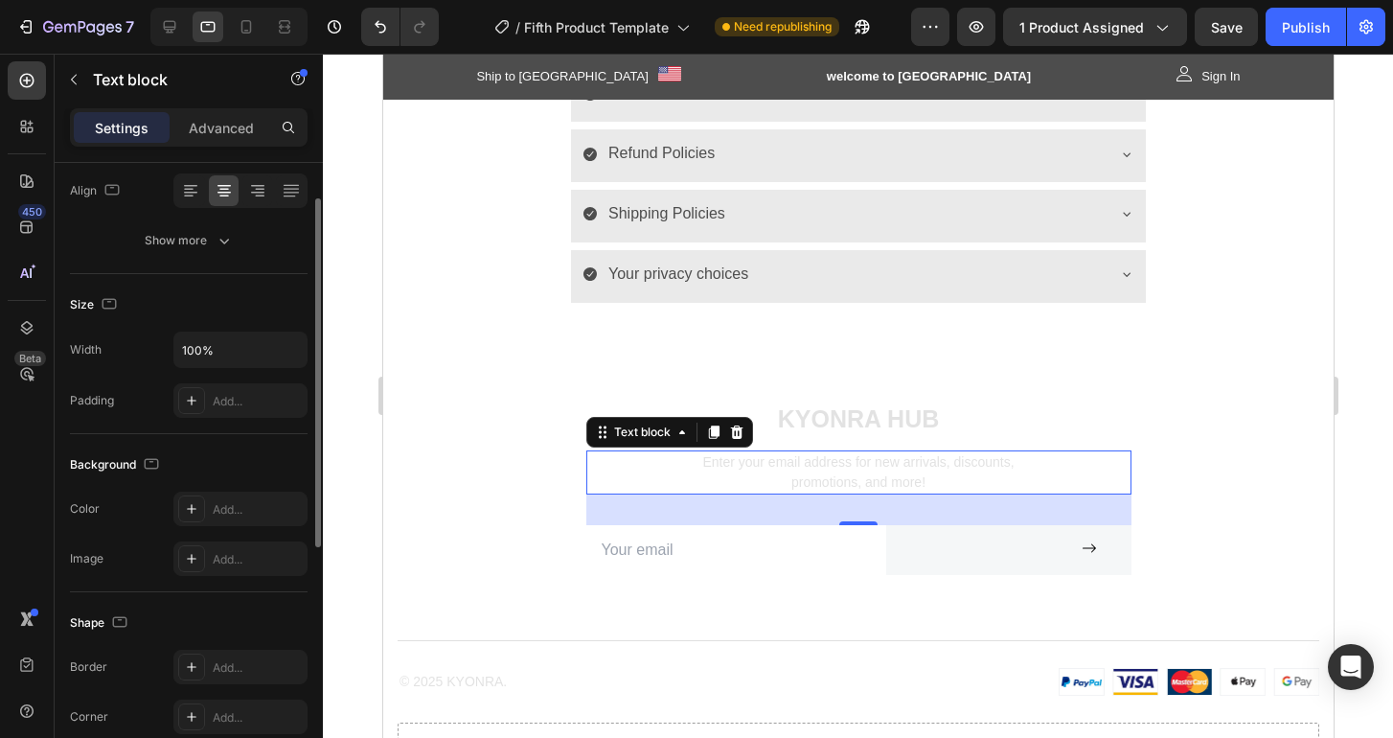
scroll to position [0, 0]
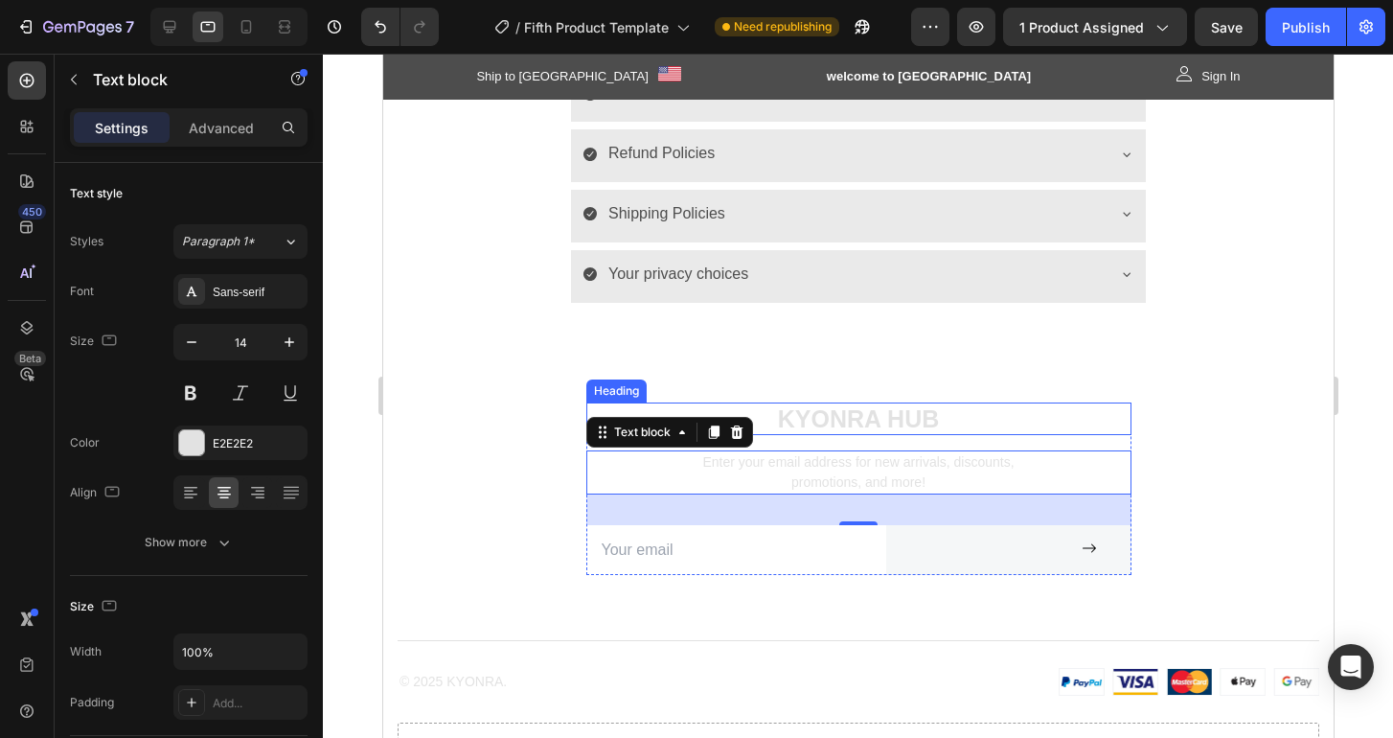
click at [837, 415] on h2 "KYONRA Hub" at bounding box center [857, 418] width 545 height 33
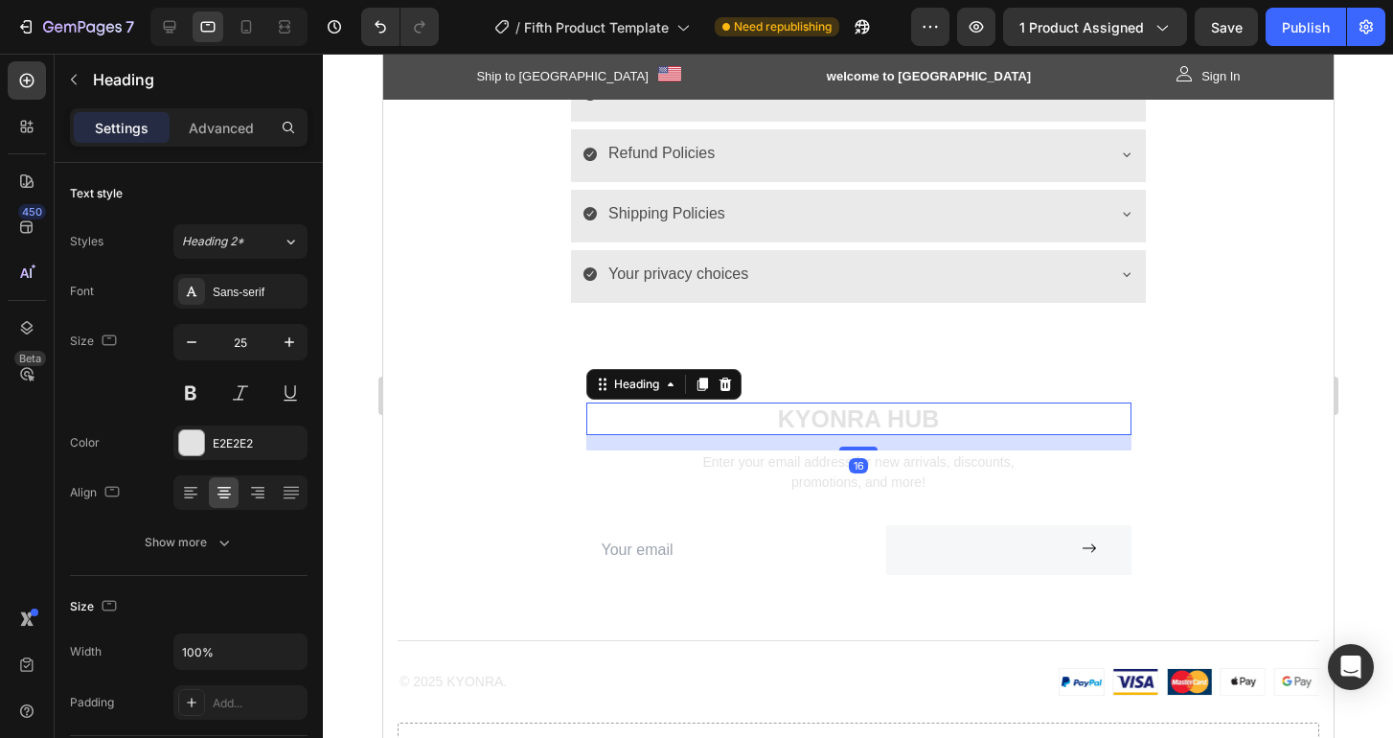
click at [837, 415] on h2 "KYONRA Hub" at bounding box center [857, 418] width 545 height 33
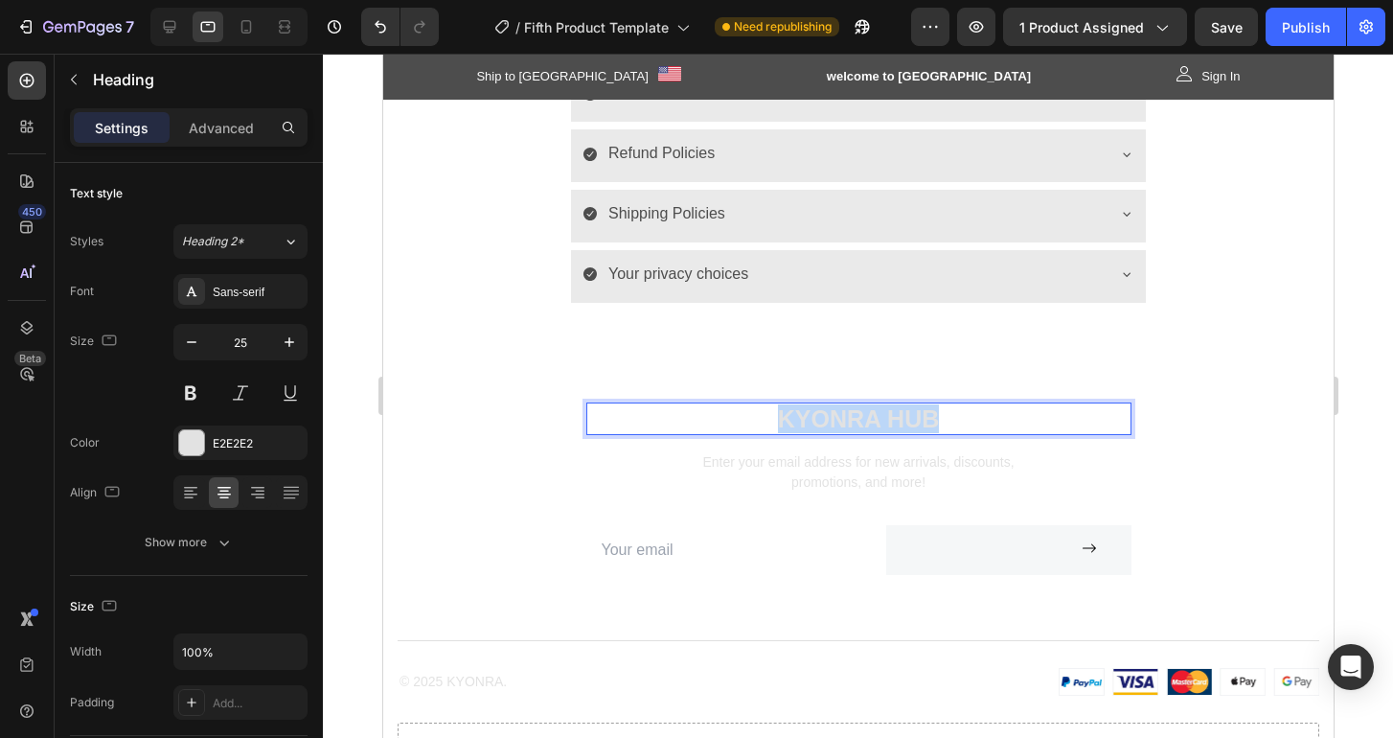
click at [837, 415] on p "KYONRA Hub" at bounding box center [857, 418] width 541 height 29
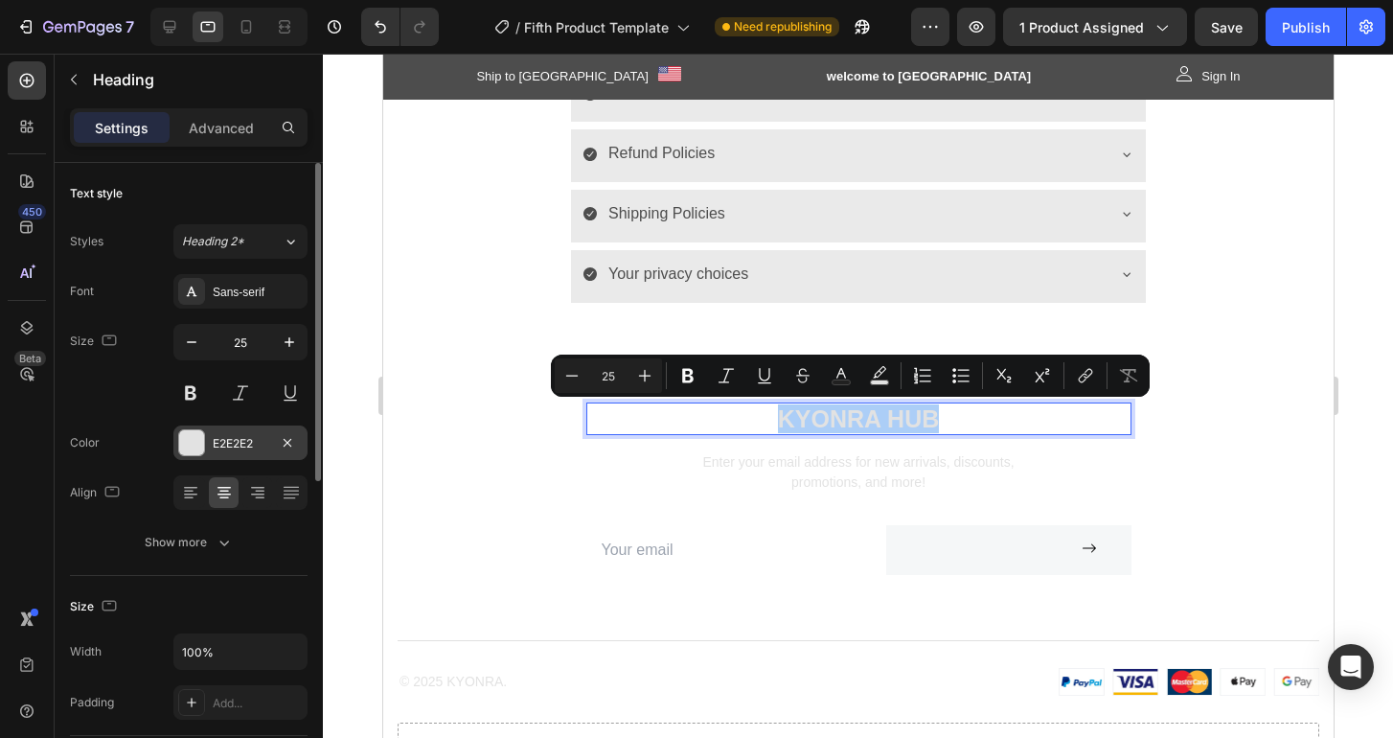
click at [192, 453] on div at bounding box center [191, 442] width 25 height 25
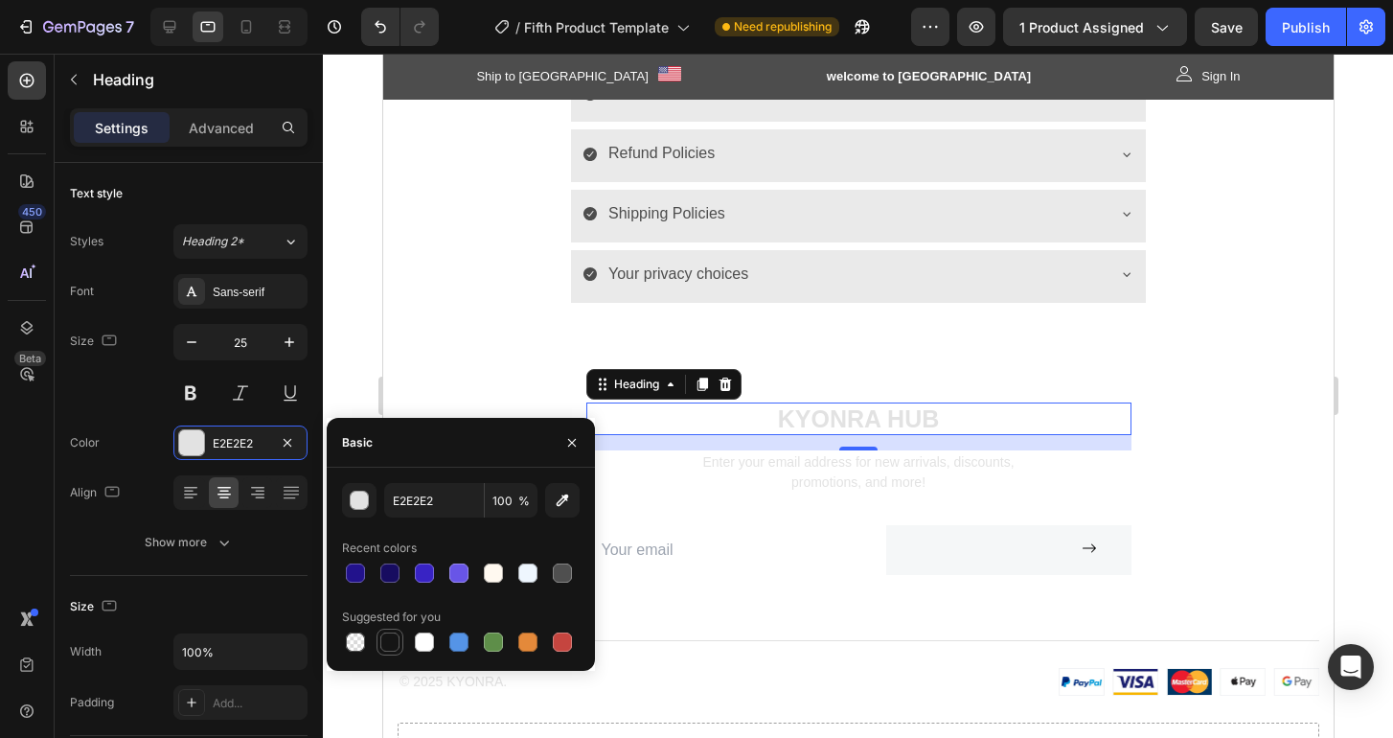
click at [390, 645] on div at bounding box center [389, 641] width 19 height 19
type input "151515"
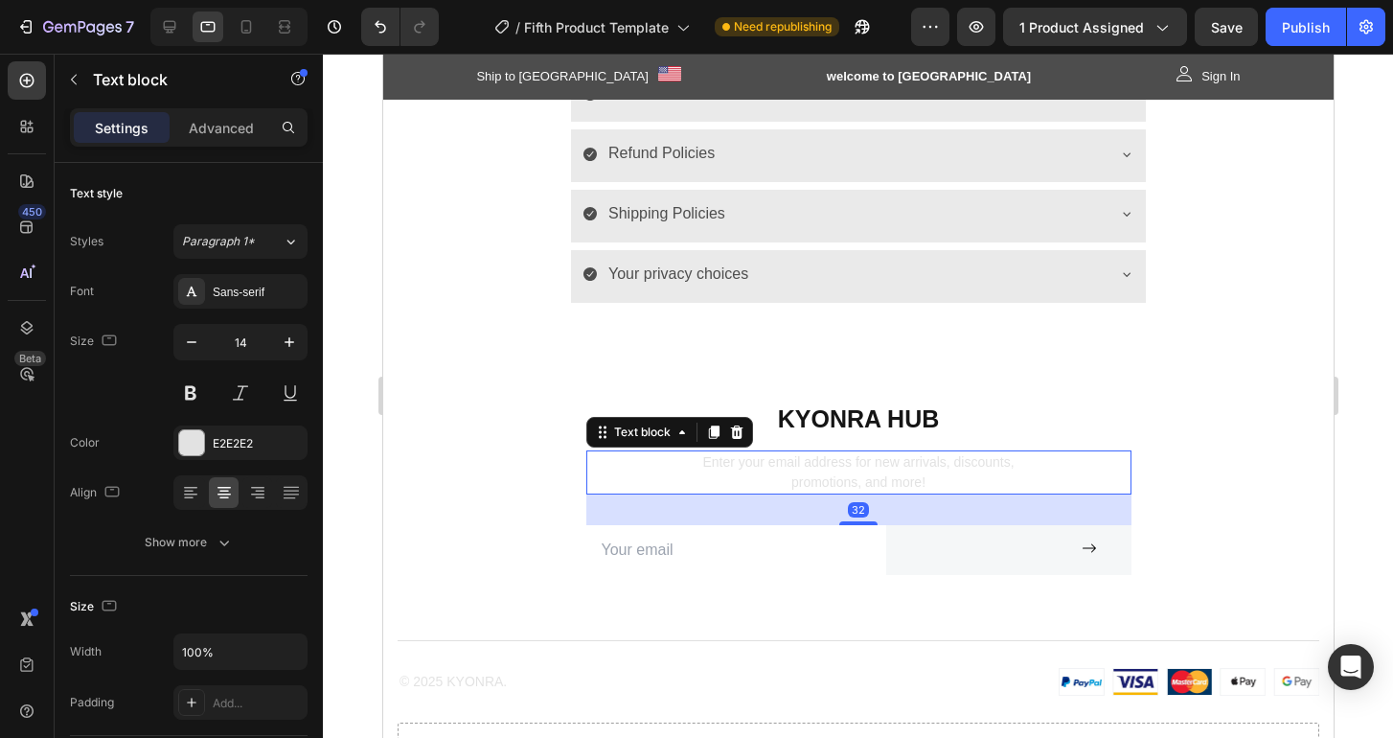
click at [767, 468] on p "Enter your email address for new arrivals, discounts, promotions, and more!" at bounding box center [857, 472] width 541 height 40
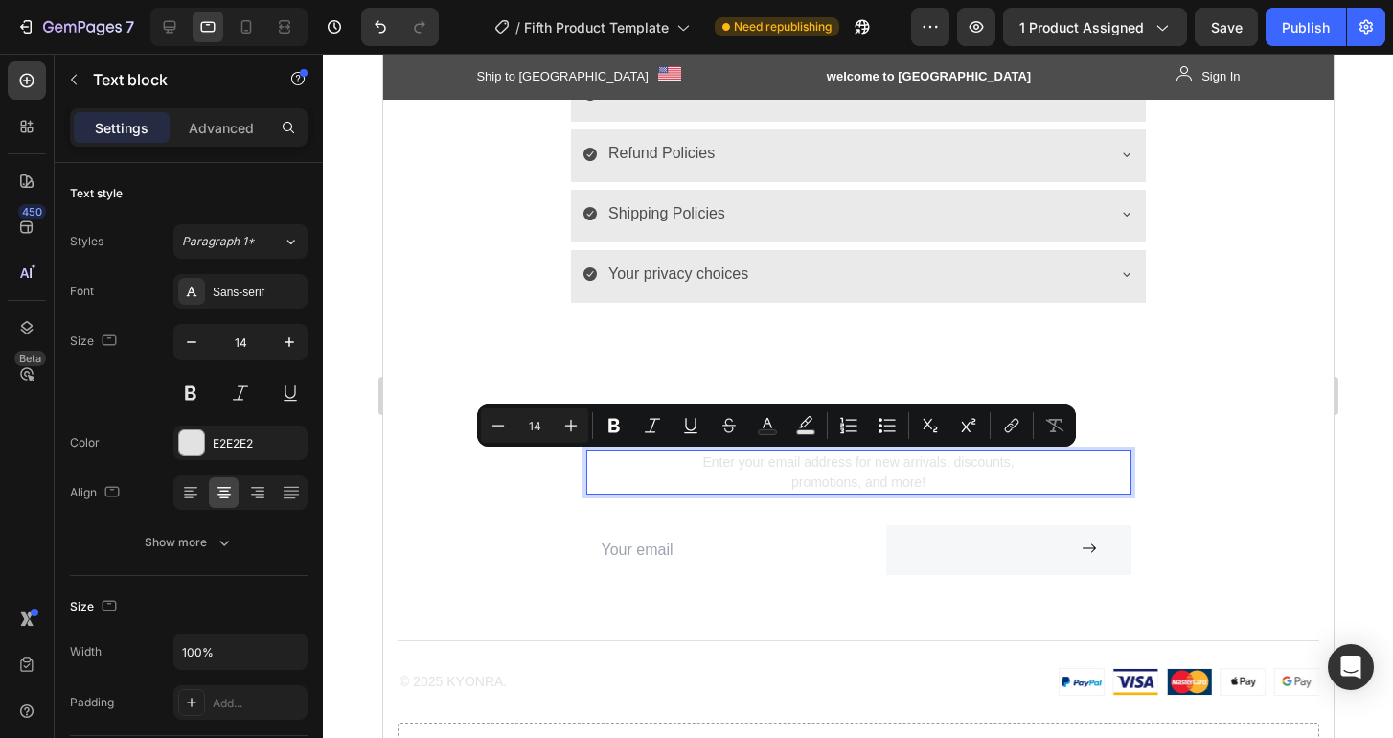
click at [823, 478] on p "Enter your email address for new arrivals, discounts, promotions, and more!" at bounding box center [857, 472] width 541 height 40
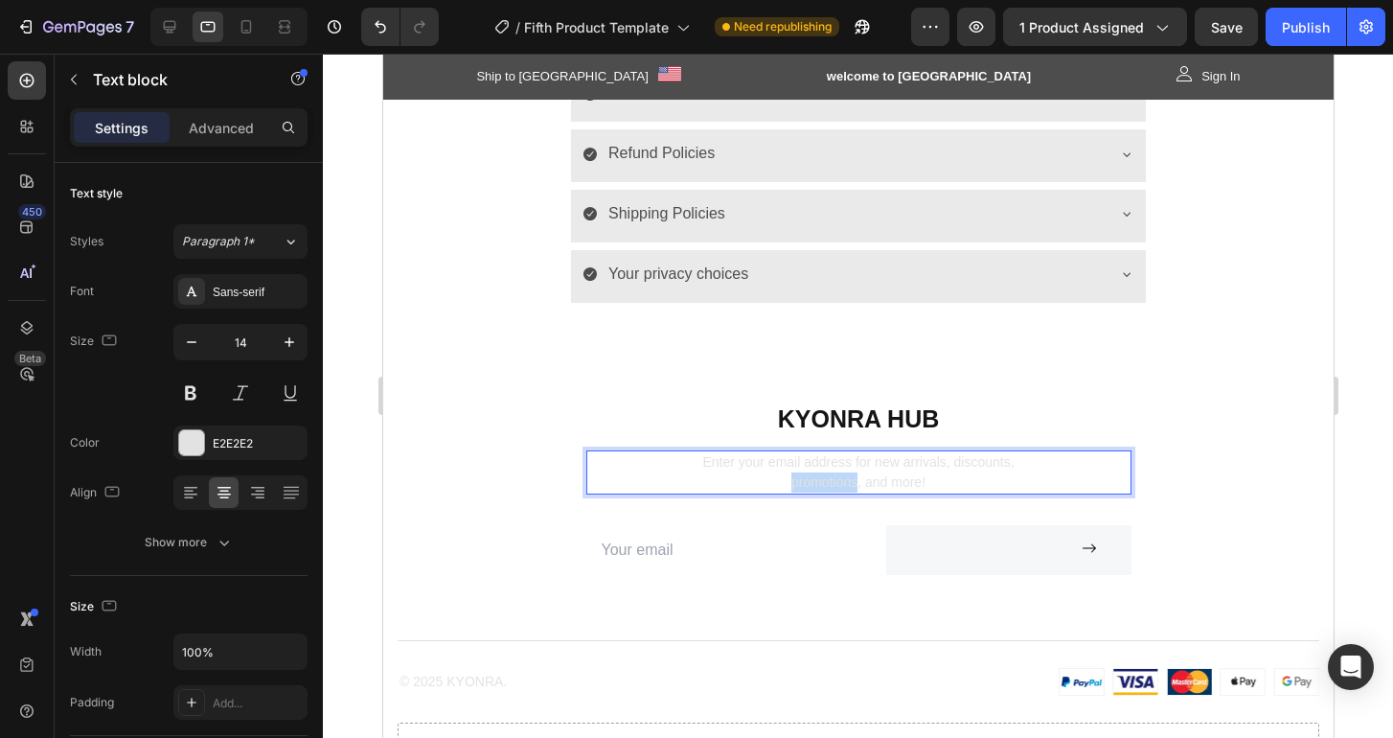
click at [823, 478] on p "Enter your email address for new arrivals, discounts, promotions, and more!" at bounding box center [857, 472] width 541 height 40
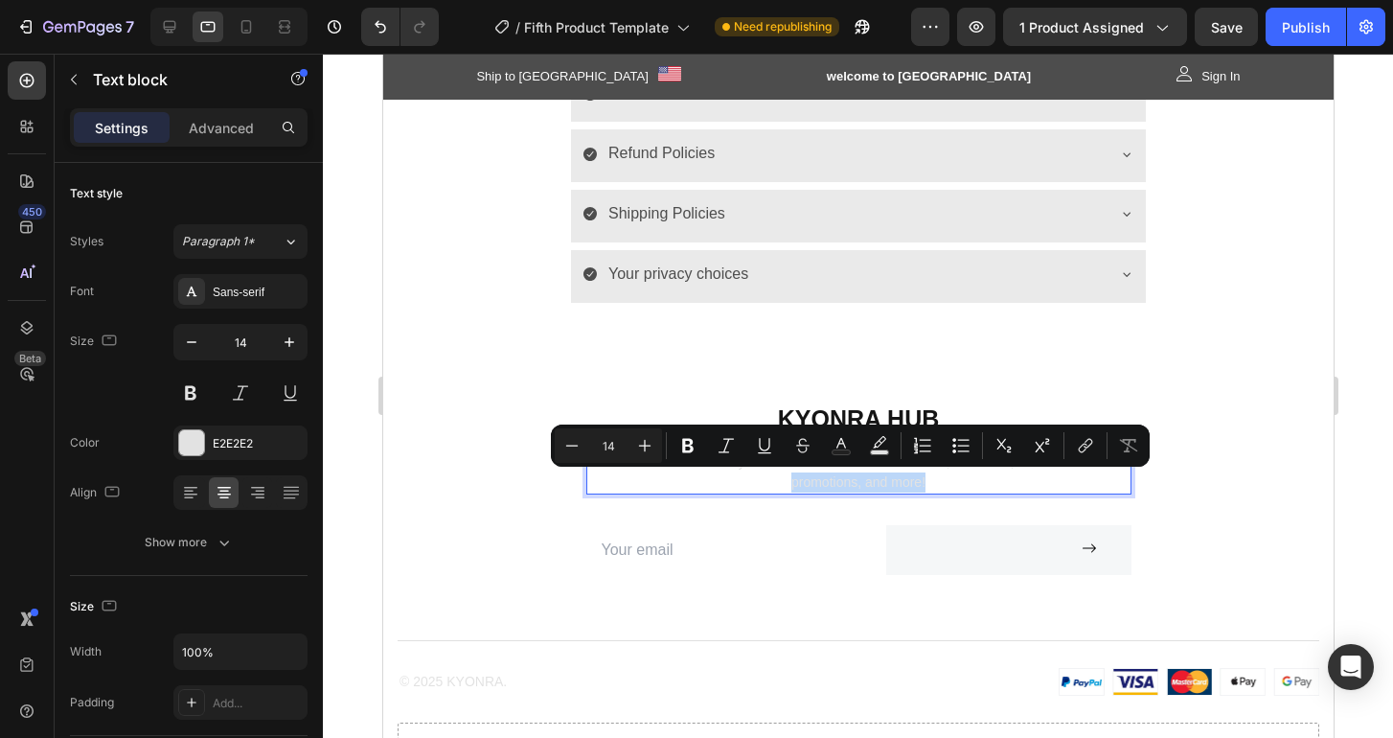
click at [806, 485] on p "Enter your email address for new arrivals, discounts, promotions, and more!" at bounding box center [857, 472] width 541 height 40
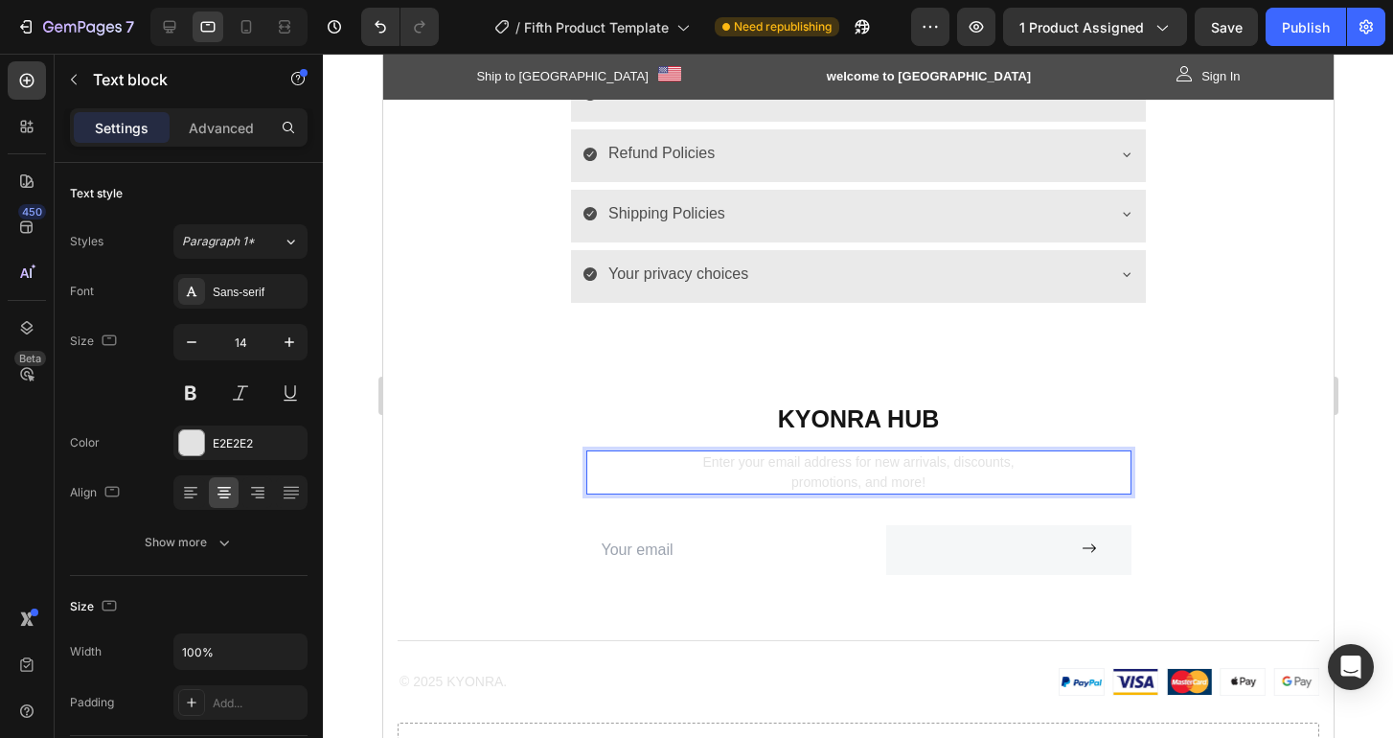
click at [807, 464] on p "Enter your email address for new arrivals, discounts, promotions, and more!" at bounding box center [857, 472] width 541 height 40
click at [831, 478] on p "Enter your email address for new arrivals, discounts, promotions, and more!" at bounding box center [857, 472] width 541 height 40
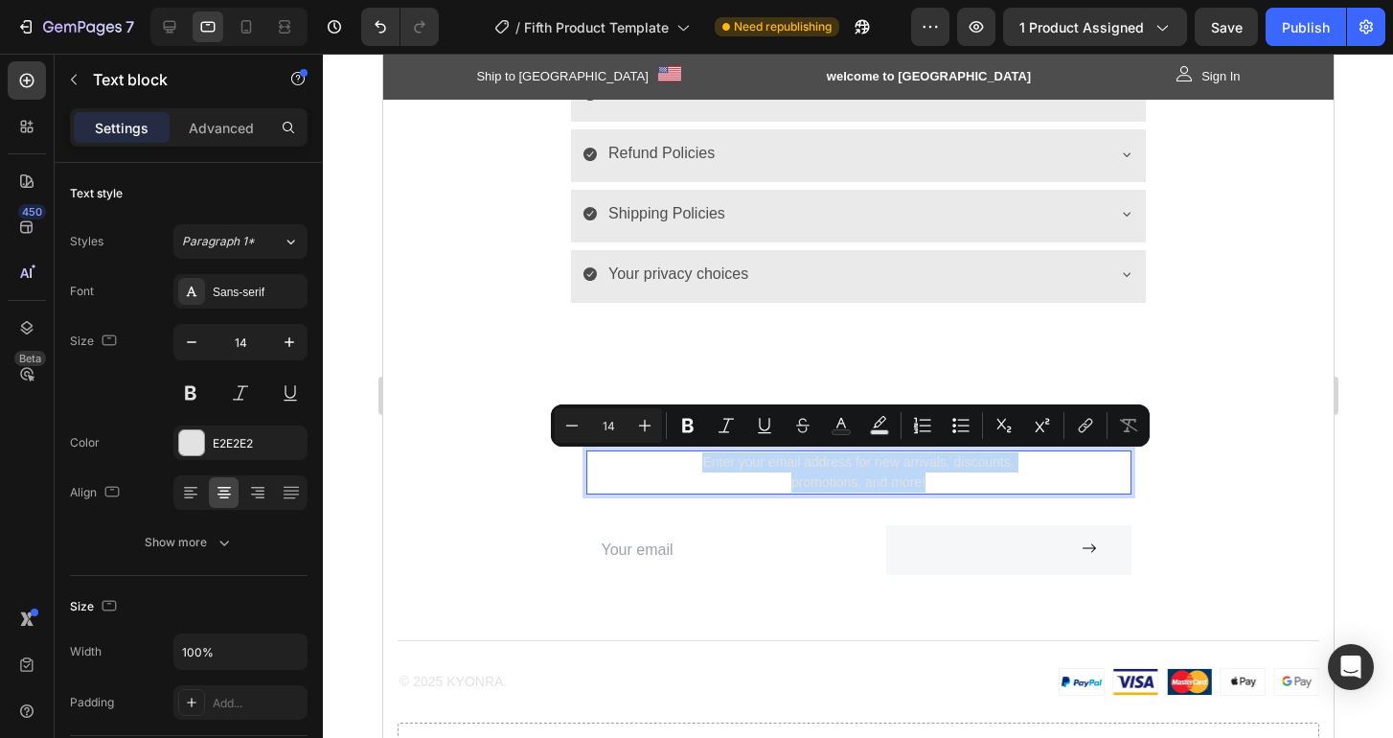
drag, startPoint x: 918, startPoint y: 483, endPoint x: 692, endPoint y: 464, distance: 226.9
click at [692, 464] on p "Enter your email address for new arrivals, discounts, promotions, and more!" at bounding box center [857, 472] width 541 height 40
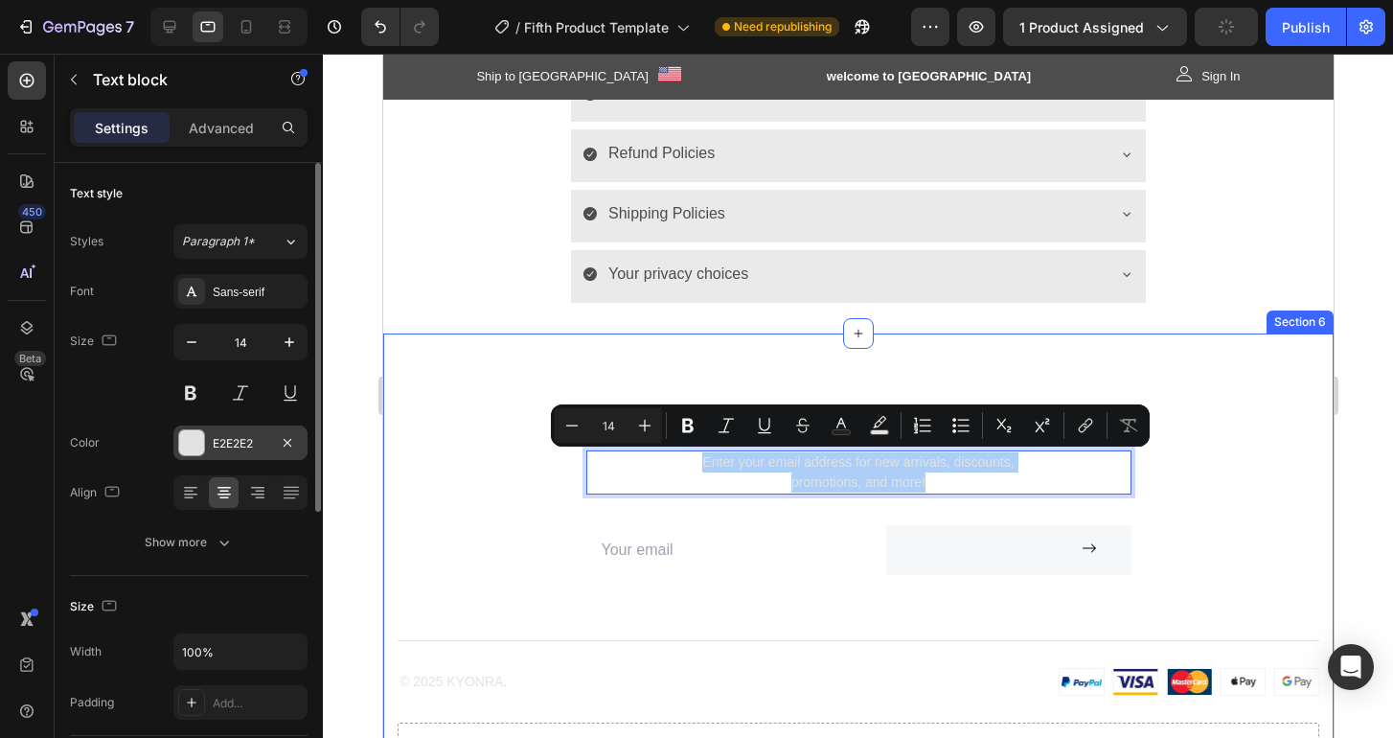
click at [195, 444] on div at bounding box center [191, 442] width 25 height 25
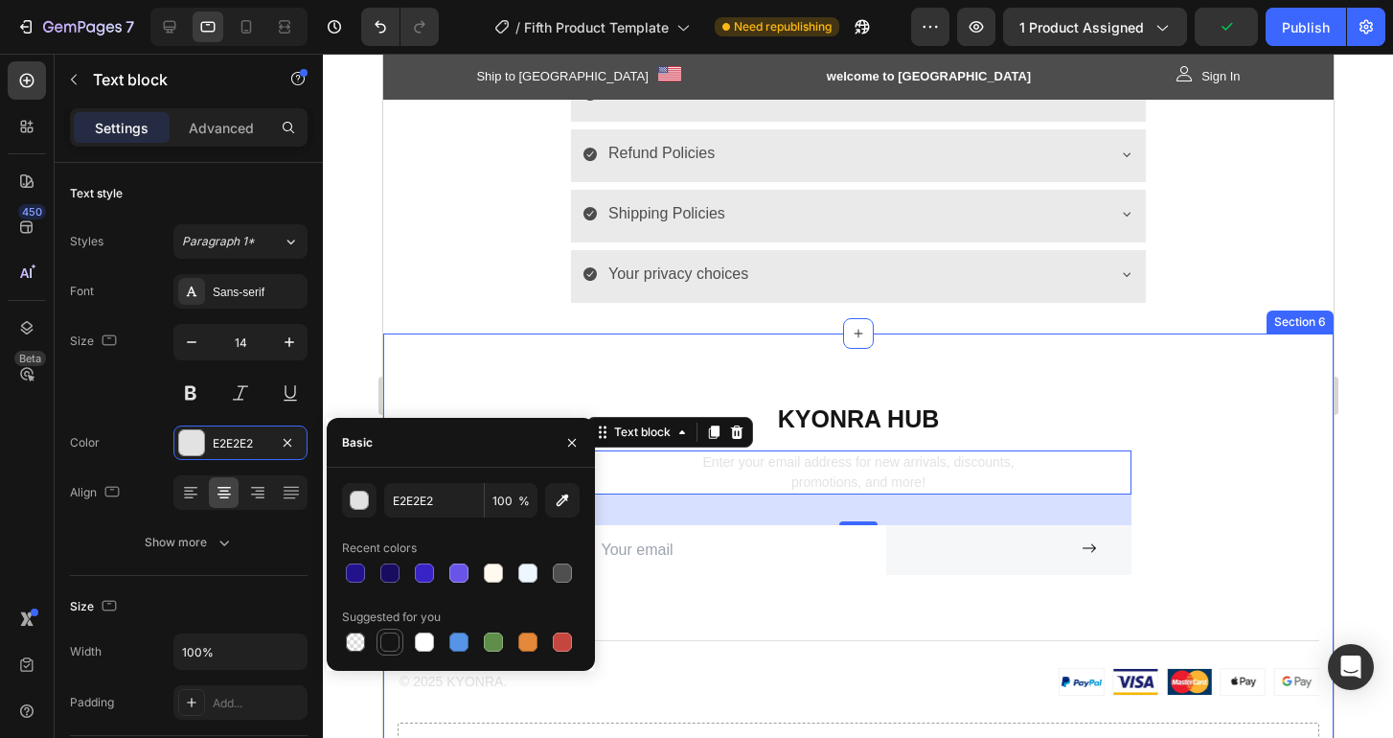
click at [382, 641] on div at bounding box center [389, 641] width 19 height 19
type input "151515"
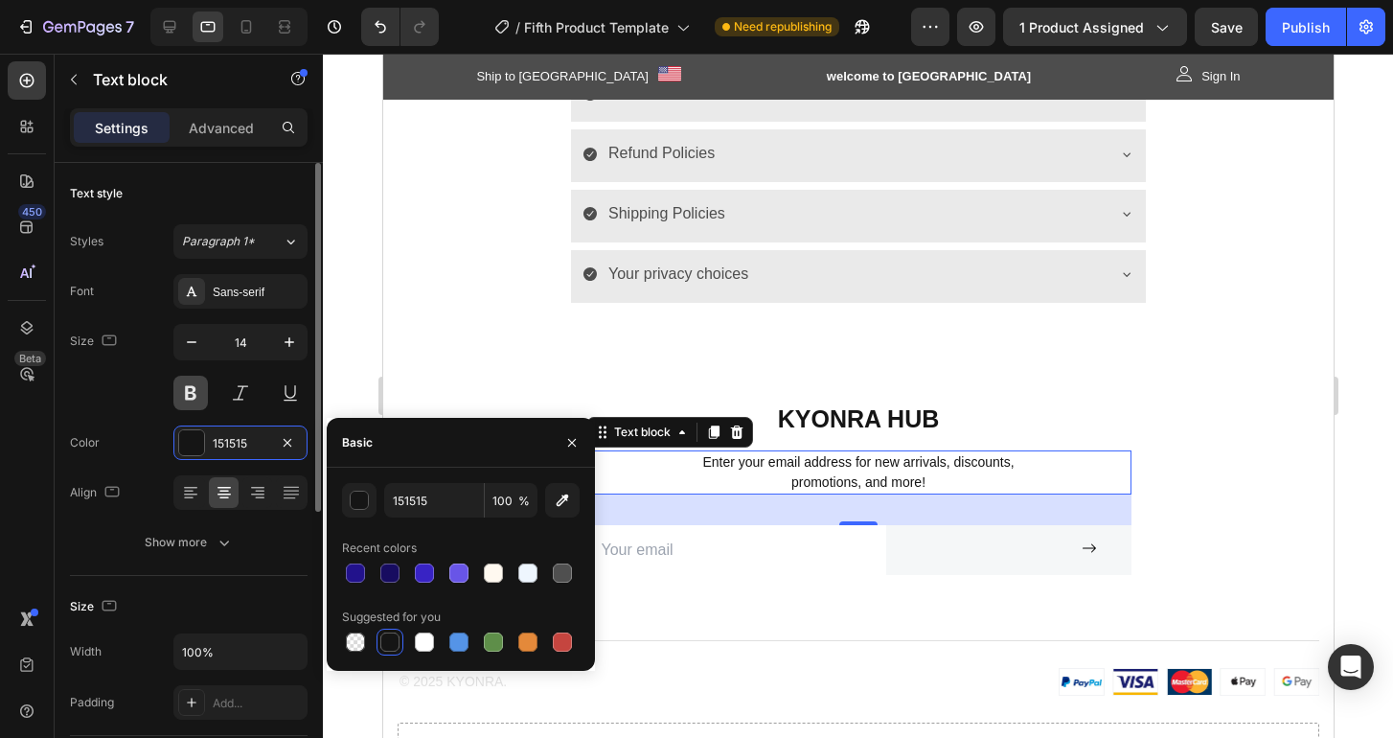
click at [192, 399] on button at bounding box center [190, 392] width 34 height 34
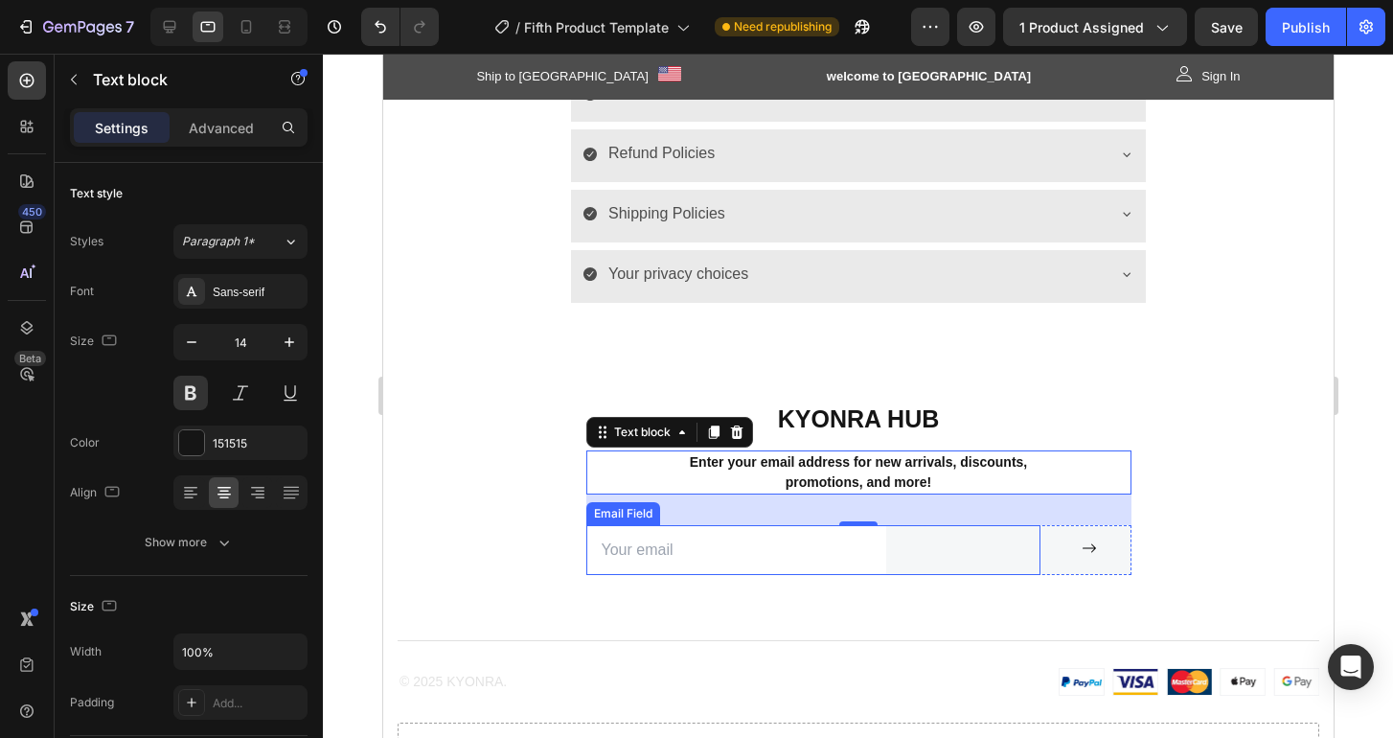
click at [634, 557] on input "email" at bounding box center [735, 550] width 300 height 51
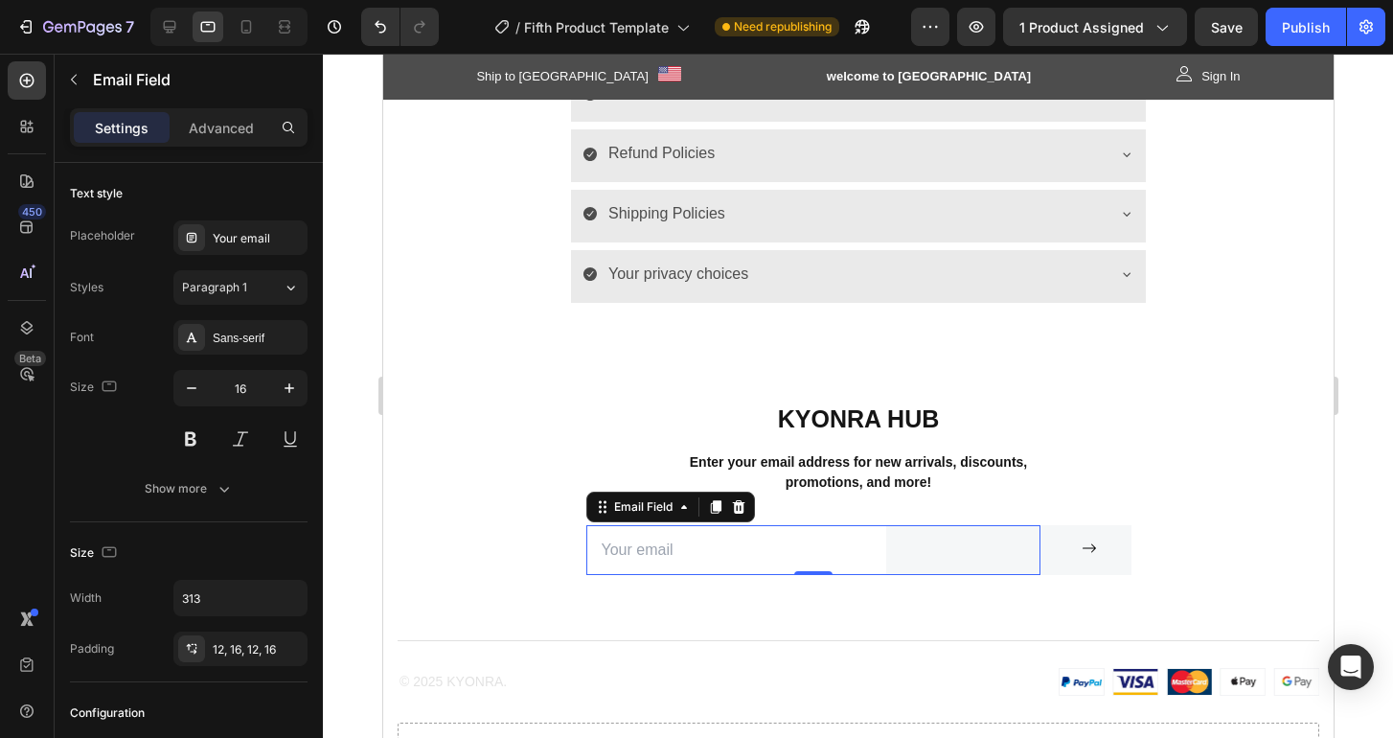
click at [634, 557] on input "email" at bounding box center [735, 550] width 300 height 51
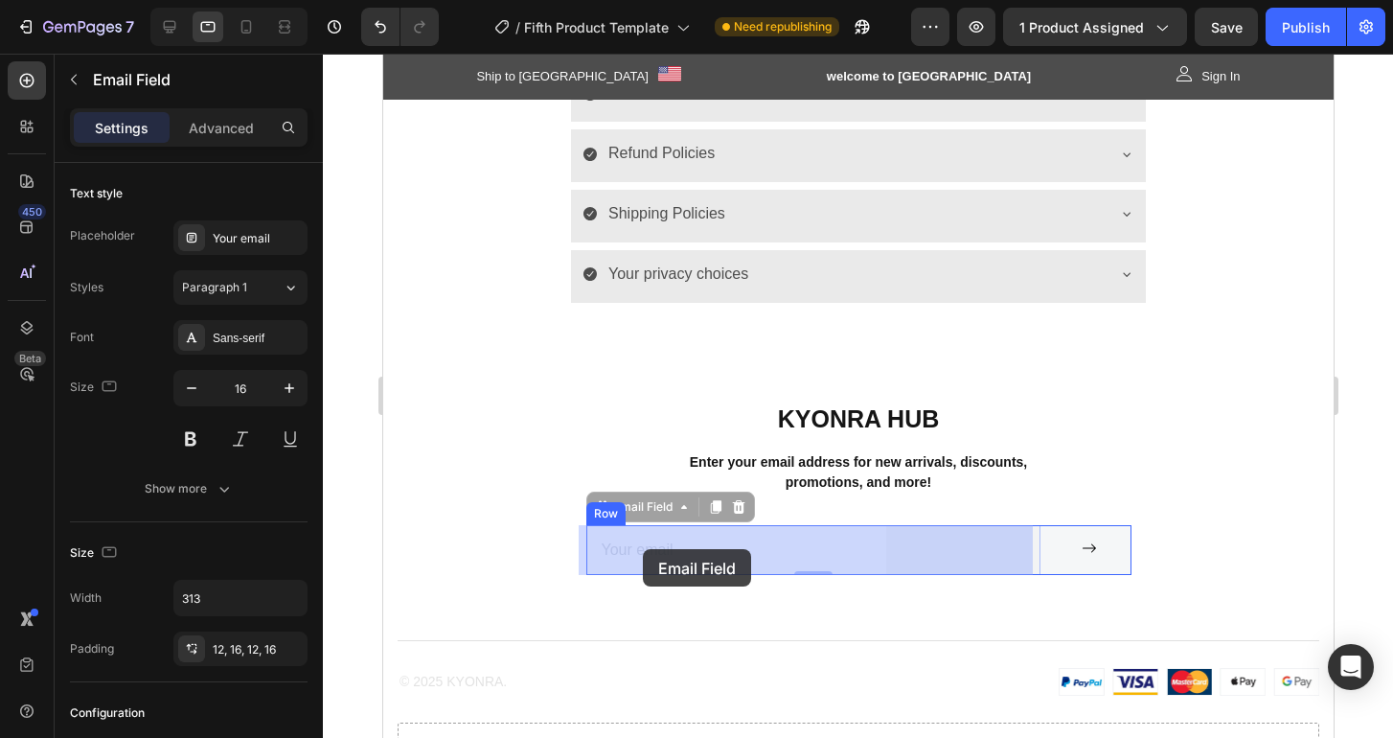
drag, startPoint x: 673, startPoint y: 550, endPoint x: 642, endPoint y: 549, distance: 31.6
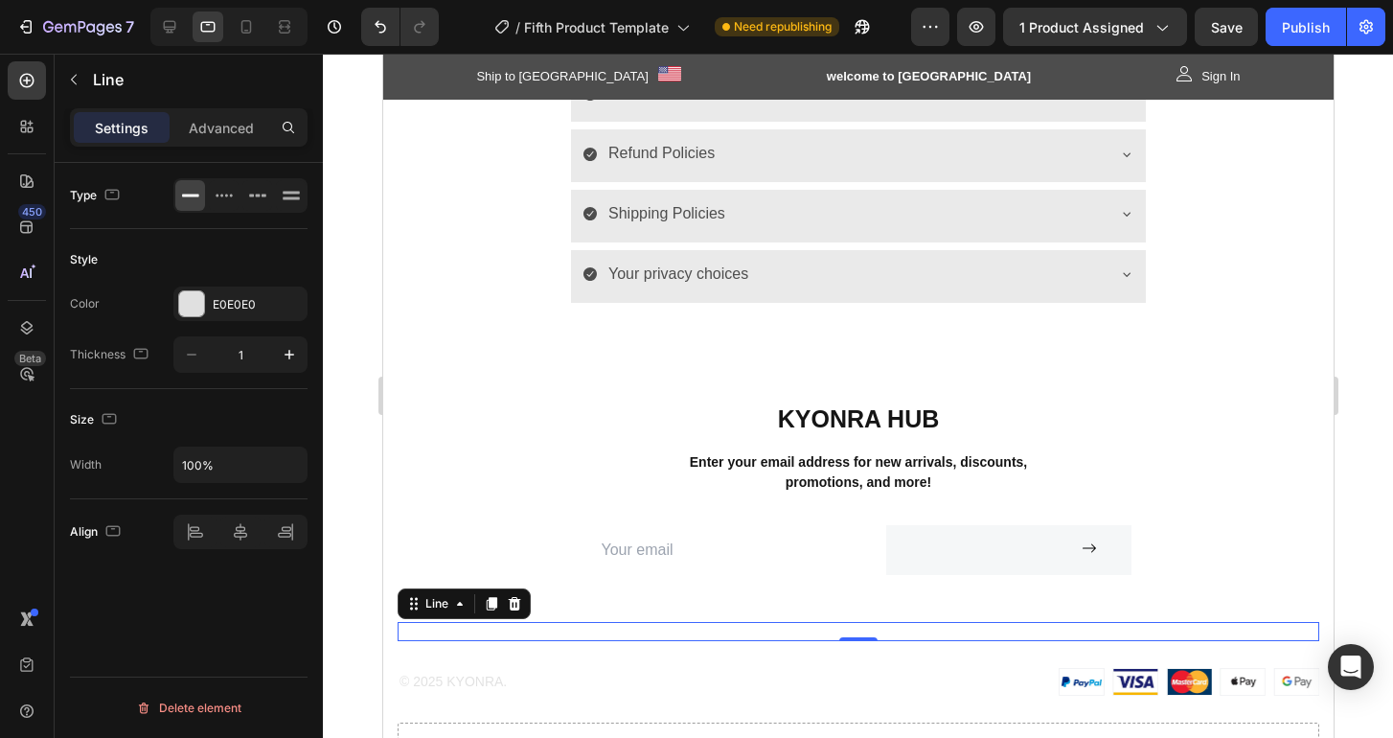
click at [707, 636] on div "Line 0" at bounding box center [857, 631] width 921 height 19
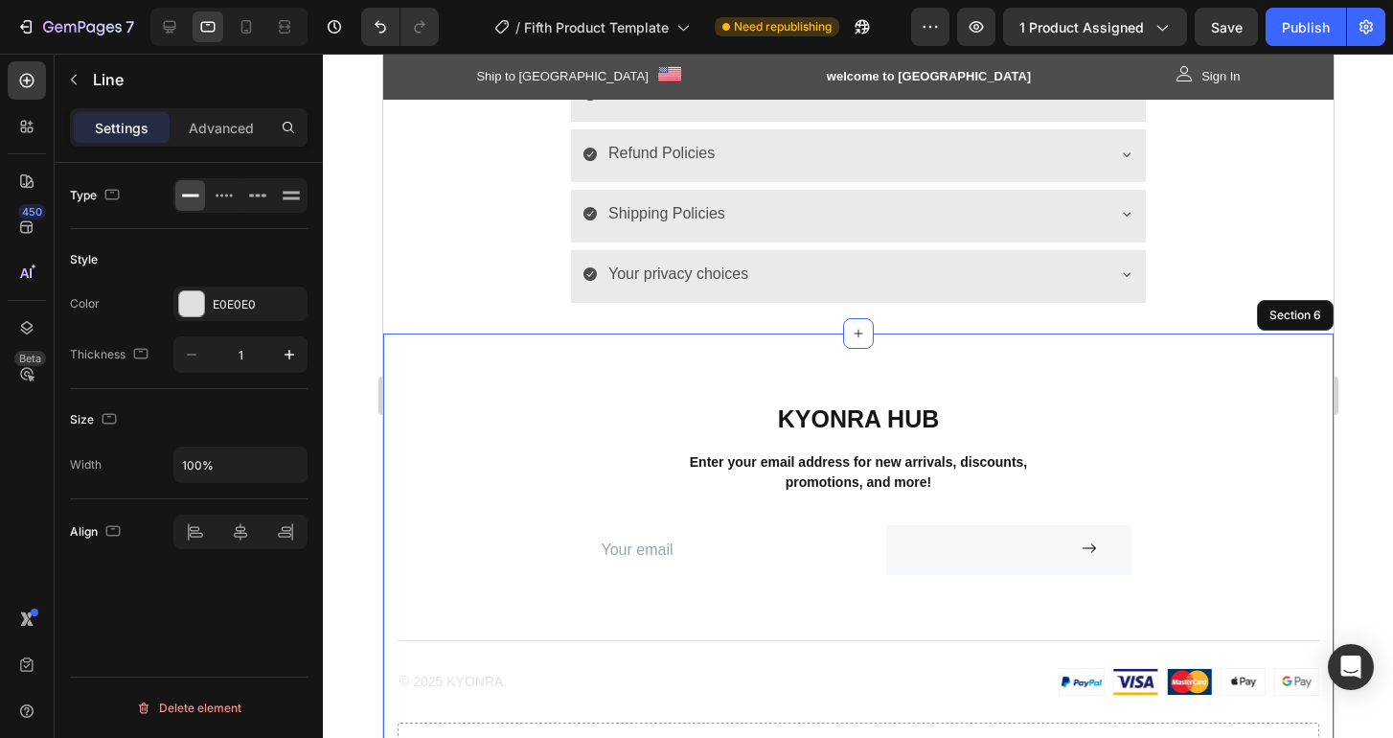
click at [496, 469] on div "KYONRA Hub Heading Enter your email address for new arrivals, discounts, promot…" at bounding box center [857, 562] width 921 height 320
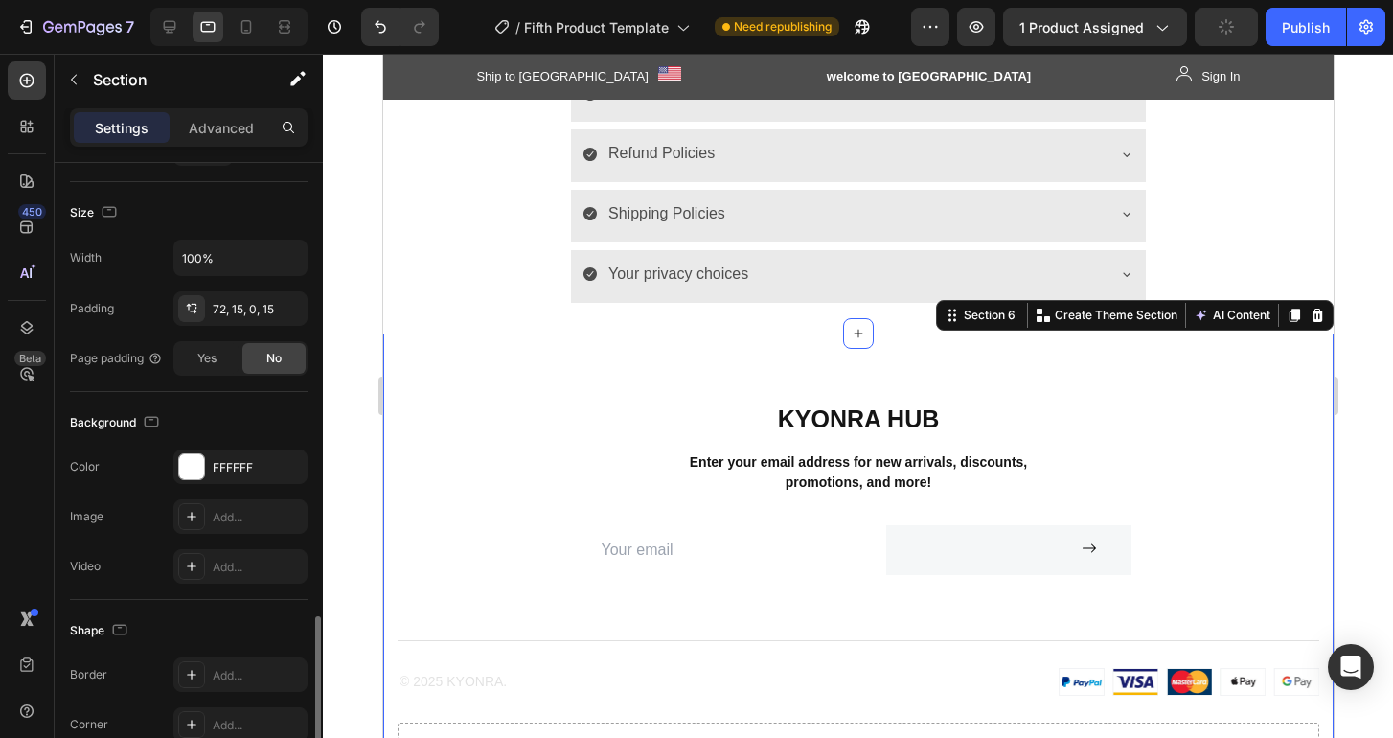
scroll to position [600, 0]
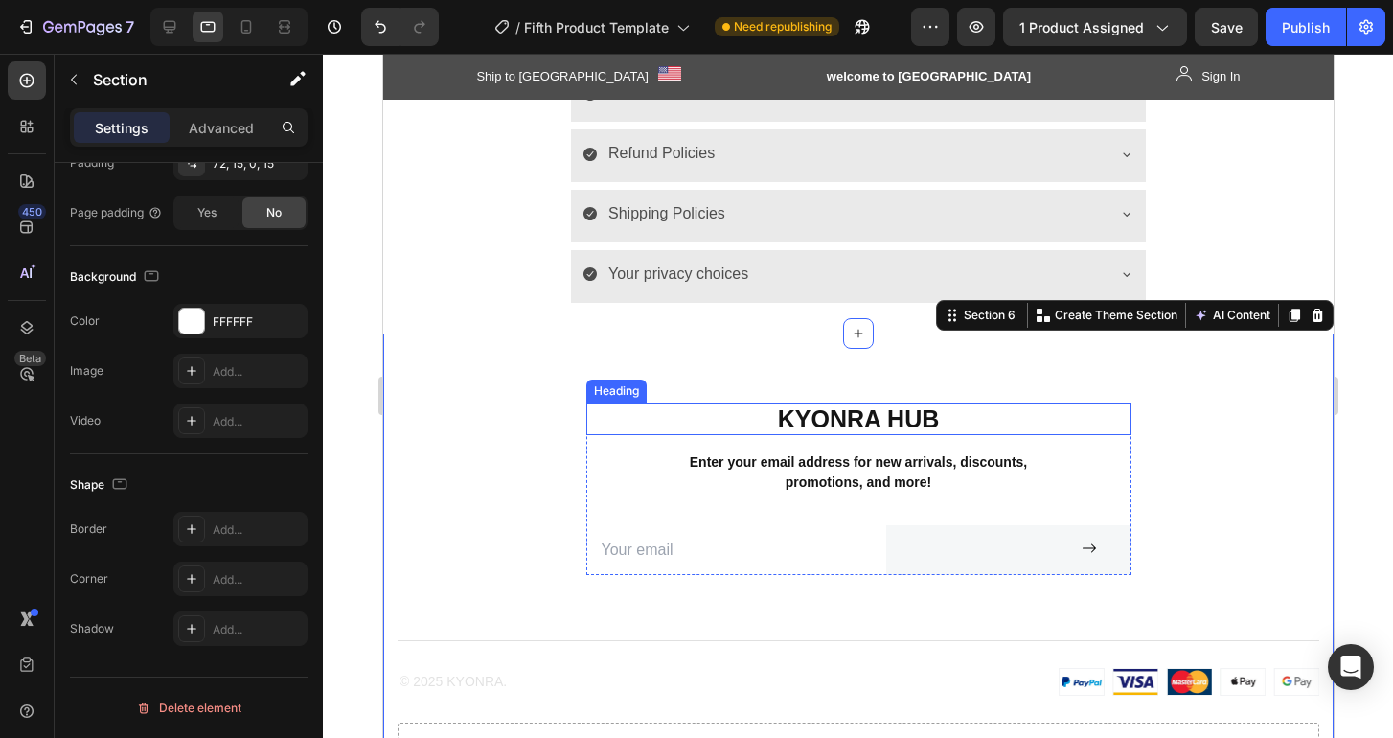
click at [848, 419] on p "KYONRA Hub" at bounding box center [857, 418] width 541 height 29
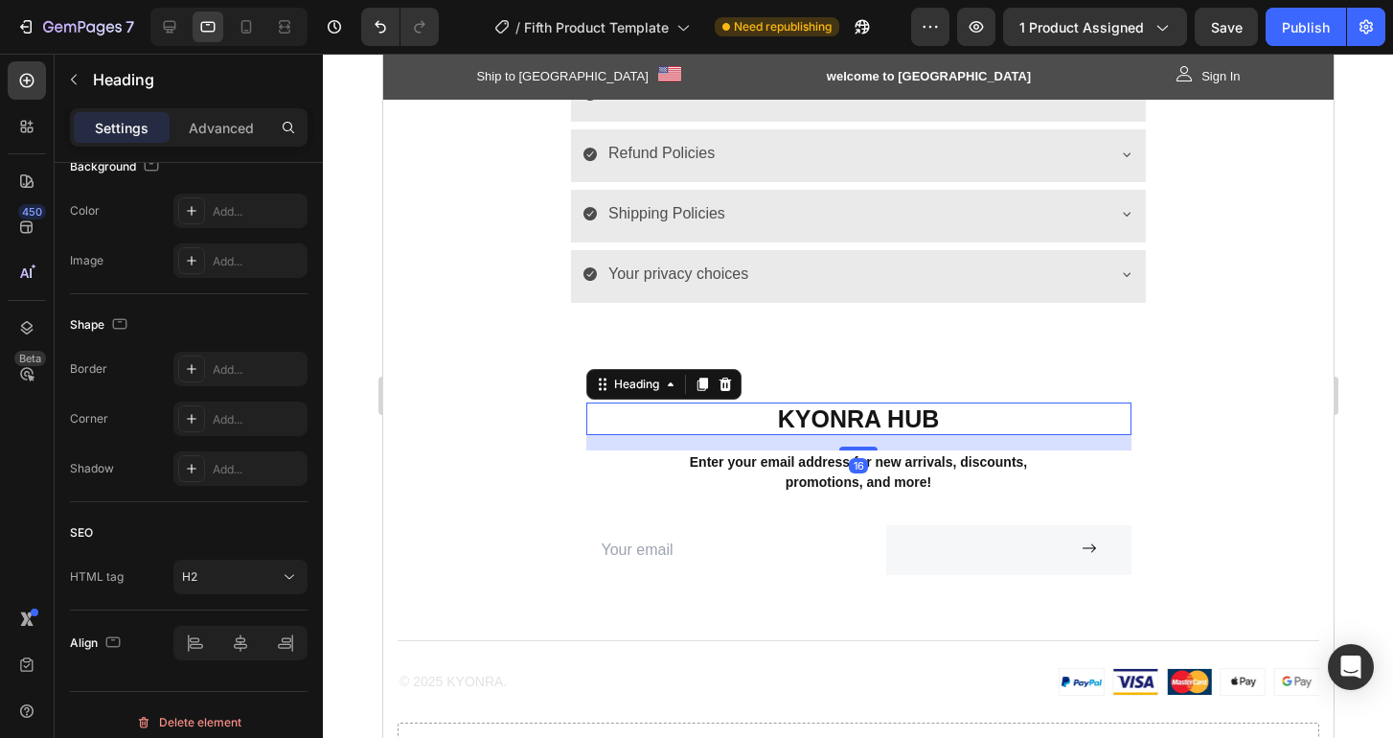
scroll to position [0, 0]
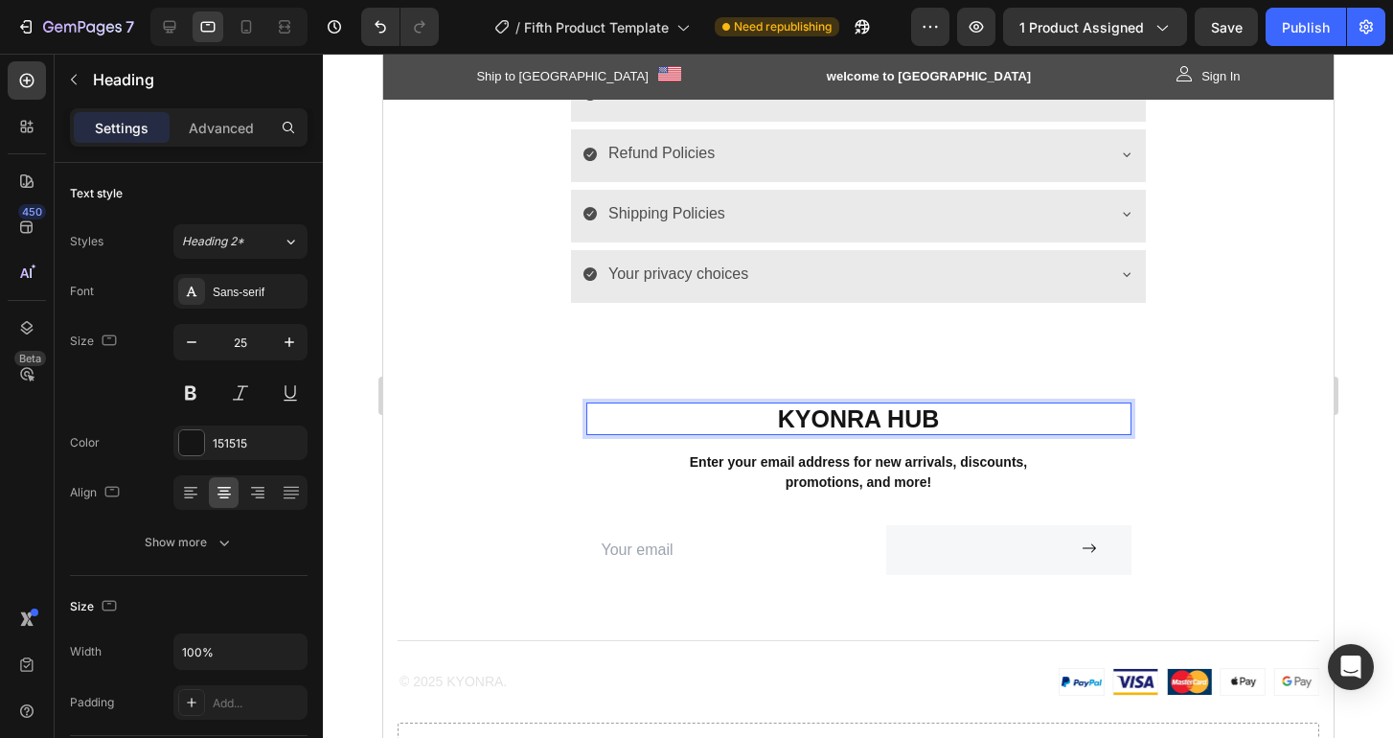
click at [793, 421] on p "KYONRA Hub" at bounding box center [857, 418] width 541 height 29
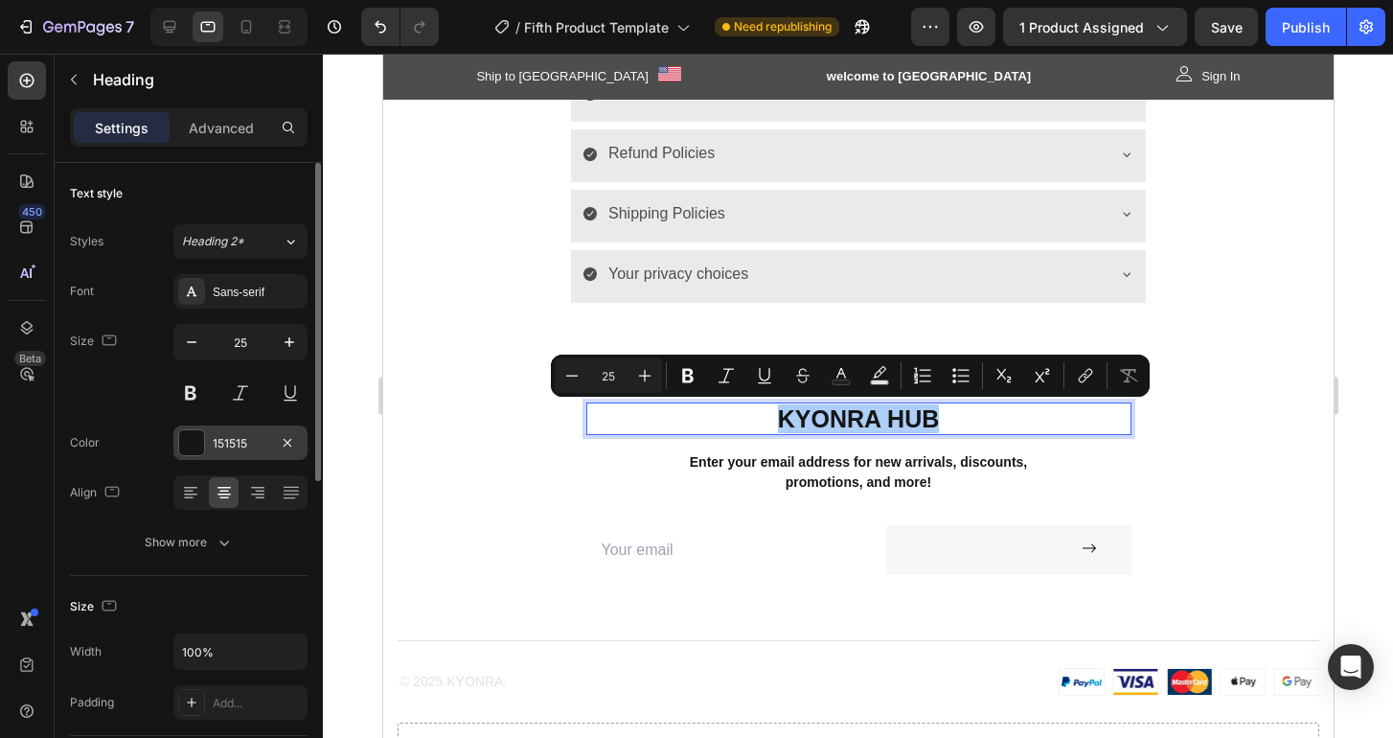
click at [194, 449] on div at bounding box center [191, 442] width 25 height 25
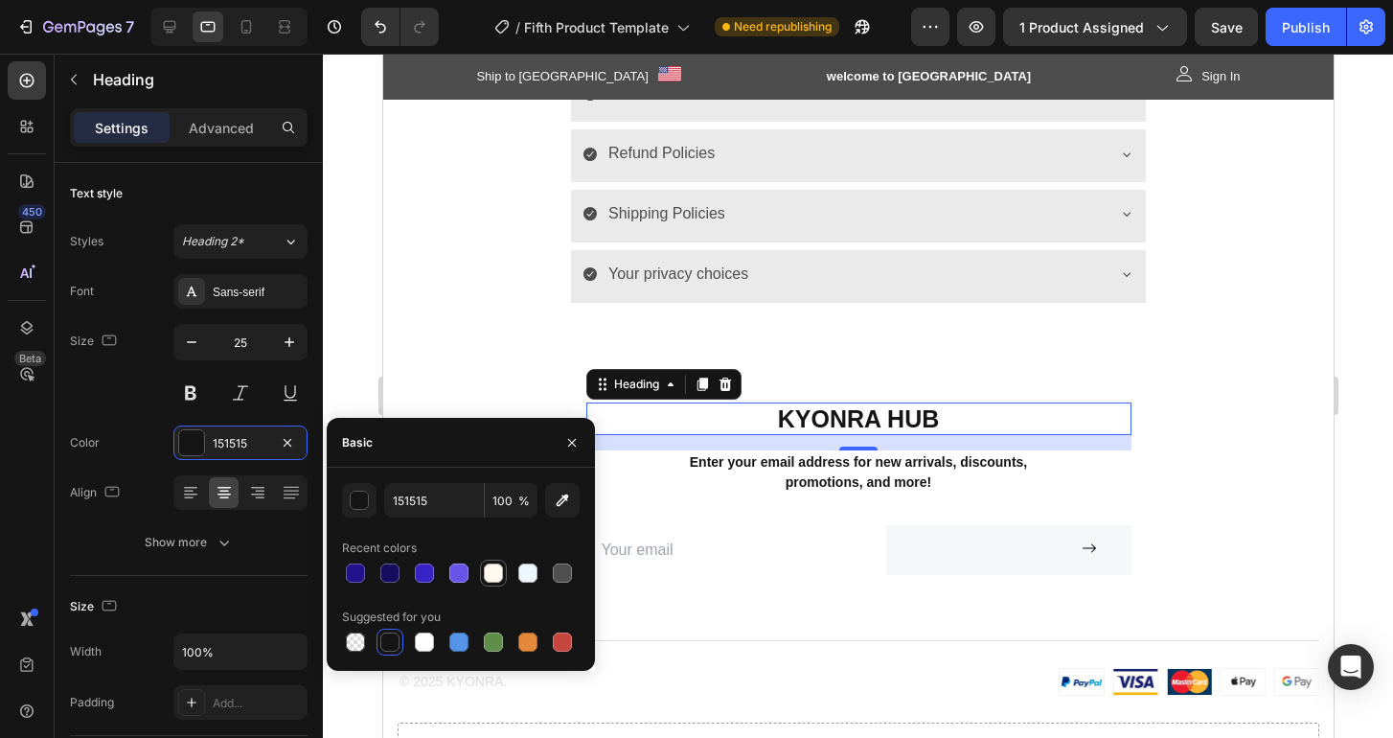
click at [493, 580] on div at bounding box center [493, 572] width 19 height 19
type input "FFF9F0"
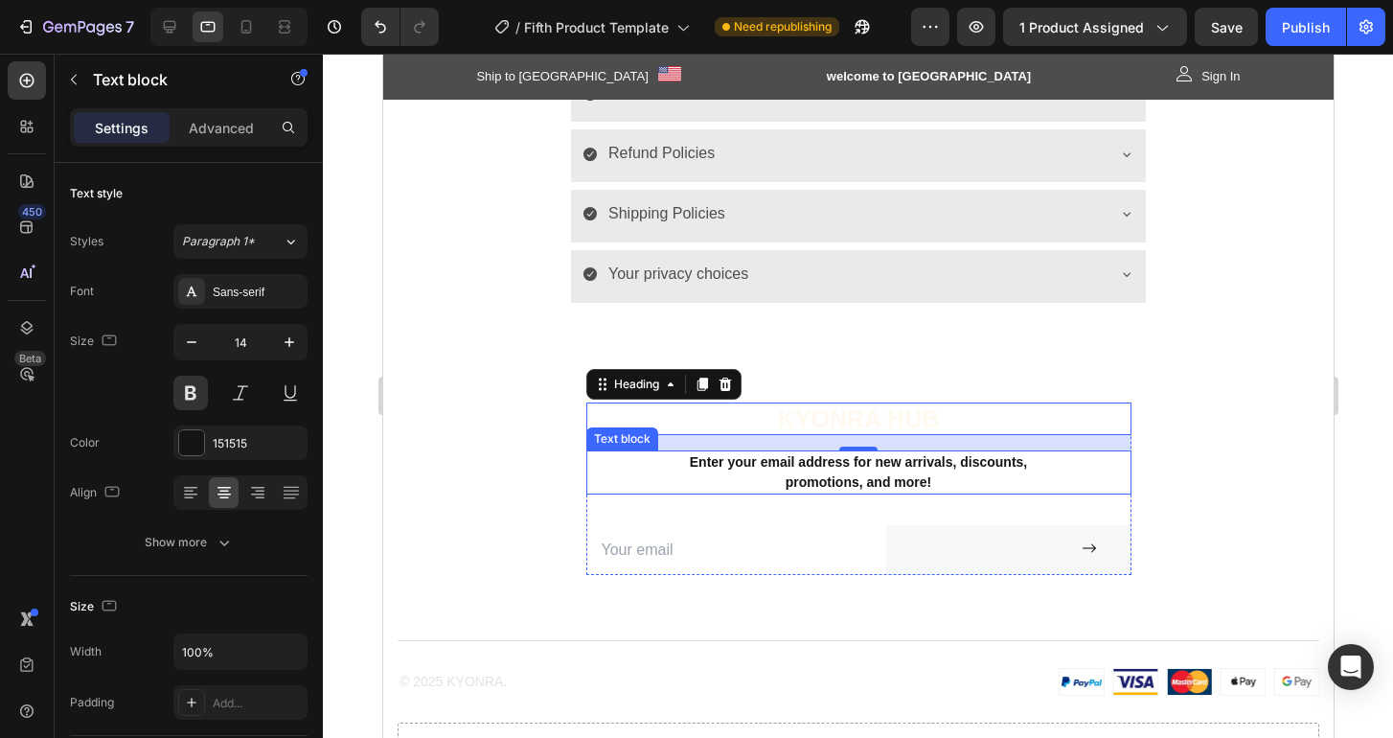
click at [843, 472] on p "Enter your email address for new arrivals, discounts, promotions, and more!" at bounding box center [857, 472] width 541 height 40
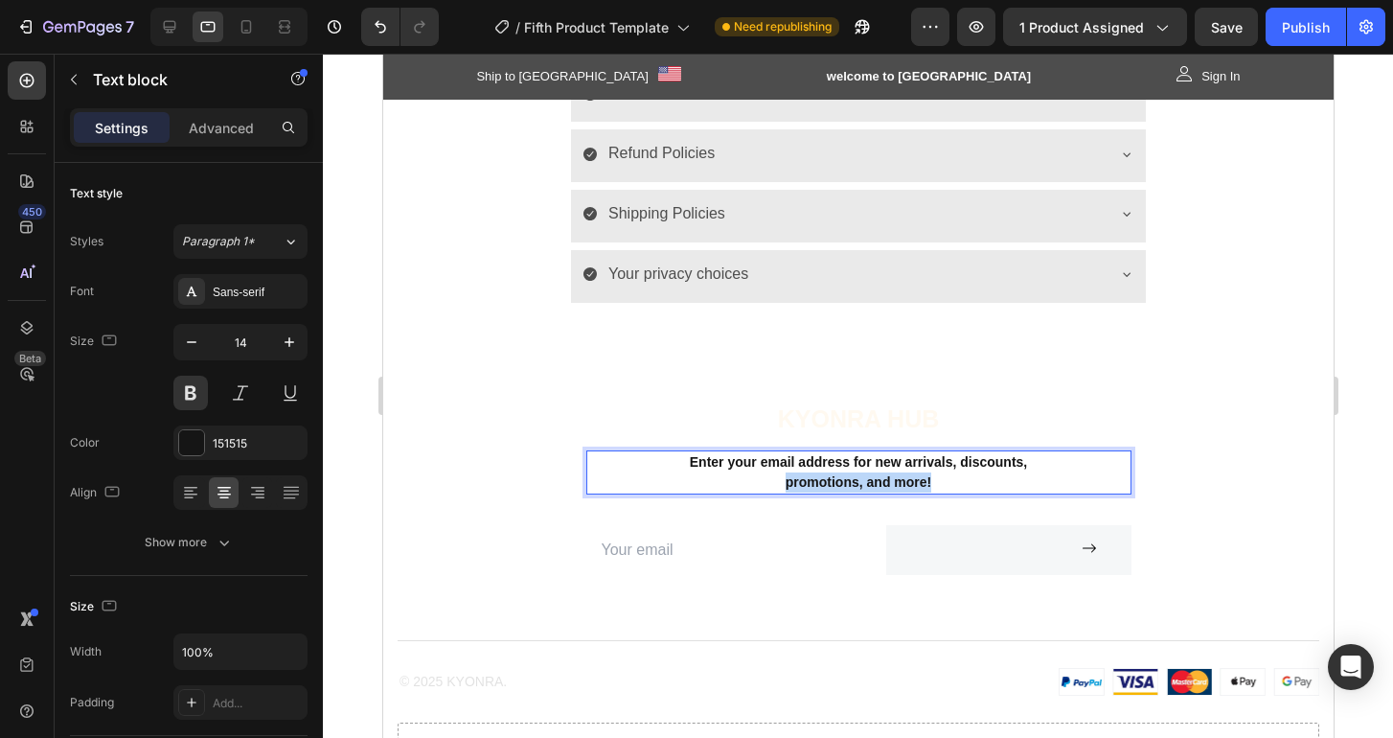
click at [843, 472] on p "Enter your email address for new arrivals, discounts, promotions, and more!" at bounding box center [857, 472] width 541 height 40
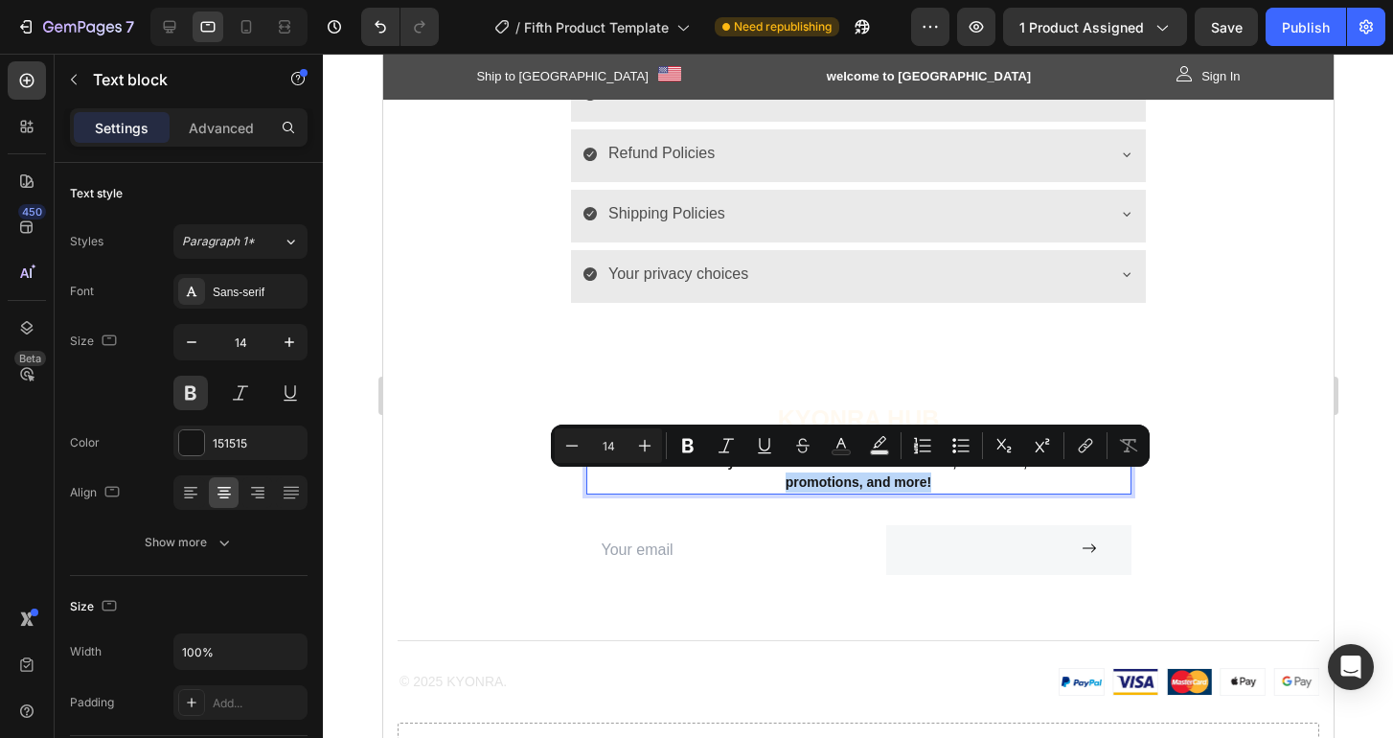
click at [843, 472] on p "Enter your email address for new arrivals, discounts, promotions, and more!" at bounding box center [857, 472] width 541 height 40
click at [804, 476] on p "Enter your email address for new arrivals, discounts, promotions, and more!" at bounding box center [857, 472] width 541 height 40
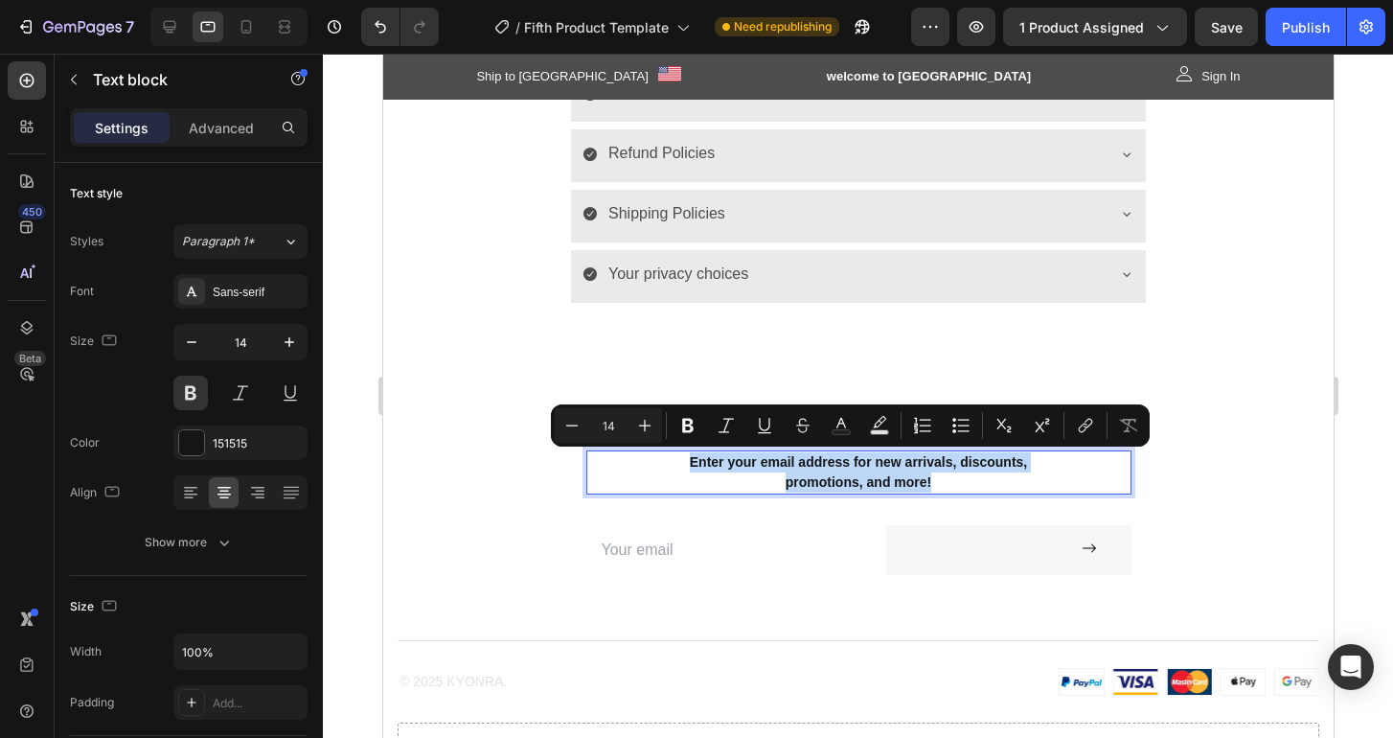
drag, startPoint x: 923, startPoint y: 486, endPoint x: 663, endPoint y: 464, distance: 261.5
click at [663, 464] on p "Enter your email address for new arrivals, discounts, promotions, and more!" at bounding box center [857, 472] width 541 height 40
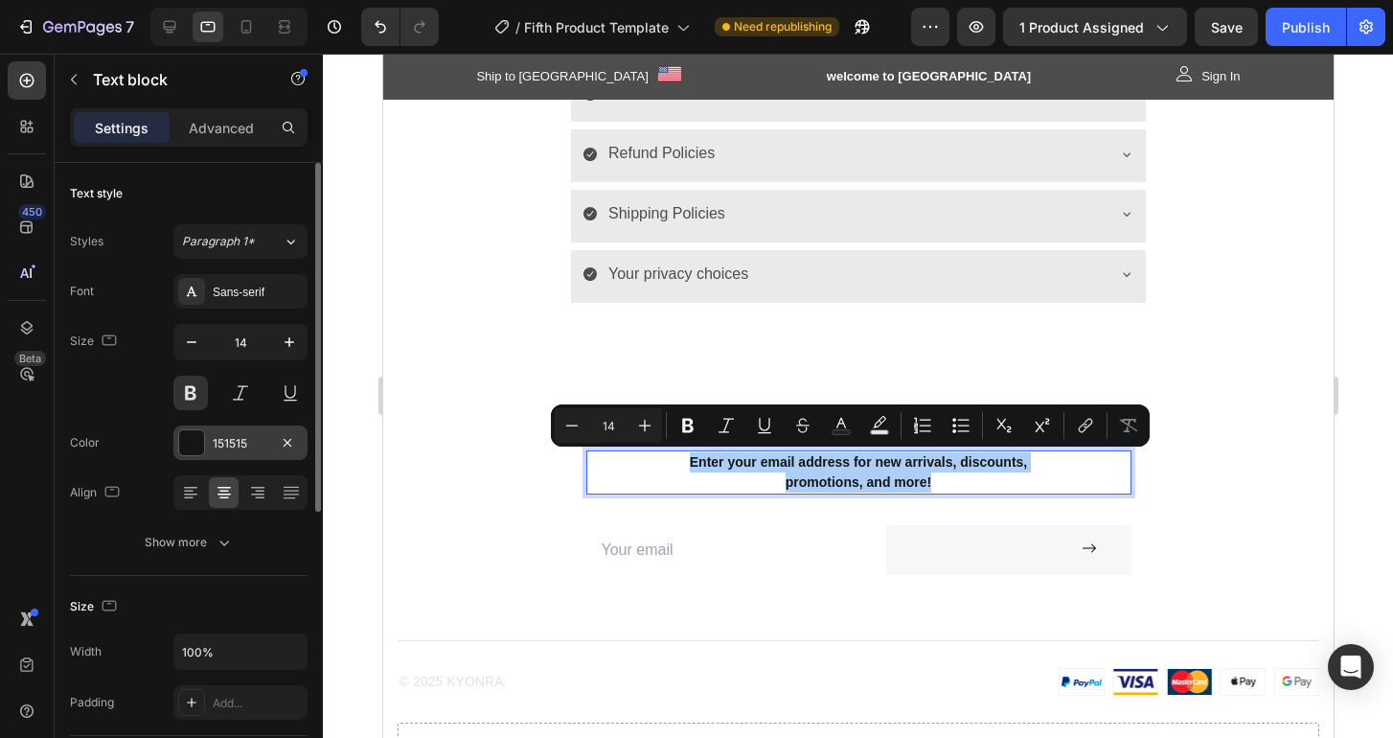
click at [189, 448] on div at bounding box center [191, 442] width 25 height 25
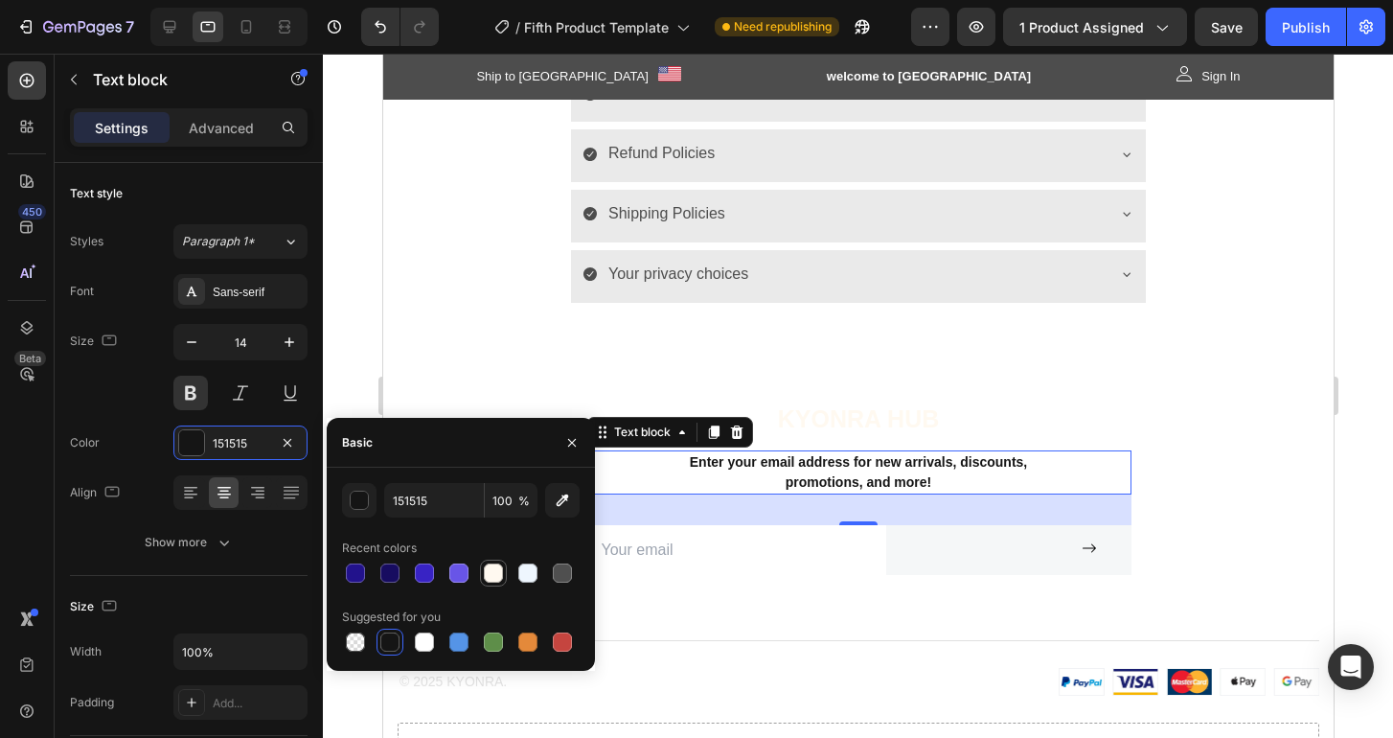
click at [494, 570] on div at bounding box center [493, 572] width 19 height 19
type input "FFF9F0"
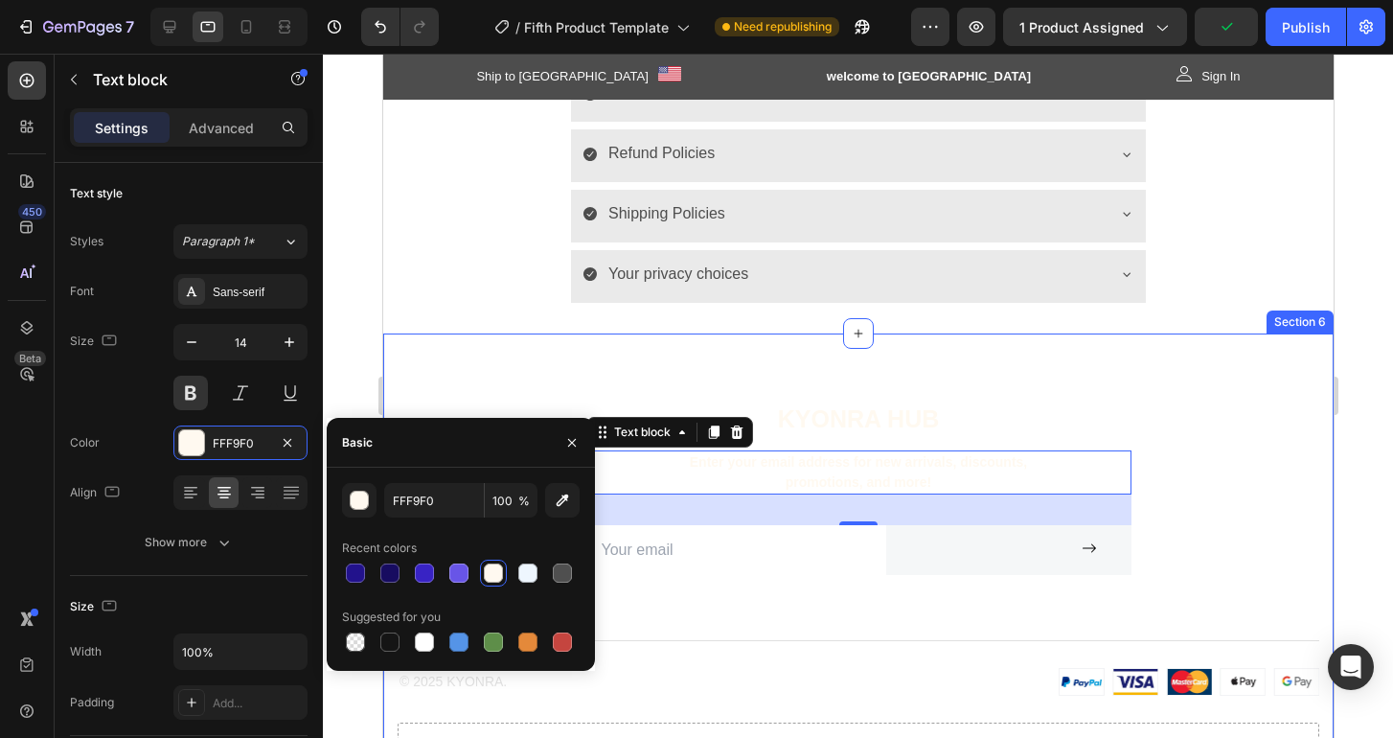
click at [431, 367] on div "KYONRA Hub Heading Enter your email address for new arrivals, discounts, promot…" at bounding box center [857, 585] width 950 height 504
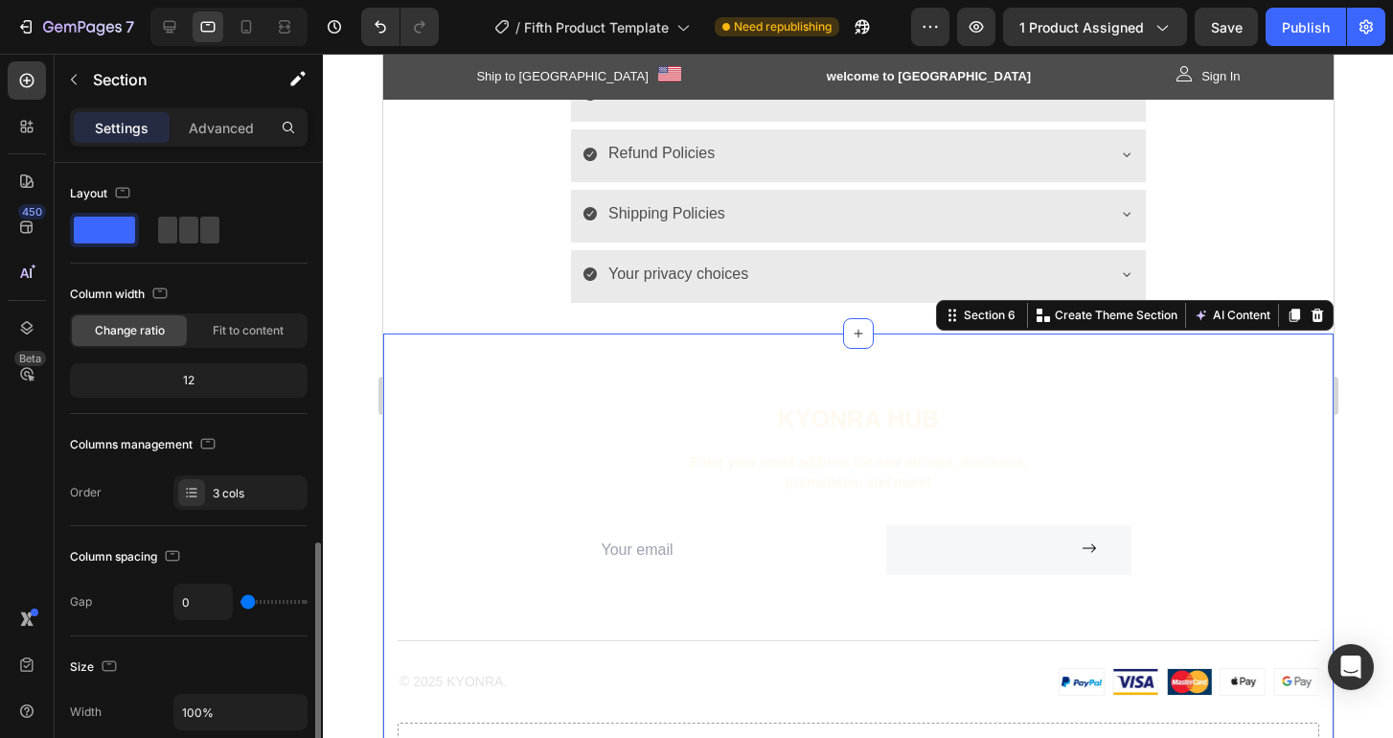
scroll to position [600, 0]
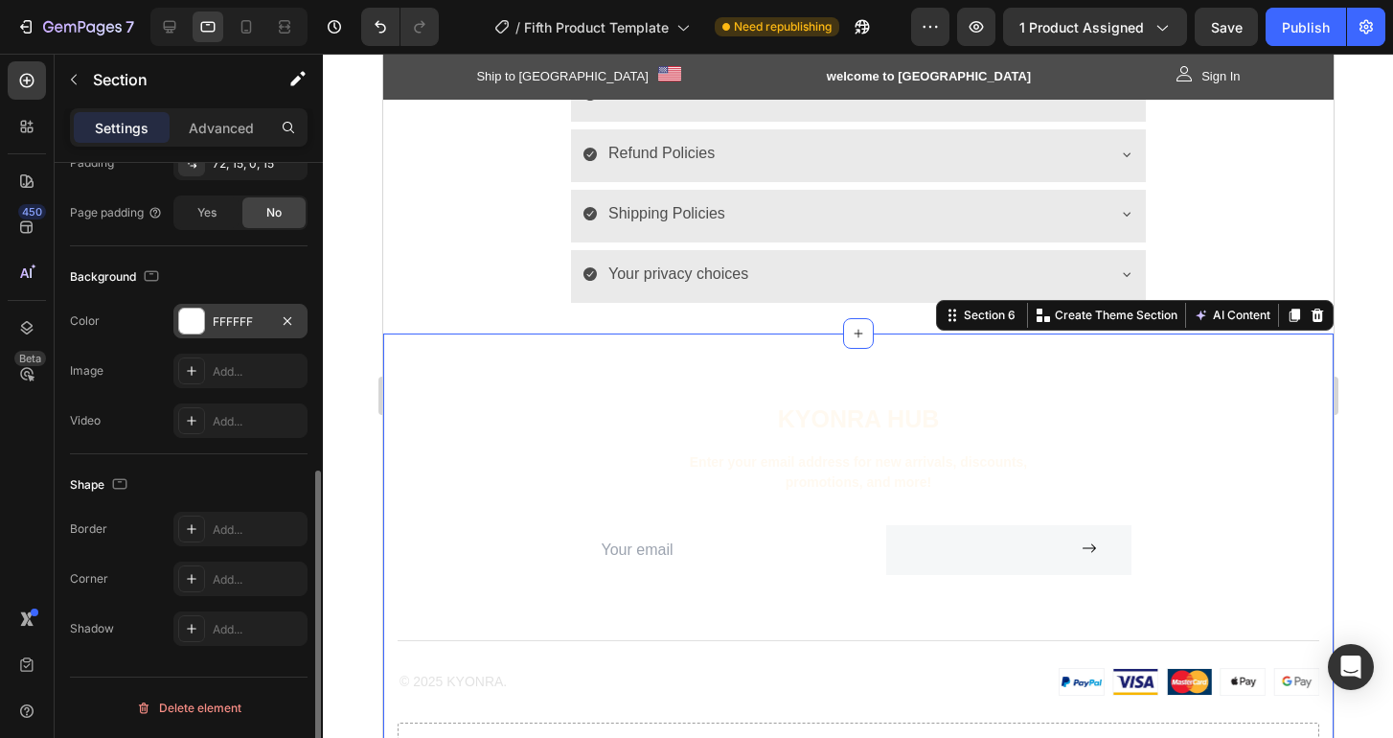
click at [193, 320] on div at bounding box center [191, 320] width 25 height 25
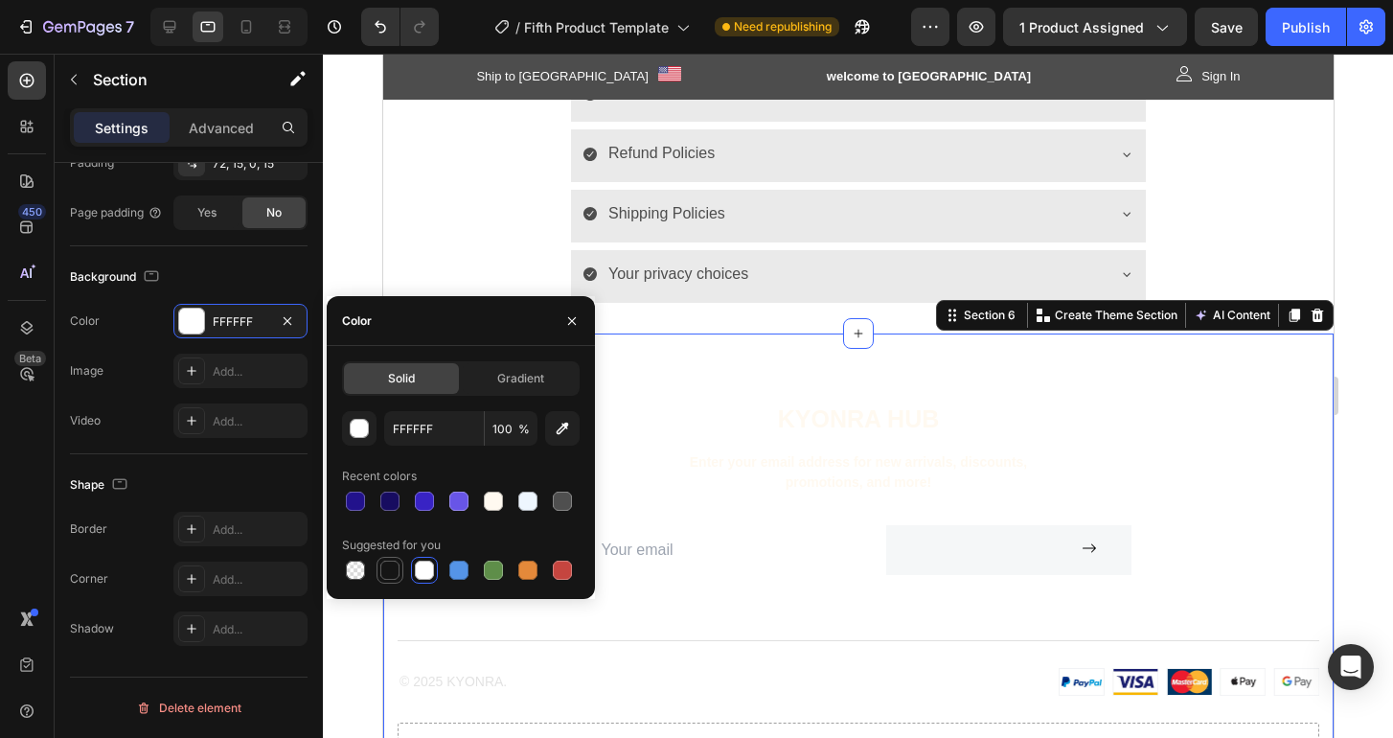
click at [389, 578] on div at bounding box center [389, 569] width 19 height 19
type input "151515"
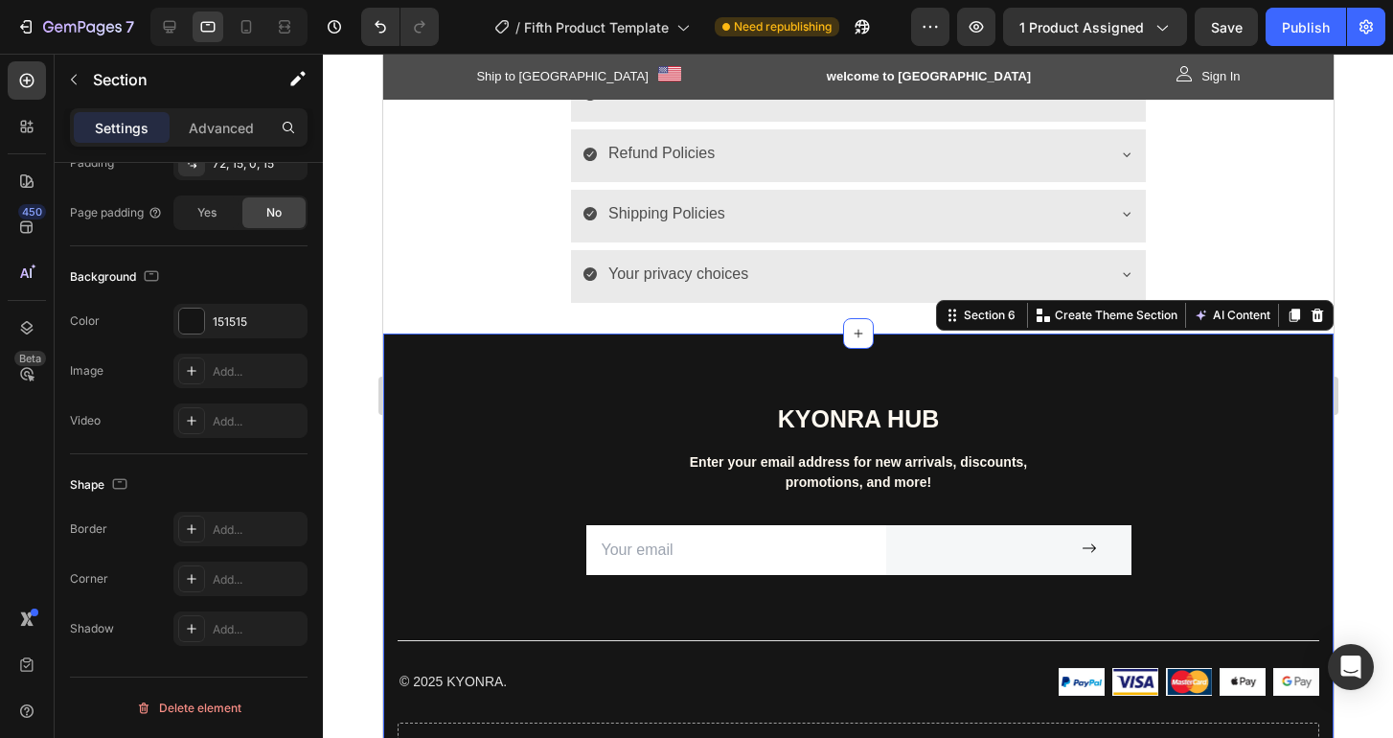
click at [347, 240] on div at bounding box center [858, 396] width 1070 height 684
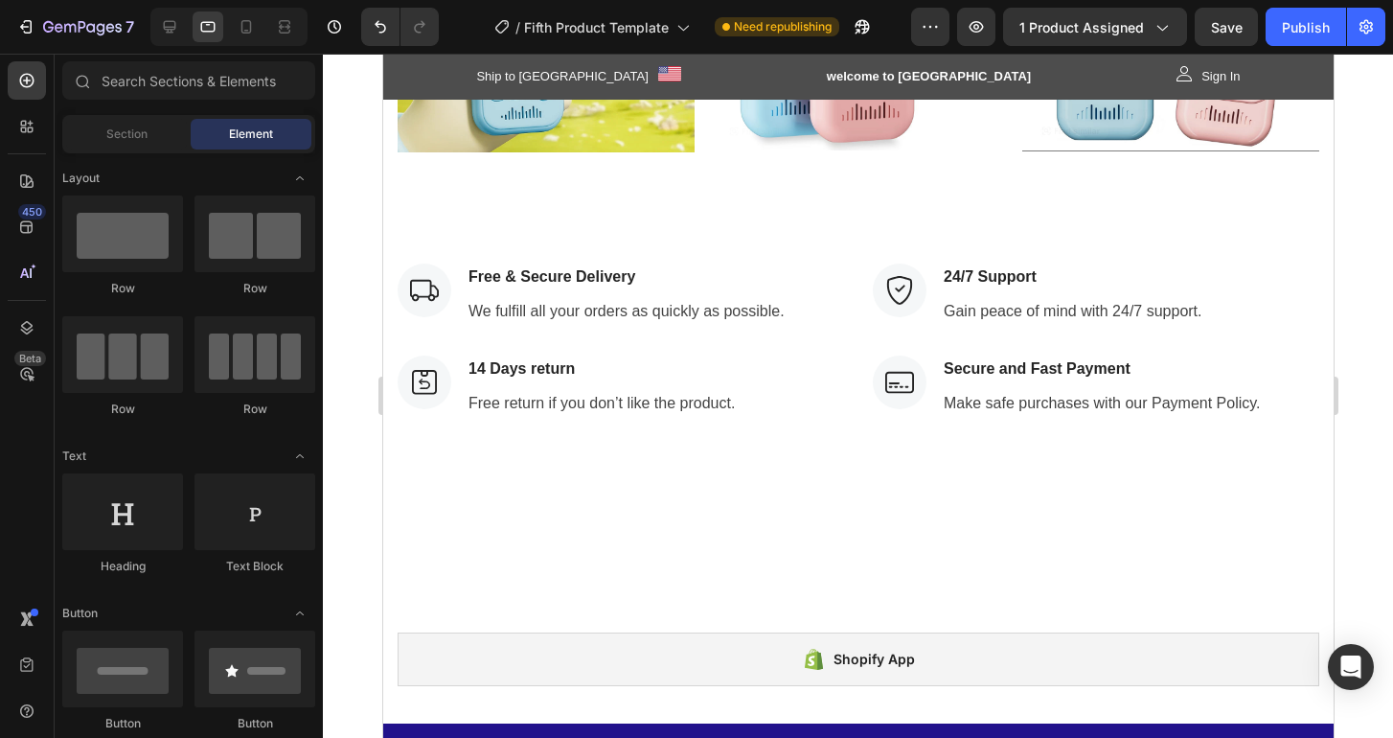
scroll to position [1116, 0]
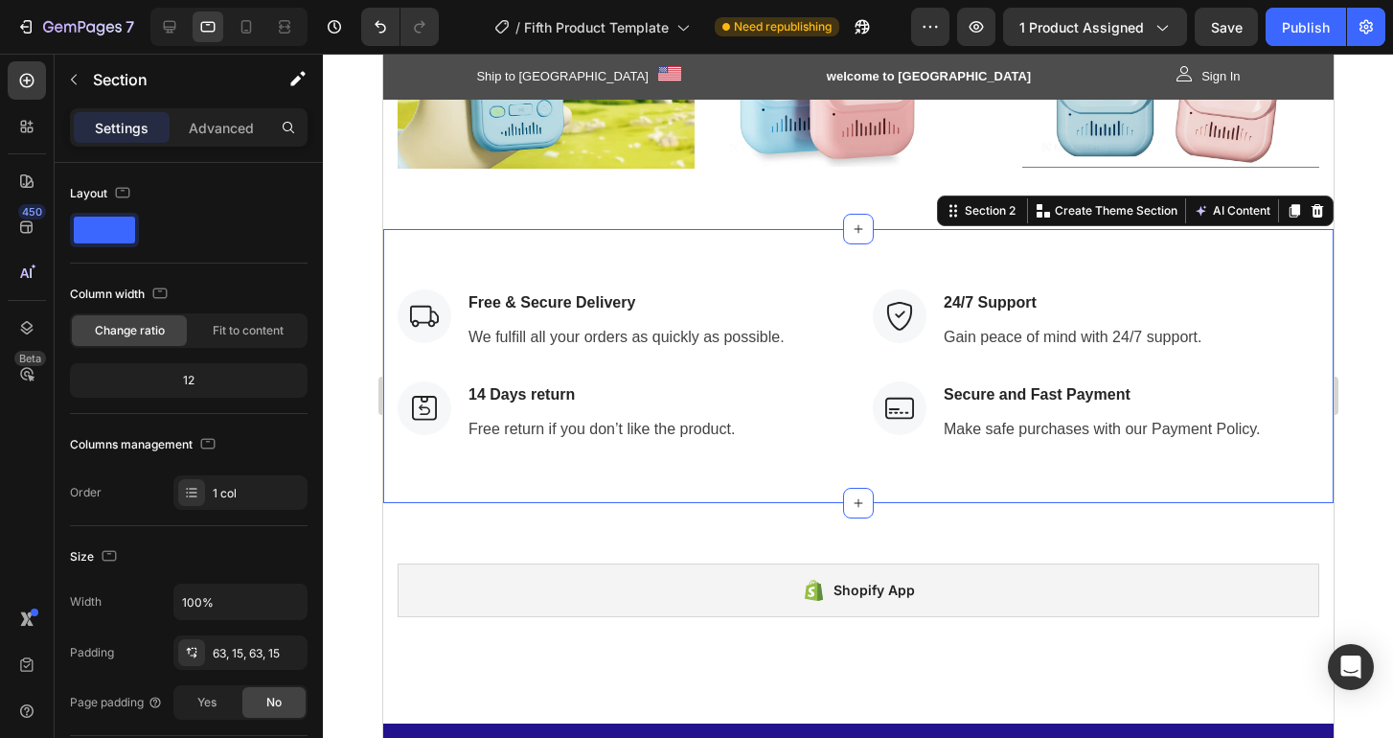
click at [582, 471] on div "Image Free & Secure Delivery Text block We fulfill all your orders as quickly a…" at bounding box center [857, 366] width 950 height 274
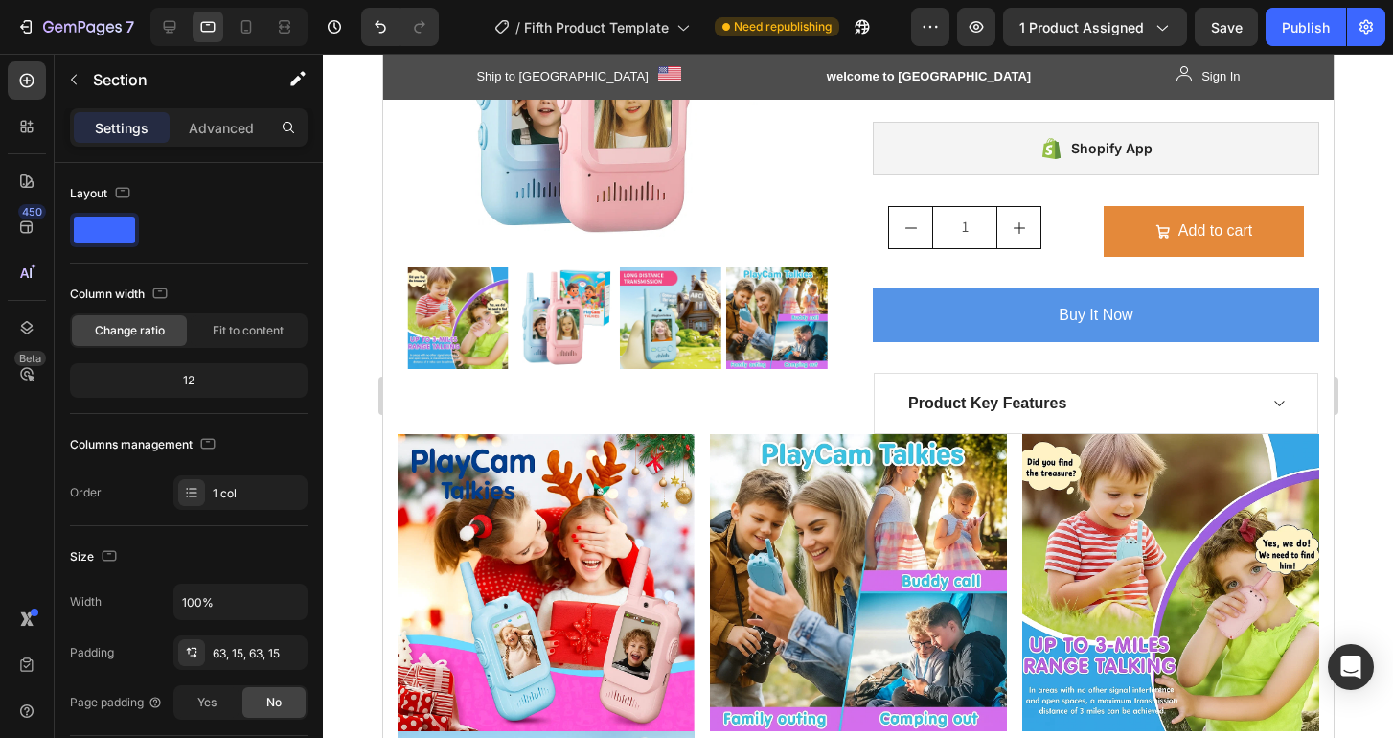
scroll to position [0, 0]
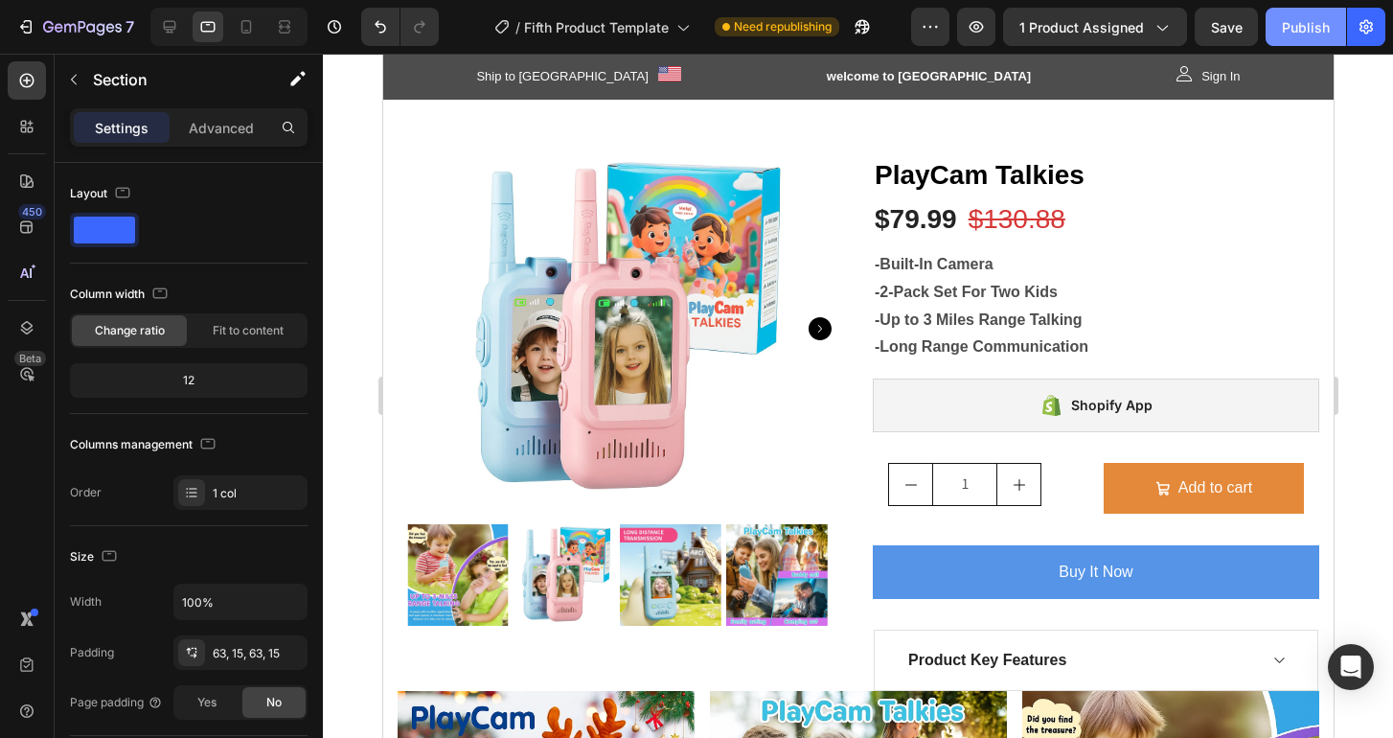
click at [1285, 30] on div "Publish" at bounding box center [1306, 27] width 48 height 20
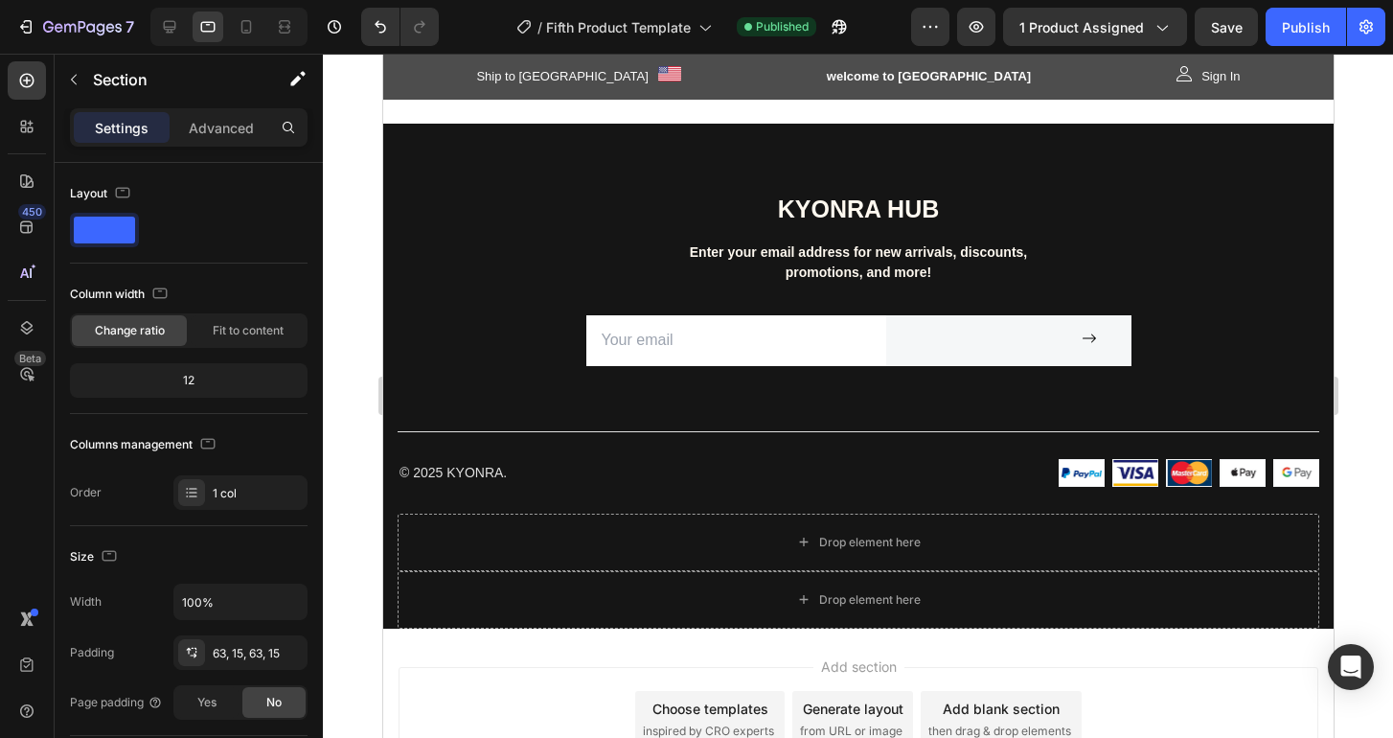
scroll to position [2201, 0]
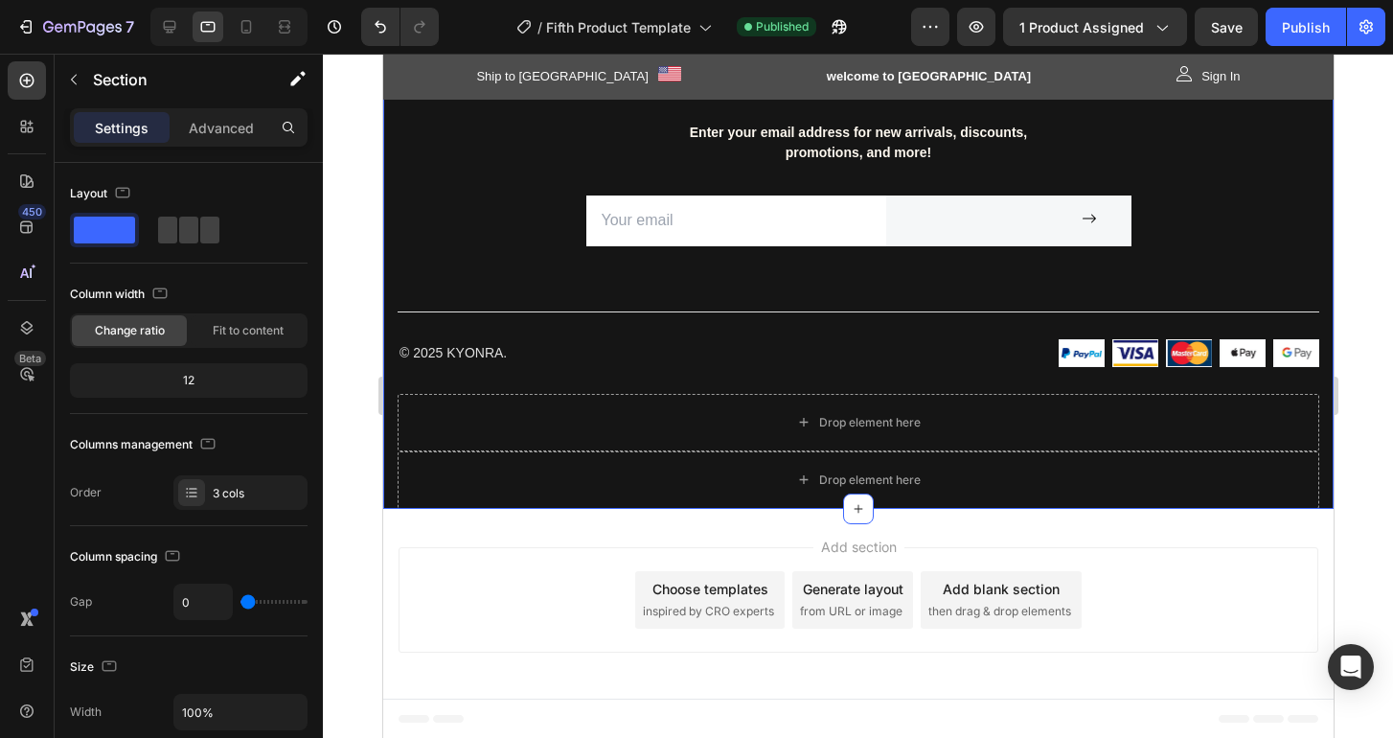
click at [446, 216] on div "KYONRA Hub Heading Enter your email address for new arrivals, discounts, promot…" at bounding box center [857, 233] width 921 height 320
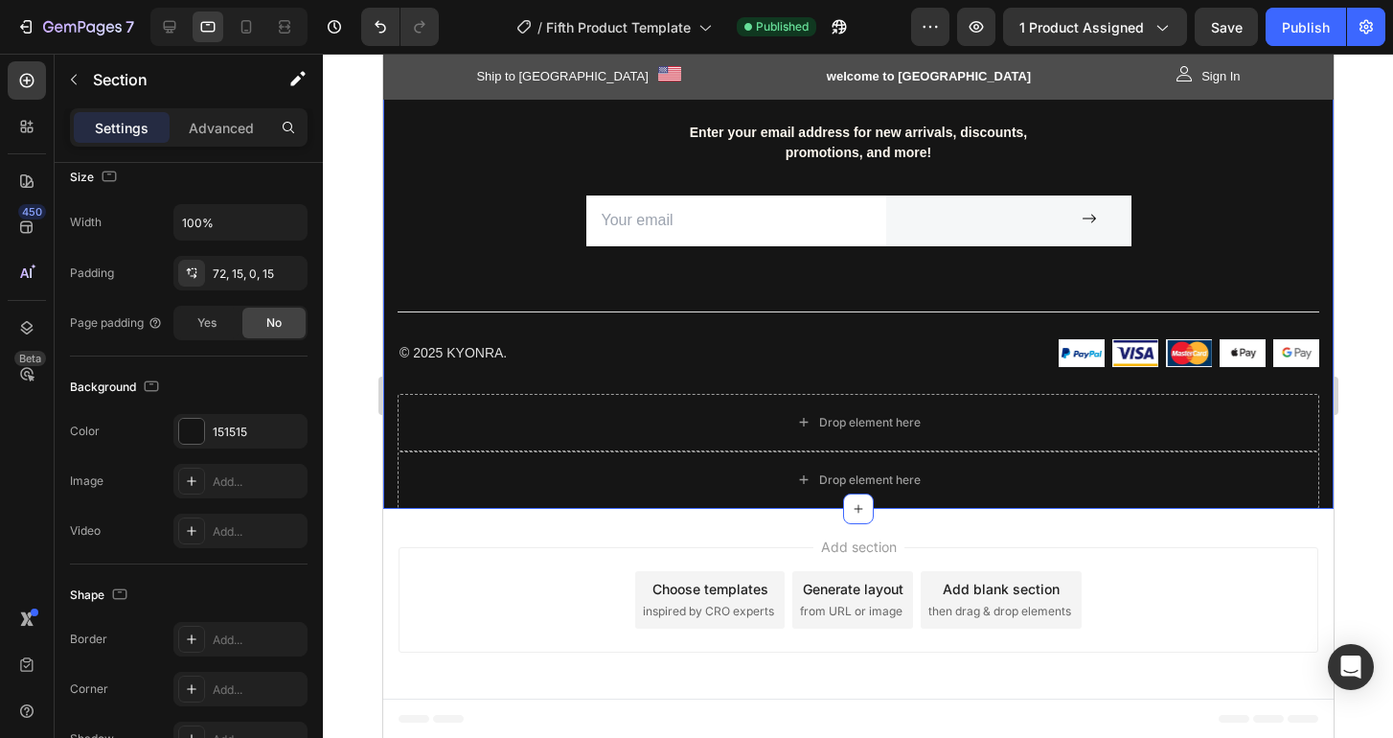
click at [424, 231] on div "KYONRA Hub Heading Enter your email address for new arrivals, discounts, promot…" at bounding box center [857, 233] width 921 height 320
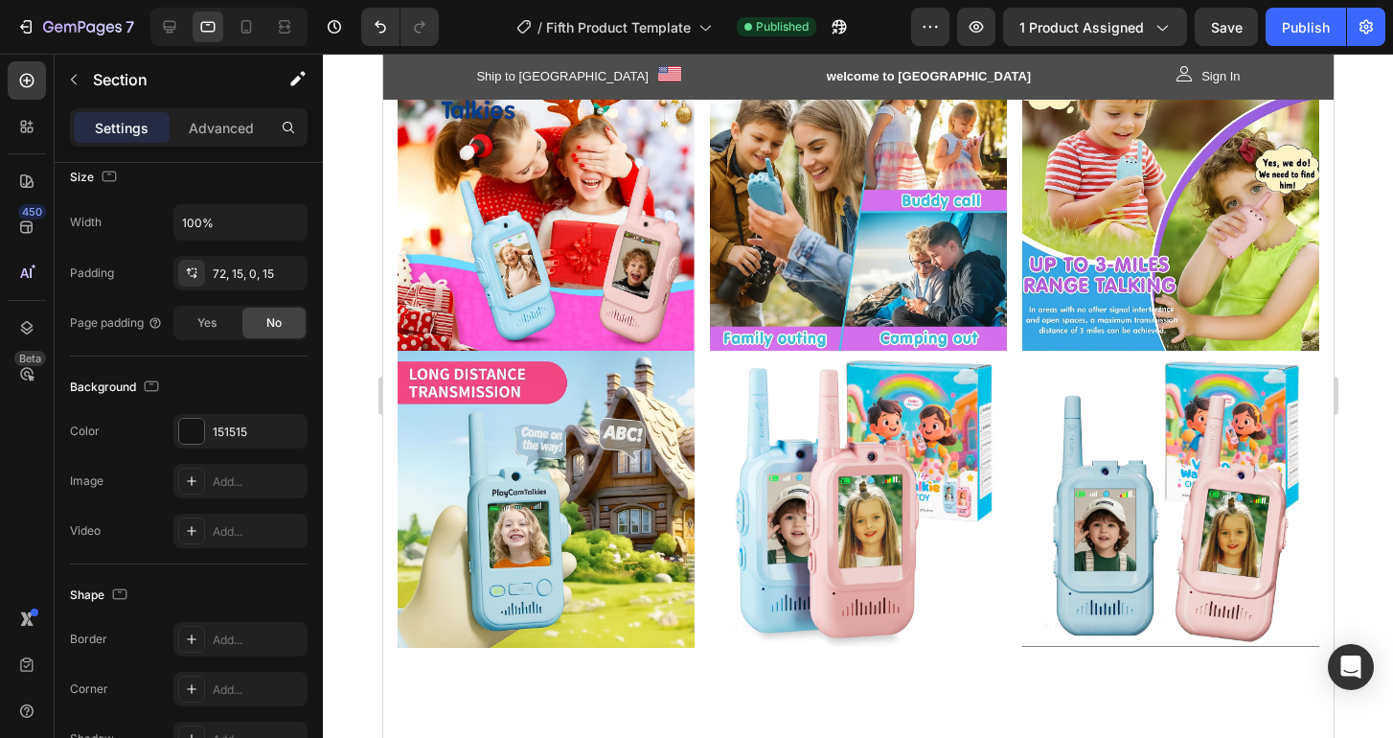
scroll to position [0, 0]
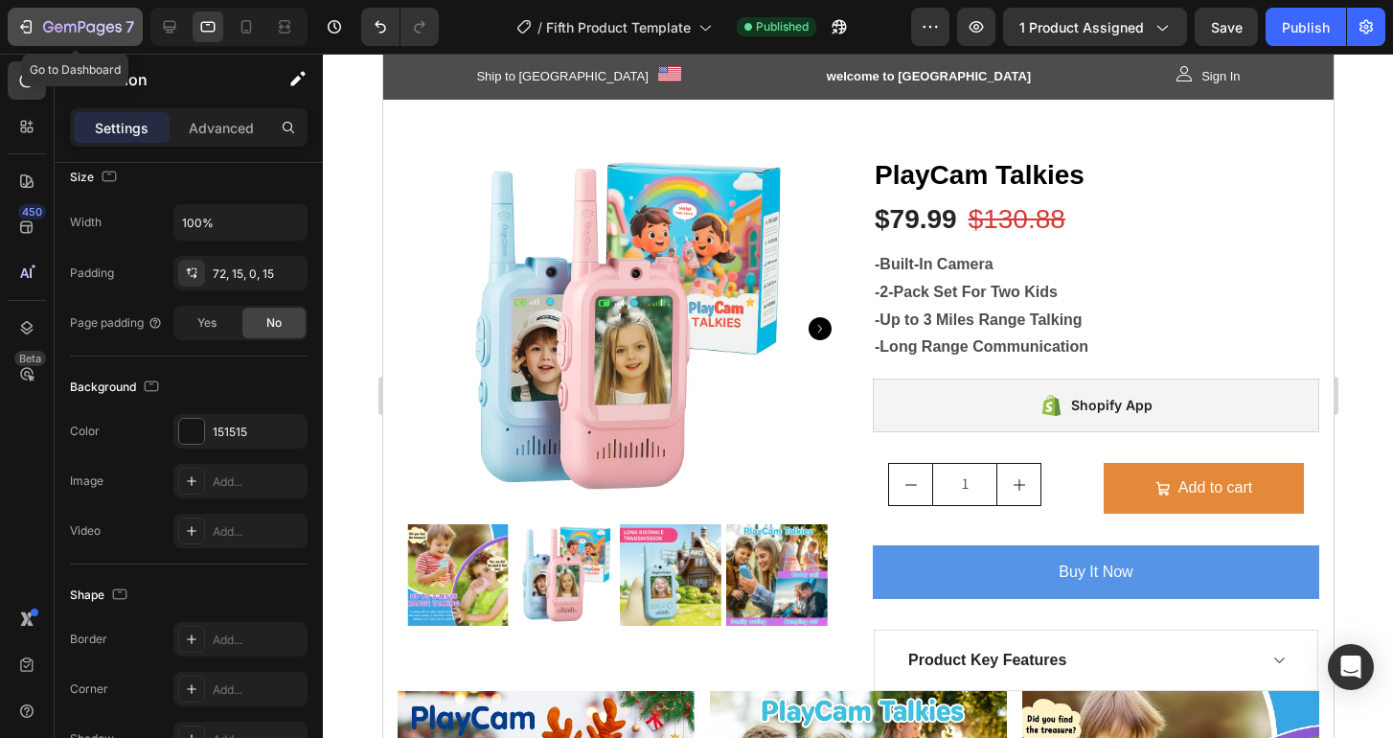
click at [23, 24] on icon "button" at bounding box center [24, 27] width 9 height 6
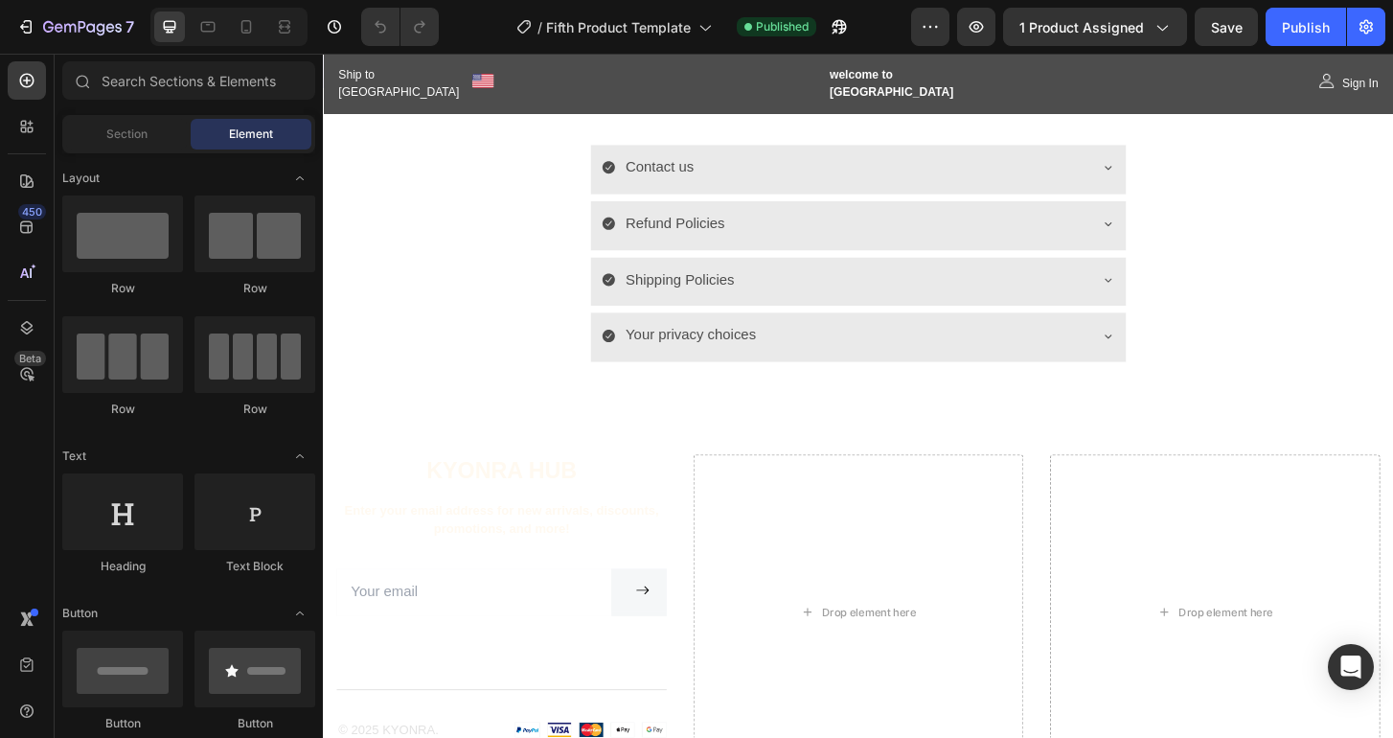
scroll to position [2170, 0]
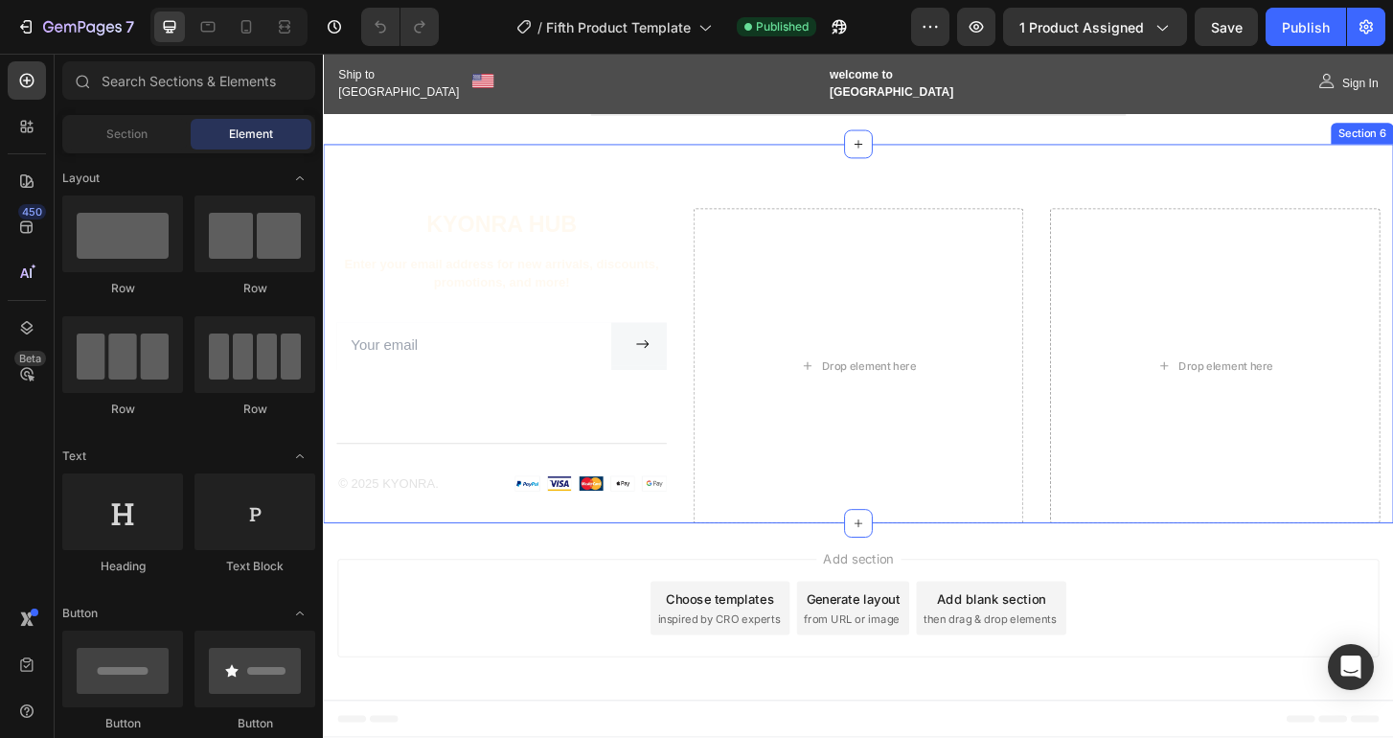
click at [667, 205] on div "KYONRA Hub Heading Enter your email address for new arrivals, discounts, promot…" at bounding box center [897, 354] width 1149 height 407
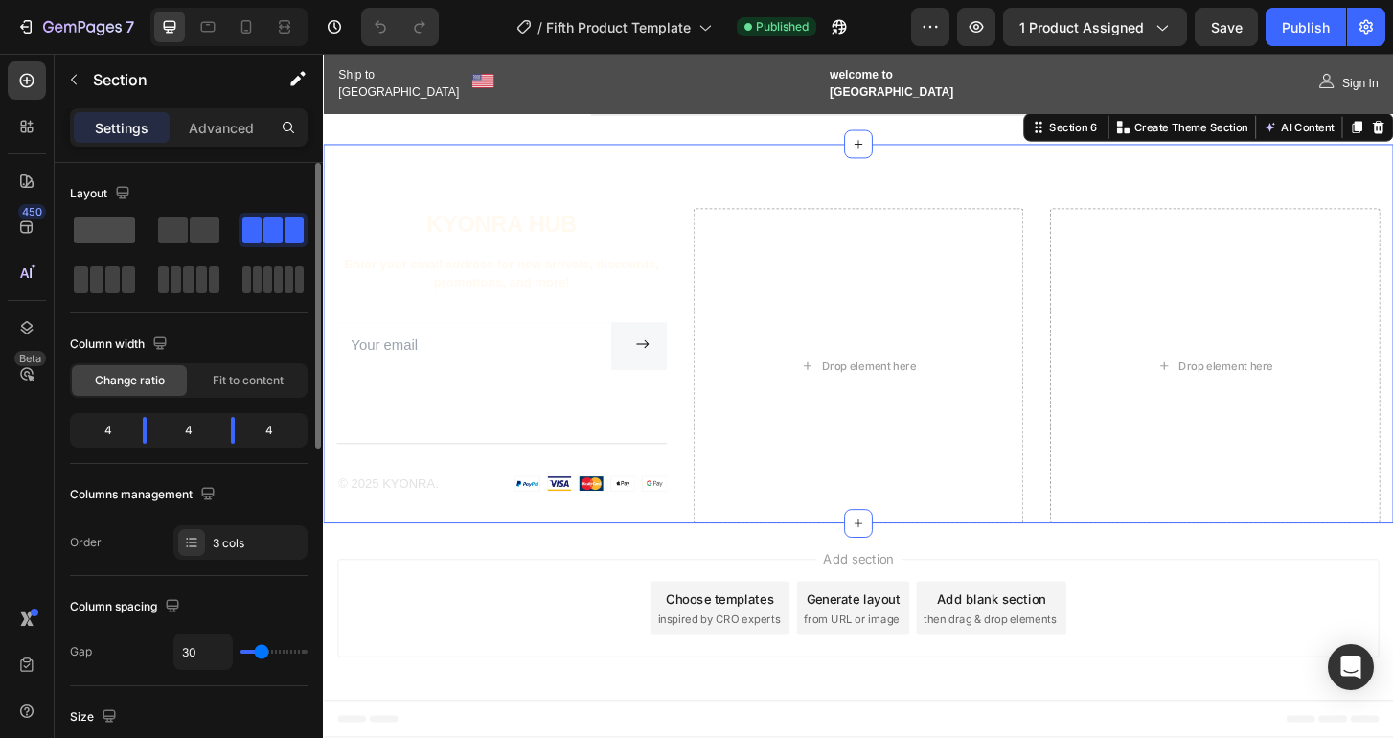
click at [116, 229] on span at bounding box center [104, 229] width 61 height 27
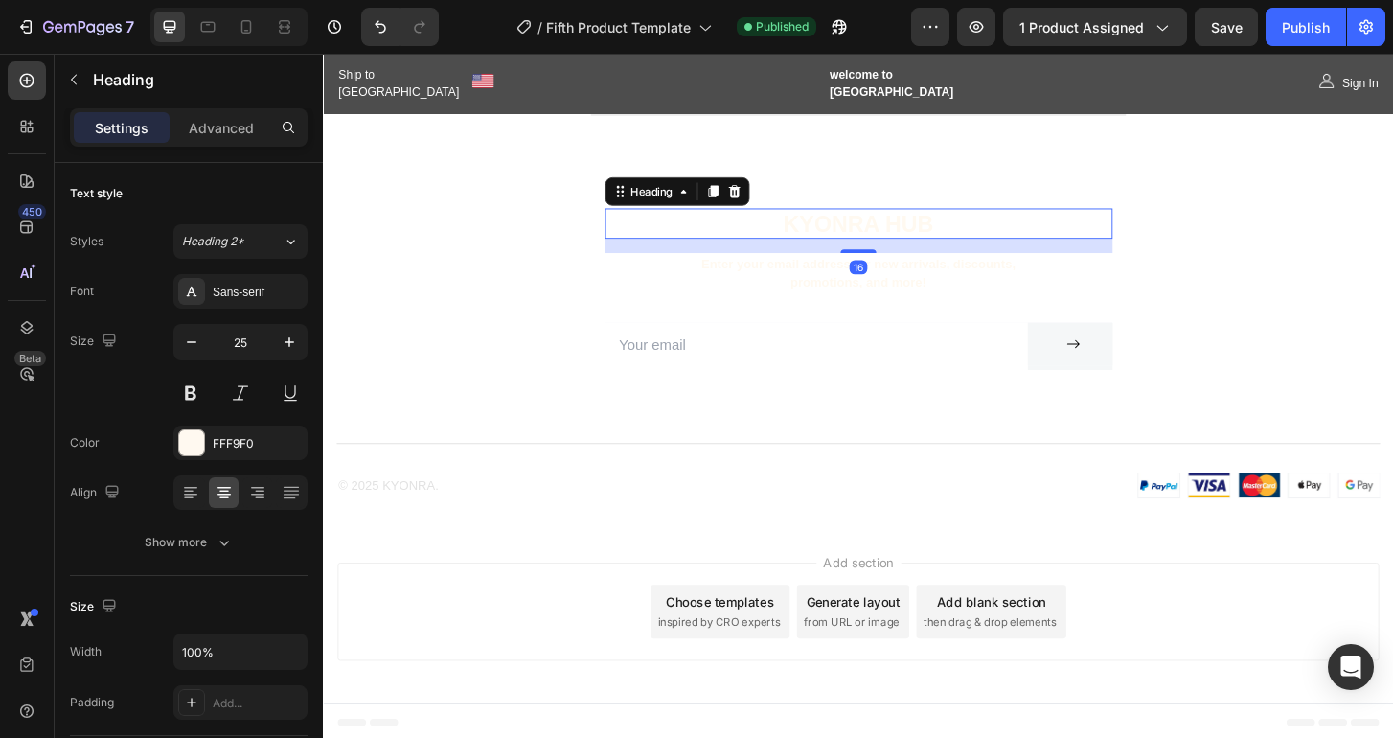
click at [841, 242] on h2 "KYONRA Hub" at bounding box center [898, 236] width 545 height 33
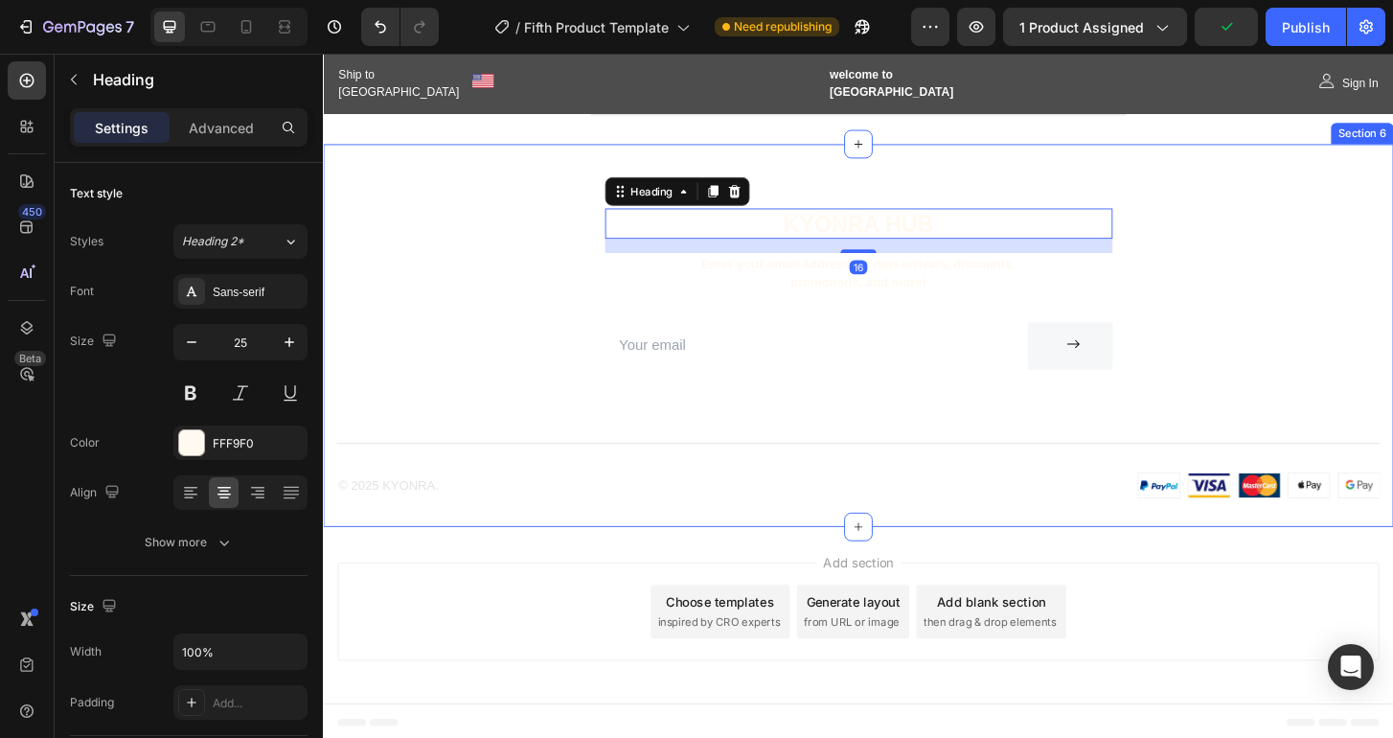
click at [412, 239] on div "KYONRA Hub Heading 16 Enter your email address for new arrivals, discounts, pro…" at bounding box center [897, 390] width 1121 height 341
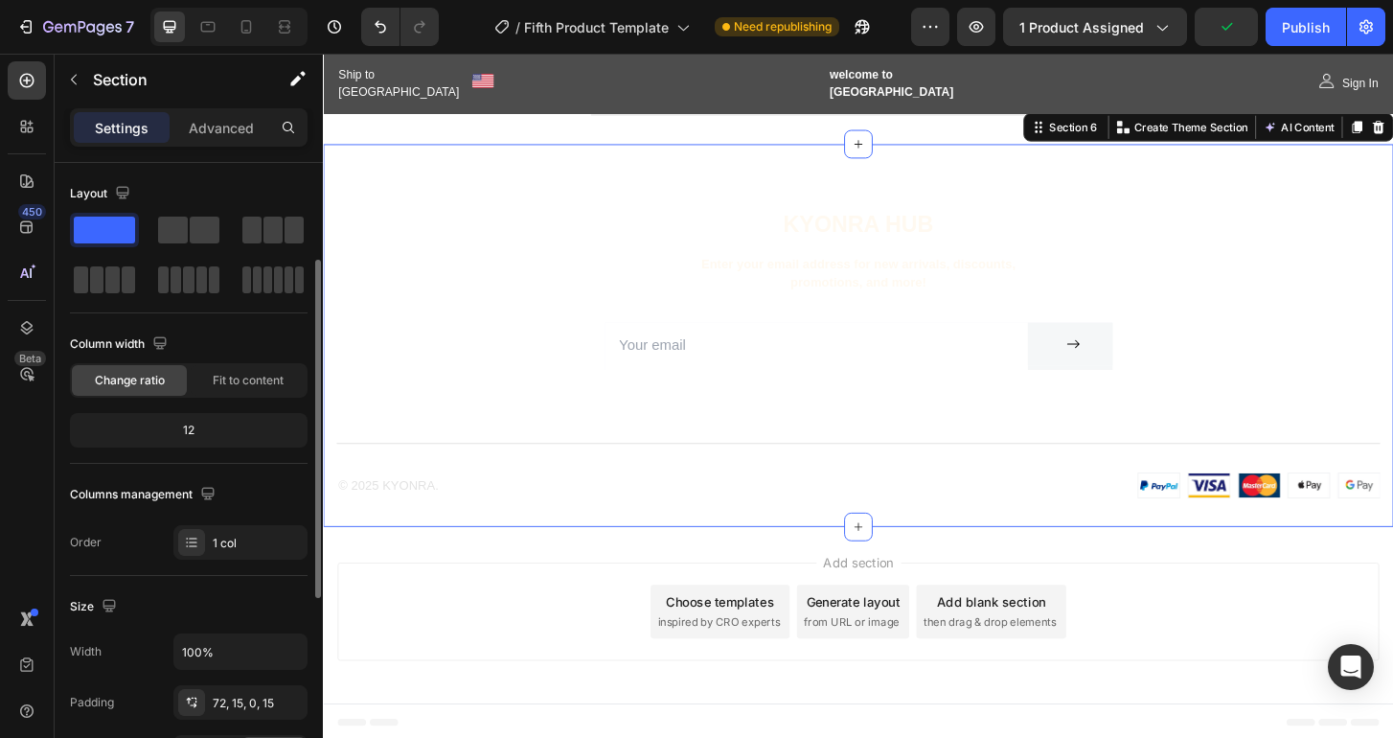
scroll to position [539, 0]
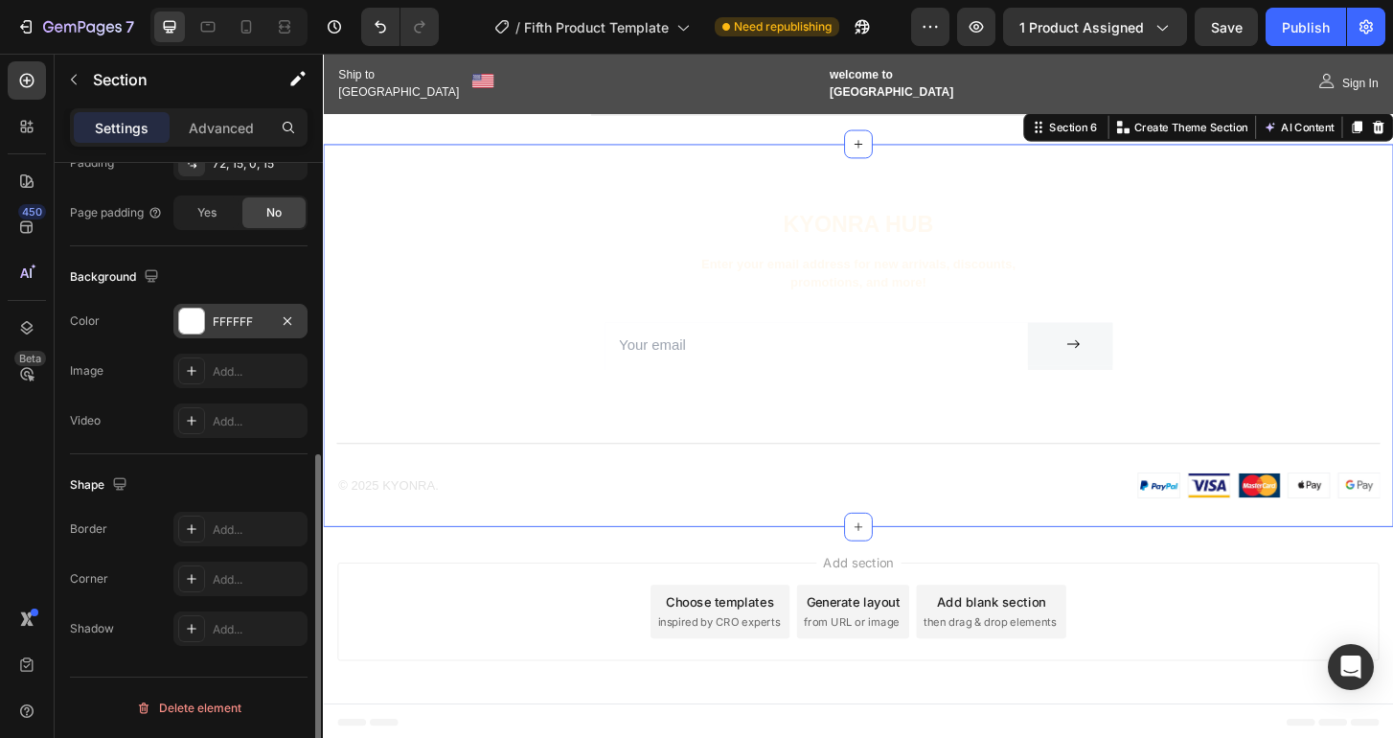
click at [190, 319] on div at bounding box center [191, 320] width 25 height 25
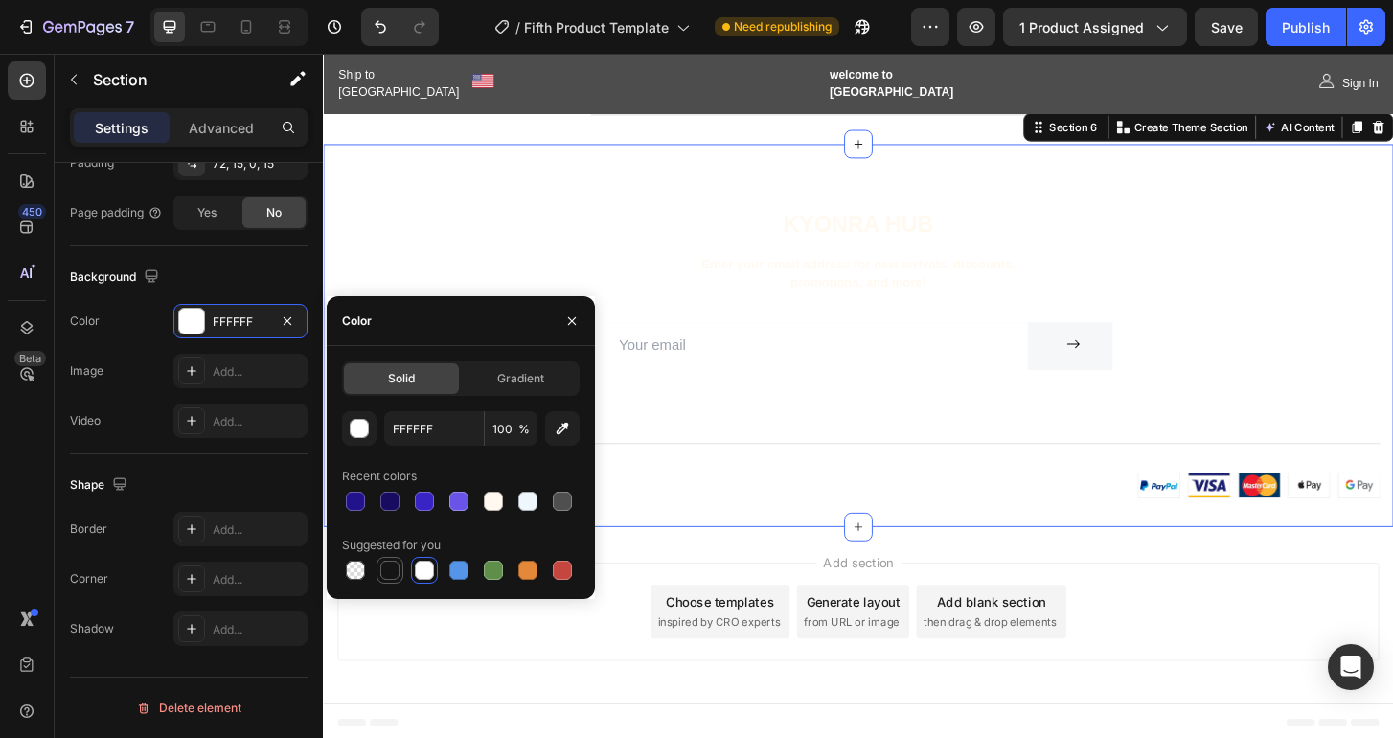
click at [388, 567] on div at bounding box center [389, 569] width 19 height 19
type input "151515"
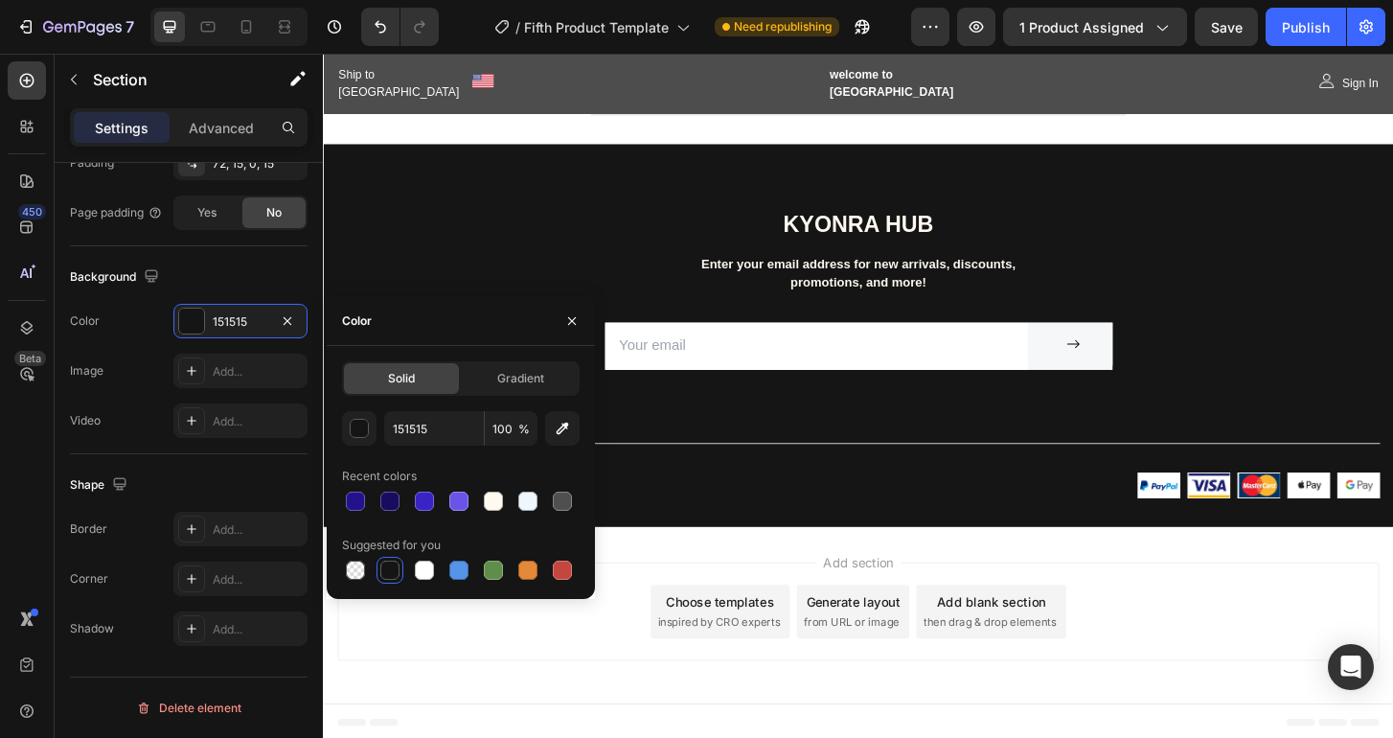
click at [495, 720] on div "Add section Choose templates inspired by CRO experts Generate layout from URL o…" at bounding box center [897, 657] width 1149 height 190
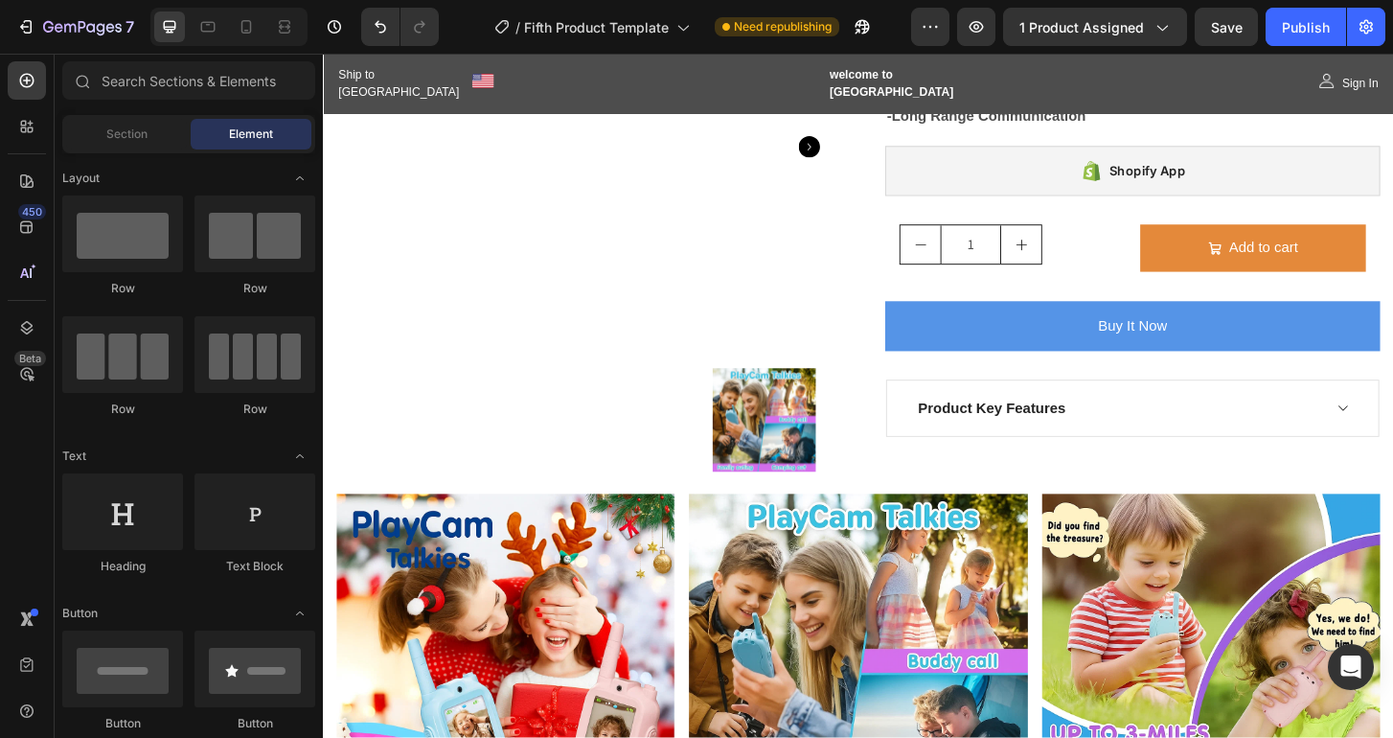
scroll to position [0, 0]
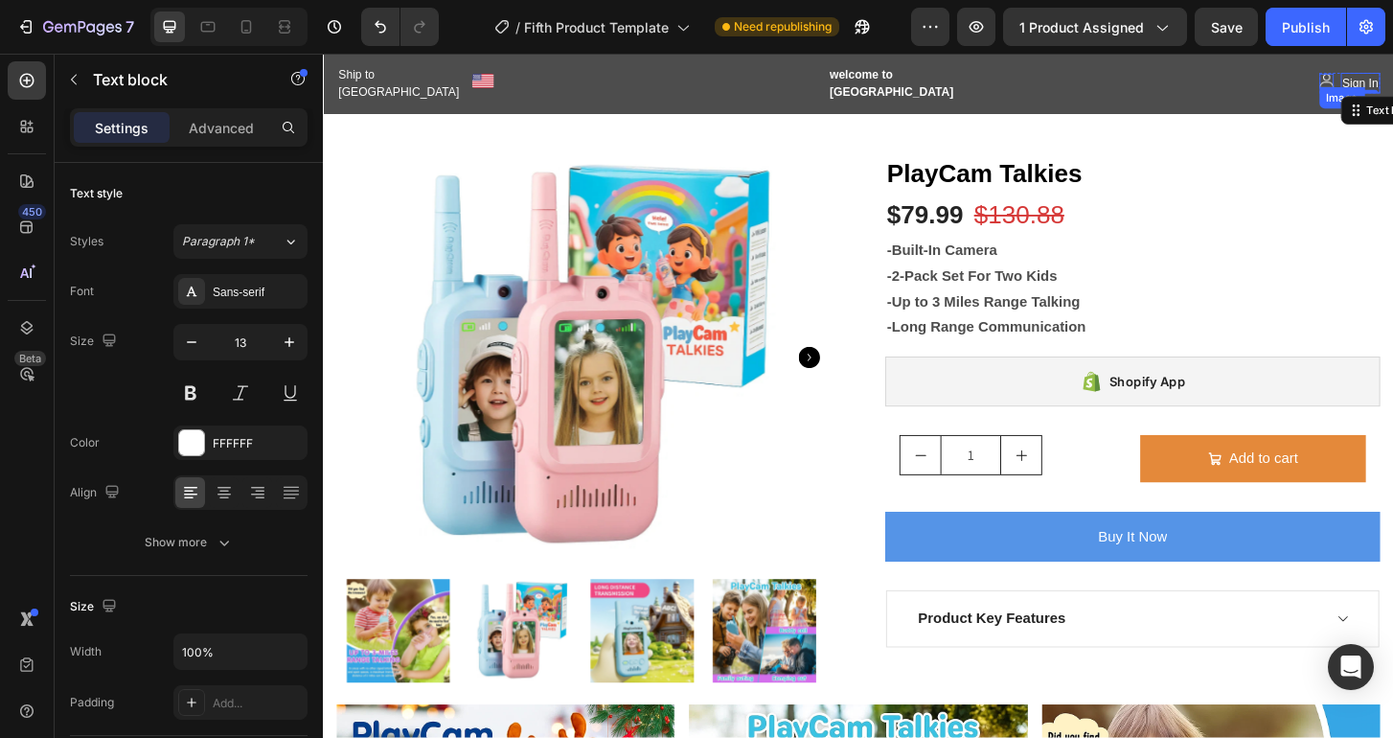
click at [1392, 80] on div "Image" at bounding box center [1400, 83] width 15 height 15
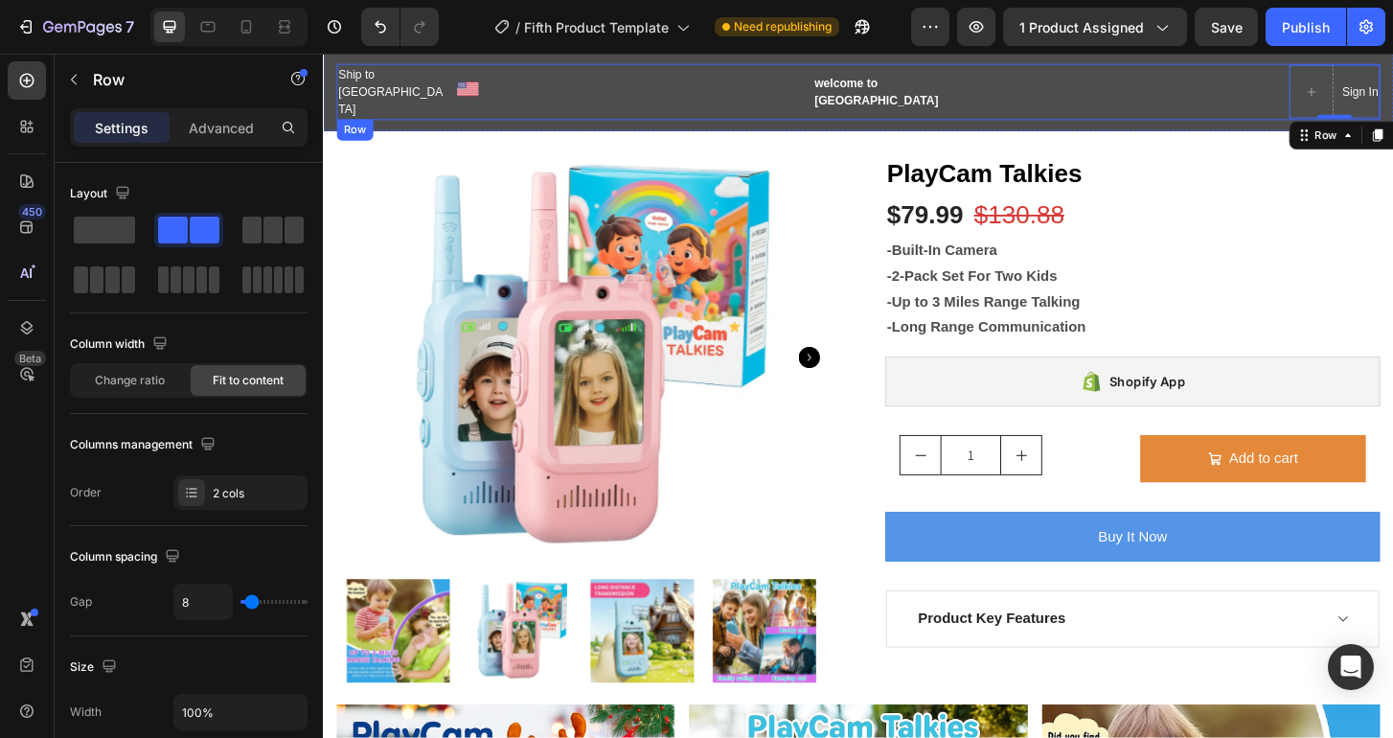
click at [1229, 86] on div "Ship to [GEOGRAPHIC_DATA] Text block Image Row welcome to KYONRA Text block Sig…" at bounding box center [897, 95] width 1121 height 60
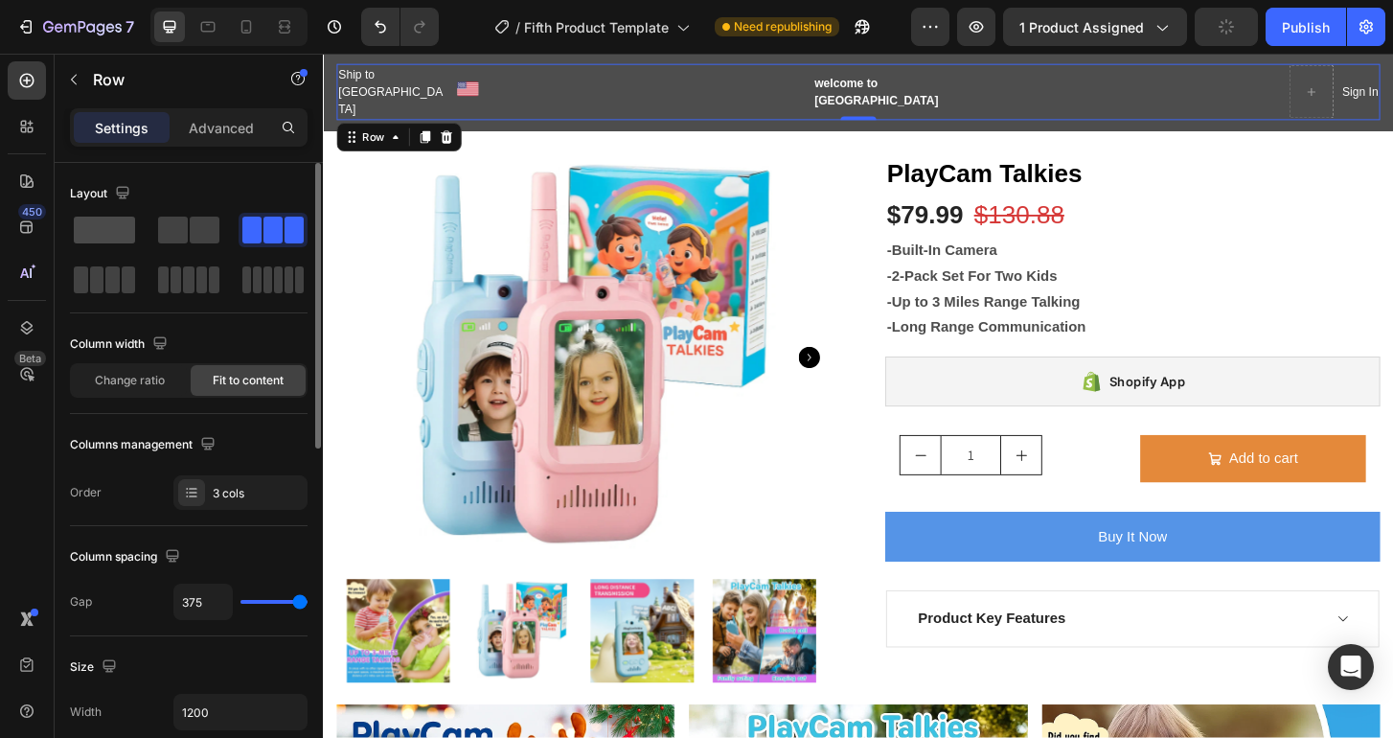
click at [116, 237] on span at bounding box center [104, 229] width 61 height 27
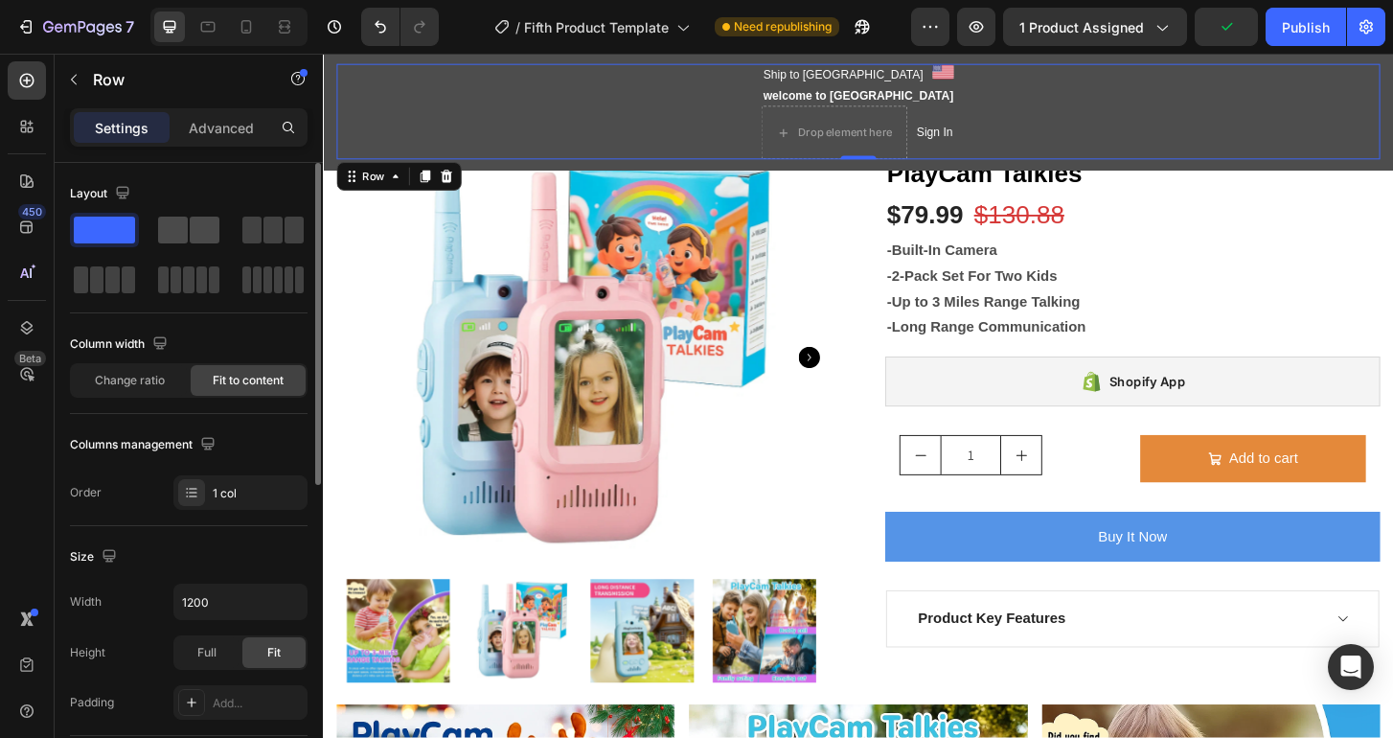
click at [175, 229] on span at bounding box center [173, 229] width 30 height 27
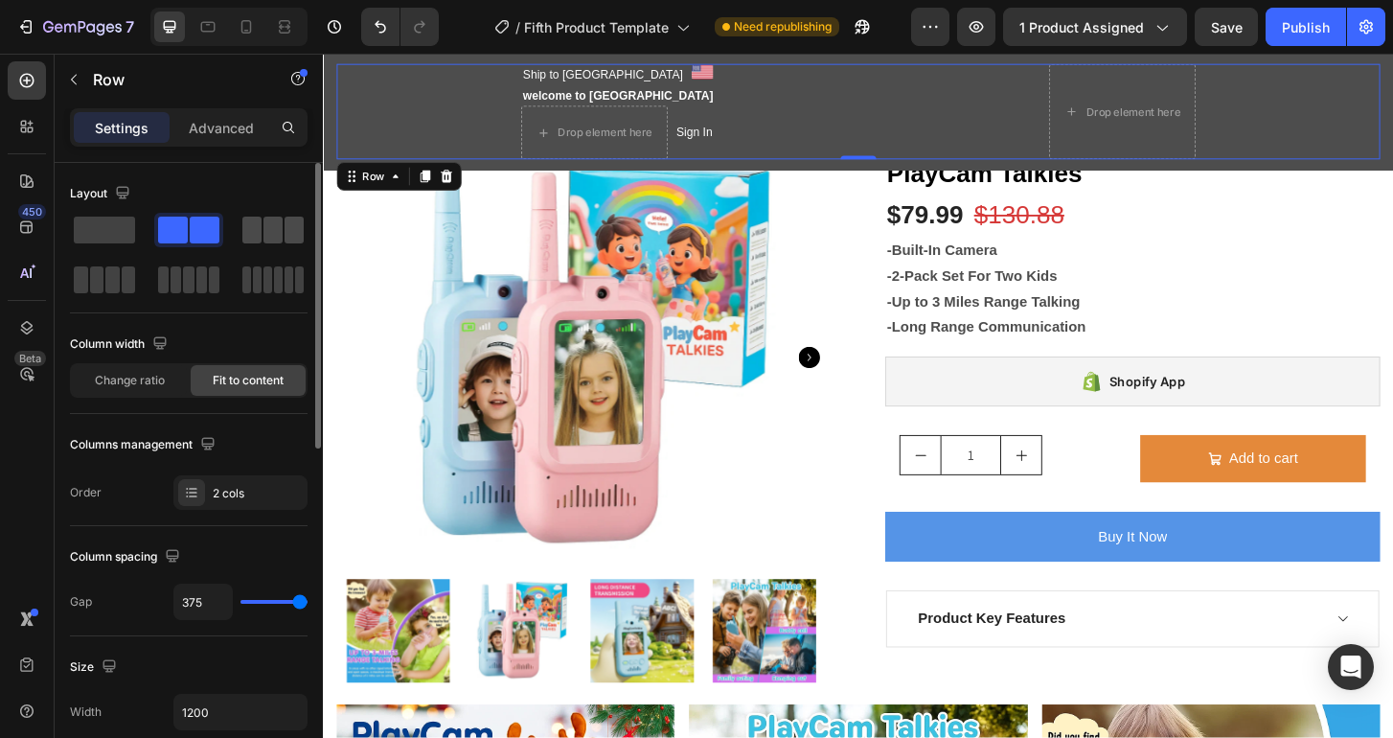
click at [253, 226] on span at bounding box center [251, 229] width 19 height 27
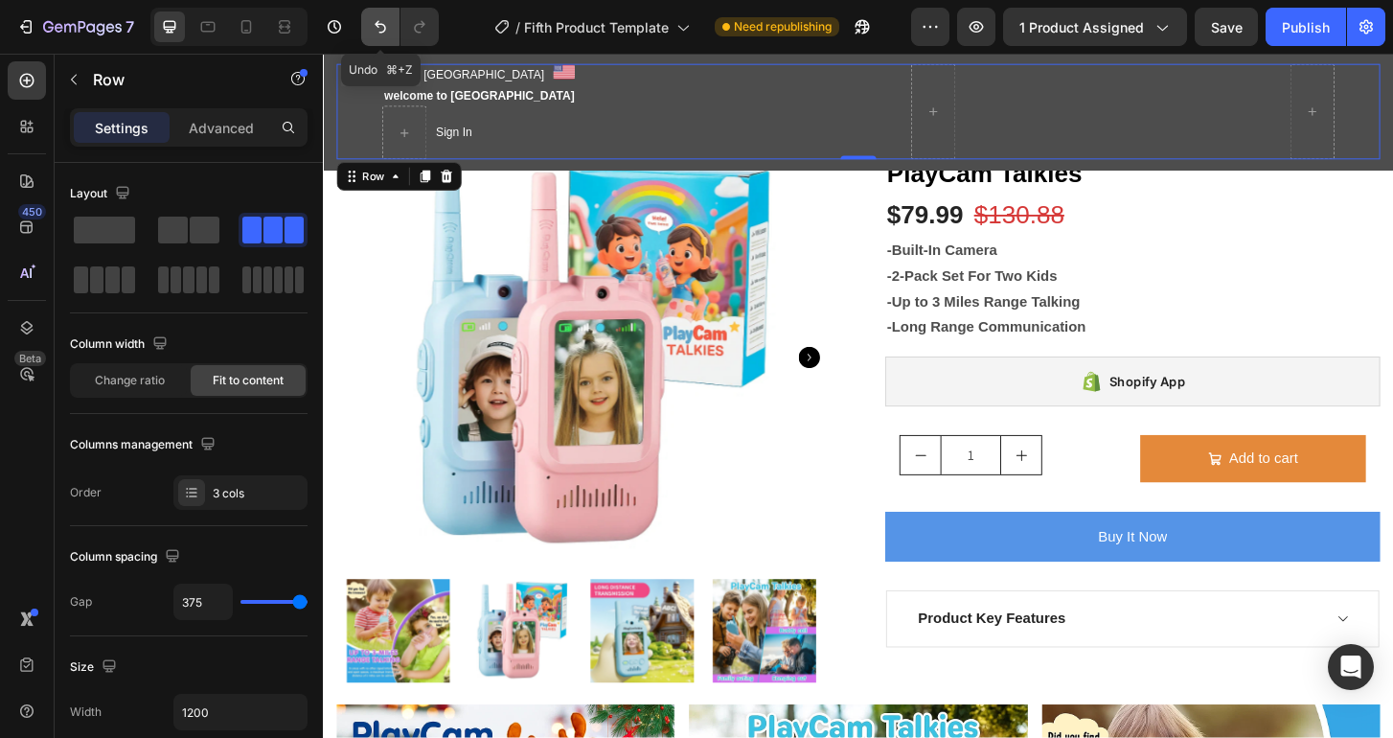
click at [374, 34] on icon "Undo/Redo" at bounding box center [380, 26] width 19 height 19
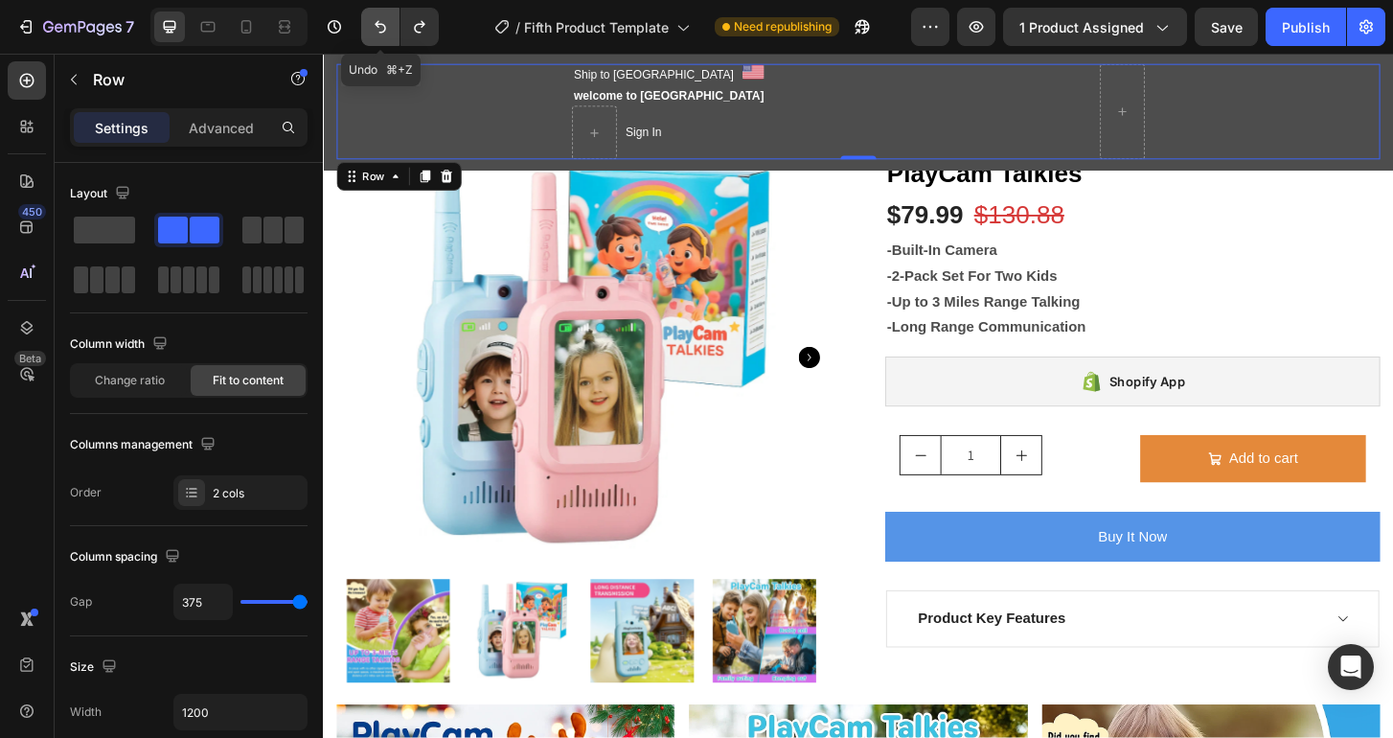
click at [374, 34] on icon "Undo/Redo" at bounding box center [380, 26] width 19 height 19
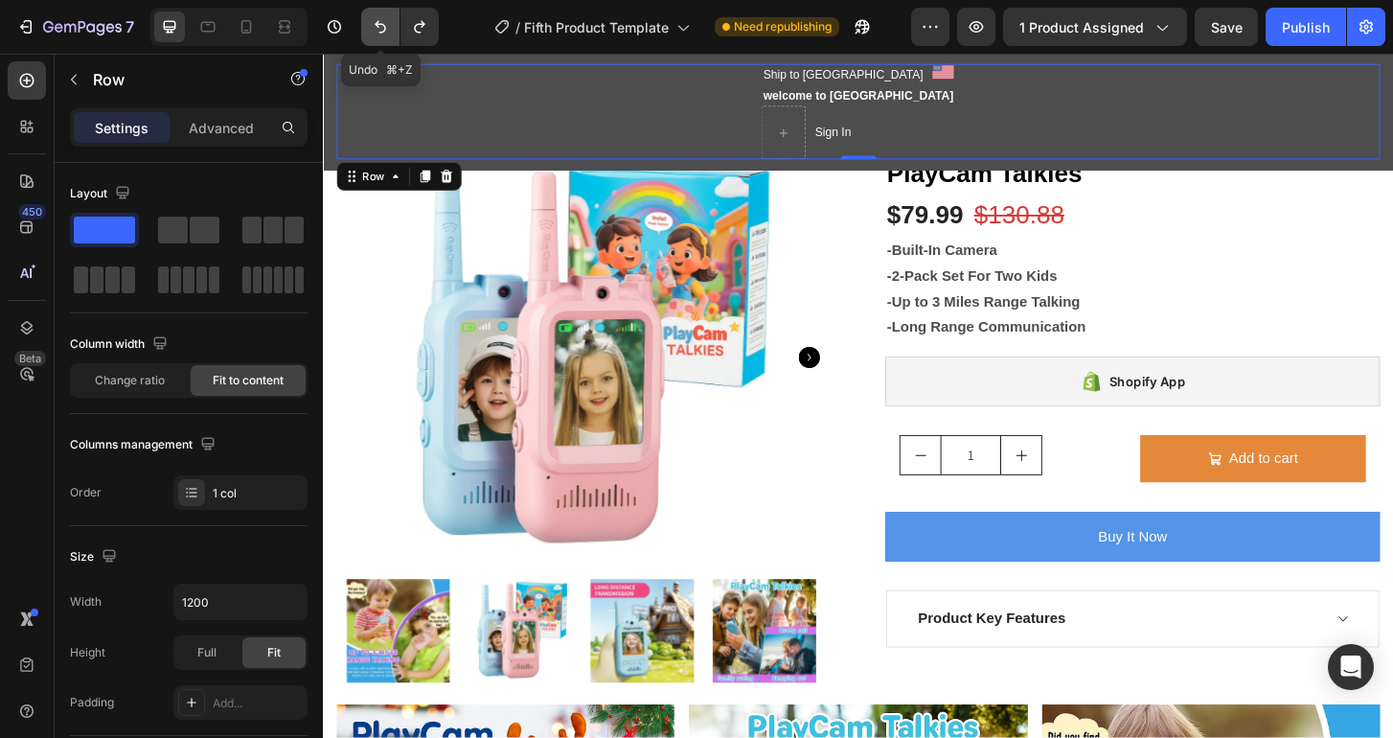
click at [374, 34] on icon "Undo/Redo" at bounding box center [380, 26] width 19 height 19
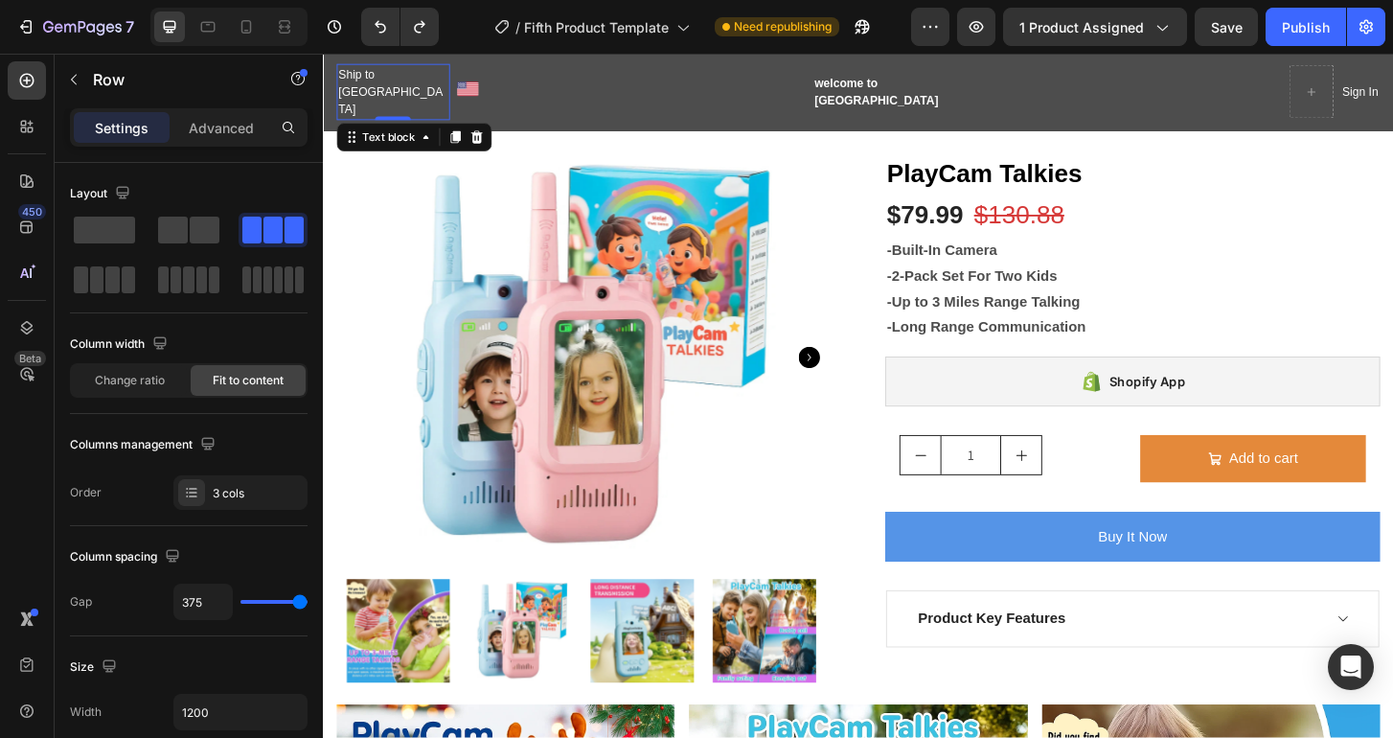
click at [410, 92] on p "Ship to [GEOGRAPHIC_DATA]" at bounding box center [398, 95] width 118 height 57
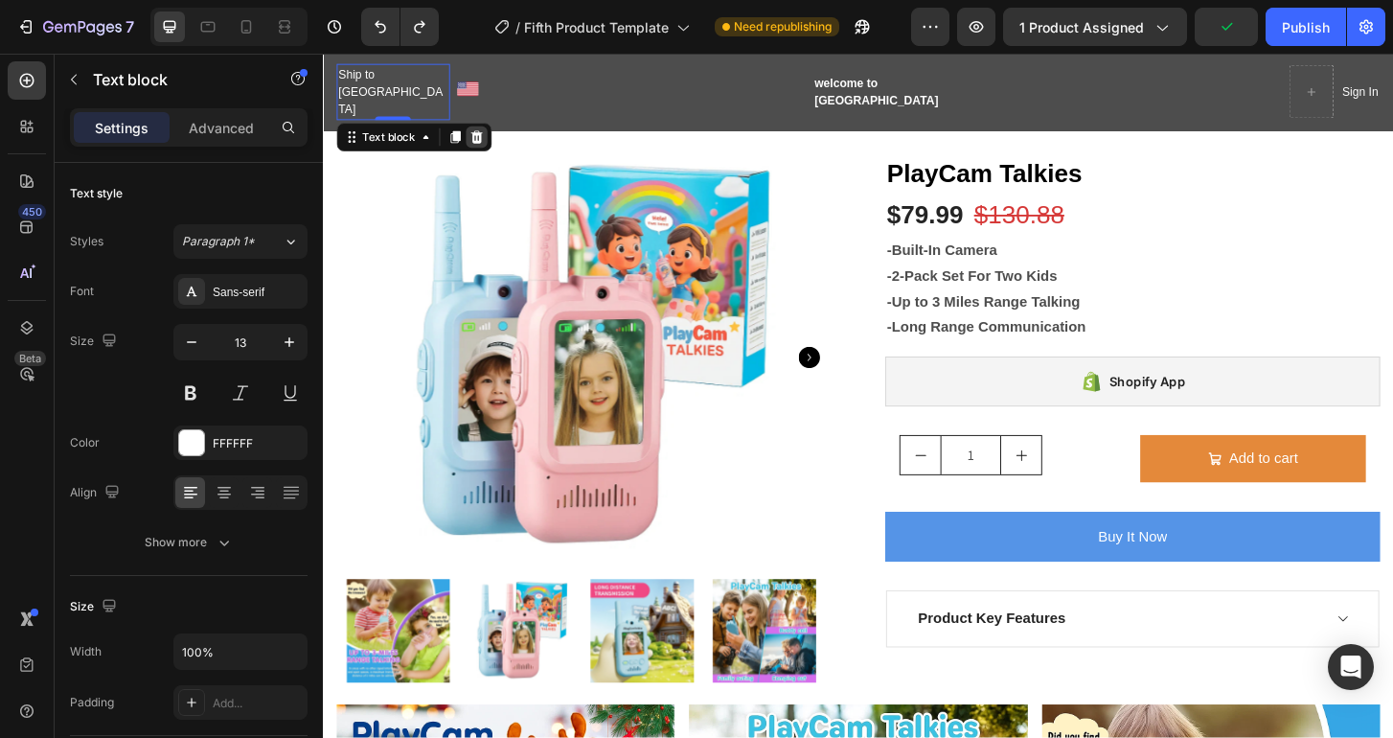
click at [494, 136] on icon at bounding box center [488, 142] width 12 height 13
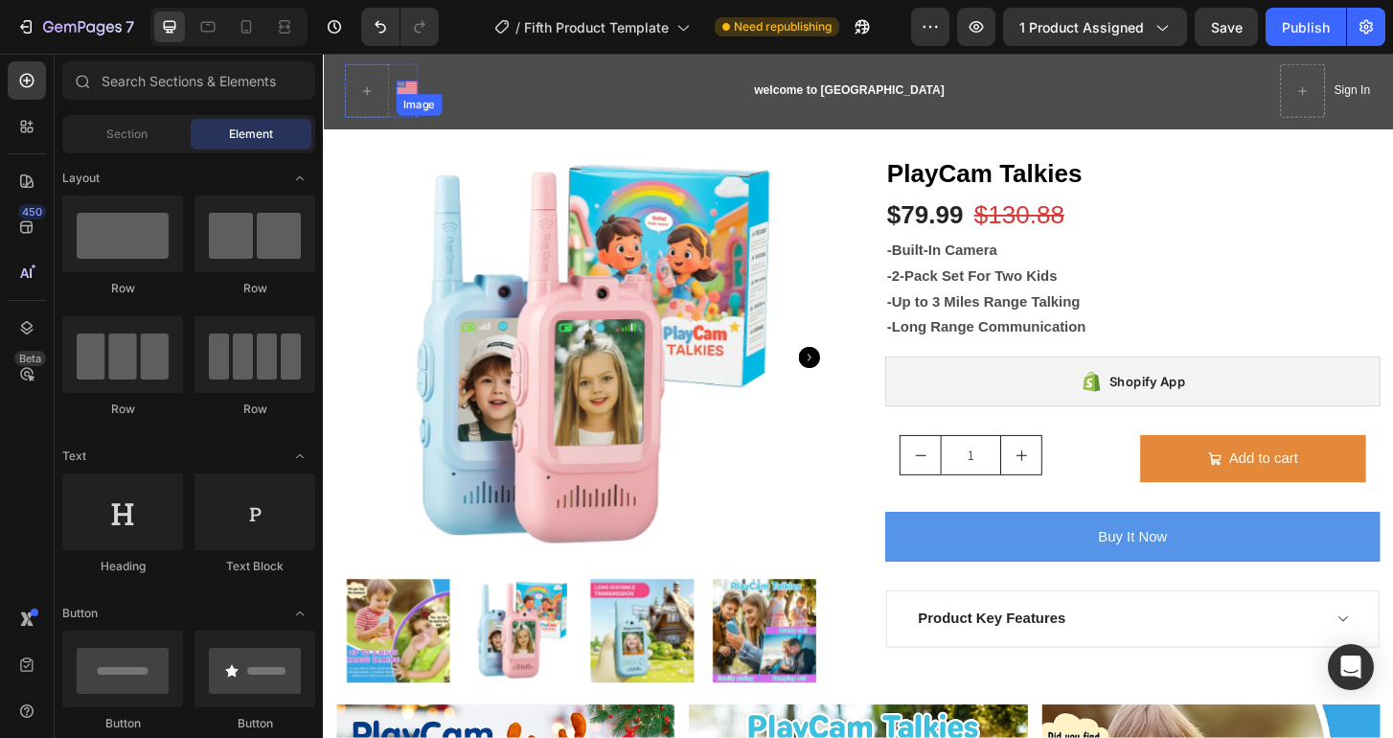
click at [424, 87] on img at bounding box center [412, 90] width 23 height 15
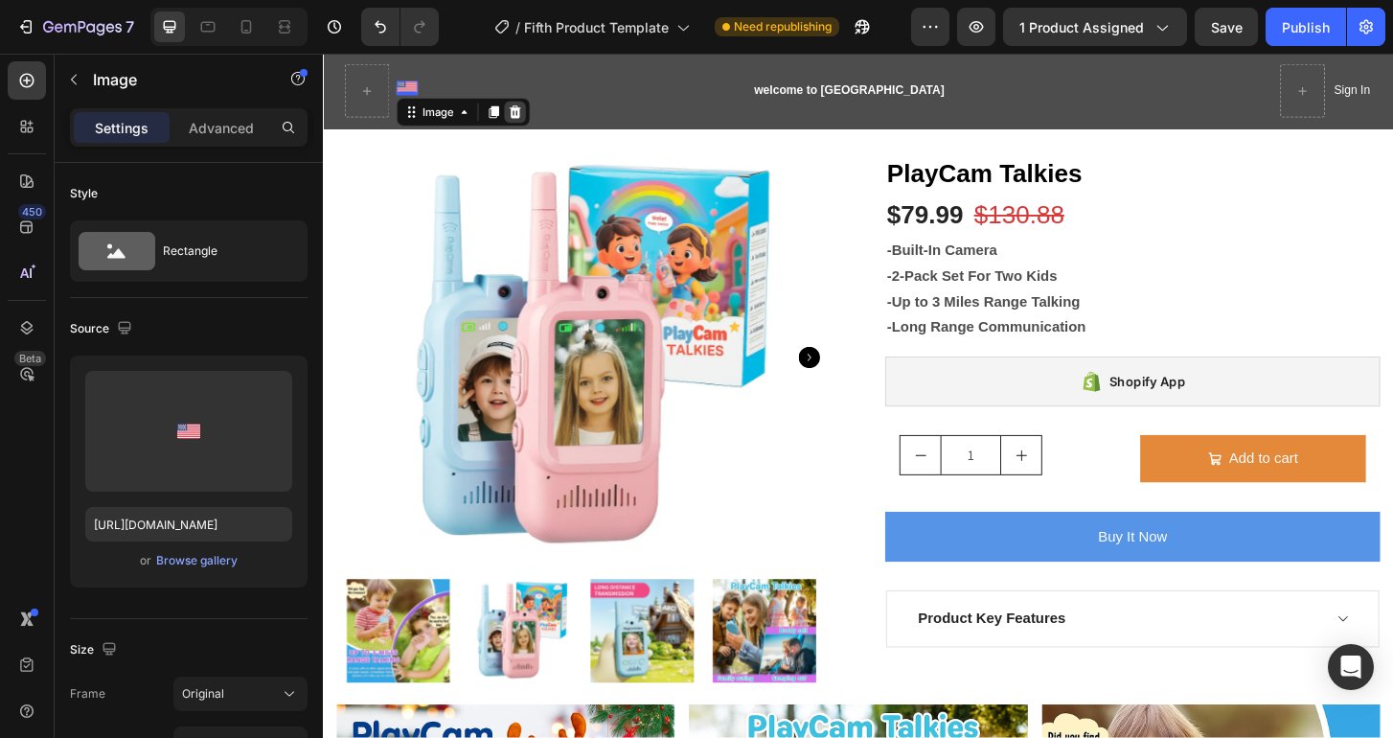
click at [535, 114] on icon at bounding box center [529, 116] width 12 height 13
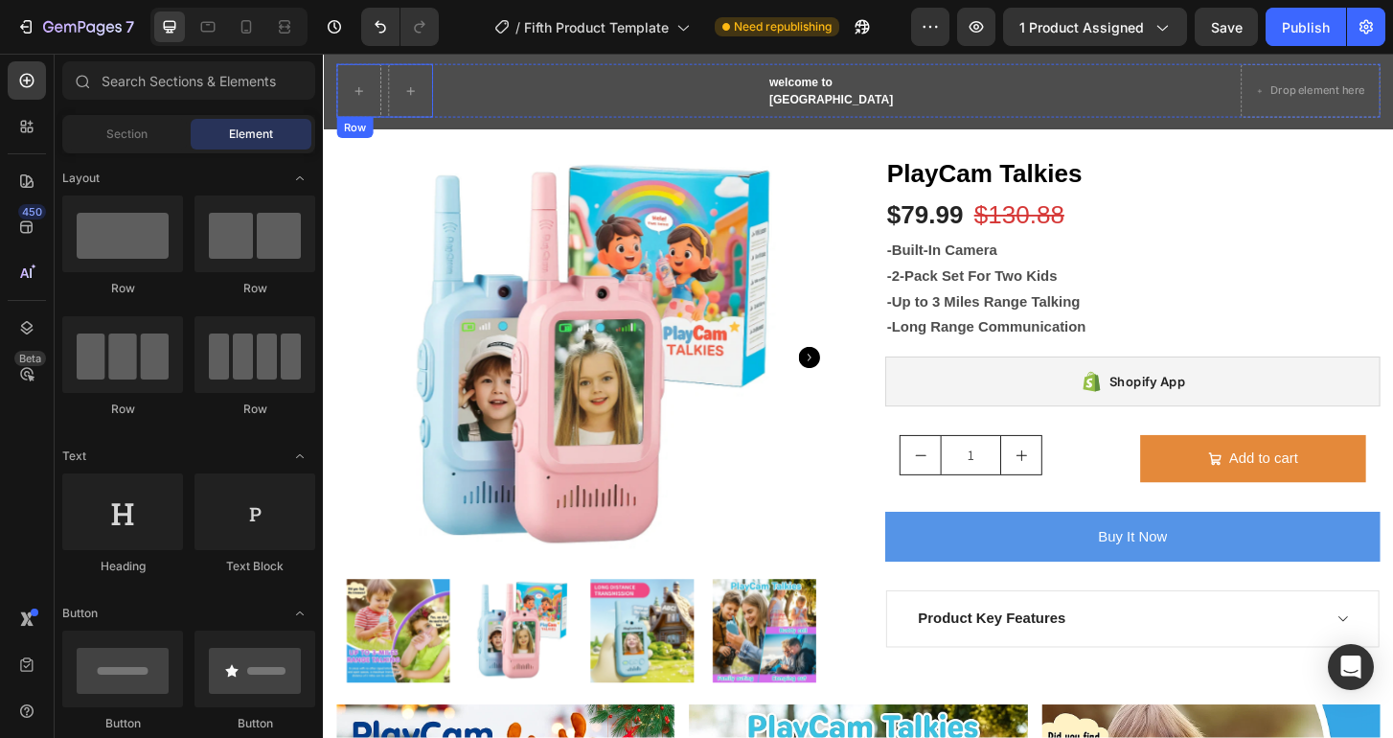
click at [385, 100] on div "Row" at bounding box center [388, 93] width 103 height 57
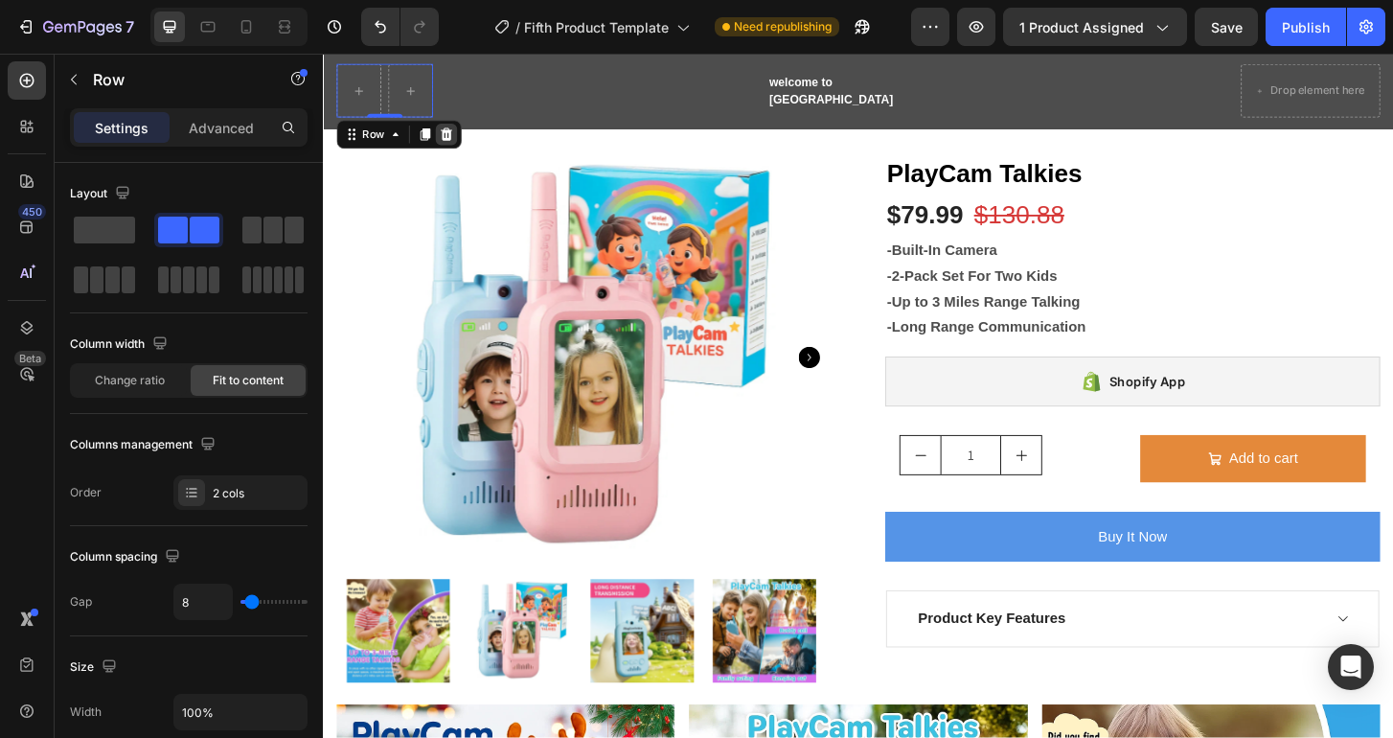
click at [451, 140] on icon at bounding box center [455, 140] width 12 height 13
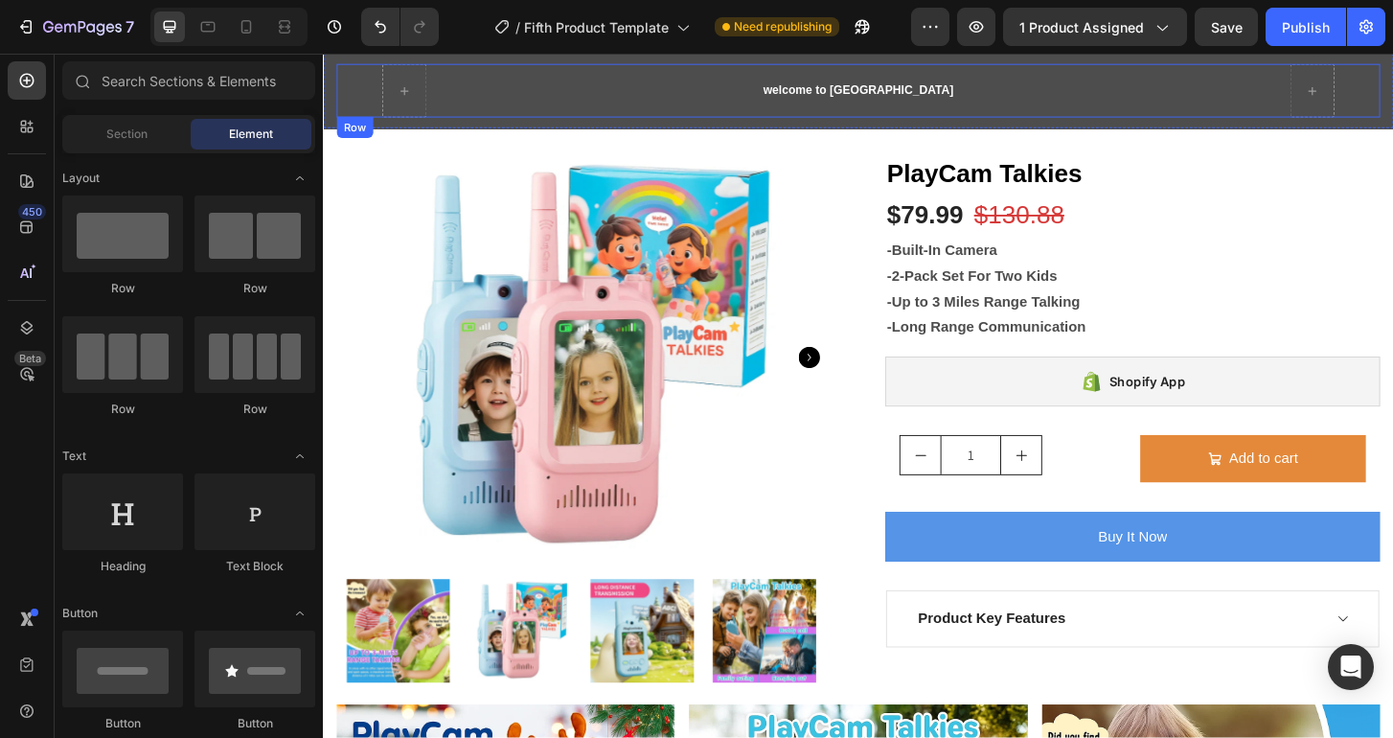
click at [396, 97] on div "welcome to KYONRA Text block Row" at bounding box center [897, 93] width 1121 height 57
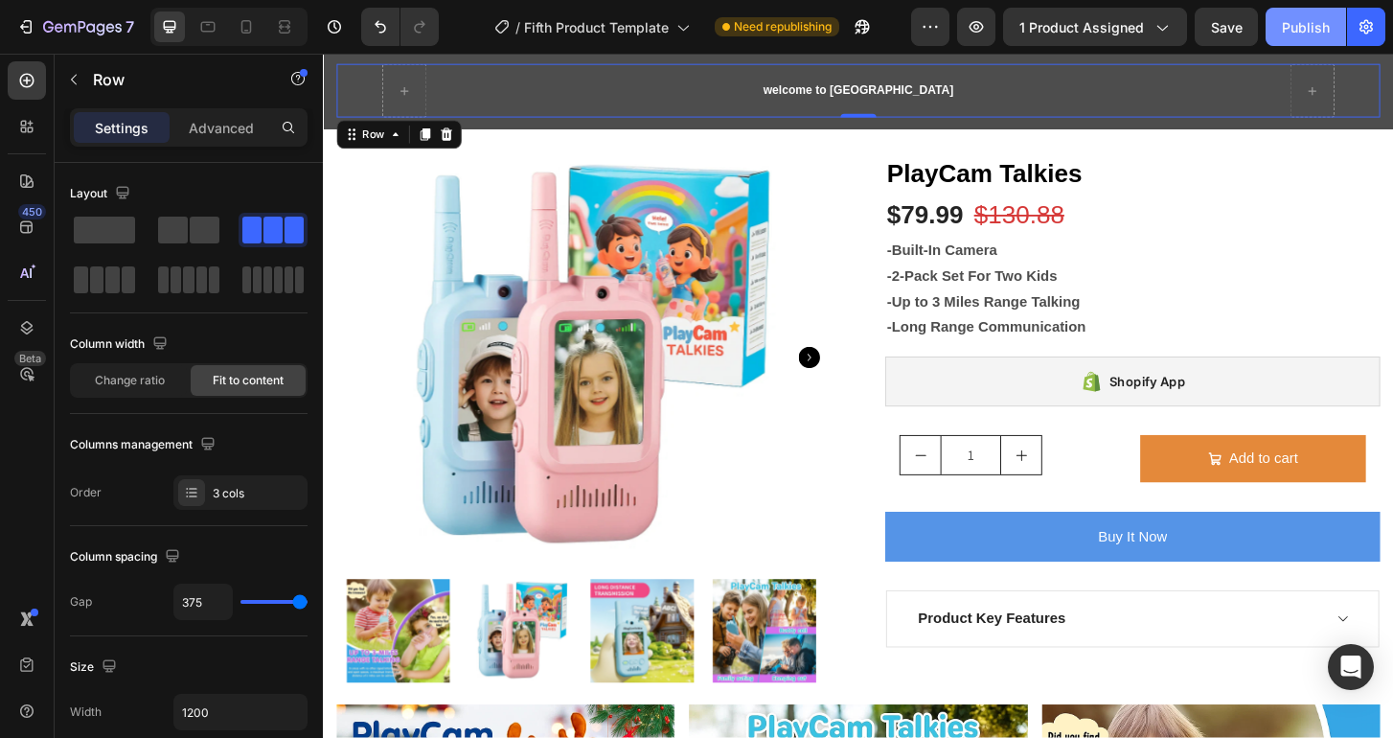
click at [1302, 29] on div "Publish" at bounding box center [1306, 27] width 48 height 20
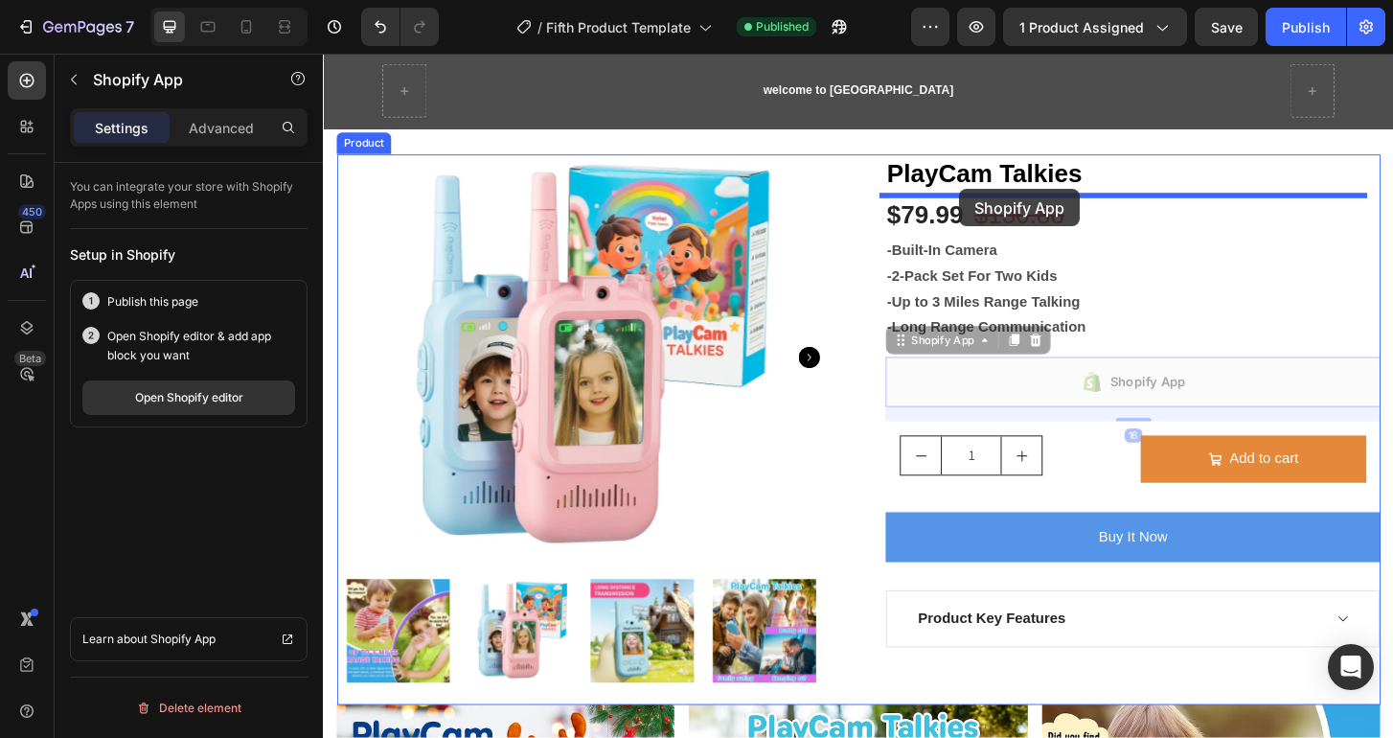
drag, startPoint x: 1038, startPoint y: 400, endPoint x: 1006, endPoint y: 199, distance: 203.8
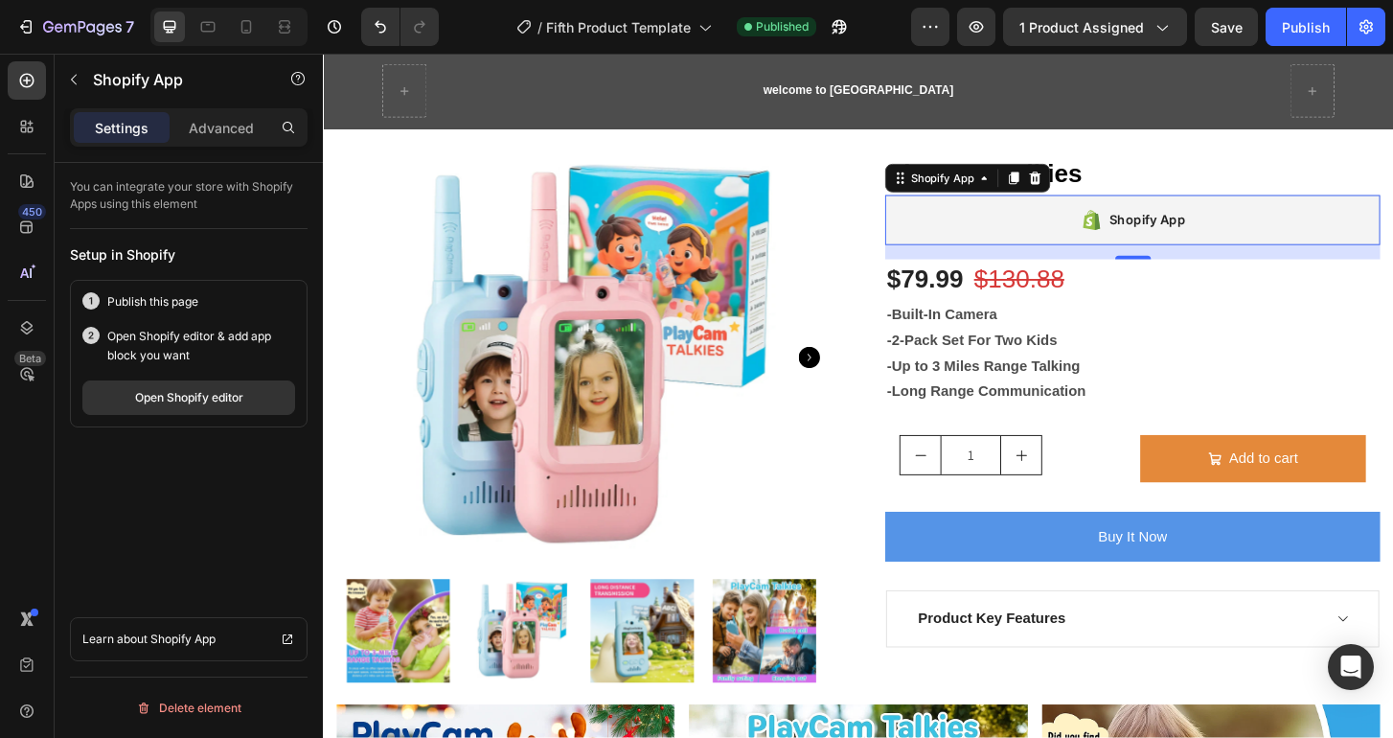
click at [995, 225] on div "Shopify App" at bounding box center [1192, 233] width 532 height 54
click at [1308, 29] on div "Publish" at bounding box center [1306, 27] width 48 height 20
click at [946, 94] on p "welcome to KYONRA" at bounding box center [897, 93] width 204 height 19
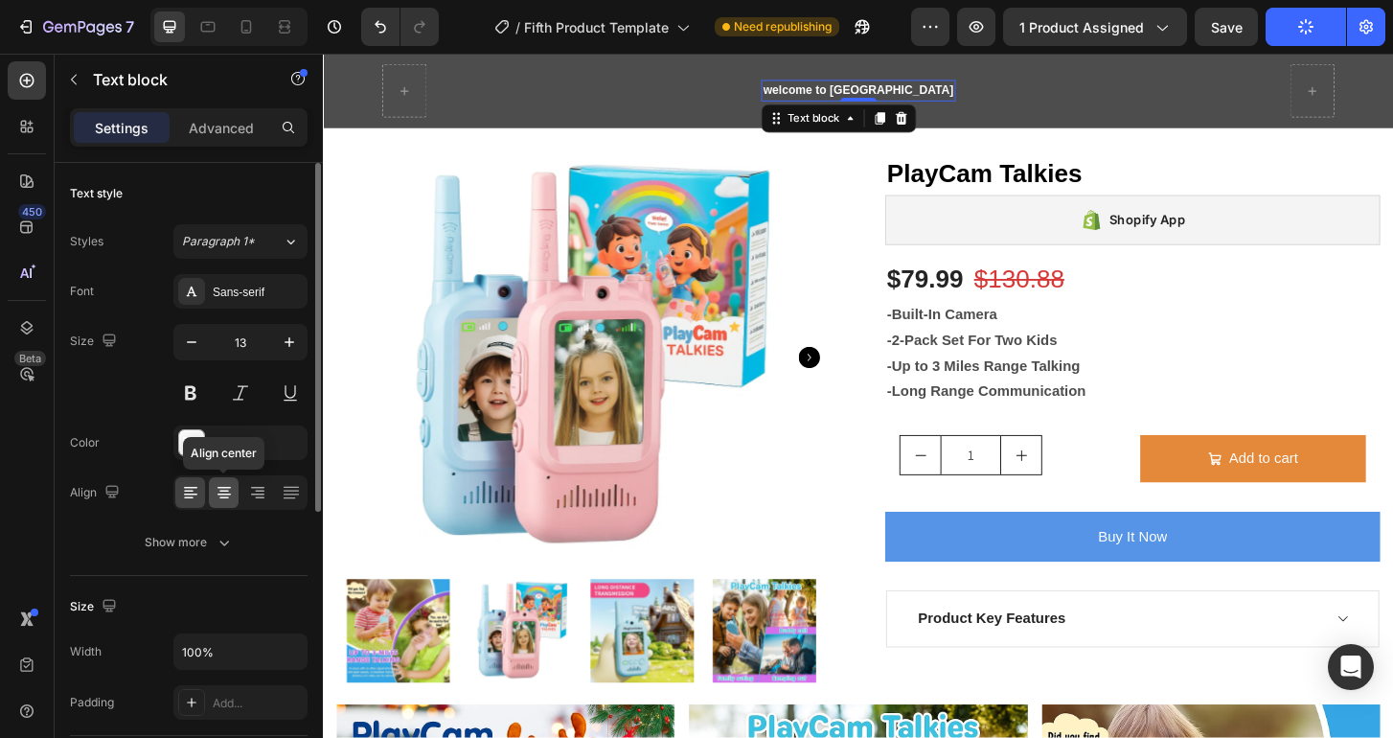
click at [218, 493] on icon at bounding box center [223, 494] width 13 height 2
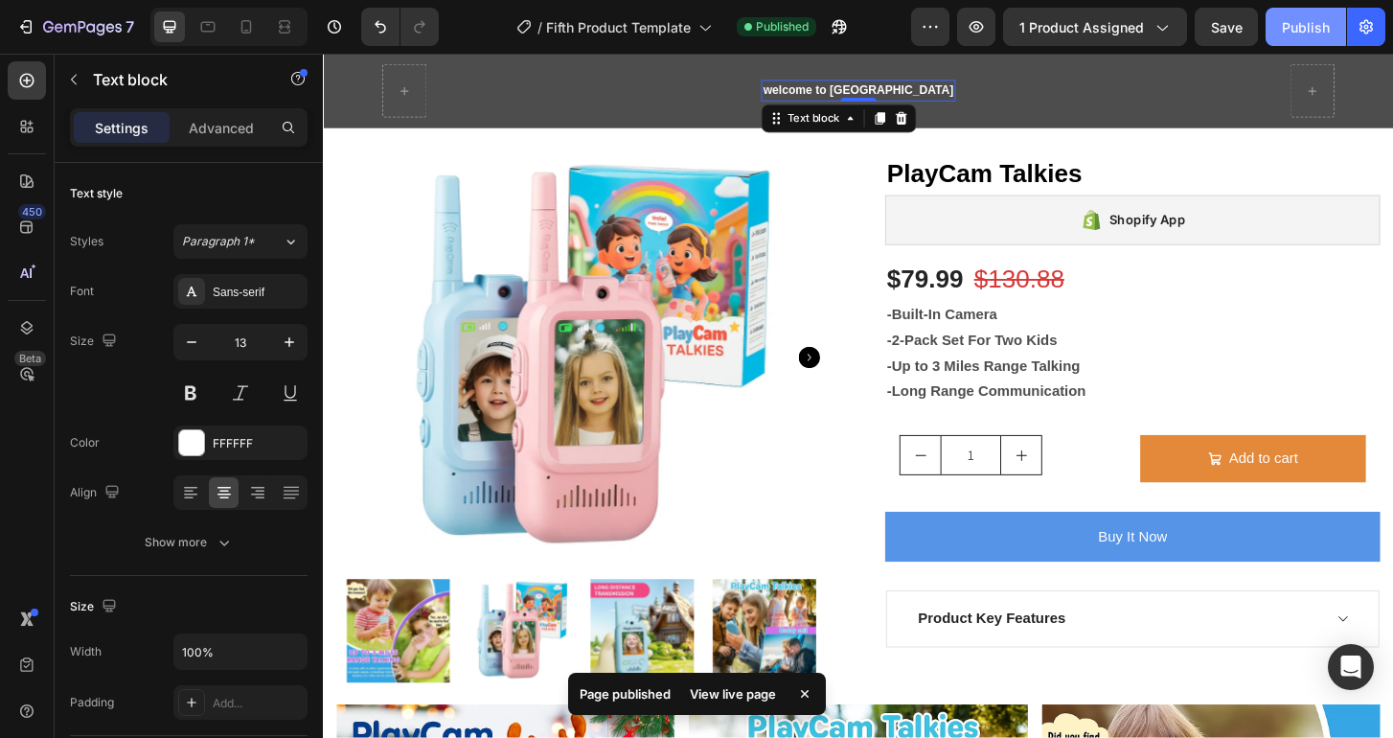
click at [1295, 20] on div "Publish" at bounding box center [1306, 27] width 48 height 20
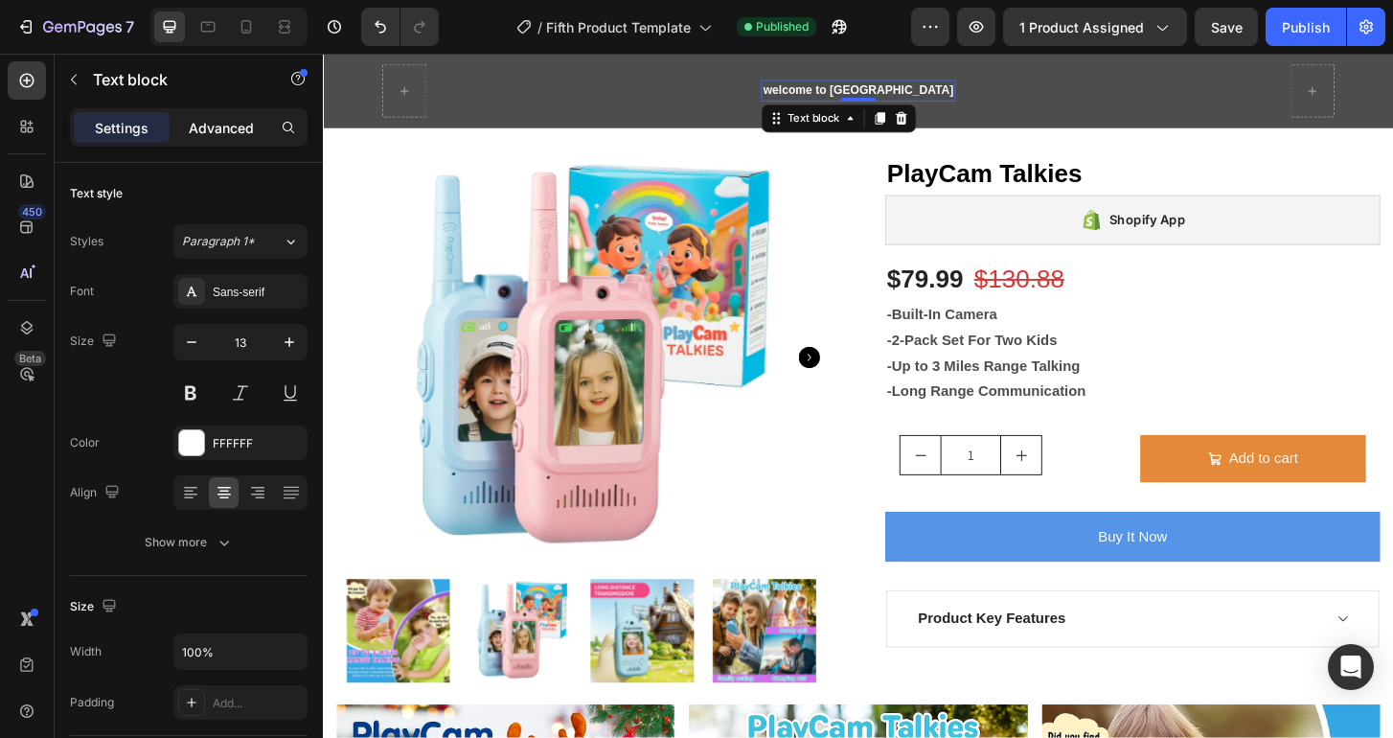
click at [210, 133] on p "Advanced" at bounding box center [221, 128] width 65 height 20
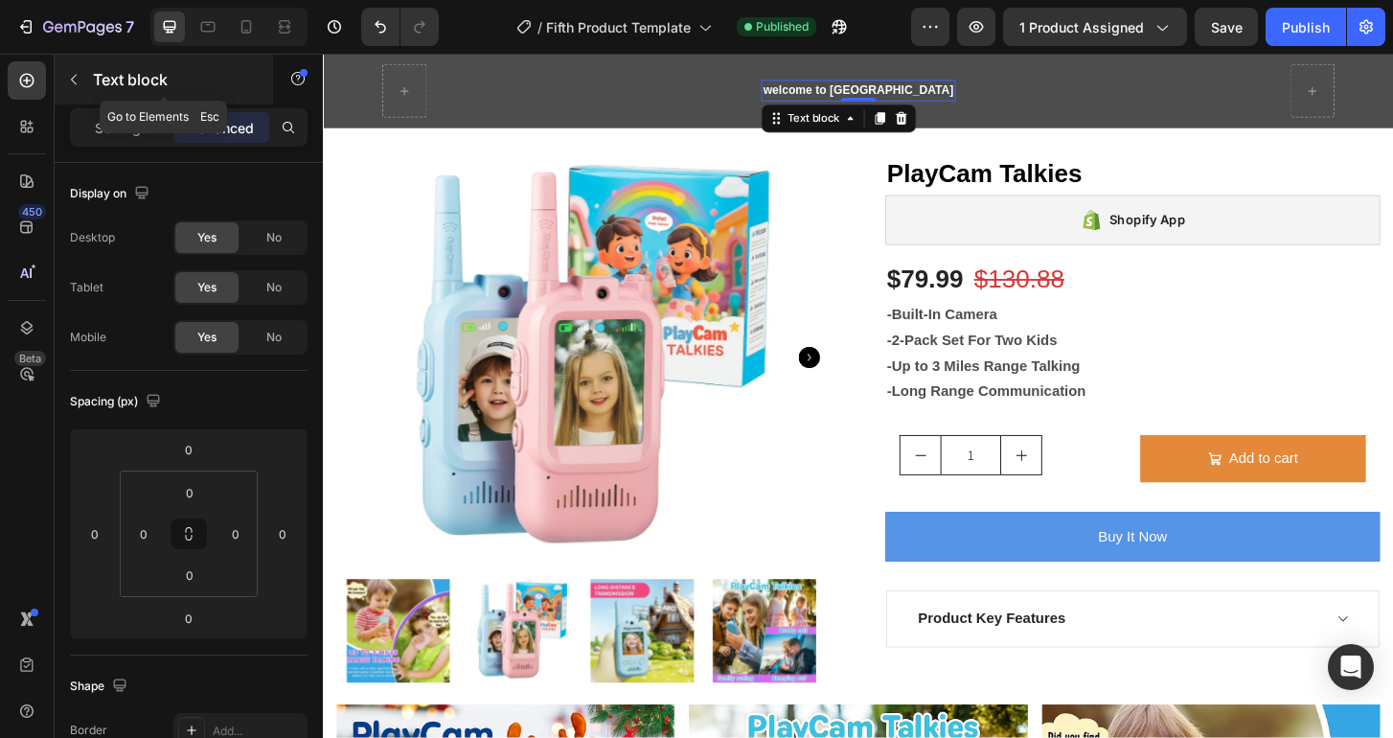
click at [75, 70] on button "button" at bounding box center [73, 79] width 31 height 31
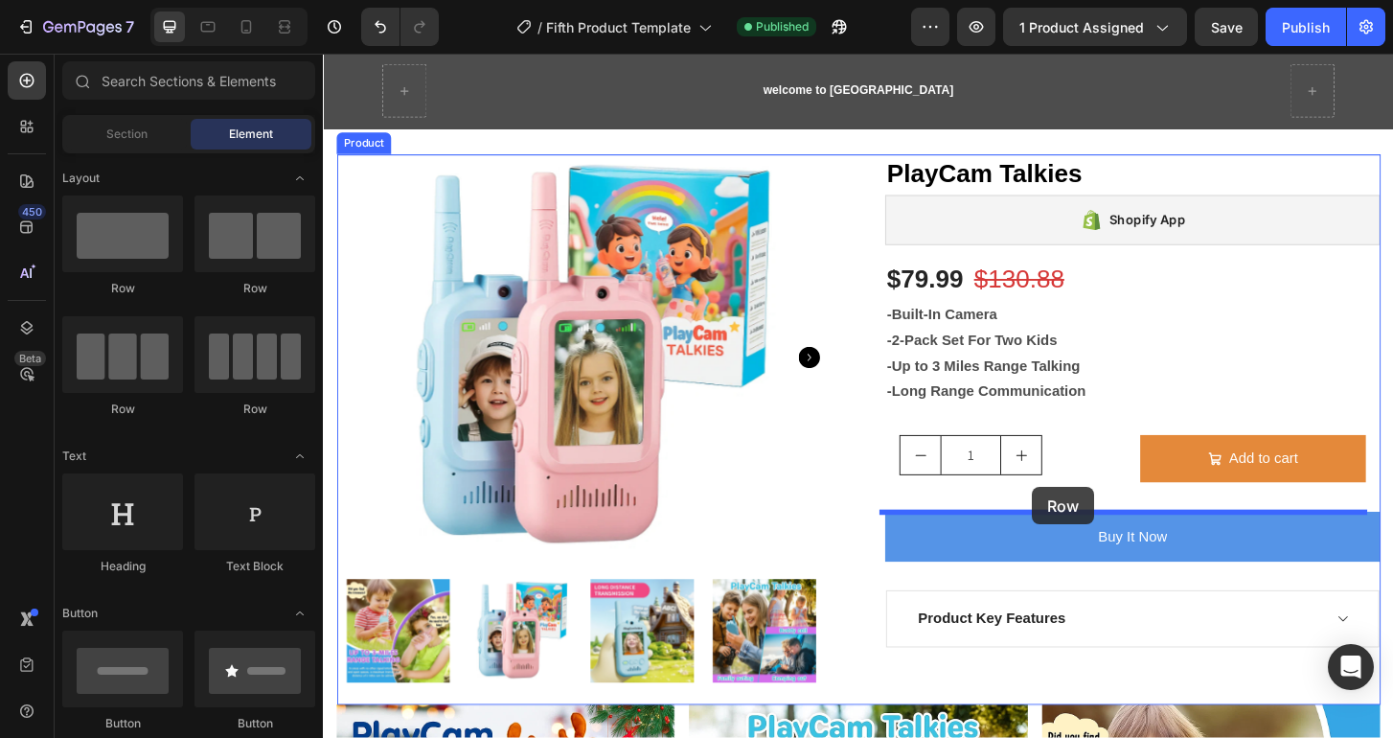
drag, startPoint x: 578, startPoint y: 307, endPoint x: 1084, endPoint y: 519, distance: 549.5
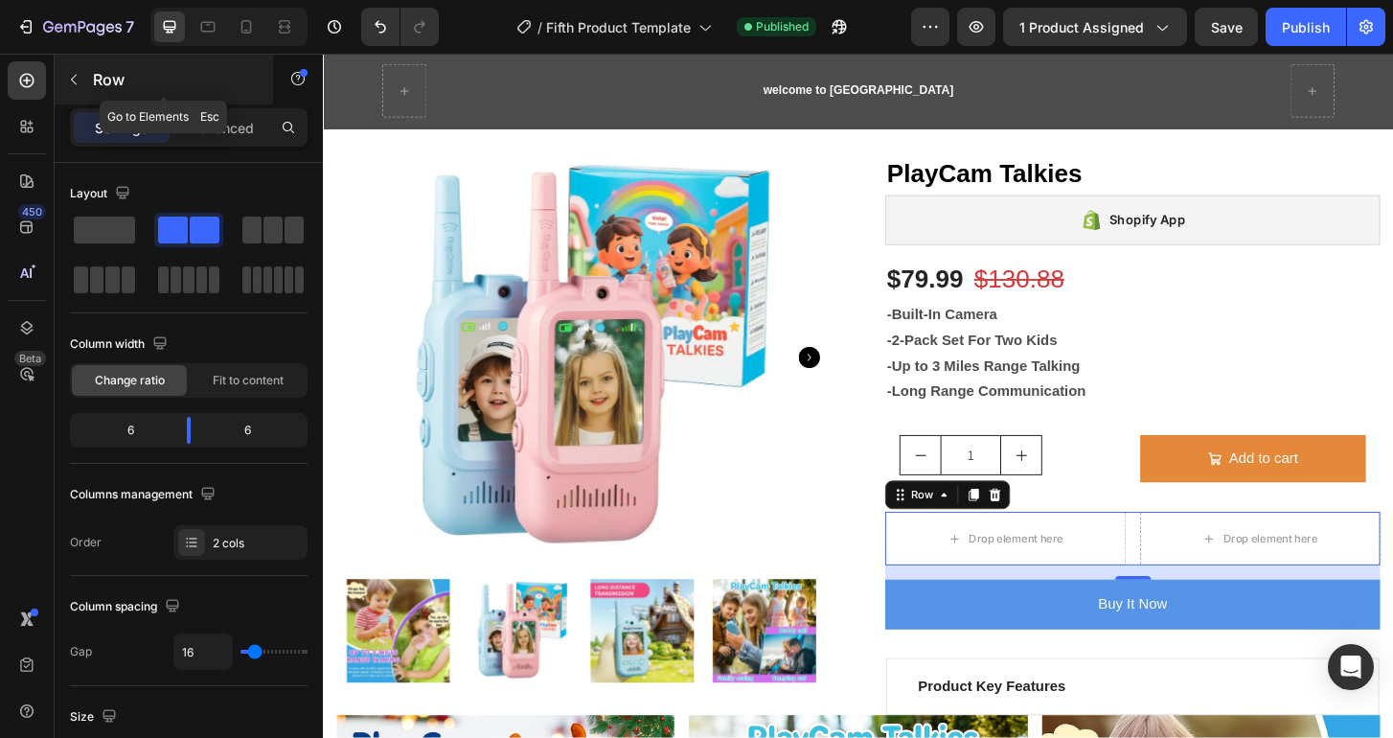
click at [75, 76] on icon "button" at bounding box center [74, 80] width 6 height 11
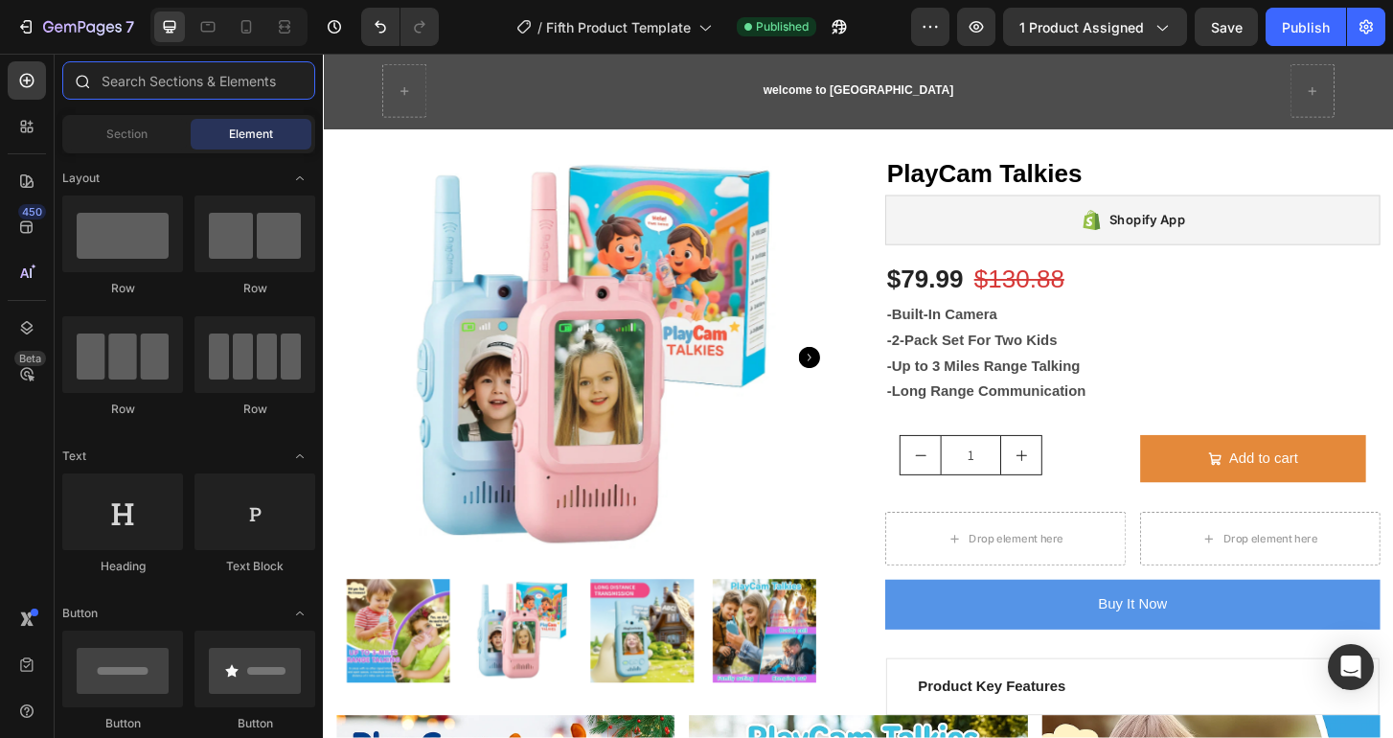
click at [150, 77] on input "text" at bounding box center [188, 80] width 253 height 38
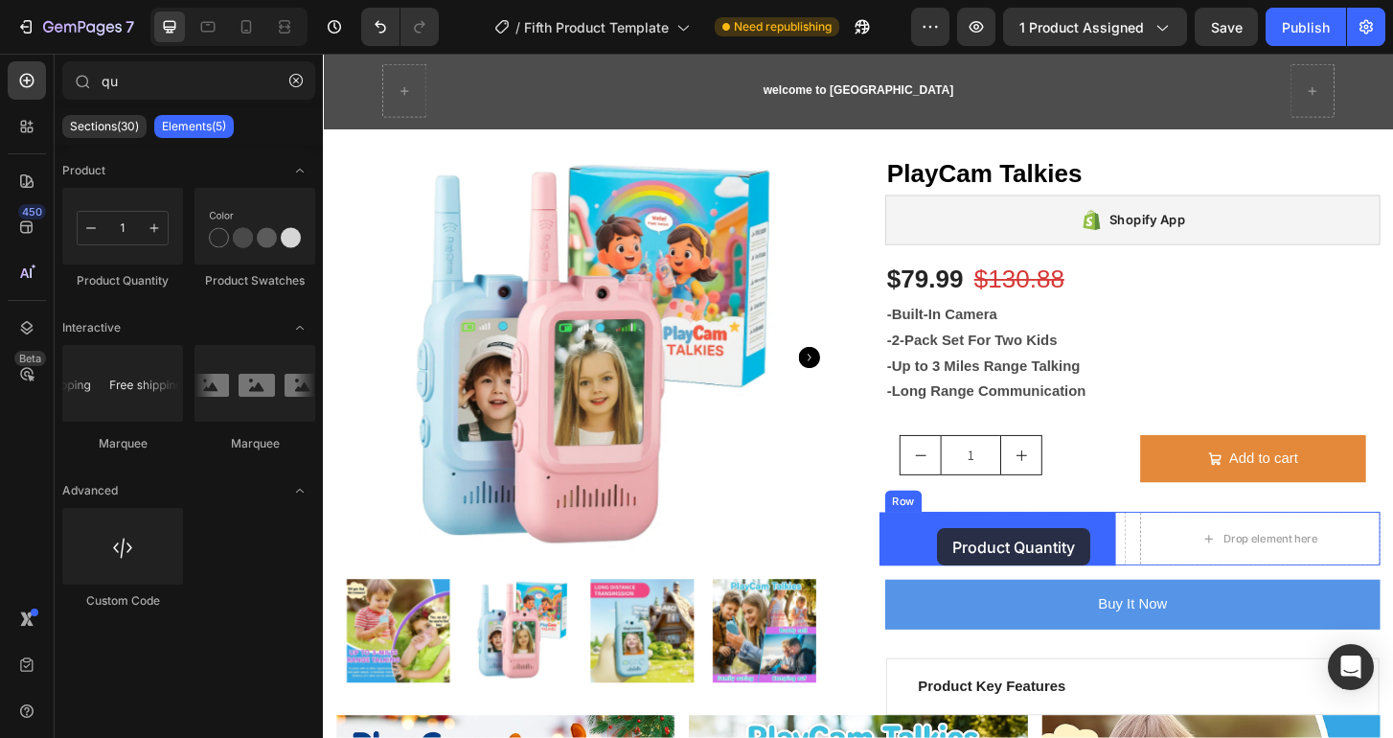
drag, startPoint x: 444, startPoint y: 287, endPoint x: 983, endPoint y: 563, distance: 605.8
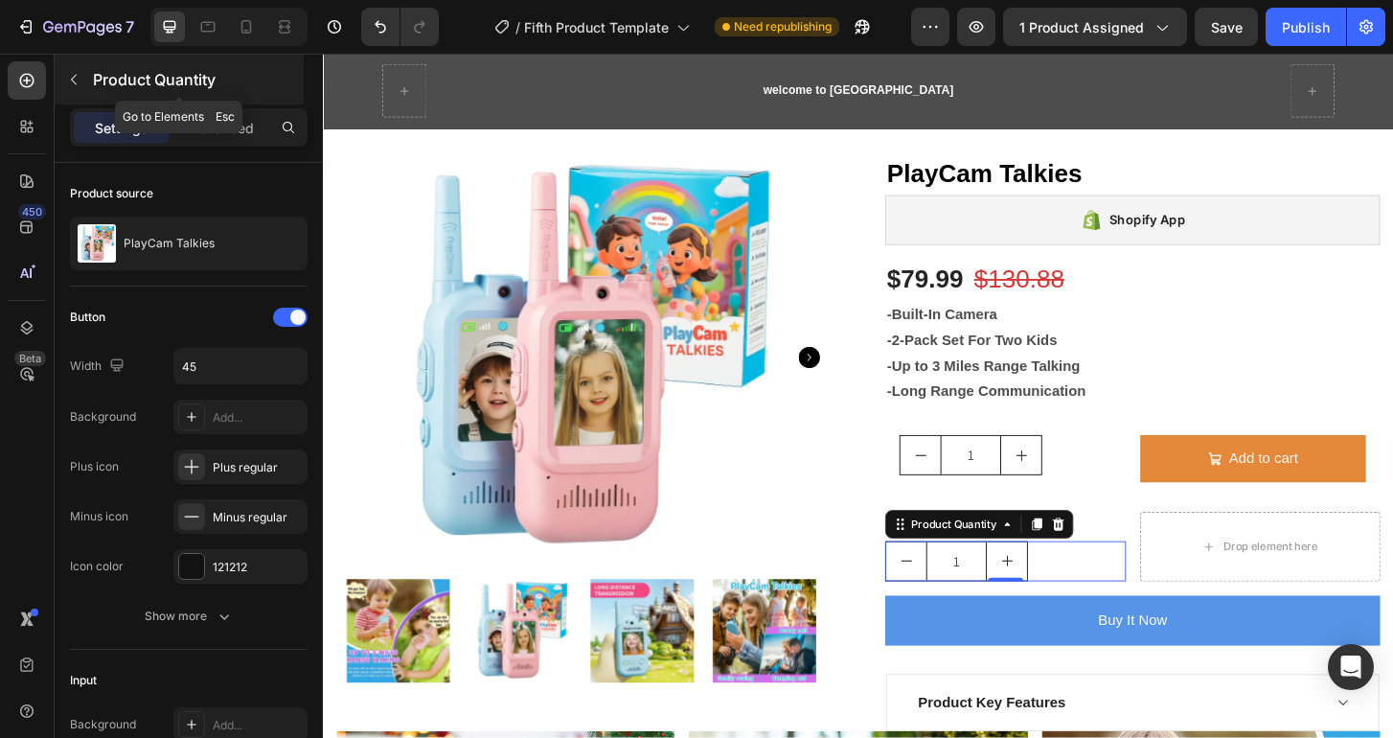
click at [69, 72] on icon "button" at bounding box center [73, 79] width 15 height 15
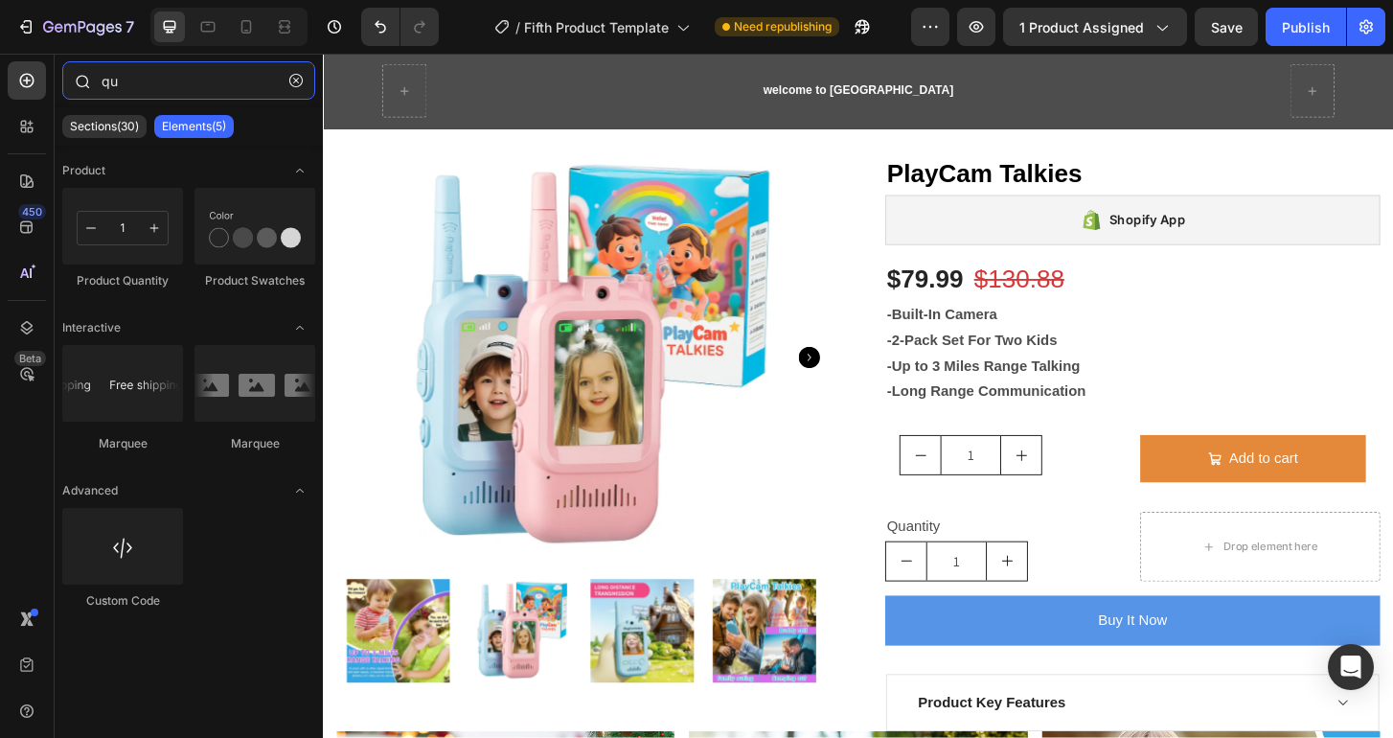
click at [143, 75] on input "qu" at bounding box center [188, 80] width 253 height 38
type input "q"
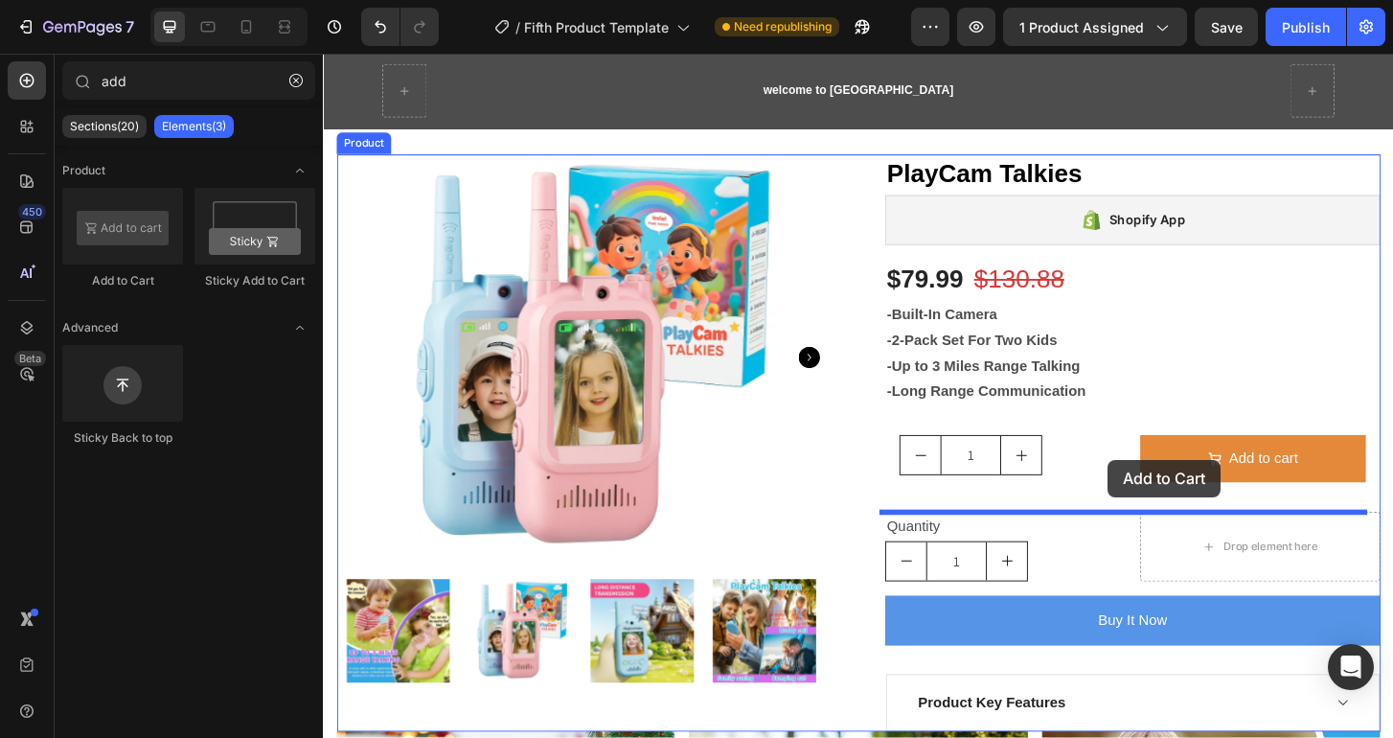
drag, startPoint x: 452, startPoint y: 288, endPoint x: 1188, endPoint y: 523, distance: 772.2
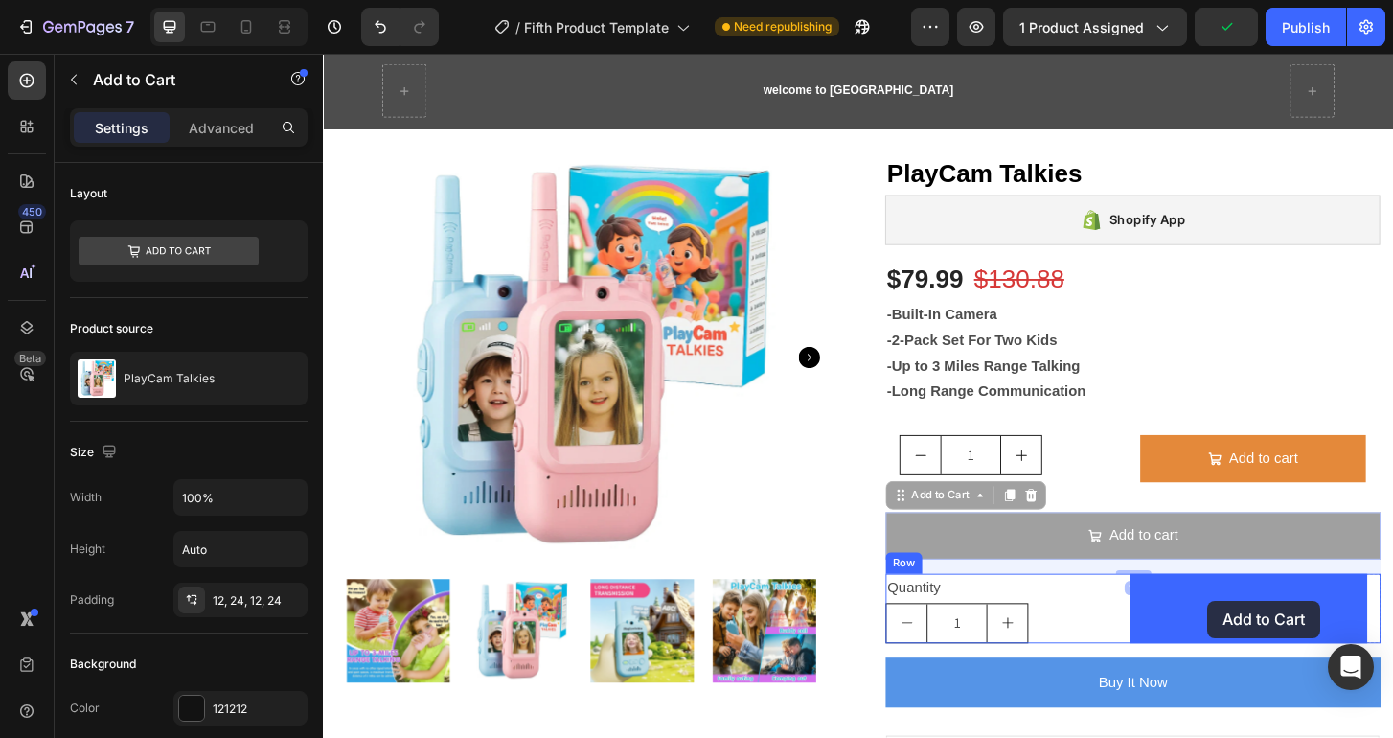
drag, startPoint x: 1267, startPoint y: 565, endPoint x: 1273, endPoint y: 641, distance: 75.9
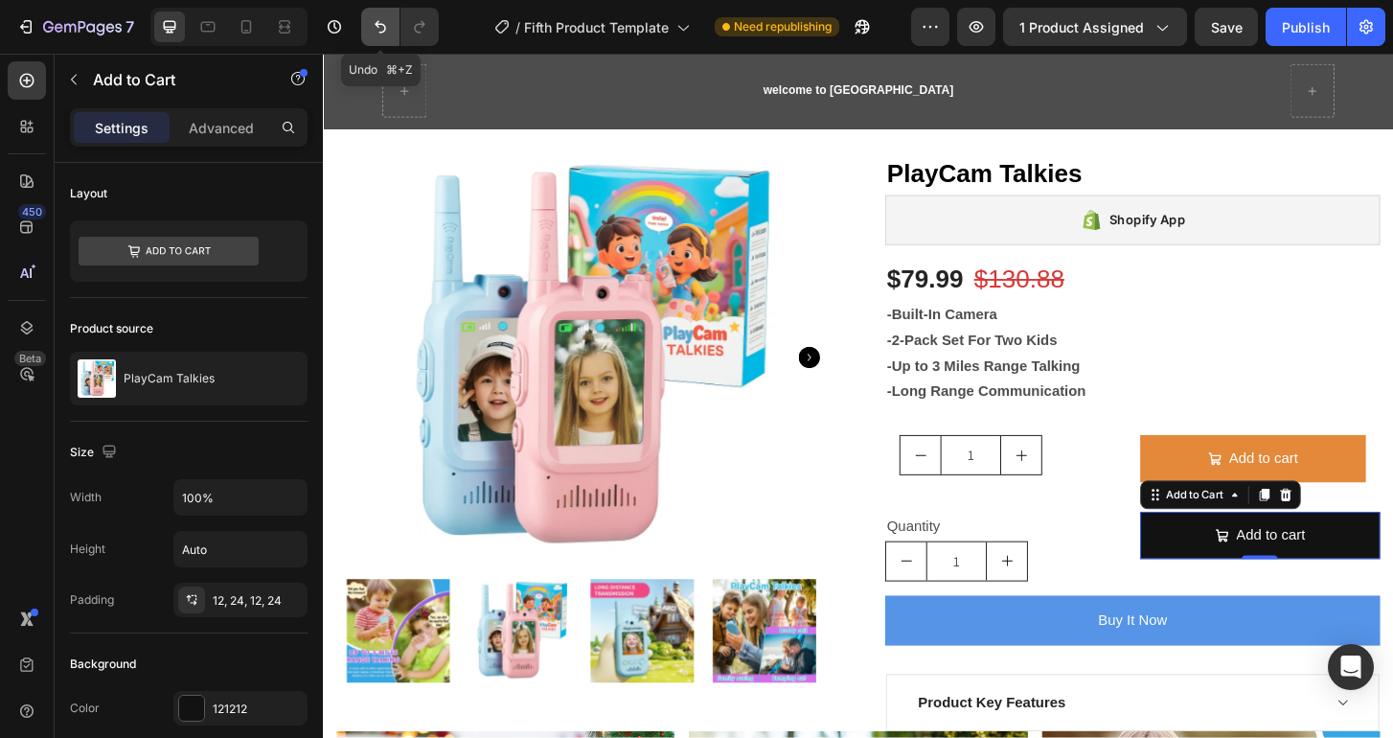
click at [393, 29] on button "Undo/Redo" at bounding box center [380, 27] width 38 height 38
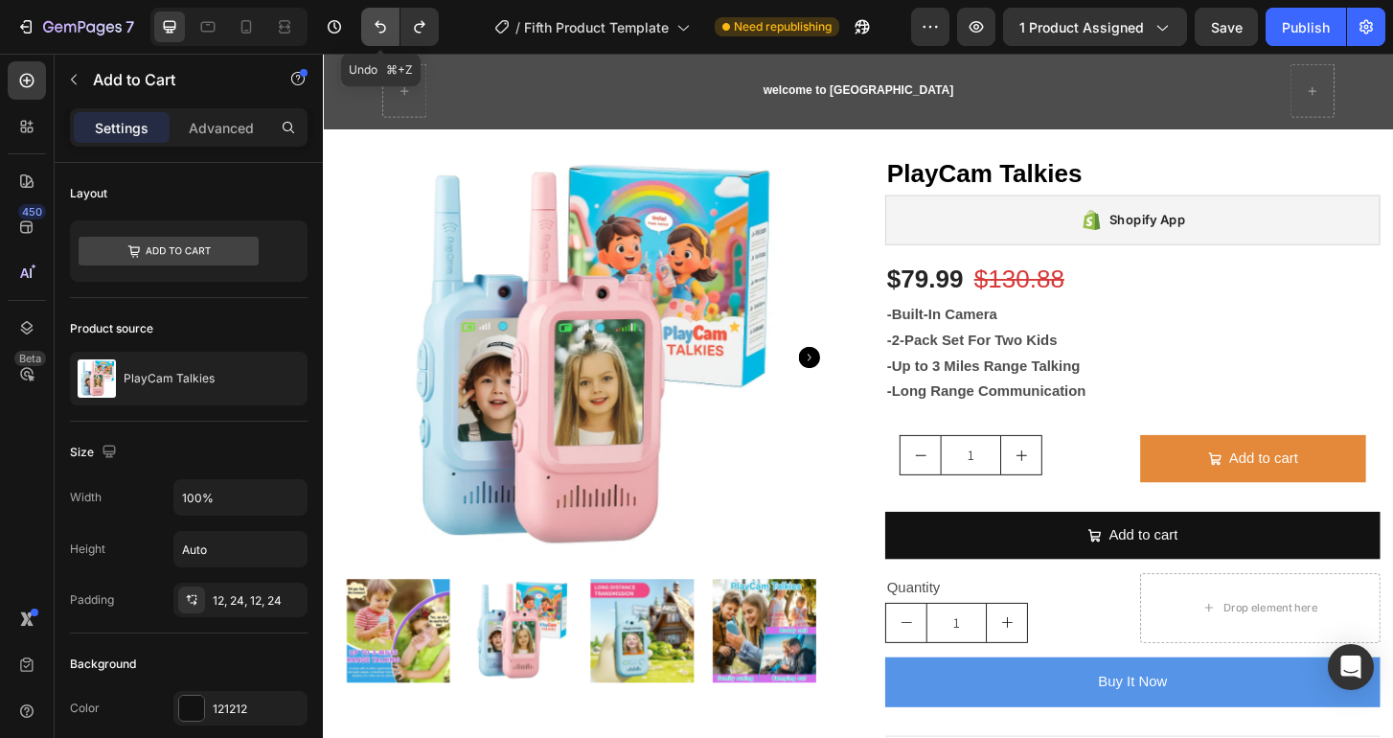
click at [393, 29] on button "Undo/Redo" at bounding box center [380, 27] width 38 height 38
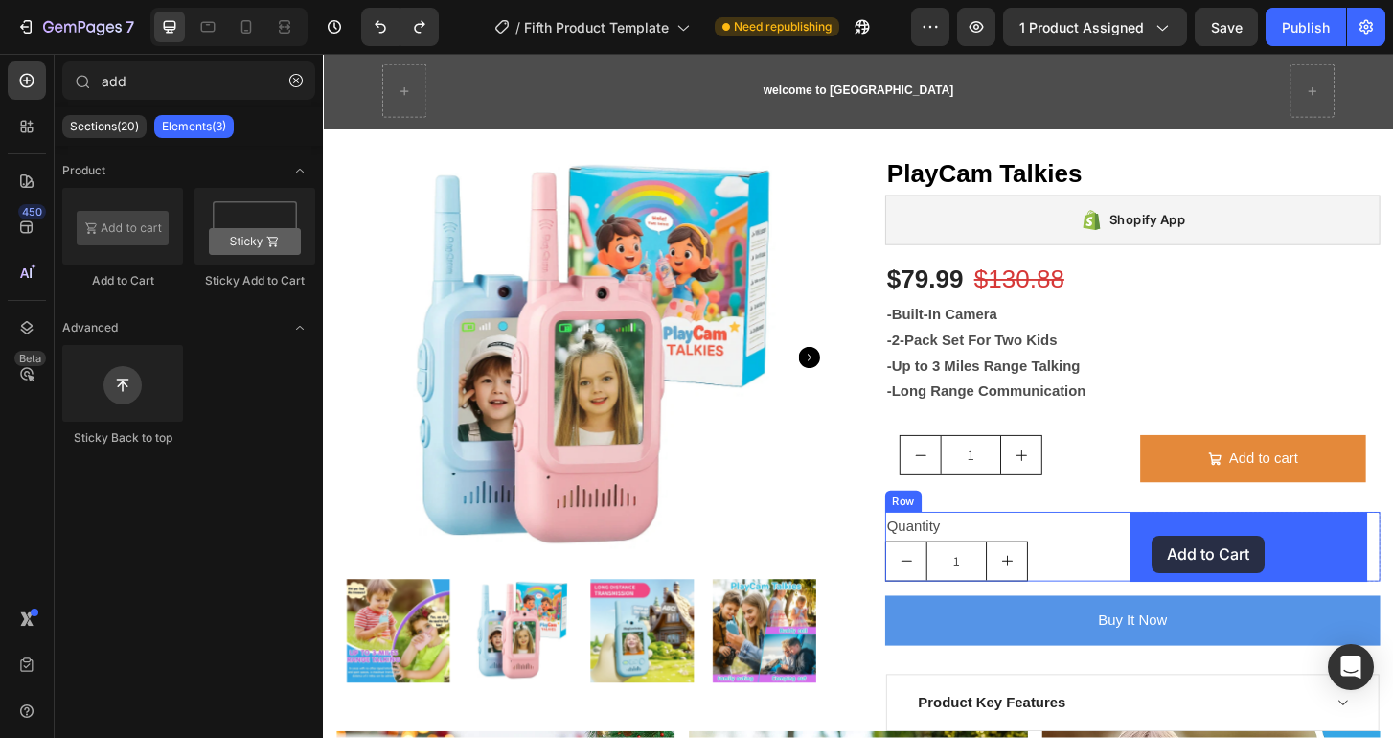
drag, startPoint x: 466, startPoint y: 274, endPoint x: 1213, endPoint y: 571, distance: 803.1
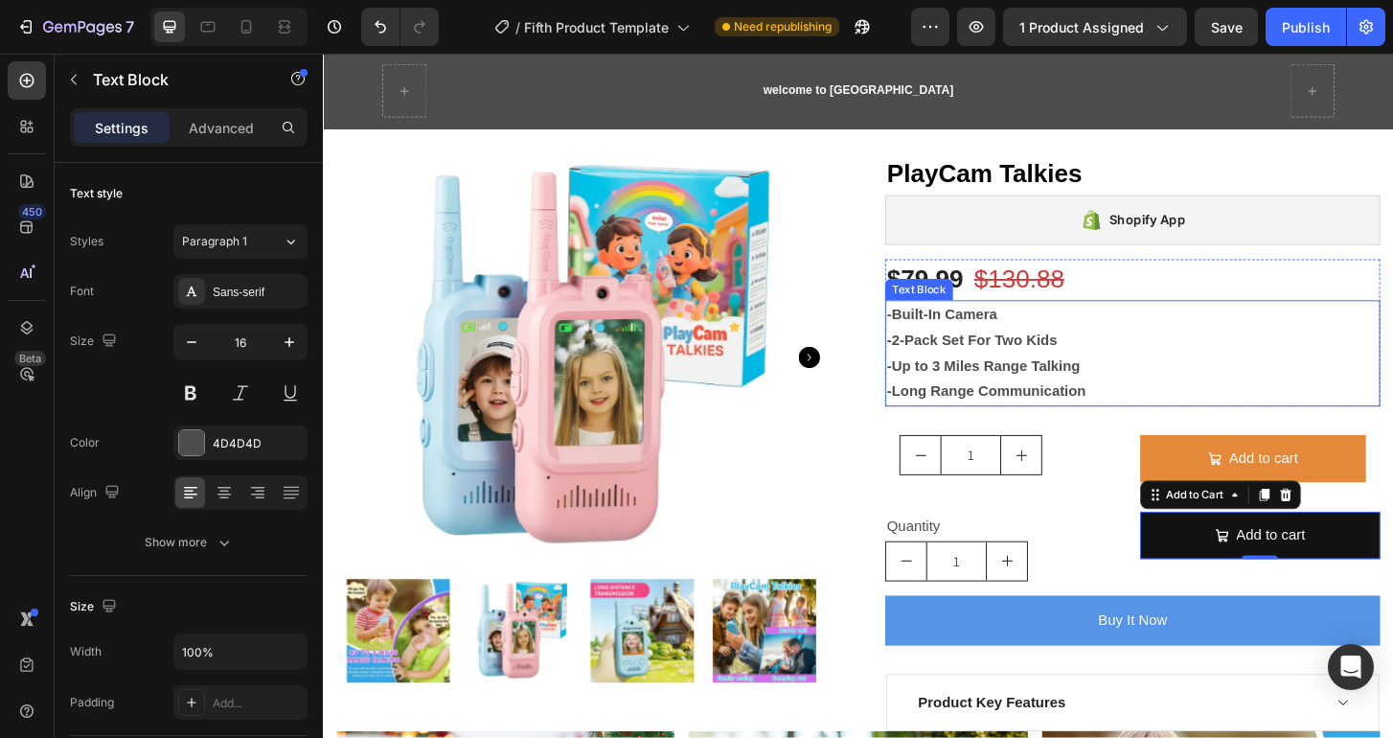
click at [1220, 383] on p "-Up to 3 Miles Range Talking" at bounding box center [1192, 390] width 528 height 28
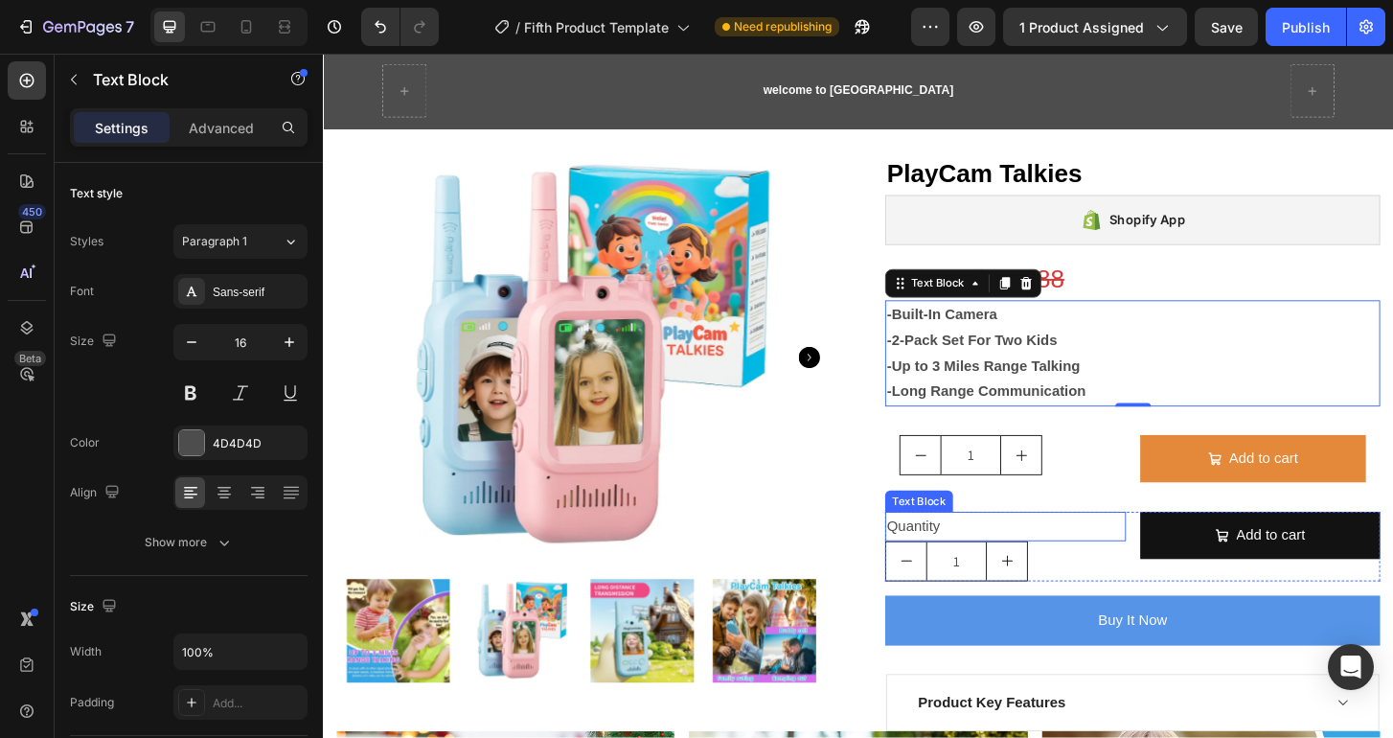
click at [1008, 557] on div "Quantity" at bounding box center [1055, 562] width 259 height 32
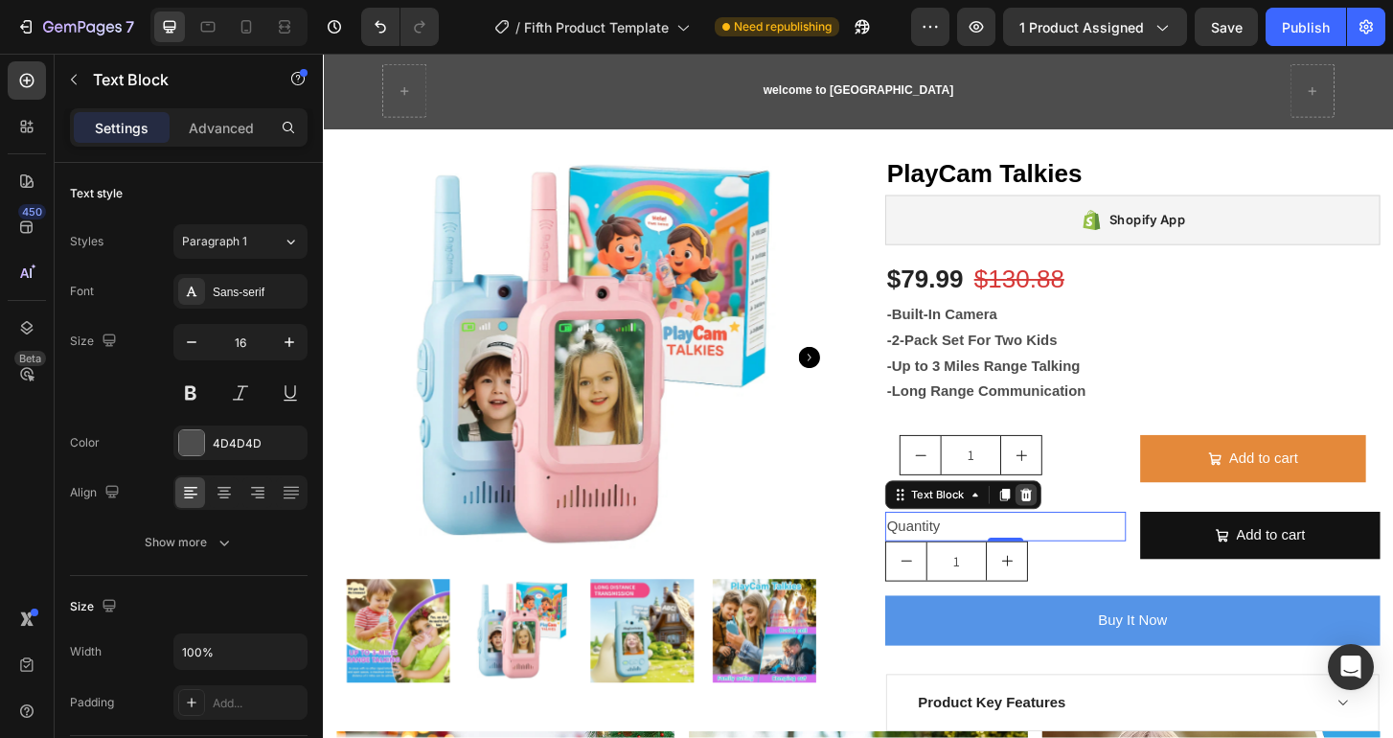
click at [1075, 521] on icon at bounding box center [1077, 527] width 15 height 15
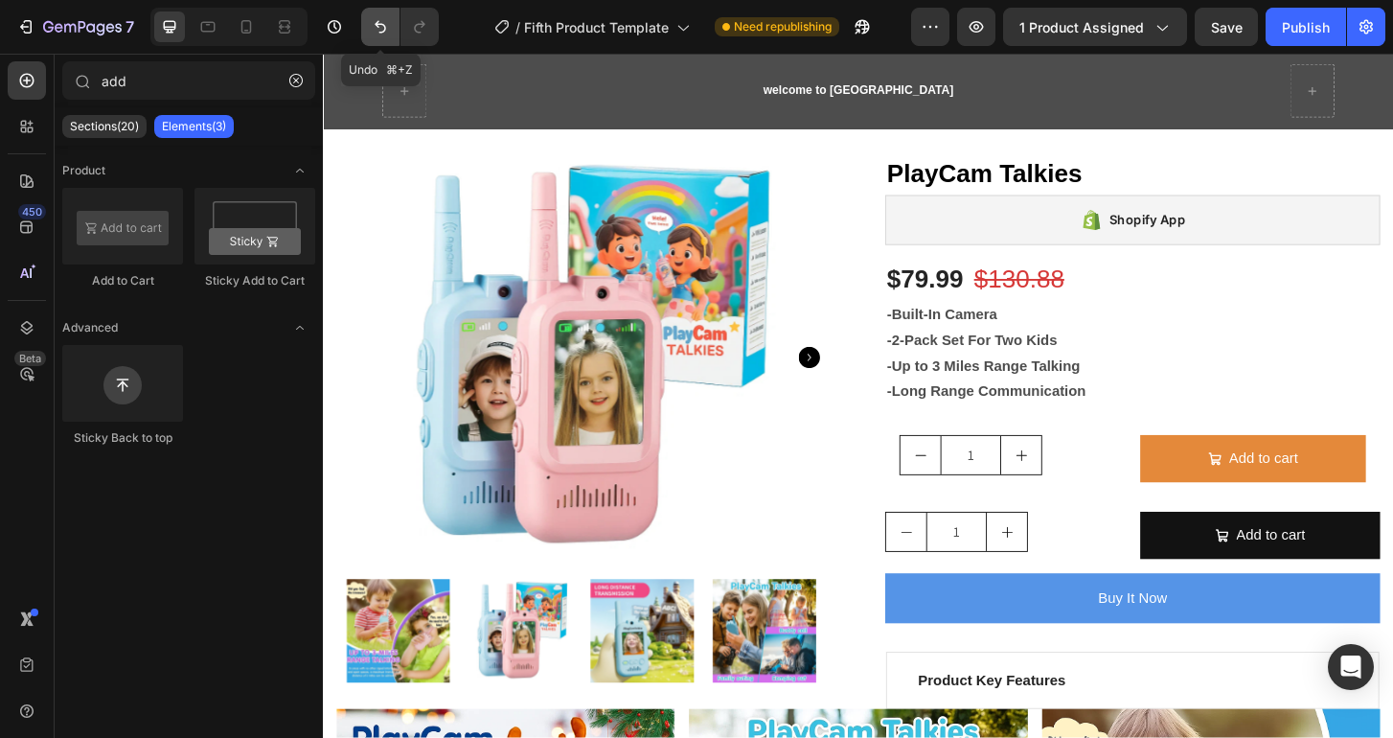
click at [377, 20] on icon "Undo/Redo" at bounding box center [380, 26] width 19 height 19
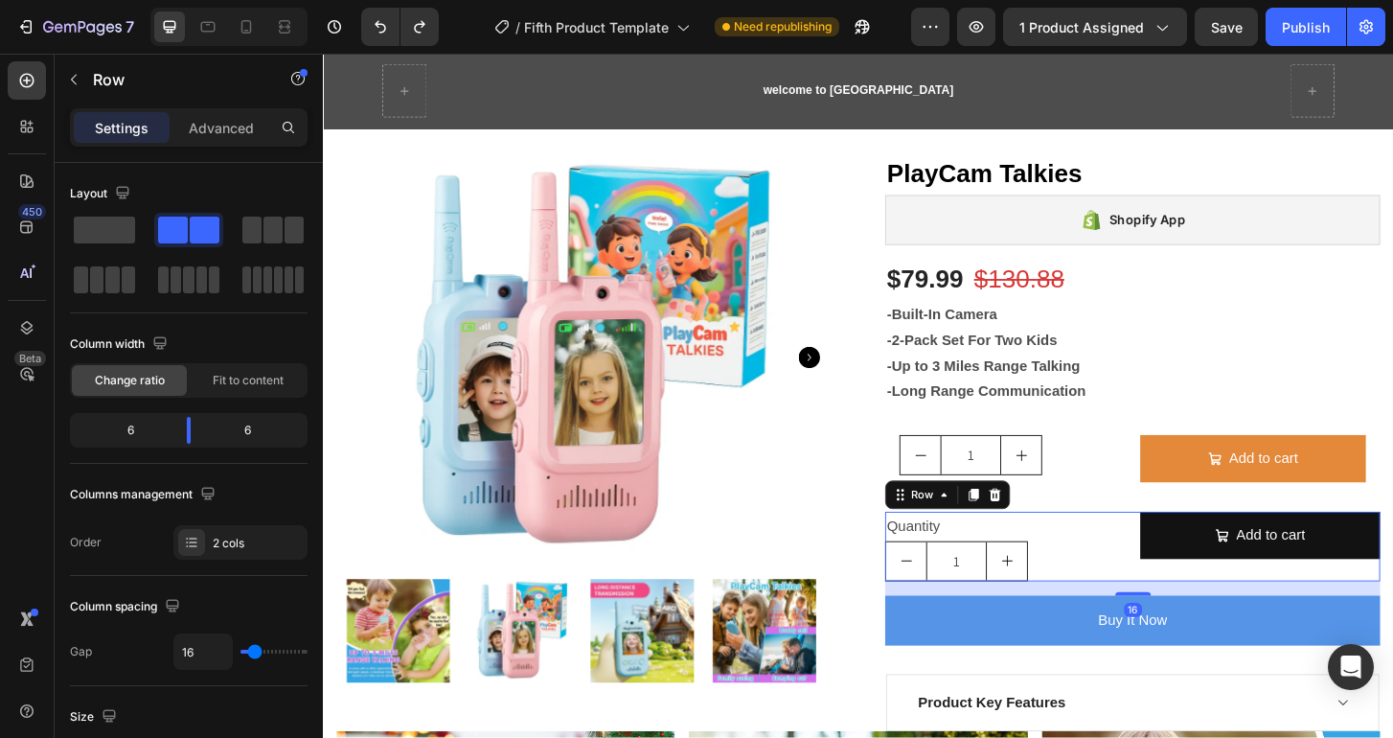
click at [1232, 601] on div "Add to cart Add to Cart" at bounding box center [1329, 583] width 259 height 75
click at [386, 34] on icon "Undo/Redo" at bounding box center [380, 26] width 19 height 19
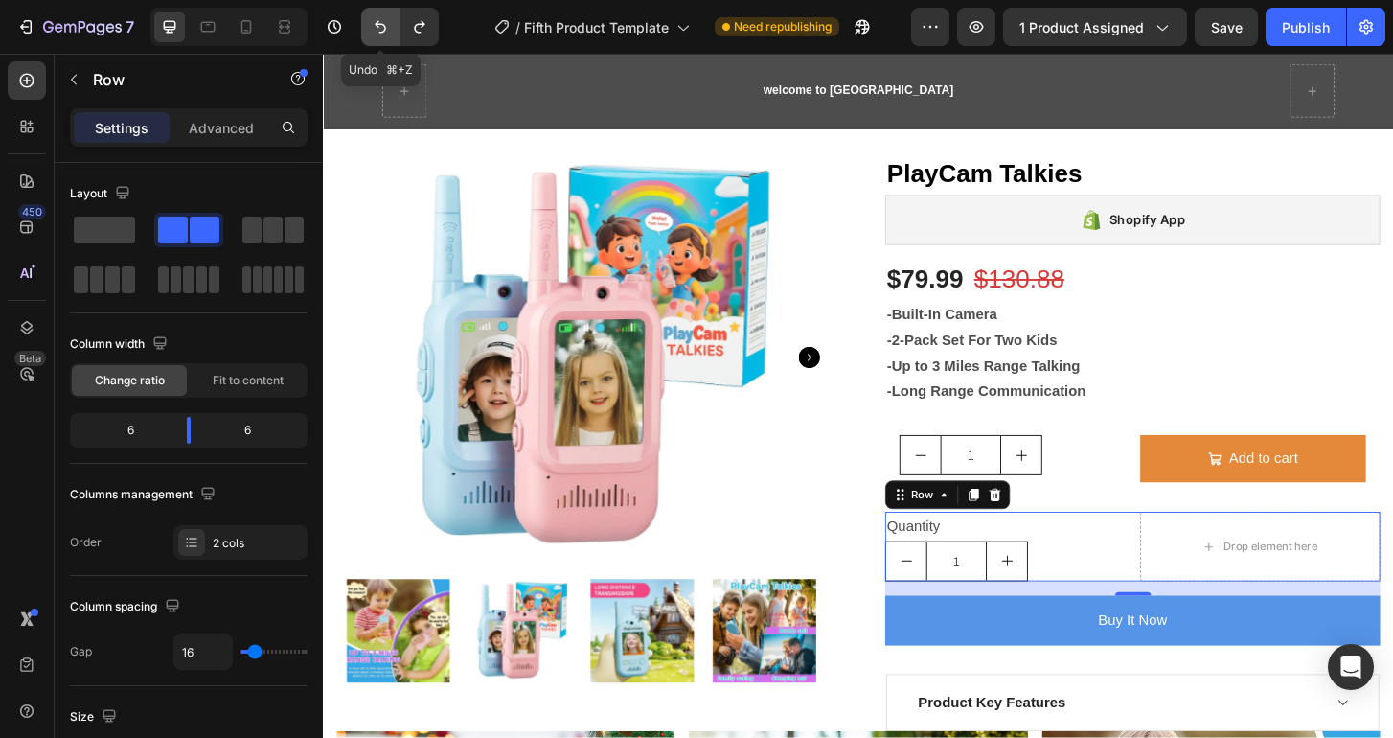
click at [386, 34] on icon "Undo/Redo" at bounding box center [380, 26] width 19 height 19
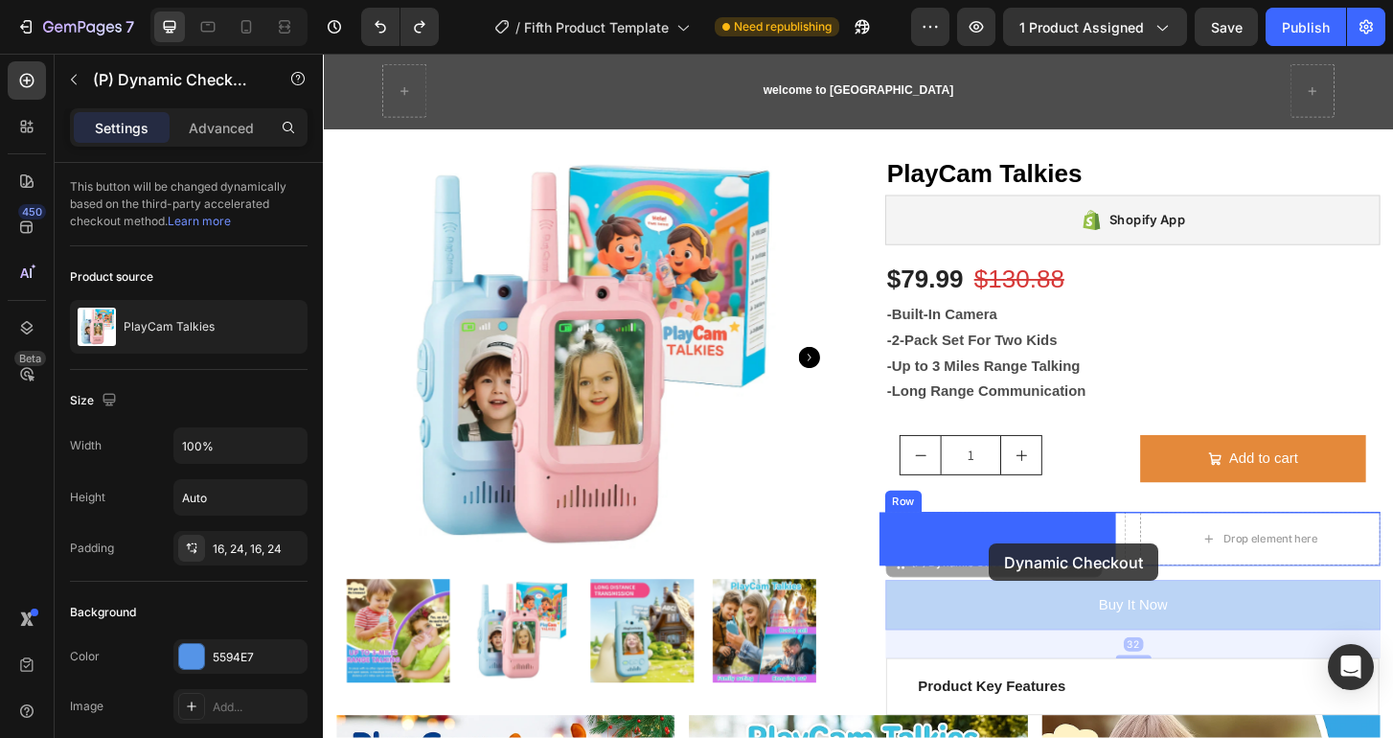
drag, startPoint x: 1052, startPoint y: 643, endPoint x: 1038, endPoint y: 580, distance: 64.6
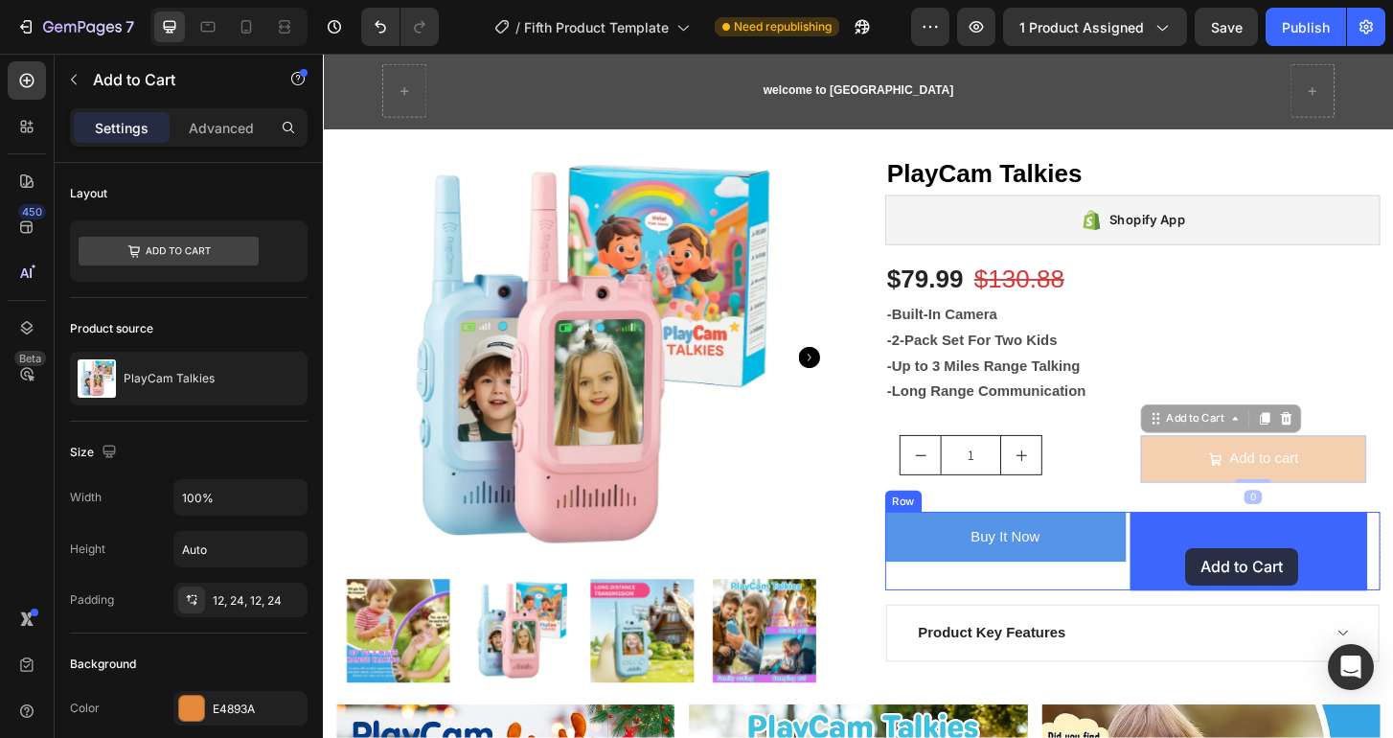
drag, startPoint x: 1245, startPoint y: 490, endPoint x: 1249, endPoint y: 584, distance: 94.0
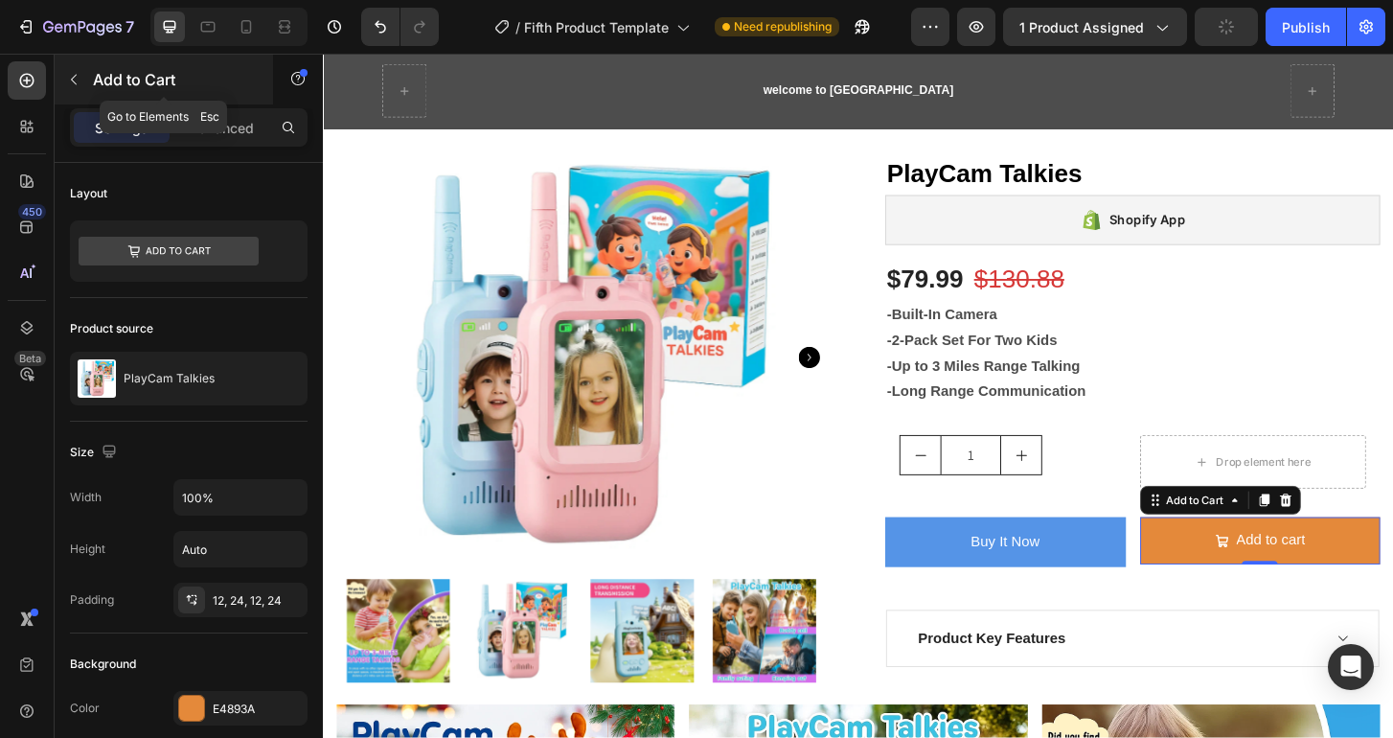
click at [69, 70] on button "button" at bounding box center [73, 79] width 31 height 31
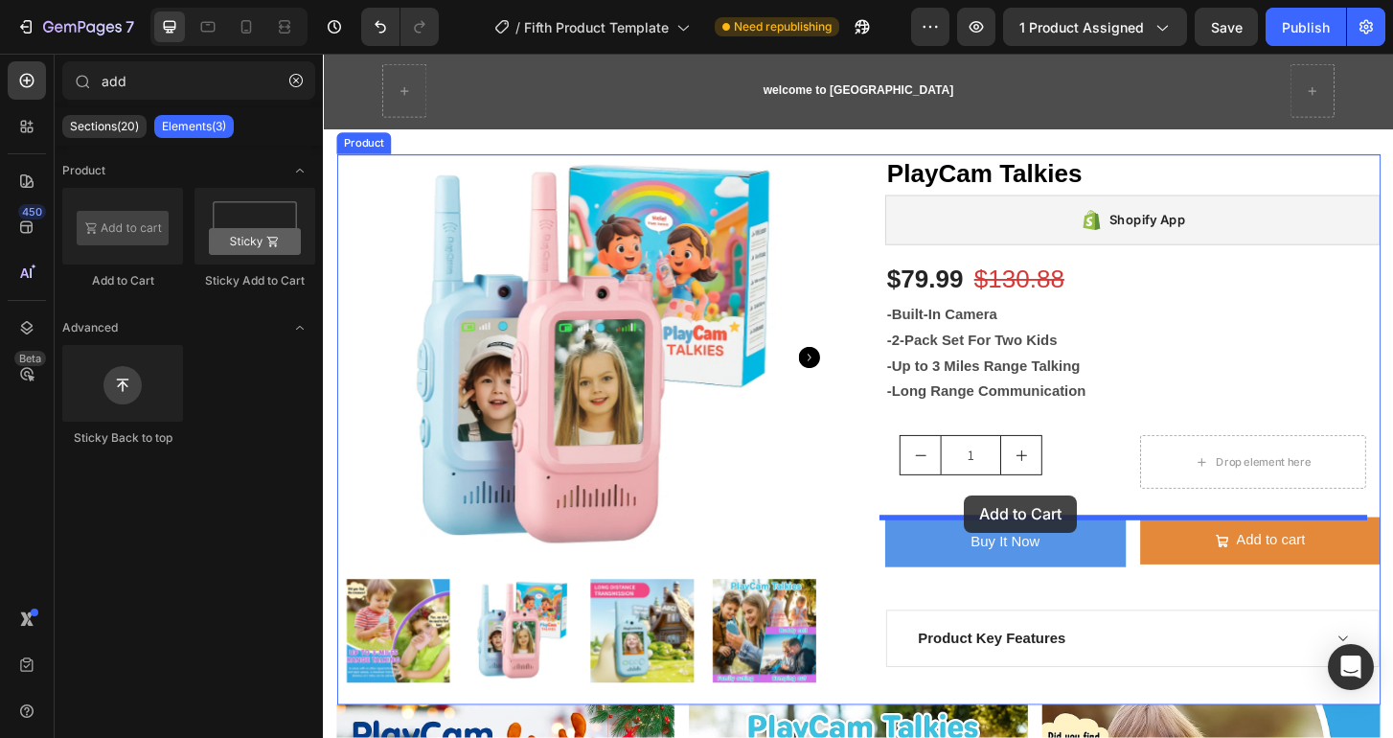
drag, startPoint x: 470, startPoint y: 277, endPoint x: 1012, endPoint y: 528, distance: 596.6
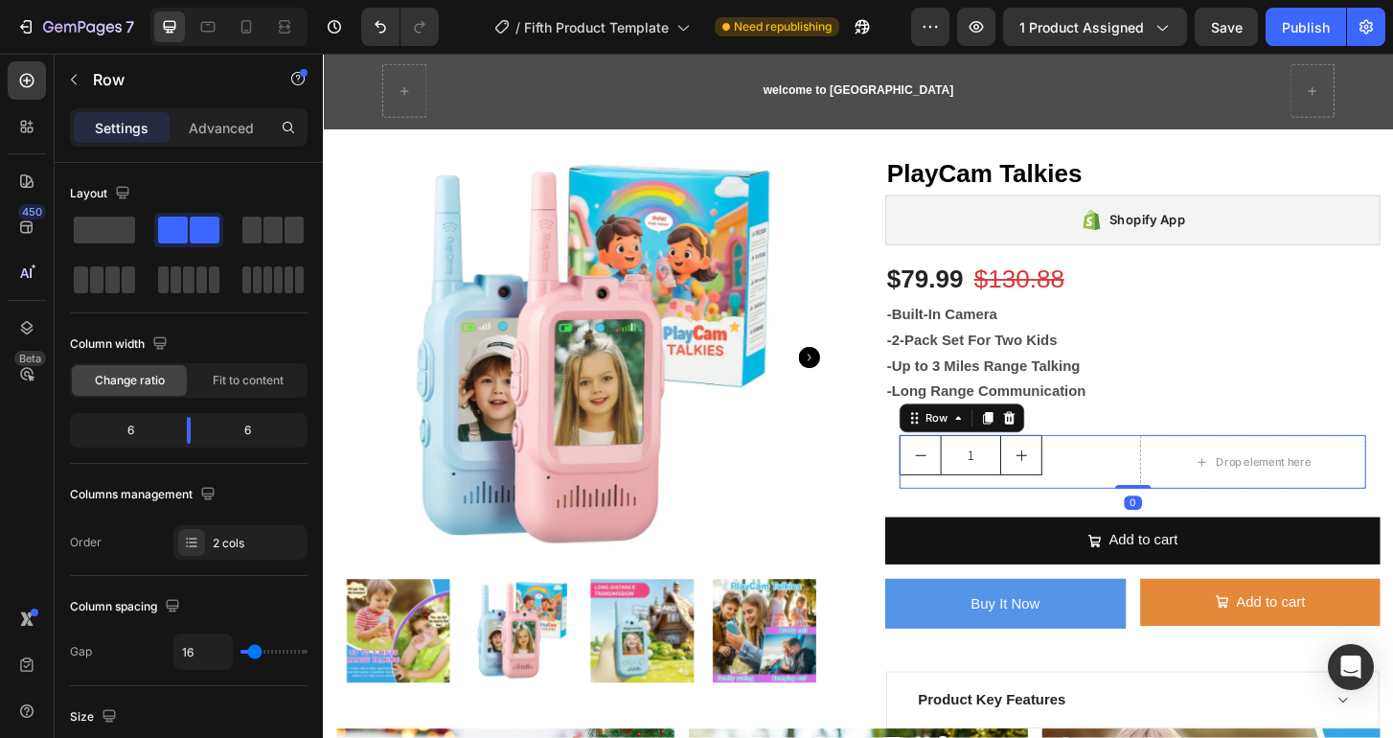
click at [1178, 499] on div "1 Product Quantity Drop element here Row 0" at bounding box center [1192, 492] width 501 height 57
click at [1056, 443] on icon at bounding box center [1060, 445] width 12 height 13
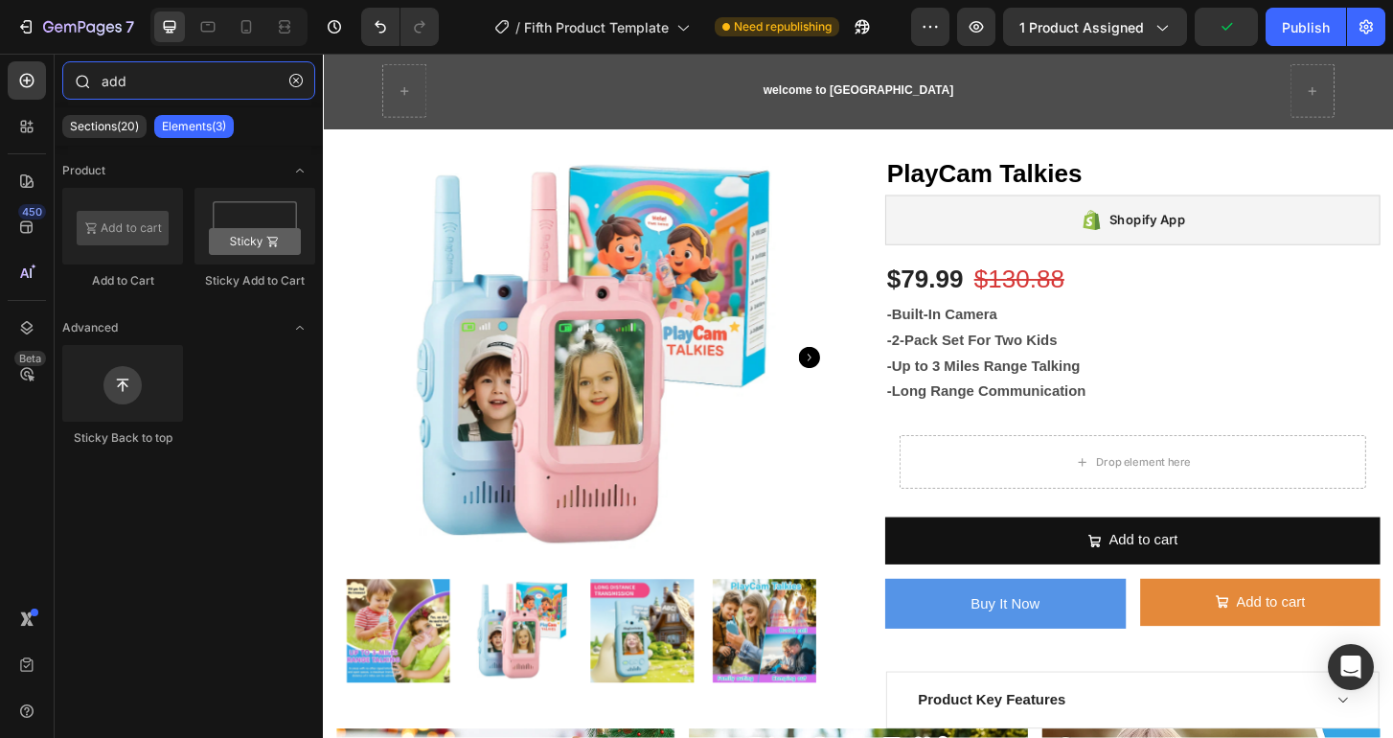
drag, startPoint x: 137, startPoint y: 80, endPoint x: 90, endPoint y: 79, distance: 46.9
click at [90, 79] on div "add" at bounding box center [189, 84] width 268 height 46
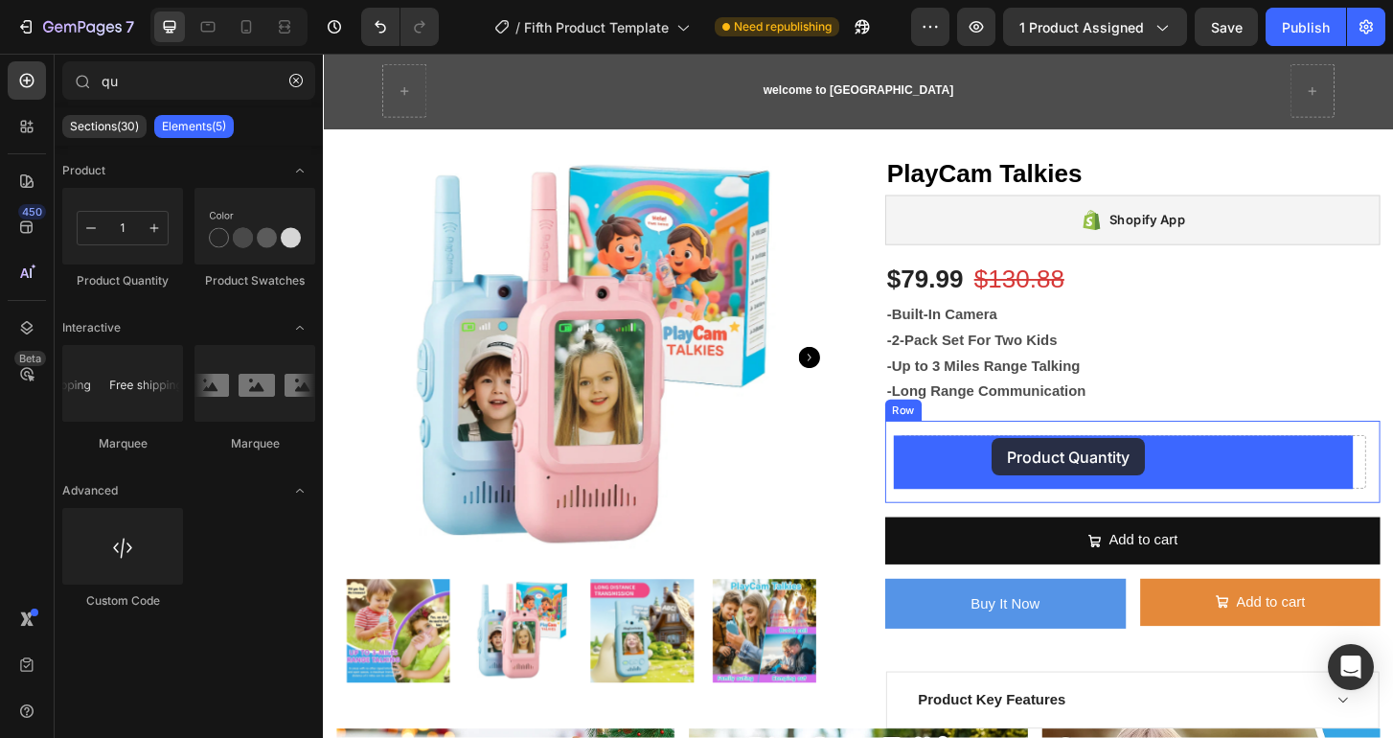
drag, startPoint x: 444, startPoint y: 280, endPoint x: 1041, endPoint y: 467, distance: 626.5
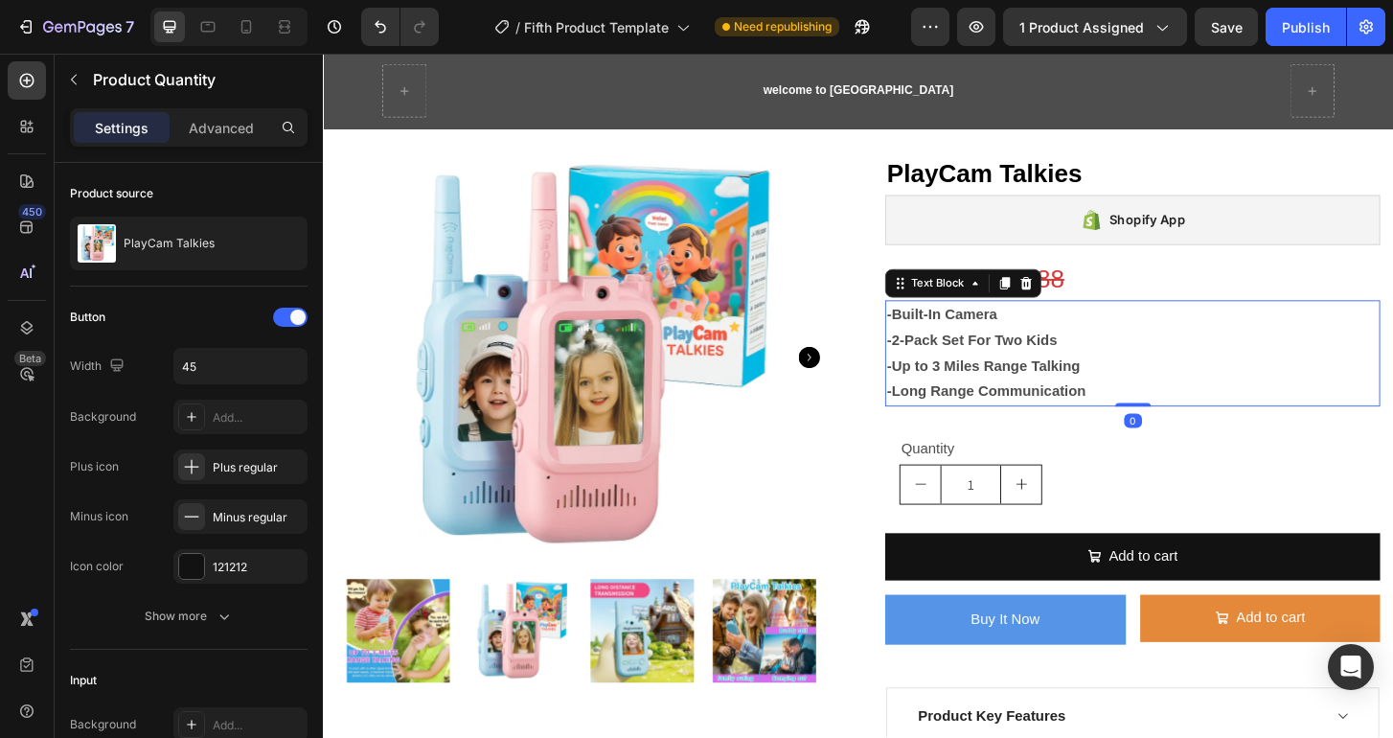
click at [1334, 366] on p "-2-Pack Set For Two Kids" at bounding box center [1192, 363] width 528 height 28
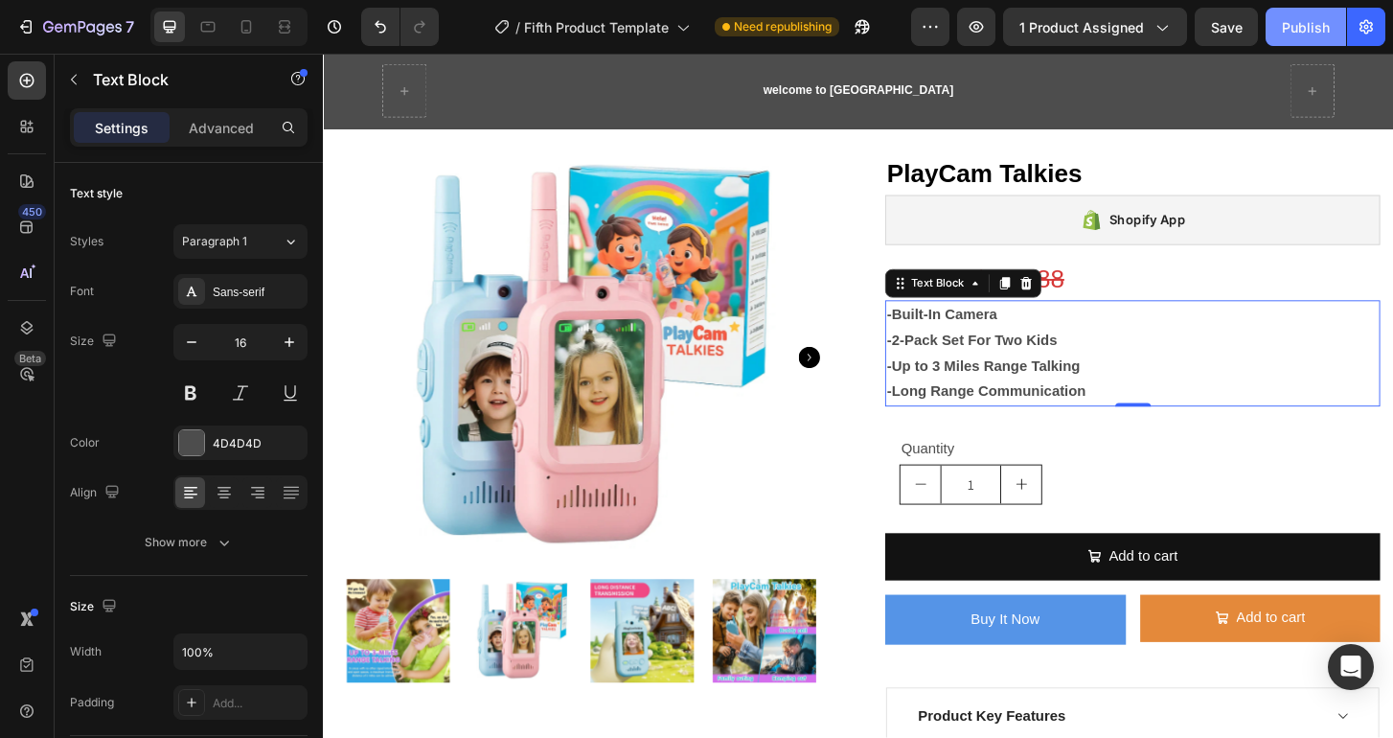
click at [1320, 23] on div "Publish" at bounding box center [1306, 27] width 48 height 20
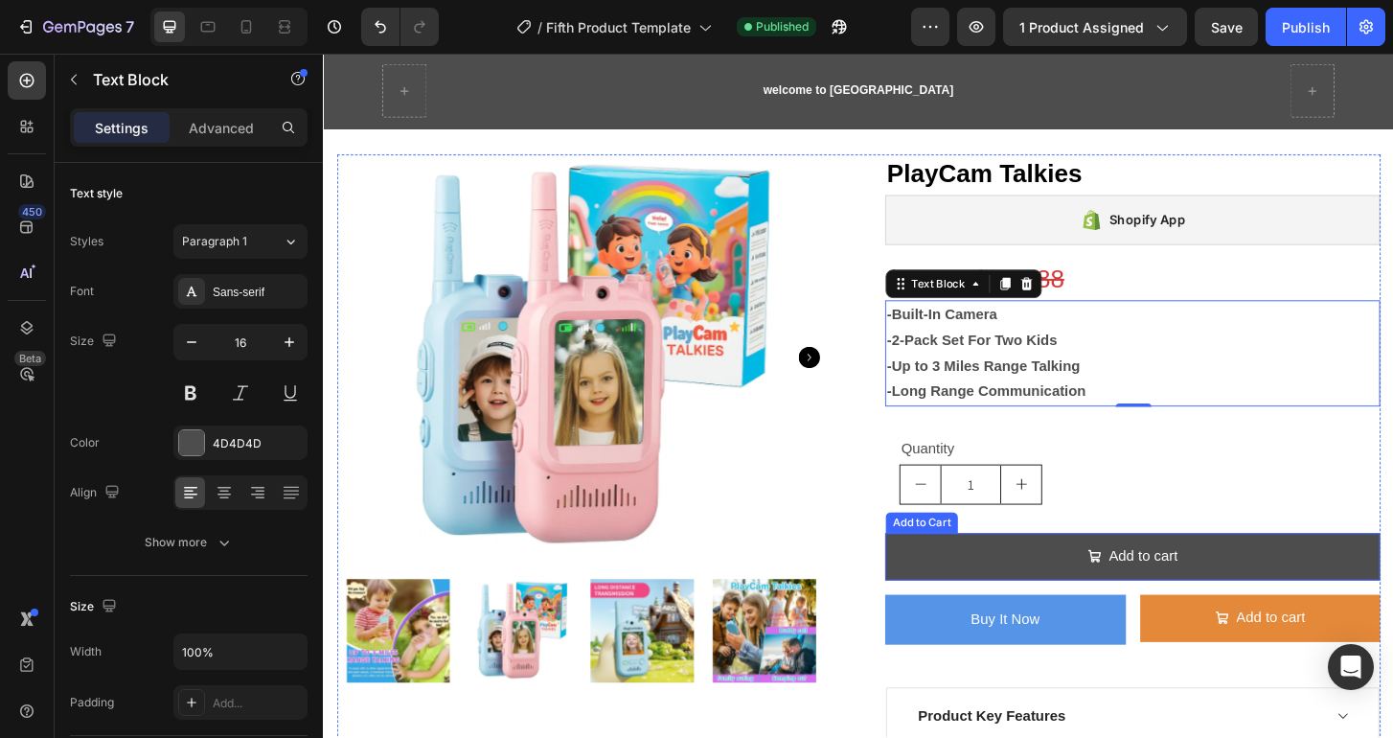
click at [1269, 600] on button "Add to cart" at bounding box center [1192, 594] width 532 height 51
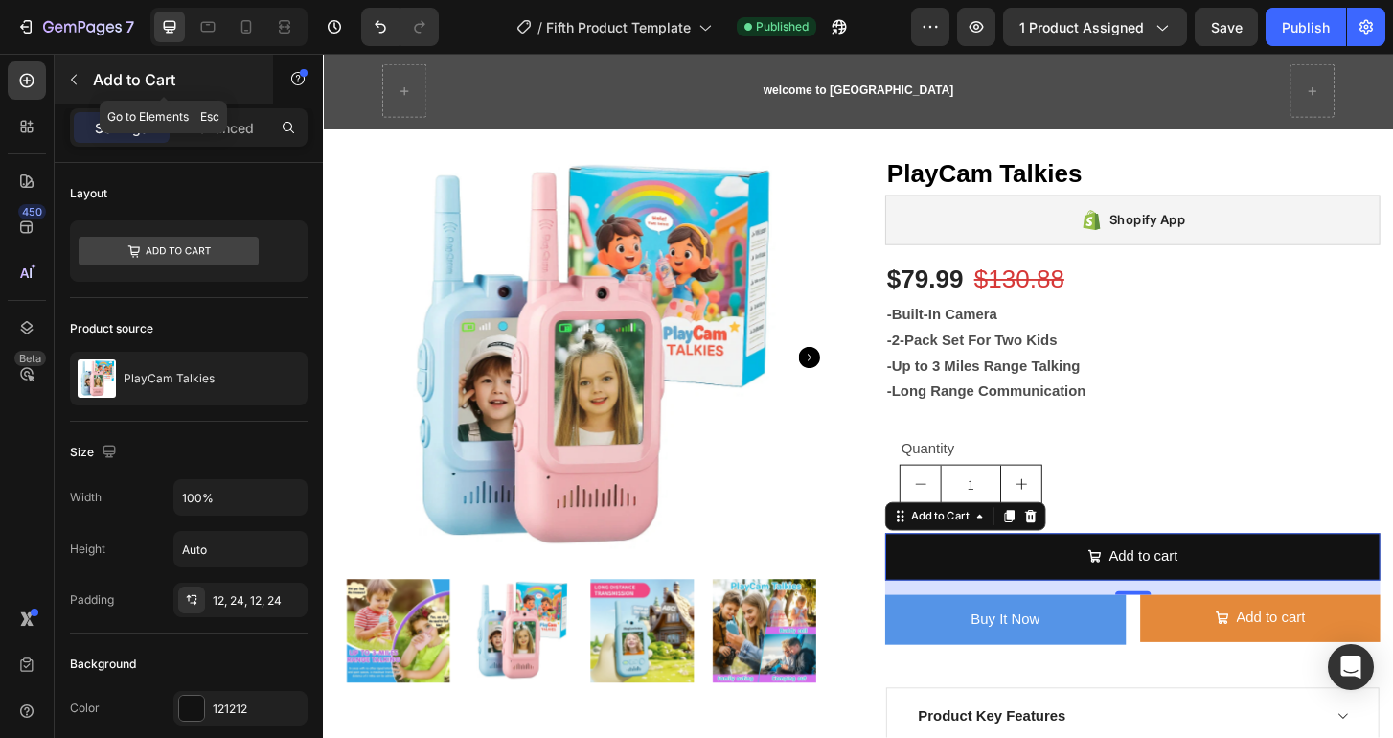
click at [71, 78] on icon "button" at bounding box center [73, 79] width 15 height 15
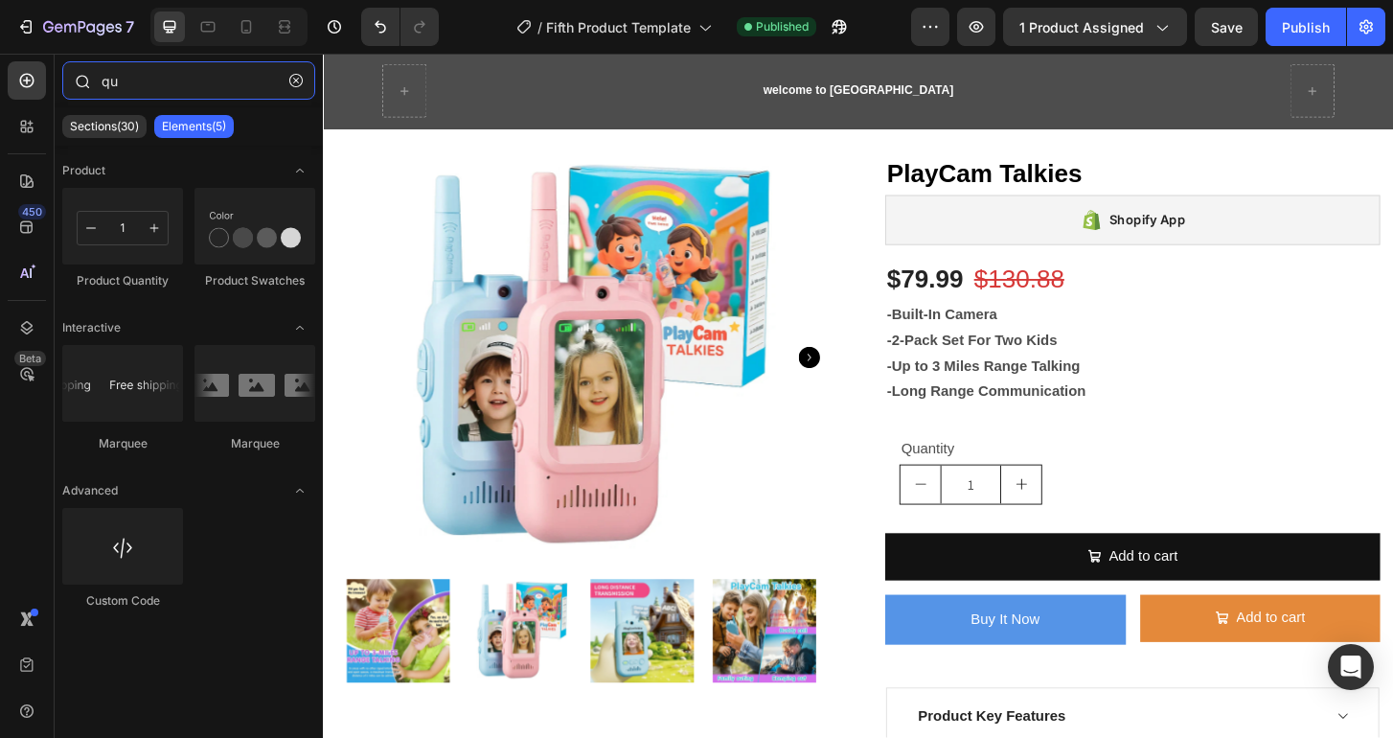
click at [134, 80] on input "qu" at bounding box center [188, 80] width 253 height 38
type input "q"
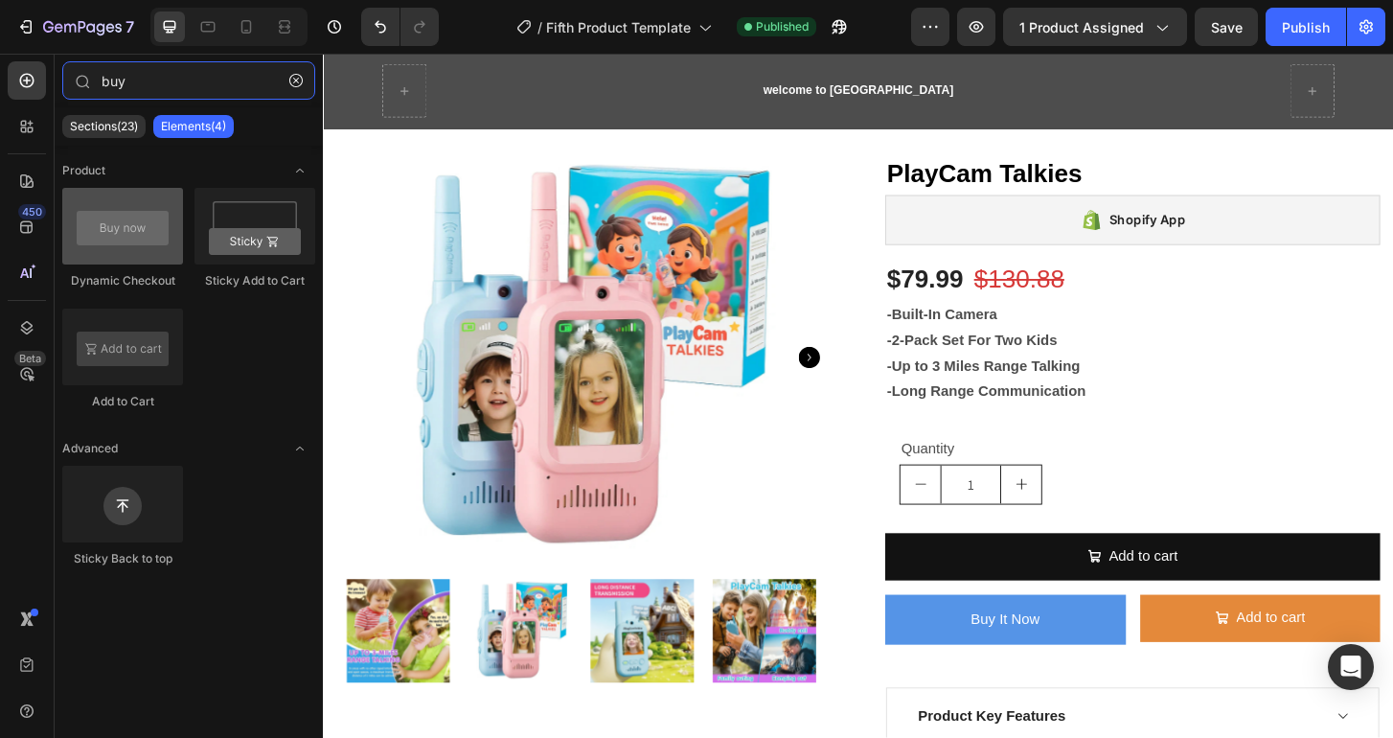
type input "buy"
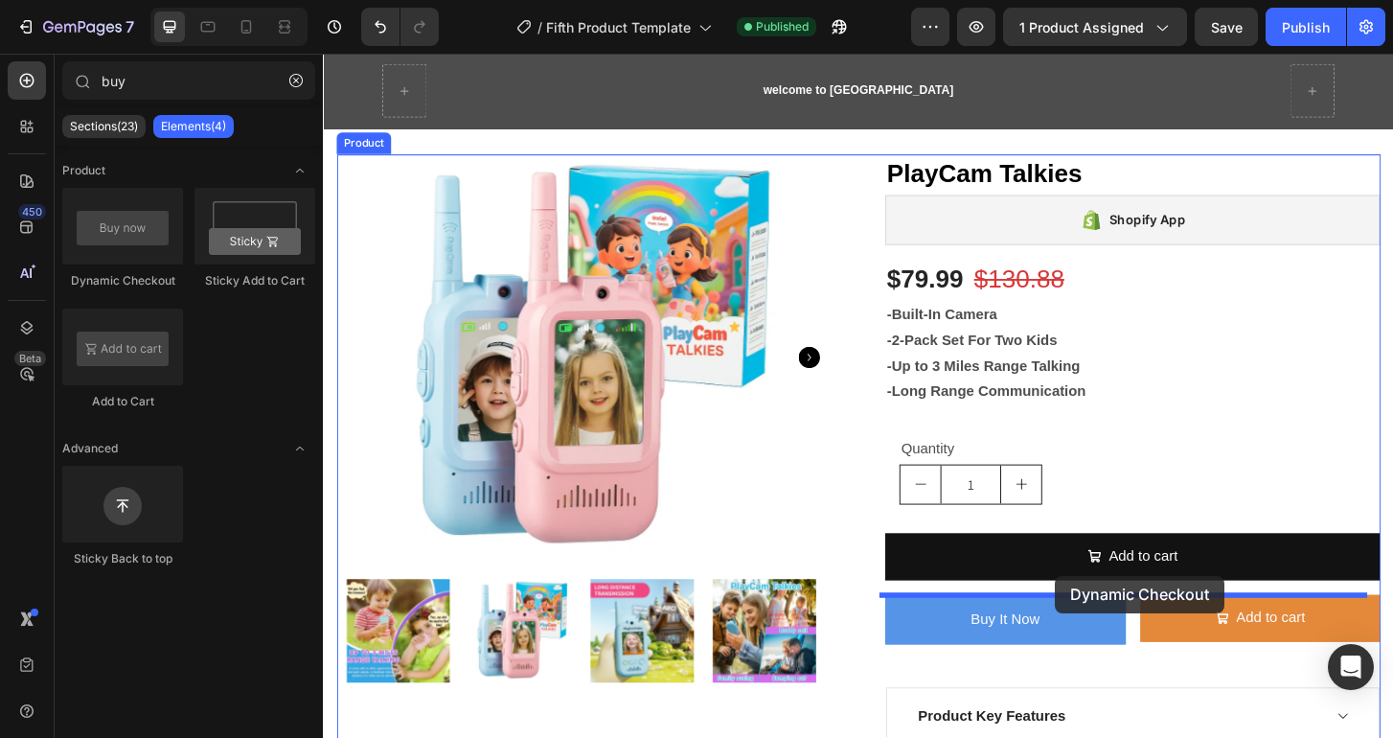
drag, startPoint x: 417, startPoint y: 287, endPoint x: 1109, endPoint y: 614, distance: 765.7
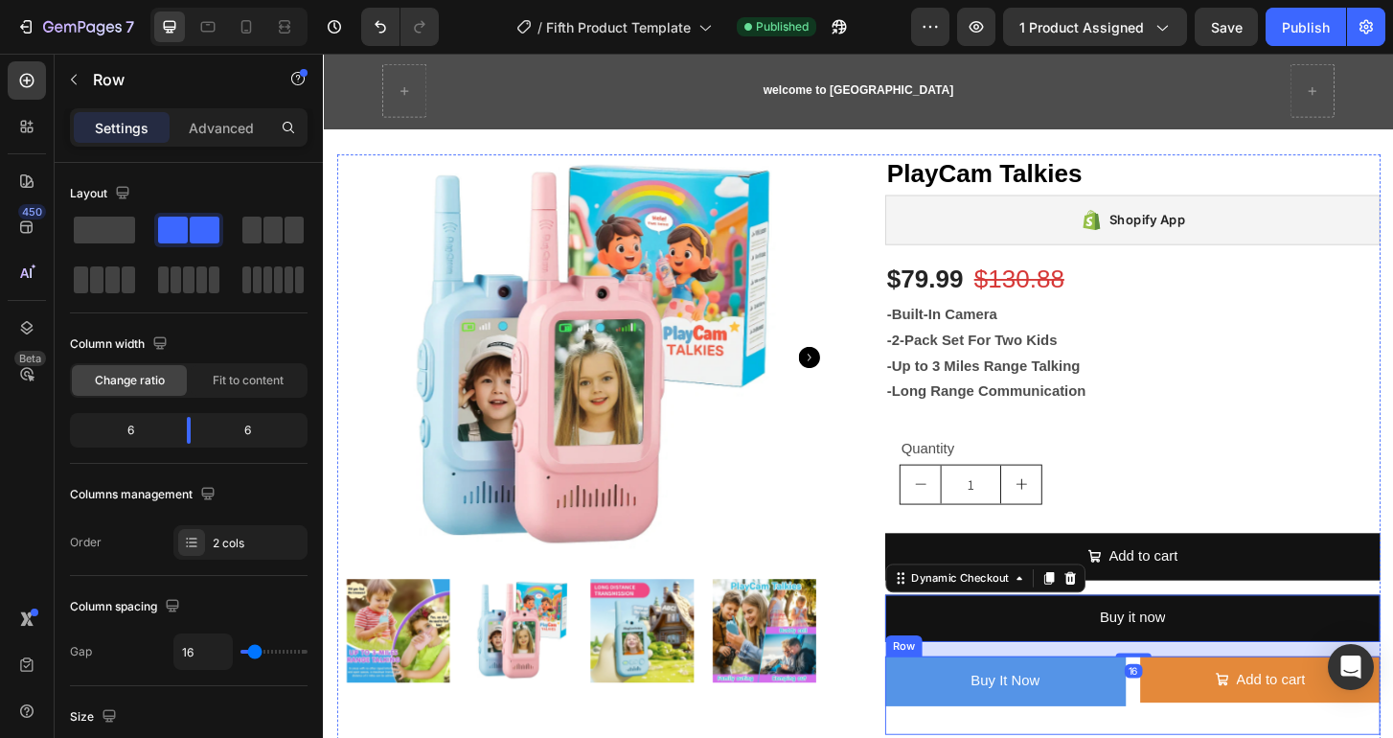
click at [1180, 737] on div "Buy it now (P) Dynamic Checkout Add to cart Add to Cart Row" at bounding box center [1192, 743] width 532 height 84
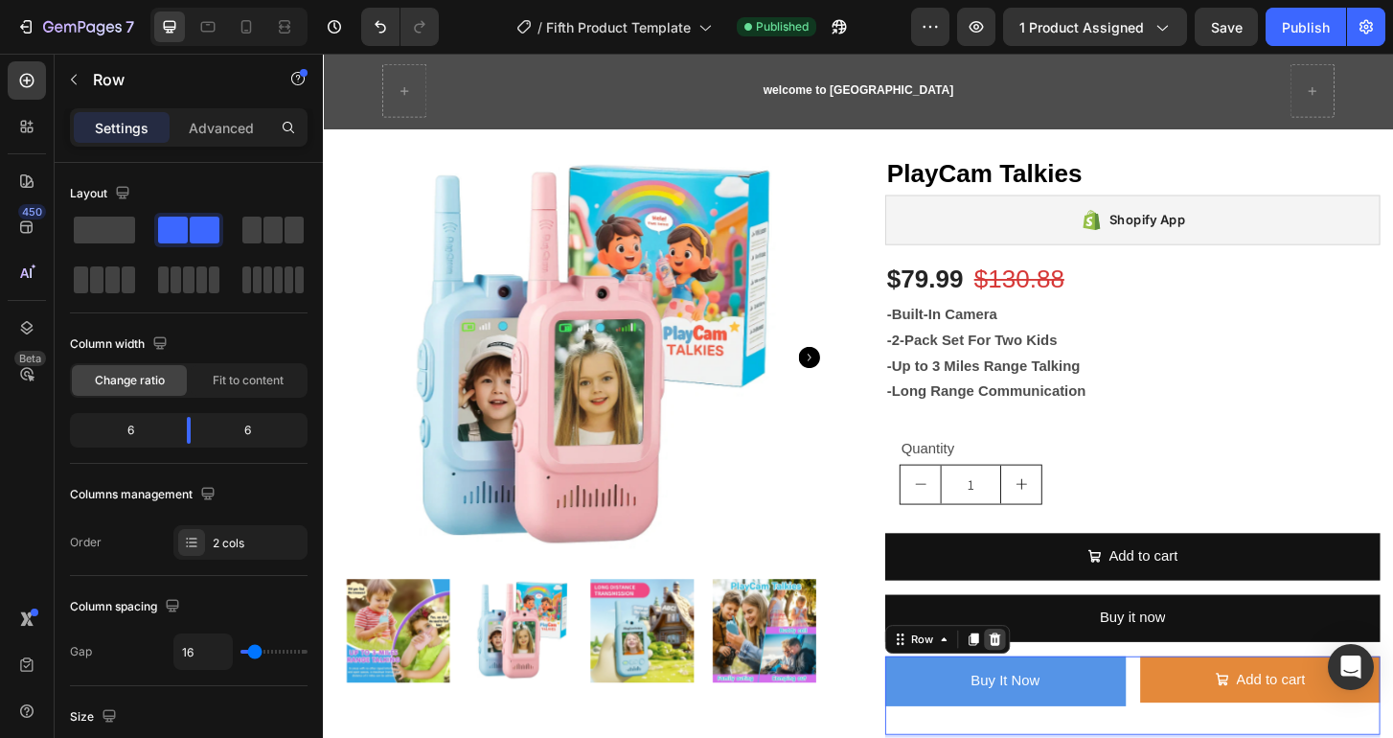
click at [1038, 676] on icon at bounding box center [1044, 681] width 12 height 13
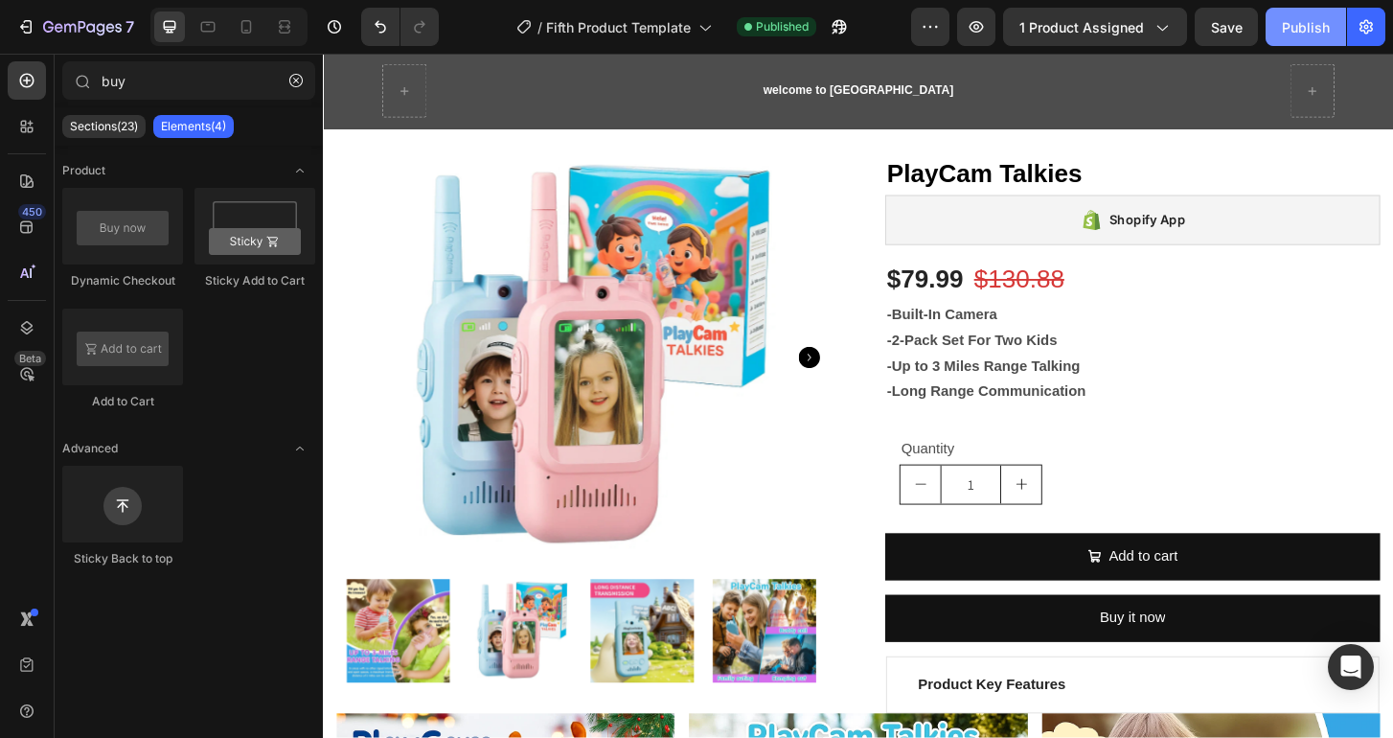
click at [1304, 31] on div "Publish" at bounding box center [1306, 27] width 48 height 20
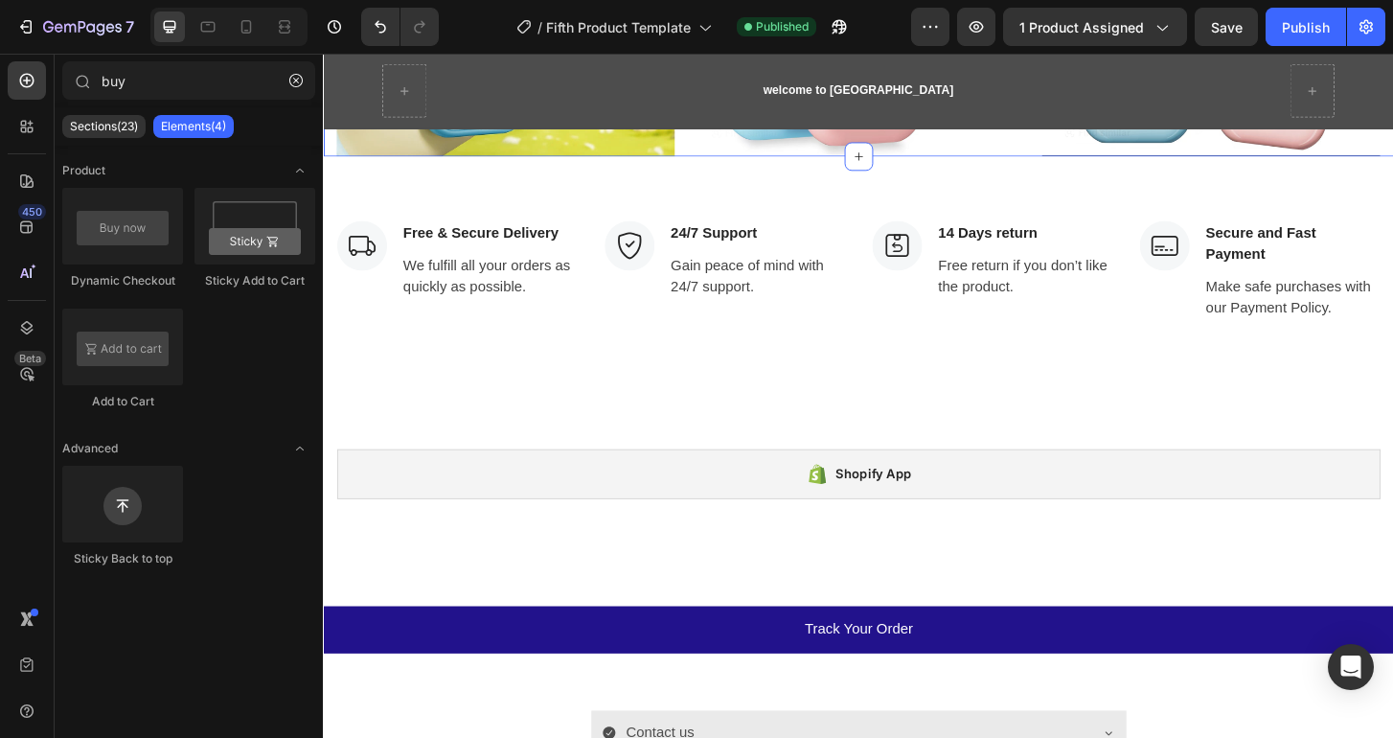
scroll to position [1331, 0]
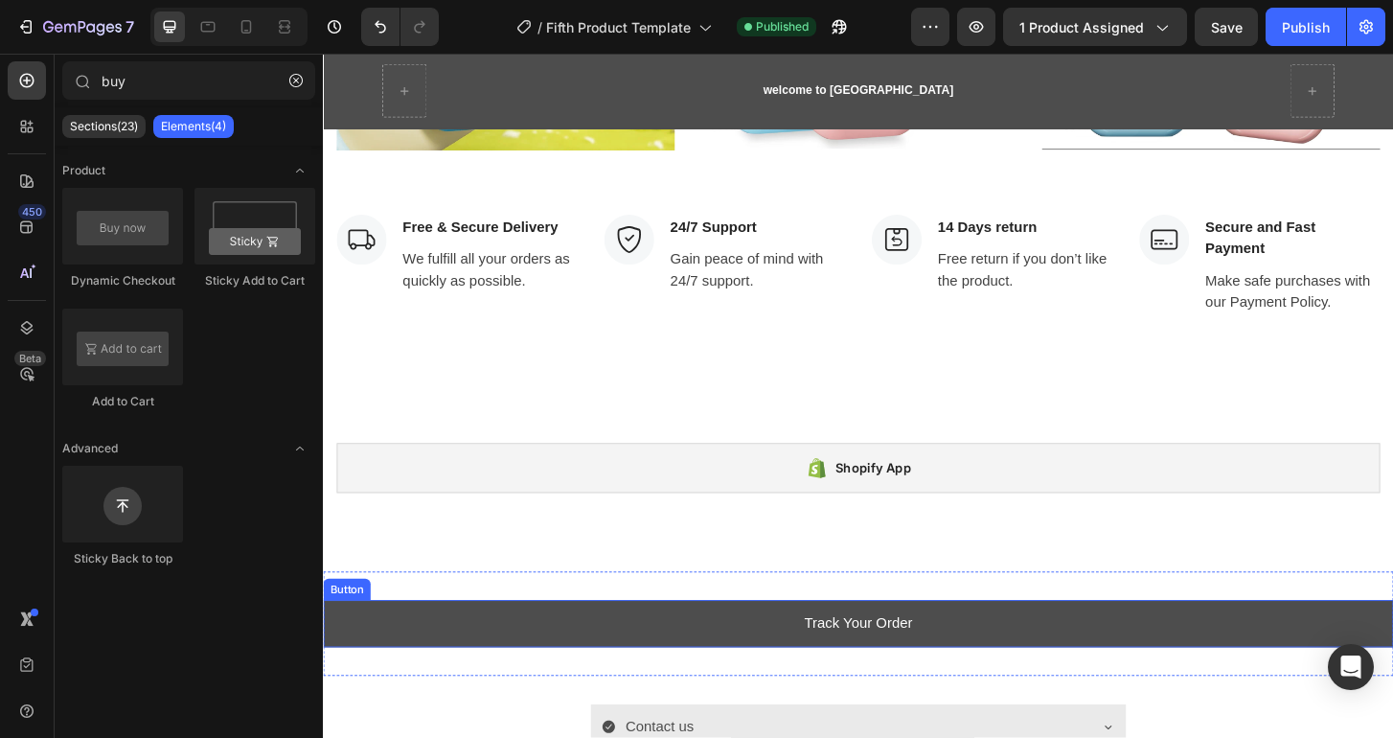
click at [730, 658] on link "Track Your Order" at bounding box center [897, 666] width 1149 height 51
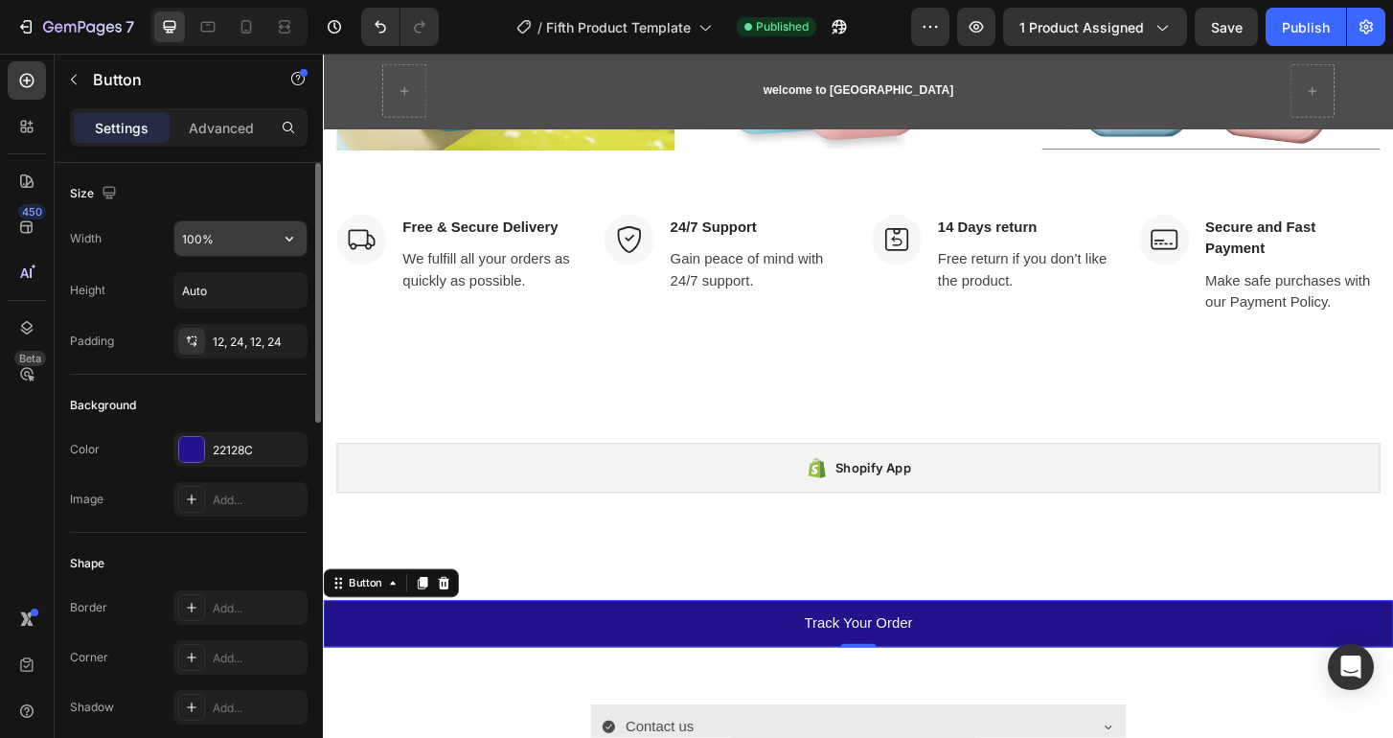
click at [216, 240] on input "100%" at bounding box center [240, 238] width 132 height 34
click at [285, 238] on icon "button" at bounding box center [289, 239] width 8 height 5
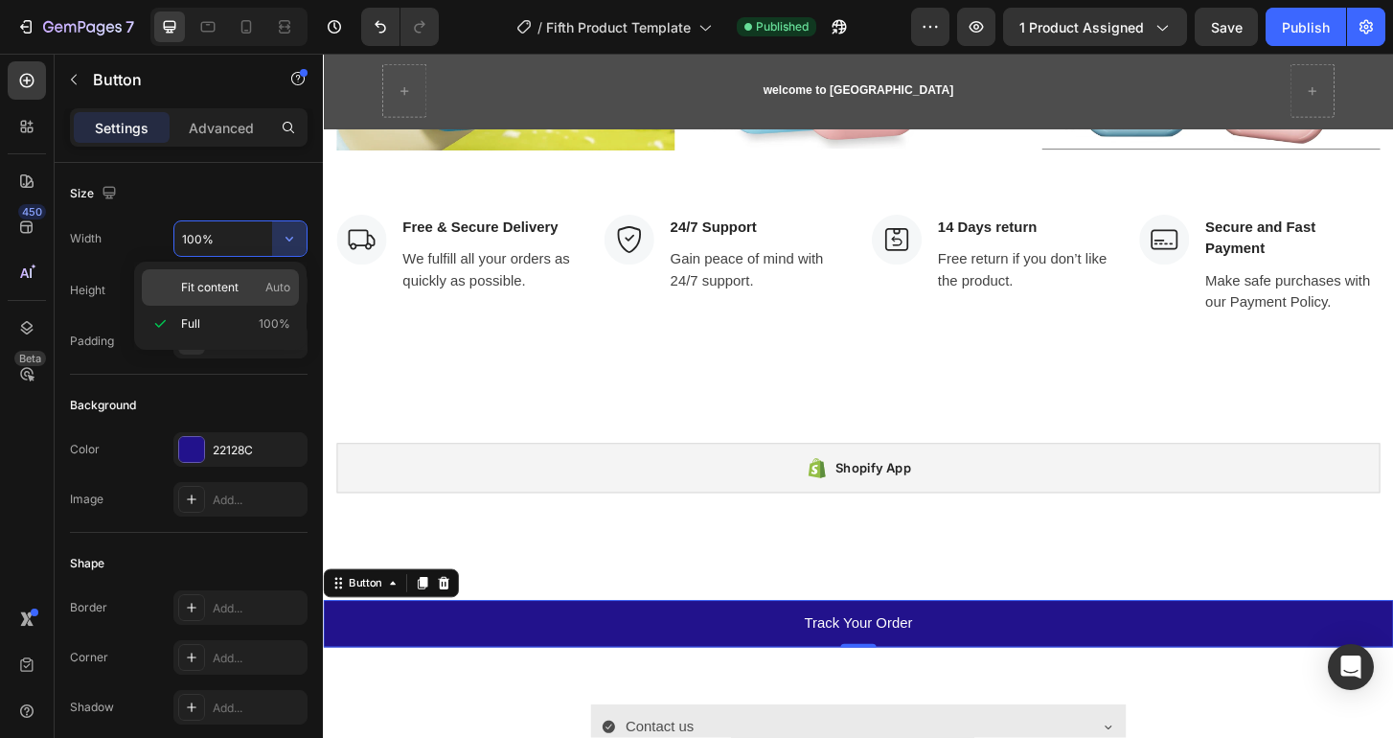
click at [236, 285] on span "Fit content" at bounding box center [209, 287] width 57 height 17
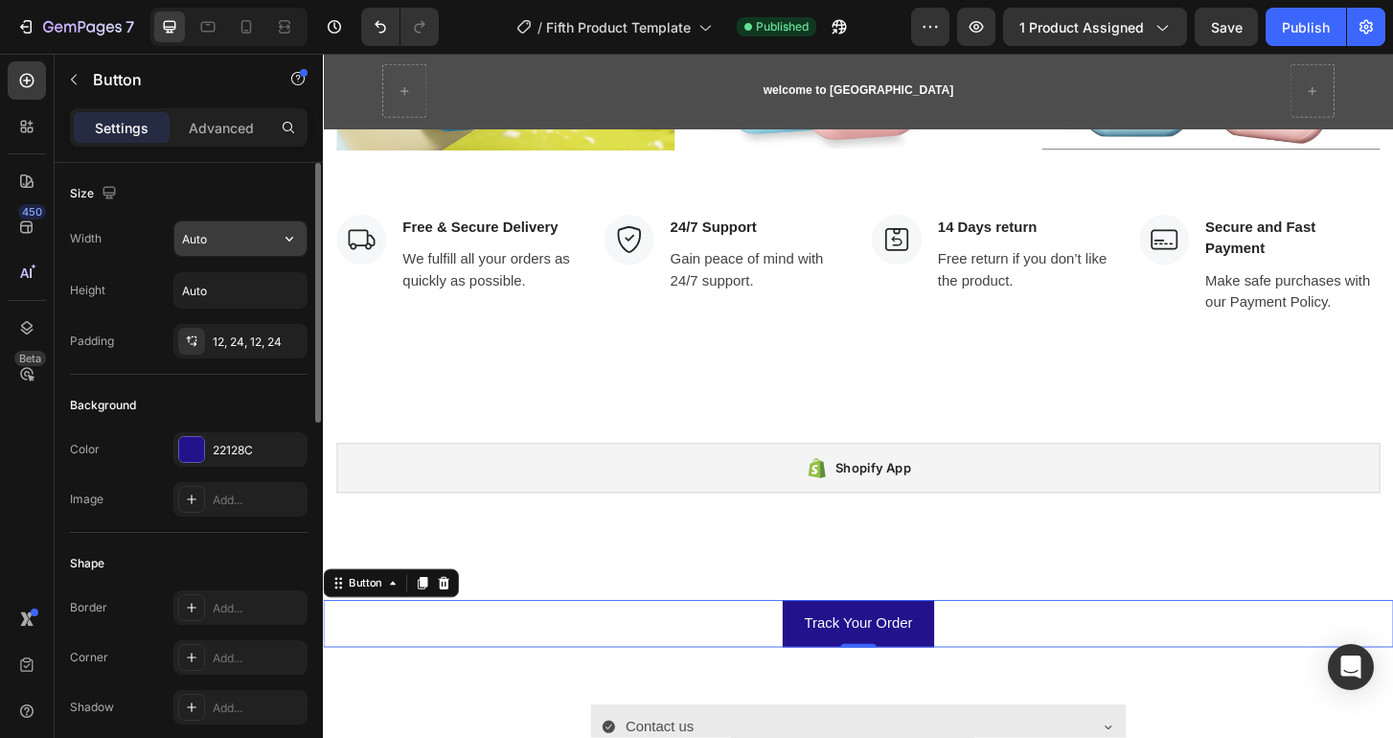
click at [225, 233] on input "Auto" at bounding box center [240, 238] width 132 height 34
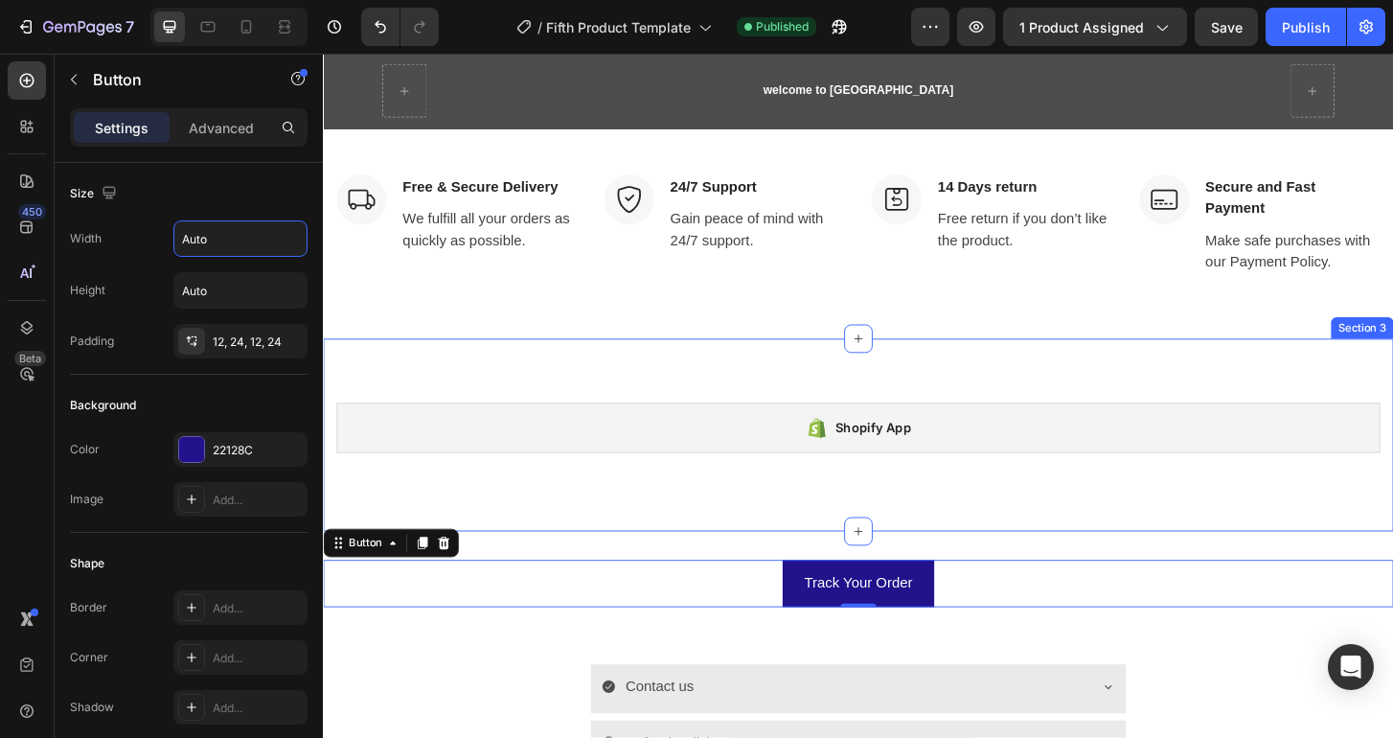
scroll to position [1474, 0]
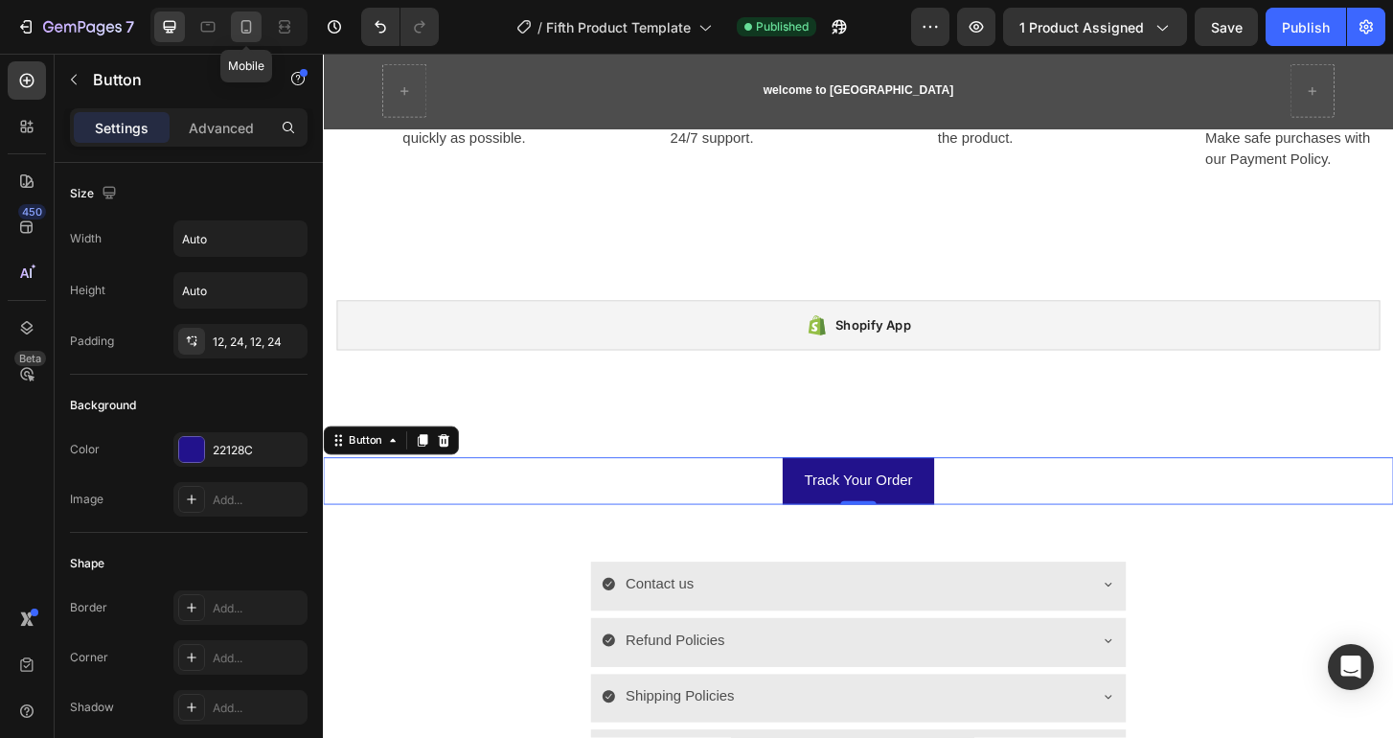
click at [244, 21] on icon at bounding box center [246, 26] width 19 height 19
type input "100%"
type input "14"
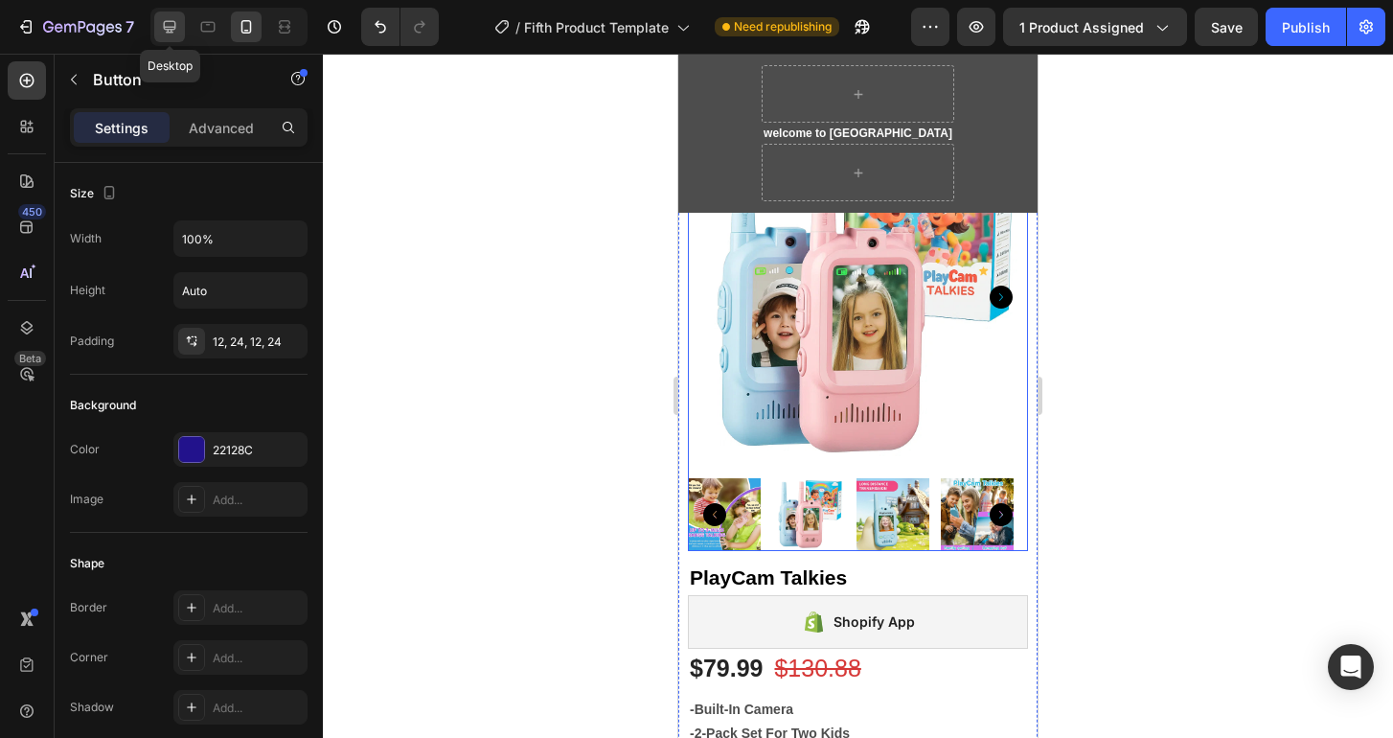
click at [169, 24] on icon at bounding box center [169, 26] width 19 height 19
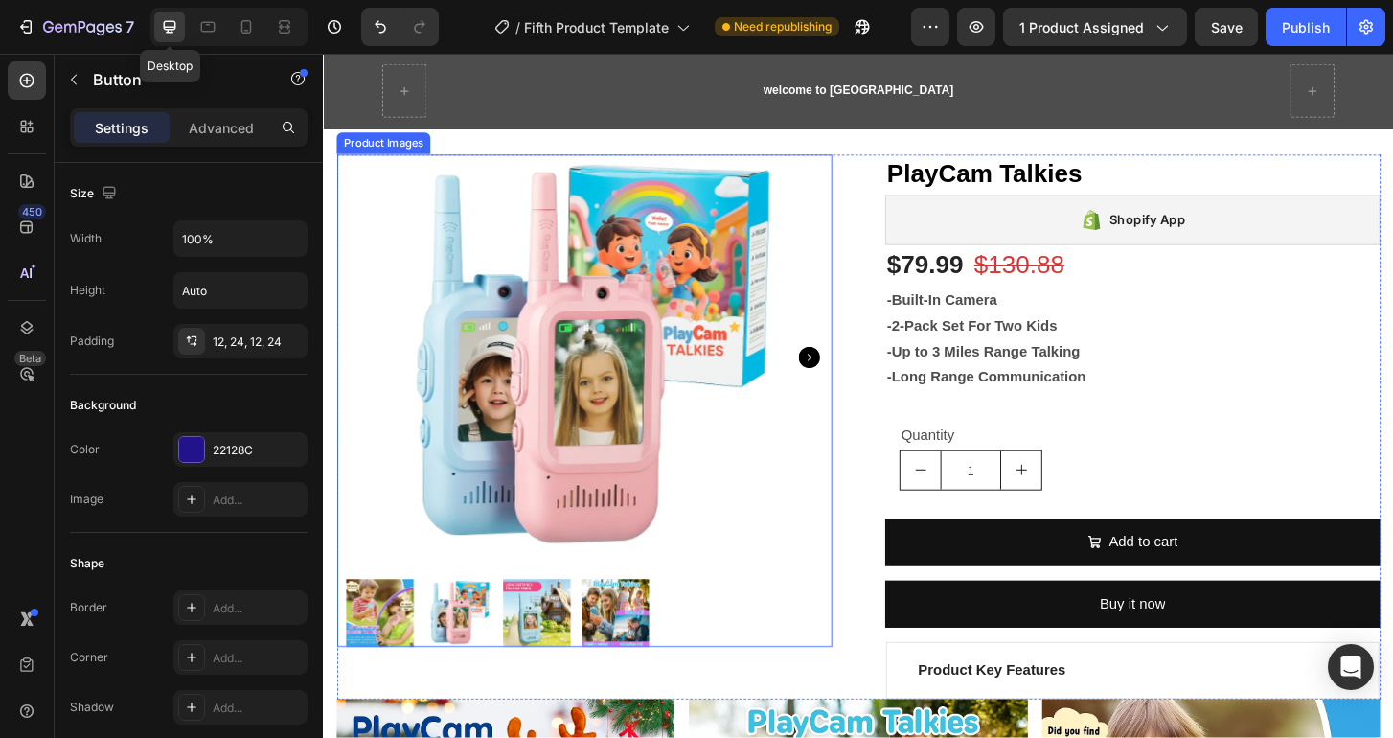
type input "Auto"
type input "16"
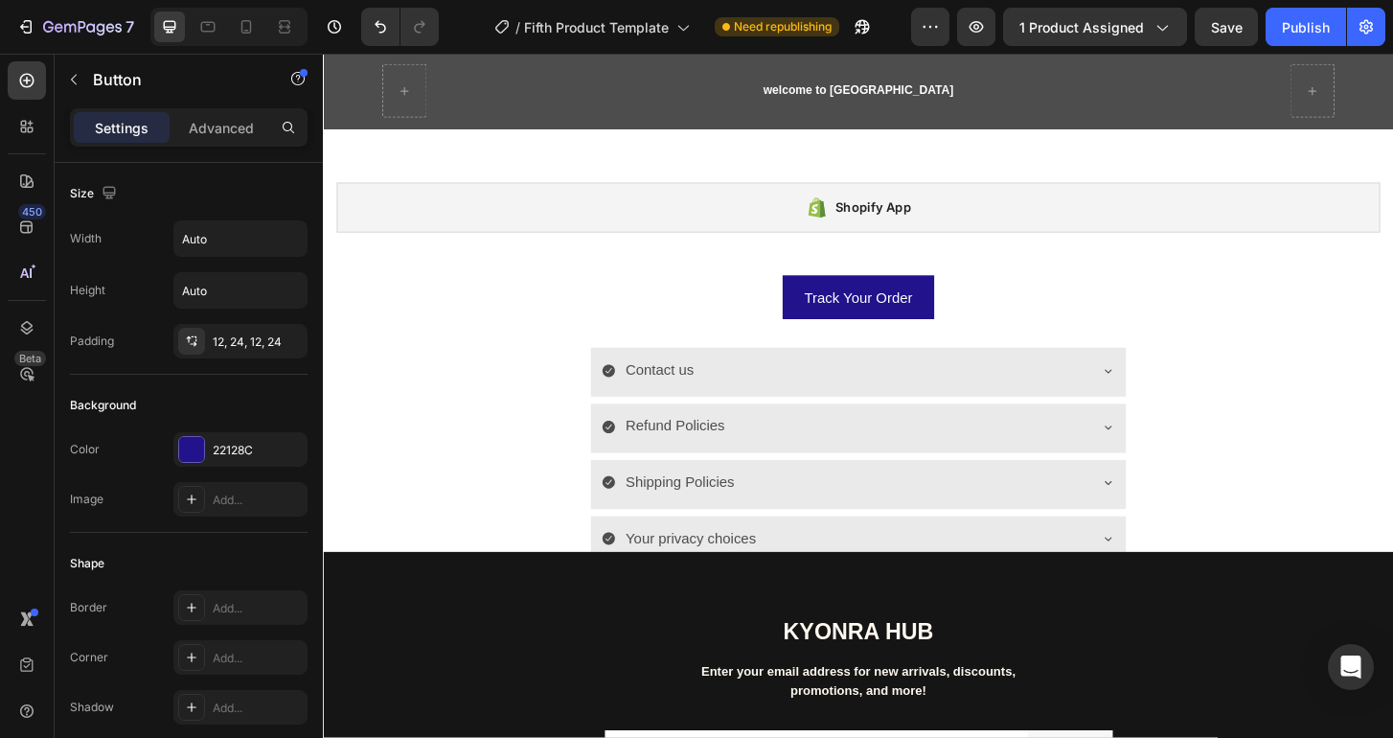
scroll to position [1716, 0]
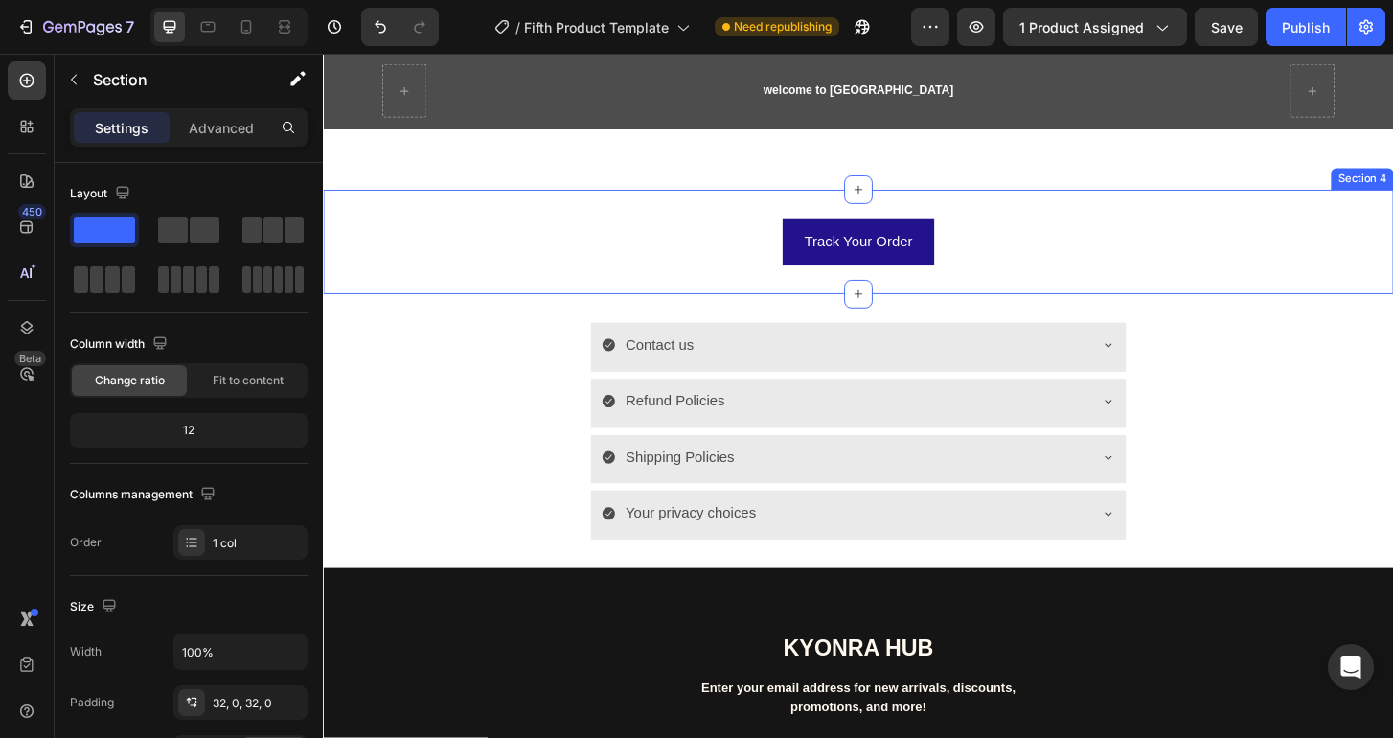
click at [777, 294] on div "Track Your Order Button Section 4" at bounding box center [897, 256] width 1149 height 112
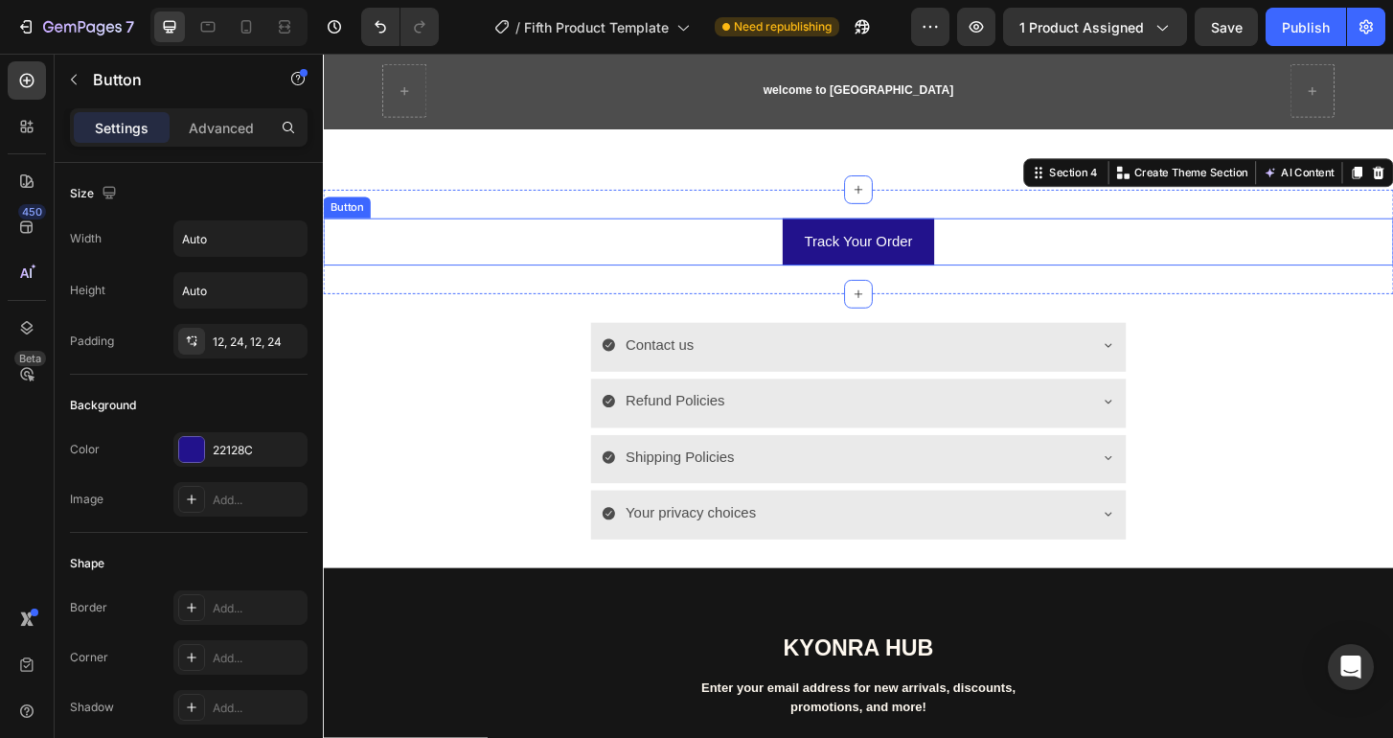
click at [805, 256] on div "Track Your Order Button" at bounding box center [897, 256] width 1149 height 51
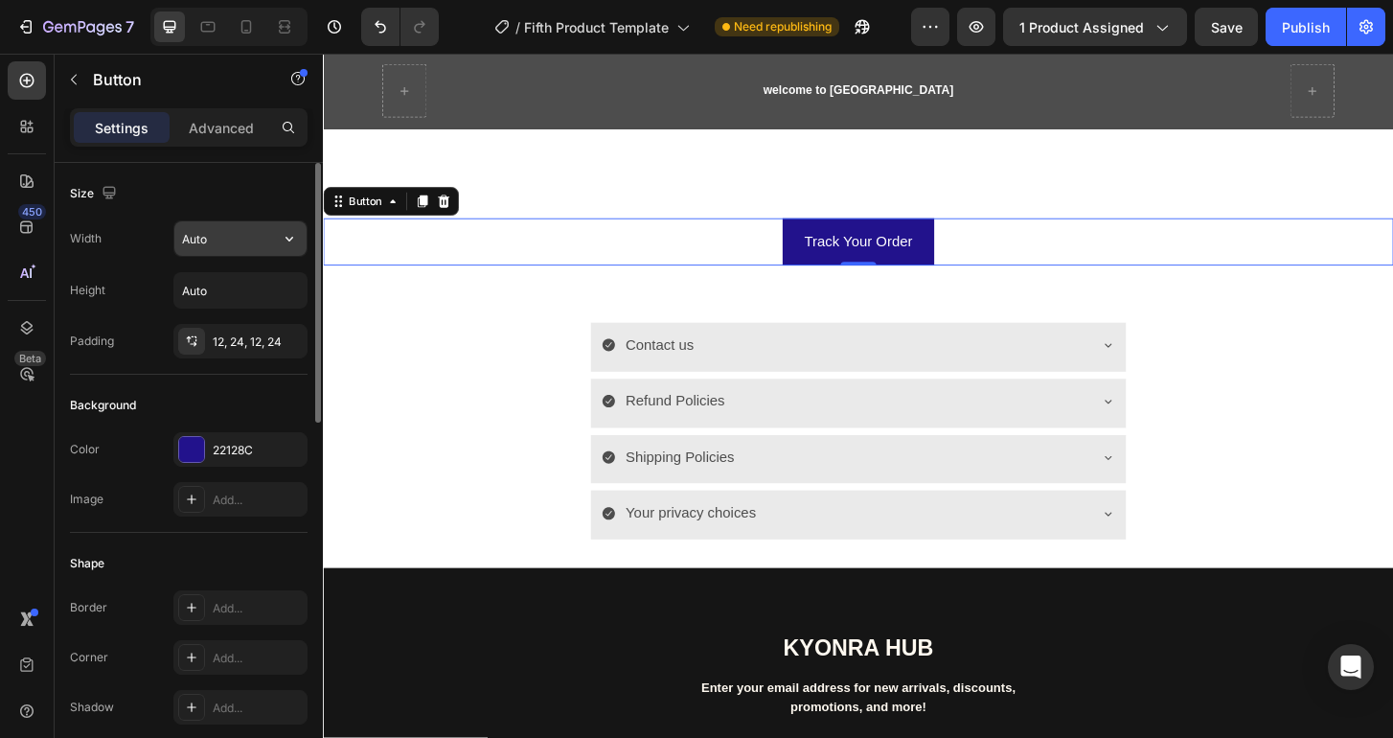
click at [224, 245] on input "Auto" at bounding box center [240, 238] width 132 height 34
click at [296, 236] on icon "button" at bounding box center [289, 238] width 19 height 19
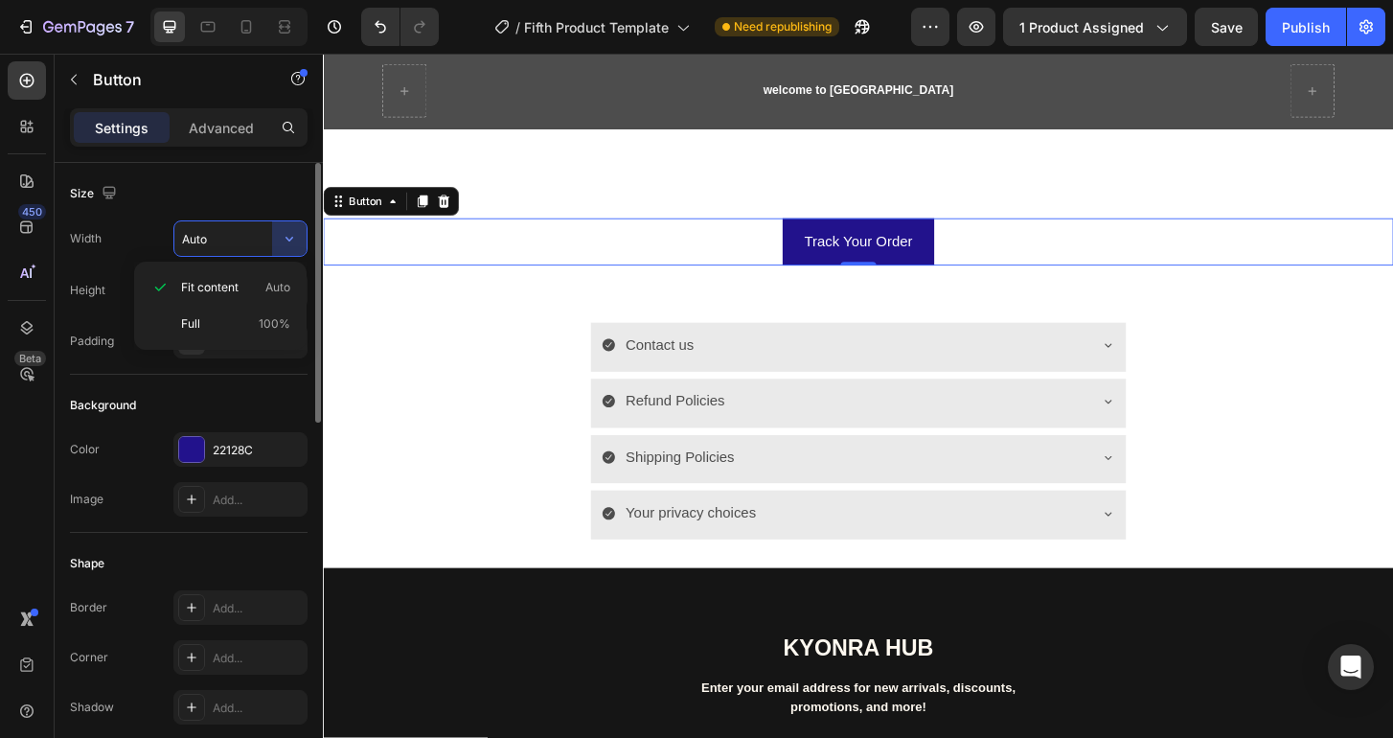
click at [239, 197] on div "Size" at bounding box center [189, 193] width 238 height 31
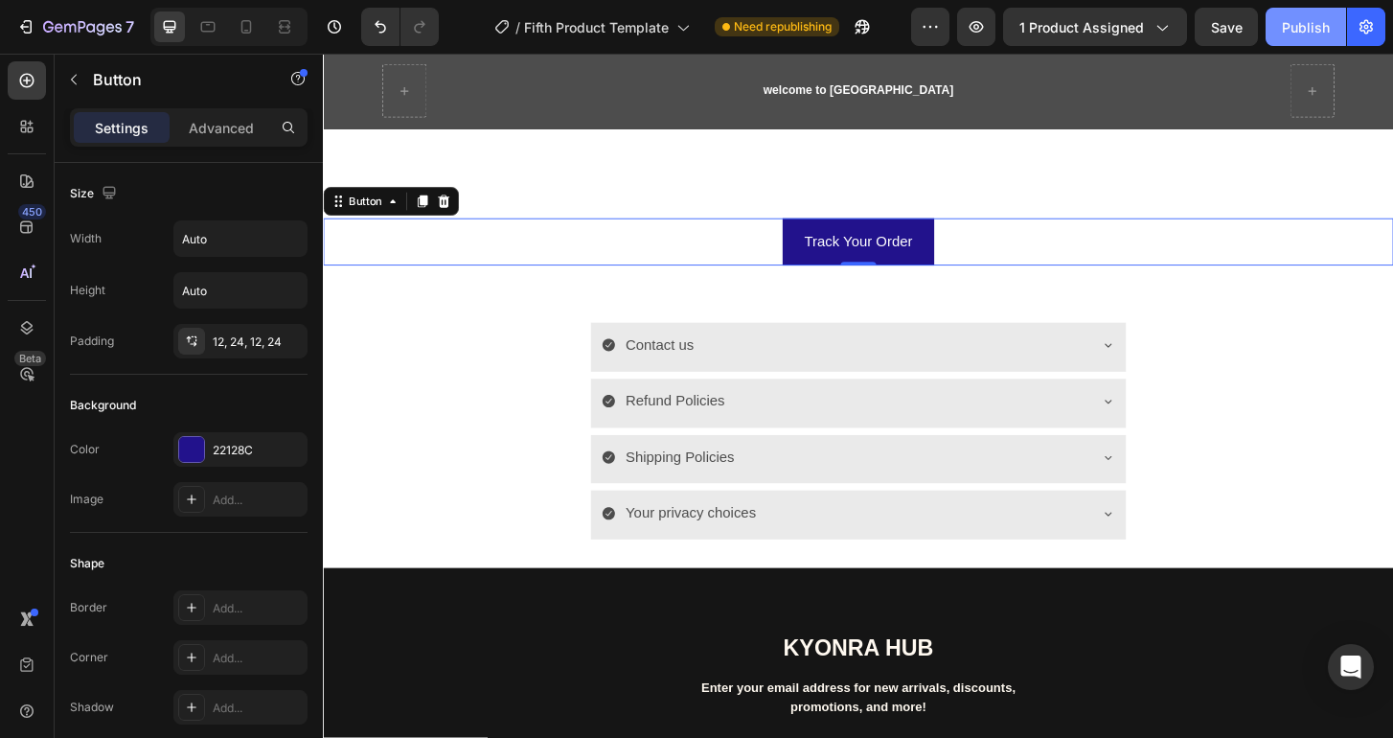
click at [1313, 33] on div "Publish" at bounding box center [1306, 27] width 48 height 20
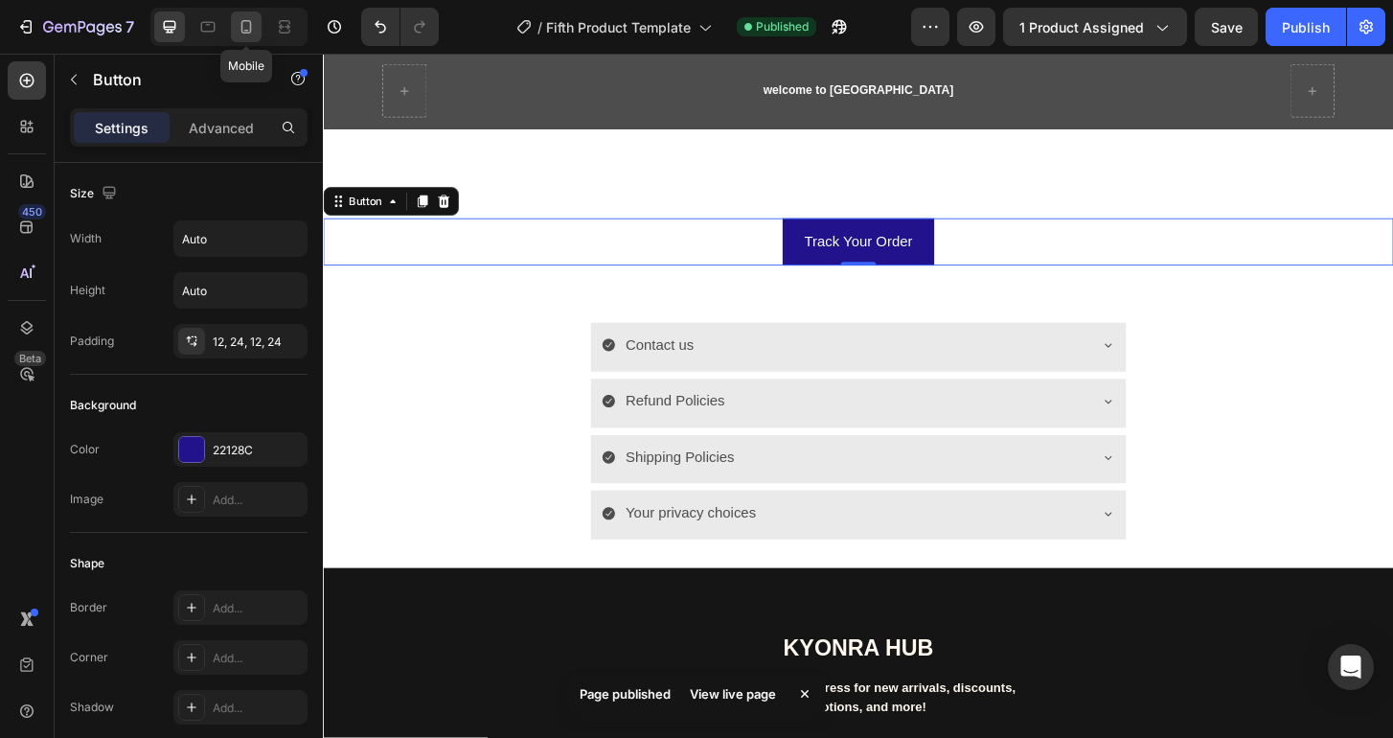
click at [241, 21] on icon at bounding box center [246, 26] width 11 height 13
type input "14"
type input "100%"
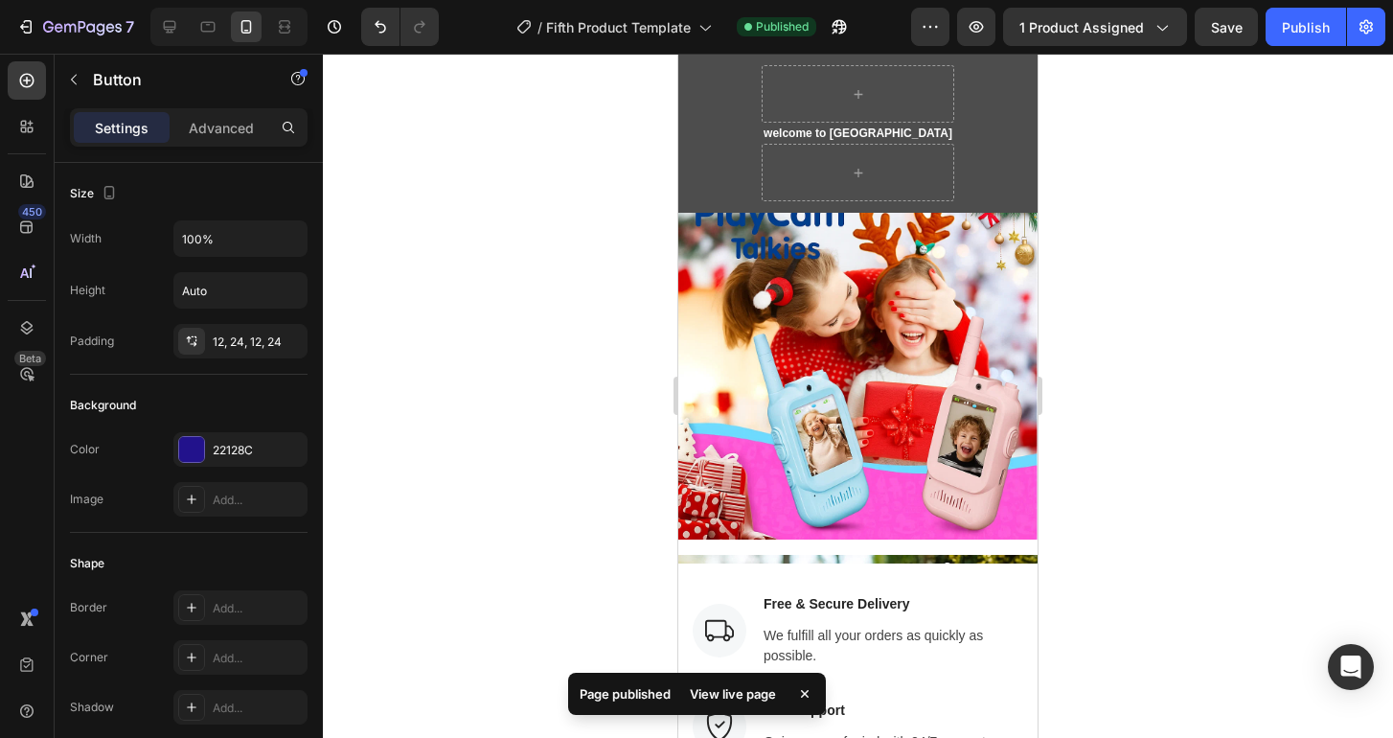
scroll to position [727, 0]
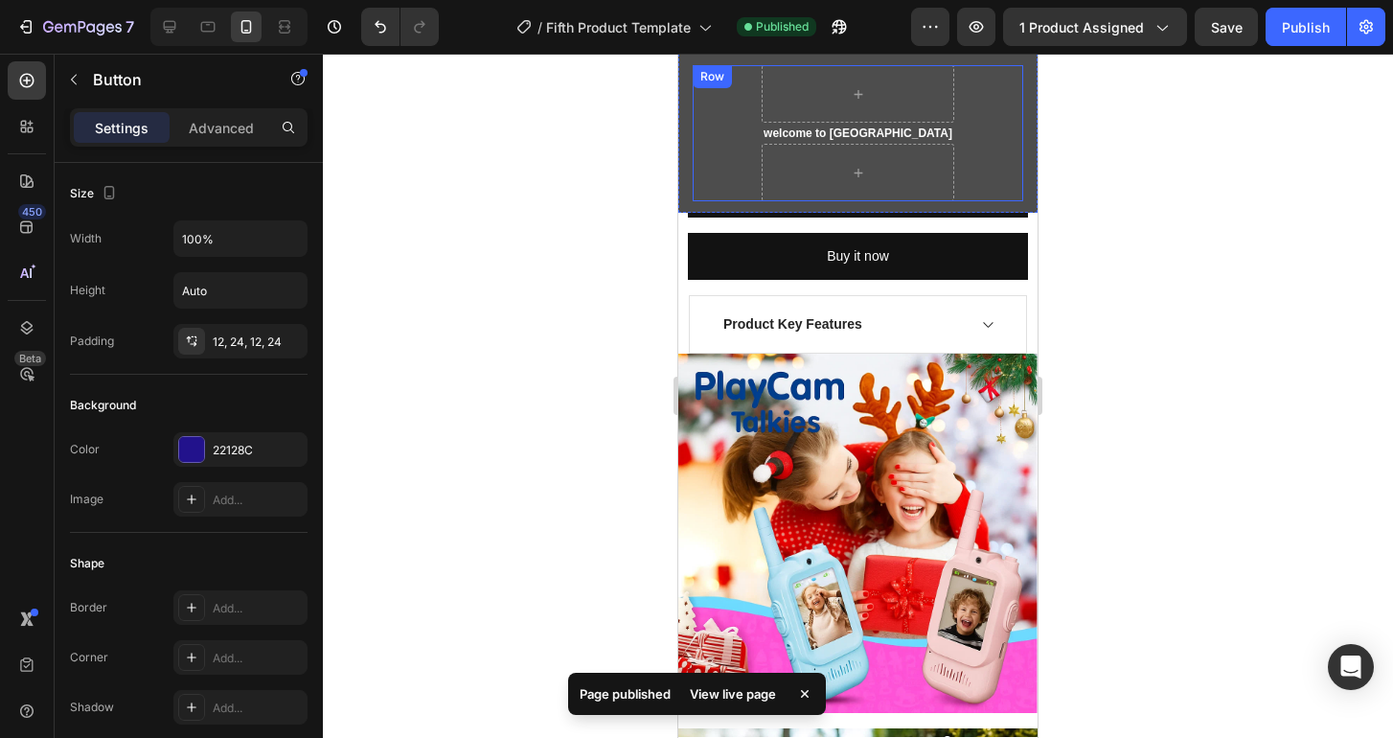
click at [727, 135] on div "welcome to KYONRA Text block Row" at bounding box center [858, 133] width 330 height 136
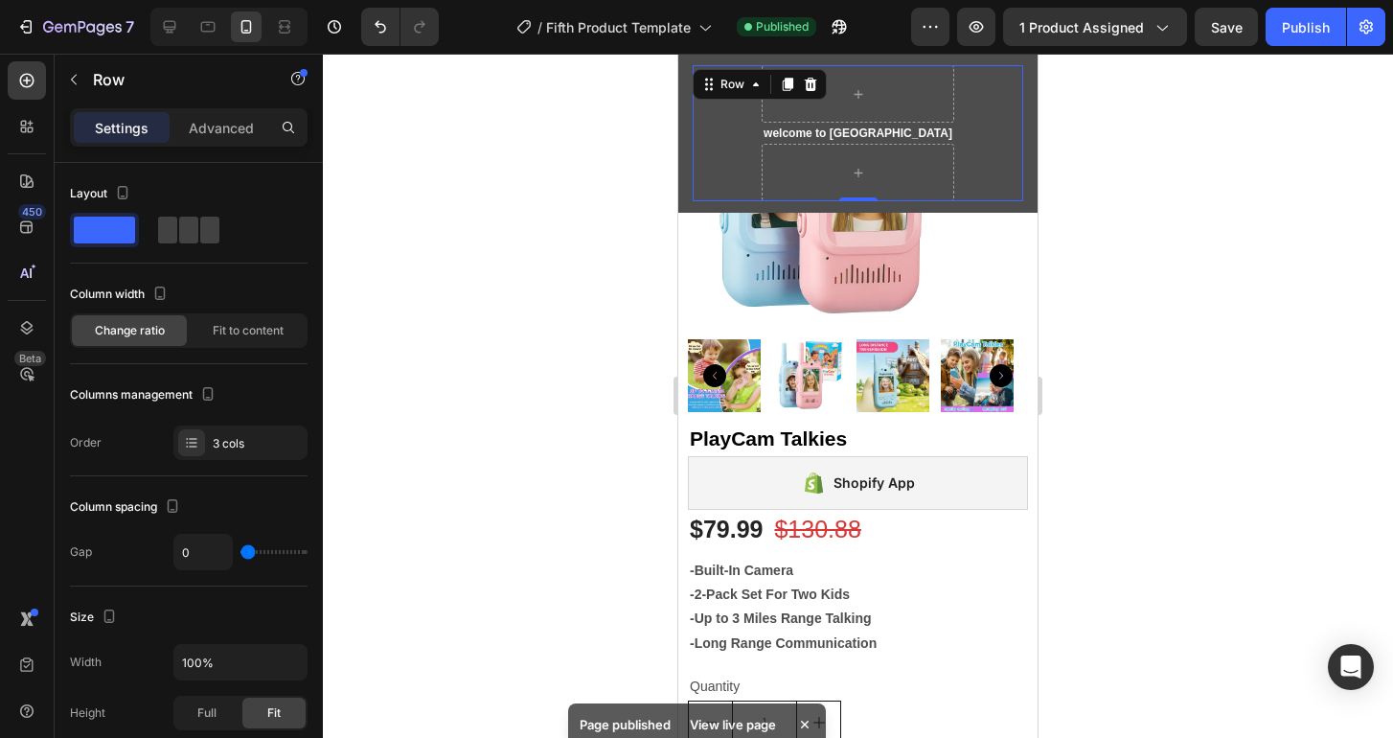
scroll to position [0, 0]
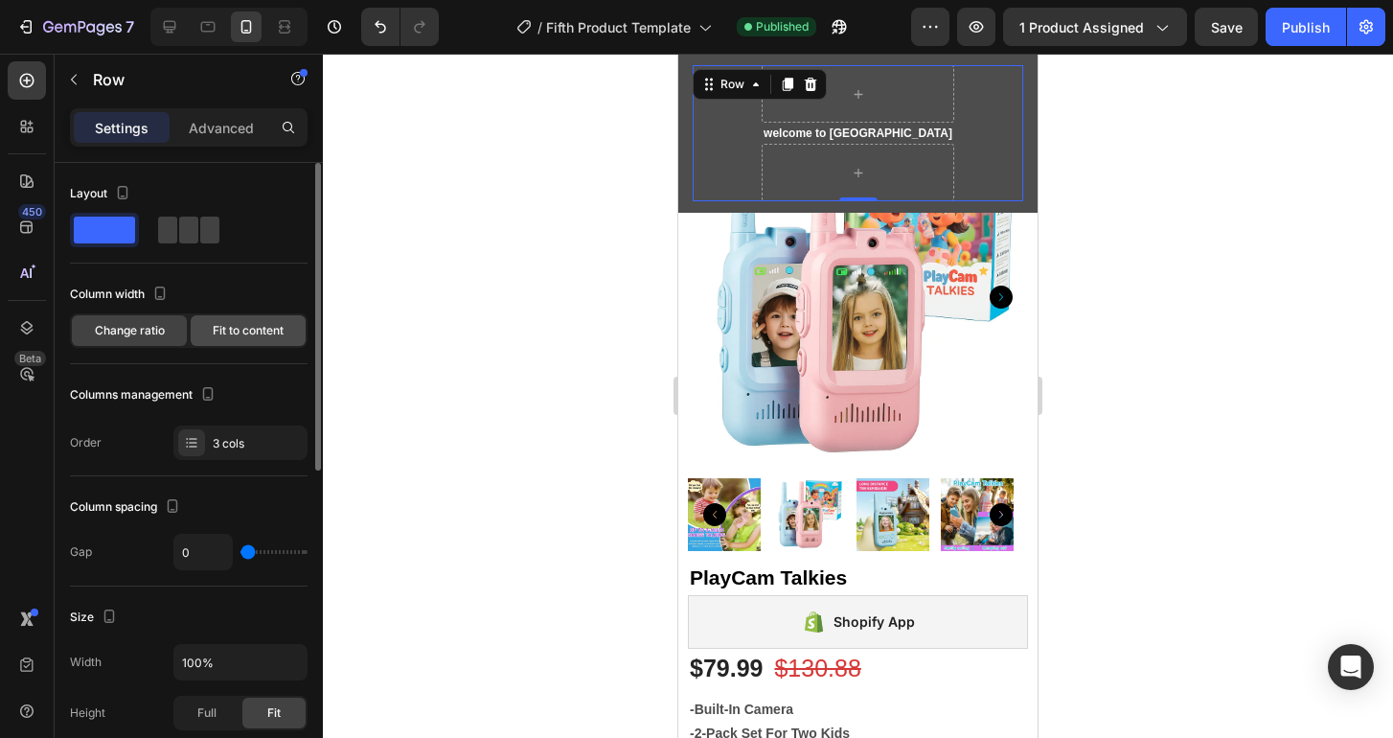
click at [251, 327] on span "Fit to content" at bounding box center [248, 330] width 71 height 17
click at [124, 331] on span "Change ratio" at bounding box center [130, 330] width 70 height 17
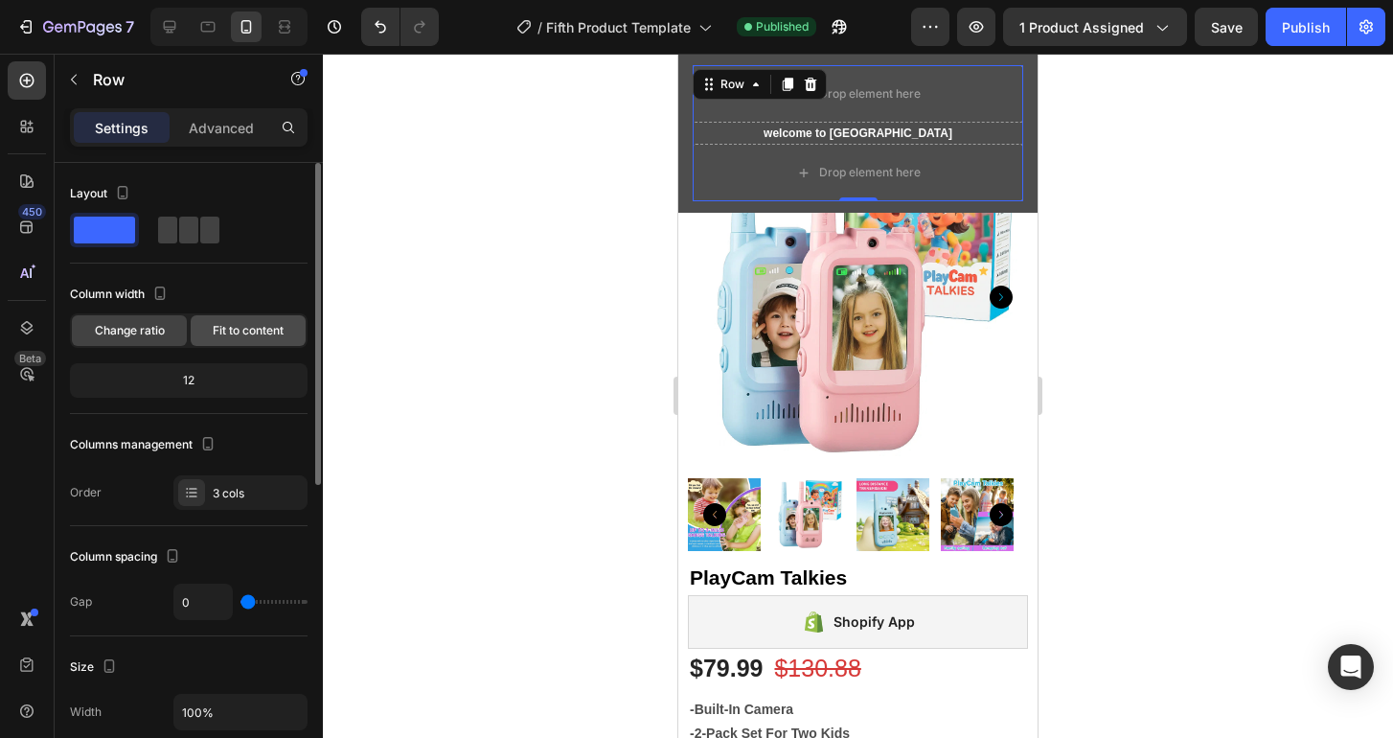
click at [248, 324] on span "Fit to content" at bounding box center [248, 330] width 71 height 17
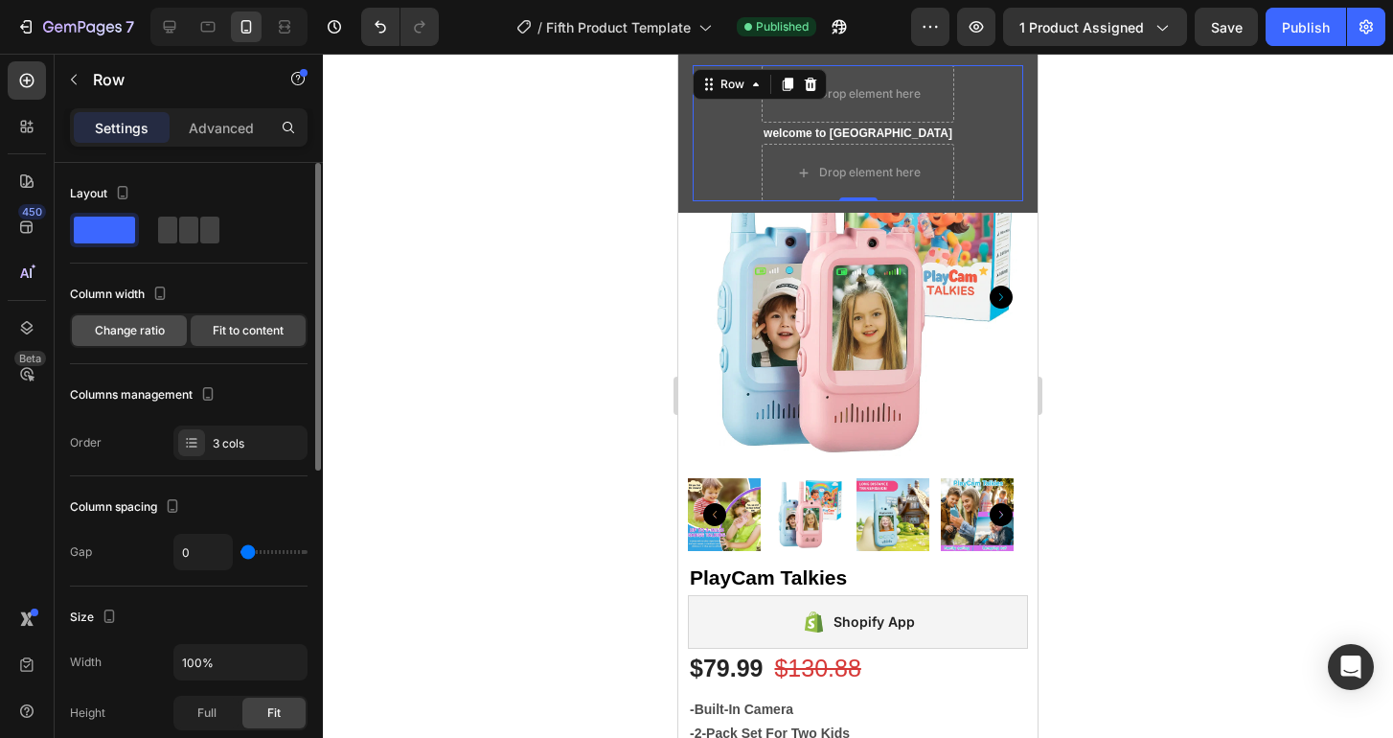
click at [148, 332] on span "Change ratio" at bounding box center [130, 330] width 70 height 17
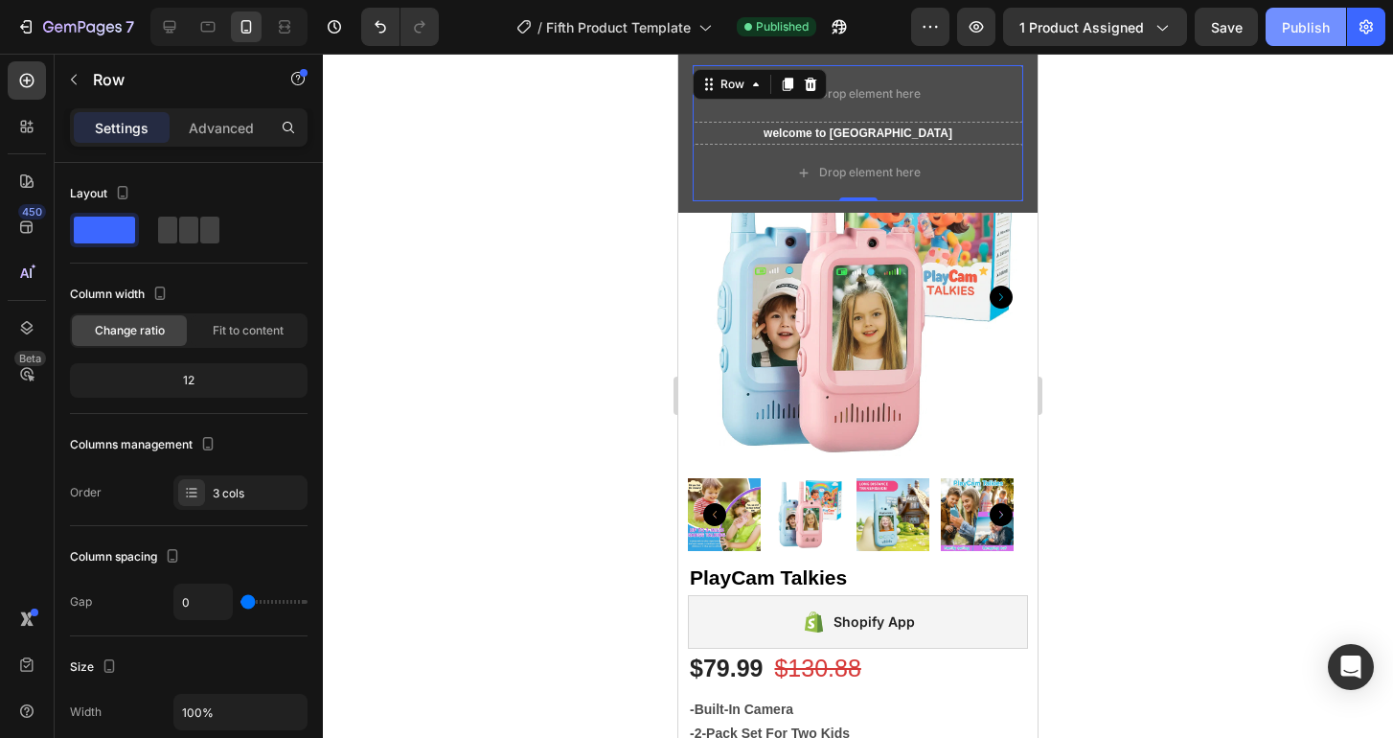
click at [1285, 30] on div "Publish" at bounding box center [1306, 27] width 48 height 20
click at [679, 261] on div "Product Images PlayCam Talkies (P) Title Shopify App Shopify App $79.99 (P) Pri…" at bounding box center [857, 596] width 359 height 968
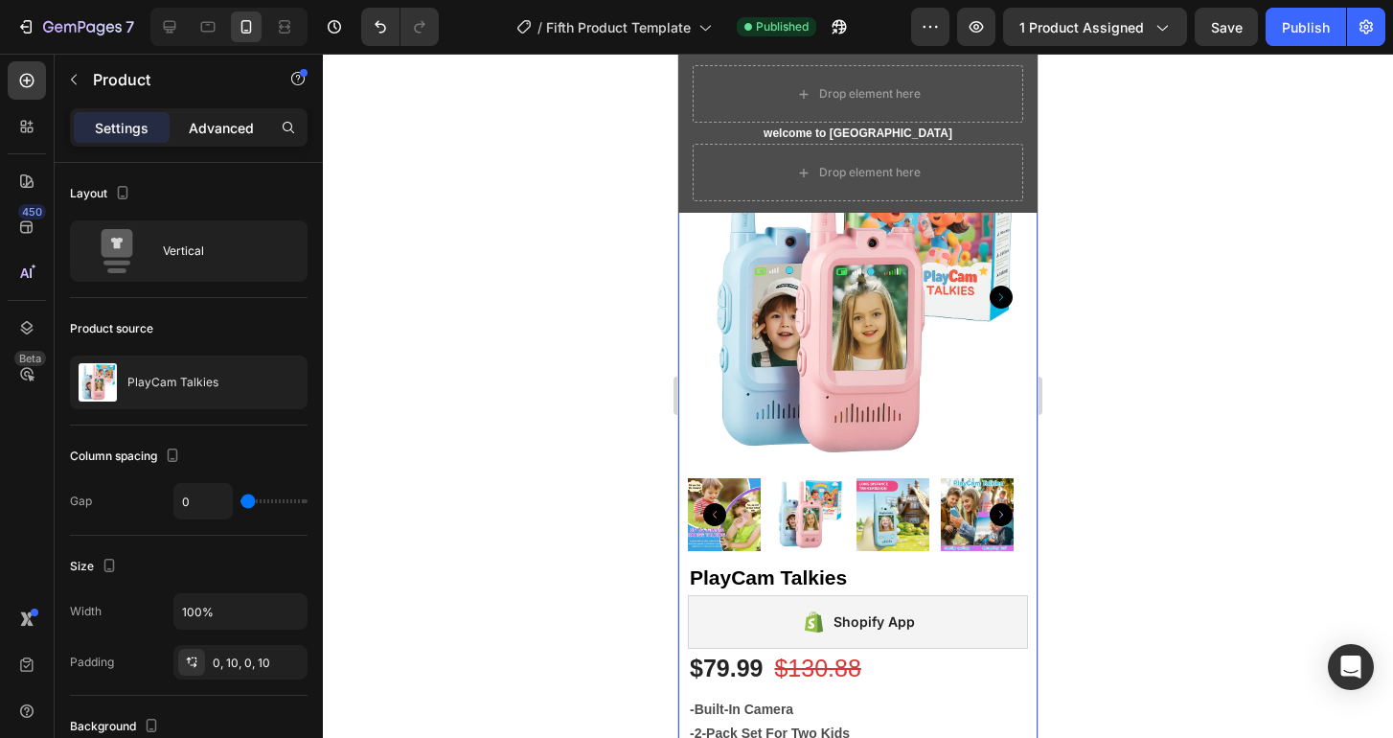
click at [208, 127] on p "Advanced" at bounding box center [221, 128] width 65 height 20
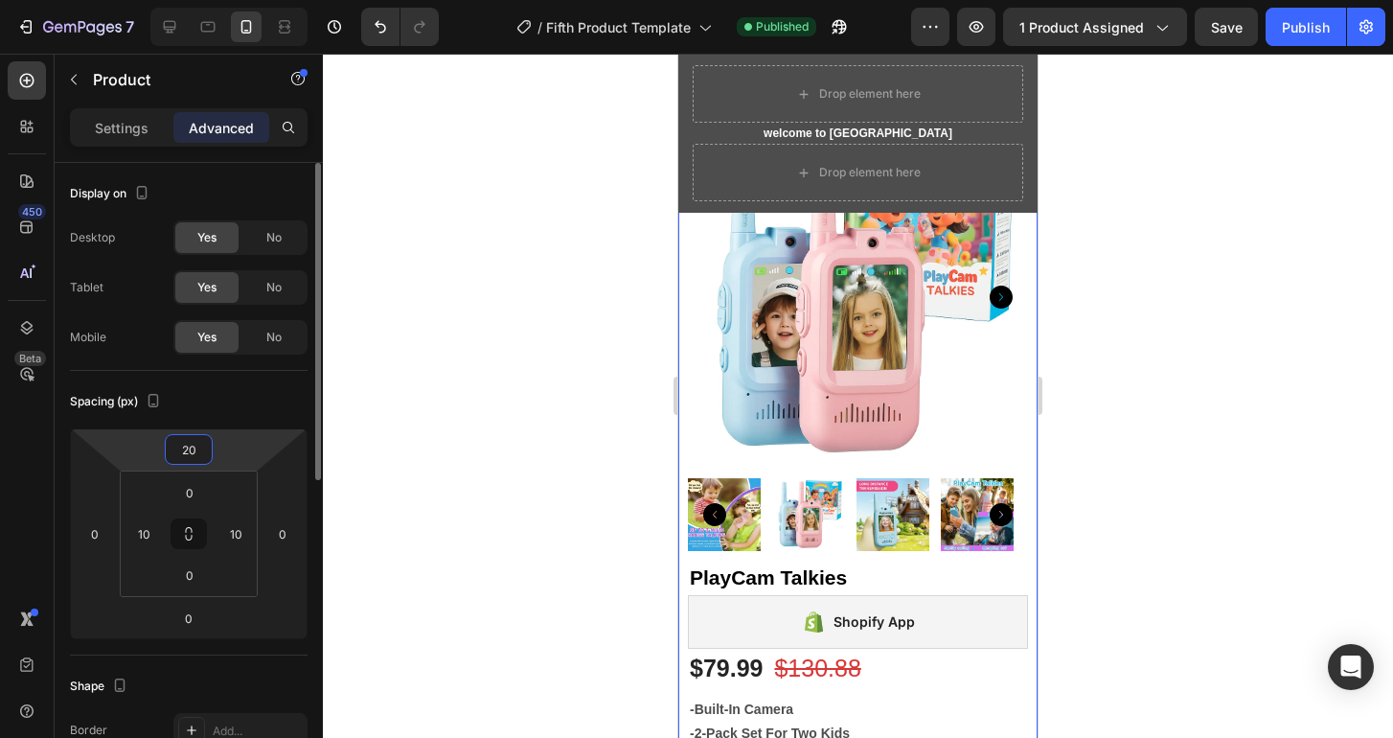
click at [199, 445] on input "20" at bounding box center [189, 449] width 38 height 29
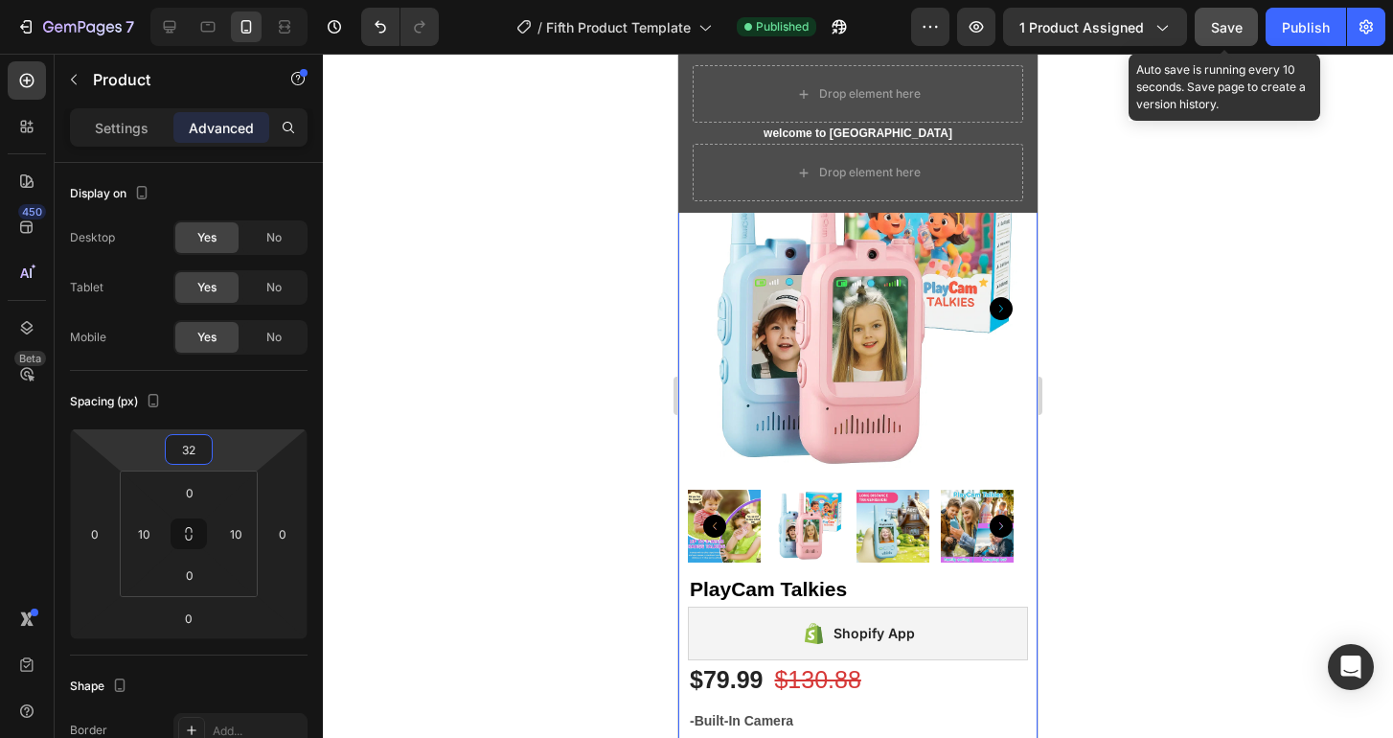
type input "32"
click at [1236, 19] on span "Save" at bounding box center [1227, 27] width 32 height 16
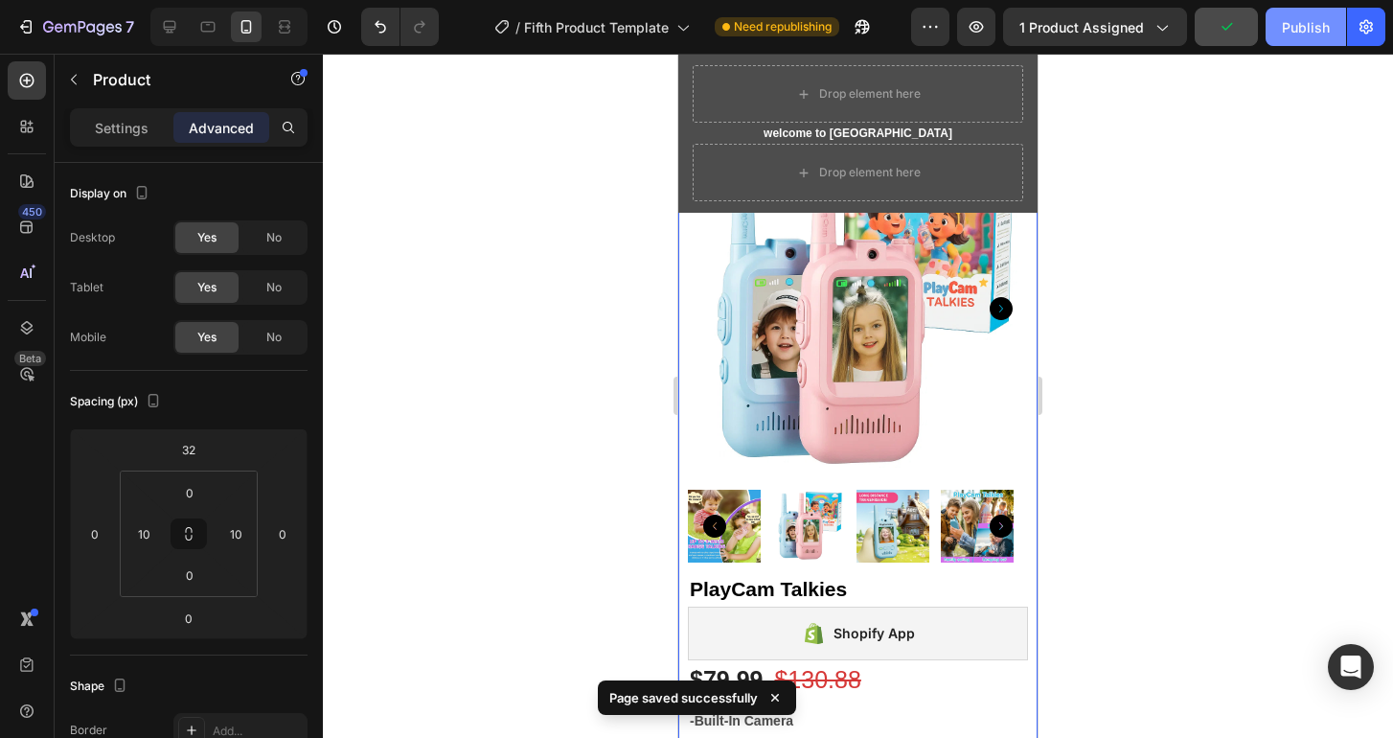
click at [1317, 41] on button "Publish" at bounding box center [1305, 27] width 80 height 38
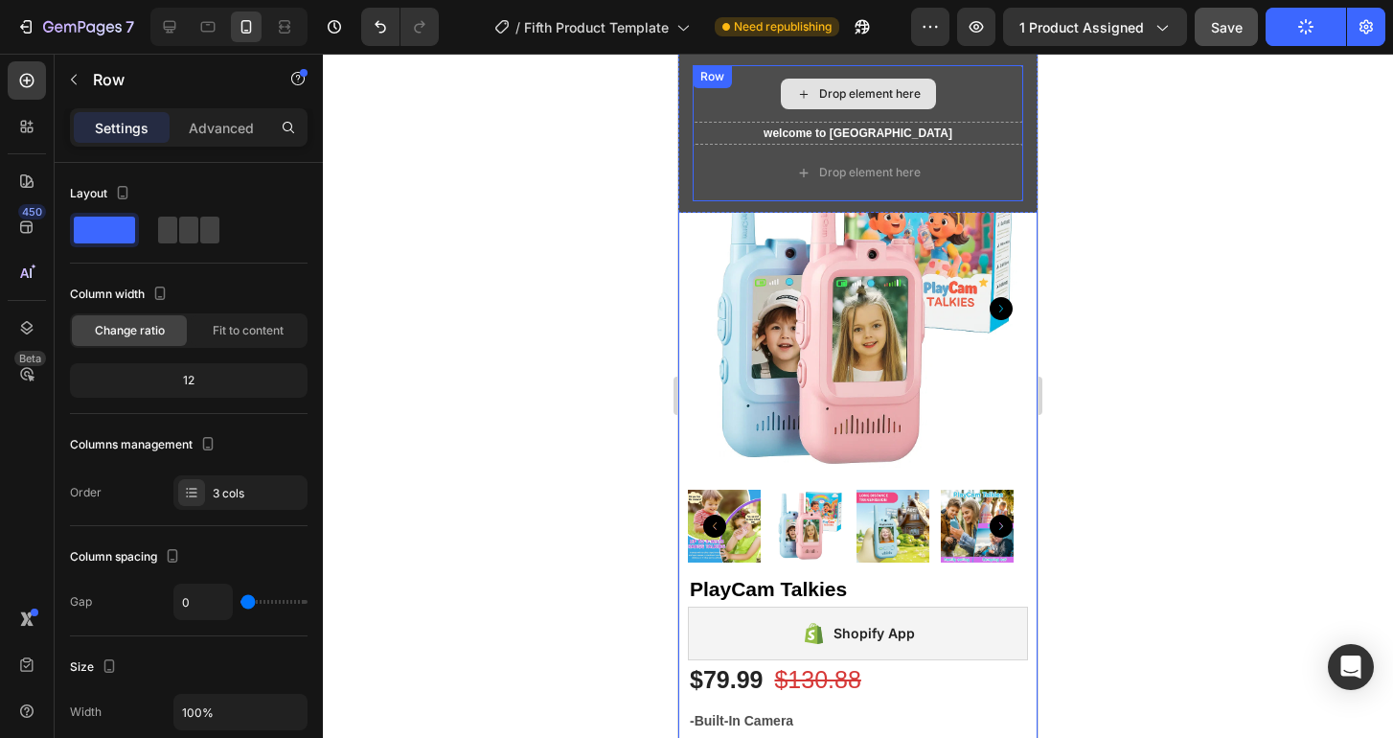
click at [983, 115] on div "Drop element here" at bounding box center [858, 93] width 330 height 57
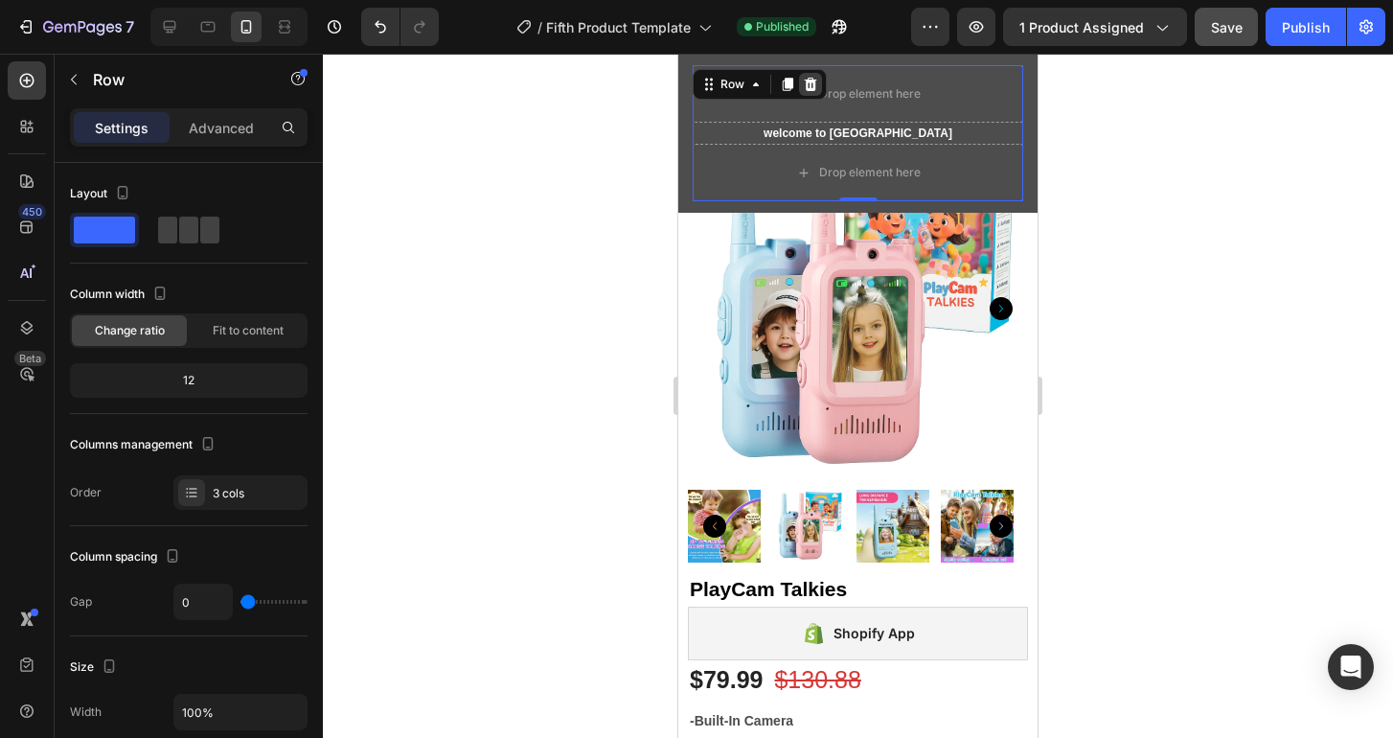
click at [807, 78] on icon at bounding box center [811, 84] width 12 height 13
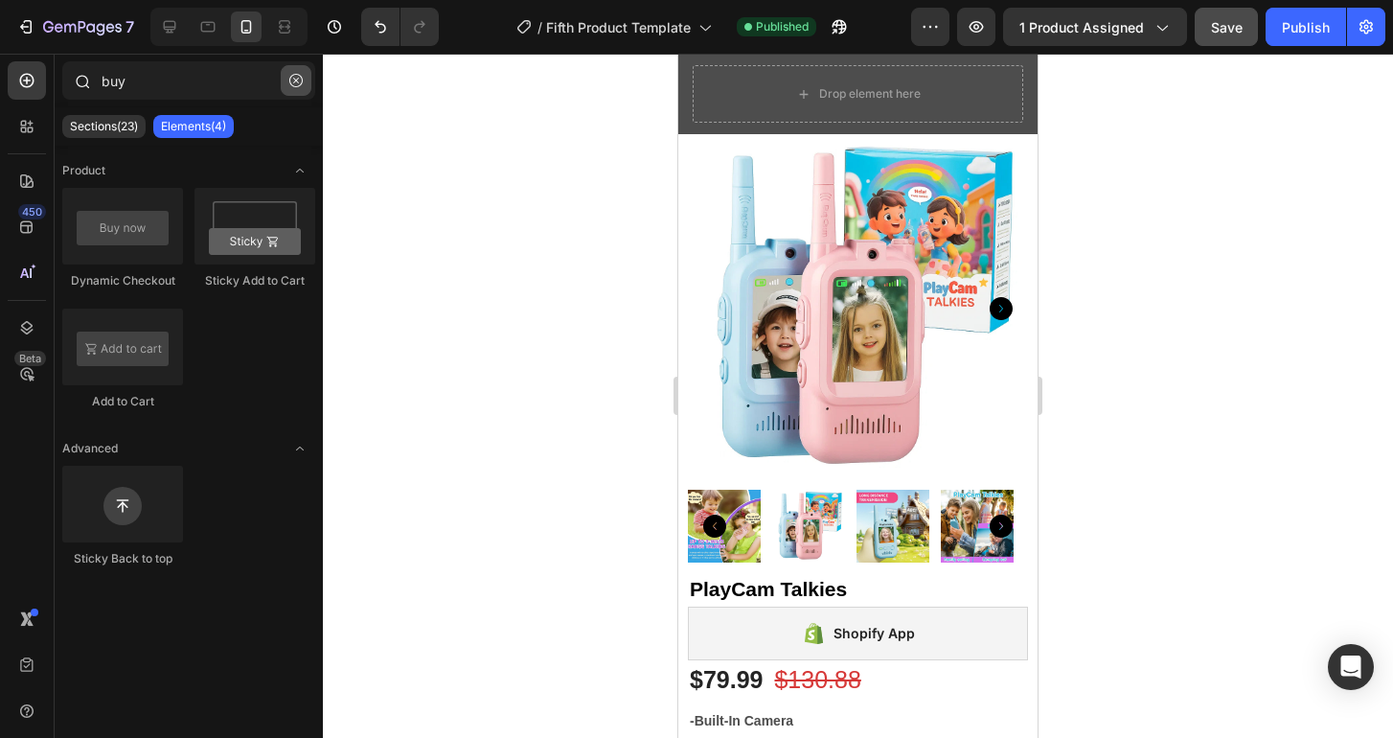
click at [301, 77] on icon "button" at bounding box center [295, 80] width 13 height 13
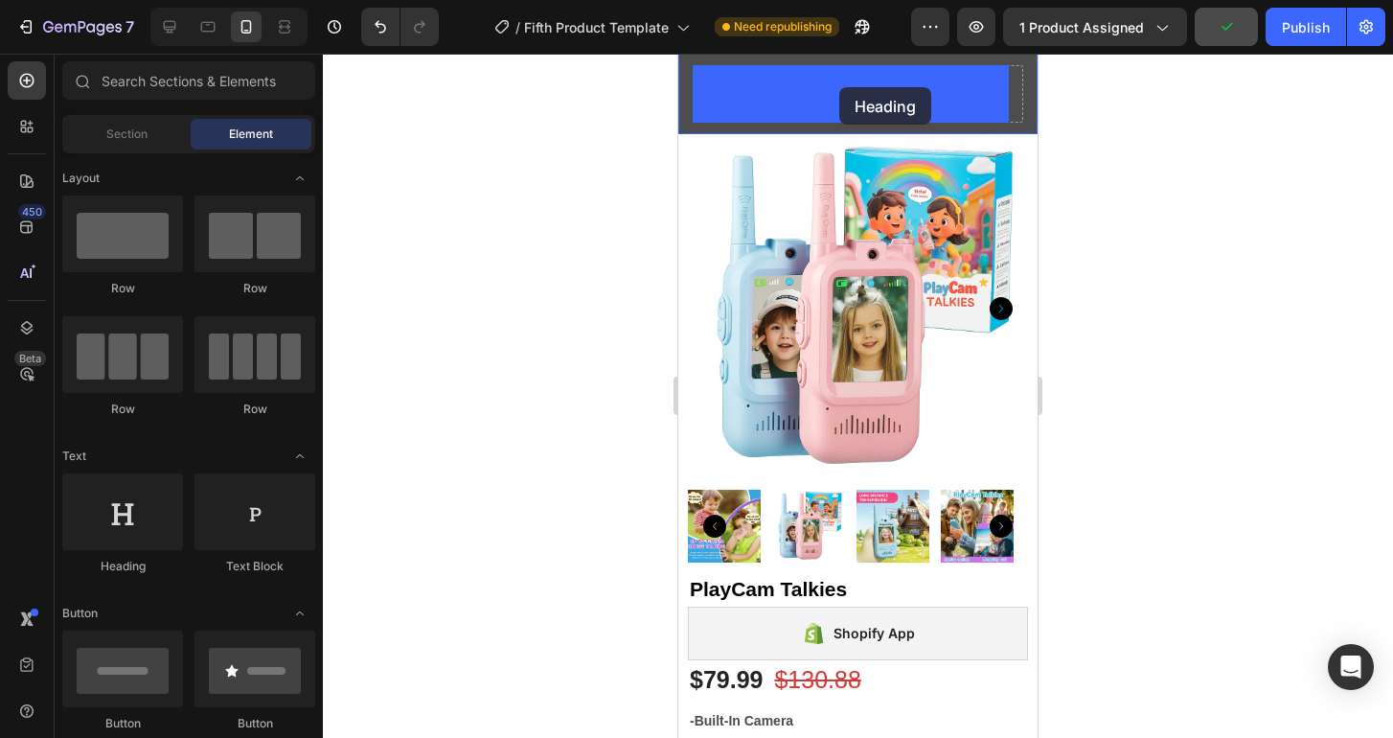
drag, startPoint x: 815, startPoint y: 574, endPoint x: 839, endPoint y: 95, distance: 479.5
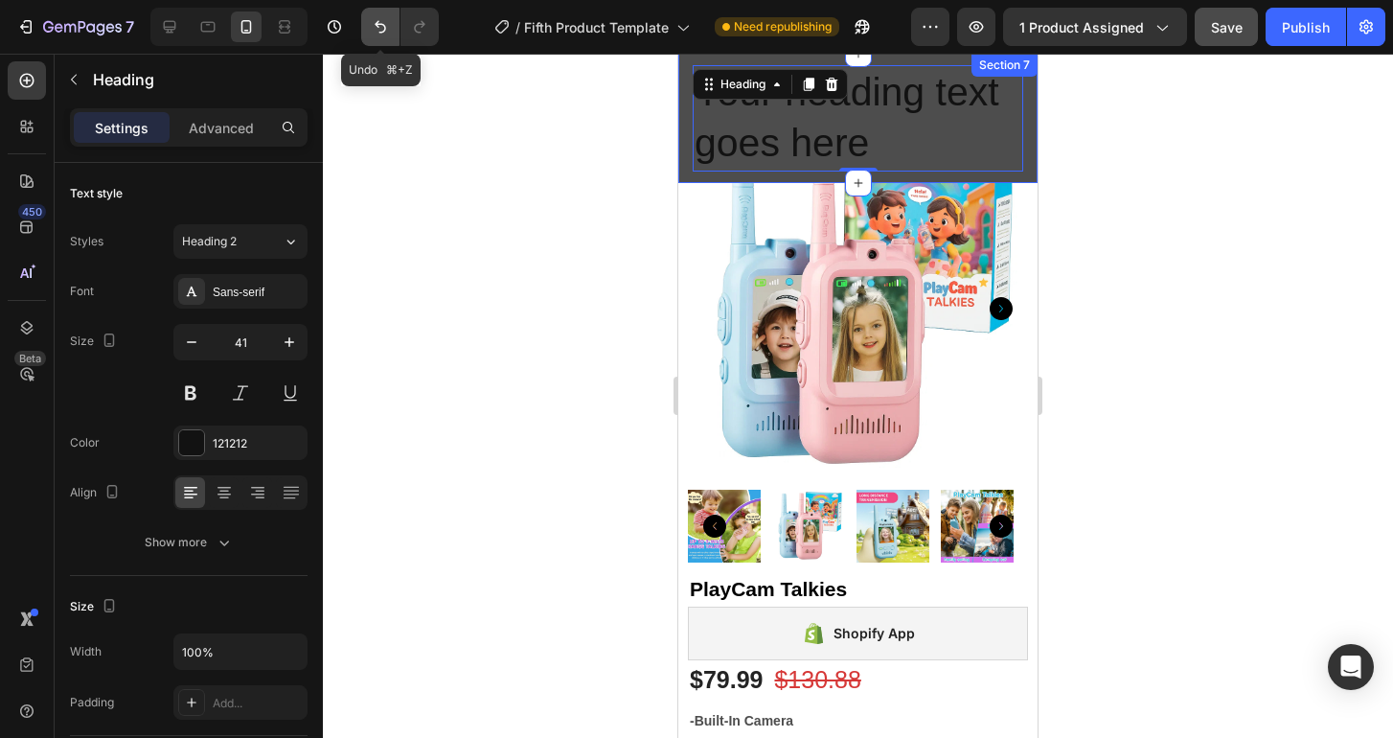
click at [379, 23] on icon "Undo/Redo" at bounding box center [380, 27] width 11 height 12
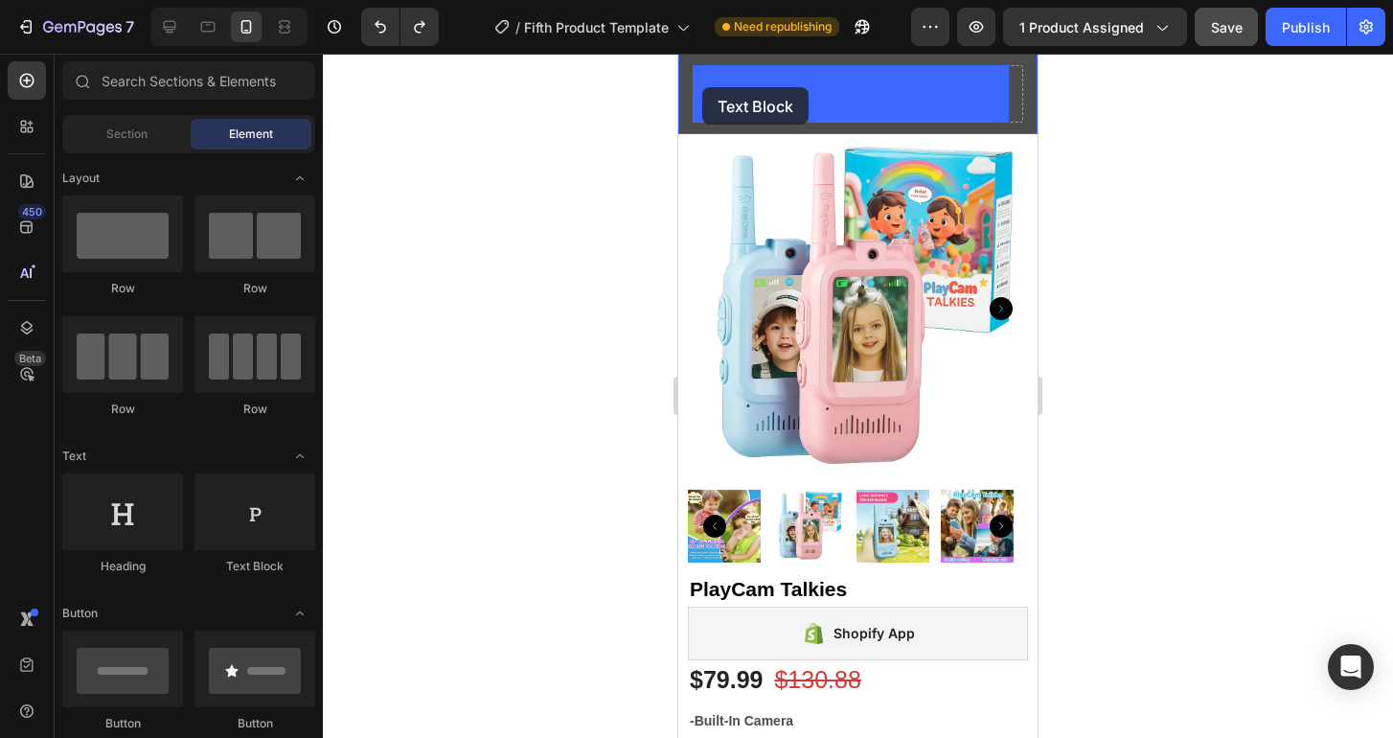
drag, startPoint x: 912, startPoint y: 576, endPoint x: 704, endPoint y: 87, distance: 530.9
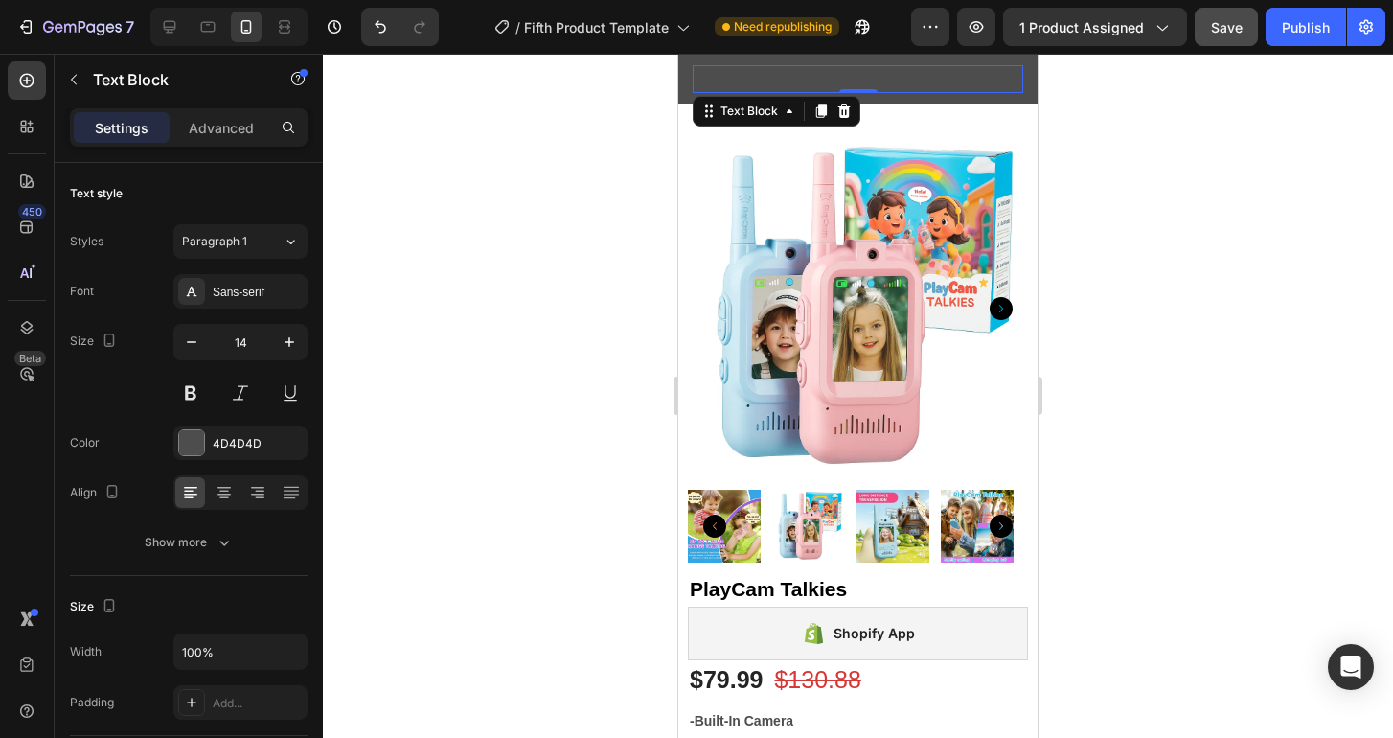
click at [768, 75] on div "Replace this text with your content" at bounding box center [858, 79] width 330 height 28
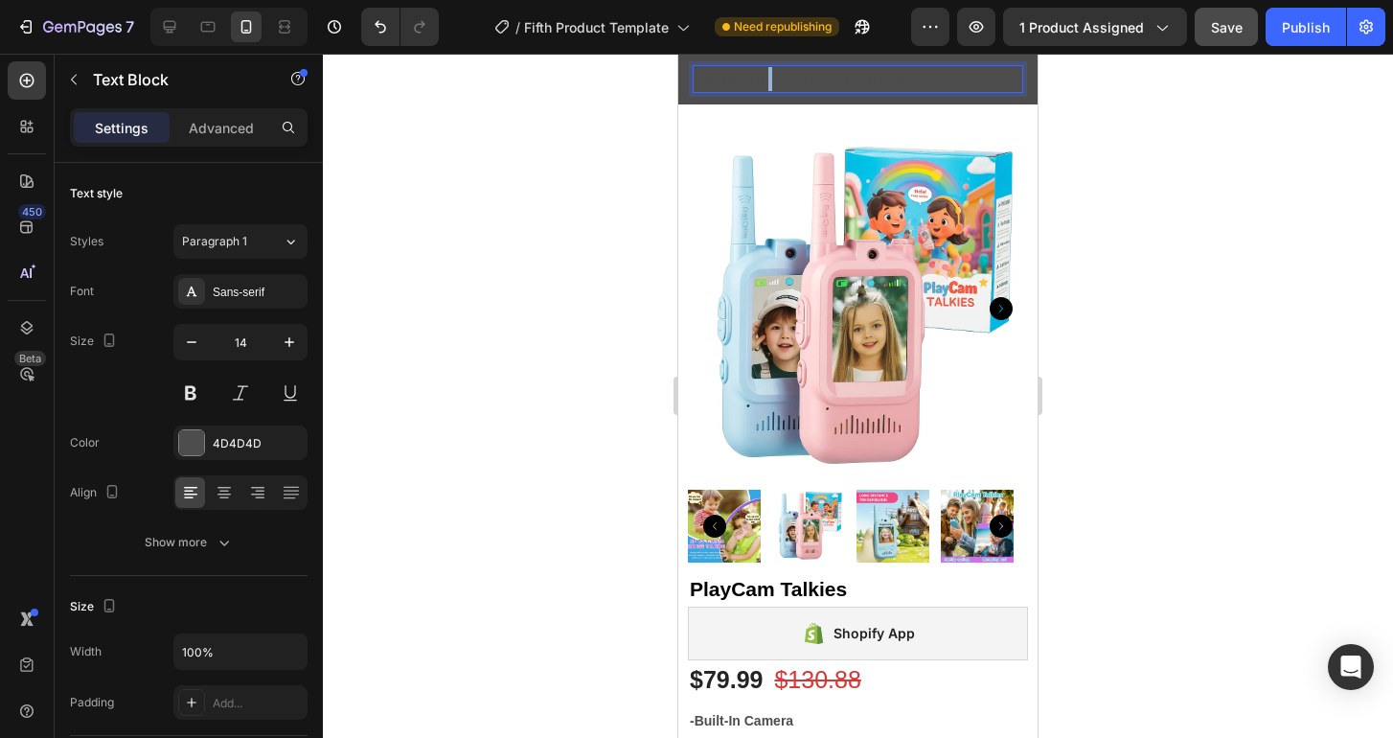
click at [768, 75] on p "Replace this text with your content" at bounding box center [857, 79] width 327 height 24
click at [193, 444] on div at bounding box center [191, 442] width 25 height 25
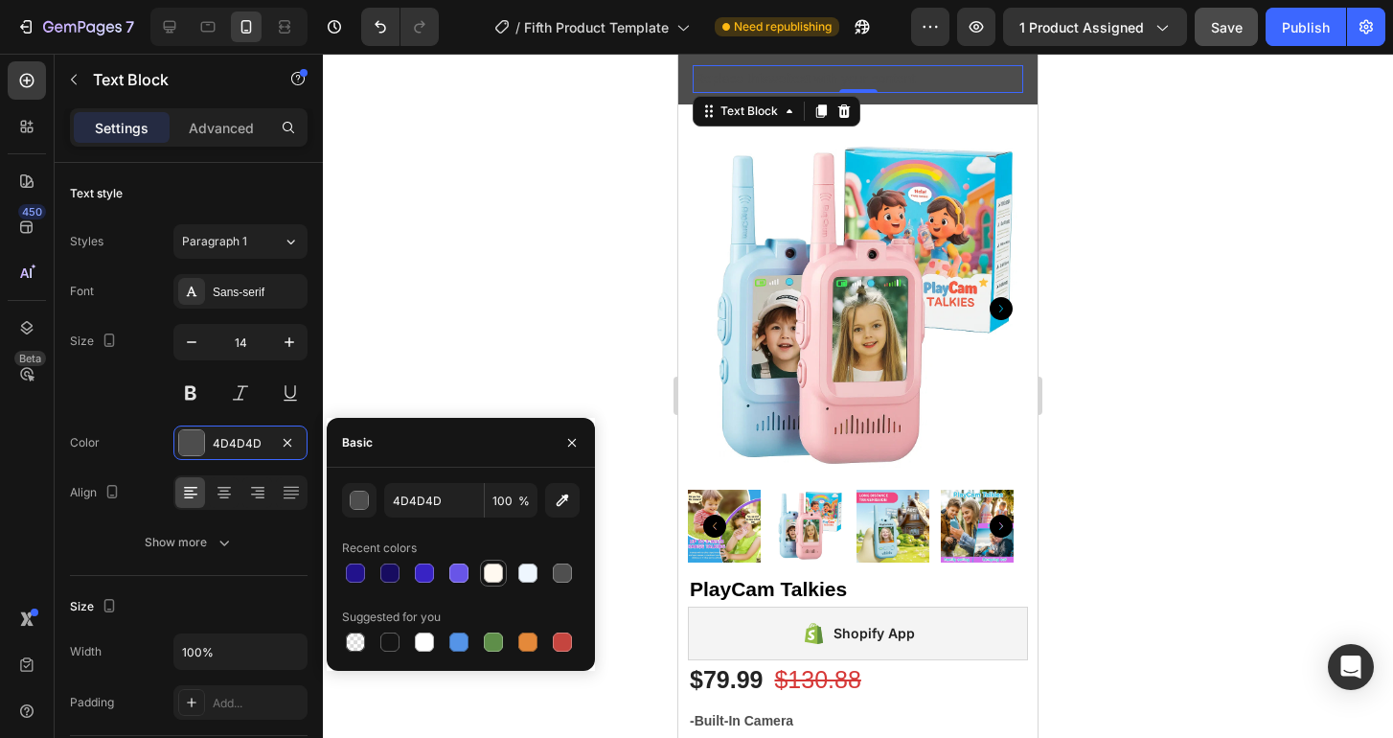
click at [498, 574] on div at bounding box center [493, 572] width 19 height 19
type input "FFF9F0"
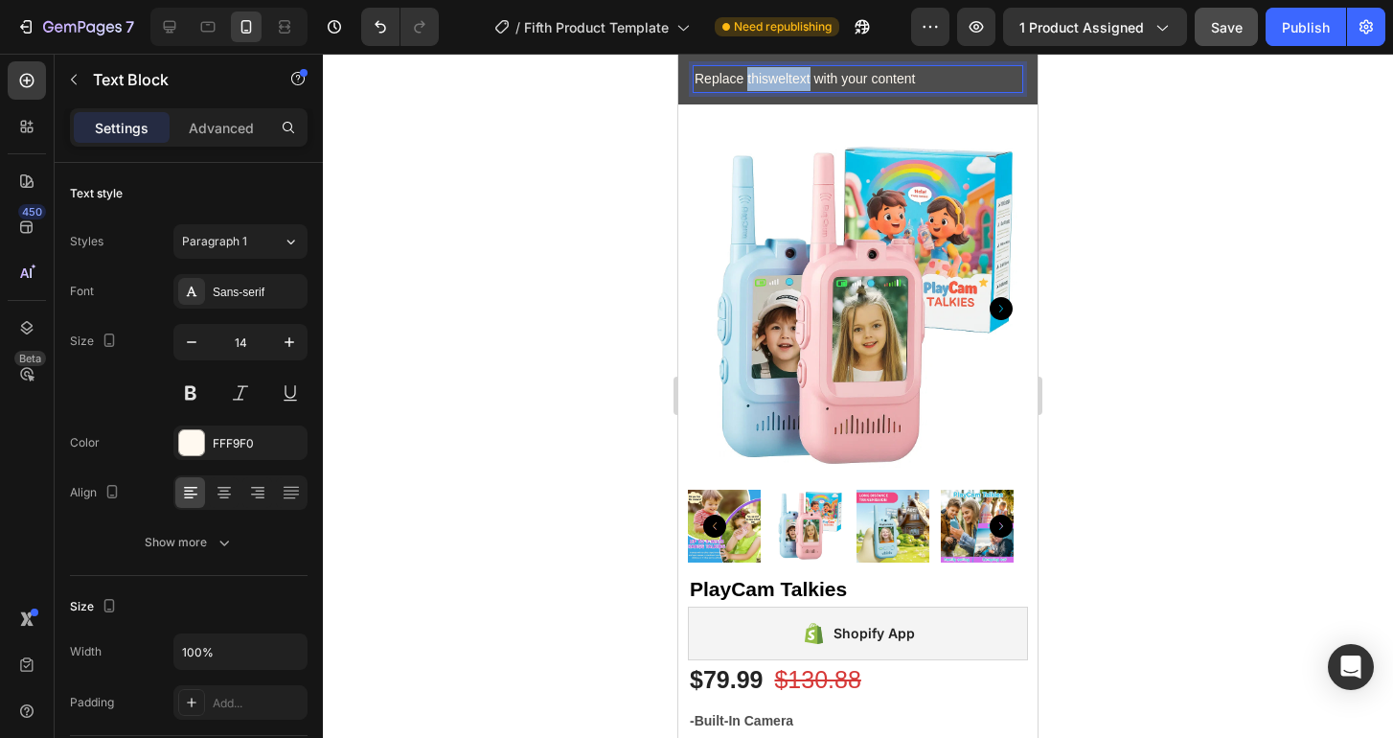
click at [798, 80] on p "Replace thisweltext with your content" at bounding box center [857, 79] width 327 height 24
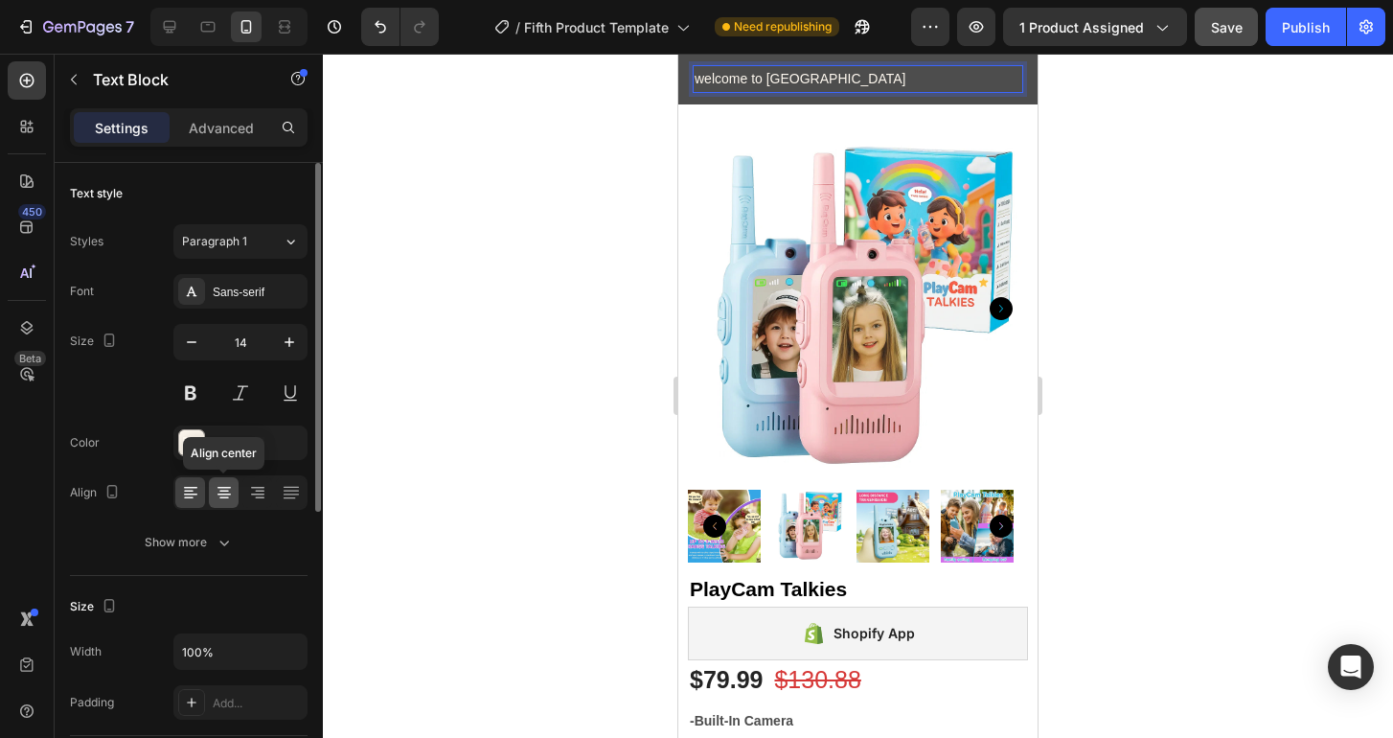
click at [221, 495] on icon at bounding box center [224, 492] width 19 height 19
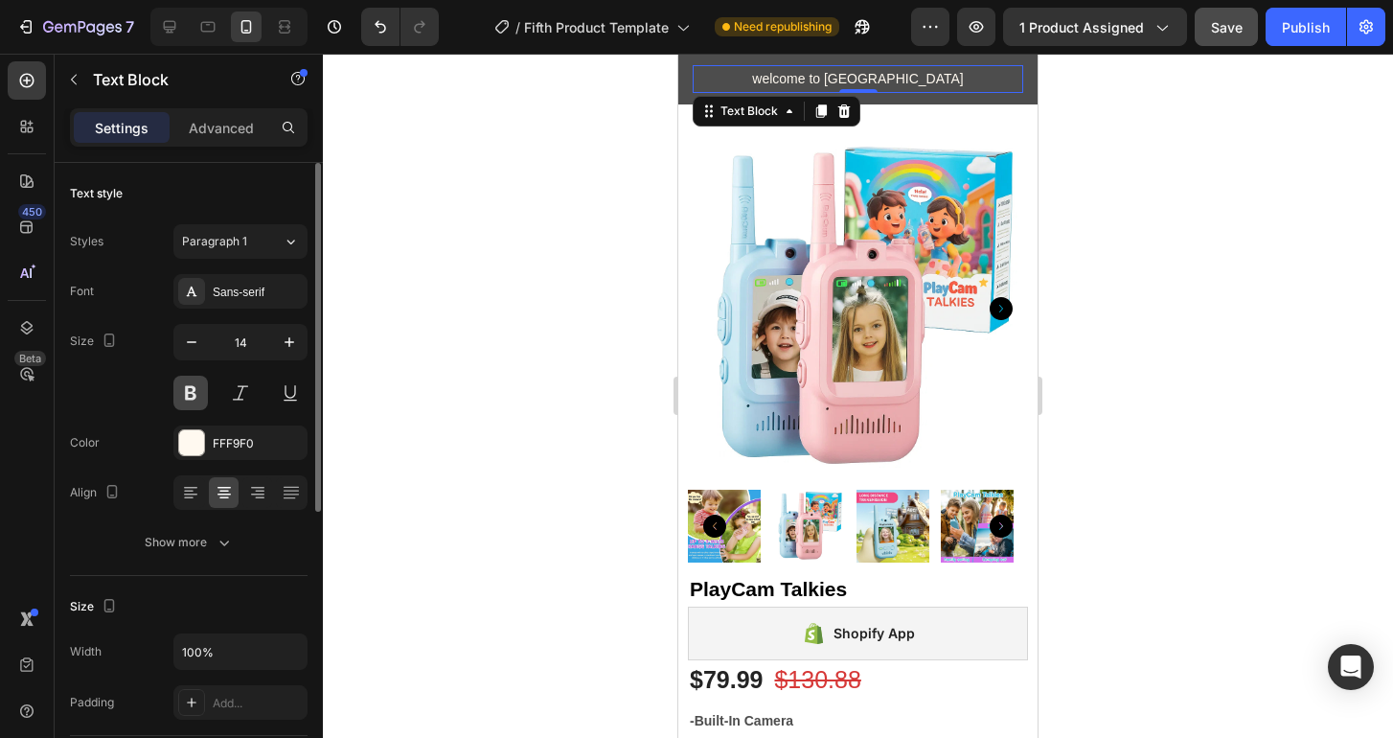
click at [190, 398] on button at bounding box center [190, 392] width 34 height 34
click at [523, 231] on div at bounding box center [858, 396] width 1070 height 684
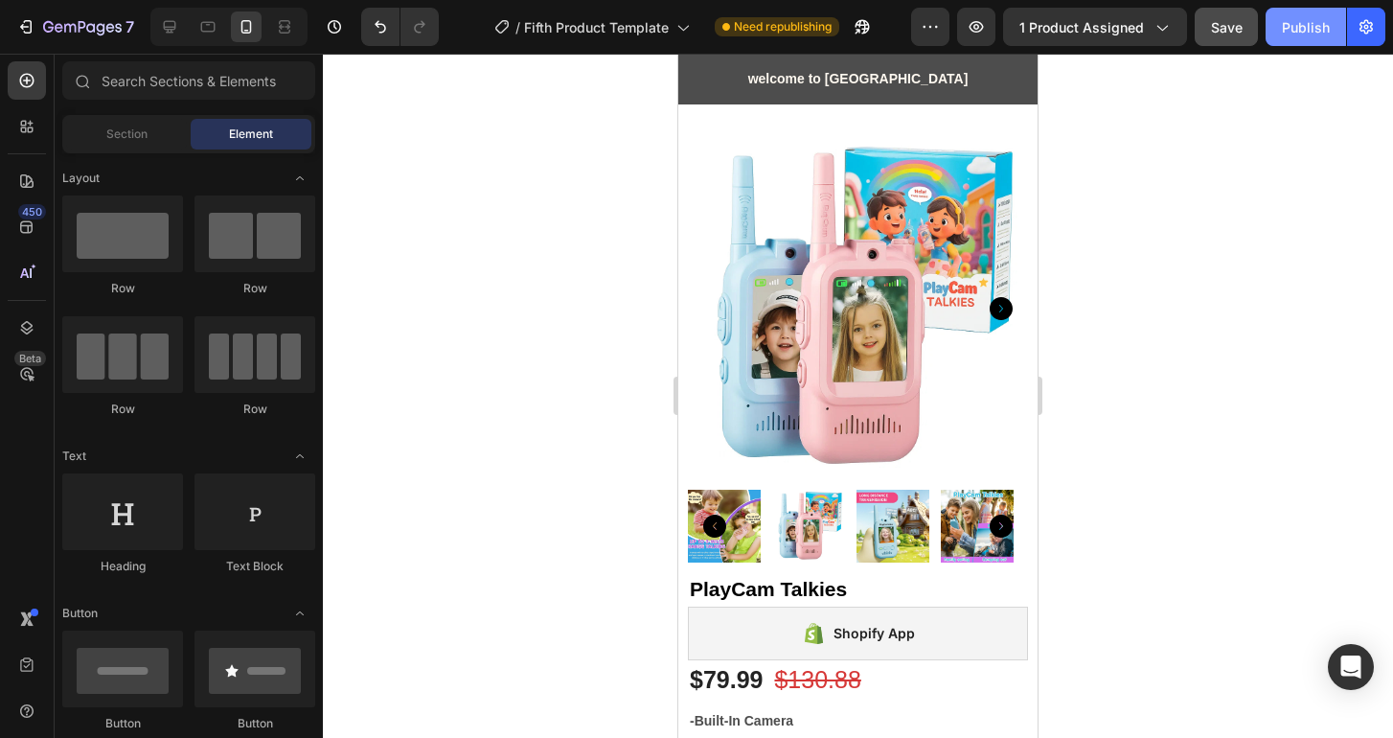
click at [1291, 36] on div "Publish" at bounding box center [1306, 27] width 48 height 20
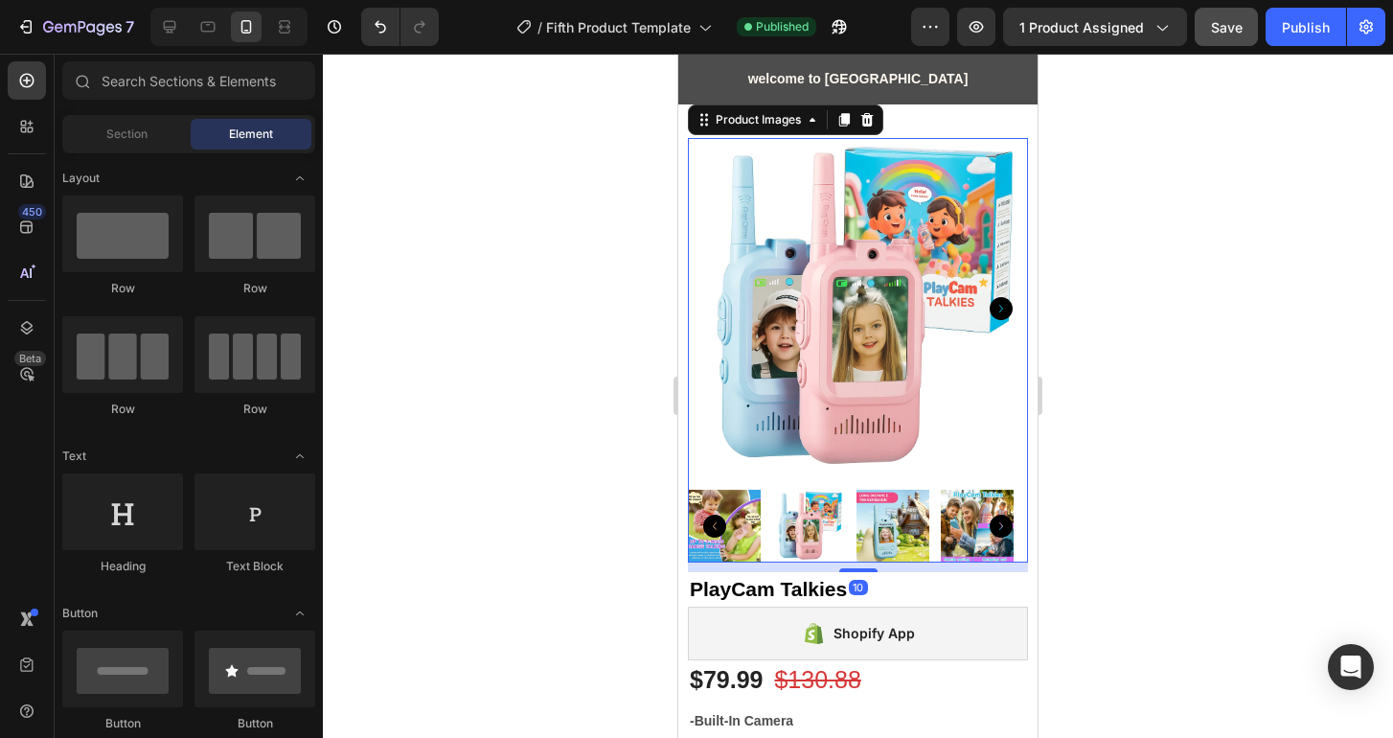
click at [869, 218] on img at bounding box center [858, 308] width 340 height 340
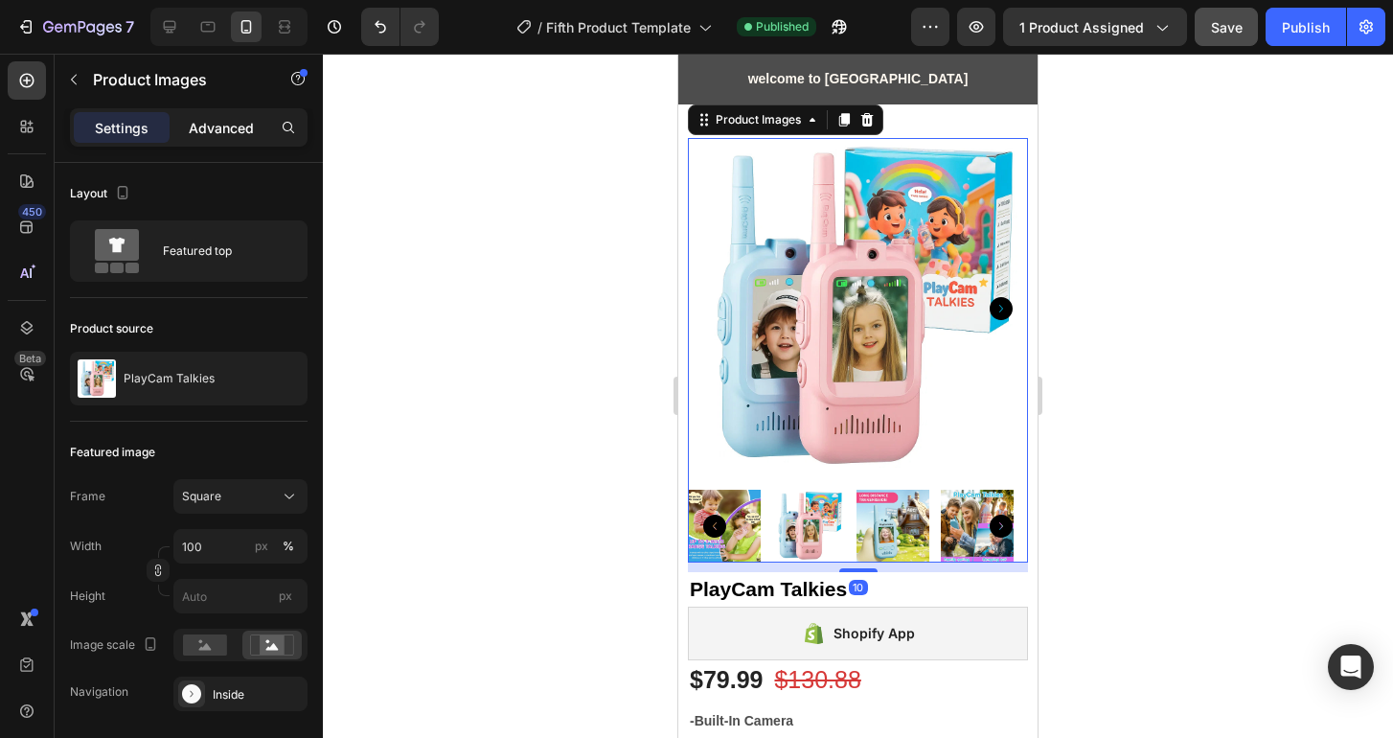
click at [215, 129] on p "Advanced" at bounding box center [221, 128] width 65 height 20
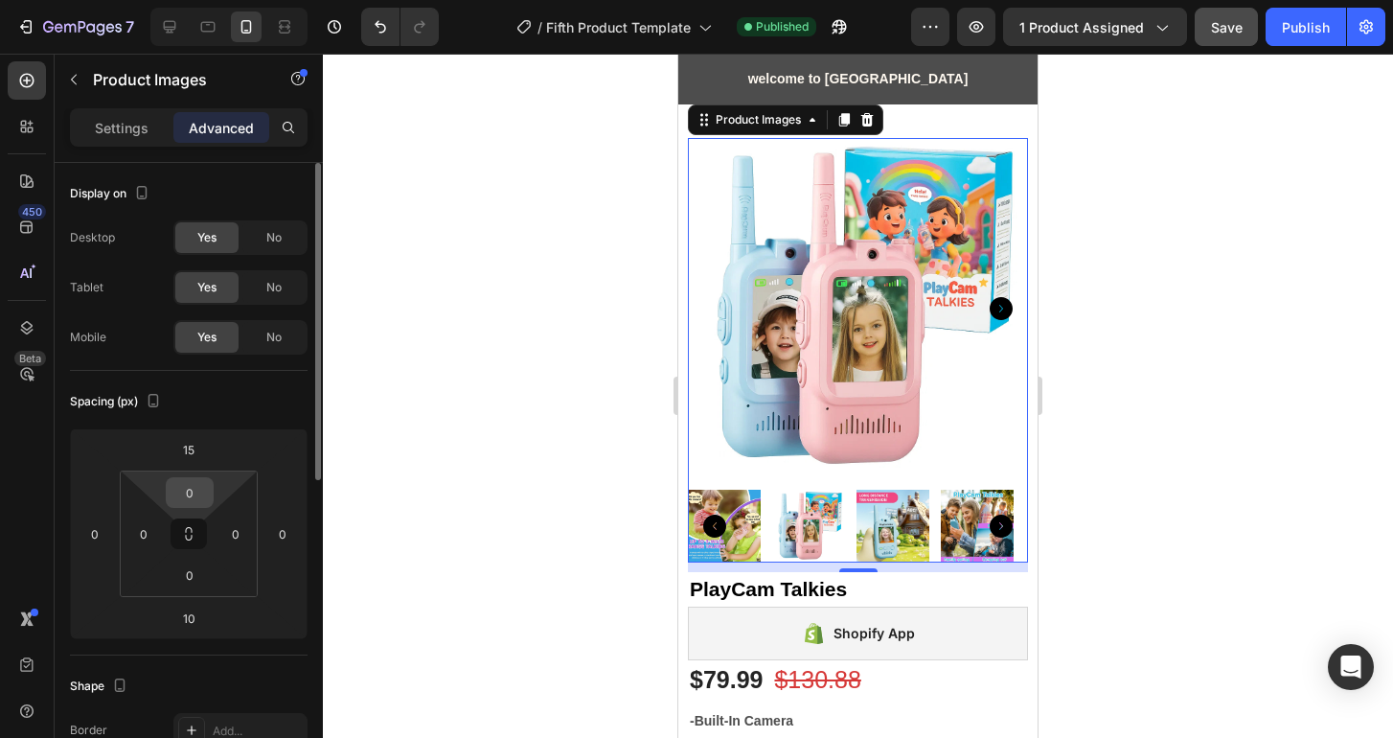
click at [194, 488] on input "0" at bounding box center [190, 492] width 38 height 29
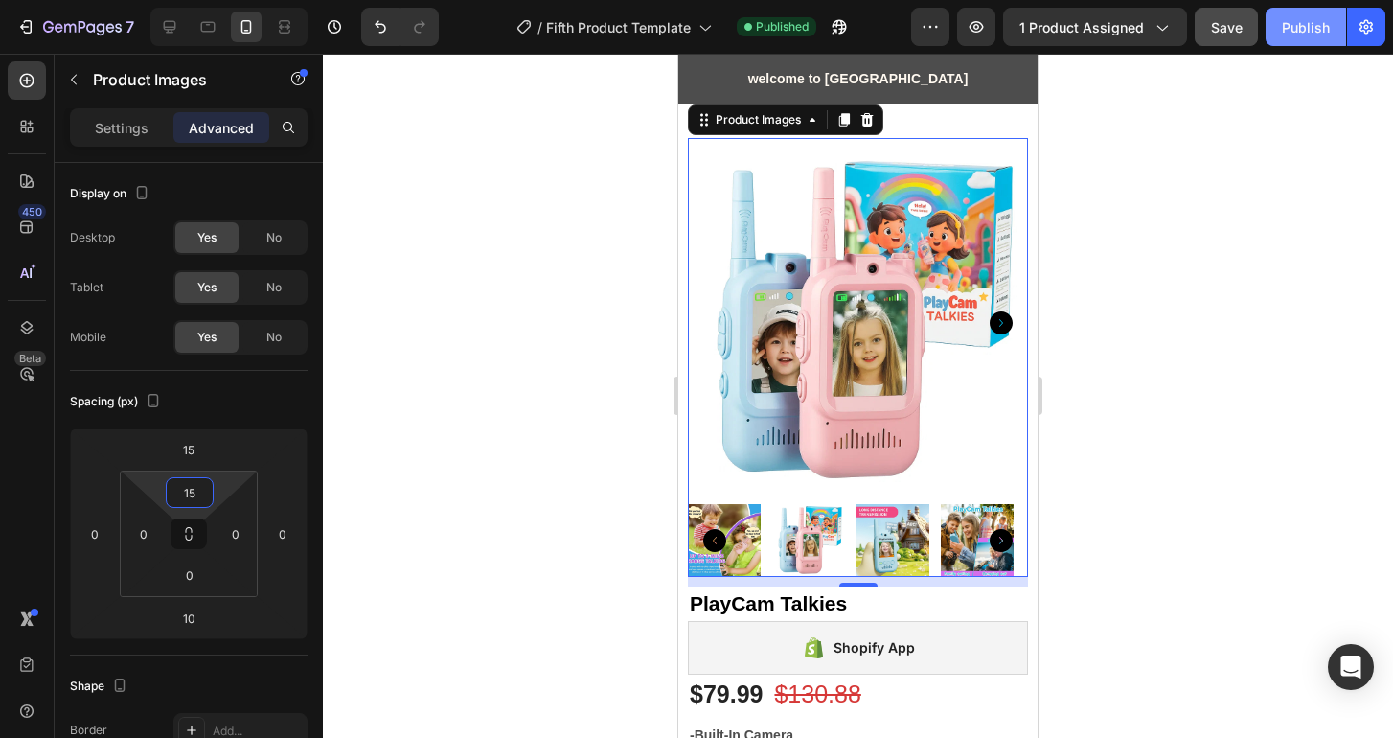
type input "15"
click at [1283, 38] on button "Publish" at bounding box center [1305, 27] width 80 height 38
click at [171, 31] on icon at bounding box center [170, 27] width 12 height 12
type input "0"
type input "25"
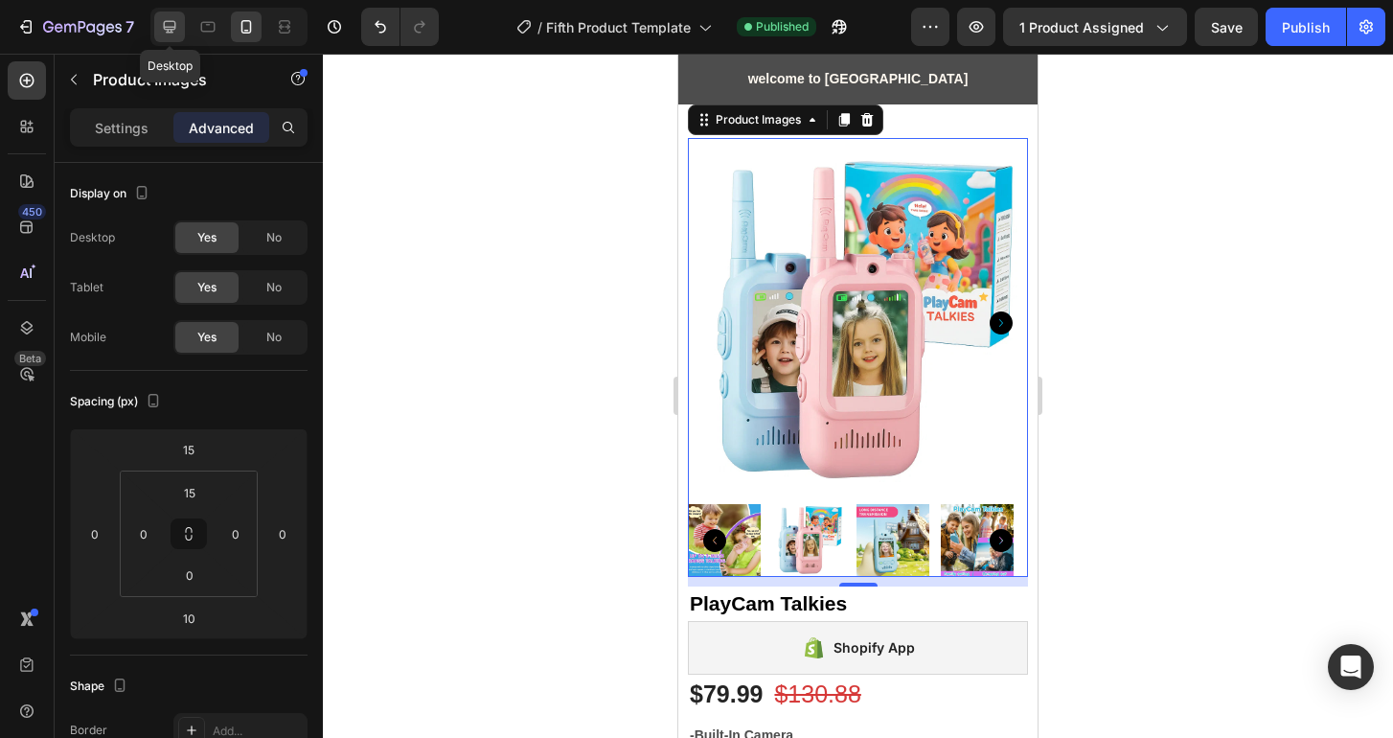
type input "0"
type input "10"
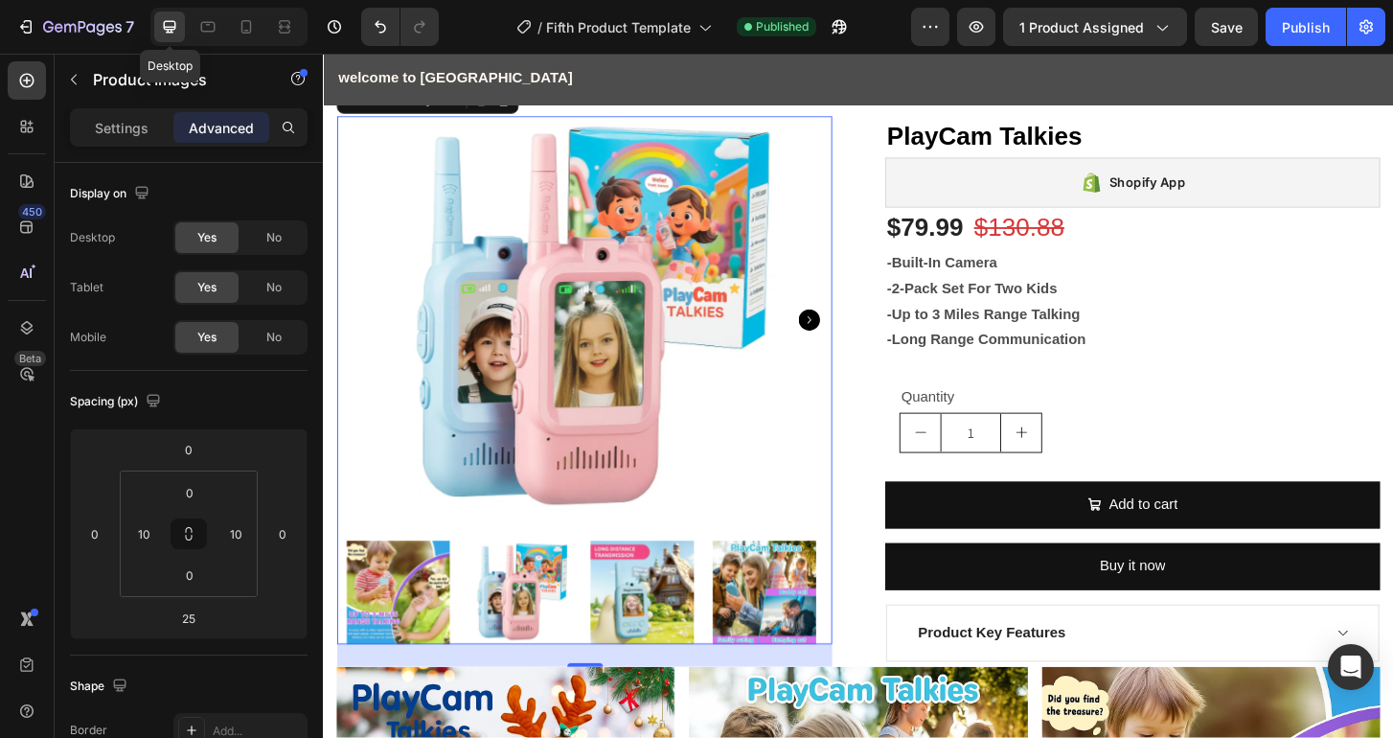
scroll to position [41, 0]
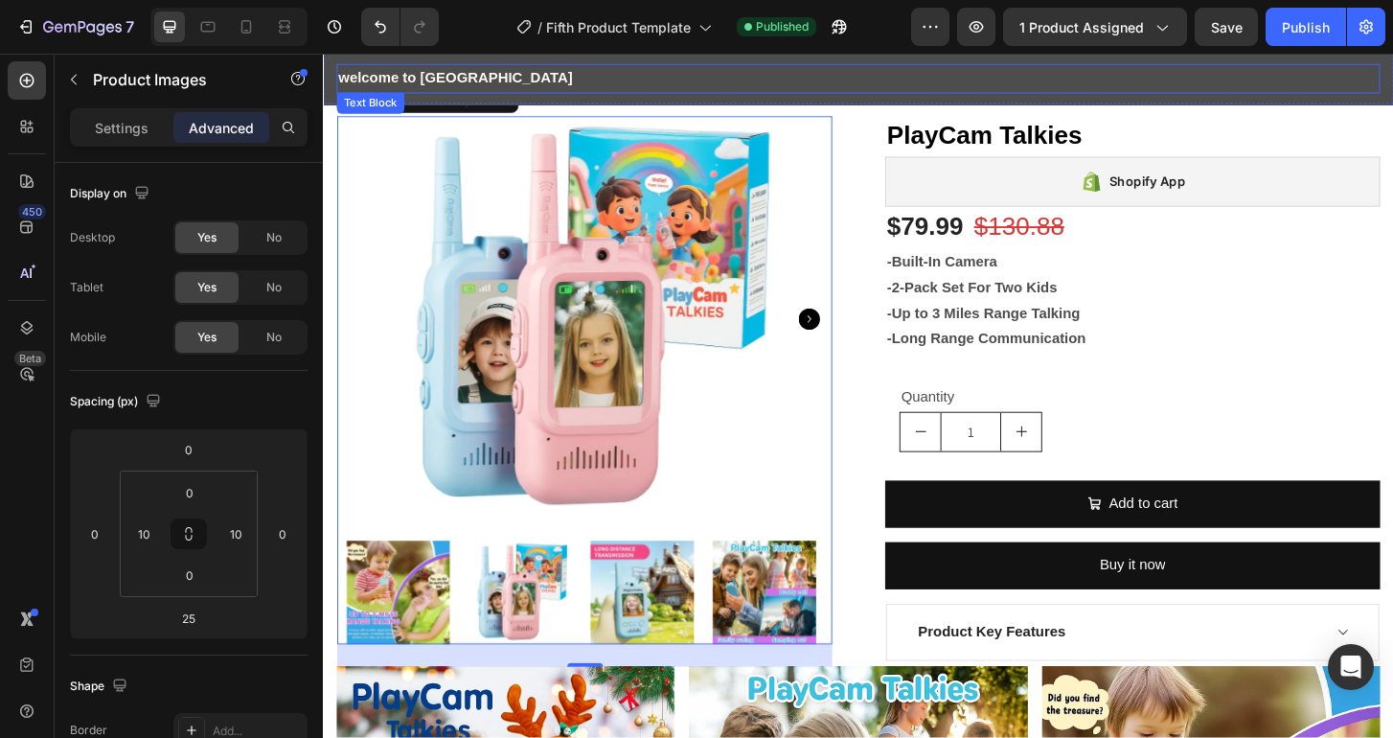
click at [508, 77] on p "welcome to KYONRA" at bounding box center [897, 81] width 1117 height 28
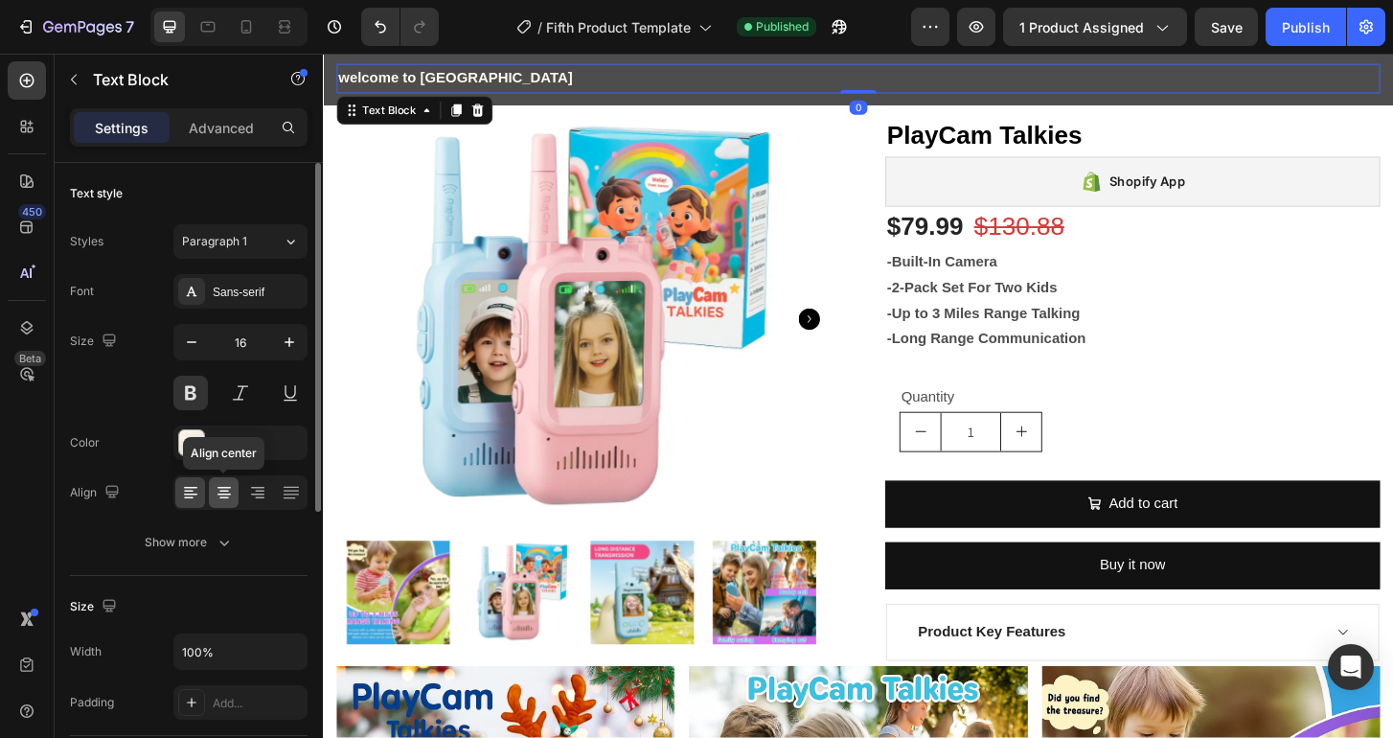
click at [231, 489] on icon at bounding box center [224, 492] width 19 height 19
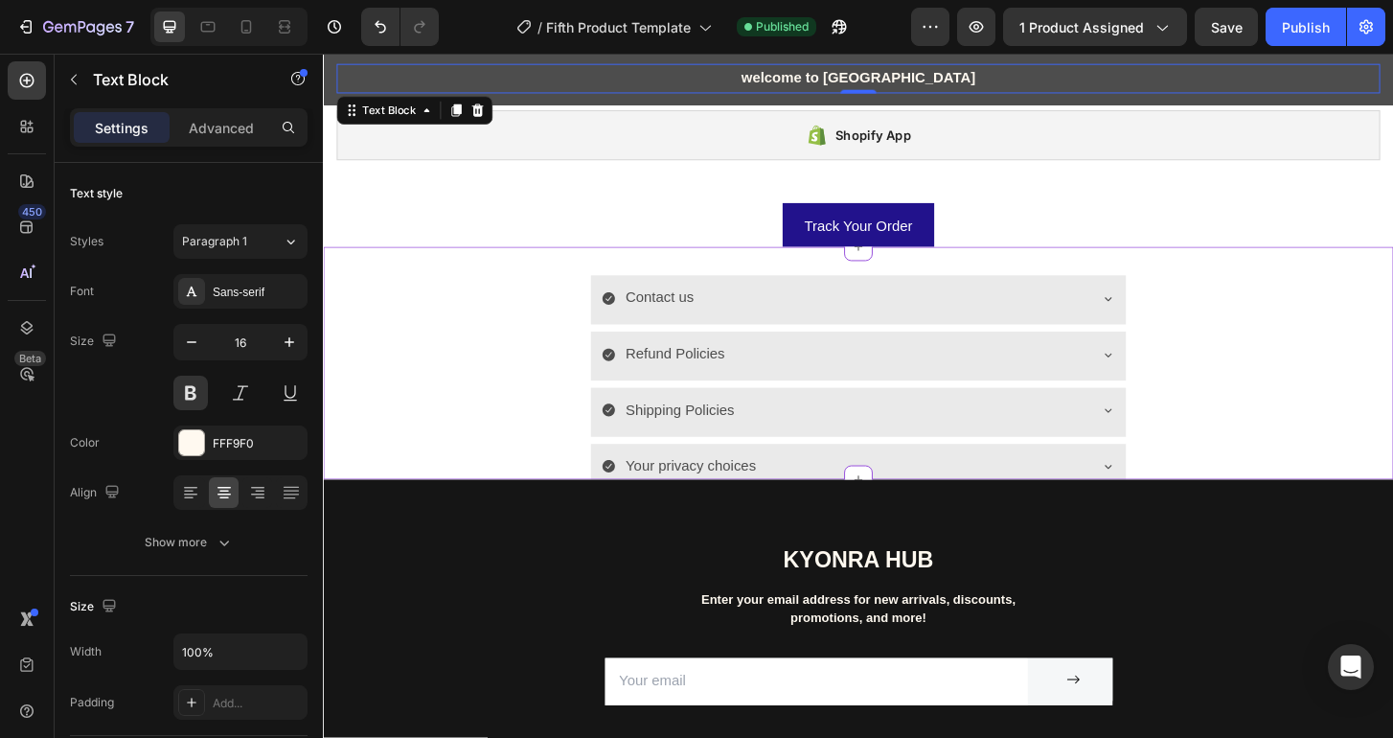
scroll to position [1669, 0]
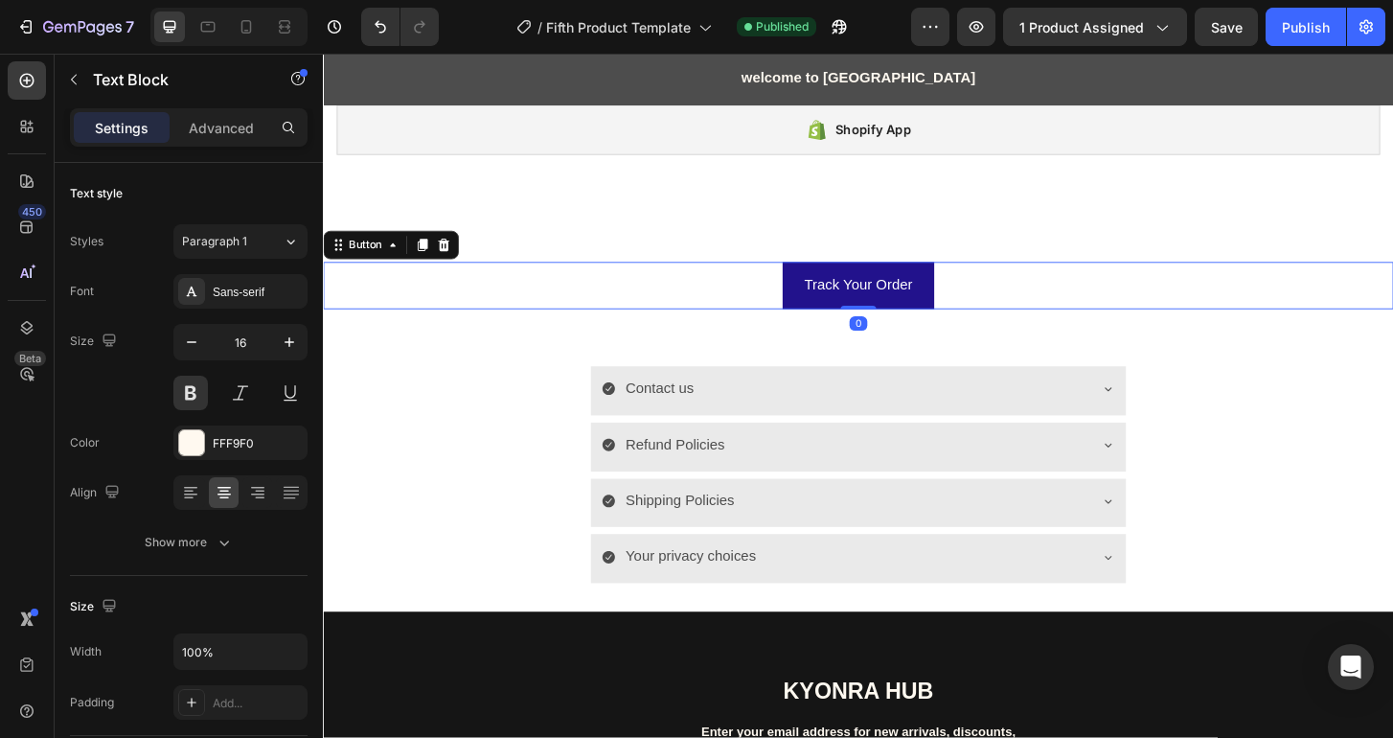
click at [1071, 297] on div "Track Your Order Button 0" at bounding box center [897, 303] width 1149 height 51
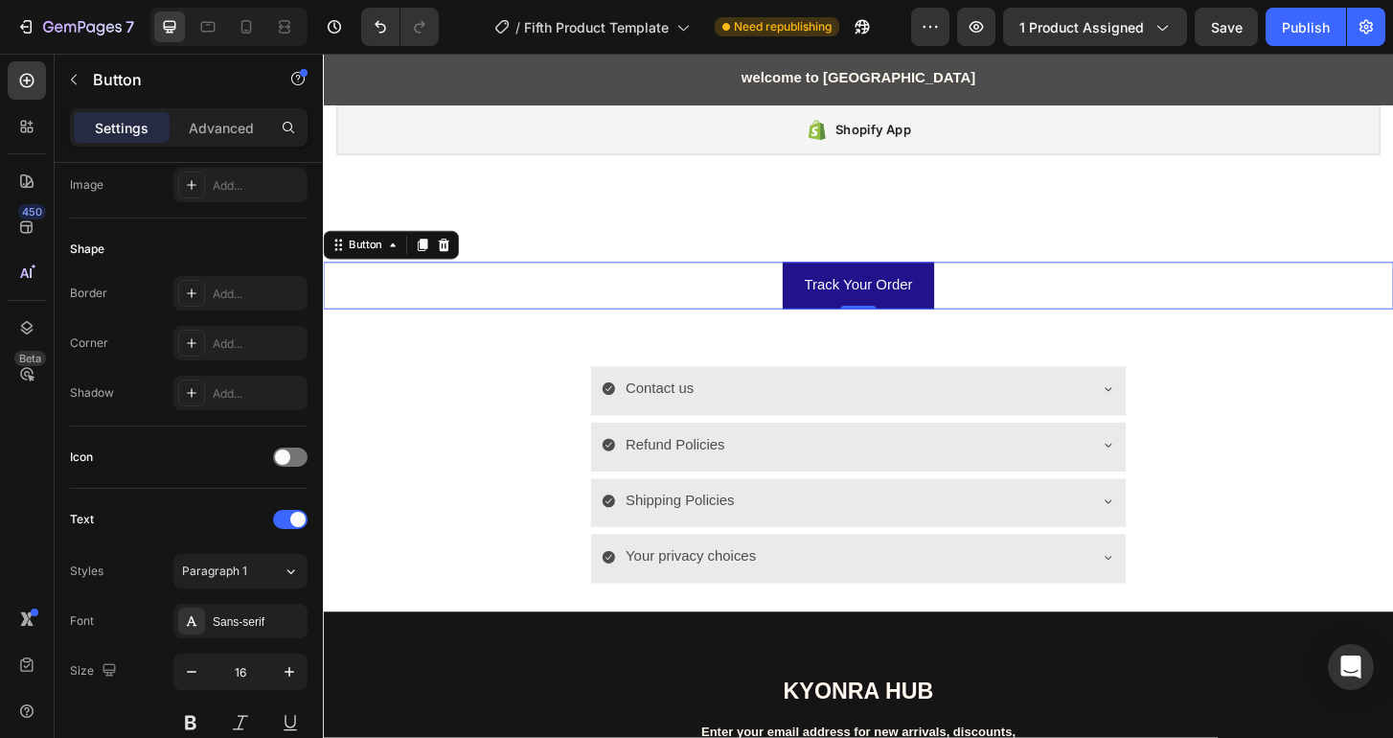
scroll to position [0, 0]
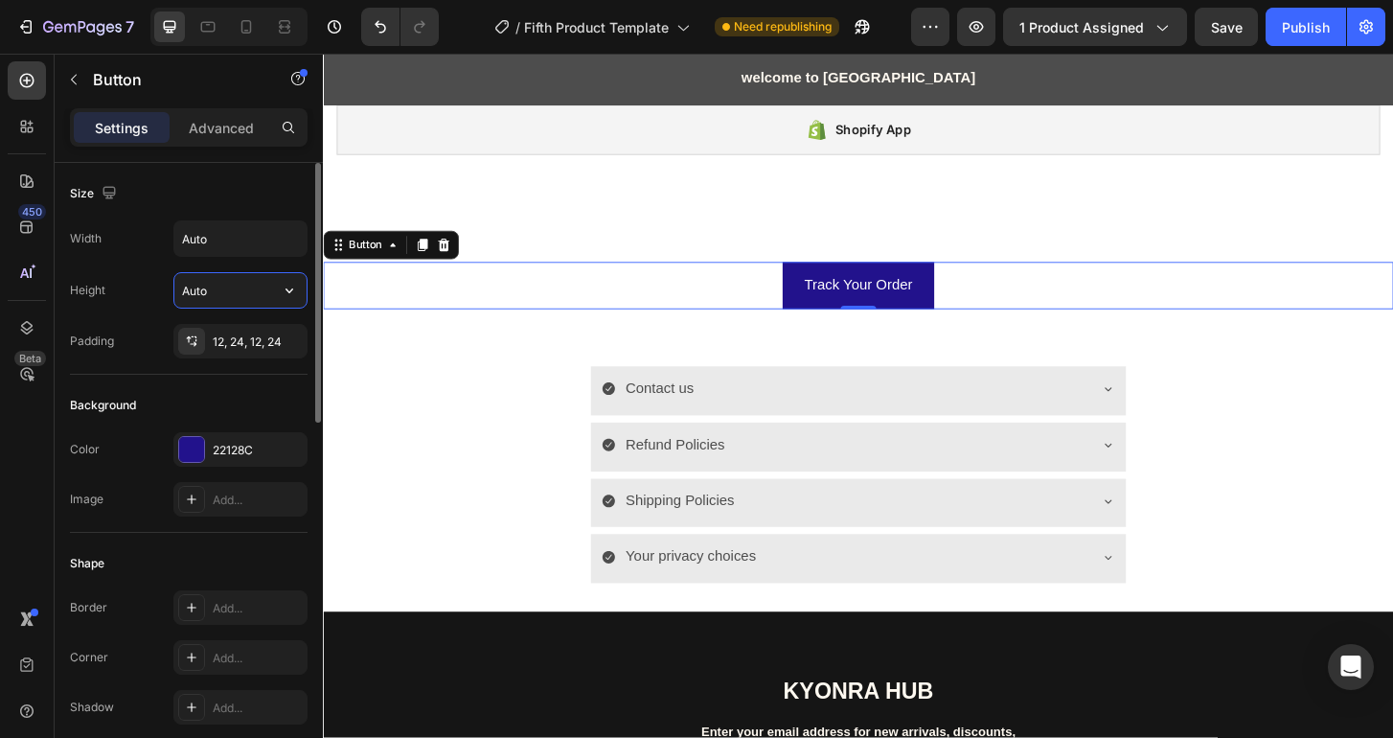
click at [212, 287] on input "Auto" at bounding box center [240, 290] width 132 height 34
click at [285, 289] on icon "button" at bounding box center [289, 290] width 19 height 19
click at [234, 253] on input "Auto" at bounding box center [240, 238] width 132 height 34
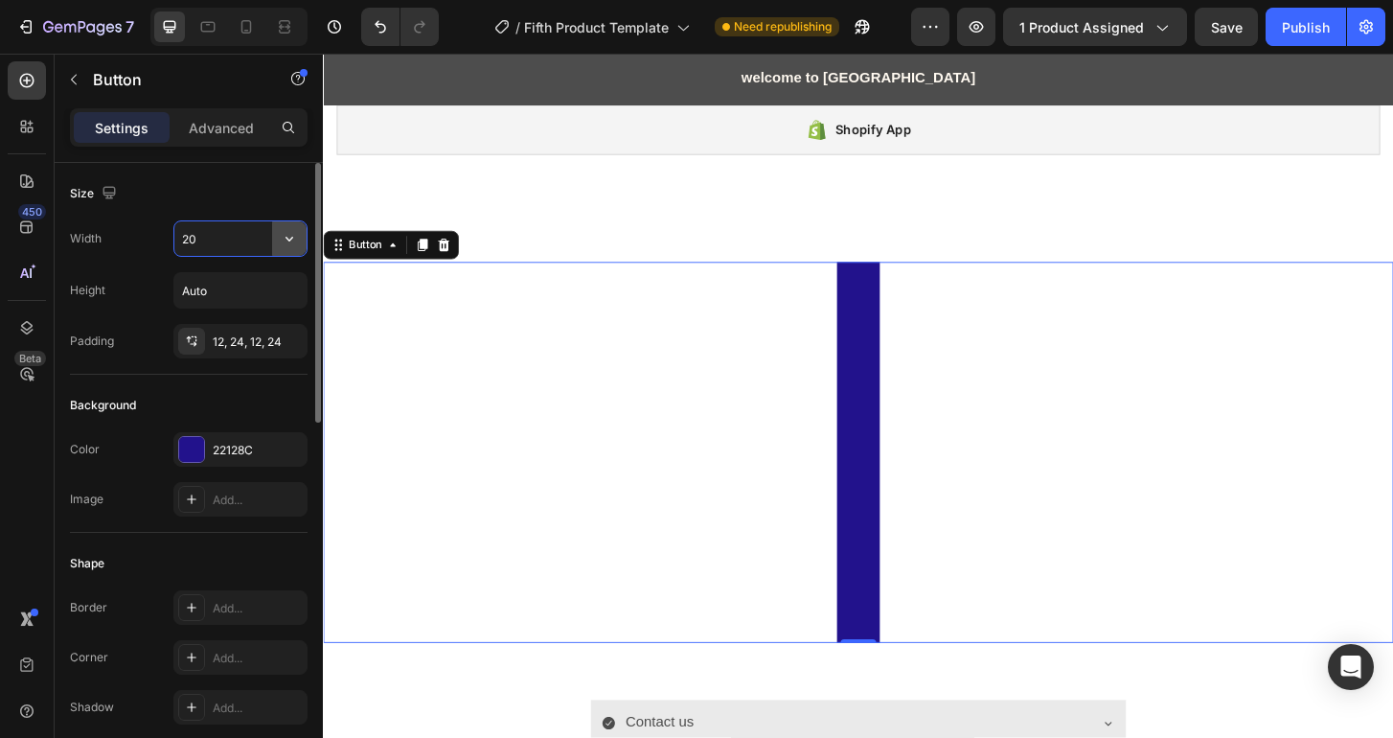
type input "2"
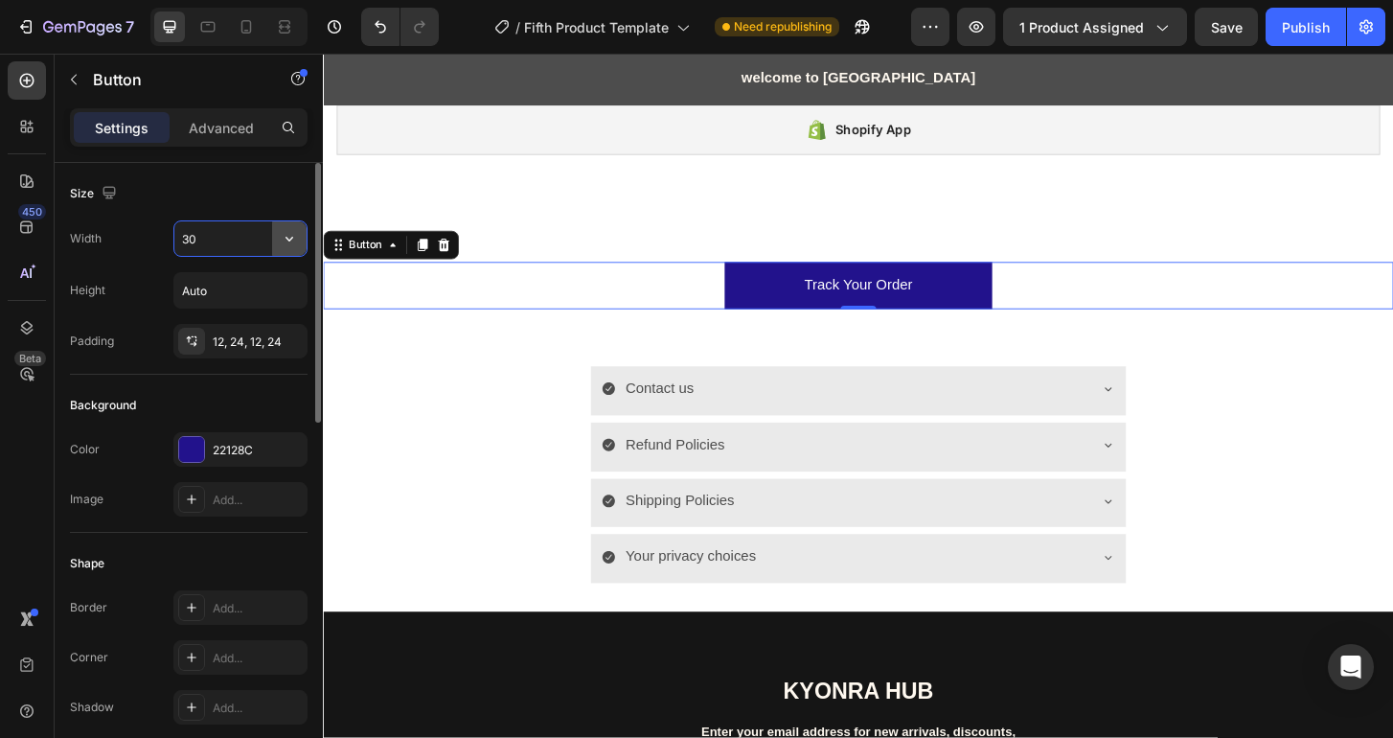
type input "3"
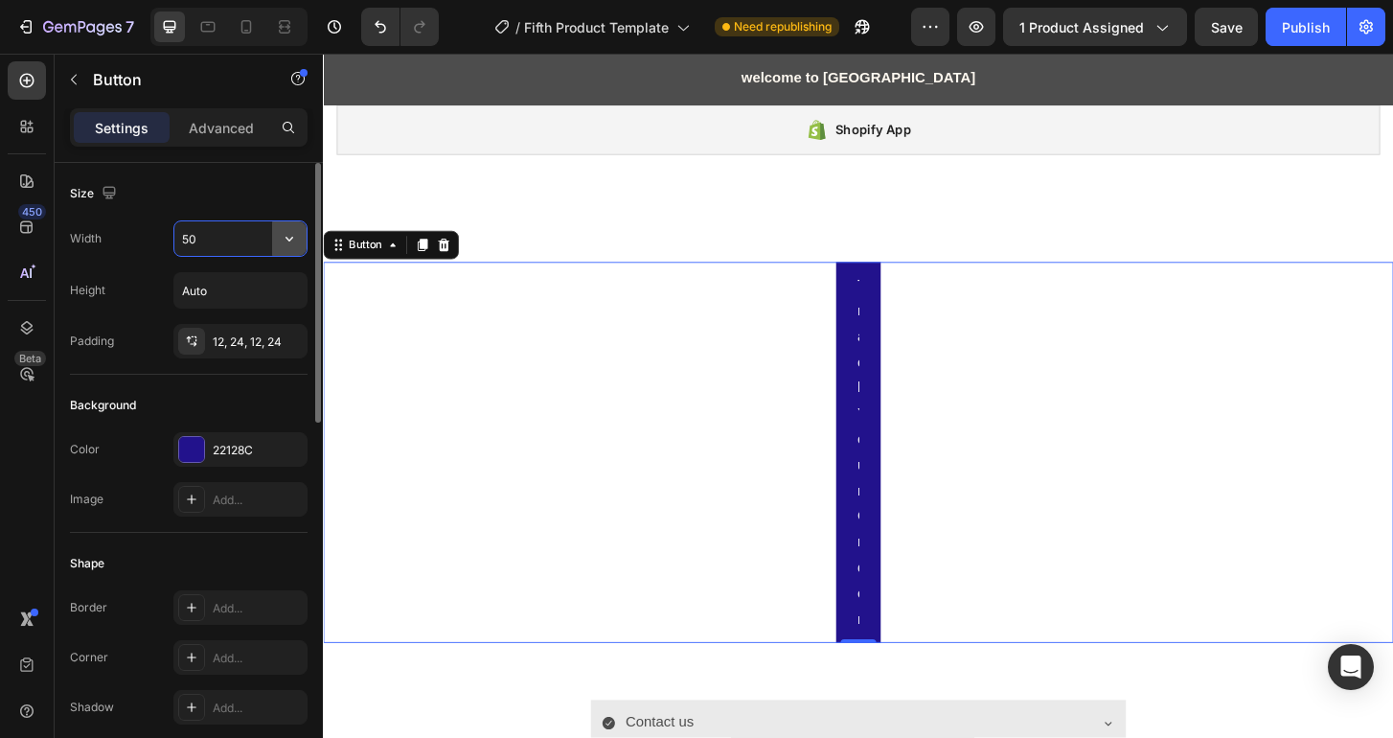
type input "5"
type input "600"
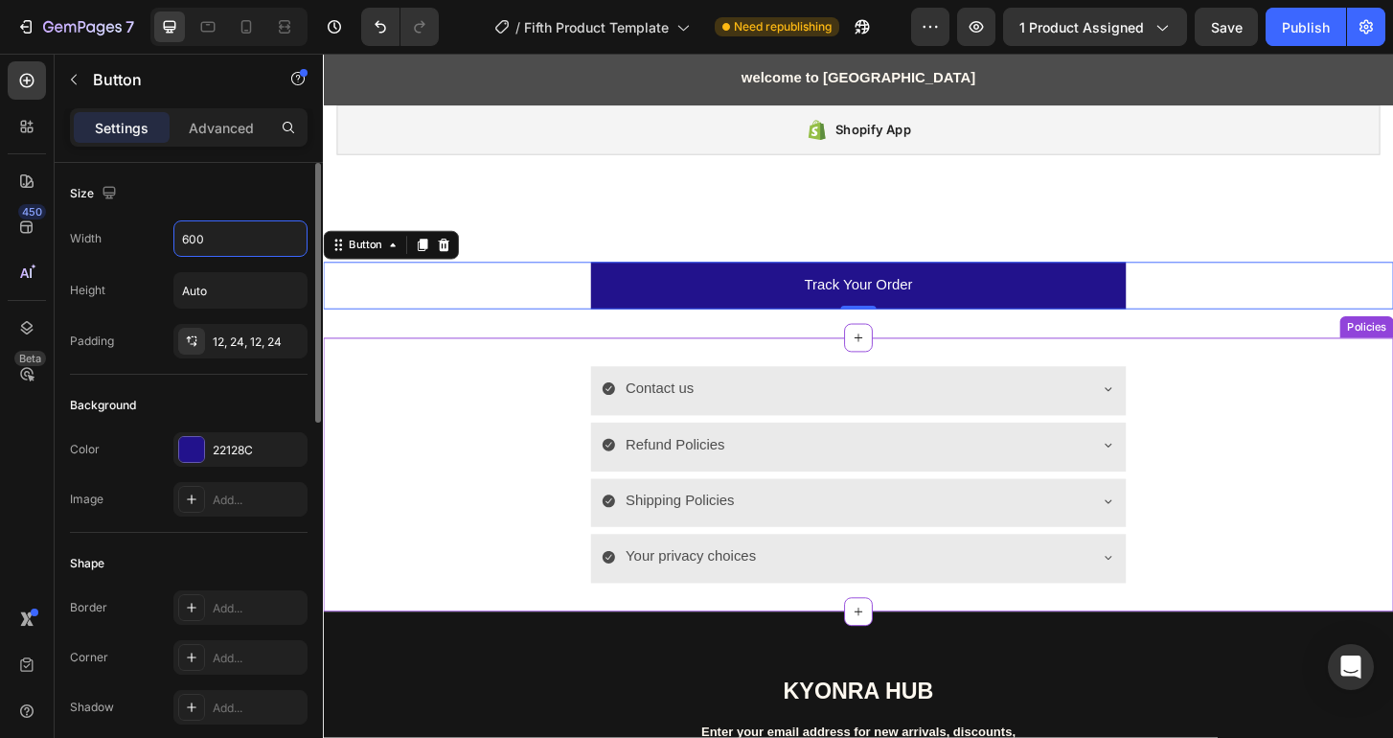
click at [439, 482] on div "Refund Policies" at bounding box center [898, 476] width 1148 height 53
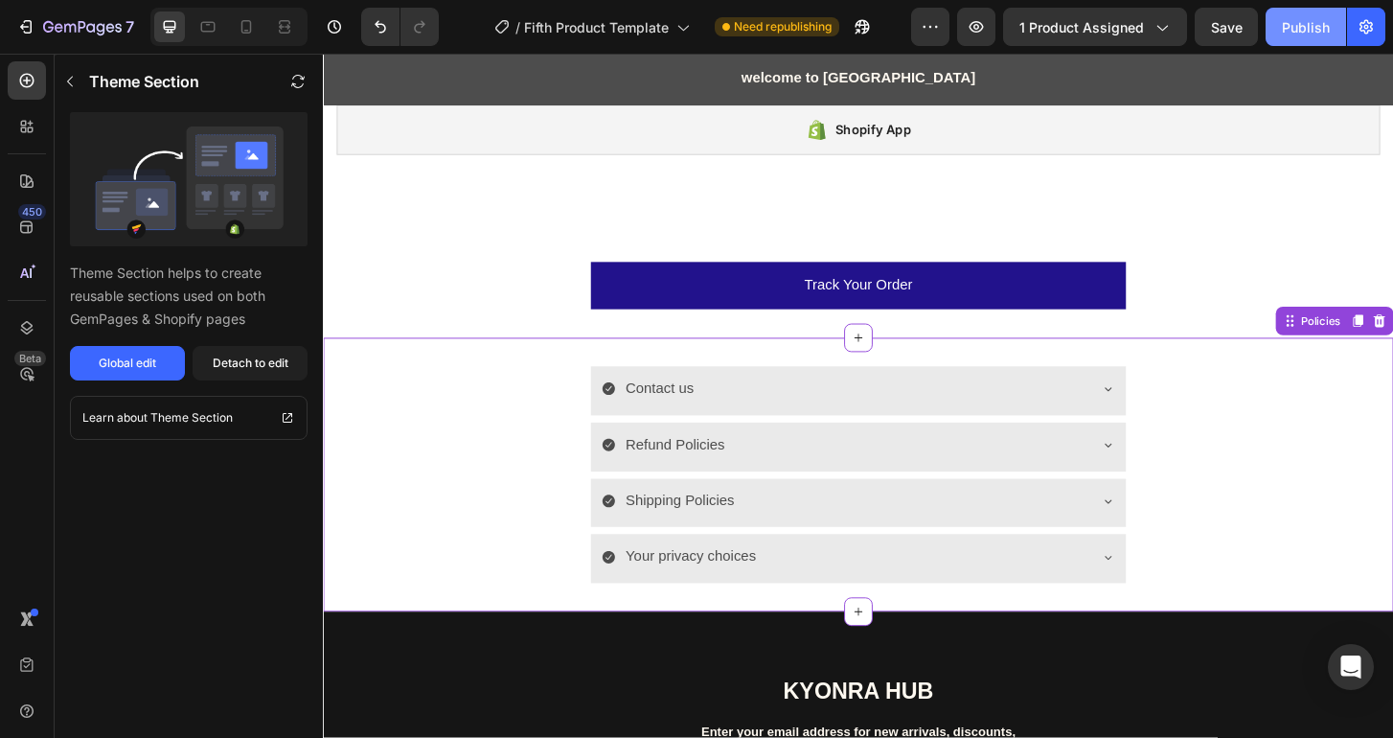
click at [1299, 35] on div "Publish" at bounding box center [1306, 27] width 48 height 20
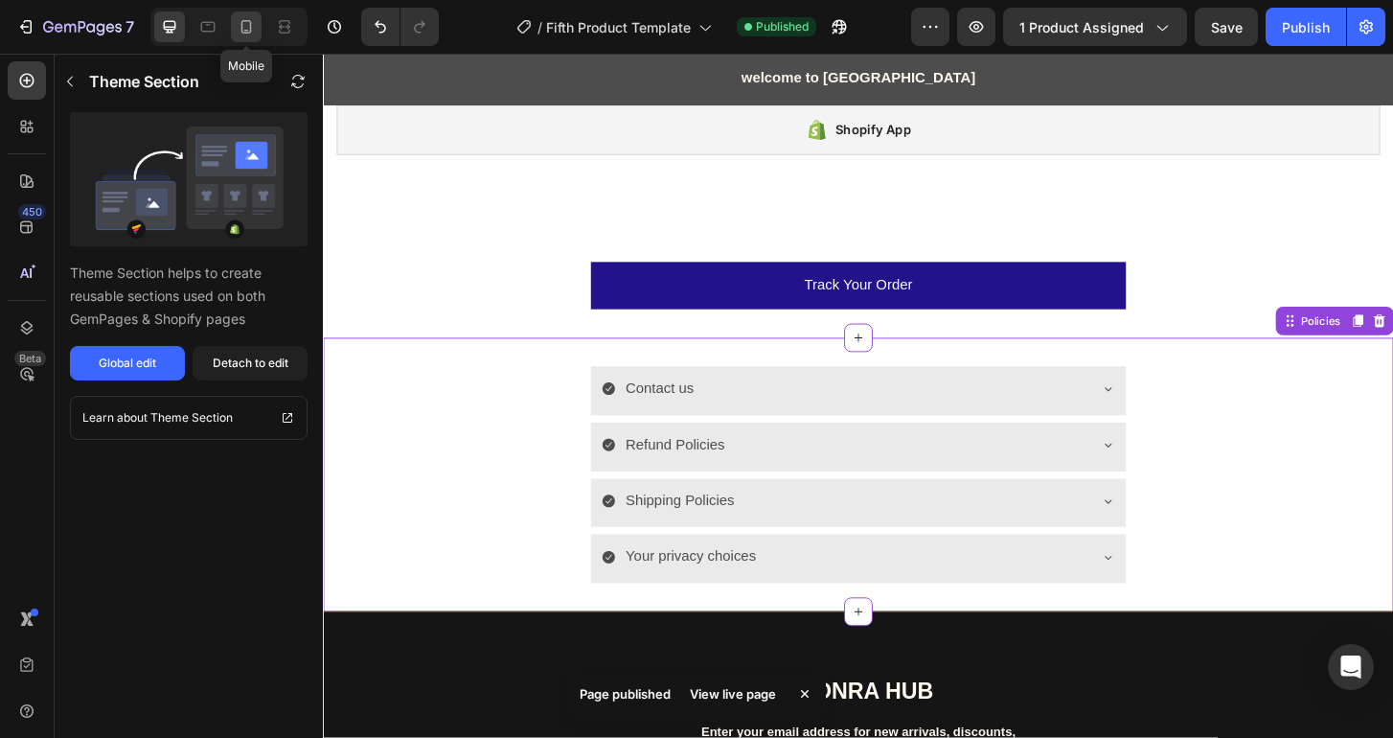
click at [243, 37] on div at bounding box center [246, 26] width 31 height 31
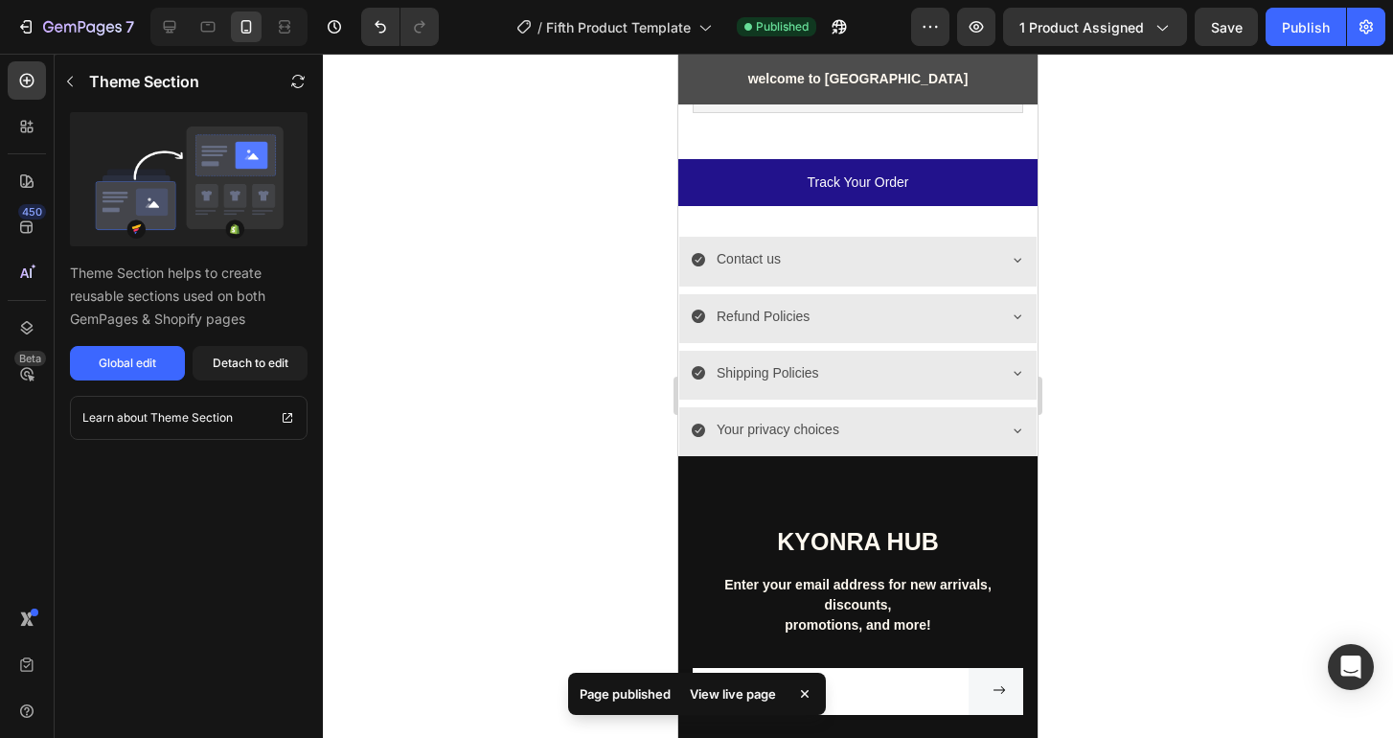
scroll to position [1682, 0]
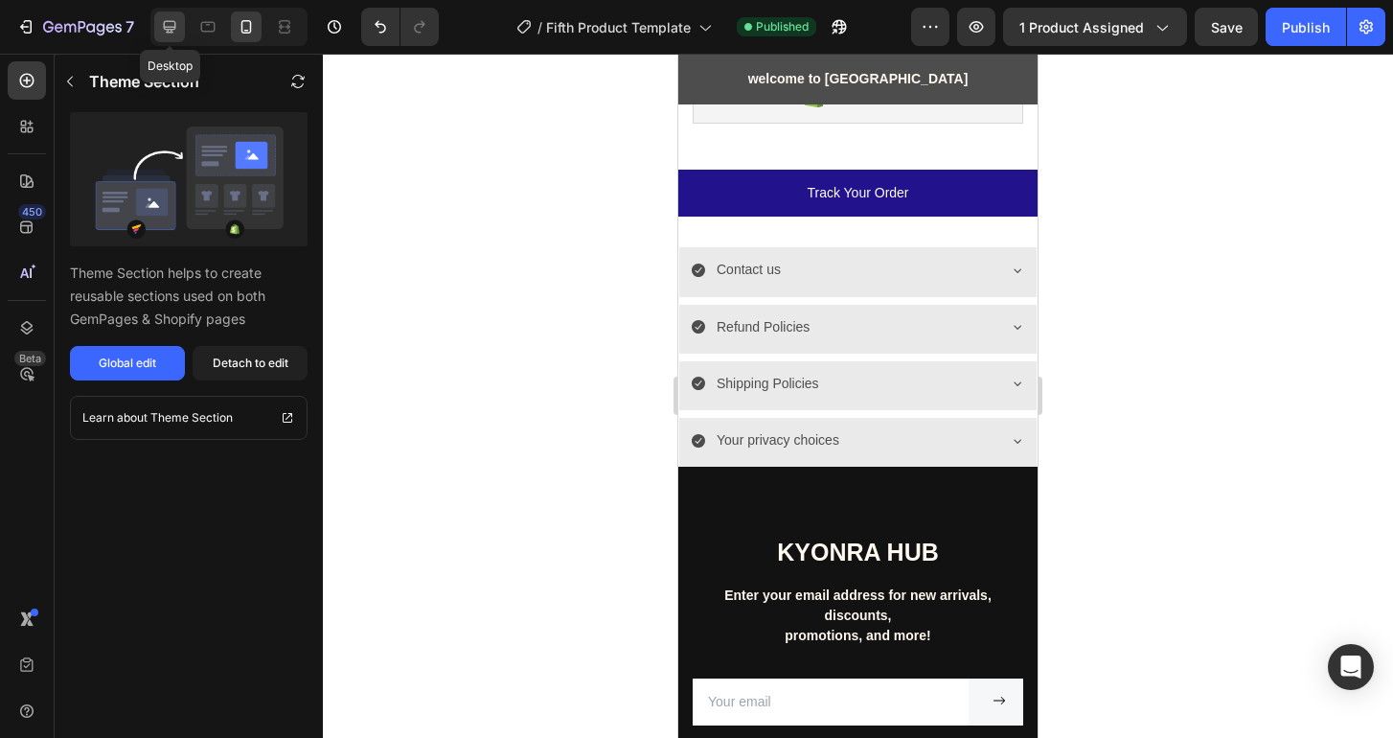
click at [173, 28] on icon at bounding box center [169, 26] width 19 height 19
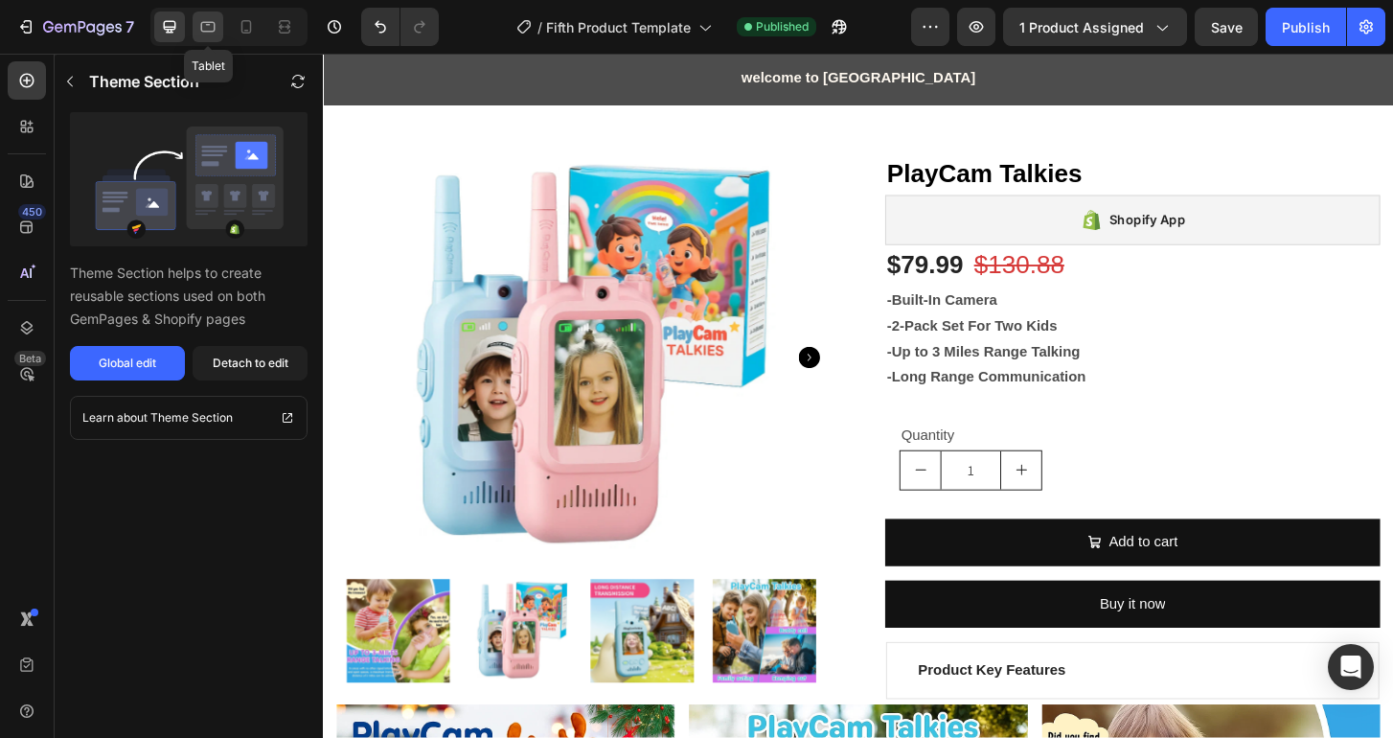
click at [209, 32] on icon at bounding box center [207, 26] width 19 height 19
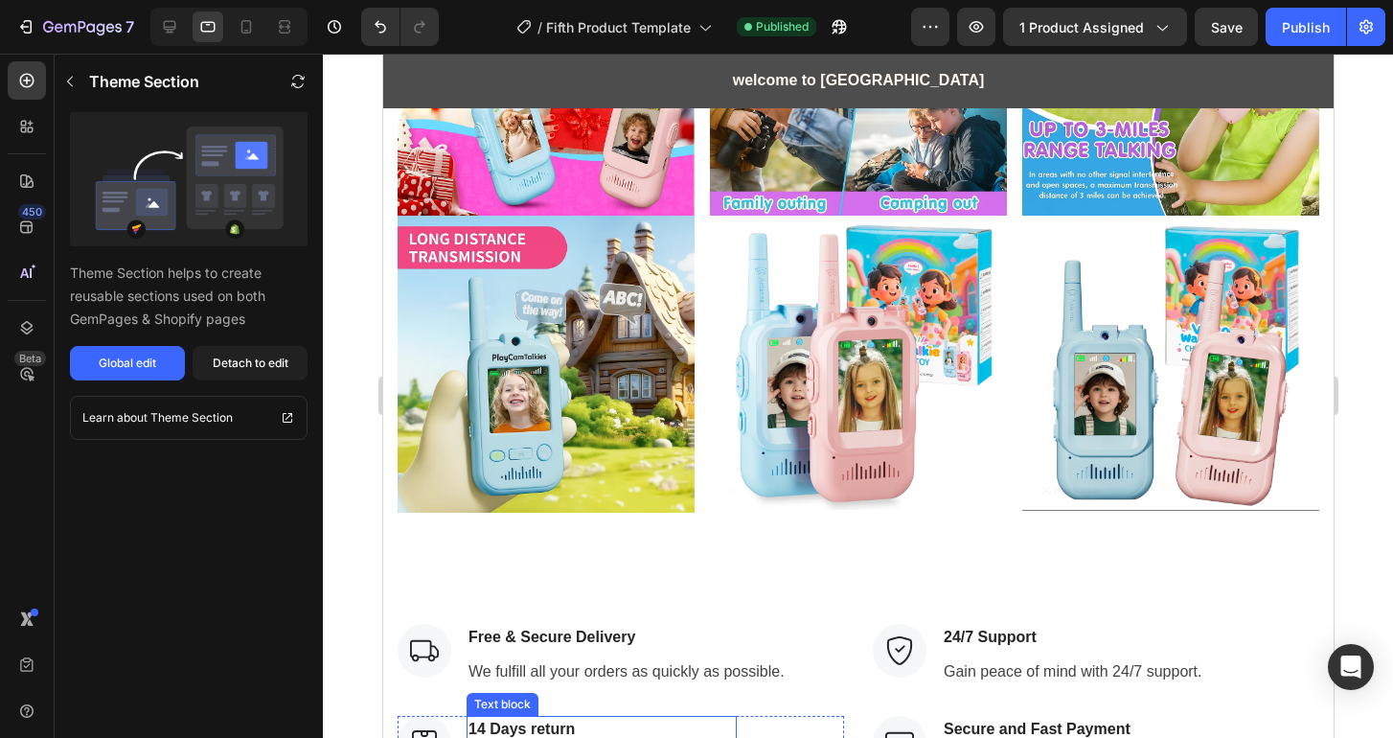
scroll to position [158, 0]
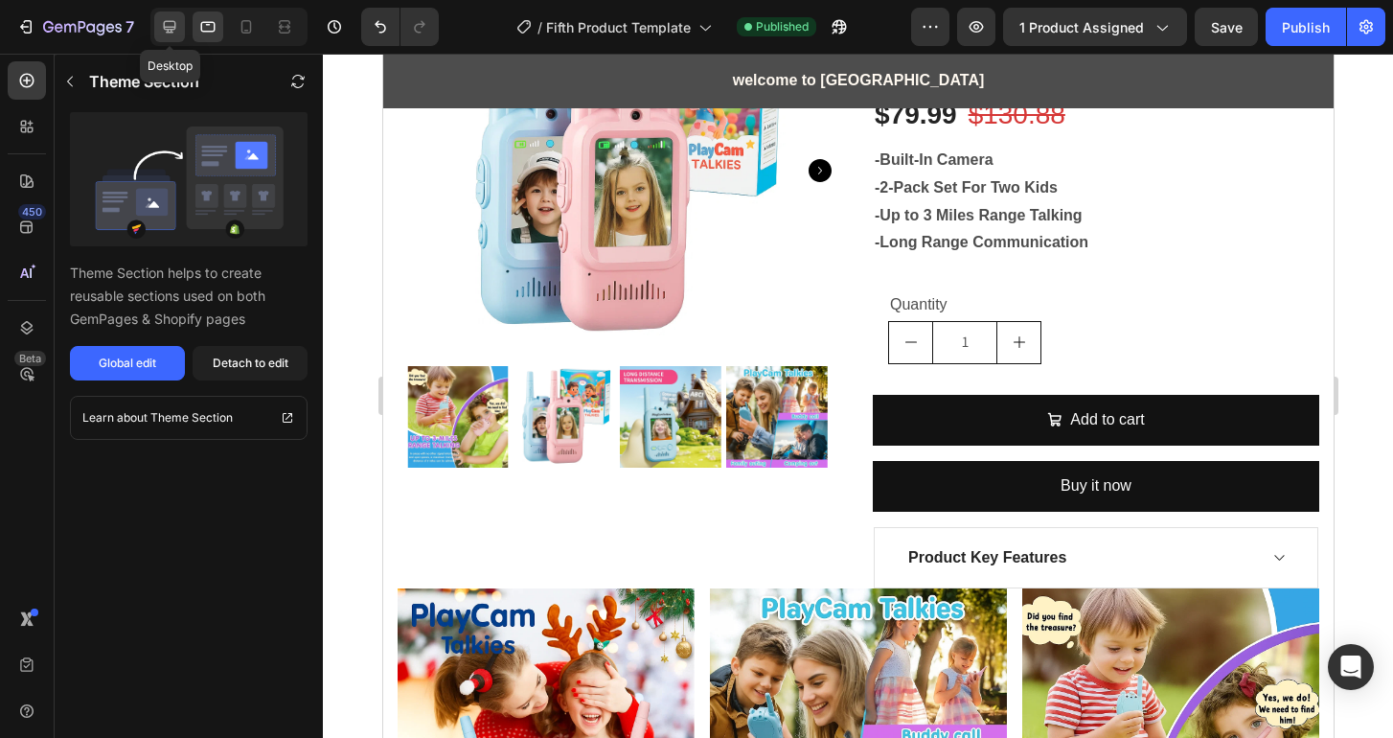
click at [164, 23] on icon at bounding box center [170, 27] width 12 height 12
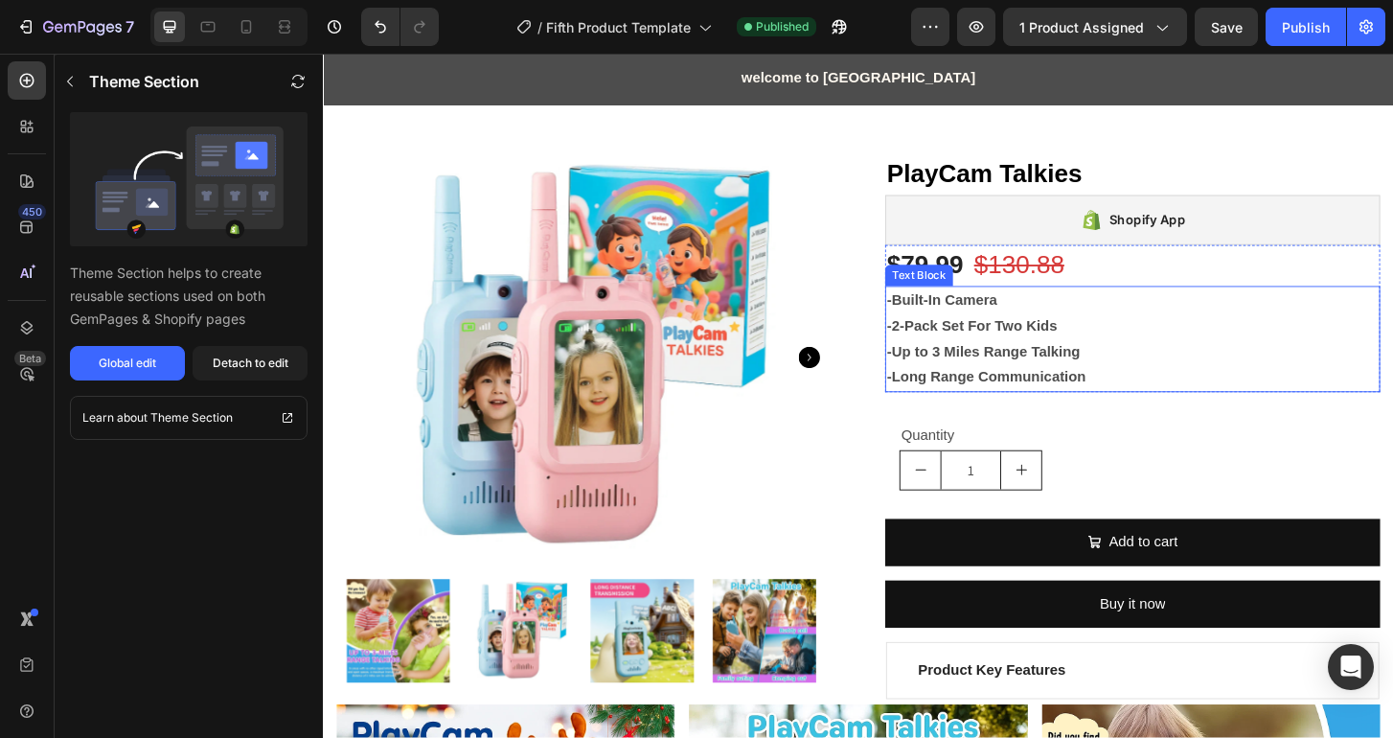
click at [1165, 374] on p "-Up to 3 Miles Range Talking" at bounding box center [1192, 375] width 528 height 28
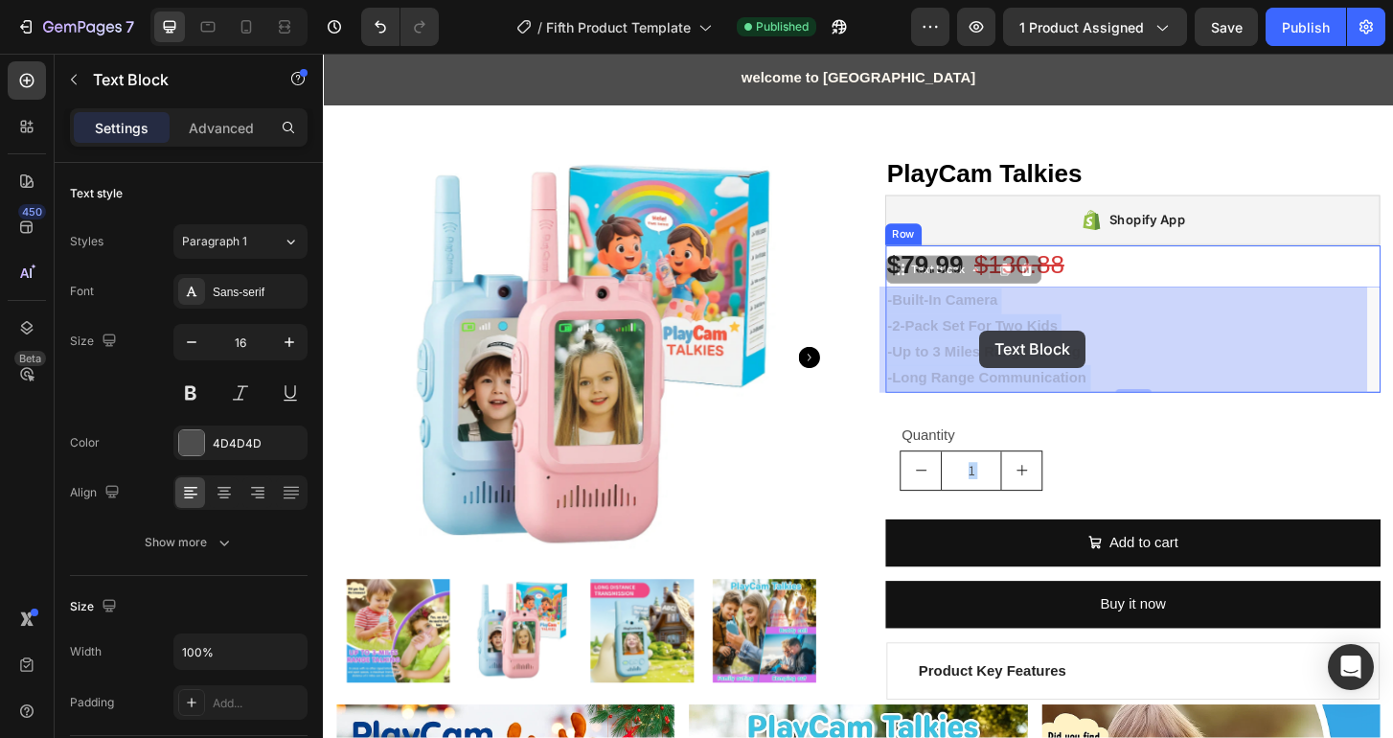
drag, startPoint x: 1135, startPoint y: 404, endPoint x: 1017, endPoint y: 348, distance: 130.7
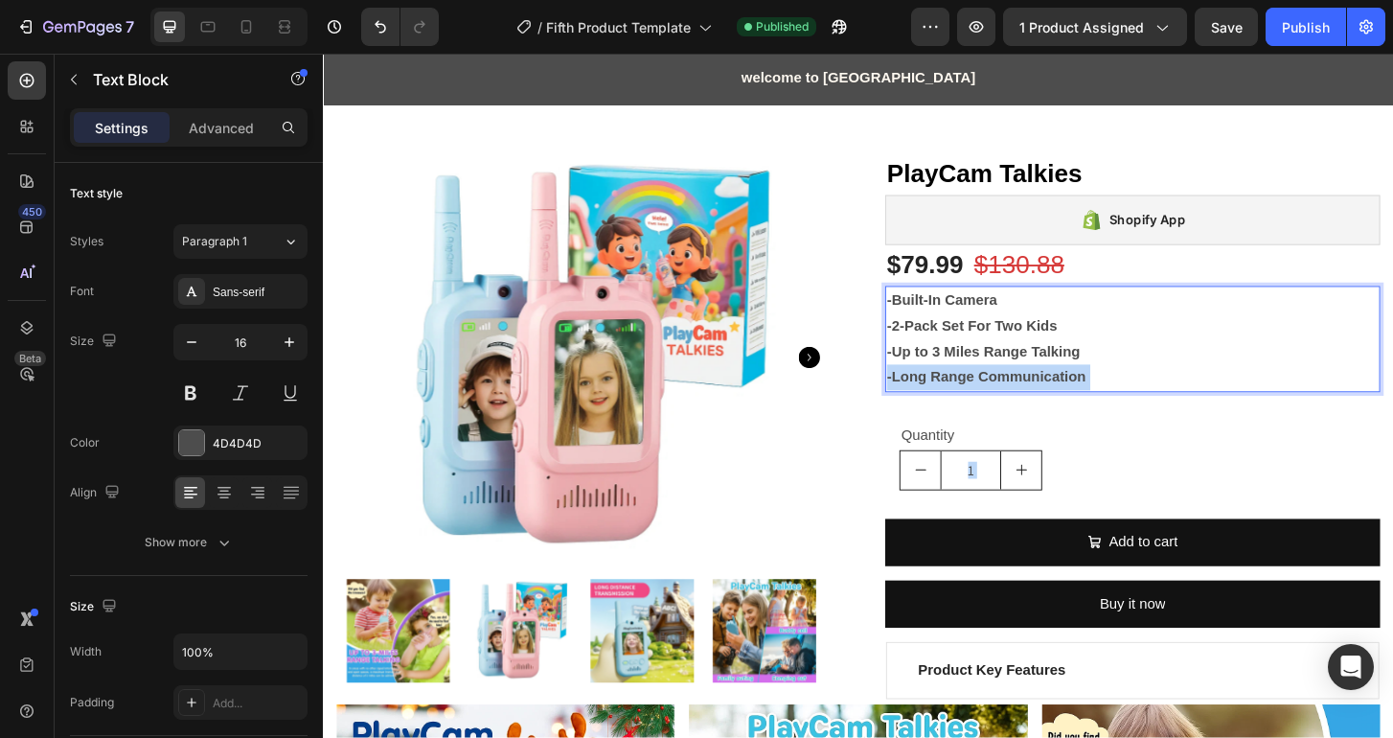
drag, startPoint x: 1132, startPoint y: 401, endPoint x: 983, endPoint y: 334, distance: 163.8
click at [983, 334] on div "-Built-In Camera -2-Pack Set For Two Kids -Up to 3 Miles Range Talking -Long Ra…" at bounding box center [1192, 361] width 532 height 114
click at [1148, 404] on p "-Long Range Communication" at bounding box center [1192, 402] width 528 height 28
click at [951, 320] on strong "-Built-In Camera" at bounding box center [987, 318] width 119 height 16
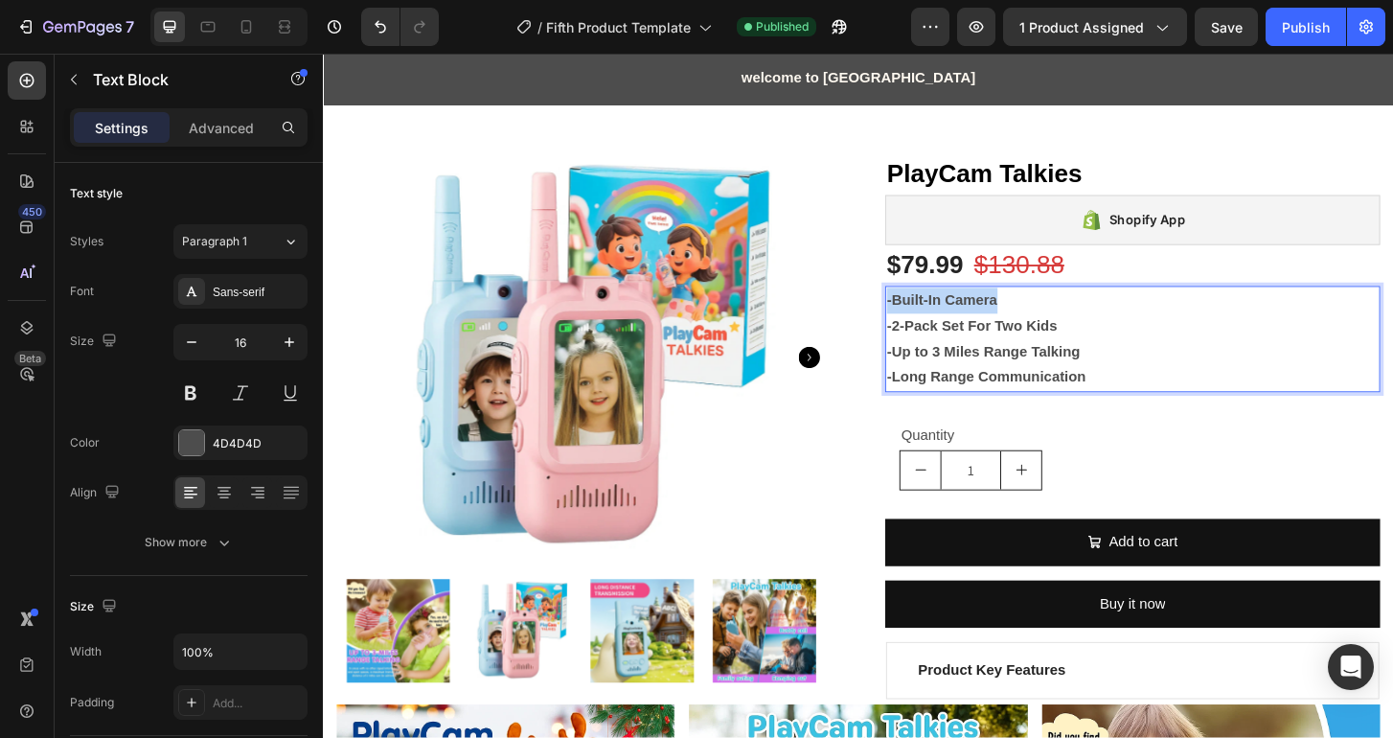
click at [951, 320] on strong "-Built-In Camera" at bounding box center [987, 318] width 119 height 16
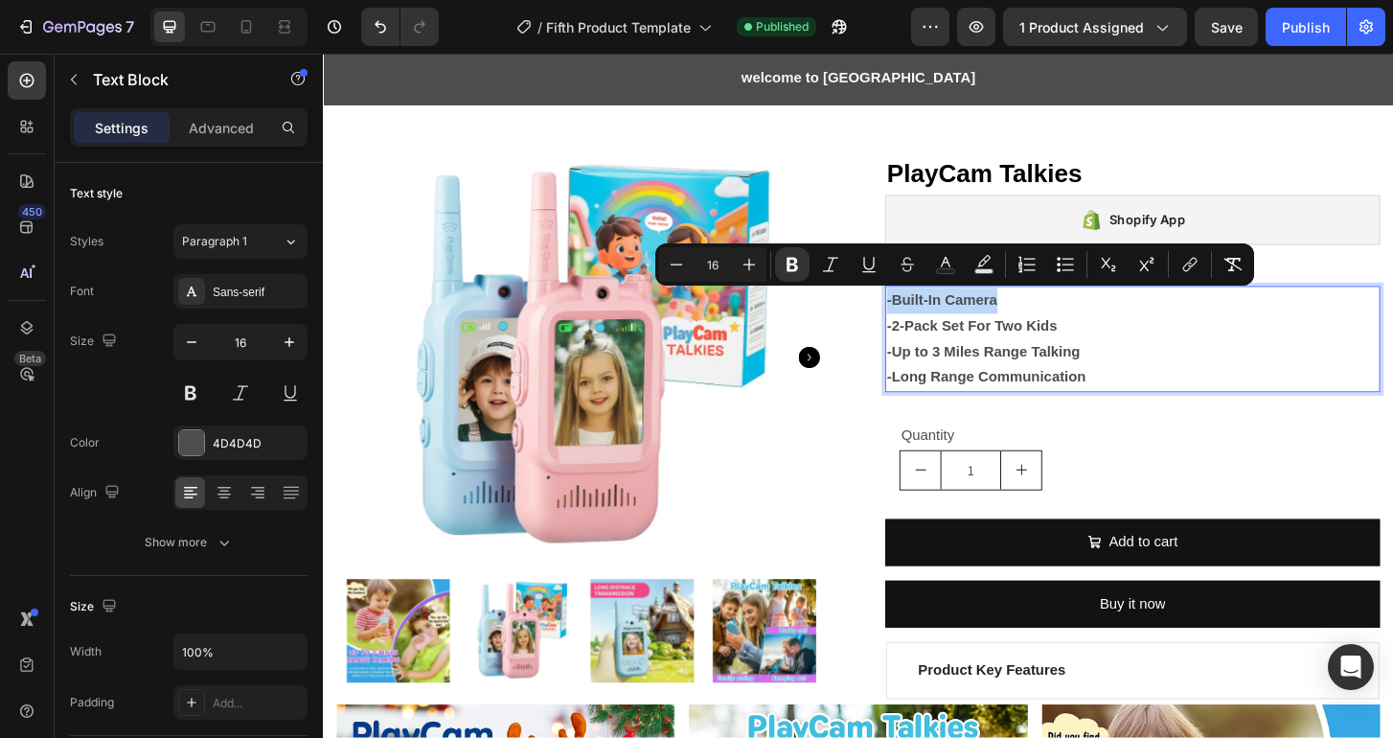
click at [951, 320] on strong "-Built-In Camera" at bounding box center [987, 318] width 119 height 16
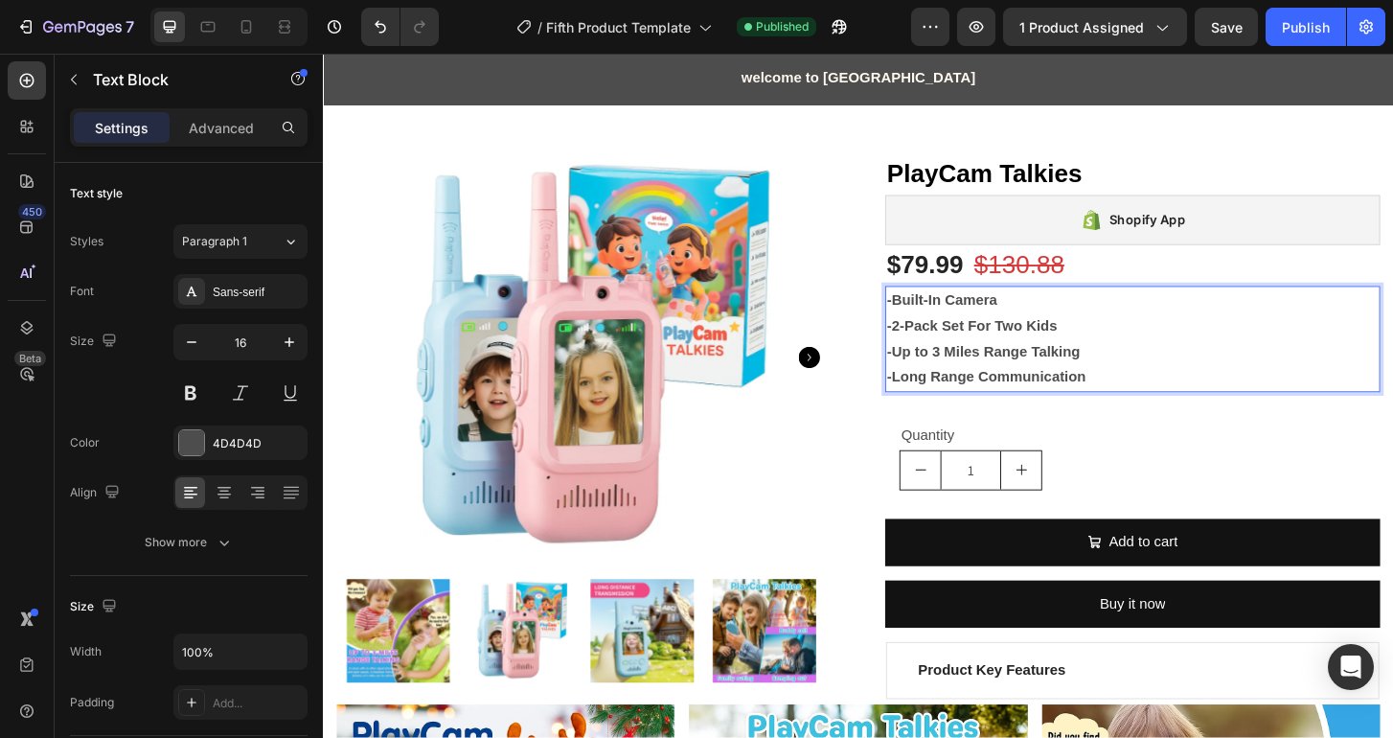
click at [1131, 402] on strong "-Long Range Communication" at bounding box center [1035, 401] width 214 height 16
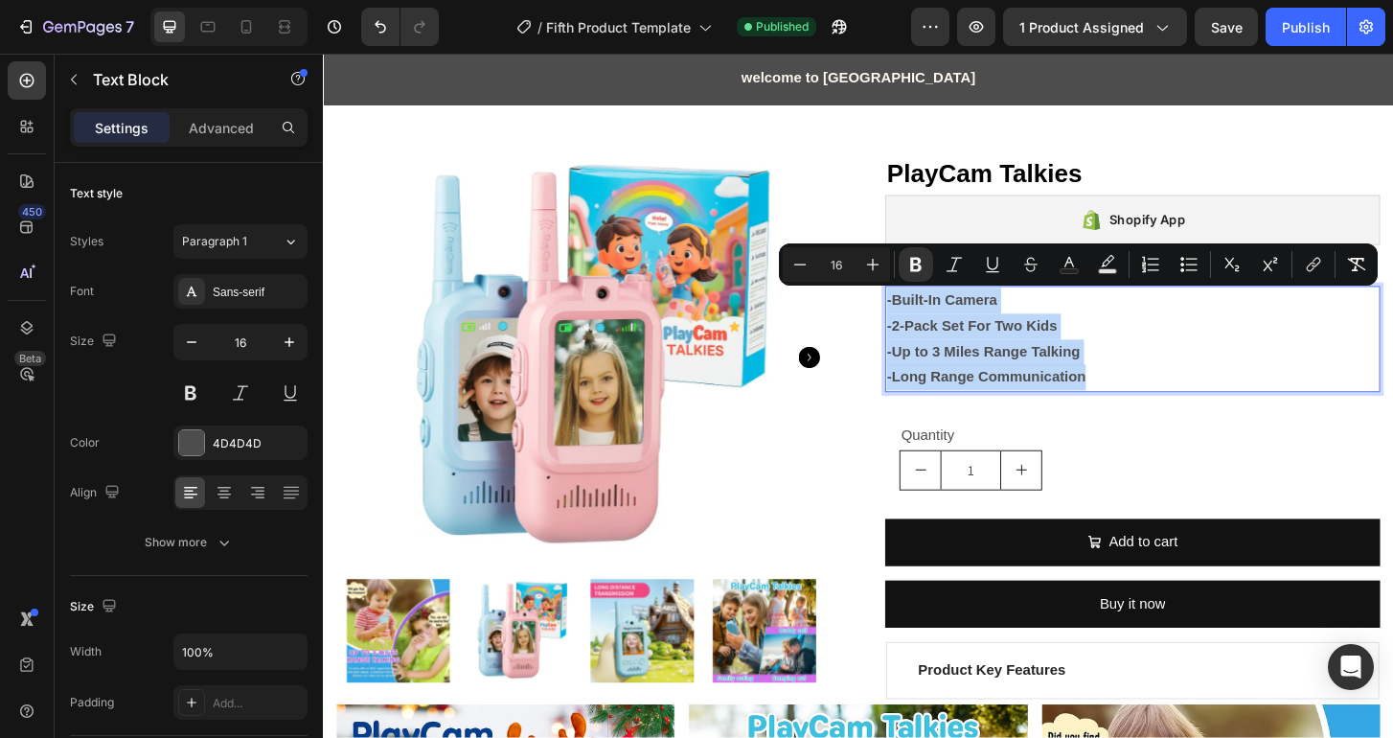
drag, startPoint x: 1131, startPoint y: 402, endPoint x: 920, endPoint y: 320, distance: 227.2
click at [926, 320] on div "-Built-In Camera -2-Pack Set For Two Kids -Up to 3 Miles Range Talking -Long Ra…" at bounding box center [1192, 361] width 532 height 114
copy div "-Built-In Camera -2-Pack Set For Two Kids -Up to 3 Miles Range Talking -Long Ra…"
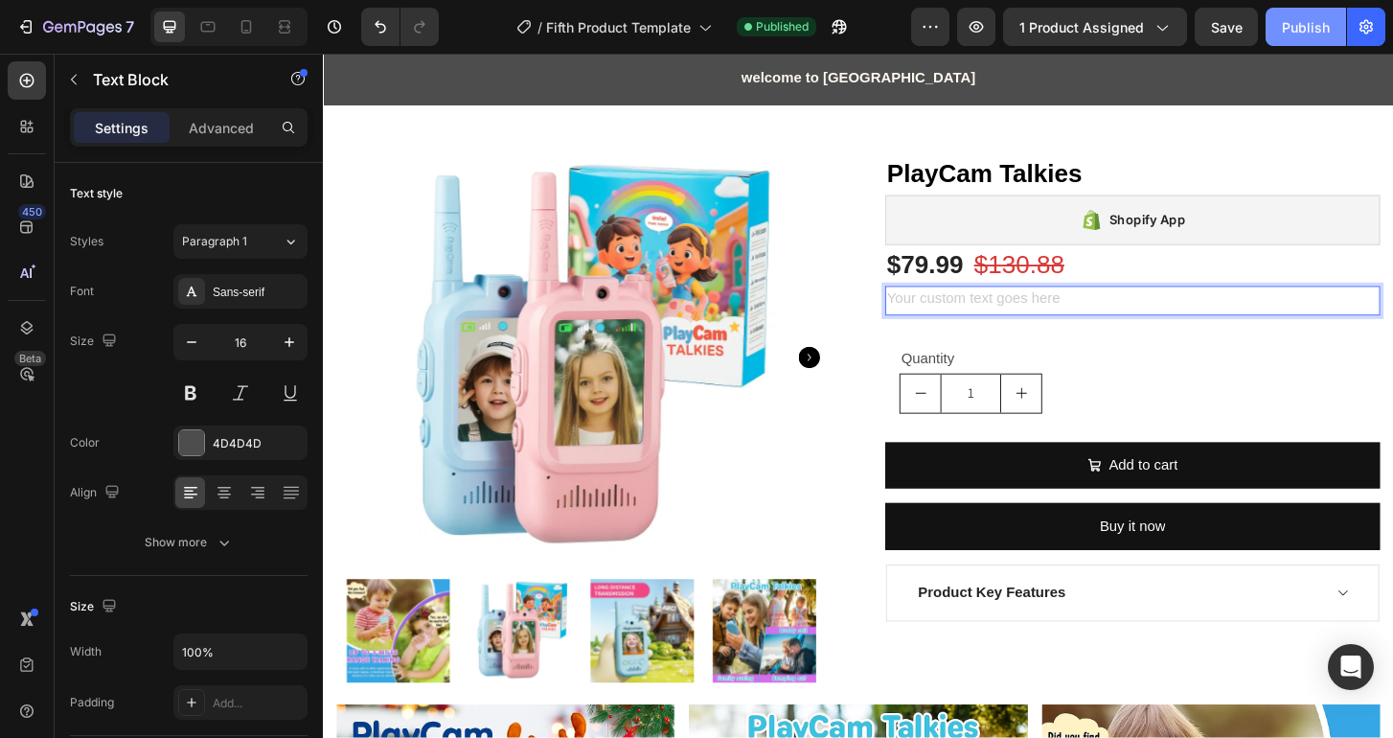
click at [1294, 22] on div "Publish" at bounding box center [1306, 27] width 48 height 20
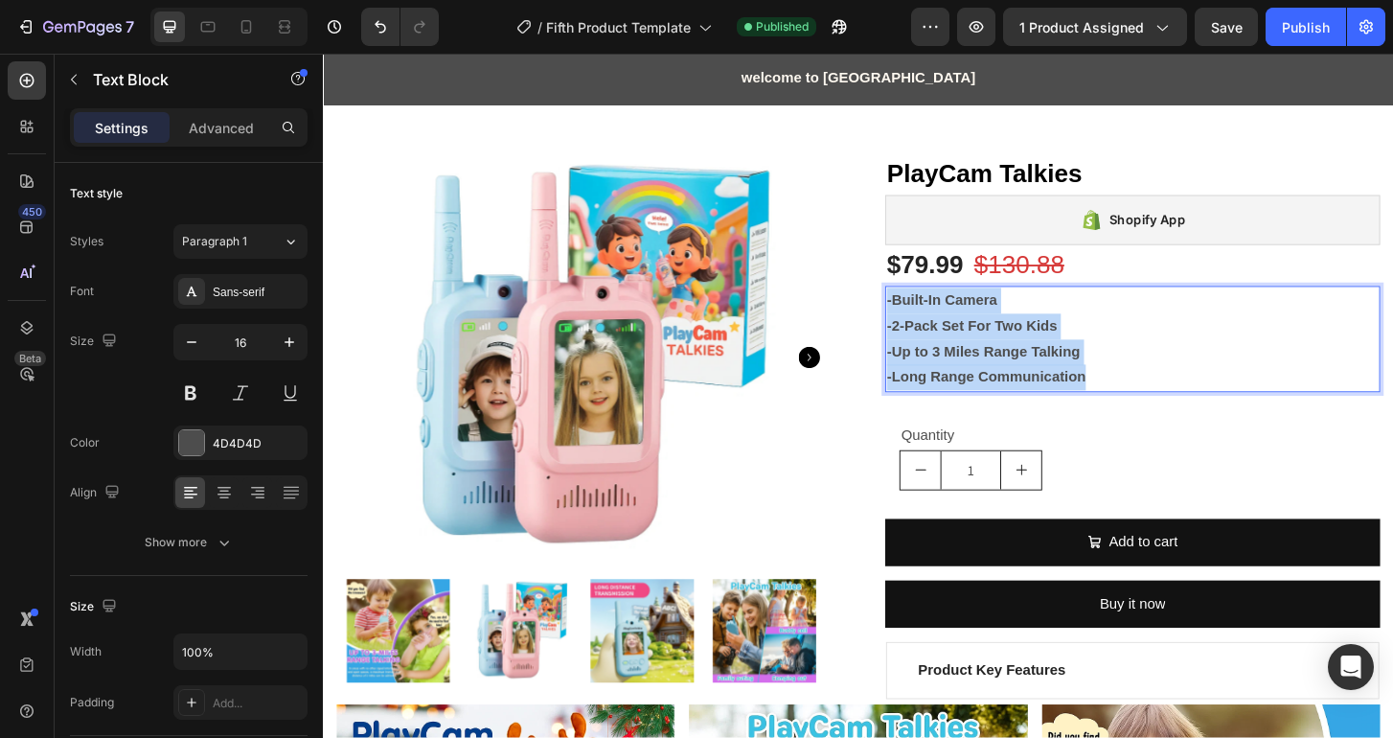
drag, startPoint x: 1136, startPoint y: 403, endPoint x: 922, endPoint y: 322, distance: 228.6
click at [926, 322] on div "-Built-In Camera -2-Pack Set For Two Kids -Up to 3 Miles Range Talking -Long Ra…" at bounding box center [1192, 361] width 532 height 114
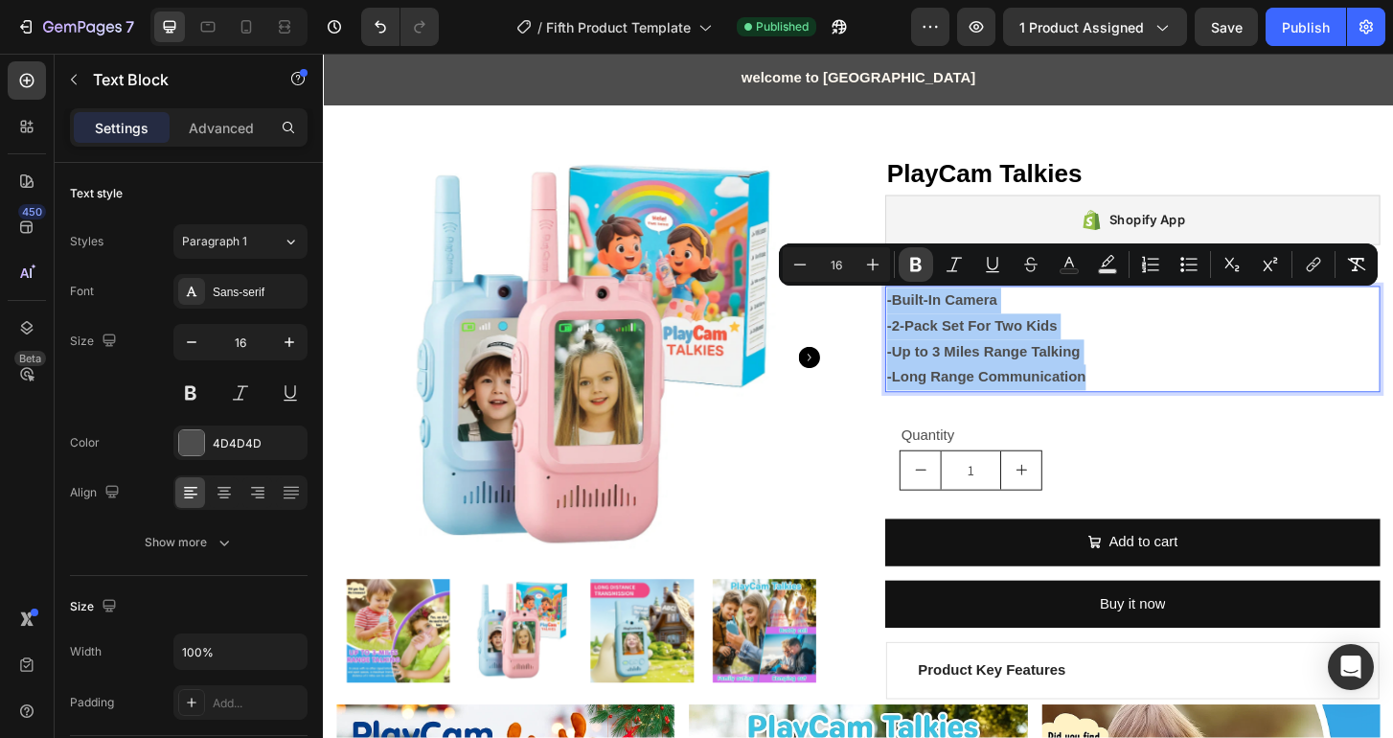
click at [915, 269] on icon "Editor contextual toolbar" at bounding box center [915, 265] width 11 height 14
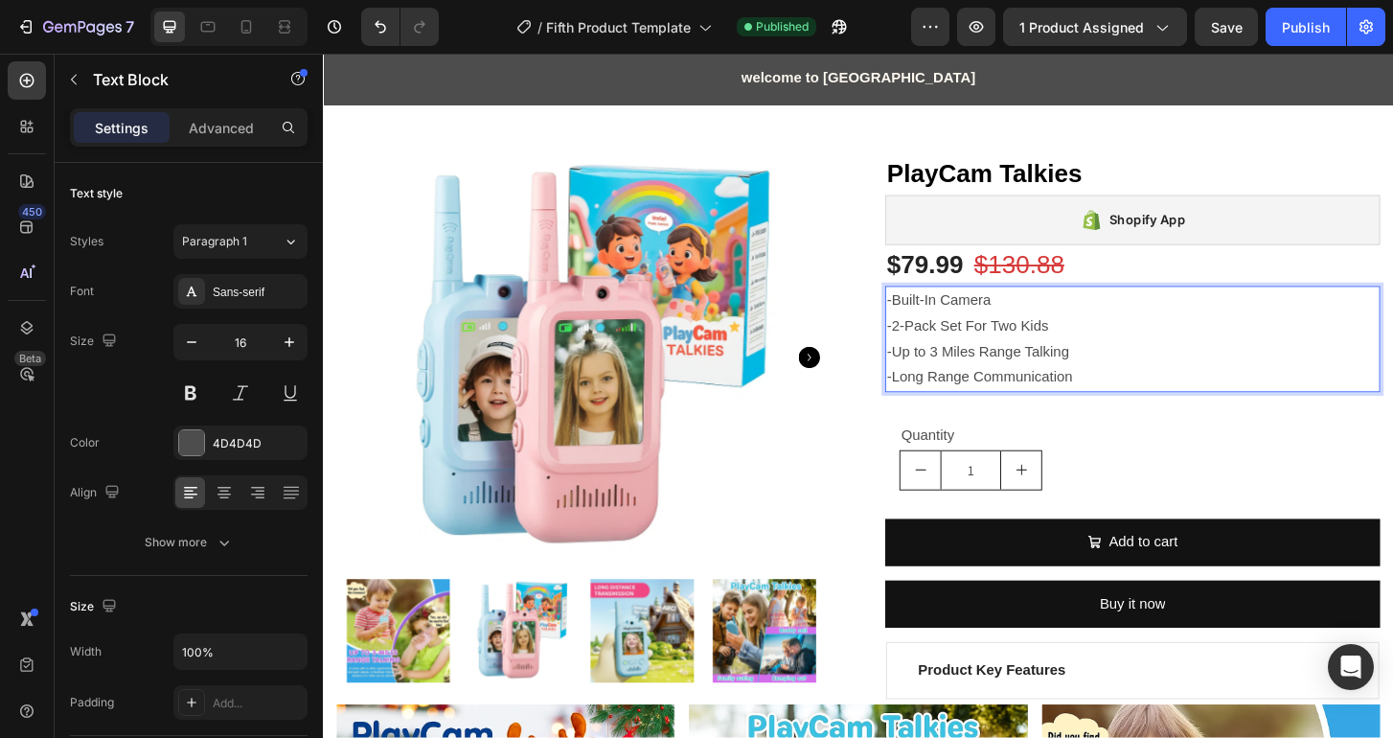
click at [959, 285] on div "$79.99" at bounding box center [969, 282] width 86 height 44
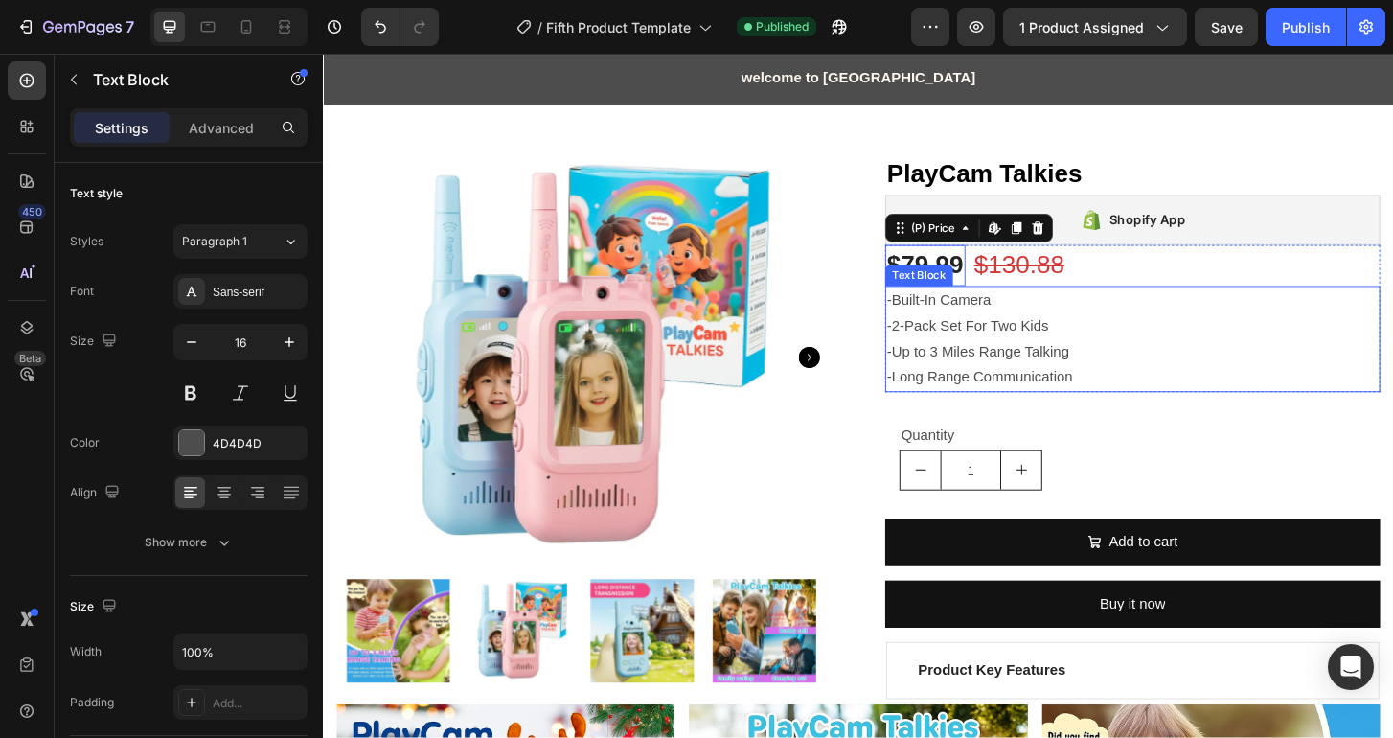
click at [1103, 406] on p "-Long Range Communication" at bounding box center [1192, 402] width 528 height 28
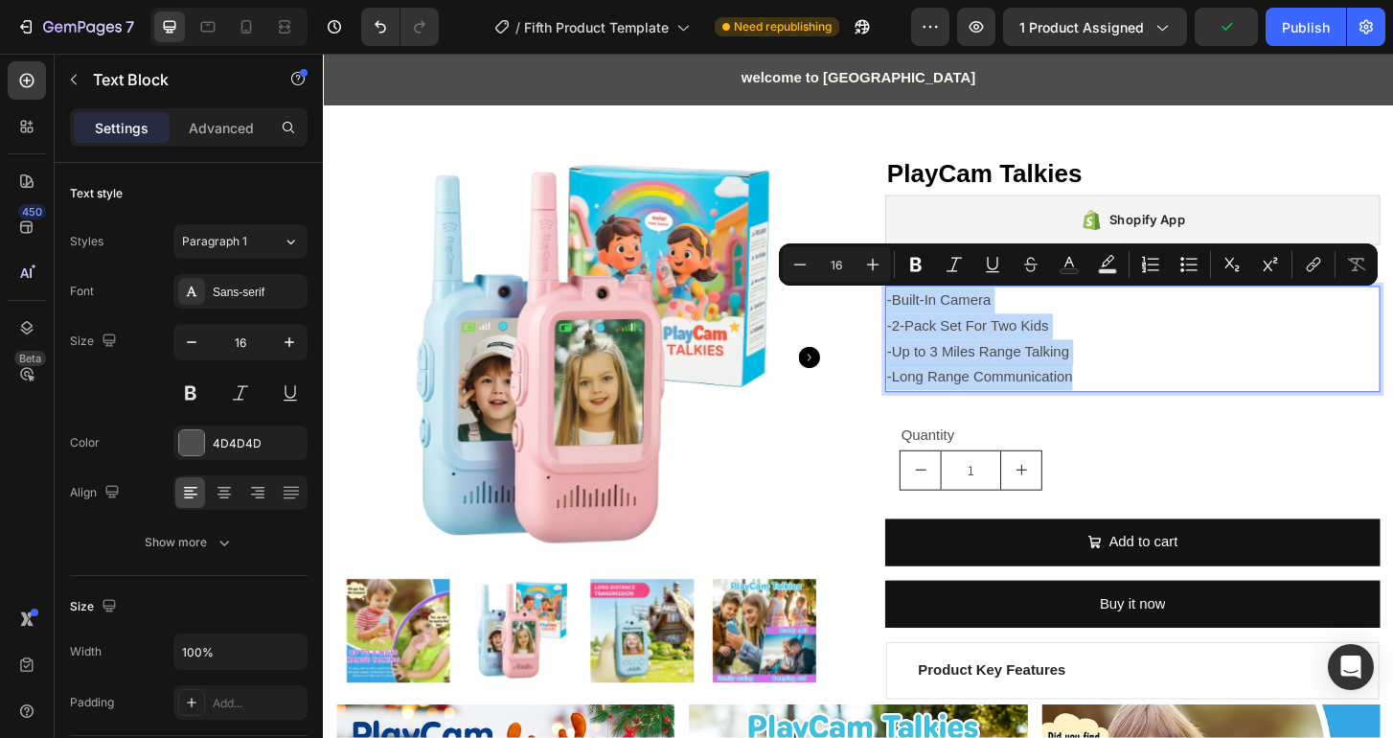
drag, startPoint x: 1122, startPoint y: 403, endPoint x: 921, endPoint y: 326, distance: 215.6
click at [926, 326] on div "-Built-In Camera -2-Pack Set For Two Kids -Up to 3 Miles Range Talking -Long Ra…" at bounding box center [1192, 361] width 532 height 114
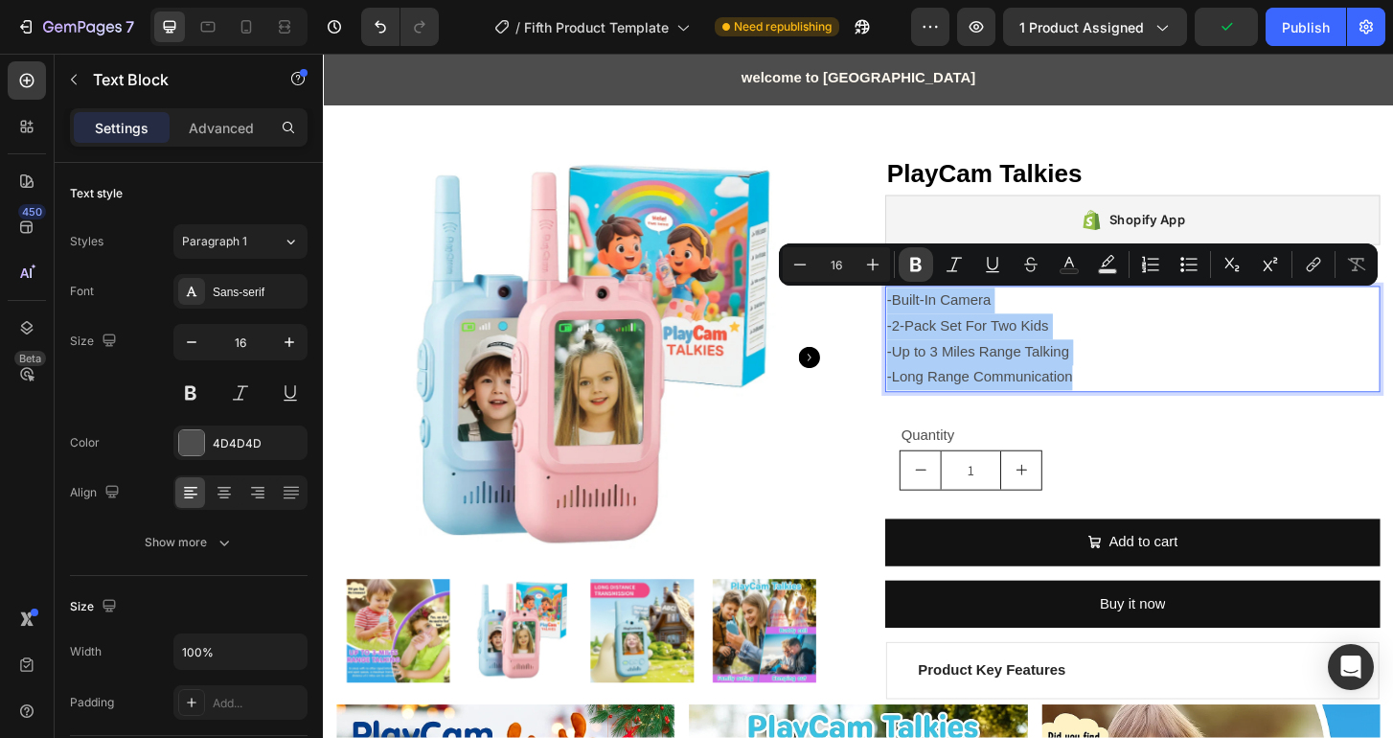
click at [921, 268] on icon "Editor contextual toolbar" at bounding box center [915, 264] width 19 height 19
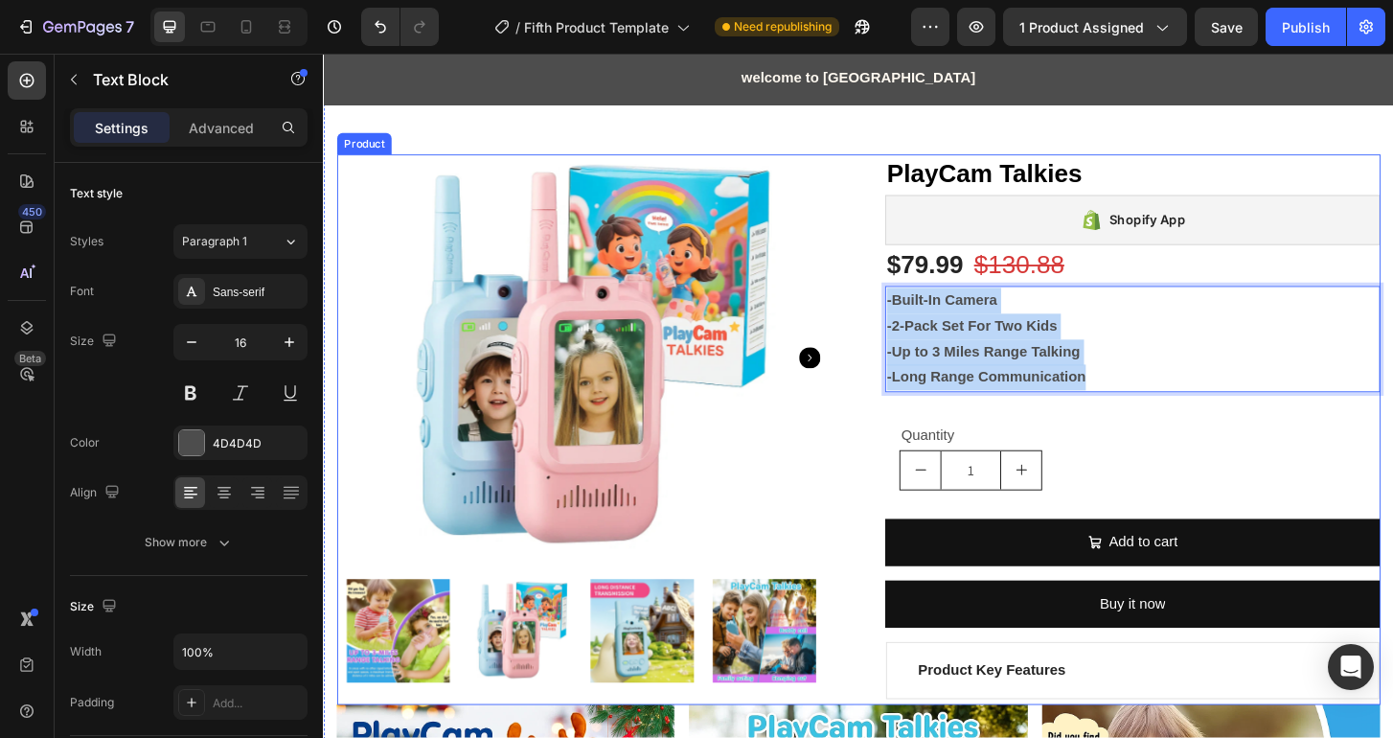
drag, startPoint x: 1134, startPoint y: 399, endPoint x: 919, endPoint y: 320, distance: 229.7
click at [926, 320] on div "-Built-In Camera -2-Pack Set For Two Kids -Up to 3 Miles Range Talking -Long Ra…" at bounding box center [1192, 361] width 532 height 114
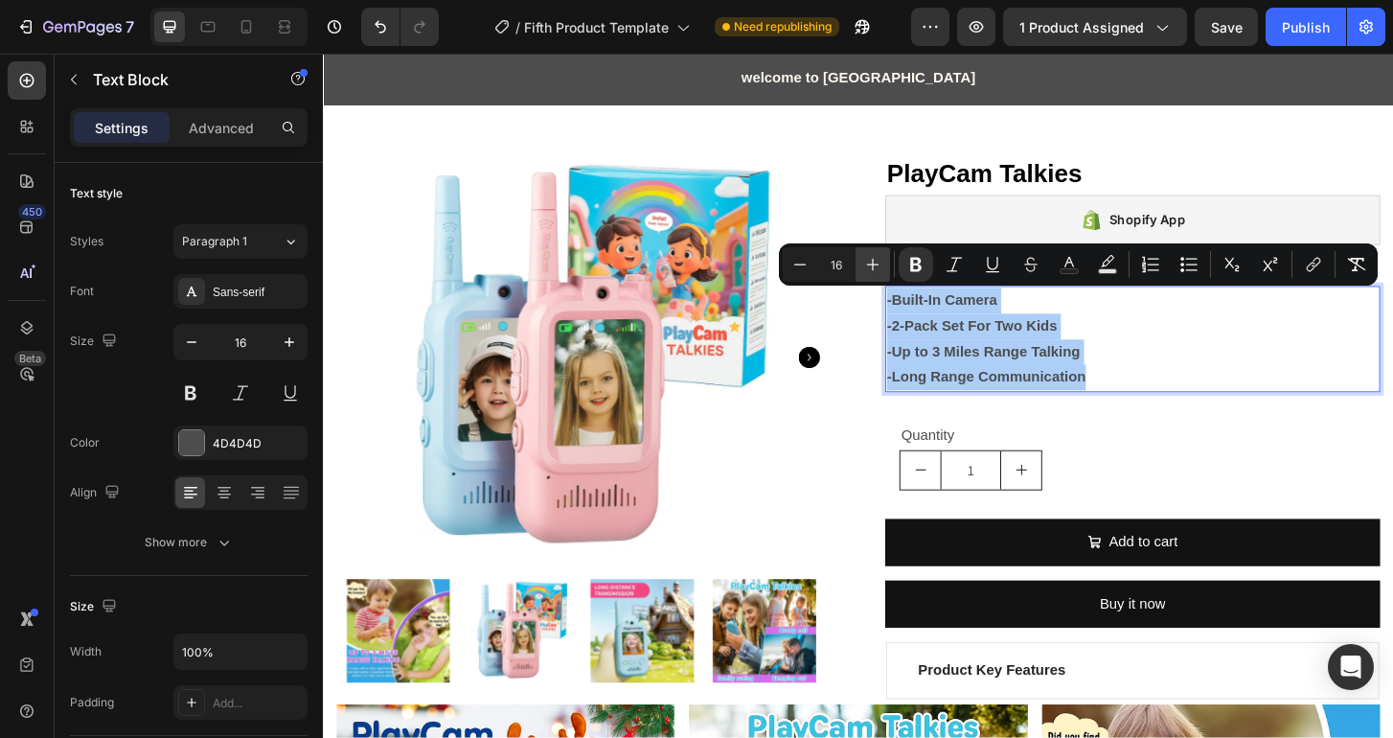
click at [872, 273] on icon "Editor contextual toolbar" at bounding box center [872, 264] width 19 height 19
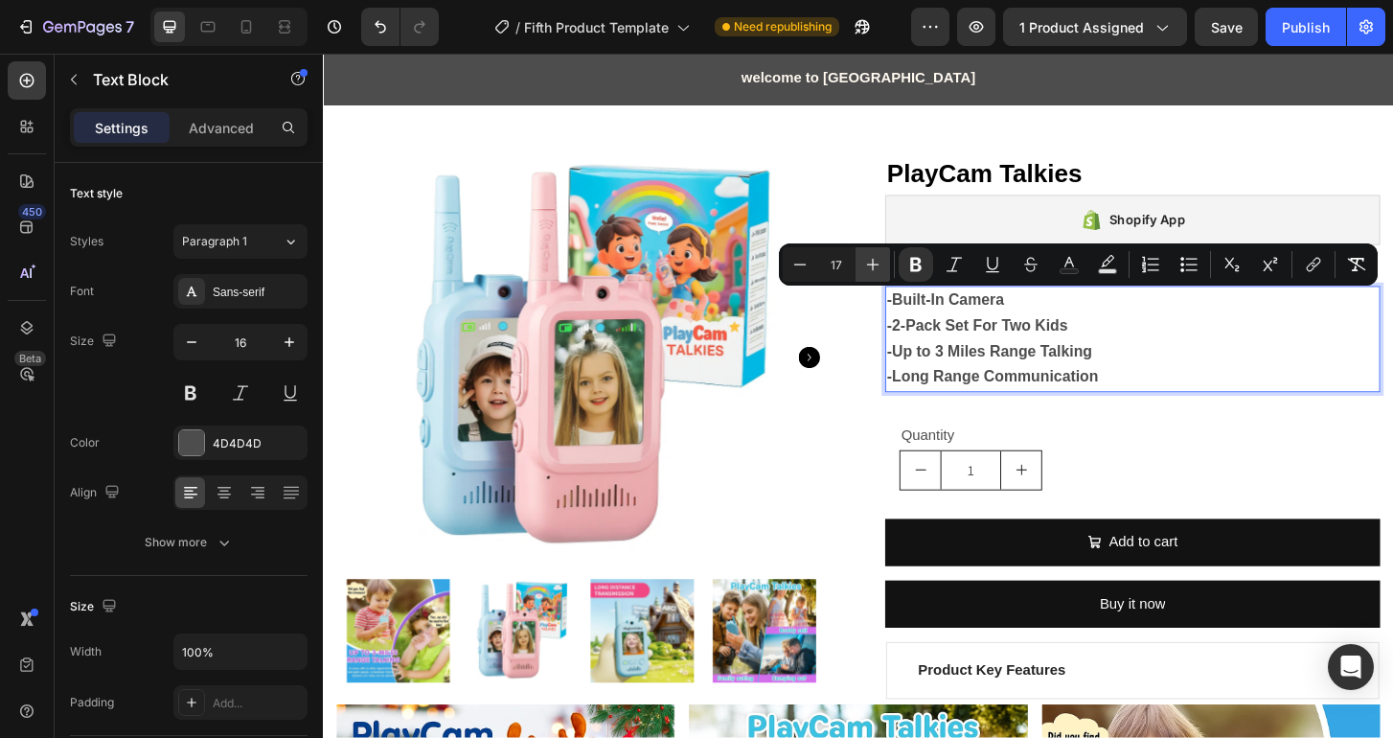
click at [872, 273] on icon "Editor contextual toolbar" at bounding box center [872, 264] width 19 height 19
type input "18"
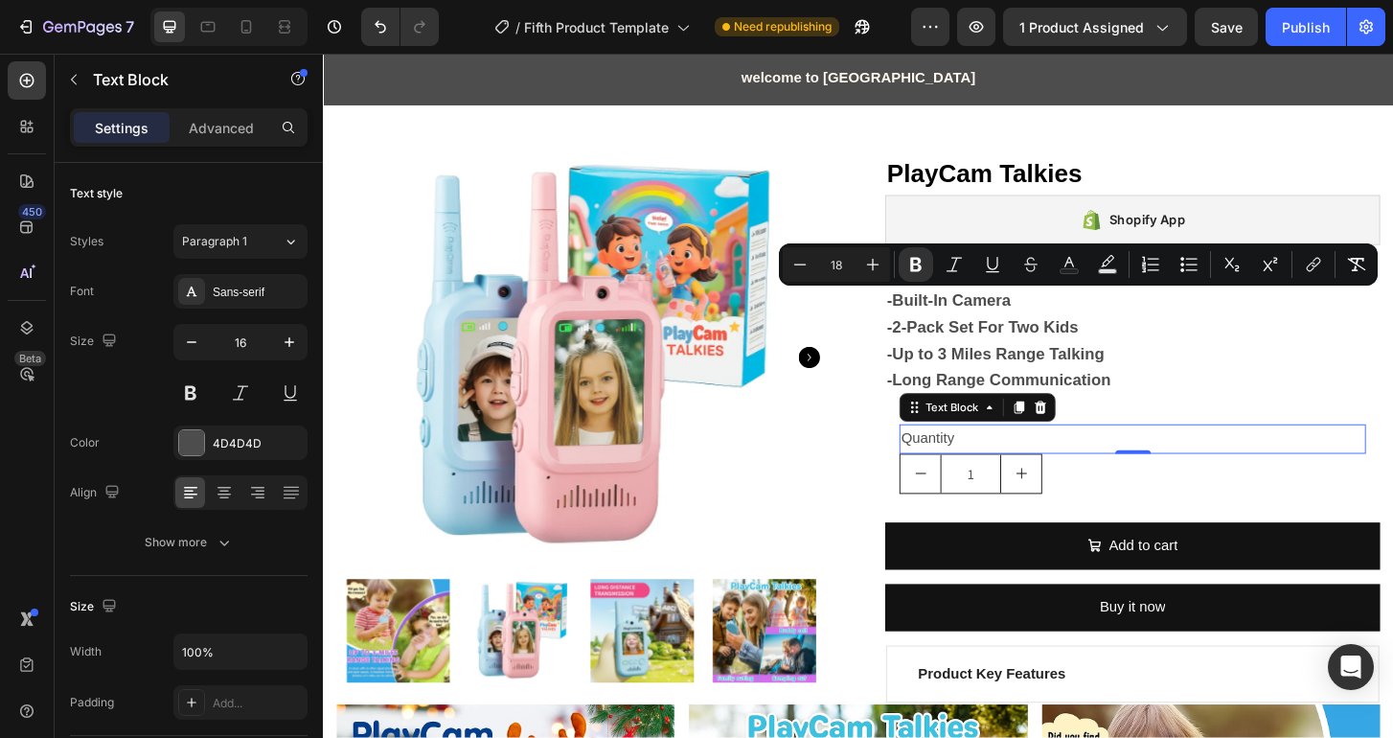
click at [1100, 466] on div "Quantity" at bounding box center [1192, 468] width 501 height 32
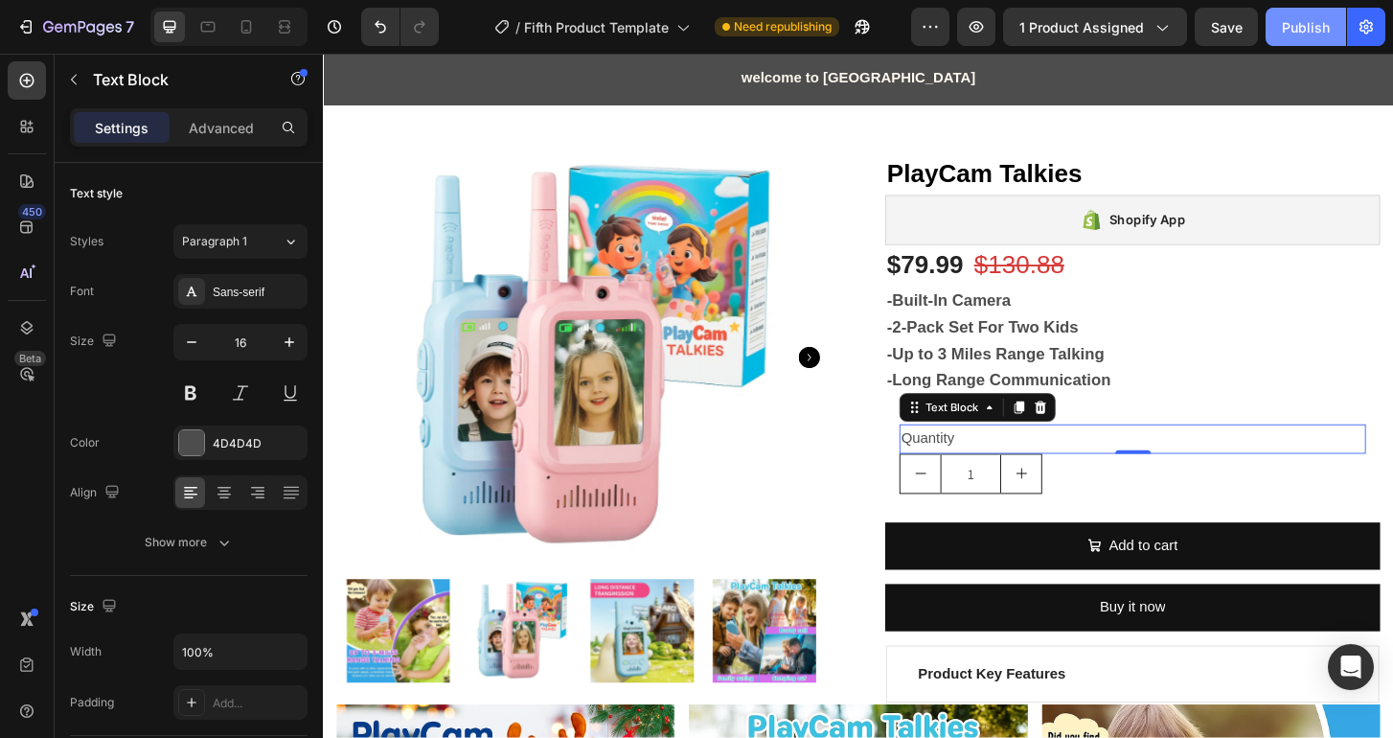
click at [1297, 45] on button "Publish" at bounding box center [1305, 27] width 80 height 38
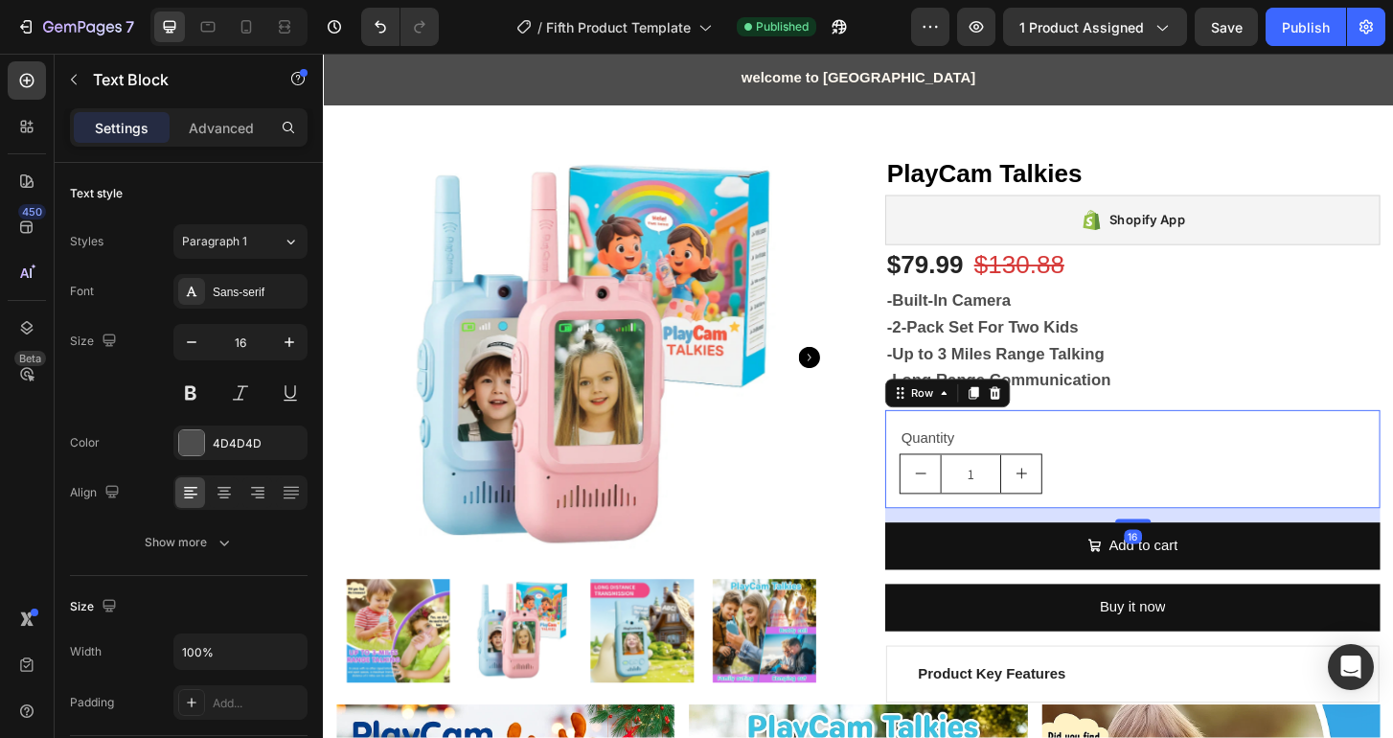
click at [928, 494] on div "Quantity Text Block 1 Product Quantity Row 16" at bounding box center [1192, 489] width 532 height 105
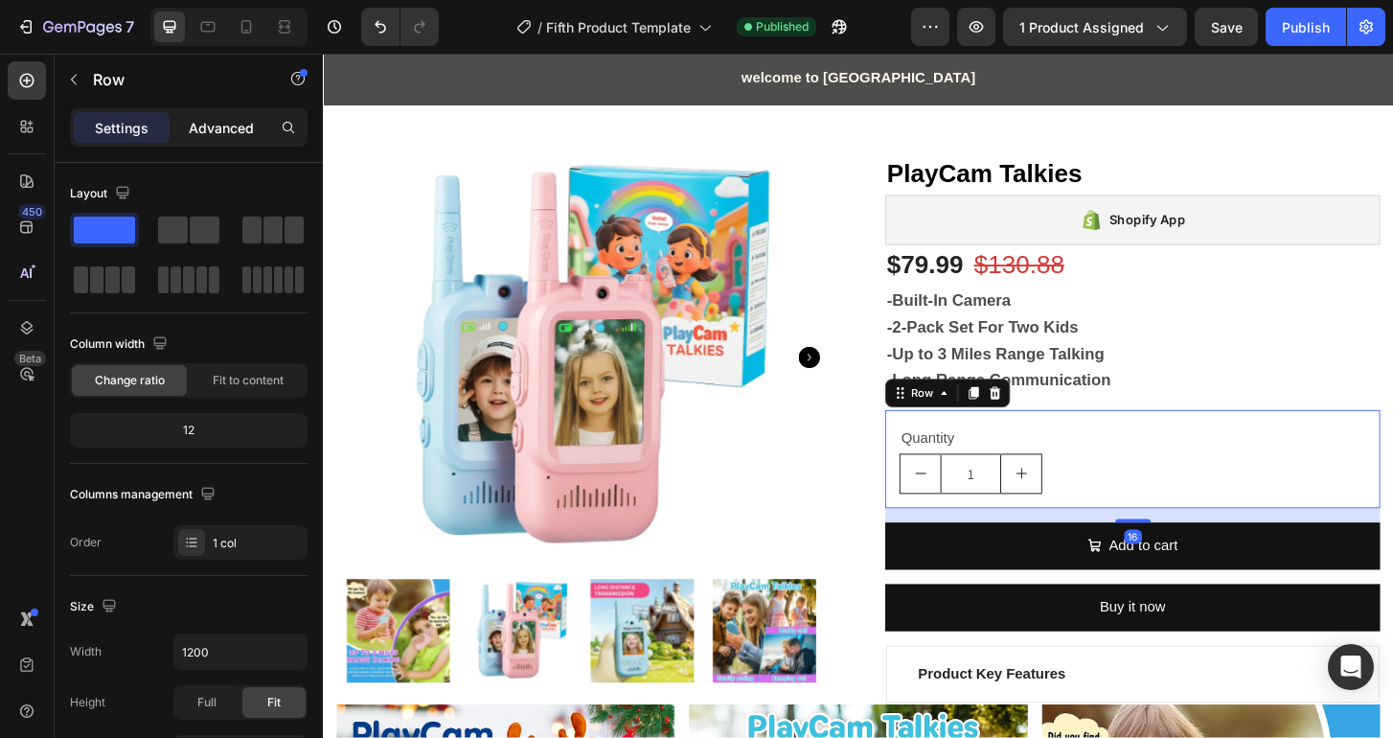
click at [231, 135] on p "Advanced" at bounding box center [221, 128] width 65 height 20
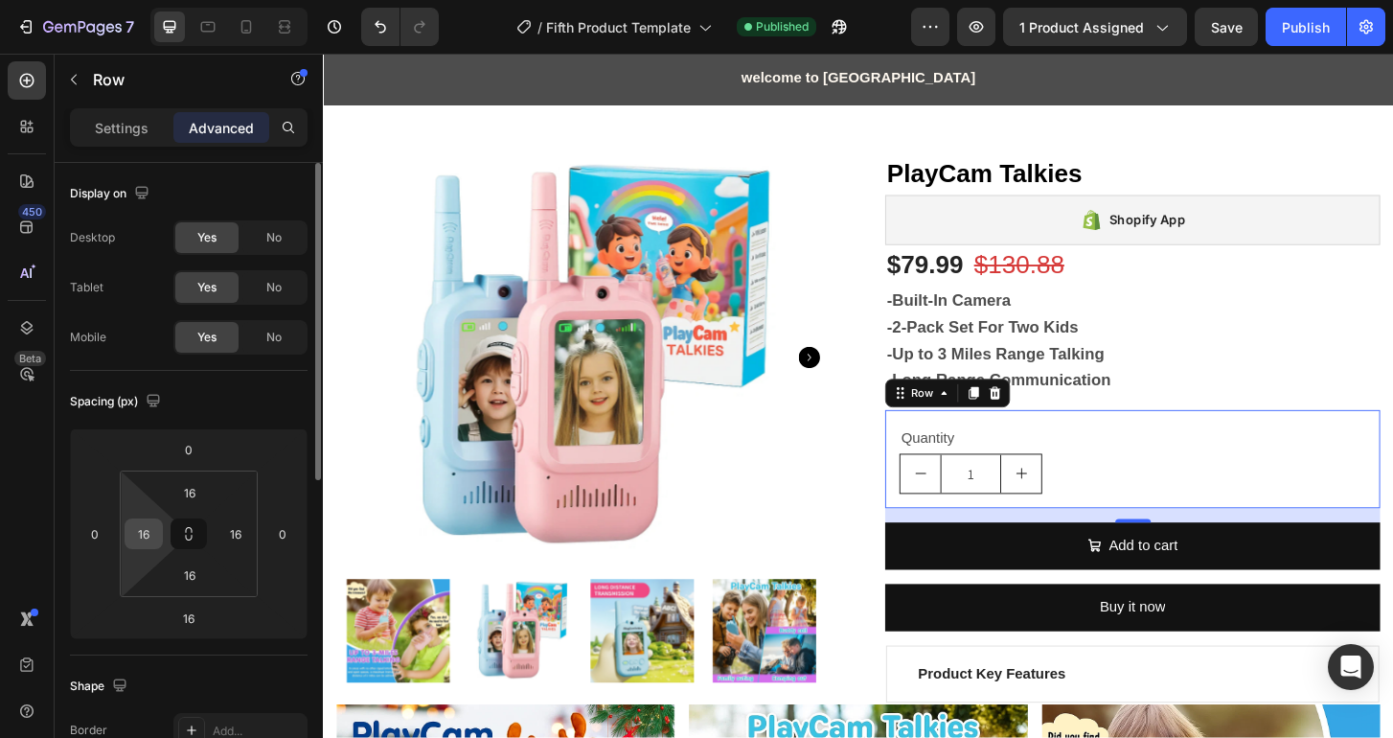
click at [153, 533] on input "16" at bounding box center [143, 533] width 29 height 29
type input "0"
click at [247, 420] on div "Spacing (px) 0 0 16 0 16 0 16 16" at bounding box center [189, 513] width 238 height 284
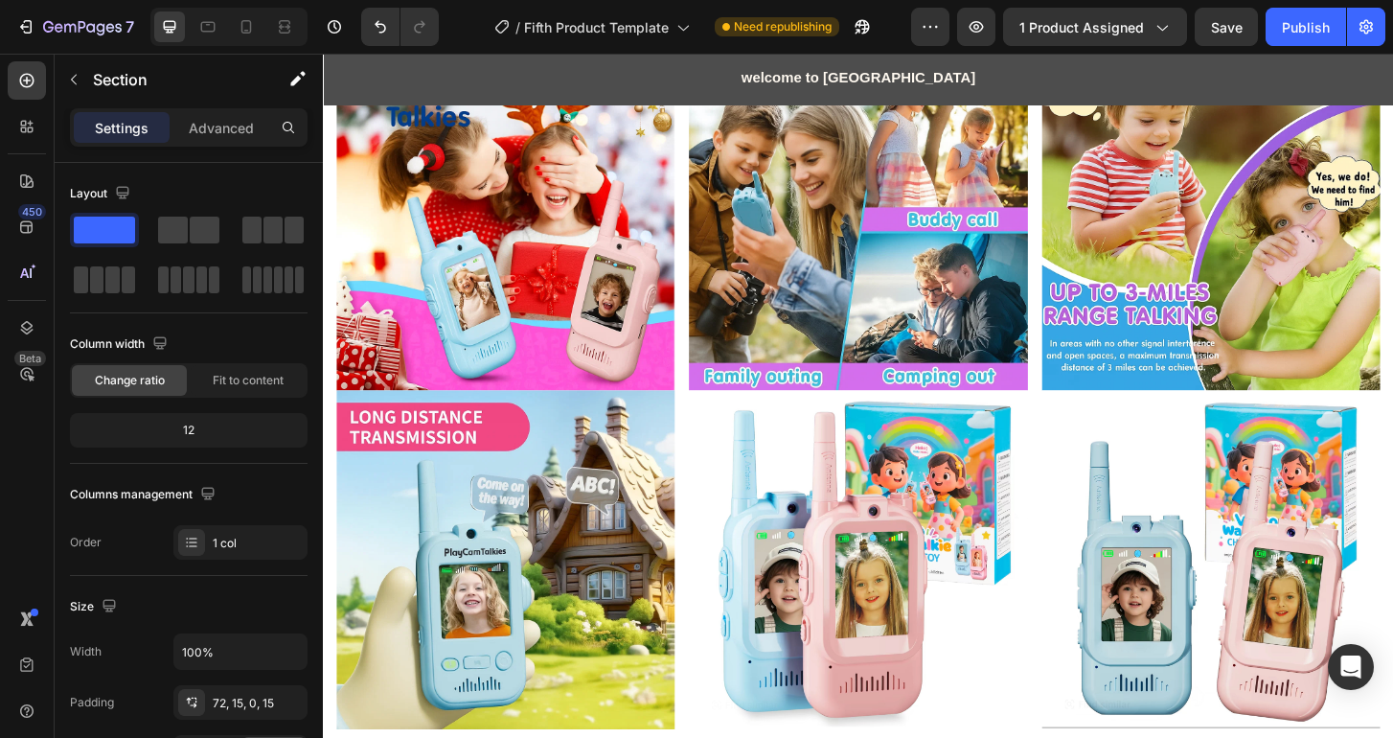
scroll to position [703, 0]
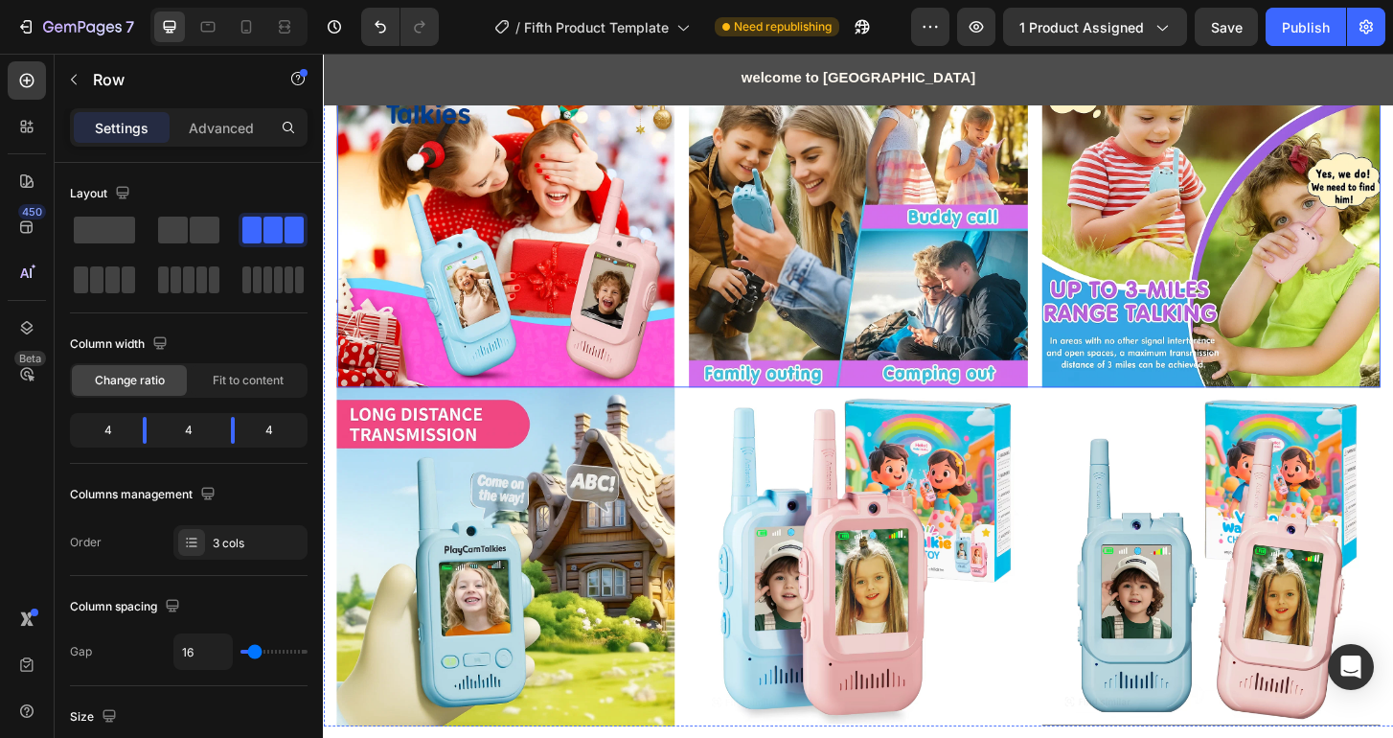
click at [702, 262] on div "Image Image Image Row" at bounding box center [897, 231] width 1121 height 363
click at [195, 232] on span at bounding box center [205, 229] width 30 height 27
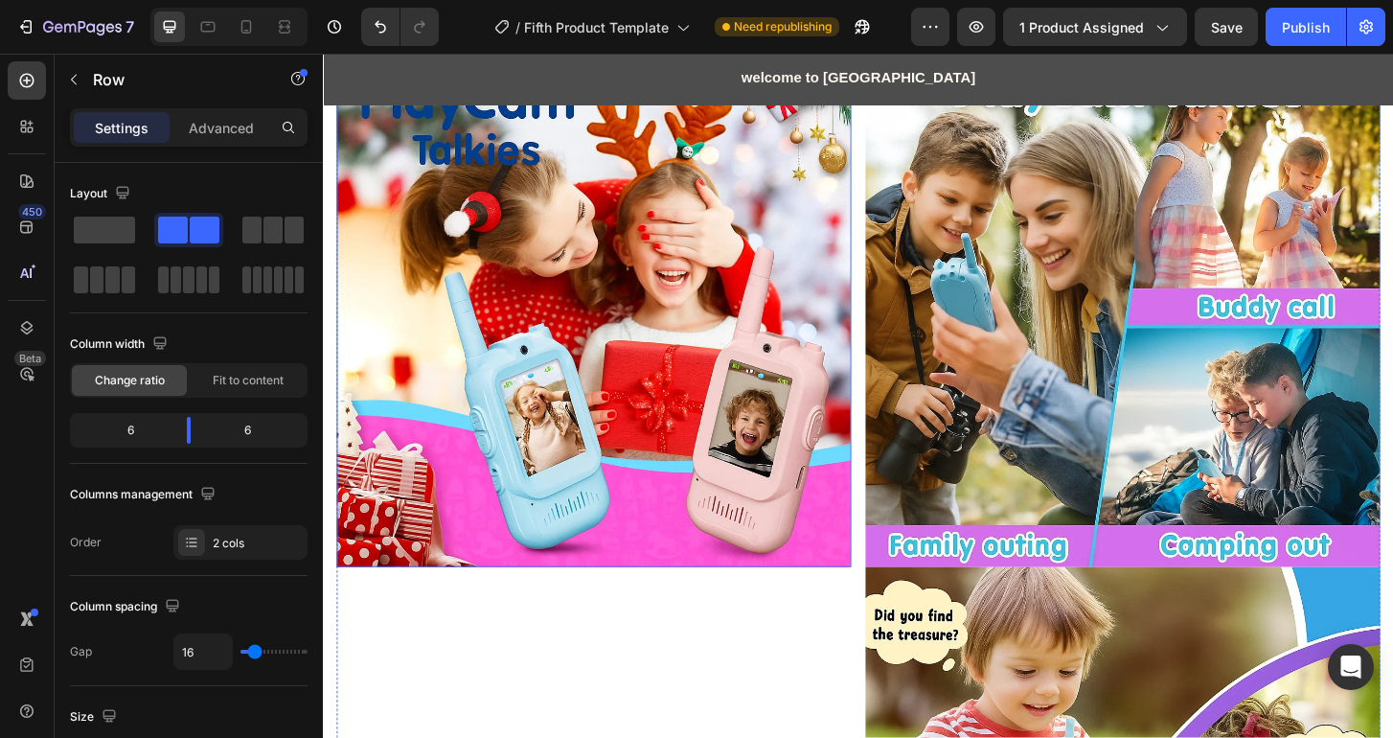
scroll to position [1057, 0]
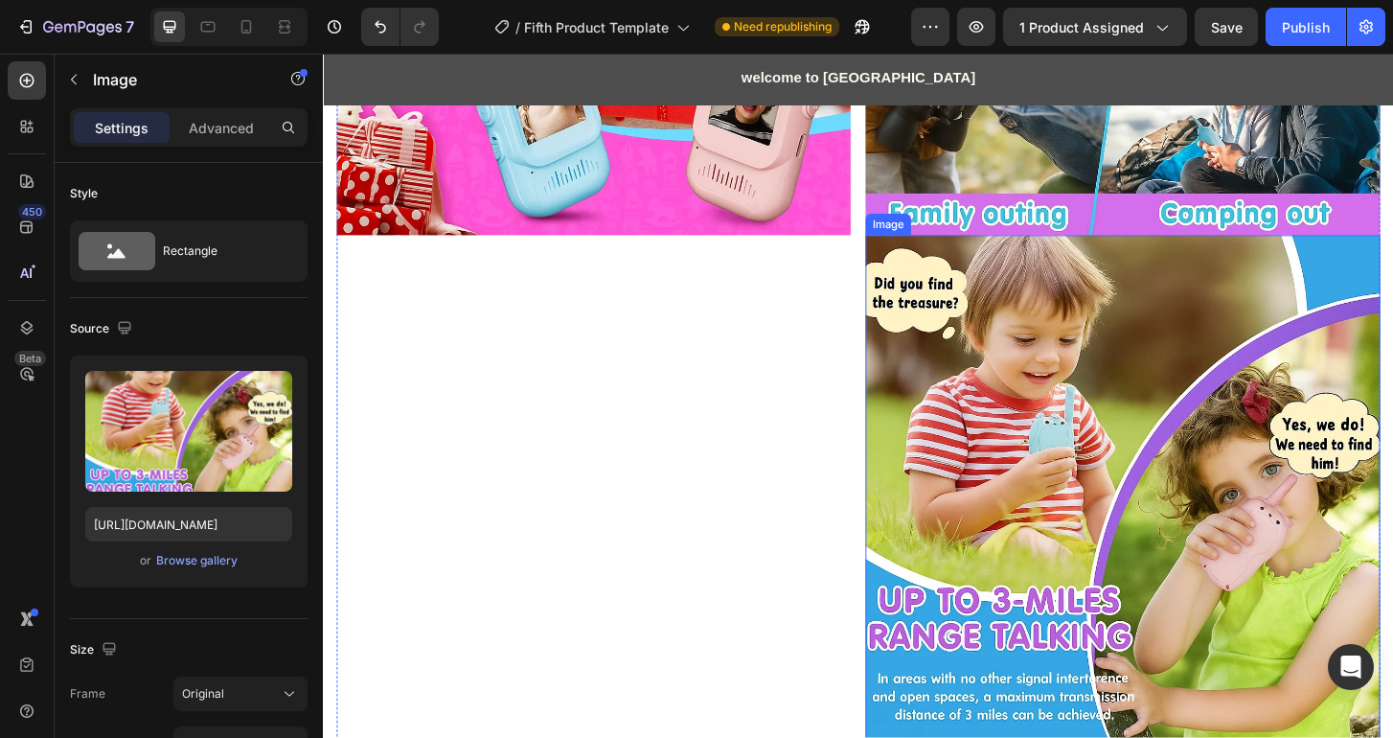
click at [999, 423] on img at bounding box center [1181, 525] width 553 height 553
click at [1027, 224] on icon at bounding box center [1033, 230] width 12 height 13
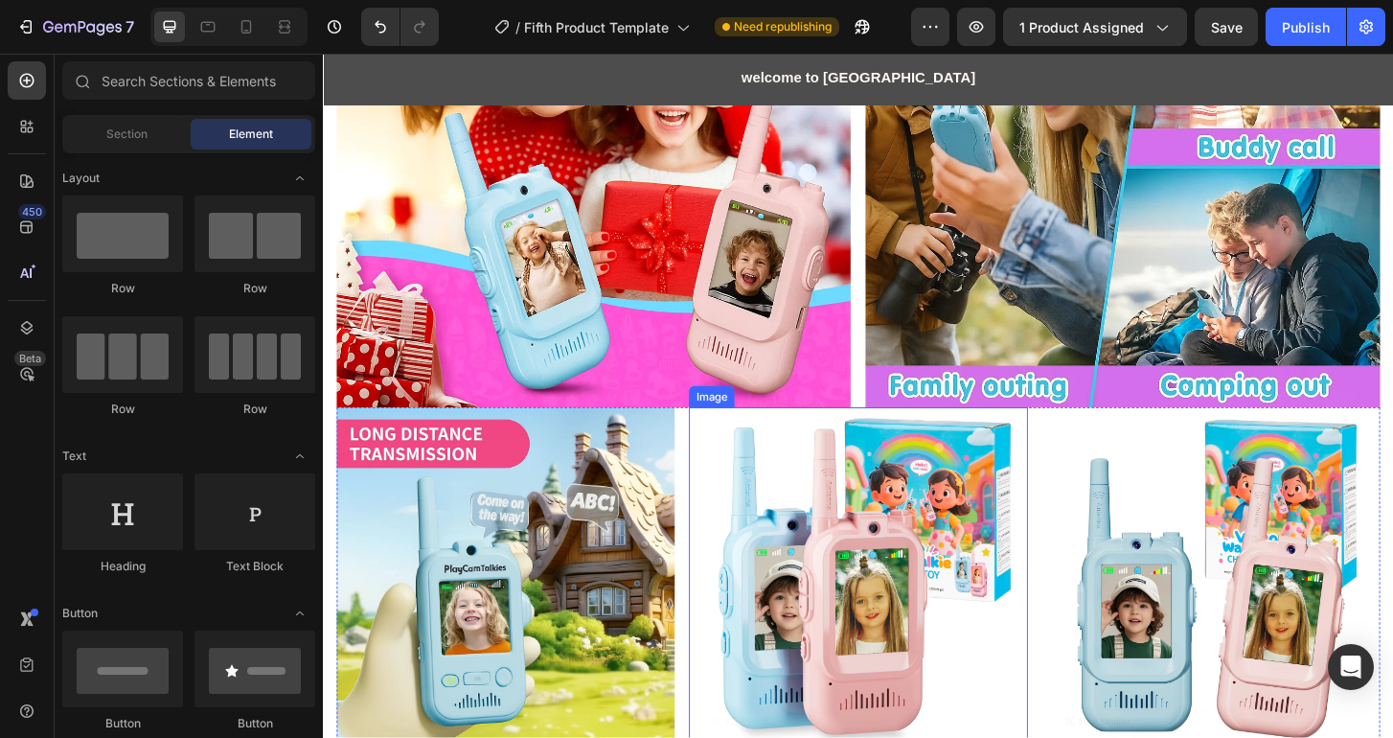
scroll to position [876, 0]
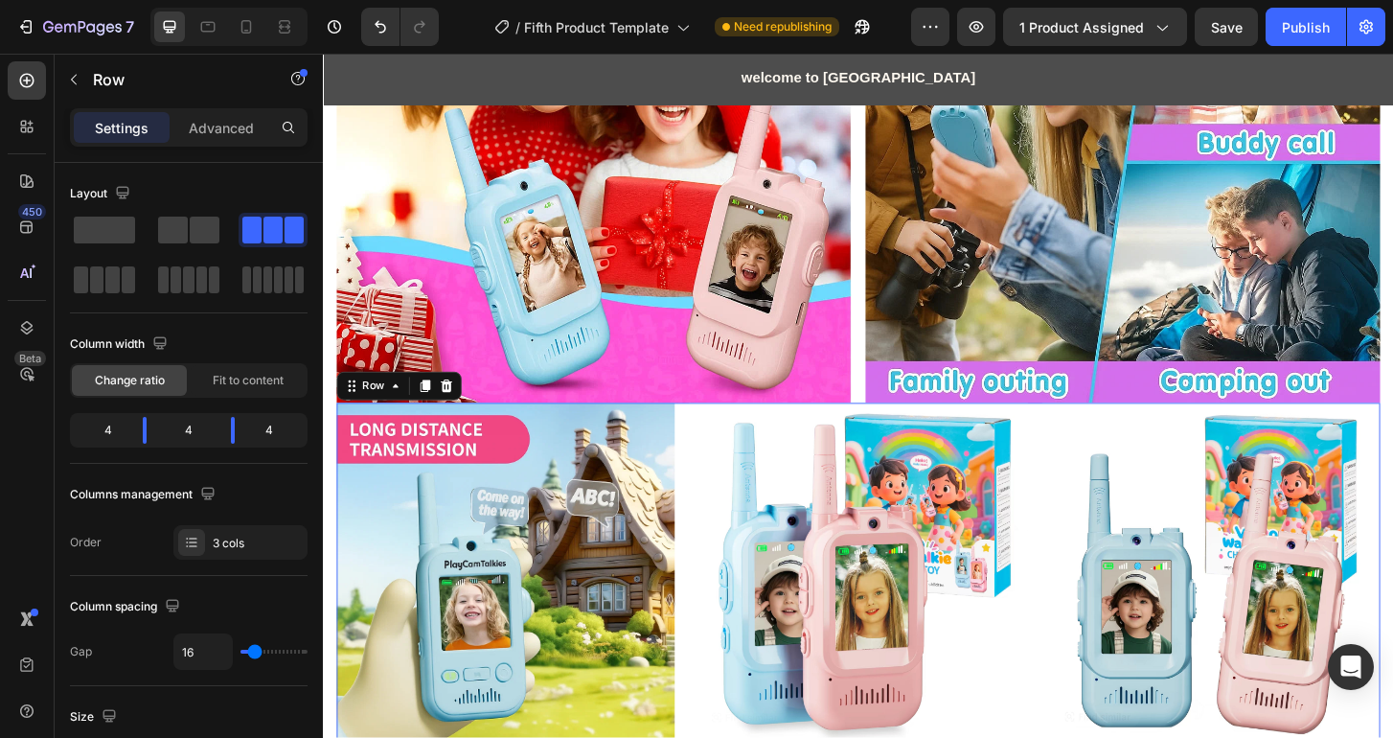
click at [1073, 482] on div "Image Image Image Row 0" at bounding box center [897, 610] width 1121 height 363
click at [193, 226] on span at bounding box center [205, 229] width 30 height 27
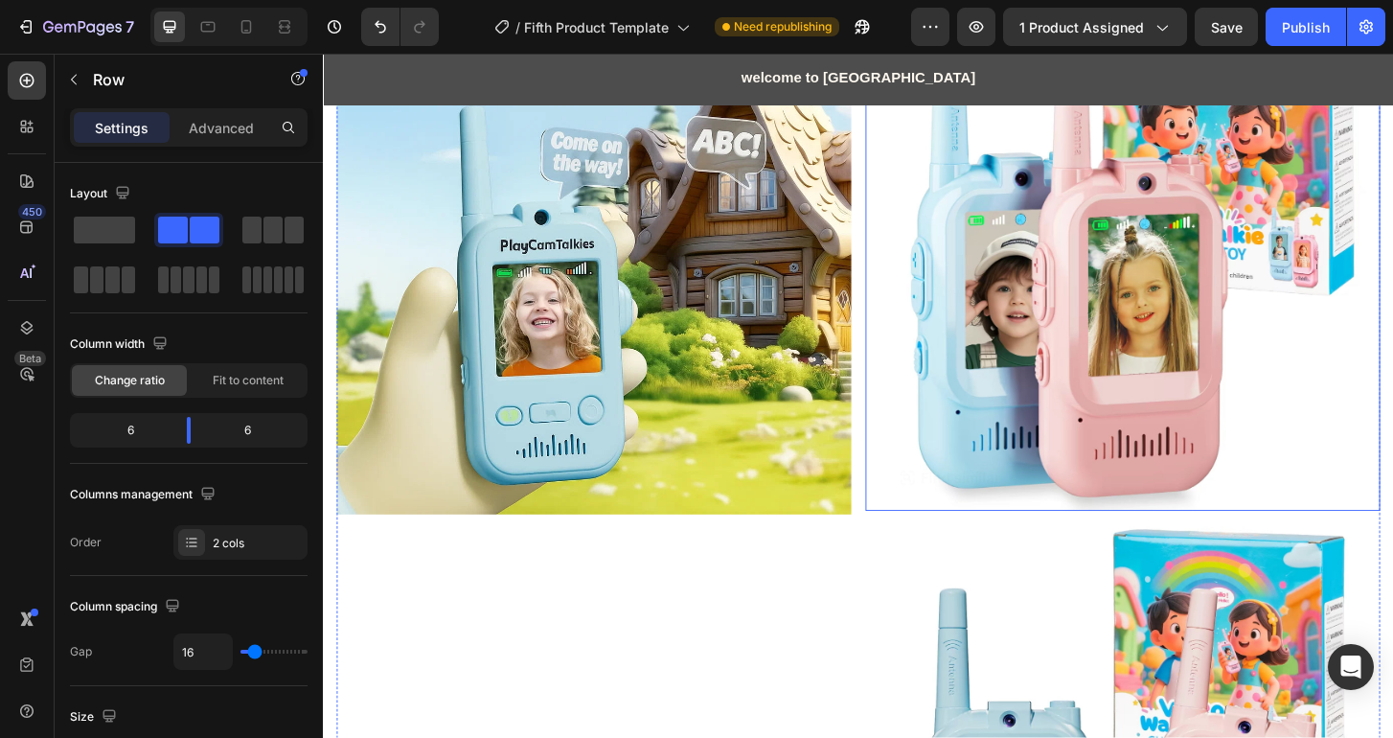
scroll to position [1461, 0]
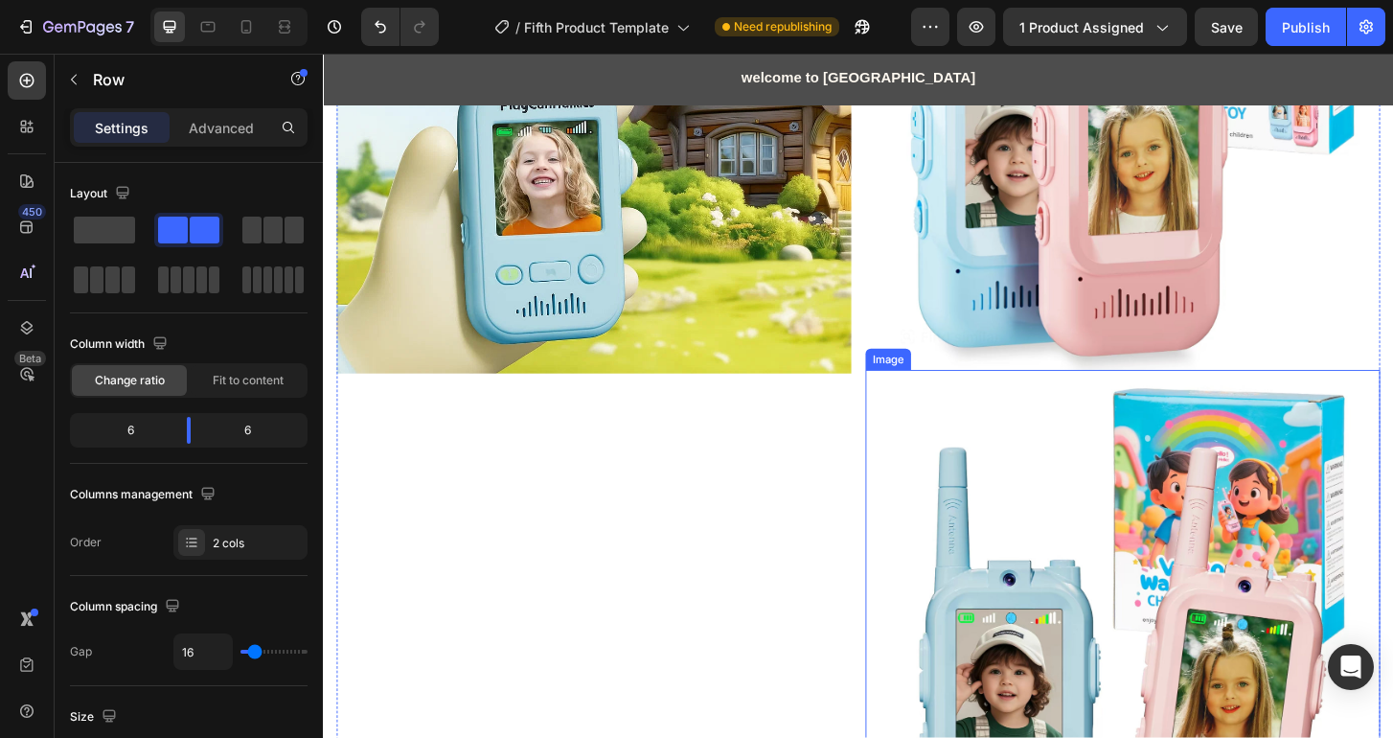
click at [993, 566] on img at bounding box center [1181, 669] width 553 height 551
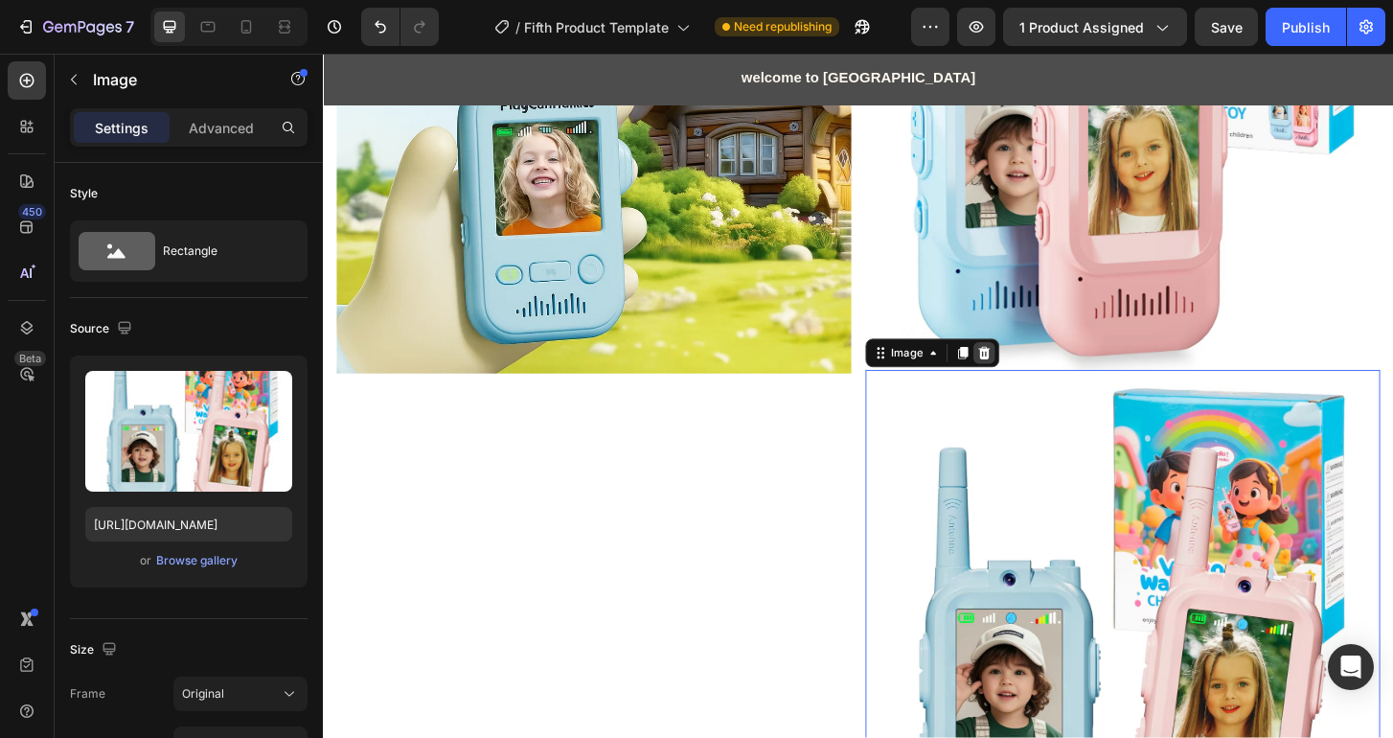
click at [1027, 365] on div at bounding box center [1032, 375] width 23 height 23
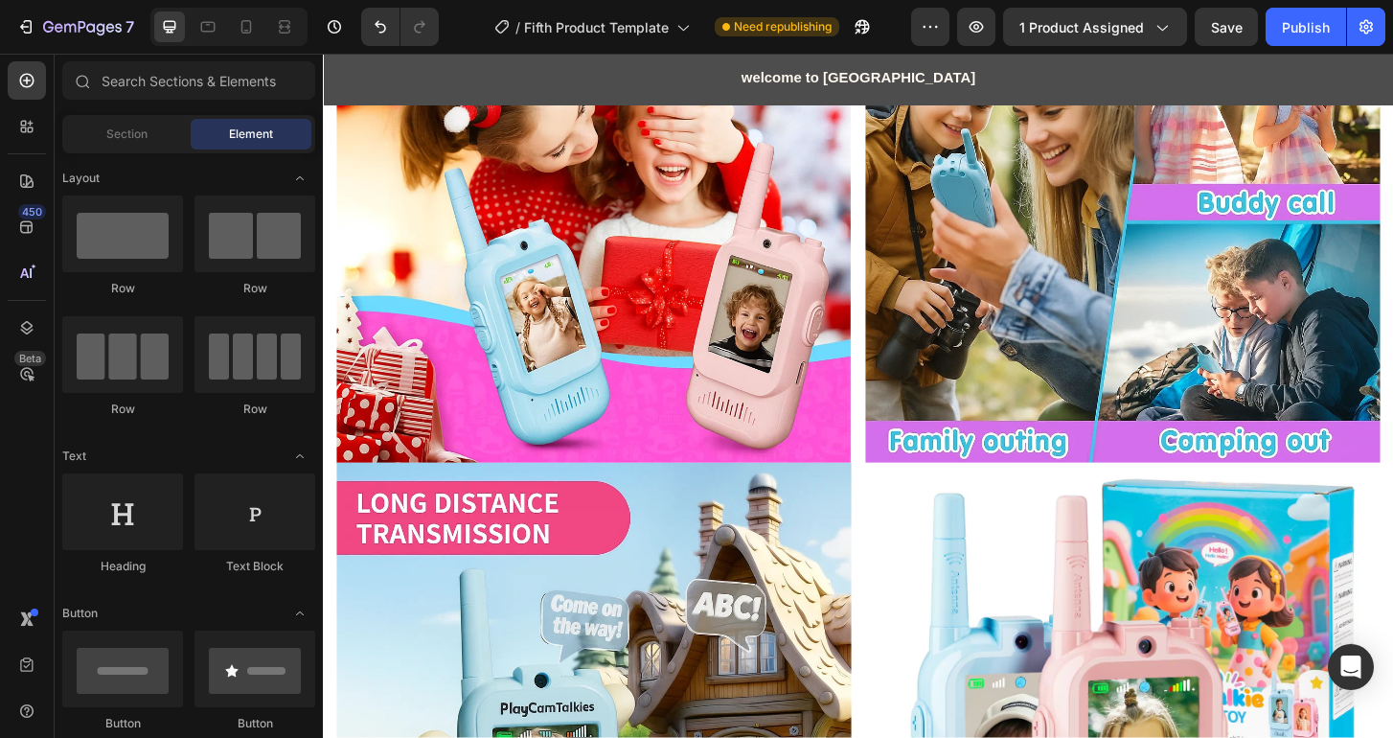
scroll to position [971, 0]
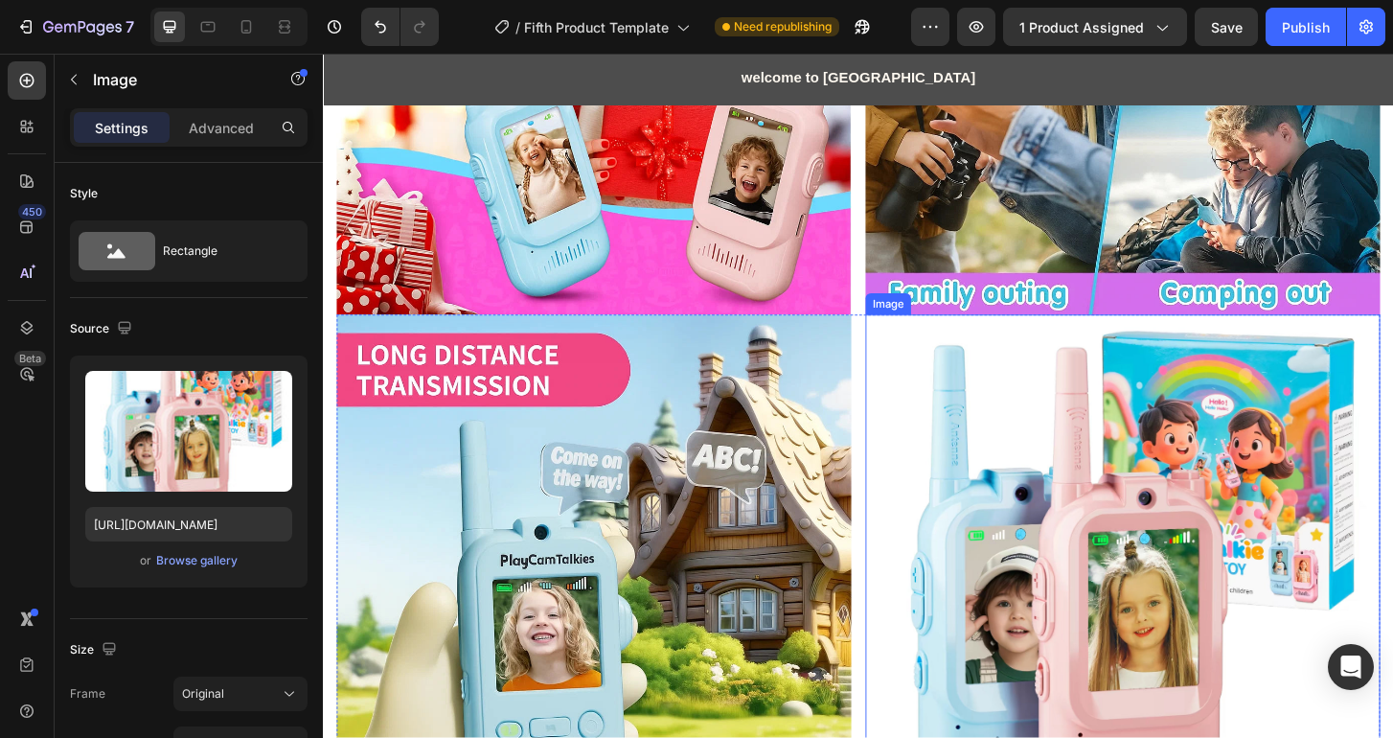
click at [1076, 487] on img at bounding box center [1181, 608] width 553 height 549
click at [190, 565] on div "Browse gallery" at bounding box center [196, 560] width 81 height 17
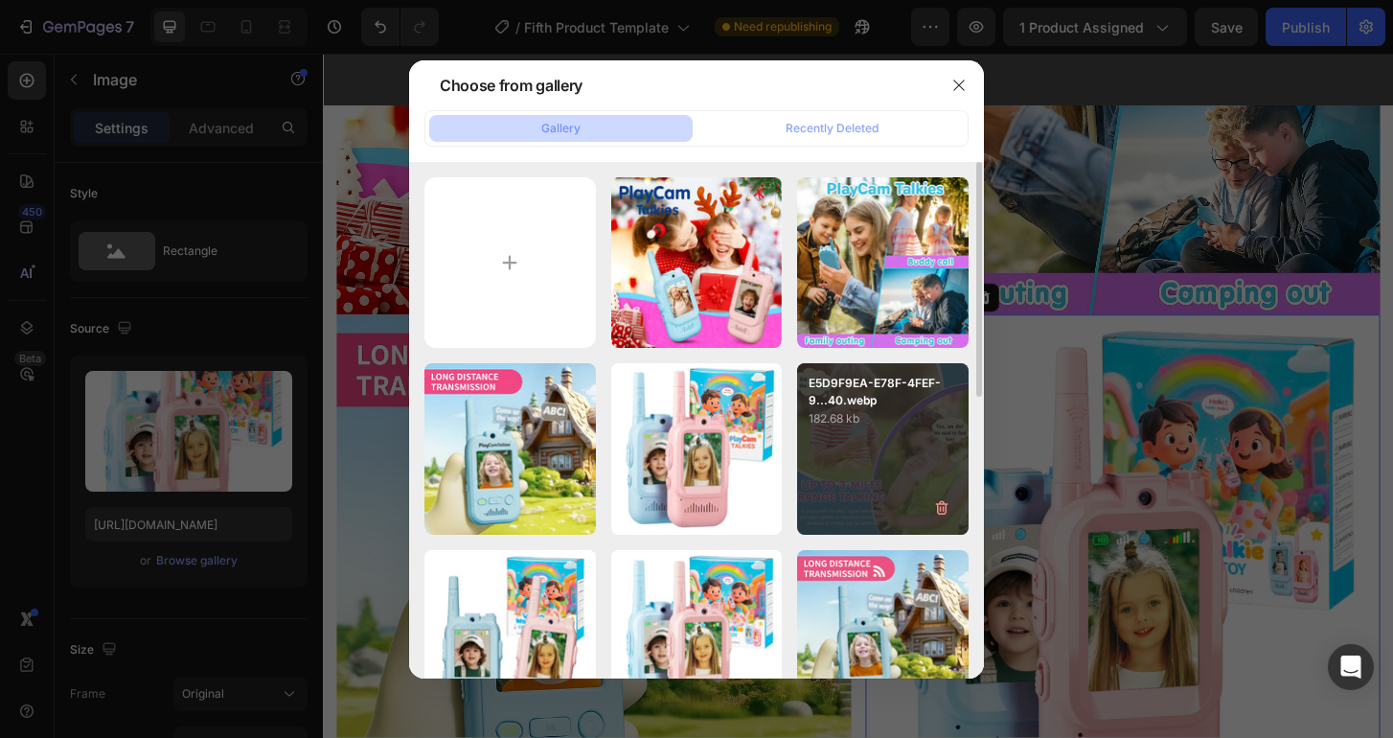
click at [896, 461] on div "E5D9F9EA-E78F-4FEF-9...40.webp 182.68 kb" at bounding box center [882, 448] width 171 height 171
type input "https://cdn.shopify.com/s/files/1/0930/5980/9577/files/gempages_575065792391939…"
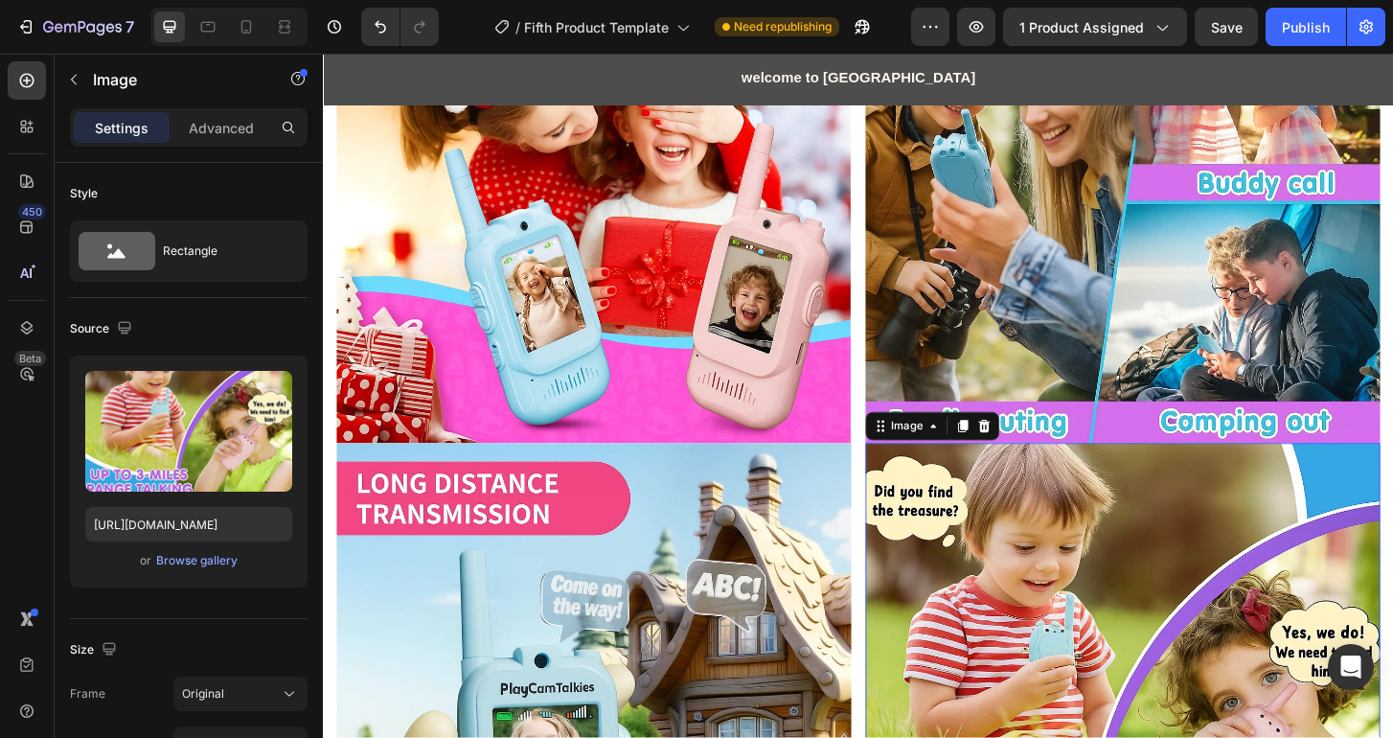
scroll to position [883, 0]
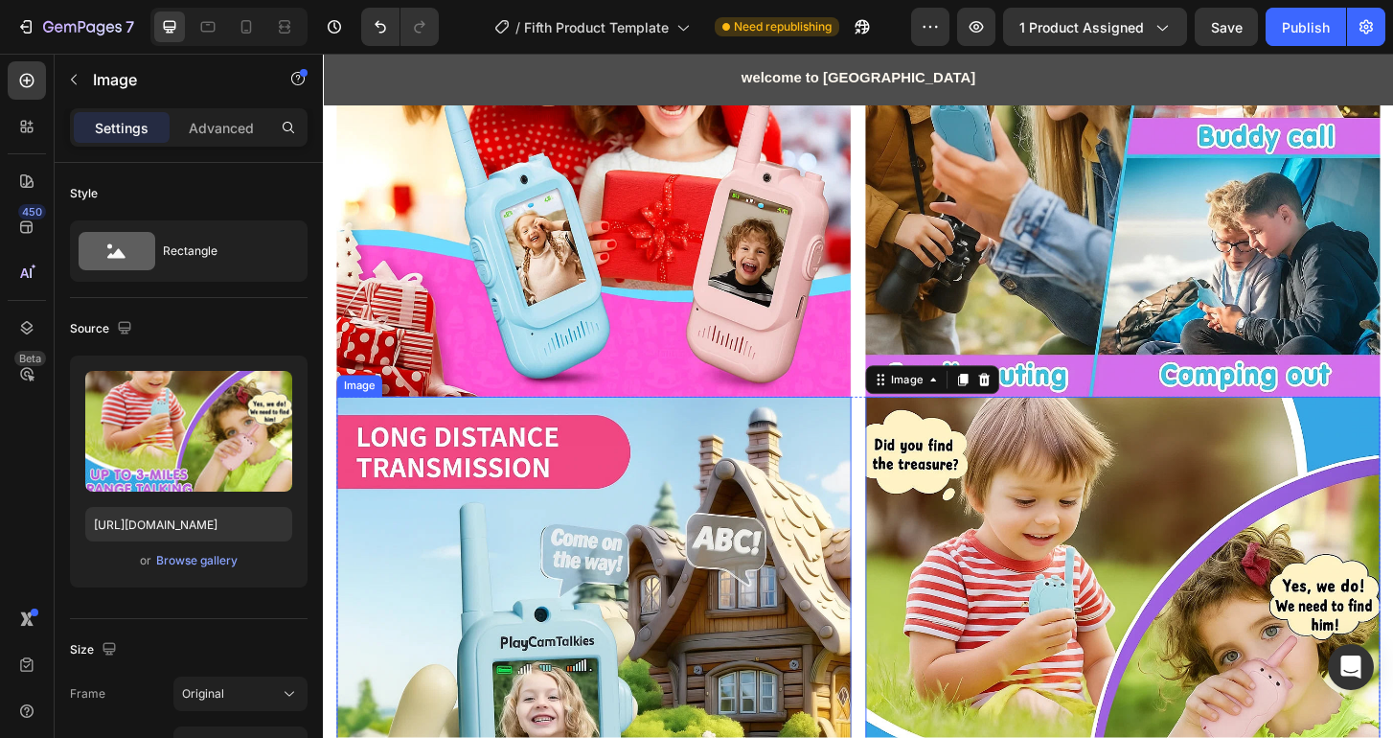
click at [741, 569] on img at bounding box center [613, 698] width 553 height 553
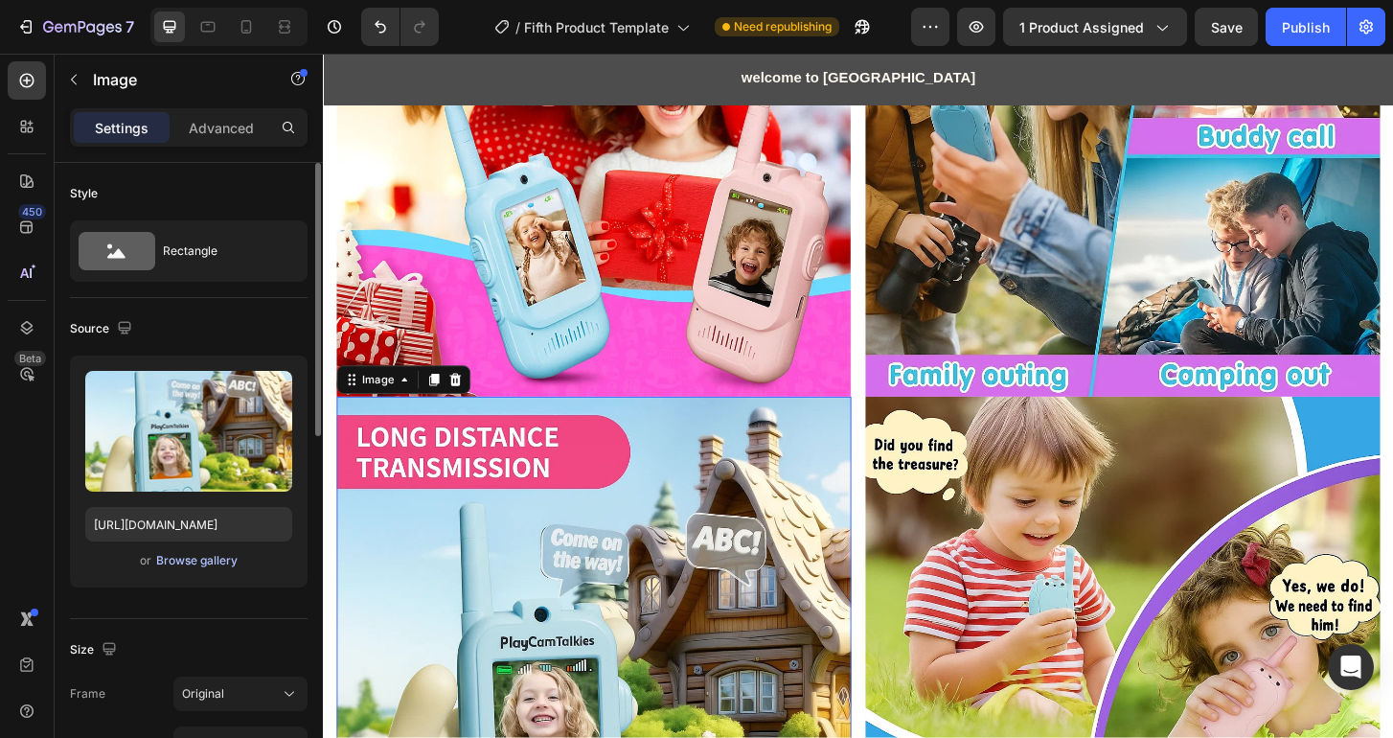
click at [204, 569] on button "Browse gallery" at bounding box center [196, 560] width 83 height 19
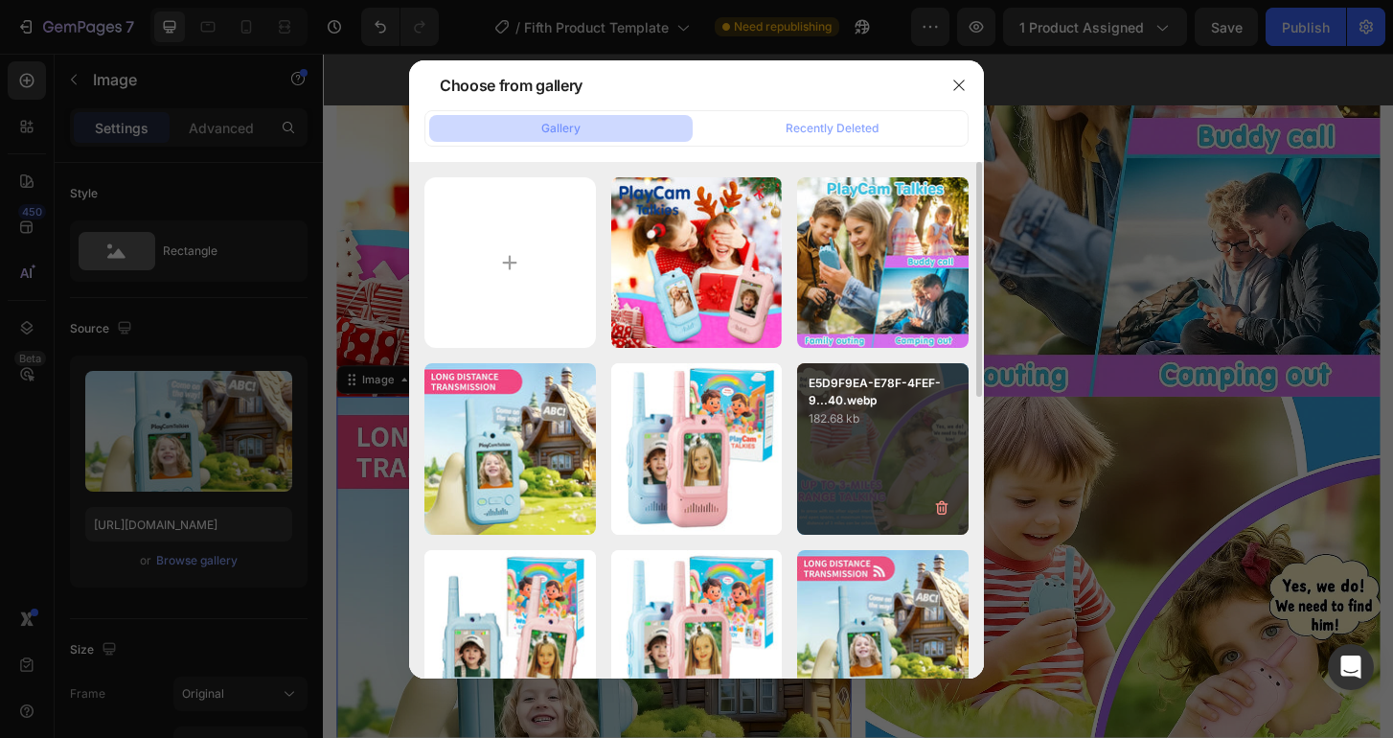
click at [824, 434] on div "E5D9F9EA-E78F-4FEF-9...40.webp 182.68 kb" at bounding box center [882, 448] width 171 height 171
type input "https://cdn.shopify.com/s/files/1/0930/5980/9577/files/gempages_575065792391939…"
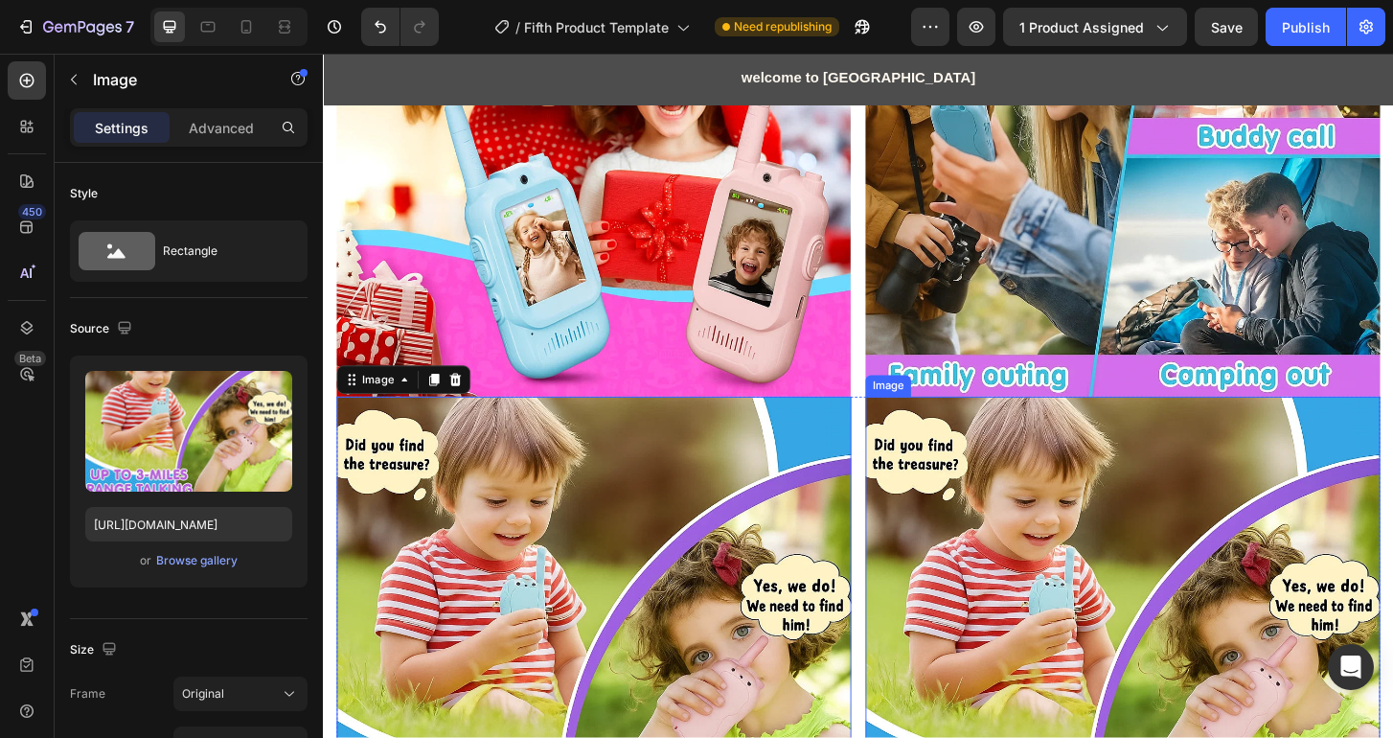
click at [1135, 515] on img at bounding box center [1181, 698] width 553 height 553
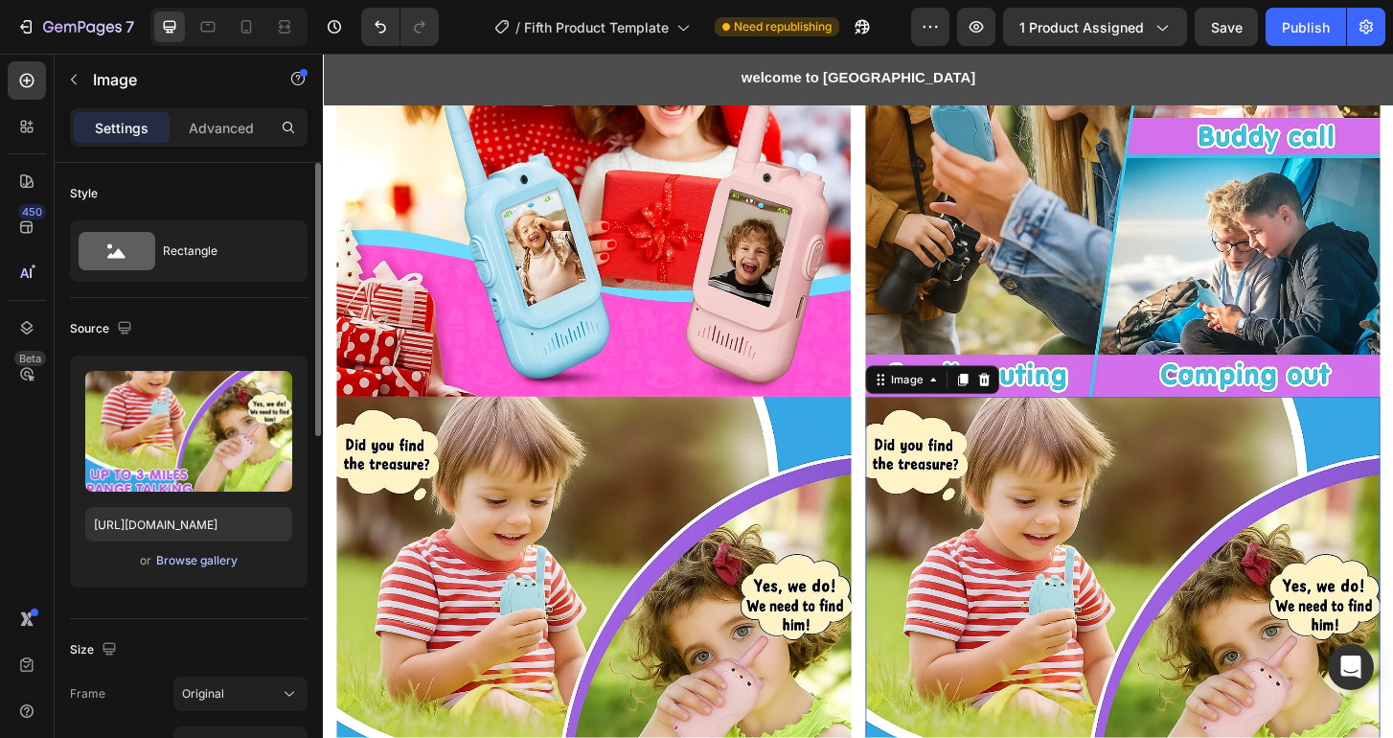
click at [192, 564] on div "Browse gallery" at bounding box center [196, 560] width 81 height 17
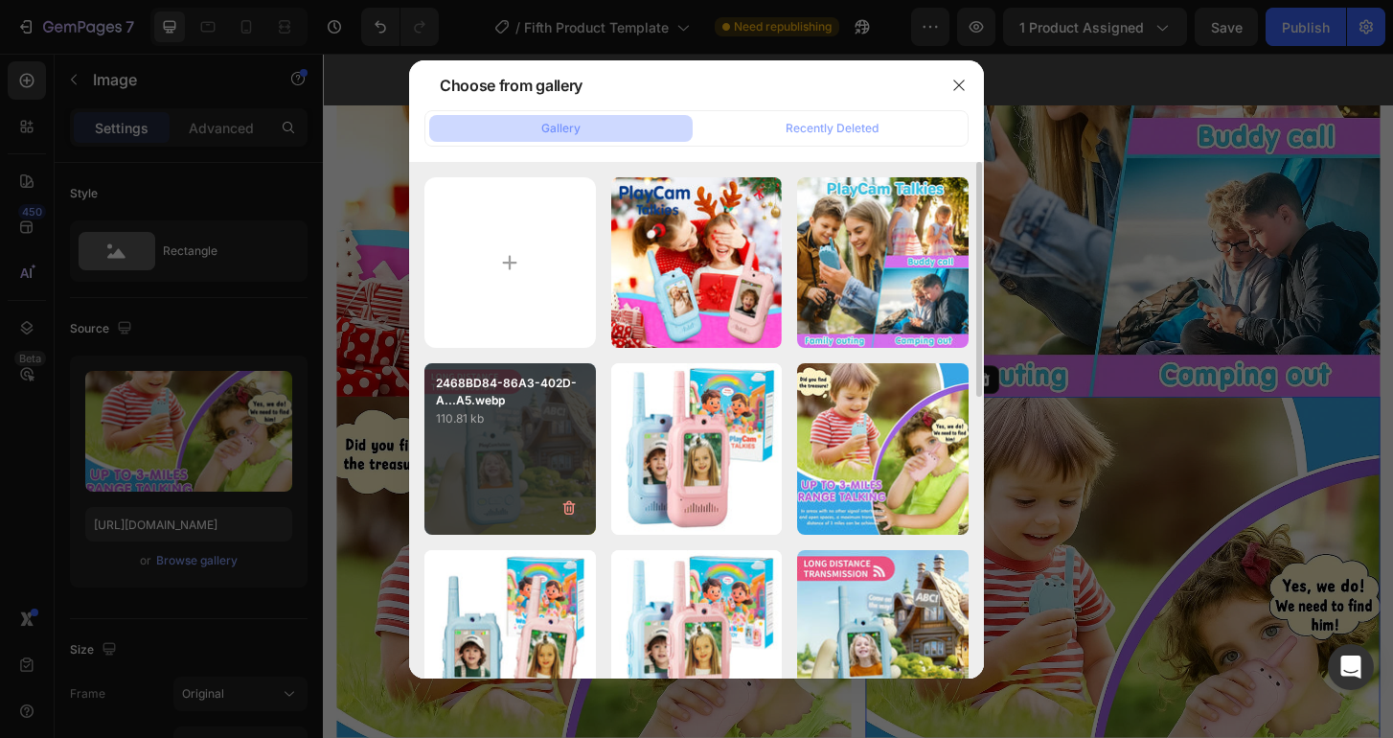
click at [541, 429] on div "2468BD84-86A3-402D-A...A5.webp 110.81 kb" at bounding box center [509, 448] width 171 height 171
type input "https://cdn.shopify.com/s/files/1/0930/5980/9577/files/gempages_575065792391939…"
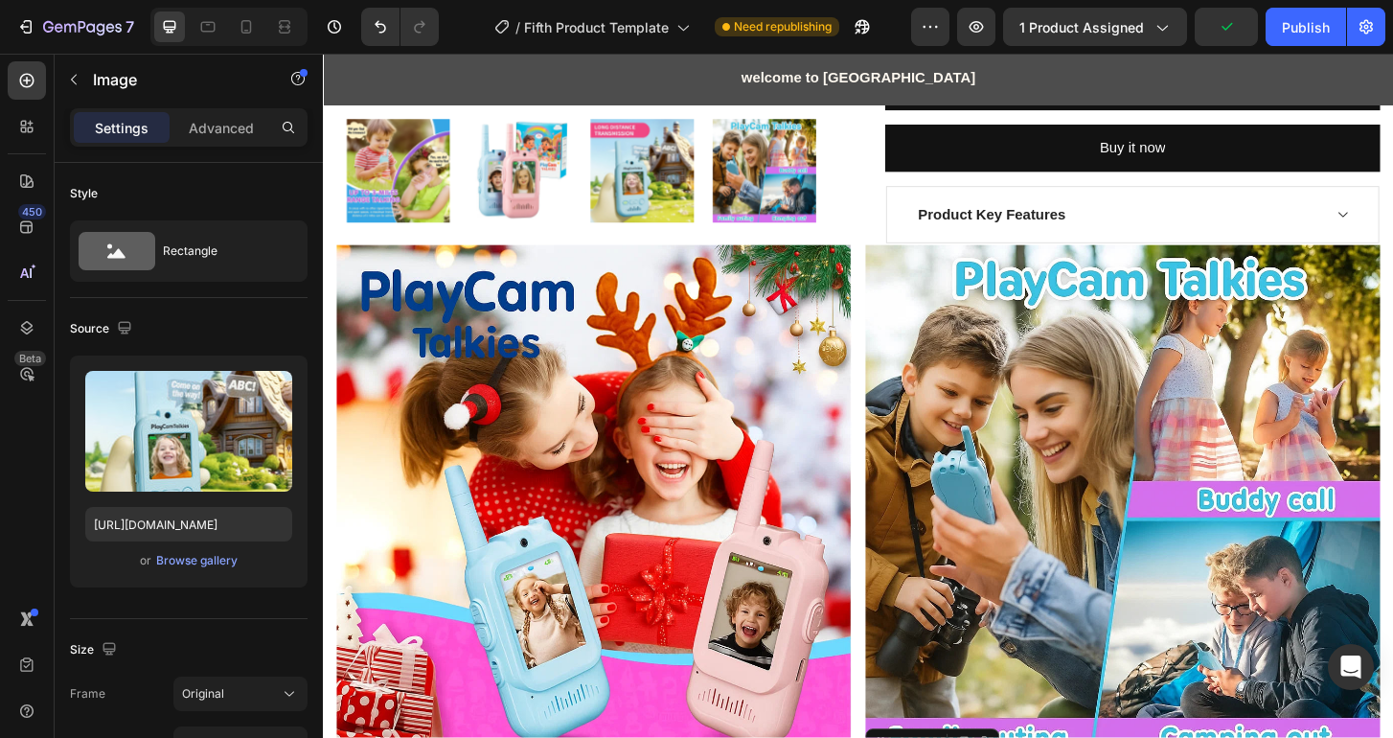
scroll to position [498, 0]
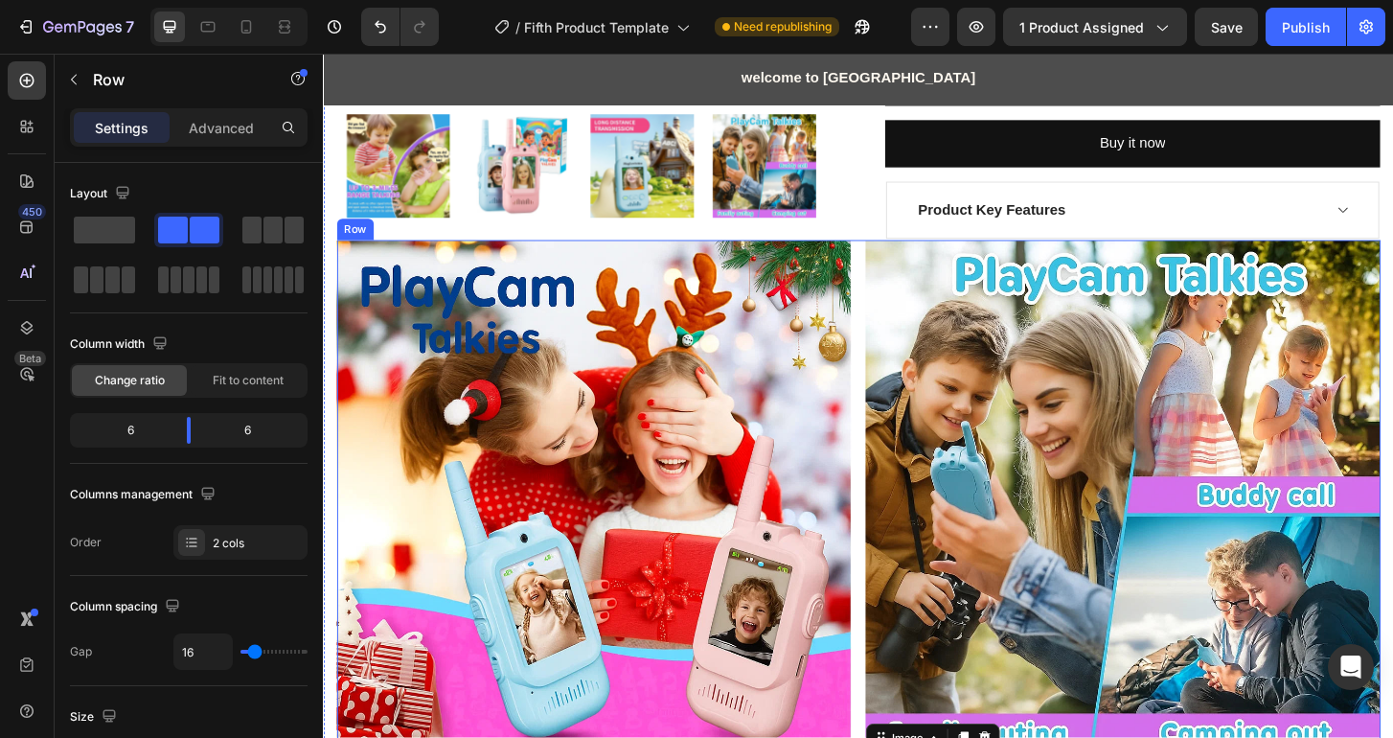
click at [886, 265] on div "Image Image Row" at bounding box center [897, 531] width 1121 height 553
click at [227, 125] on p "Advanced" at bounding box center [221, 128] width 65 height 20
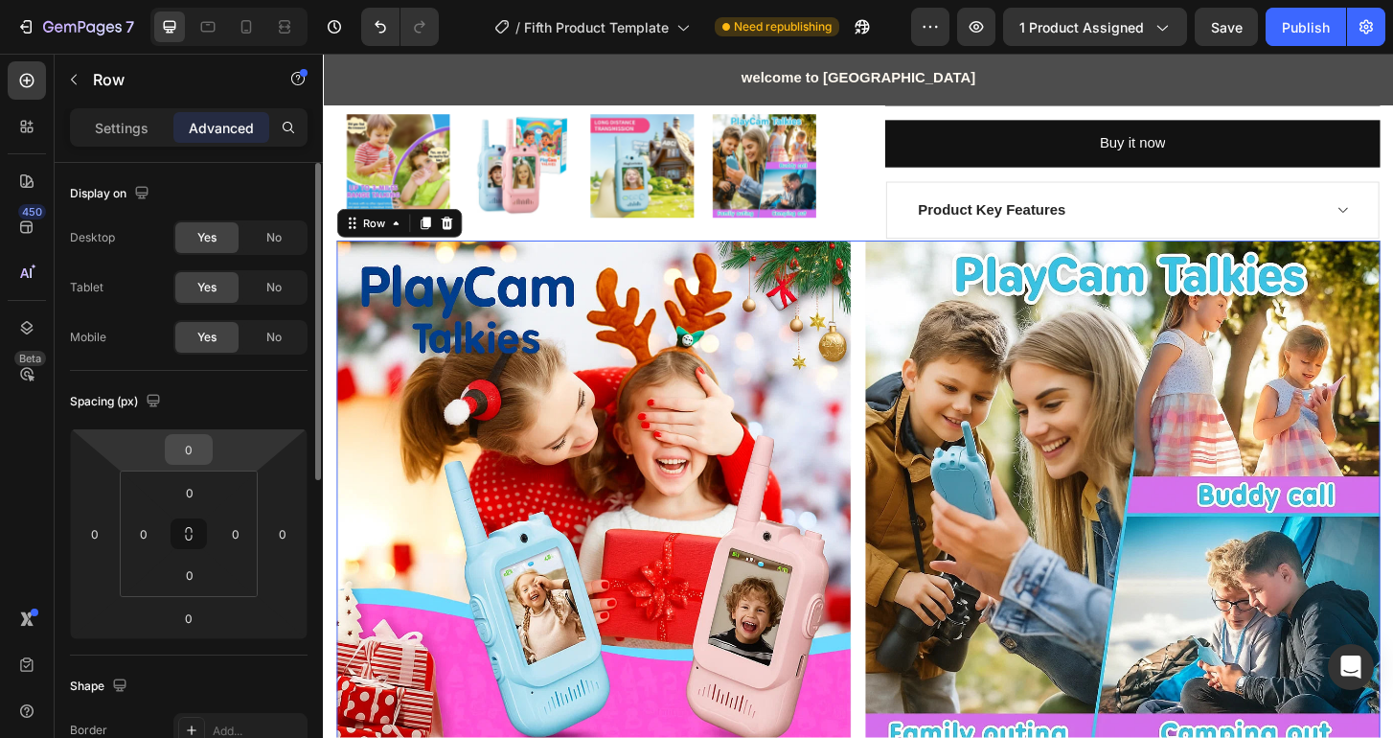
click at [195, 449] on input "0" at bounding box center [189, 449] width 38 height 29
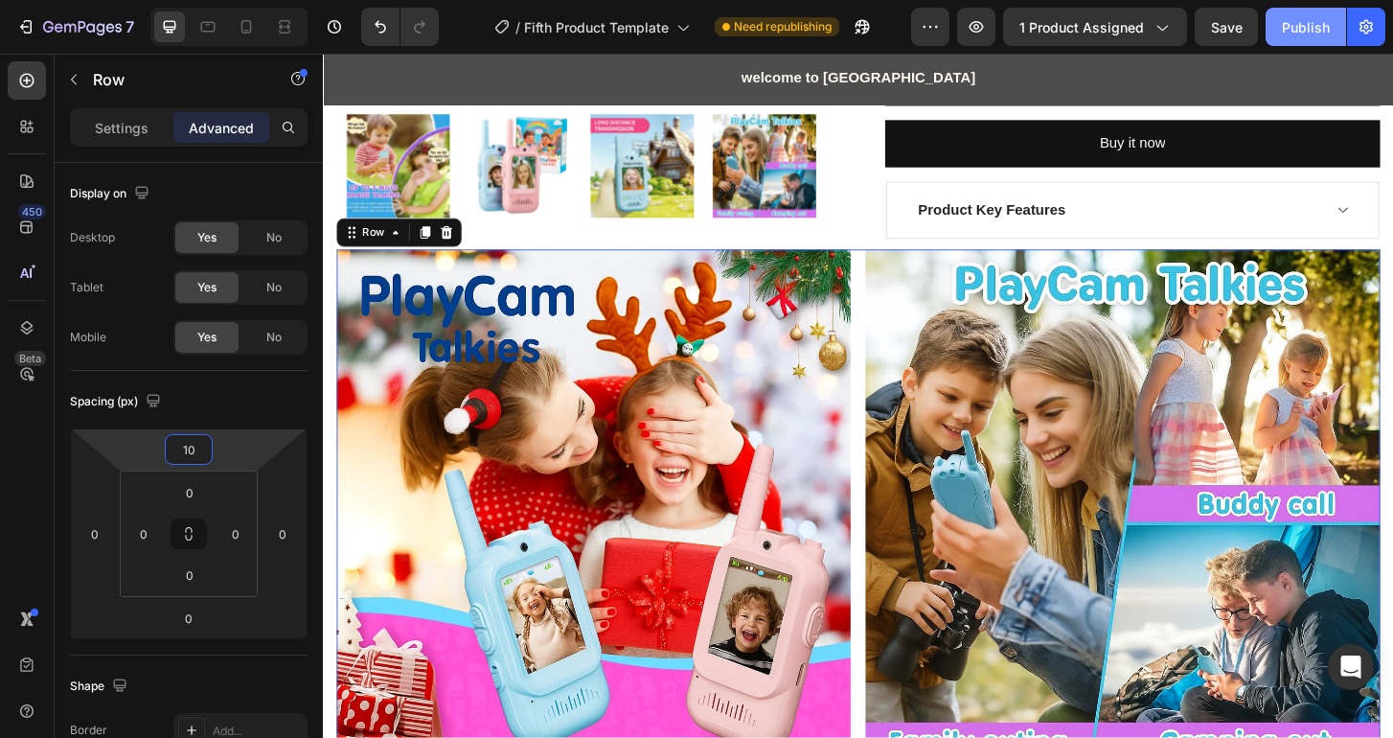
type input "10"
click at [1307, 32] on div "Publish" at bounding box center [1306, 27] width 48 height 20
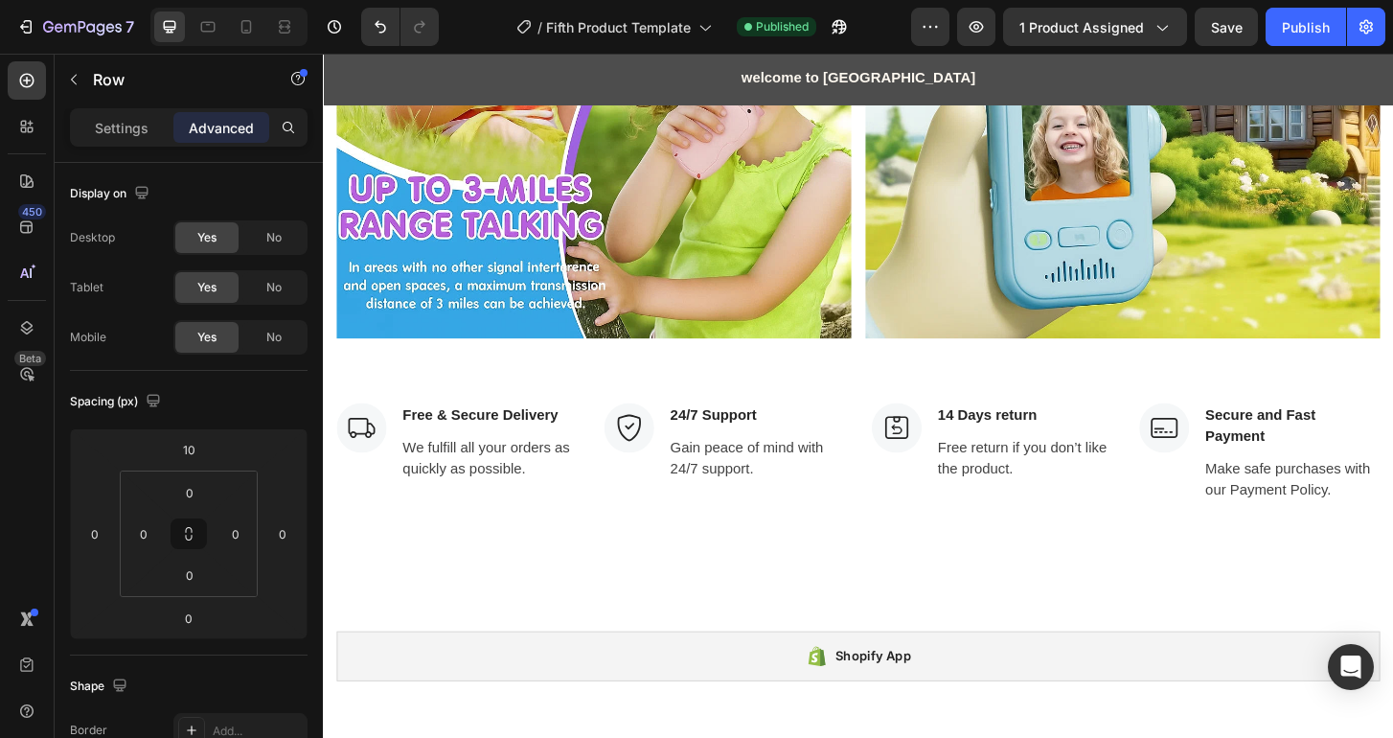
scroll to position [1514, 0]
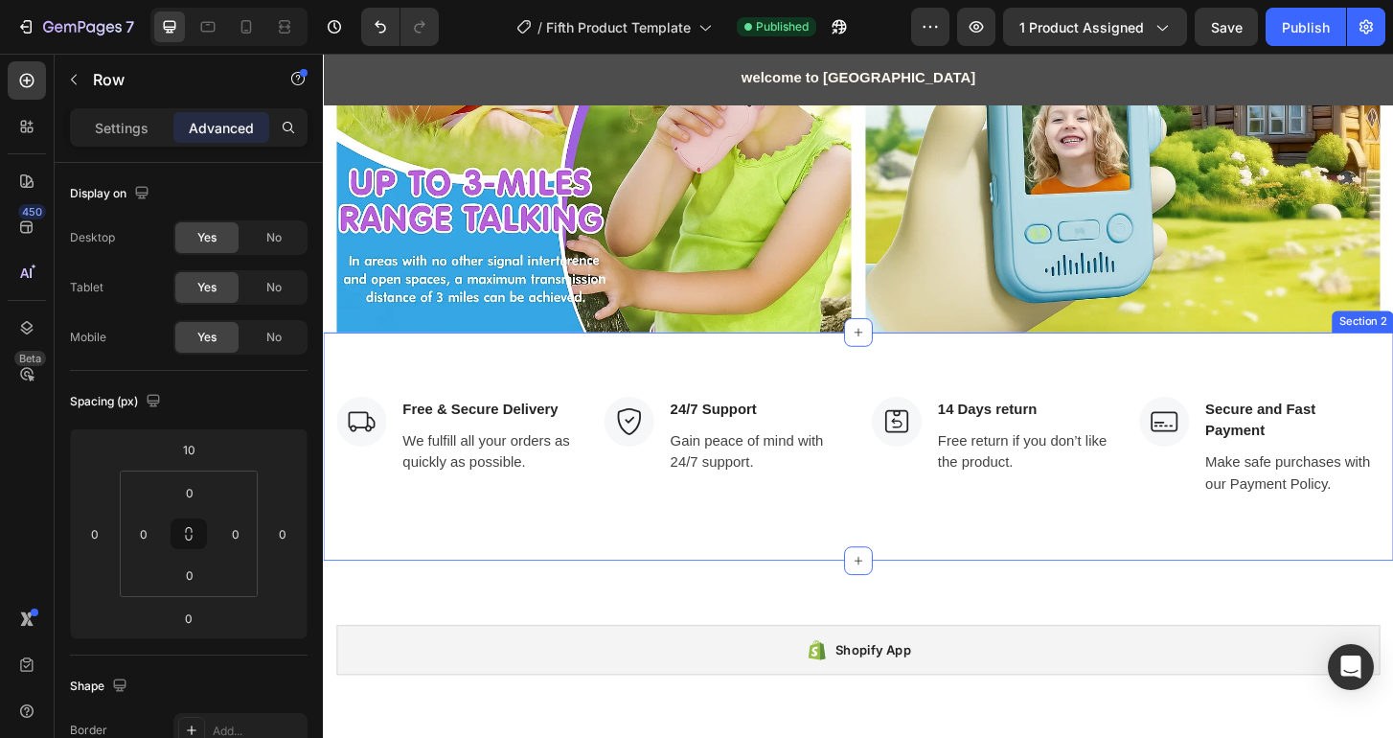
click at [894, 394] on div "Image Free & Secure Delivery Text block We fulfill all your orders as quickly a…" at bounding box center [897, 475] width 1149 height 245
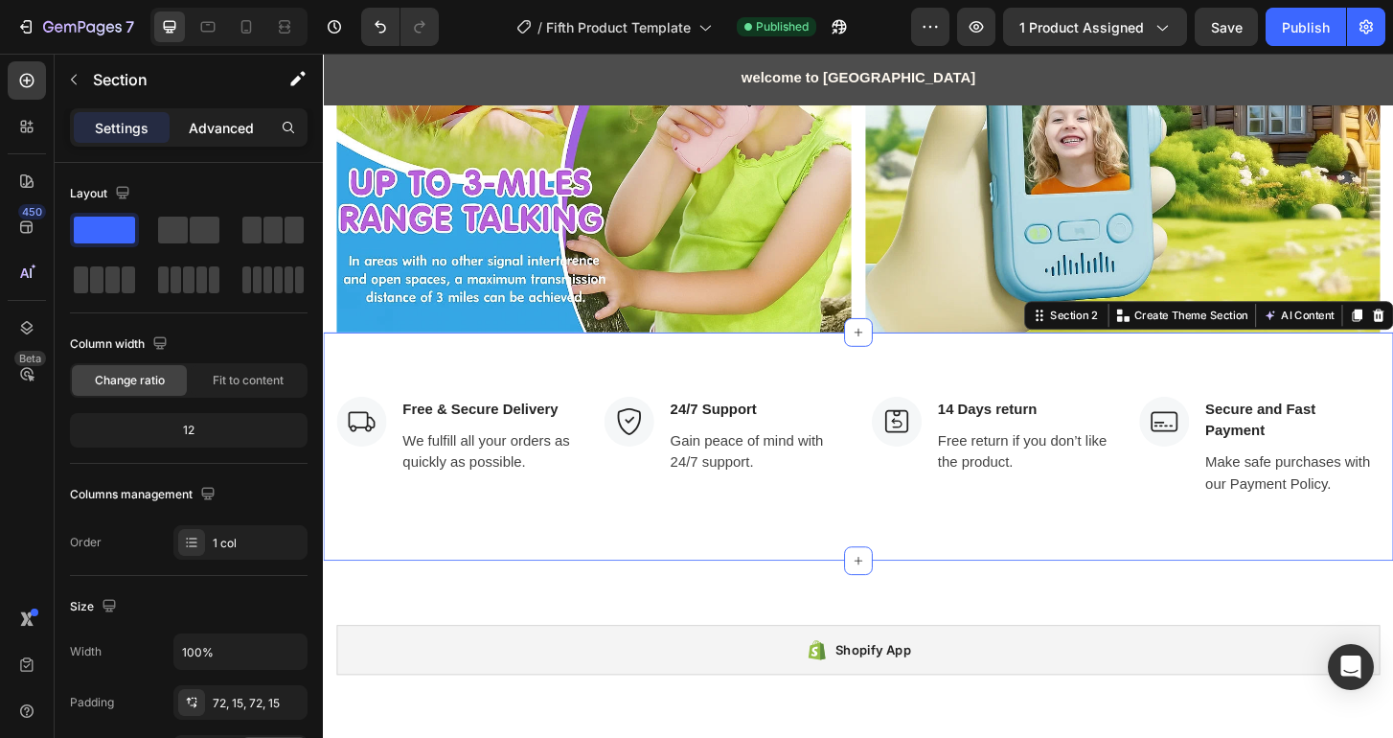
click at [221, 128] on p "Advanced" at bounding box center [221, 128] width 65 height 20
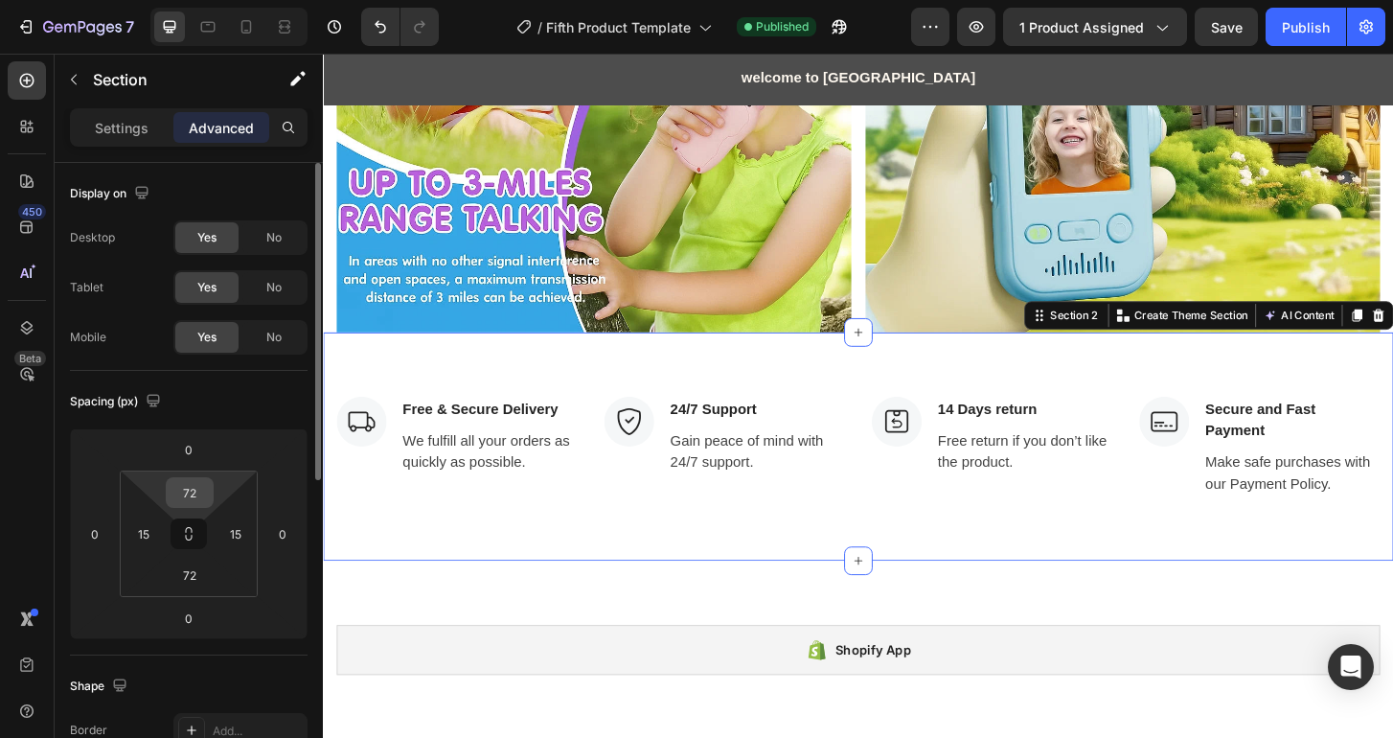
click at [200, 489] on input "72" at bounding box center [190, 492] width 38 height 29
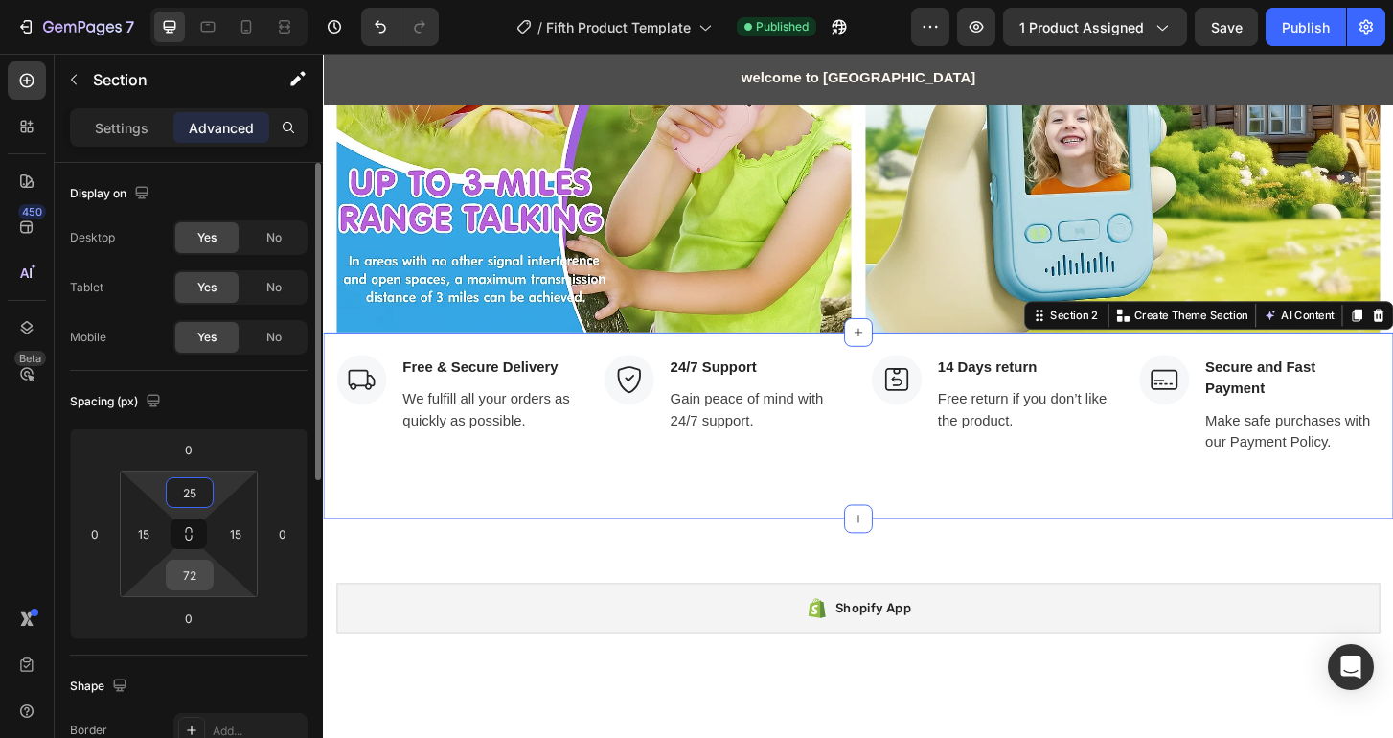
type input "25"
click at [200, 581] on input "72" at bounding box center [190, 574] width 38 height 29
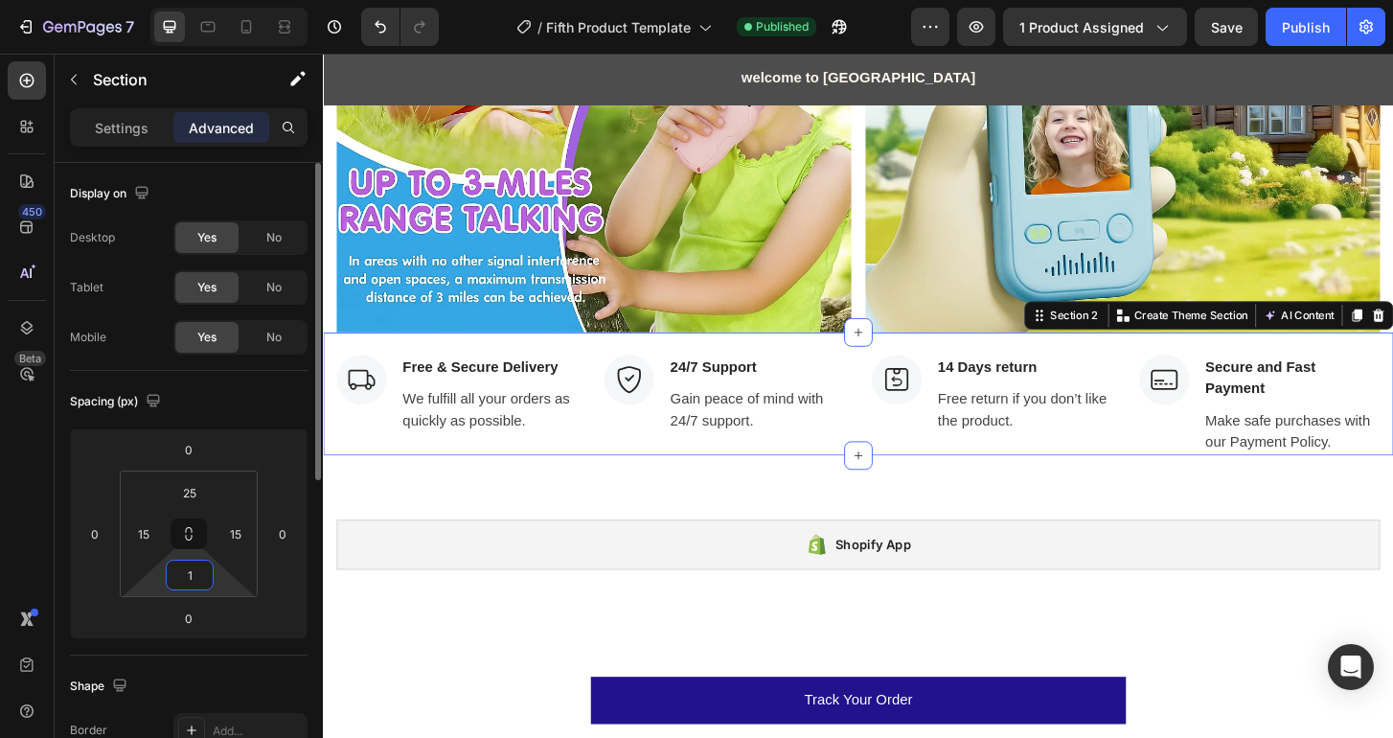
type input "15"
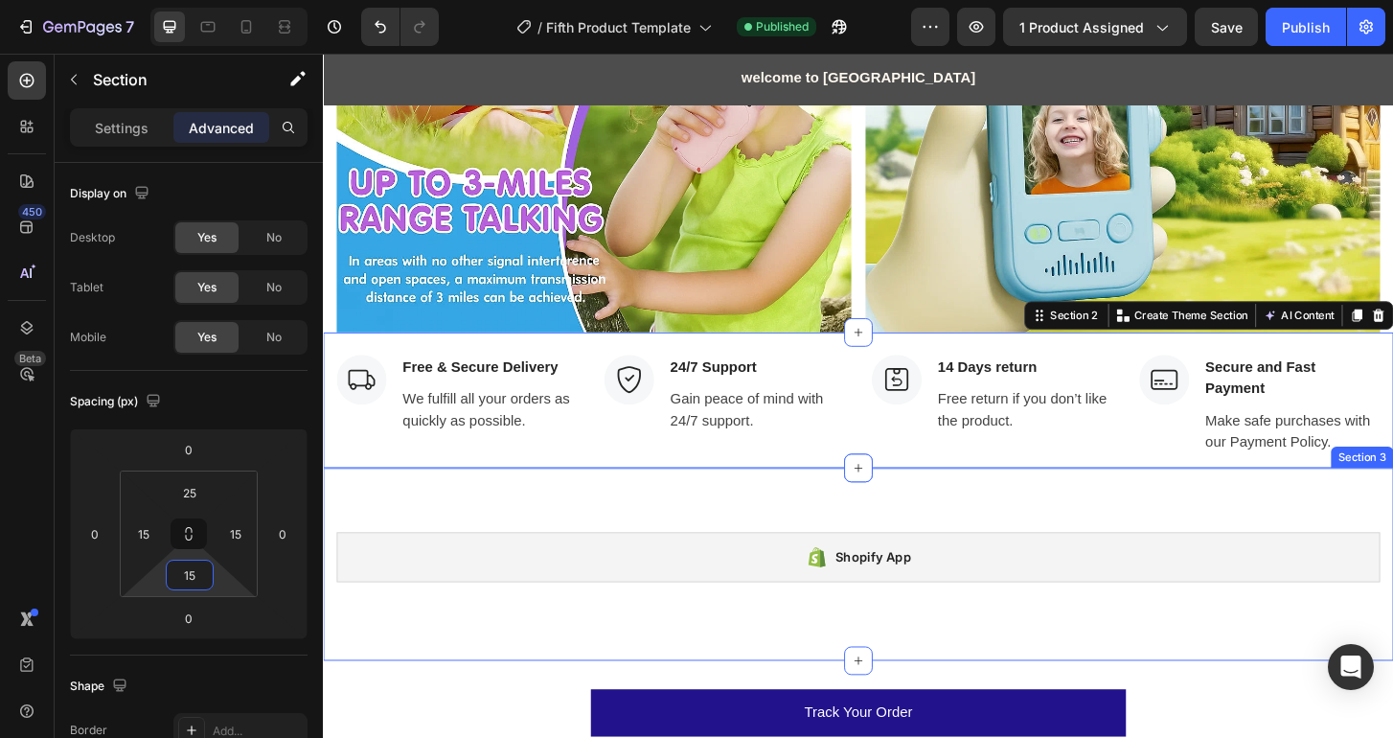
click at [590, 608] on div "Shopify App Shopify App" at bounding box center [897, 602] width 1121 height 69
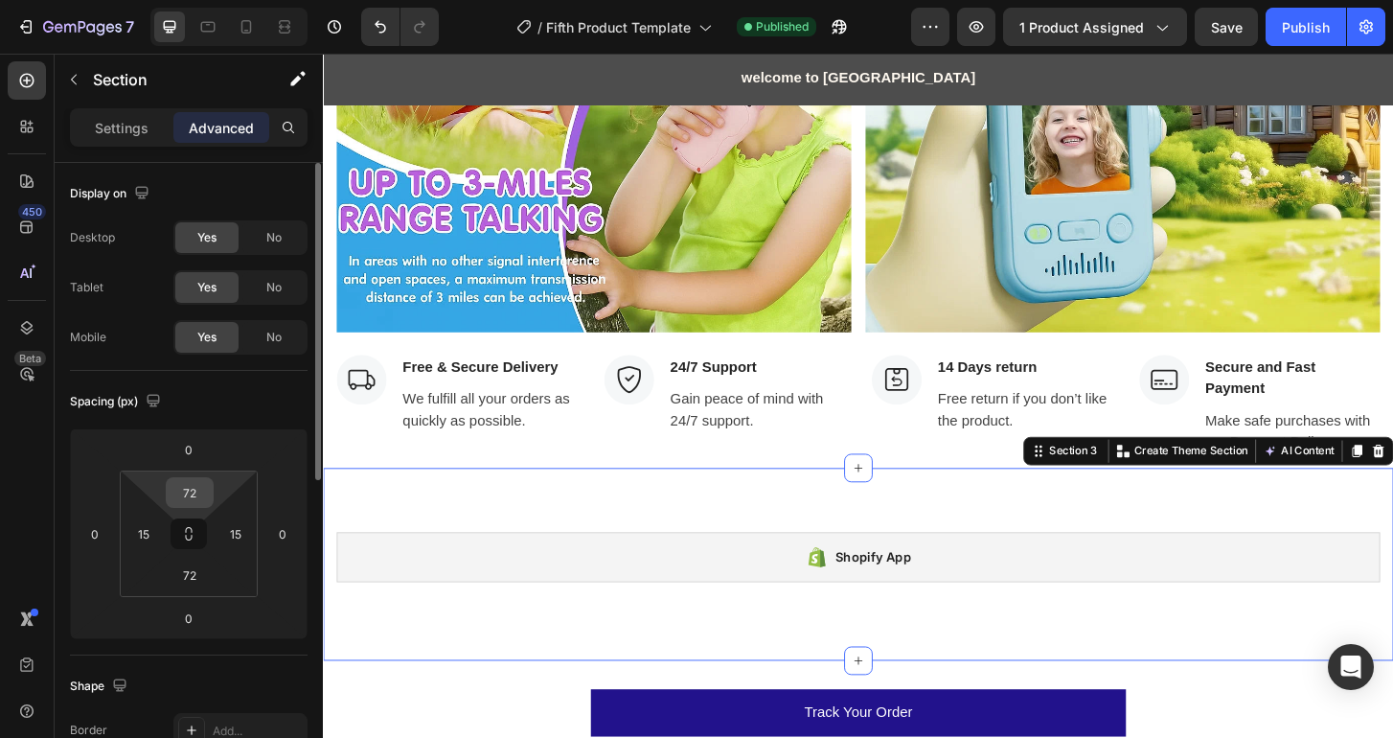
click at [195, 484] on input "72" at bounding box center [190, 492] width 38 height 29
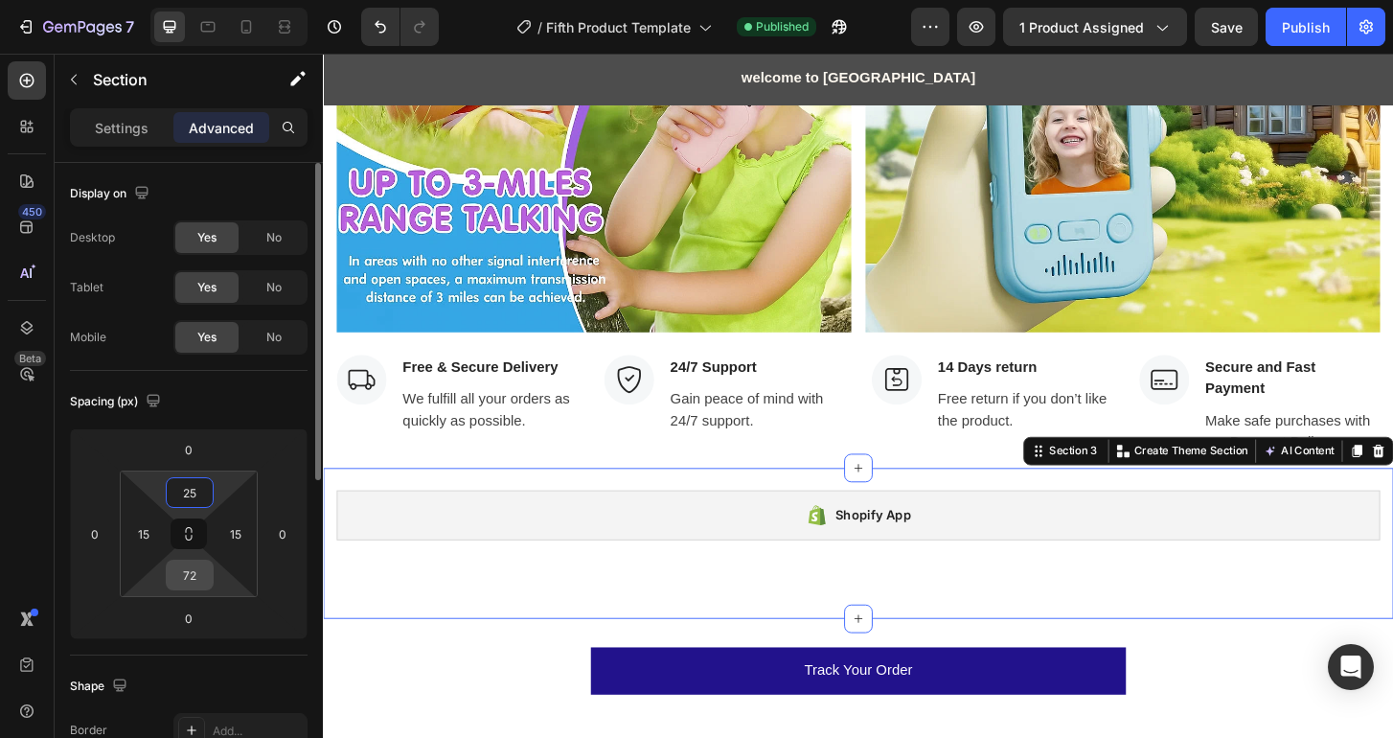
type input "25"
click at [199, 571] on input "72" at bounding box center [190, 574] width 38 height 29
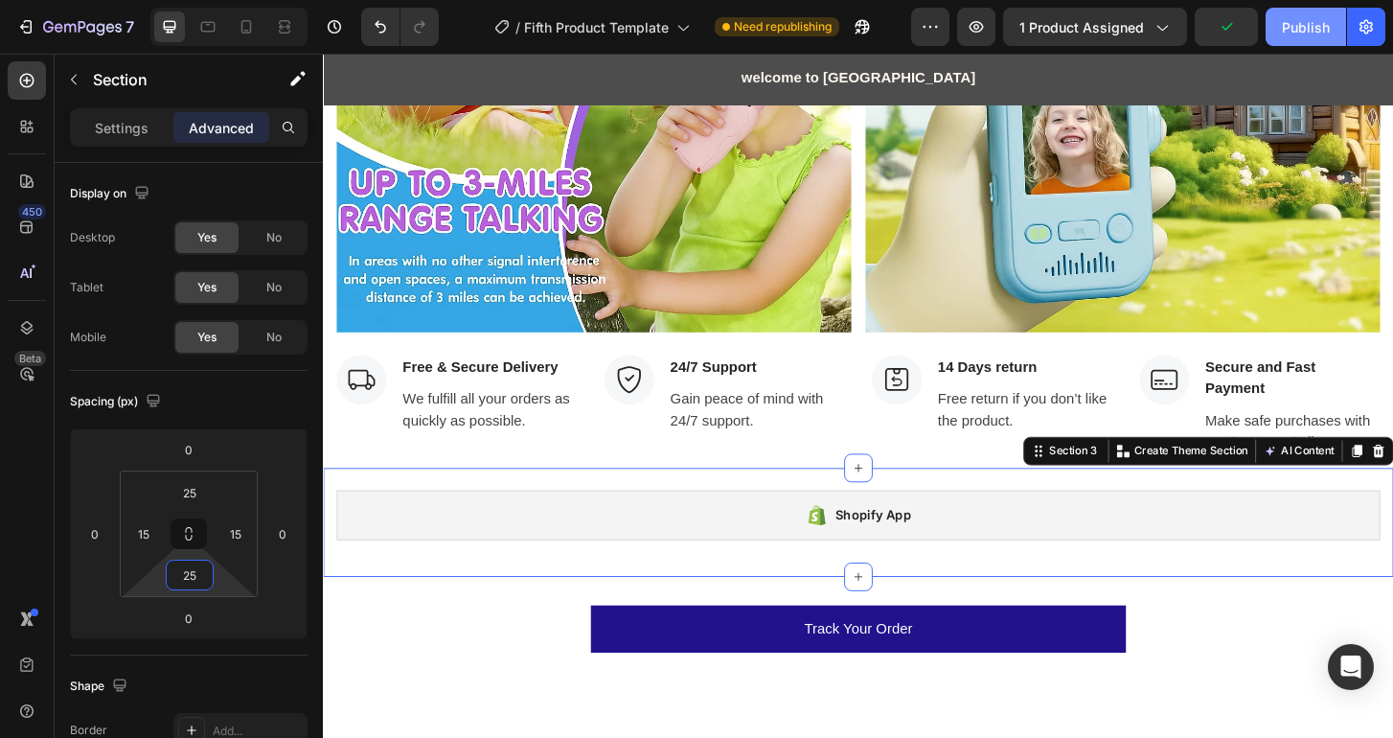
type input "25"
click at [1301, 19] on div "Publish" at bounding box center [1306, 27] width 48 height 20
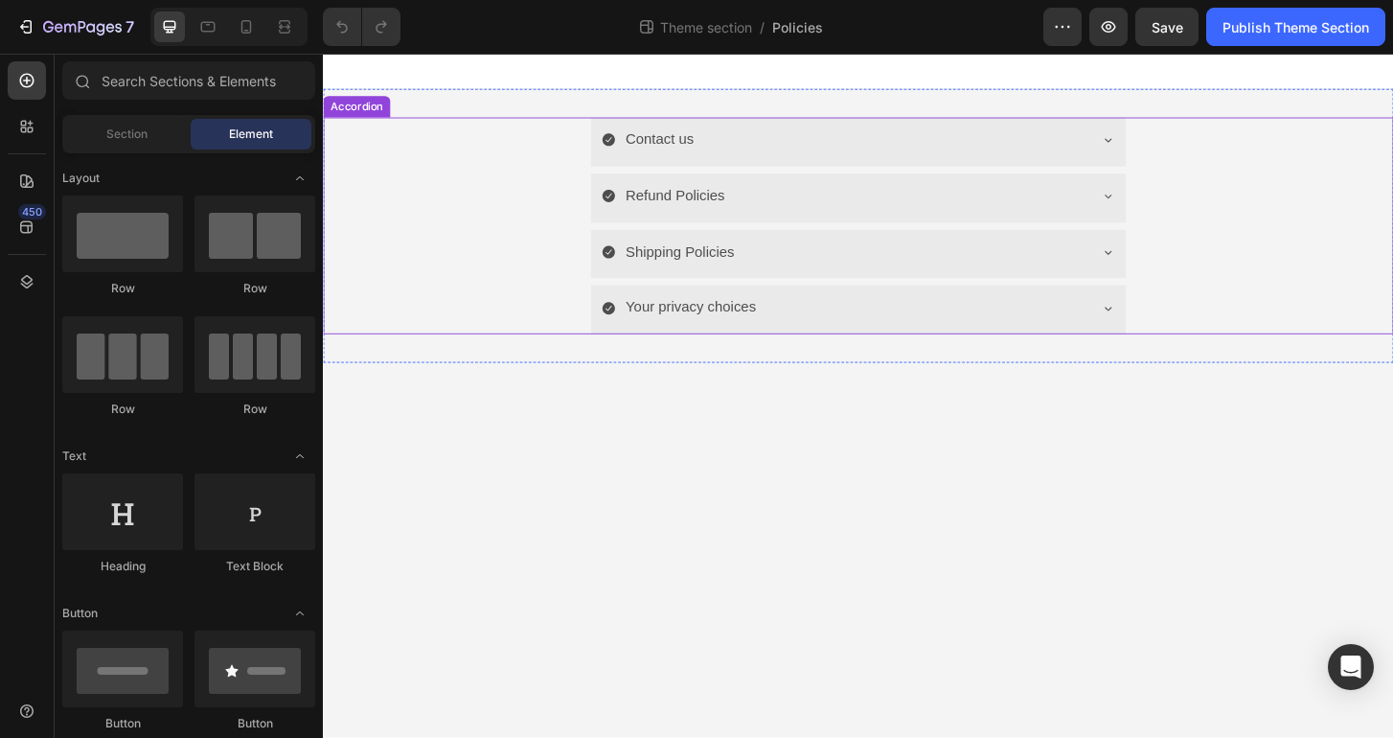
click at [547, 198] on div "Refund Policies" at bounding box center [898, 209] width 1148 height 53
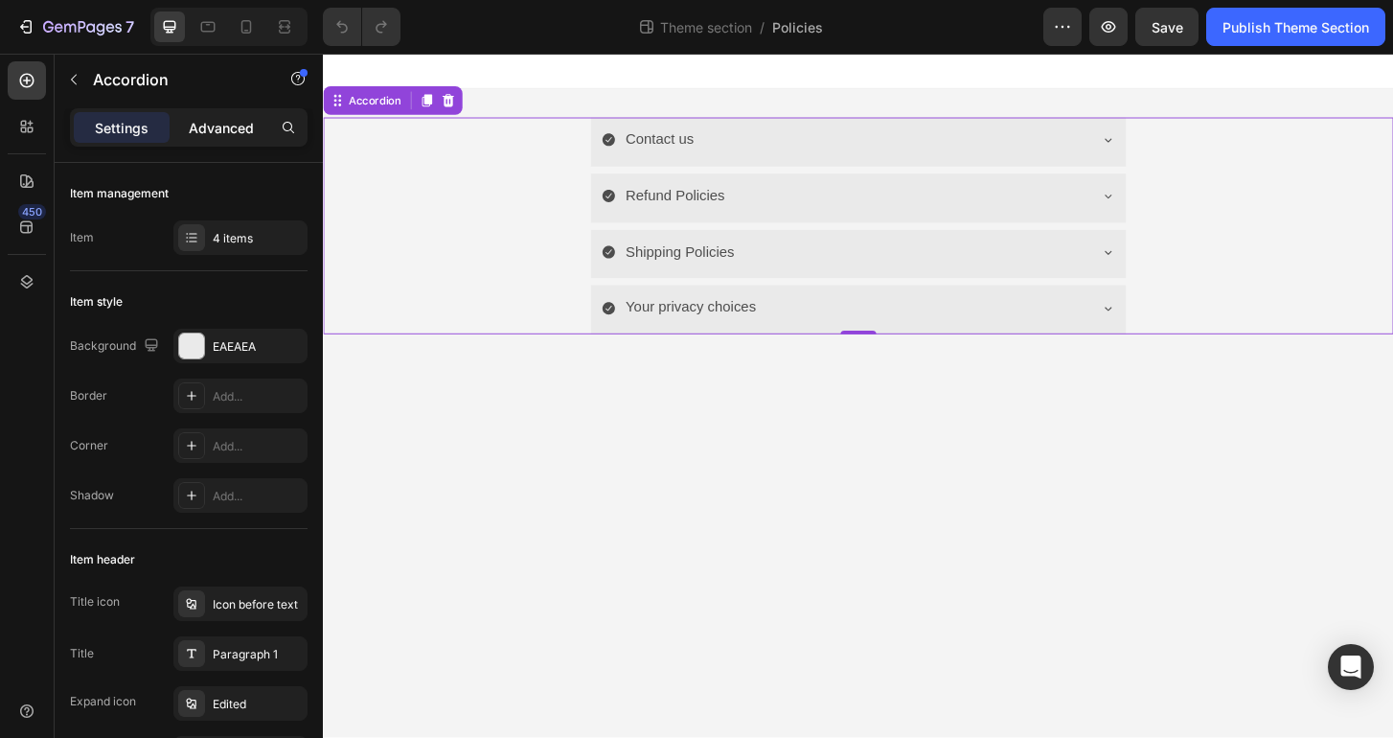
click at [215, 127] on p "Advanced" at bounding box center [221, 128] width 65 height 20
type input "100%"
type input "100"
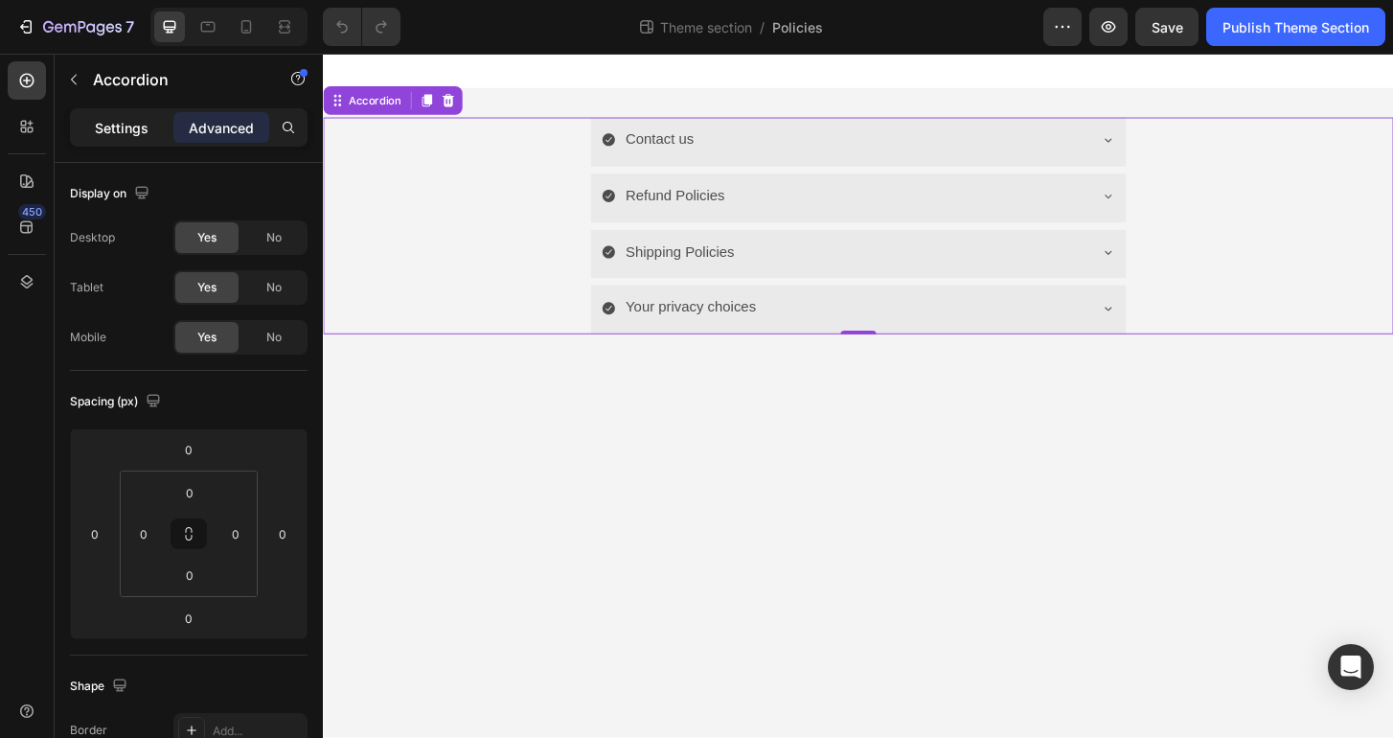
click at [136, 134] on p "Settings" at bounding box center [122, 128] width 54 height 20
type input "8"
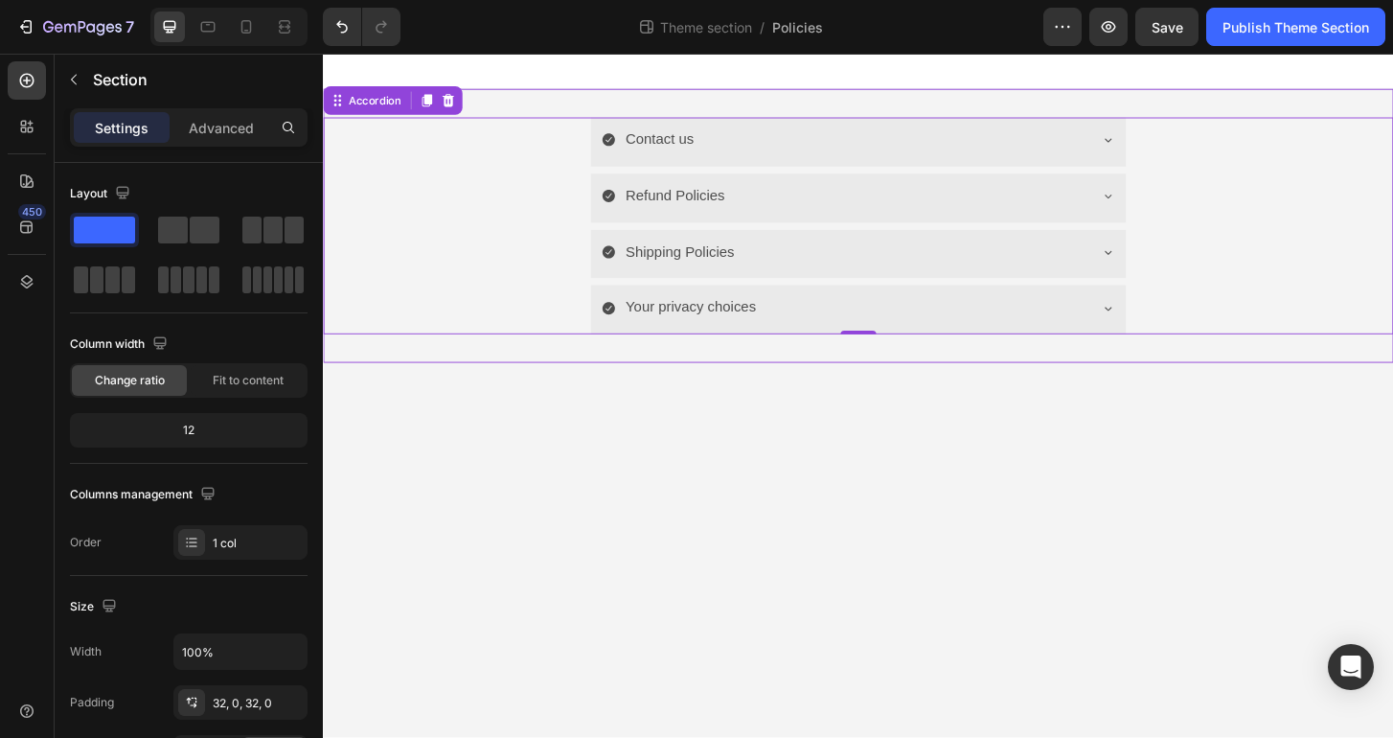
click at [621, 98] on div "Contact us Refund Policies Shipping Policies Your privacy choices Accordion 0" at bounding box center [897, 239] width 1149 height 294
click at [232, 128] on p "Advanced" at bounding box center [221, 128] width 65 height 20
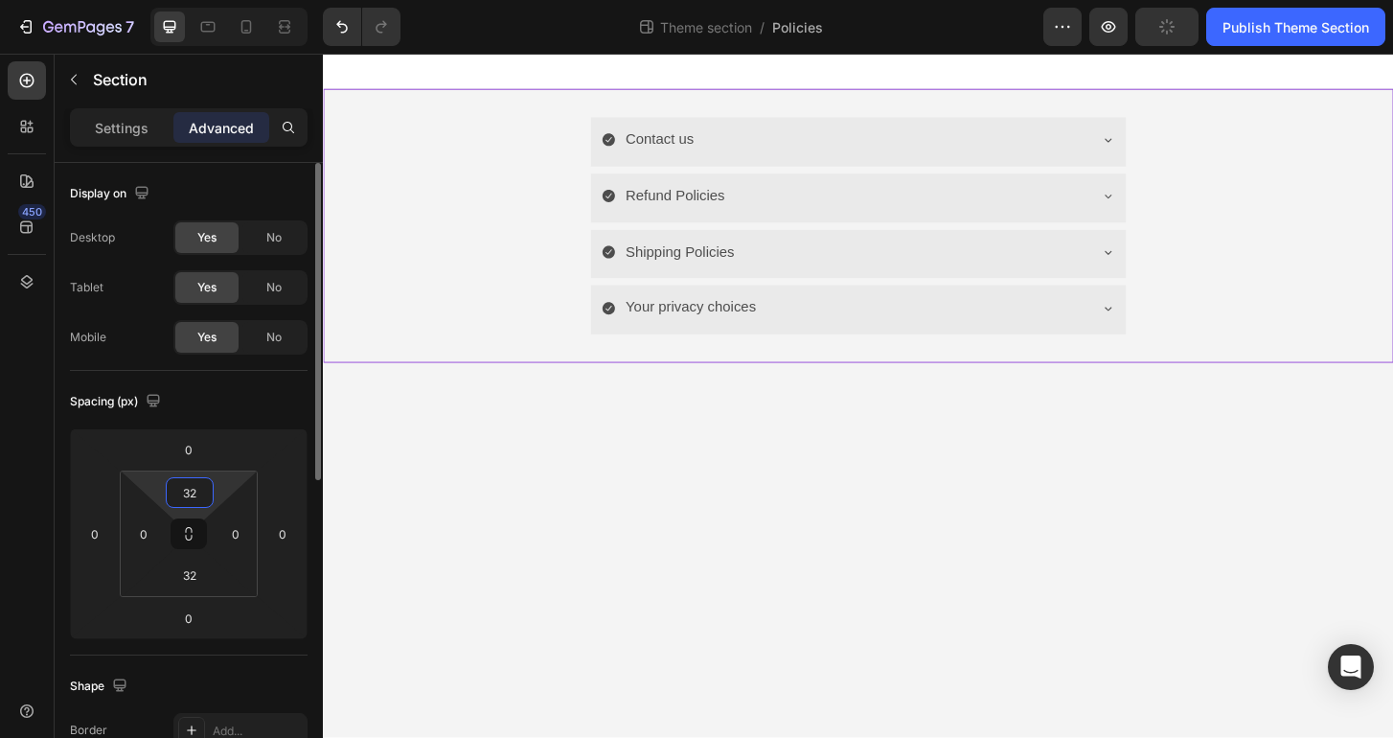
click at [194, 495] on input "32" at bounding box center [190, 492] width 38 height 29
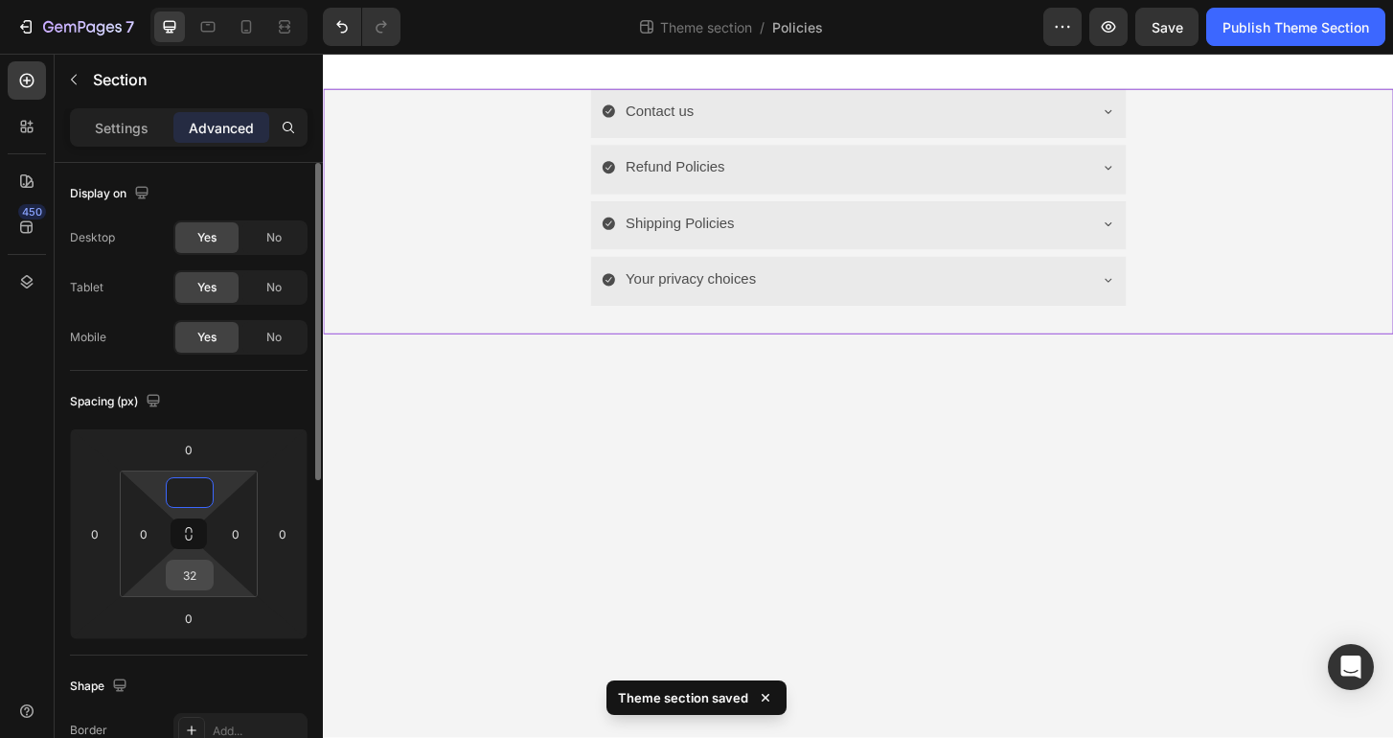
type input "0"
click at [201, 576] on input "32" at bounding box center [190, 574] width 38 height 29
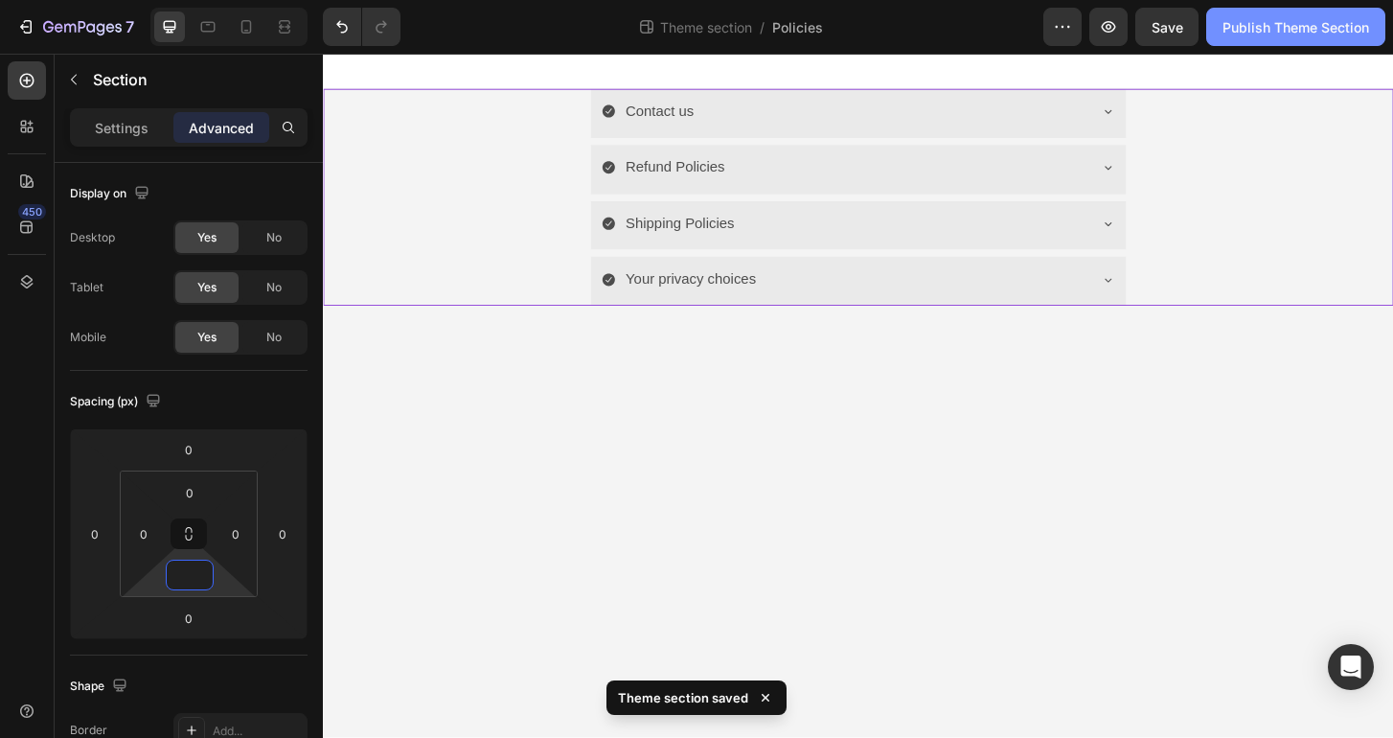
type input "0"
click at [1285, 40] on button "Publish Theme Section" at bounding box center [1295, 27] width 179 height 38
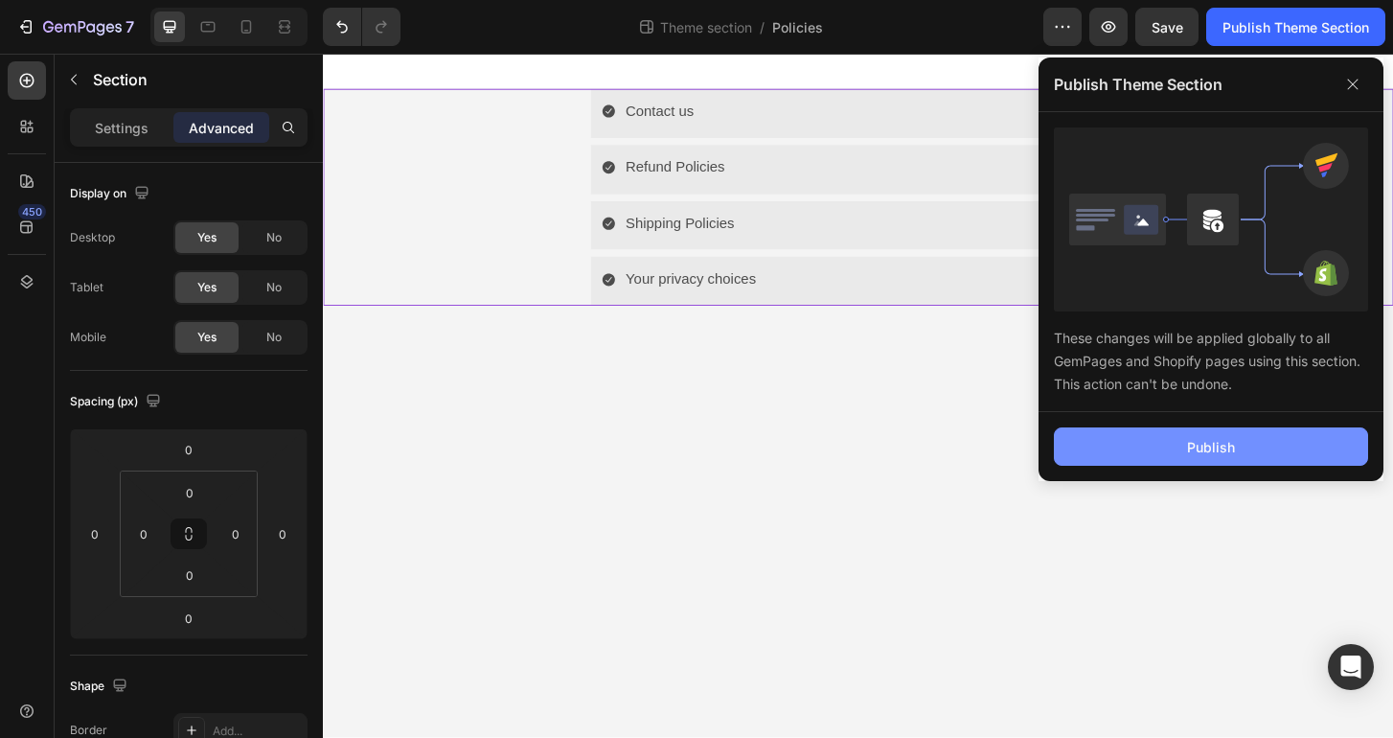
click at [1220, 441] on div "Publish" at bounding box center [1211, 447] width 48 height 20
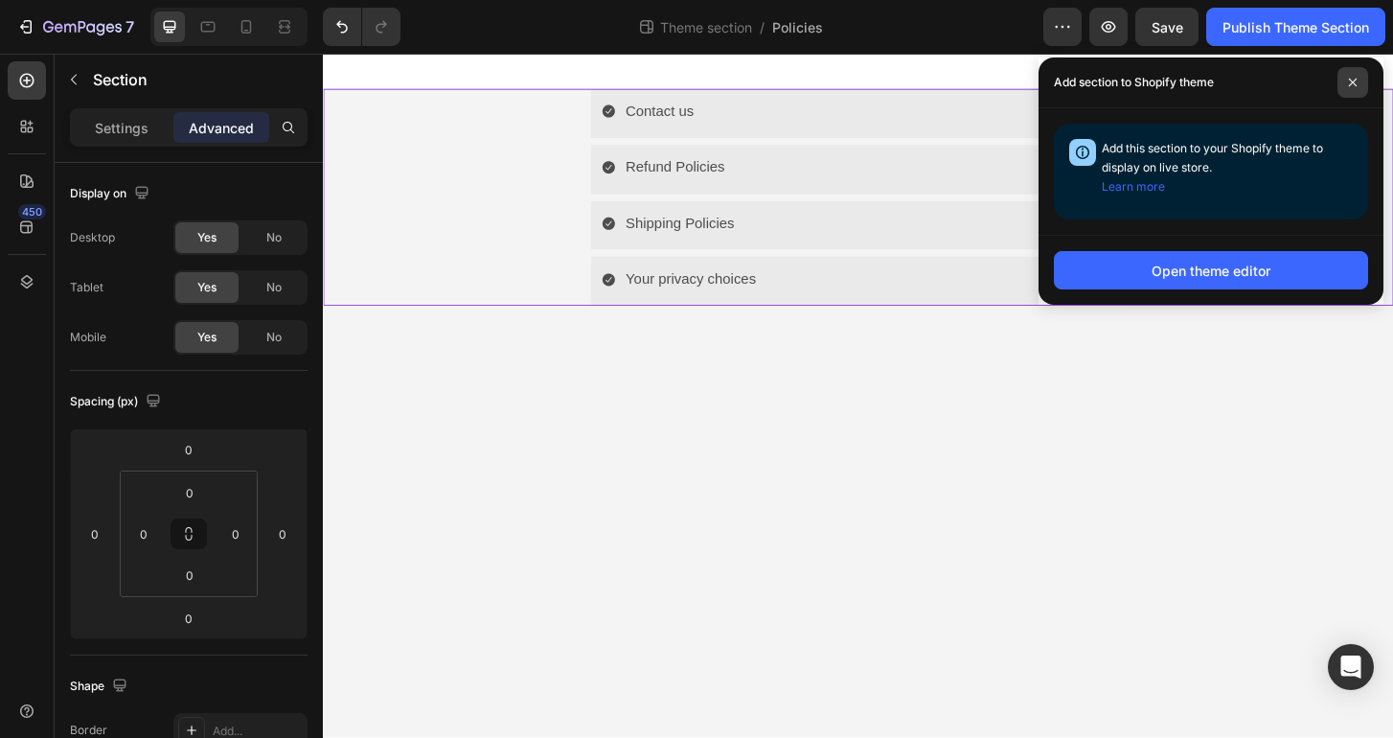
click at [1355, 78] on icon at bounding box center [1353, 83] width 10 height 10
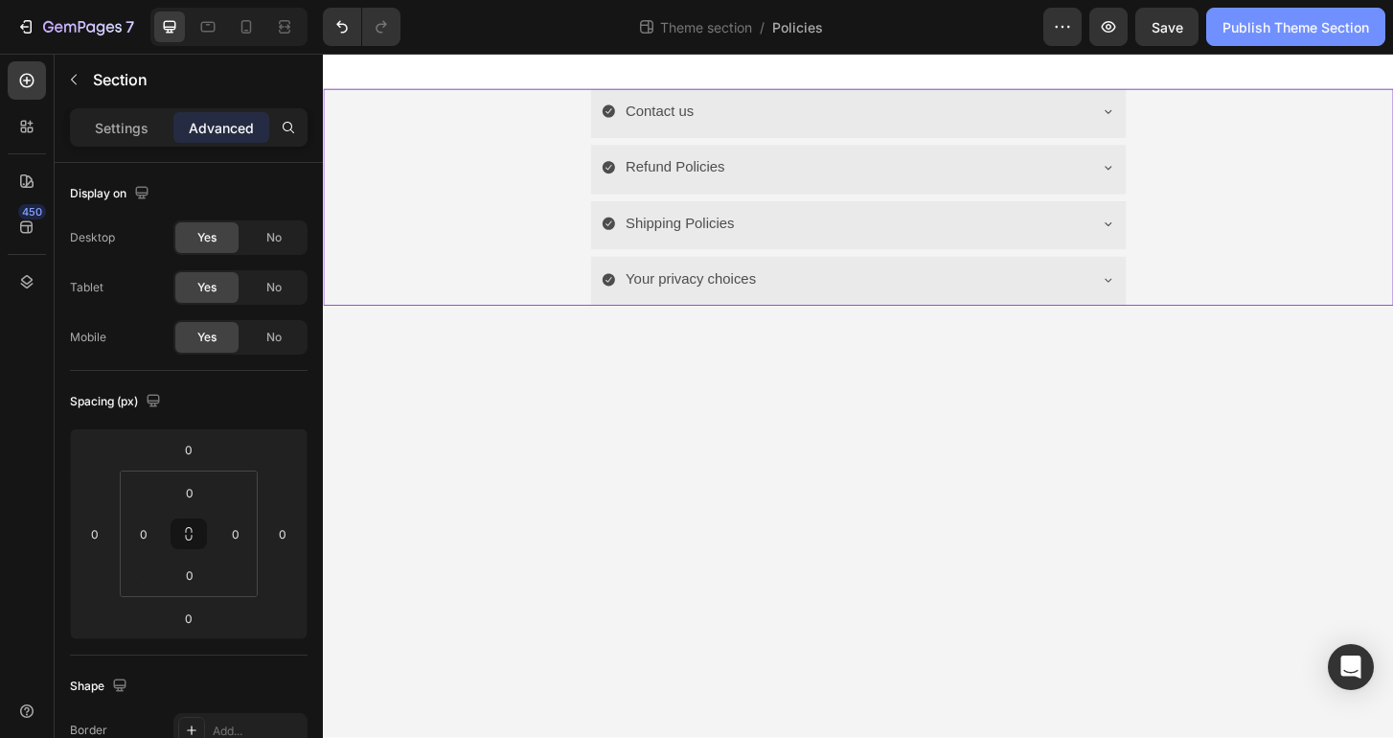
click at [1308, 12] on button "Publish Theme Section" at bounding box center [1295, 27] width 179 height 38
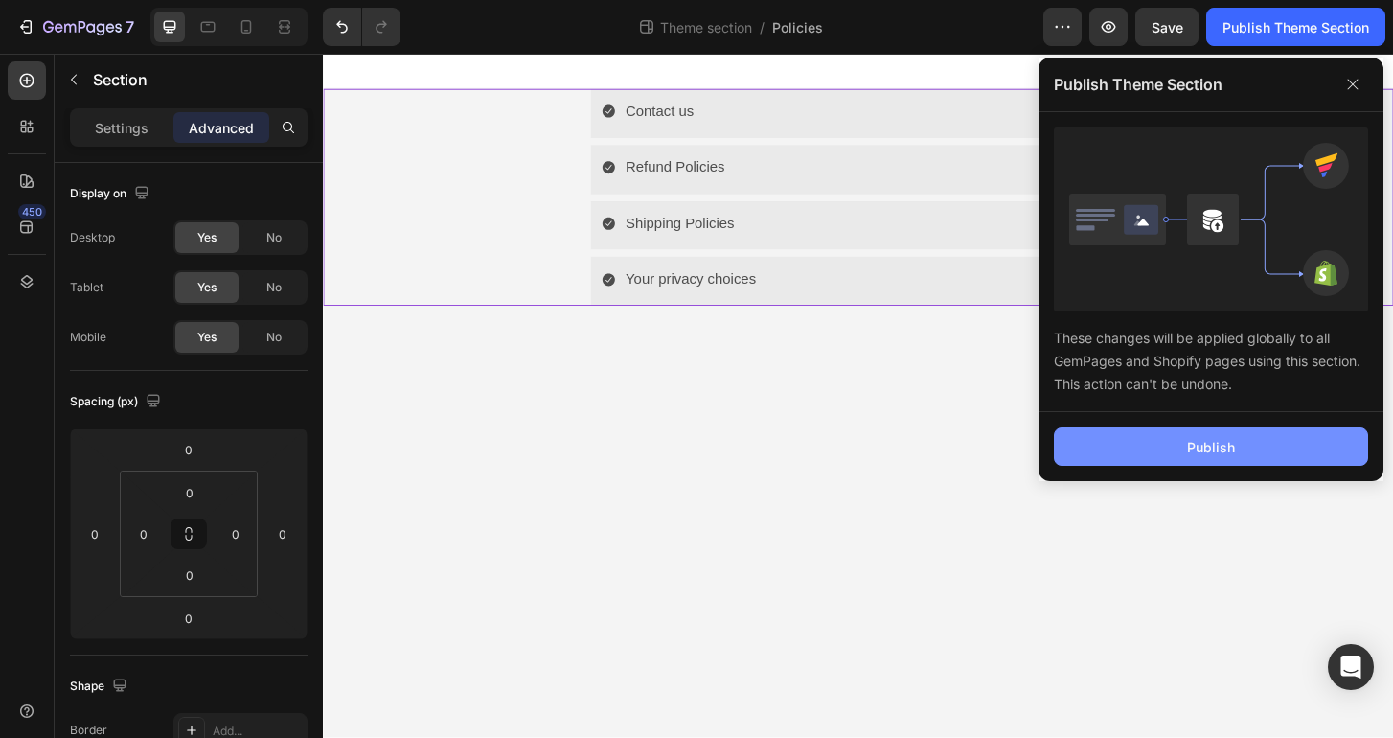
click at [1202, 431] on button "Publish" at bounding box center [1211, 446] width 314 height 38
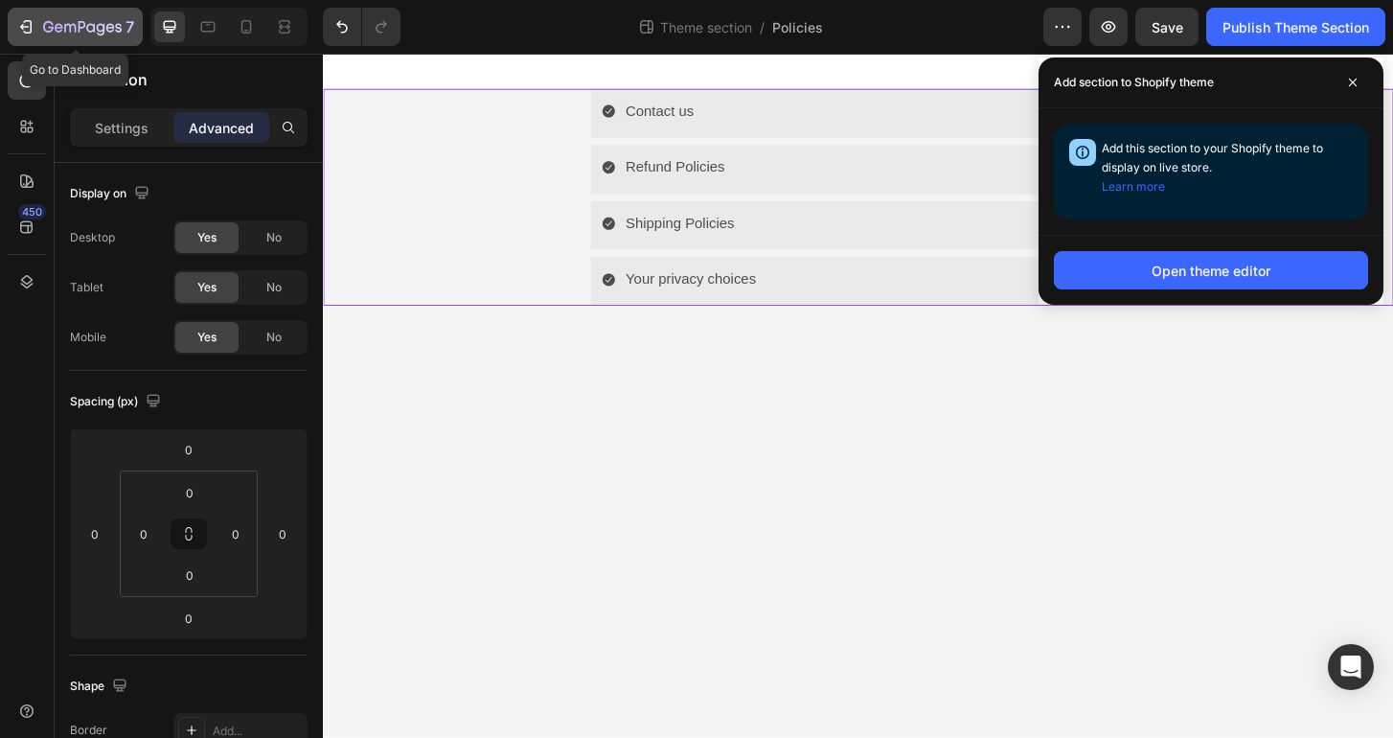
click at [26, 29] on icon "button" at bounding box center [25, 26] width 19 height 19
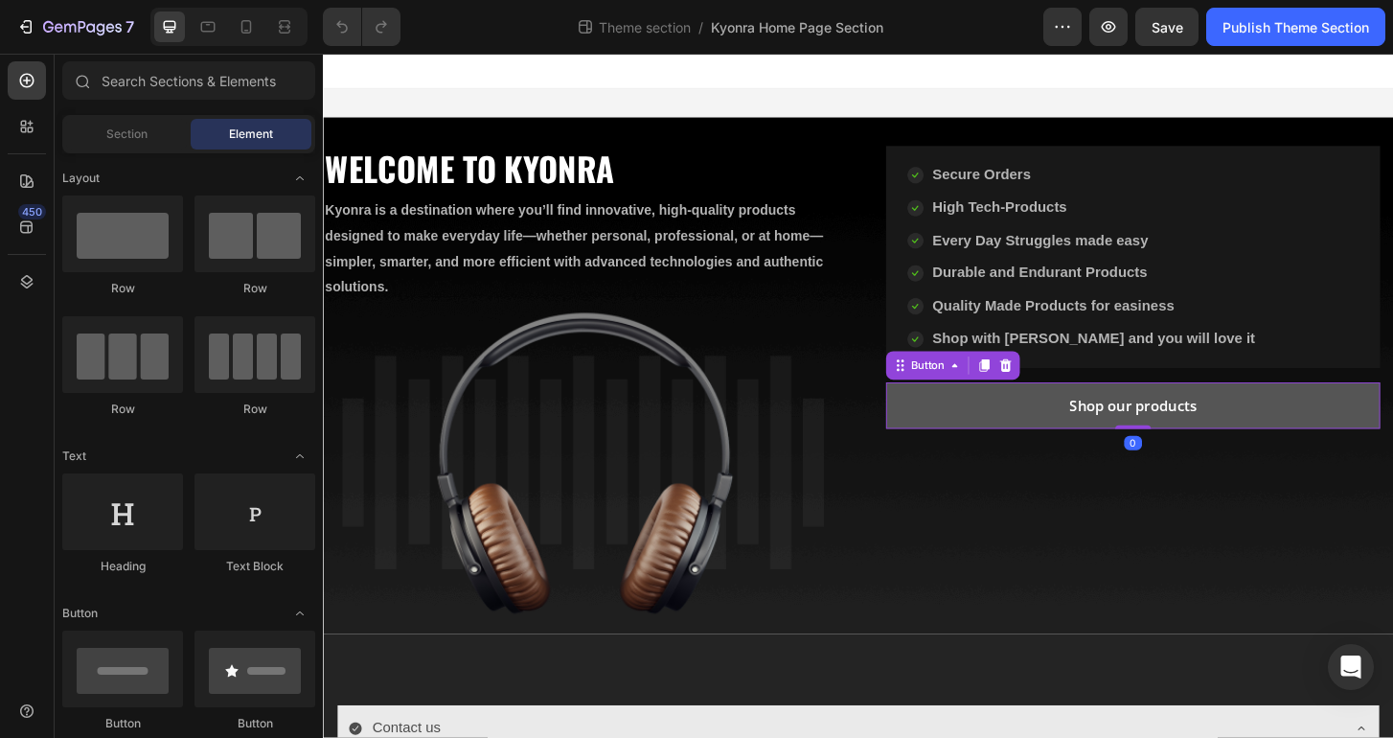
click at [991, 455] on link "Shop our products" at bounding box center [1192, 432] width 531 height 50
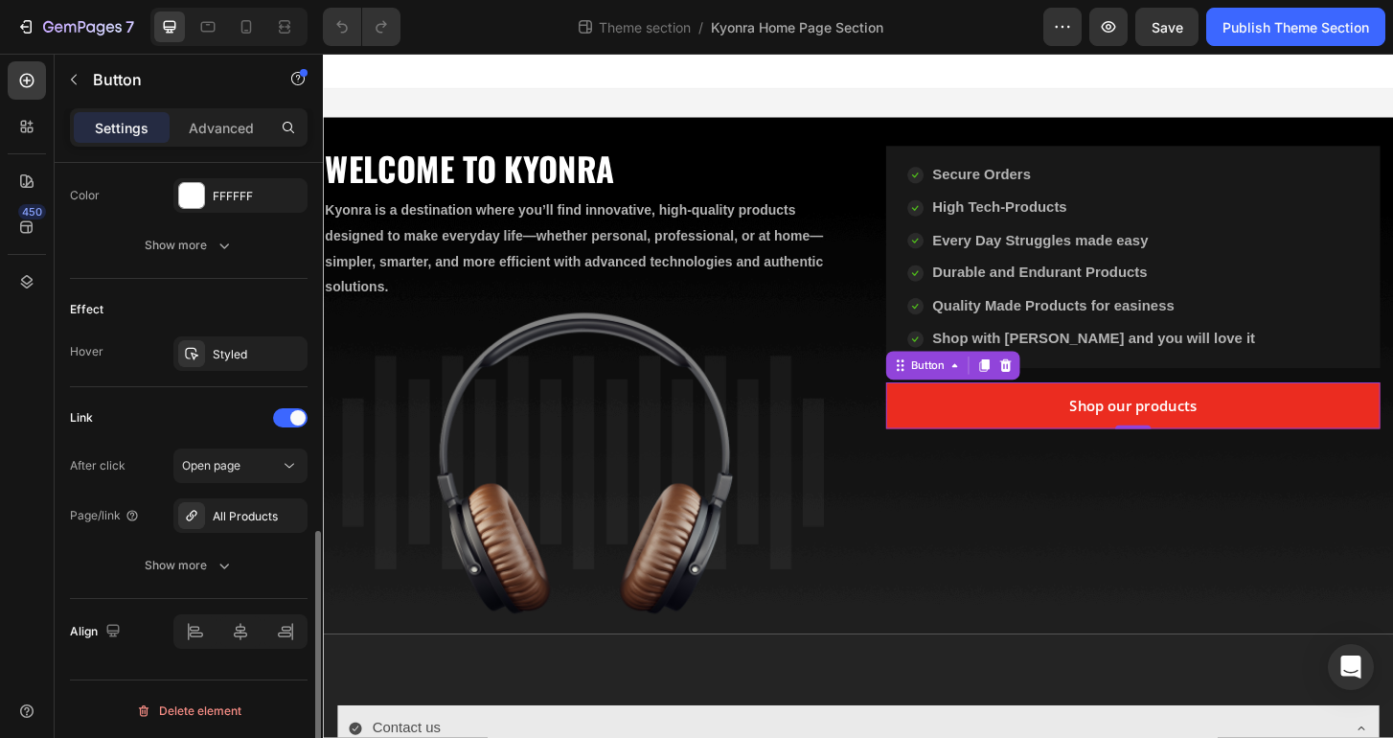
scroll to position [894, 0]
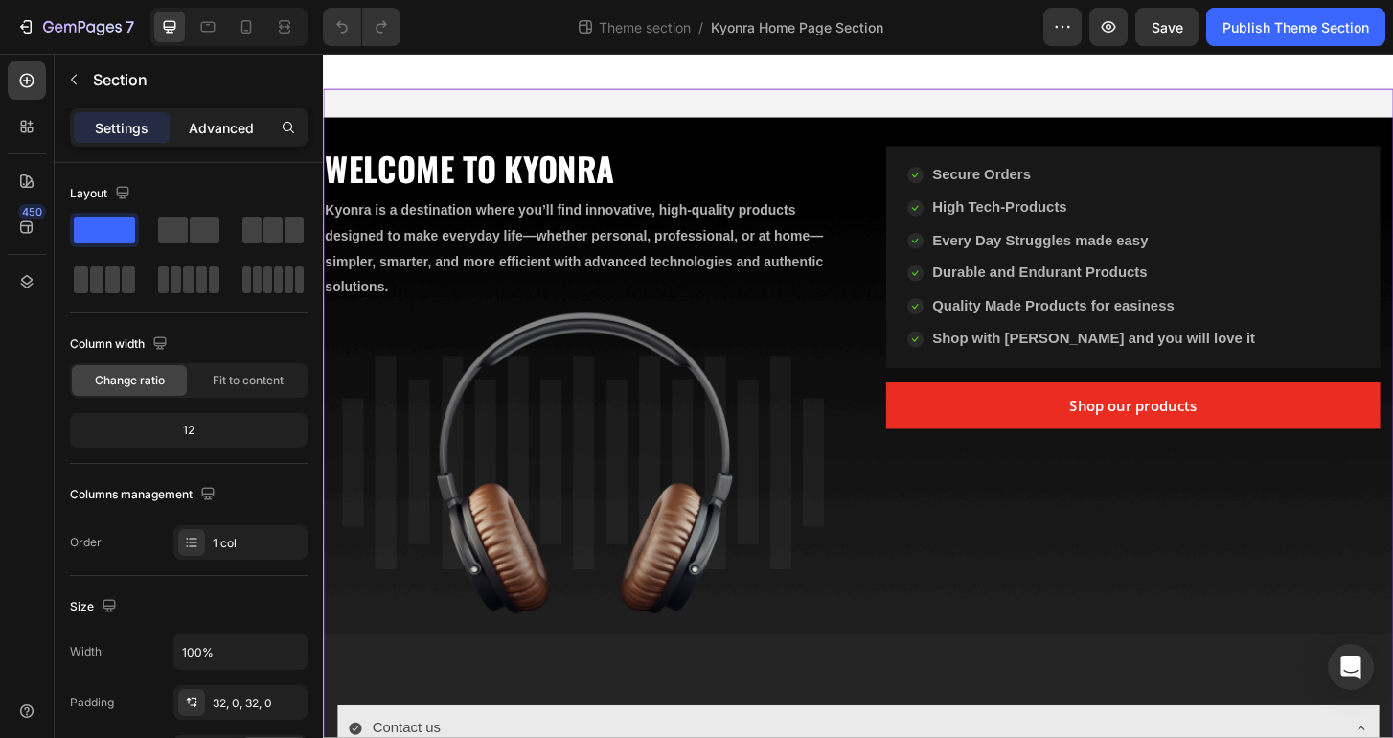
click at [219, 130] on p "Advanced" at bounding box center [221, 128] width 65 height 20
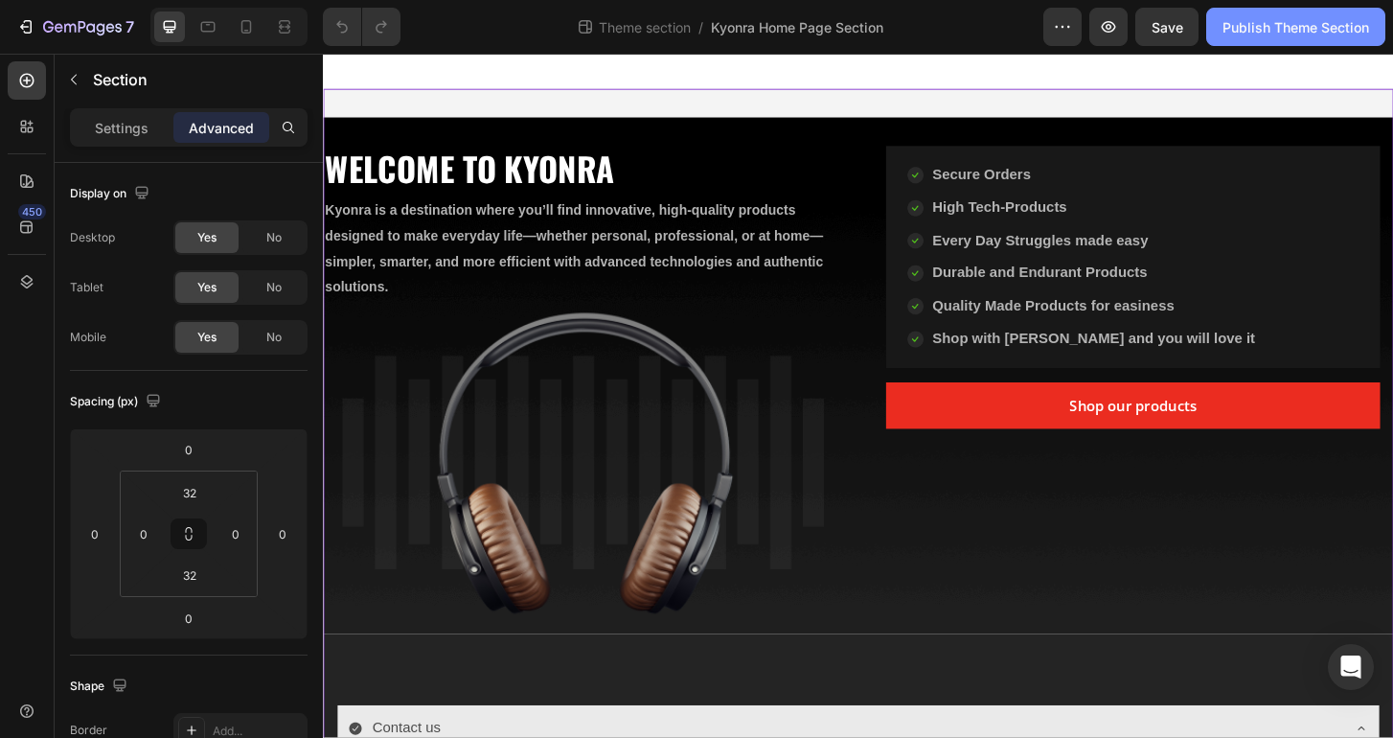
click at [1246, 25] on div "Publish Theme Section" at bounding box center [1295, 27] width 147 height 20
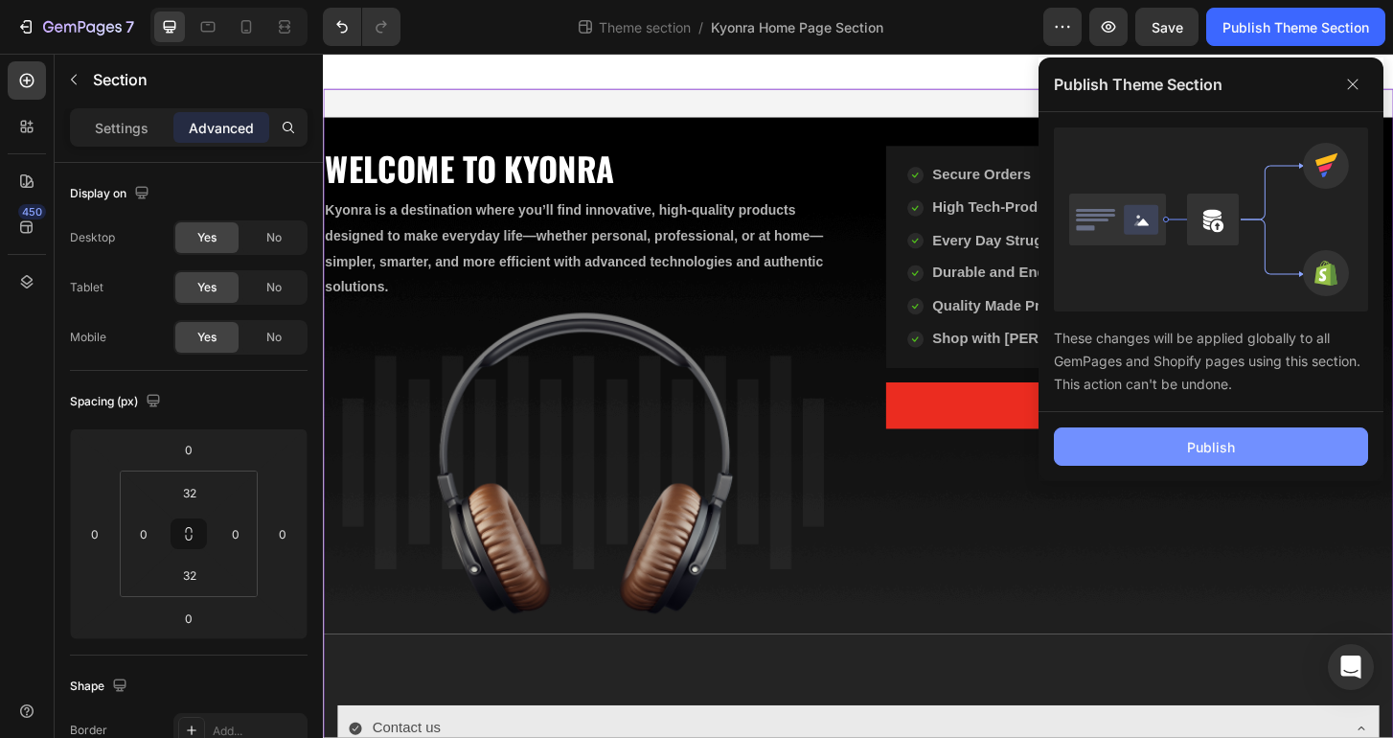
click at [1210, 454] on div "Publish" at bounding box center [1211, 447] width 48 height 20
